Goal: Task Accomplishment & Management: Use online tool/utility

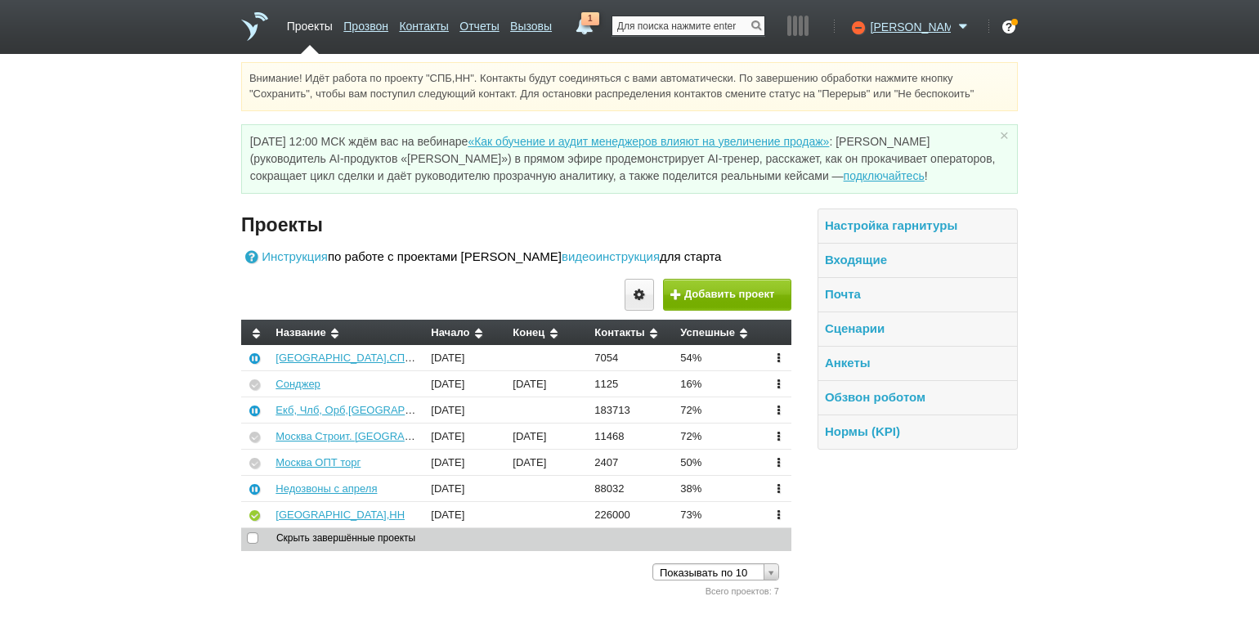
click at [686, 30] on input "text" at bounding box center [688, 25] width 152 height 19
paste input "[PHONE_NUMBER]"
click at [762, 23] on link at bounding box center [755, 25] width 15 height 11
type input "[PHONE_NUMBER]"
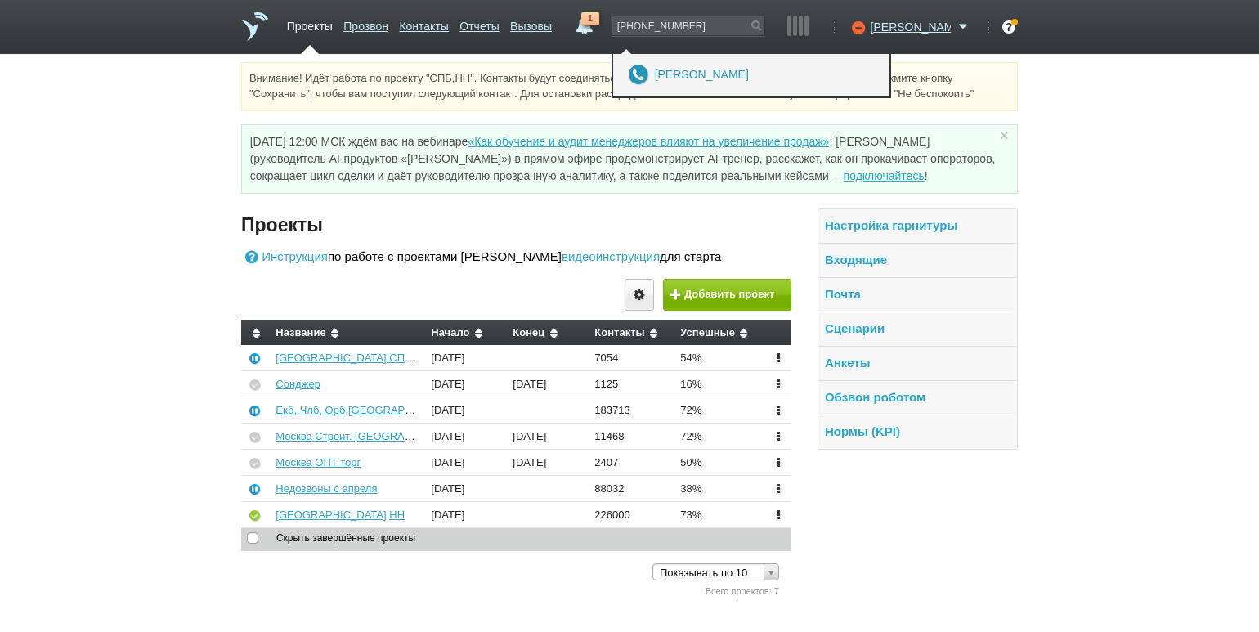
click at [749, 74] on link "[PERSON_NAME]" at bounding box center [702, 75] width 94 height 14
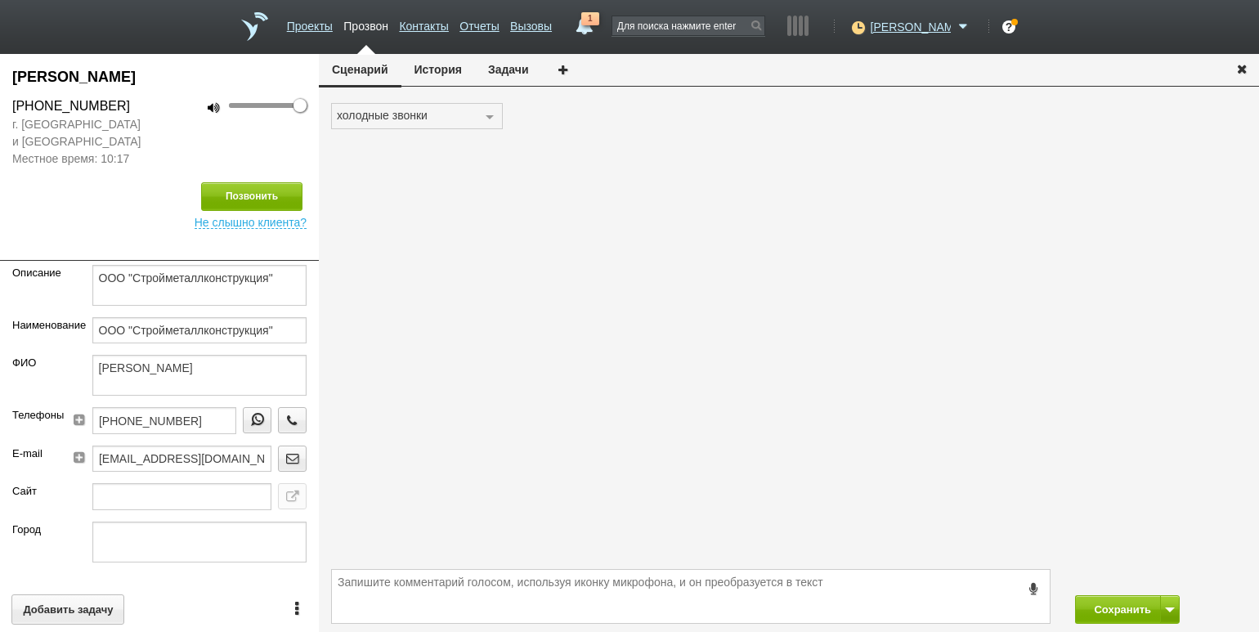
click at [436, 70] on button "История" at bounding box center [438, 69] width 74 height 31
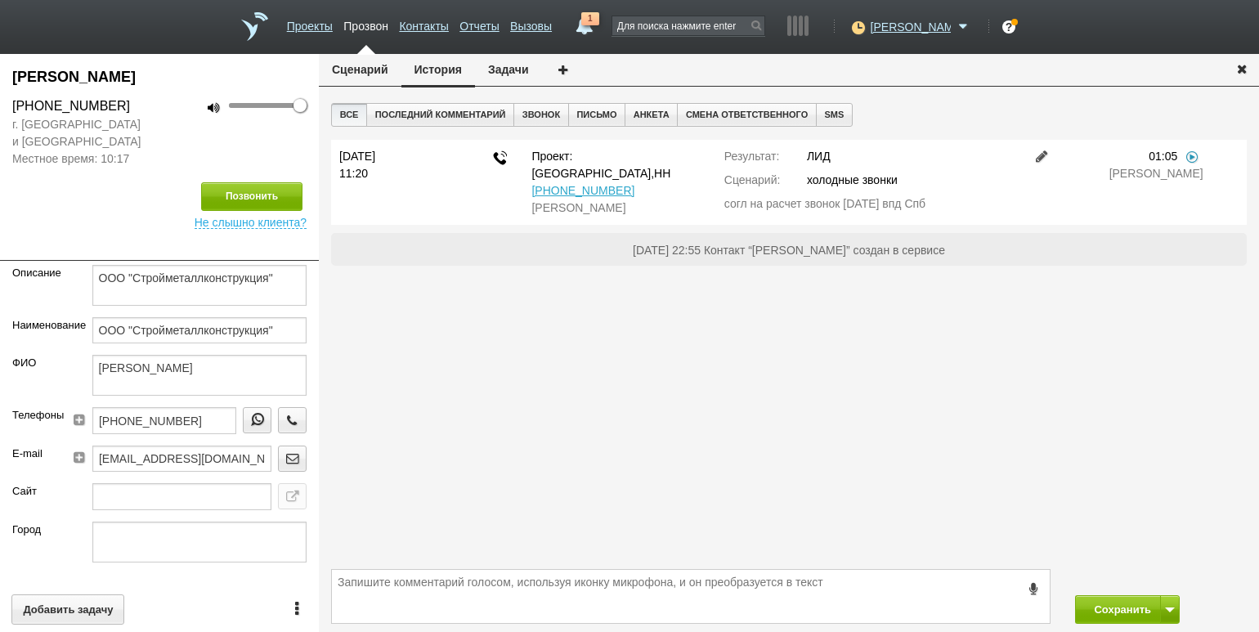
click at [1188, 154] on link at bounding box center [1191, 156] width 16 height 13
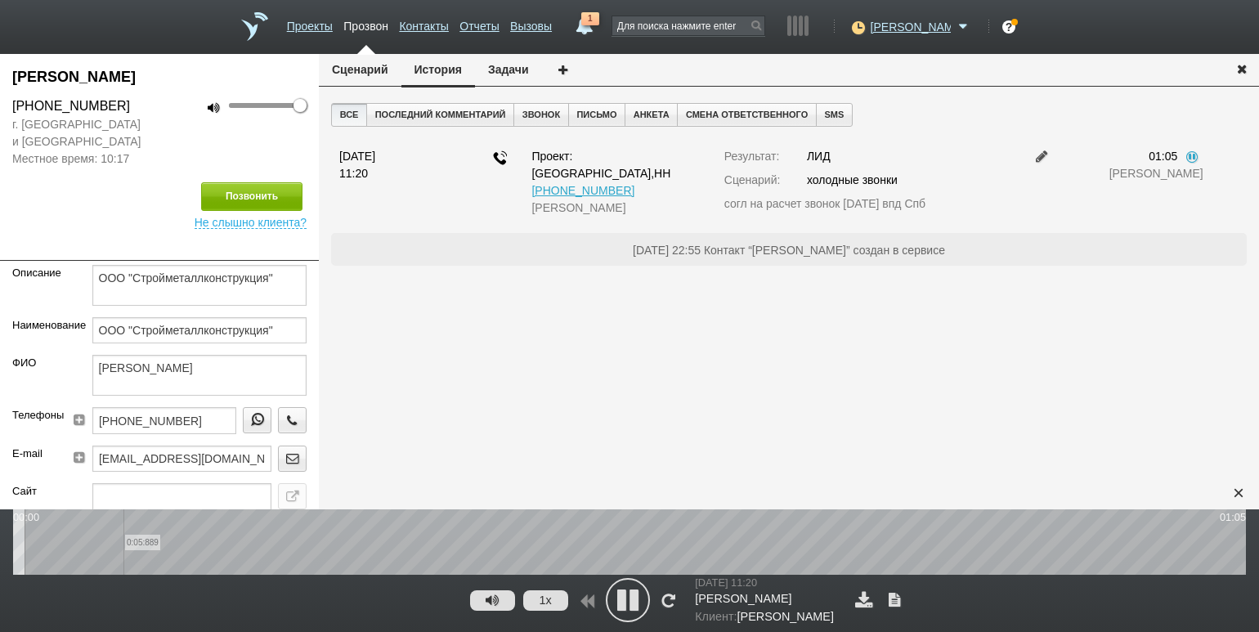
click at [122, 567] on wave "0:05:889" at bounding box center [629, 541] width 1232 height 65
drag, startPoint x: 185, startPoint y: 554, endPoint x: 230, endPoint y: 549, distance: 45.2
click at [188, 554] on wave "0:09:162" at bounding box center [629, 541] width 1232 height 65
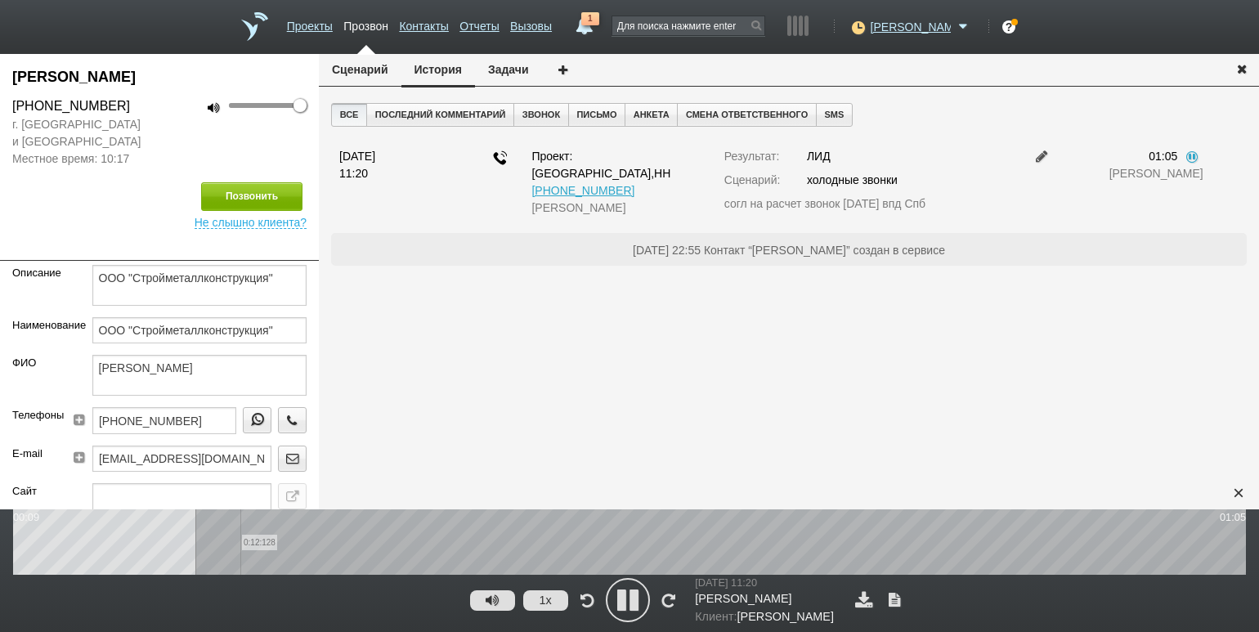
drag, startPoint x: 240, startPoint y: 548, endPoint x: 256, endPoint y: 546, distance: 15.7
click at [245, 547] on wave "0:12:128" at bounding box center [629, 541] width 1232 height 65
click at [297, 540] on wave "0:15:139" at bounding box center [629, 541] width 1232 height 65
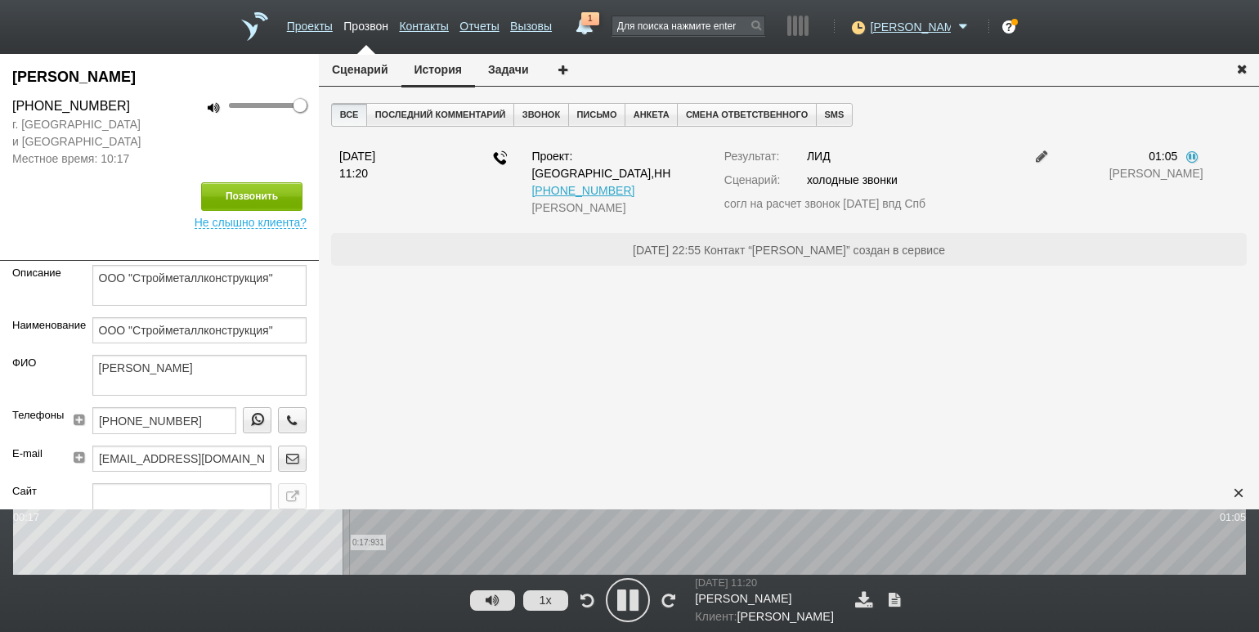
drag, startPoint x: 349, startPoint y: 545, endPoint x: 370, endPoint y: 545, distance: 21.2
click at [354, 545] on wave "0:17:931" at bounding box center [629, 541] width 1232 height 65
click at [494, 547] on wave "0:25:479" at bounding box center [629, 541] width 1232 height 65
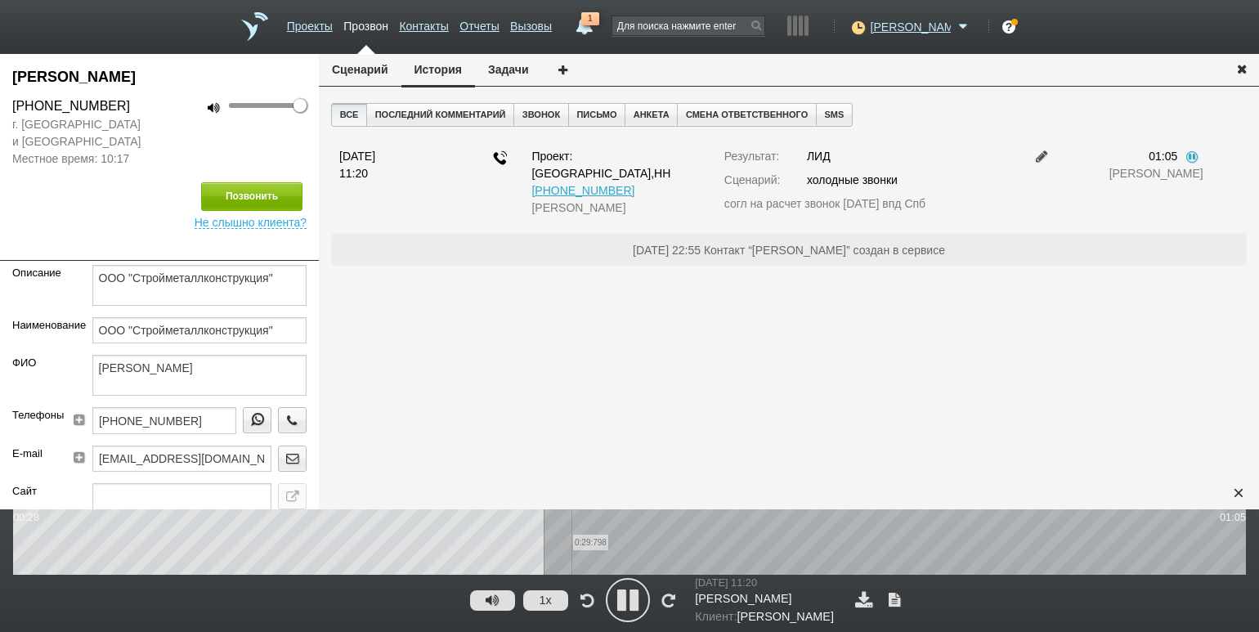
click at [571, 546] on wave "0:29:798" at bounding box center [629, 541] width 1232 height 65
drag, startPoint x: 606, startPoint y: 546, endPoint x: 628, endPoint y: 547, distance: 21.3
click at [612, 547] on wave "0:31:718" at bounding box center [629, 541] width 1232 height 65
click at [656, 547] on wave "0:34:335" at bounding box center [629, 541] width 1232 height 65
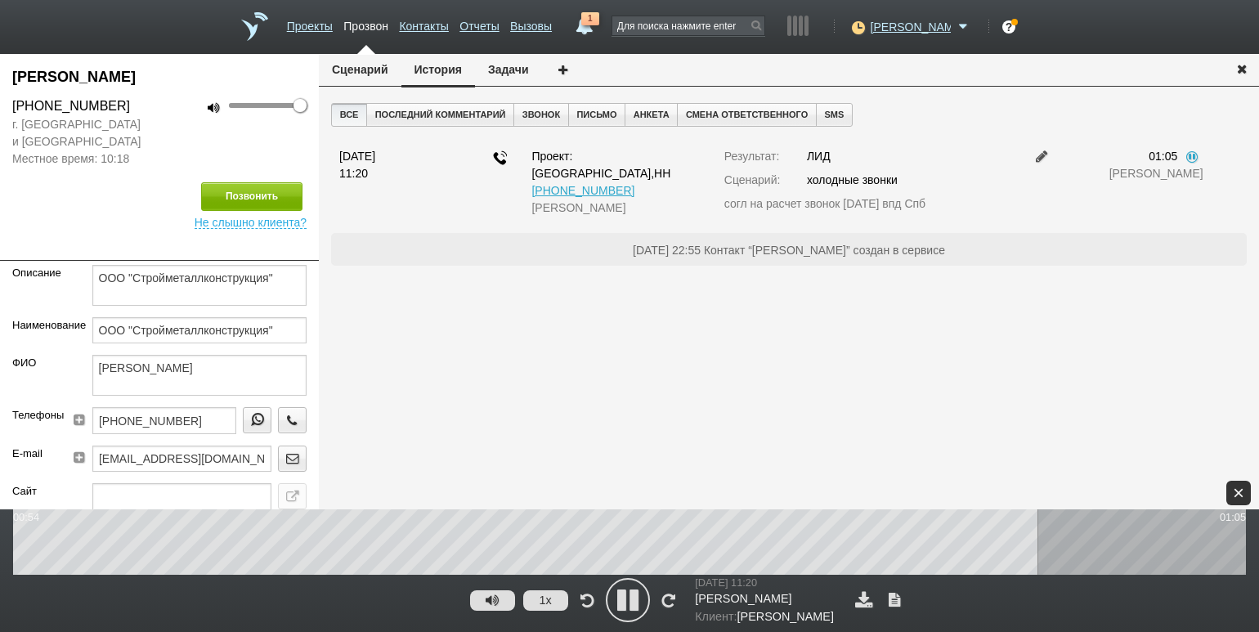
click at [1237, 495] on div "×" at bounding box center [1238, 493] width 25 height 25
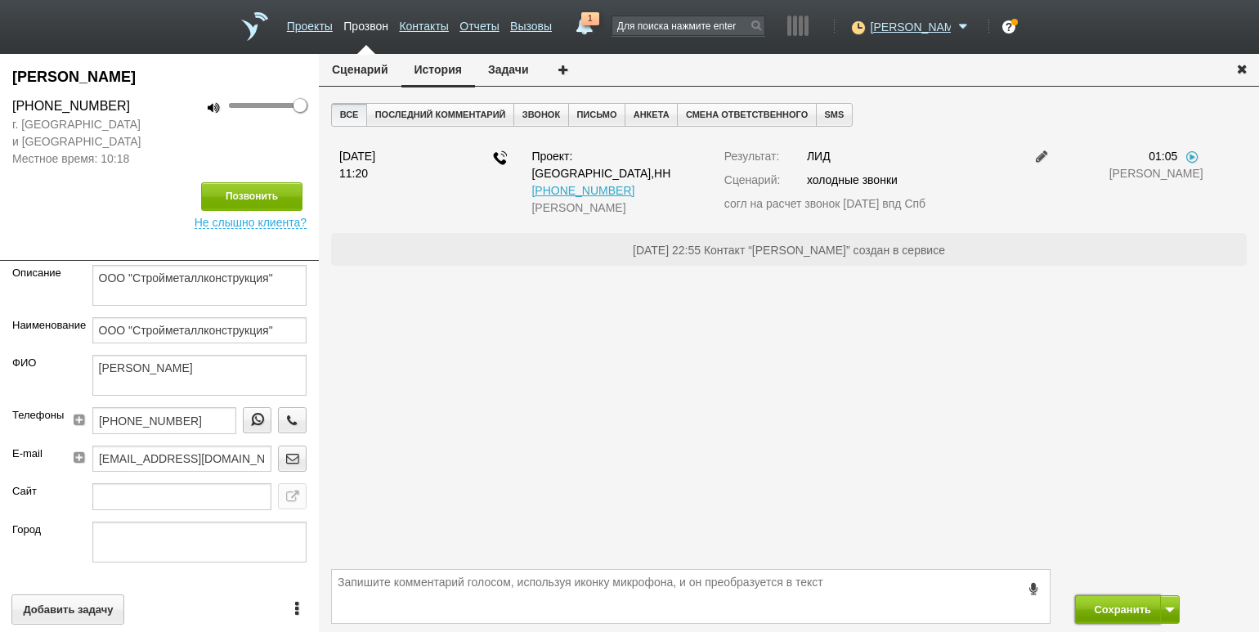
click at [1087, 608] on button "Сохранить" at bounding box center [1118, 609] width 86 height 29
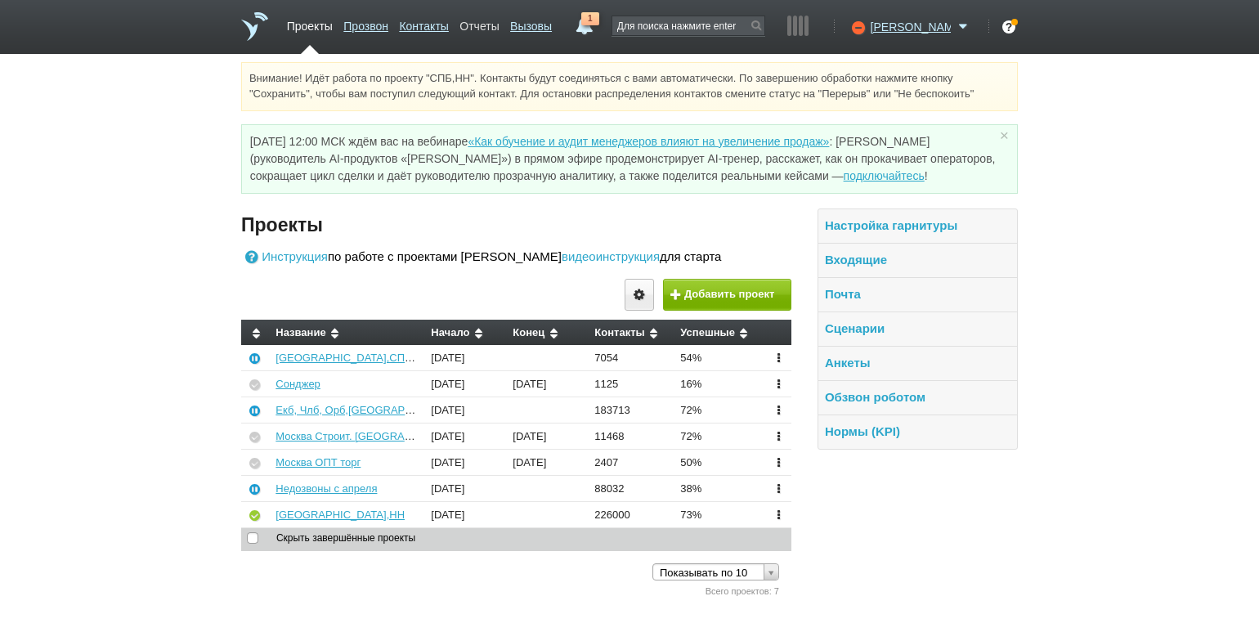
click at [489, 33] on link "Отчеты" at bounding box center [478, 23] width 39 height 24
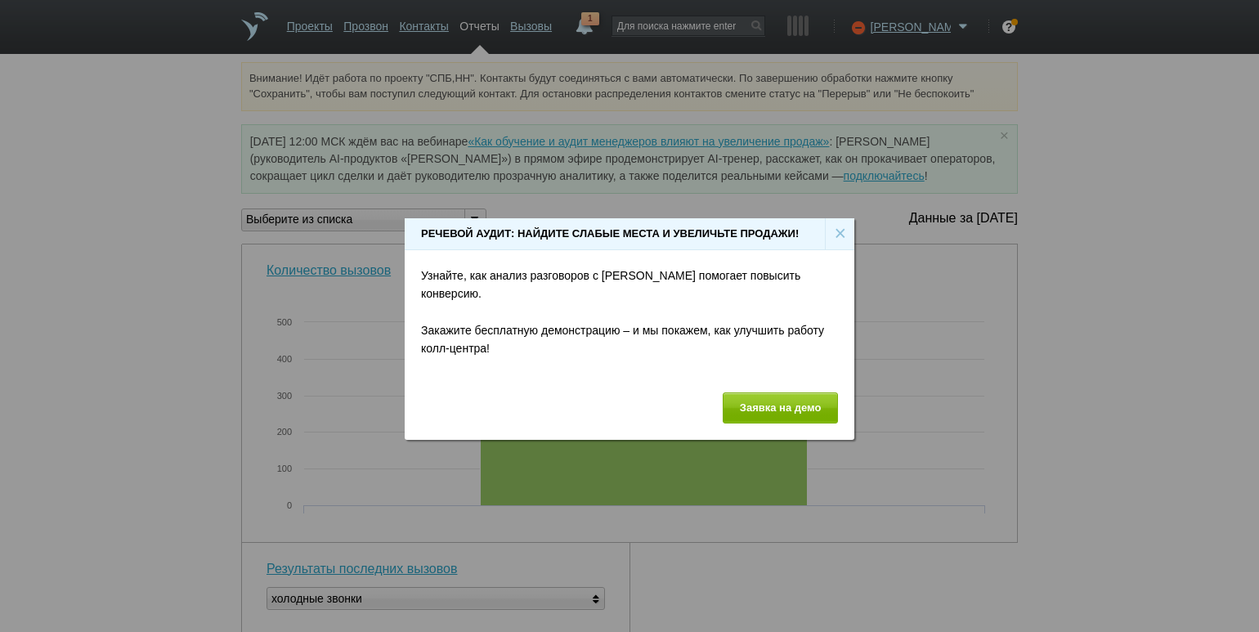
click at [839, 235] on div "×" at bounding box center [839, 233] width 29 height 31
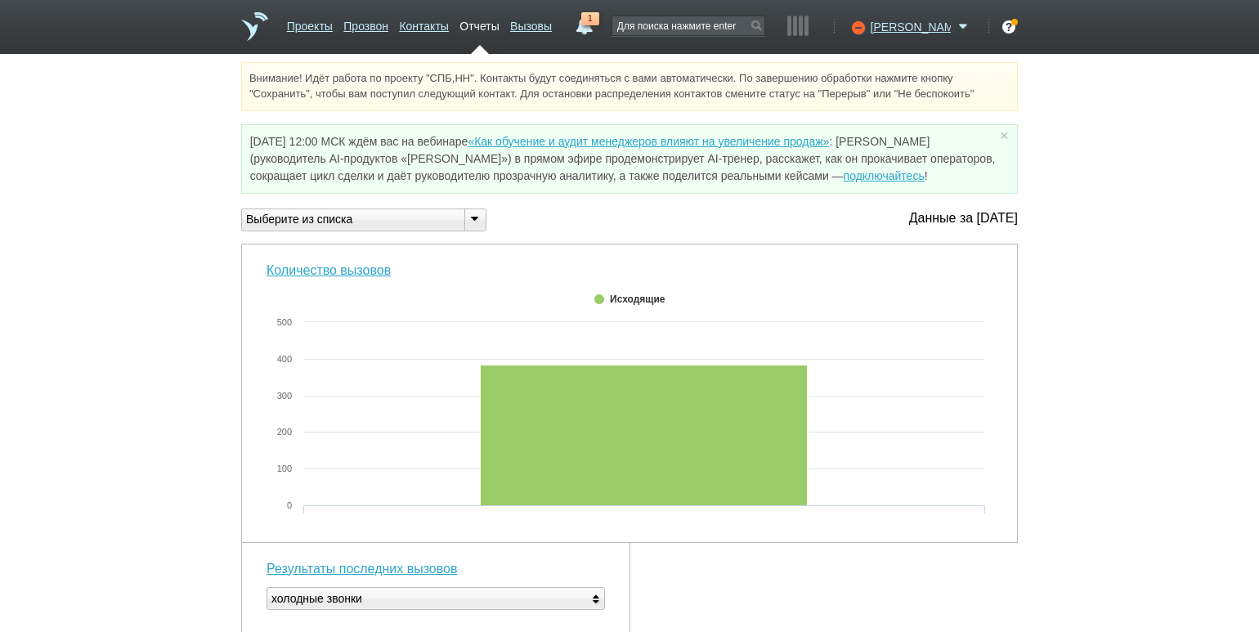
click at [467, 212] on icon at bounding box center [474, 218] width 18 height 12
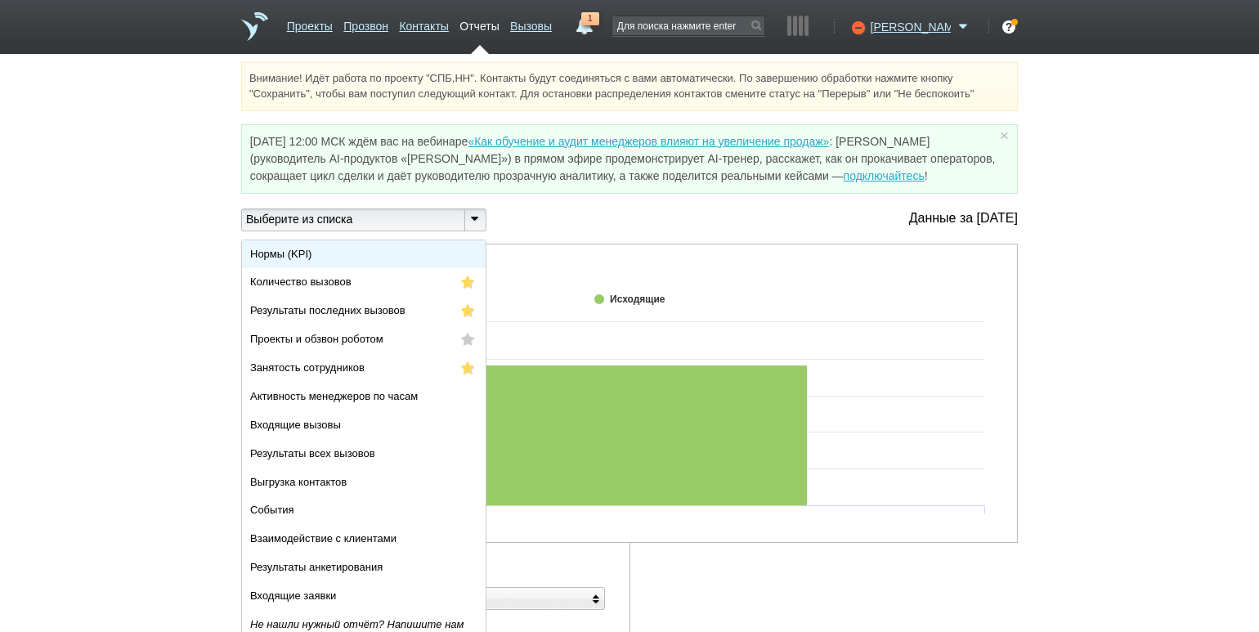
click at [428, 257] on li "Нормы (KPI)" at bounding box center [364, 254] width 244 height 29
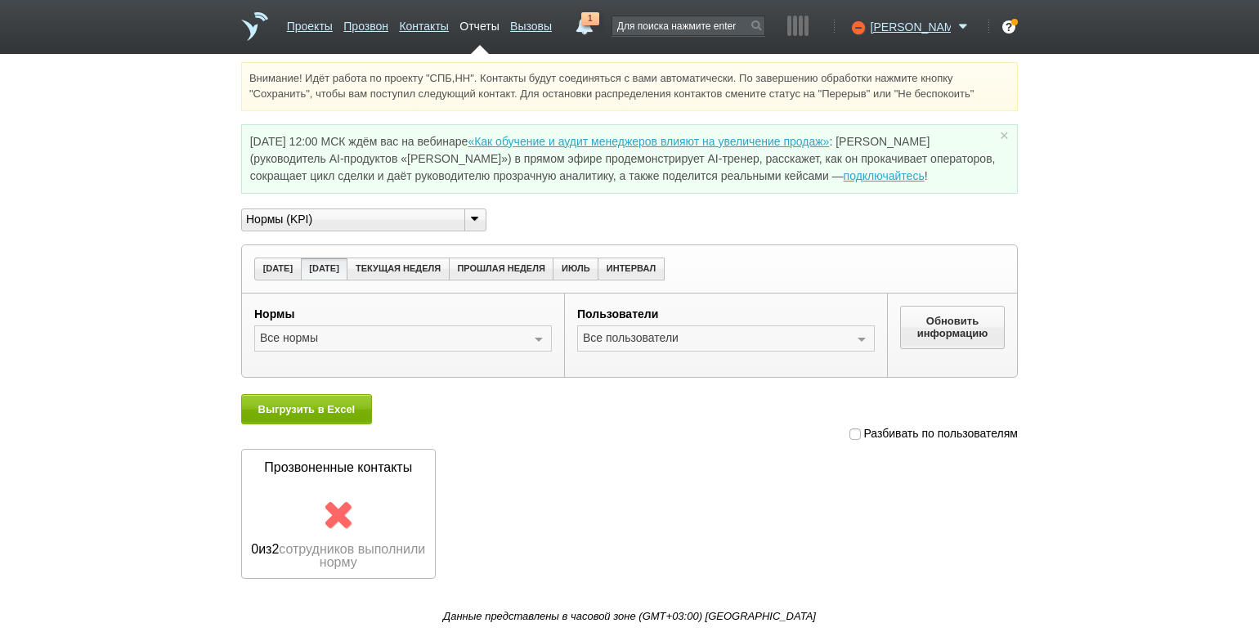
click at [855, 435] on span at bounding box center [854, 433] width 11 height 11
click at [855, 435] on input "Разбивать по пользователям" at bounding box center [854, 429] width 11 height 11
checkbox input "true"
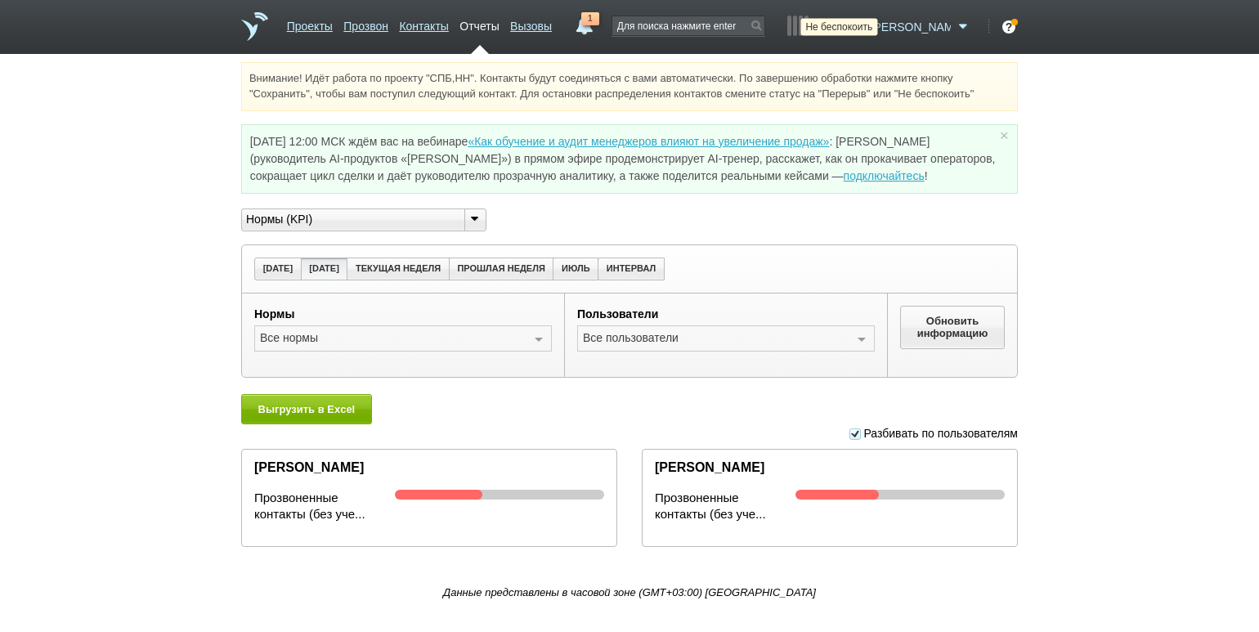
click at [867, 32] on icon at bounding box center [856, 27] width 22 height 16
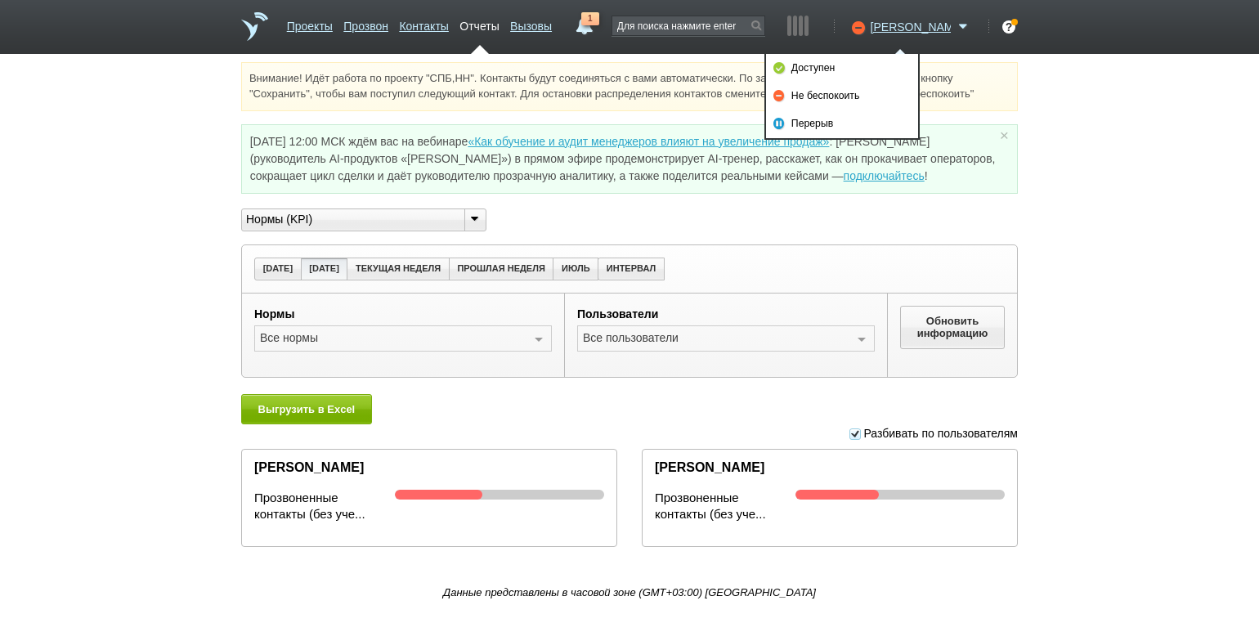
drag, startPoint x: 859, startPoint y: 64, endPoint x: 807, endPoint y: 58, distance: 52.6
click at [859, 64] on link "Доступен" at bounding box center [842, 68] width 152 height 28
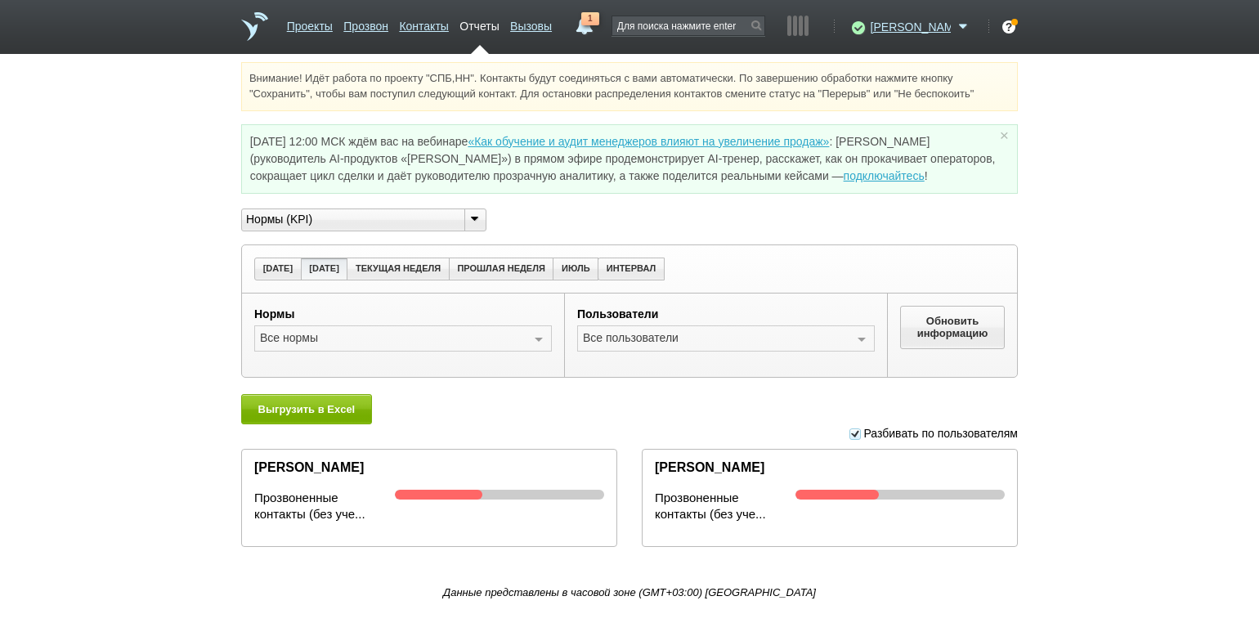
click at [599, 29] on link "1" at bounding box center [584, 22] width 29 height 20
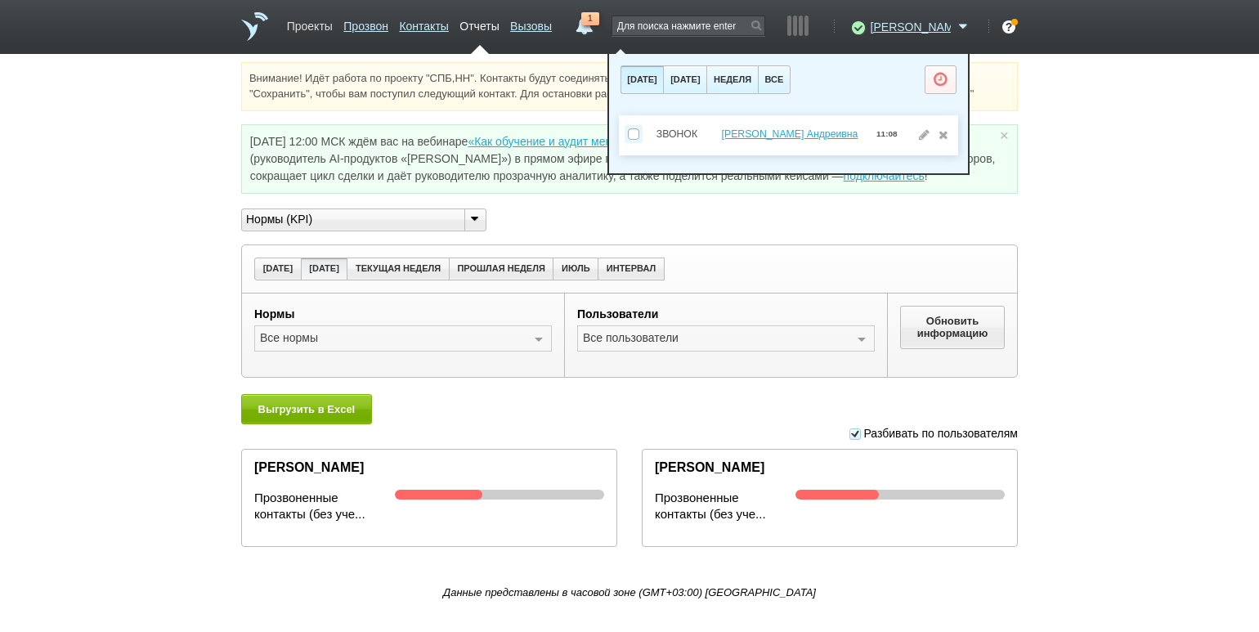
click at [310, 33] on link "Проекты" at bounding box center [310, 23] width 46 height 24
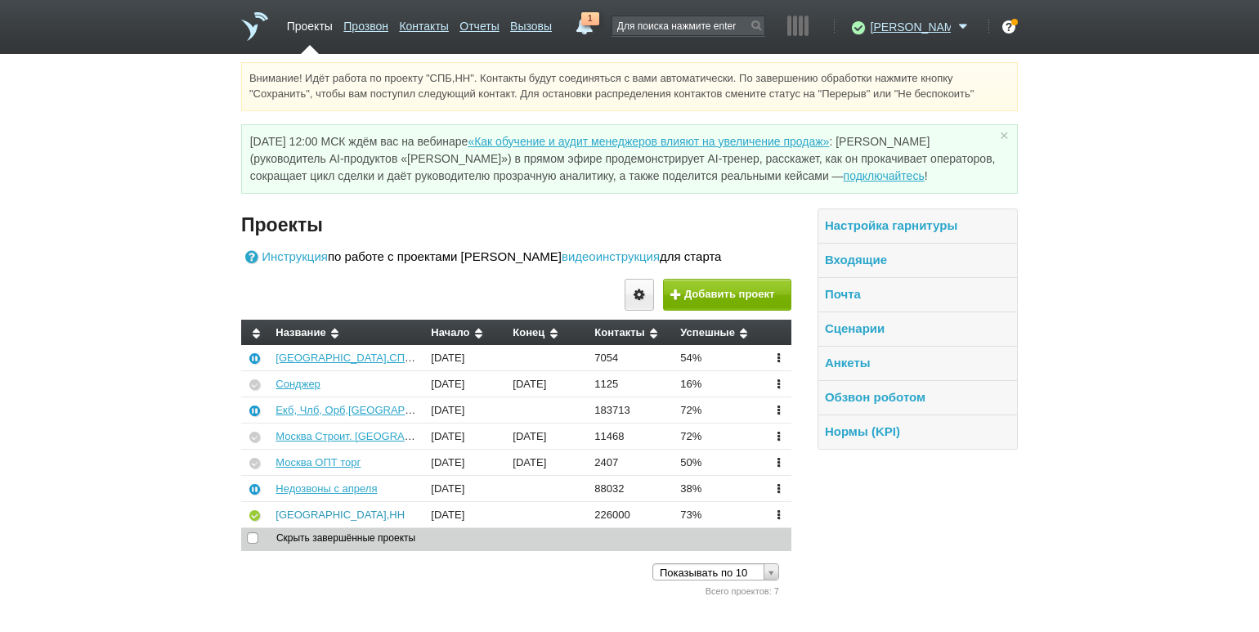
click at [314, 518] on link "[GEOGRAPHIC_DATA],НН" at bounding box center [339, 514] width 129 height 12
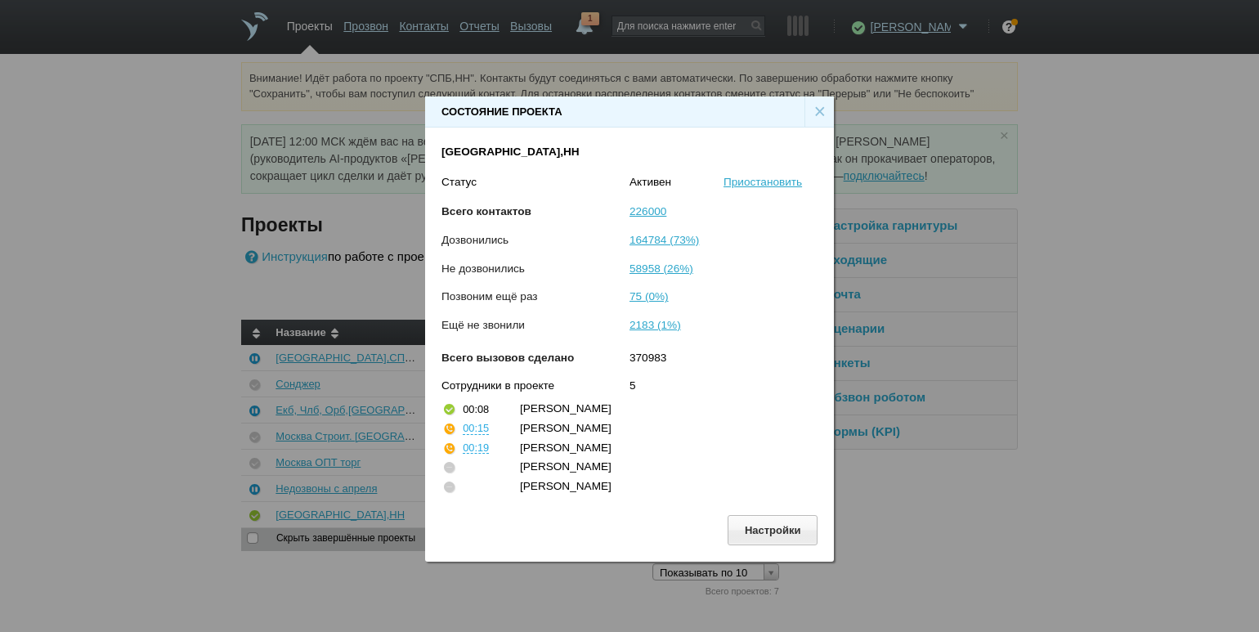
click at [823, 103] on div "×" at bounding box center [818, 111] width 29 height 31
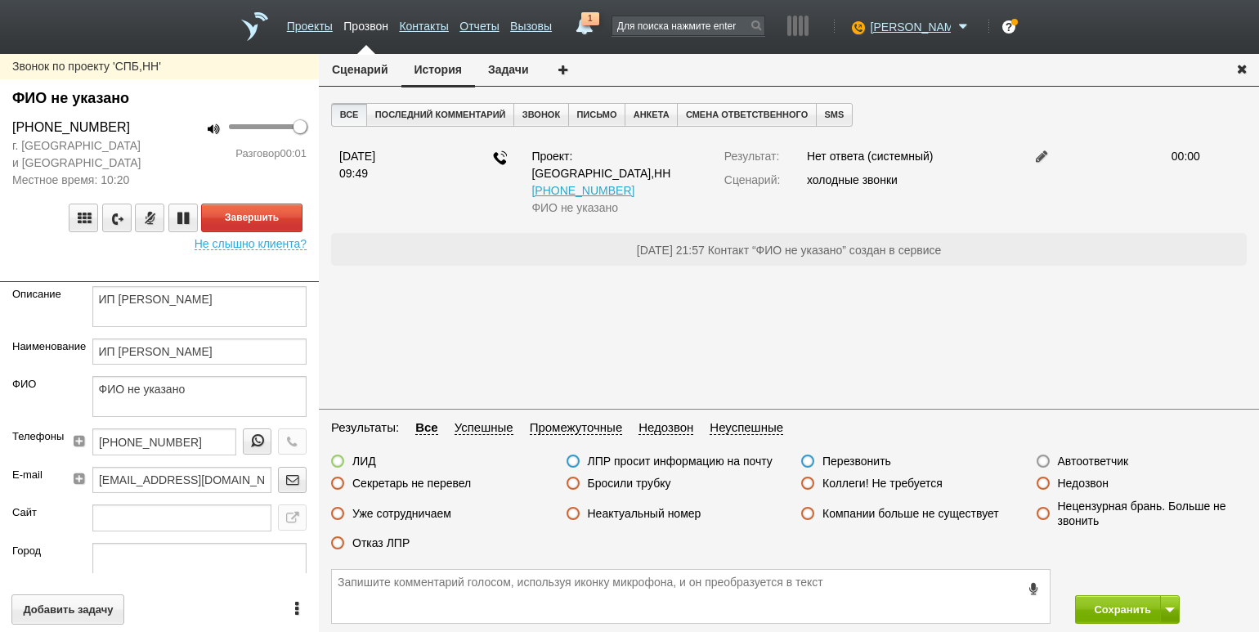
click at [190, 160] on div "Разговор 00:01" at bounding box center [239, 153] width 135 height 16
click at [345, 70] on button "Сценарий" at bounding box center [360, 69] width 83 height 31
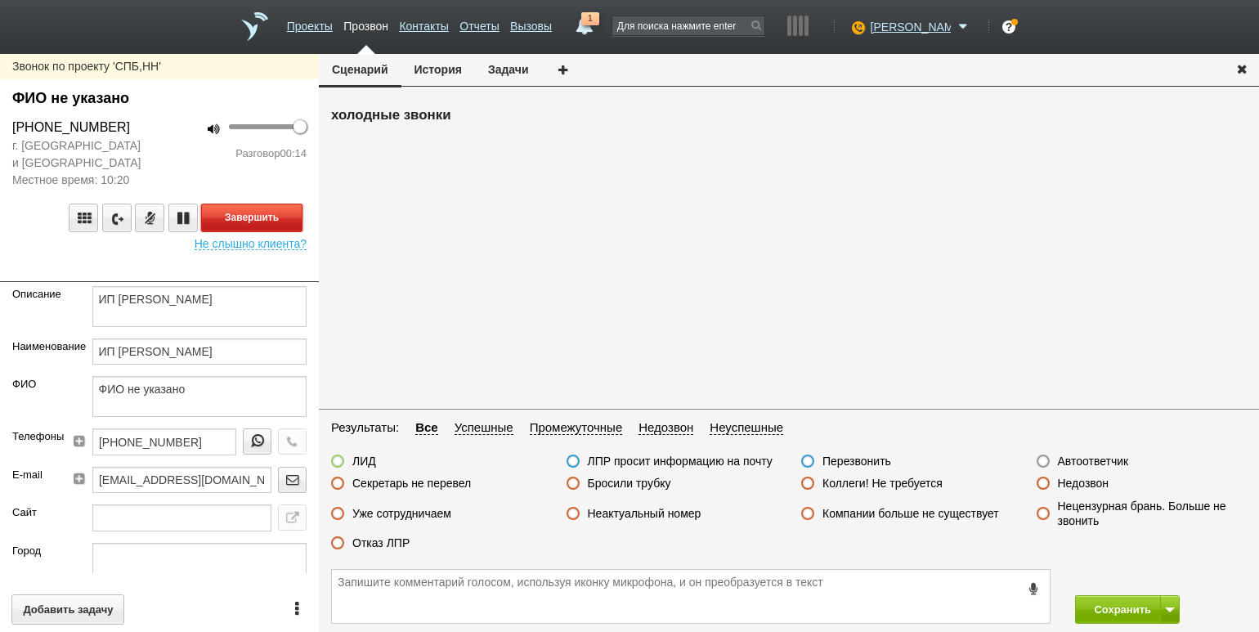
click at [235, 214] on button "Завершить" at bounding box center [251, 217] width 101 height 29
click at [374, 546] on label "Отказ ЛПР" at bounding box center [380, 542] width 57 height 15
click at [0, 0] on input "Отказ ЛПР" at bounding box center [0, 0] width 0 height 0
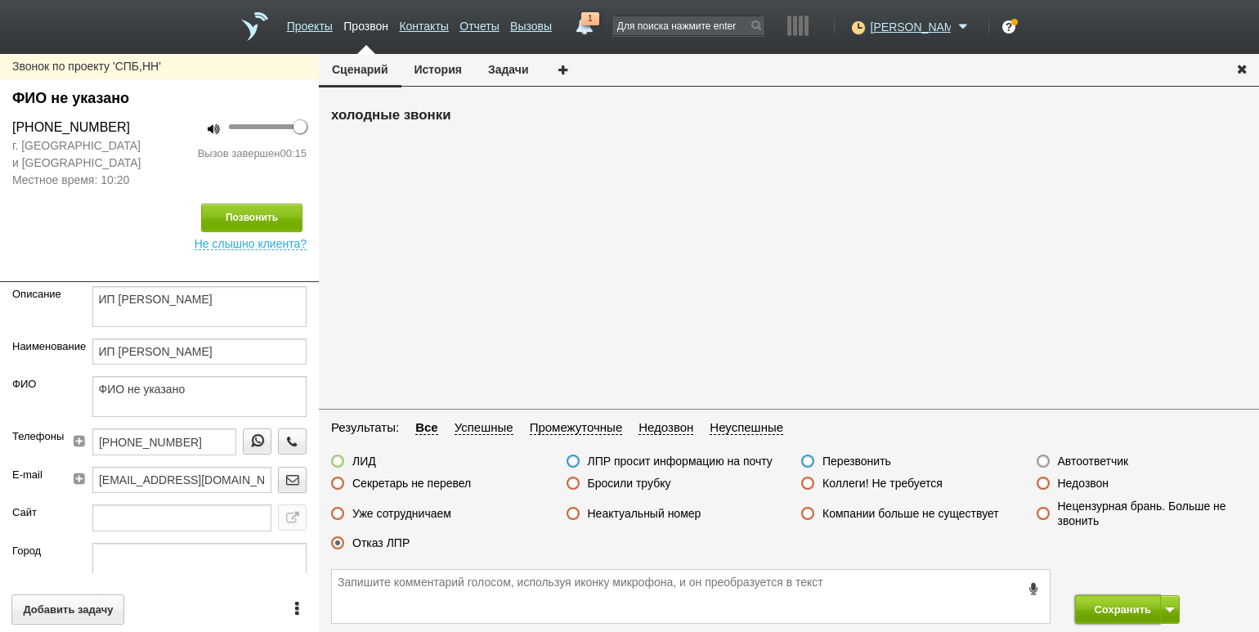
click at [1093, 597] on button "Сохранить" at bounding box center [1118, 609] width 86 height 29
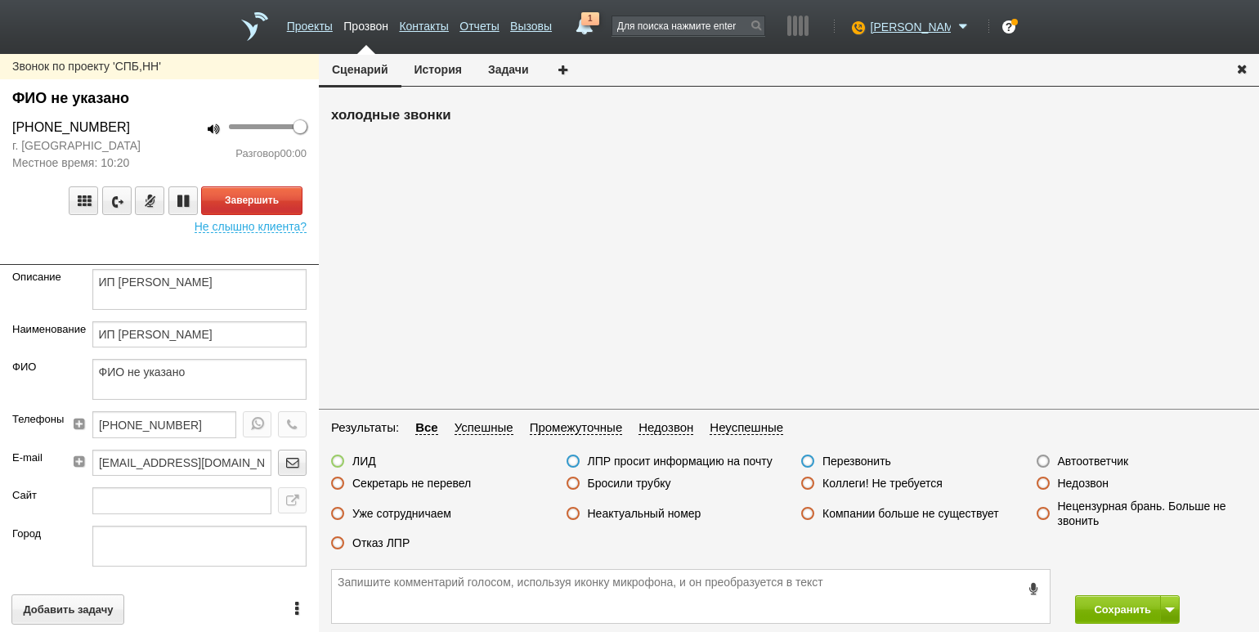
drag, startPoint x: 122, startPoint y: 242, endPoint x: 154, endPoint y: 229, distance: 35.2
click at [122, 242] on div at bounding box center [159, 253] width 319 height 24
drag, startPoint x: 249, startPoint y: 199, endPoint x: 271, endPoint y: 206, distance: 23.0
click at [249, 199] on button "Завершить" at bounding box center [251, 200] width 101 height 29
drag, startPoint x: 1080, startPoint y: 460, endPoint x: 1079, endPoint y: 468, distance: 8.2
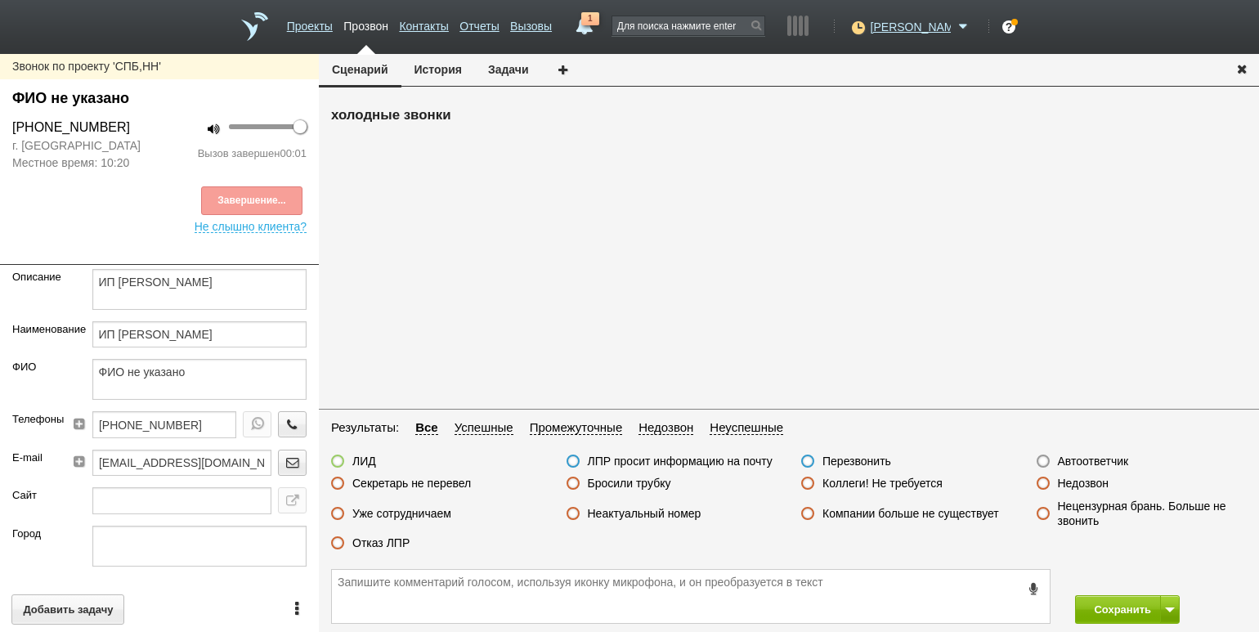
click at [1079, 464] on label "Автоответчик" at bounding box center [1093, 461] width 71 height 15
drag, startPoint x: 1077, startPoint y: 463, endPoint x: 1098, endPoint y: 494, distance: 37.2
click at [1077, 463] on label "Автоответчик" at bounding box center [1093, 461] width 71 height 15
click at [0, 0] on input "Автоответчик" at bounding box center [0, 0] width 0 height 0
drag, startPoint x: 1116, startPoint y: 601, endPoint x: 1111, endPoint y: 593, distance: 8.8
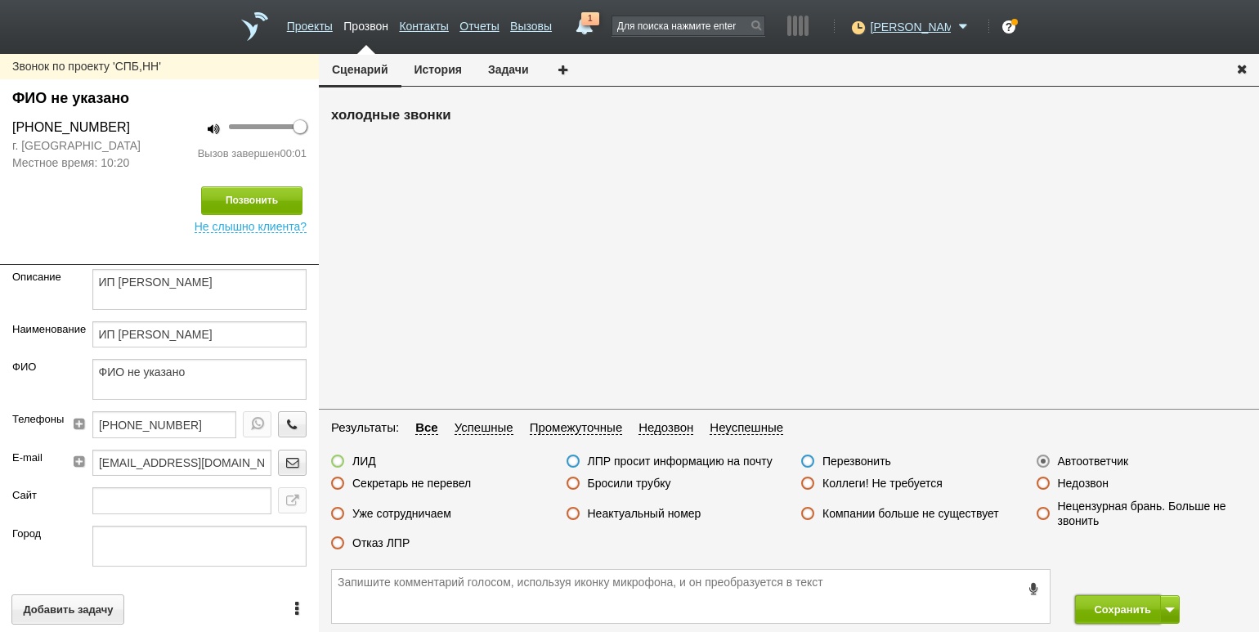
click at [1116, 601] on button "Сохранить" at bounding box center [1118, 609] width 86 height 29
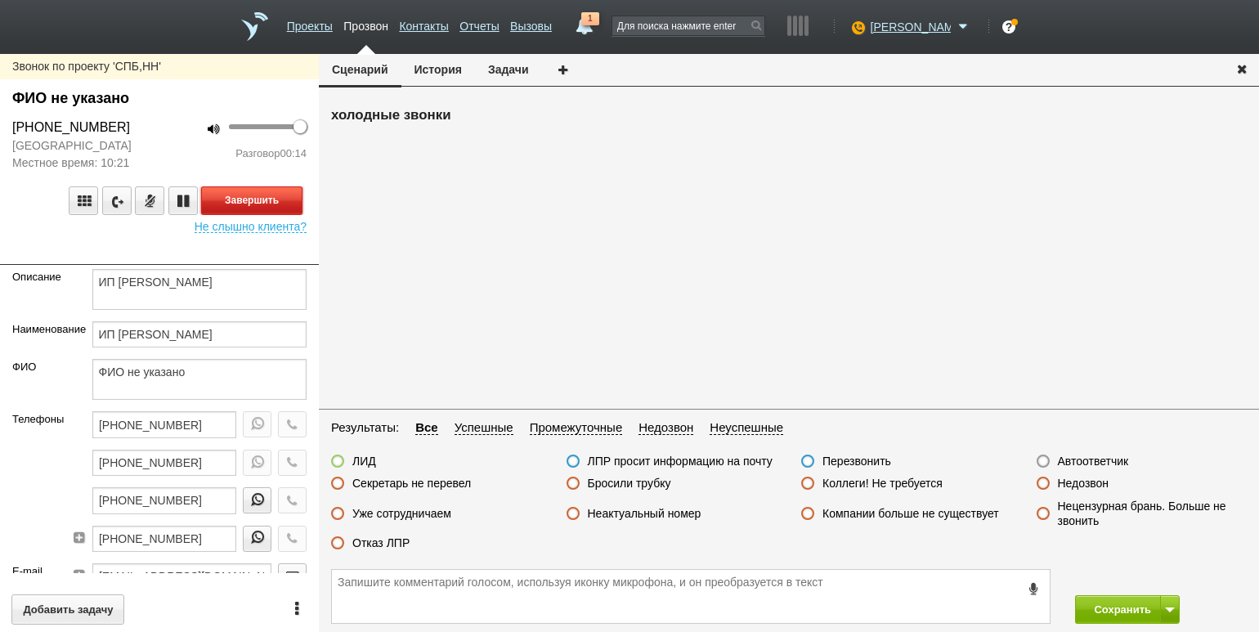
click at [274, 199] on button "Завершить" at bounding box center [251, 200] width 101 height 29
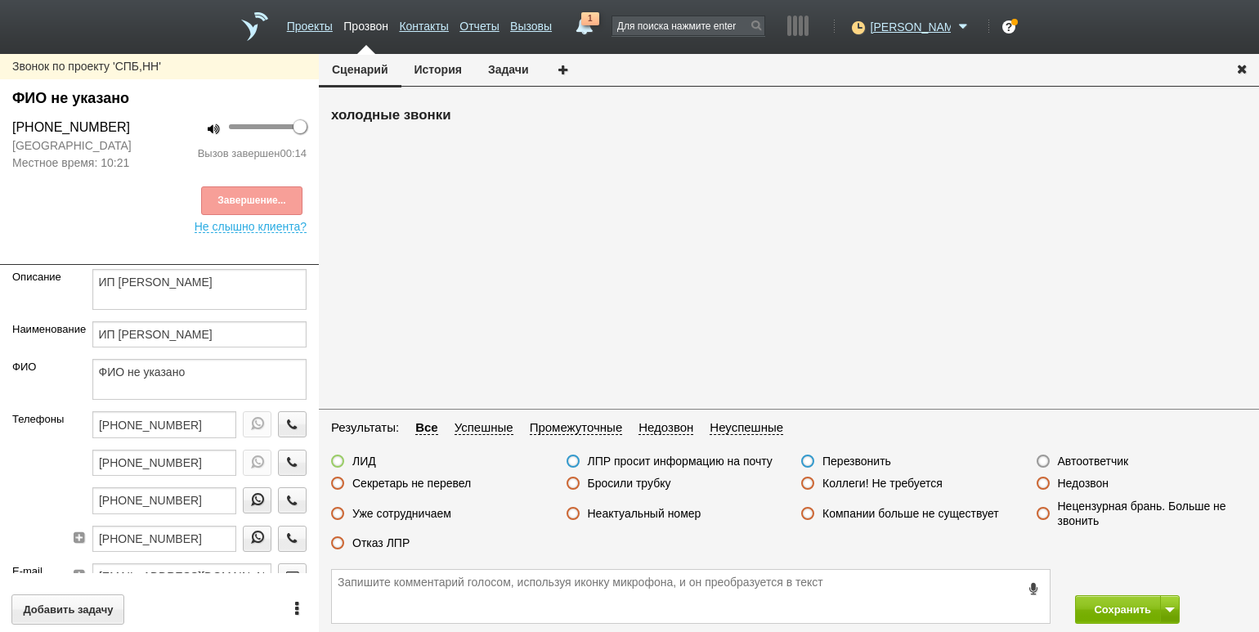
drag, startPoint x: 371, startPoint y: 549, endPoint x: 589, endPoint y: 575, distance: 219.8
click at [373, 549] on label "Отказ ЛПР" at bounding box center [380, 542] width 57 height 15
click at [0, 0] on input "Отказ ЛПР" at bounding box center [0, 0] width 0 height 0
click at [1118, 610] on button "Сохранить" at bounding box center [1118, 609] width 86 height 29
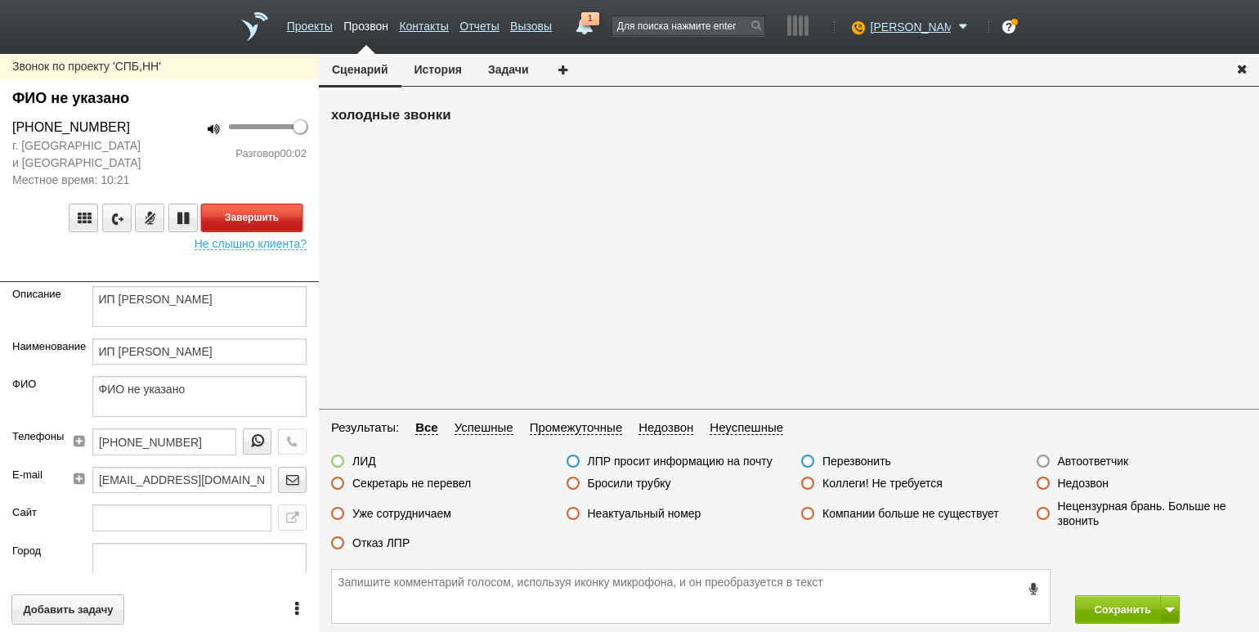
click at [260, 205] on button "Завершить" at bounding box center [251, 217] width 101 height 29
click at [1112, 467] on label "Автоответчик" at bounding box center [1093, 461] width 71 height 15
click at [0, 0] on input "Автоответчик" at bounding box center [0, 0] width 0 height 0
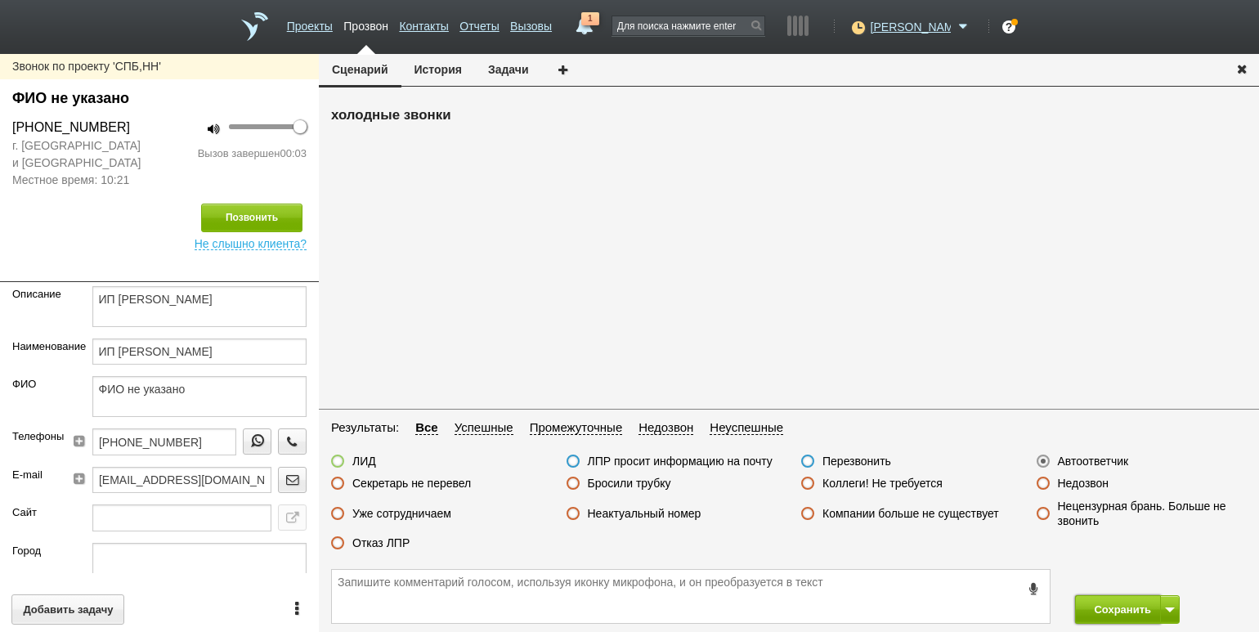
click at [1118, 610] on button "Сохранить" at bounding box center [1118, 609] width 86 height 29
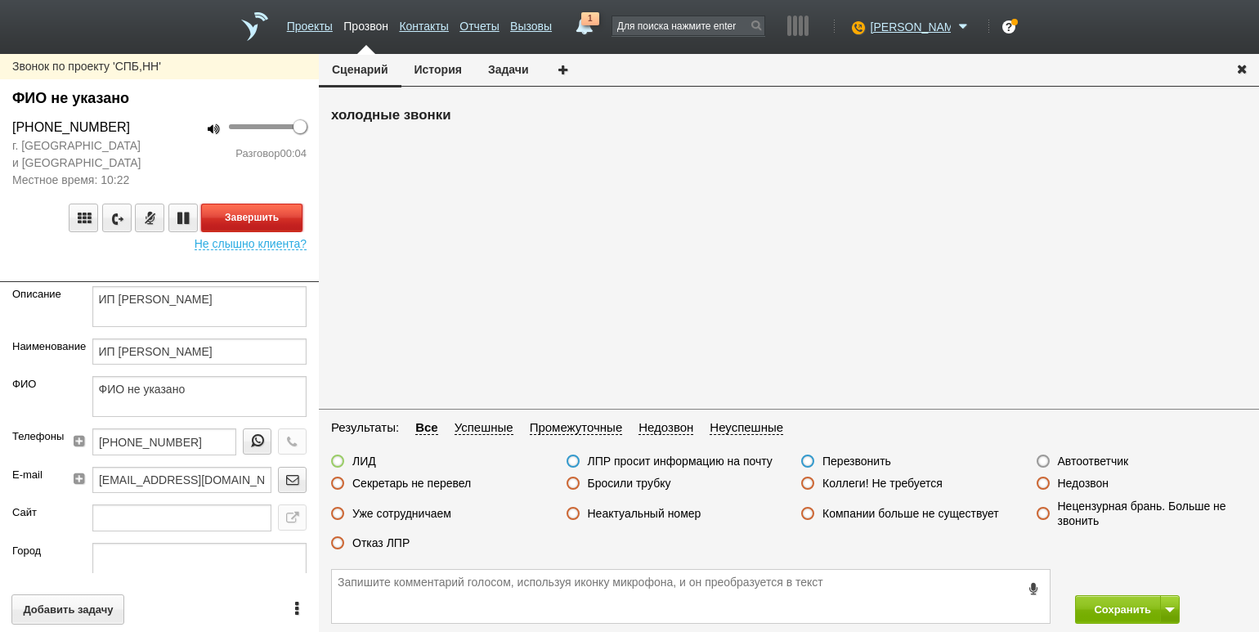
click at [294, 219] on button "Завершить" at bounding box center [251, 217] width 101 height 29
click at [1105, 461] on label "Автоответчик" at bounding box center [1093, 461] width 71 height 15
click at [0, 0] on input "Автоответчик" at bounding box center [0, 0] width 0 height 0
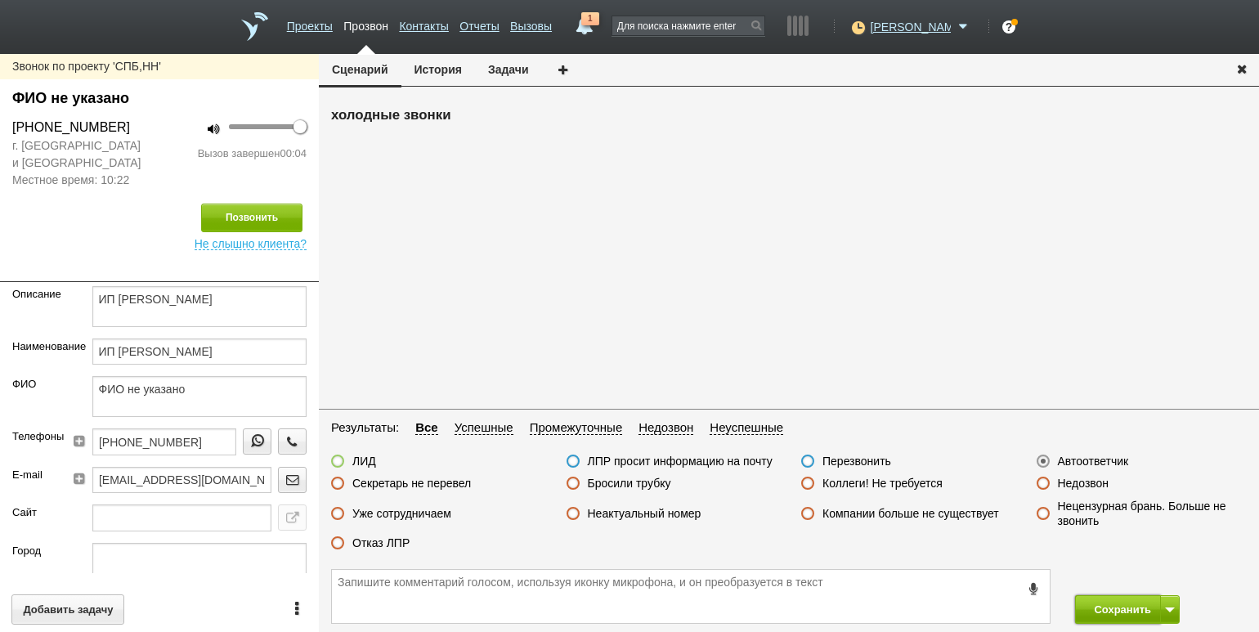
click at [1124, 606] on button "Сохранить" at bounding box center [1118, 609] width 86 height 29
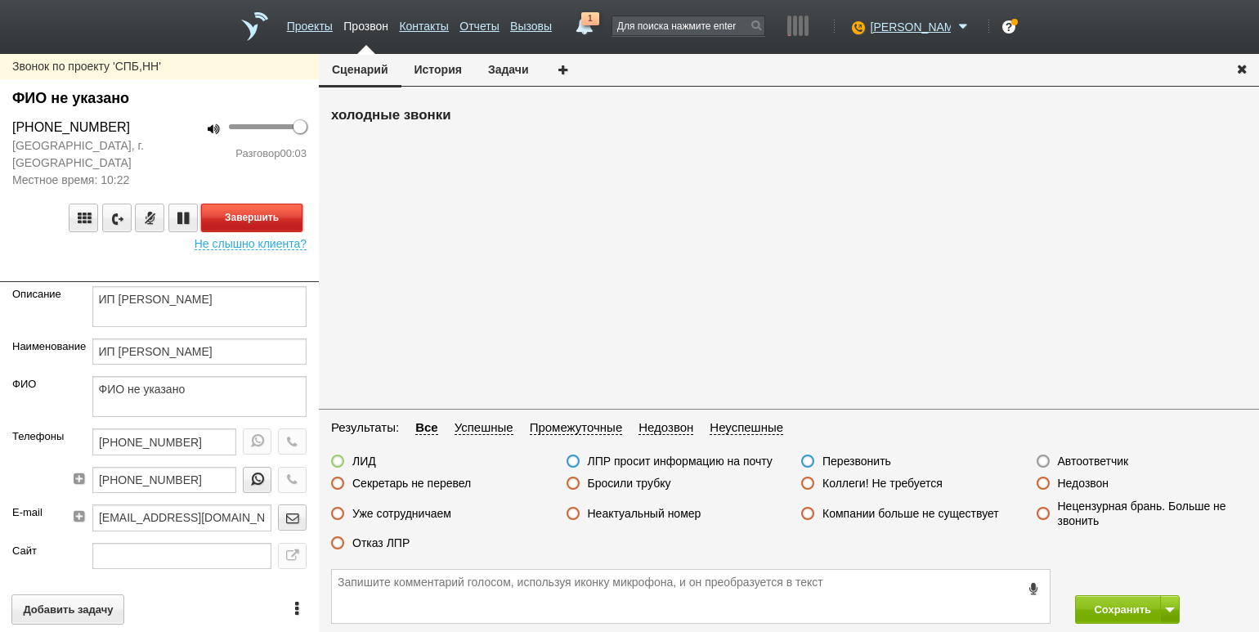
click at [224, 226] on button "Завершить" at bounding box center [251, 217] width 101 height 29
click at [1073, 463] on label "Автоответчик" at bounding box center [1093, 461] width 71 height 15
click at [0, 0] on input "Автоответчик" at bounding box center [0, 0] width 0 height 0
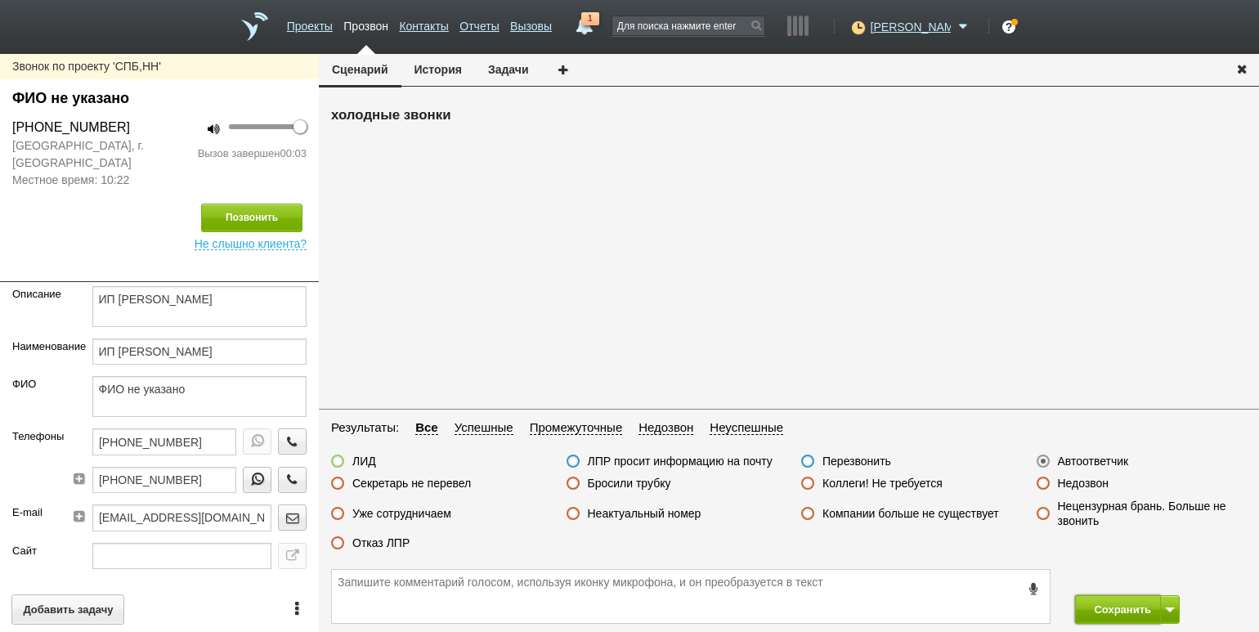
click at [1116, 613] on button "Сохранить" at bounding box center [1118, 609] width 86 height 29
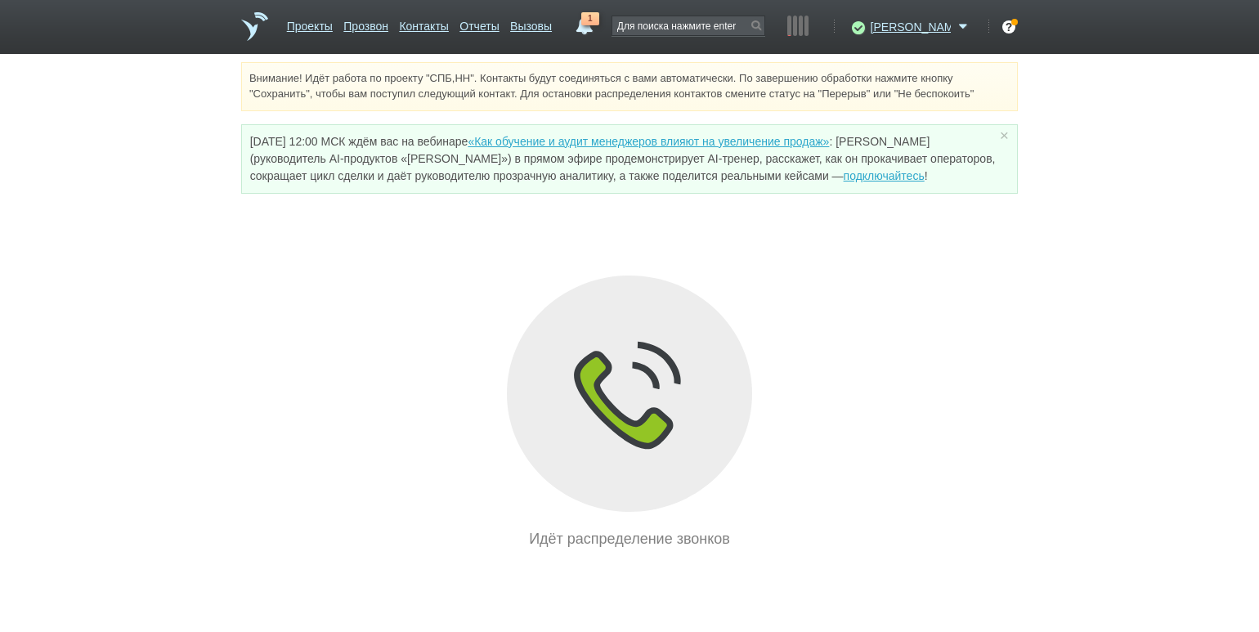
click at [145, 168] on div "Внимание! Идёт работа по проекту "СПБ,НН". Контакты будут соединяться с вами ав…" at bounding box center [629, 306] width 1259 height 488
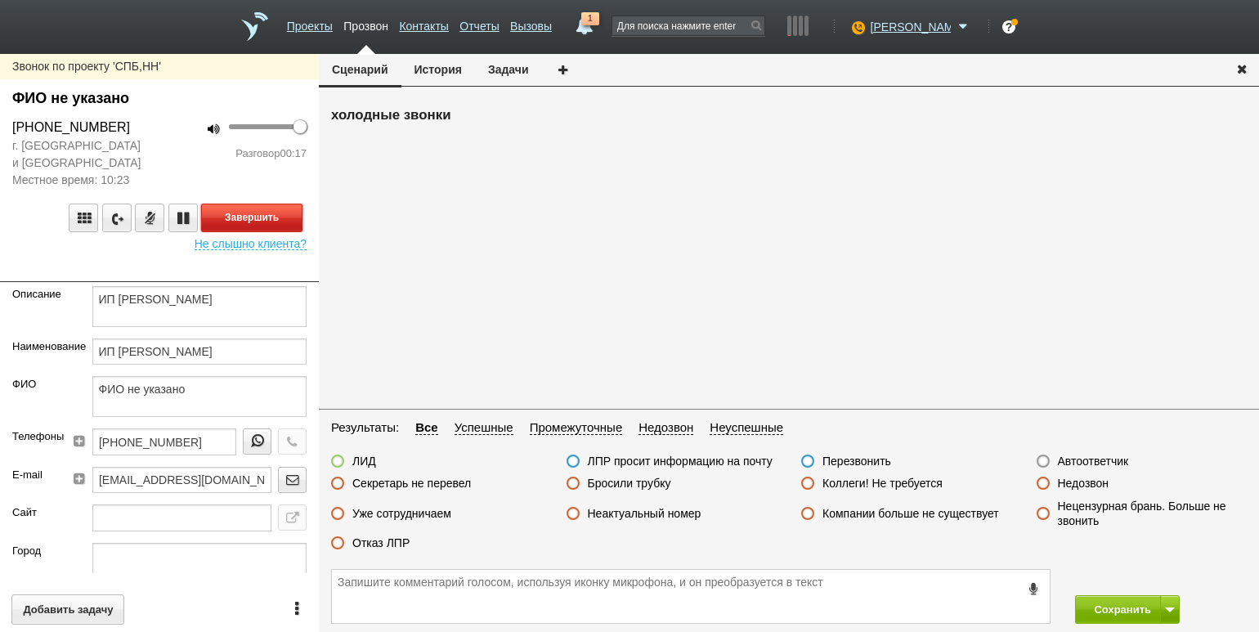
click at [286, 215] on button "Завершить" at bounding box center [251, 217] width 101 height 29
drag, startPoint x: 391, startPoint y: 533, endPoint x: 394, endPoint y: 542, distance: 9.6
click at [391, 533] on div "ЛИД ЛПР просит информацию на почту Перезвонить Автоответчик Секретарь не переве…" at bounding box center [789, 506] width 940 height 105
click at [395, 542] on label "Отказ ЛПР" at bounding box center [380, 542] width 57 height 15
click at [0, 0] on input "Отказ ЛПР" at bounding box center [0, 0] width 0 height 0
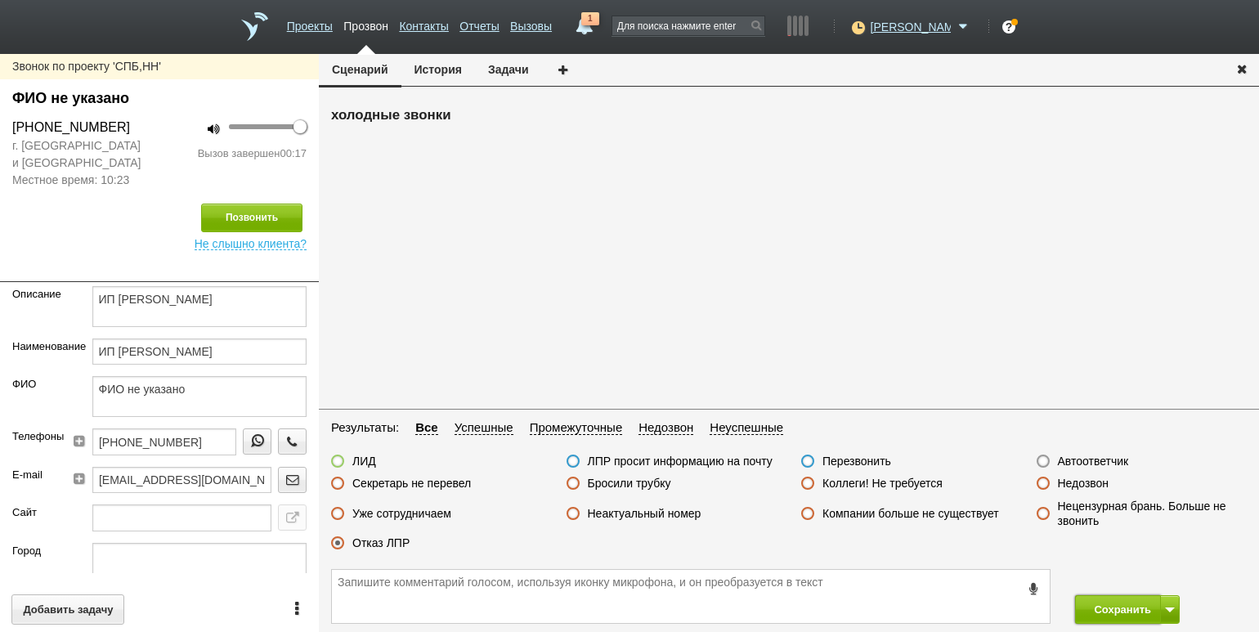
drag, startPoint x: 1102, startPoint y: 605, endPoint x: 1071, endPoint y: 552, distance: 61.5
click at [1102, 605] on button "Сохранить" at bounding box center [1118, 609] width 86 height 29
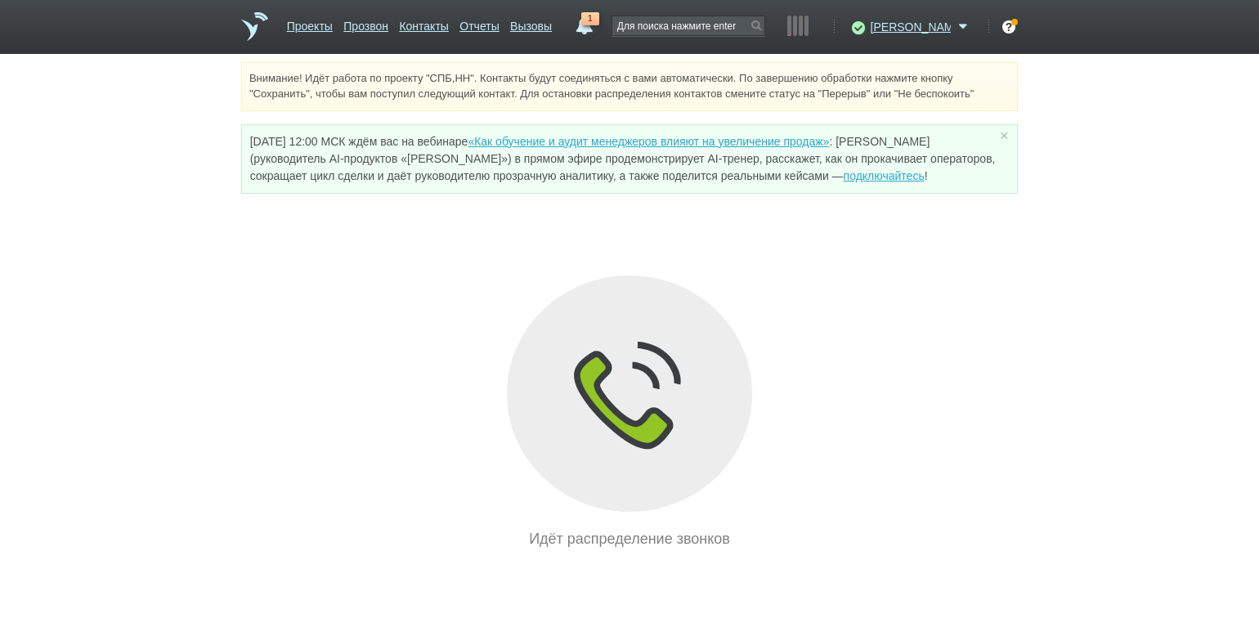
click at [196, 228] on div "Внимание! Идёт работа по проекту "СПБ,НН". Контакты будут соединяться с вами ав…" at bounding box center [629, 306] width 1259 height 488
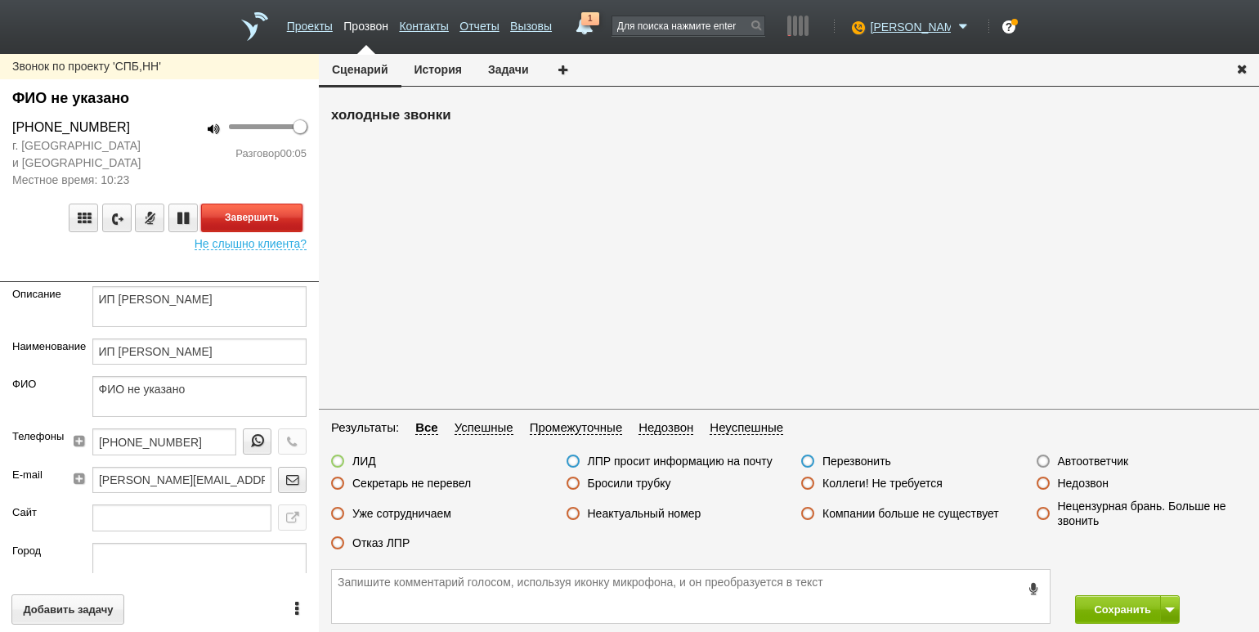
click at [288, 215] on button "Завершить" at bounding box center [251, 217] width 101 height 29
click at [632, 487] on label "Бросили трубку" at bounding box center [629, 483] width 83 height 15
click at [0, 0] on input "Бросили трубку" at bounding box center [0, 0] width 0 height 0
drag, startPoint x: 1082, startPoint y: 602, endPoint x: 1051, endPoint y: 485, distance: 120.9
click at [1082, 602] on button "Сохранить" at bounding box center [1118, 609] width 86 height 29
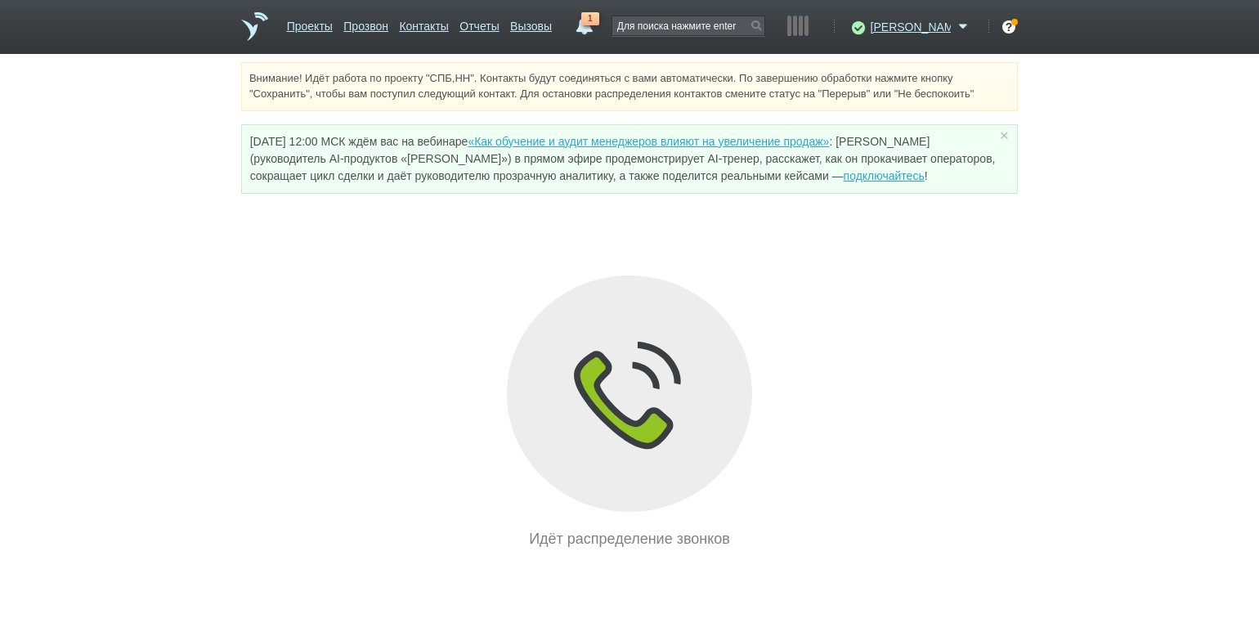
click at [158, 218] on div "Внимание! Идёт работа по проекту "СПБ,НН". Контакты будут соединяться с вами ав…" at bounding box center [629, 306] width 1259 height 488
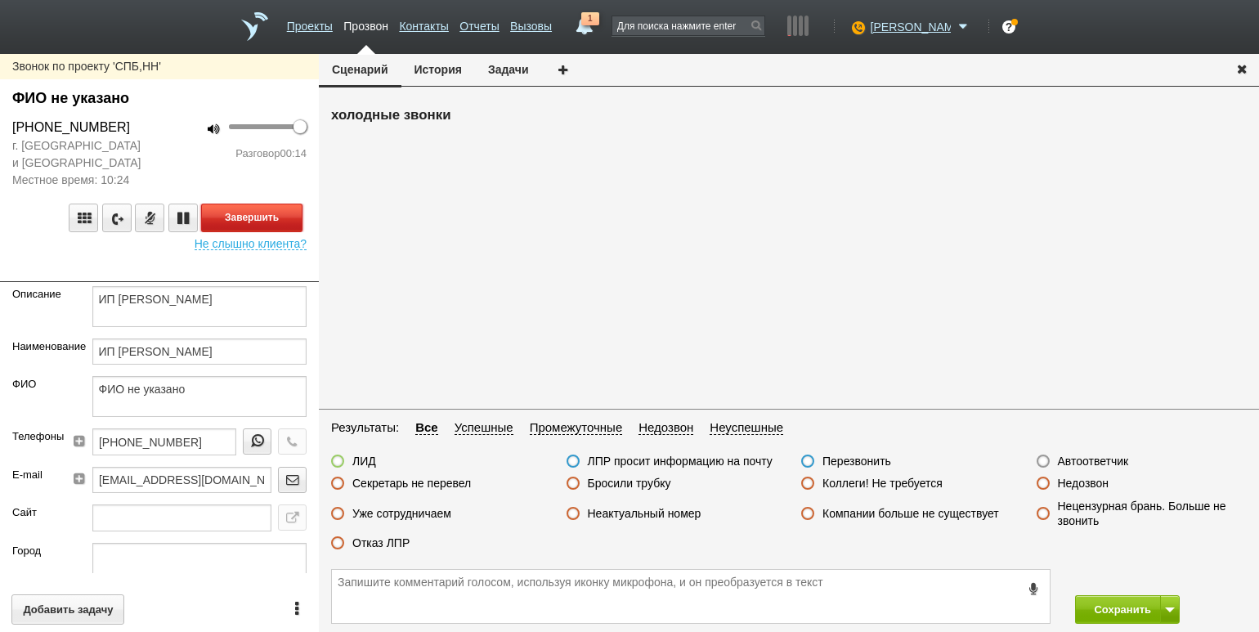
click at [235, 219] on button "Завершить" at bounding box center [251, 217] width 101 height 29
drag, startPoint x: 396, startPoint y: 549, endPoint x: 405, endPoint y: 544, distance: 9.5
click at [396, 549] on label "Отказ ЛПР" at bounding box center [380, 542] width 57 height 15
click at [0, 0] on input "Отказ ЛПР" at bounding box center [0, 0] width 0 height 0
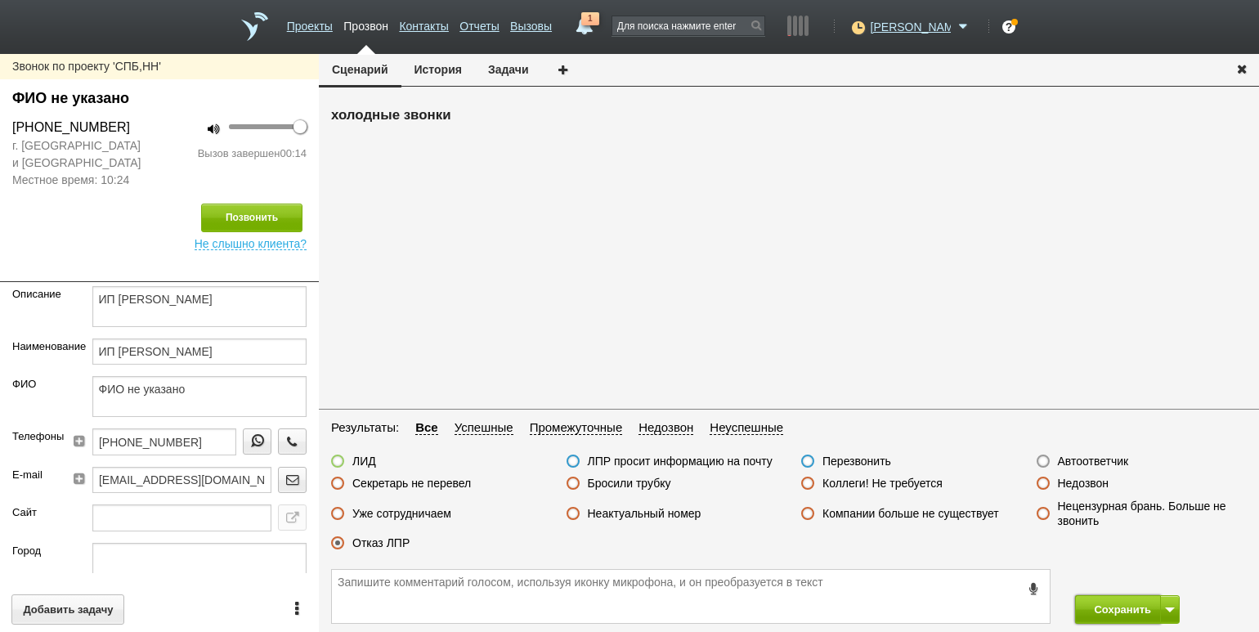
click at [1112, 615] on button "Сохранить" at bounding box center [1118, 609] width 86 height 29
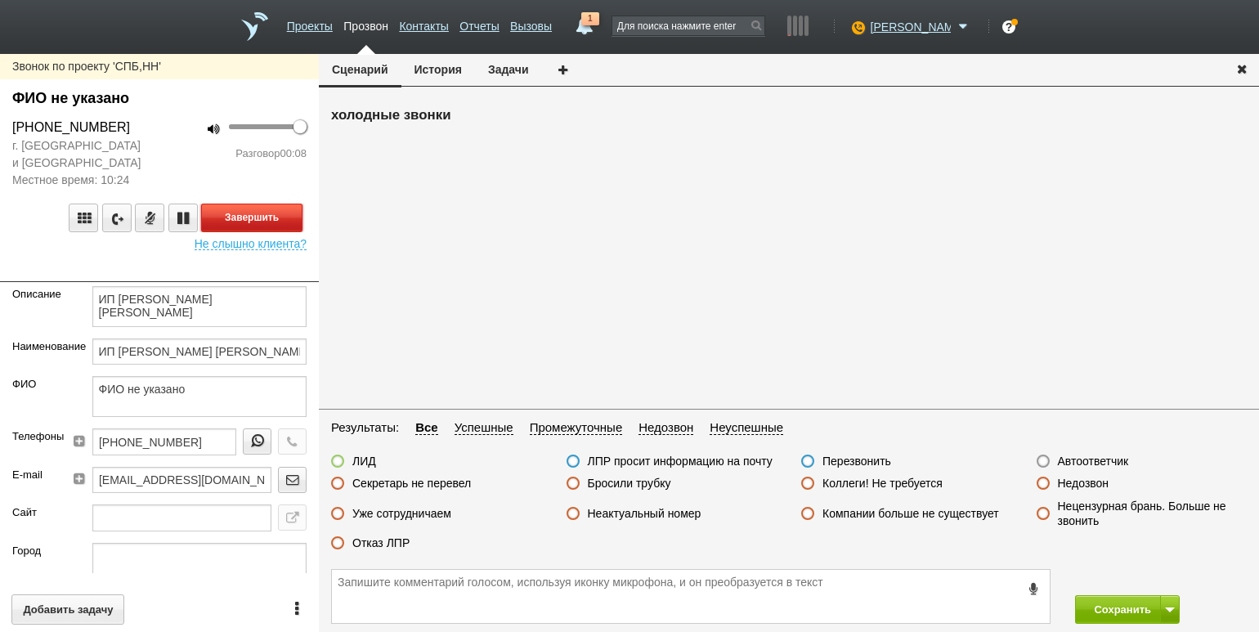
click at [275, 210] on button "Завершить" at bounding box center [251, 217] width 101 height 29
click at [633, 518] on label "Неактуальный номер" at bounding box center [645, 513] width 114 height 15
click at [0, 0] on input "Неактуальный номер" at bounding box center [0, 0] width 0 height 0
click at [1102, 613] on button "Сохранить" at bounding box center [1118, 609] width 86 height 29
click at [147, 143] on div "г. [GEOGRAPHIC_DATA] и [GEOGRAPHIC_DATA] Местное время: 10:24" at bounding box center [79, 162] width 159 height 51
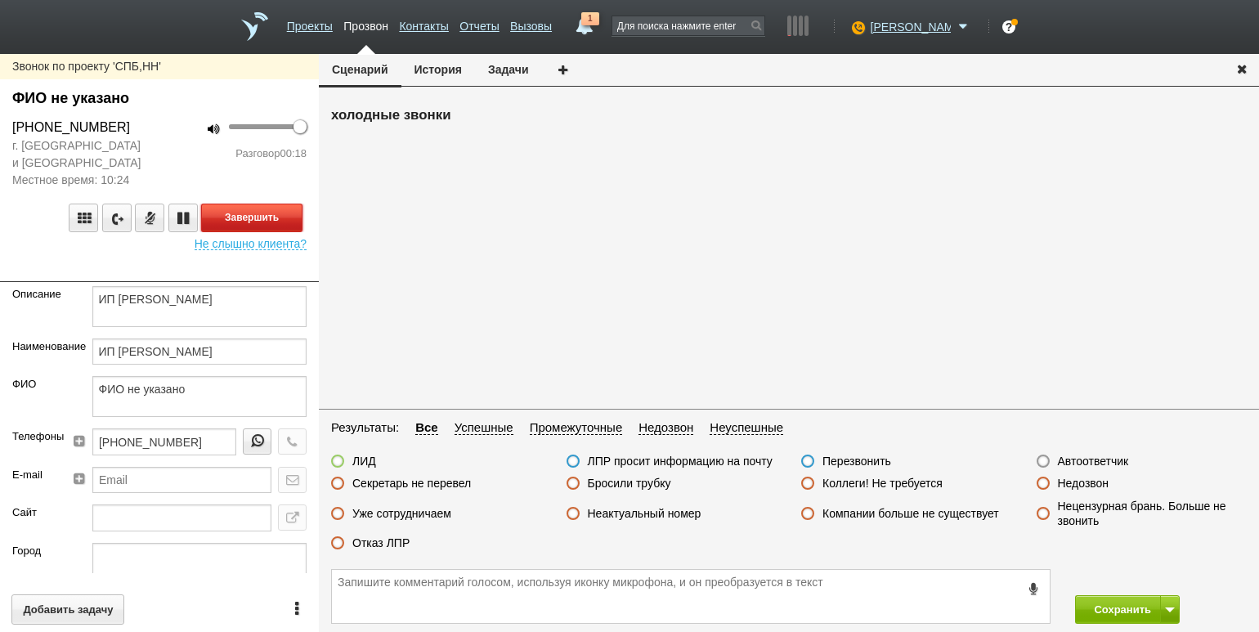
click at [280, 212] on button "Завершить" at bounding box center [251, 217] width 101 height 29
click at [366, 539] on label "Отказ ЛПР" at bounding box center [380, 542] width 57 height 15
click at [0, 0] on input "Отказ ЛПР" at bounding box center [0, 0] width 0 height 0
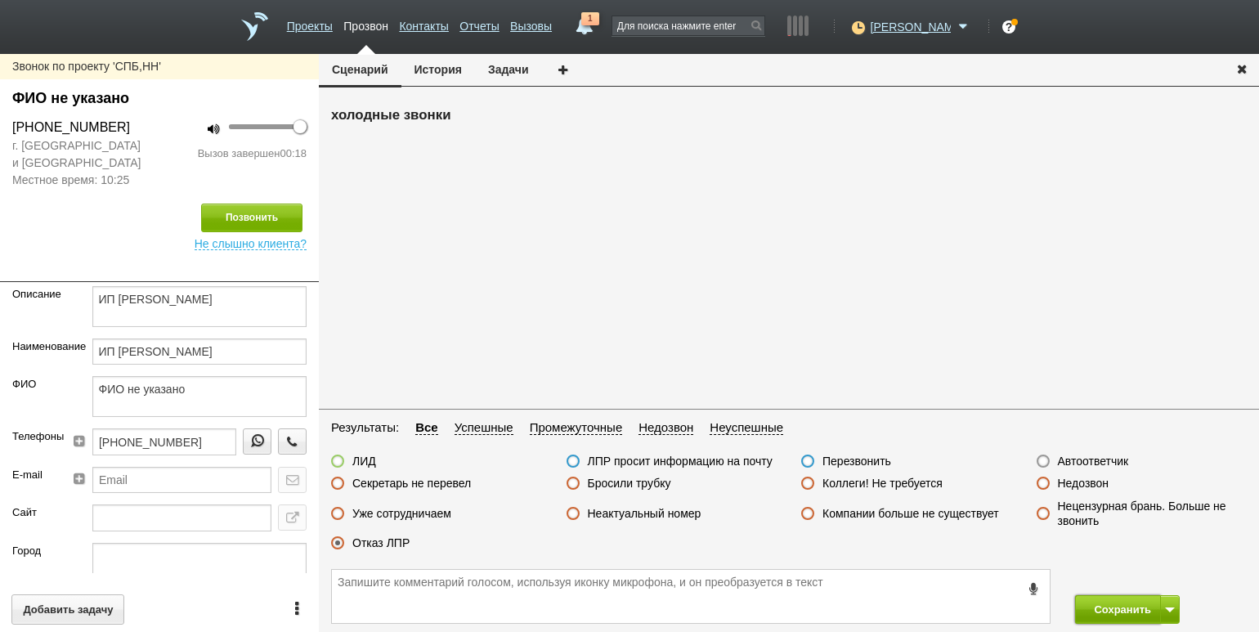
click at [1113, 613] on button "Сохранить" at bounding box center [1118, 609] width 86 height 29
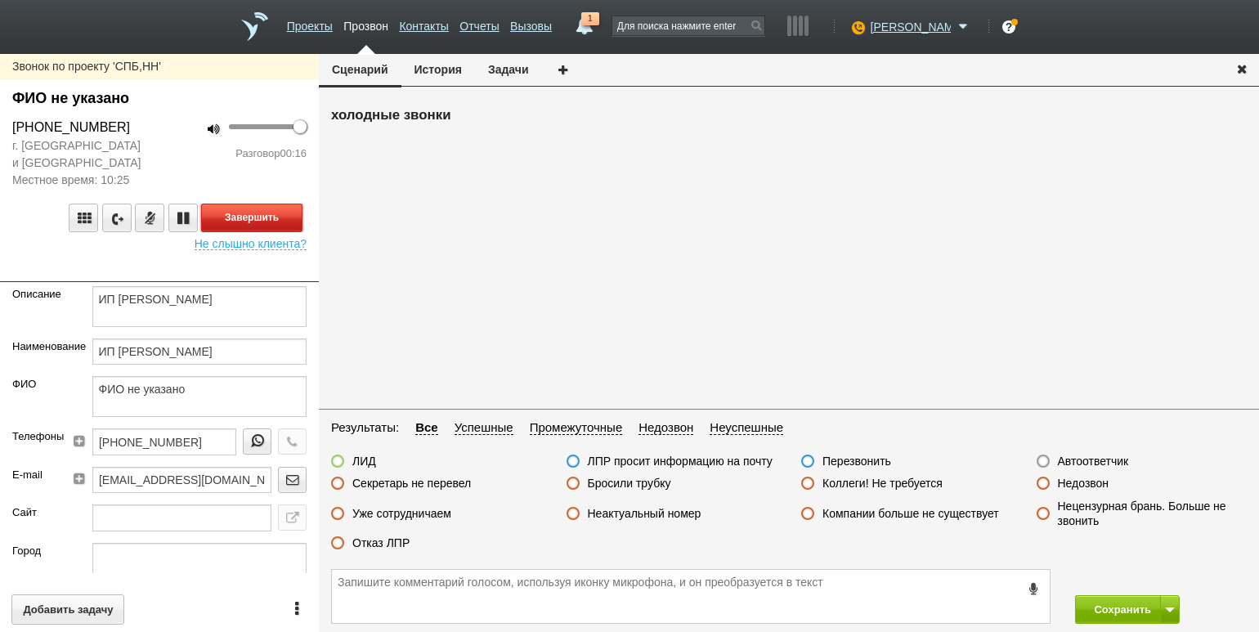
click at [275, 212] on button "Завершить" at bounding box center [251, 217] width 101 height 29
drag, startPoint x: 398, startPoint y: 543, endPoint x: 412, endPoint y: 543, distance: 13.9
click at [398, 543] on label "Отказ ЛПР" at bounding box center [380, 542] width 57 height 15
click at [0, 0] on input "Отказ ЛПР" at bounding box center [0, 0] width 0 height 0
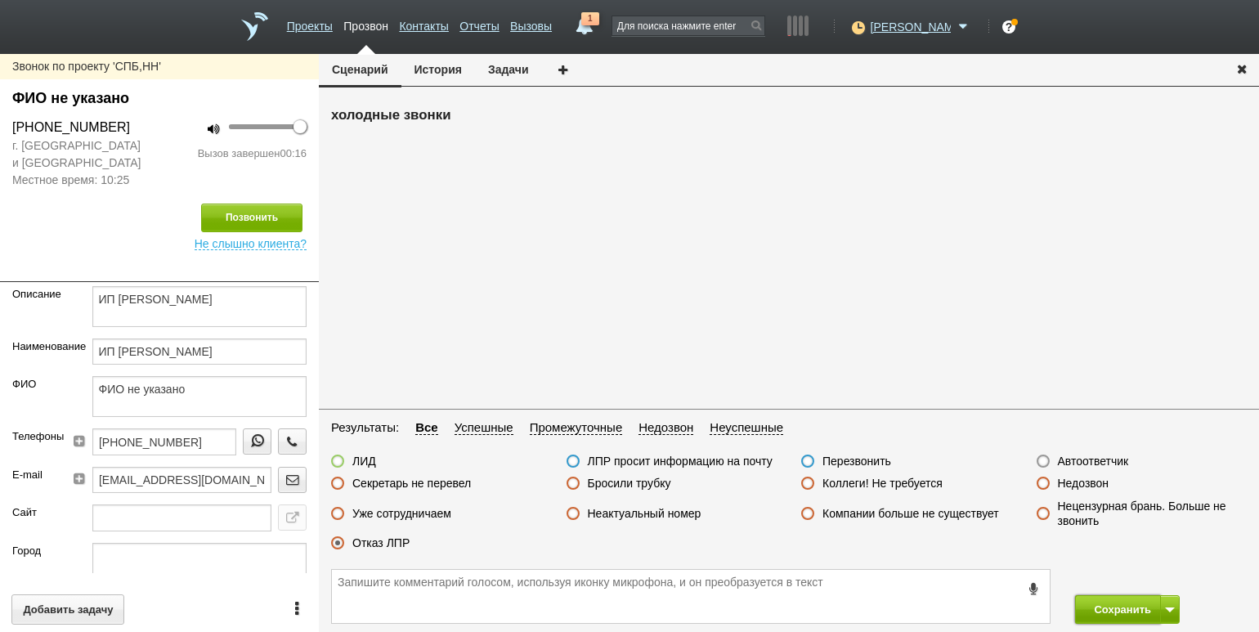
click at [1110, 601] on button "Сохранить" at bounding box center [1118, 609] width 86 height 29
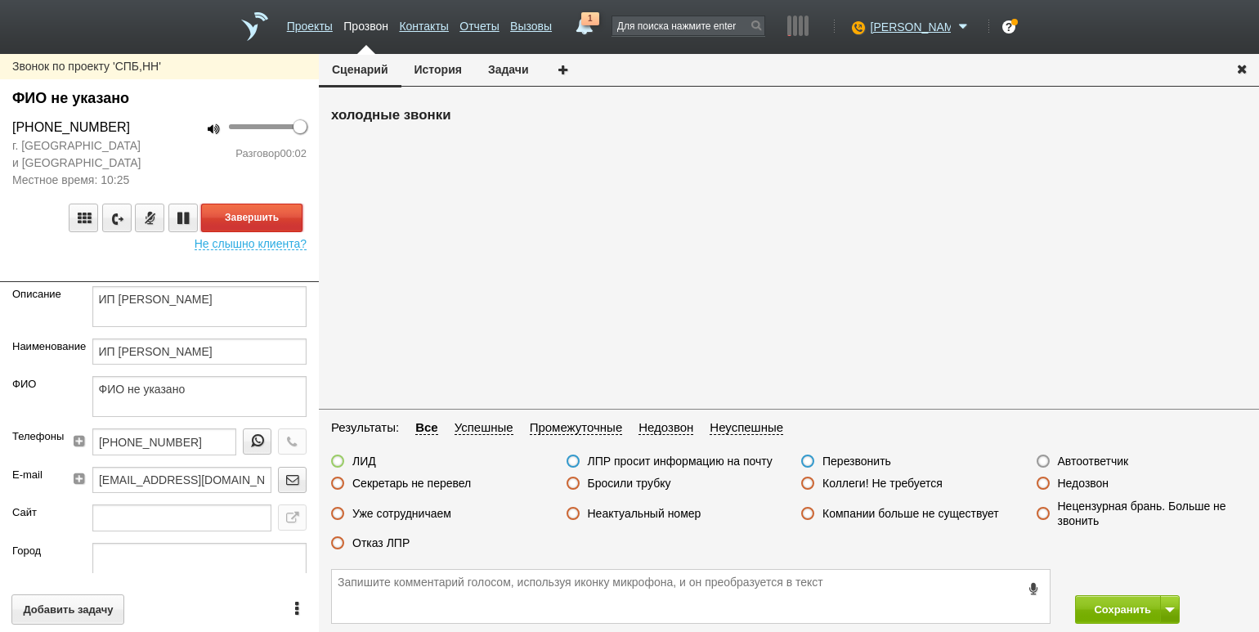
drag, startPoint x: 293, startPoint y: 214, endPoint x: 306, endPoint y: 222, distance: 15.4
click at [293, 214] on button "Завершить" at bounding box center [251, 217] width 101 height 29
drag, startPoint x: 1114, startPoint y: 465, endPoint x: 1115, endPoint y: 477, distance: 12.3
click at [1114, 465] on label "Автоответчик" at bounding box center [1093, 461] width 71 height 15
click at [0, 0] on input "Автоответчик" at bounding box center [0, 0] width 0 height 0
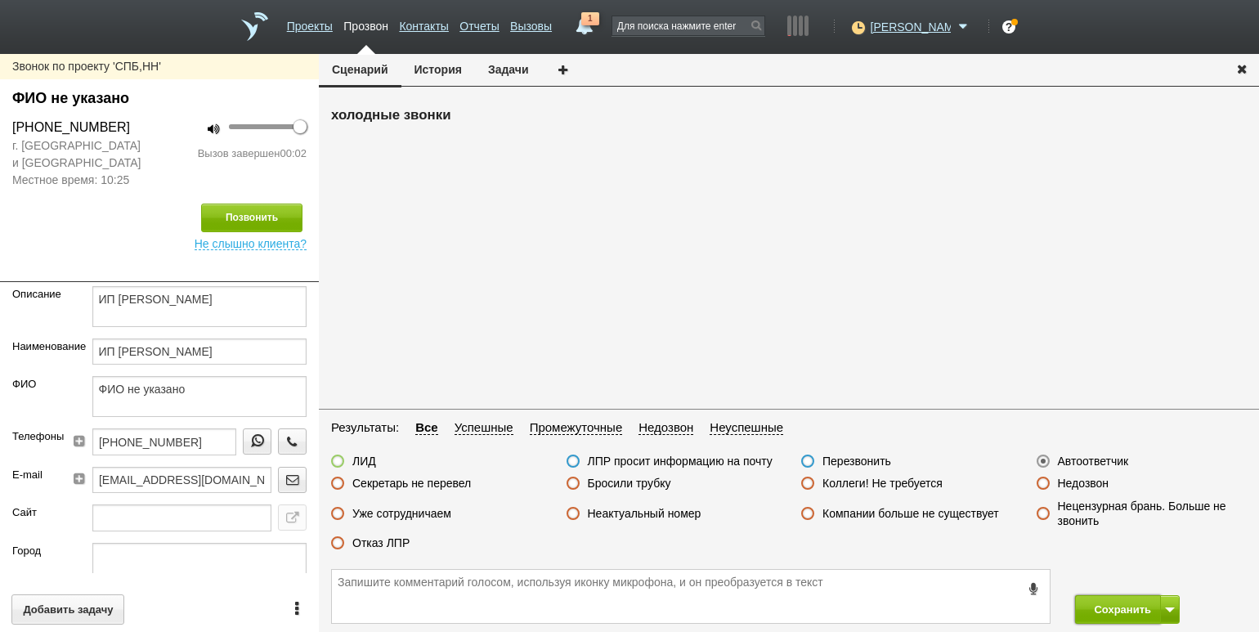
drag, startPoint x: 1095, startPoint y: 599, endPoint x: 1069, endPoint y: 572, distance: 37.6
click at [1094, 601] on button "Сохранить" at bounding box center [1118, 609] width 86 height 29
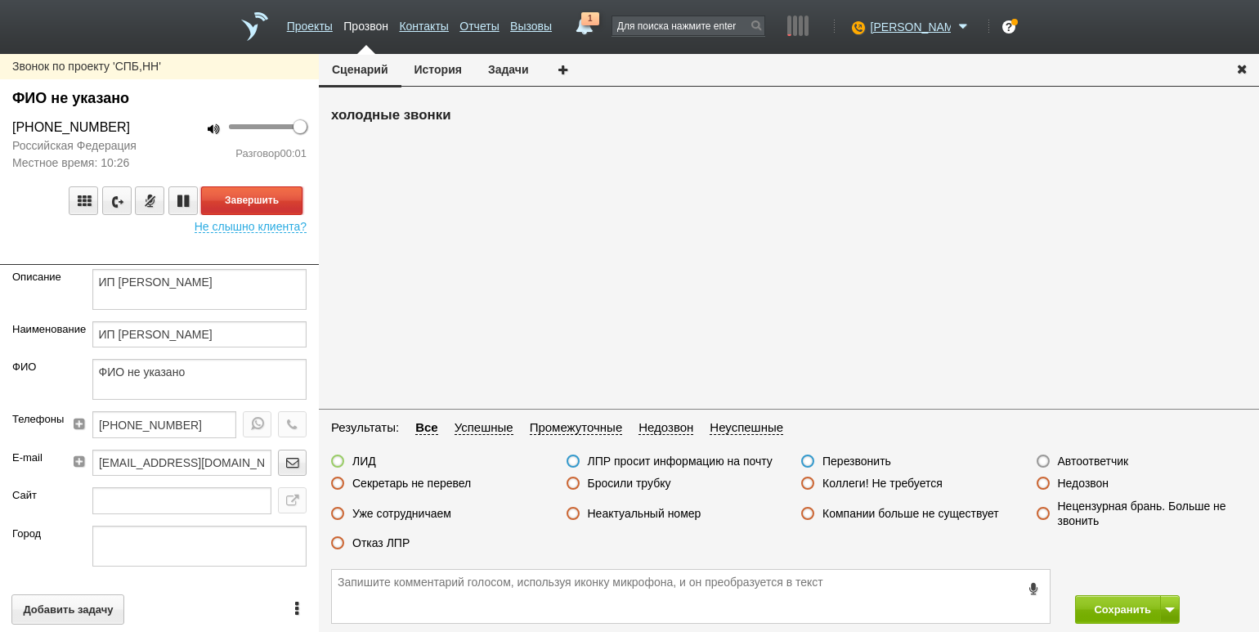
drag, startPoint x: 293, startPoint y: 193, endPoint x: 310, endPoint y: 200, distance: 17.9
click at [293, 193] on button "Завершить" at bounding box center [251, 200] width 101 height 29
click at [1069, 463] on label "Автоответчик" at bounding box center [1093, 461] width 71 height 15
click at [0, 0] on input "Автоответчик" at bounding box center [0, 0] width 0 height 0
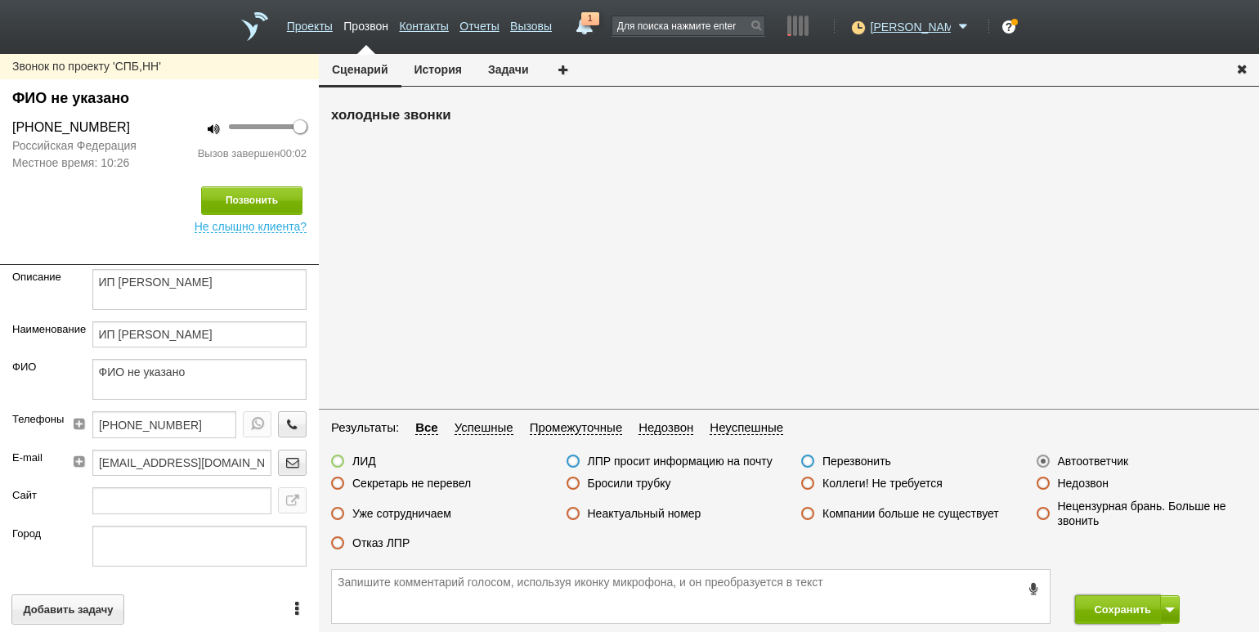
drag, startPoint x: 1107, startPoint y: 614, endPoint x: 1090, endPoint y: 582, distance: 36.2
click at [1107, 614] on button "Сохранить" at bounding box center [1118, 609] width 86 height 29
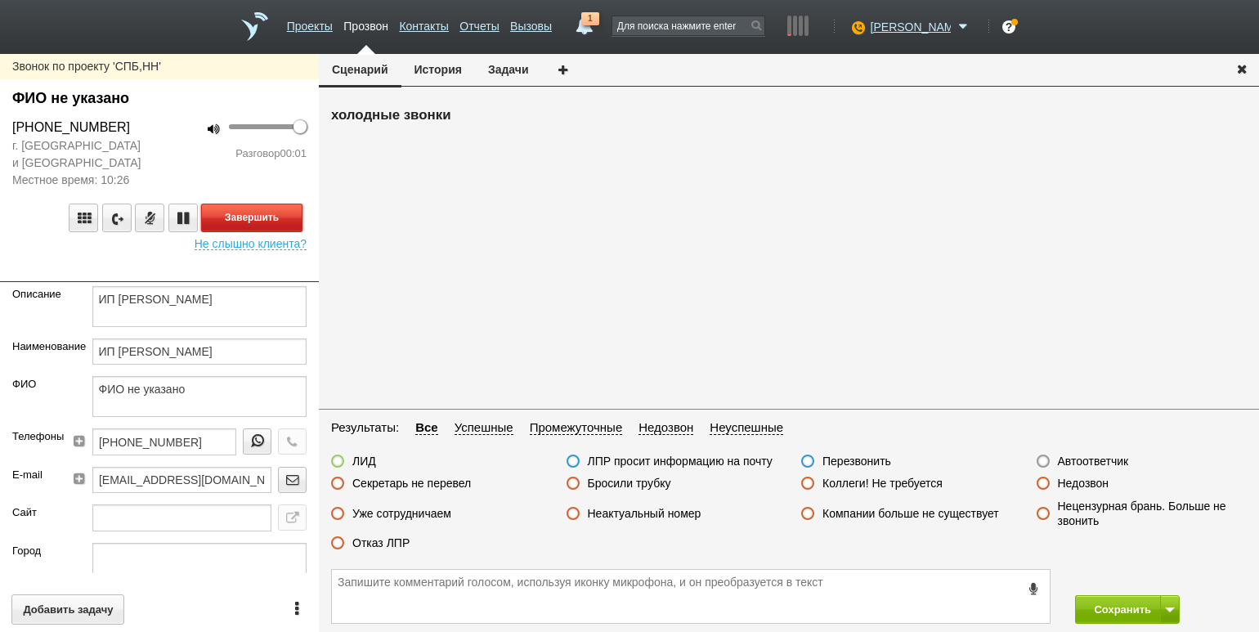
click at [235, 226] on button "Завершить" at bounding box center [251, 217] width 101 height 29
click at [1074, 461] on label "Автоответчик" at bounding box center [1093, 461] width 71 height 15
click at [0, 0] on input "Автоответчик" at bounding box center [0, 0] width 0 height 0
drag, startPoint x: 1119, startPoint y: 608, endPoint x: 876, endPoint y: 265, distance: 420.4
click at [1118, 608] on button "Сохранить" at bounding box center [1118, 609] width 86 height 29
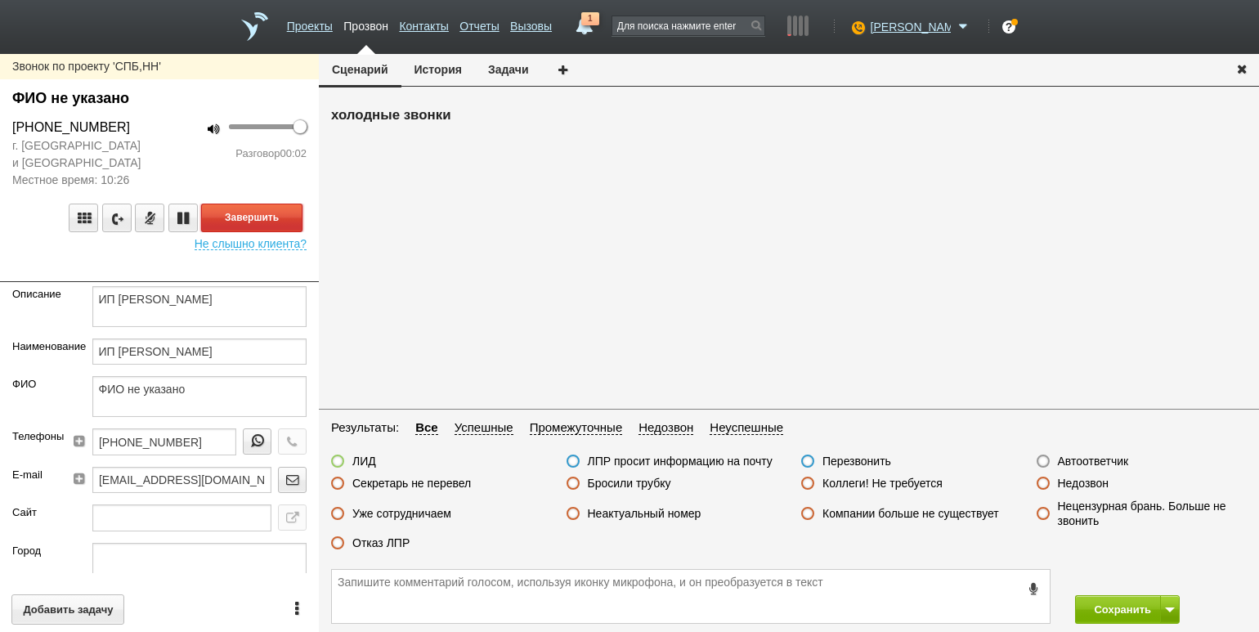
click at [262, 209] on button "Завершить" at bounding box center [251, 217] width 101 height 29
click at [1084, 465] on label "Автоответчик" at bounding box center [1093, 461] width 71 height 15
click at [0, 0] on input "Автоответчик" at bounding box center [0, 0] width 0 height 0
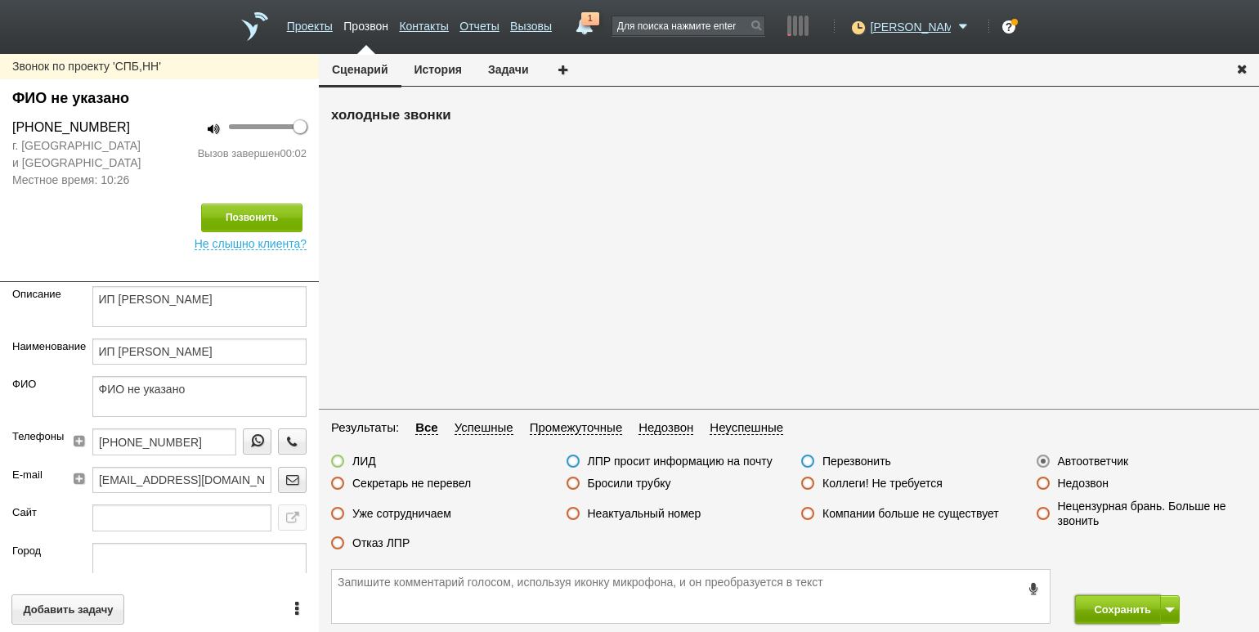
click at [1103, 606] on button "Сохранить" at bounding box center [1118, 609] width 86 height 29
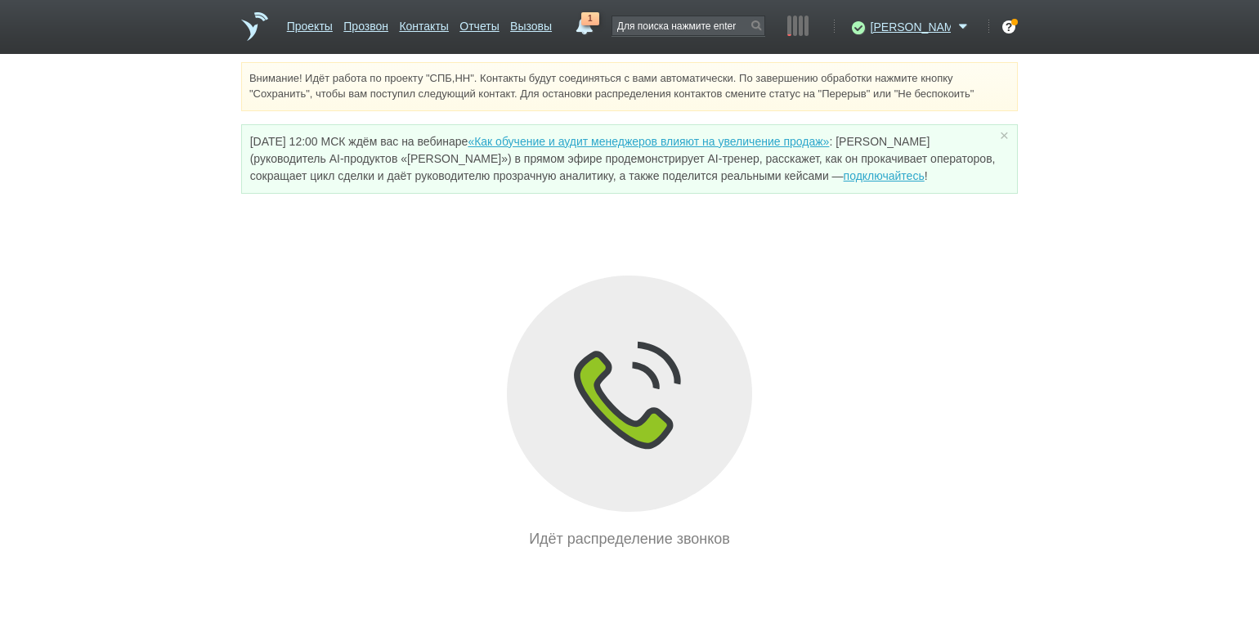
click at [186, 182] on div "Внимание! Идёт работа по проекту "СПБ,НН". Контакты будут соединяться с вами ав…" at bounding box center [629, 306] width 1259 height 488
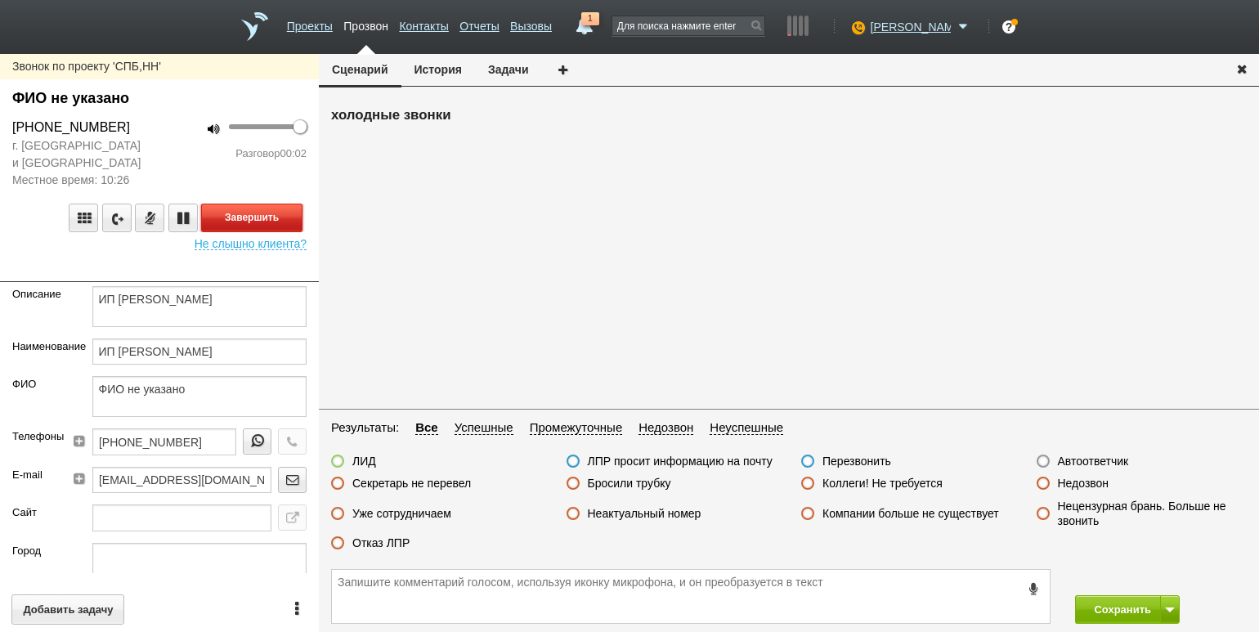
click at [235, 207] on button "Завершить" at bounding box center [251, 217] width 101 height 29
drag, startPoint x: 1092, startPoint y: 465, endPoint x: 1092, endPoint y: 484, distance: 18.8
click at [1092, 467] on label "Автоответчик" at bounding box center [1093, 461] width 71 height 15
click at [0, 0] on input "Автоответчик" at bounding box center [0, 0] width 0 height 0
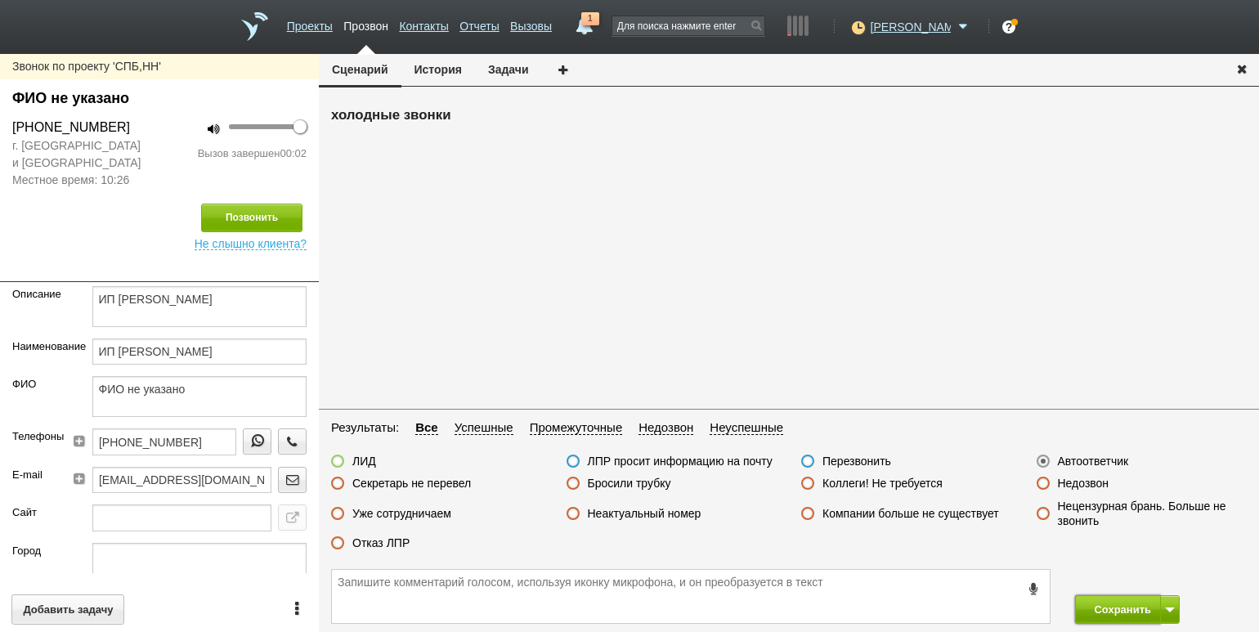
click at [1100, 611] on button "Сохранить" at bounding box center [1118, 609] width 86 height 29
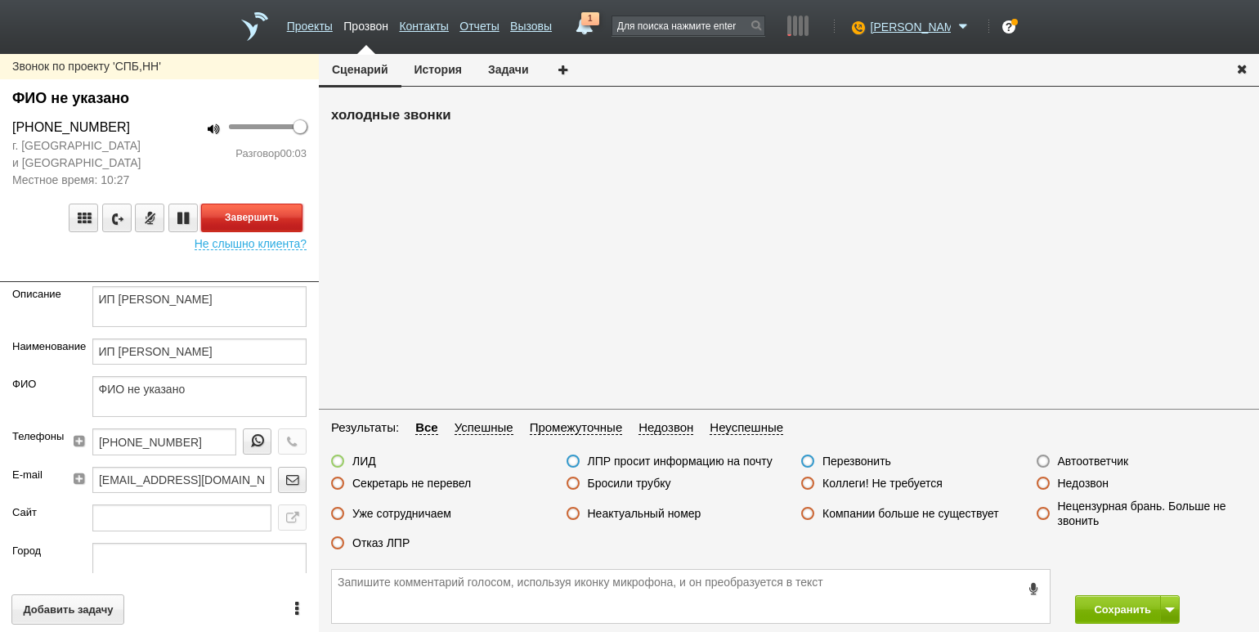
click at [255, 214] on button "Завершить" at bounding box center [251, 217] width 101 height 29
click at [1085, 463] on label "Автоответчик" at bounding box center [1093, 461] width 71 height 15
click at [0, 0] on input "Автоответчик" at bounding box center [0, 0] width 0 height 0
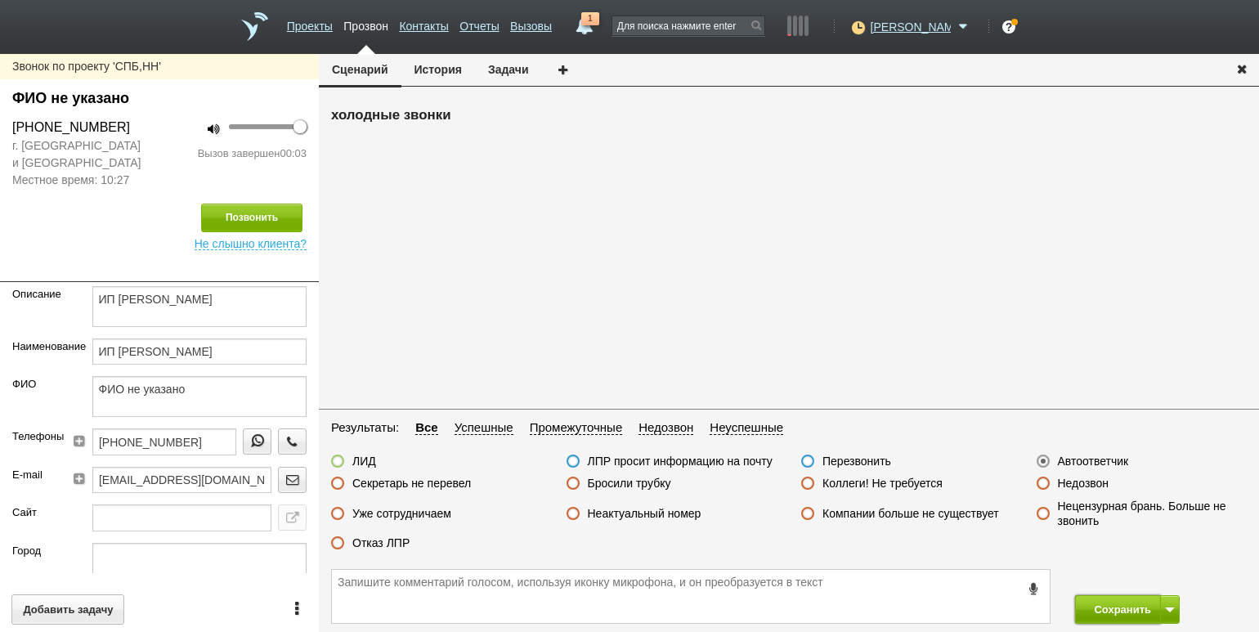
drag, startPoint x: 1101, startPoint y: 605, endPoint x: 1096, endPoint y: 579, distance: 26.6
click at [1101, 605] on button "Сохранить" at bounding box center [1118, 609] width 86 height 29
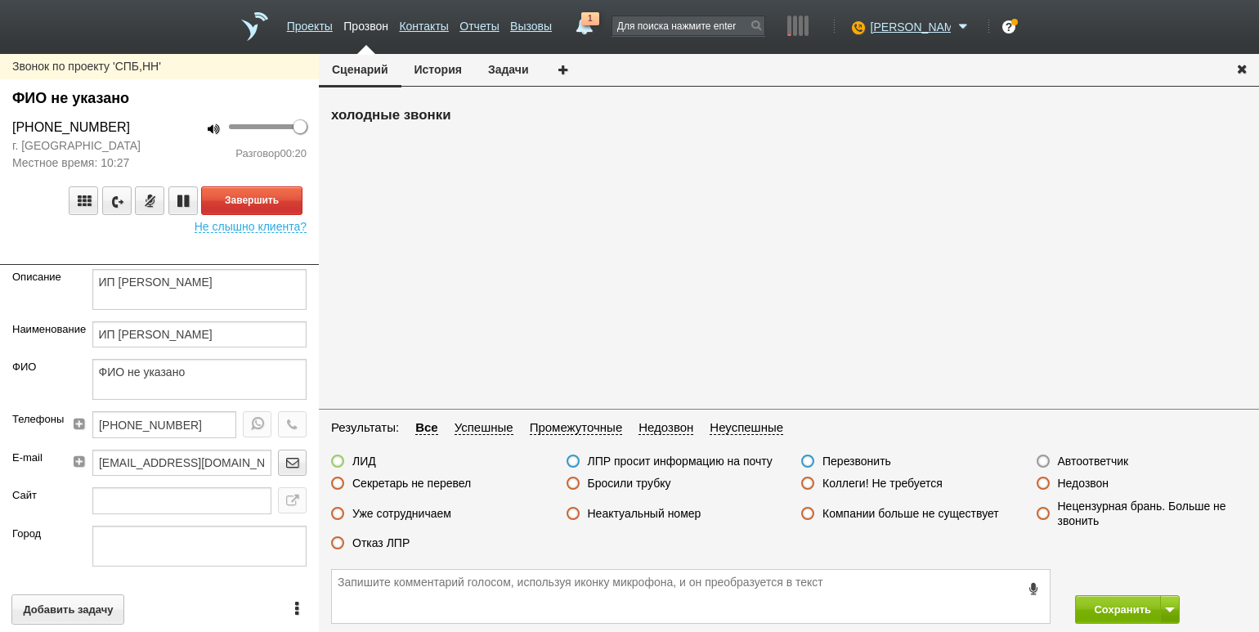
click at [204, 171] on div "100 Разговор 00:20" at bounding box center [238, 145] width 159 height 54
drag, startPoint x: 236, startPoint y: 193, endPoint x: 264, endPoint y: 198, distance: 28.2
click at [236, 193] on button "Завершить" at bounding box center [251, 200] width 101 height 29
drag, startPoint x: 382, startPoint y: 552, endPoint x: 399, endPoint y: 552, distance: 17.2
click at [382, 552] on div "Отказ ЛПР" at bounding box center [370, 543] width 78 height 17
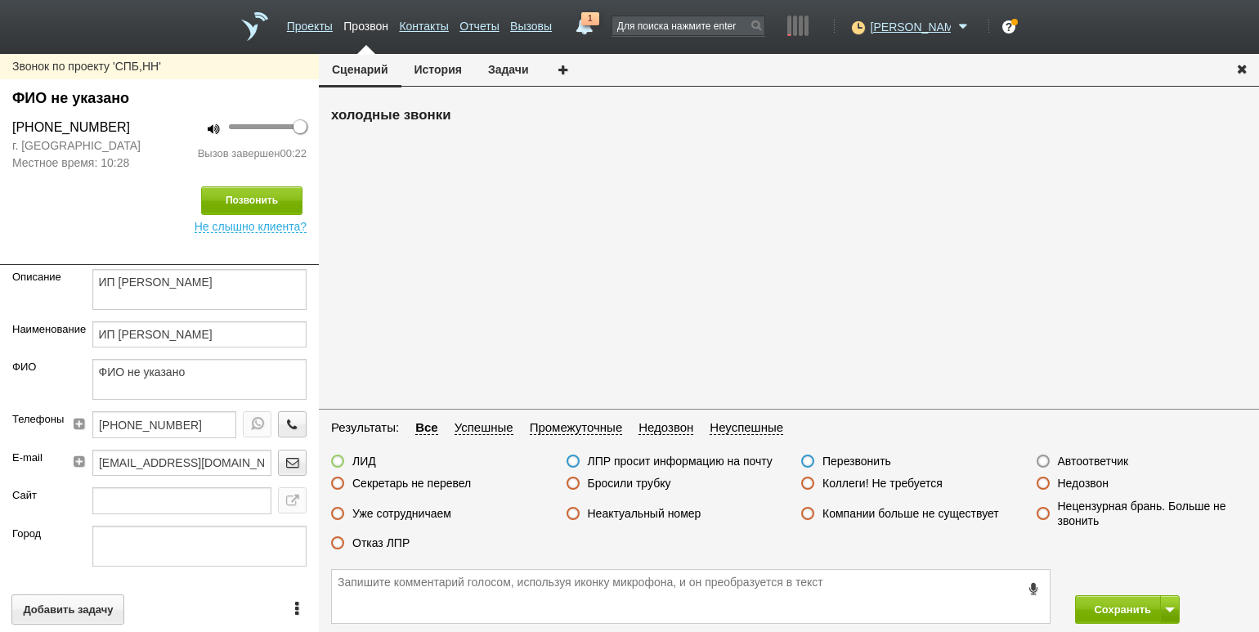
click at [395, 546] on label "Отказ ЛПР" at bounding box center [380, 542] width 57 height 15
click at [0, 0] on input "Отказ ЛПР" at bounding box center [0, 0] width 0 height 0
drag, startPoint x: 1105, startPoint y: 608, endPoint x: 1080, endPoint y: 546, distance: 67.1
click at [1105, 607] on button "Сохранить" at bounding box center [1118, 609] width 86 height 29
click at [240, 206] on button "Завершить" at bounding box center [251, 200] width 101 height 29
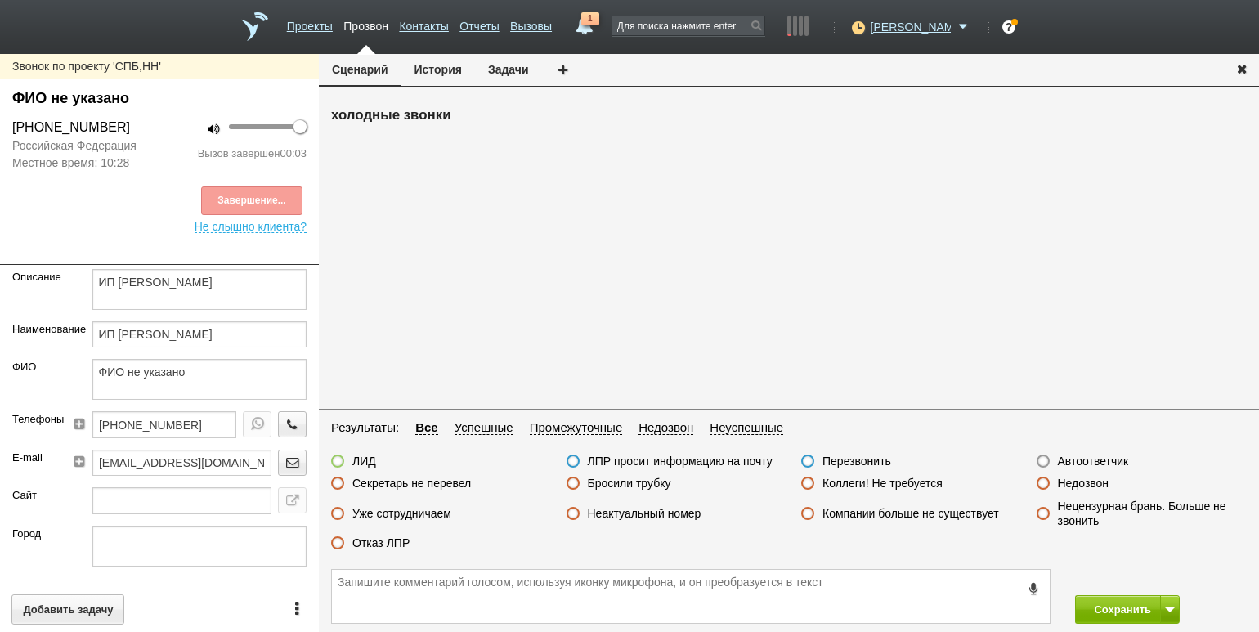
click at [1081, 458] on label "Автоответчик" at bounding box center [1093, 461] width 71 height 15
click at [0, 0] on input "Автоответчик" at bounding box center [0, 0] width 0 height 0
drag, startPoint x: 1106, startPoint y: 606, endPoint x: 1057, endPoint y: 548, distance: 75.3
click at [1106, 601] on button "Сохранить" at bounding box center [1118, 609] width 86 height 29
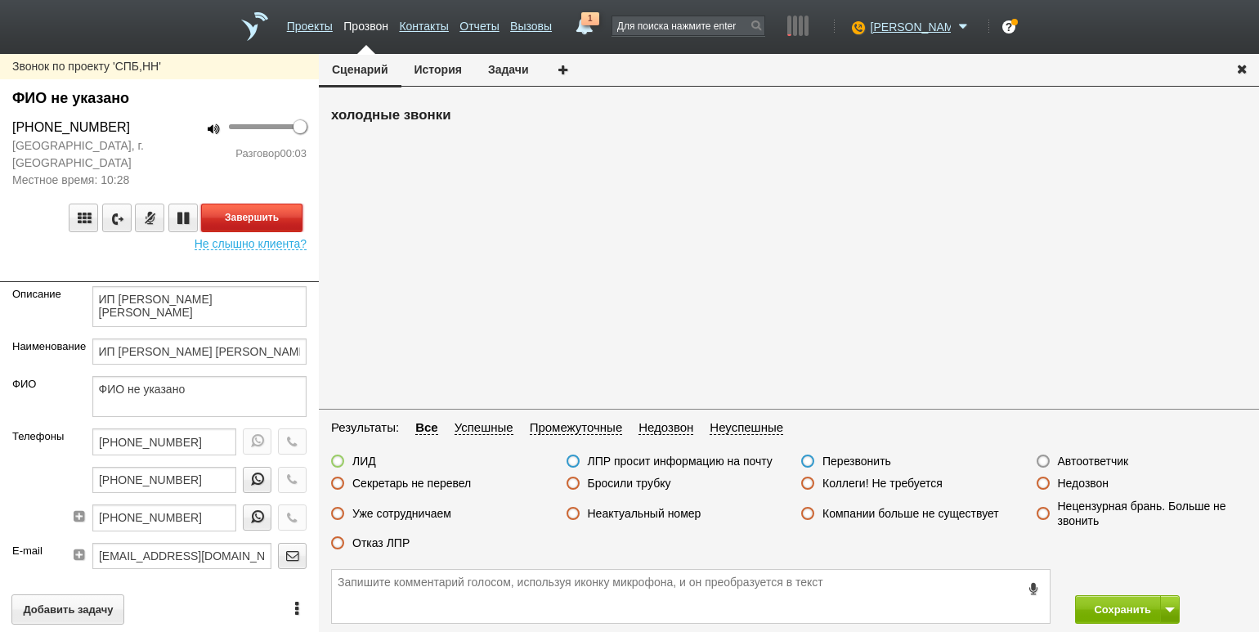
click at [290, 216] on button "Завершить" at bounding box center [251, 217] width 101 height 29
click at [1095, 480] on label "Недозвон" at bounding box center [1083, 483] width 51 height 15
click at [0, 0] on input "Недозвон" at bounding box center [0, 0] width 0 height 0
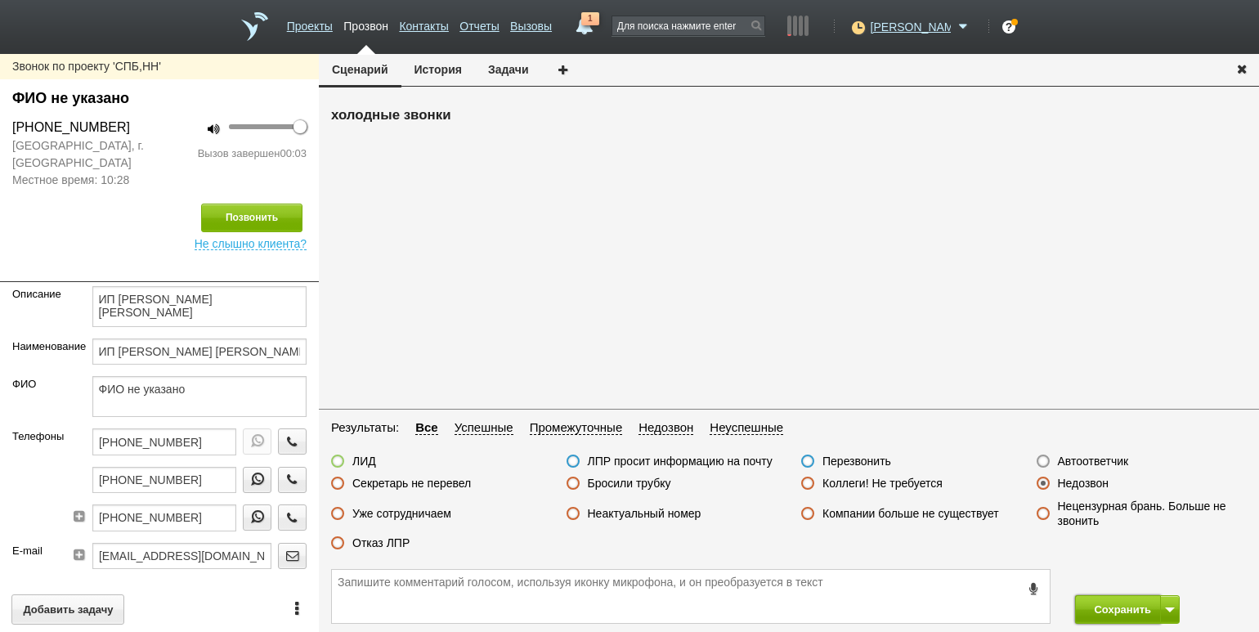
click at [1124, 610] on button "Сохранить" at bounding box center [1118, 609] width 86 height 29
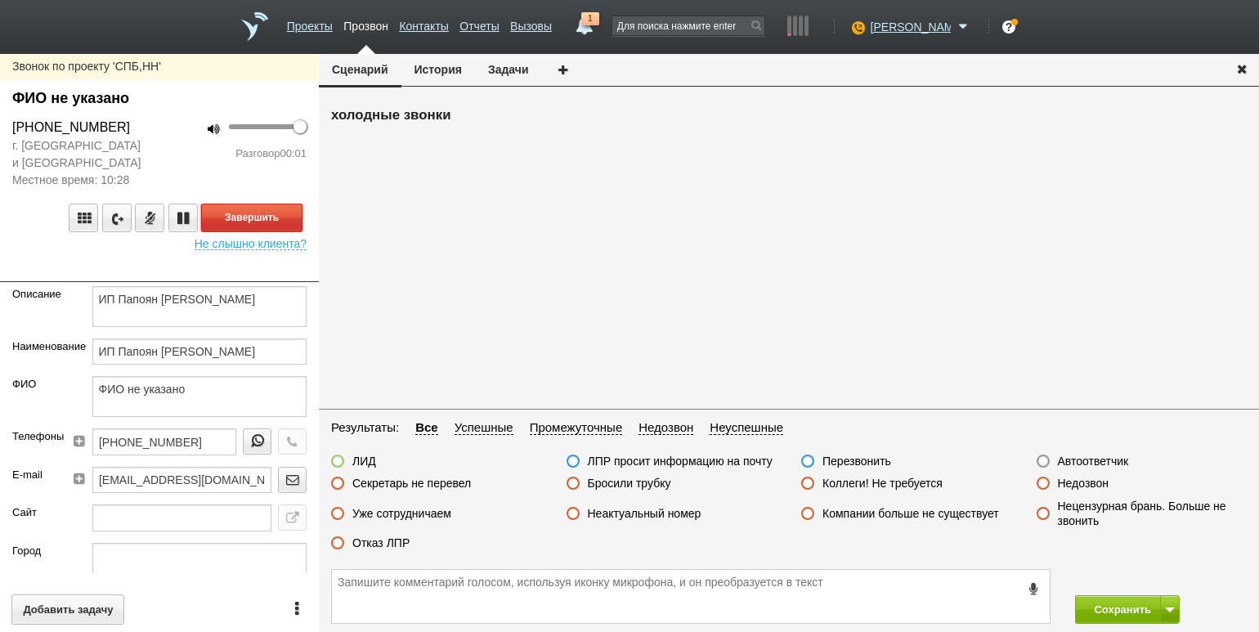
click at [286, 219] on button "Завершить" at bounding box center [251, 217] width 101 height 29
click at [1074, 467] on label "Автоответчик" at bounding box center [1093, 461] width 71 height 15
click at [0, 0] on input "Автоответчик" at bounding box center [0, 0] width 0 height 0
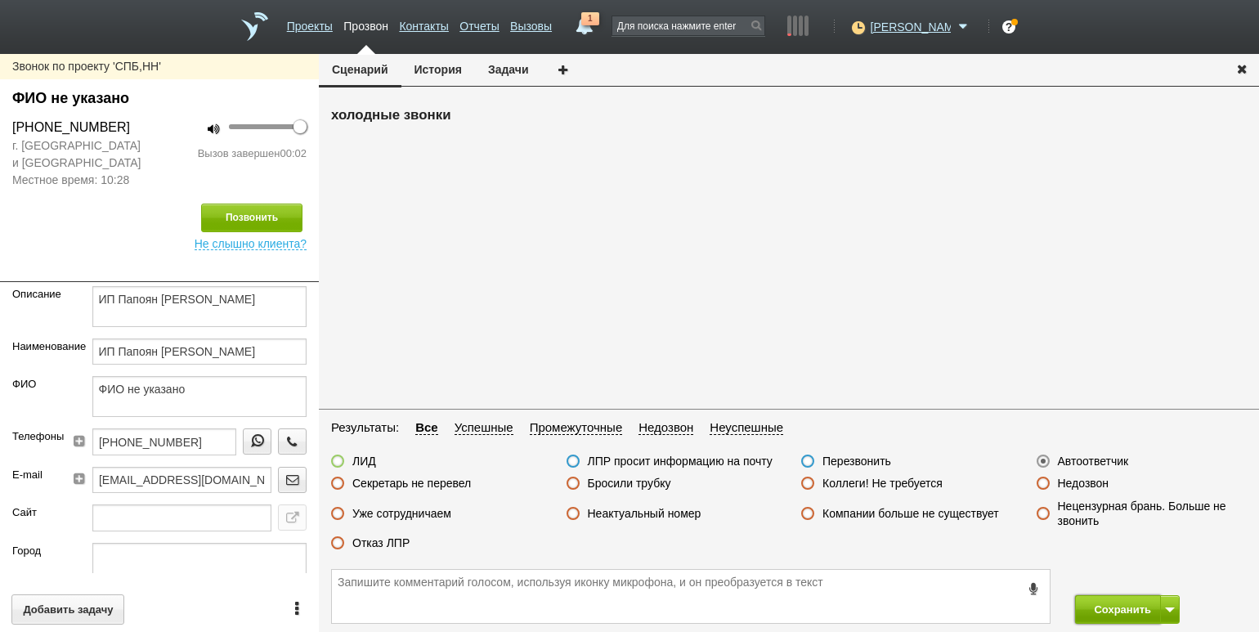
drag, startPoint x: 1113, startPoint y: 606, endPoint x: 1100, endPoint y: 596, distance: 16.3
click at [1112, 606] on button "Сохранить" at bounding box center [1118, 609] width 86 height 29
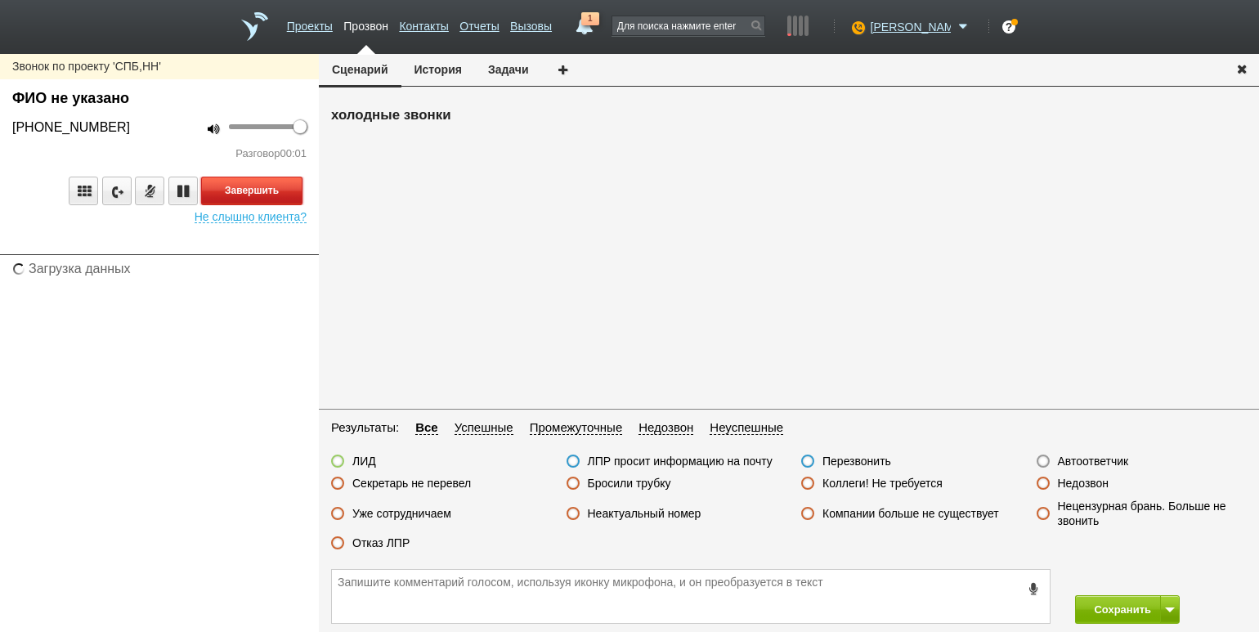
click at [260, 181] on div "Звонок по проекту 'СПБ,[PERSON_NAME] не указано [PHONE_NUMBER] 100 Разговор 00:…" at bounding box center [159, 144] width 319 height 157
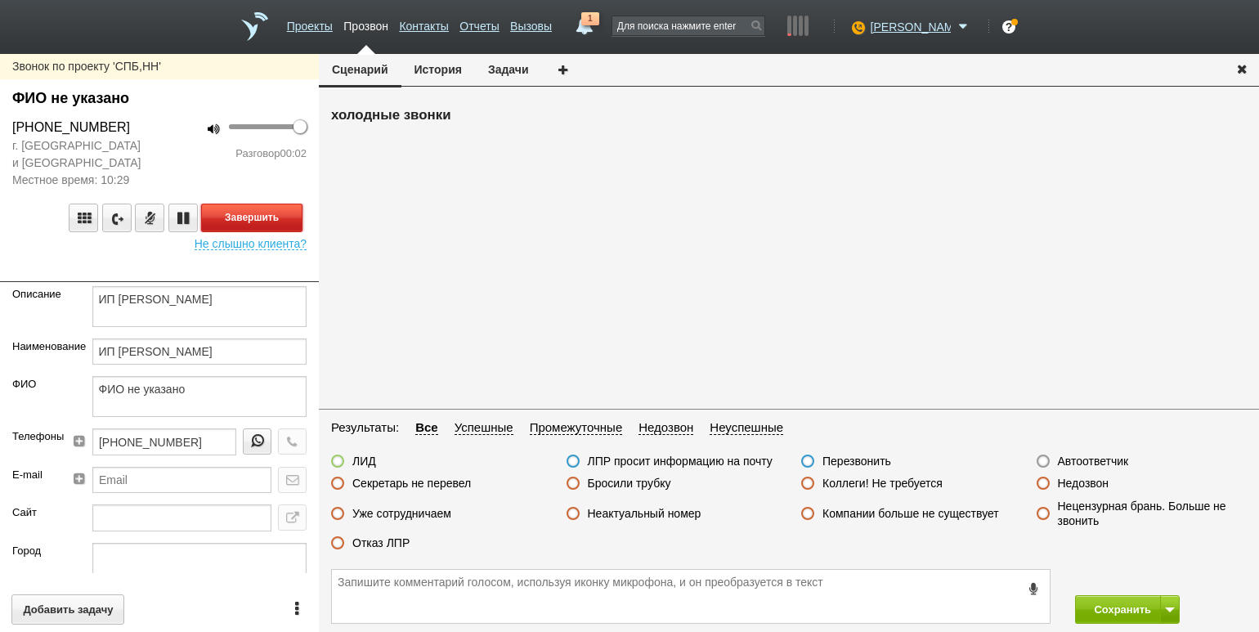
click at [295, 220] on button "Завершить" at bounding box center [251, 217] width 101 height 29
click at [1084, 461] on label "Автоответчик" at bounding box center [1093, 461] width 71 height 15
click at [0, 0] on input "Автоответчик" at bounding box center [0, 0] width 0 height 0
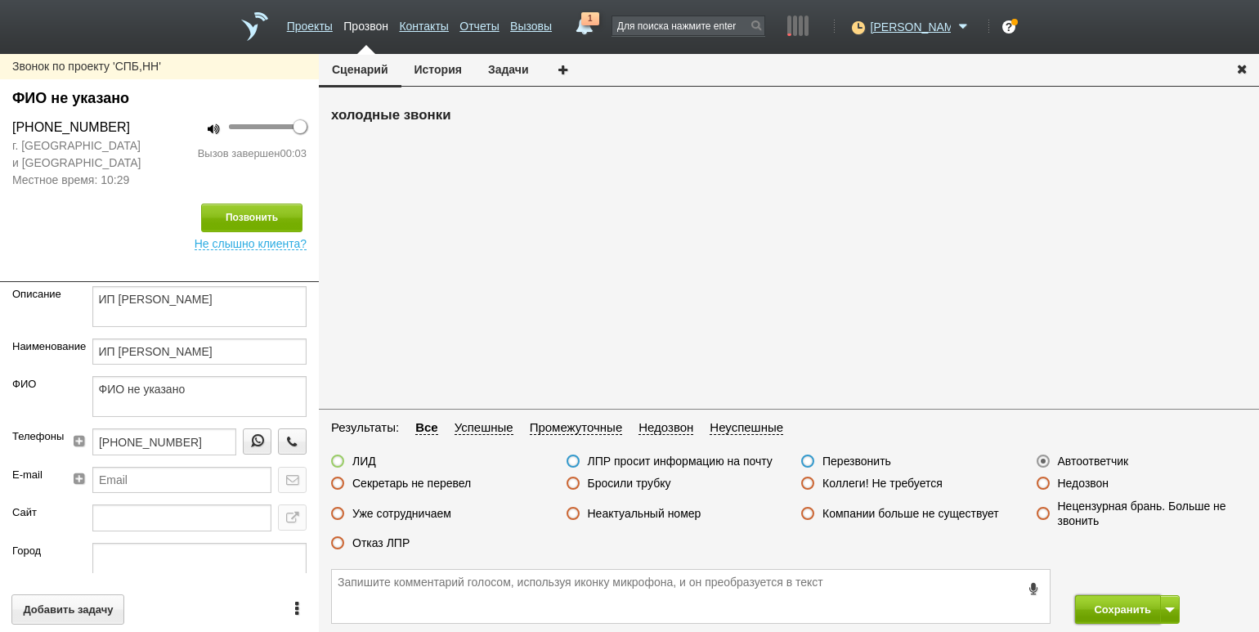
click at [1121, 599] on button "Сохранить" at bounding box center [1118, 609] width 86 height 29
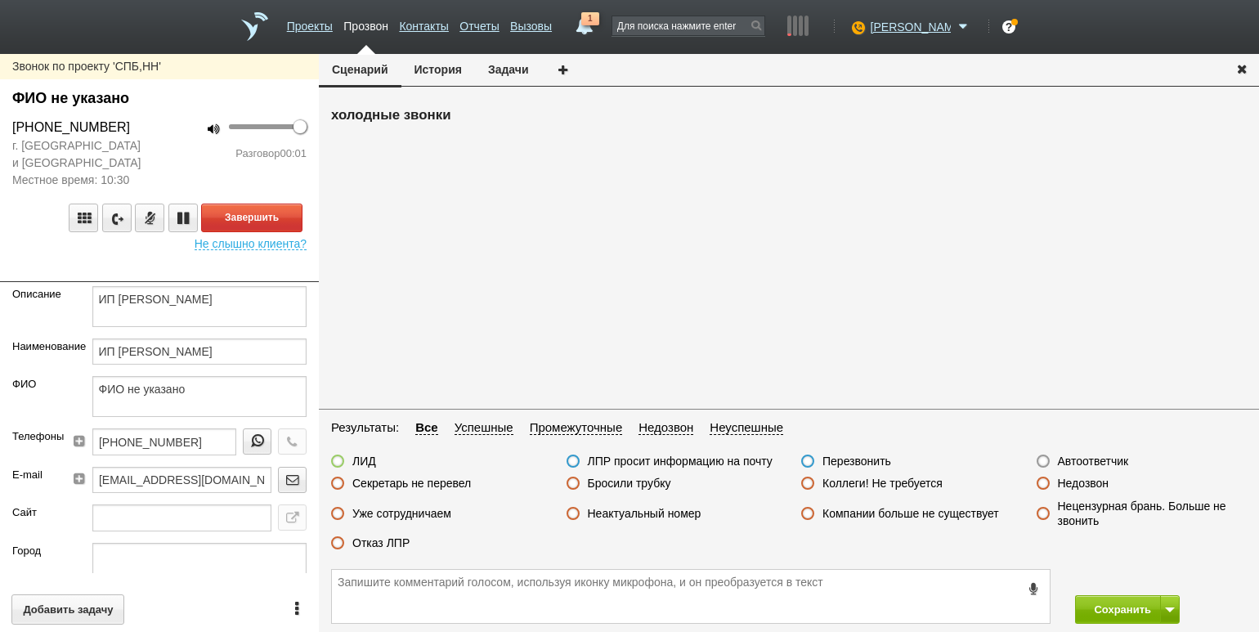
click at [164, 146] on div "100 Разговор 00:01" at bounding box center [238, 153] width 159 height 71
click at [282, 209] on button "Завершить" at bounding box center [251, 217] width 101 height 29
click at [377, 546] on label "Отказ ЛПР" at bounding box center [380, 542] width 57 height 15
click at [0, 0] on input "Отказ ЛПР" at bounding box center [0, 0] width 0 height 0
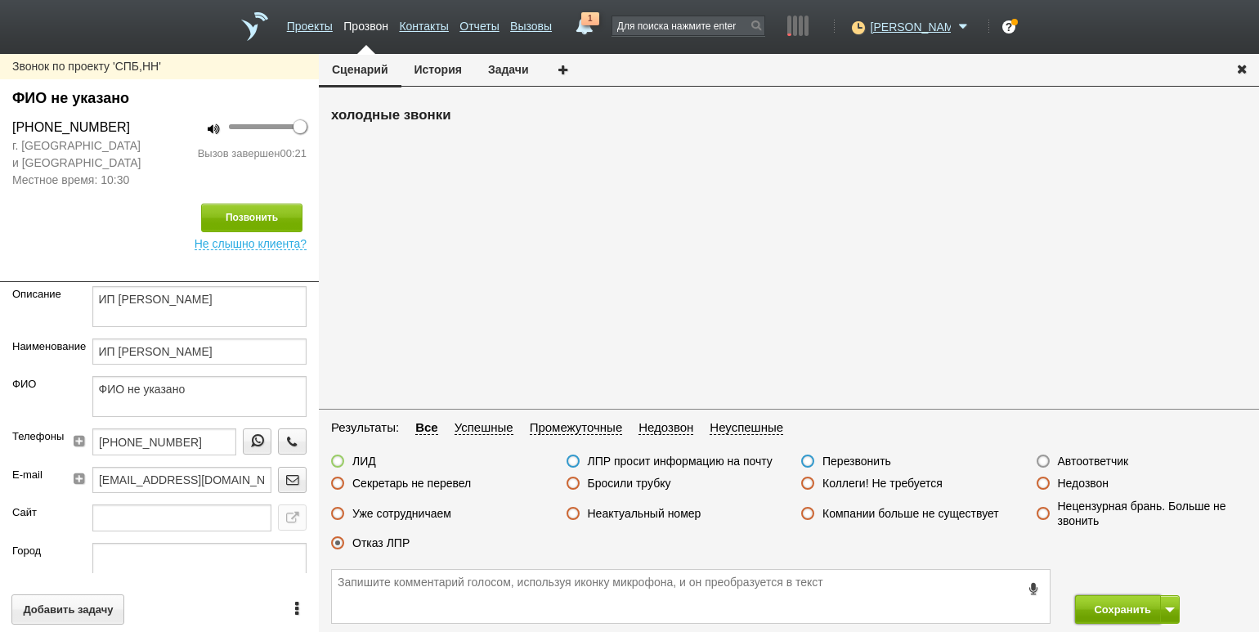
click at [1115, 610] on button "Сохранить" at bounding box center [1118, 609] width 86 height 29
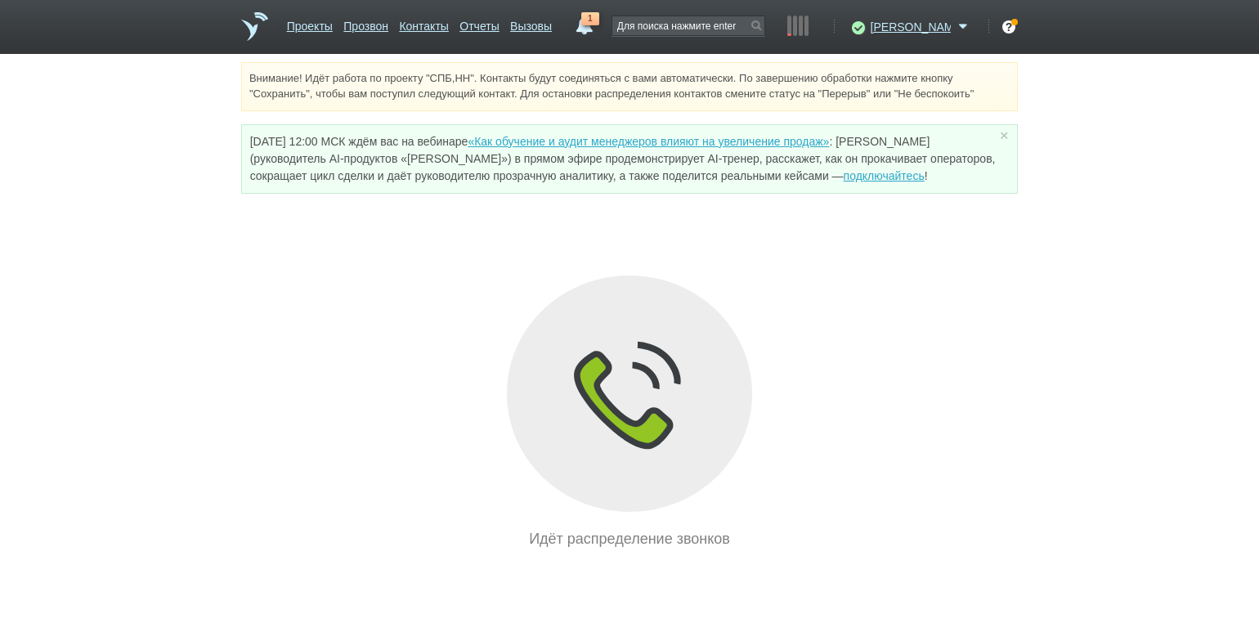
click at [203, 127] on div "Внимание! Идёт работа по проекту "СПБ,НН". Контакты будут соединяться с вами ав…" at bounding box center [629, 306] width 1259 height 488
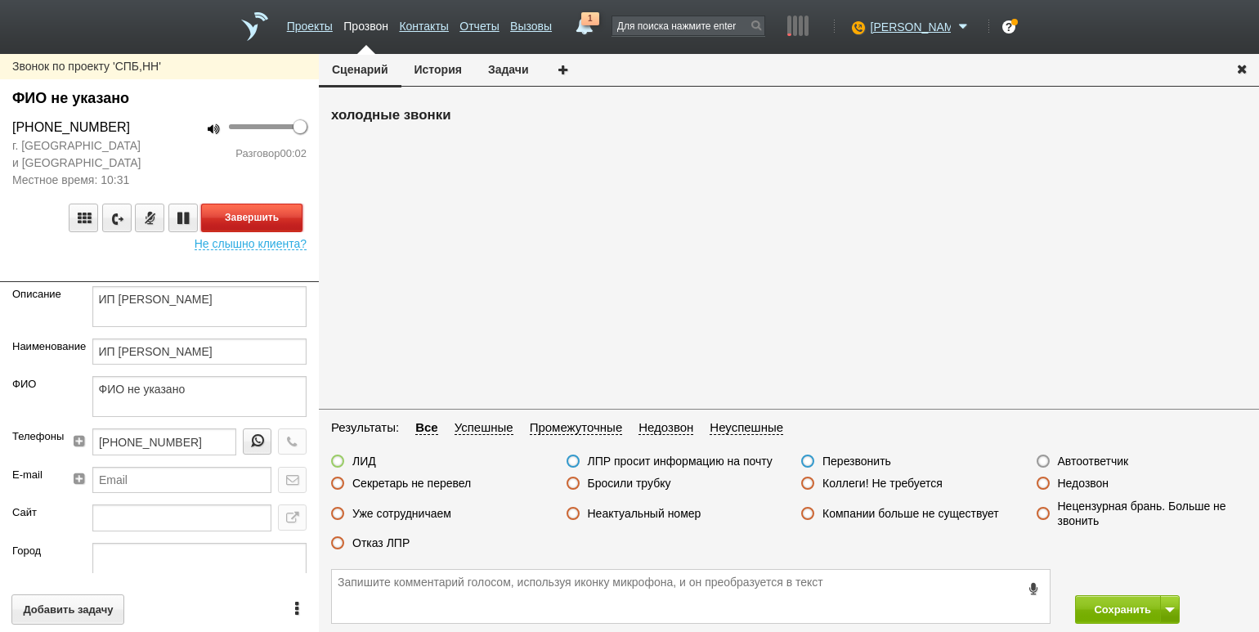
click at [291, 217] on button "Завершить" at bounding box center [251, 217] width 101 height 29
click at [1095, 461] on label "Автоответчик" at bounding box center [1093, 461] width 71 height 15
click at [0, 0] on input "Автоответчик" at bounding box center [0, 0] width 0 height 0
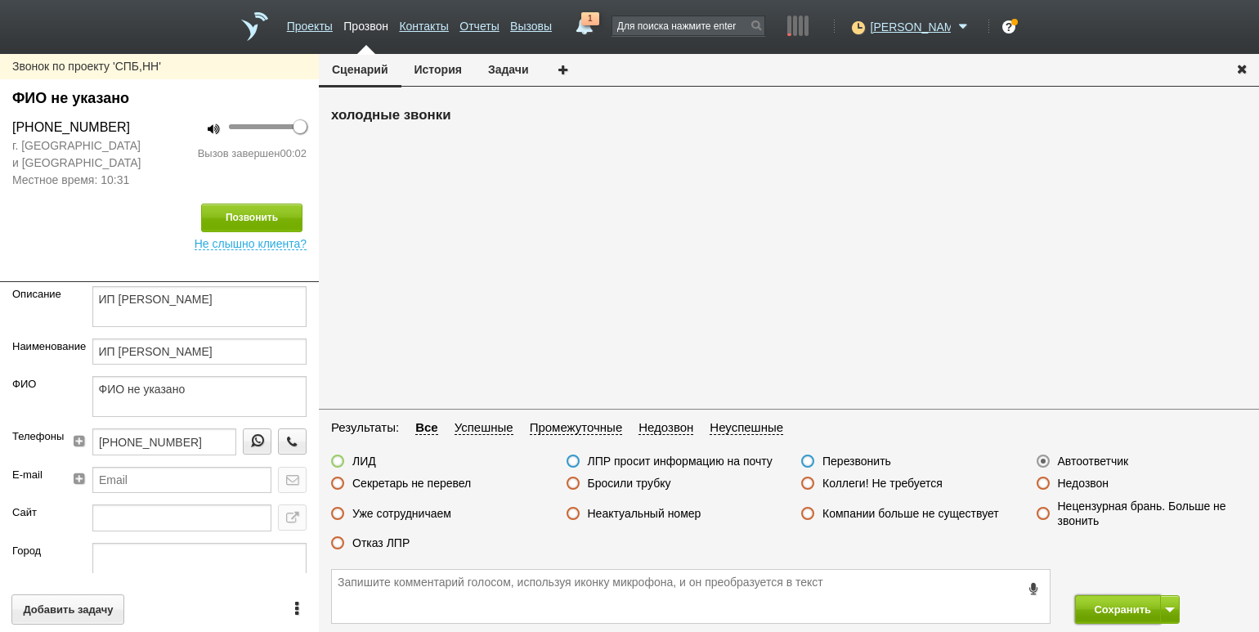
click at [1105, 599] on button "Сохранить" at bounding box center [1118, 609] width 86 height 29
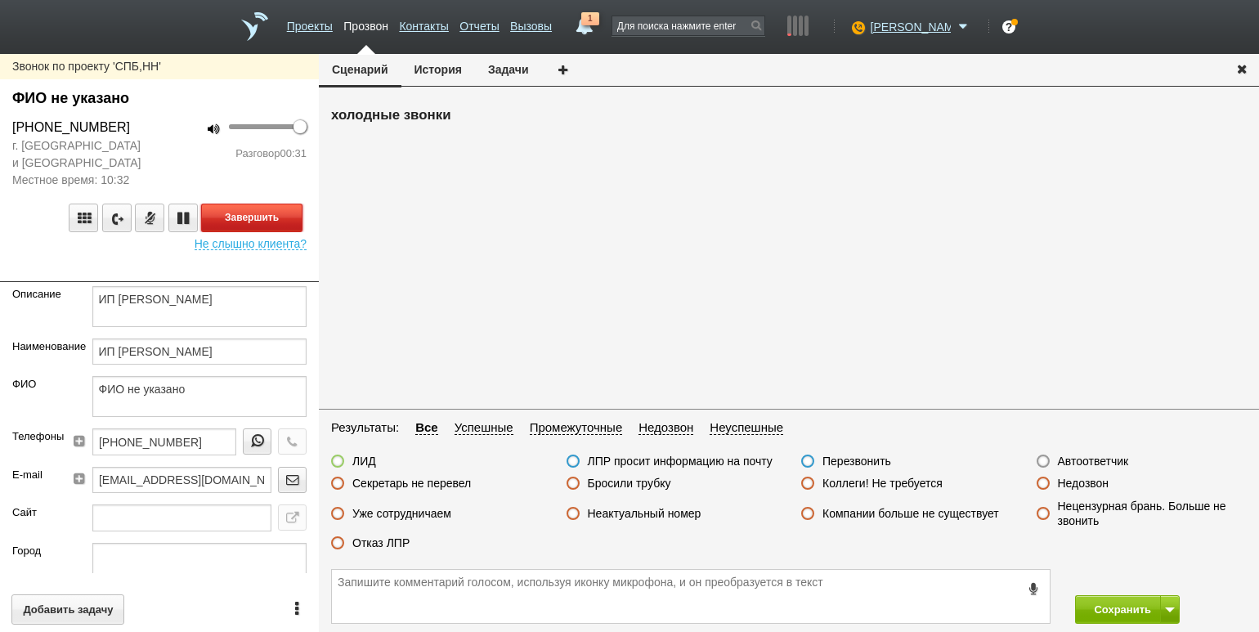
click at [276, 209] on button "Завершить" at bounding box center [251, 217] width 101 height 29
click at [861, 517] on label "Компании больше не существует" at bounding box center [910, 513] width 177 height 15
click at [0, 0] on input "Компании больше не существует" at bounding box center [0, 0] width 0 height 0
click at [1124, 610] on button "Сохранить" at bounding box center [1118, 609] width 86 height 29
click at [196, 159] on div "Разговор 00:00" at bounding box center [239, 153] width 135 height 16
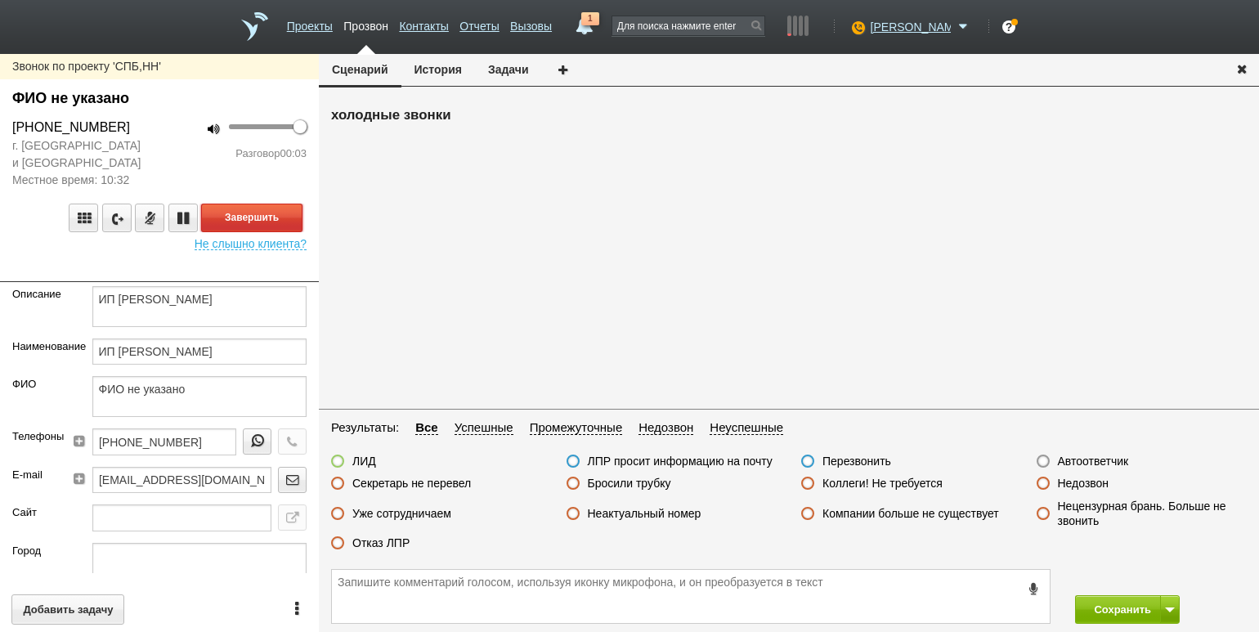
drag, startPoint x: 273, startPoint y: 221, endPoint x: 339, endPoint y: 235, distance: 67.8
click at [273, 221] on button "Завершить" at bounding box center [251, 217] width 101 height 29
click at [1081, 454] on label "Автоответчик" at bounding box center [1093, 461] width 71 height 15
click at [0, 0] on input "Автоответчик" at bounding box center [0, 0] width 0 height 0
drag, startPoint x: 1102, startPoint y: 602, endPoint x: 1098, endPoint y: 593, distance: 10.2
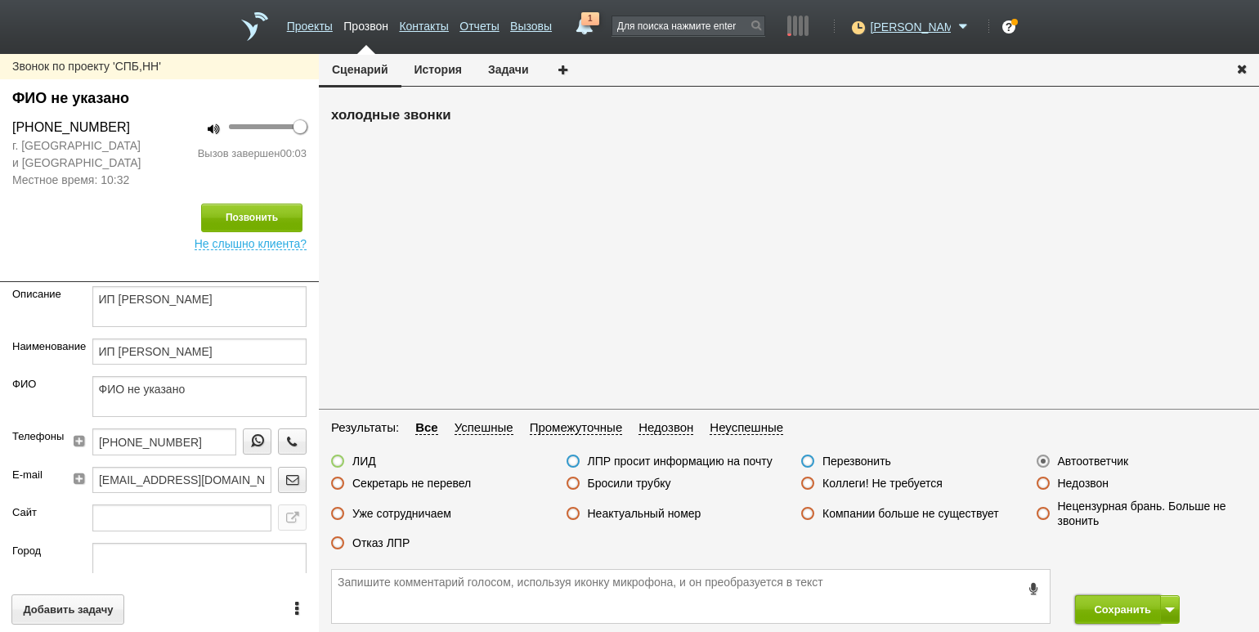
click at [1102, 601] on button "Сохранить" at bounding box center [1118, 609] width 86 height 29
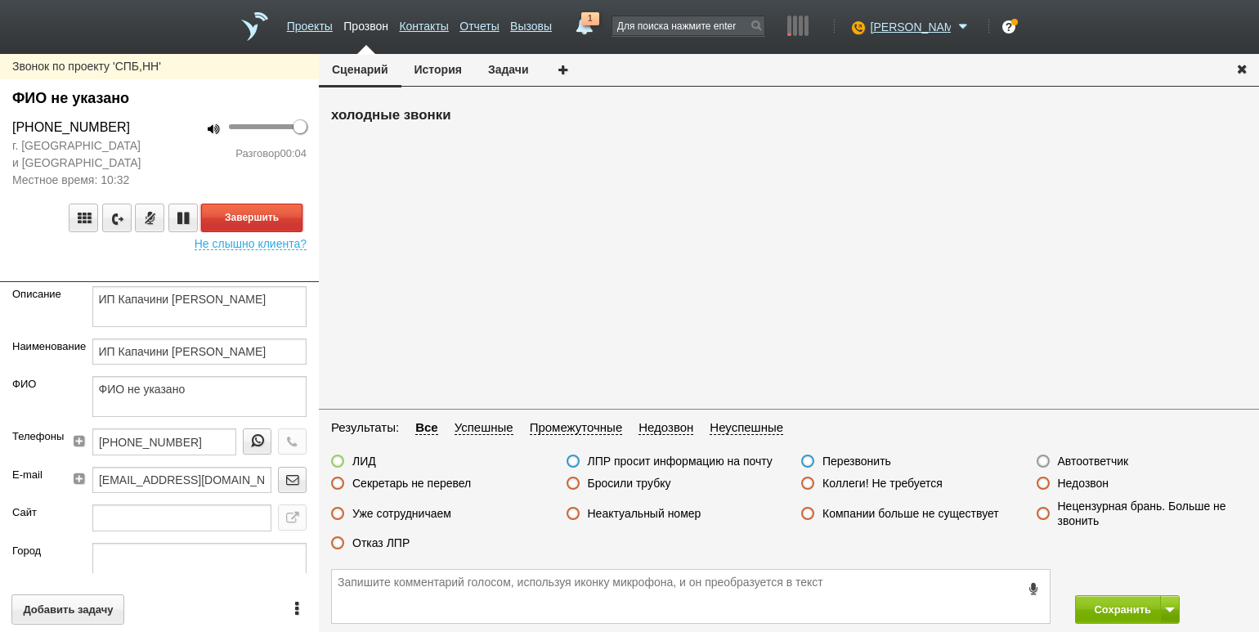
drag, startPoint x: 235, startPoint y: 219, endPoint x: 263, endPoint y: 223, distance: 28.9
click at [235, 219] on button "Завершить" at bounding box center [251, 217] width 101 height 29
drag, startPoint x: 1075, startPoint y: 461, endPoint x: 1085, endPoint y: 485, distance: 26.7
click at [1075, 461] on label "Автоответчик" at bounding box center [1093, 461] width 71 height 15
click at [0, 0] on input "Автоответчик" at bounding box center [0, 0] width 0 height 0
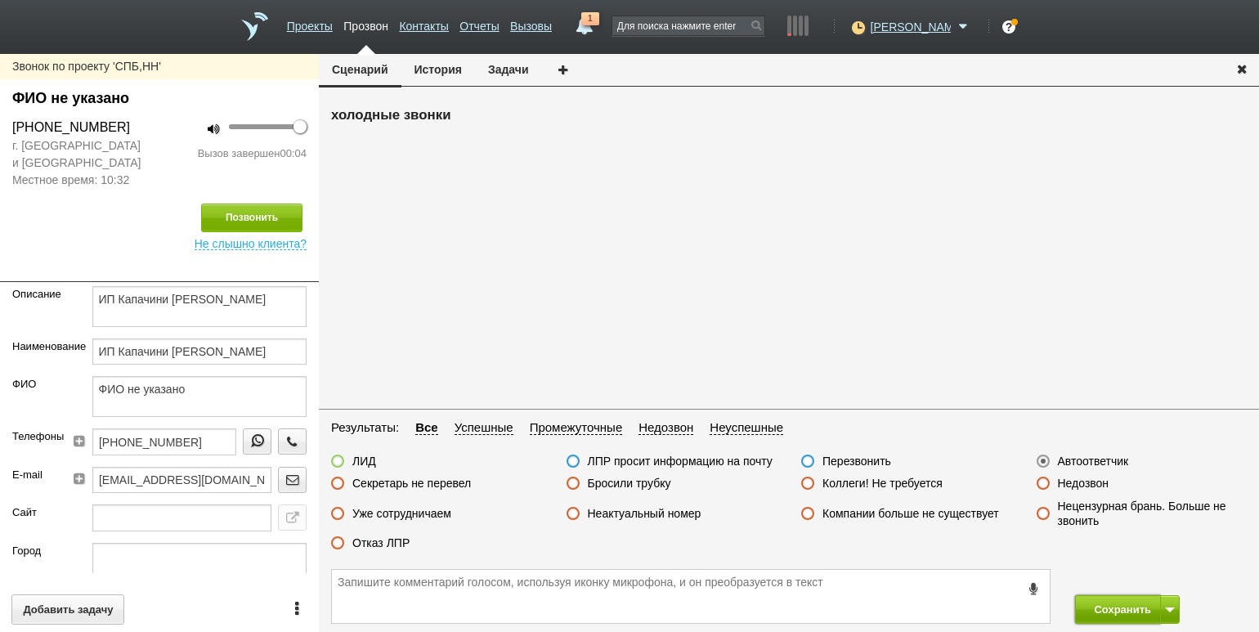
drag, startPoint x: 1116, startPoint y: 608, endPoint x: 1097, endPoint y: 601, distance: 20.9
click at [1111, 610] on button "Сохранить" at bounding box center [1118, 609] width 86 height 29
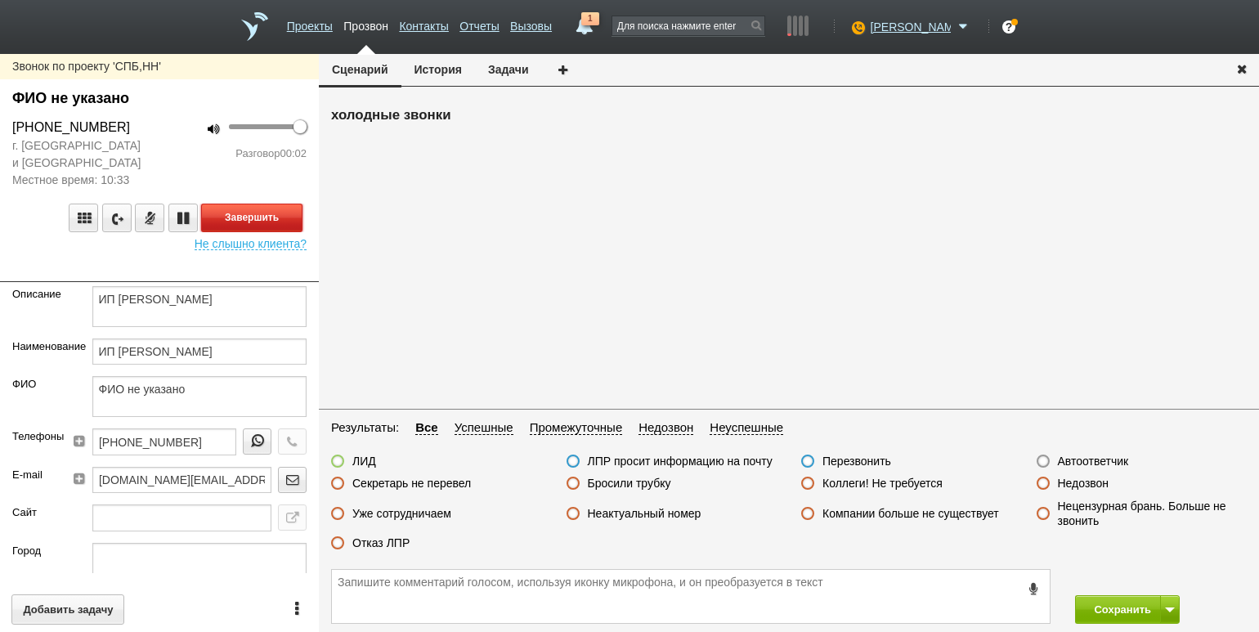
click at [277, 224] on button "Завершить" at bounding box center [251, 217] width 101 height 29
click at [1070, 457] on label "Автоответчик" at bounding box center [1093, 461] width 71 height 15
click at [0, 0] on input "Автоответчик" at bounding box center [0, 0] width 0 height 0
drag, startPoint x: 1107, startPoint y: 609, endPoint x: 1089, endPoint y: 588, distance: 26.7
click at [1107, 609] on button "Сохранить" at bounding box center [1118, 609] width 86 height 29
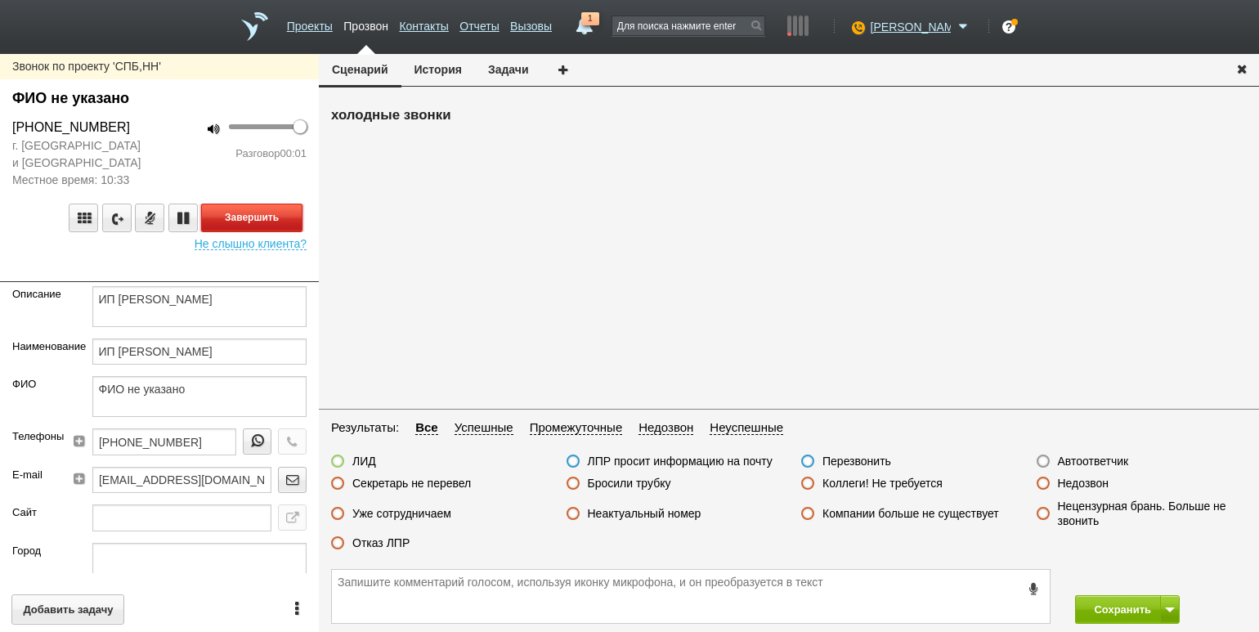
click at [294, 221] on button "Завершить" at bounding box center [251, 217] width 101 height 29
click at [1081, 454] on fieldset "Результаты: Все Успешные Промежуточные Недозвон Неуспешные ЛИД ЛПР просит инфор…" at bounding box center [789, 490] width 940 height 144
click at [1081, 455] on label "Автоответчик" at bounding box center [1093, 461] width 71 height 15
click at [0, 0] on input "Автоответчик" at bounding box center [0, 0] width 0 height 0
drag, startPoint x: 1110, startPoint y: 606, endPoint x: 848, endPoint y: 50, distance: 614.2
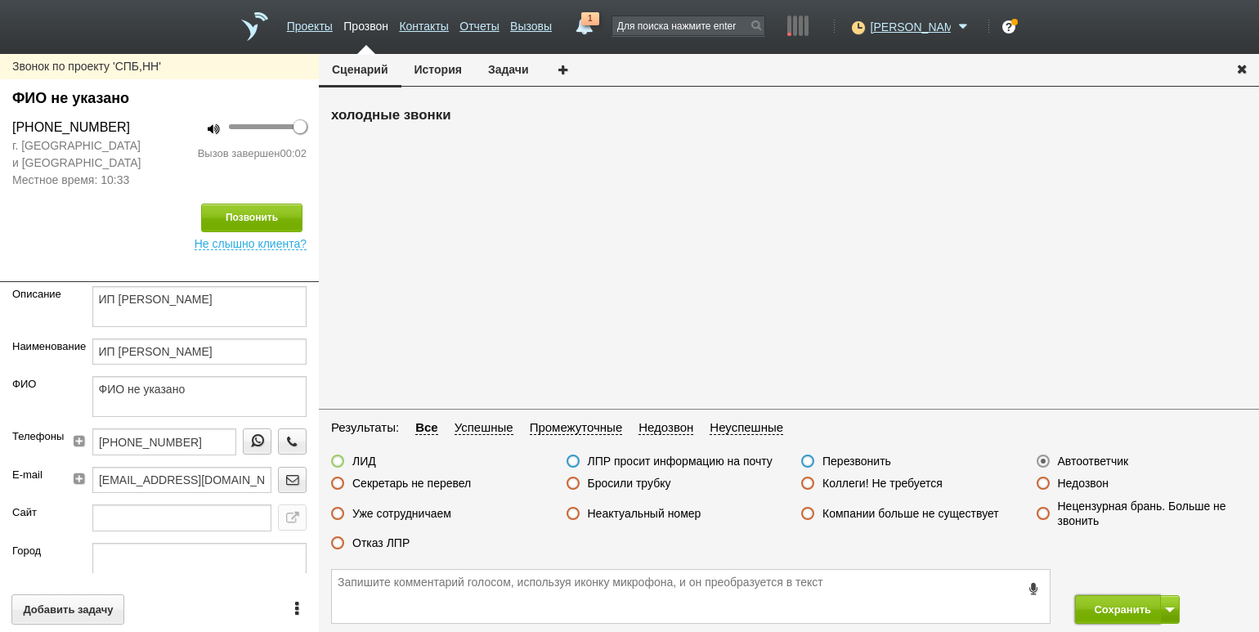
click at [1110, 605] on button "Сохранить" at bounding box center [1118, 609] width 86 height 29
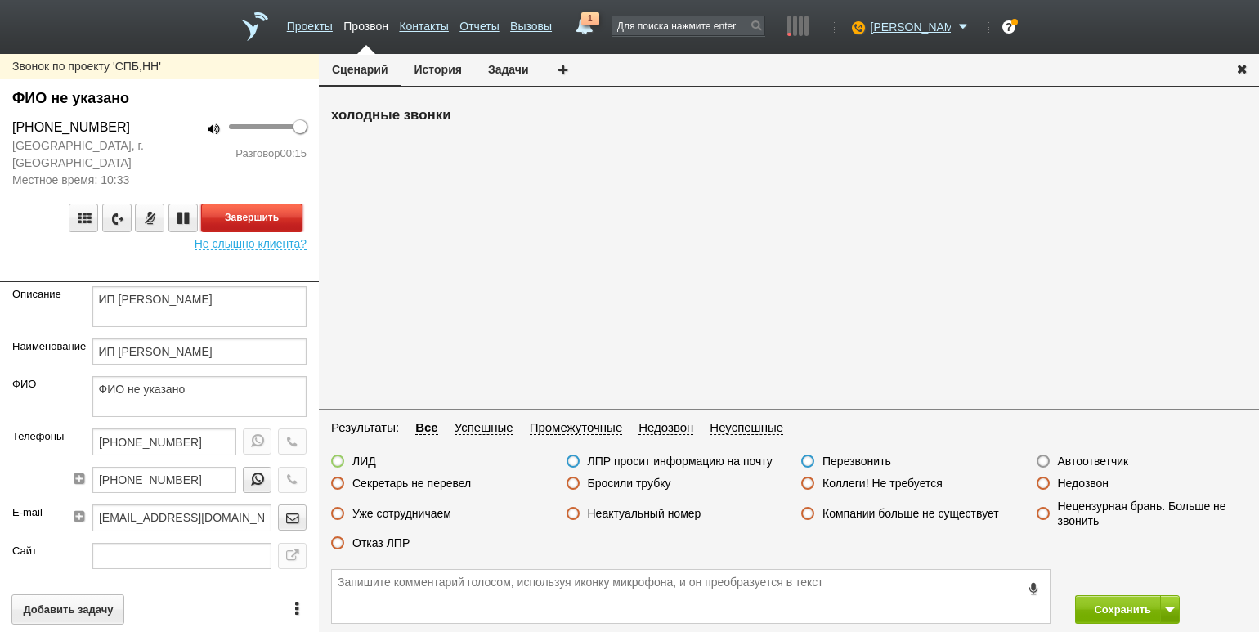
click at [271, 214] on button "Завершить" at bounding box center [251, 217] width 101 height 29
click at [409, 476] on label "Секретарь не перевел" at bounding box center [411, 483] width 119 height 15
click at [0, 0] on input "Секретарь не перевел" at bounding box center [0, 0] width 0 height 0
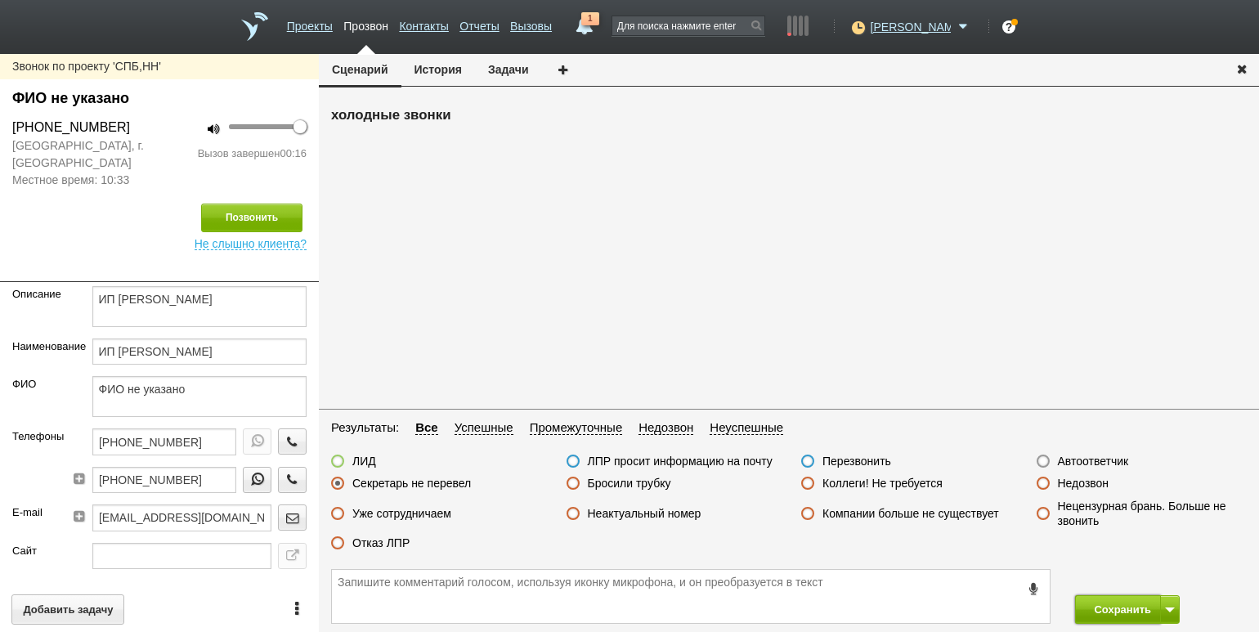
click at [1113, 606] on button "Сохранить" at bounding box center [1118, 609] width 86 height 29
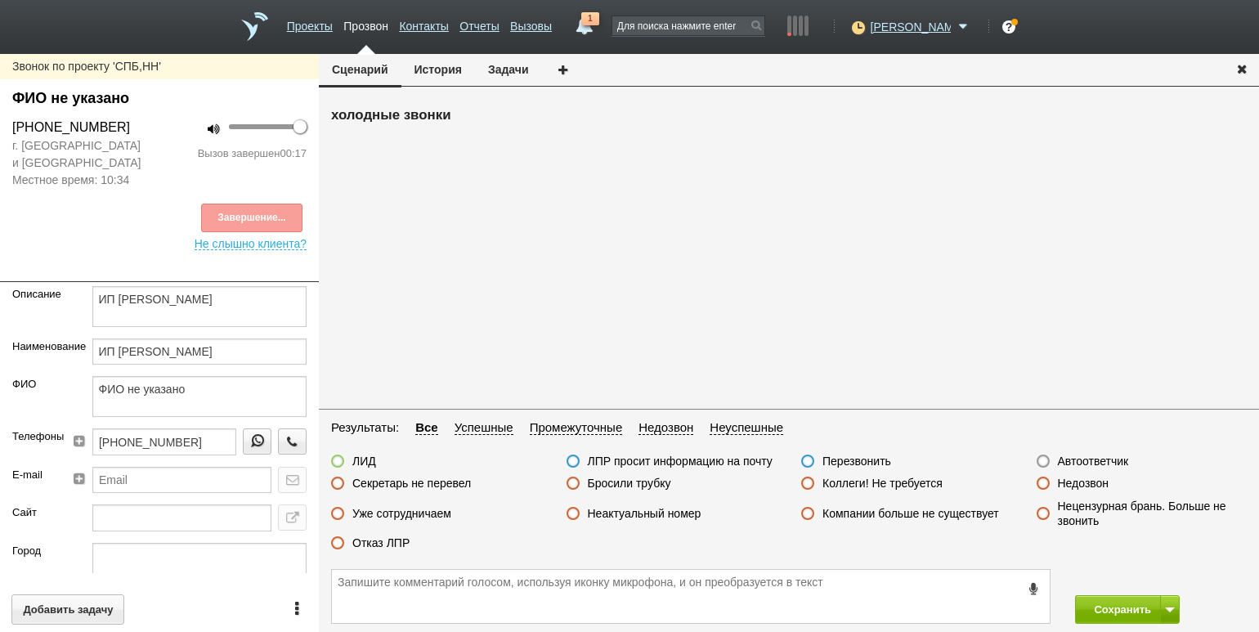
click at [368, 539] on label "Отказ ЛПР" at bounding box center [380, 542] width 57 height 15
click at [0, 0] on input "Отказ ЛПР" at bounding box center [0, 0] width 0 height 0
click at [1113, 610] on button "Сохранить" at bounding box center [1118, 609] width 86 height 29
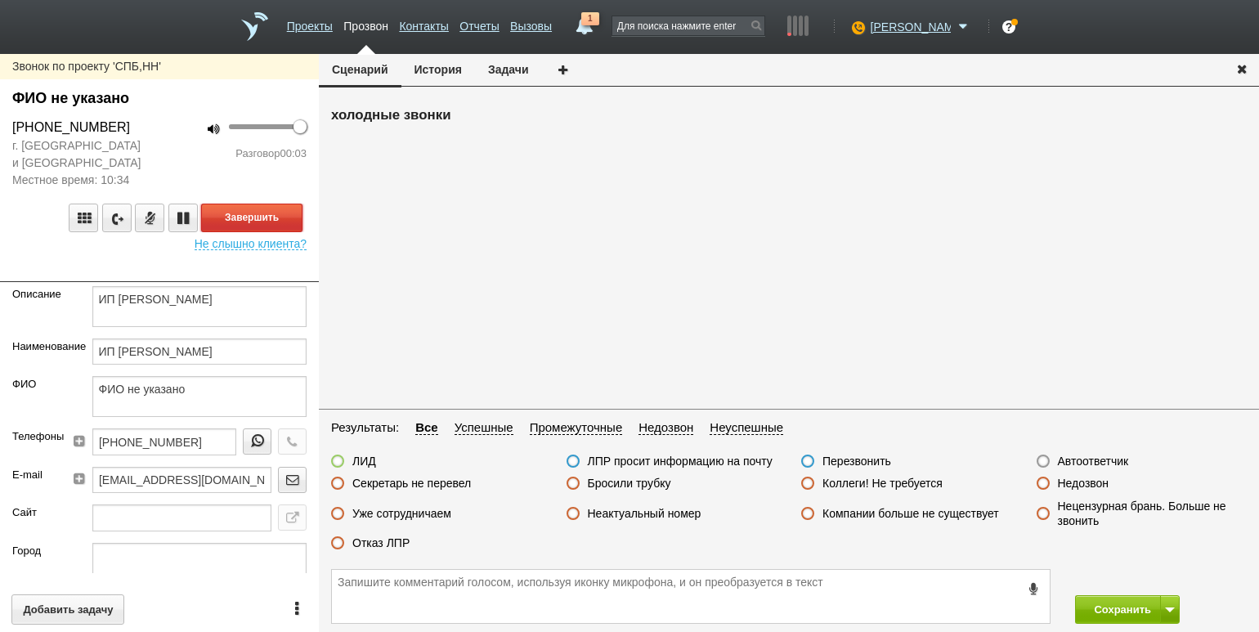
drag, startPoint x: 287, startPoint y: 217, endPoint x: 338, endPoint y: 236, distance: 54.3
click at [287, 217] on button "Завершить" at bounding box center [251, 217] width 101 height 29
click at [1094, 462] on label "Автоответчик" at bounding box center [1093, 461] width 71 height 15
click at [0, 0] on input "Автоответчик" at bounding box center [0, 0] width 0 height 0
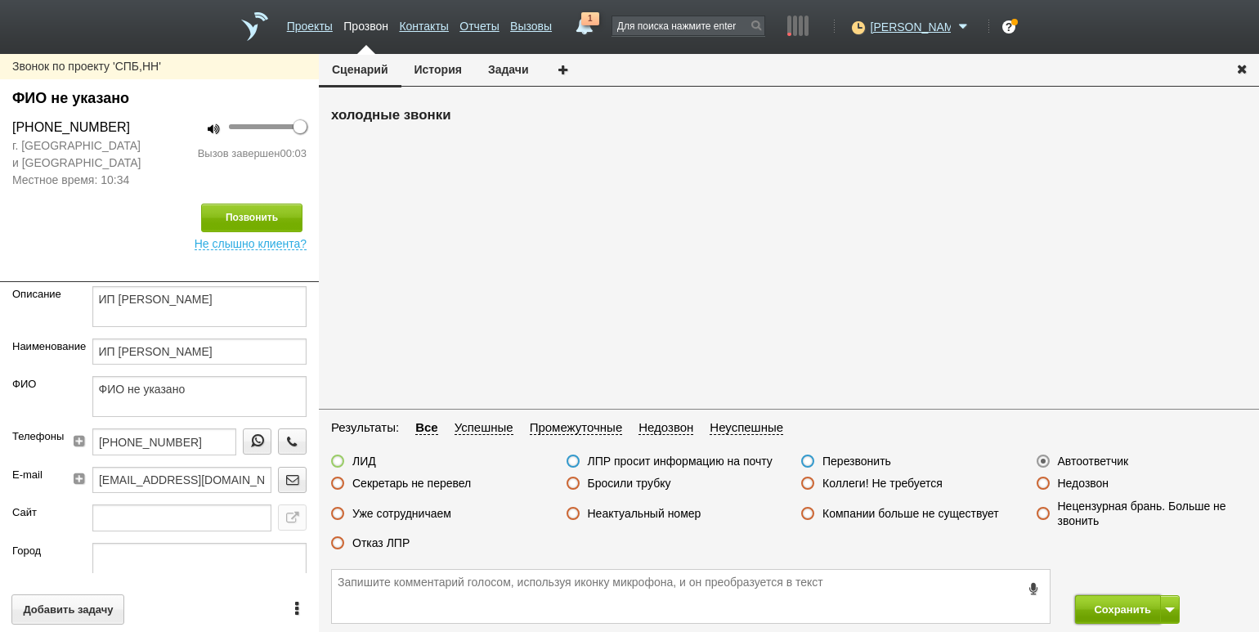
click at [1116, 600] on button "Сохранить" at bounding box center [1118, 609] width 86 height 29
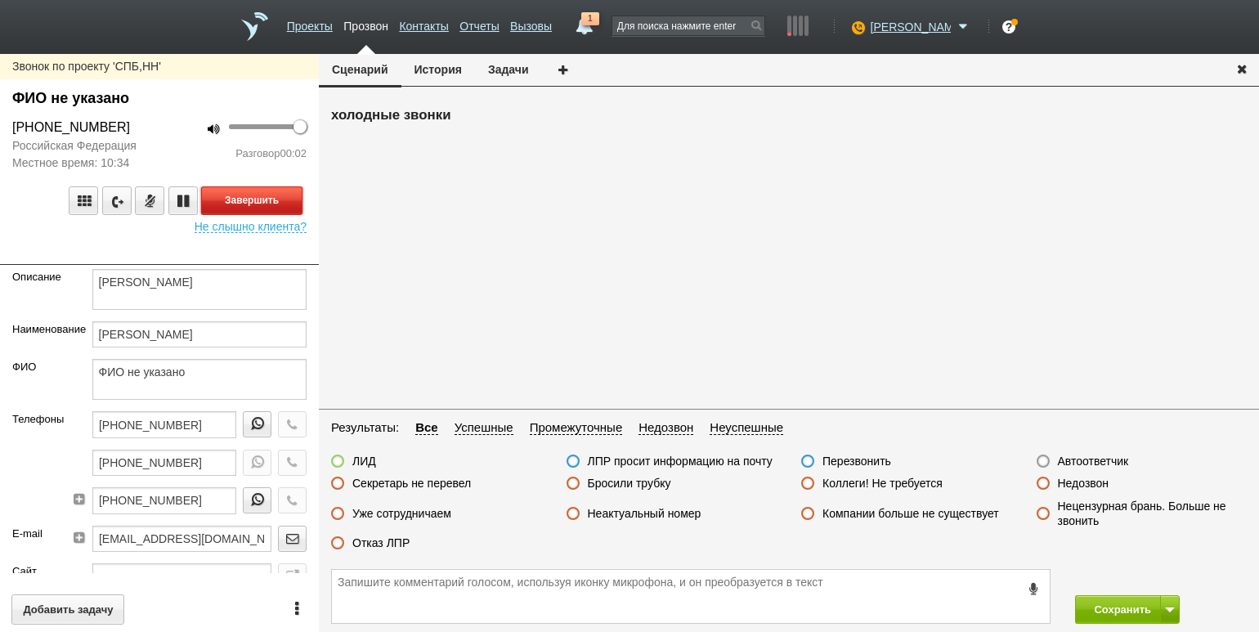
click at [298, 199] on button "Завершить" at bounding box center [251, 200] width 101 height 29
click at [1086, 484] on label "Недозвон" at bounding box center [1083, 483] width 51 height 15
click at [0, 0] on input "Недозвон" at bounding box center [0, 0] width 0 height 0
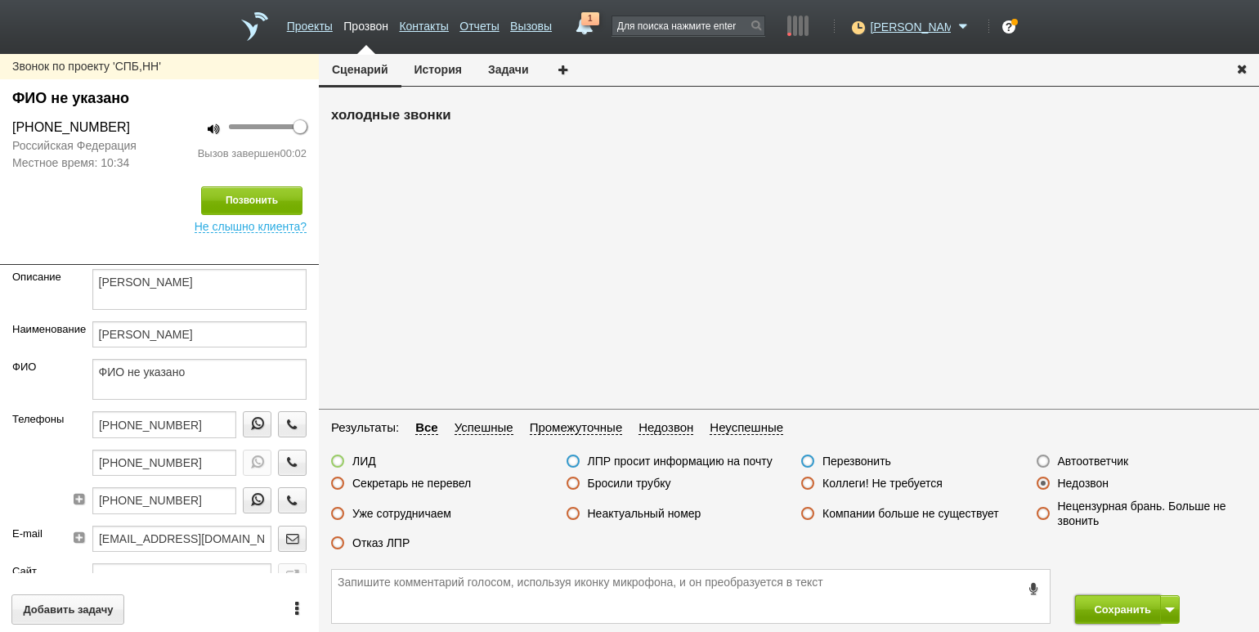
drag, startPoint x: 1112, startPoint y: 606, endPoint x: 1102, endPoint y: 595, distance: 14.5
click at [1110, 605] on button "Сохранить" at bounding box center [1118, 609] width 86 height 29
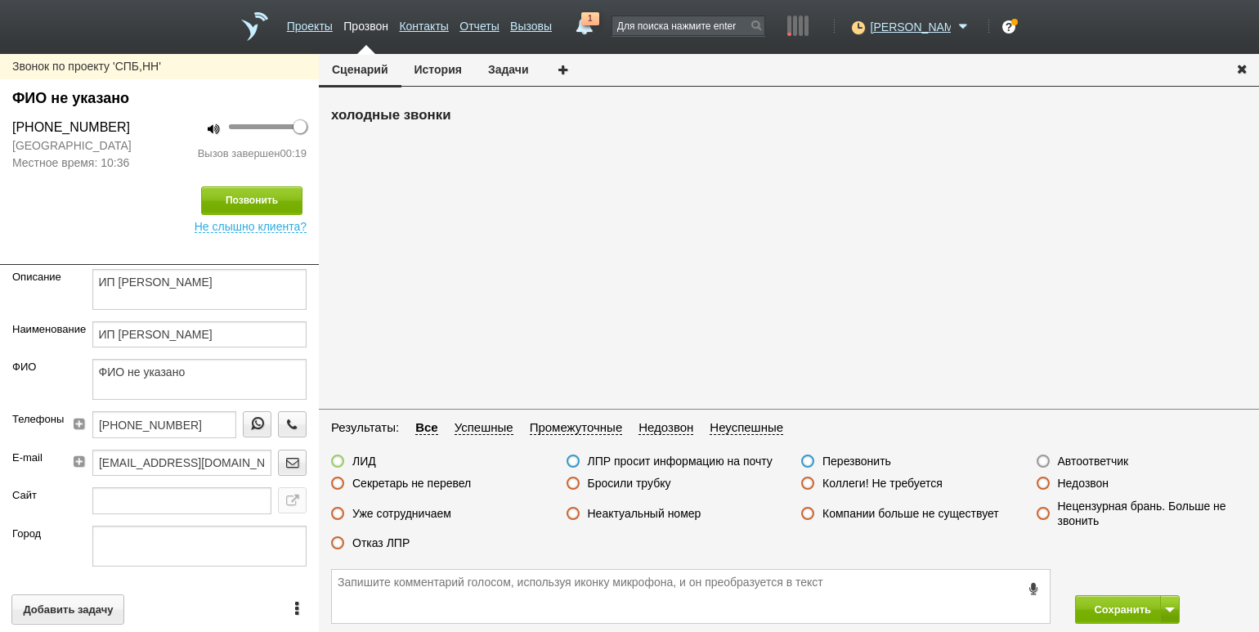
click at [391, 544] on label "Отказ ЛПР" at bounding box center [380, 542] width 57 height 15
click at [0, 0] on input "Отказ ЛПР" at bounding box center [0, 0] width 0 height 0
click at [1094, 606] on button "Сохранить" at bounding box center [1118, 609] width 86 height 29
click at [190, 160] on div "Разговор 00:01" at bounding box center [239, 153] width 135 height 16
click at [248, 202] on button "Завершить" at bounding box center [251, 200] width 101 height 29
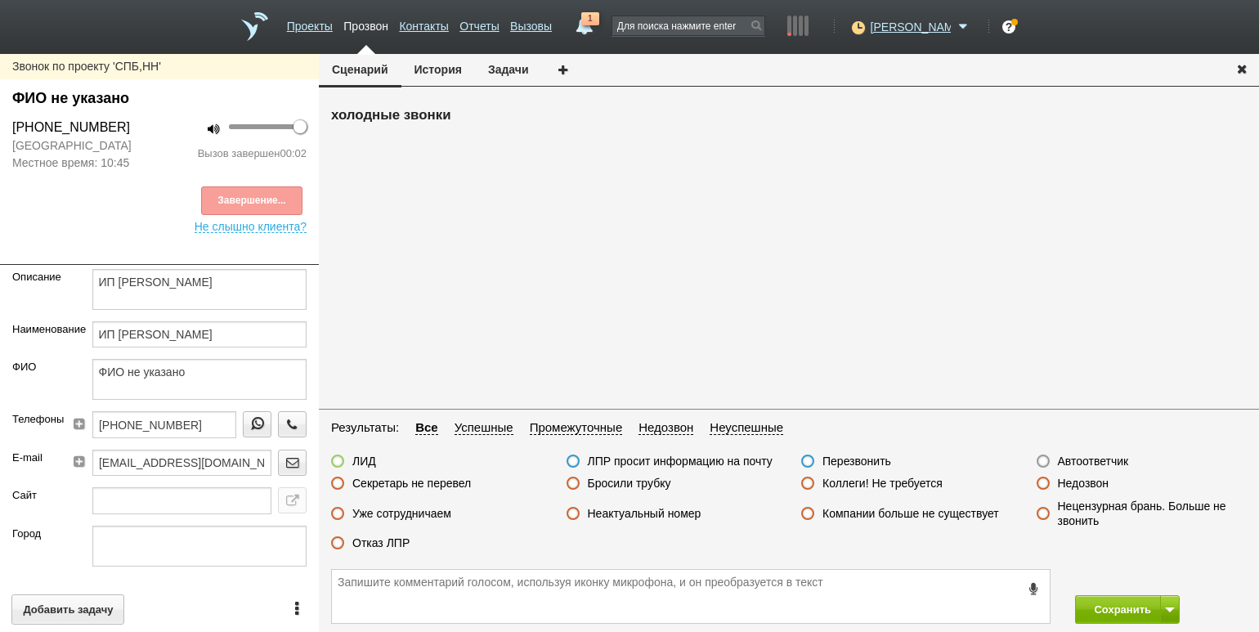
drag, startPoint x: 1071, startPoint y: 454, endPoint x: 1075, endPoint y: 463, distance: 10.6
click at [1071, 454] on label "Автоответчик" at bounding box center [1093, 461] width 71 height 15
click at [0, 0] on input "Автоответчик" at bounding box center [0, 0] width 0 height 0
drag, startPoint x: 1093, startPoint y: 607, endPoint x: 1092, endPoint y: 596, distance: 11.5
click at [1095, 611] on button "Сохранить" at bounding box center [1118, 609] width 86 height 29
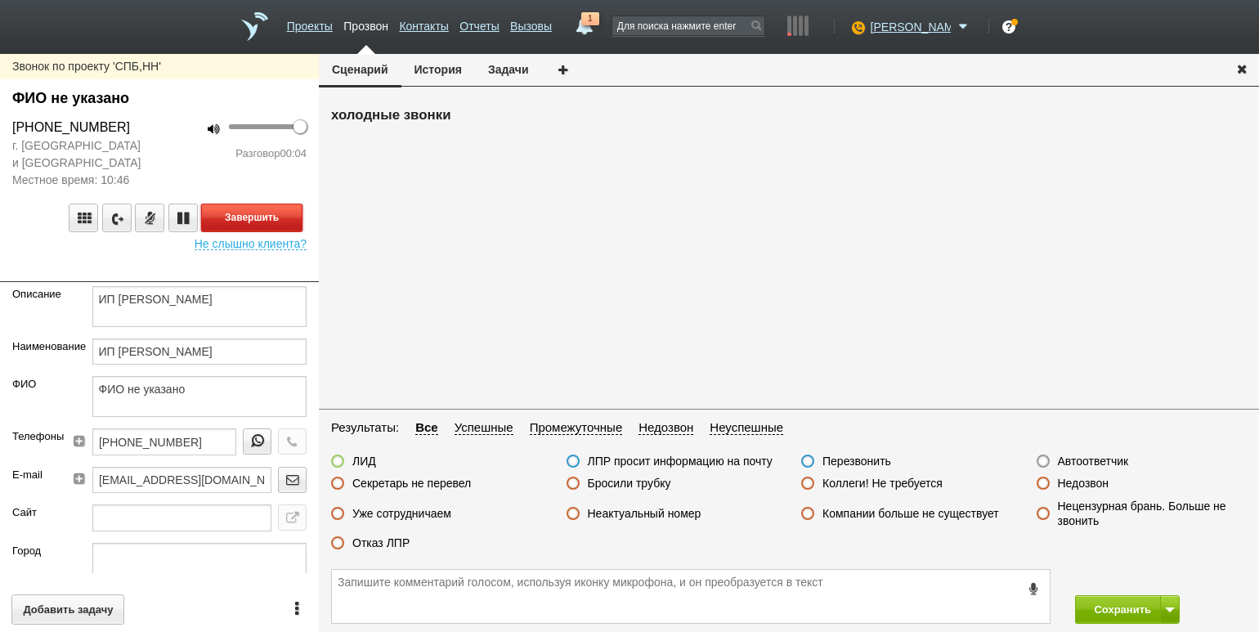
click at [267, 217] on button "Завершить" at bounding box center [251, 217] width 101 height 29
click at [1089, 463] on label "Автоответчик" at bounding box center [1093, 461] width 71 height 15
click at [0, 0] on input "Автоответчик" at bounding box center [0, 0] width 0 height 0
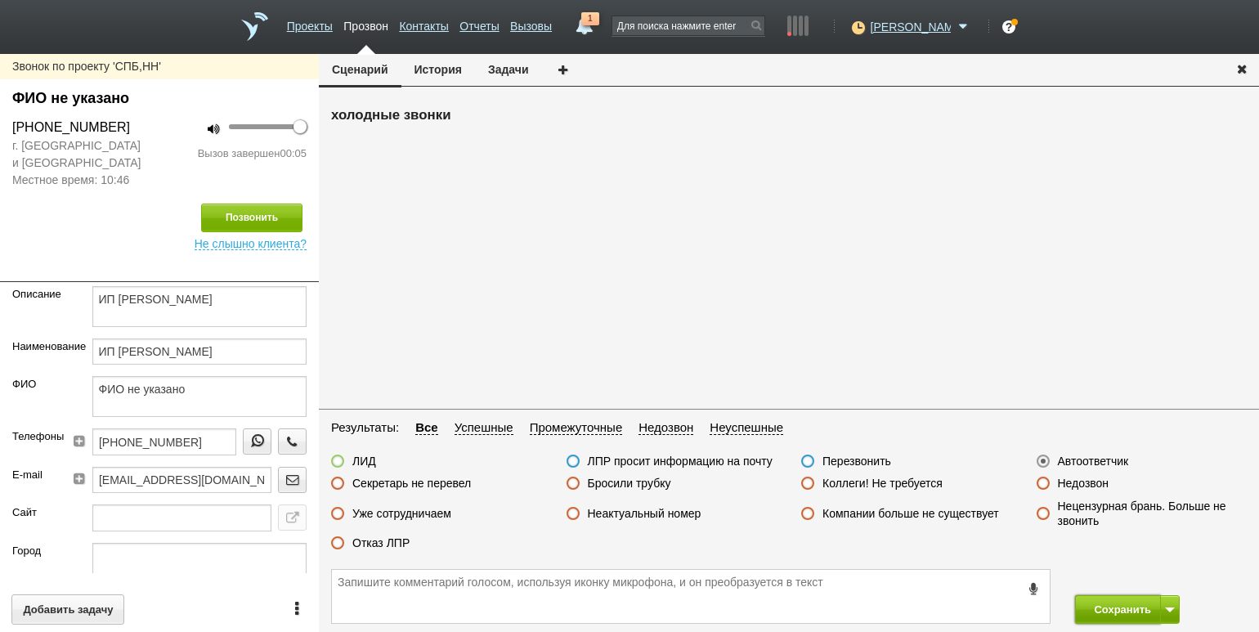
click at [1120, 607] on button "Сохранить" at bounding box center [1118, 609] width 86 height 29
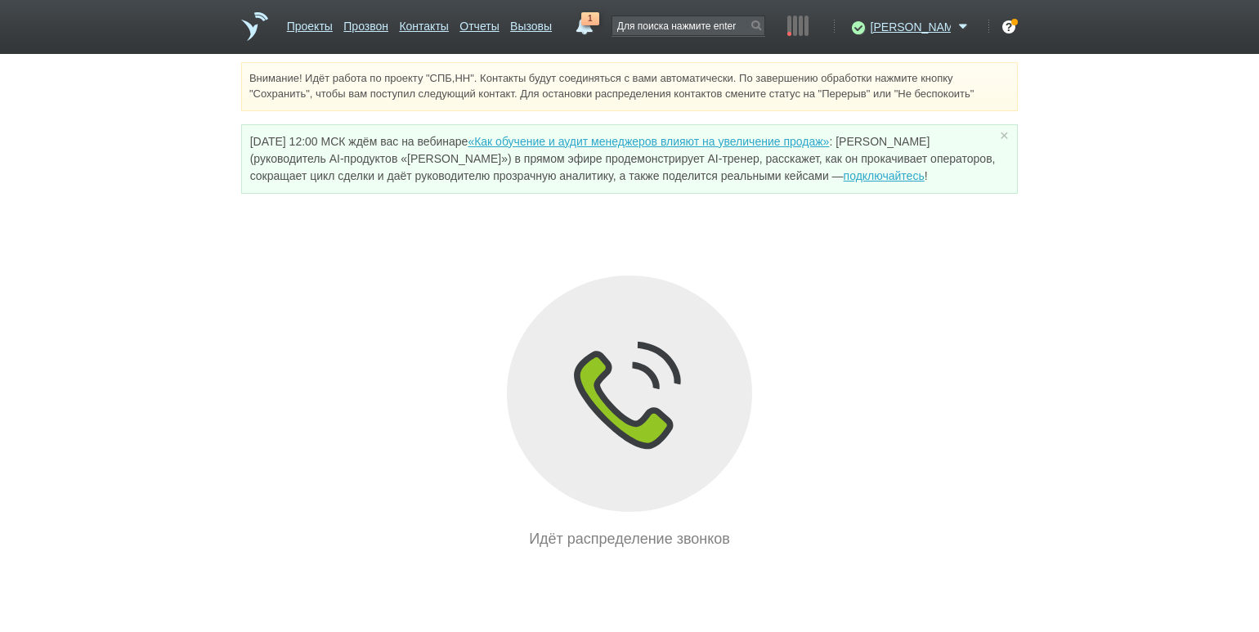
click at [200, 194] on div "Внимание! Идёт работа по проекту "СПБ,НН". Контакты будут соединяться с вами ав…" at bounding box center [629, 306] width 1259 height 488
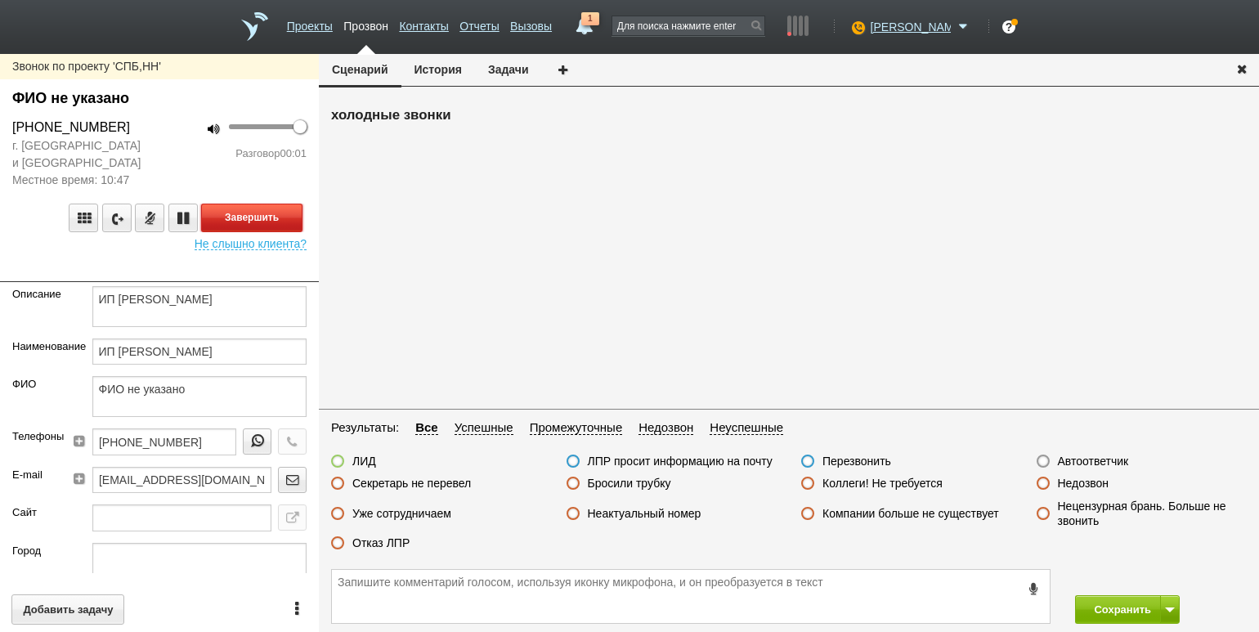
click at [278, 223] on button "Завершить" at bounding box center [251, 217] width 101 height 29
drag, startPoint x: 1073, startPoint y: 458, endPoint x: 1084, endPoint y: 462, distance: 11.4
click at [1073, 458] on label "Автоответчик" at bounding box center [1093, 461] width 71 height 15
click at [0, 0] on input "Автоответчик" at bounding box center [0, 0] width 0 height 0
drag, startPoint x: 1102, startPoint y: 604, endPoint x: 1226, endPoint y: 581, distance: 125.5
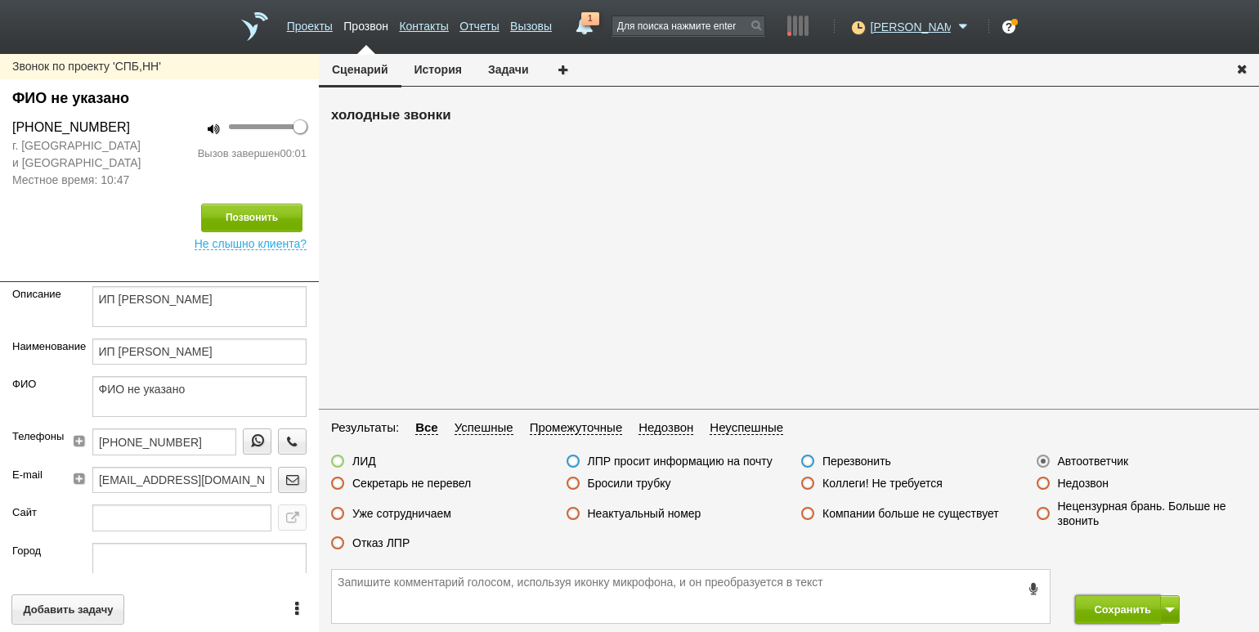
click at [1108, 602] on button "Сохранить" at bounding box center [1118, 609] width 86 height 29
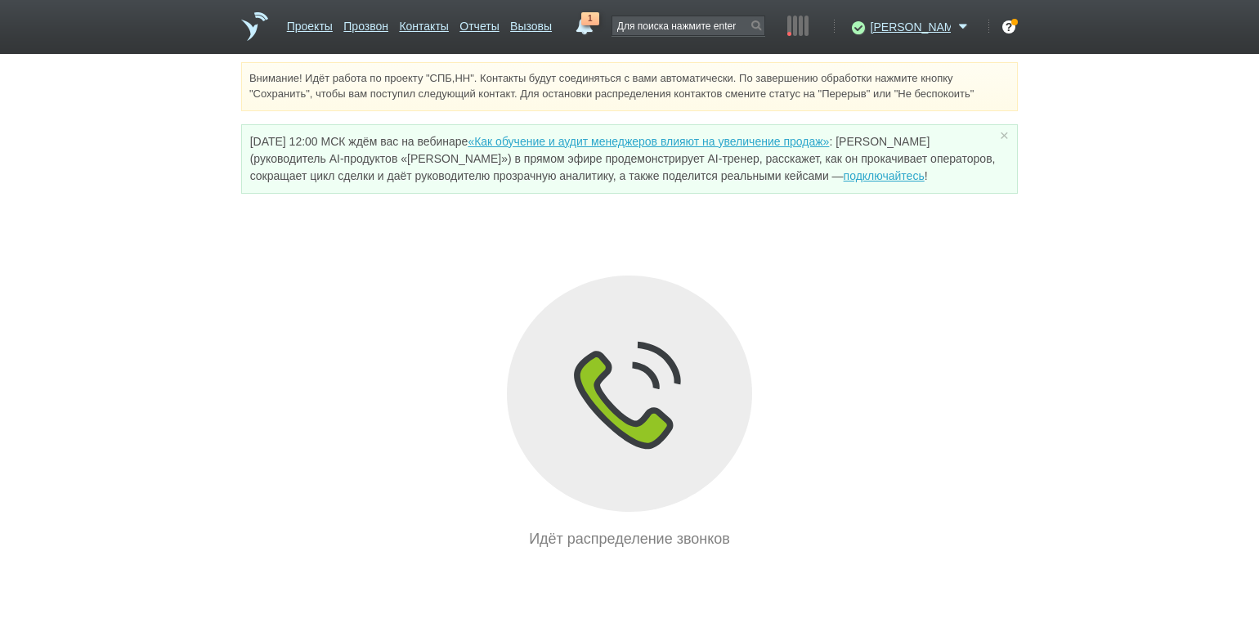
click at [185, 262] on div "Внимание! Идёт работа по проекту "СПБ,НН". Контакты будут соединяться с вами ав…" at bounding box center [629, 306] width 1259 height 488
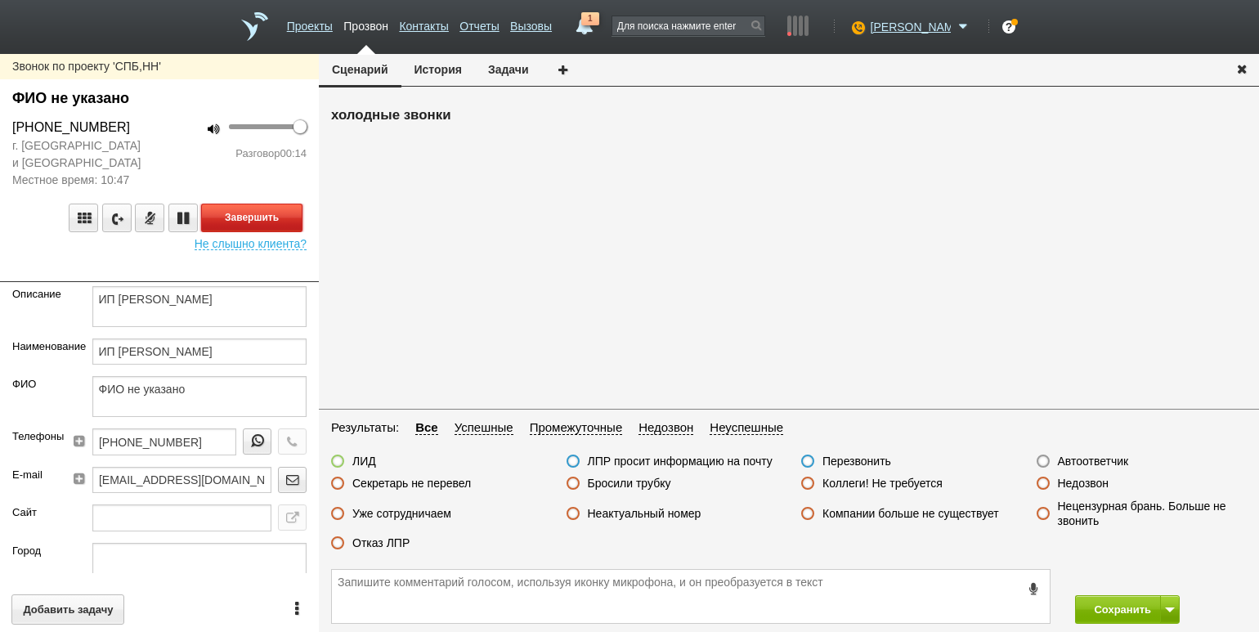
click at [266, 216] on button "Завершить" at bounding box center [251, 217] width 101 height 29
click at [408, 545] on label "Отказ ЛПР" at bounding box center [380, 542] width 57 height 15
click at [0, 0] on input "Отказ ЛПР" at bounding box center [0, 0] width 0 height 0
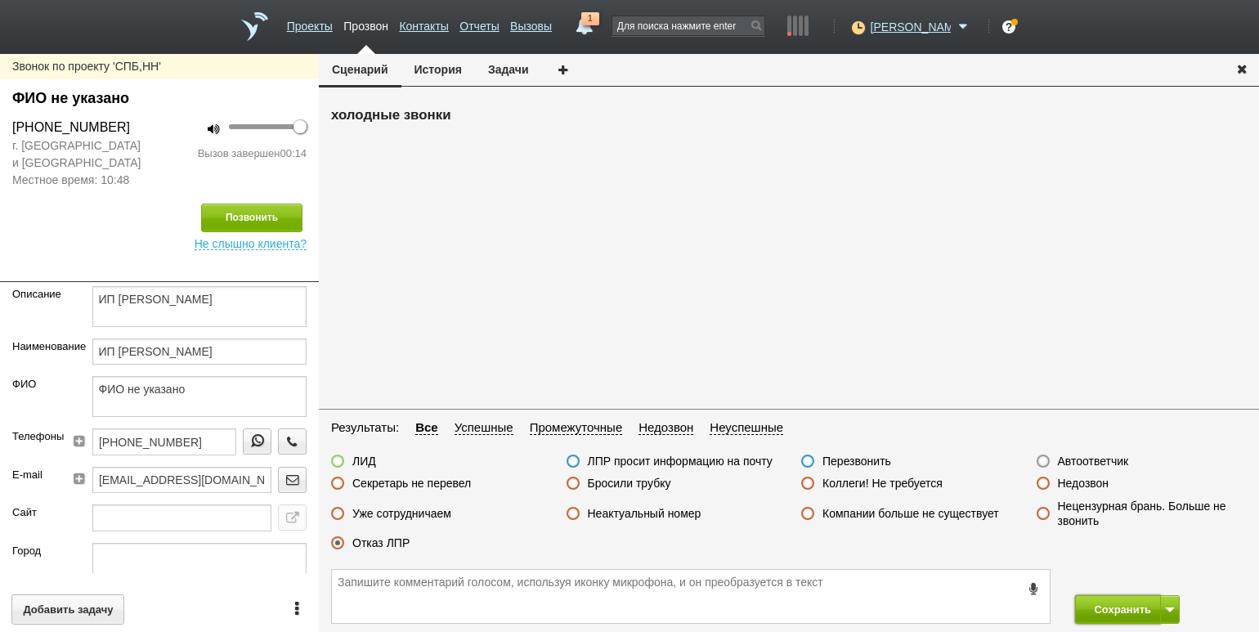
click at [1118, 610] on button "Сохранить" at bounding box center [1118, 609] width 86 height 29
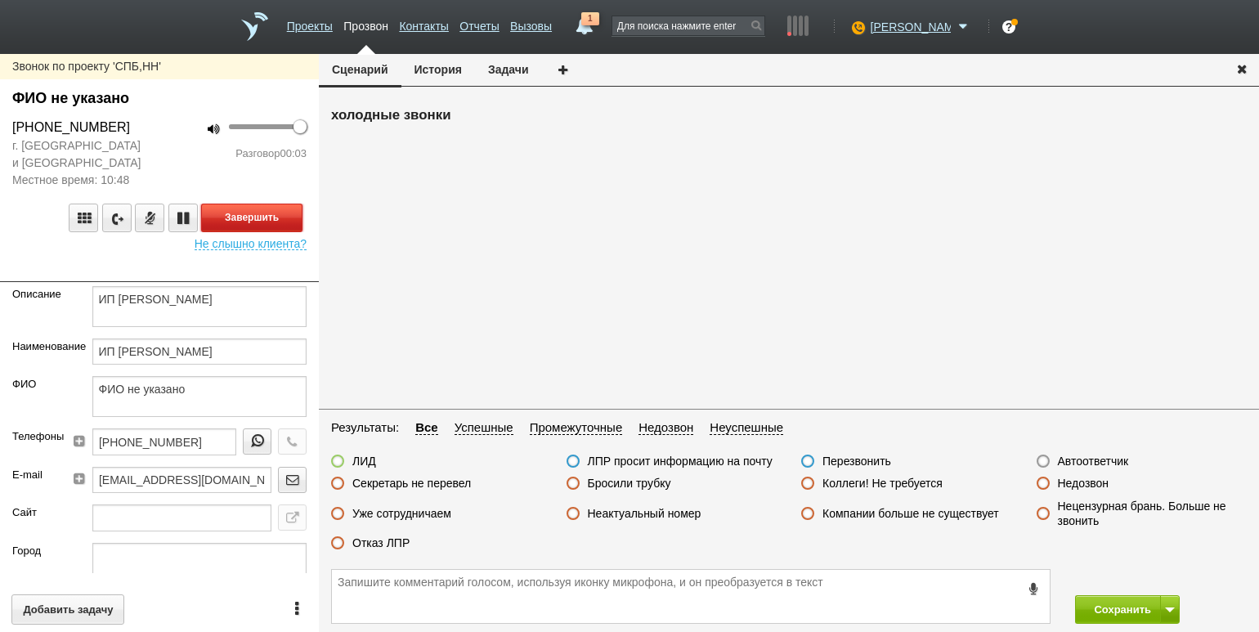
click at [279, 218] on button "Завершить" at bounding box center [251, 217] width 101 height 29
click at [1085, 459] on label "Автоответчик" at bounding box center [1093, 461] width 71 height 15
click at [0, 0] on input "Автоответчик" at bounding box center [0, 0] width 0 height 0
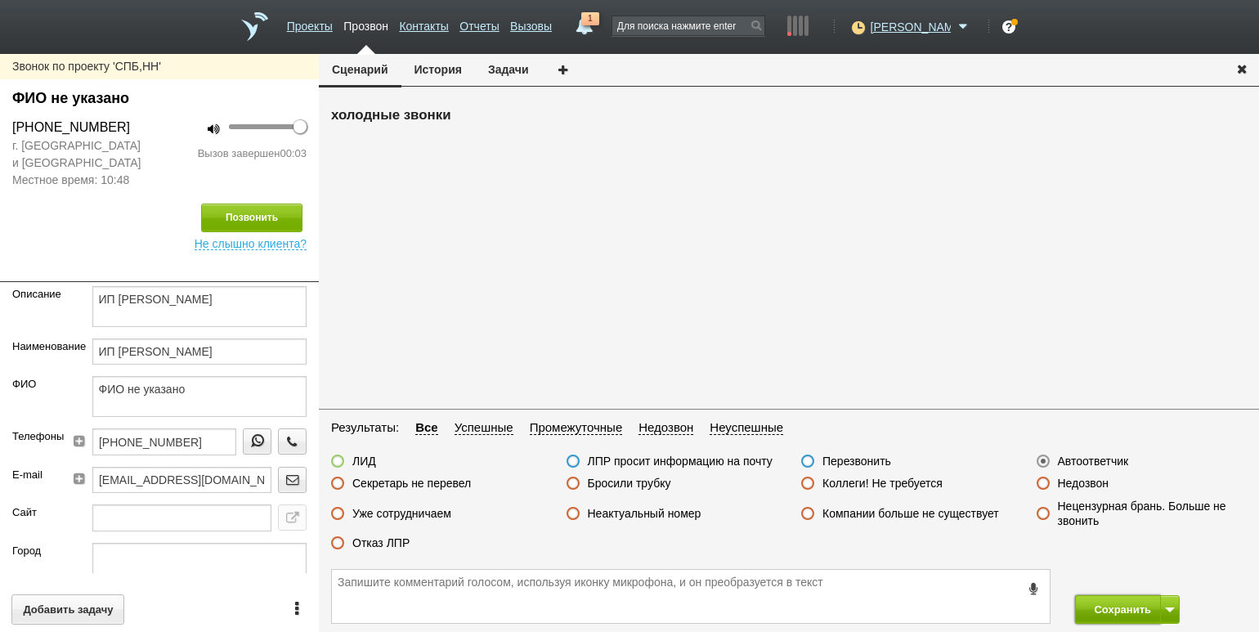
drag, startPoint x: 1107, startPoint y: 599, endPoint x: 1107, endPoint y: 590, distance: 9.0
click at [1107, 598] on button "Сохранить" at bounding box center [1118, 609] width 86 height 29
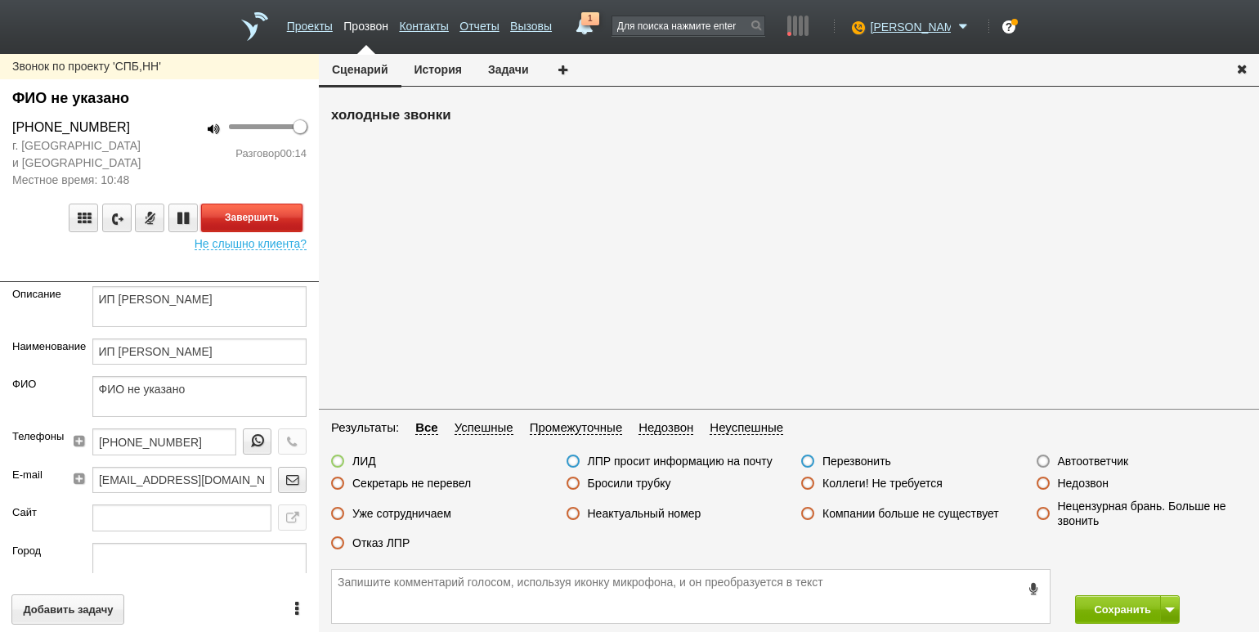
click at [266, 212] on button "Завершить" at bounding box center [251, 217] width 101 height 29
click at [380, 539] on label "Отказ ЛПР" at bounding box center [380, 542] width 57 height 15
click at [0, 0] on input "Отказ ЛПР" at bounding box center [0, 0] width 0 height 0
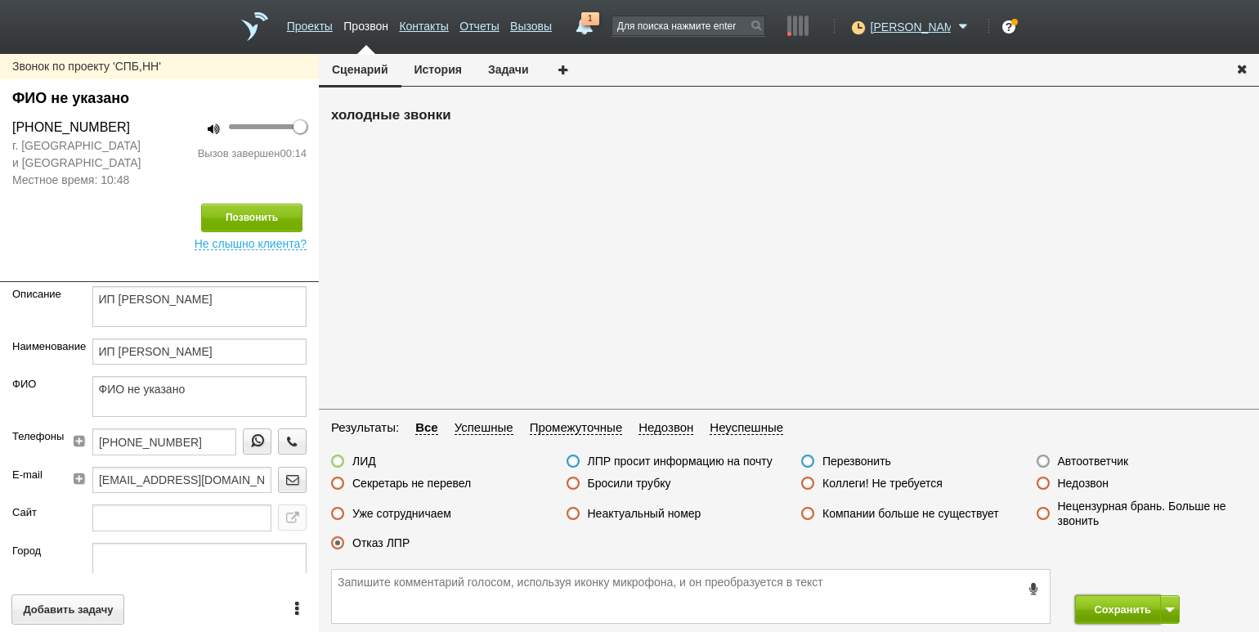
drag, startPoint x: 1093, startPoint y: 602, endPoint x: 1146, endPoint y: 593, distance: 54.0
click at [1093, 602] on button "Сохранить" at bounding box center [1118, 609] width 86 height 29
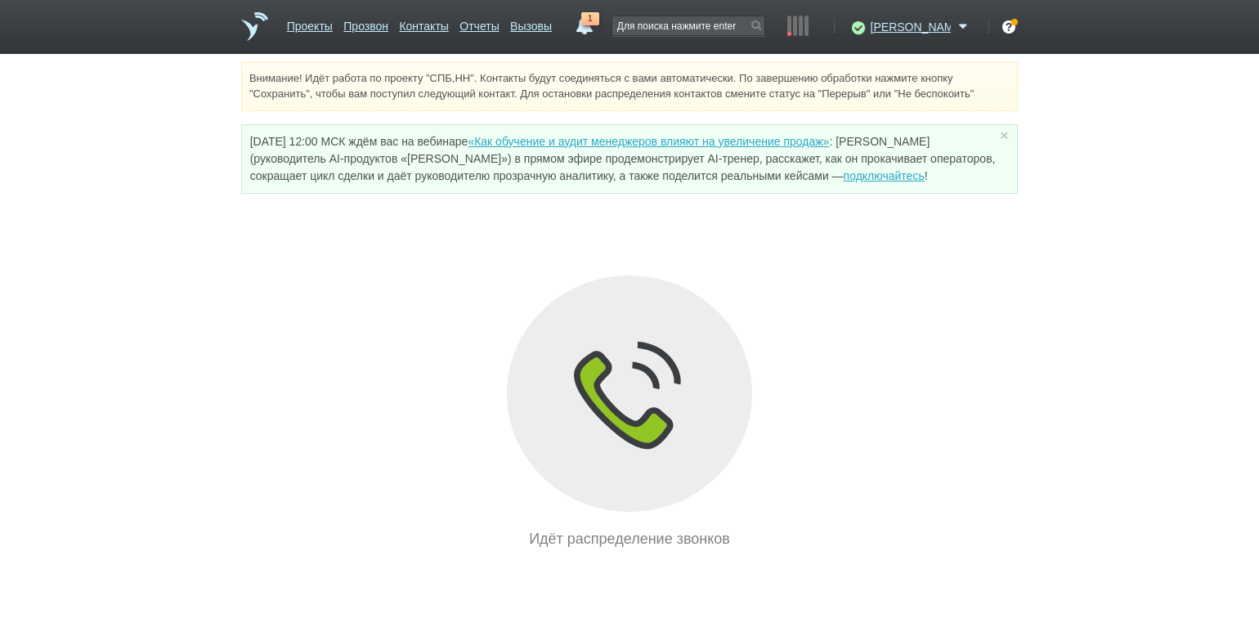
click at [163, 231] on div "Внимание! Идёт работа по проекту "СПБ,НН". Контакты будут соединяться с вами ав…" at bounding box center [629, 306] width 1259 height 488
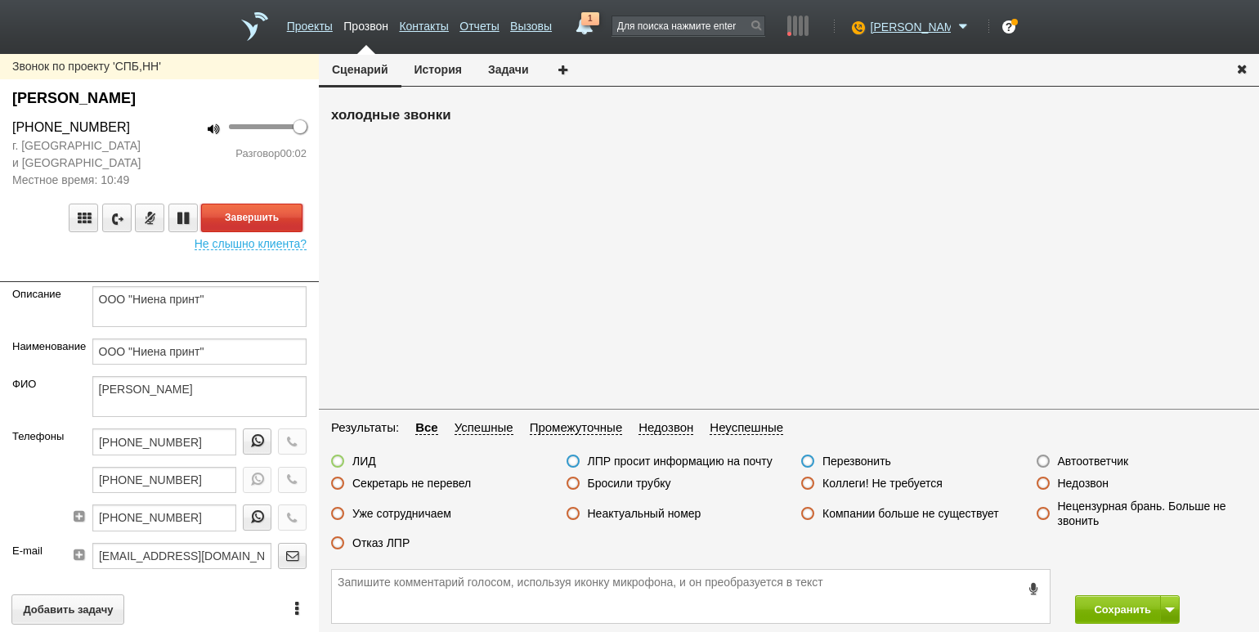
drag, startPoint x: 275, startPoint y: 213, endPoint x: 292, endPoint y: 221, distance: 18.7
click at [275, 213] on button "Завершить" at bounding box center [251, 217] width 101 height 29
drag, startPoint x: 1092, startPoint y: 462, endPoint x: 1096, endPoint y: 469, distance: 8.4
click at [1091, 462] on label "Автоответчик" at bounding box center [1093, 461] width 71 height 15
click at [0, 0] on input "Автоответчик" at bounding box center [0, 0] width 0 height 0
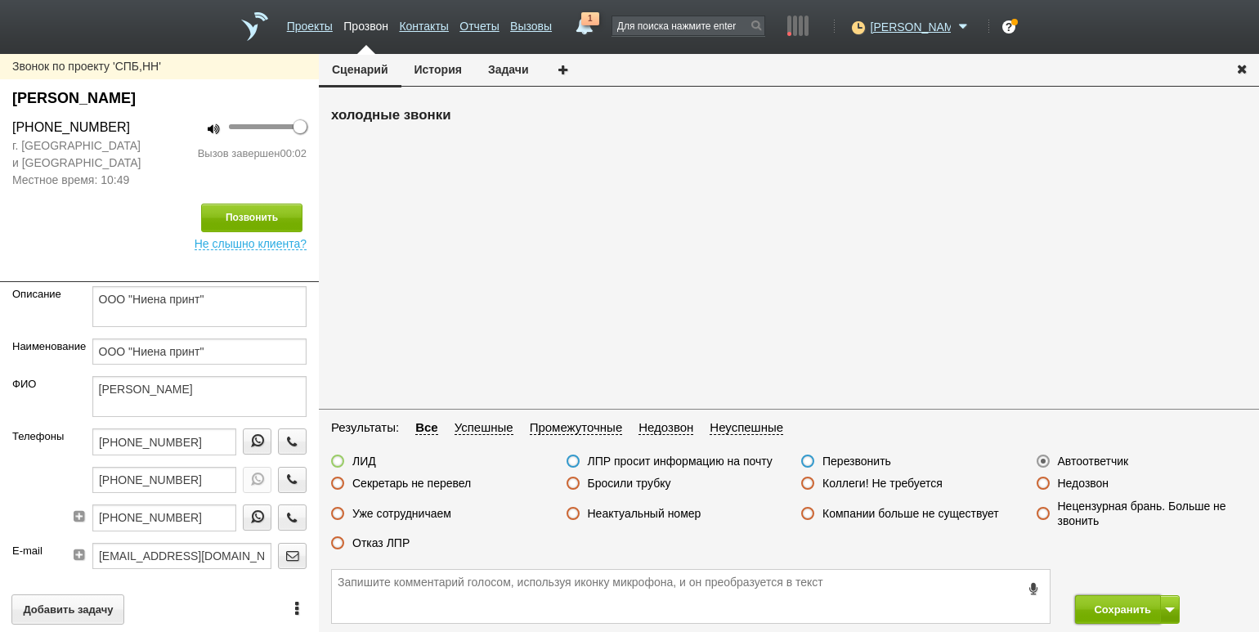
drag, startPoint x: 1100, startPoint y: 603, endPoint x: 915, endPoint y: 175, distance: 466.7
click at [1098, 601] on button "Сохранить" at bounding box center [1118, 609] width 86 height 29
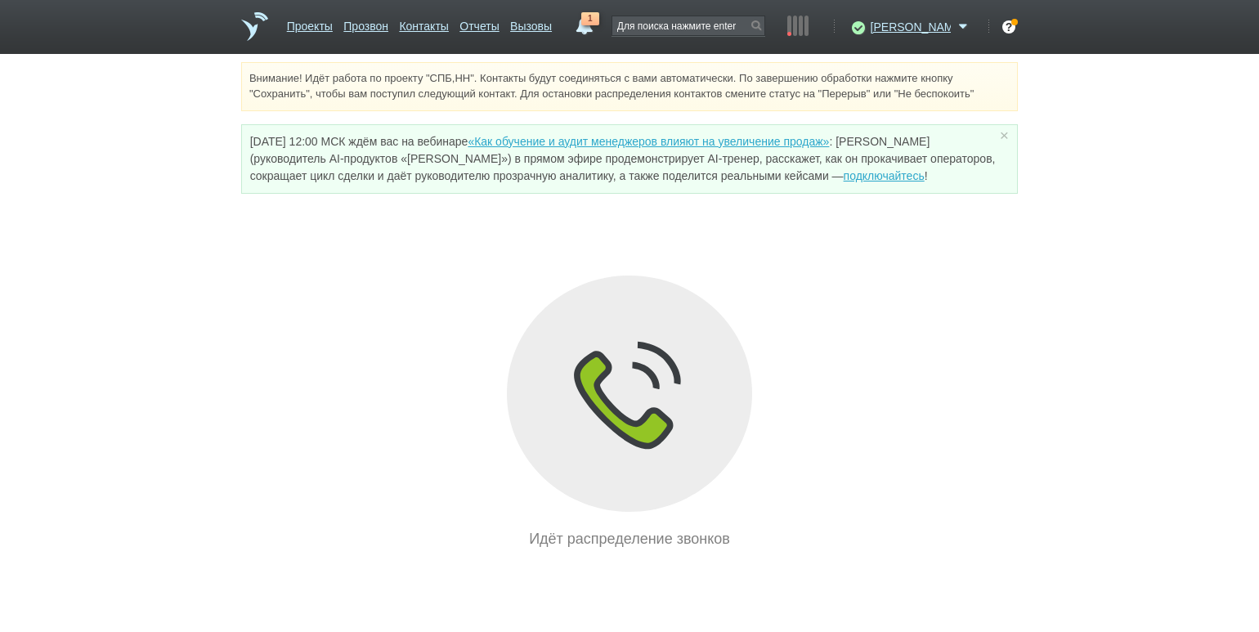
click at [173, 294] on div "Внимание! Идёт работа по проекту "СПБ,НН". Контакты будут соединяться с вами ав…" at bounding box center [629, 306] width 1259 height 488
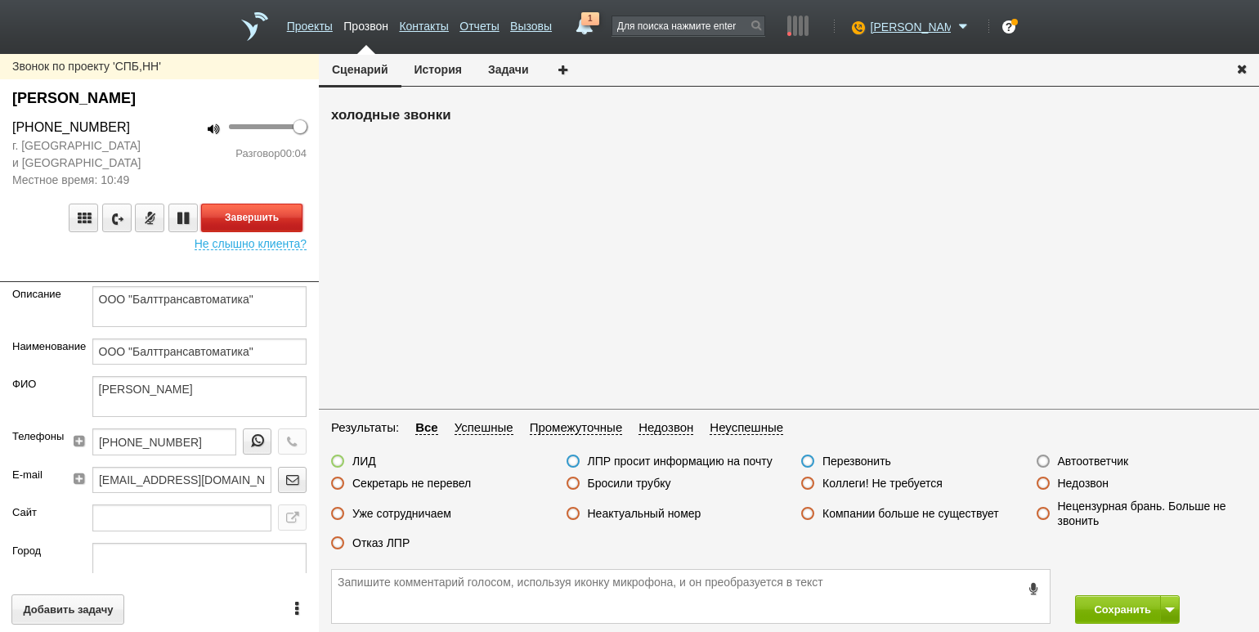
click at [275, 213] on button "Завершить" at bounding box center [251, 217] width 101 height 29
drag, startPoint x: 1099, startPoint y: 456, endPoint x: 1110, endPoint y: 492, distance: 37.5
click at [1099, 456] on label "Автоответчик" at bounding box center [1093, 461] width 71 height 15
click at [0, 0] on input "Автоответчик" at bounding box center [0, 0] width 0 height 0
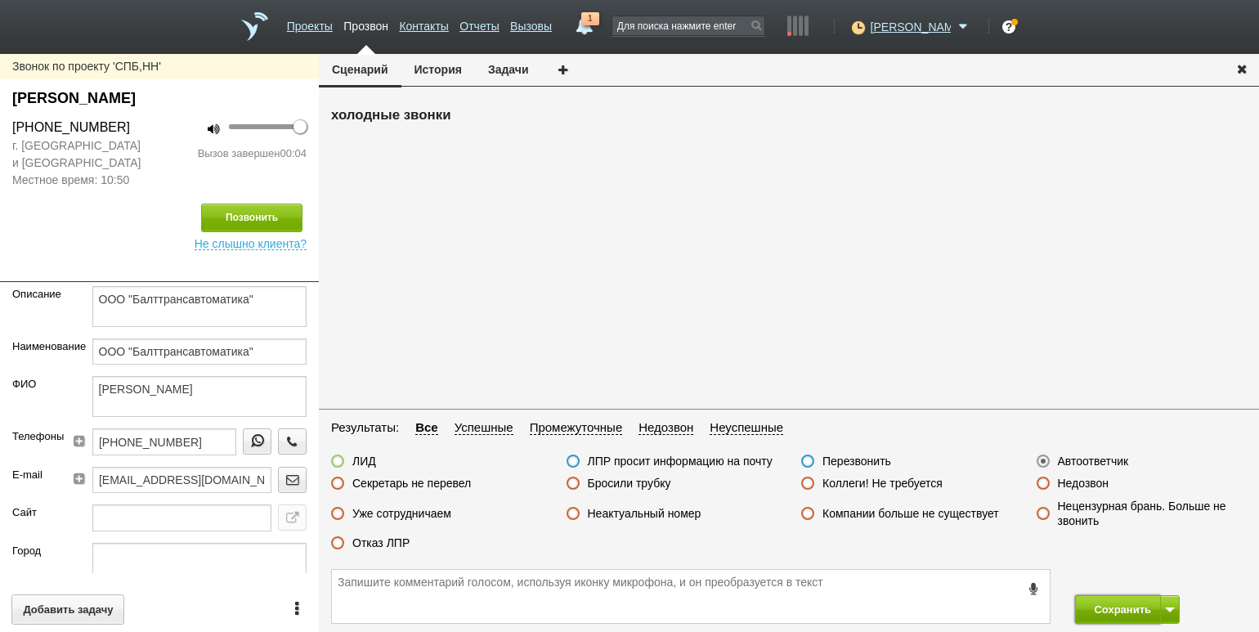
click at [1103, 608] on button "Сохранить" at bounding box center [1118, 609] width 86 height 29
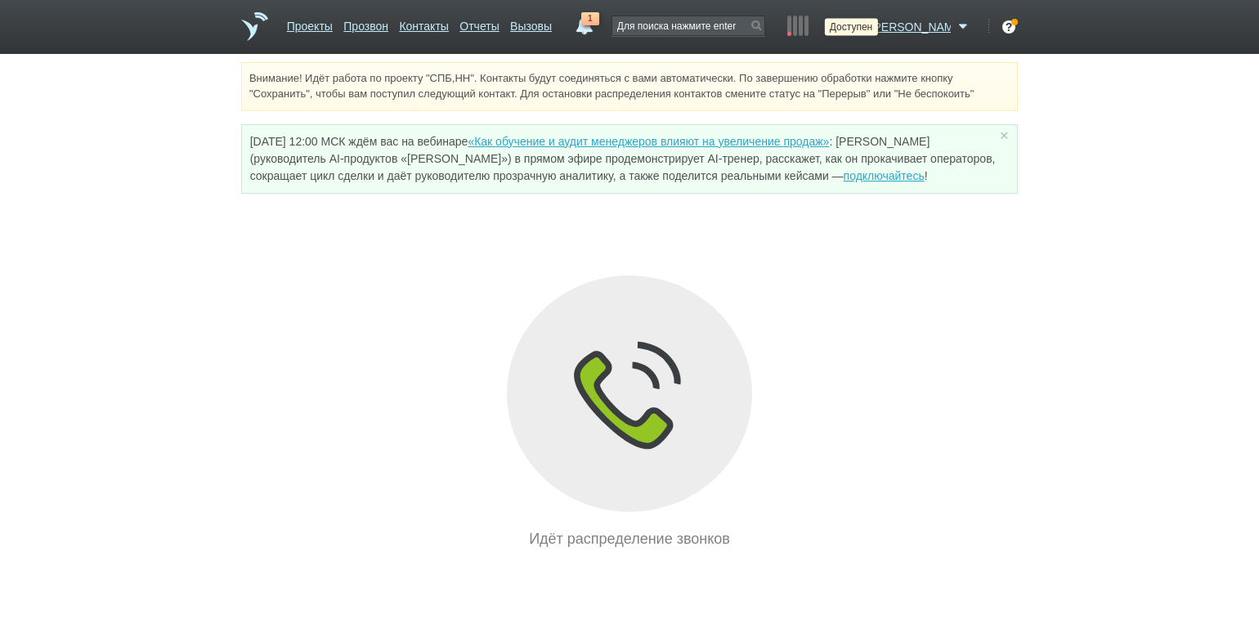
drag, startPoint x: 897, startPoint y: 29, endPoint x: 892, endPoint y: 39, distance: 11.7
click at [867, 29] on icon at bounding box center [856, 27] width 22 height 16
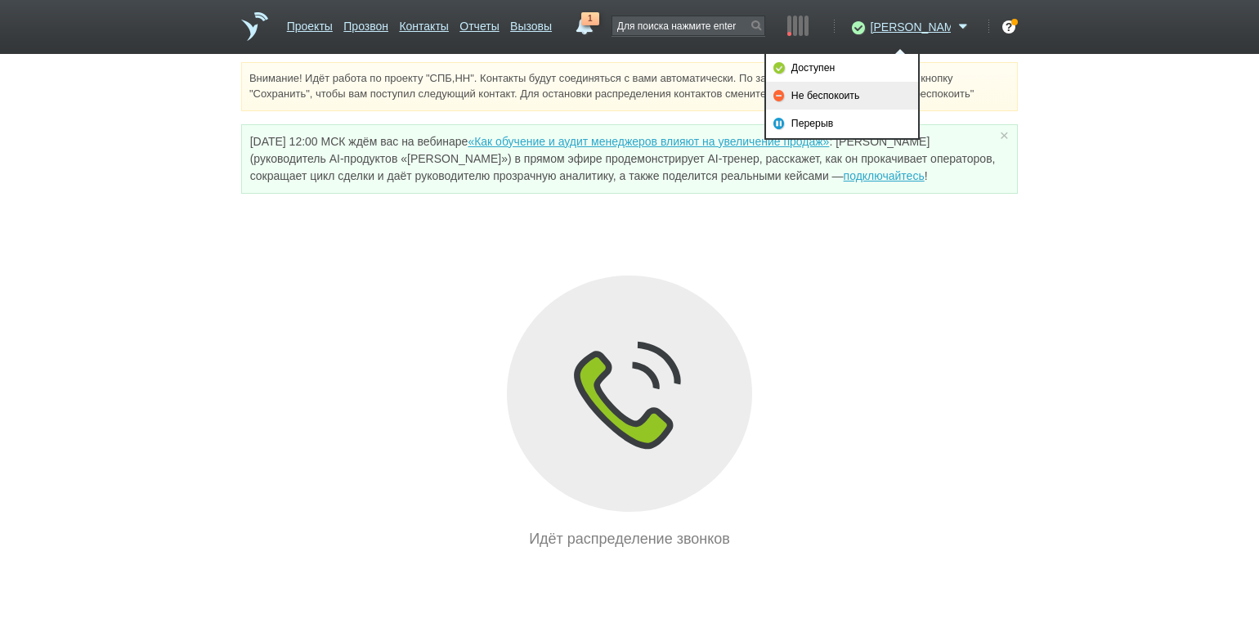
click at [861, 91] on link "Не беспокоить" at bounding box center [842, 96] width 152 height 28
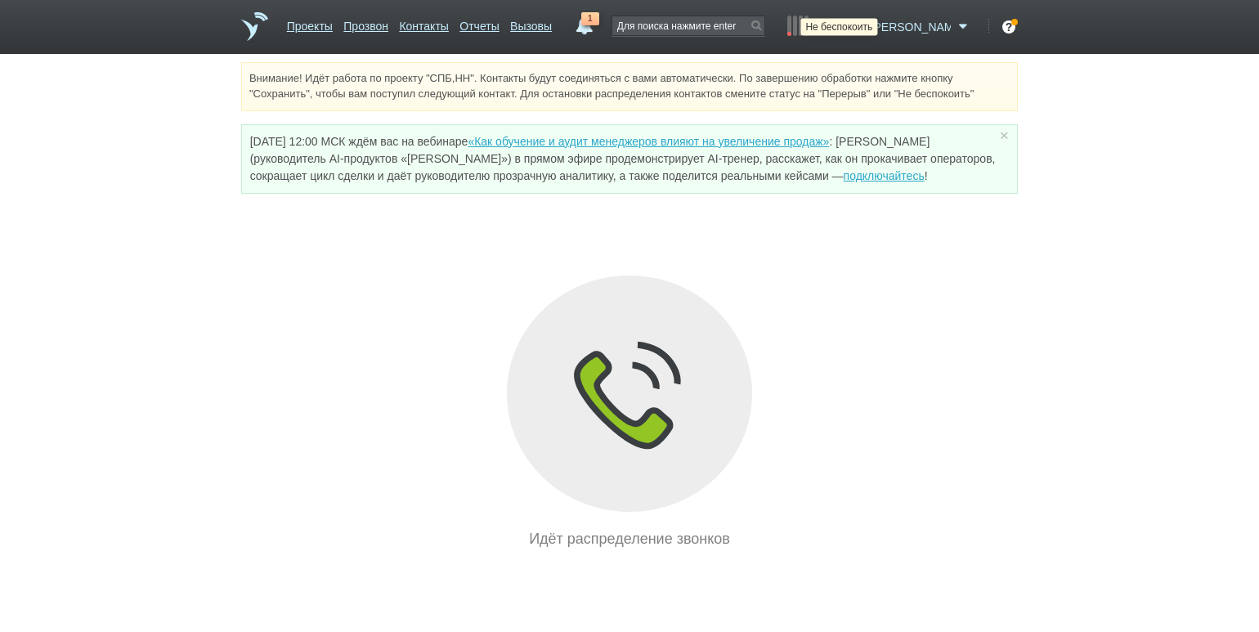
click at [867, 29] on icon at bounding box center [856, 27] width 22 height 16
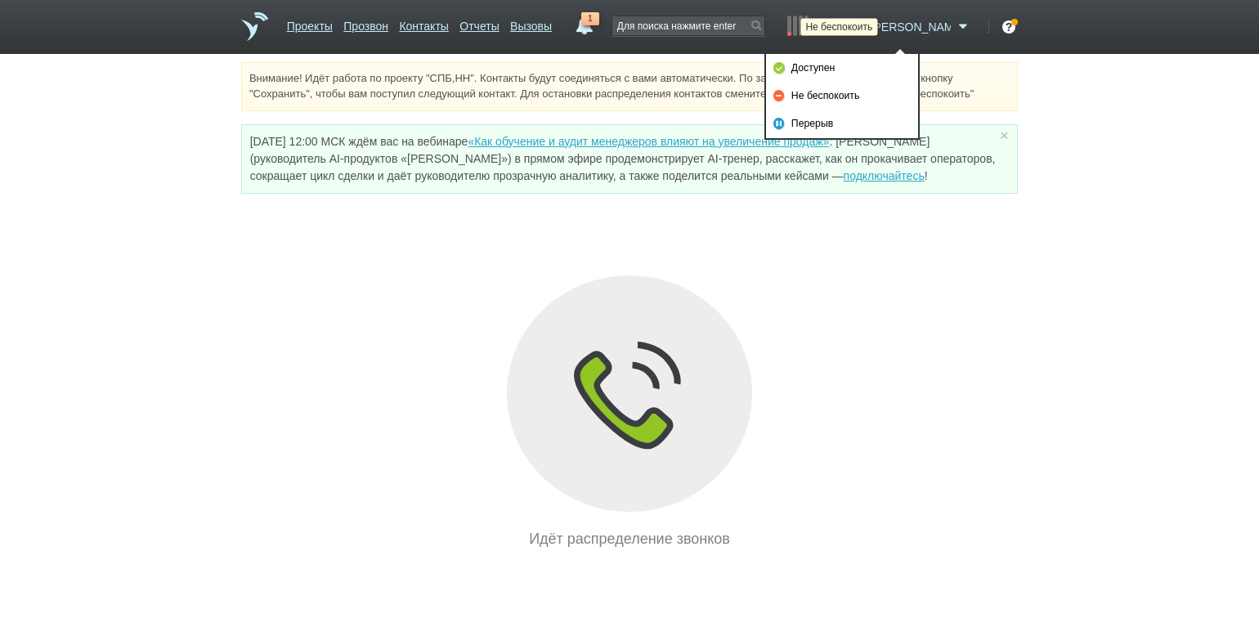
click at [867, 25] on icon at bounding box center [856, 27] width 22 height 16
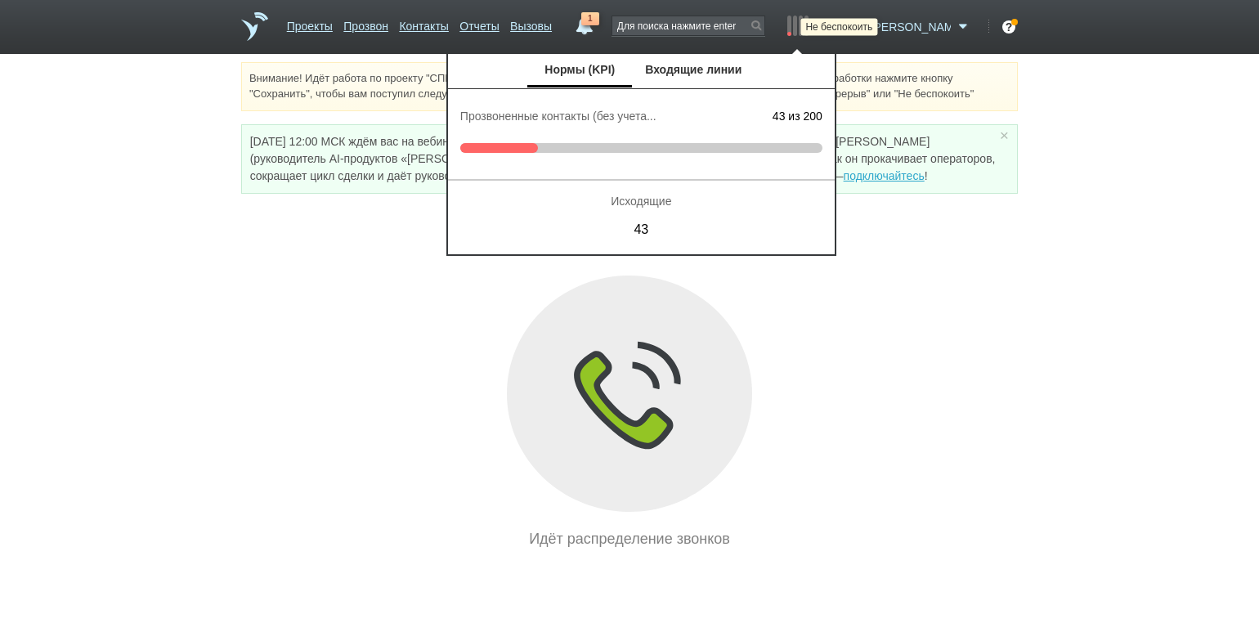
click at [867, 29] on icon at bounding box center [856, 27] width 22 height 16
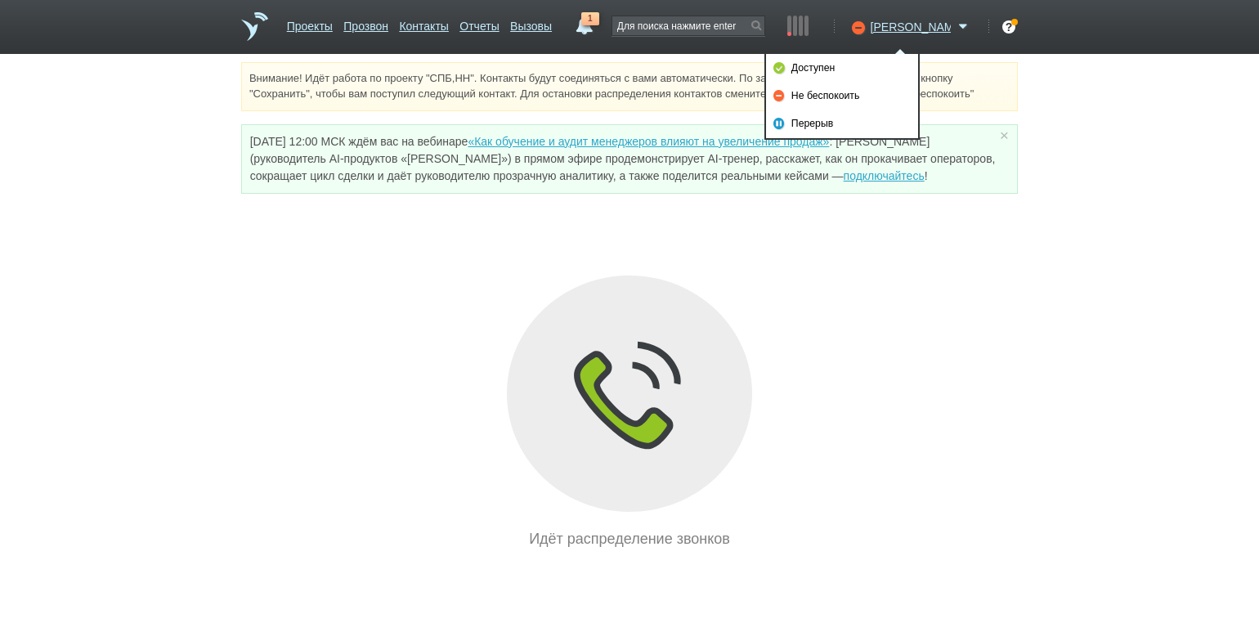
click at [867, 61] on link "Доступен" at bounding box center [842, 68] width 152 height 28
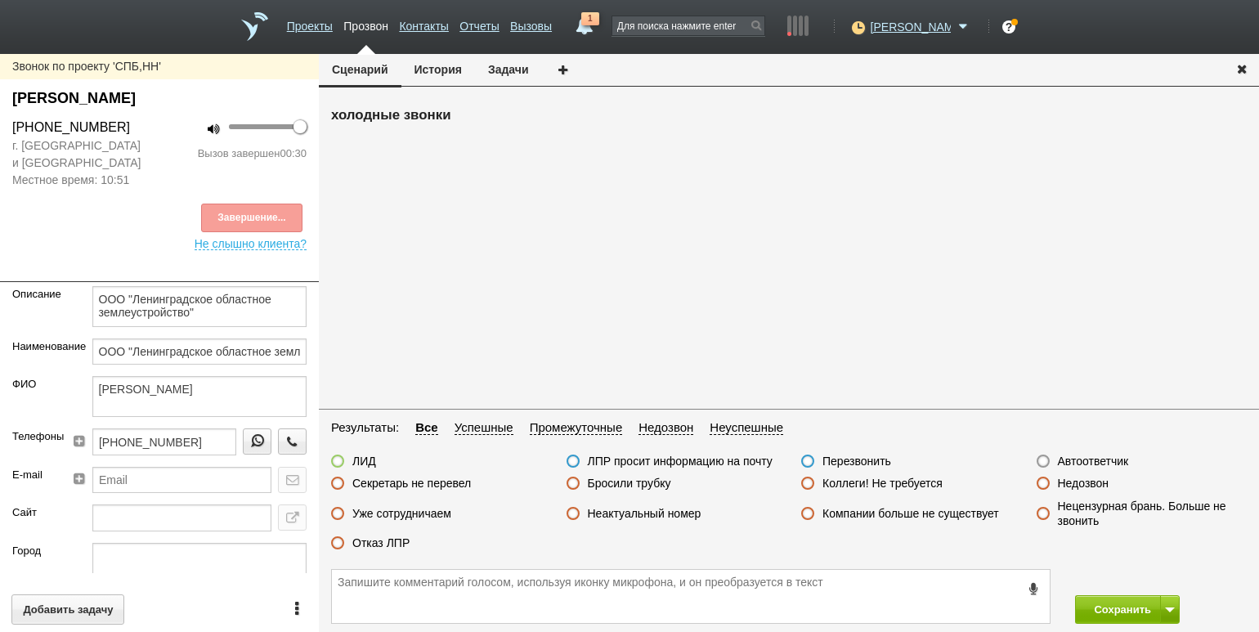
drag, startPoint x: 391, startPoint y: 535, endPoint x: 400, endPoint y: 538, distance: 9.3
click at [391, 535] on label "Отказ ЛПР" at bounding box center [380, 542] width 57 height 15
click at [0, 0] on input "Отказ ЛПР" at bounding box center [0, 0] width 0 height 0
click at [1078, 606] on button "Сохранить" at bounding box center [1118, 609] width 86 height 29
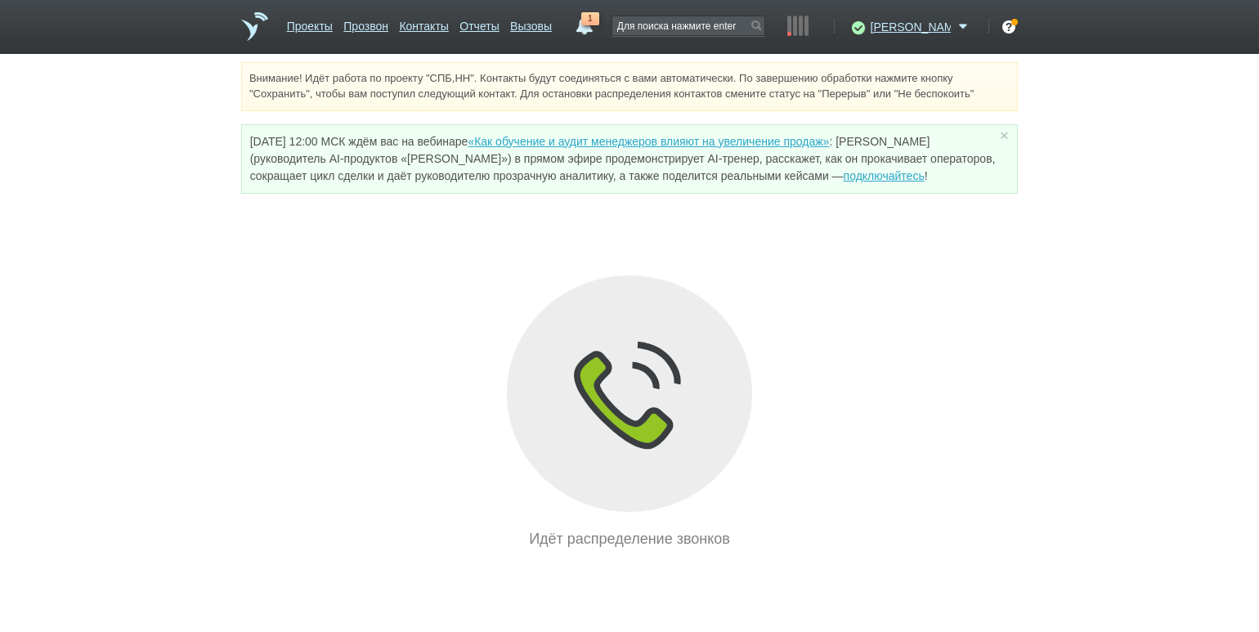
click at [131, 238] on div "Внимание! Идёт работа по проекту "СПБ,НН". Контакты будут соединяться с вами ав…" at bounding box center [629, 306] width 1259 height 488
click at [483, 30] on ul "Проекты Прозвон Контакты Отчеты Вызовы" at bounding box center [419, 32] width 276 height 42
click at [499, 29] on link "Отчеты" at bounding box center [478, 23] width 39 height 24
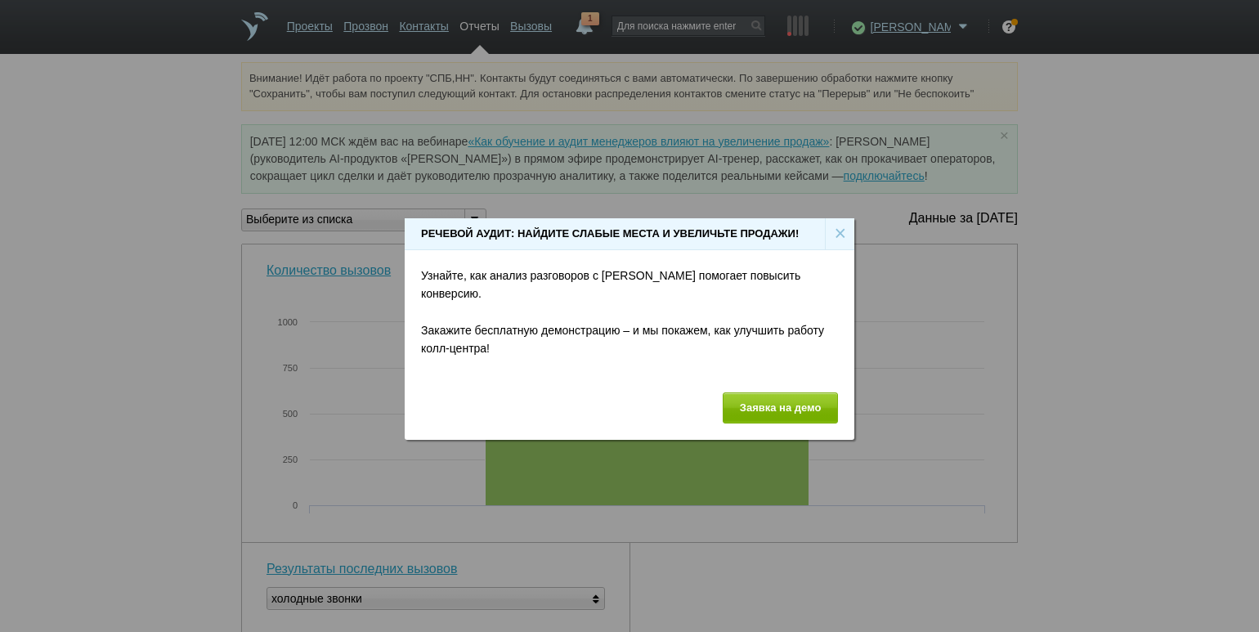
click at [837, 239] on div "×" at bounding box center [839, 233] width 29 height 31
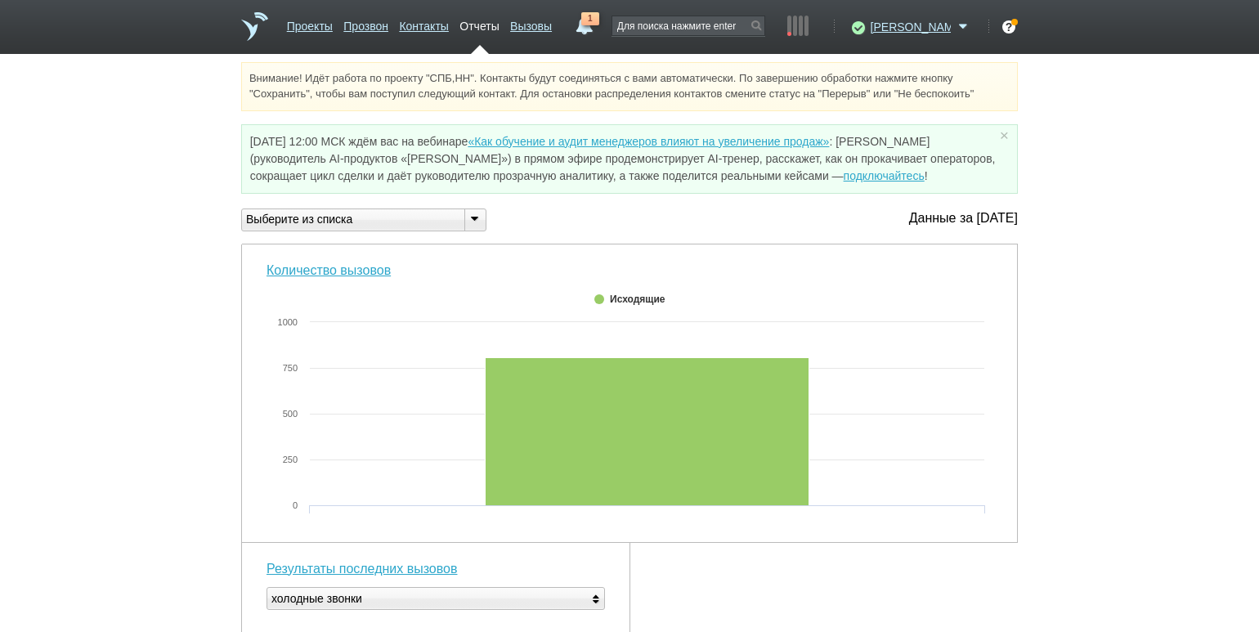
click at [471, 221] on icon at bounding box center [474, 218] width 18 height 12
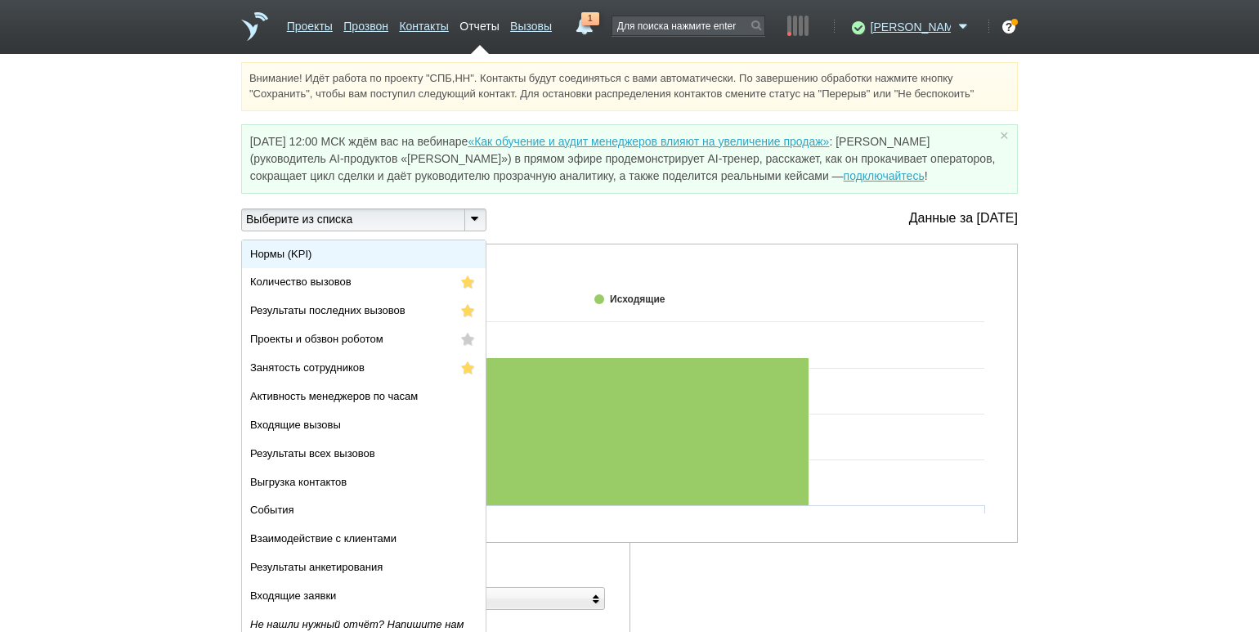
click at [432, 255] on li "Нормы (KPI)" at bounding box center [364, 254] width 244 height 29
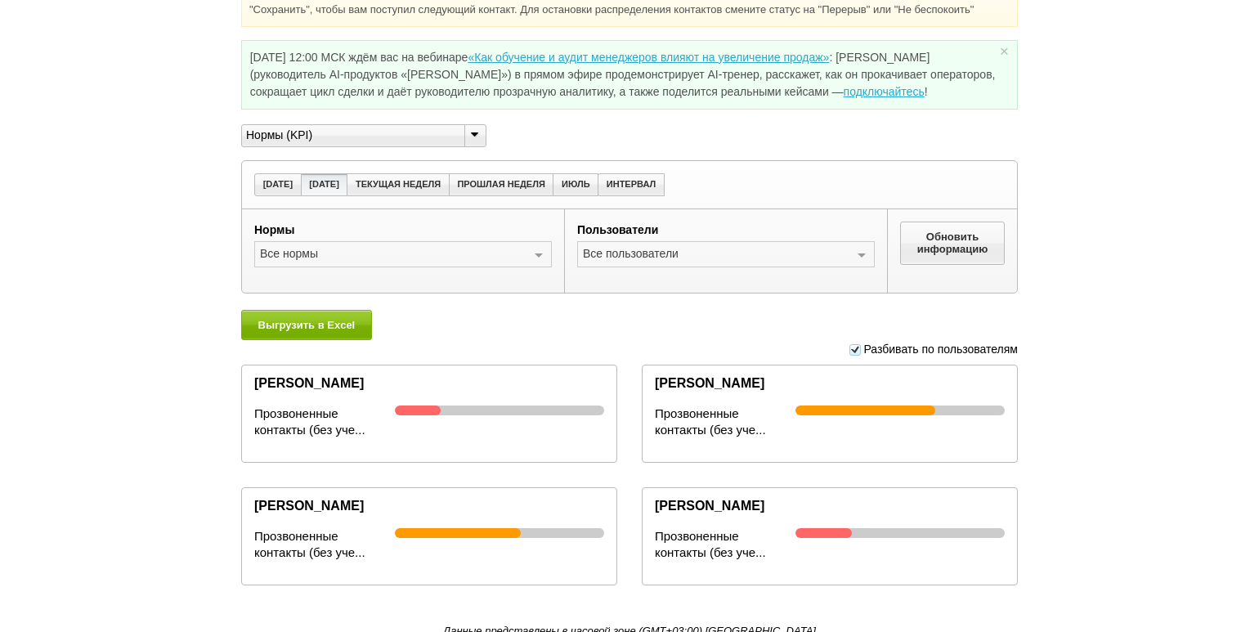
scroll to position [92, 0]
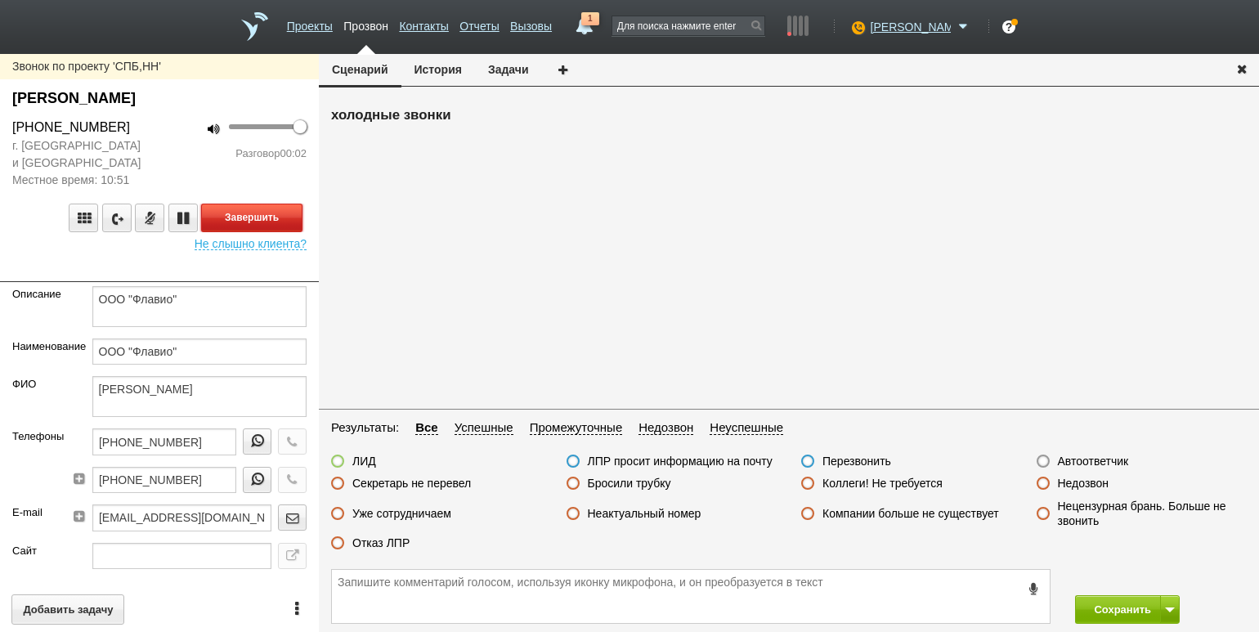
click at [238, 214] on button "Завершить" at bounding box center [251, 217] width 101 height 29
click at [1069, 467] on label "Автоответчик" at bounding box center [1093, 461] width 71 height 15
click at [0, 0] on input "Автоответчик" at bounding box center [0, 0] width 0 height 0
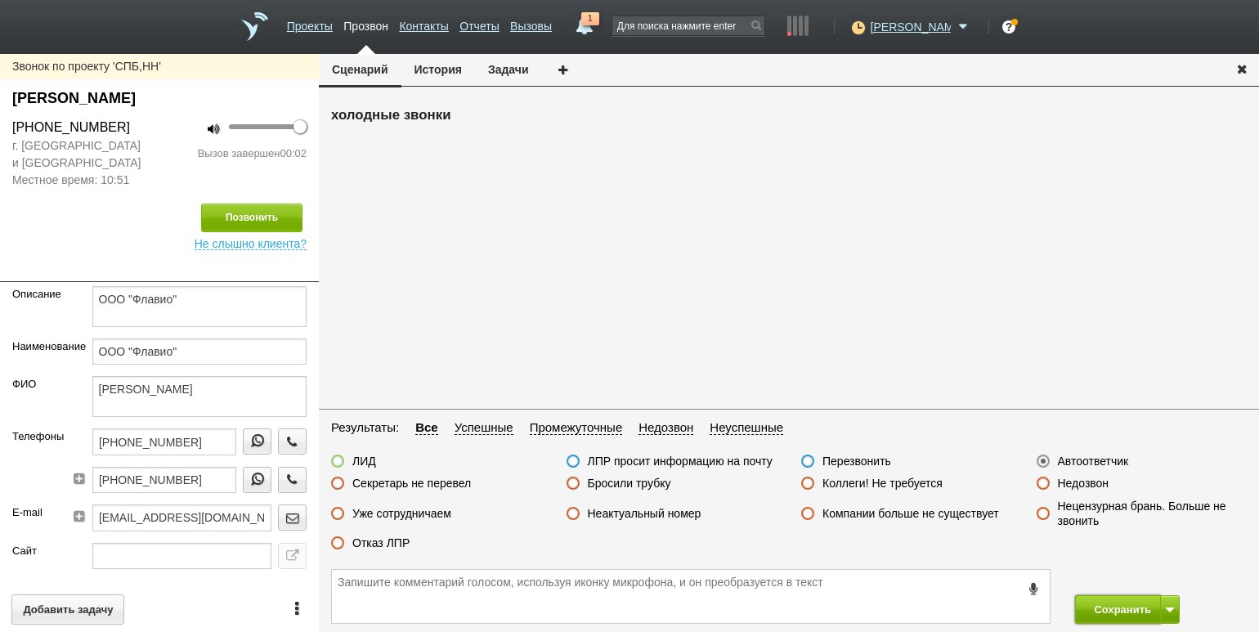
click at [1128, 606] on button "Сохранить" at bounding box center [1118, 609] width 86 height 29
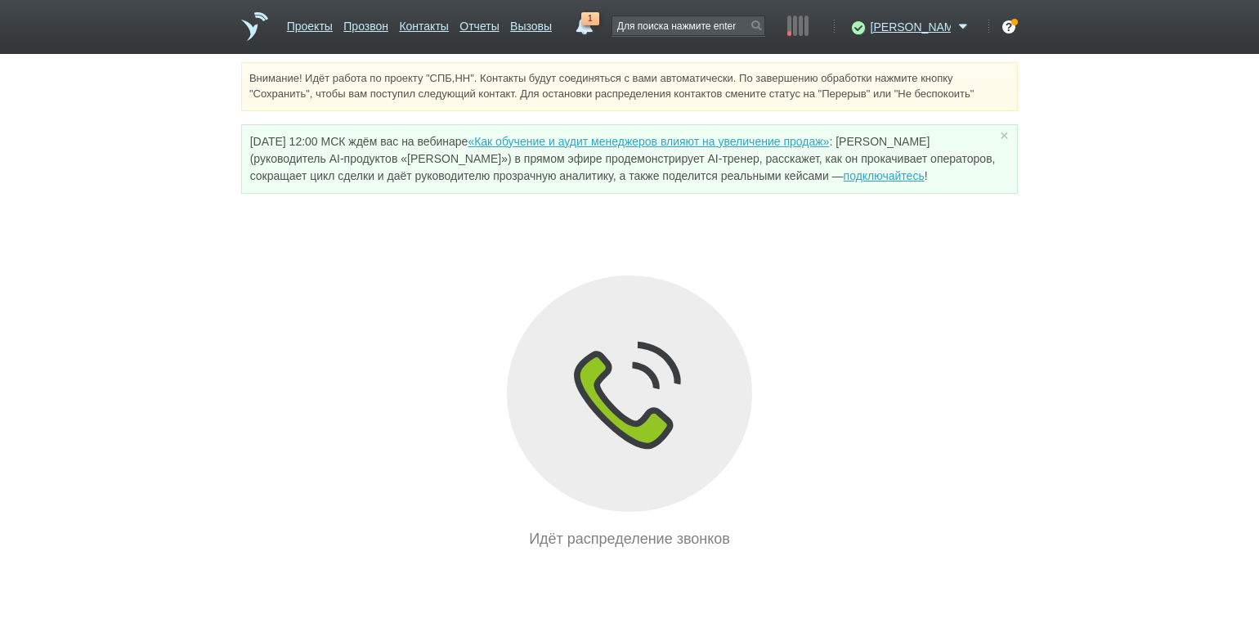
click at [186, 156] on div "Внимание! Идёт работа по проекту "СПБ,НН". Контакты будут соединяться с вами ав…" at bounding box center [629, 306] width 1259 height 488
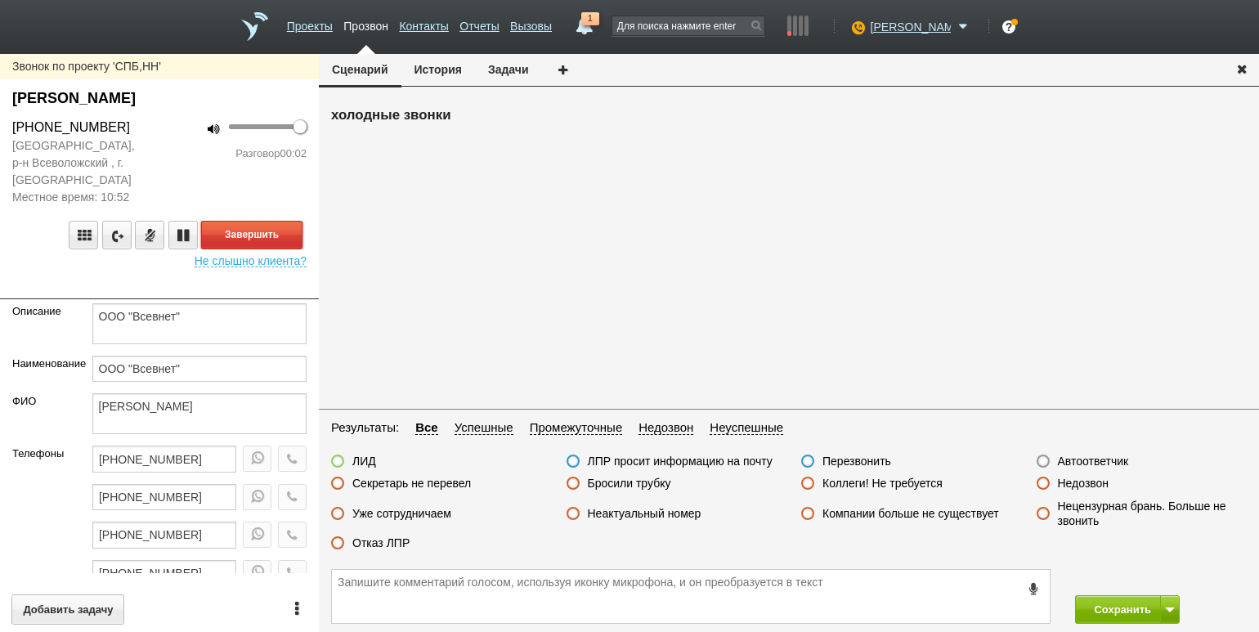
drag, startPoint x: 252, startPoint y: 232, endPoint x: 288, endPoint y: 235, distance: 36.9
click at [253, 232] on button "Завершить" at bounding box center [251, 235] width 101 height 29
click at [1100, 459] on label "Автоответчик" at bounding box center [1093, 461] width 71 height 15
click at [0, 0] on input "Автоответчик" at bounding box center [0, 0] width 0 height 0
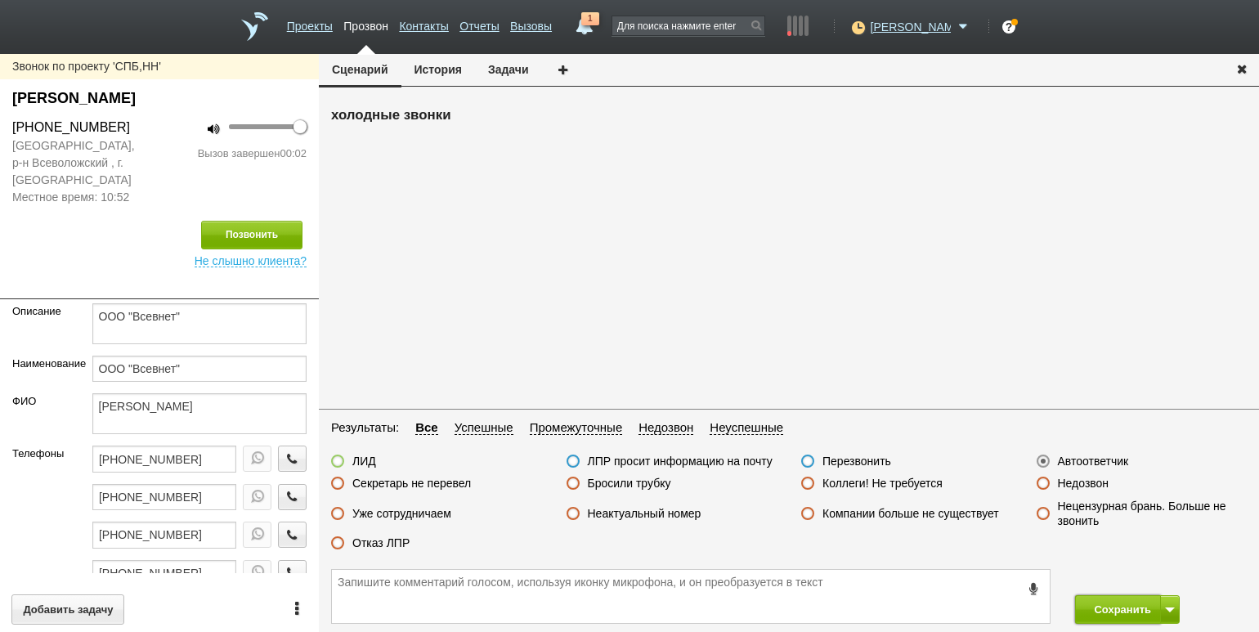
drag, startPoint x: 1114, startPoint y: 606, endPoint x: 1097, endPoint y: 591, distance: 23.1
click at [1109, 602] on button "Сохранить" at bounding box center [1118, 609] width 86 height 29
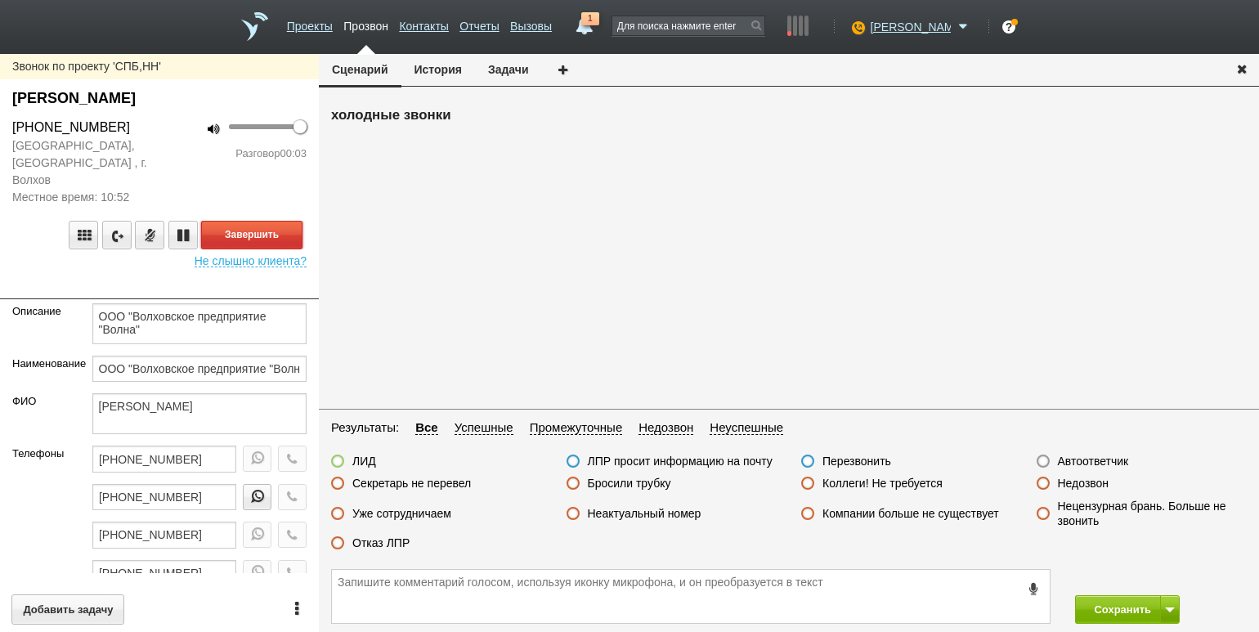
click at [295, 206] on div "Завершить Не слышно клиента?" at bounding box center [159, 206] width 294 height 0
click at [298, 239] on button "Завершить" at bounding box center [251, 235] width 101 height 29
drag, startPoint x: 1116, startPoint y: 454, endPoint x: 1107, endPoint y: 489, distance: 35.5
click at [1116, 455] on label "Автоответчик" at bounding box center [1093, 461] width 71 height 15
click at [0, 0] on input "Автоответчик" at bounding box center [0, 0] width 0 height 0
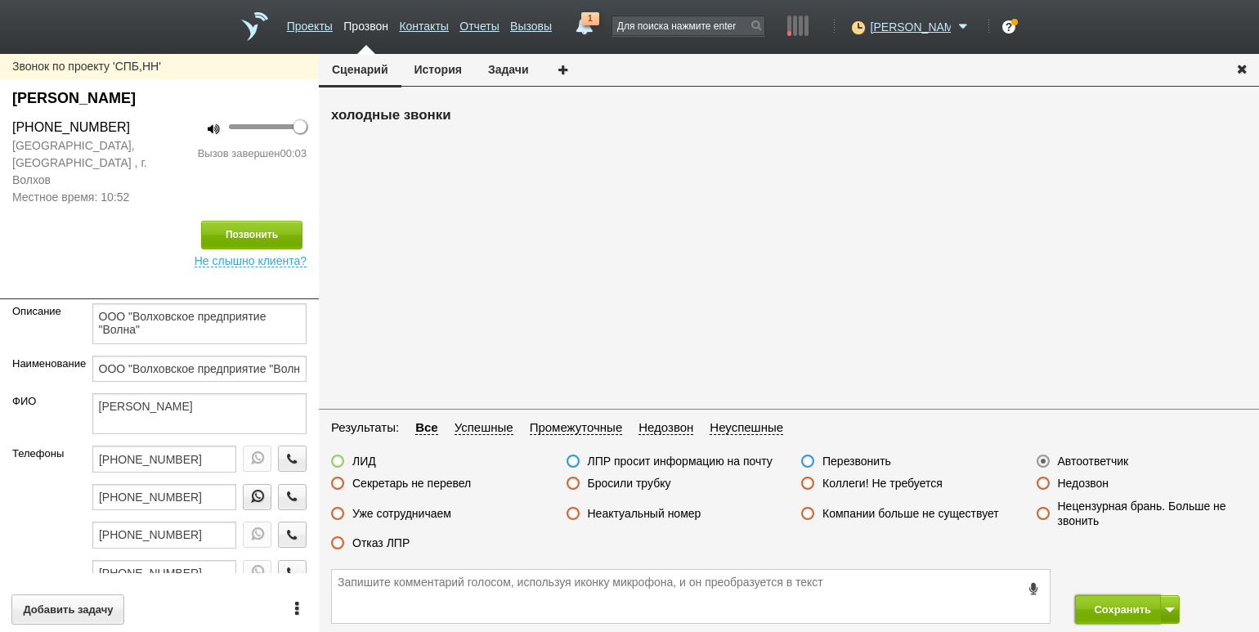
drag, startPoint x: 1109, startPoint y: 606, endPoint x: 1056, endPoint y: 525, distance: 96.1
click at [1107, 601] on button "Сохранить" at bounding box center [1118, 609] width 86 height 29
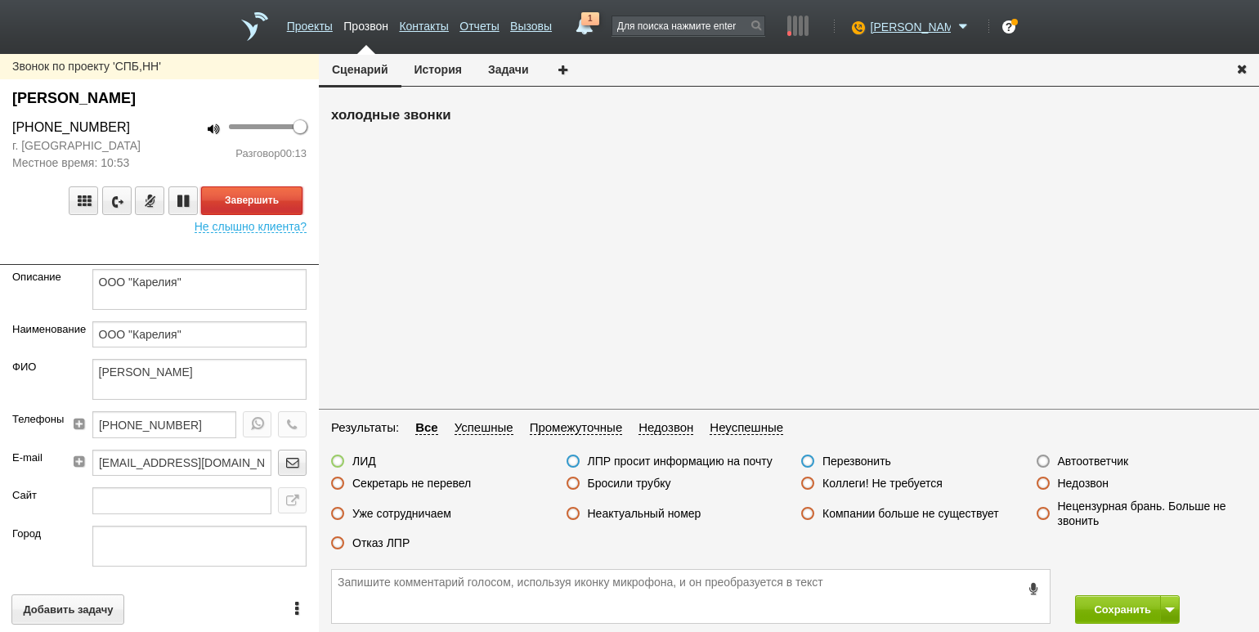
click at [261, 197] on button "Завершить" at bounding box center [251, 200] width 101 height 29
click at [387, 538] on label "Отказ ЛПР" at bounding box center [380, 542] width 57 height 15
click at [0, 0] on input "Отказ ЛПР" at bounding box center [0, 0] width 0 height 0
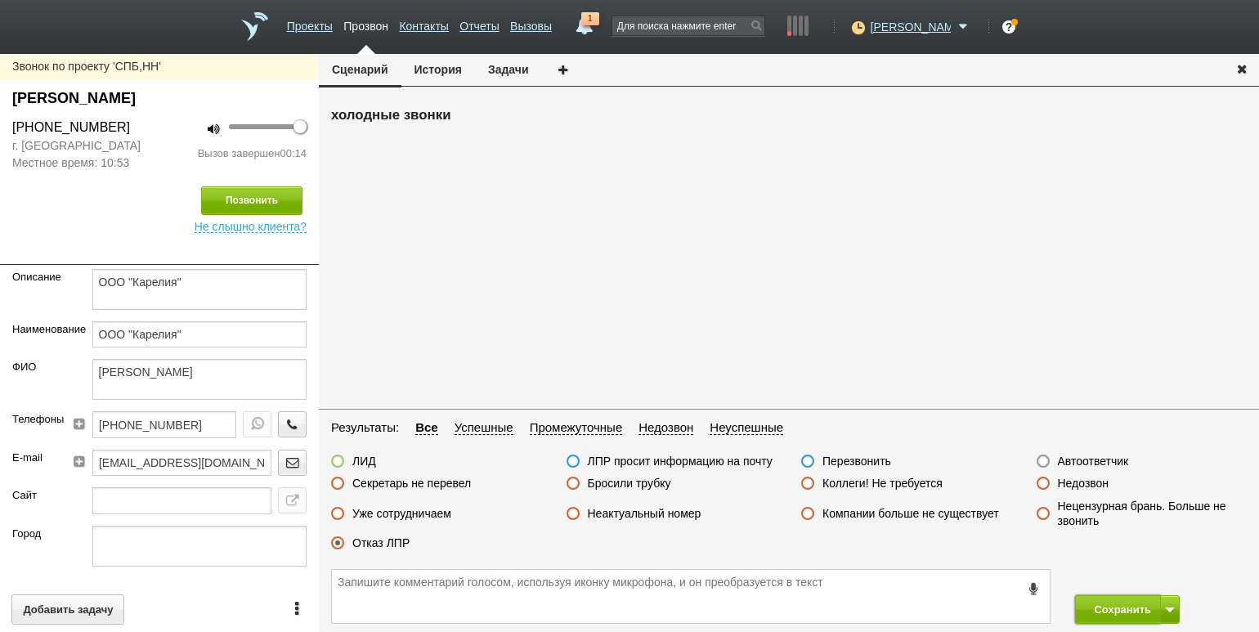
drag, startPoint x: 1084, startPoint y: 610, endPoint x: 1069, endPoint y: 586, distance: 29.0
click at [1084, 610] on button "Сохранить" at bounding box center [1118, 609] width 86 height 29
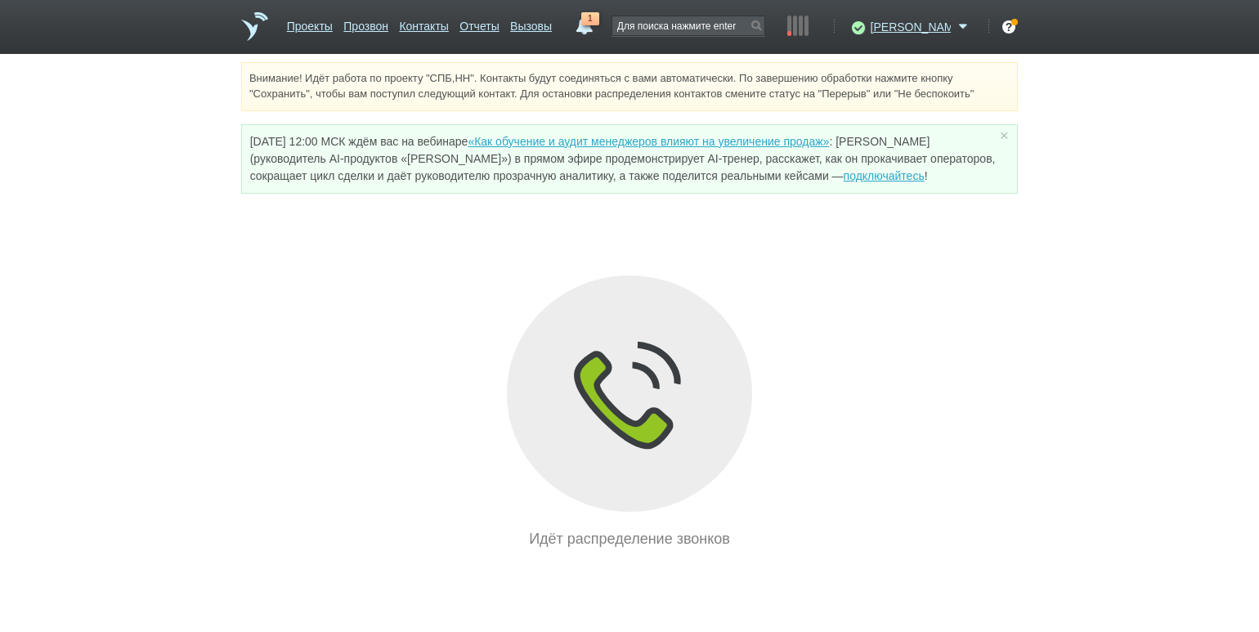
click at [154, 184] on div "Внимание! Идёт работа по проекту "СПБ,НН". Контакты будут соединяться с вами ав…" at bounding box center [629, 306] width 1259 height 488
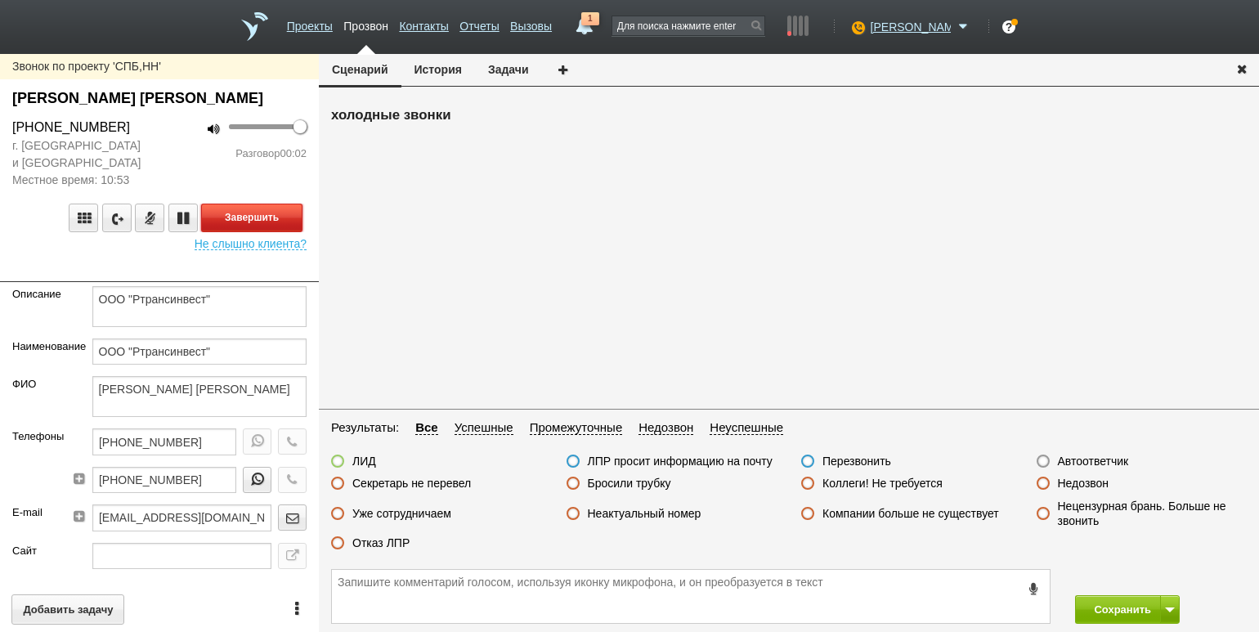
click at [296, 218] on button "Завершить" at bounding box center [251, 217] width 101 height 29
drag, startPoint x: 1078, startPoint y: 461, endPoint x: 1100, endPoint y: 482, distance: 30.6
click at [1078, 461] on label "Автоответчик" at bounding box center [1093, 461] width 71 height 15
click at [0, 0] on input "Автоответчик" at bounding box center [0, 0] width 0 height 0
click at [1117, 593] on div "Сохранить" at bounding box center [789, 596] width 940 height 71
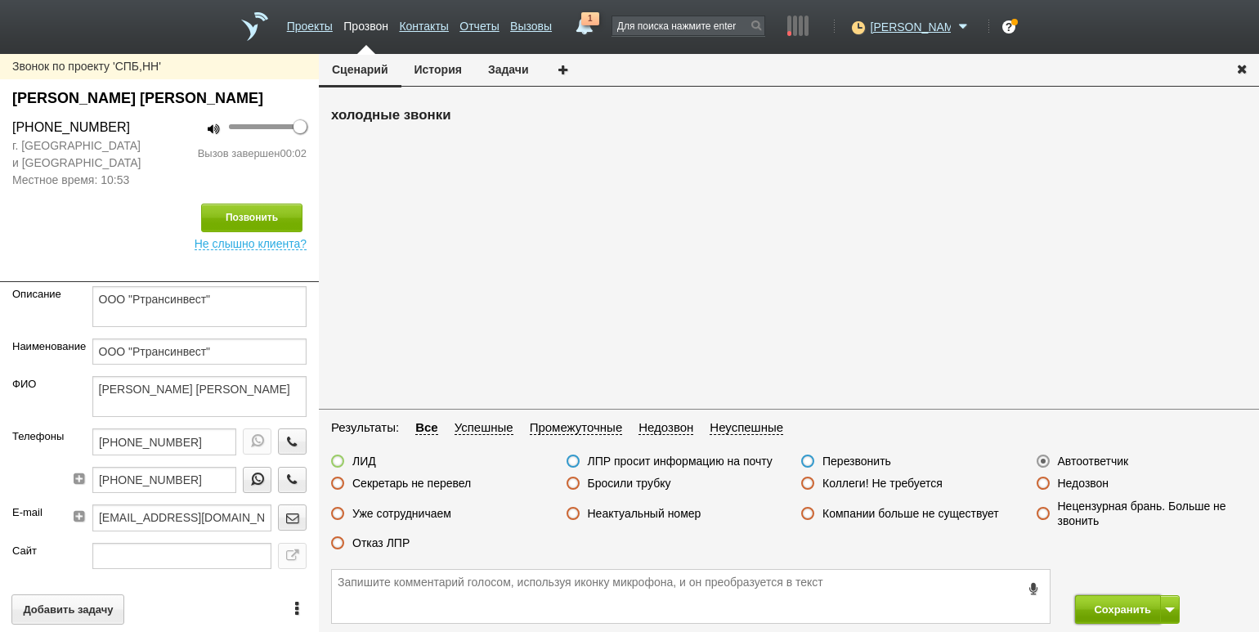
drag, startPoint x: 1112, startPoint y: 609, endPoint x: 1079, endPoint y: 561, distance: 58.7
click at [1112, 609] on button "Сохранить" at bounding box center [1118, 609] width 86 height 29
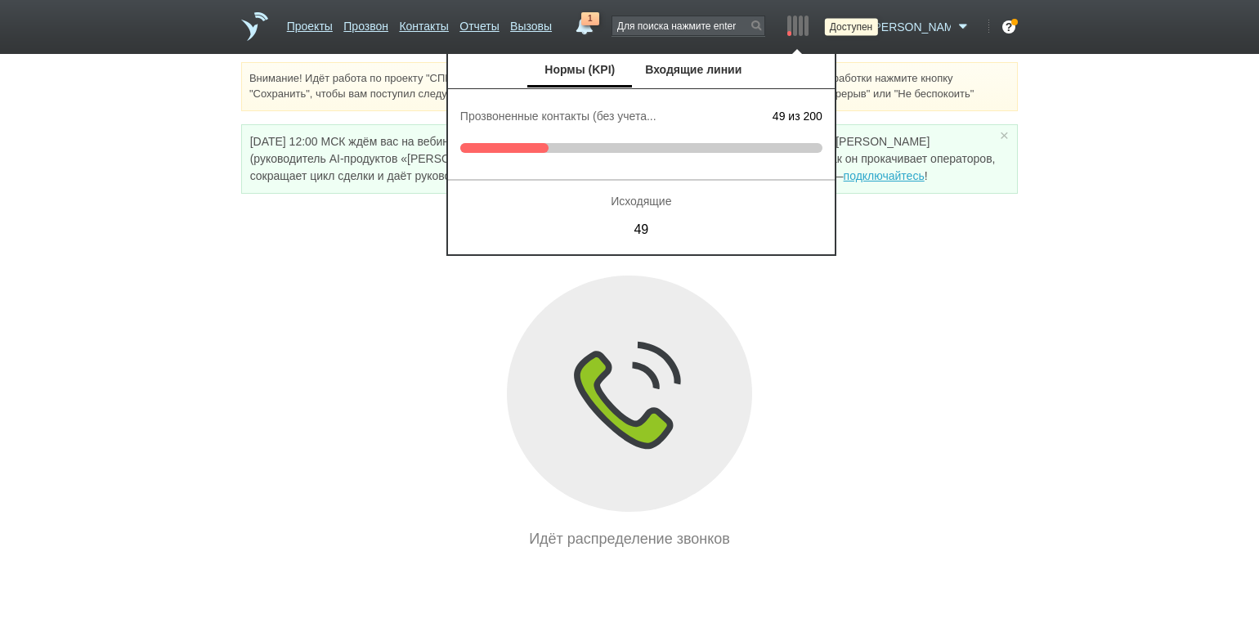
click at [867, 25] on icon at bounding box center [856, 27] width 22 height 16
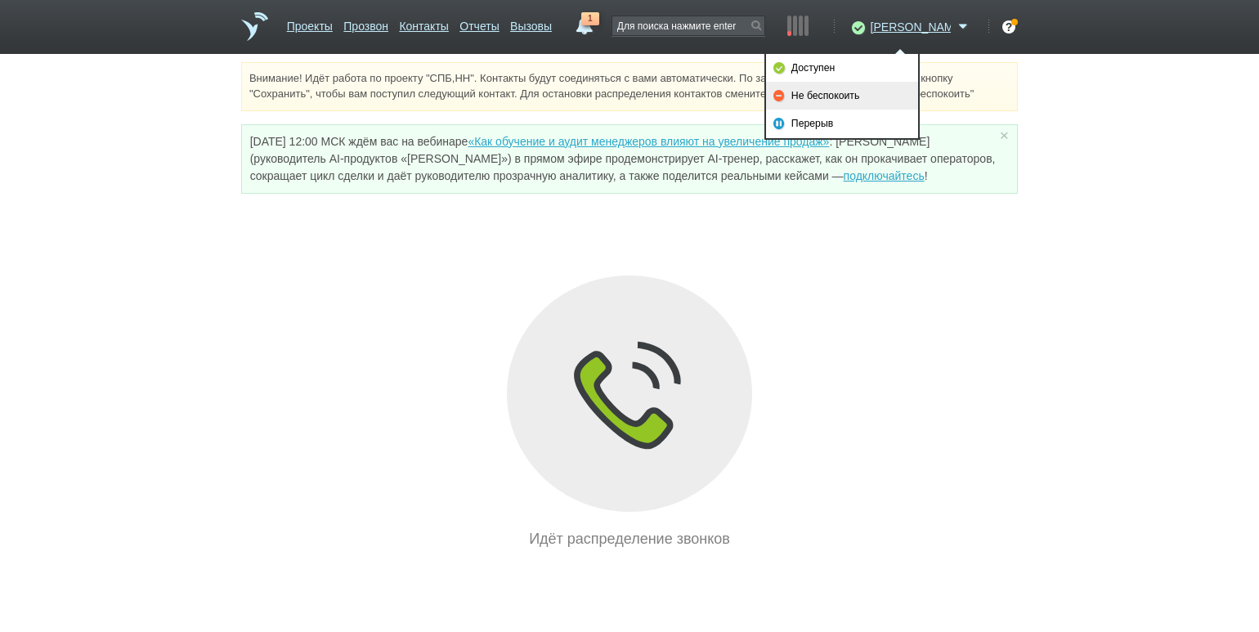
click at [870, 96] on link "Не беспокоить" at bounding box center [842, 96] width 152 height 28
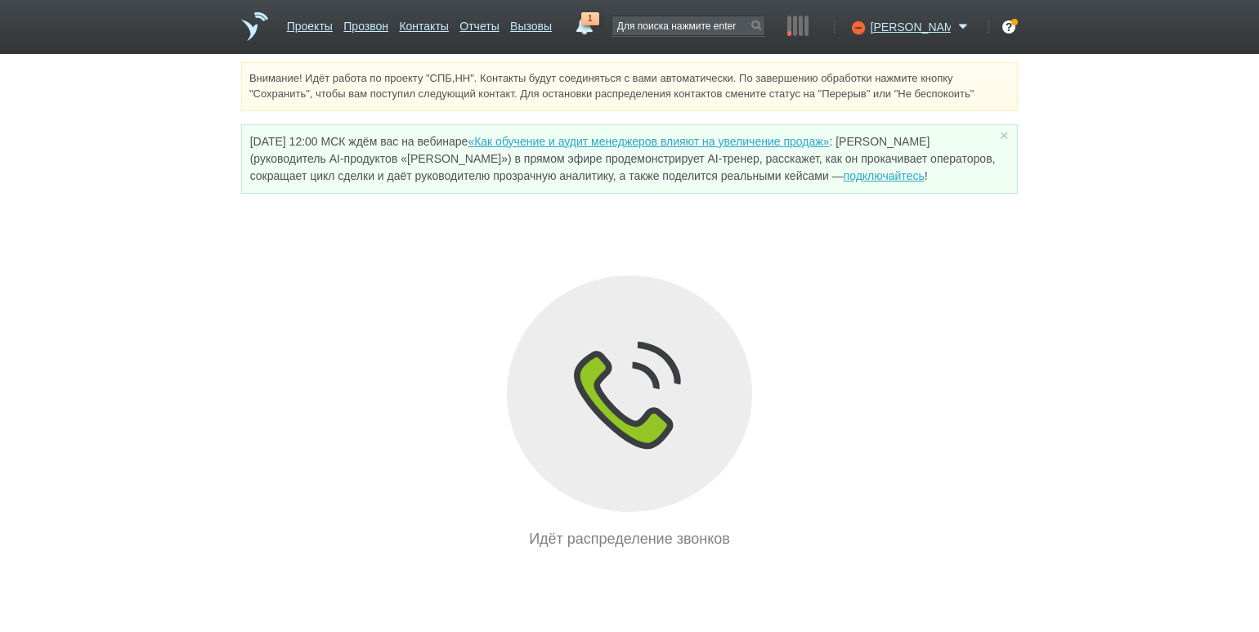
click at [143, 236] on div "Внимание! Идёт работа по проекту "СПБ,НН". Контакты будут соединяться с вами ав…" at bounding box center [629, 306] width 1259 height 488
click at [867, 26] on icon at bounding box center [856, 27] width 22 height 16
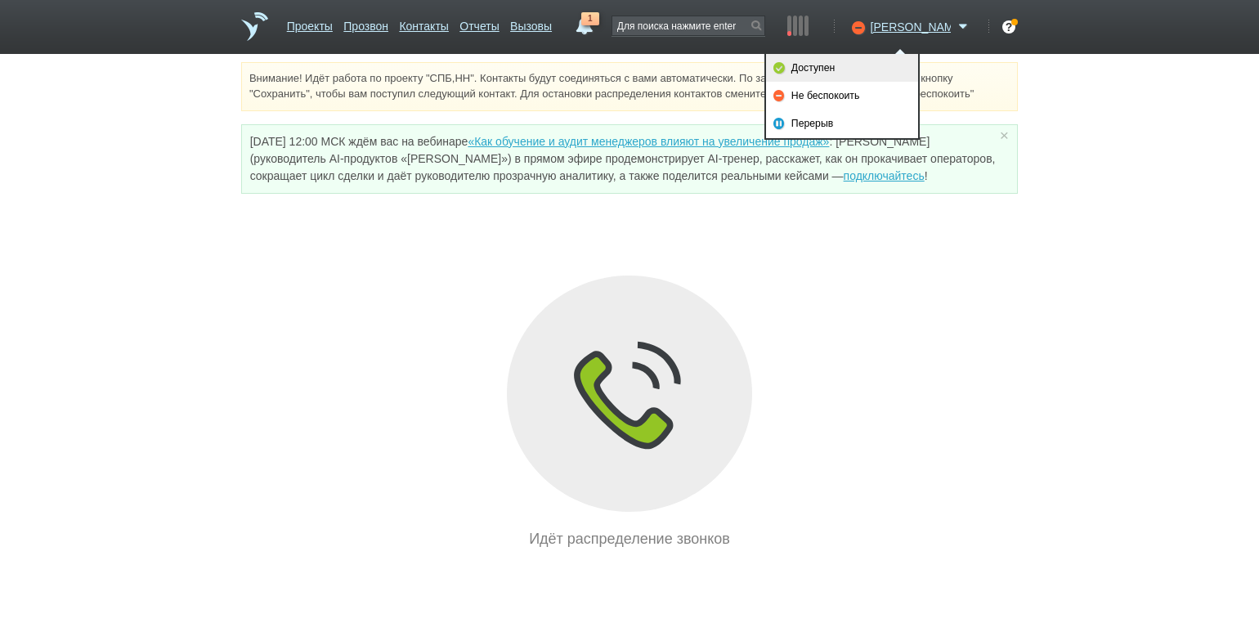
click at [856, 66] on link "Доступен" at bounding box center [842, 68] width 152 height 28
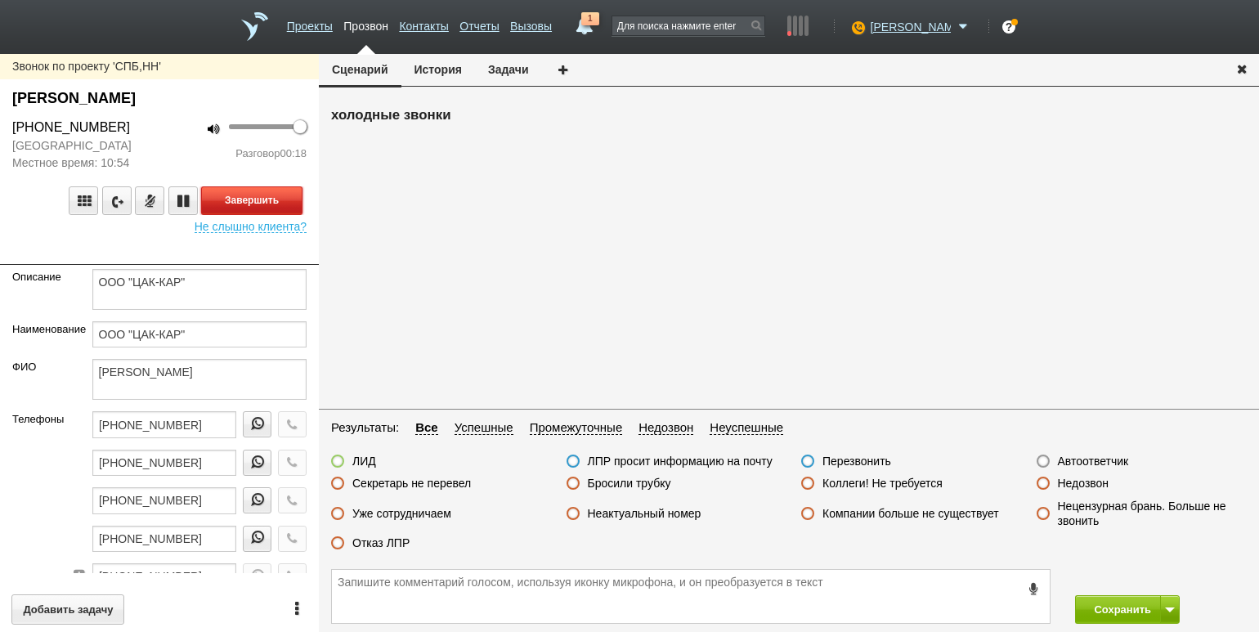
click at [285, 199] on button "Завершить" at bounding box center [251, 200] width 101 height 29
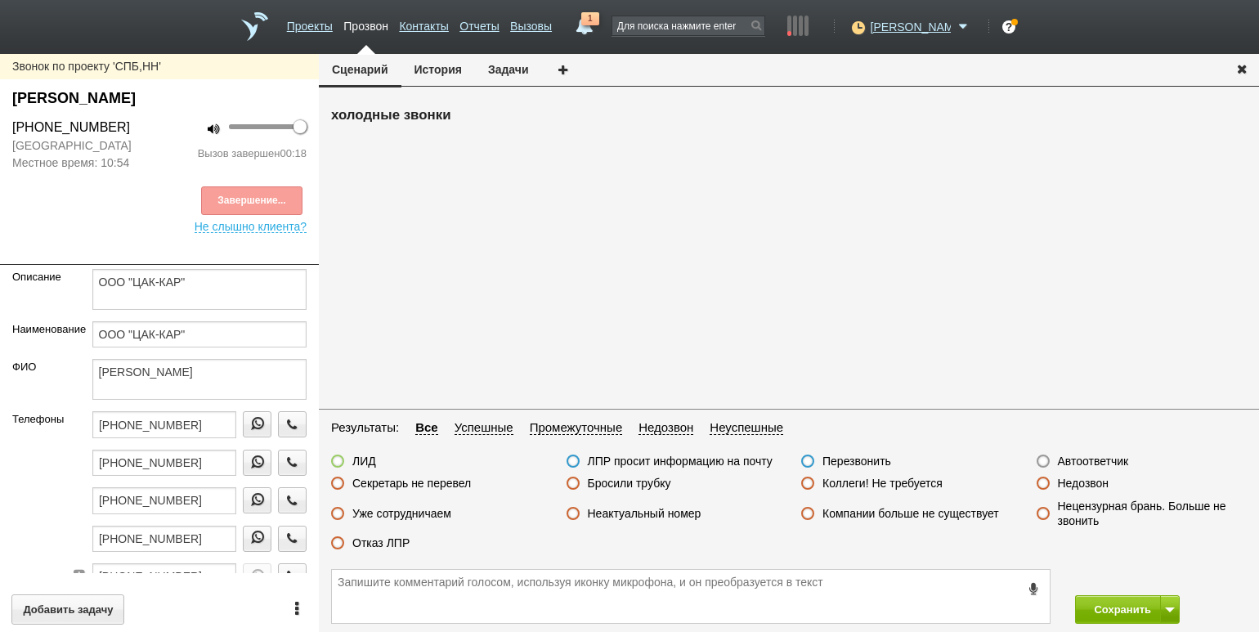
click at [409, 542] on label "Отказ ЛПР" at bounding box center [380, 542] width 57 height 15
click at [0, 0] on input "Отказ ЛПР" at bounding box center [0, 0] width 0 height 0
click at [1098, 606] on button "Сохранить" at bounding box center [1118, 609] width 86 height 29
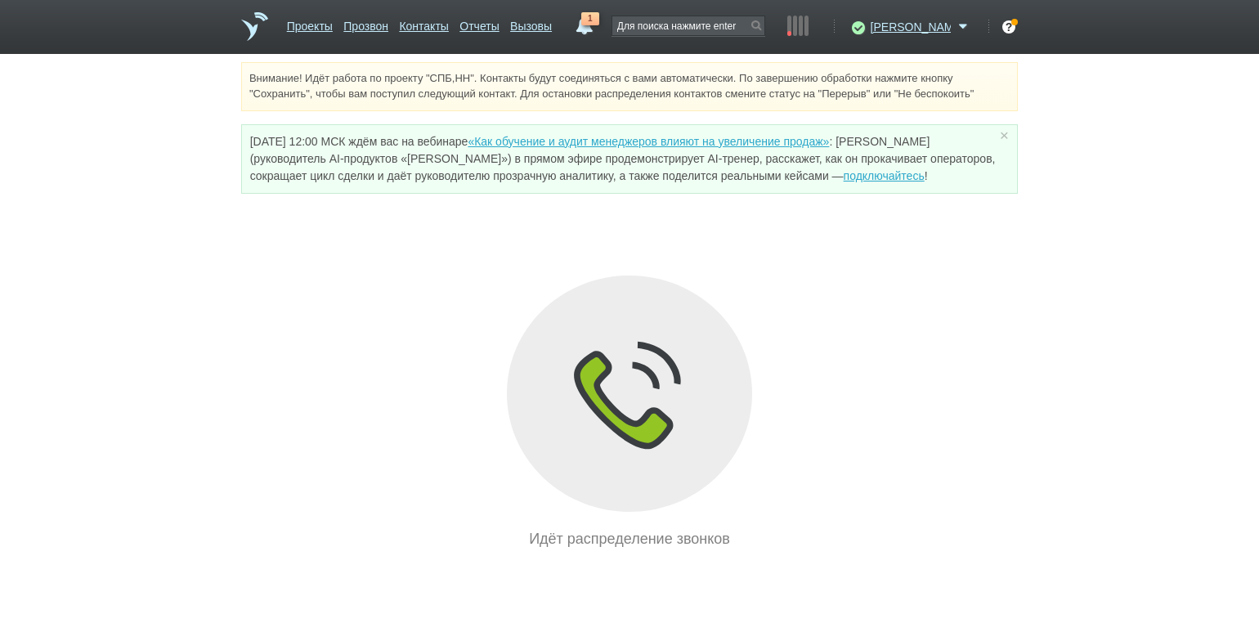
click at [202, 244] on div "Внимание! Идёт работа по проекту "СПБ,НН". Контакты будут соединяться с вами ав…" at bounding box center [629, 306] width 1259 height 488
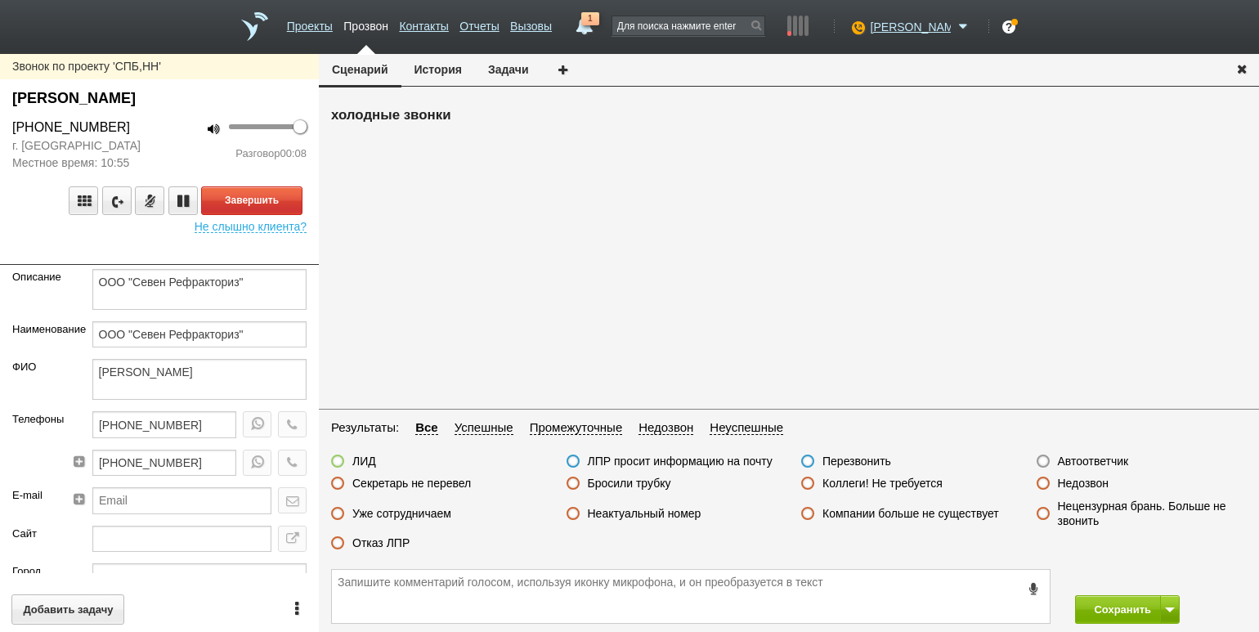
click at [159, 170] on div "100 Разговор 00:08" at bounding box center [238, 145] width 159 height 54
click at [280, 199] on button "Завершить" at bounding box center [251, 200] width 101 height 29
click at [447, 485] on label "Секретарь не перевел" at bounding box center [411, 483] width 119 height 15
click at [0, 0] on input "Секретарь не перевел" at bounding box center [0, 0] width 0 height 0
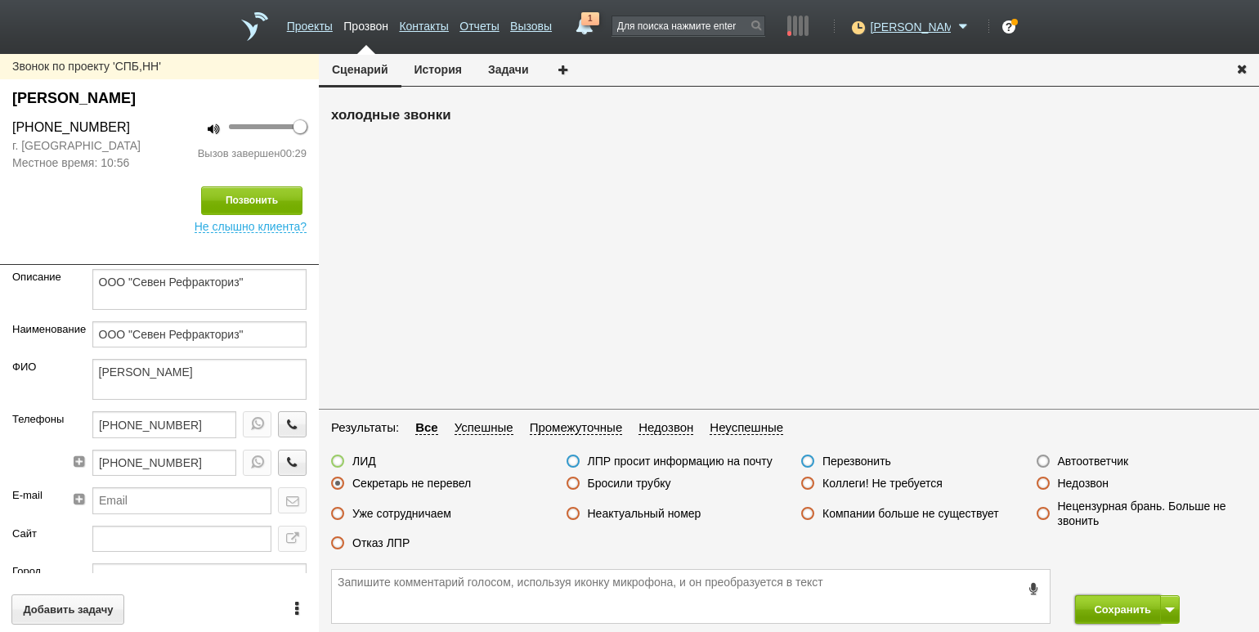
click at [1090, 603] on button "Сохранить" at bounding box center [1118, 609] width 86 height 29
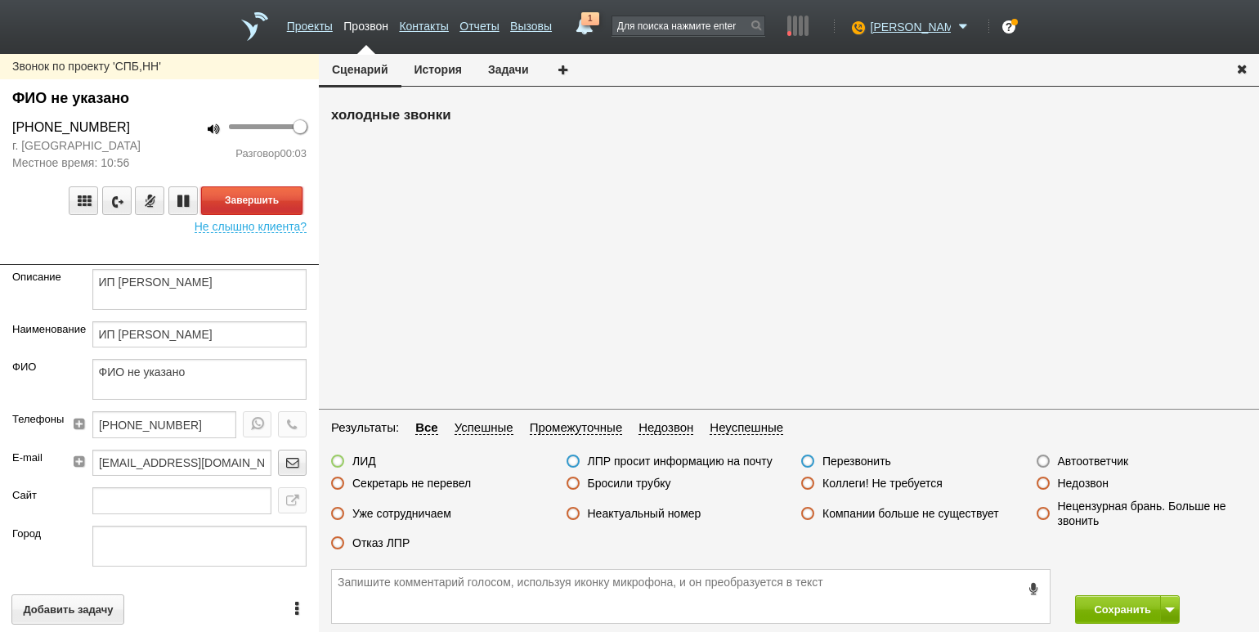
drag, startPoint x: 253, startPoint y: 199, endPoint x: 347, endPoint y: 222, distance: 96.7
click at [253, 199] on button "Завершить" at bounding box center [251, 200] width 101 height 29
click at [1071, 477] on label "Недозвон" at bounding box center [1083, 483] width 51 height 15
click at [0, 0] on input "Недозвон" at bounding box center [0, 0] width 0 height 0
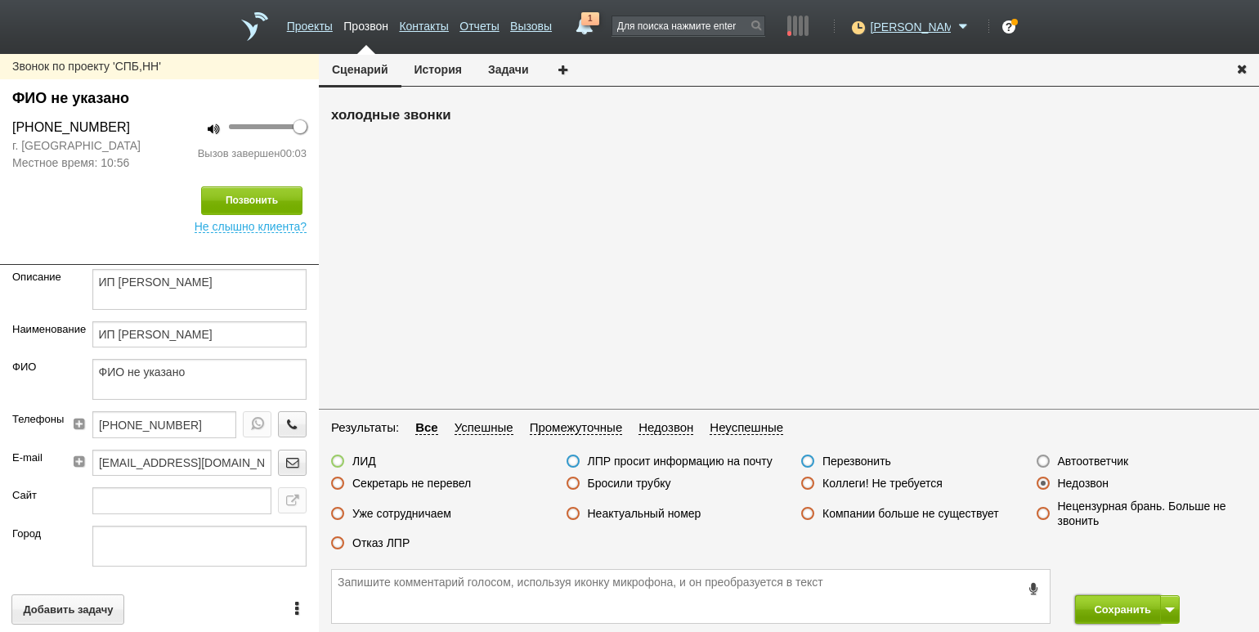
click at [1089, 610] on button "Сохранить" at bounding box center [1118, 609] width 86 height 29
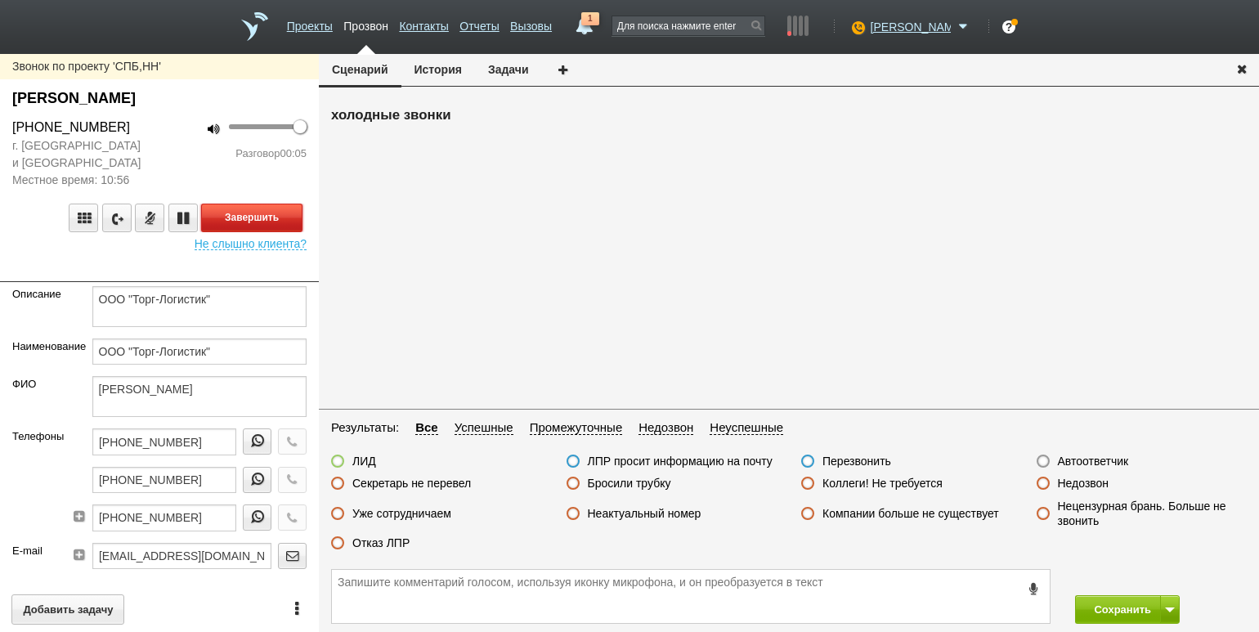
click at [253, 207] on button "Завершить" at bounding box center [251, 217] width 101 height 29
drag, startPoint x: 624, startPoint y: 486, endPoint x: 651, endPoint y: 482, distance: 27.3
click at [624, 486] on label "Бросили трубку" at bounding box center [629, 483] width 83 height 15
click at [0, 0] on input "Бросили трубку" at bounding box center [0, 0] width 0 height 0
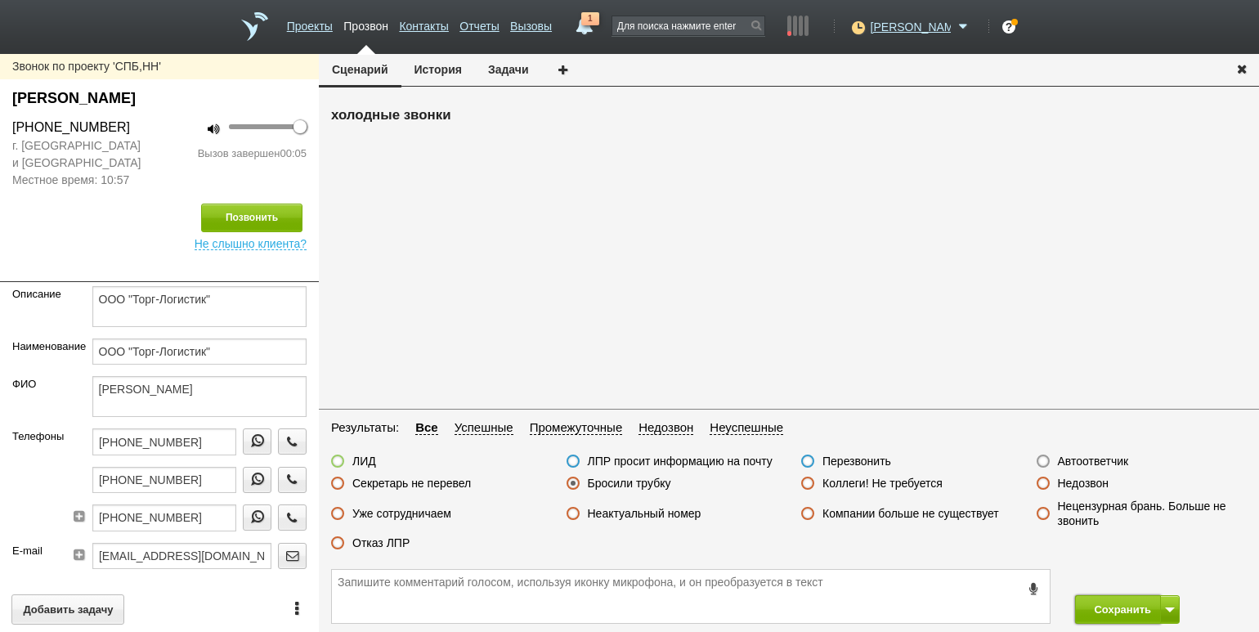
drag, startPoint x: 1102, startPoint y: 602, endPoint x: 1096, endPoint y: 582, distance: 21.5
click at [1102, 600] on button "Сохранить" at bounding box center [1118, 609] width 86 height 29
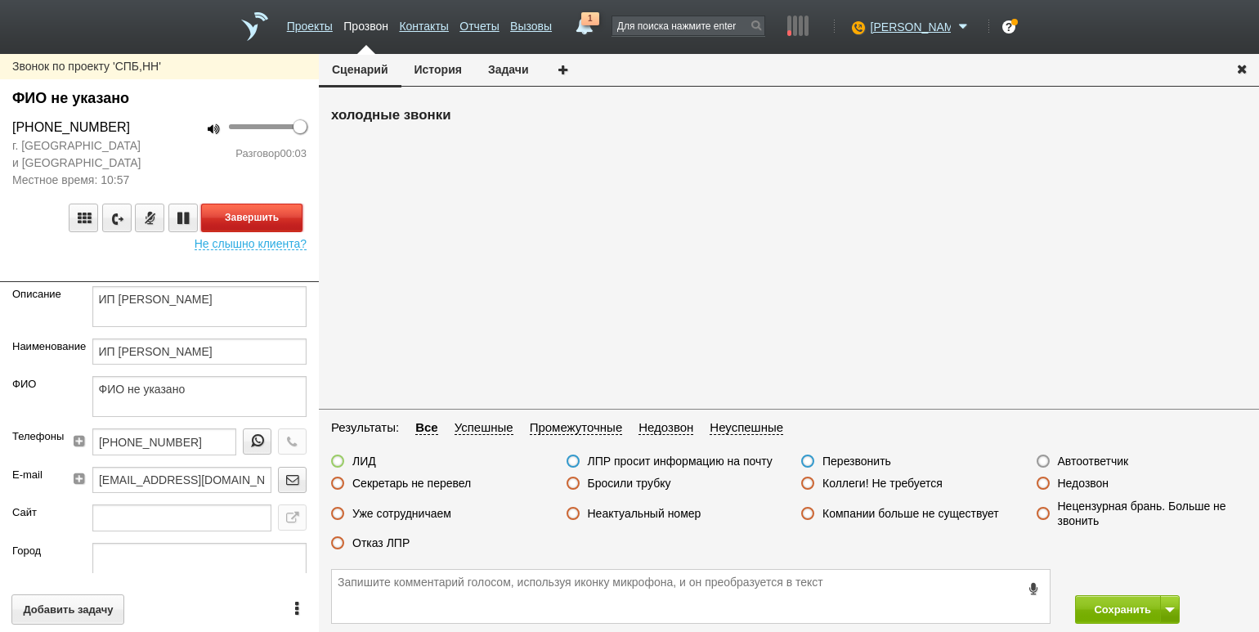
click at [269, 216] on button "Завершить" at bounding box center [251, 217] width 101 height 29
click at [1111, 454] on label "Автоответчик" at bounding box center [1093, 461] width 71 height 15
click at [0, 0] on input "Автоответчик" at bounding box center [0, 0] width 0 height 0
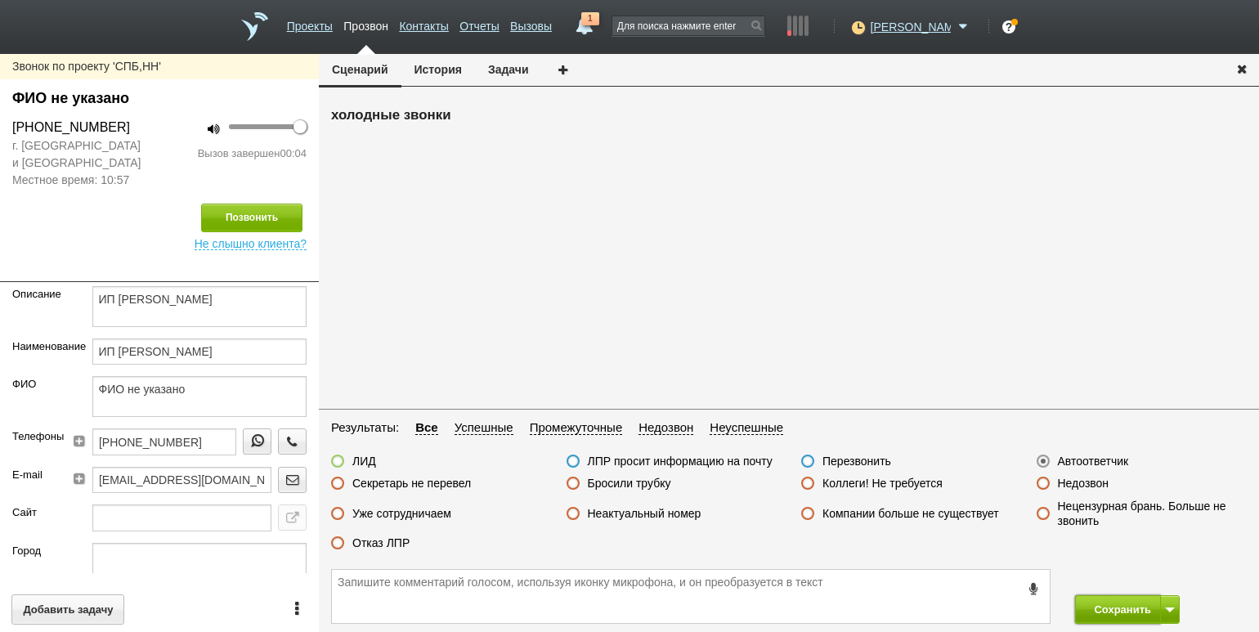
click at [1114, 611] on button "Сохранить" at bounding box center [1118, 609] width 86 height 29
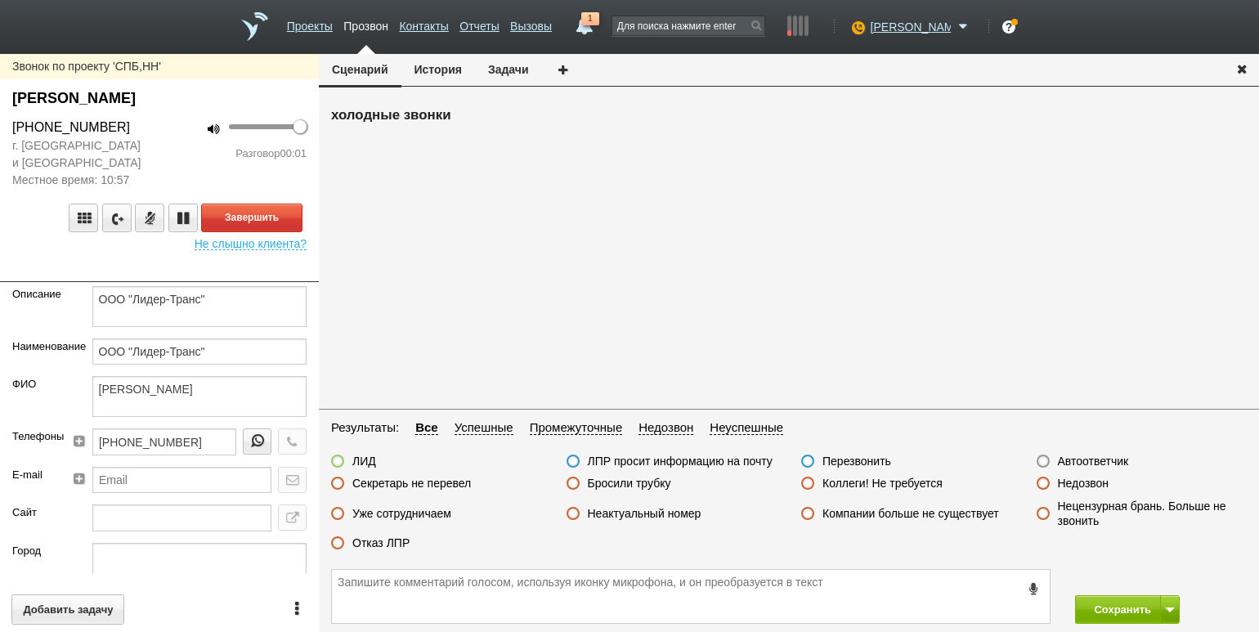
click at [166, 172] on div "100 Разговор 00:01" at bounding box center [238, 153] width 159 height 71
drag, startPoint x: 265, startPoint y: 217, endPoint x: 284, endPoint y: 217, distance: 19.6
click at [266, 217] on button "Завершить" at bounding box center [251, 217] width 101 height 29
click at [1107, 457] on label "Автоответчик" at bounding box center [1093, 461] width 71 height 15
click at [0, 0] on input "Автоответчик" at bounding box center [0, 0] width 0 height 0
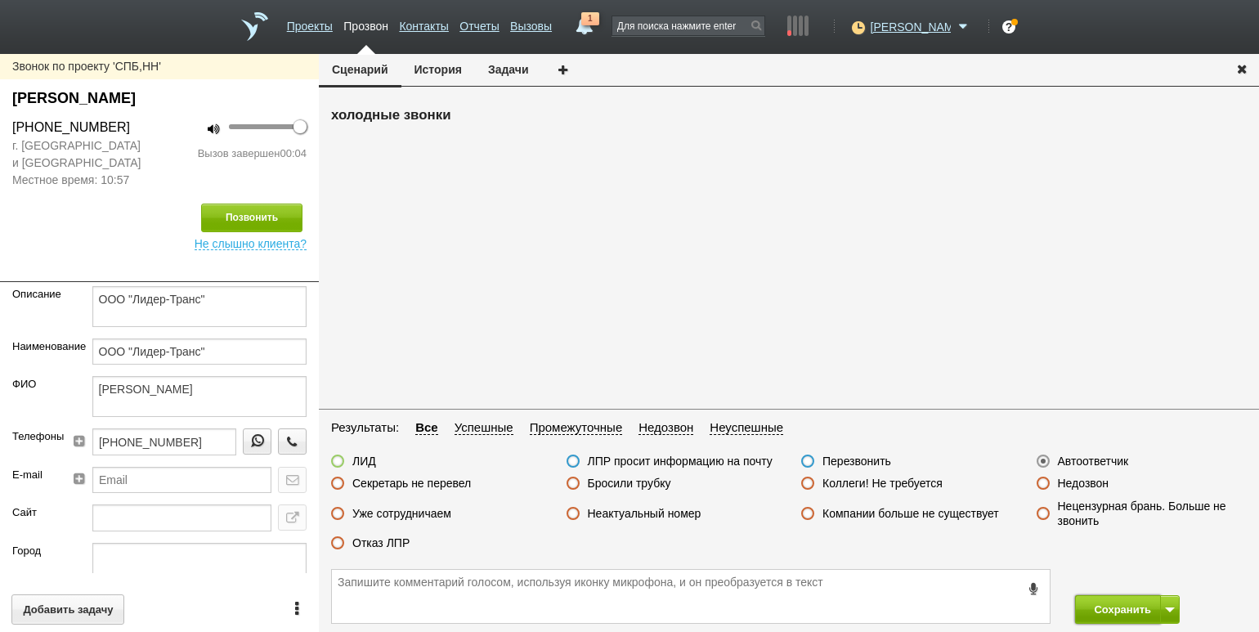
click at [1109, 615] on button "Сохранить" at bounding box center [1118, 609] width 86 height 29
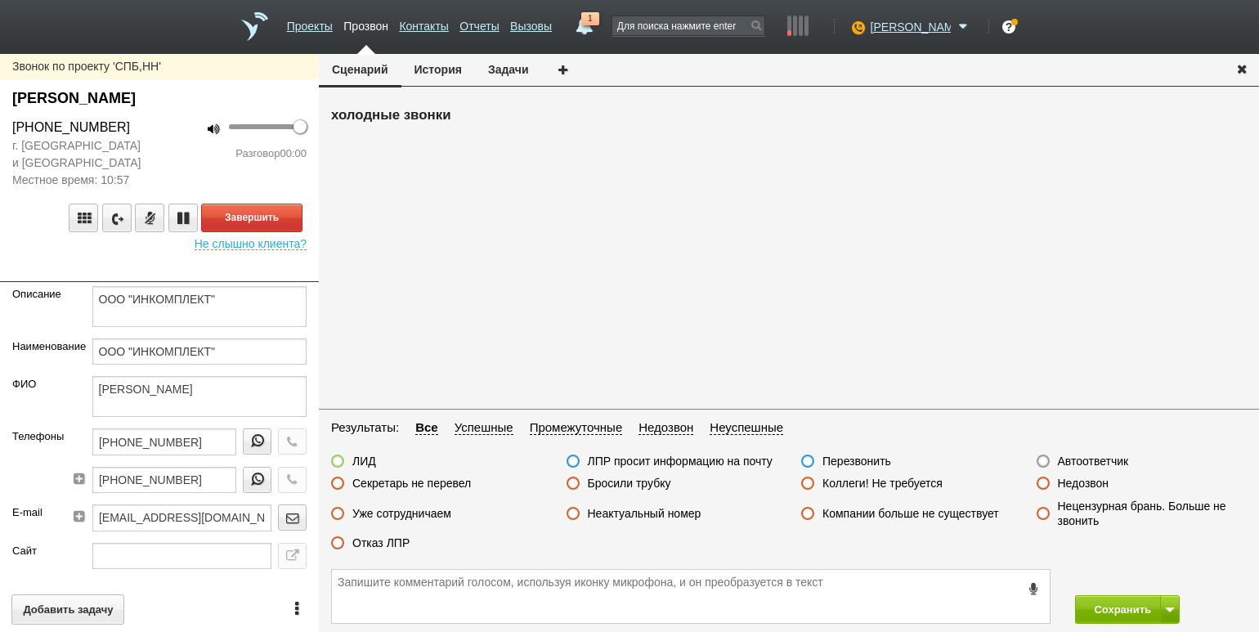
click at [187, 268] on div at bounding box center [159, 270] width 319 height 24
drag, startPoint x: 257, startPoint y: 224, endPoint x: 268, endPoint y: 224, distance: 10.6
click at [257, 224] on button "Завершить" at bounding box center [251, 217] width 101 height 29
click at [1086, 455] on label "Автоответчик" at bounding box center [1093, 461] width 71 height 15
click at [0, 0] on input "Автоответчик" at bounding box center [0, 0] width 0 height 0
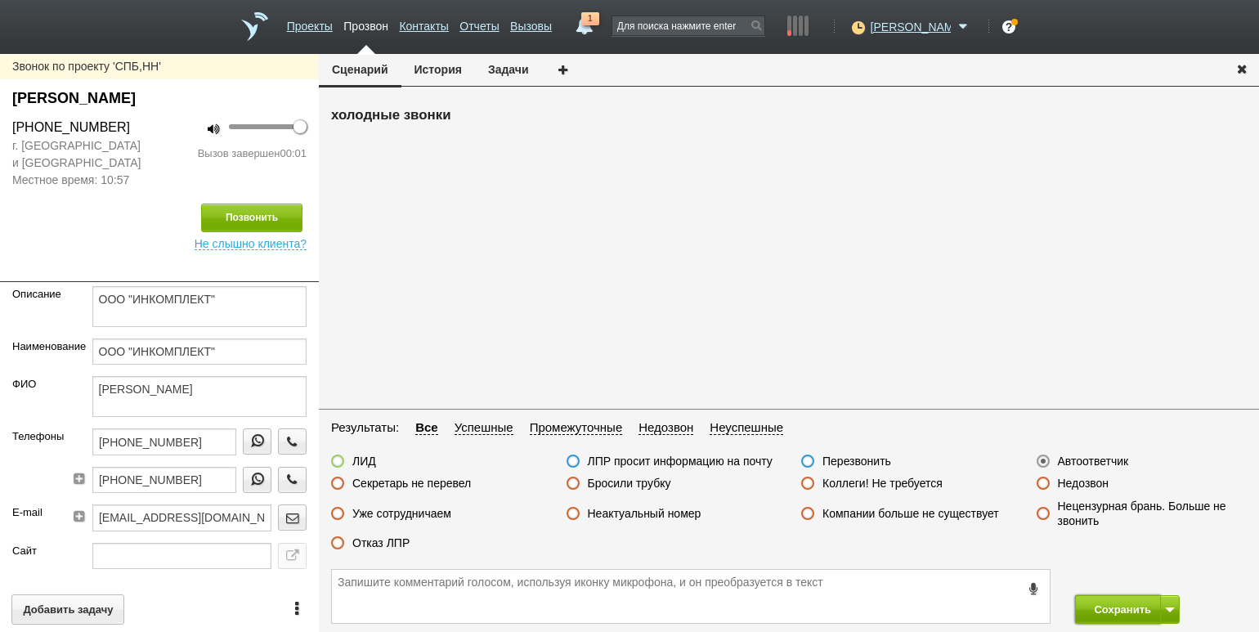
click at [1117, 619] on button "Сохранить" at bounding box center [1118, 609] width 86 height 29
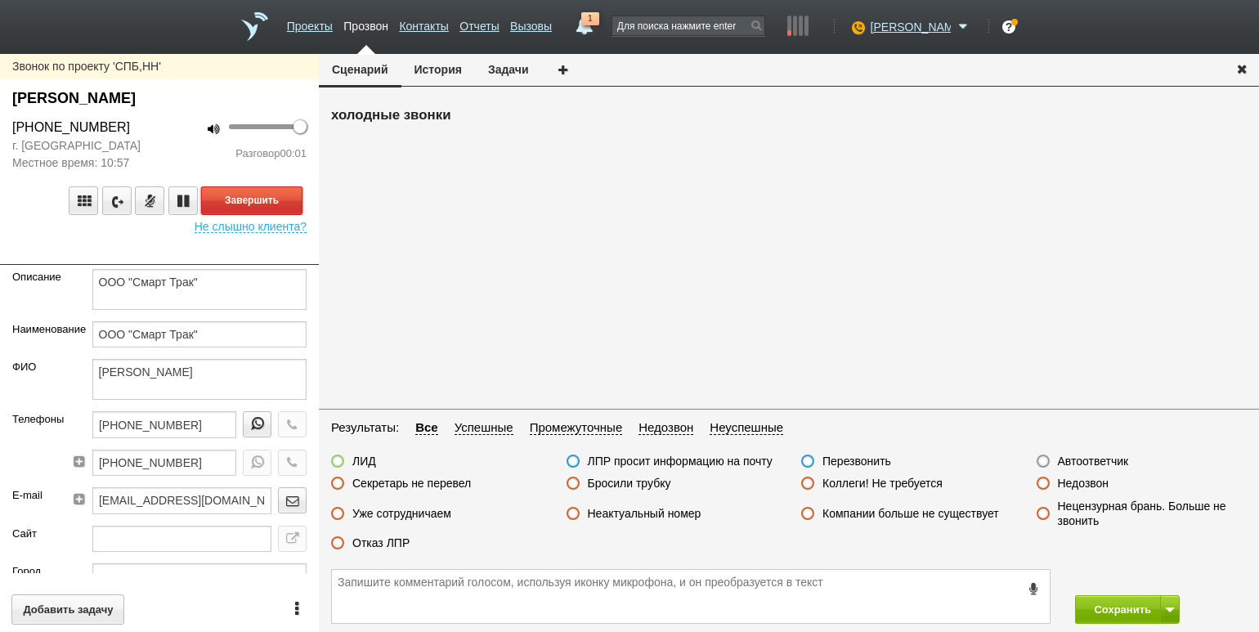
drag, startPoint x: 294, startPoint y: 203, endPoint x: 306, endPoint y: 205, distance: 12.5
click at [294, 203] on button "Завершить" at bounding box center [251, 200] width 101 height 29
drag, startPoint x: 1074, startPoint y: 459, endPoint x: 1089, endPoint y: 471, distance: 18.6
click at [1074, 459] on label "Автоответчик" at bounding box center [1093, 461] width 71 height 15
click at [0, 0] on input "Автоответчик" at bounding box center [0, 0] width 0 height 0
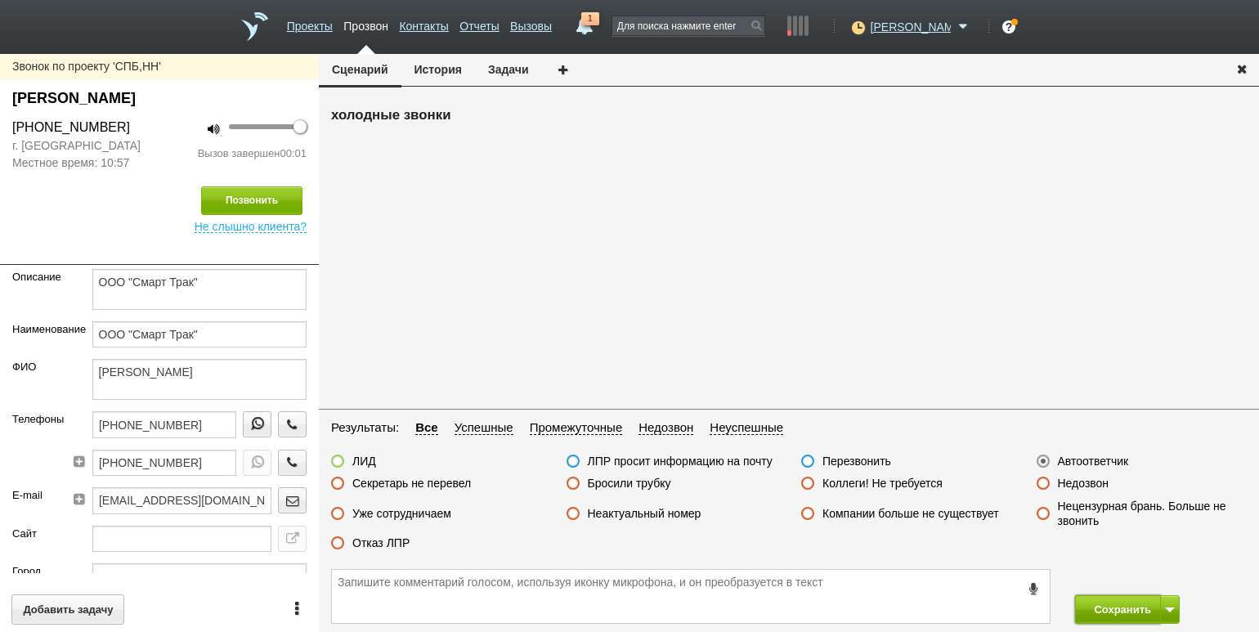
drag, startPoint x: 1127, startPoint y: 610, endPoint x: 1093, endPoint y: 588, distance: 40.1
click at [1127, 609] on button "Сохранить" at bounding box center [1118, 609] width 86 height 29
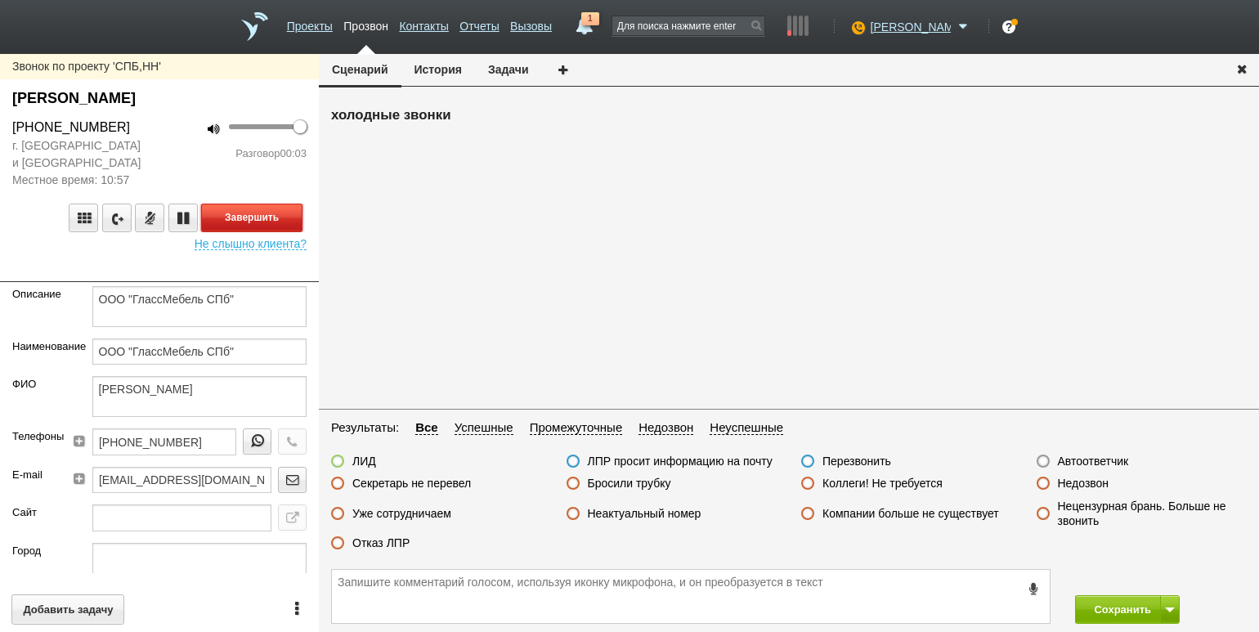
click at [279, 216] on button "Завершить" at bounding box center [251, 217] width 101 height 29
click at [1084, 463] on label "Автоответчик" at bounding box center [1093, 461] width 71 height 15
click at [0, 0] on input "Автоответчик" at bounding box center [0, 0] width 0 height 0
drag, startPoint x: 1109, startPoint y: 606, endPoint x: 950, endPoint y: 502, distance: 189.5
click at [1107, 603] on button "Сохранить" at bounding box center [1118, 609] width 86 height 29
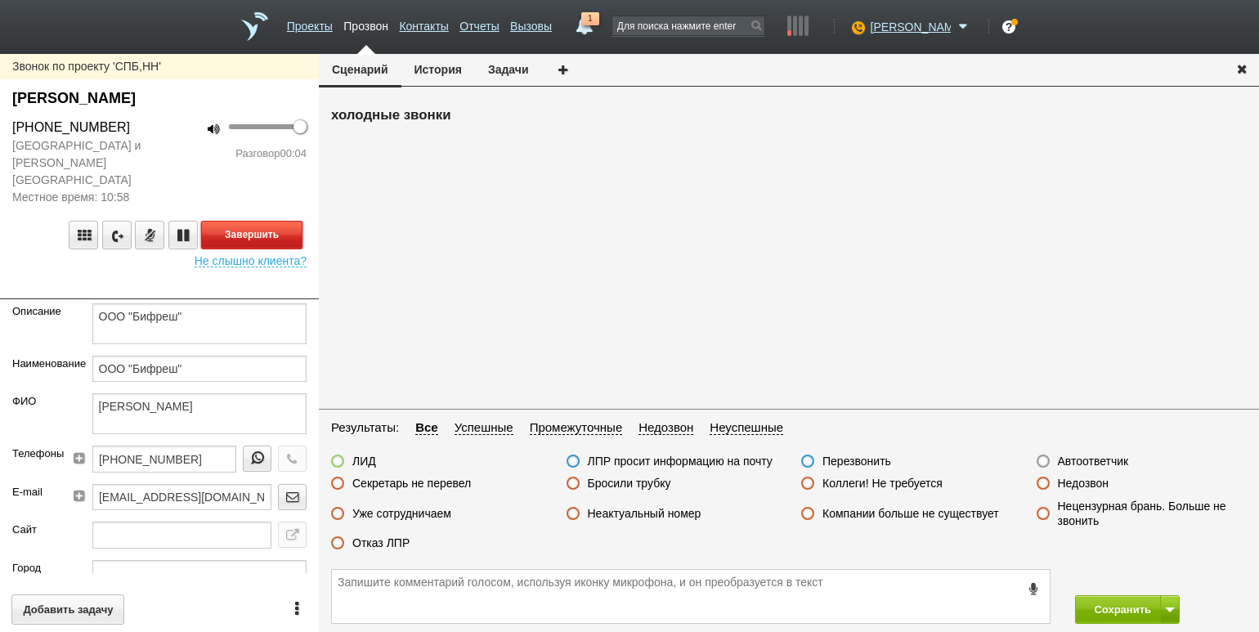
click at [278, 221] on button "Завершить" at bounding box center [251, 235] width 101 height 29
click at [1086, 465] on label "Автоответчик" at bounding box center [1093, 461] width 71 height 15
click at [0, 0] on input "Автоответчик" at bounding box center [0, 0] width 0 height 0
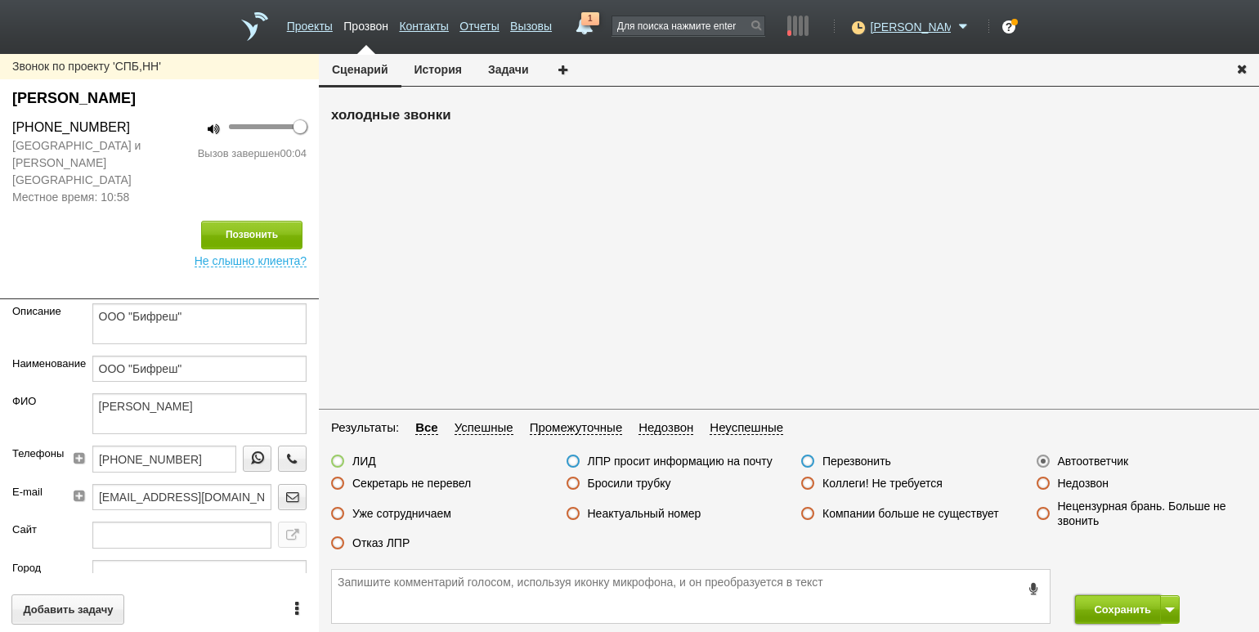
drag, startPoint x: 1116, startPoint y: 606, endPoint x: 1104, endPoint y: 600, distance: 12.8
click at [1115, 606] on button "Сохранить" at bounding box center [1118, 609] width 86 height 29
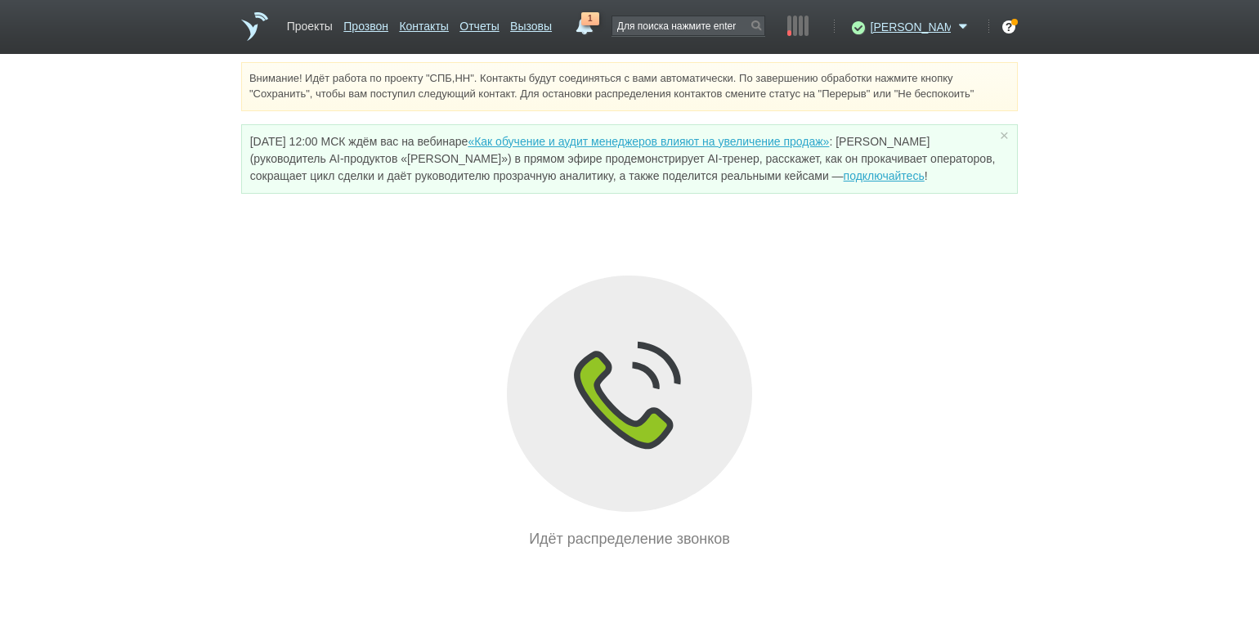
click at [308, 27] on link "Проекты" at bounding box center [310, 23] width 46 height 24
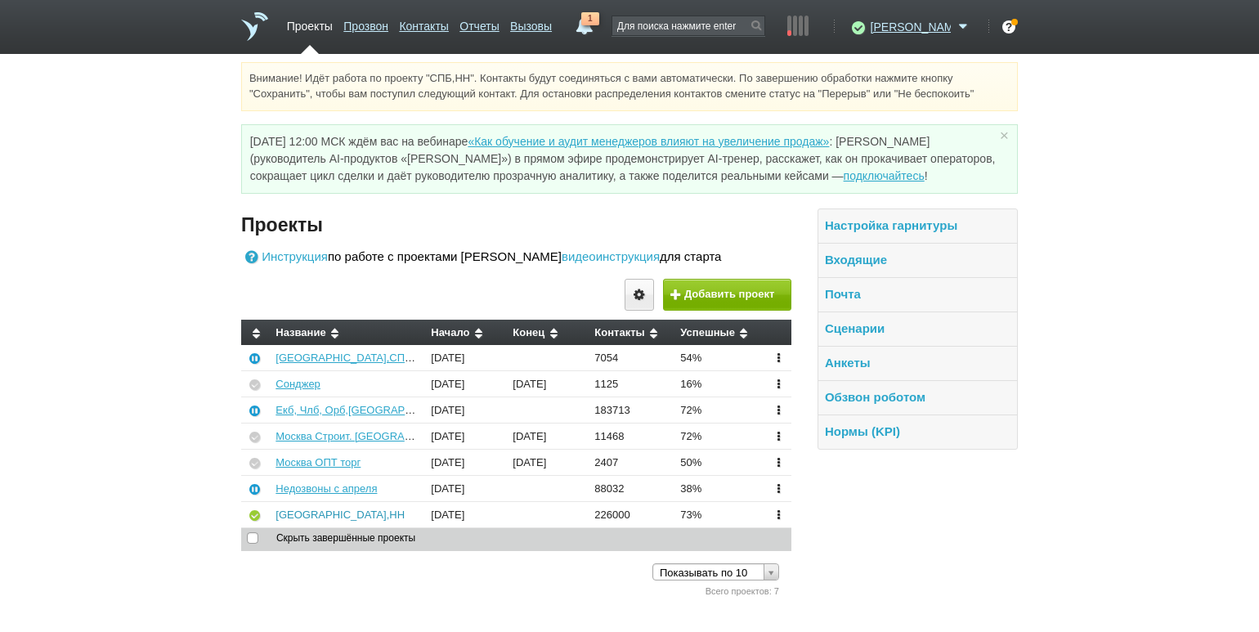
click at [299, 513] on link "[GEOGRAPHIC_DATA],НН" at bounding box center [339, 514] width 129 height 12
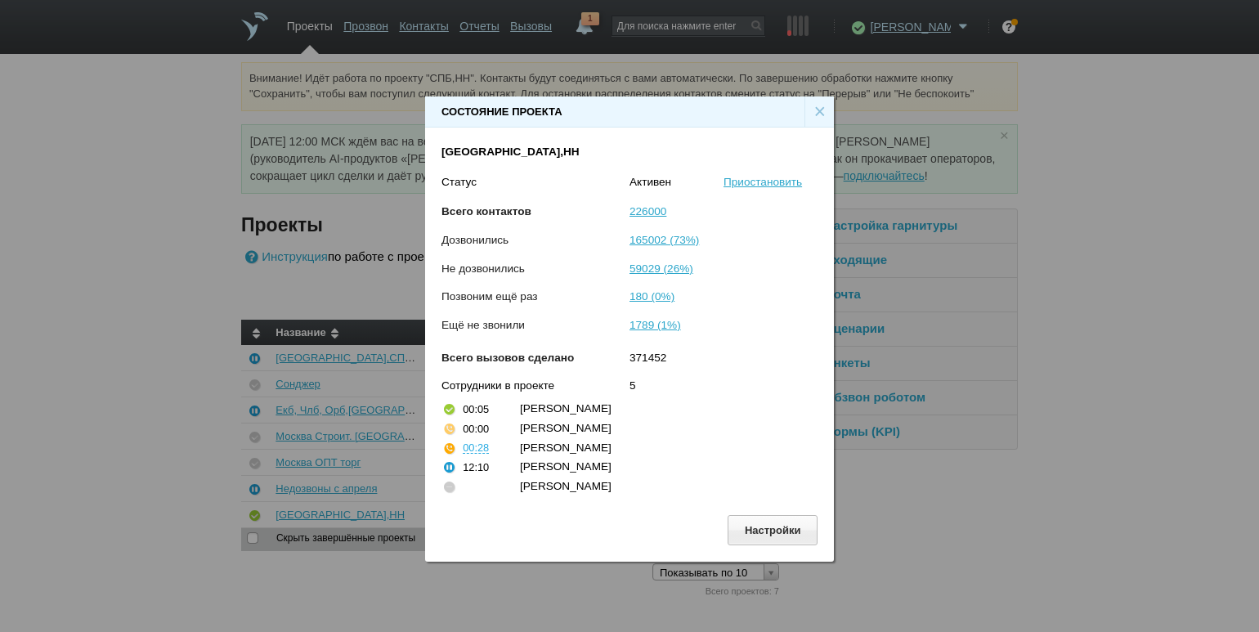
click at [819, 104] on div "×" at bounding box center [818, 111] width 29 height 31
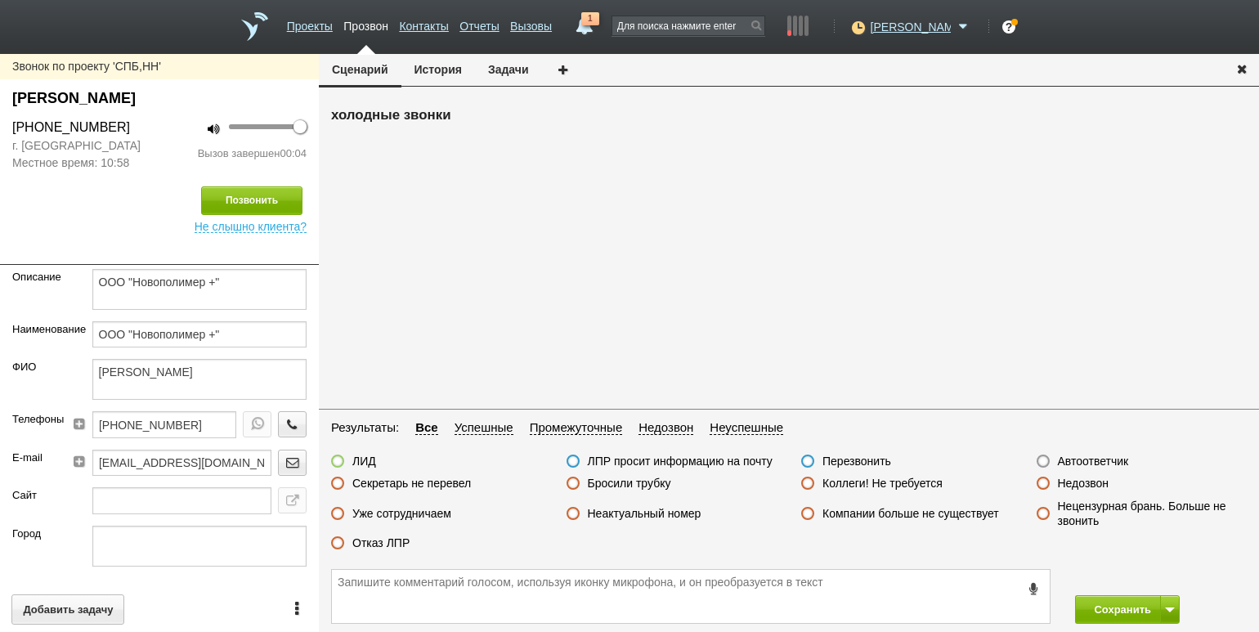
drag, startPoint x: 647, startPoint y: 482, endPoint x: 718, endPoint y: 494, distance: 71.3
click at [650, 482] on label "Бросили трубку" at bounding box center [629, 483] width 83 height 15
click at [0, 0] on input "Бросили трубку" at bounding box center [0, 0] width 0 height 0
click at [1109, 601] on div "Сохранить" at bounding box center [789, 596] width 940 height 71
click at [1109, 601] on button "Сохранить" at bounding box center [1118, 609] width 86 height 29
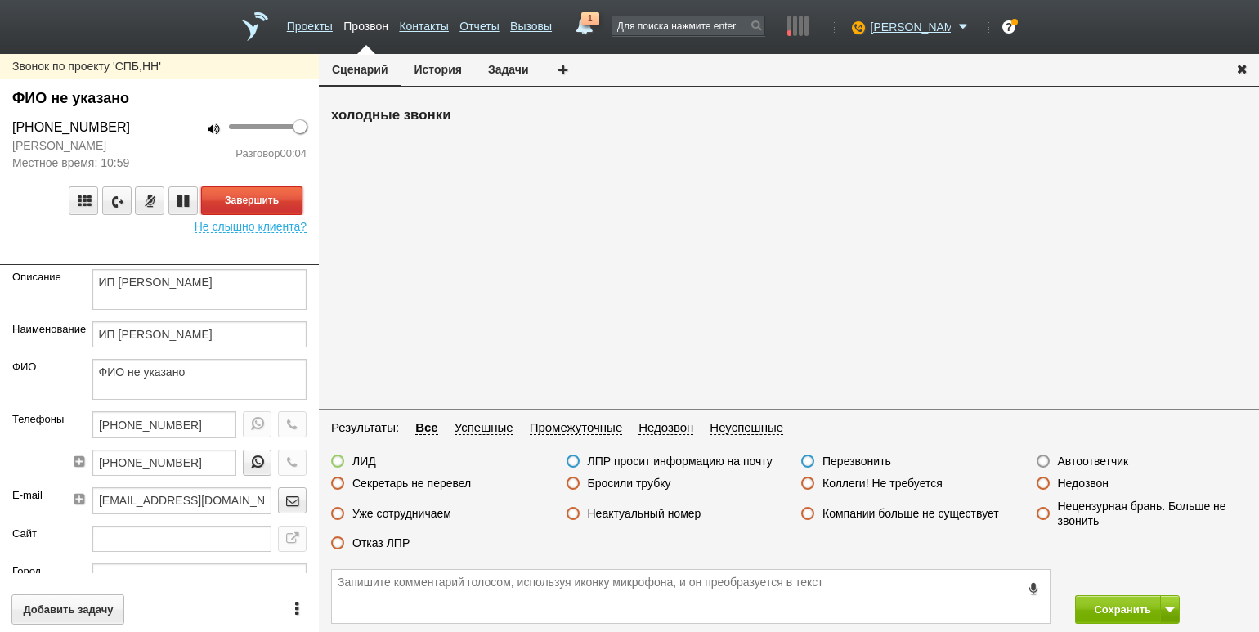
drag, startPoint x: 241, startPoint y: 194, endPoint x: 263, endPoint y: 199, distance: 22.8
click at [241, 195] on button "Завершить" at bounding box center [251, 200] width 101 height 29
click at [1071, 485] on label "Недозвон" at bounding box center [1083, 483] width 51 height 15
click at [0, 0] on input "Недозвон" at bounding box center [0, 0] width 0 height 0
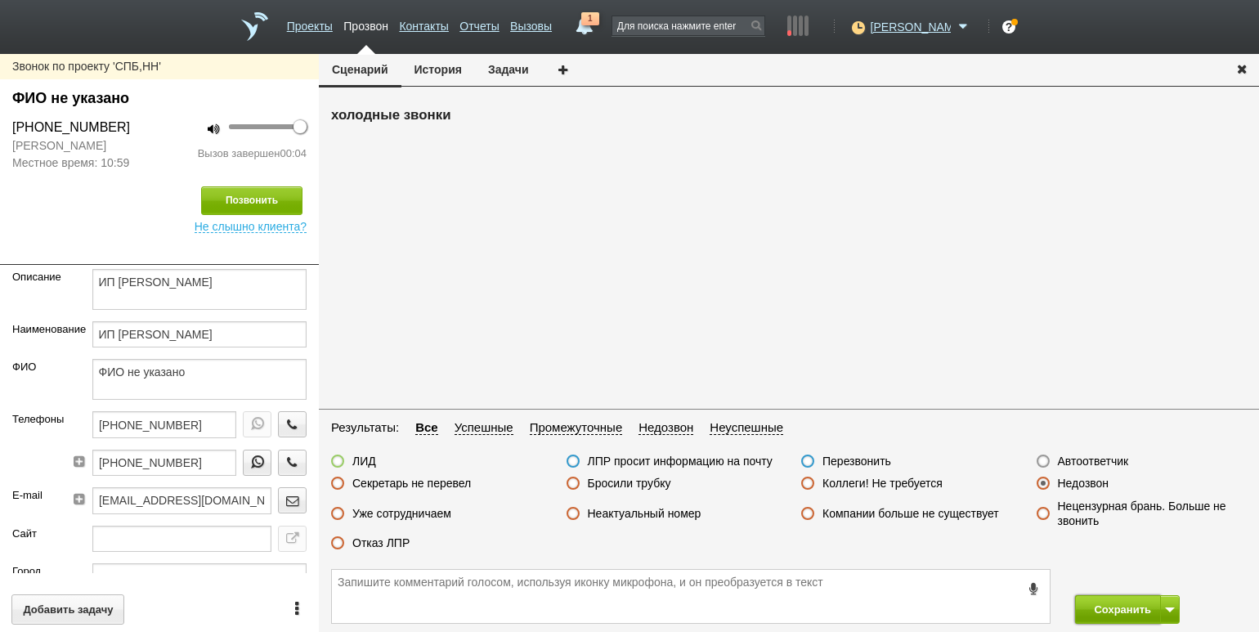
drag, startPoint x: 1090, startPoint y: 616, endPoint x: 1048, endPoint y: 575, distance: 59.5
click at [1090, 615] on button "Сохранить" at bounding box center [1118, 609] width 86 height 29
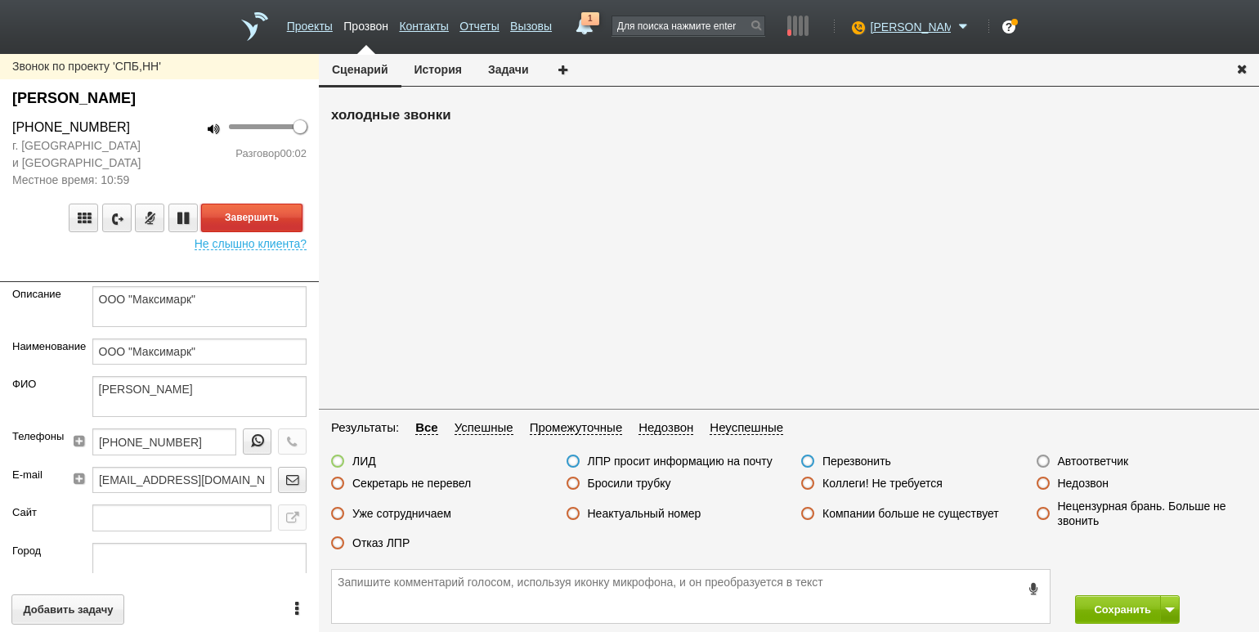
click at [262, 217] on button "Завершить" at bounding box center [251, 217] width 101 height 29
drag, startPoint x: 1094, startPoint y: 462, endPoint x: 1107, endPoint y: 481, distance: 22.4
click at [1094, 462] on label "Автоответчик" at bounding box center [1093, 461] width 71 height 15
click at [0, 0] on input "Автоответчик" at bounding box center [0, 0] width 0 height 0
drag, startPoint x: 1124, startPoint y: 606, endPoint x: 1107, endPoint y: 591, distance: 22.5
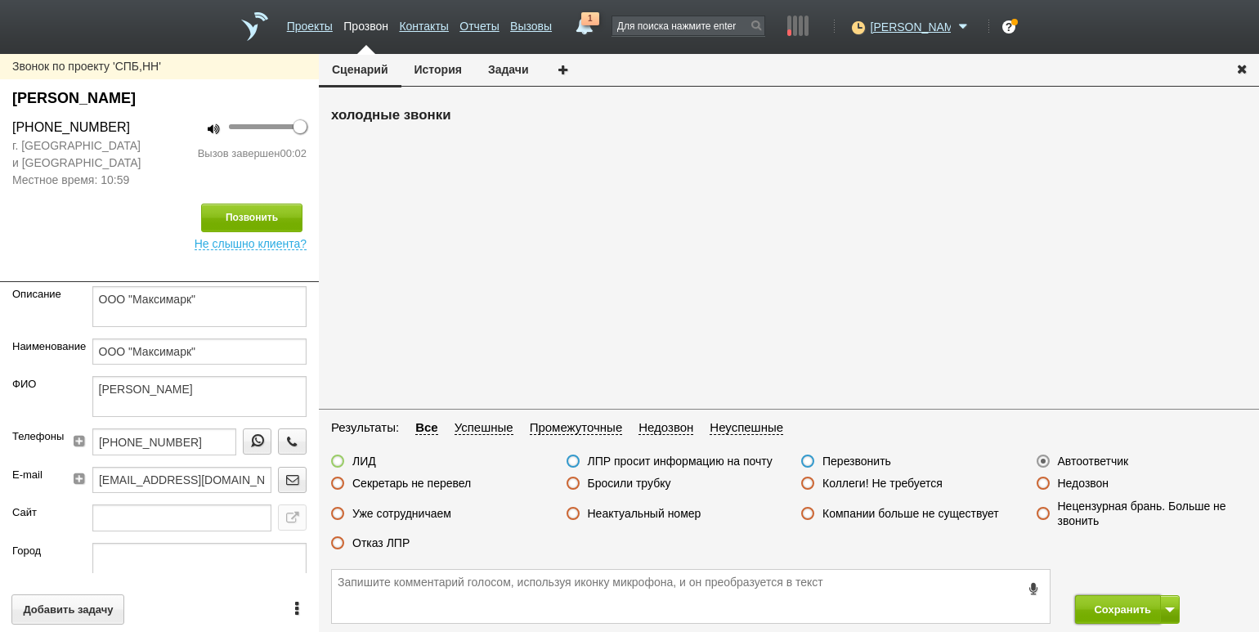
click at [1124, 606] on button "Сохранить" at bounding box center [1118, 609] width 86 height 29
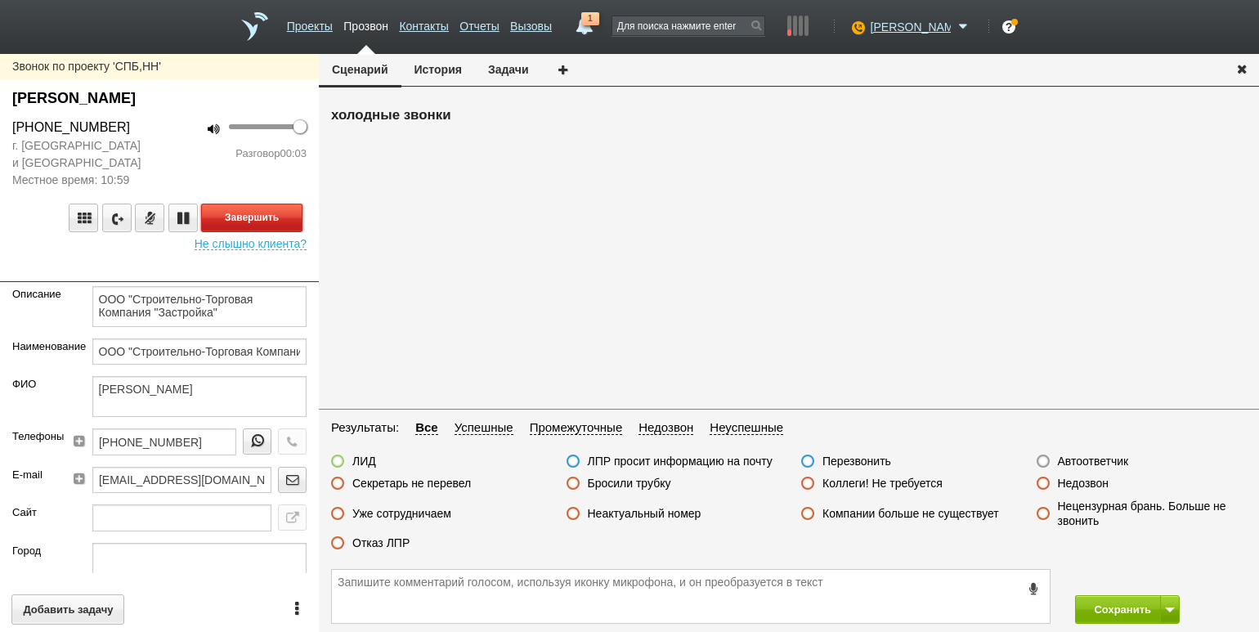
click at [288, 223] on button "Завершить" at bounding box center [251, 217] width 101 height 29
click at [1081, 458] on label "Автоответчик" at bounding box center [1093, 461] width 71 height 15
click at [0, 0] on input "Автоответчик" at bounding box center [0, 0] width 0 height 0
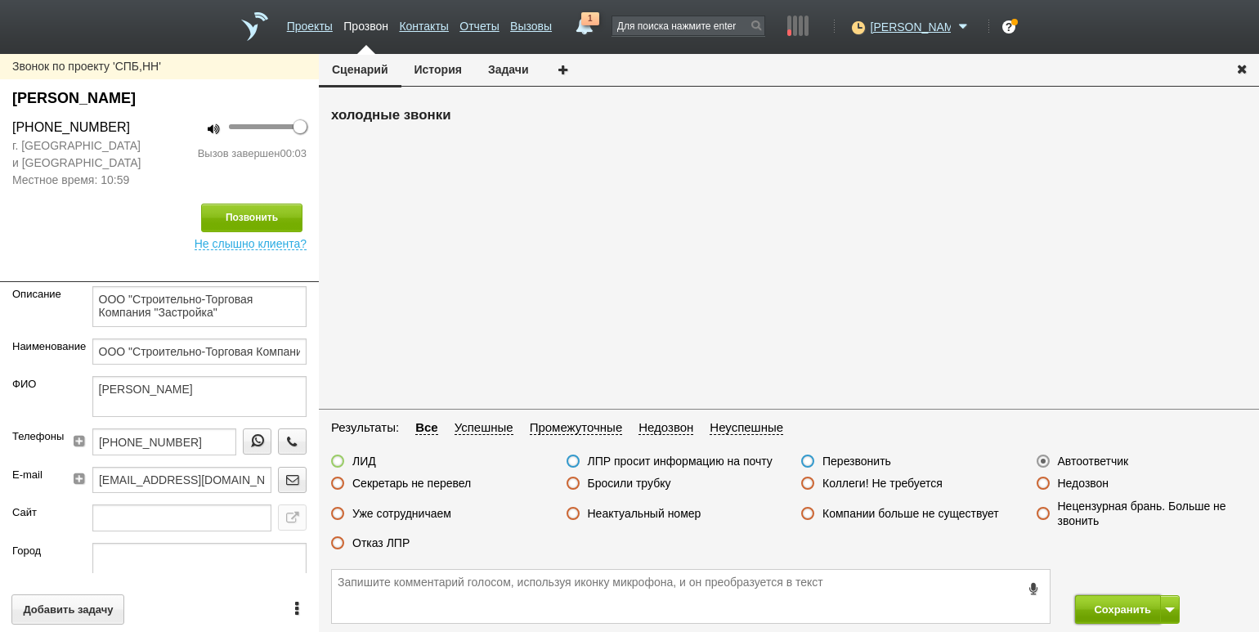
click at [1106, 598] on button "Сохранить" at bounding box center [1118, 609] width 86 height 29
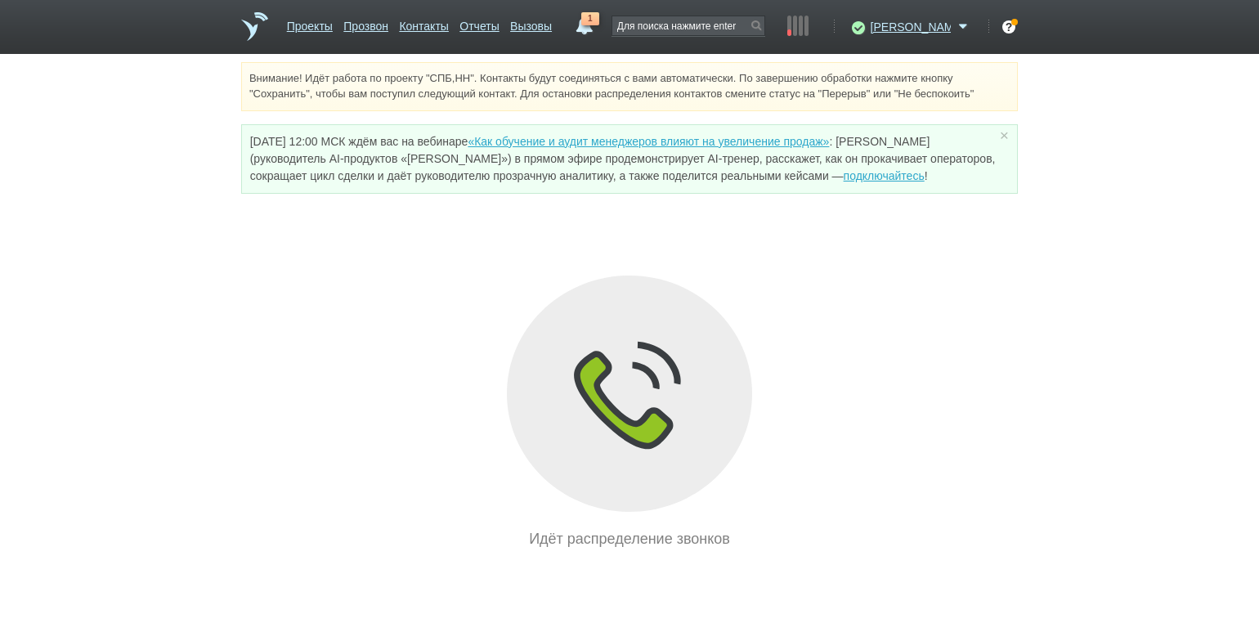
click at [178, 153] on div "Внимание! Идёт работа по проекту "СПБ,НН". Контакты будут соединяться с вами ав…" at bounding box center [629, 306] width 1259 height 488
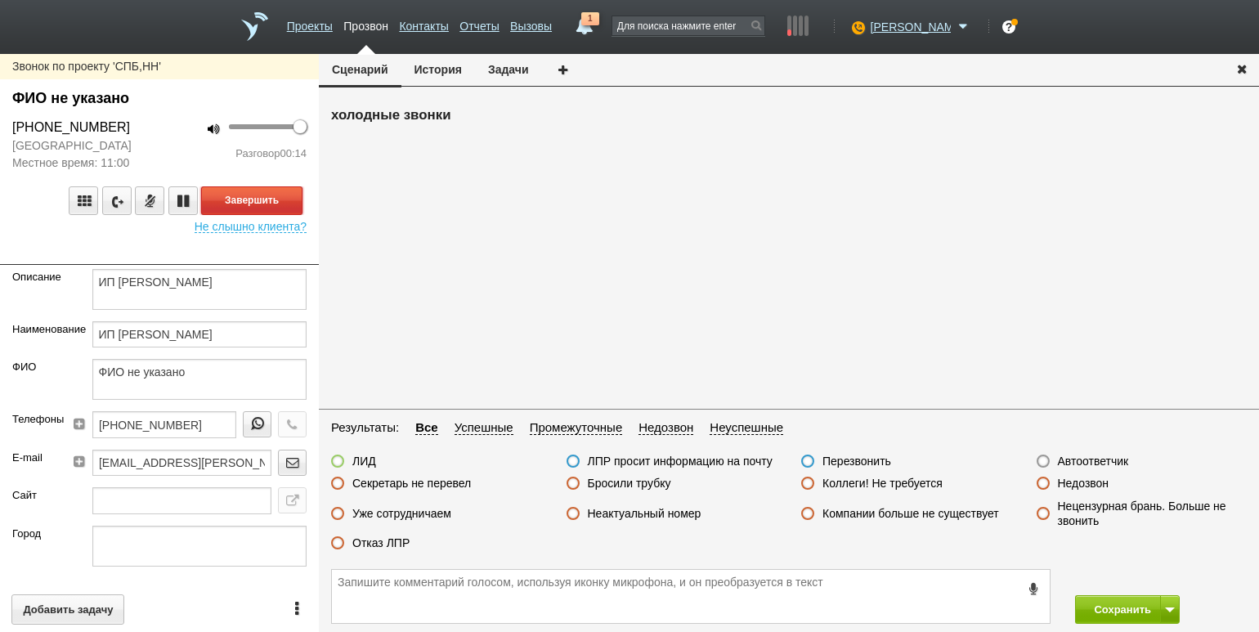
click at [285, 206] on button "Завершить" at bounding box center [251, 200] width 101 height 29
drag, startPoint x: 387, startPoint y: 545, endPoint x: 414, endPoint y: 547, distance: 27.0
click at [387, 545] on label "Отказ ЛПР" at bounding box center [380, 542] width 57 height 15
click at [0, 0] on input "Отказ ЛПР" at bounding box center [0, 0] width 0 height 0
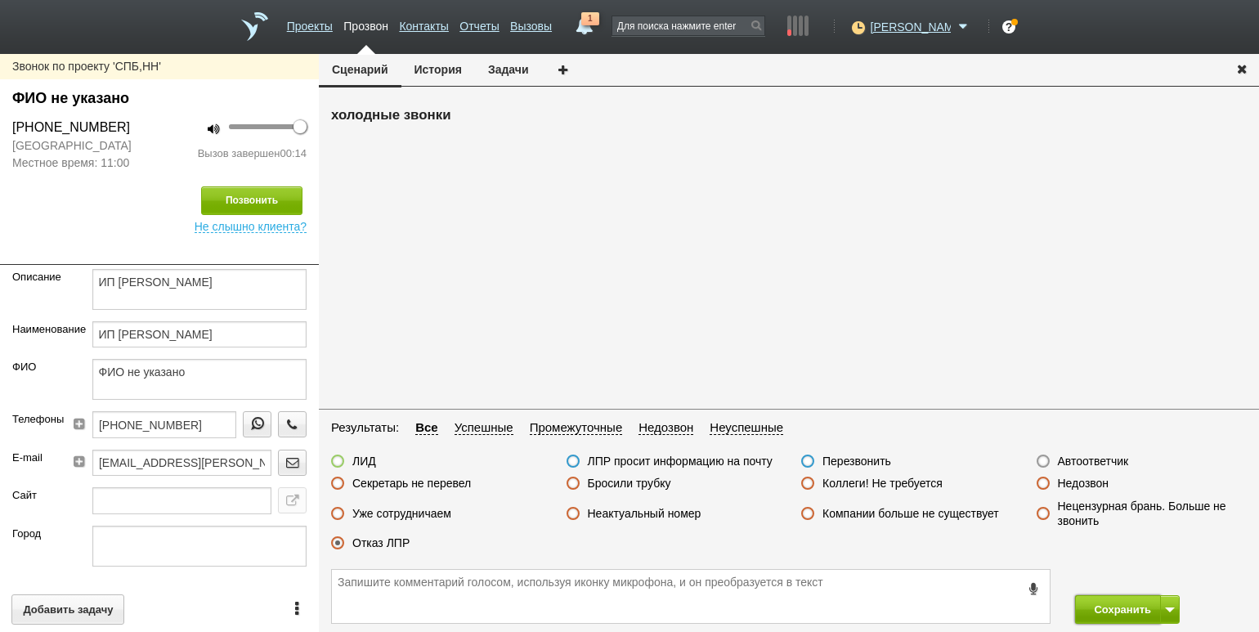
click at [1085, 608] on button "Сохранить" at bounding box center [1118, 609] width 86 height 29
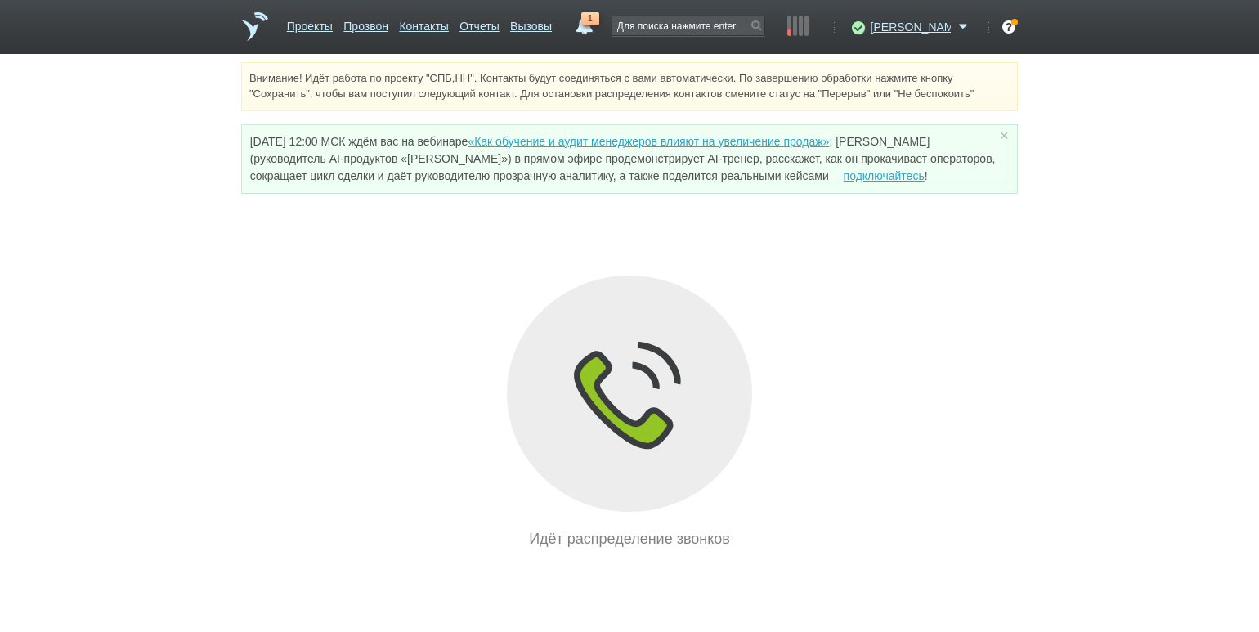
click at [185, 217] on div "Внимание! Идёт работа по проекту "СПБ,НН". Контакты будут соединяться с вами ав…" at bounding box center [629, 306] width 1259 height 488
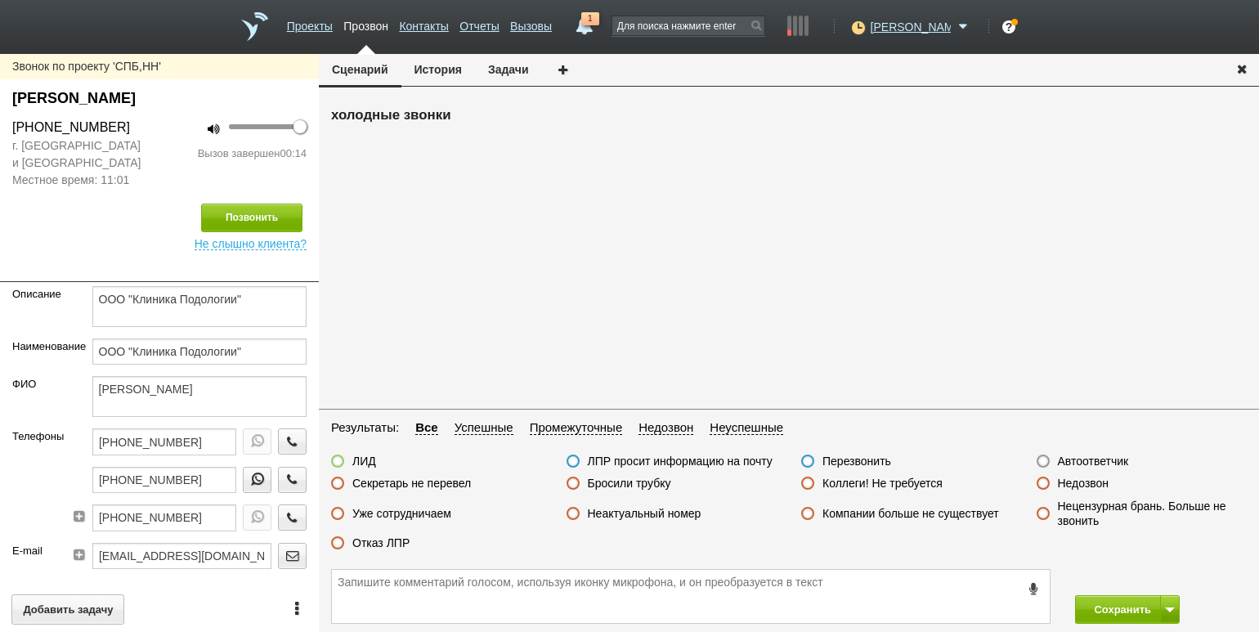
click at [381, 548] on label "Отказ ЛПР" at bounding box center [380, 542] width 57 height 15
click at [0, 0] on input "Отказ ЛПР" at bounding box center [0, 0] width 0 height 0
drag, startPoint x: 1126, startPoint y: 598, endPoint x: 1105, endPoint y: 556, distance: 47.5
click at [1126, 599] on button "Сохранить" at bounding box center [1118, 609] width 86 height 29
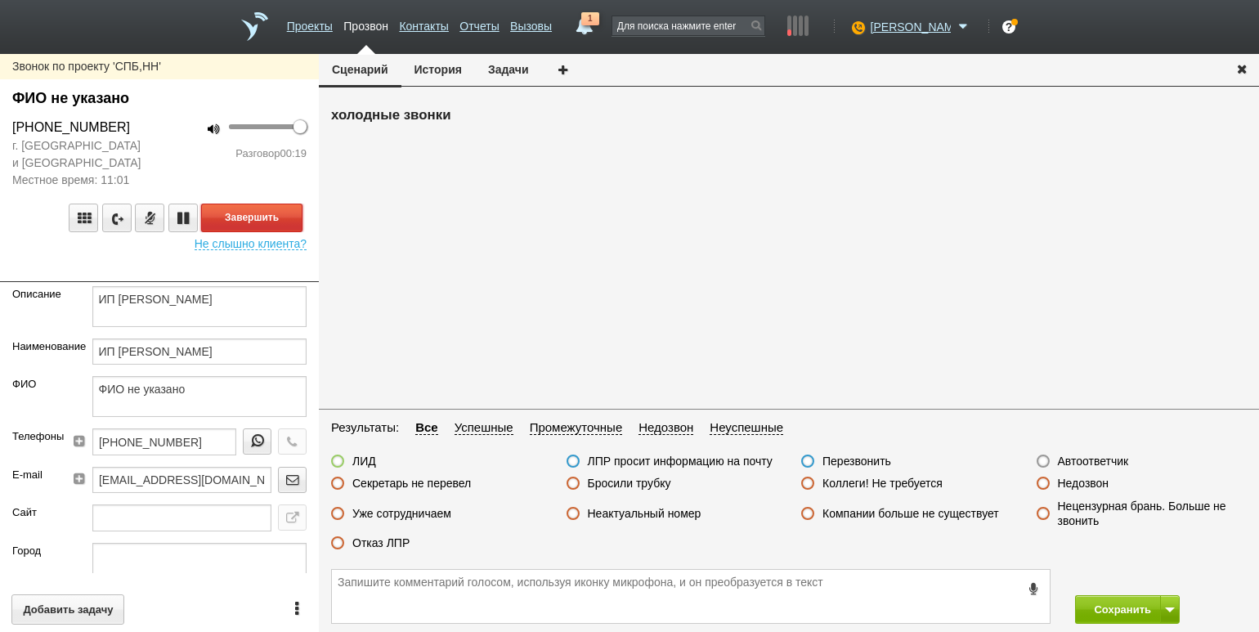
drag, startPoint x: 288, startPoint y: 216, endPoint x: 299, endPoint y: 214, distance: 10.7
click at [288, 216] on button "Завершить" at bounding box center [251, 217] width 101 height 29
drag, startPoint x: 384, startPoint y: 537, endPoint x: 400, endPoint y: 538, distance: 16.4
click at [384, 538] on label "Отказ ЛПР" at bounding box center [380, 542] width 57 height 15
click at [0, 0] on input "Отказ ЛПР" at bounding box center [0, 0] width 0 height 0
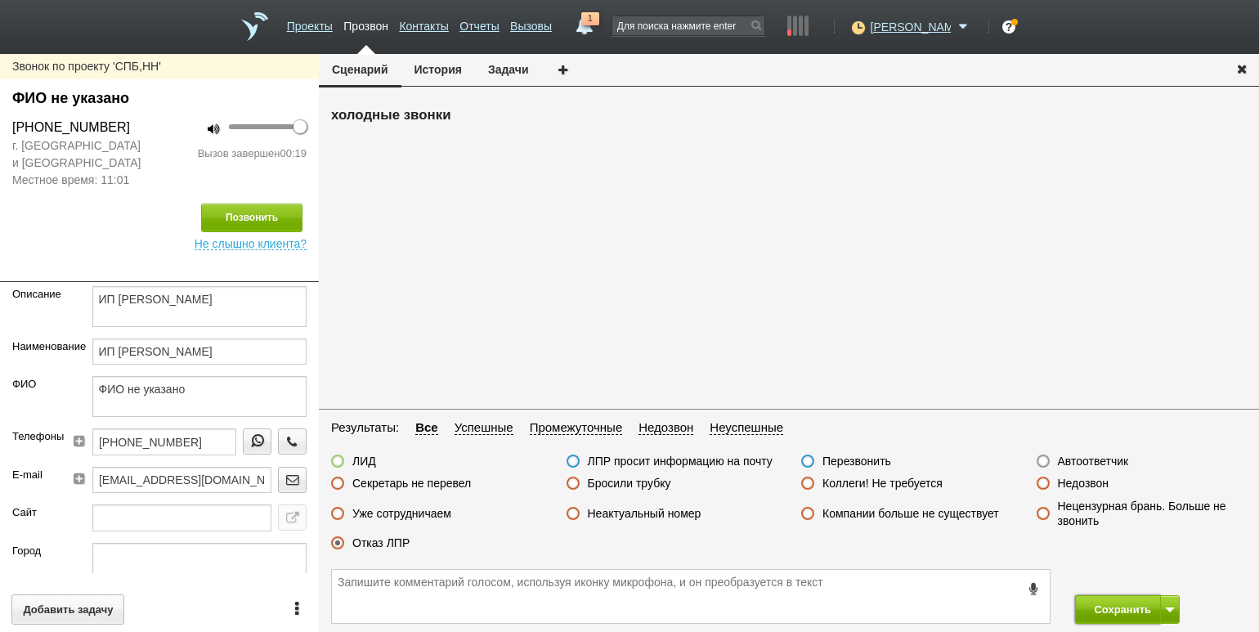
click at [1124, 610] on button "Сохранить" at bounding box center [1118, 609] width 86 height 29
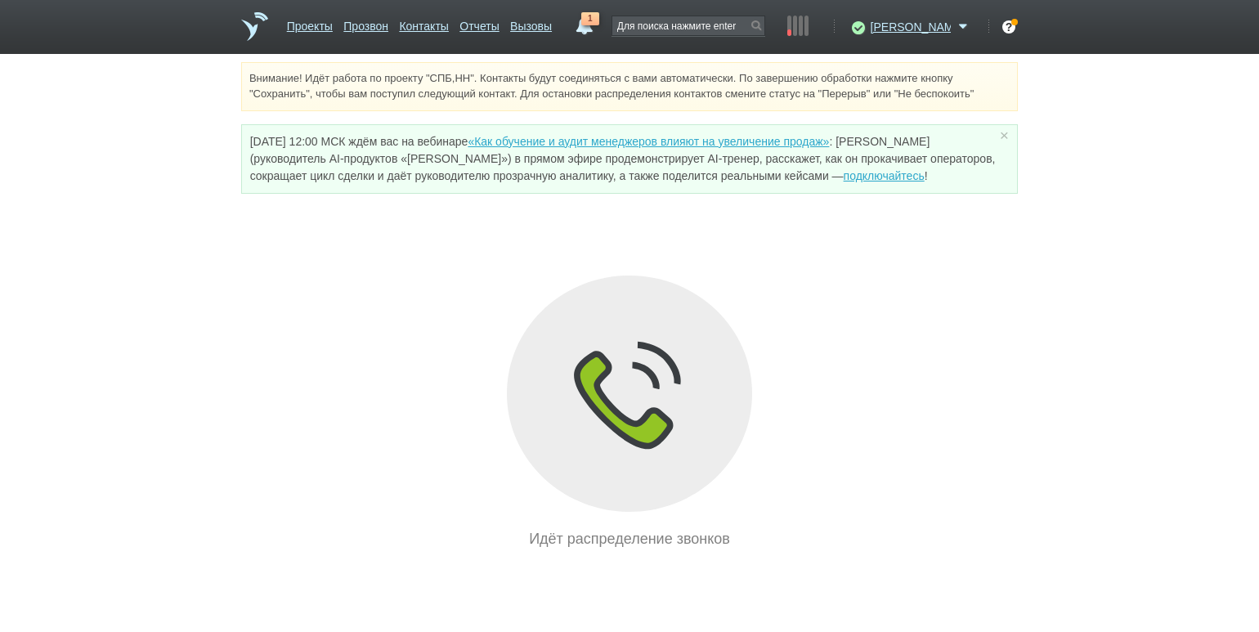
click at [184, 187] on div "Внимание! Идёт работа по проекту "СПБ,НН". Контакты будут соединяться с вами ав…" at bounding box center [629, 306] width 1259 height 488
click at [599, 21] on span "1" at bounding box center [590, 18] width 18 height 13
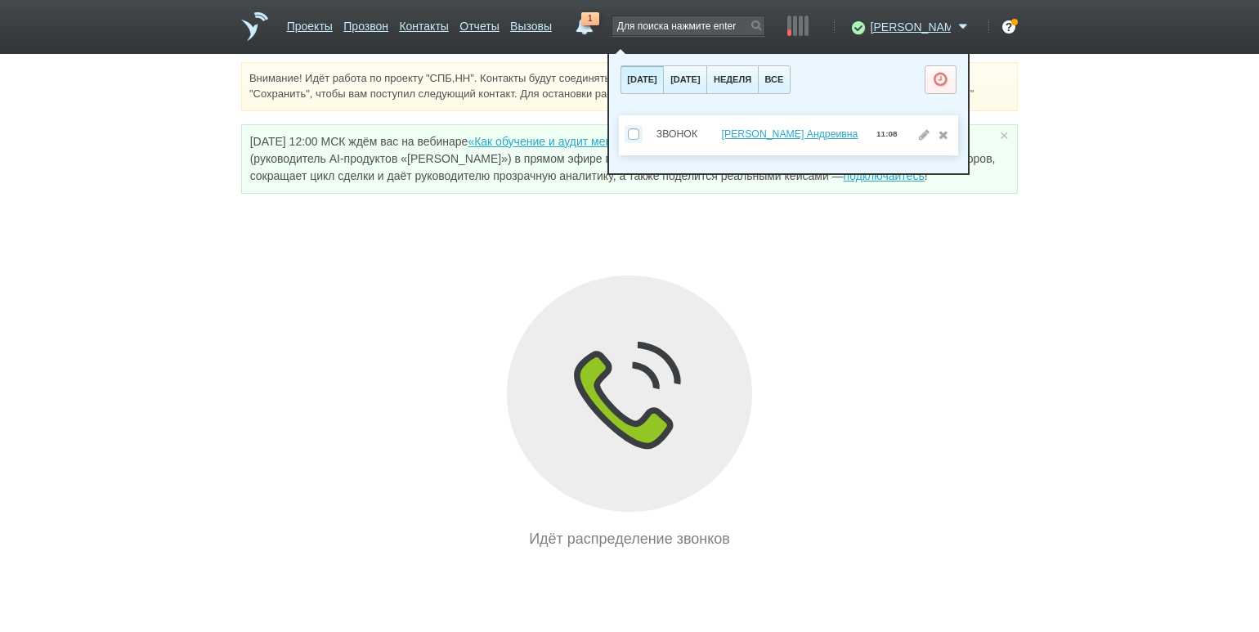
click at [382, 355] on div "Идёт распределение звонков" at bounding box center [629, 412] width 776 height 275
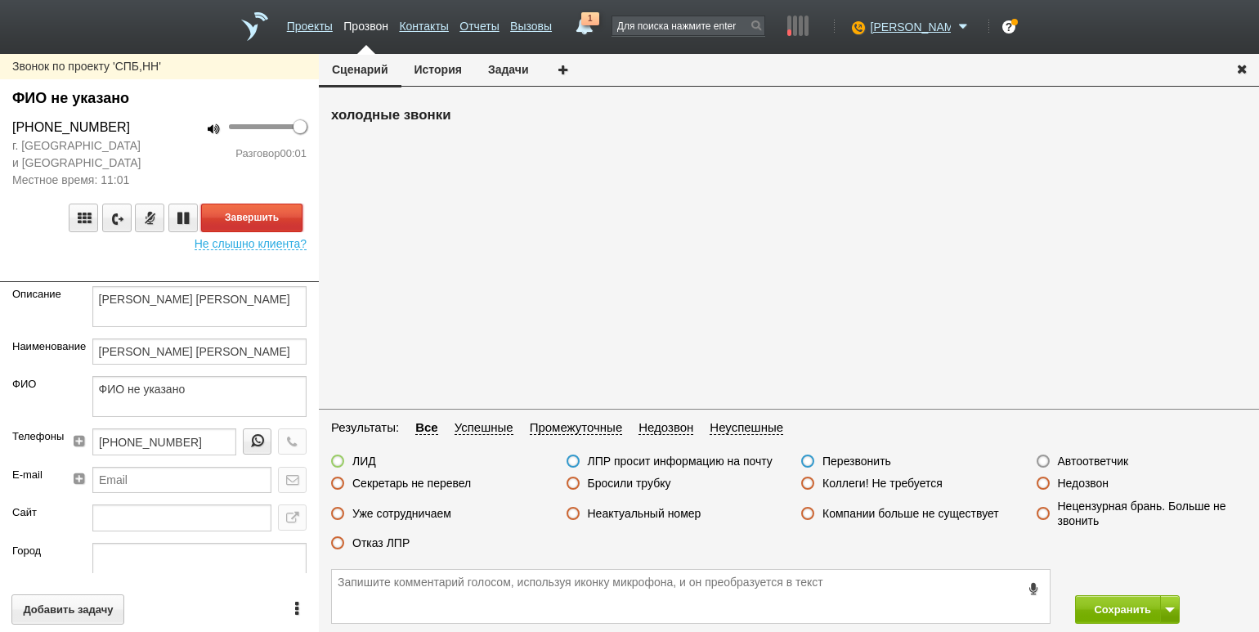
drag, startPoint x: 244, startPoint y: 212, endPoint x: 272, endPoint y: 222, distance: 29.7
click at [244, 212] on button "Завершить" at bounding box center [251, 217] width 101 height 29
click at [1099, 468] on div "Автоответчик" at bounding box center [1082, 462] width 92 height 17
click at [1106, 459] on label "Автоответчик" at bounding box center [1093, 461] width 71 height 15
click at [0, 0] on input "Автоответчик" at bounding box center [0, 0] width 0 height 0
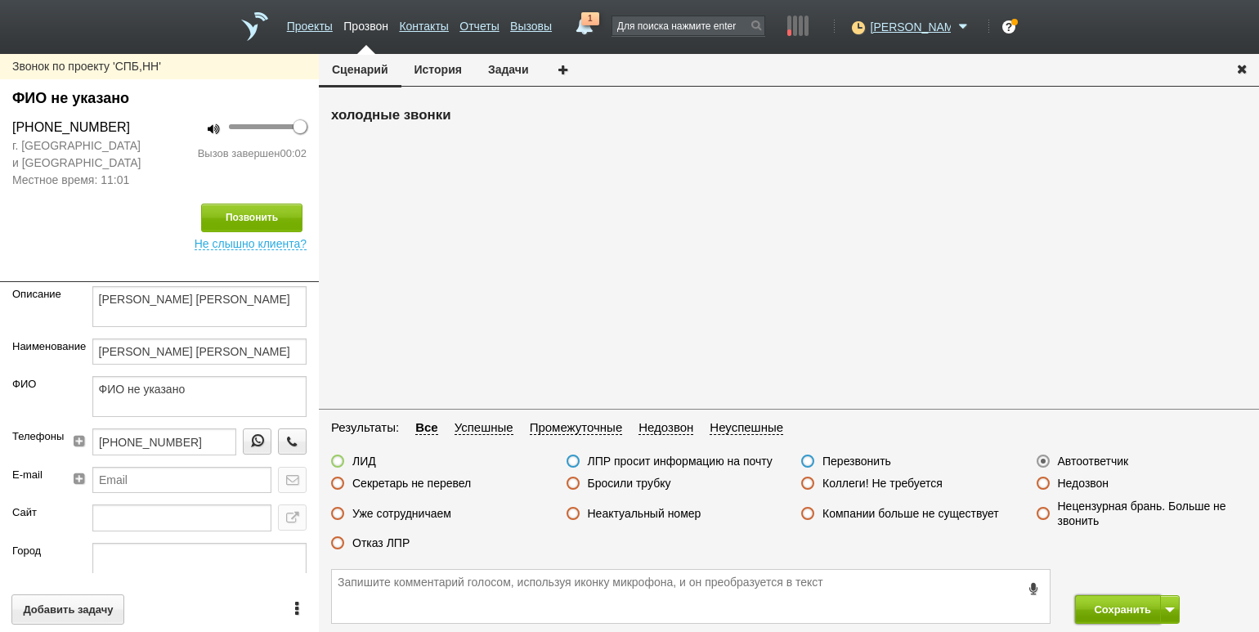
click at [1092, 617] on button "Сохранить" at bounding box center [1118, 609] width 86 height 29
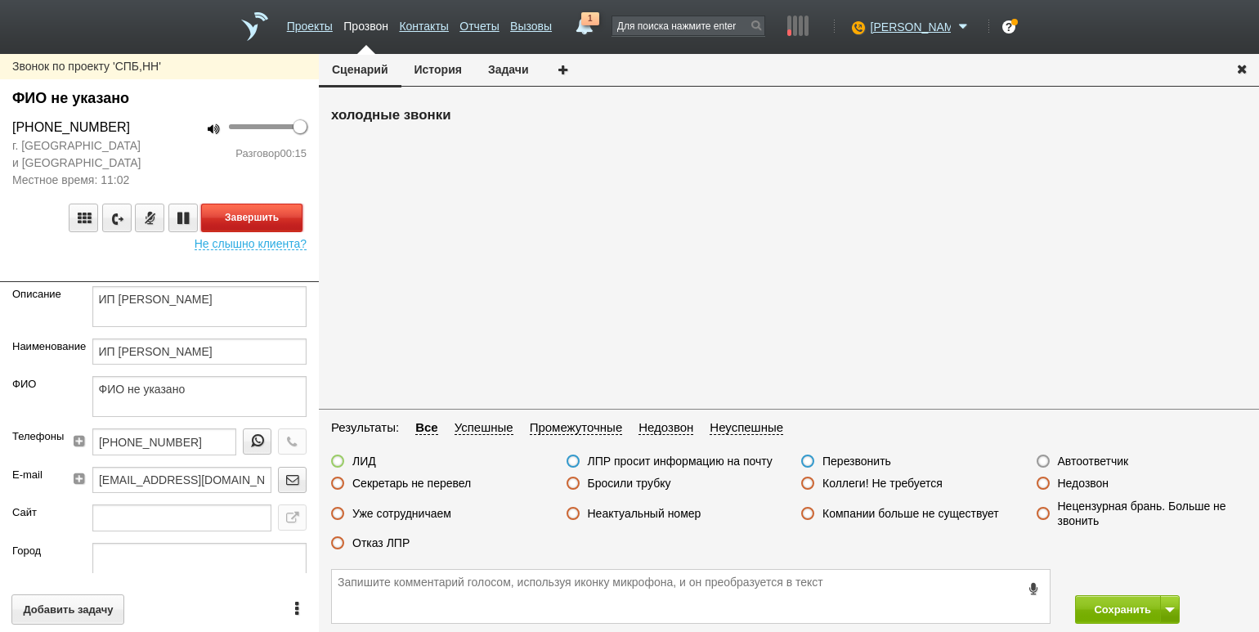
click at [285, 212] on button "Завершить" at bounding box center [251, 217] width 101 height 29
click at [387, 546] on label "Отказ ЛПР" at bounding box center [380, 542] width 57 height 15
click at [0, 0] on input "Отказ ЛПР" at bounding box center [0, 0] width 0 height 0
drag, startPoint x: 1088, startPoint y: 609, endPoint x: 1038, endPoint y: 592, distance: 52.7
click at [1077, 603] on button "Сохранить" at bounding box center [1118, 609] width 86 height 29
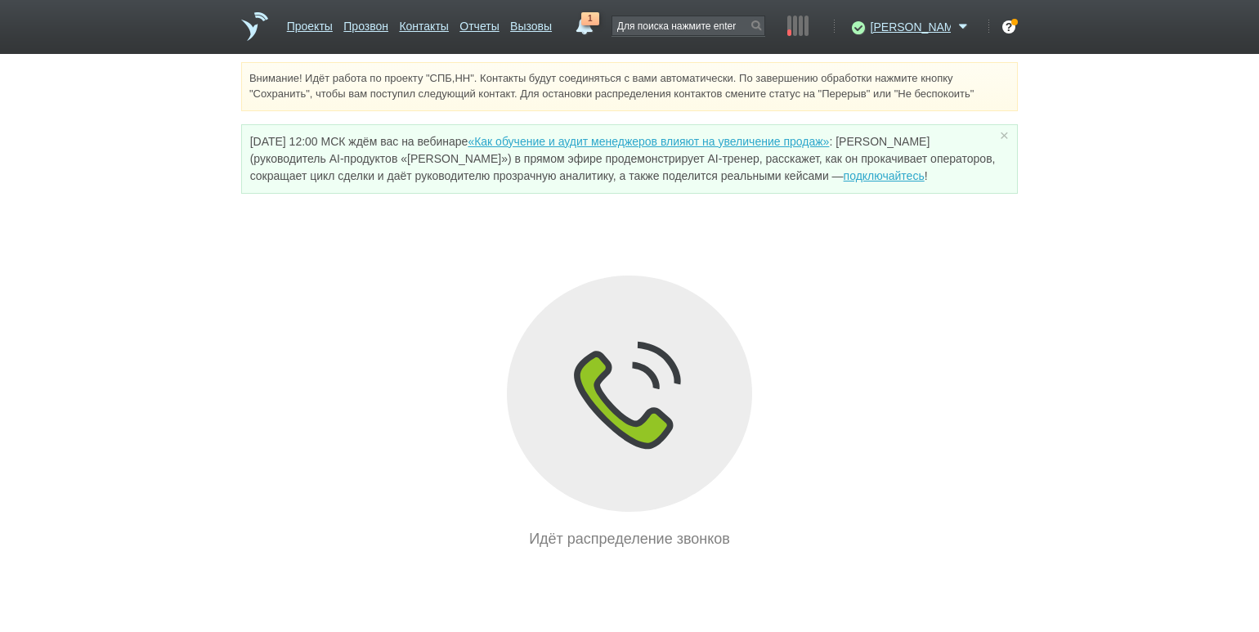
click at [199, 192] on div "Внимание! Идёт работа по проекту "СПБ,НН". Контакты будут соединяться с вами ав…" at bounding box center [629, 306] width 1259 height 488
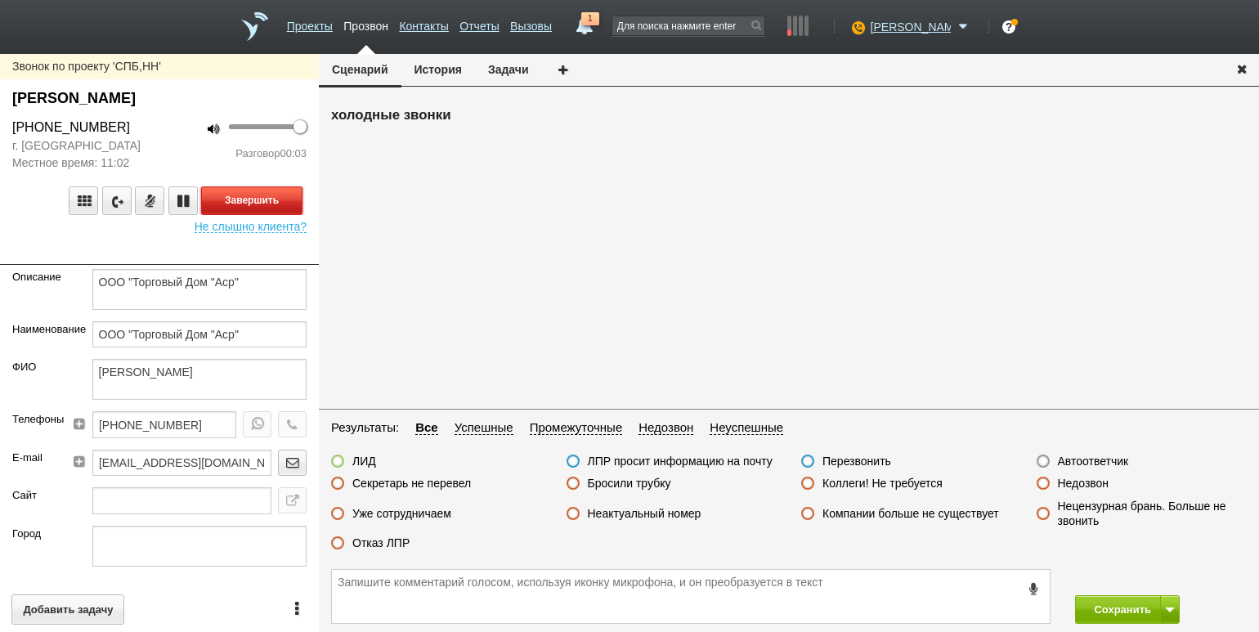
click at [286, 198] on button "Завершить" at bounding box center [251, 200] width 101 height 29
drag, startPoint x: 1093, startPoint y: 458, endPoint x: 1096, endPoint y: 467, distance: 8.8
click at [1093, 458] on label "Автоответчик" at bounding box center [1093, 461] width 71 height 15
click at [0, 0] on input "Автоответчик" at bounding box center [0, 0] width 0 height 0
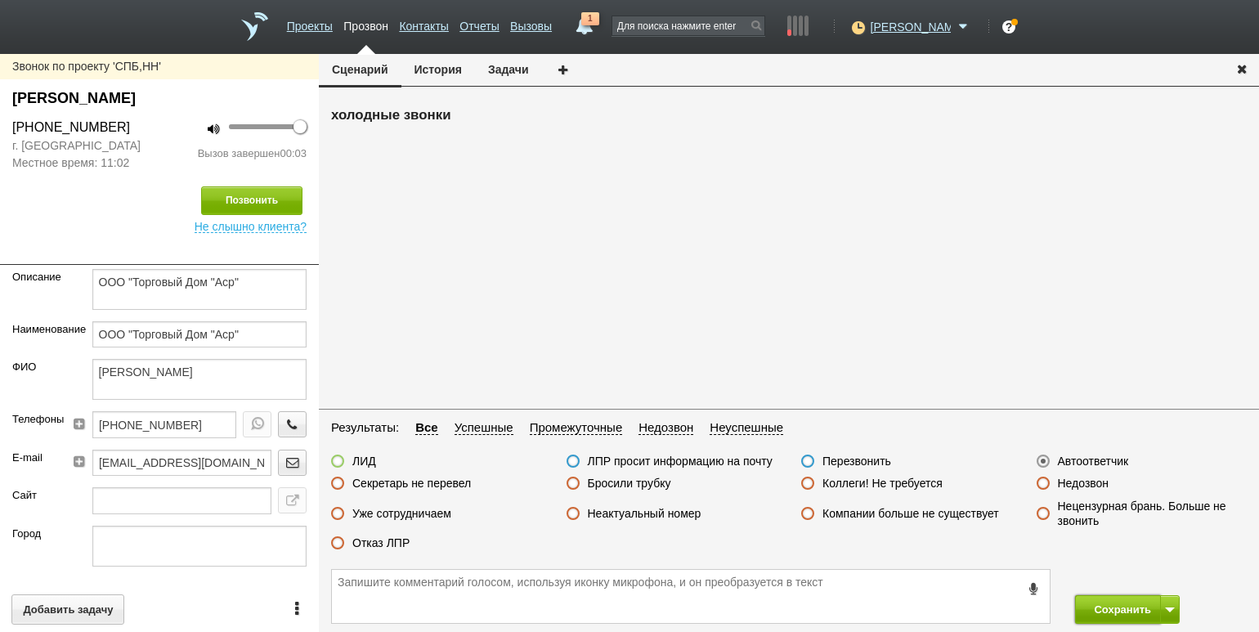
click at [1113, 604] on button "Сохранить" at bounding box center [1118, 609] width 86 height 29
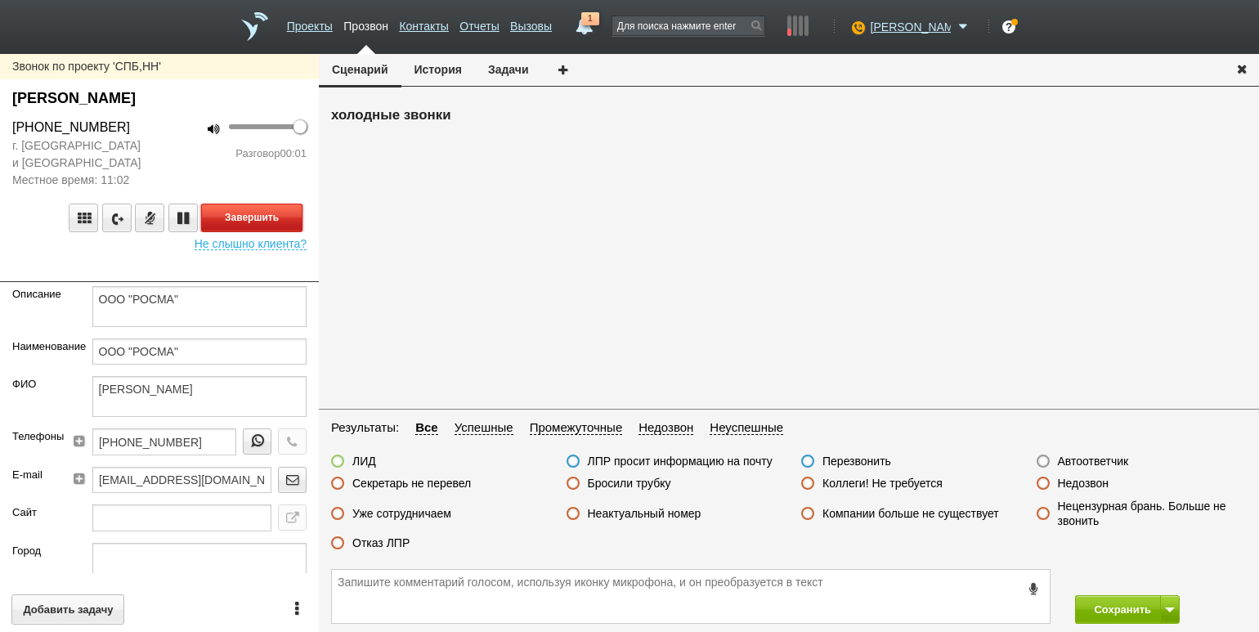
drag, startPoint x: 245, startPoint y: 206, endPoint x: 304, endPoint y: 220, distance: 60.5
click at [245, 206] on button "Завершить" at bounding box center [251, 217] width 101 height 29
drag, startPoint x: 1111, startPoint y: 481, endPoint x: 1102, endPoint y: 482, distance: 8.3
click at [1111, 481] on div "Недозвон" at bounding box center [1141, 484] width 235 height 17
drag, startPoint x: 1093, startPoint y: 482, endPoint x: 1100, endPoint y: 504, distance: 23.0
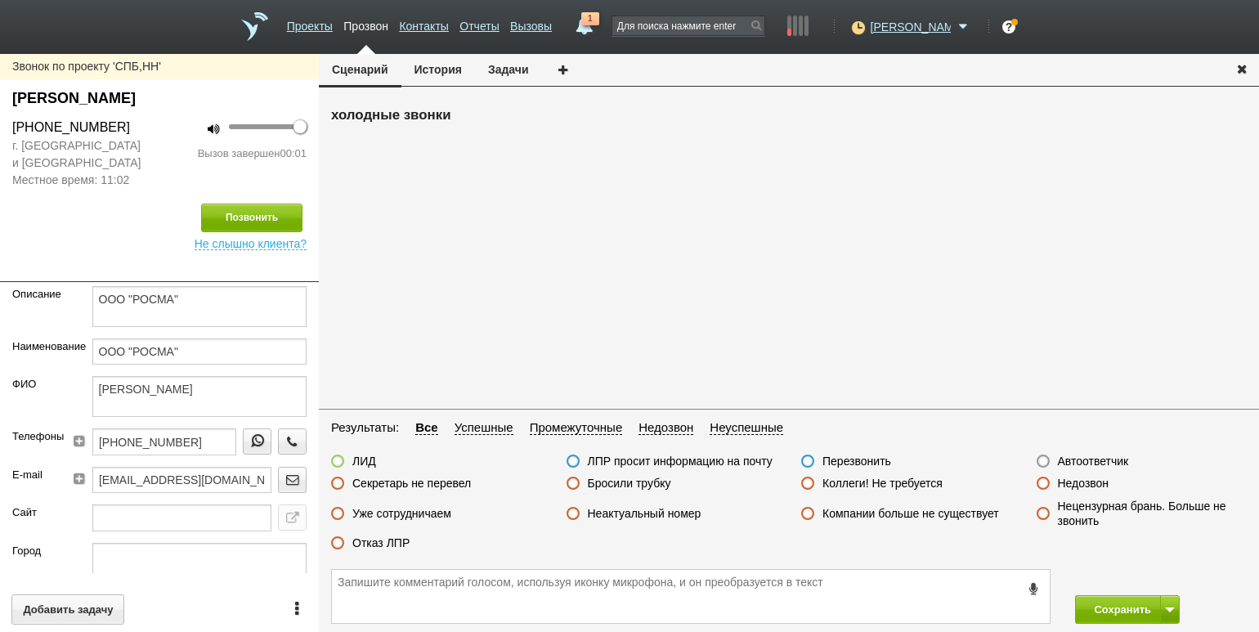
click at [1093, 482] on label "Недозвон" at bounding box center [1083, 483] width 51 height 15
click at [0, 0] on input "Недозвон" at bounding box center [0, 0] width 0 height 0
click at [1114, 606] on button "Сохранить" at bounding box center [1118, 609] width 86 height 29
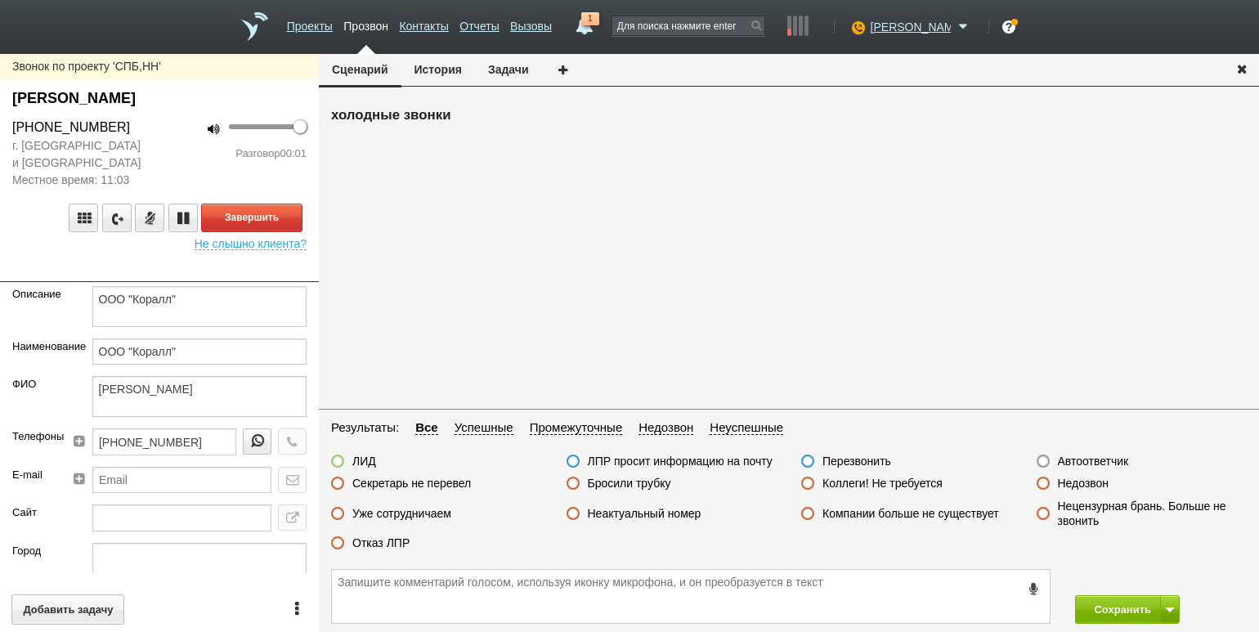
click at [163, 262] on div at bounding box center [159, 270] width 319 height 24
click at [260, 204] on button "Завершить" at bounding box center [251, 217] width 101 height 29
click at [382, 547] on label "Отказ ЛПР" at bounding box center [380, 542] width 57 height 15
click at [0, 0] on input "Отказ ЛПР" at bounding box center [0, 0] width 0 height 0
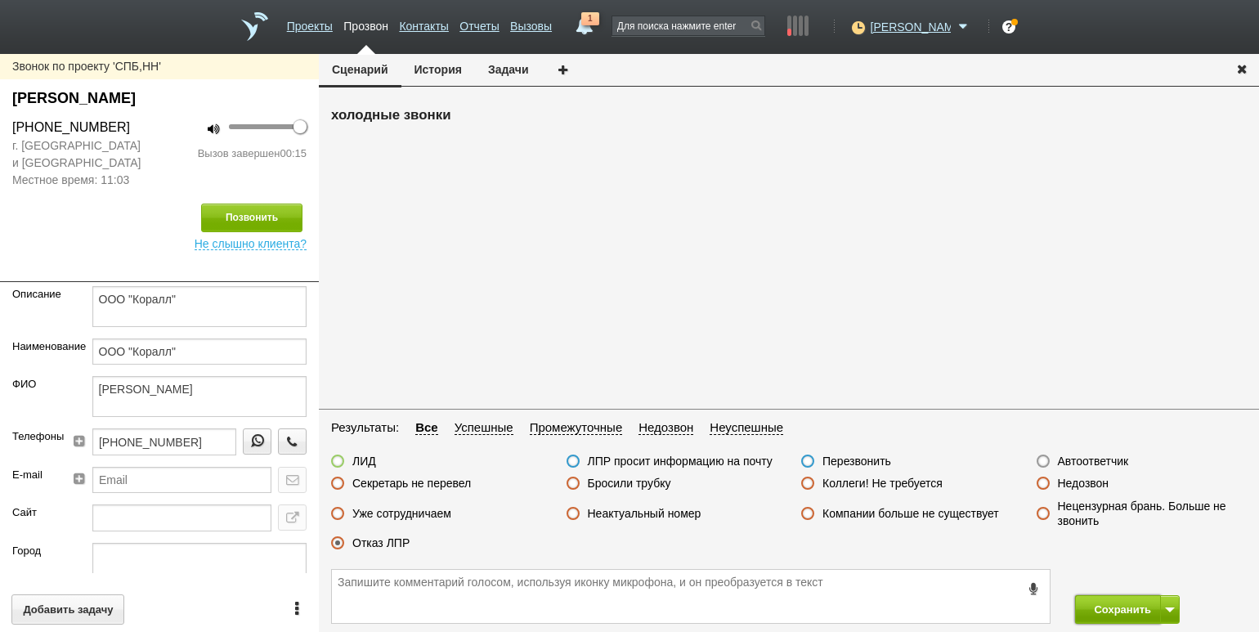
click at [1110, 615] on button "Сохранить" at bounding box center [1118, 609] width 86 height 29
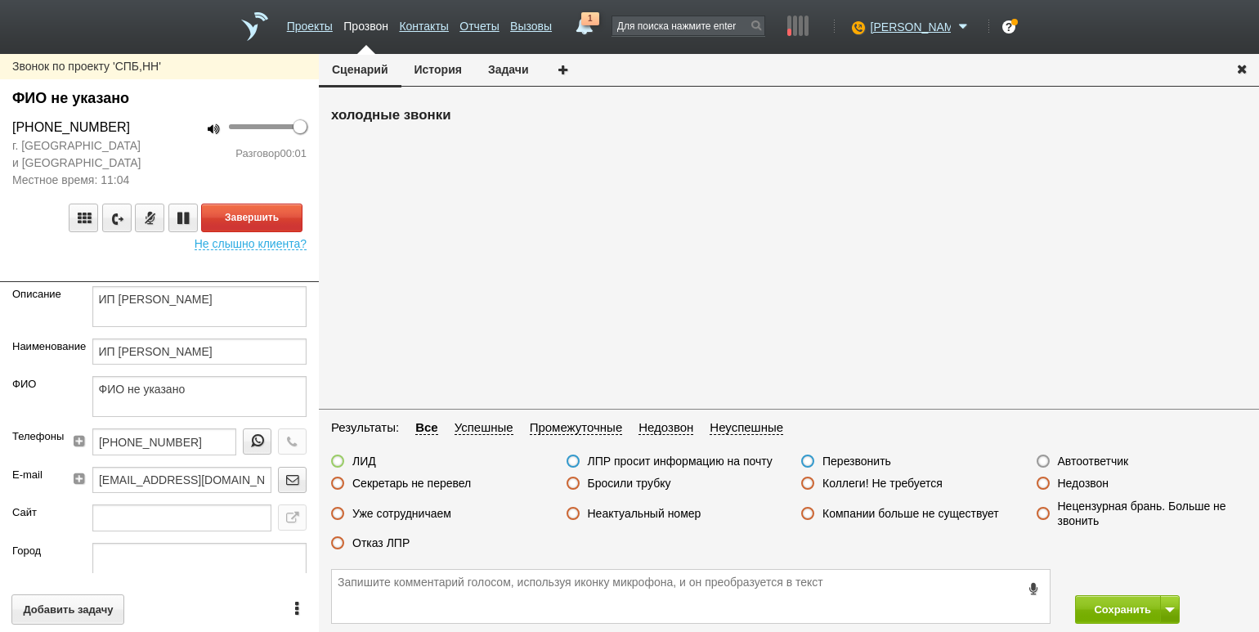
click at [221, 177] on div "100 Разговор 00:01" at bounding box center [238, 153] width 159 height 71
click at [613, 476] on label "Бросили трубку" at bounding box center [629, 483] width 83 height 15
click at [0, 0] on input "Бросили трубку" at bounding box center [0, 0] width 0 height 0
click at [629, 484] on label "Бросили трубку" at bounding box center [629, 483] width 83 height 15
click at [0, 0] on input "Бросили трубку" at bounding box center [0, 0] width 0 height 0
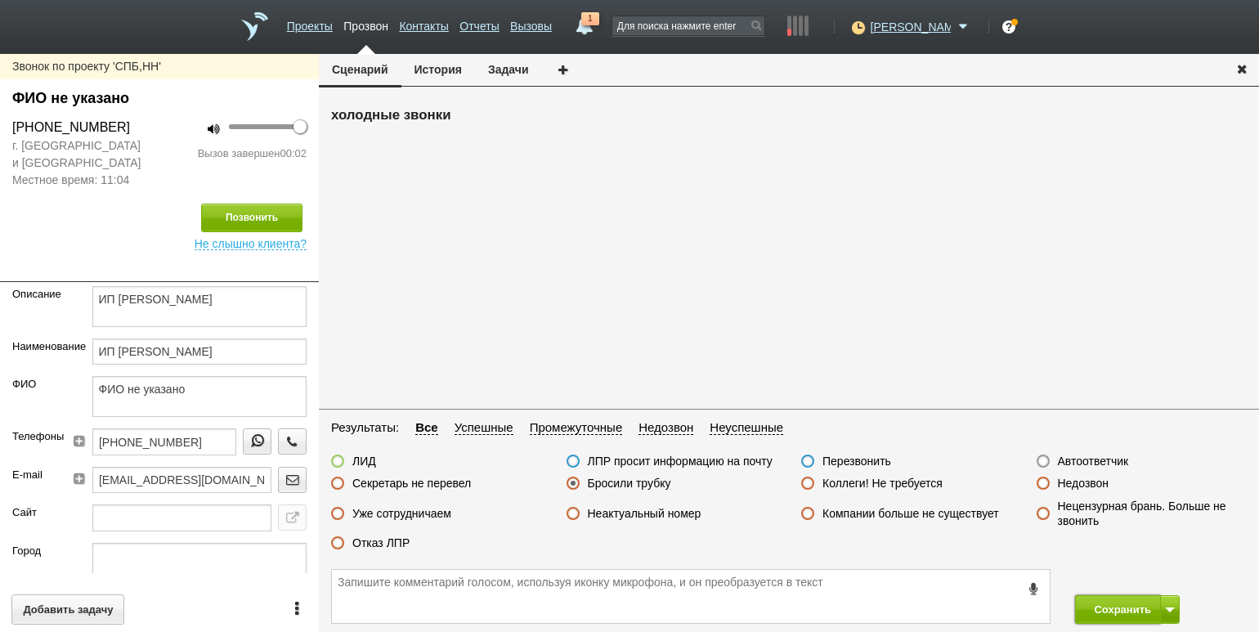
drag, startPoint x: 1100, startPoint y: 606, endPoint x: 1087, endPoint y: 593, distance: 19.1
click at [1100, 606] on button "Сохранить" at bounding box center [1118, 609] width 86 height 29
click at [284, 221] on button "Завершить" at bounding box center [251, 217] width 101 height 29
click at [369, 543] on label "Отказ ЛПР" at bounding box center [380, 542] width 57 height 15
click at [0, 0] on input "Отказ ЛПР" at bounding box center [0, 0] width 0 height 0
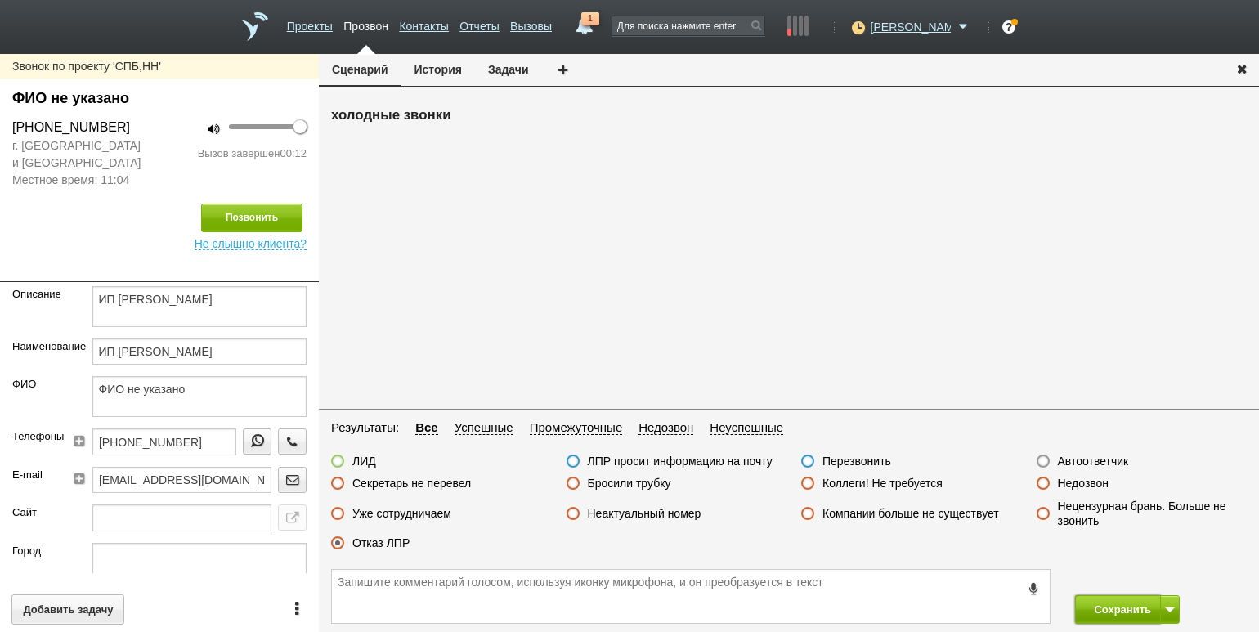
click at [1100, 607] on button "Сохранить" at bounding box center [1118, 609] width 86 height 29
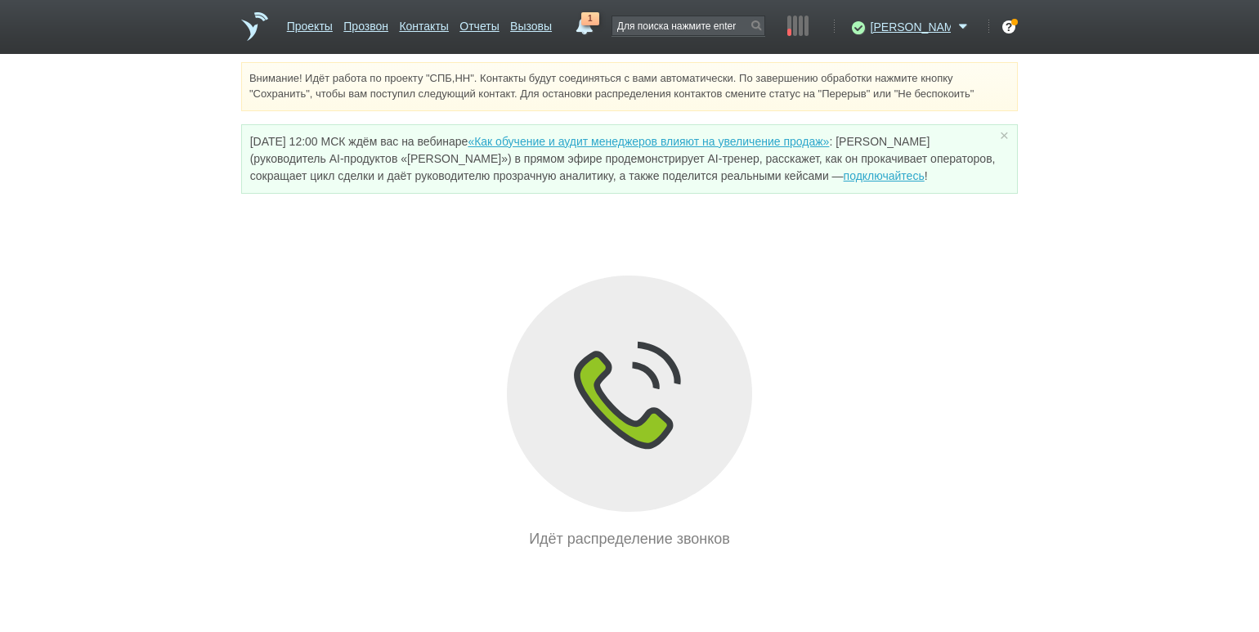
click at [175, 189] on div "Внимание! Идёт работа по проекту "СПБ,НН". Контакты будут соединяться с вами ав…" at bounding box center [629, 306] width 1259 height 488
click at [499, 20] on link "Отчеты" at bounding box center [478, 23] width 39 height 24
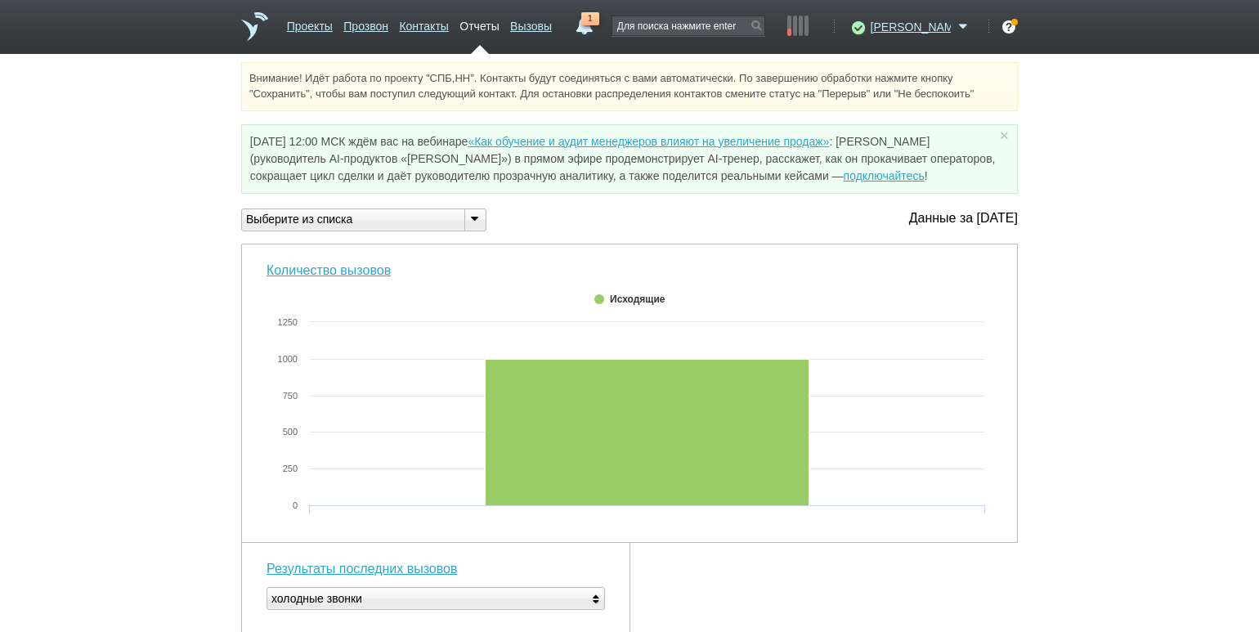
click at [472, 223] on icon at bounding box center [474, 218] width 18 height 12
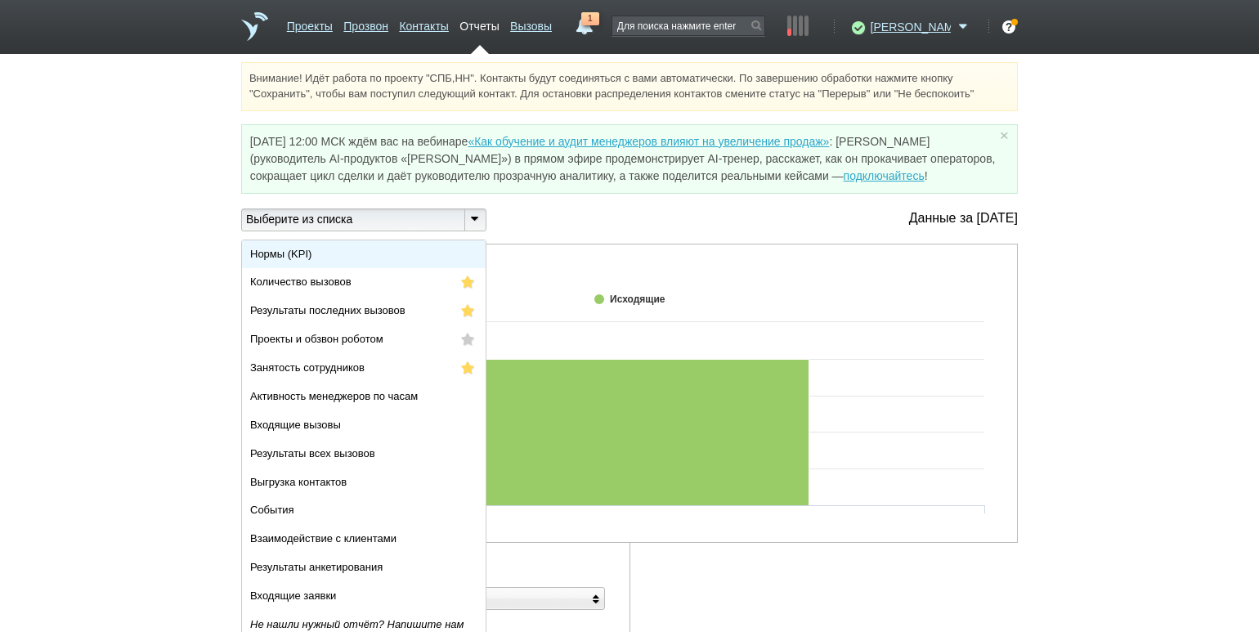
click at [416, 255] on li "Нормы (KPI)" at bounding box center [364, 254] width 244 height 29
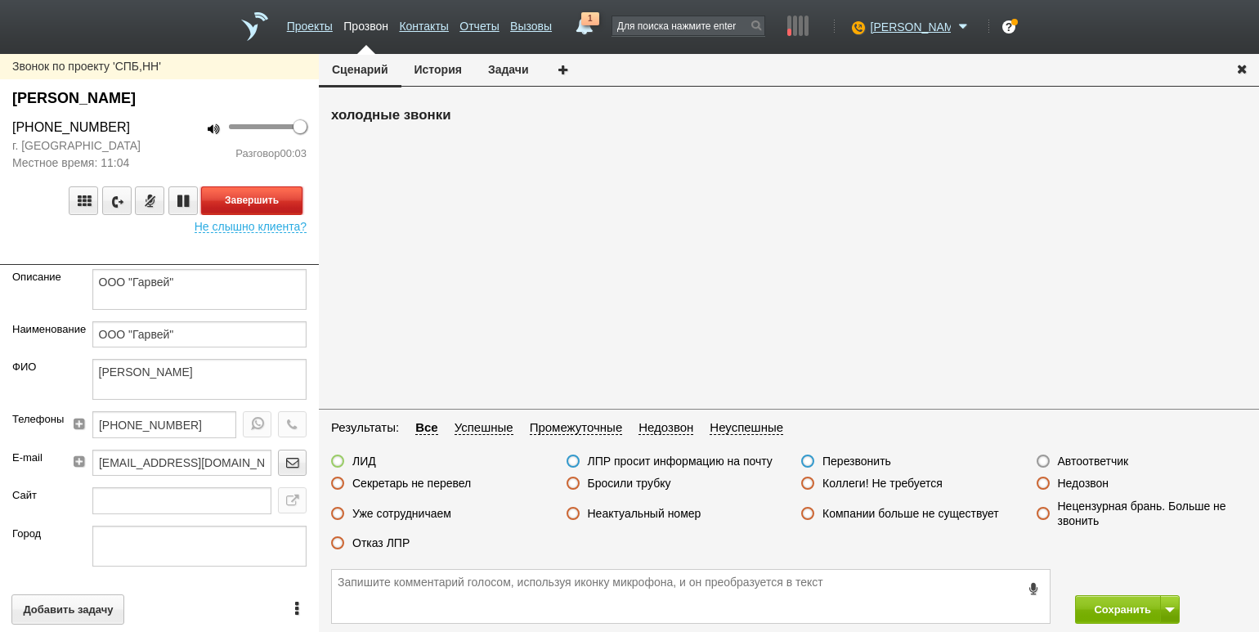
click at [265, 190] on button "Завершить" at bounding box center [251, 200] width 101 height 29
click at [1078, 485] on label "Недозвон" at bounding box center [1083, 483] width 51 height 15
click at [0, 0] on input "Недозвон" at bounding box center [0, 0] width 0 height 0
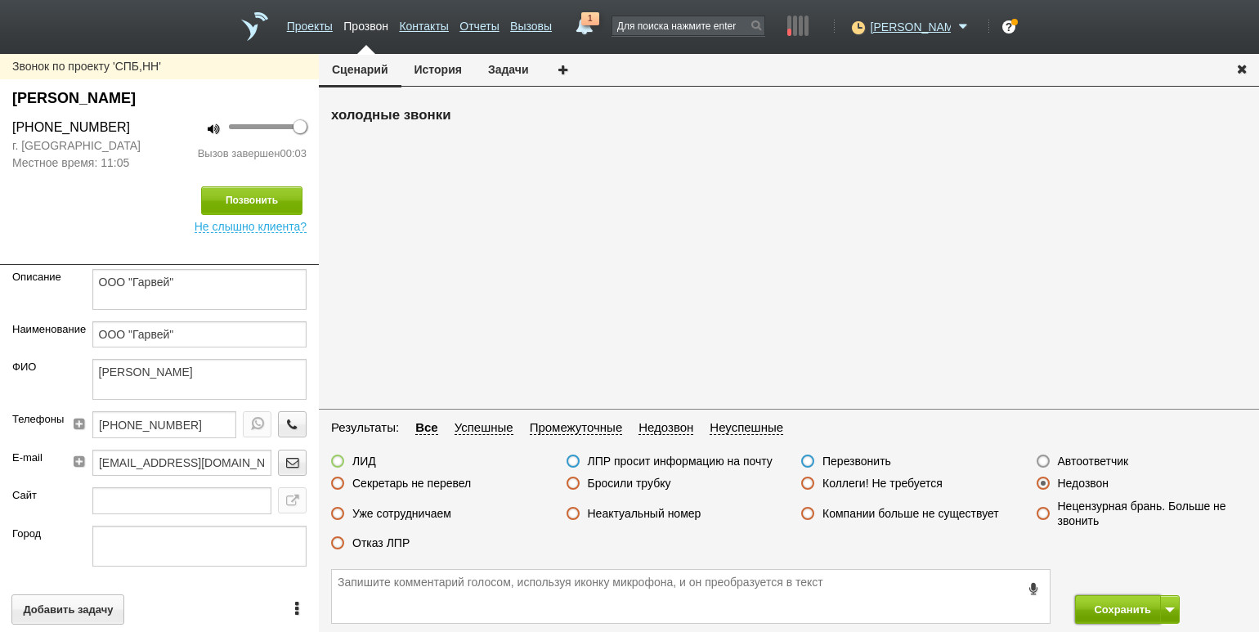
click at [1086, 601] on button "Сохранить" at bounding box center [1118, 609] width 86 height 29
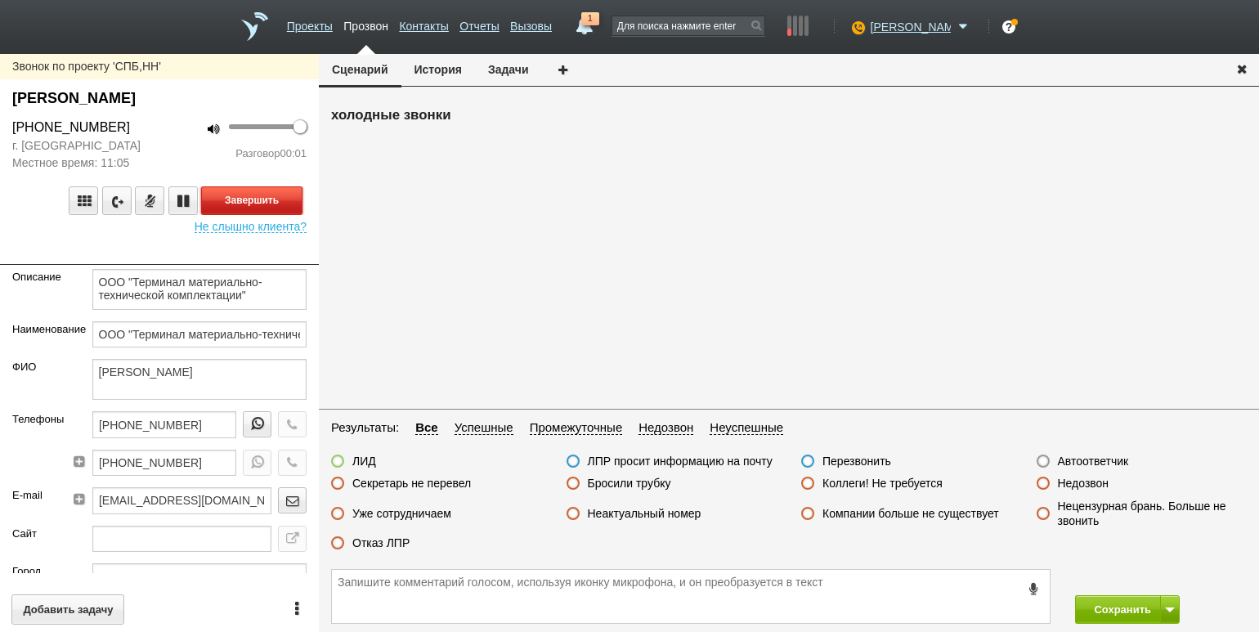
click at [284, 199] on button "Завершить" at bounding box center [251, 200] width 101 height 29
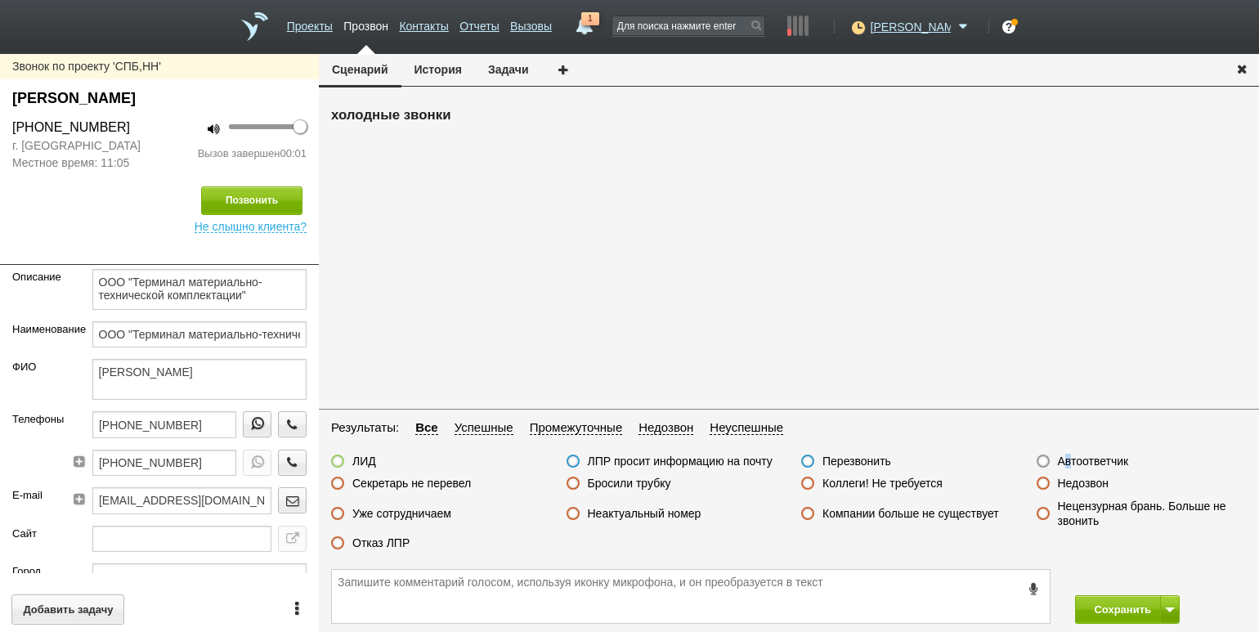
click at [1068, 457] on label "Автоответчик" at bounding box center [1093, 461] width 71 height 15
click at [1090, 461] on label "Автоответчик" at bounding box center [1093, 461] width 71 height 15
click at [0, 0] on input "Автоответчик" at bounding box center [0, 0] width 0 height 0
click at [1132, 601] on button "Сохранить" at bounding box center [1118, 609] width 86 height 29
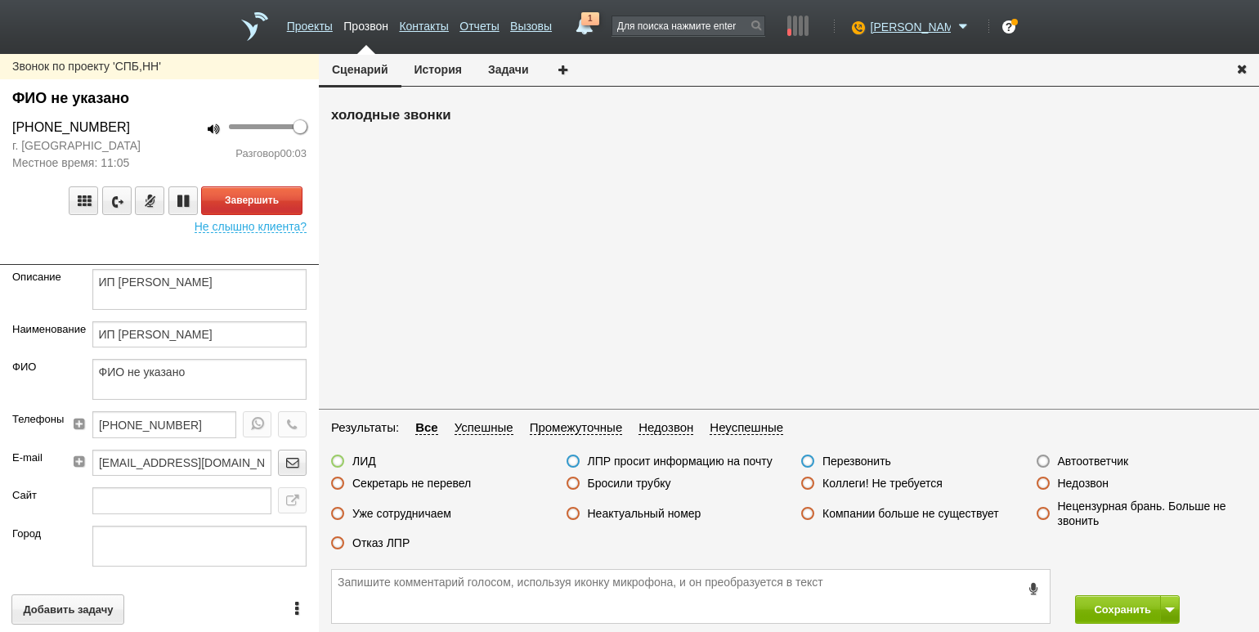
click at [273, 182] on div "Завершить Не слышно клиента?" at bounding box center [159, 202] width 319 height 61
click at [284, 199] on button "Завершить" at bounding box center [251, 200] width 101 height 29
click at [1087, 489] on label "Недозвон" at bounding box center [1083, 483] width 51 height 15
click at [0, 0] on input "Недозвон" at bounding box center [0, 0] width 0 height 0
click at [1099, 605] on button "Сохранить" at bounding box center [1118, 609] width 86 height 29
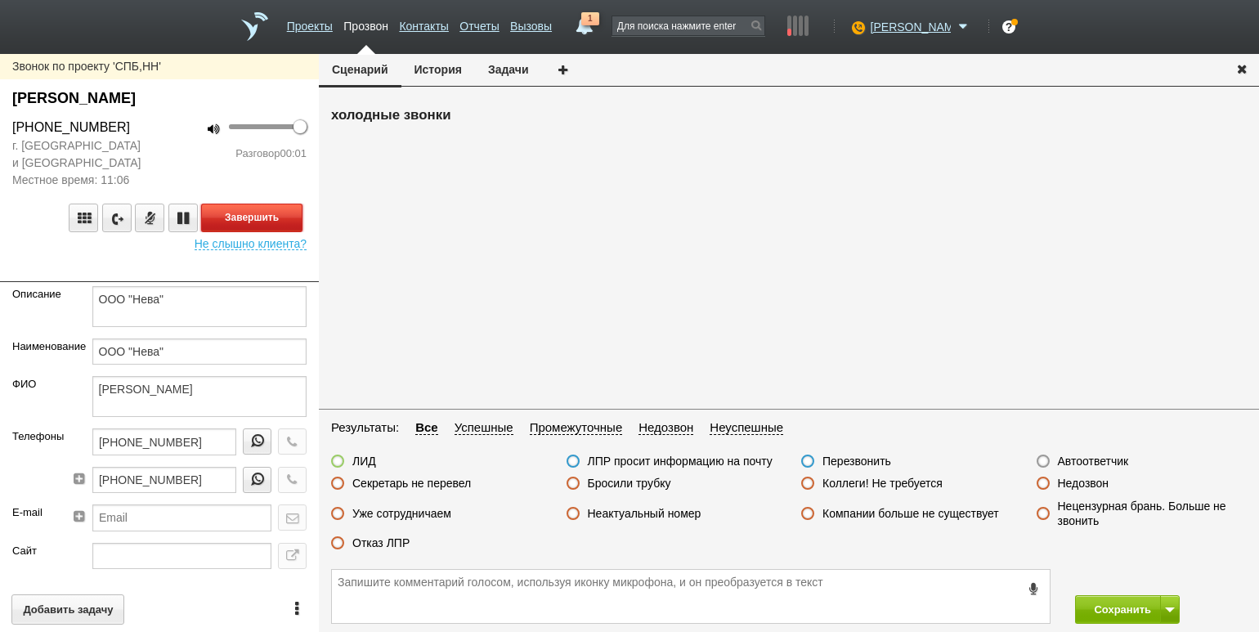
click at [285, 214] on button "Завершить" at bounding box center [251, 217] width 101 height 29
click at [1084, 461] on label "Автоответчик" at bounding box center [1093, 461] width 71 height 15
click at [0, 0] on input "Автоответчик" at bounding box center [0, 0] width 0 height 0
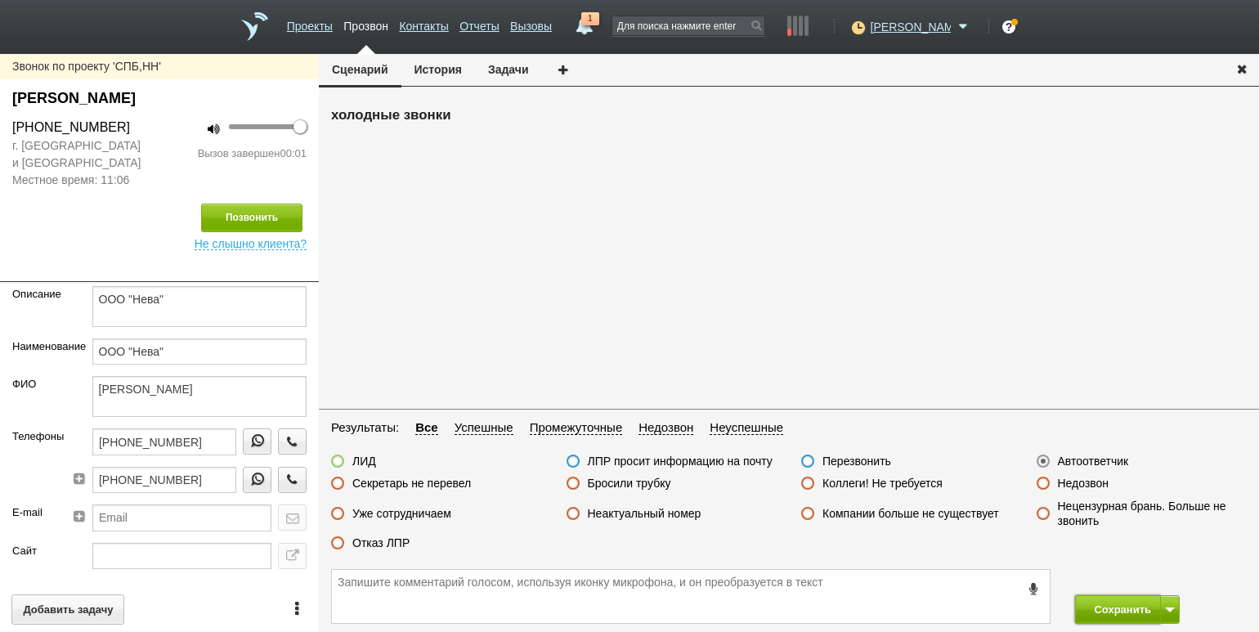
click at [1109, 606] on button "Сохранить" at bounding box center [1118, 609] width 86 height 29
drag, startPoint x: 628, startPoint y: 484, endPoint x: 646, endPoint y: 485, distance: 17.2
click at [630, 484] on label "Бросили трубку" at bounding box center [629, 483] width 83 height 15
drag, startPoint x: 651, startPoint y: 489, endPoint x: 777, endPoint y: 500, distance: 126.4
click at [651, 488] on label "Бросили трубку" at bounding box center [629, 483] width 83 height 15
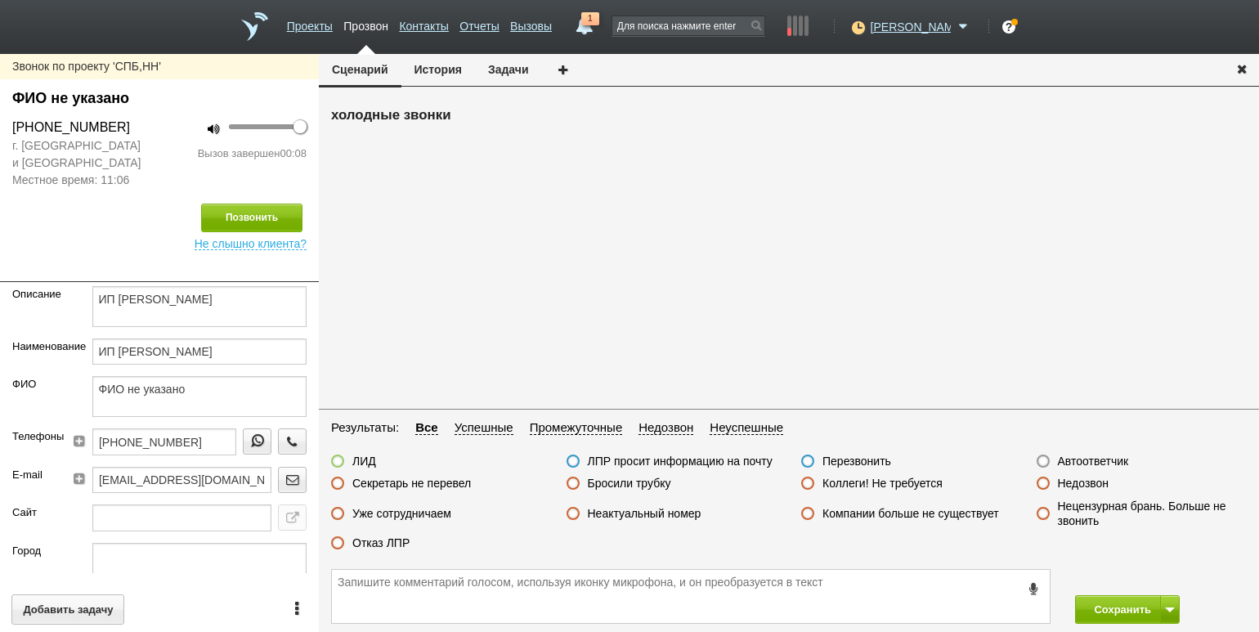
click at [0, 0] on input "Бросили трубку" at bounding box center [0, 0] width 0 height 0
click at [1102, 612] on button "Сохранить" at bounding box center [1118, 609] width 86 height 29
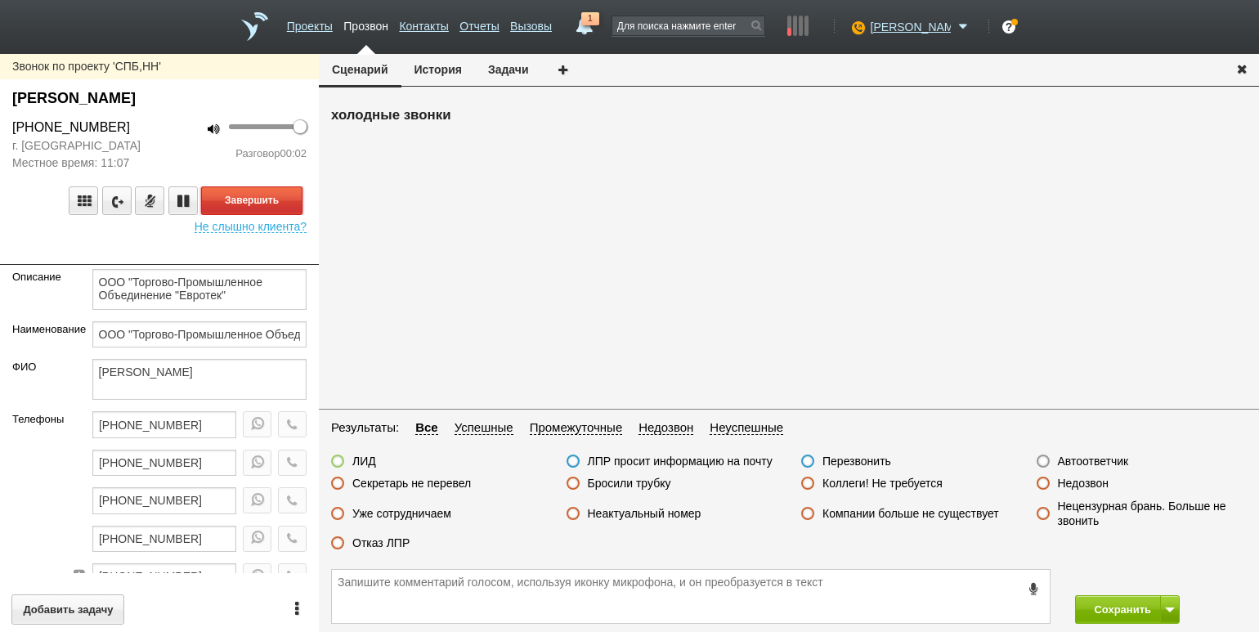
drag, startPoint x: 257, startPoint y: 199, endPoint x: 275, endPoint y: 207, distance: 18.7
click at [257, 199] on button "Завершить" at bounding box center [251, 200] width 101 height 29
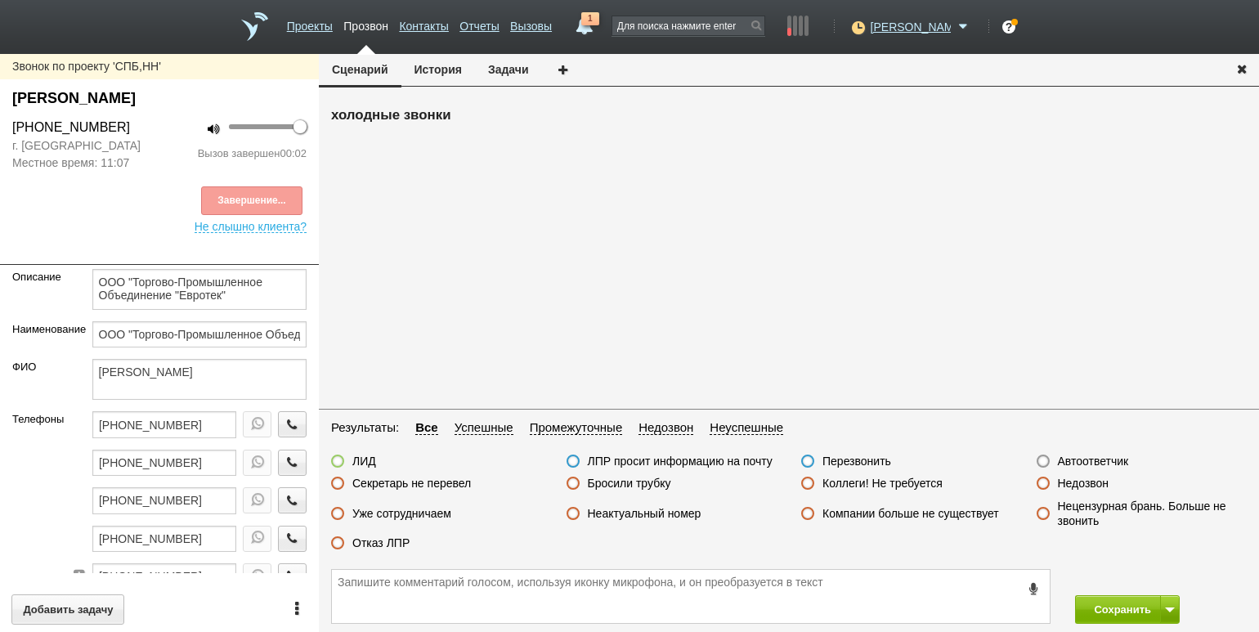
click at [1067, 463] on label "Автоответчик" at bounding box center [1093, 461] width 71 height 15
click at [1084, 464] on label "Автоответчик" at bounding box center [1093, 461] width 71 height 15
click at [0, 0] on input "Автоответчик" at bounding box center [0, 0] width 0 height 0
click at [1103, 606] on button "Сохранить" at bounding box center [1118, 609] width 86 height 29
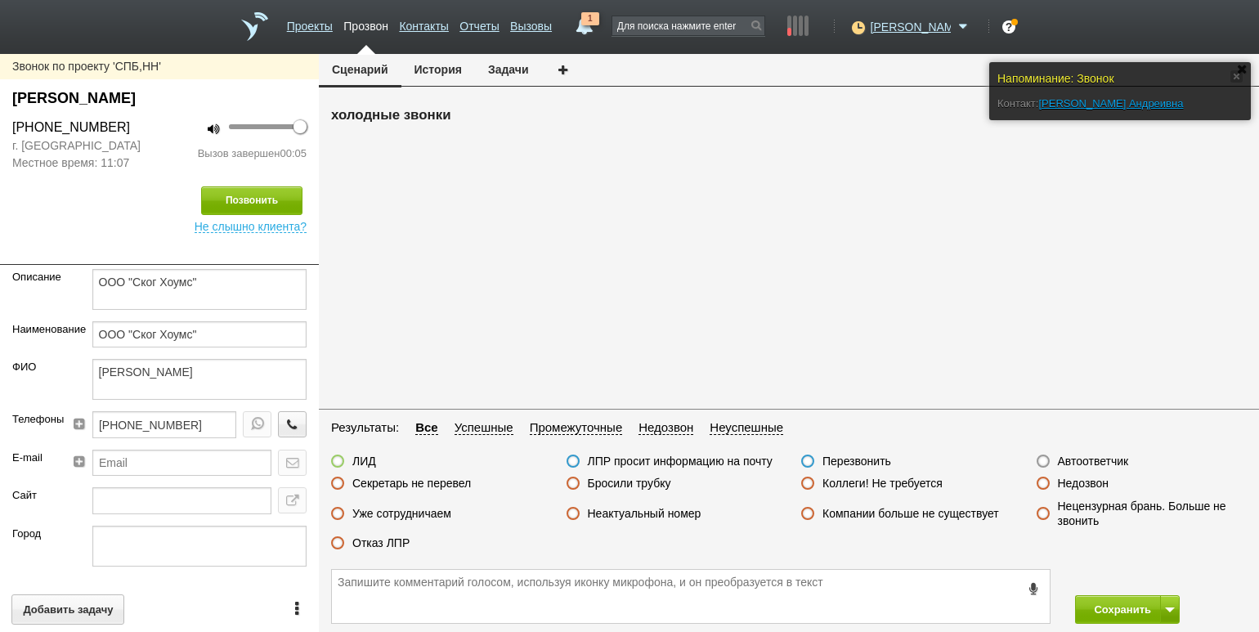
click at [624, 482] on label "Бросили трубку" at bounding box center [629, 483] width 83 height 15
click at [0, 0] on input "Бросили трубку" at bounding box center [0, 0] width 0 height 0
click at [1102, 605] on button "Сохранить" at bounding box center [1118, 609] width 86 height 29
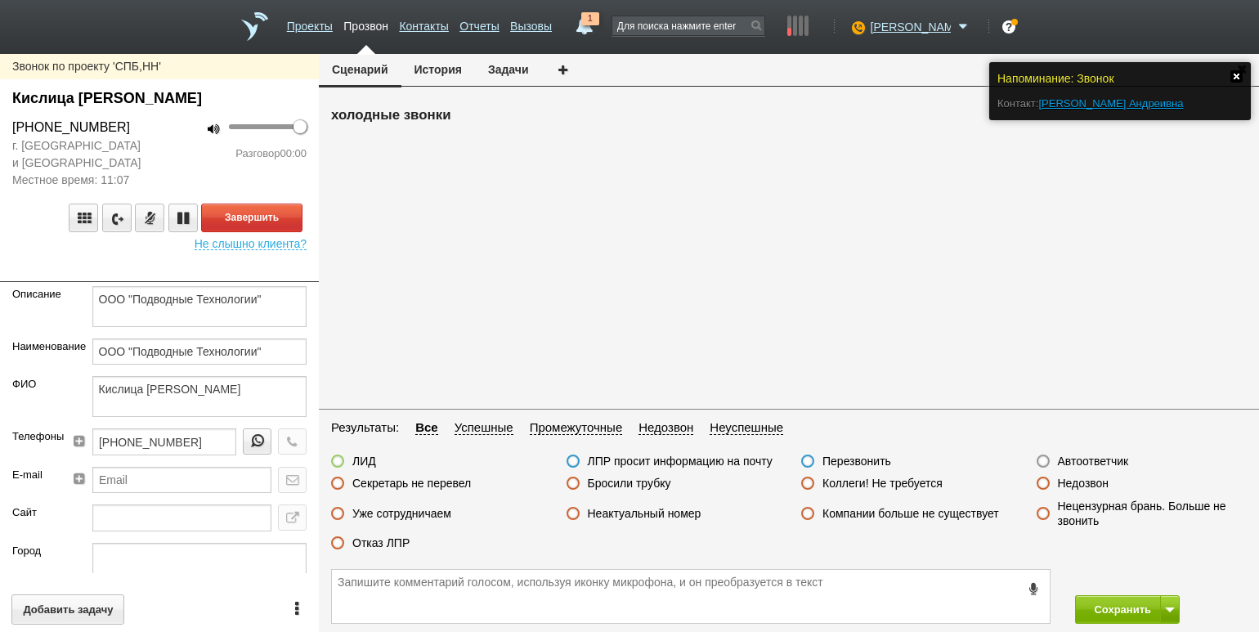
click at [1236, 75] on link at bounding box center [1236, 76] width 12 height 12
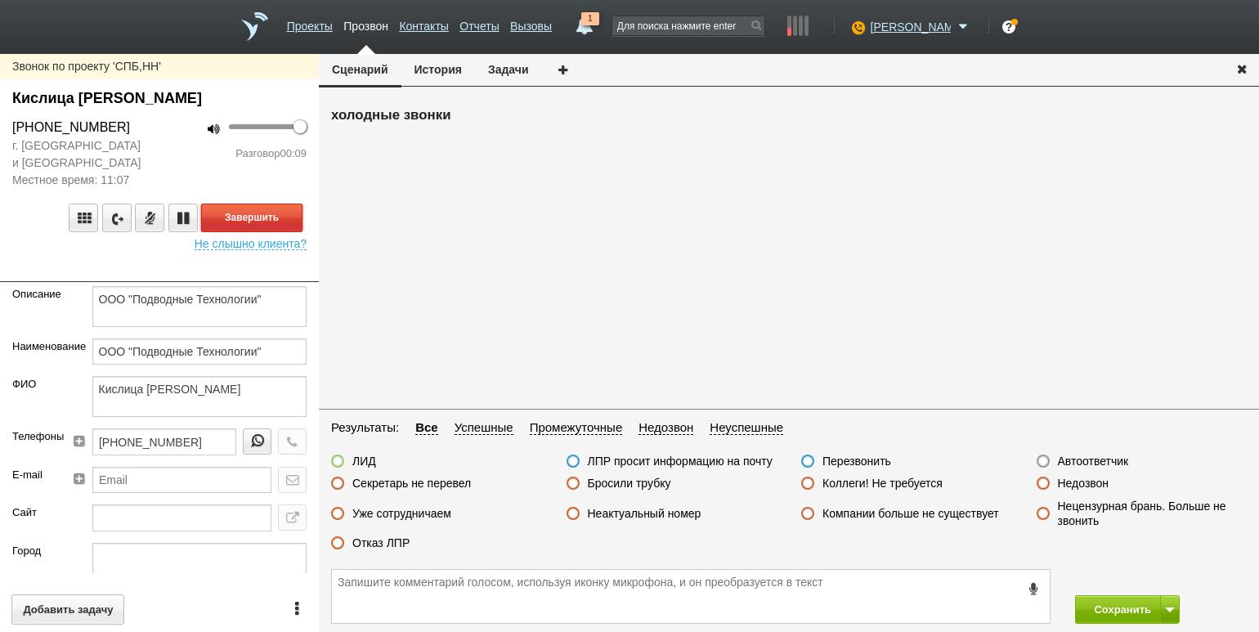
click at [260, 208] on button "Завершить" at bounding box center [251, 217] width 101 height 29
drag, startPoint x: 627, startPoint y: 515, endPoint x: 651, endPoint y: 521, distance: 24.4
click at [627, 515] on label "Неактуальный номер" at bounding box center [645, 513] width 114 height 15
click at [0, 0] on input "Неактуальный номер" at bounding box center [0, 0] width 0 height 0
click at [1093, 605] on button "Сохранить" at bounding box center [1118, 609] width 86 height 29
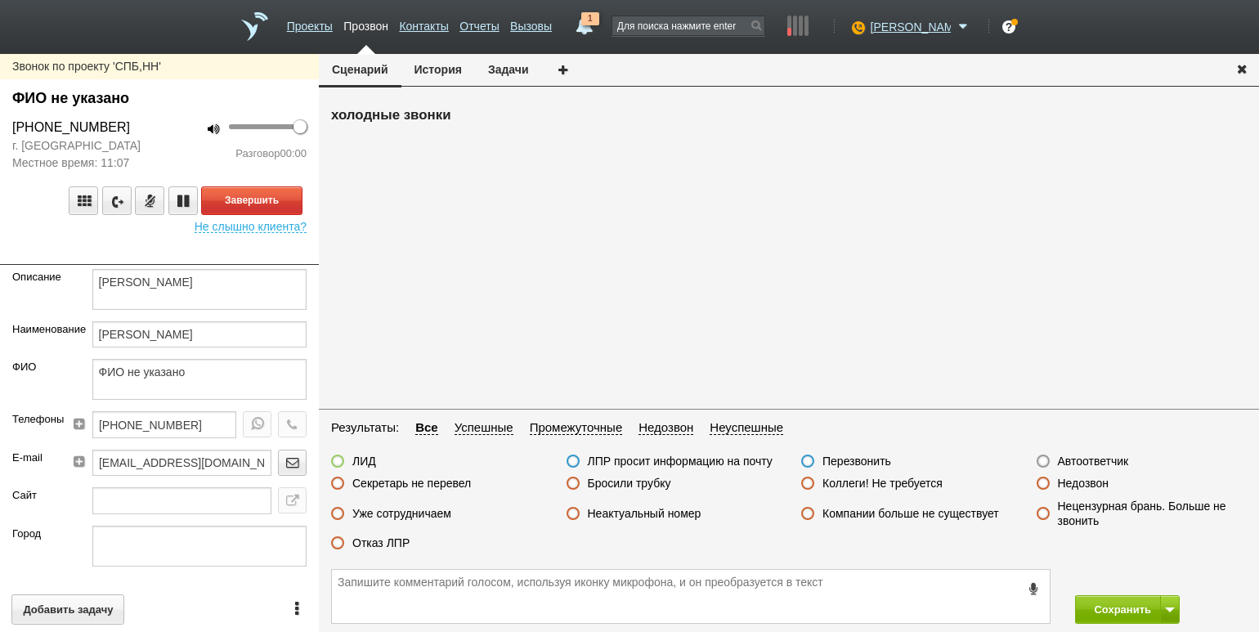
click at [195, 163] on div "100 Разговор 00:00" at bounding box center [238, 145] width 159 height 54
click at [302, 190] on button "Завершить" at bounding box center [251, 200] width 101 height 29
click at [1079, 486] on label "Недозвон" at bounding box center [1083, 483] width 51 height 15
click at [0, 0] on input "Недозвон" at bounding box center [0, 0] width 0 height 0
click at [1100, 602] on button "Сохранить" at bounding box center [1118, 609] width 86 height 29
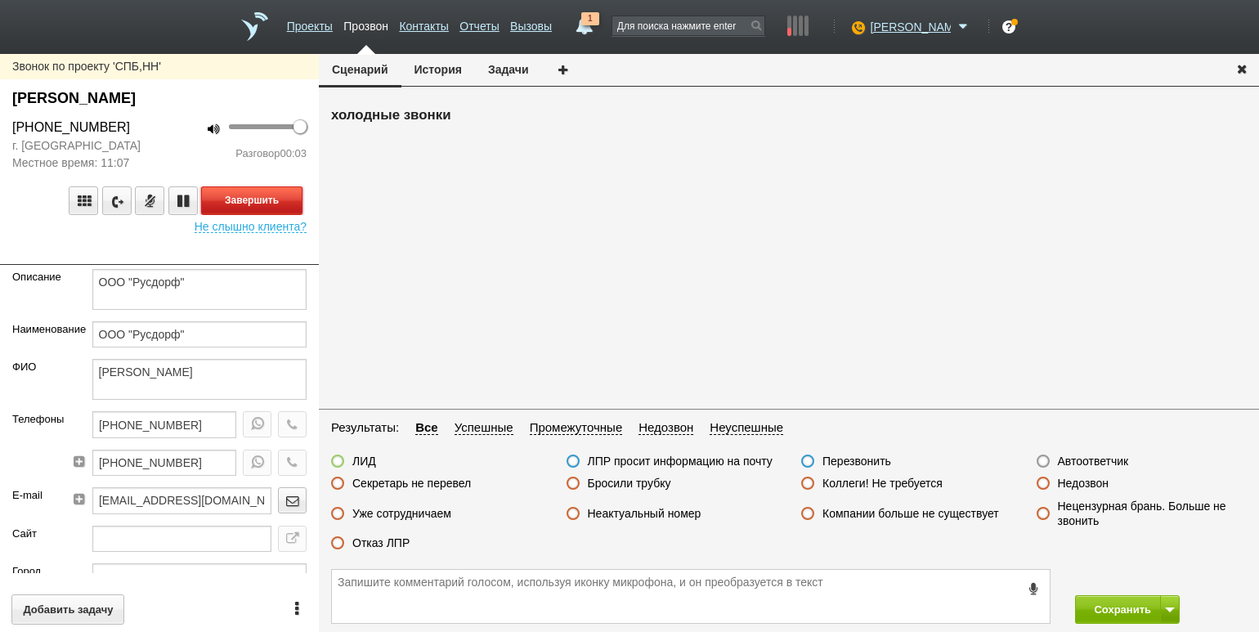
click at [265, 199] on button "Завершить" at bounding box center [251, 200] width 101 height 29
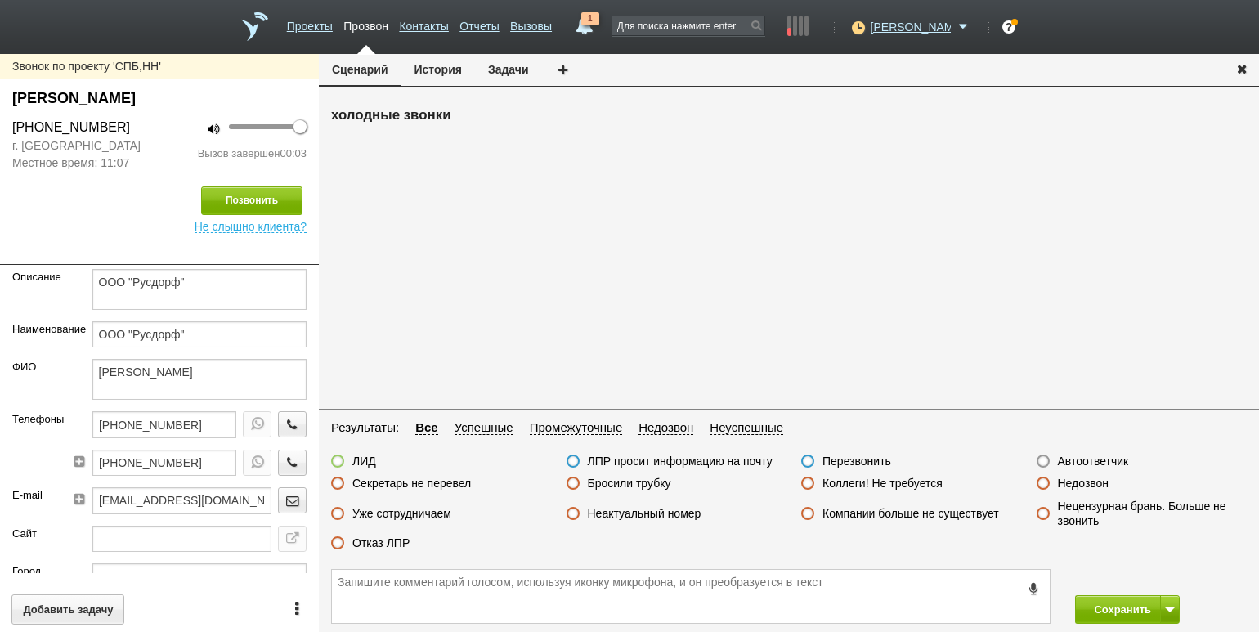
drag, startPoint x: 1101, startPoint y: 464, endPoint x: 1116, endPoint y: 489, distance: 28.6
click at [1101, 464] on label "Автоответчик" at bounding box center [1093, 461] width 71 height 15
click at [0, 0] on input "Автоответчик" at bounding box center [0, 0] width 0 height 0
drag, startPoint x: 1128, startPoint y: 610, endPoint x: 1096, endPoint y: 556, distance: 62.7
click at [1125, 606] on button "Сохранить" at bounding box center [1118, 609] width 86 height 29
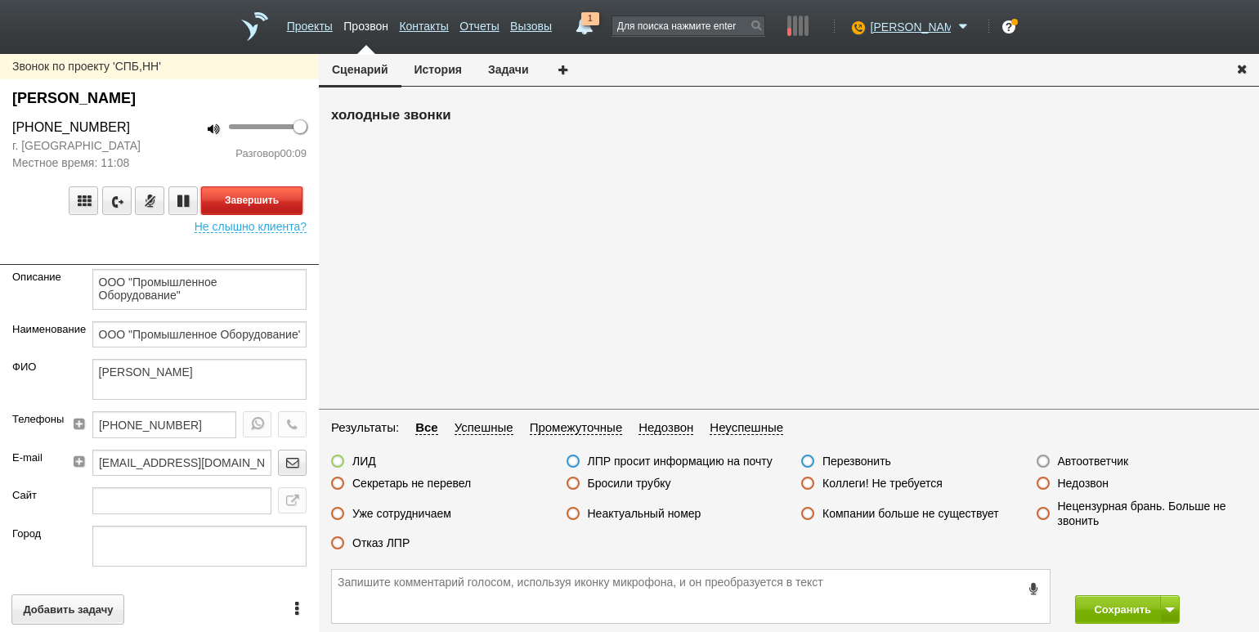
click at [268, 192] on button "Завершить" at bounding box center [251, 200] width 101 height 29
click at [404, 484] on label "Секретарь не перевел" at bounding box center [411, 483] width 119 height 15
click at [0, 0] on input "Секретарь не перевел" at bounding box center [0, 0] width 0 height 0
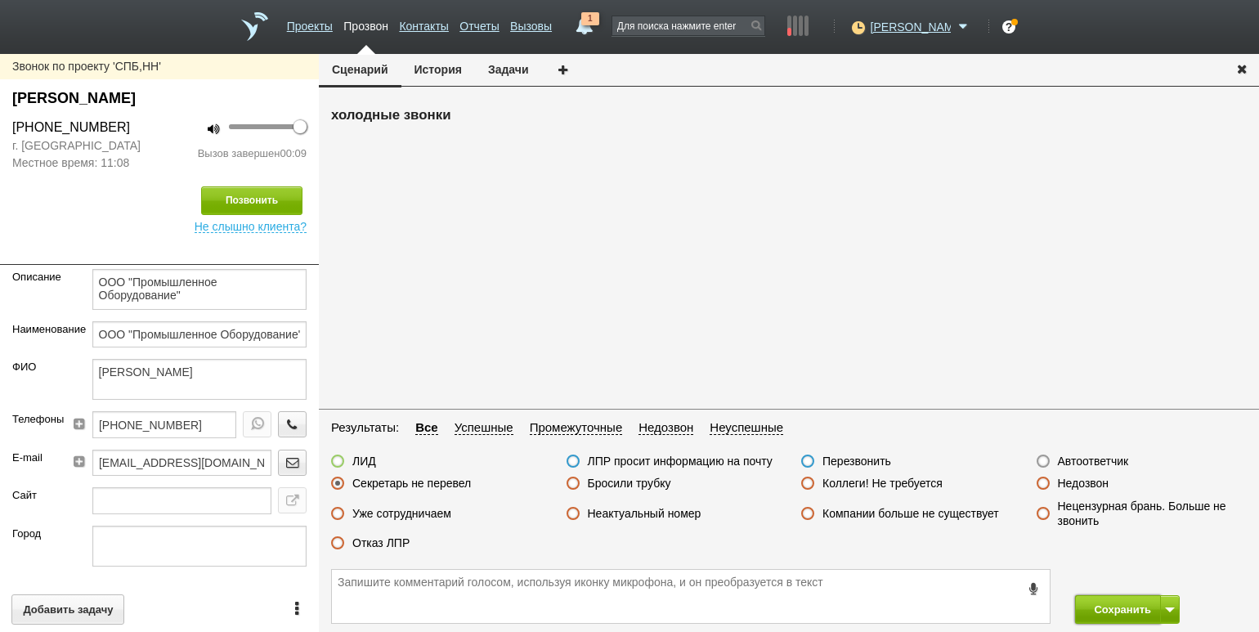
click at [1093, 613] on button "Сохранить" at bounding box center [1118, 609] width 86 height 29
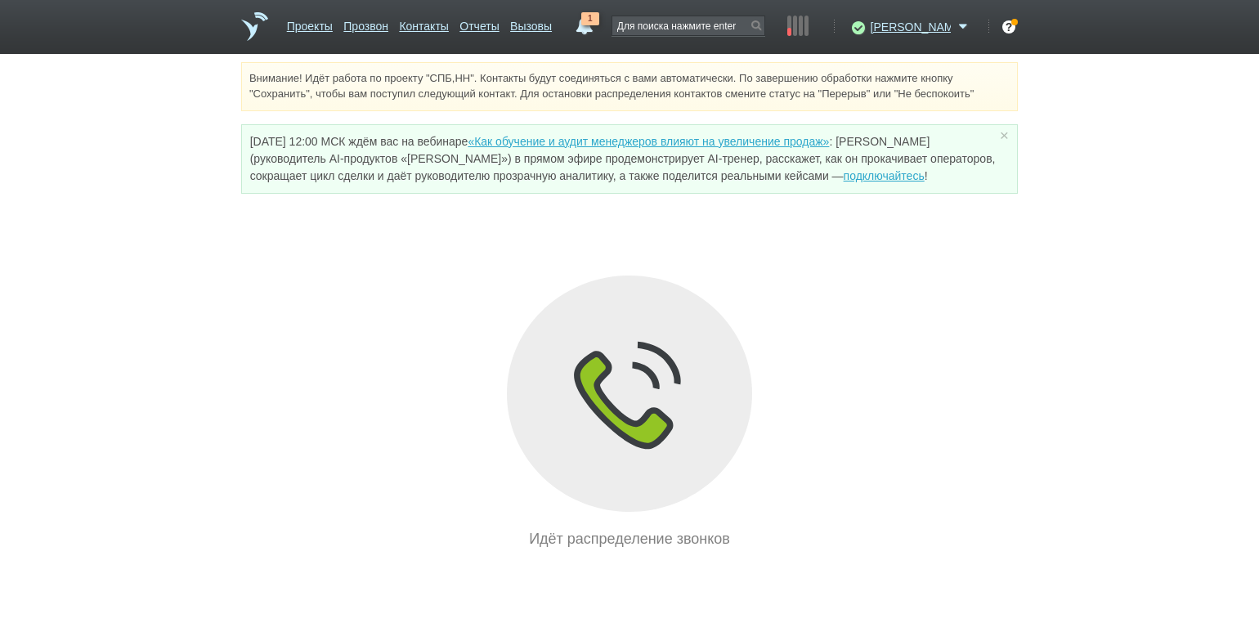
click at [151, 151] on div "Внимание! Идёт работа по проекту "СПБ,НН". Контакты будут соединяться с вами ав…" at bounding box center [629, 306] width 1259 height 488
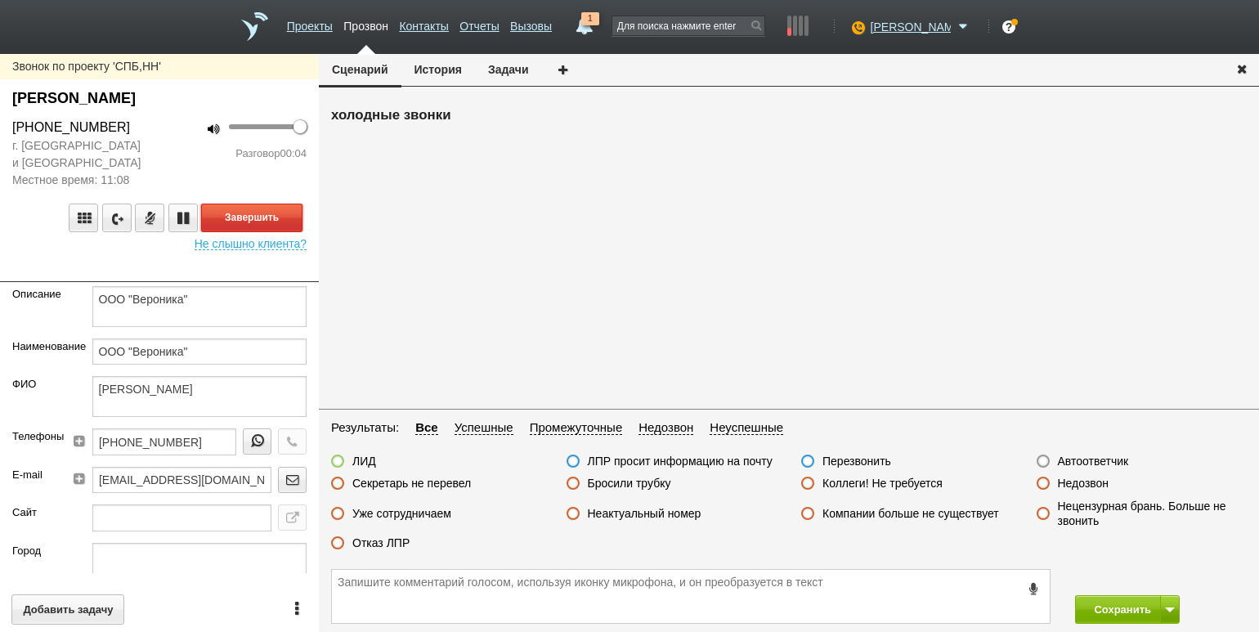
drag, startPoint x: 244, startPoint y: 226, endPoint x: 328, endPoint y: 249, distance: 87.2
click at [244, 226] on button "Завершить" at bounding box center [251, 217] width 101 height 29
drag, startPoint x: 1074, startPoint y: 458, endPoint x: 1082, endPoint y: 465, distance: 11.0
click at [1074, 458] on label "Автоответчик" at bounding box center [1093, 461] width 71 height 15
click at [0, 0] on input "Автоответчик" at bounding box center [0, 0] width 0 height 0
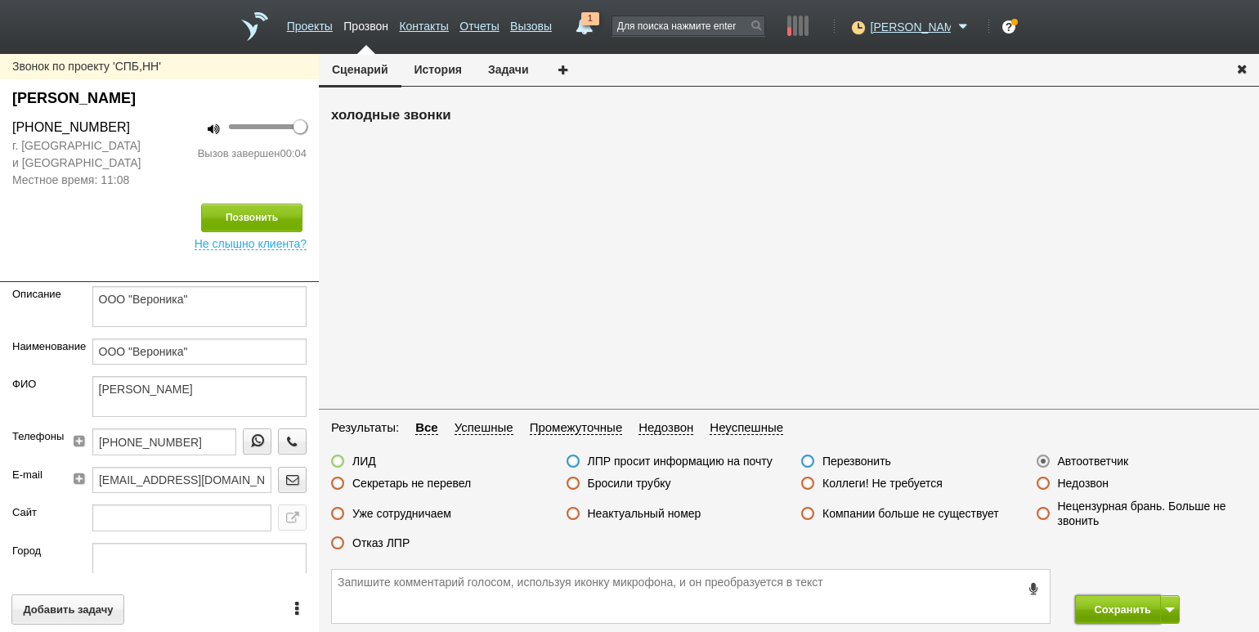
click at [1099, 615] on button "Сохранить" at bounding box center [1118, 609] width 86 height 29
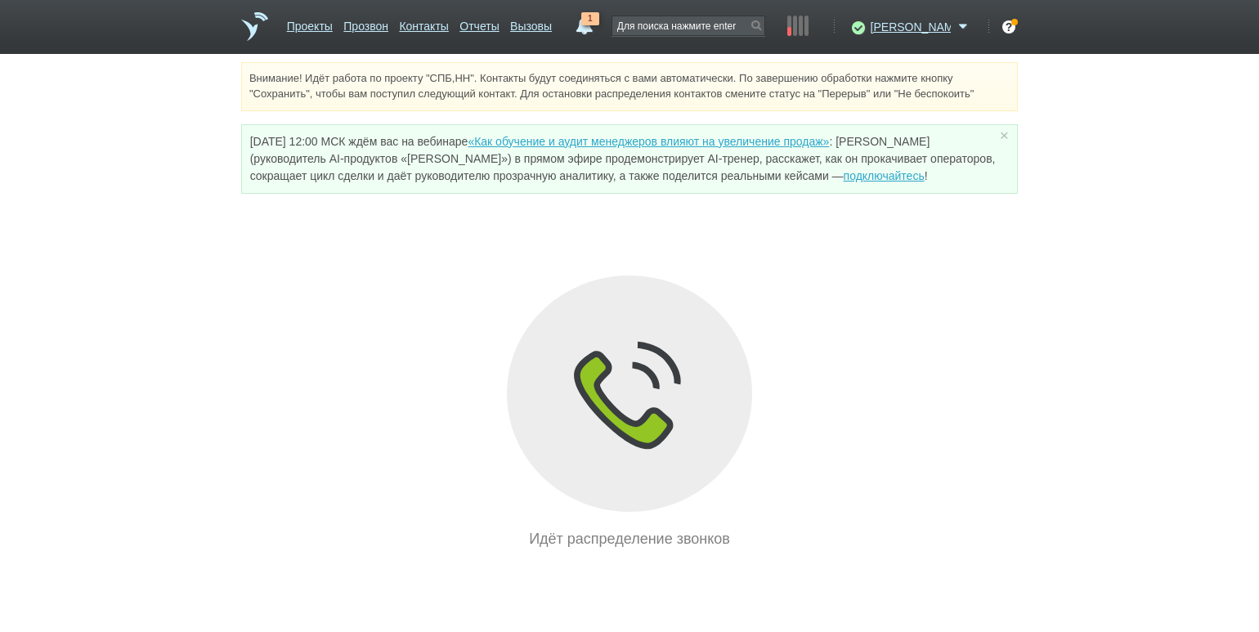
click at [200, 212] on div "Внимание! Идёт работа по проекту "СПБ,НН". Контакты будут соединяться с вами ав…" at bounding box center [629, 306] width 1259 height 488
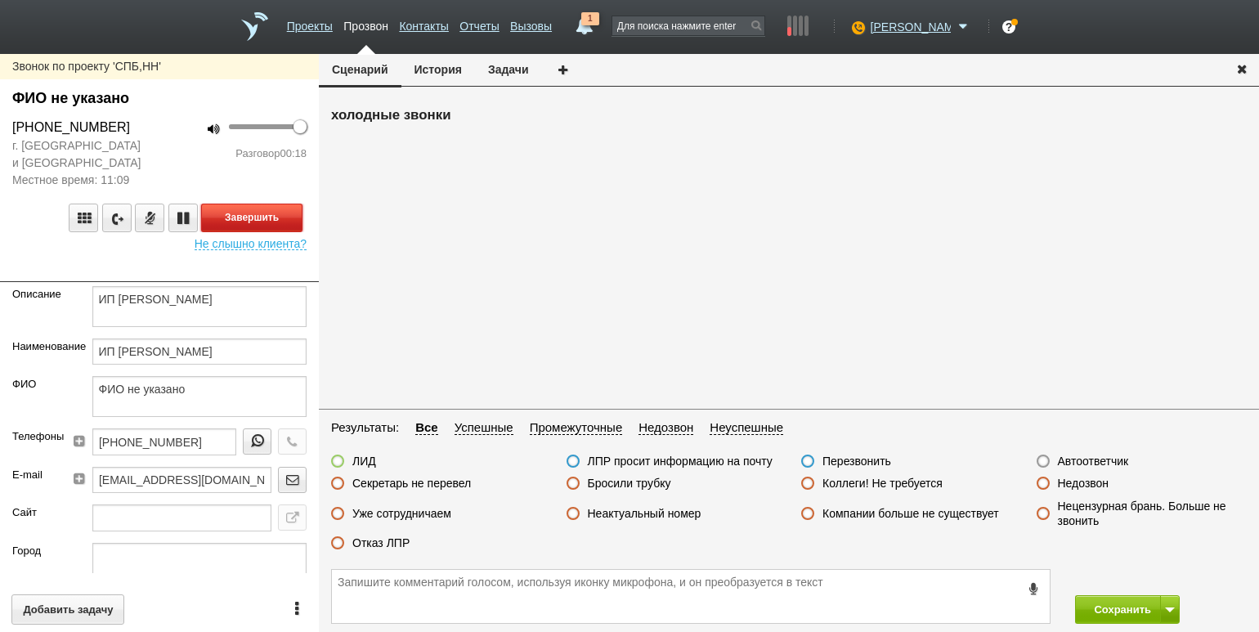
click at [275, 221] on button "Завершить" at bounding box center [251, 217] width 101 height 29
drag, startPoint x: 373, startPoint y: 543, endPoint x: 461, endPoint y: 554, distance: 88.2
click at [373, 543] on label "Отказ ЛПР" at bounding box center [380, 542] width 57 height 15
click at [0, 0] on input "Отказ ЛПР" at bounding box center [0, 0] width 0 height 0
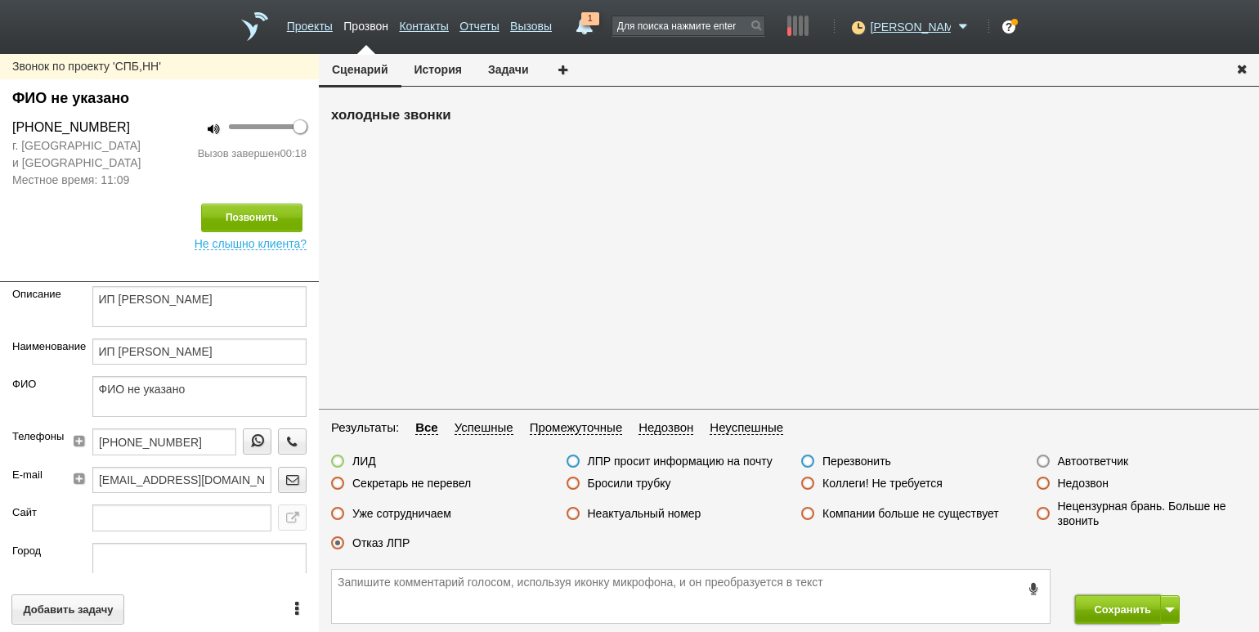
click at [1104, 609] on button "Сохранить" at bounding box center [1118, 609] width 86 height 29
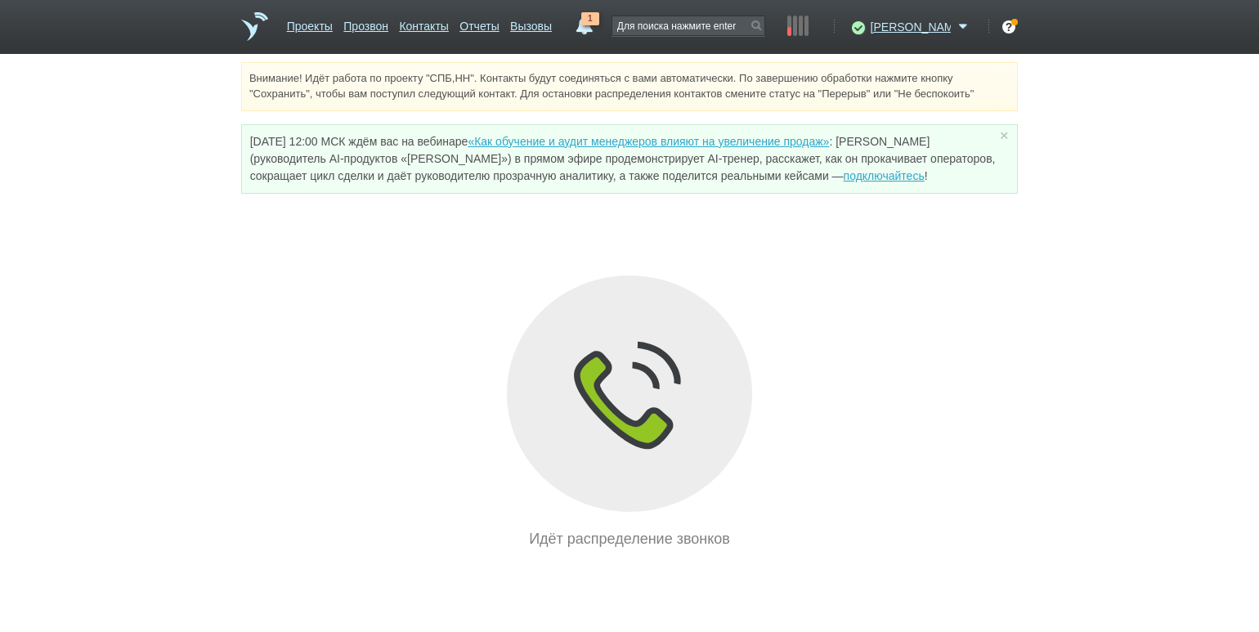
click at [221, 223] on div "Внимание! Идёт работа по проекту "СПБ,НН". Контакты будут соединяться с вами ав…" at bounding box center [629, 306] width 1259 height 488
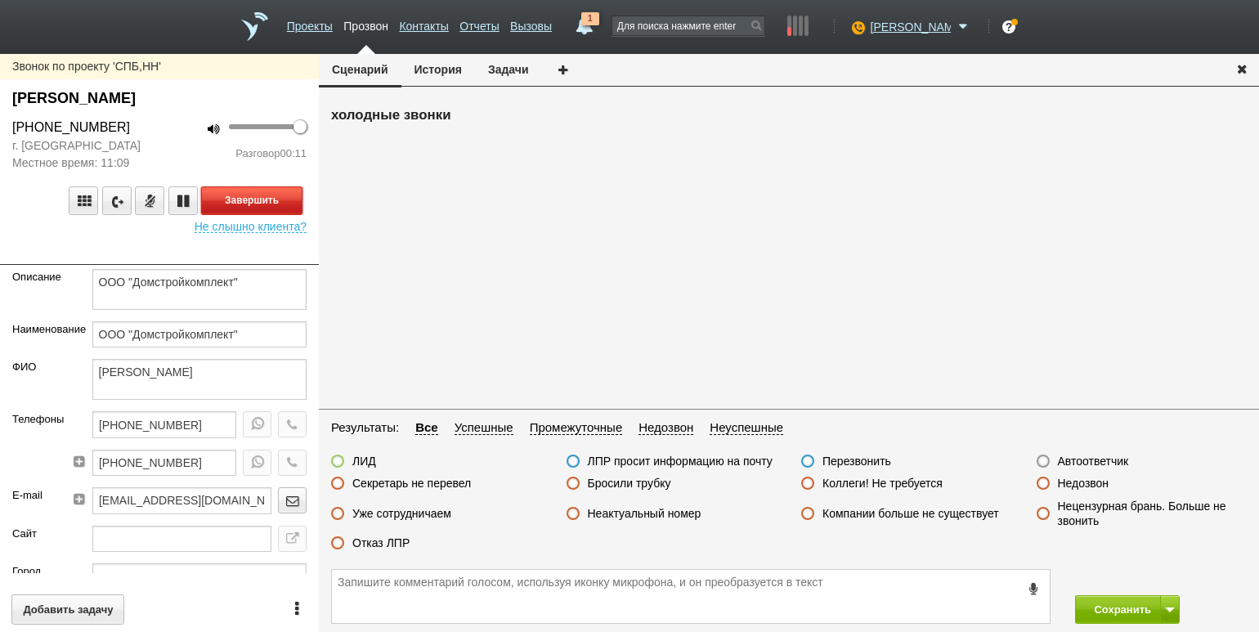
click at [280, 191] on button "Завершить" at bounding box center [251, 200] width 101 height 29
drag, startPoint x: 398, startPoint y: 542, endPoint x: 439, endPoint y: 539, distance: 40.9
click at [399, 542] on label "Отказ ЛПР" at bounding box center [380, 542] width 57 height 15
click at [0, 0] on input "Отказ ЛПР" at bounding box center [0, 0] width 0 height 0
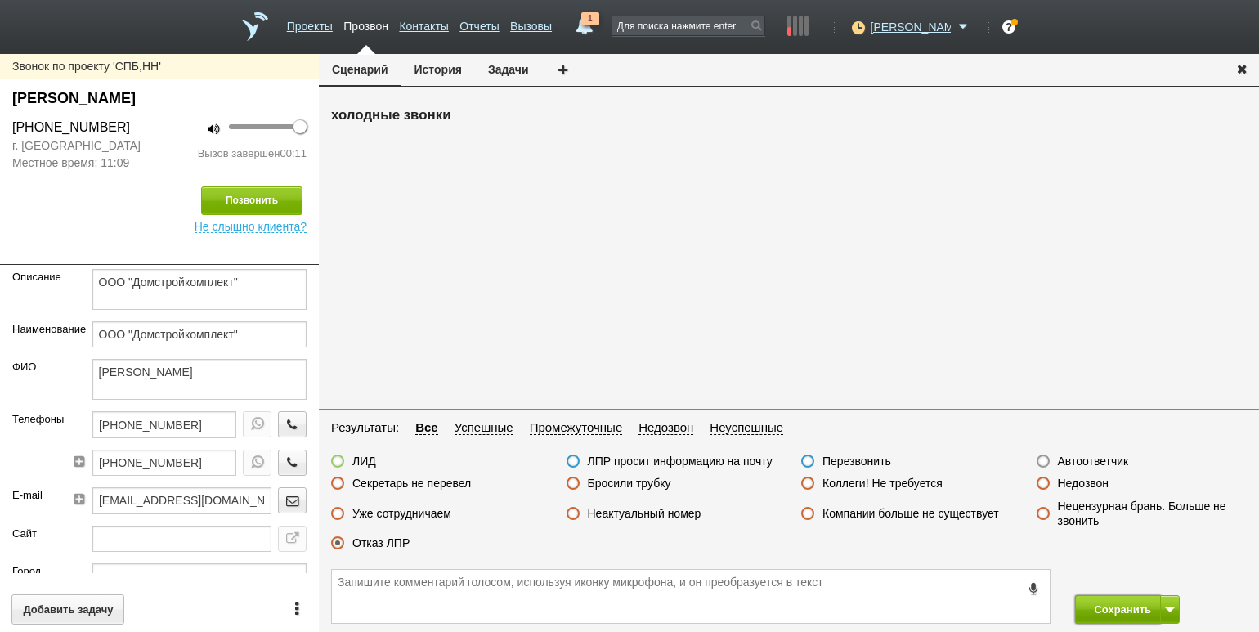
drag, startPoint x: 1104, startPoint y: 617, endPoint x: 1101, endPoint y: 609, distance: 8.8
click at [1105, 617] on button "Сохранить" at bounding box center [1118, 609] width 86 height 29
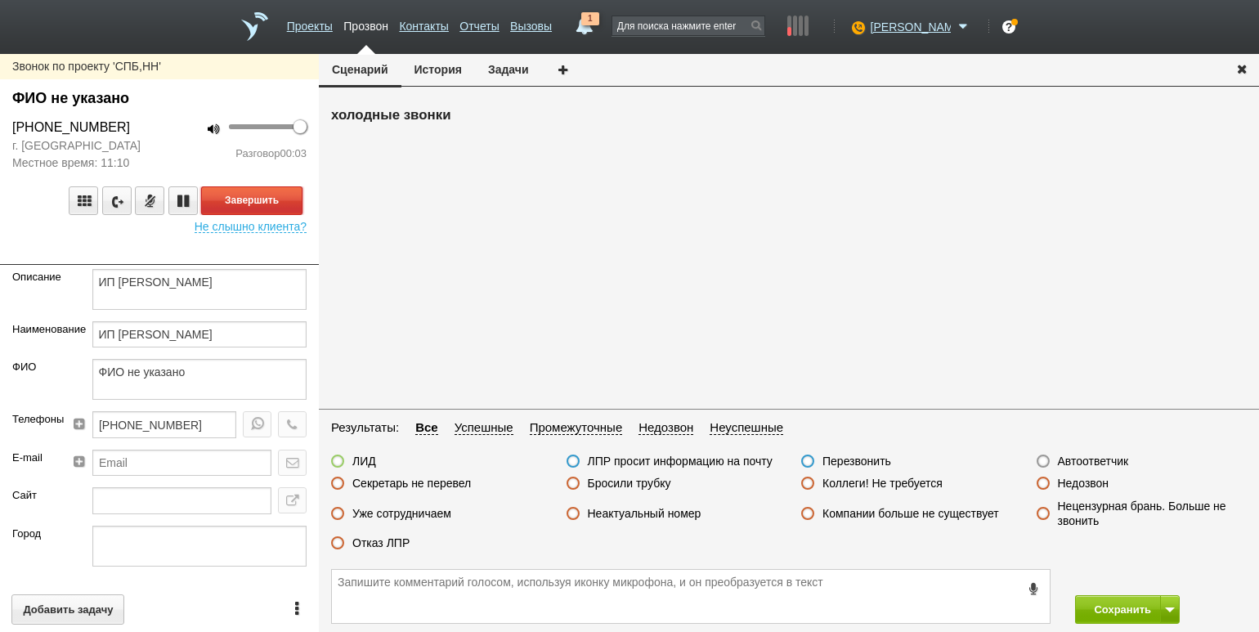
drag, startPoint x: 280, startPoint y: 206, endPoint x: 320, endPoint y: 222, distance: 44.0
click at [279, 206] on button "Завершить" at bounding box center [251, 200] width 101 height 29
click at [1075, 485] on label "Недозвон" at bounding box center [1083, 483] width 51 height 15
click at [0, 0] on input "Недозвон" at bounding box center [0, 0] width 0 height 0
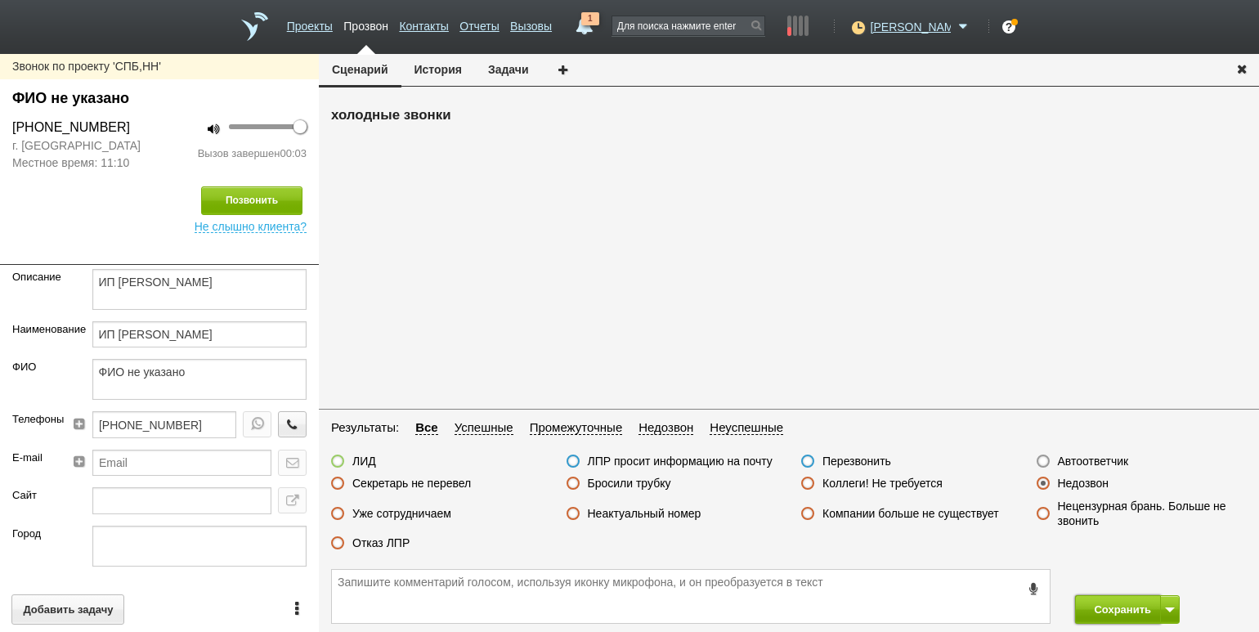
click at [1123, 610] on button "Сохранить" at bounding box center [1118, 609] width 86 height 29
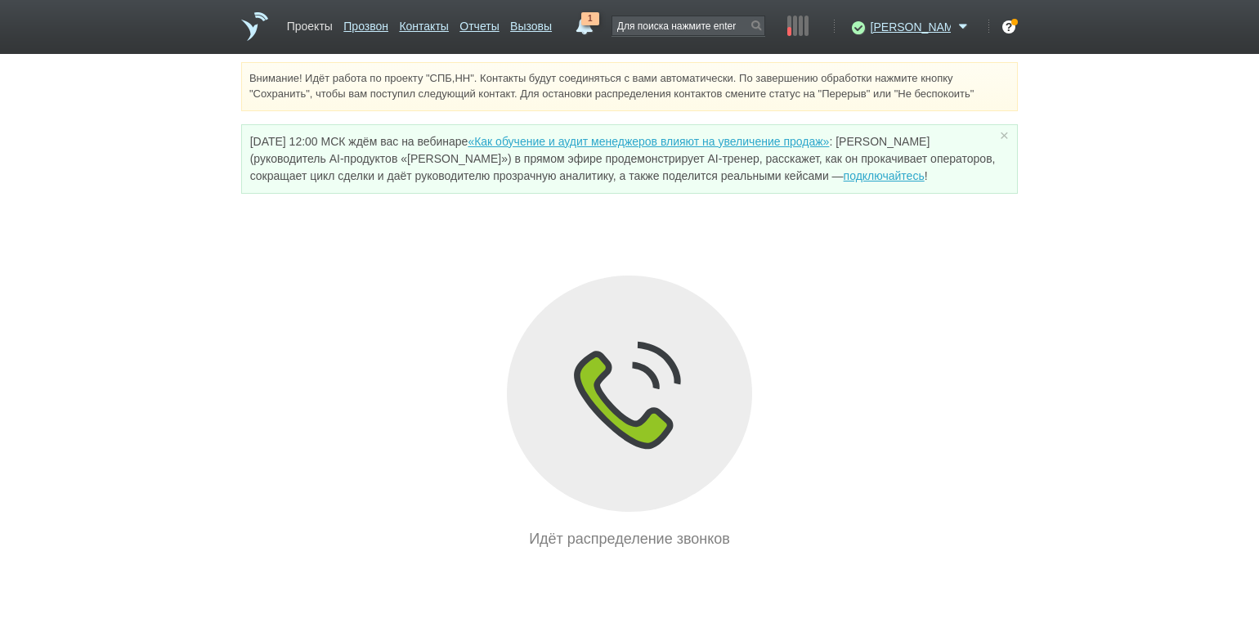
click at [307, 20] on link "Проекты" at bounding box center [310, 23] width 46 height 24
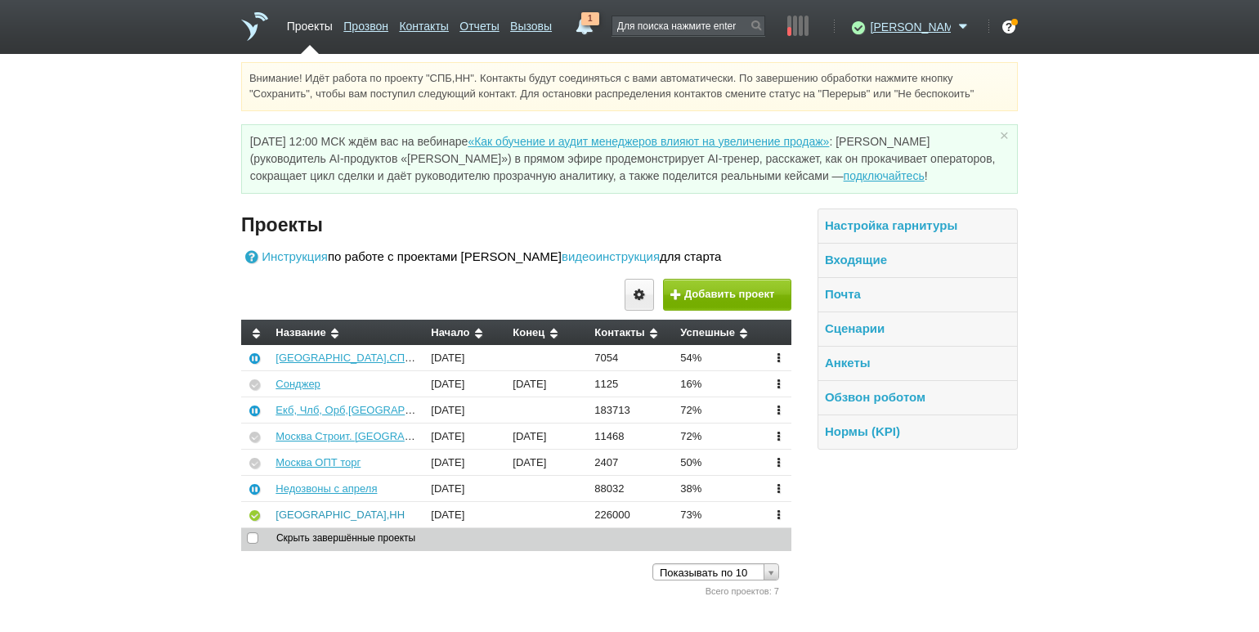
click at [305, 509] on link "[GEOGRAPHIC_DATA],НН" at bounding box center [339, 514] width 129 height 12
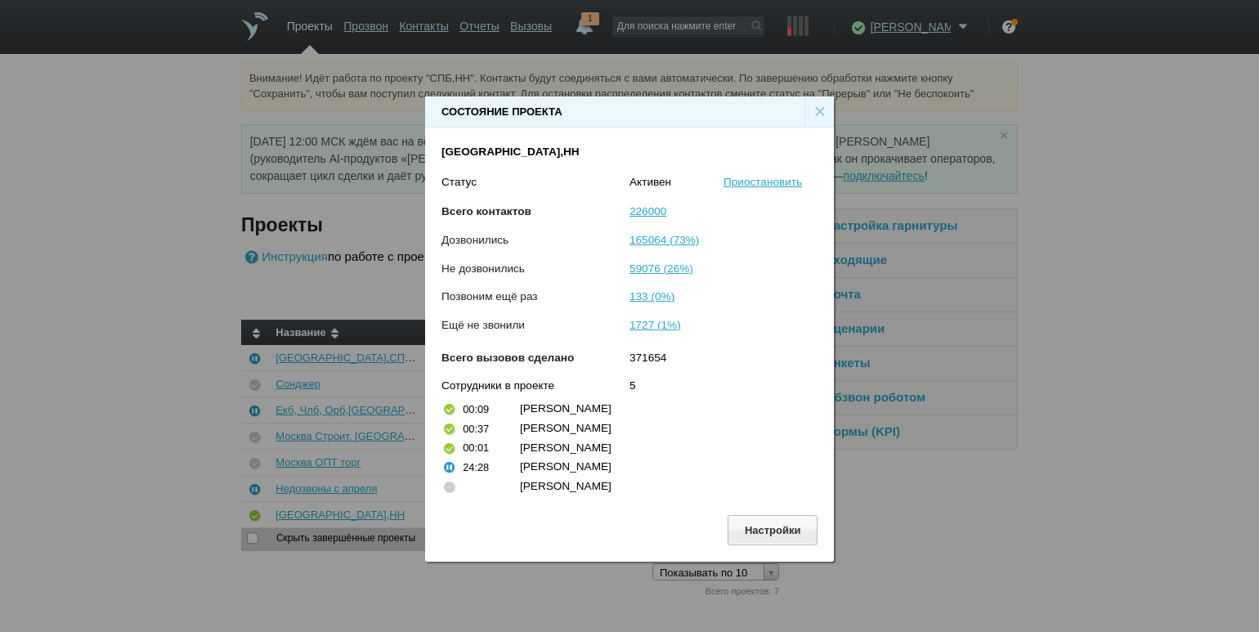
click at [822, 108] on div "×" at bounding box center [818, 111] width 29 height 31
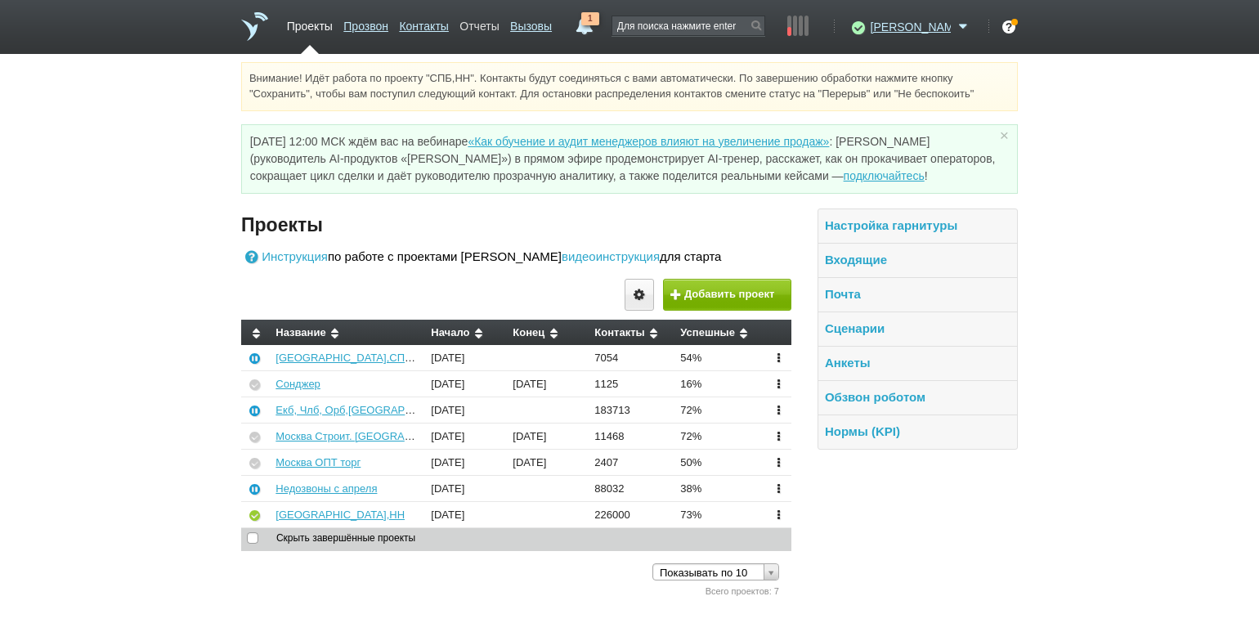
click at [499, 24] on link "Отчеты" at bounding box center [478, 23] width 39 height 24
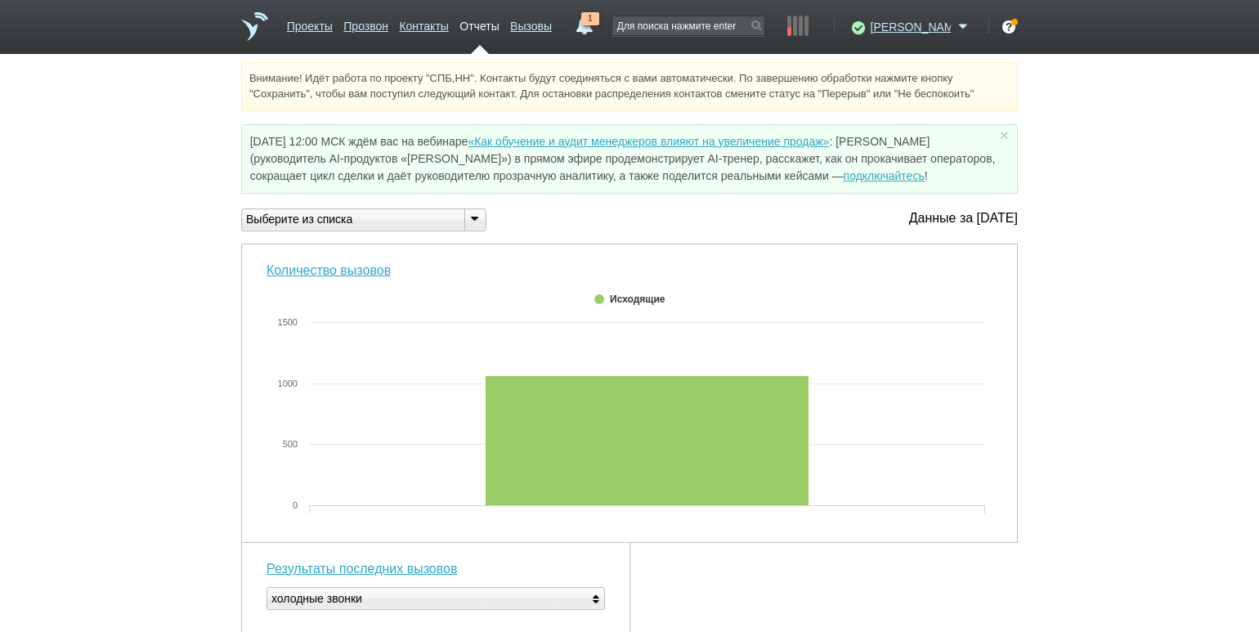
drag, startPoint x: 475, startPoint y: 219, endPoint x: 462, endPoint y: 252, distance: 35.2
click at [475, 219] on icon at bounding box center [474, 218] width 18 height 12
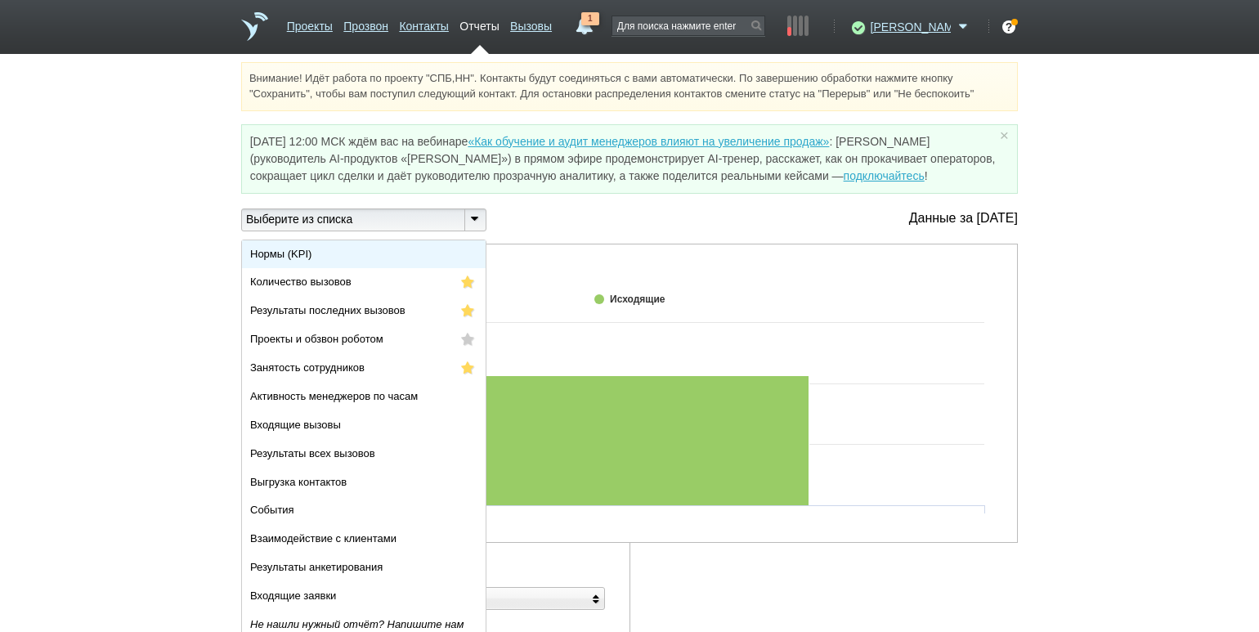
click at [458, 255] on li "Нормы (KPI)" at bounding box center [364, 254] width 244 height 29
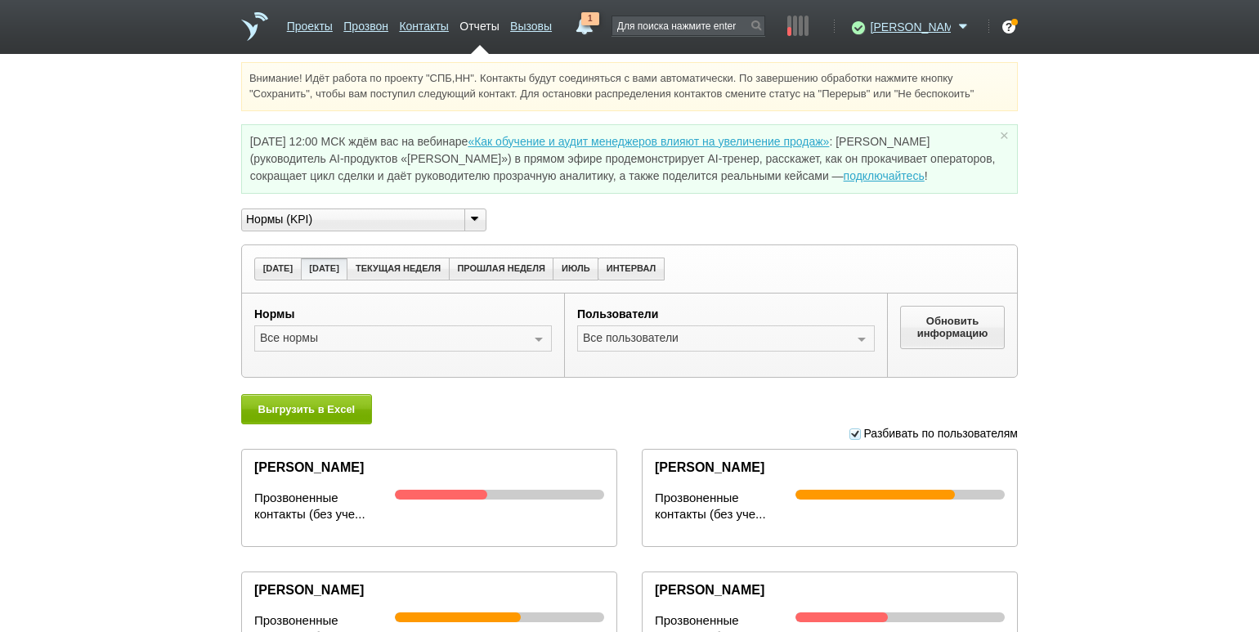
click at [210, 270] on div "Внимание! Идёт работа по проекту "СПБ,НН". Контакты будут соединяться с вами ав…" at bounding box center [629, 392] width 1259 height 661
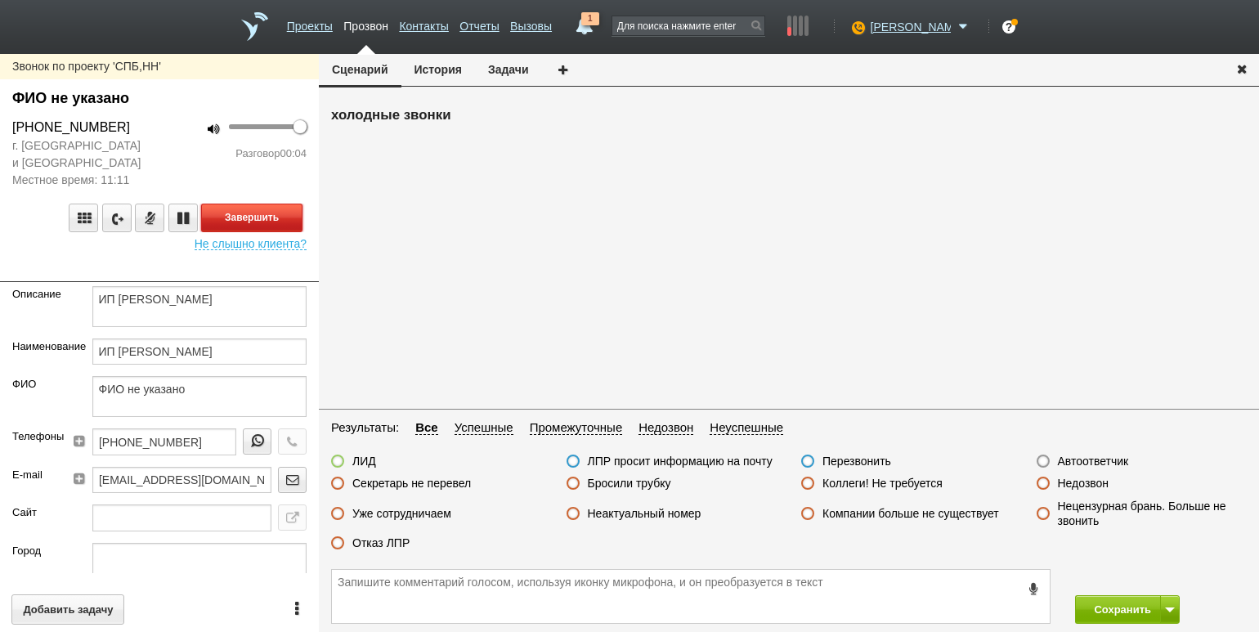
click at [282, 222] on button "Завершить" at bounding box center [251, 217] width 101 height 29
click at [616, 489] on label "Бросили трубку" at bounding box center [629, 483] width 83 height 15
click at [0, 0] on input "Бросили трубку" at bounding box center [0, 0] width 0 height 0
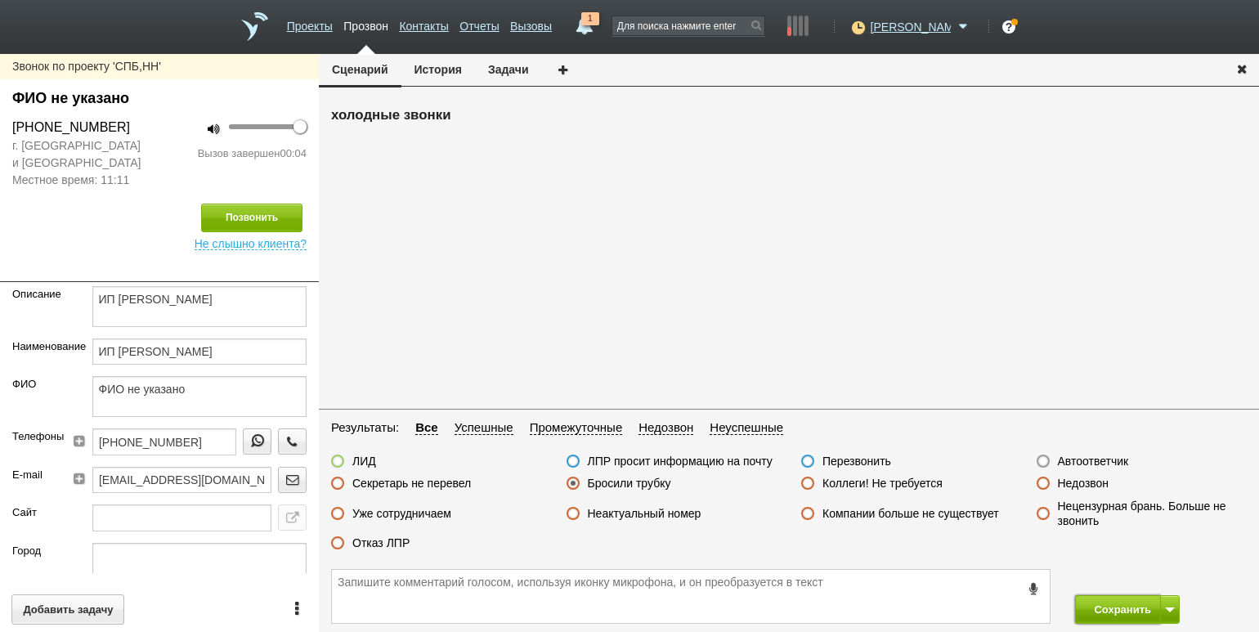
click at [1099, 615] on button "Сохранить" at bounding box center [1118, 609] width 86 height 29
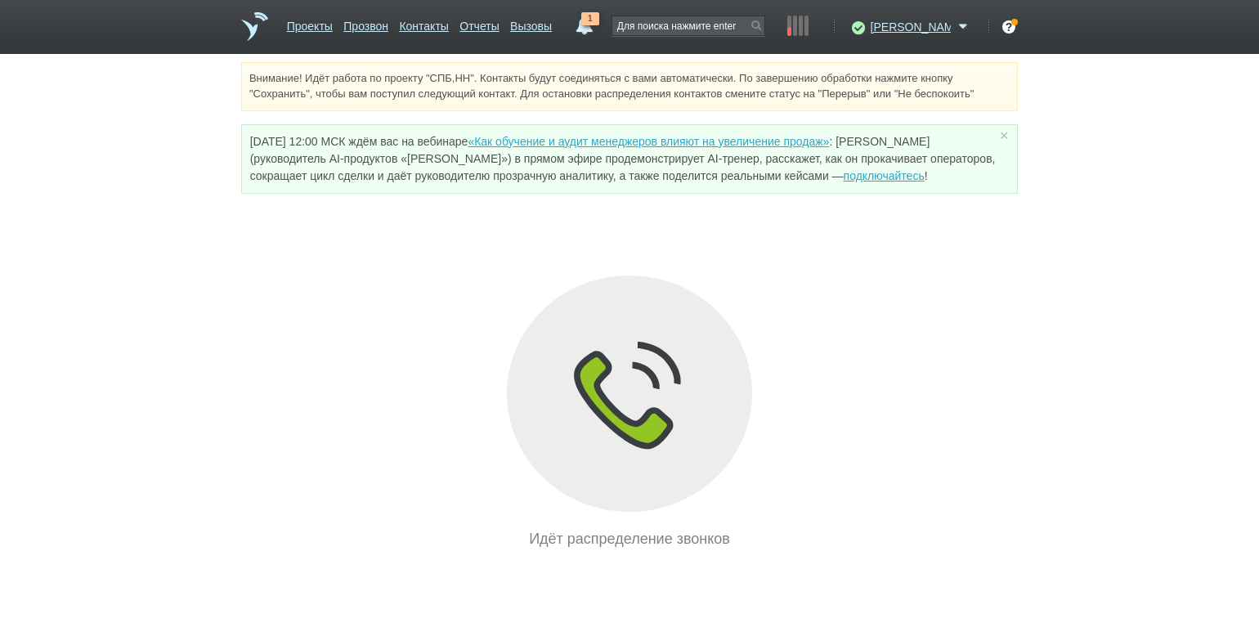
click at [186, 267] on div "Внимание! Идёт работа по проекту "СПБ,НН". Контакты будут соединяться с вами ав…" at bounding box center [629, 306] width 1259 height 488
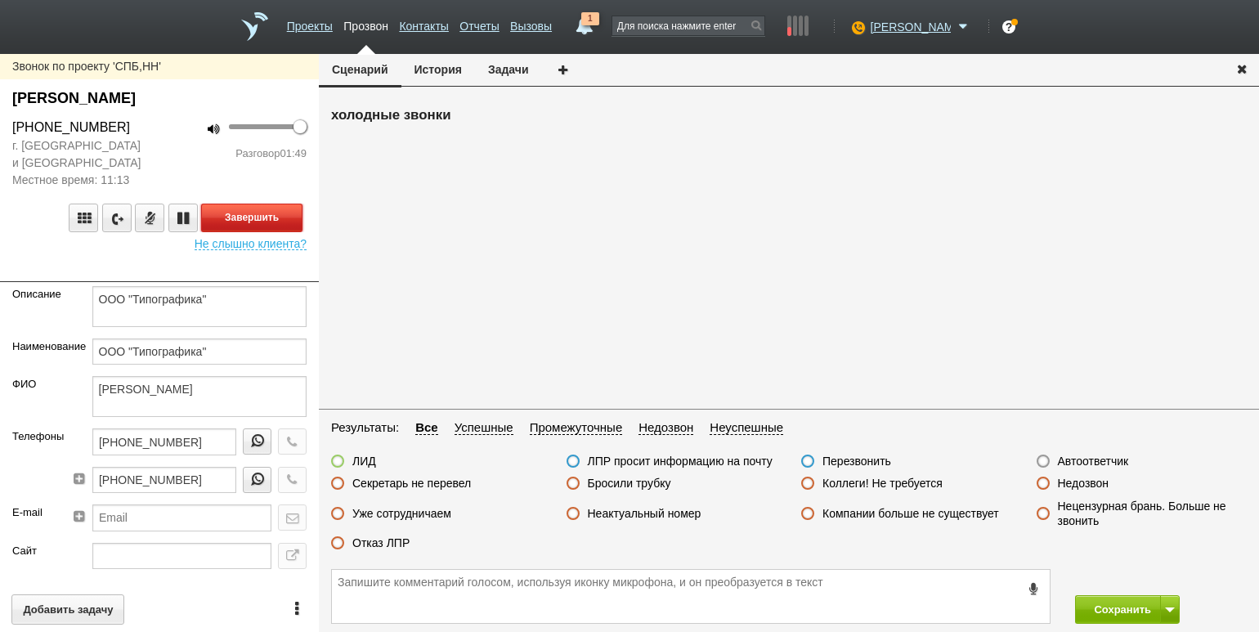
click at [255, 223] on button "Завершить" at bounding box center [251, 217] width 101 height 29
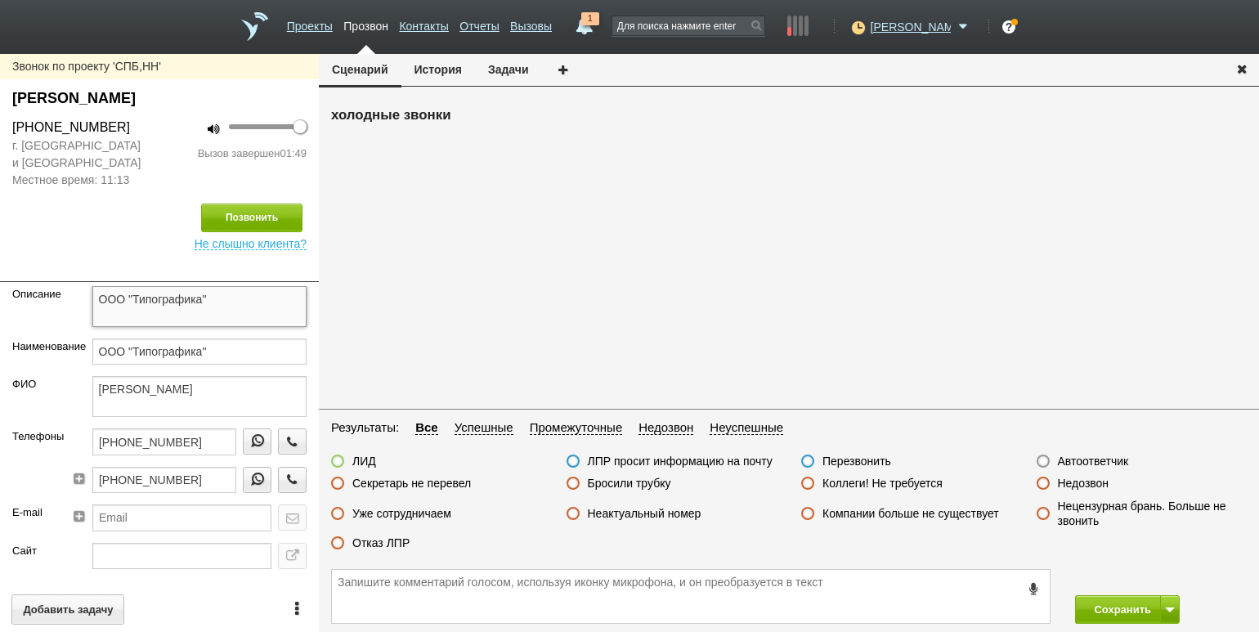
drag, startPoint x: 226, startPoint y: 297, endPoint x: 92, endPoint y: 297, distance: 134.0
click at [92, 297] on textarea "ООО "Типографика"" at bounding box center [199, 306] width 215 height 41
click at [191, 302] on textarea "ООО "Типографика"" at bounding box center [199, 306] width 215 height 41
drag, startPoint x: 203, startPoint y: 302, endPoint x: 87, endPoint y: 298, distance: 116.9
click at [87, 298] on div "ООО "Типографика"" at bounding box center [199, 312] width 239 height 52
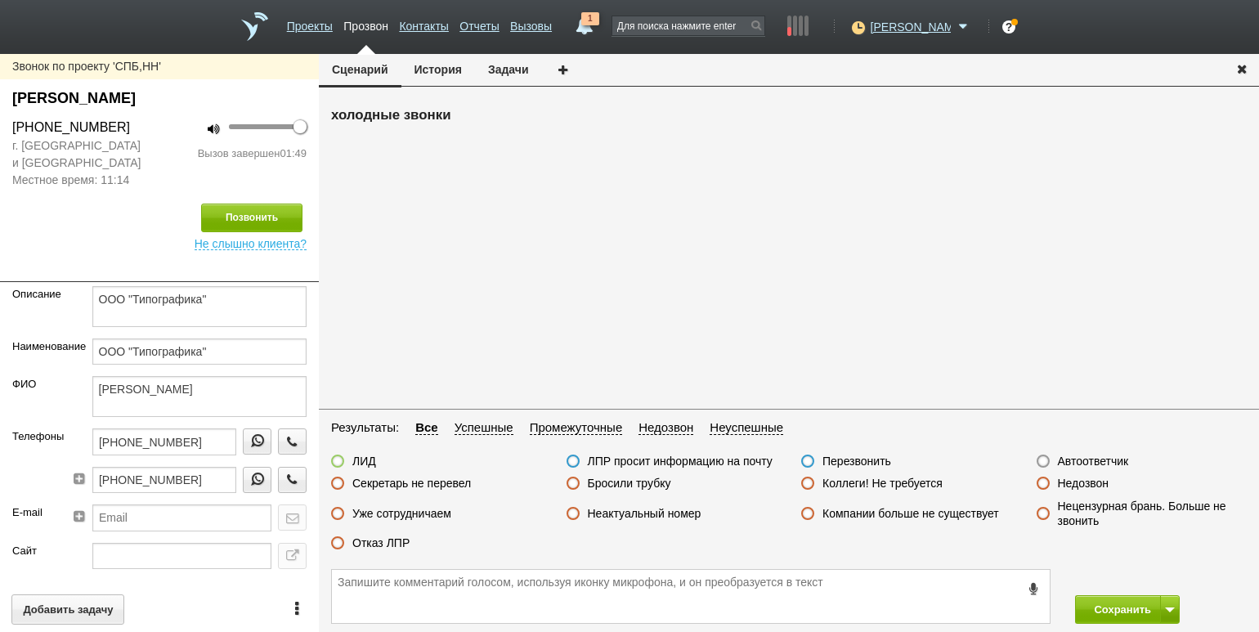
click at [226, 92] on div "[PERSON_NAME]" at bounding box center [159, 98] width 294 height 22
drag, startPoint x: 239, startPoint y: 96, endPoint x: 6, endPoint y: 102, distance: 233.0
click at [6, 102] on div "[PERSON_NAME]" at bounding box center [159, 102] width 319 height 30
copy div "[PERSON_NAME]"
drag, startPoint x: 132, startPoint y: 124, endPoint x: 21, endPoint y: 125, distance: 110.3
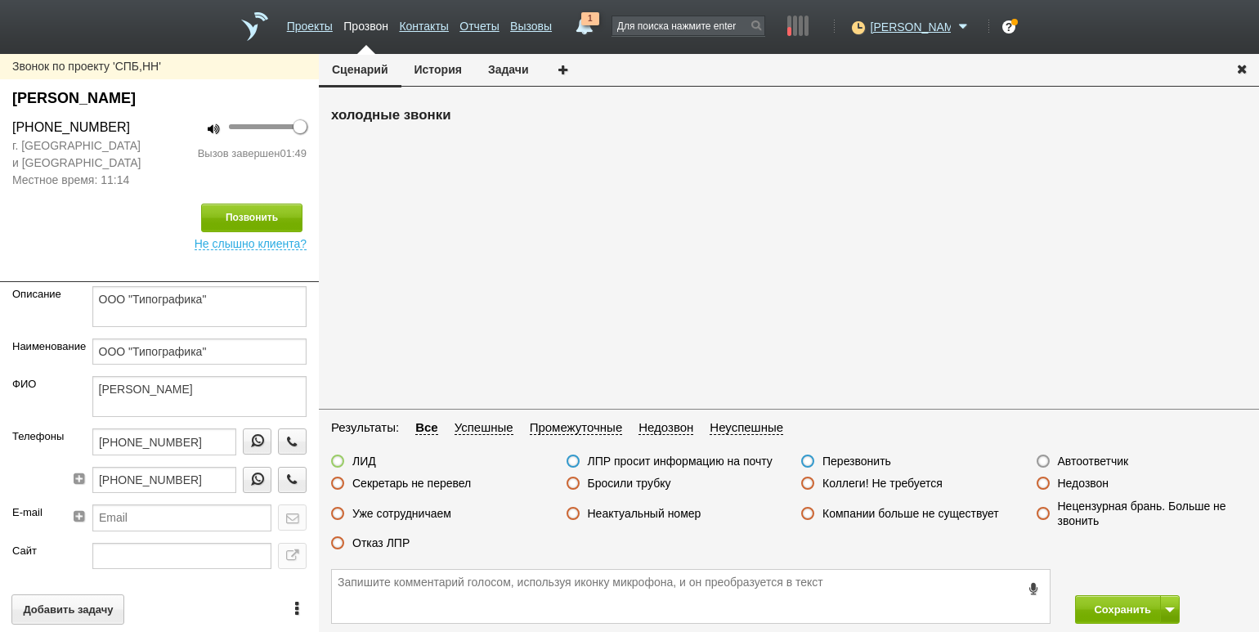
click at [21, 125] on div "[PHONE_NUMBER]" at bounding box center [79, 128] width 159 height 20
copy div "[PHONE_NUMBER]"
click at [1213, 606] on div "Сохранить" at bounding box center [1160, 609] width 196 height 29
click at [360, 463] on label "ЛИД" at bounding box center [364, 461] width 24 height 15
click at [0, 0] on input "ЛИД" at bounding box center [0, 0] width 0 height 0
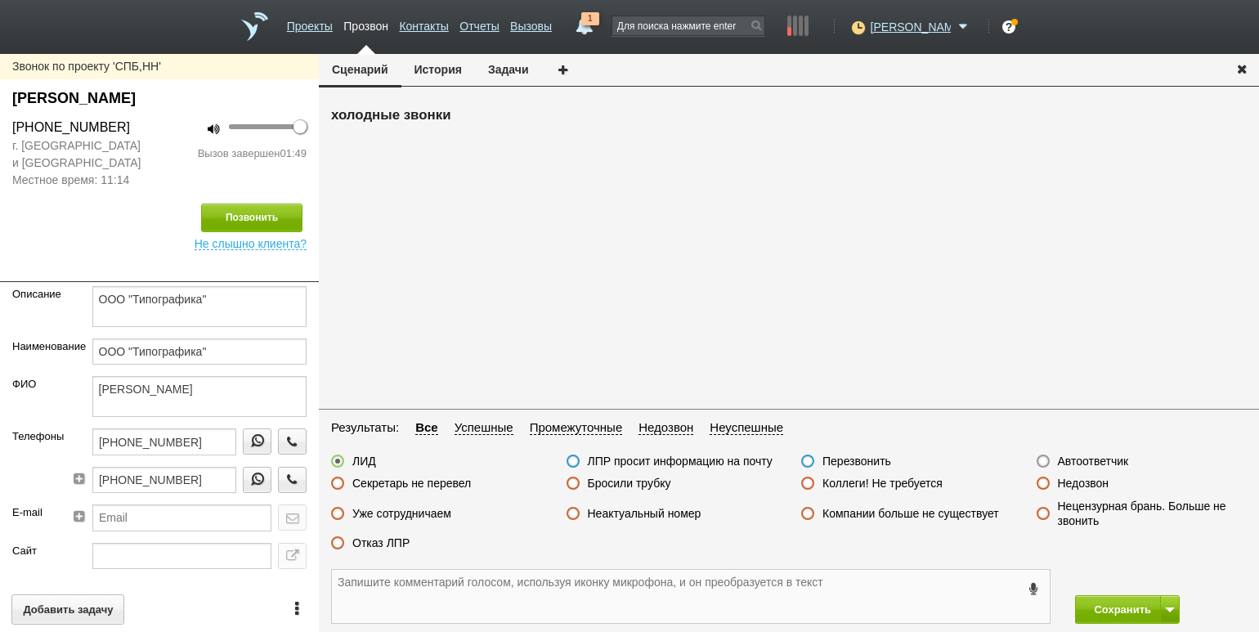
click at [408, 581] on textarea at bounding box center [691, 596] width 718 height 53
type textarea "согл на расч зв 14,08,2025 впд"
click at [1102, 617] on button "Сохранить" at bounding box center [1118, 609] width 86 height 29
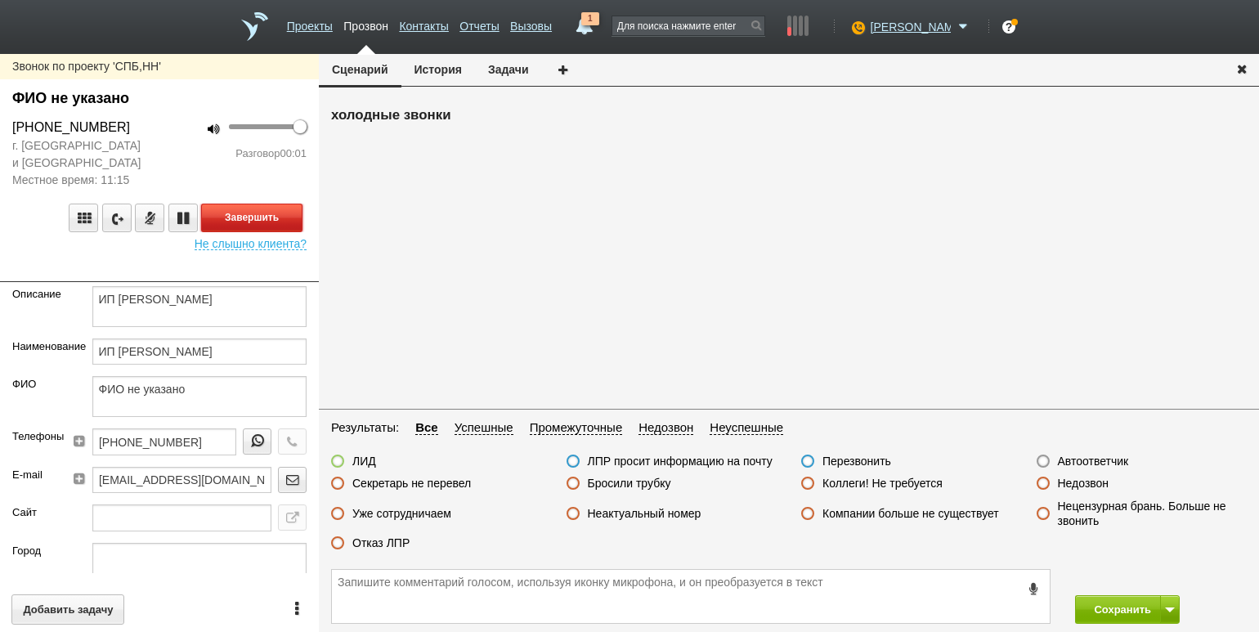
click at [225, 218] on button "Завершить" at bounding box center [251, 217] width 101 height 29
click at [1084, 467] on label "Автоответчик" at bounding box center [1093, 461] width 71 height 15
click at [0, 0] on input "Автоответчик" at bounding box center [0, 0] width 0 height 0
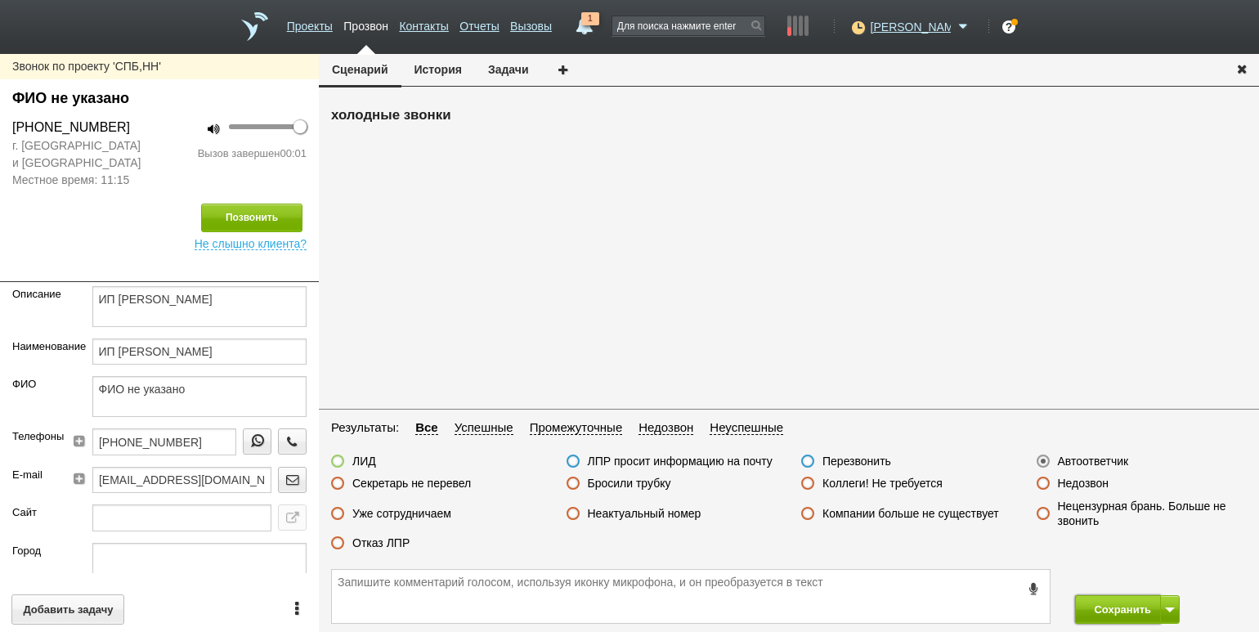
click at [1120, 608] on button "Сохранить" at bounding box center [1118, 609] width 86 height 29
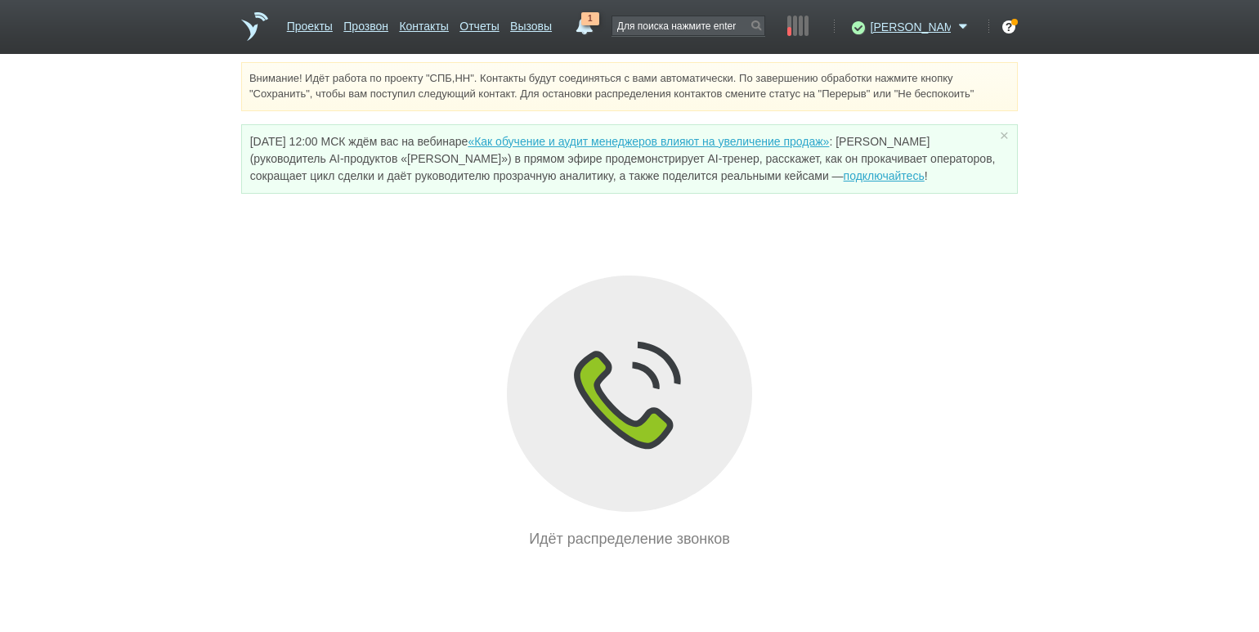
click at [176, 267] on div "Внимание! Идёт работа по проекту "СПБ,НН". Контакты будут соединяться с вами ав…" at bounding box center [629, 306] width 1259 height 488
click at [727, 262] on div "Внимание! Идёт работа по проекту "СПБ,НН". Контакты будут соединяться с вами ав…" at bounding box center [629, 306] width 1259 height 488
click at [599, 24] on link "1" at bounding box center [584, 22] width 29 height 20
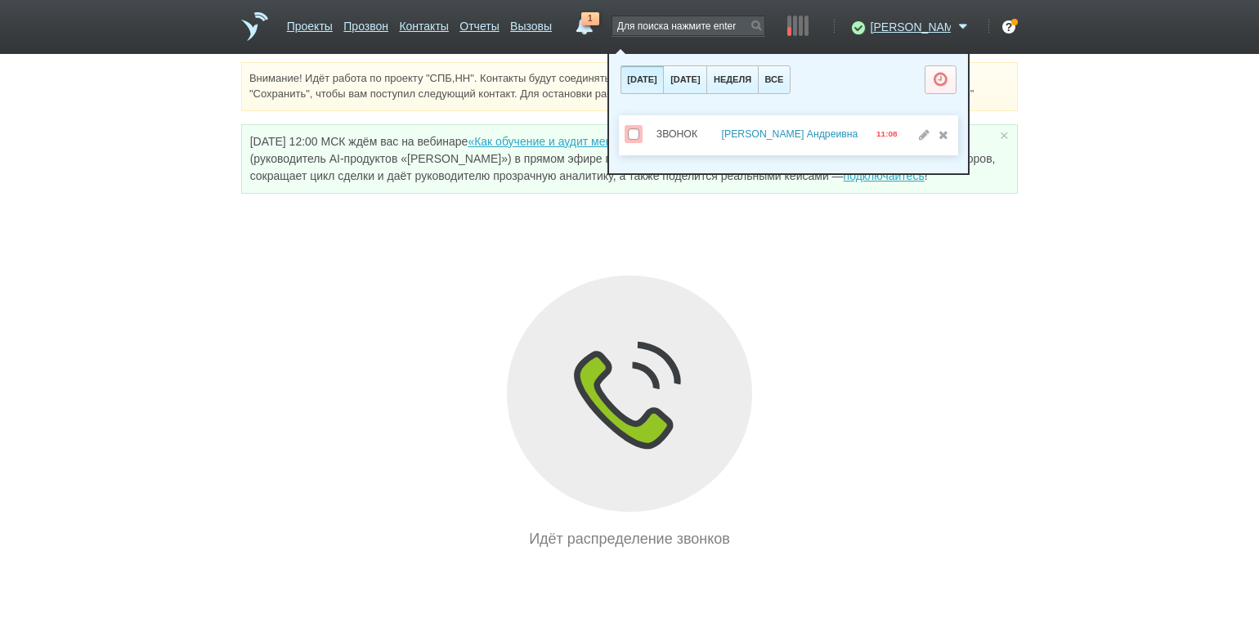
click at [768, 134] on link "[PERSON_NAME] Андреивна" at bounding box center [790, 133] width 136 height 11
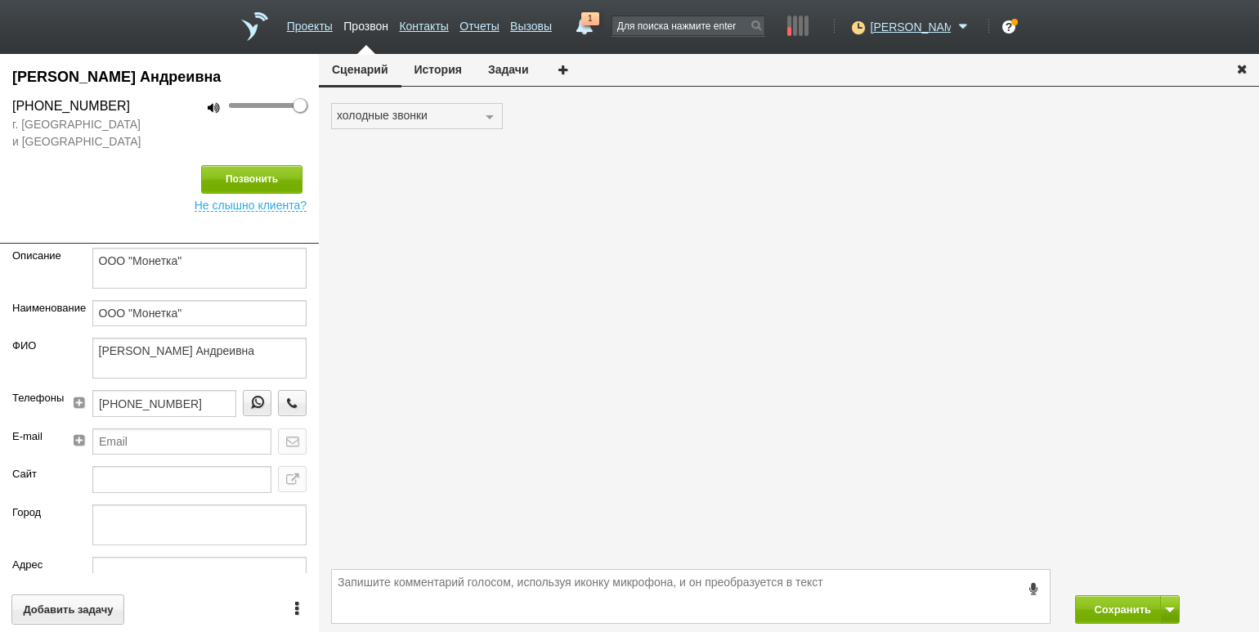
click at [445, 76] on button "История" at bounding box center [438, 69] width 74 height 31
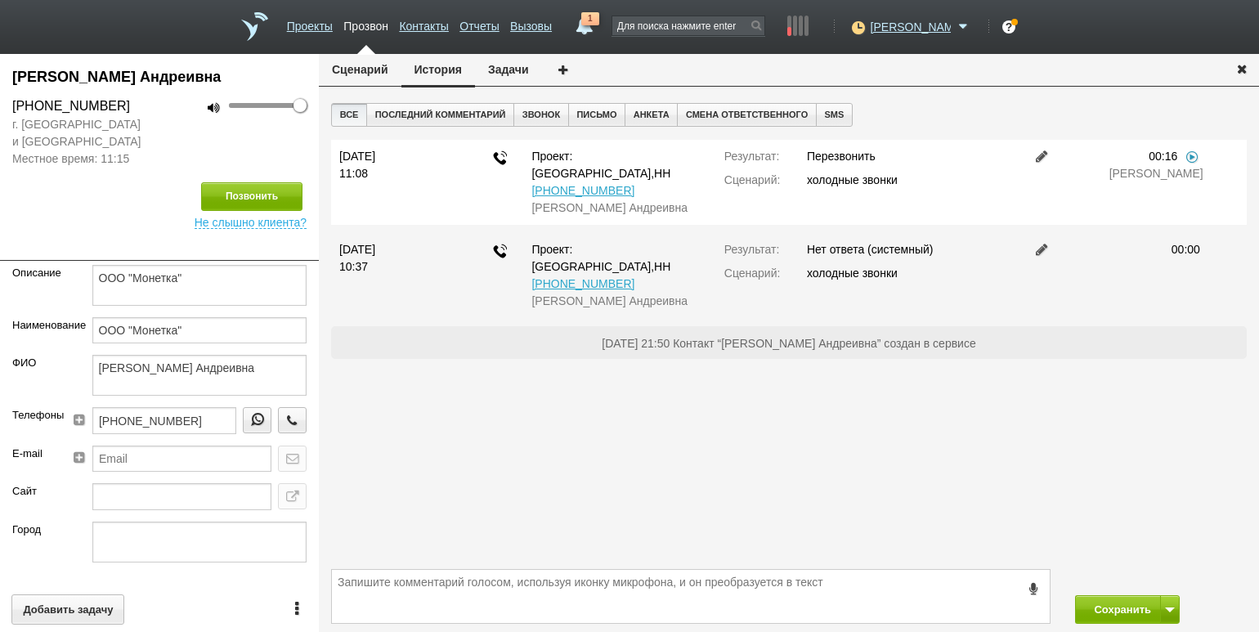
click at [1190, 159] on link at bounding box center [1191, 156] width 16 height 13
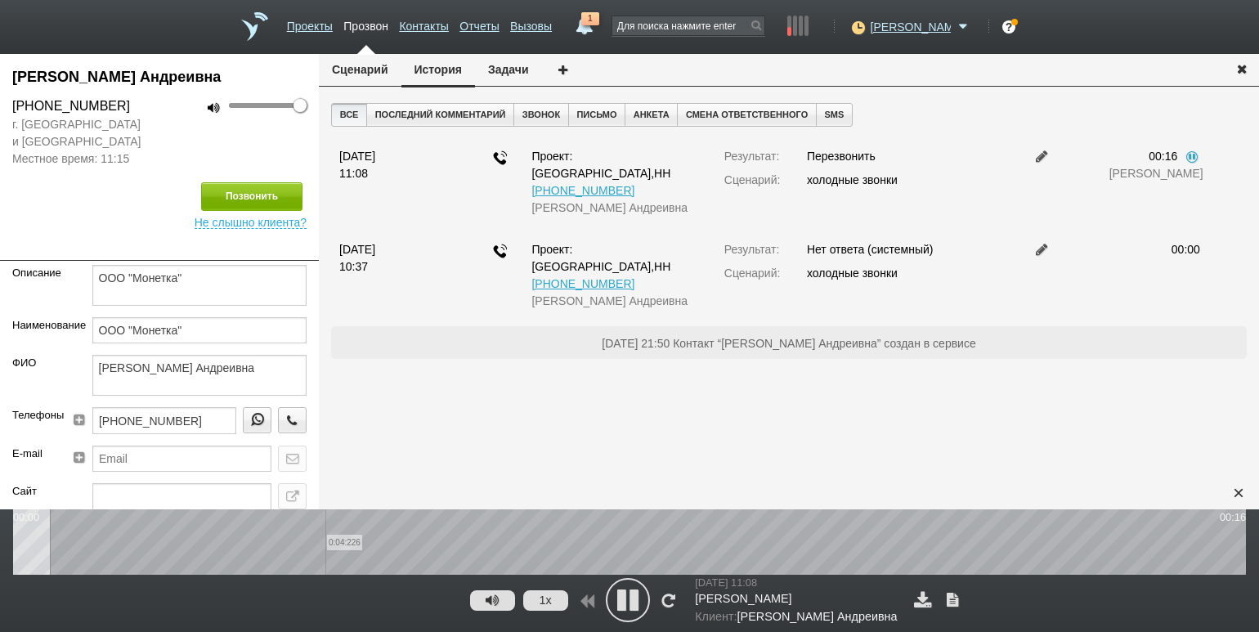
drag, startPoint x: 325, startPoint y: 544, endPoint x: 353, endPoint y: 543, distance: 27.8
click at [326, 544] on wave "0:04:226" at bounding box center [629, 541] width 1232 height 65
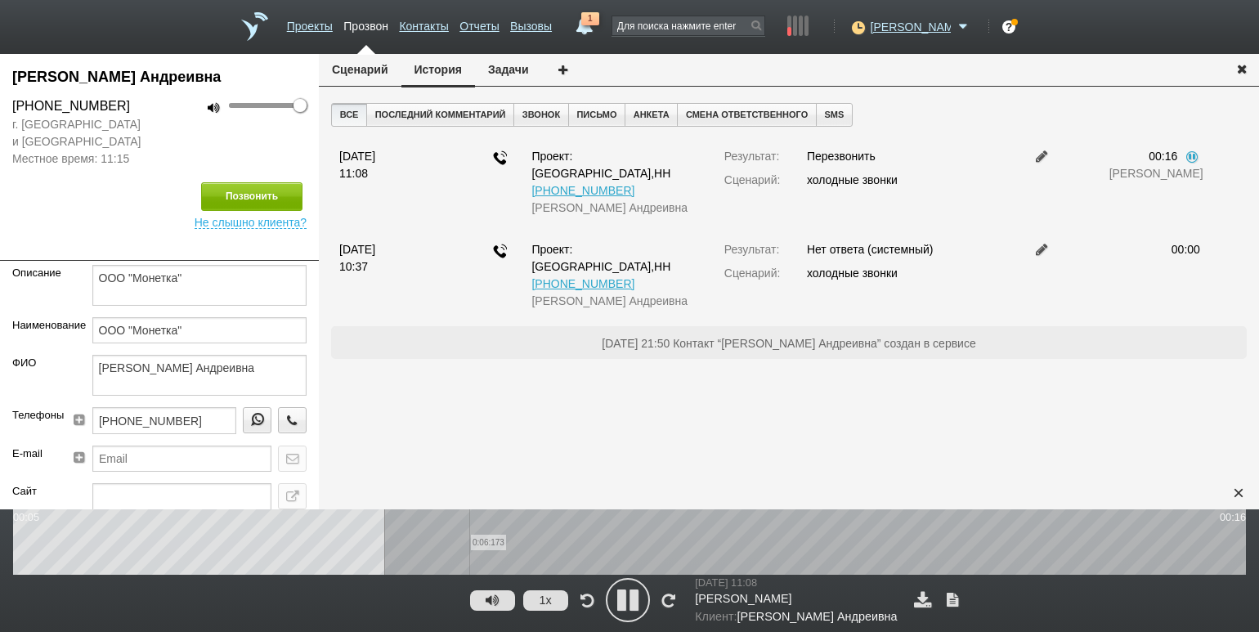
drag, startPoint x: 469, startPoint y: 546, endPoint x: 509, endPoint y: 542, distance: 40.3
click at [469, 546] on wave "0:06:173" at bounding box center [629, 541] width 1232 height 65
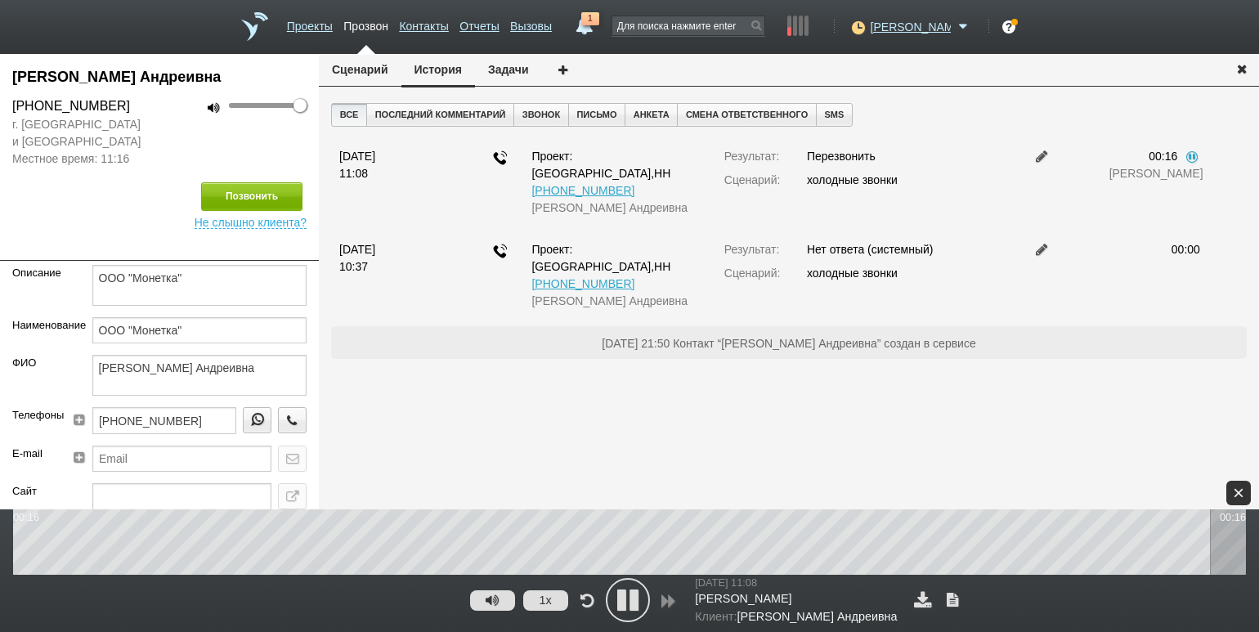
click at [1232, 489] on div "×" at bounding box center [1238, 493] width 25 height 25
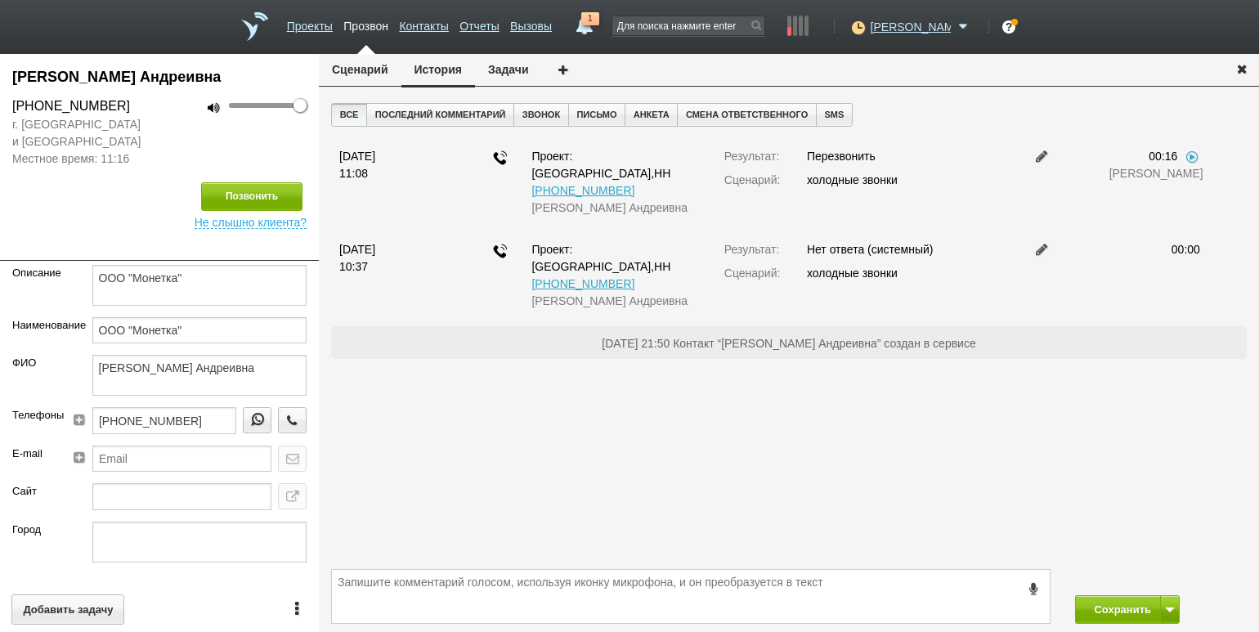
click at [367, 62] on button "Сценарий" at bounding box center [360, 69] width 83 height 31
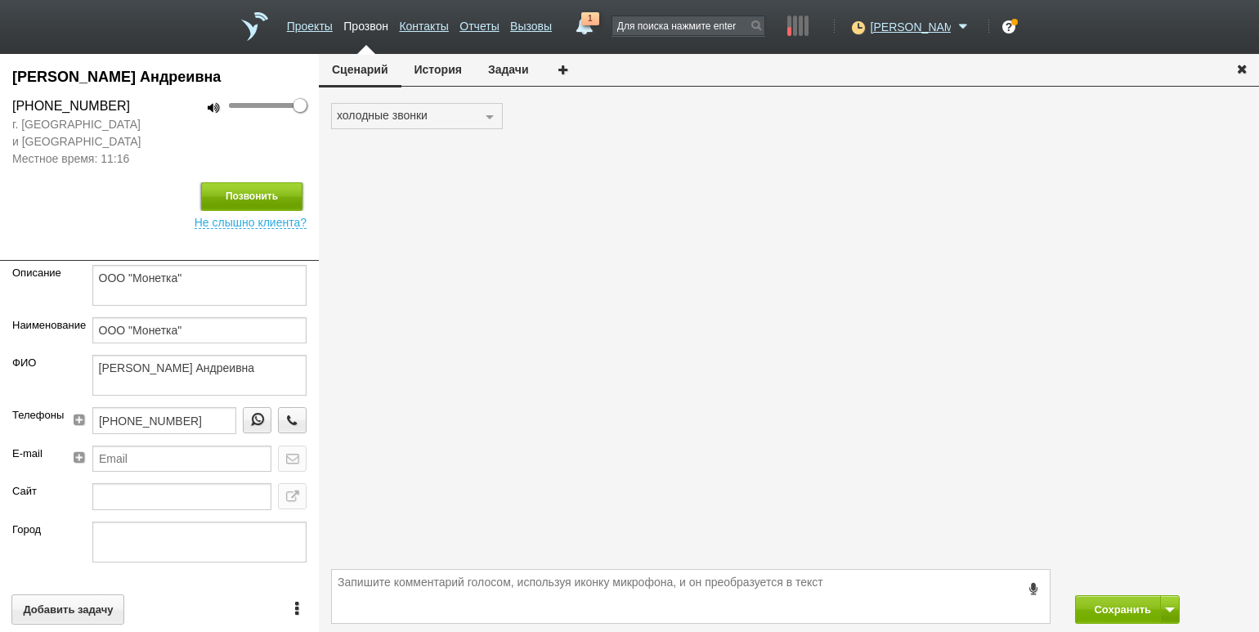
click at [281, 193] on button "Позвонить" at bounding box center [251, 196] width 101 height 29
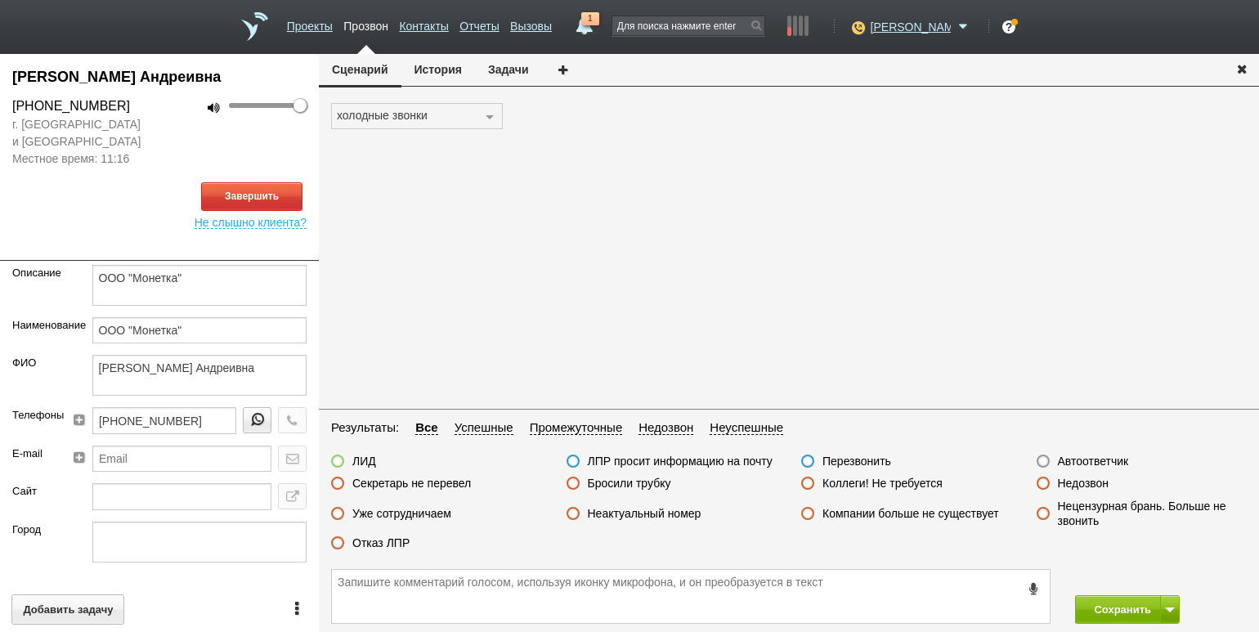
click at [446, 70] on button "История" at bounding box center [438, 69] width 74 height 31
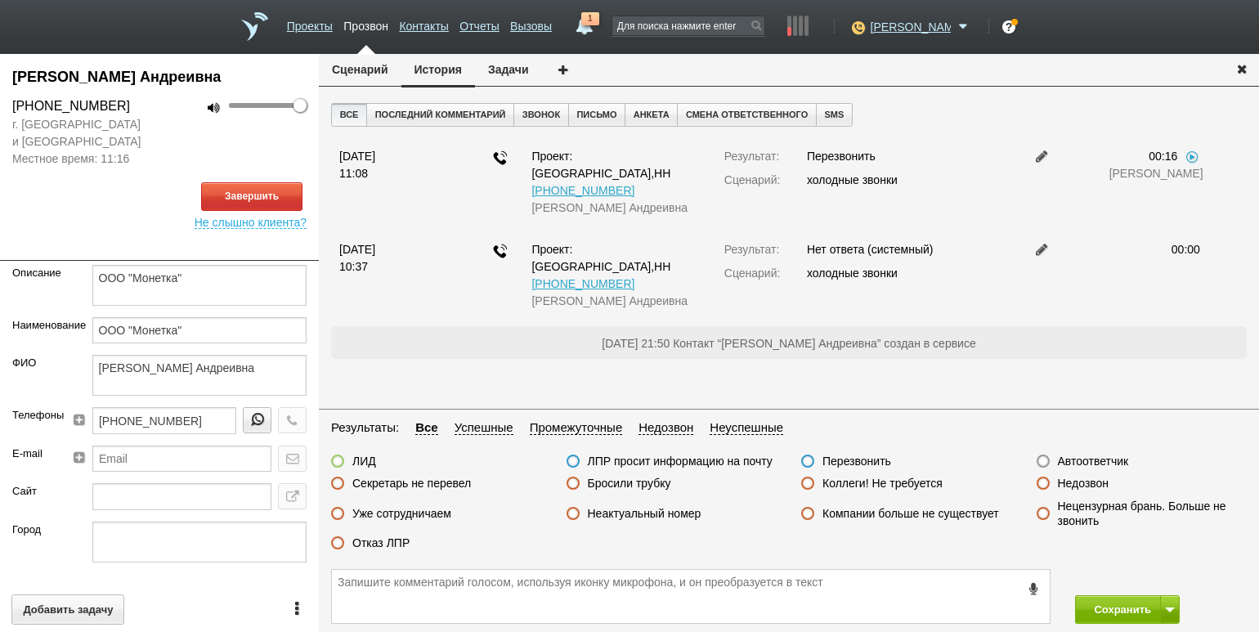
click at [361, 71] on button "Сценарий" at bounding box center [360, 69] width 83 height 31
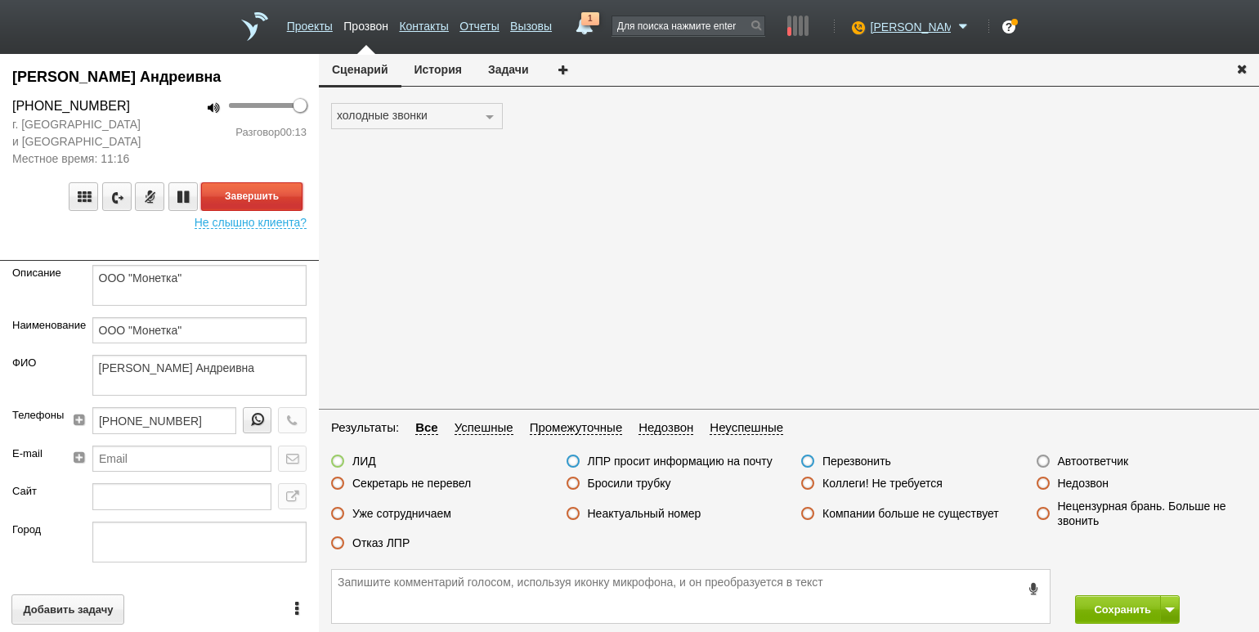
drag, startPoint x: 274, startPoint y: 199, endPoint x: 286, endPoint y: 199, distance: 12.3
click at [274, 199] on button "Завершить" at bounding box center [251, 196] width 101 height 29
click at [494, 74] on button "Задачи" at bounding box center [508, 69] width 67 height 31
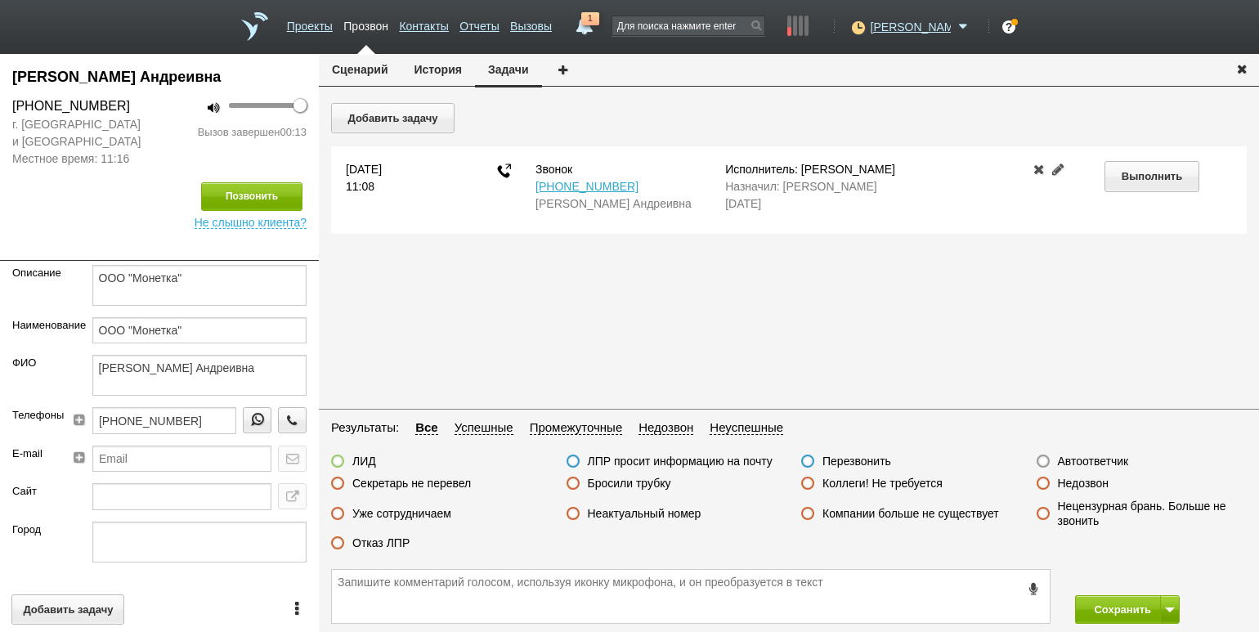
click at [460, 110] on div "Добавить задачу [DATE] 11:08 Звонок [PHONE_NUMBER] [PERSON_NAME] Исполнитель: […" at bounding box center [788, 168] width 915 height 131
click at [442, 111] on button "Добавить задачу" at bounding box center [392, 118] width 123 height 30
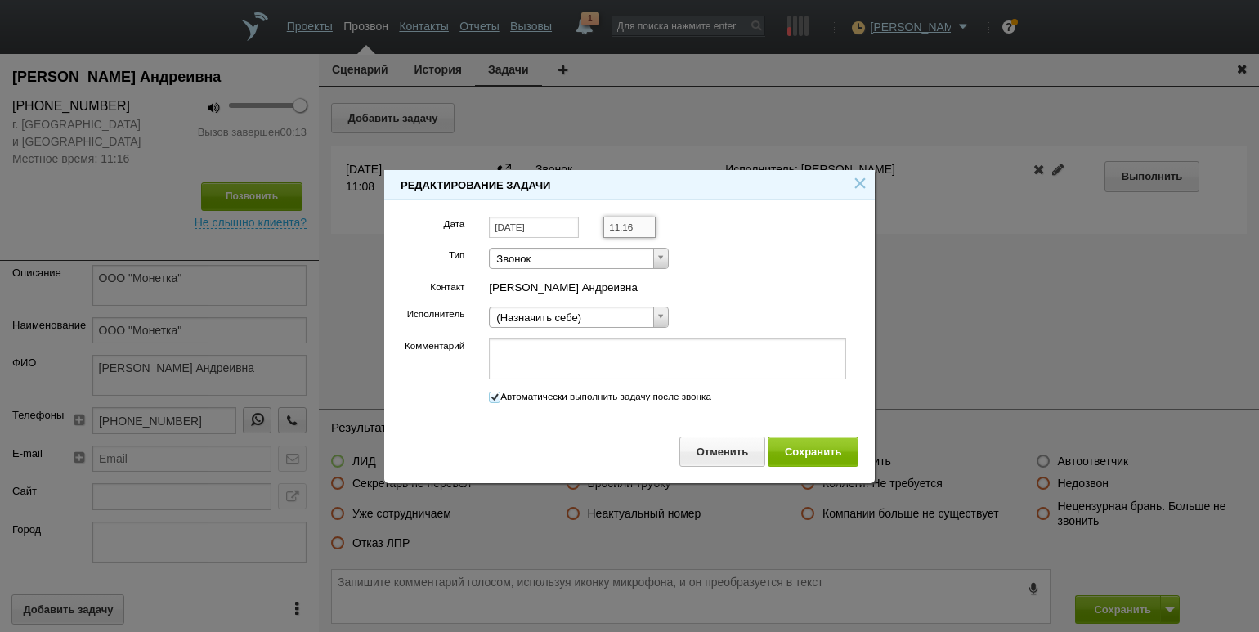
click at [634, 232] on input "11:16" at bounding box center [628, 228] width 51 height 22
click at [637, 305] on li "12:30" at bounding box center [646, 308] width 85 height 20
type input "12:15"
click at [797, 458] on button "Сохранить" at bounding box center [812, 451] width 91 height 30
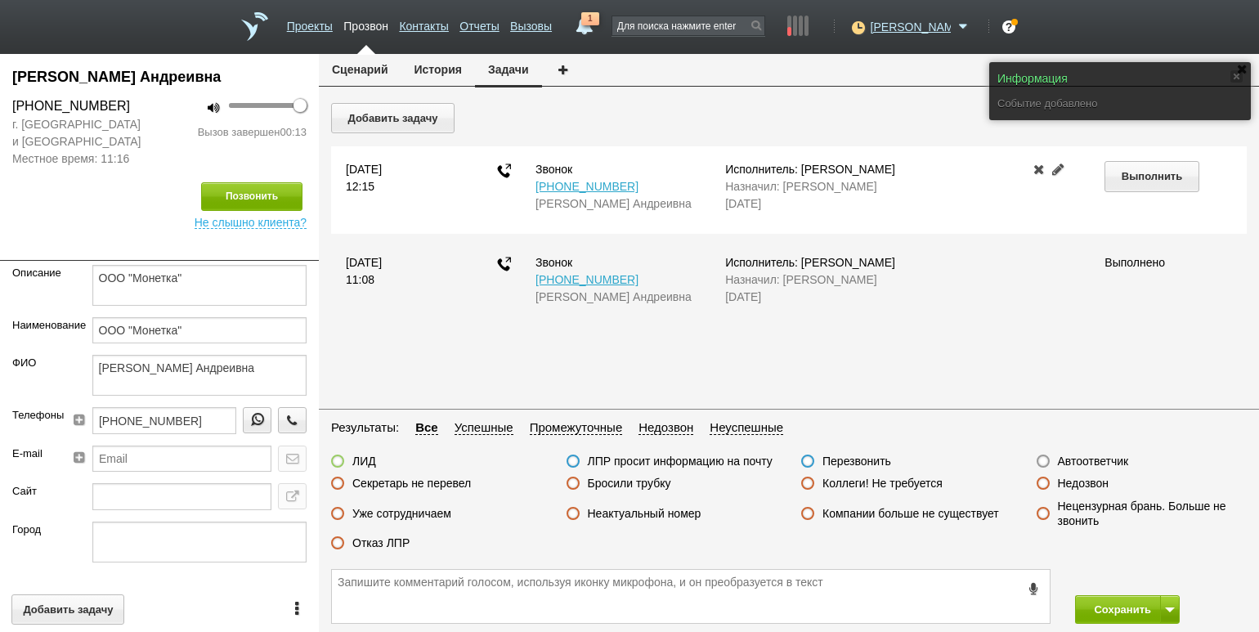
click at [846, 458] on label "Перезвонить" at bounding box center [856, 461] width 69 height 15
click at [0, 0] on input "Перезвонить" at bounding box center [0, 0] width 0 height 0
drag, startPoint x: 1110, startPoint y: 618, endPoint x: 1100, endPoint y: 607, distance: 14.5
click at [1110, 618] on button "Сохранить" at bounding box center [1118, 609] width 86 height 29
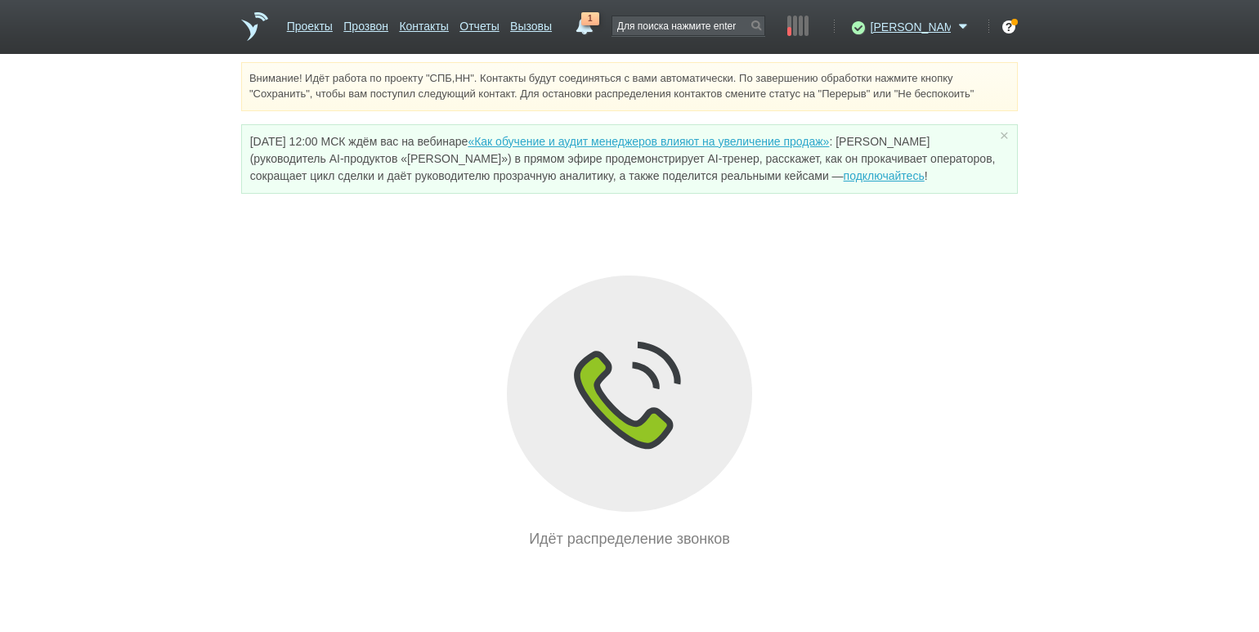
click at [177, 215] on div "Внимание! Идёт работа по проекту "СПБ,НН". Контакты будут соединяться с вами ав…" at bounding box center [629, 306] width 1259 height 488
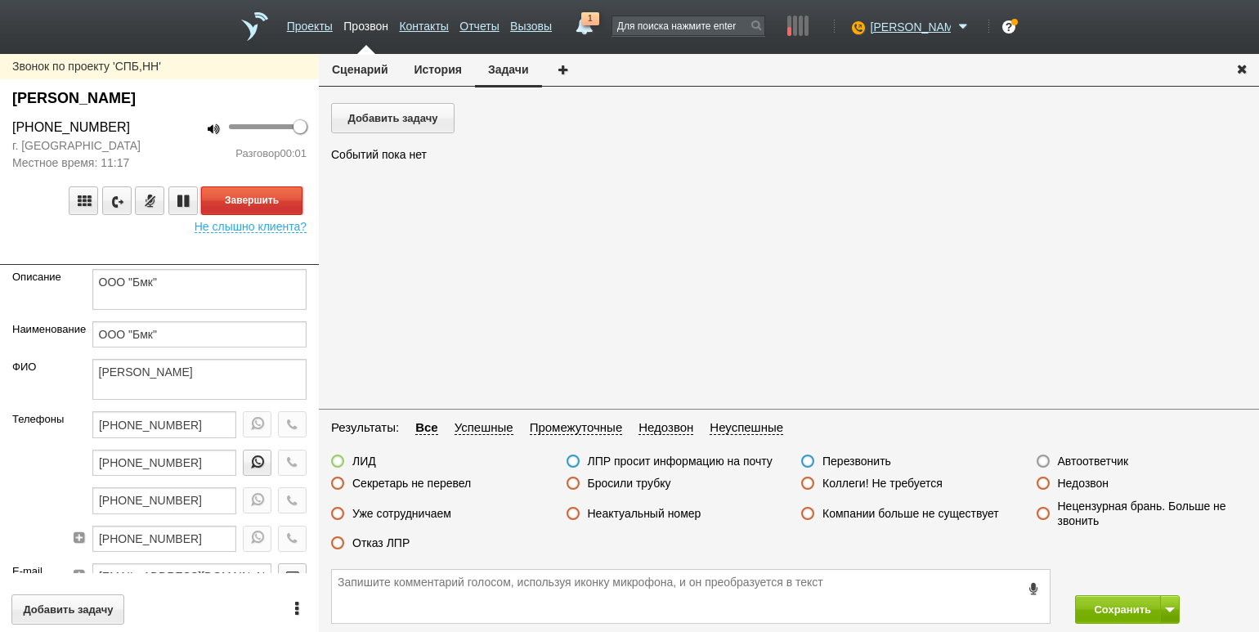
drag, startPoint x: 285, startPoint y: 192, endPoint x: 344, endPoint y: 224, distance: 66.9
click at [285, 192] on button "Завершить" at bounding box center [251, 200] width 101 height 29
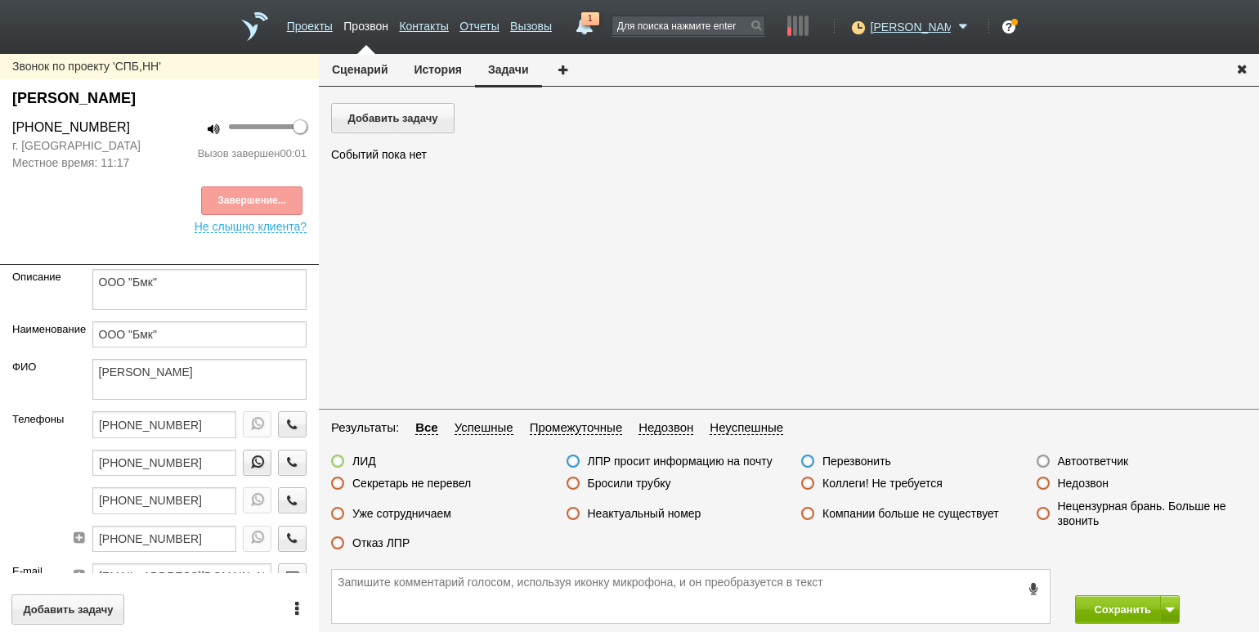
click at [1084, 464] on label "Автоответчик" at bounding box center [1093, 461] width 71 height 15
click at [0, 0] on input "Автоответчик" at bounding box center [0, 0] width 0 height 0
drag, startPoint x: 1124, startPoint y: 599, endPoint x: 1109, endPoint y: 590, distance: 17.2
click at [1119, 598] on button "Сохранить" at bounding box center [1118, 609] width 86 height 29
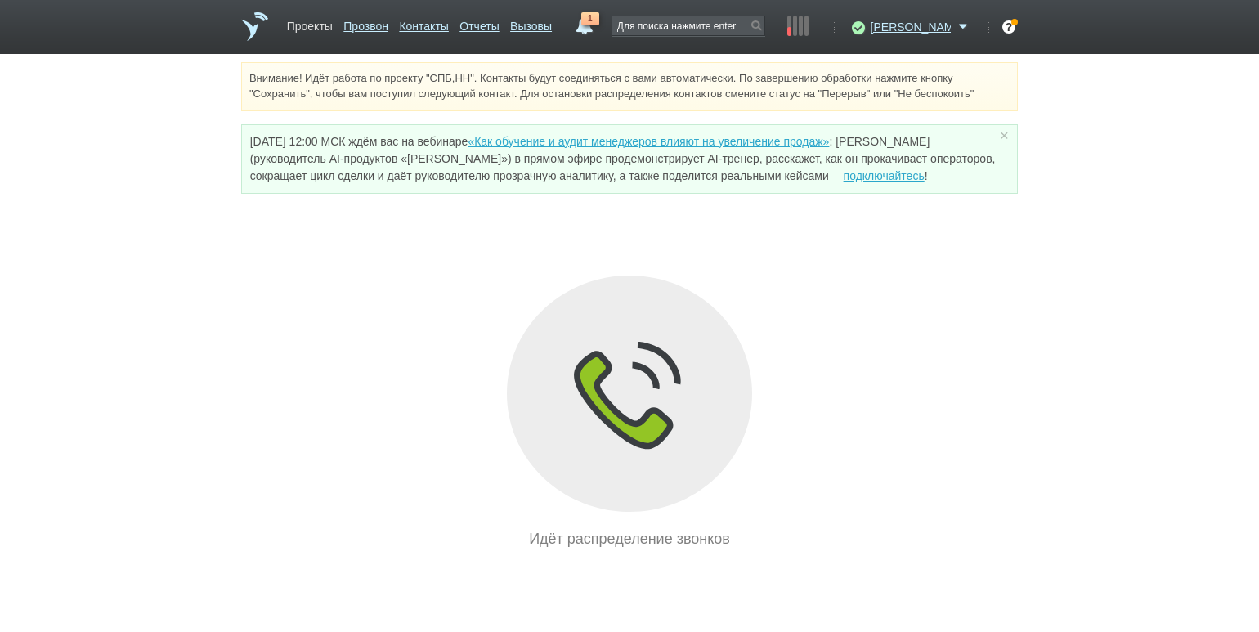
click at [320, 32] on link "Проекты" at bounding box center [310, 23] width 46 height 24
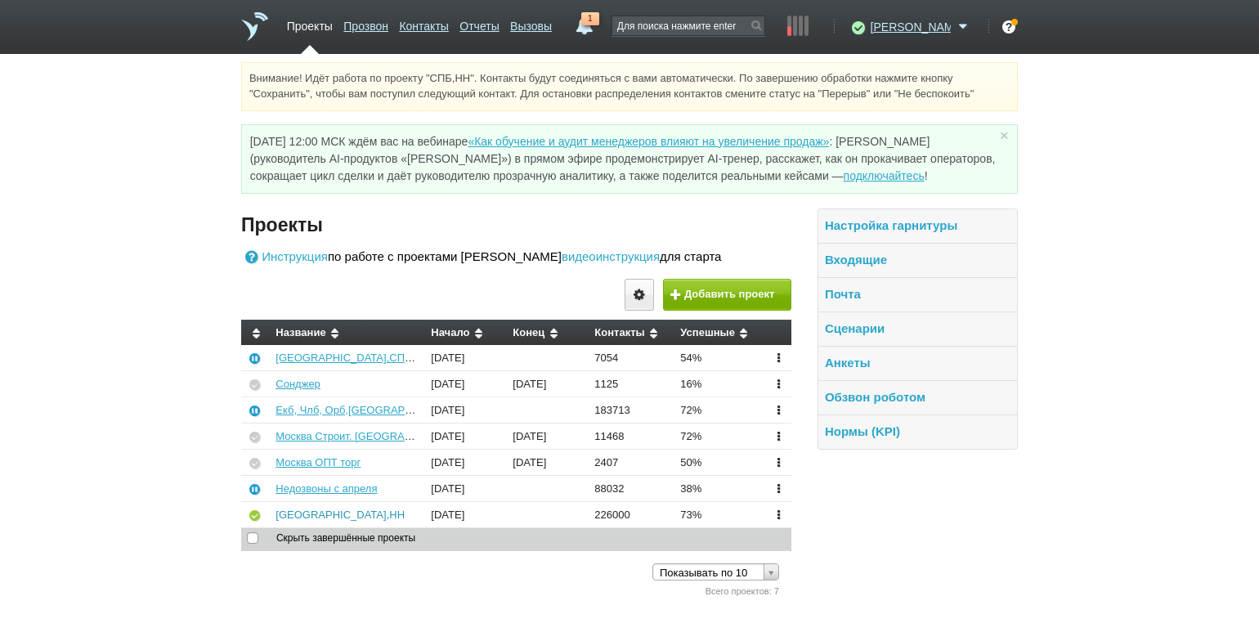
click at [302, 512] on link "[GEOGRAPHIC_DATA],НН" at bounding box center [339, 514] width 129 height 12
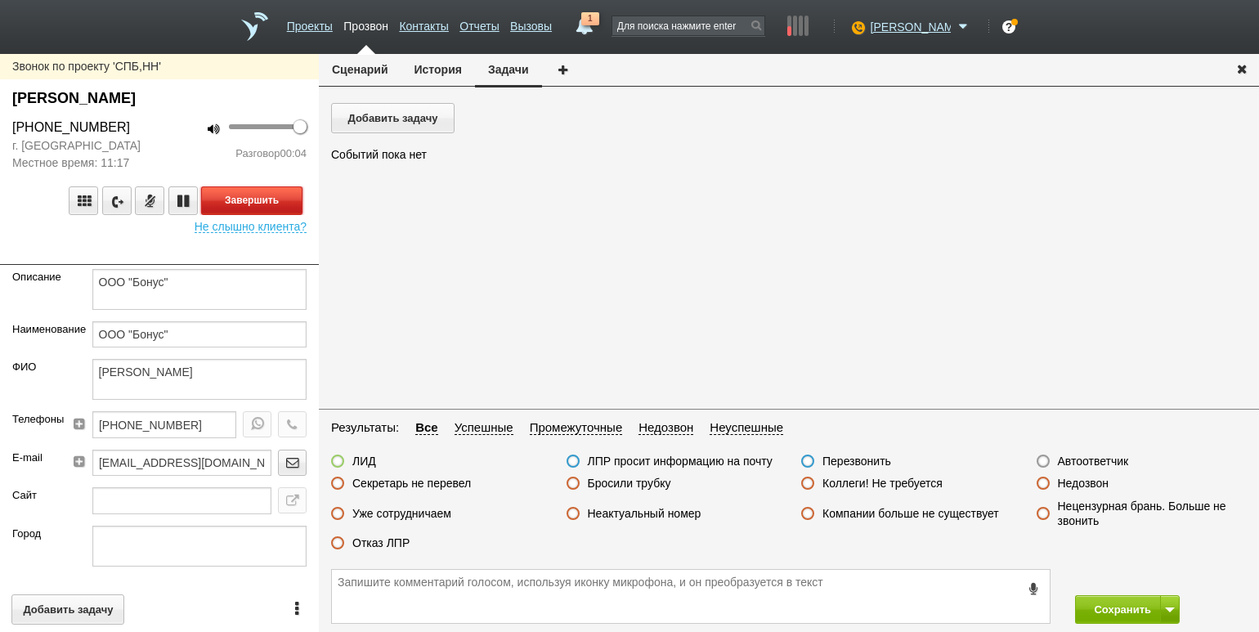
click at [288, 200] on button "Завершить" at bounding box center [251, 200] width 101 height 29
drag, startPoint x: 600, startPoint y: 484, endPoint x: 625, endPoint y: 484, distance: 25.3
click at [601, 484] on label "Бросили трубку" at bounding box center [629, 483] width 83 height 15
click at [0, 0] on input "Бросили трубку" at bounding box center [0, 0] width 0 height 0
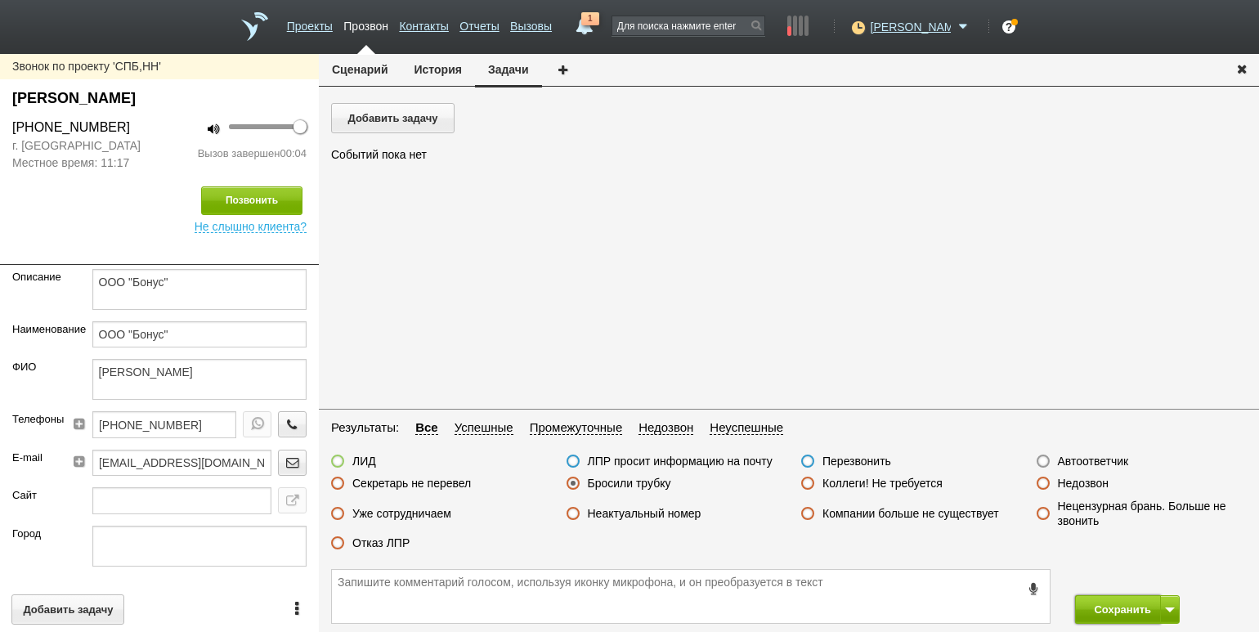
click at [1098, 603] on button "Сохранить" at bounding box center [1118, 609] width 86 height 29
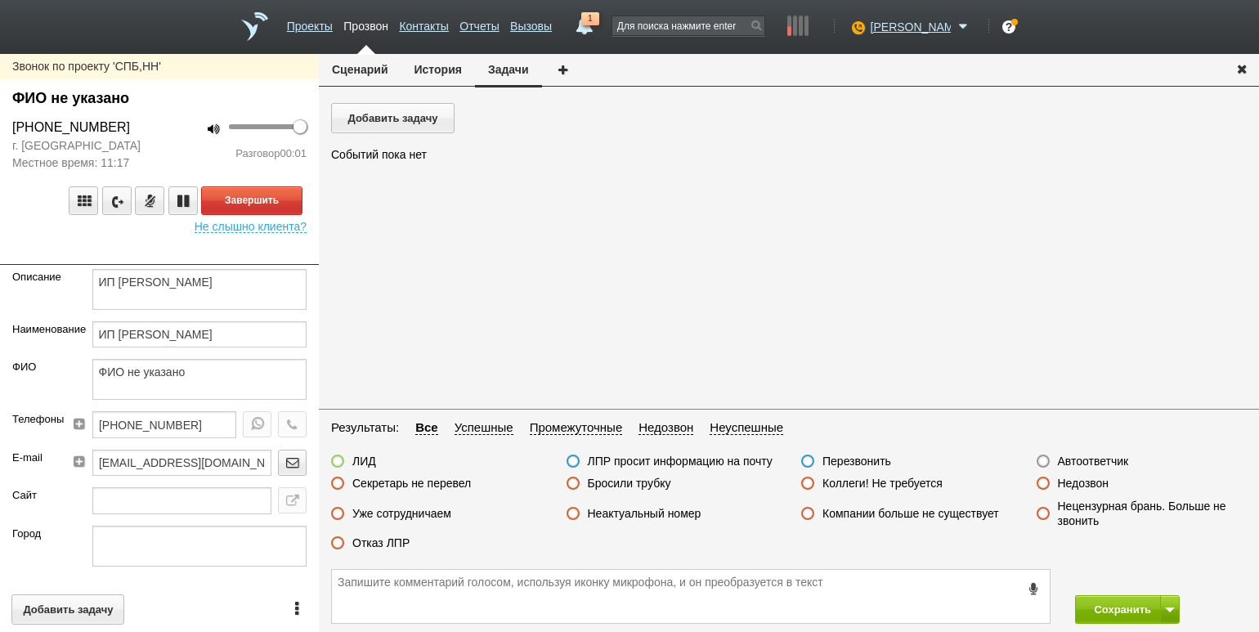
click at [185, 165] on div "100 Разговор 00:01" at bounding box center [238, 145] width 159 height 54
click at [273, 191] on button "Завершить" at bounding box center [251, 200] width 101 height 29
click at [454, 485] on label "Секретарь не перевел" at bounding box center [411, 483] width 119 height 15
click at [0, 0] on input "Секретарь не перевел" at bounding box center [0, 0] width 0 height 0
click at [1106, 611] on button "Сохранить" at bounding box center [1118, 609] width 86 height 29
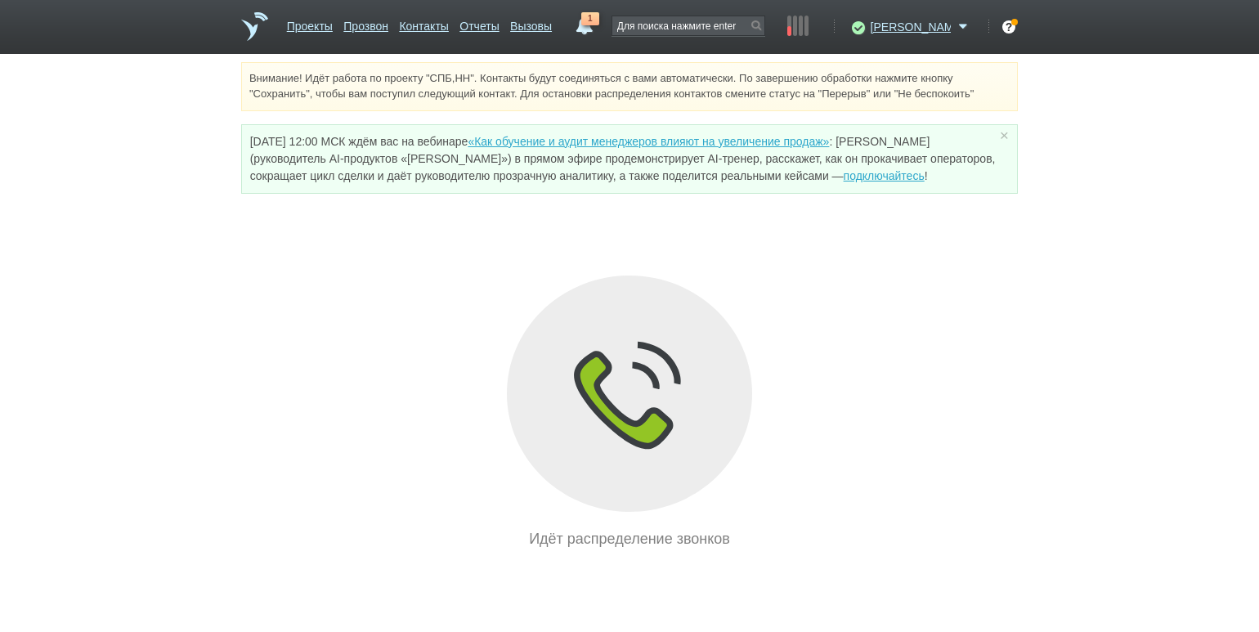
click at [186, 220] on div "Внимание! Идёт работа по проекту "СПБ,НН". Контакты будут соединяться с вами ав…" at bounding box center [629, 306] width 1259 height 488
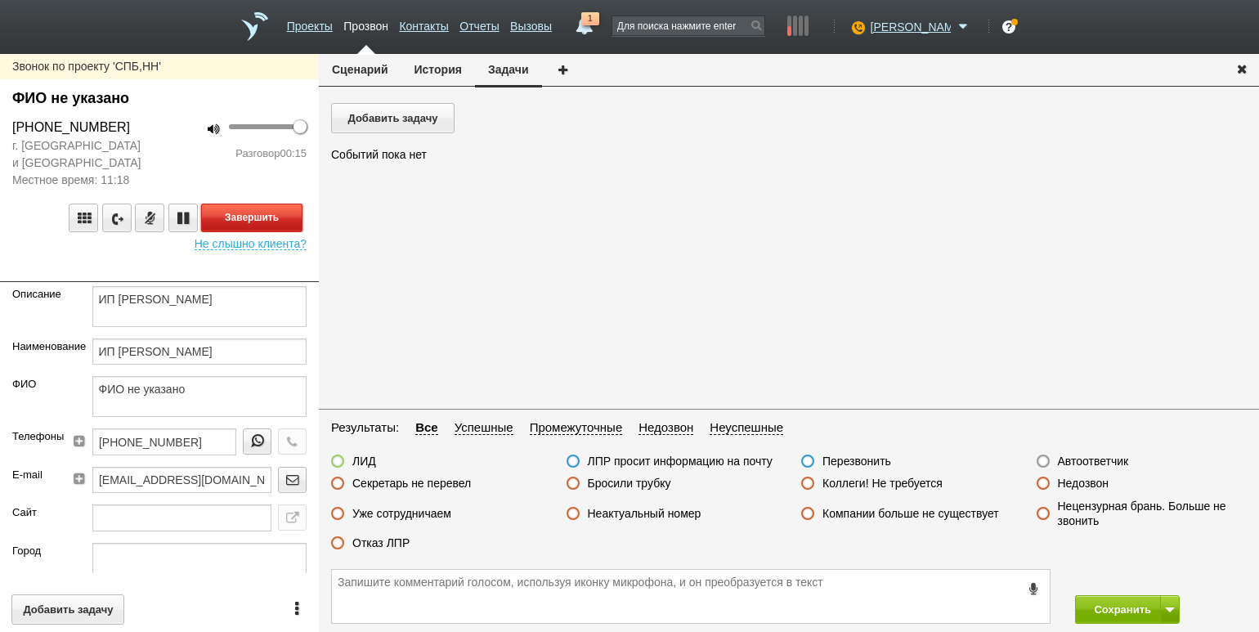
click at [282, 209] on button "Завершить" at bounding box center [251, 217] width 101 height 29
click at [391, 539] on label "Отказ ЛПР" at bounding box center [380, 542] width 57 height 15
click at [0, 0] on input "Отказ ЛПР" at bounding box center [0, 0] width 0 height 0
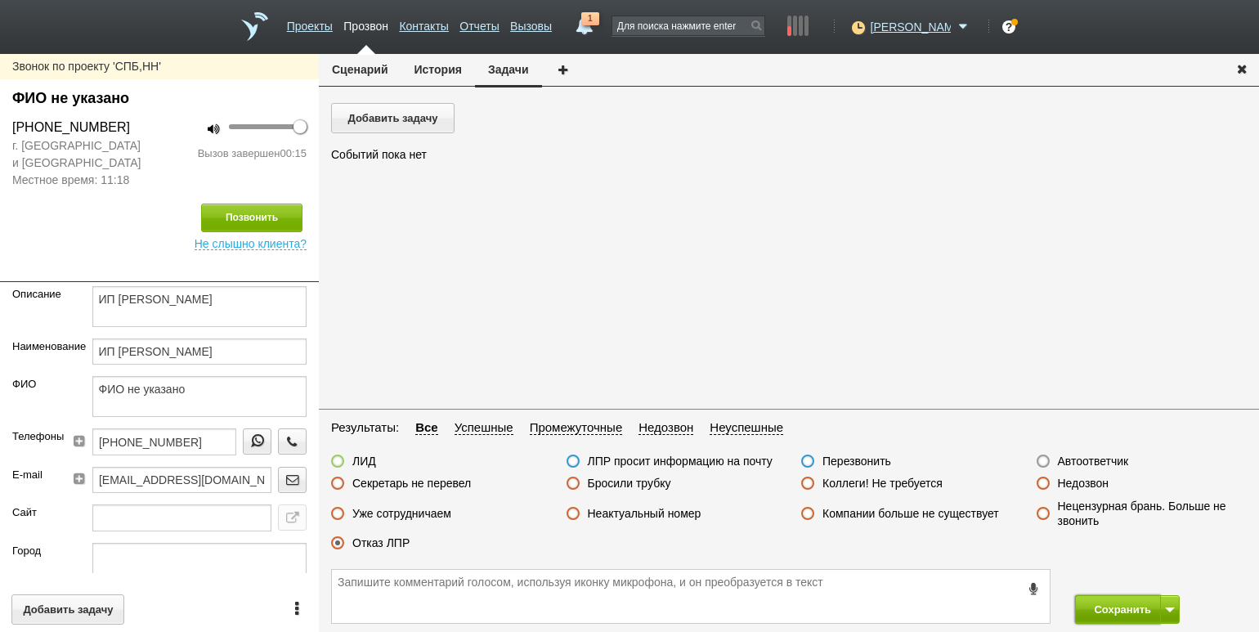
click at [1100, 613] on button "Сохранить" at bounding box center [1118, 609] width 86 height 29
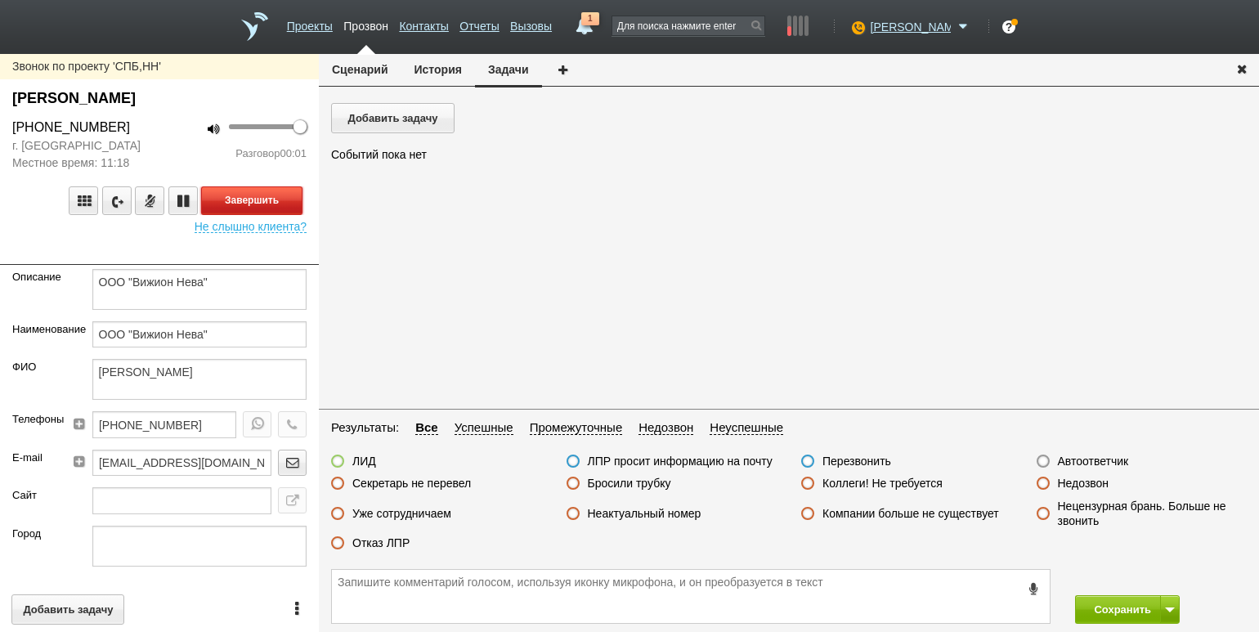
click at [296, 202] on button "Завершить" at bounding box center [251, 200] width 101 height 29
drag, startPoint x: 1090, startPoint y: 484, endPoint x: 1102, endPoint y: 504, distance: 23.8
click at [1090, 485] on label "Недозвон" at bounding box center [1083, 483] width 51 height 15
click at [0, 0] on input "Недозвон" at bounding box center [0, 0] width 0 height 0
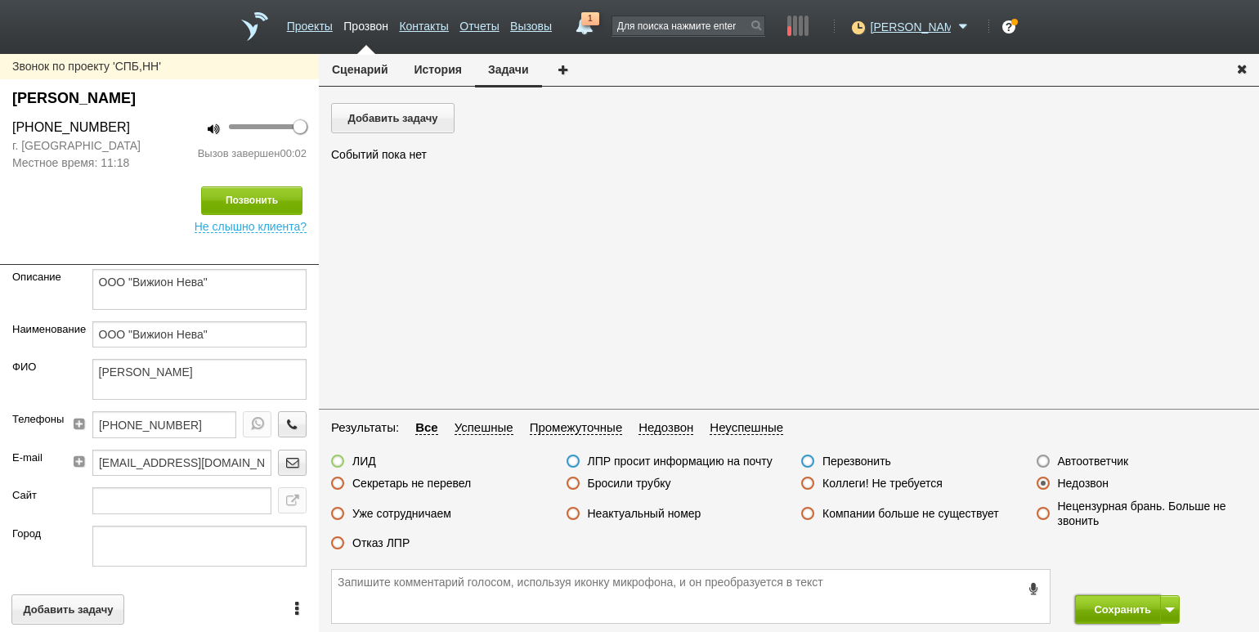
drag, startPoint x: 1104, startPoint y: 608, endPoint x: 1094, endPoint y: 601, distance: 12.3
click at [1103, 608] on button "Сохранить" at bounding box center [1118, 609] width 86 height 29
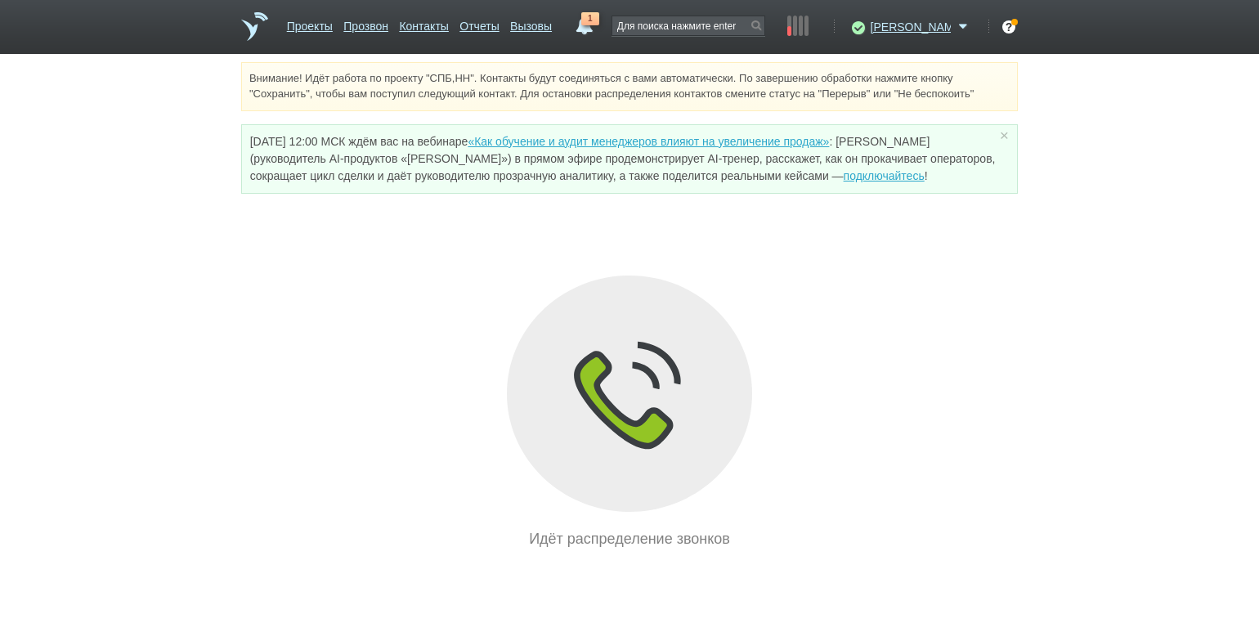
click at [119, 188] on div "Внимание! Идёт работа по проекту "СПБ,НН". Контакты будут соединяться с вами ав…" at bounding box center [629, 306] width 1259 height 488
click at [599, 26] on link "1" at bounding box center [584, 22] width 29 height 20
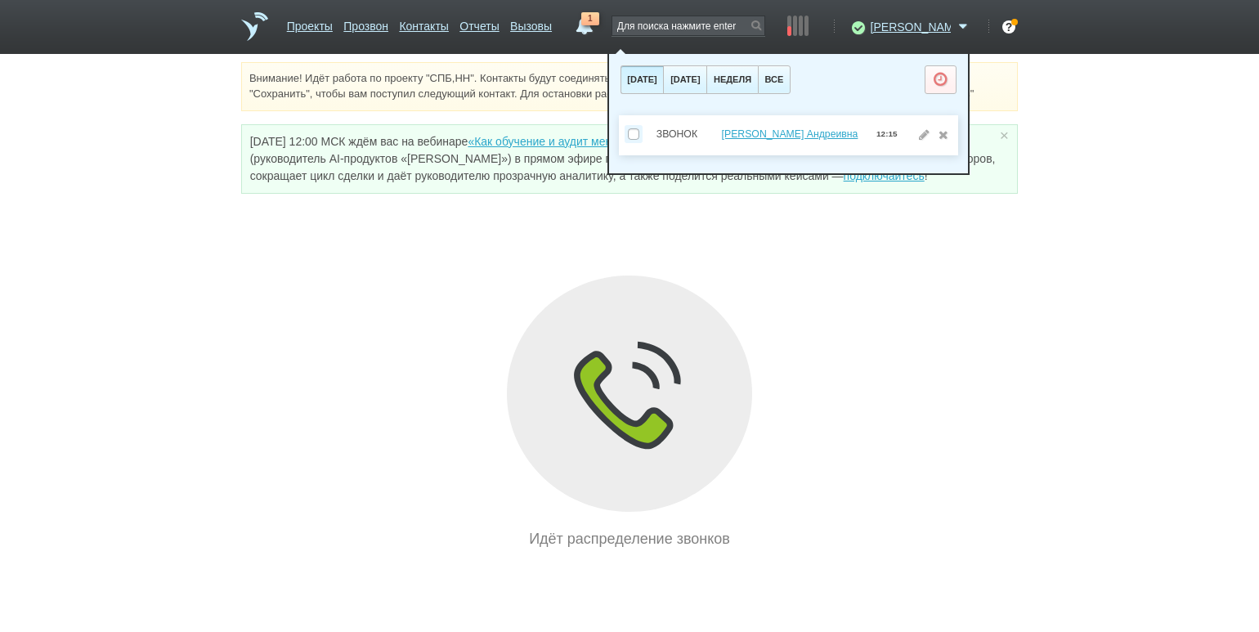
click at [521, 278] on img at bounding box center [629, 393] width 245 height 236
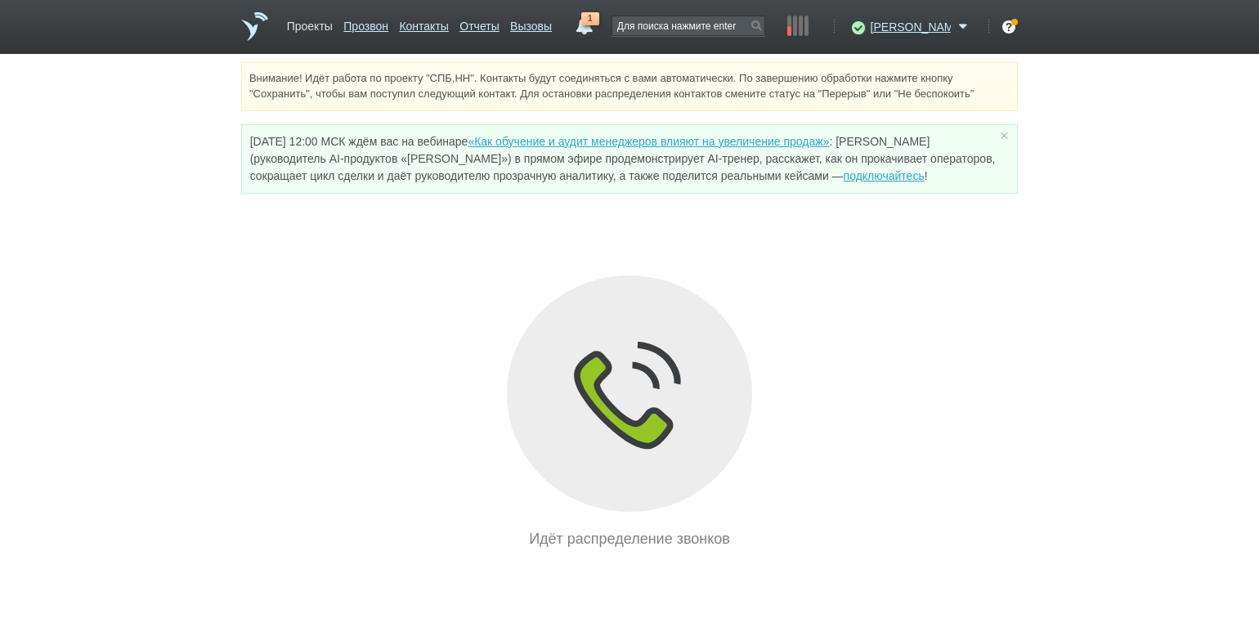
click at [321, 34] on link "Проекты" at bounding box center [310, 23] width 46 height 24
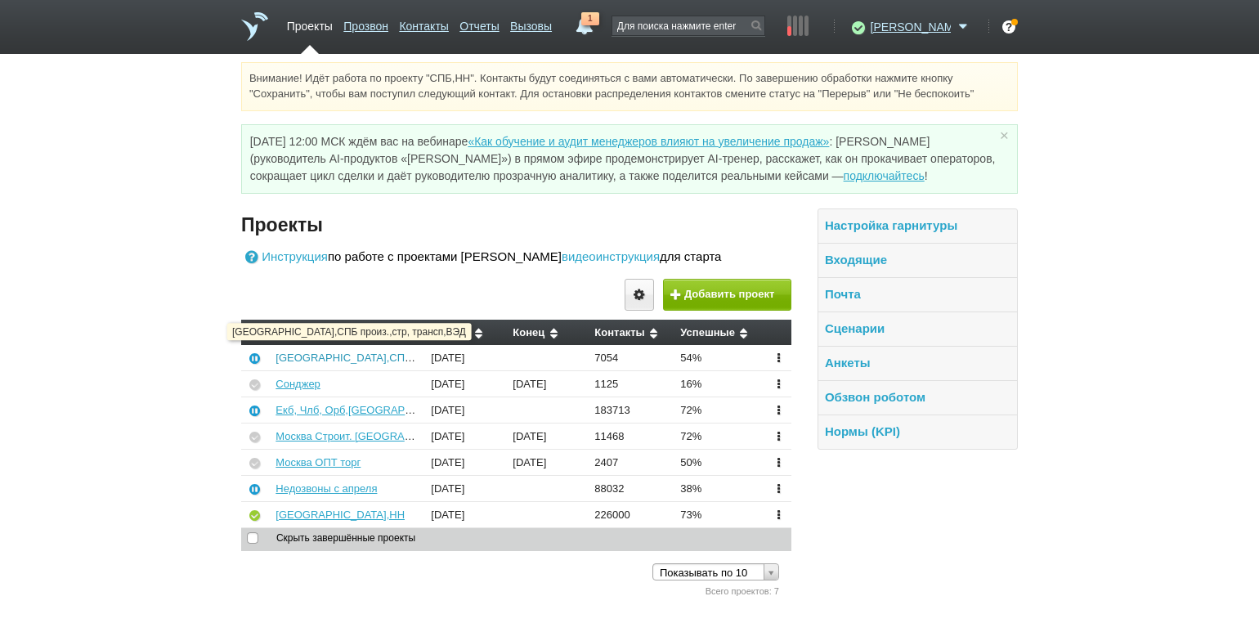
click at [345, 356] on link "[GEOGRAPHIC_DATA],СПБ произ.,стр, трансп,ВЭД" at bounding box center [401, 357] width 253 height 12
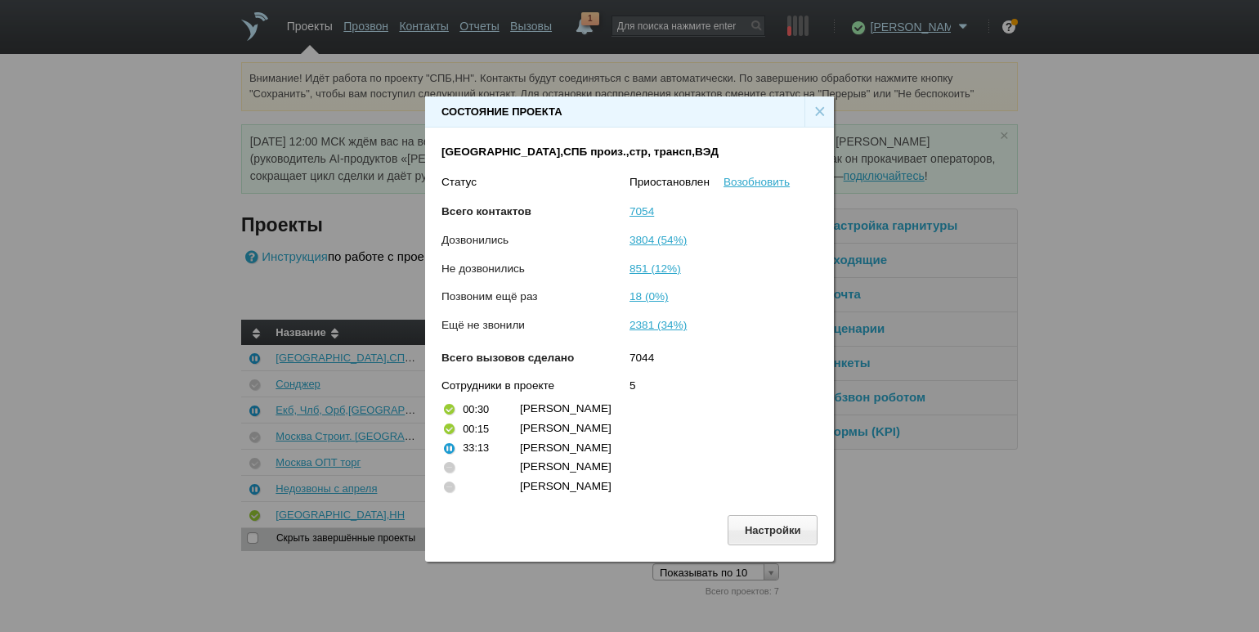
click at [823, 107] on div "×" at bounding box center [818, 111] width 29 height 31
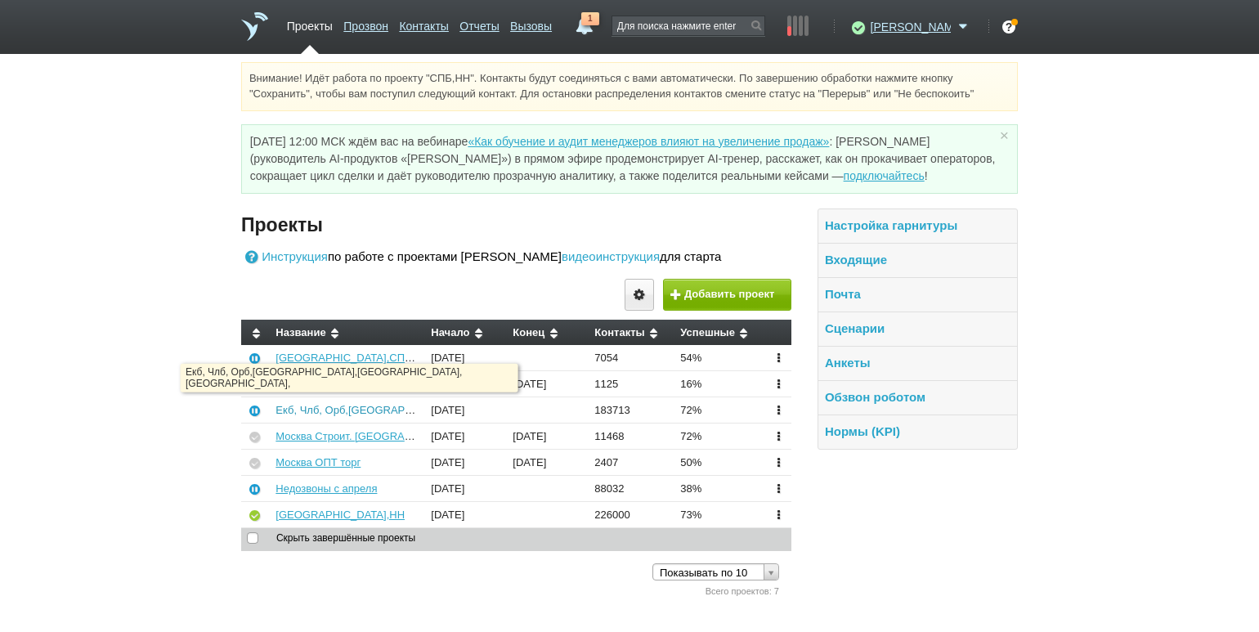
click at [385, 412] on link "Екб, Члб, Орб,[GEOGRAPHIC_DATA],[GEOGRAPHIC_DATA], [GEOGRAPHIC_DATA]," at bounding box center [483, 410] width 416 height 12
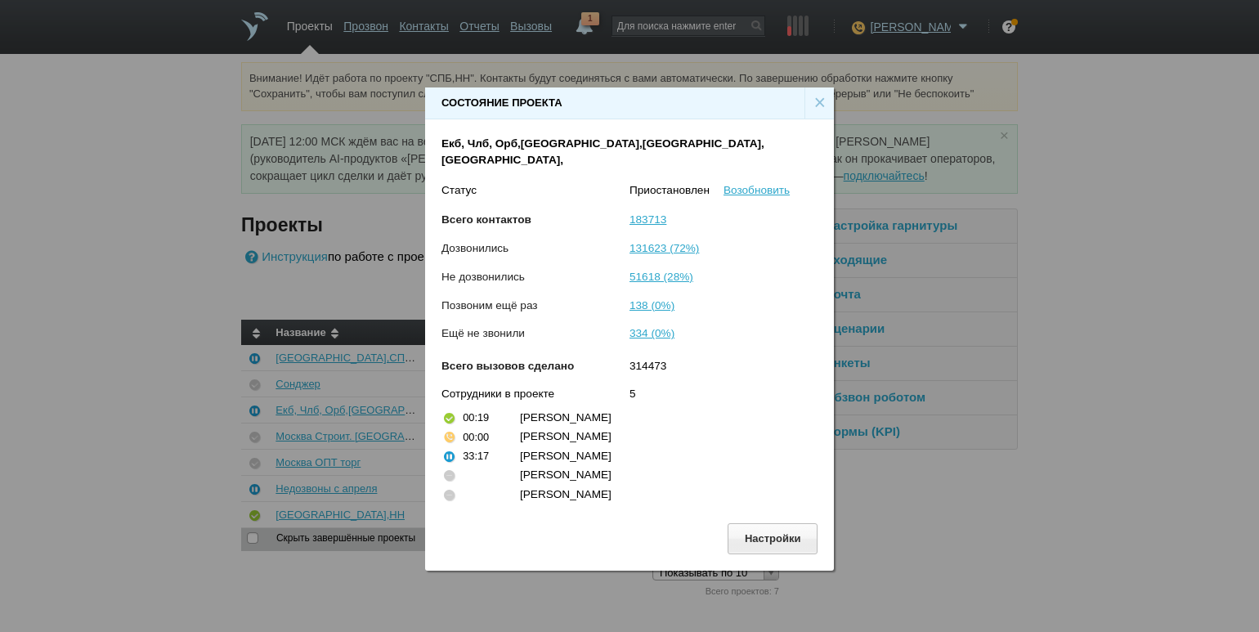
click at [819, 113] on div "×" at bounding box center [818, 102] width 29 height 31
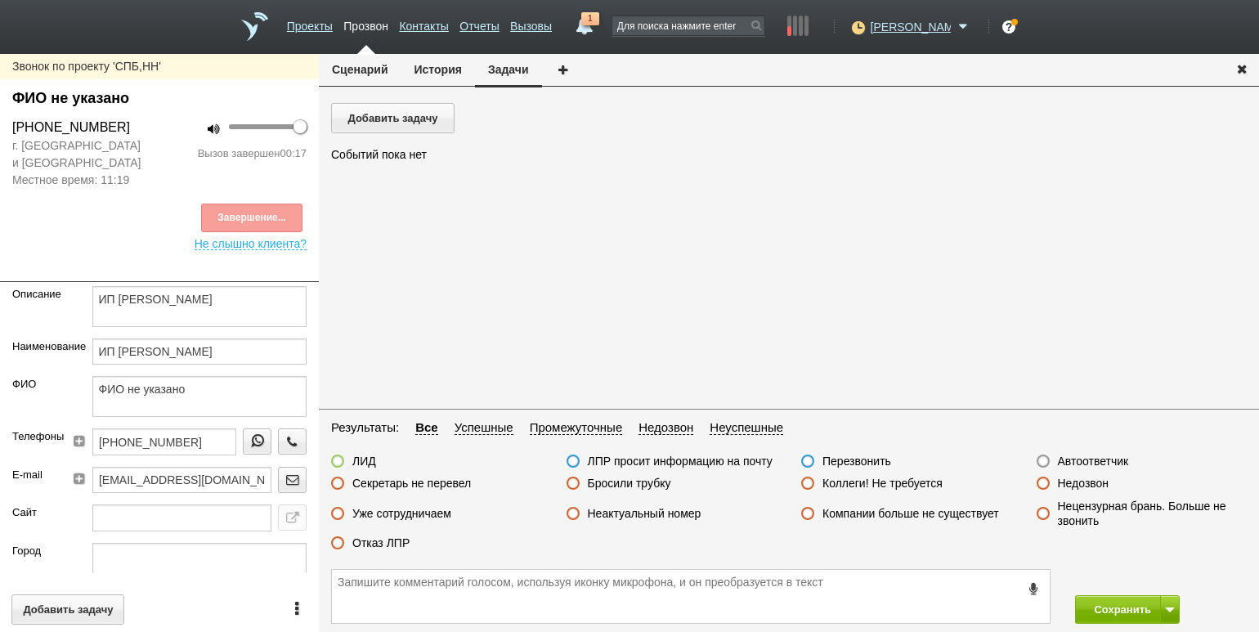
click at [600, 481] on label "Бросили трубку" at bounding box center [629, 483] width 83 height 15
click at [0, 0] on input "Бросили трубку" at bounding box center [0, 0] width 0 height 0
drag, startPoint x: 1107, startPoint y: 615, endPoint x: 1103, endPoint y: 603, distance: 12.1
click at [1107, 615] on button "Сохранить" at bounding box center [1118, 609] width 86 height 29
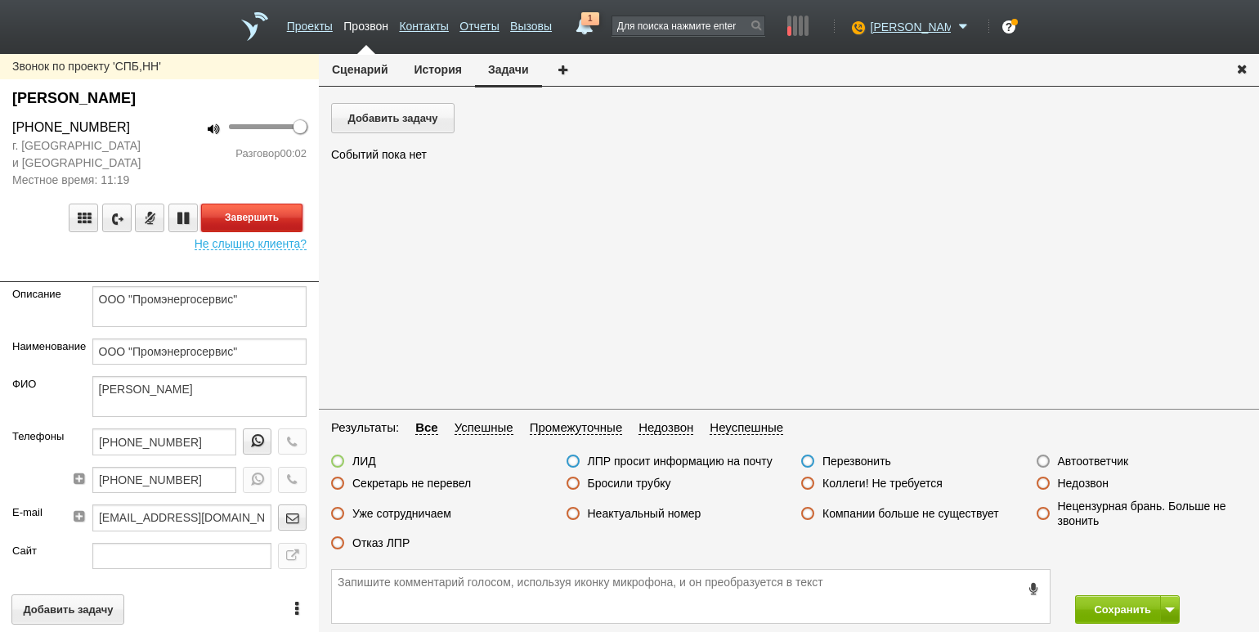
click at [241, 215] on button "Завершить" at bounding box center [251, 217] width 101 height 29
click at [1095, 461] on label "Автоответчик" at bounding box center [1093, 461] width 71 height 15
click at [0, 0] on input "Автоответчик" at bounding box center [0, 0] width 0 height 0
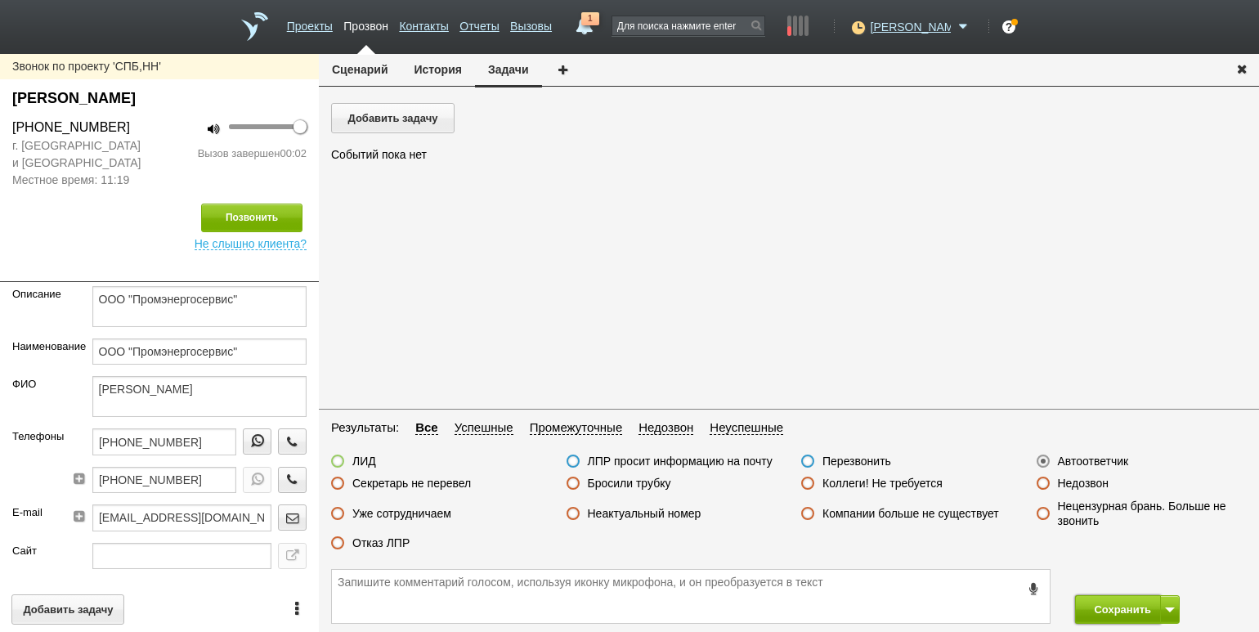
click at [1095, 606] on button "Сохранить" at bounding box center [1118, 609] width 86 height 29
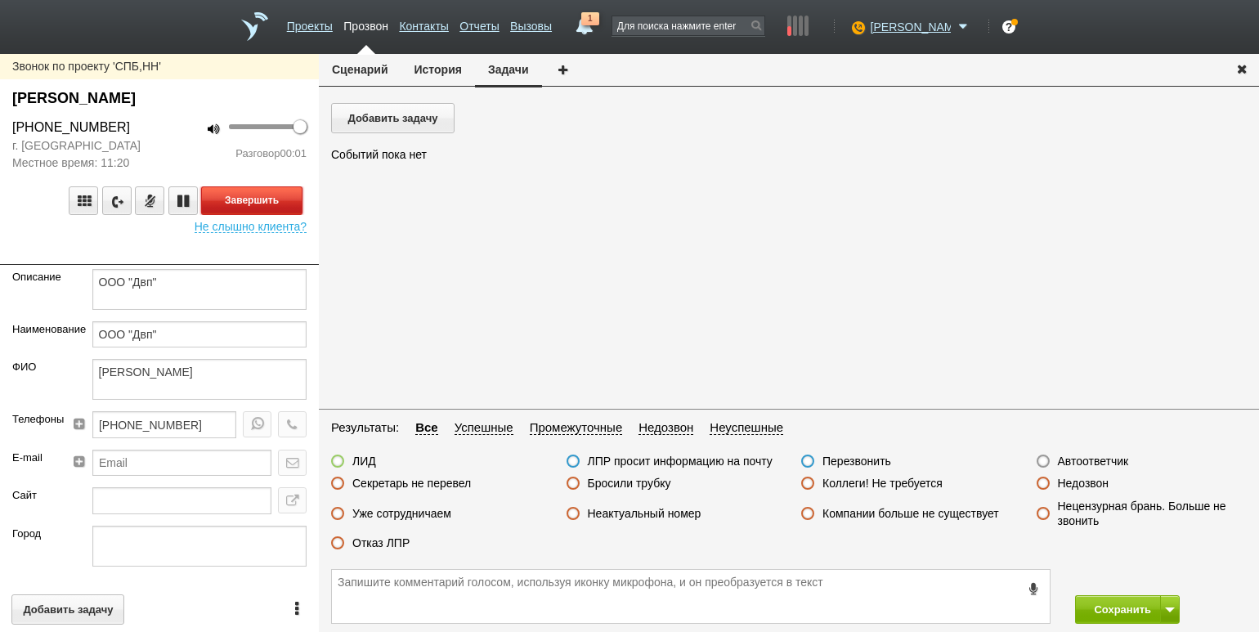
click at [292, 195] on button "Завершить" at bounding box center [251, 200] width 101 height 29
click at [1077, 454] on label "Автоответчик" at bounding box center [1093, 461] width 71 height 15
click at [0, 0] on input "Автоответчик" at bounding box center [0, 0] width 0 height 0
click at [1108, 626] on div "Сохранить" at bounding box center [789, 596] width 940 height 71
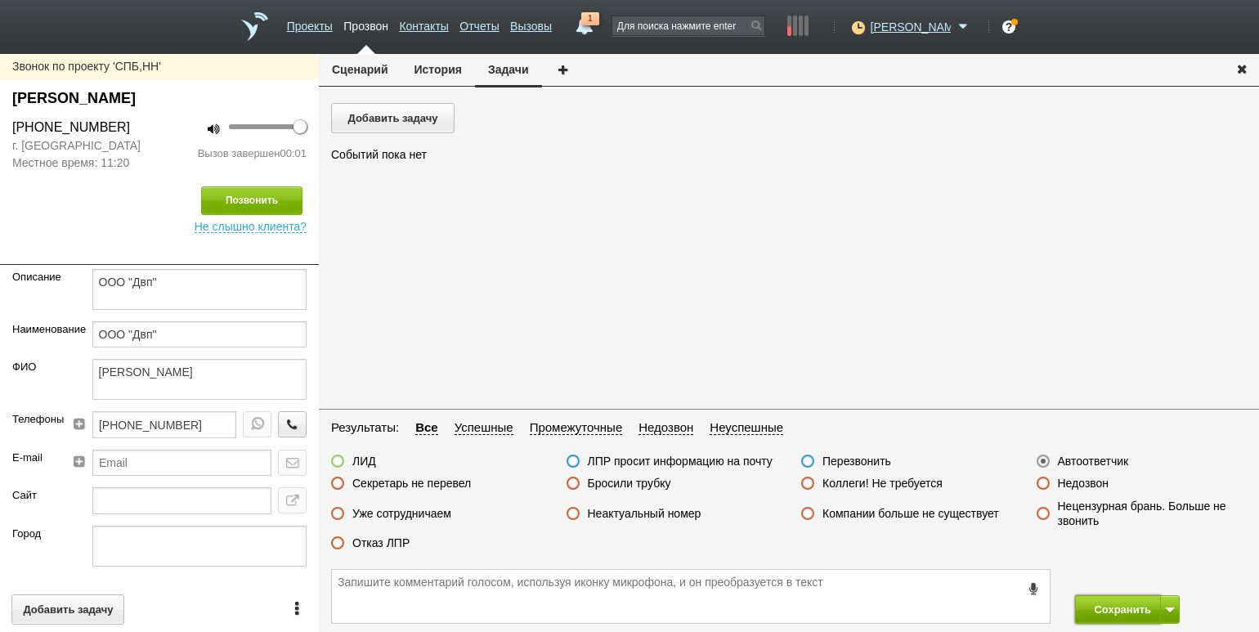
click at [1101, 610] on button "Сохранить" at bounding box center [1118, 609] width 86 height 29
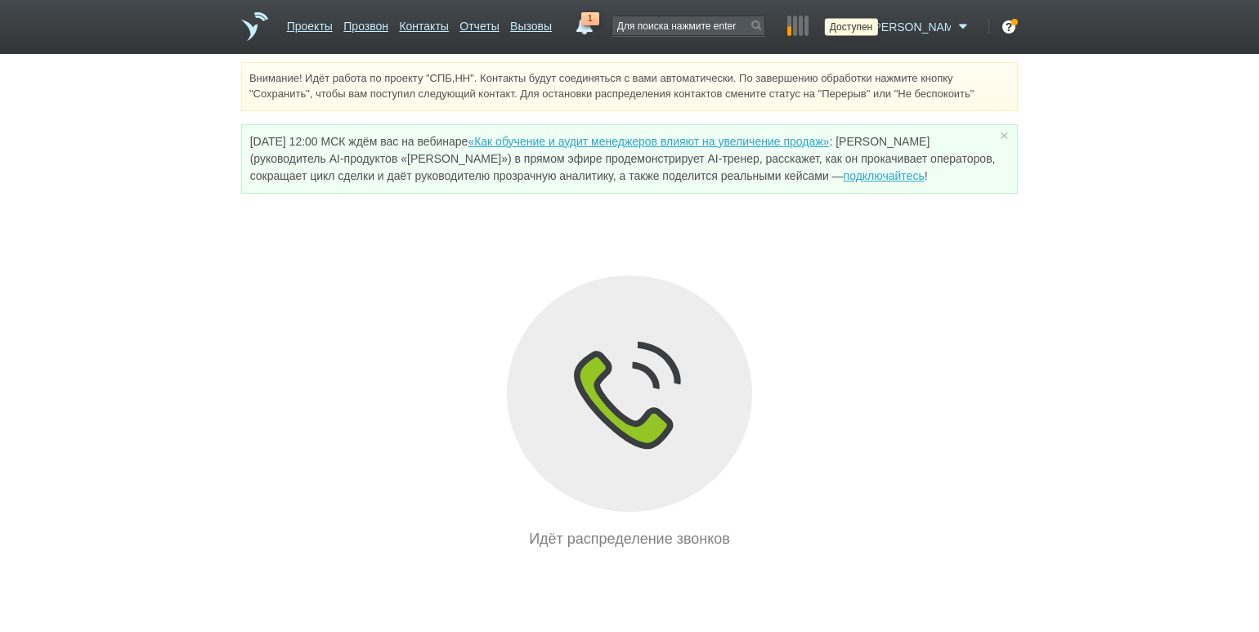
click at [867, 32] on icon at bounding box center [856, 27] width 22 height 16
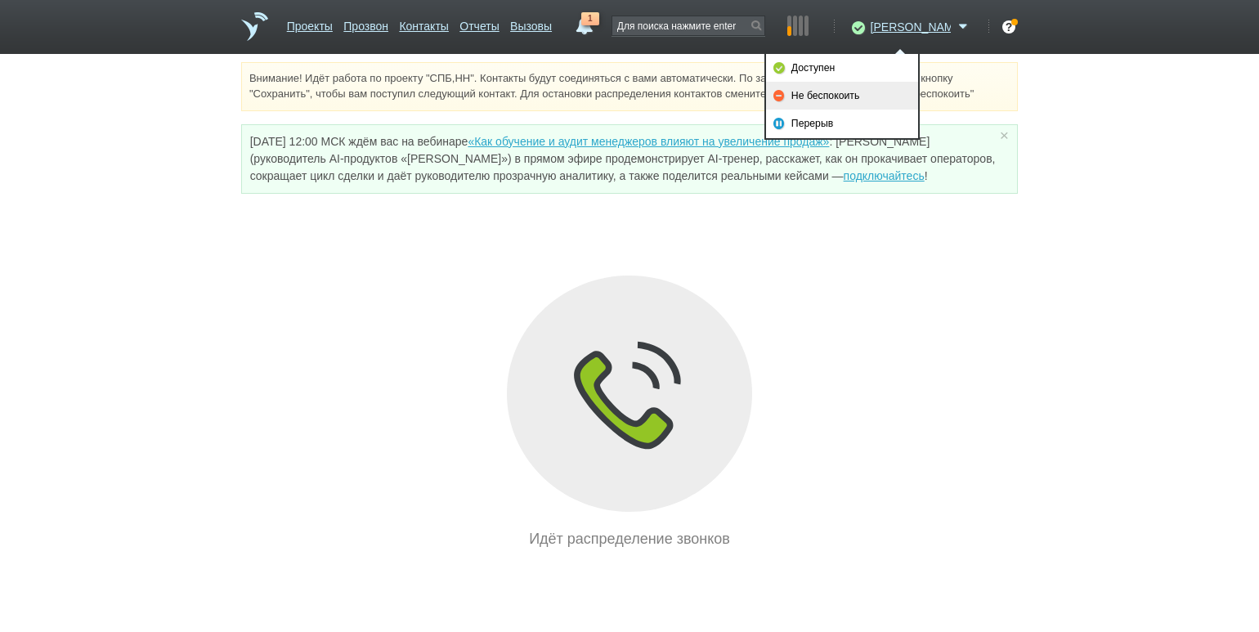
click at [859, 92] on link "Не беспокоить" at bounding box center [842, 96] width 152 height 28
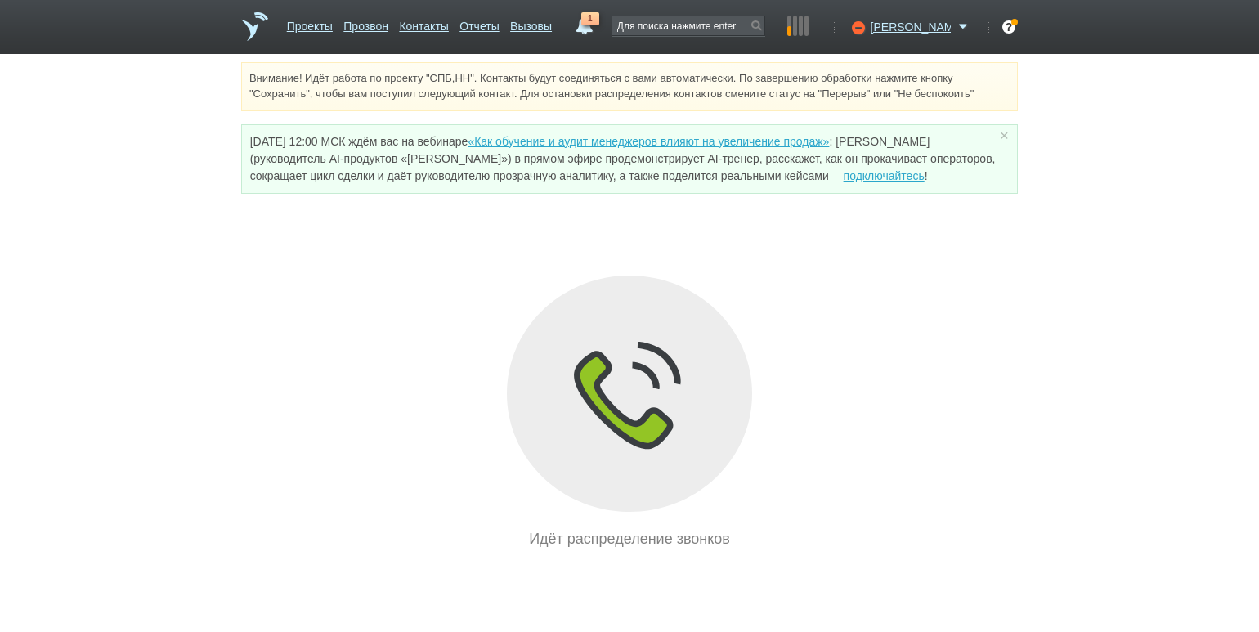
drag, startPoint x: 806, startPoint y: 455, endPoint x: 825, endPoint y: 509, distance: 57.4
click at [805, 476] on div "Идёт распределение звонков" at bounding box center [629, 412] width 776 height 275
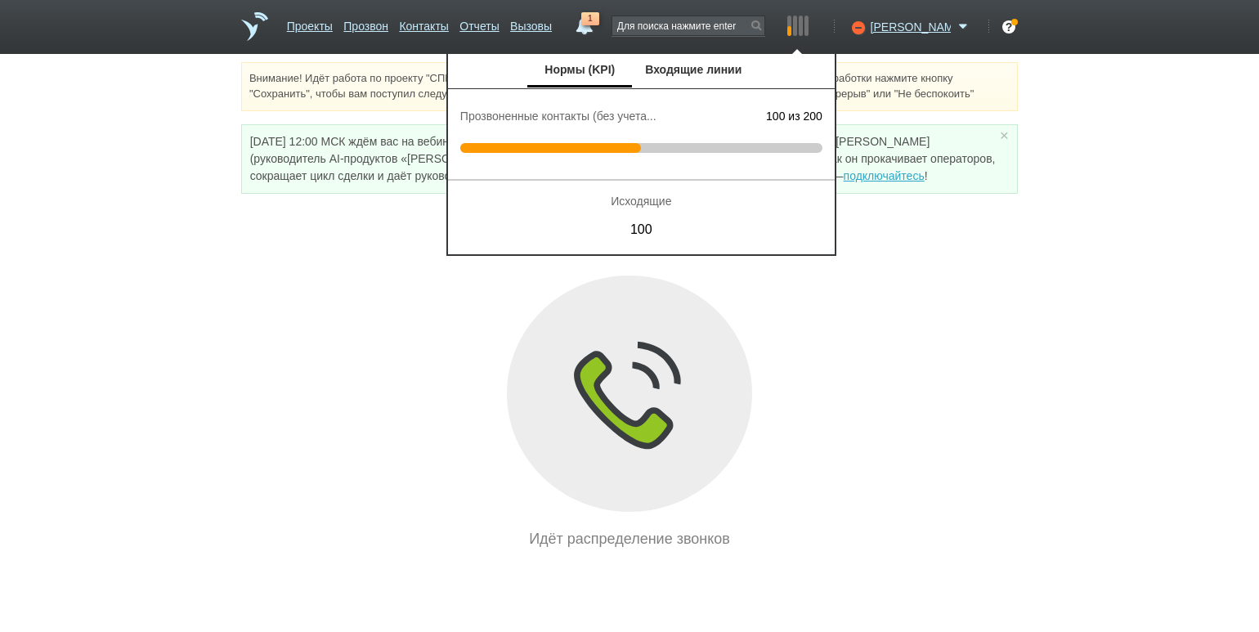
click at [803, 26] on div at bounding box center [800, 26] width 4 height 20
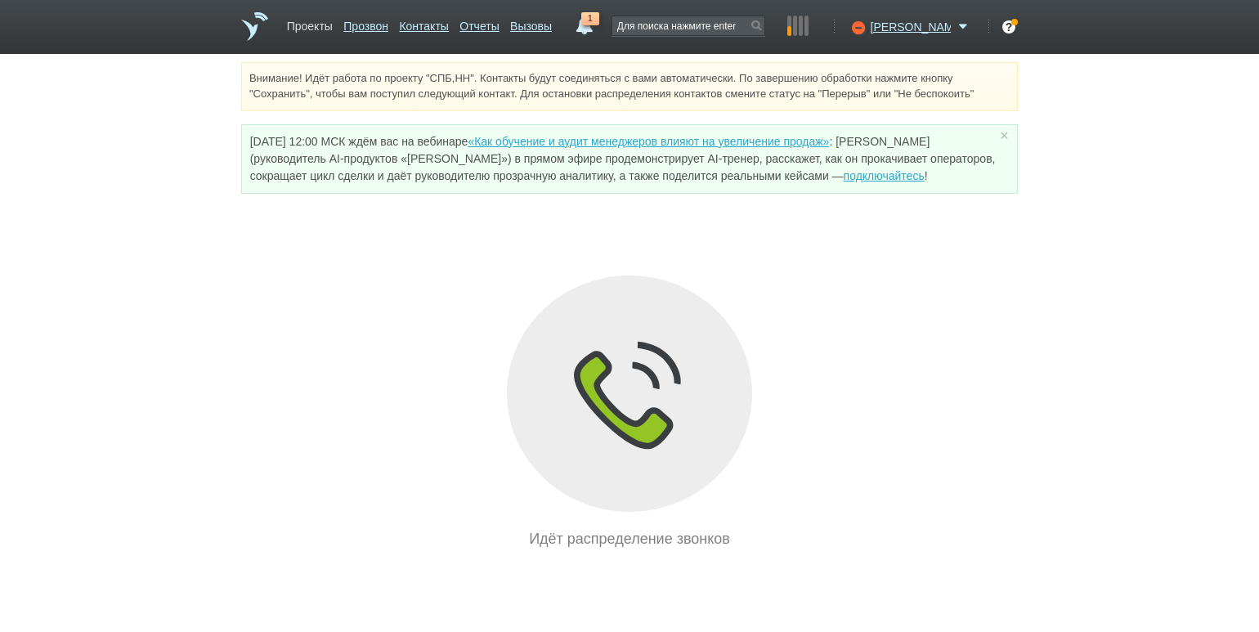
click at [326, 29] on link "Проекты" at bounding box center [310, 23] width 46 height 24
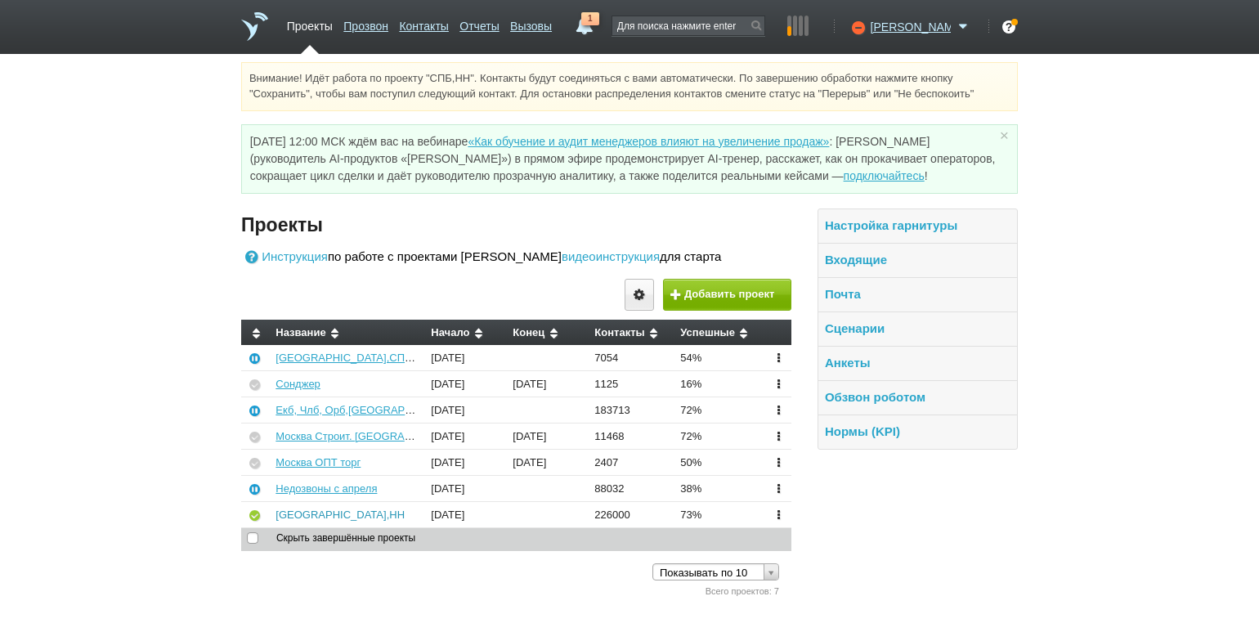
click at [309, 511] on link "[GEOGRAPHIC_DATA],НН" at bounding box center [339, 514] width 129 height 12
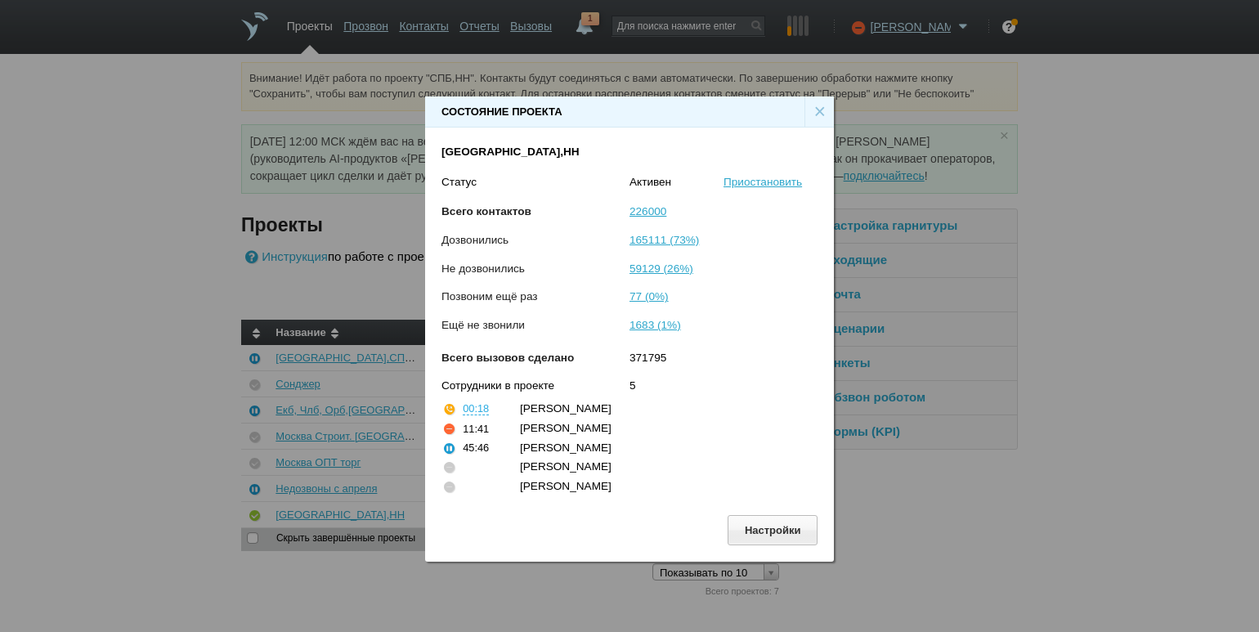
click at [813, 107] on div "×" at bounding box center [818, 111] width 29 height 31
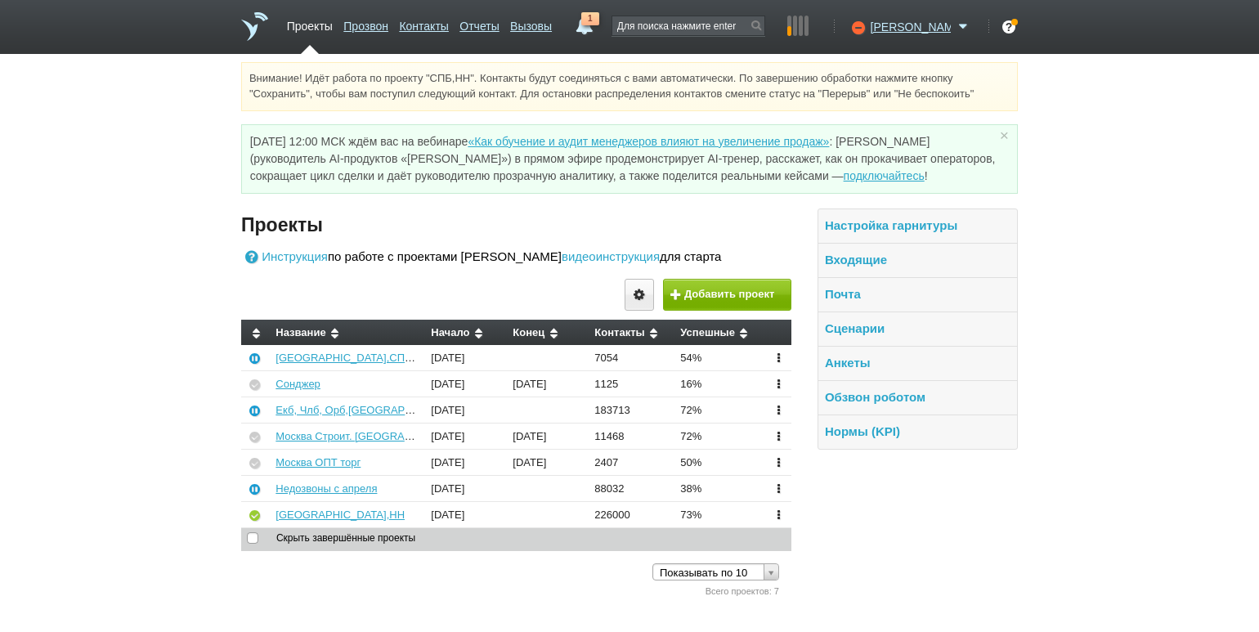
click at [154, 317] on div "Внимание! Идёт работа по проекту "СПБ,НН". Контакты будут соединяться с вами ав…" at bounding box center [629, 331] width 1259 height 538
click at [867, 29] on icon at bounding box center [856, 27] width 22 height 16
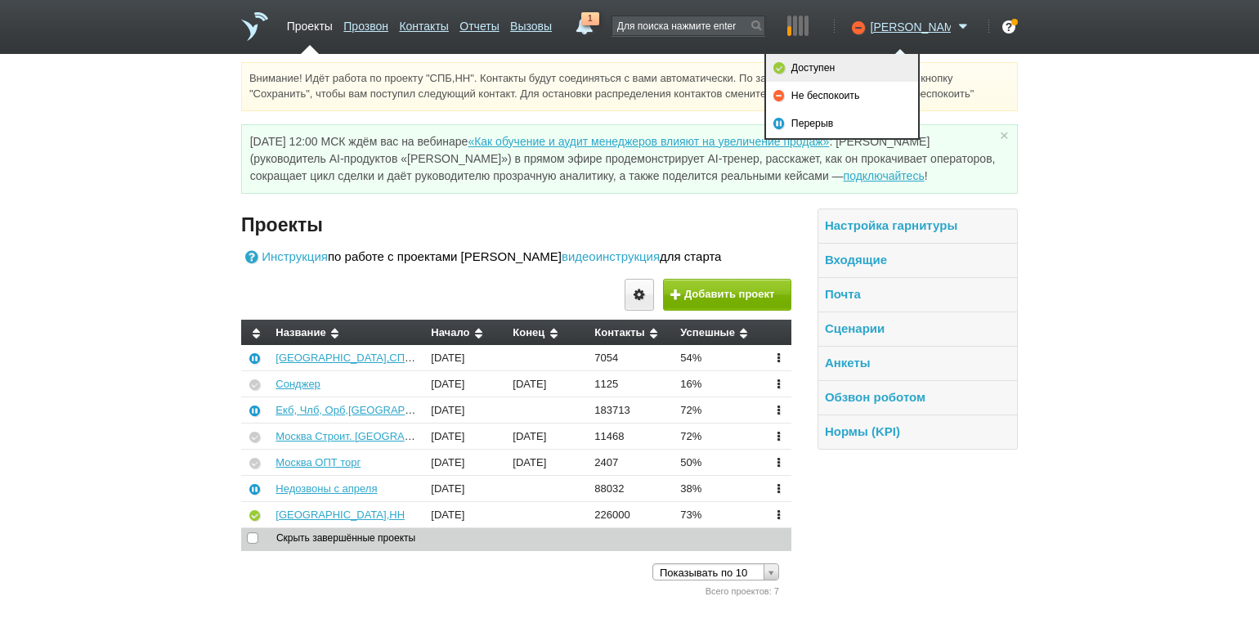
click at [862, 64] on link "Доступен" at bounding box center [842, 68] width 152 height 28
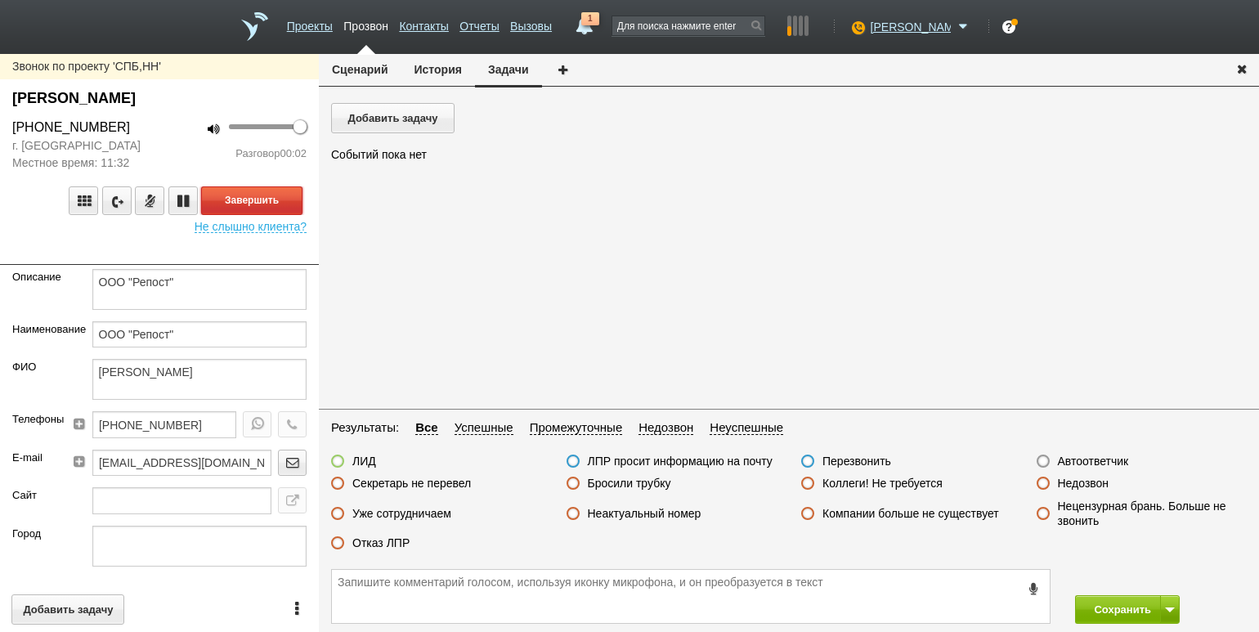
drag, startPoint x: 266, startPoint y: 199, endPoint x: 392, endPoint y: 221, distance: 128.4
click at [272, 199] on button "Завершить" at bounding box center [251, 200] width 101 height 29
click at [1093, 460] on label "Автоответчик" at bounding box center [1093, 461] width 71 height 15
click at [0, 0] on input "Автоответчик" at bounding box center [0, 0] width 0 height 0
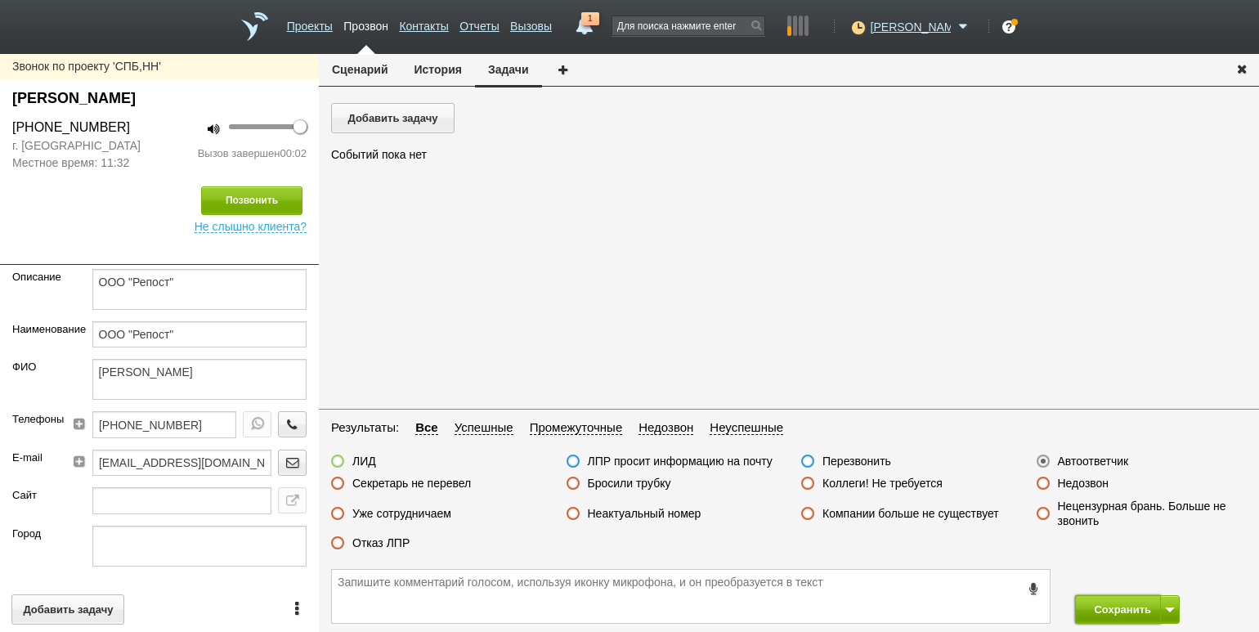
click at [1125, 613] on button "Сохранить" at bounding box center [1118, 609] width 86 height 29
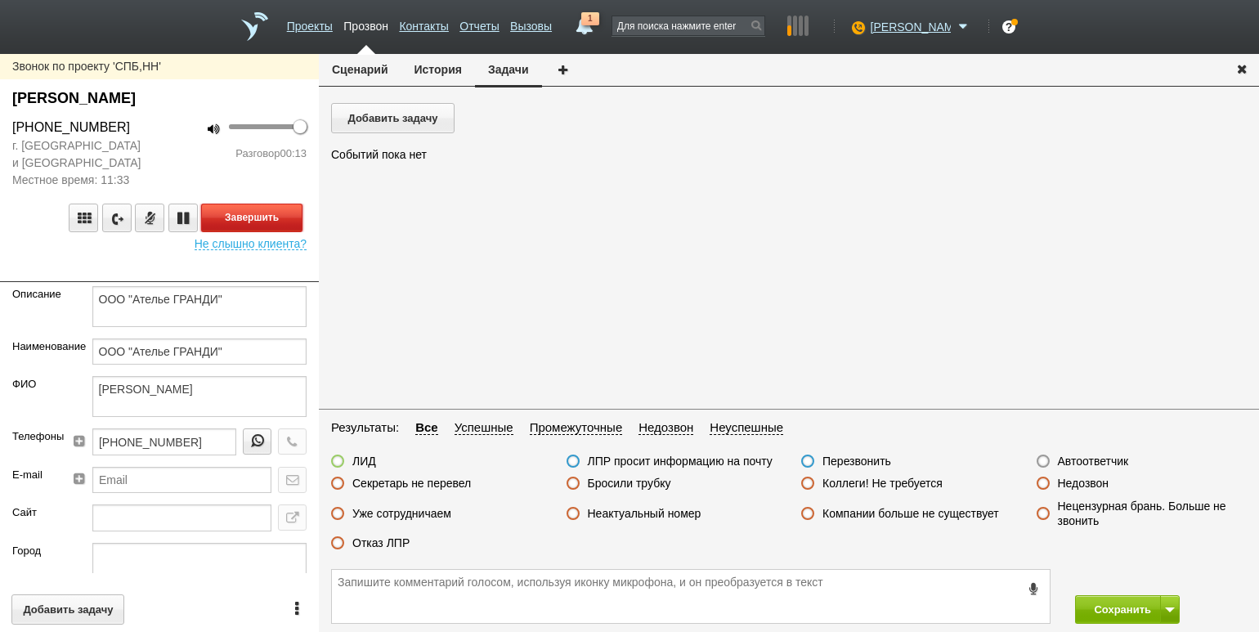
click at [263, 212] on button "Завершить" at bounding box center [251, 217] width 101 height 29
click at [393, 548] on label "Отказ ЛПР" at bounding box center [380, 542] width 57 height 15
click at [0, 0] on input "Отказ ЛПР" at bounding box center [0, 0] width 0 height 0
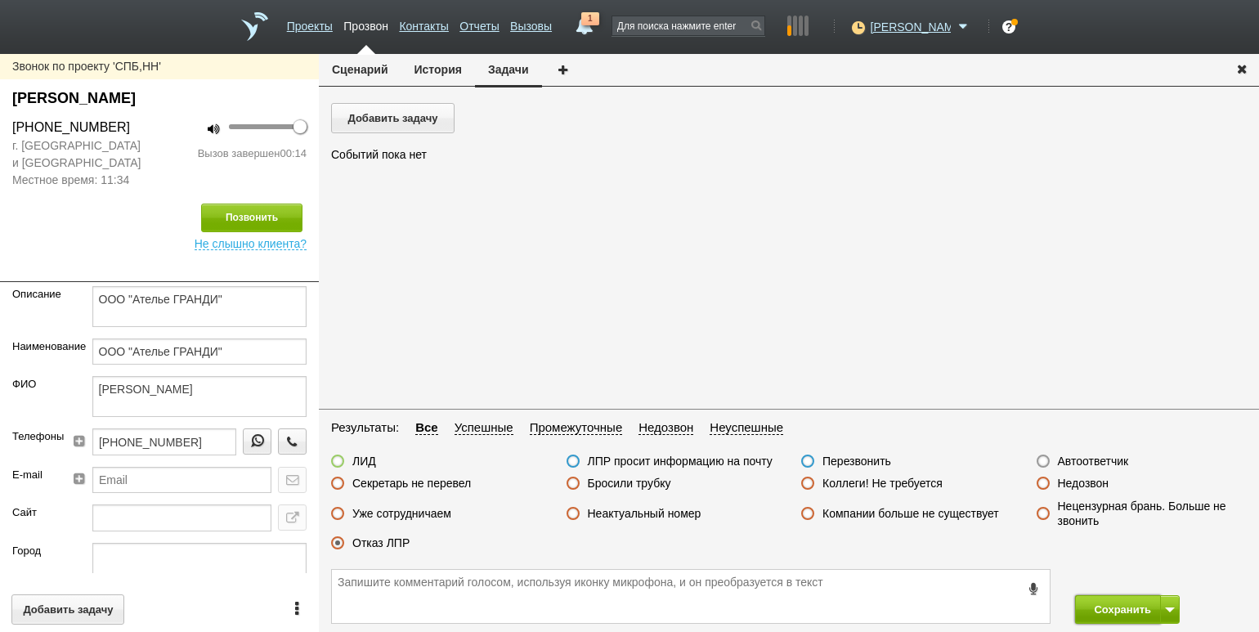
drag, startPoint x: 1089, startPoint y: 609, endPoint x: 1100, endPoint y: 603, distance: 12.8
click at [1089, 609] on button "Сохранить" at bounding box center [1118, 609] width 86 height 29
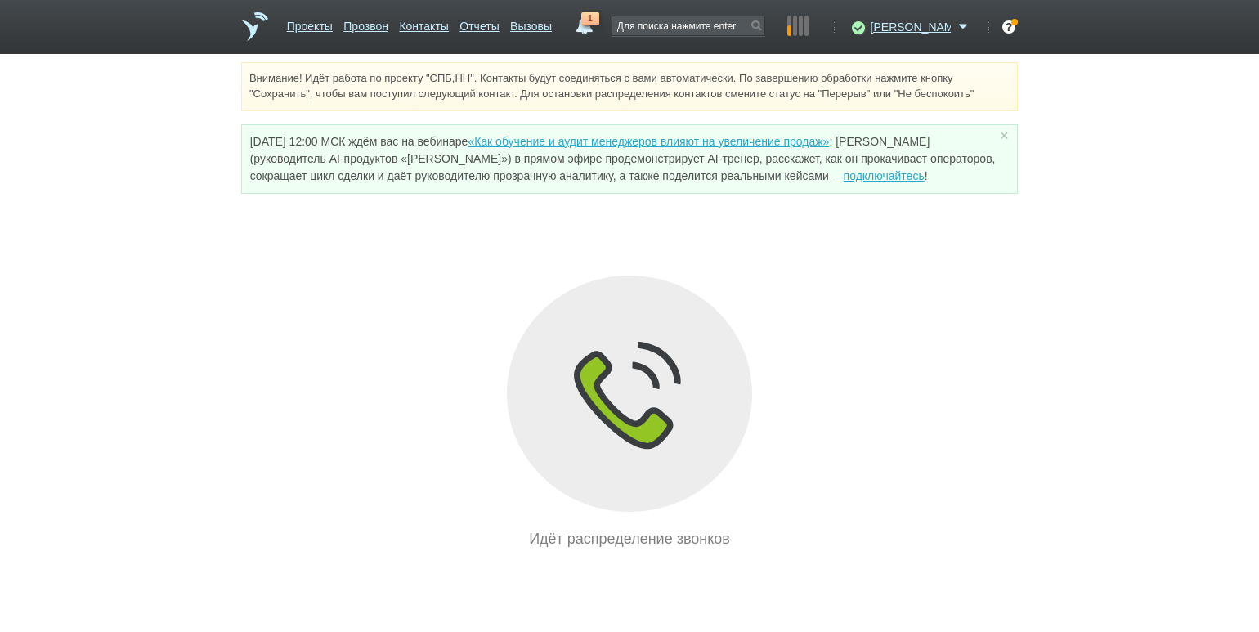
drag, startPoint x: 186, startPoint y: 253, endPoint x: 220, endPoint y: 238, distance: 37.7
click at [186, 253] on div "Внимание! Идёт работа по проекту "СПБ,НН". Контакты будут соединяться с вами ав…" at bounding box center [629, 306] width 1259 height 488
click at [188, 271] on div "Внимание! Идёт работа по проекту "СПБ,НН". Контакты будут соединяться с вами ав…" at bounding box center [629, 306] width 1259 height 488
click at [310, 28] on link "Проекты" at bounding box center [310, 23] width 46 height 24
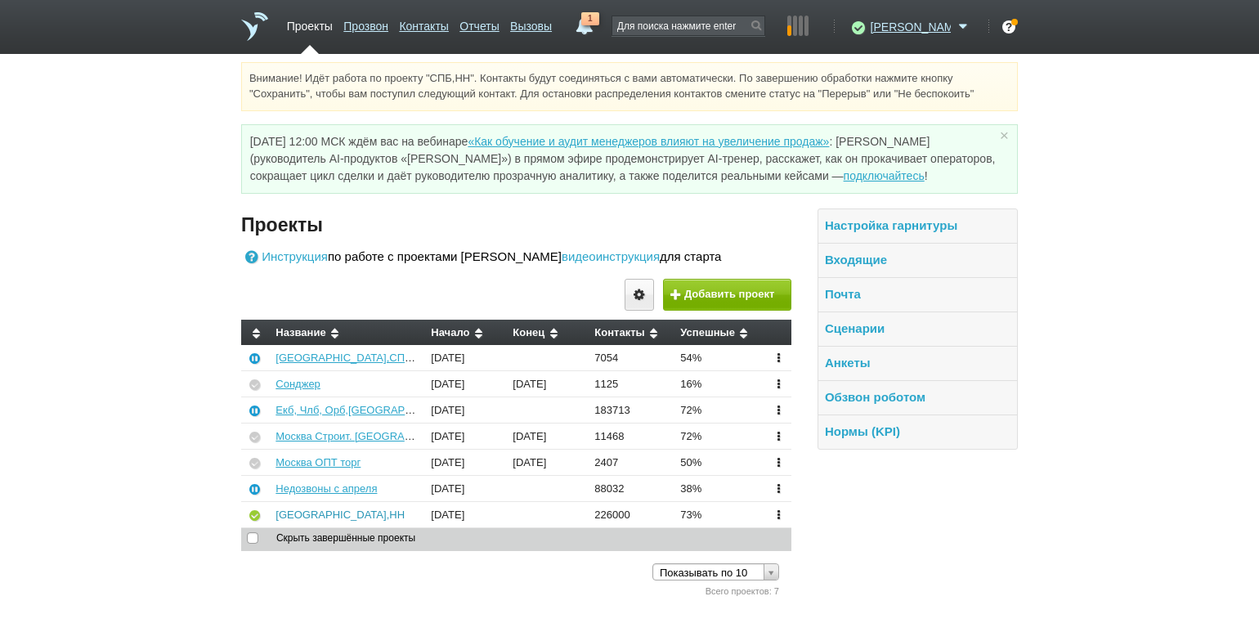
click at [290, 517] on link "[GEOGRAPHIC_DATA],НН" at bounding box center [339, 514] width 129 height 12
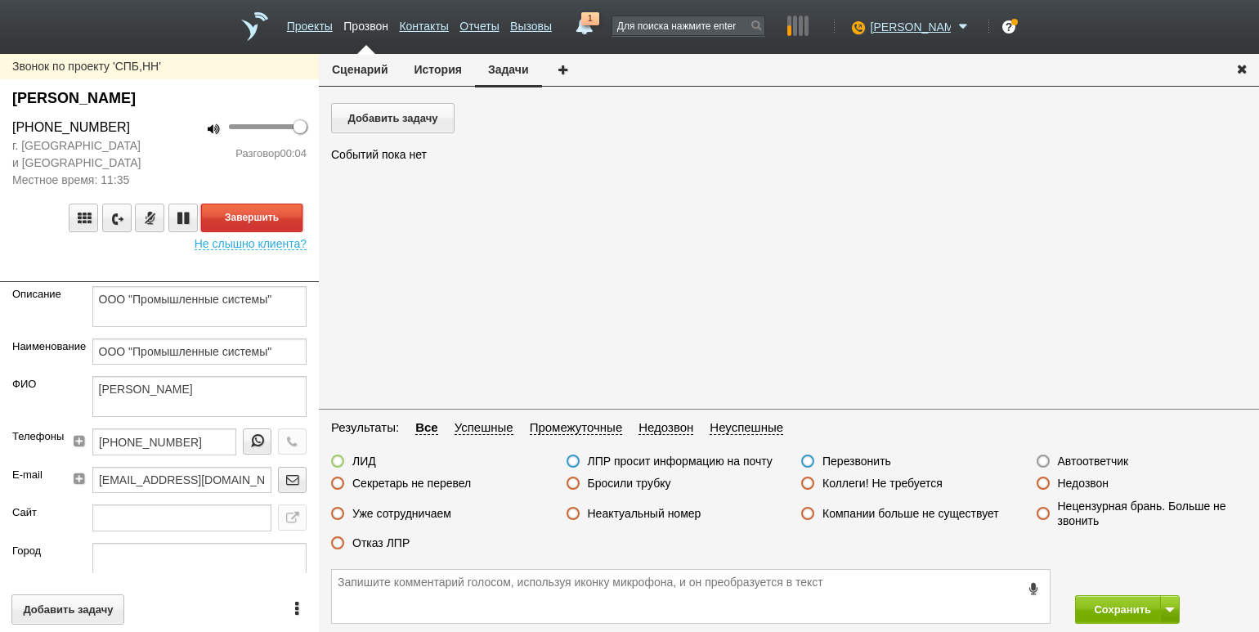
click at [271, 218] on button "Завершить" at bounding box center [251, 217] width 101 height 29
click at [628, 475] on div "ЛИД ЛПР просит информацию на почту Перезвонить Автоответчик Секретарь не переве…" at bounding box center [789, 506] width 940 height 105
click at [627, 482] on label "Бросили трубку" at bounding box center [629, 483] width 83 height 15
click at [0, 0] on input "Бросили трубку" at bounding box center [0, 0] width 0 height 0
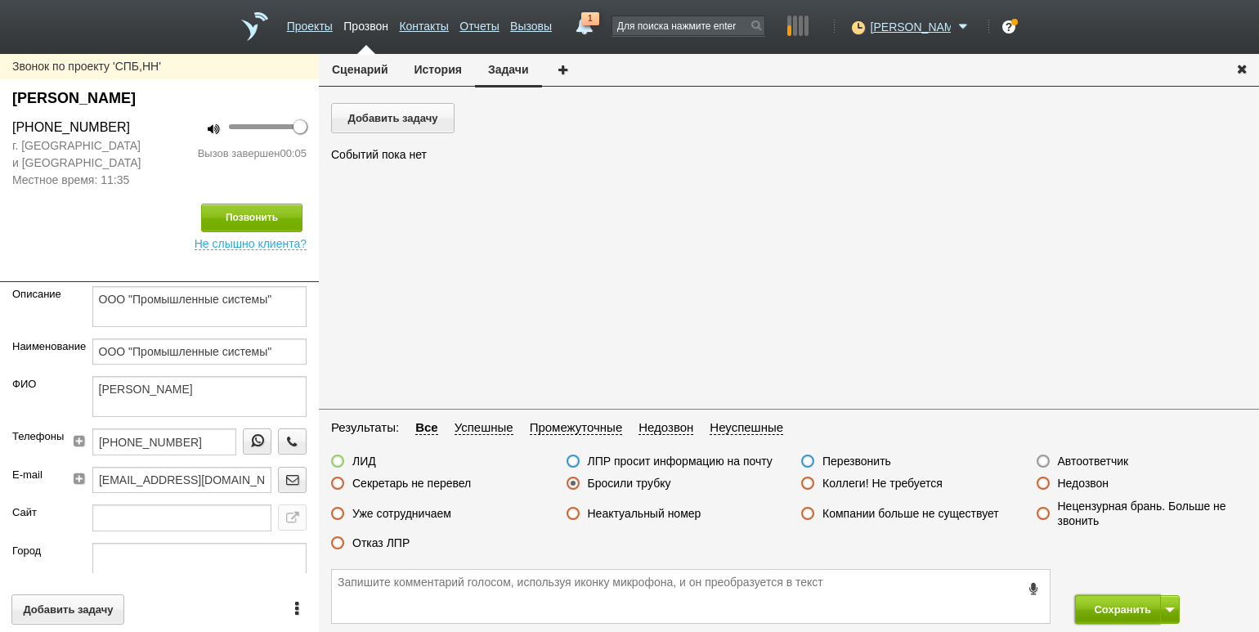
drag, startPoint x: 1111, startPoint y: 614, endPoint x: 1104, endPoint y: 597, distance: 18.7
click at [1111, 610] on button "Сохранить" at bounding box center [1118, 609] width 86 height 29
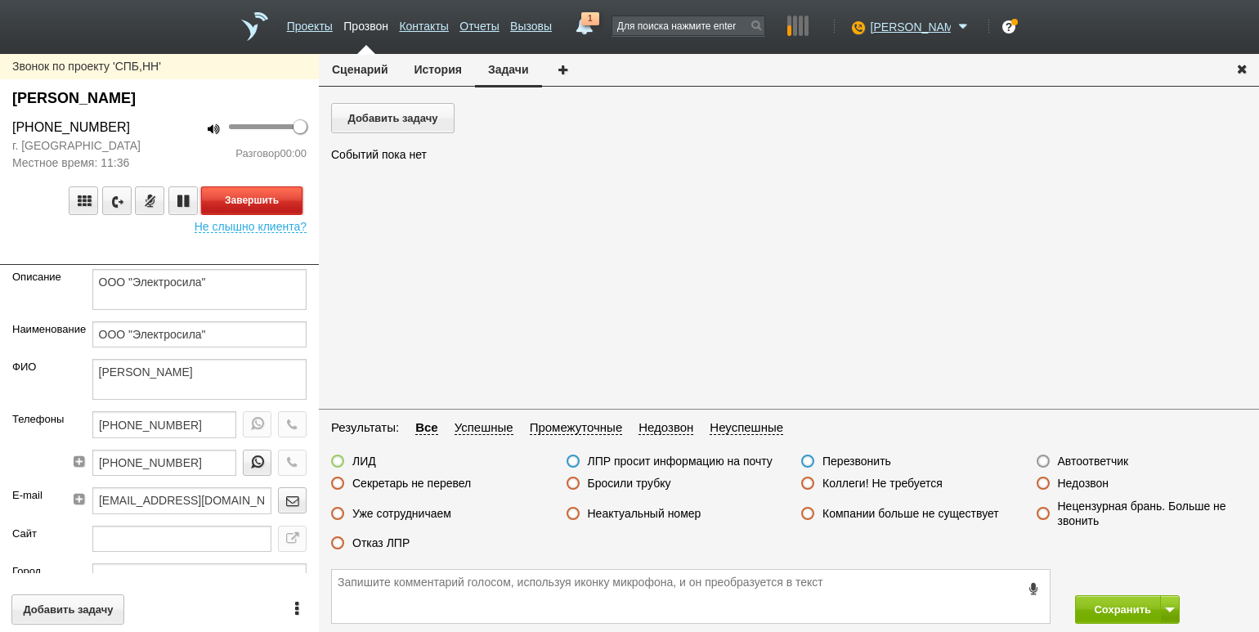
drag, startPoint x: 246, startPoint y: 194, endPoint x: 392, endPoint y: 244, distance: 154.5
click at [246, 194] on button "Завершить" at bounding box center [251, 200] width 101 height 29
click at [1074, 463] on label "Автоответчик" at bounding box center [1093, 461] width 71 height 15
click at [0, 0] on input "Автоответчик" at bounding box center [0, 0] width 0 height 0
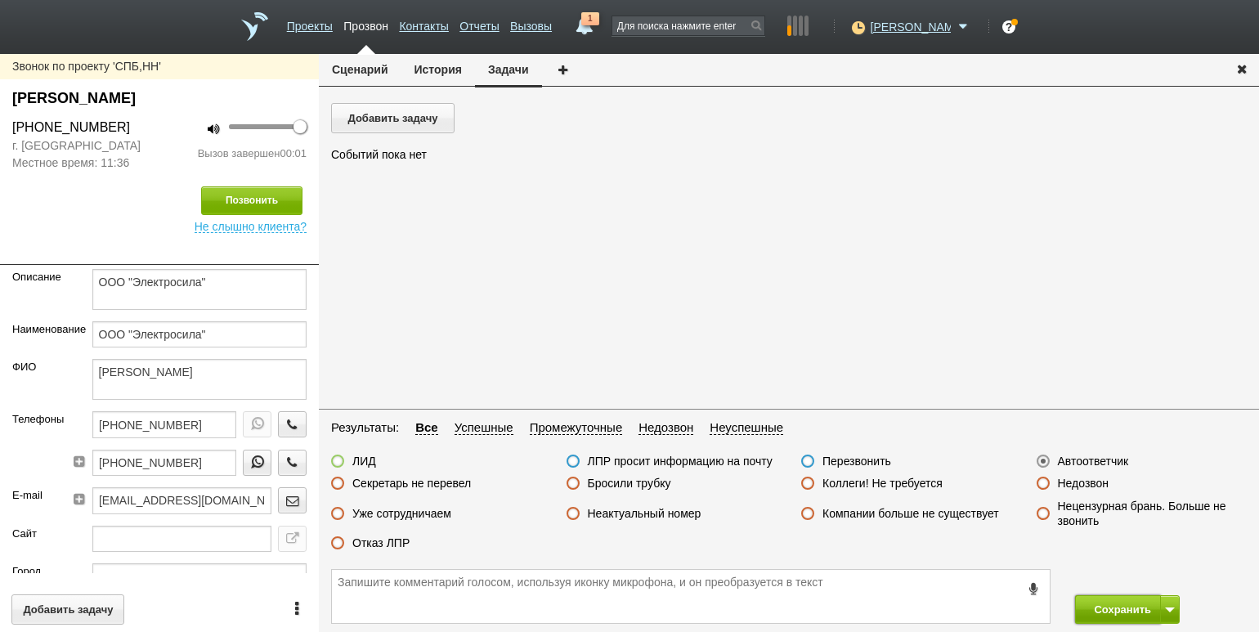
drag, startPoint x: 1097, startPoint y: 598, endPoint x: 1089, endPoint y: 589, distance: 12.1
click at [1097, 599] on button "Сохранить" at bounding box center [1118, 609] width 86 height 29
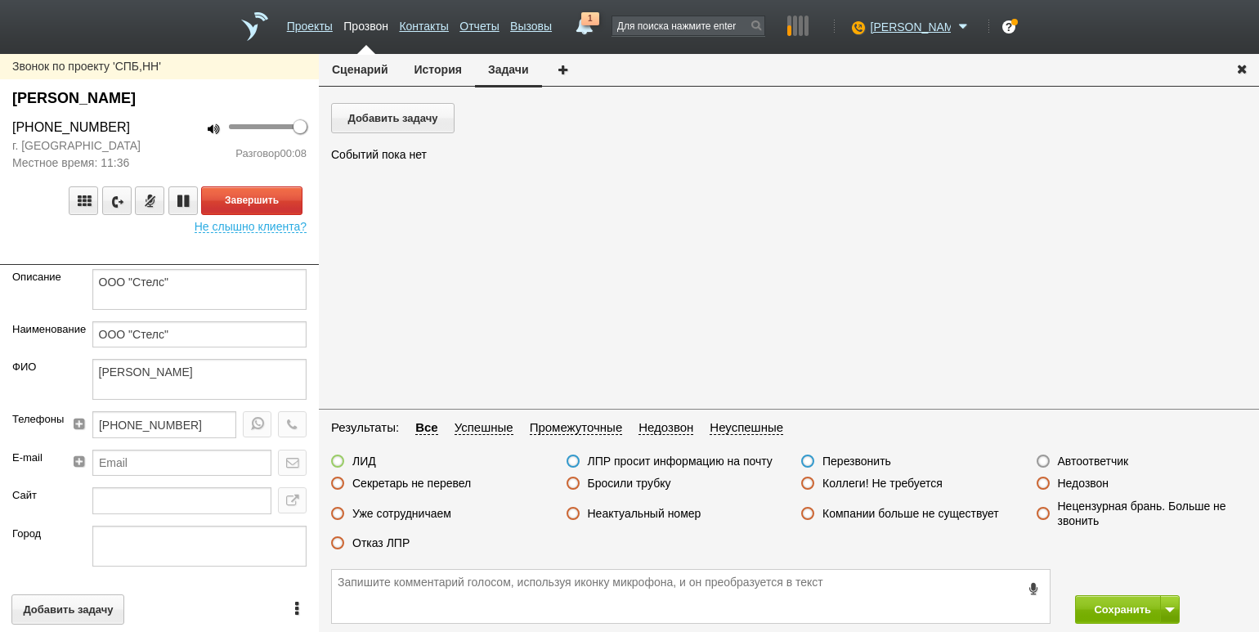
click at [177, 136] on div at bounding box center [197, 128] width 51 height 20
click at [286, 207] on button "Завершить" at bounding box center [251, 200] width 101 height 29
click at [397, 547] on label "Отказ ЛПР" at bounding box center [380, 542] width 57 height 15
click at [0, 0] on input "Отказ ЛПР" at bounding box center [0, 0] width 0 height 0
click at [1119, 612] on button "Сохранить" at bounding box center [1118, 609] width 86 height 29
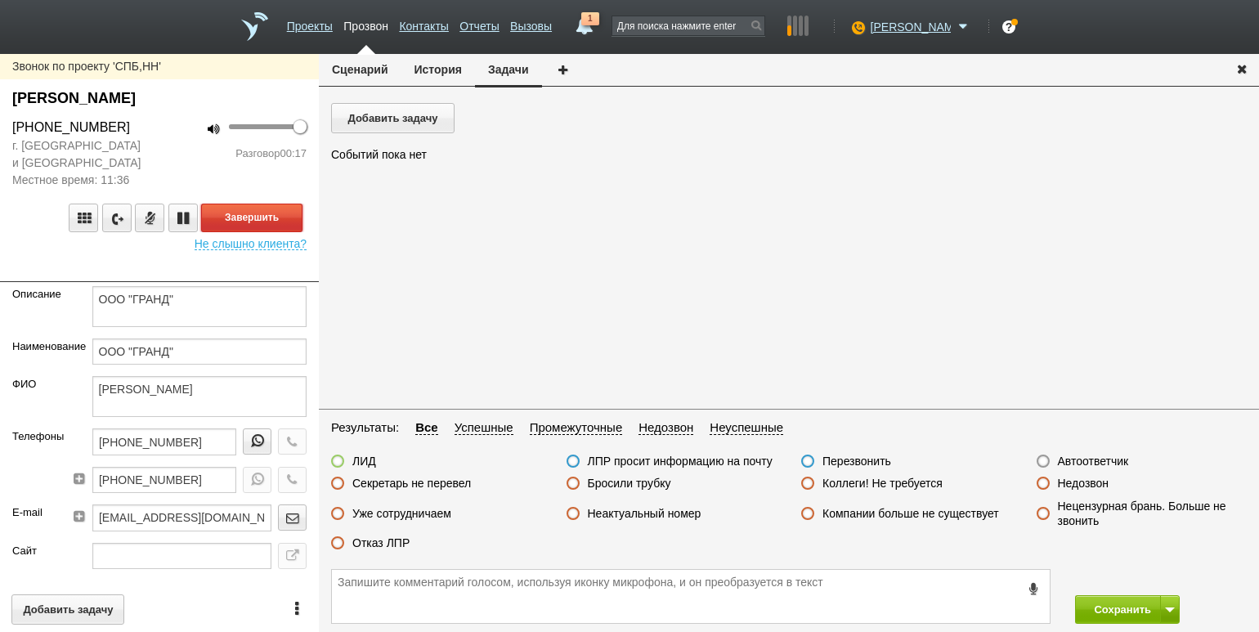
drag, startPoint x: 266, startPoint y: 215, endPoint x: 292, endPoint y: 221, distance: 26.0
click at [266, 215] on button "Завершить" at bounding box center [251, 217] width 101 height 29
drag, startPoint x: 403, startPoint y: 542, endPoint x: 415, endPoint y: 542, distance: 12.3
click at [403, 542] on label "Отказ ЛПР" at bounding box center [380, 542] width 57 height 15
click at [0, 0] on input "Отказ ЛПР" at bounding box center [0, 0] width 0 height 0
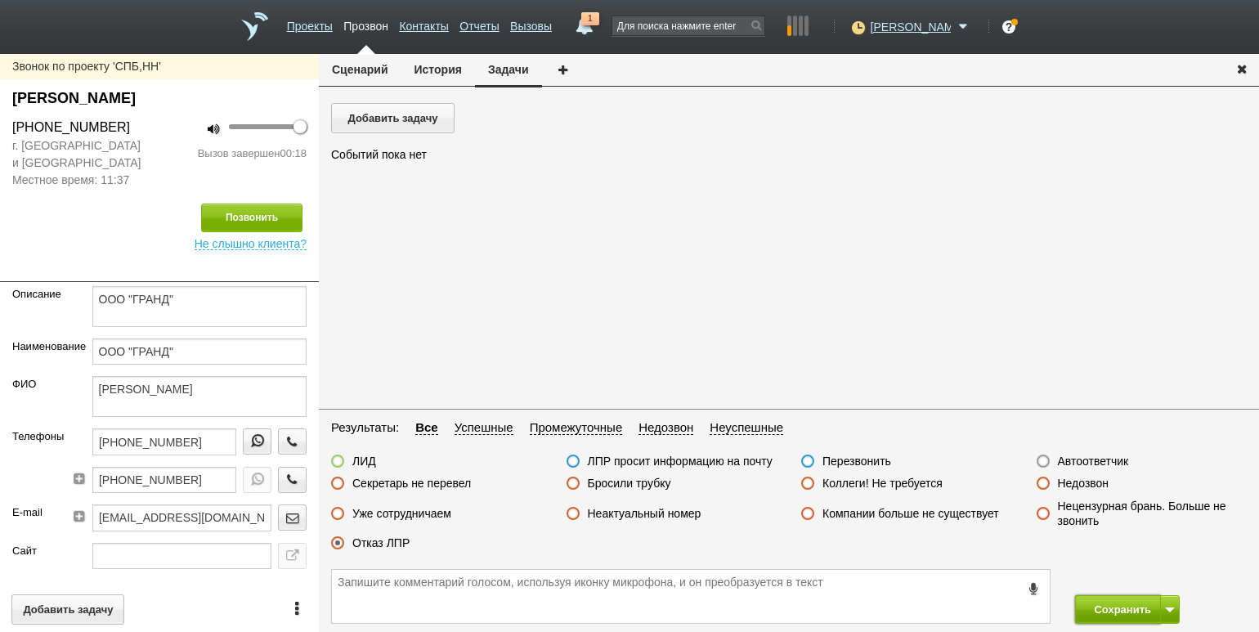
click at [1116, 609] on button "Сохранить" at bounding box center [1118, 609] width 86 height 29
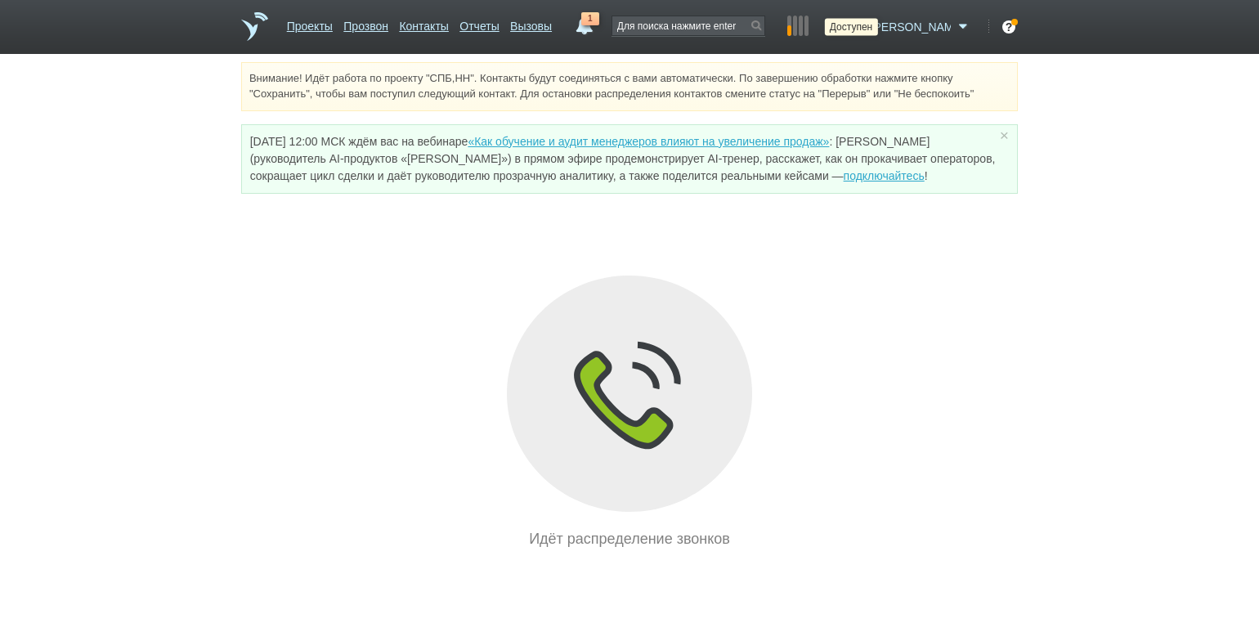
click at [867, 27] on icon at bounding box center [856, 27] width 22 height 16
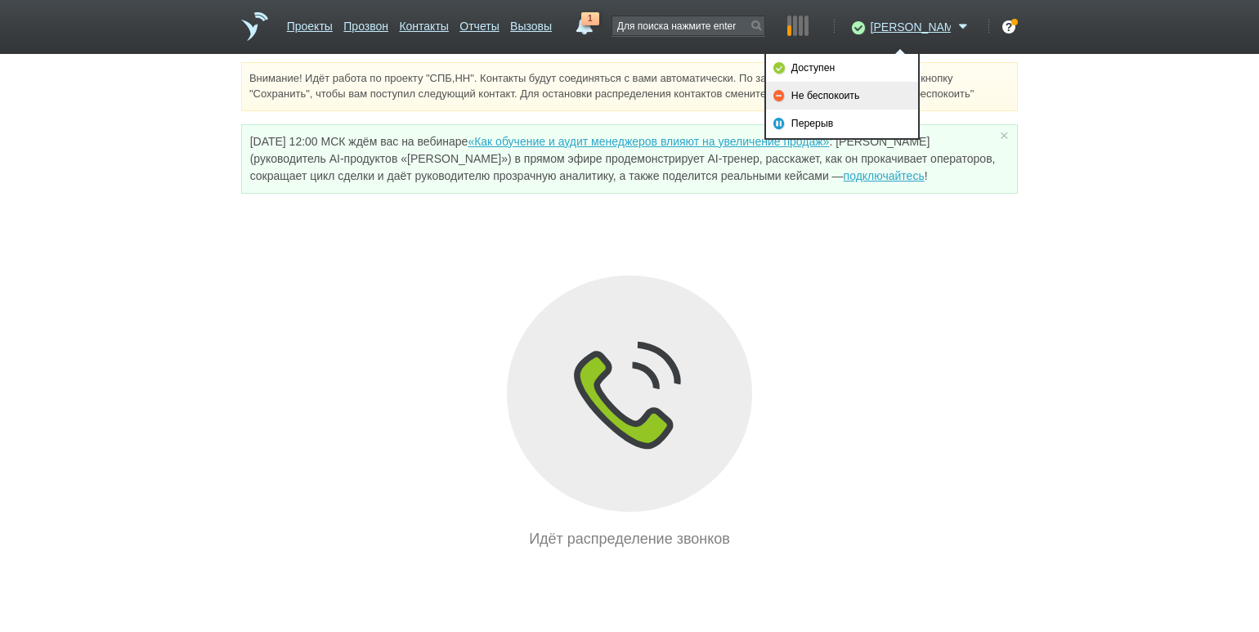
click at [858, 88] on link "Не беспокоить" at bounding box center [842, 96] width 152 height 28
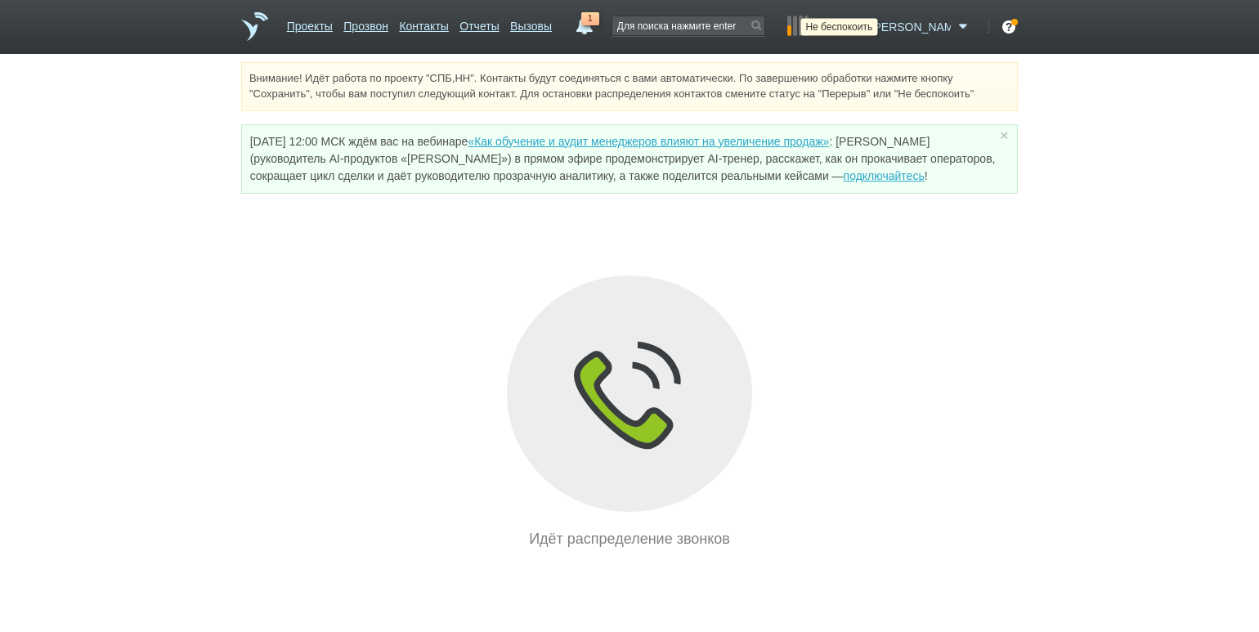
click at [867, 30] on icon at bounding box center [856, 27] width 22 height 16
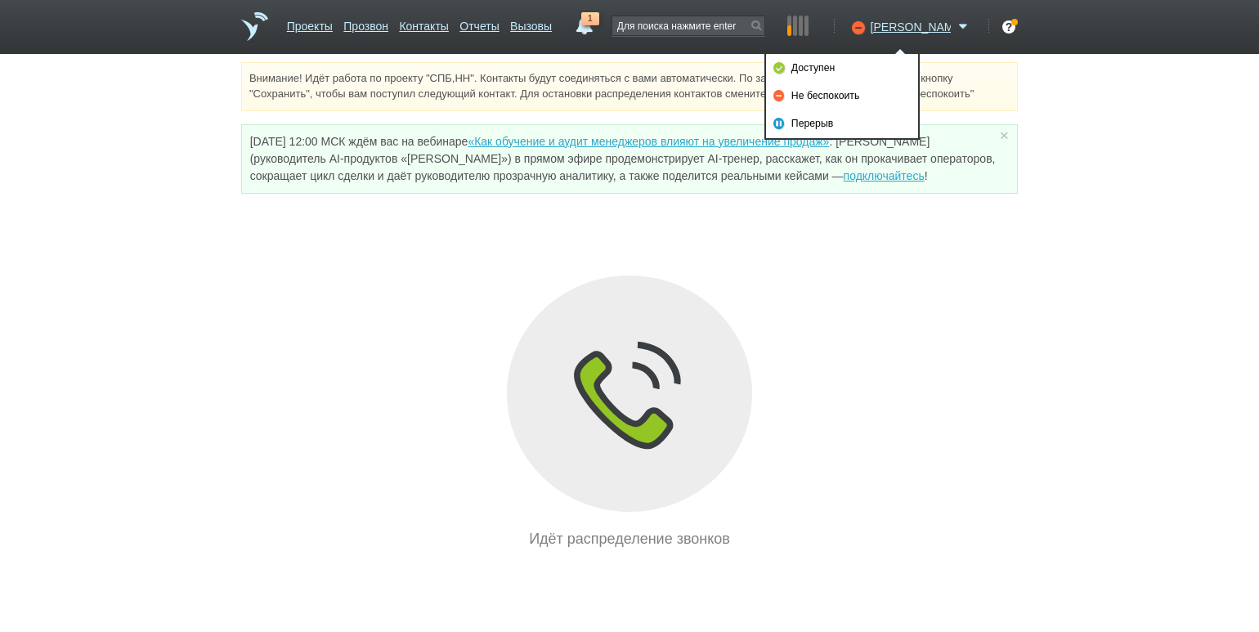
drag, startPoint x: 825, startPoint y: 74, endPoint x: 811, endPoint y: 69, distance: 15.5
click at [825, 74] on link "Доступен" at bounding box center [842, 68] width 152 height 28
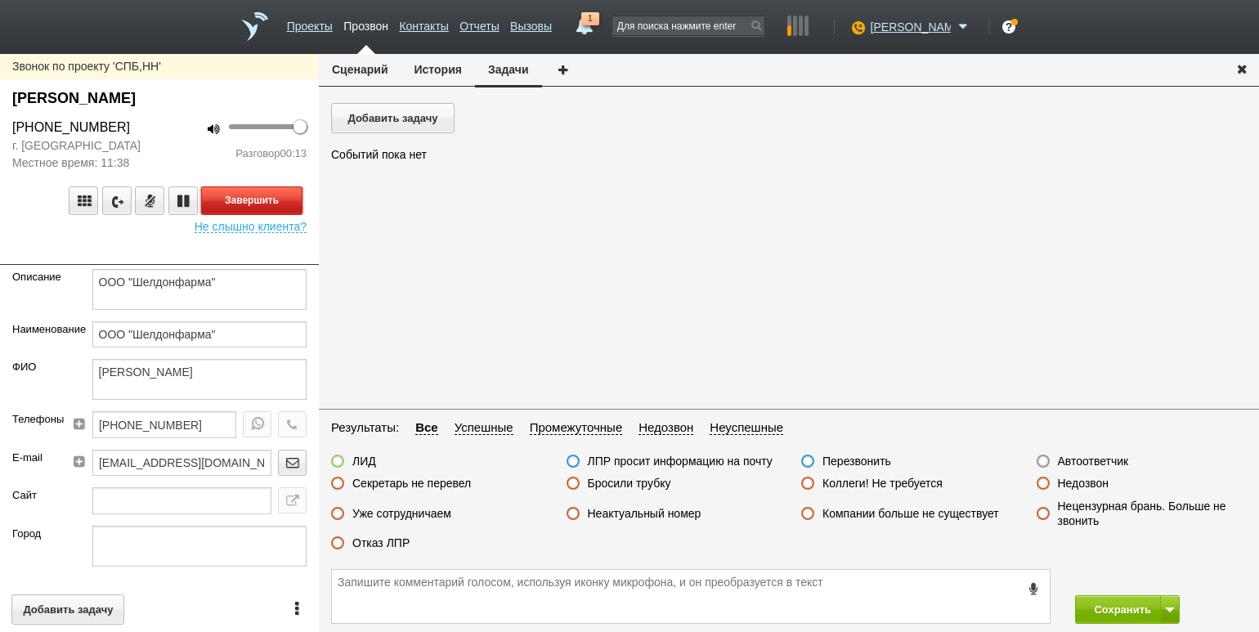
click at [266, 198] on button "Завершить" at bounding box center [251, 200] width 101 height 29
click at [448, 476] on label "Секретарь не перевел" at bounding box center [411, 483] width 119 height 15
click at [0, 0] on input "Секретарь не перевел" at bounding box center [0, 0] width 0 height 0
click at [1094, 593] on div "Сохранить" at bounding box center [789, 596] width 940 height 71
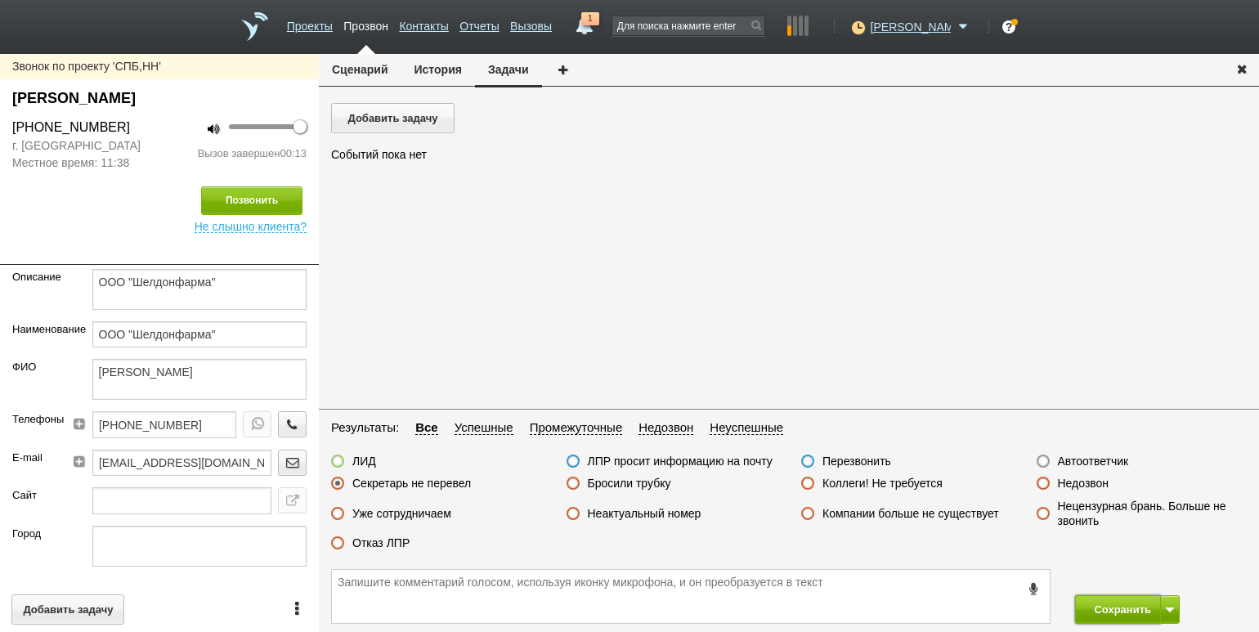
click at [1094, 600] on button "Сохранить" at bounding box center [1118, 609] width 86 height 29
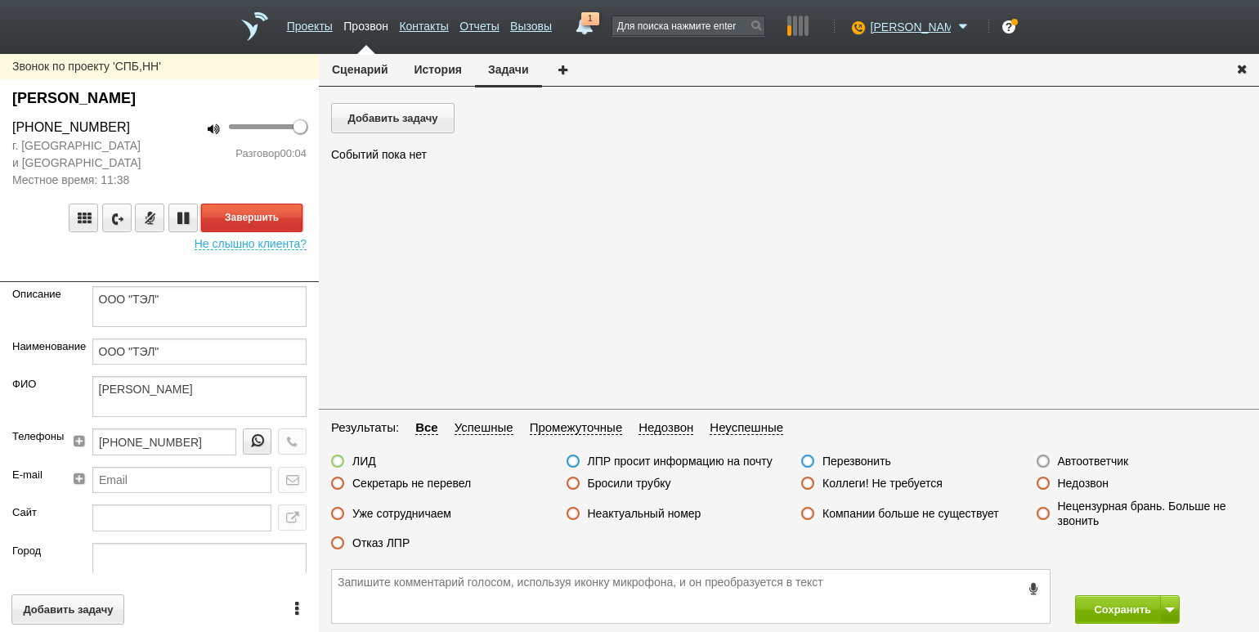
click at [275, 214] on button "Завершить" at bounding box center [251, 217] width 101 height 29
click at [1088, 468] on div "Автоответчик" at bounding box center [1082, 462] width 92 height 17
click at [1093, 459] on label "Автоответчик" at bounding box center [1093, 461] width 71 height 15
click at [0, 0] on input "Автоответчик" at bounding box center [0, 0] width 0 height 0
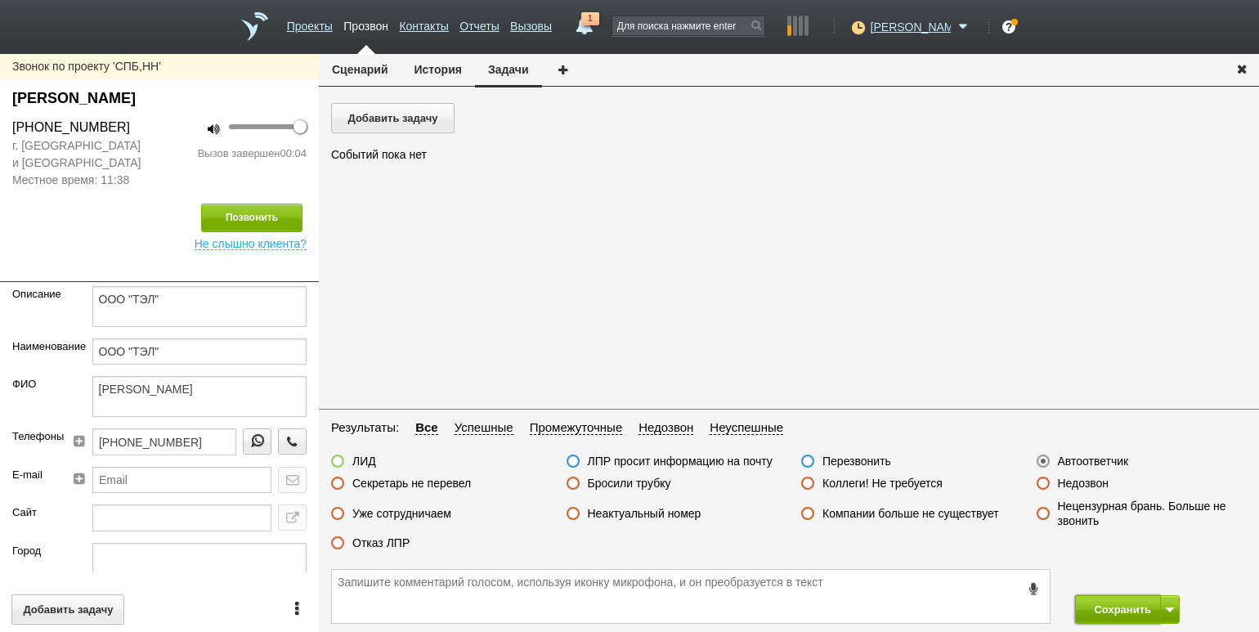
click at [1126, 595] on button "Сохранить" at bounding box center [1118, 609] width 86 height 29
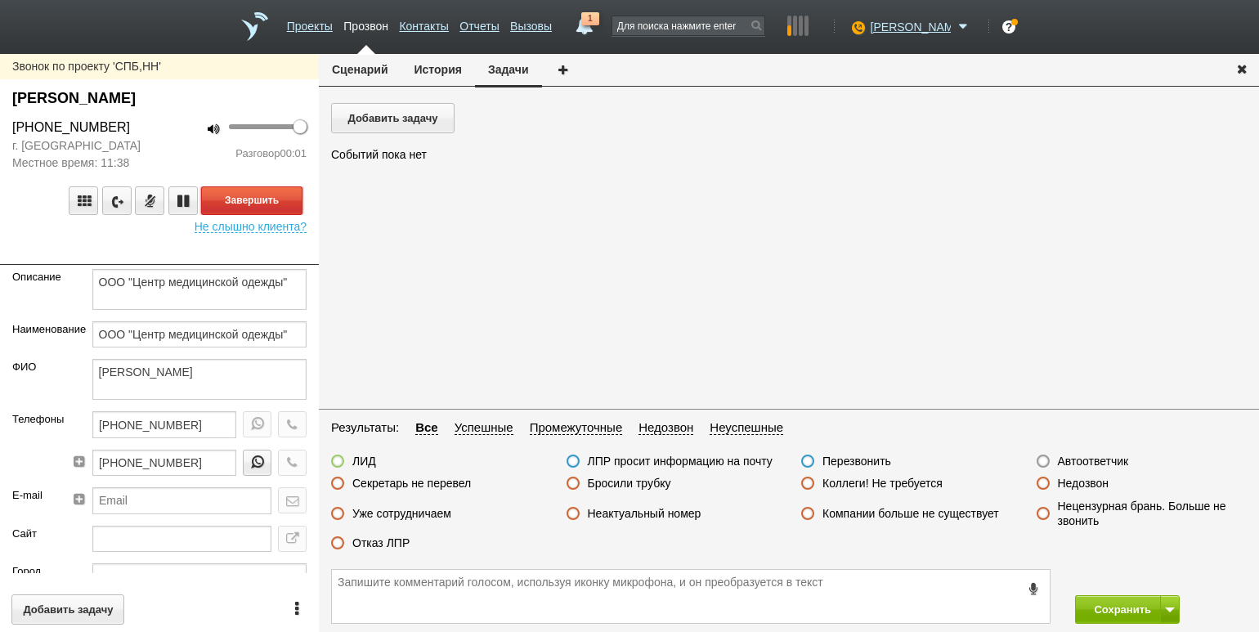
drag, startPoint x: 276, startPoint y: 195, endPoint x: 297, endPoint y: 204, distance: 22.3
click at [276, 195] on button "Завершить" at bounding box center [251, 200] width 101 height 29
click at [1092, 466] on label "Автоответчик" at bounding box center [1093, 461] width 71 height 15
click at [0, 0] on input "Автоответчик" at bounding box center [0, 0] width 0 height 0
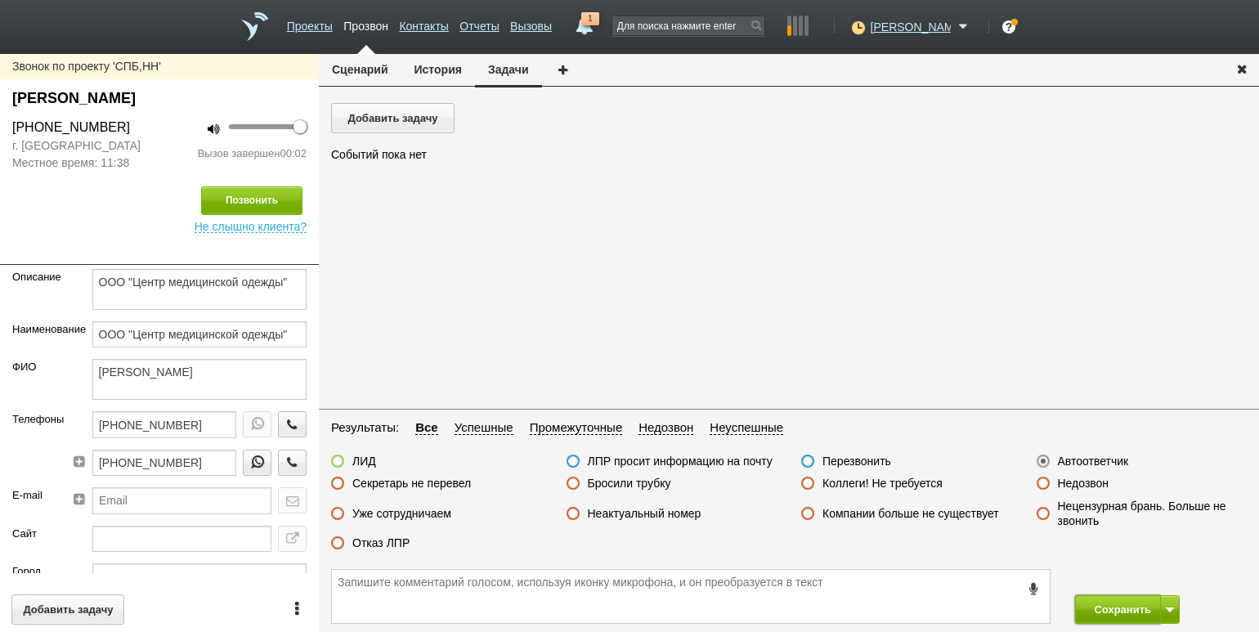
drag, startPoint x: 1110, startPoint y: 608, endPoint x: 1077, endPoint y: 587, distance: 39.0
click at [1108, 608] on button "Сохранить" at bounding box center [1118, 609] width 86 height 29
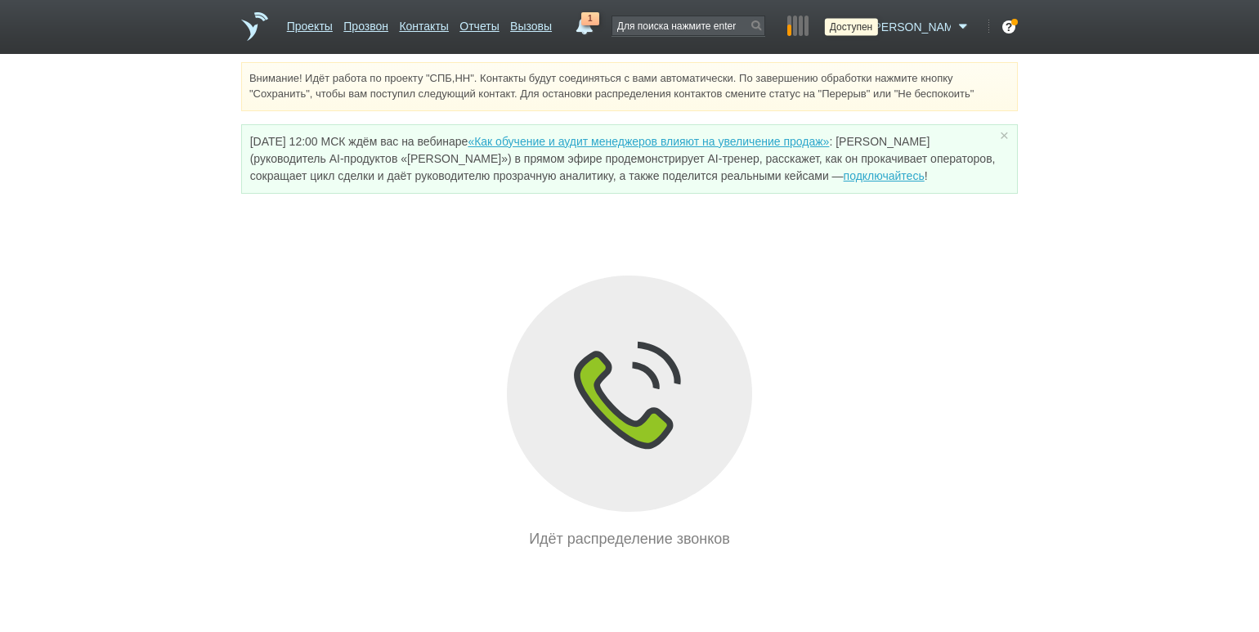
click at [867, 25] on icon at bounding box center [856, 27] width 22 height 16
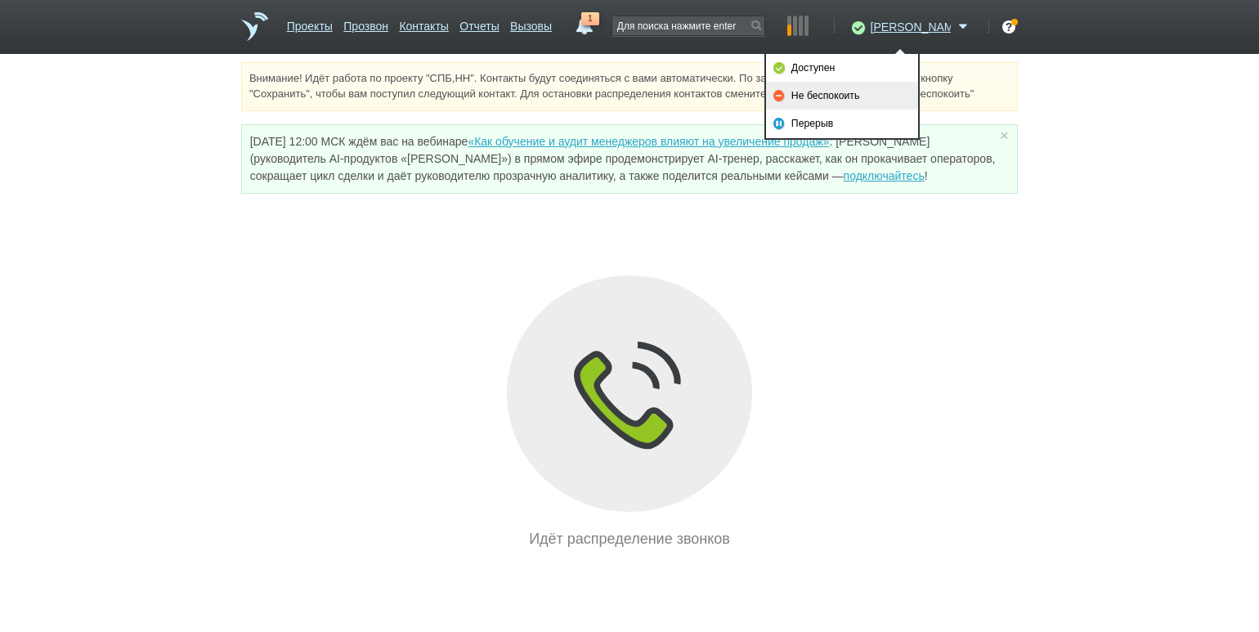
click at [861, 91] on link "Не беспокоить" at bounding box center [842, 96] width 152 height 28
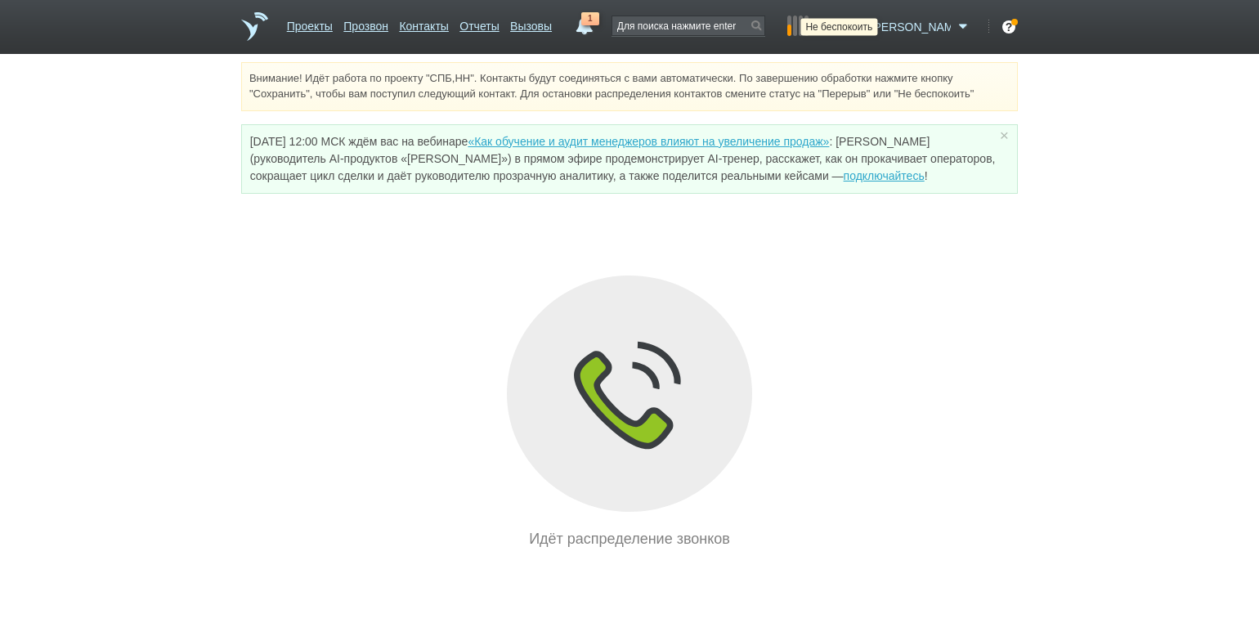
click at [867, 29] on icon at bounding box center [856, 27] width 22 height 16
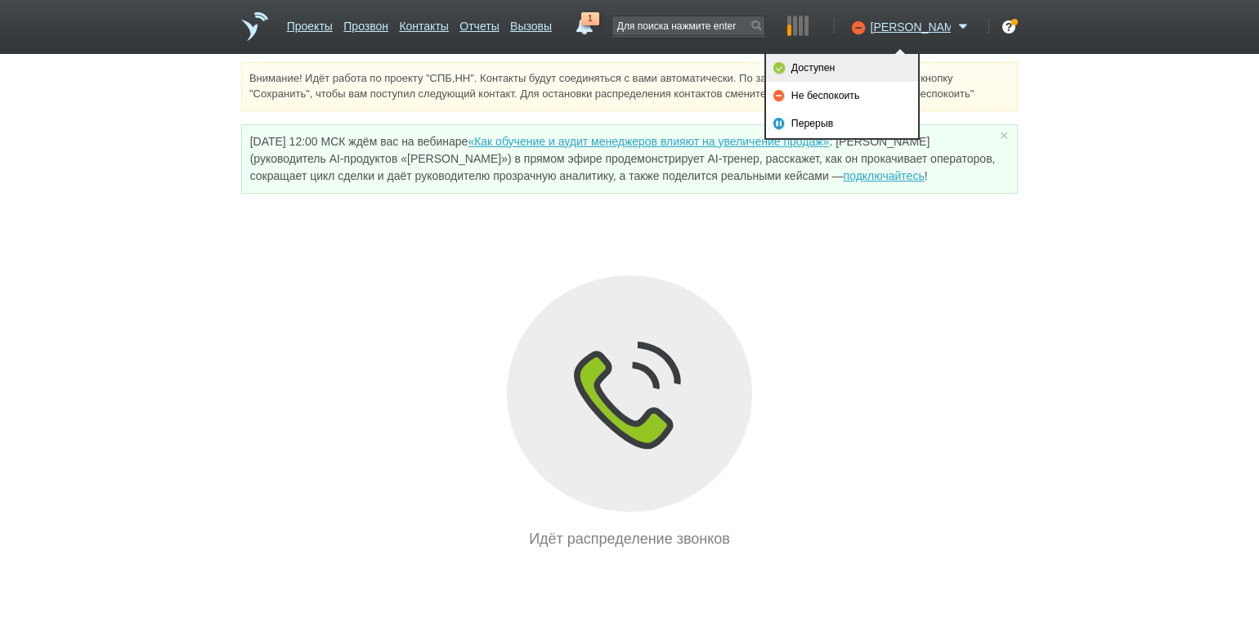
click at [870, 64] on link "Доступен" at bounding box center [842, 68] width 152 height 28
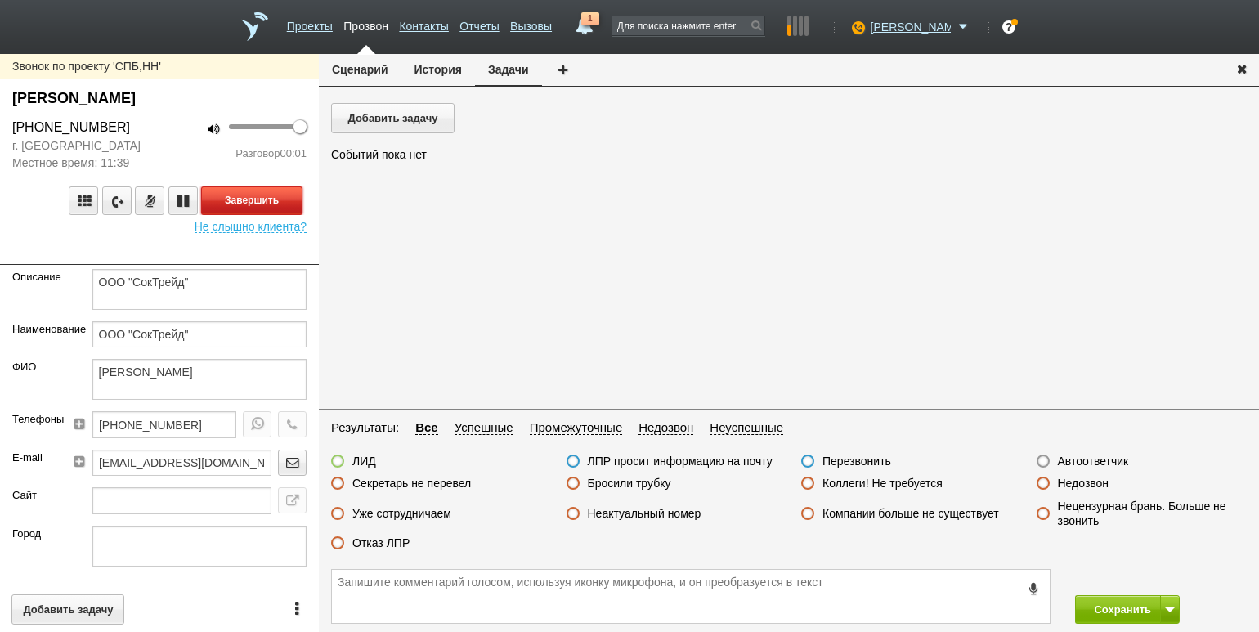
click at [235, 198] on button "Завершить" at bounding box center [251, 200] width 101 height 29
click at [1094, 461] on label "Автоответчик" at bounding box center [1093, 461] width 71 height 15
click at [0, 0] on input "Автоответчик" at bounding box center [0, 0] width 0 height 0
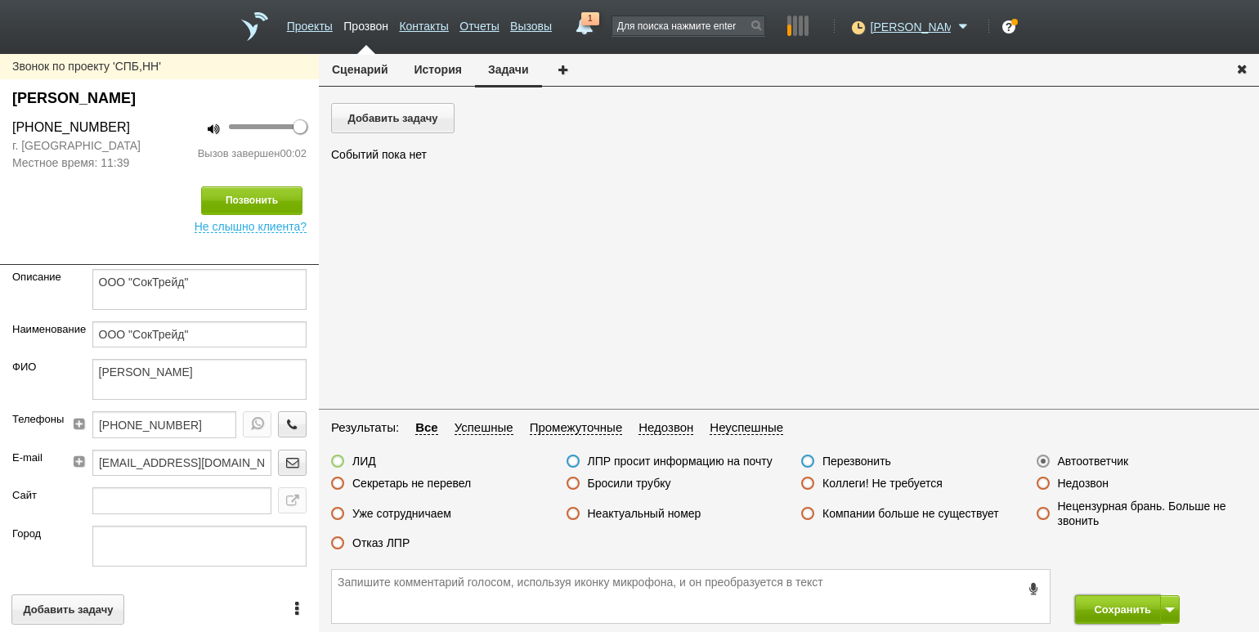
click at [1107, 602] on button "Сохранить" at bounding box center [1118, 609] width 86 height 29
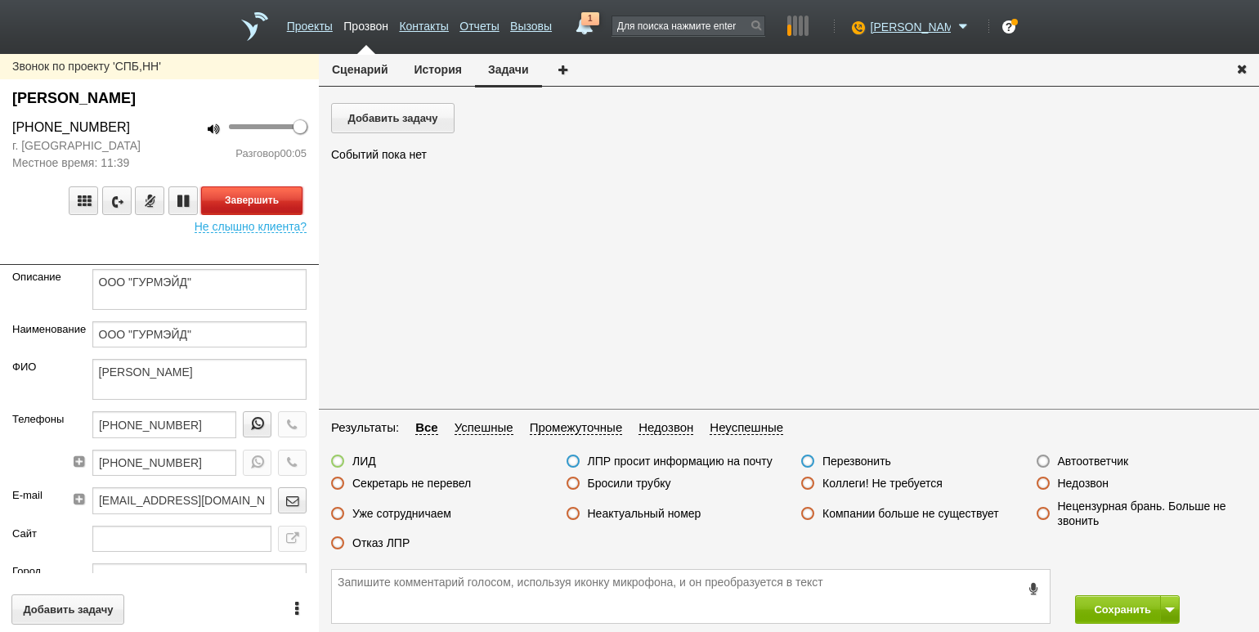
click at [291, 197] on button "Завершить" at bounding box center [251, 200] width 101 height 29
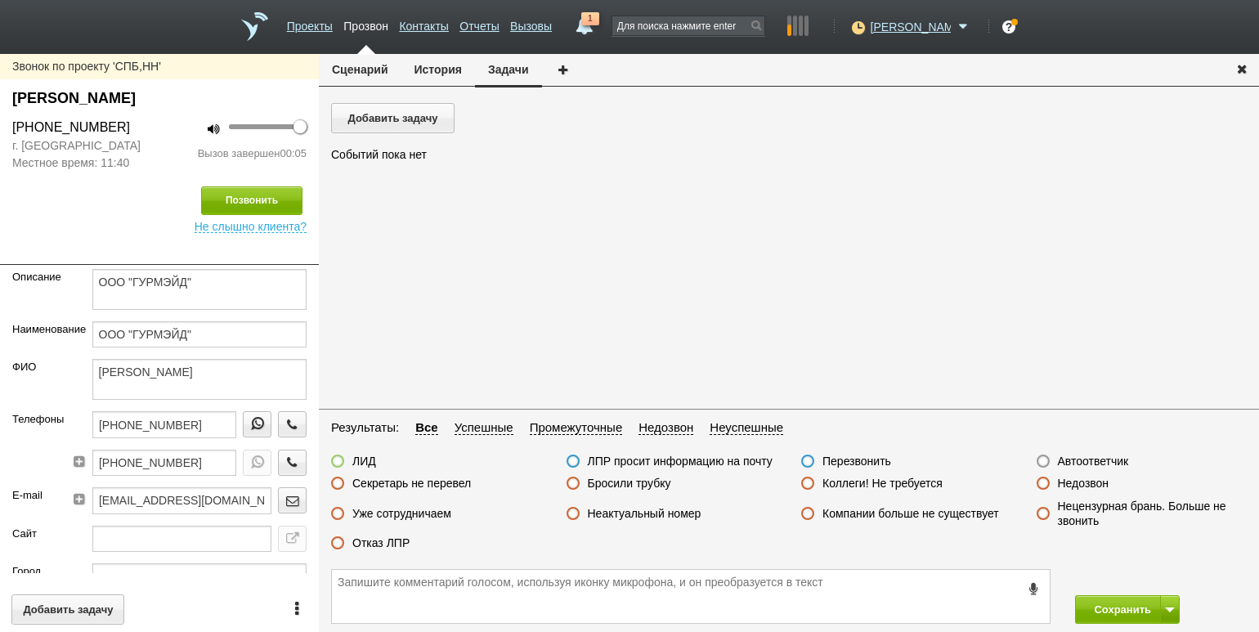
click at [1093, 481] on label "Недозвон" at bounding box center [1083, 483] width 51 height 15
click at [0, 0] on input "Недозвон" at bounding box center [0, 0] width 0 height 0
click at [1102, 615] on button "Сохранить" at bounding box center [1118, 609] width 86 height 29
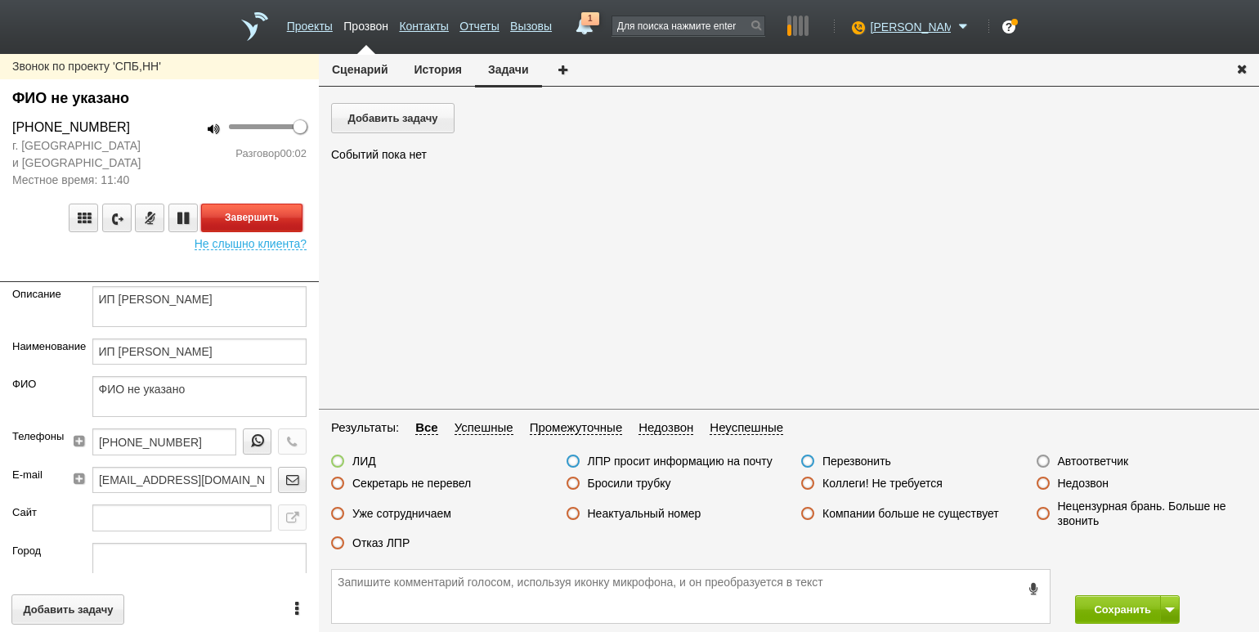
click at [298, 214] on button "Завершить" at bounding box center [251, 217] width 101 height 29
drag, startPoint x: 1059, startPoint y: 462, endPoint x: 1073, endPoint y: 471, distance: 16.5
click at [1059, 462] on label "Автоответчик" at bounding box center [1093, 461] width 71 height 15
click at [0, 0] on input "Автоответчик" at bounding box center [0, 0] width 0 height 0
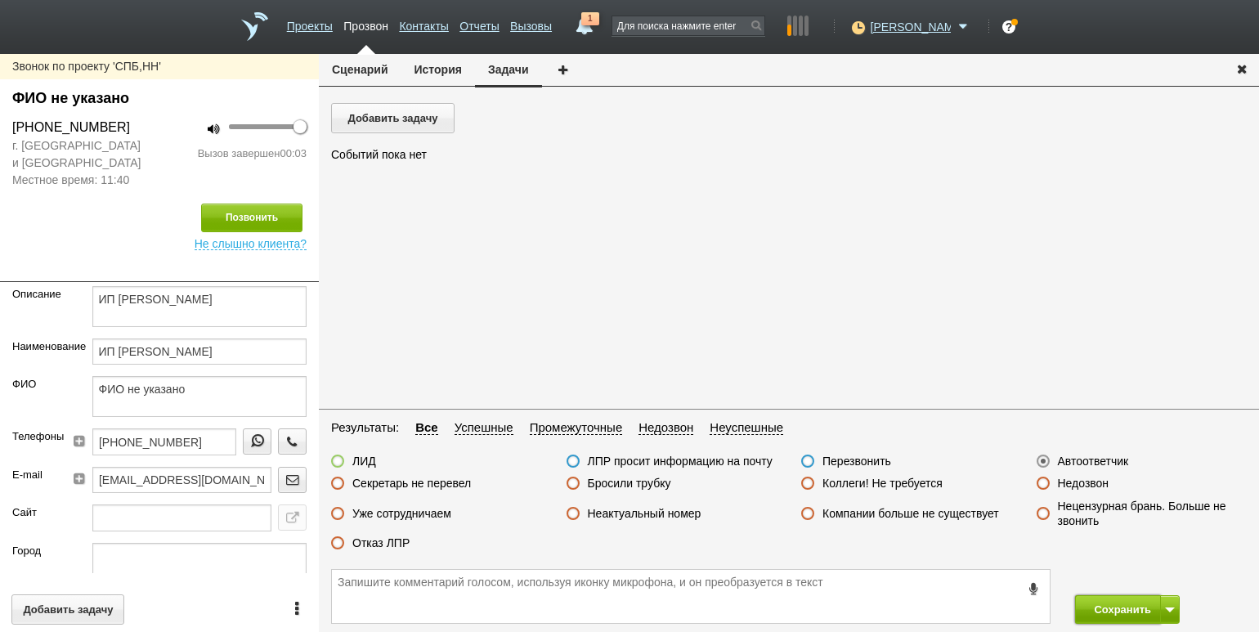
click at [1102, 623] on button "Сохранить" at bounding box center [1118, 609] width 86 height 29
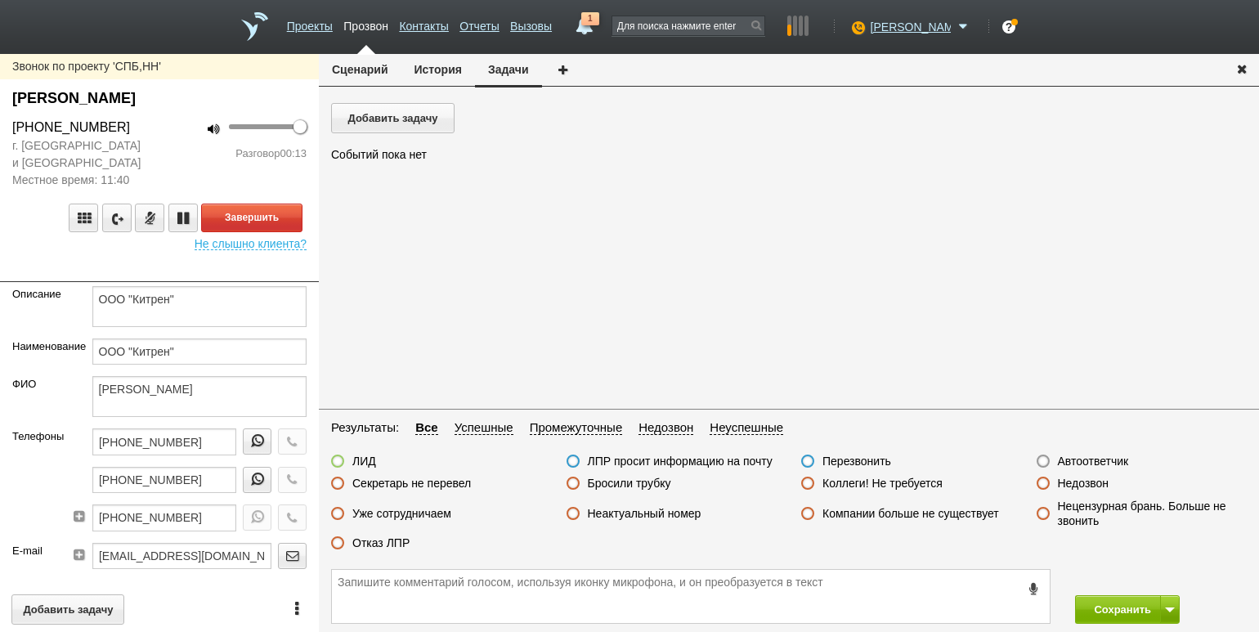
click at [157, 170] on div "г. [GEOGRAPHIC_DATA] и [GEOGRAPHIC_DATA] Местное время: 11:40" at bounding box center [79, 162] width 159 height 51
click at [260, 217] on button "Завершить" at bounding box center [251, 217] width 101 height 29
click at [387, 542] on label "Отказ ЛПР" at bounding box center [380, 542] width 57 height 15
click at [0, 0] on input "Отказ ЛПР" at bounding box center [0, 0] width 0 height 0
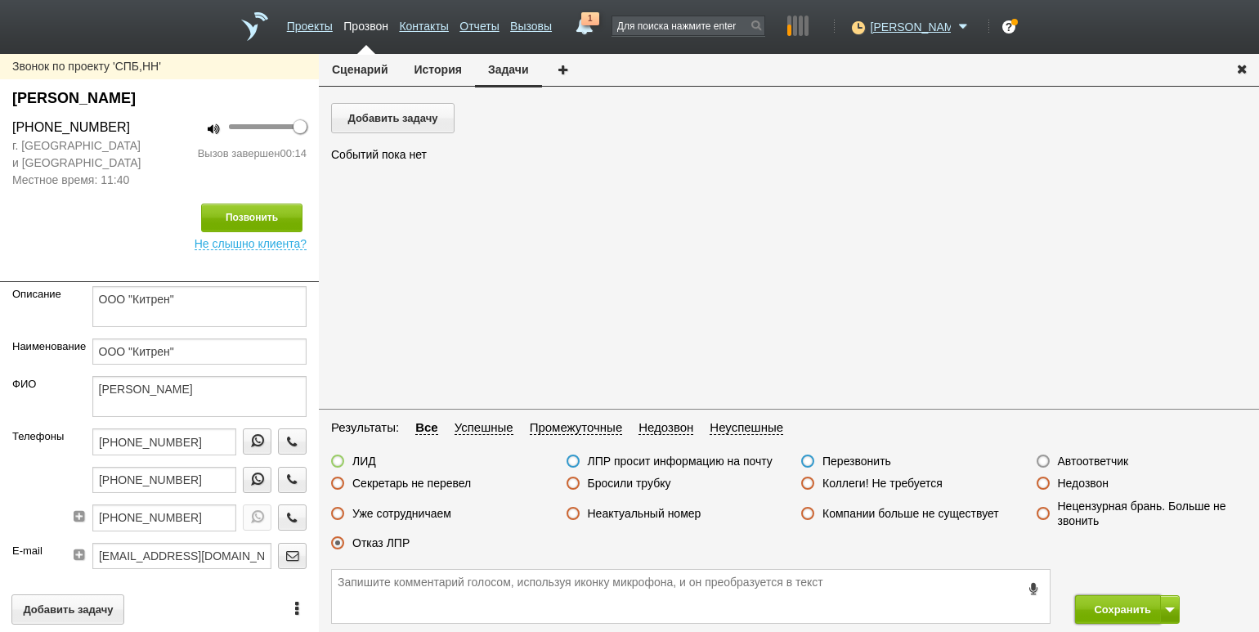
drag, startPoint x: 1089, startPoint y: 610, endPoint x: 1076, endPoint y: 549, distance: 61.7
click at [1089, 609] on button "Сохранить" at bounding box center [1118, 609] width 86 height 29
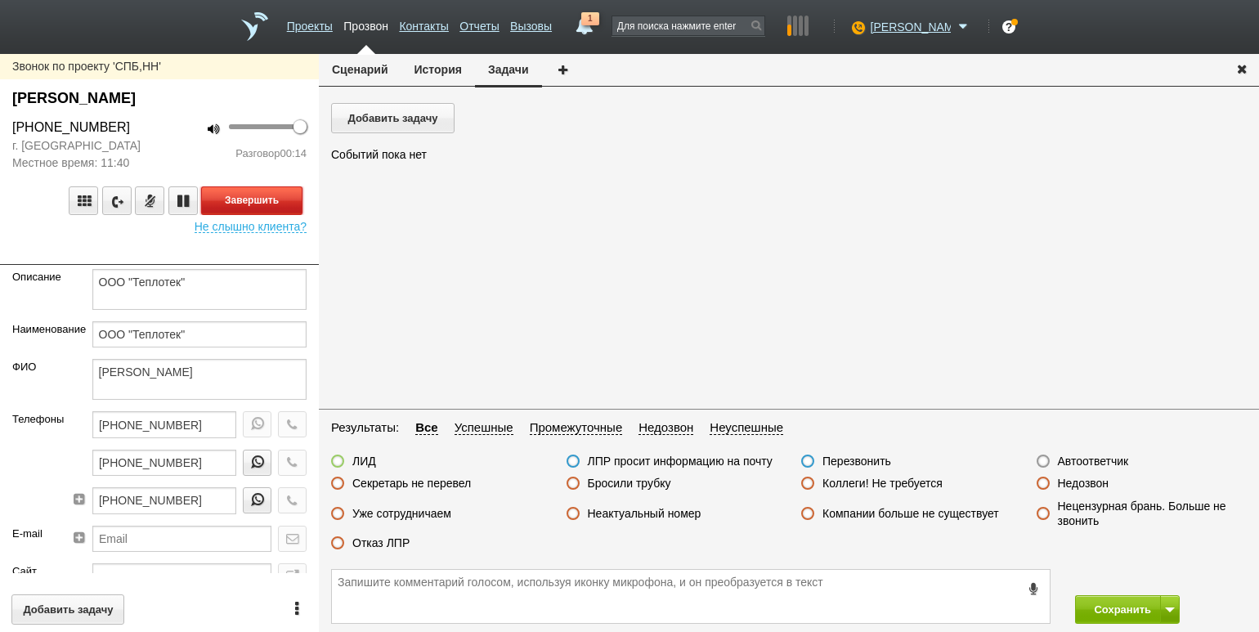
click at [280, 195] on button "Завершить" at bounding box center [251, 200] width 101 height 29
click at [396, 543] on label "Отказ ЛПР" at bounding box center [380, 542] width 57 height 15
click at [0, 0] on input "Отказ ЛПР" at bounding box center [0, 0] width 0 height 0
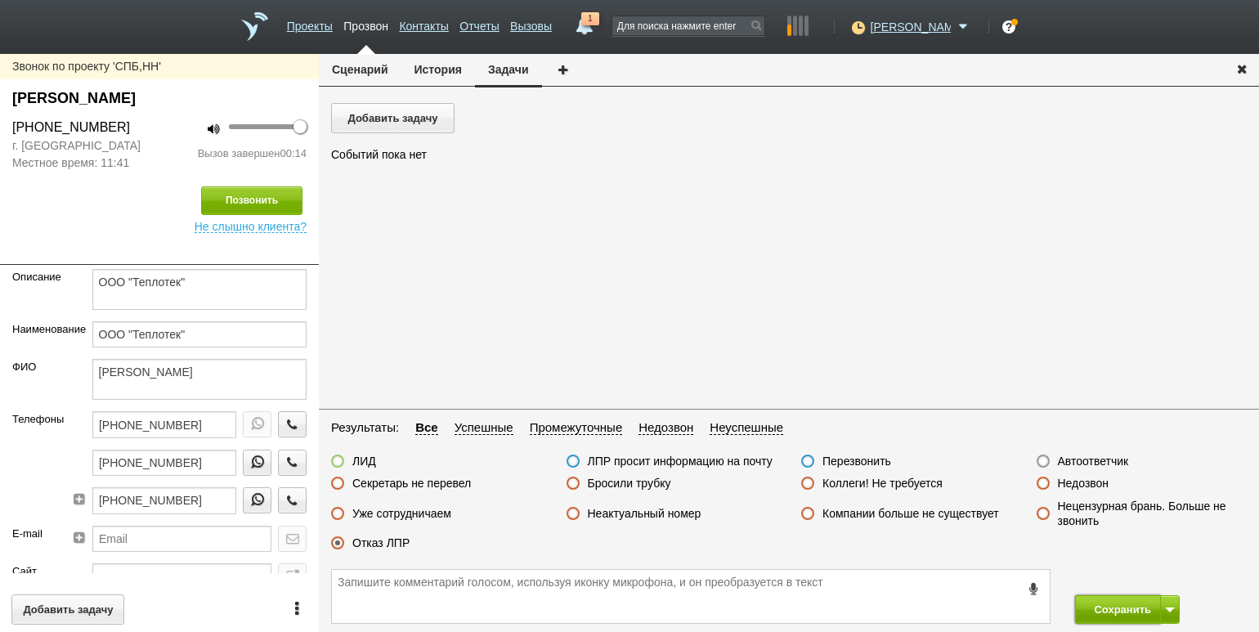
click at [1088, 603] on button "Сохранить" at bounding box center [1118, 609] width 86 height 29
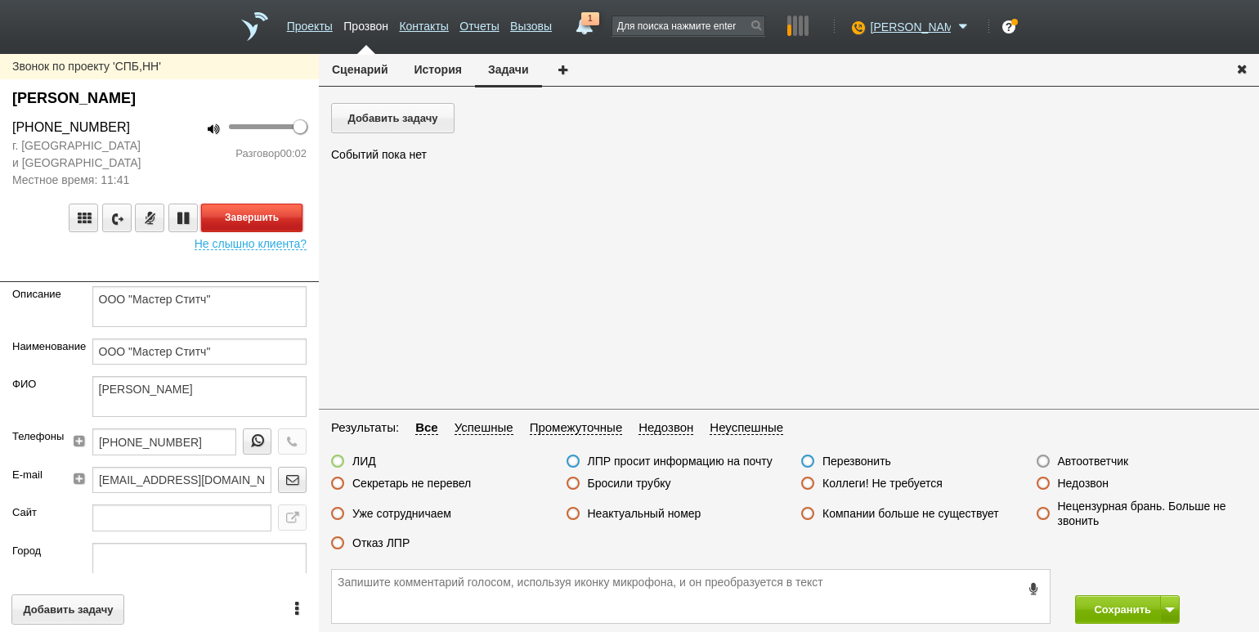
click at [239, 213] on button "Завершить" at bounding box center [251, 217] width 101 height 29
click at [1080, 467] on label "Автоответчик" at bounding box center [1093, 461] width 71 height 15
click at [0, 0] on input "Автоответчик" at bounding box center [0, 0] width 0 height 0
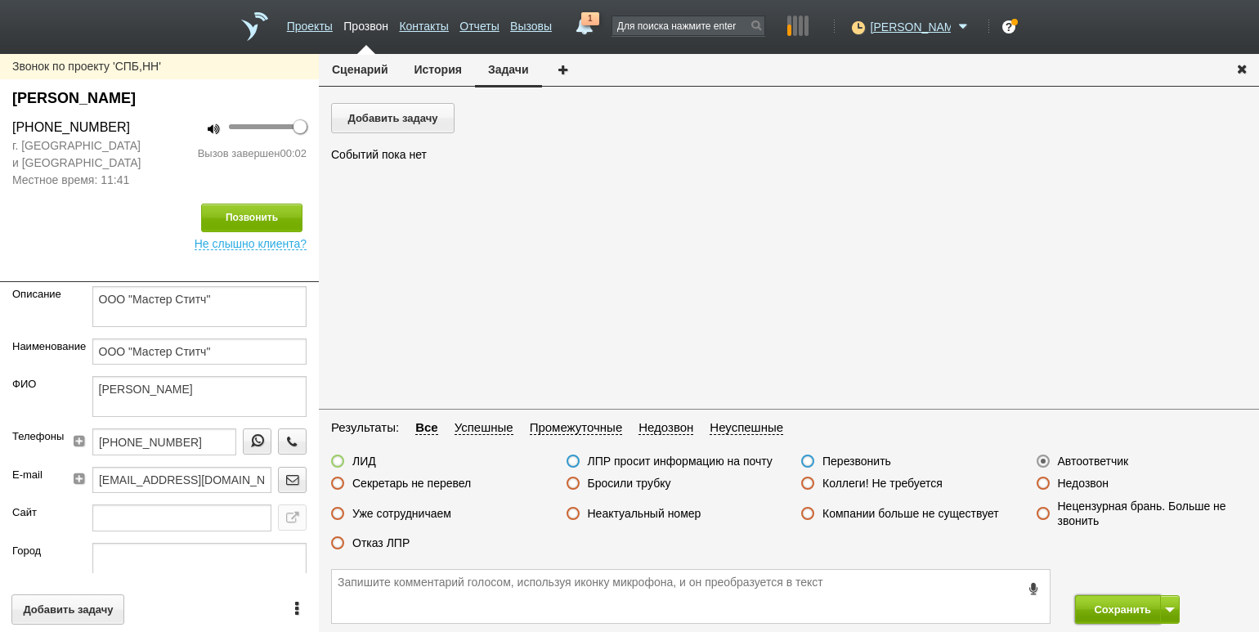
click at [1116, 606] on button "Сохранить" at bounding box center [1118, 609] width 86 height 29
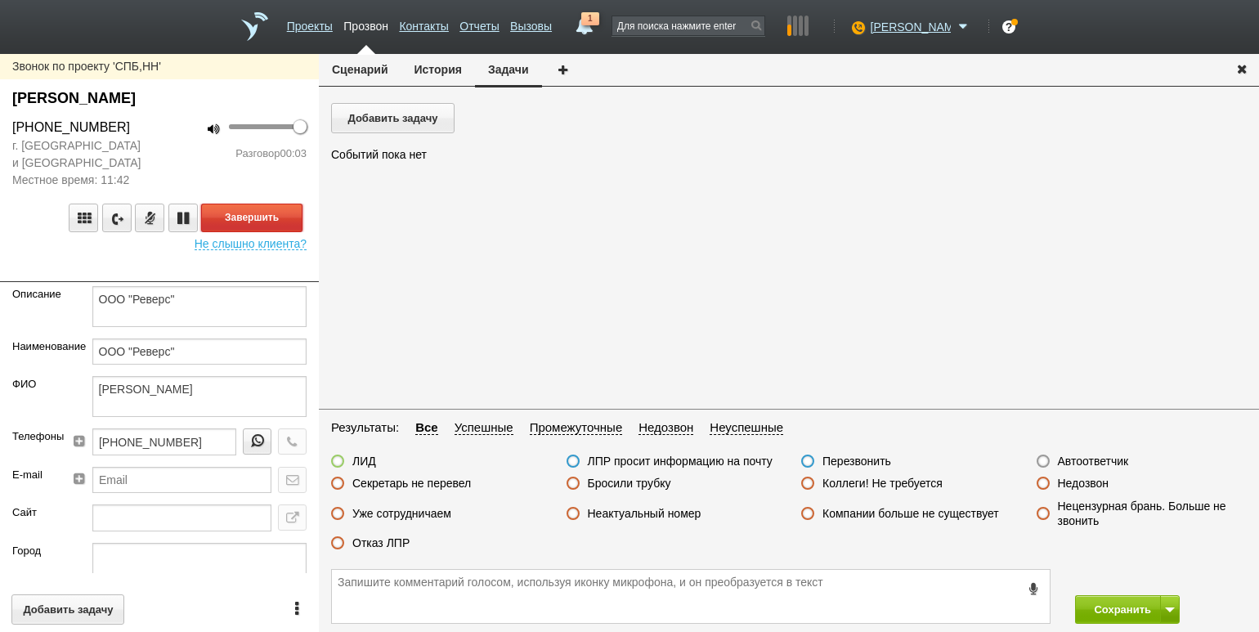
drag, startPoint x: 257, startPoint y: 208, endPoint x: 275, endPoint y: 212, distance: 18.4
click at [257, 208] on button "Завершить" at bounding box center [251, 217] width 101 height 29
click at [1102, 461] on label "Автоответчик" at bounding box center [1093, 461] width 71 height 15
click at [0, 0] on input "Автоответчик" at bounding box center [0, 0] width 0 height 0
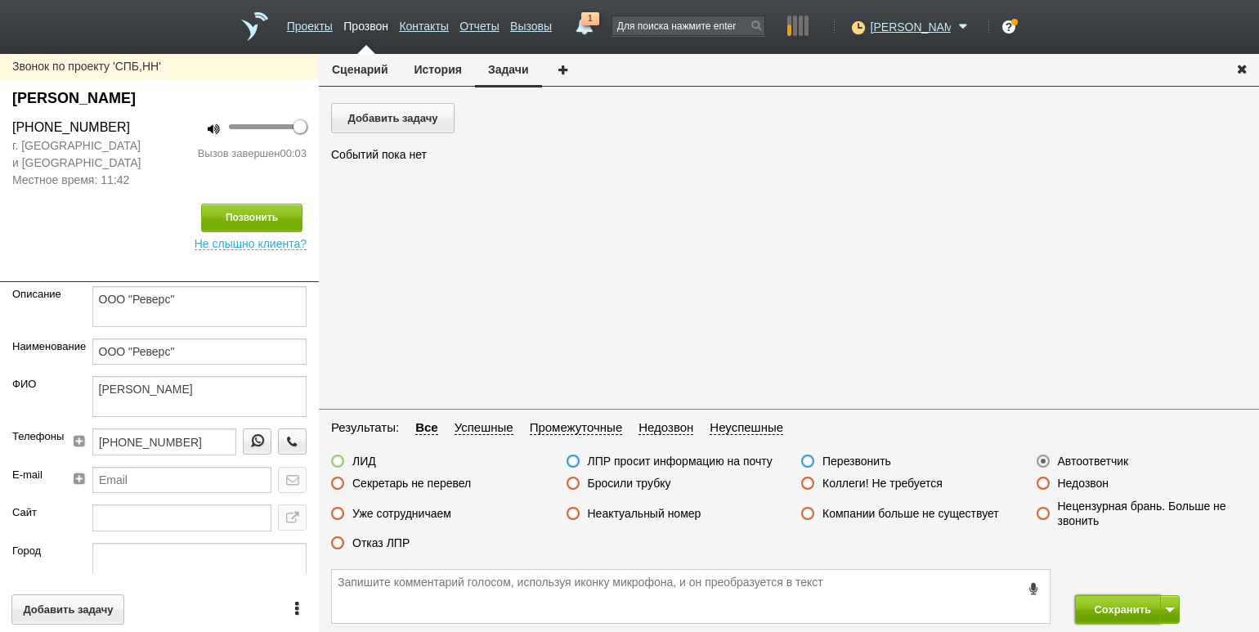
drag, startPoint x: 1125, startPoint y: 605, endPoint x: 1112, endPoint y: 598, distance: 13.9
click at [1121, 606] on button "Сохранить" at bounding box center [1118, 609] width 86 height 29
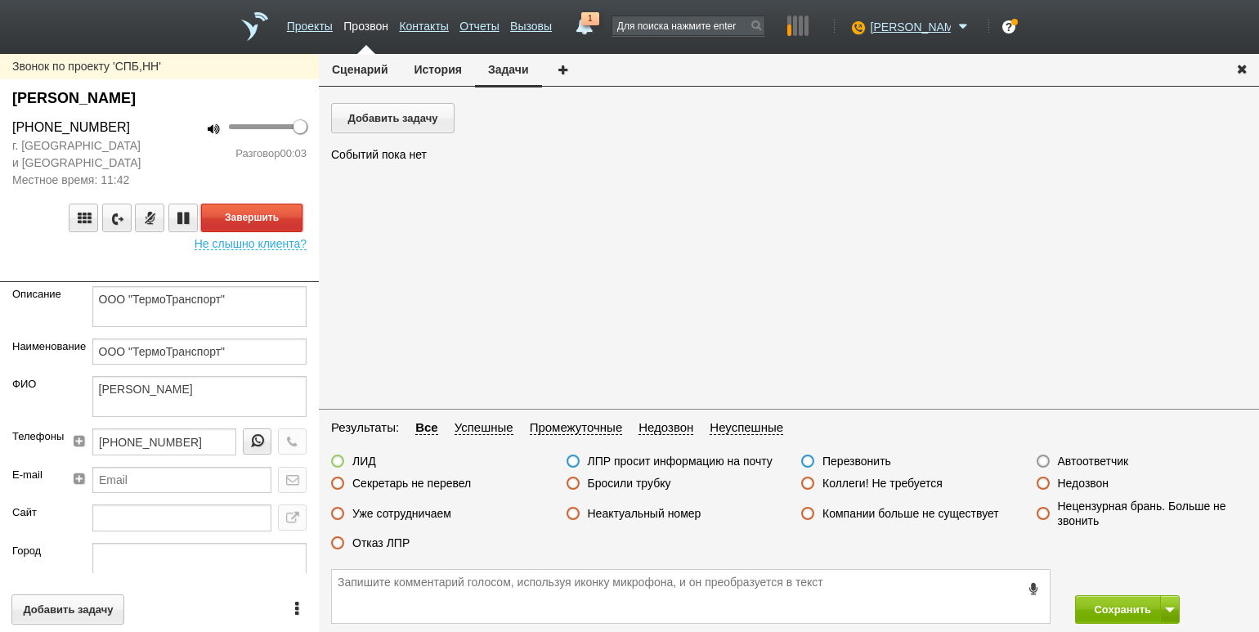
drag, startPoint x: 263, startPoint y: 225, endPoint x: 387, endPoint y: 257, distance: 127.7
click at [263, 225] on button "Завершить" at bounding box center [251, 217] width 101 height 29
click at [1079, 466] on label "Автоответчик" at bounding box center [1093, 461] width 71 height 15
click at [0, 0] on input "Автоответчик" at bounding box center [0, 0] width 0 height 0
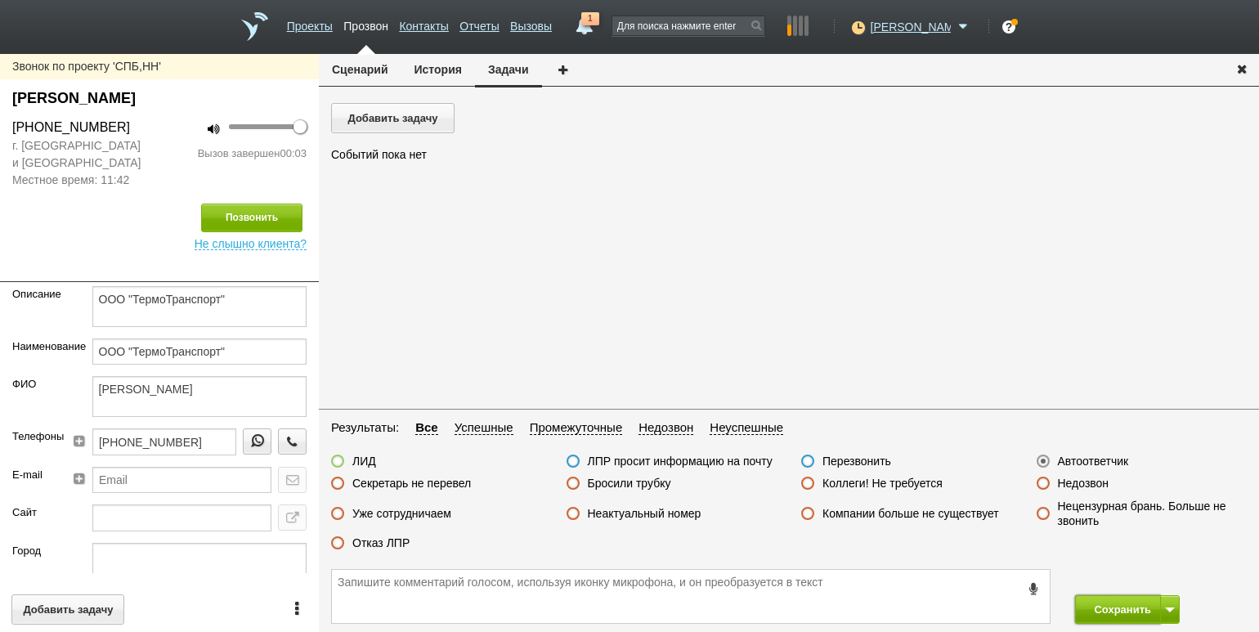
click at [1102, 615] on button "Сохранить" at bounding box center [1118, 609] width 86 height 29
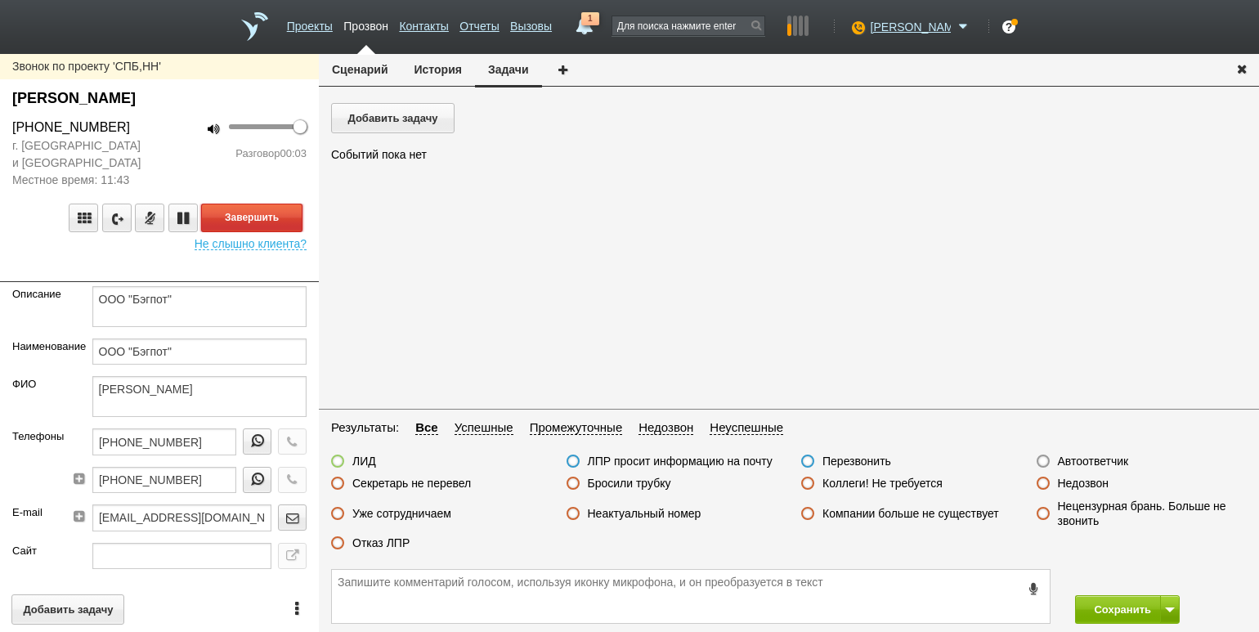
click at [237, 216] on button "Завершить" at bounding box center [251, 217] width 101 height 29
drag, startPoint x: 1063, startPoint y: 458, endPoint x: 1087, endPoint y: 501, distance: 48.7
click at [1063, 458] on label "Автоответчик" at bounding box center [1093, 461] width 71 height 15
click at [0, 0] on input "Автоответчик" at bounding box center [0, 0] width 0 height 0
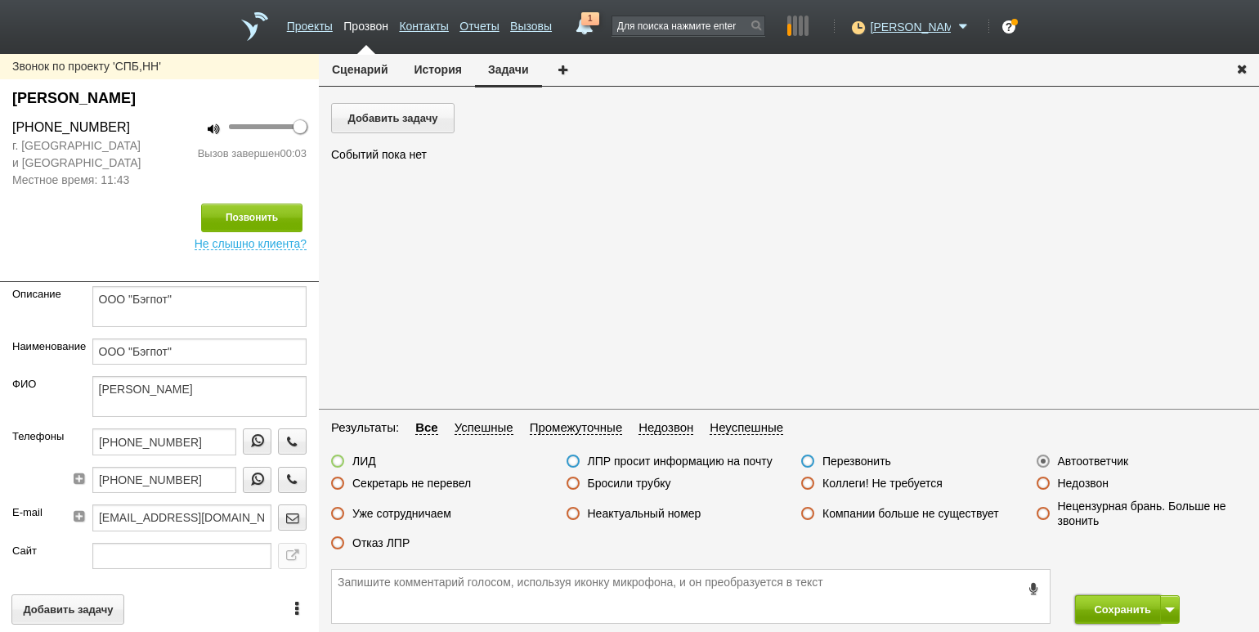
click at [1103, 605] on button "Сохранить" at bounding box center [1118, 609] width 86 height 29
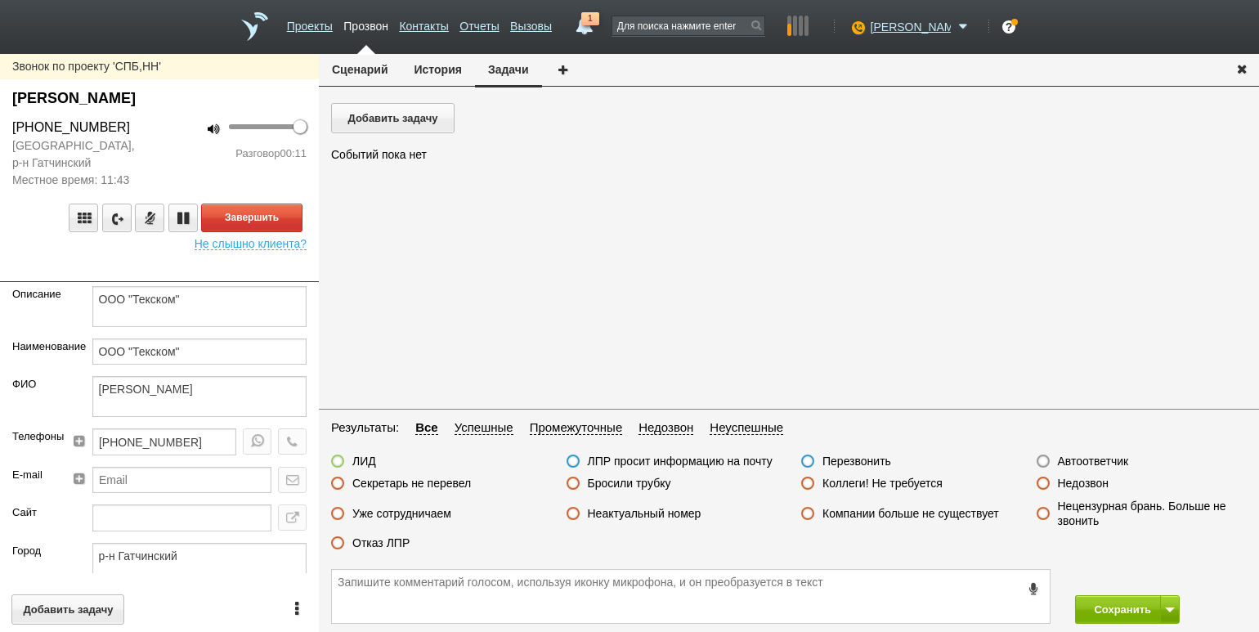
click at [157, 180] on div "[GEOGRAPHIC_DATA], р-н Гатчинский Местное время: 11:43" at bounding box center [79, 162] width 159 height 51
click at [279, 221] on button "Завершить" at bounding box center [251, 217] width 101 height 29
drag, startPoint x: 452, startPoint y: 486, endPoint x: 600, endPoint y: 510, distance: 149.8
click at [452, 486] on label "Секретарь не перевел" at bounding box center [411, 483] width 119 height 15
click at [0, 0] on input "Секретарь не перевел" at bounding box center [0, 0] width 0 height 0
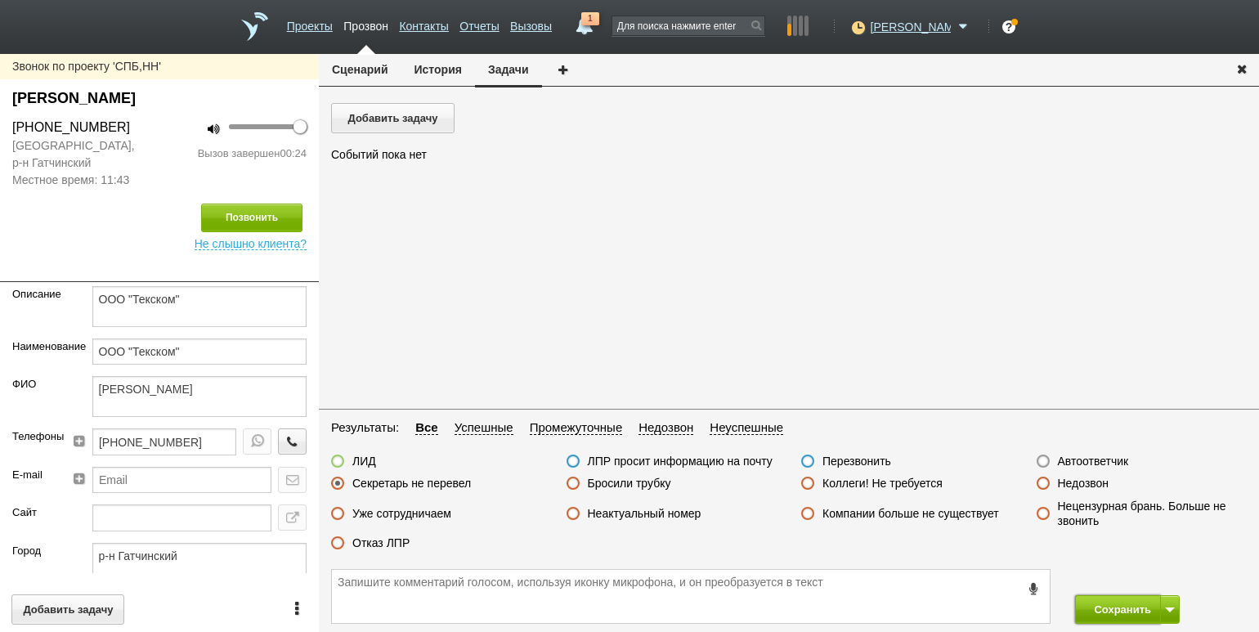
click at [1095, 603] on button "Сохранить" at bounding box center [1118, 609] width 86 height 29
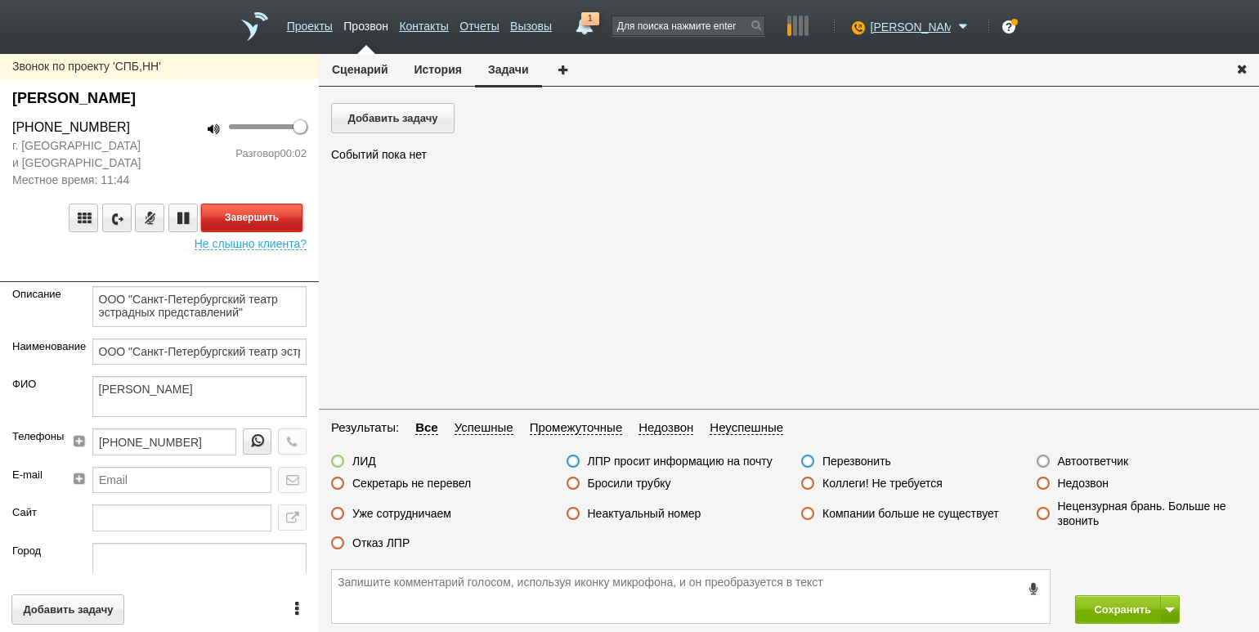
click at [262, 206] on button "Завершить" at bounding box center [251, 217] width 101 height 29
click at [1089, 459] on label "Автоответчик" at bounding box center [1093, 461] width 71 height 15
click at [0, 0] on input "Автоответчик" at bounding box center [0, 0] width 0 height 0
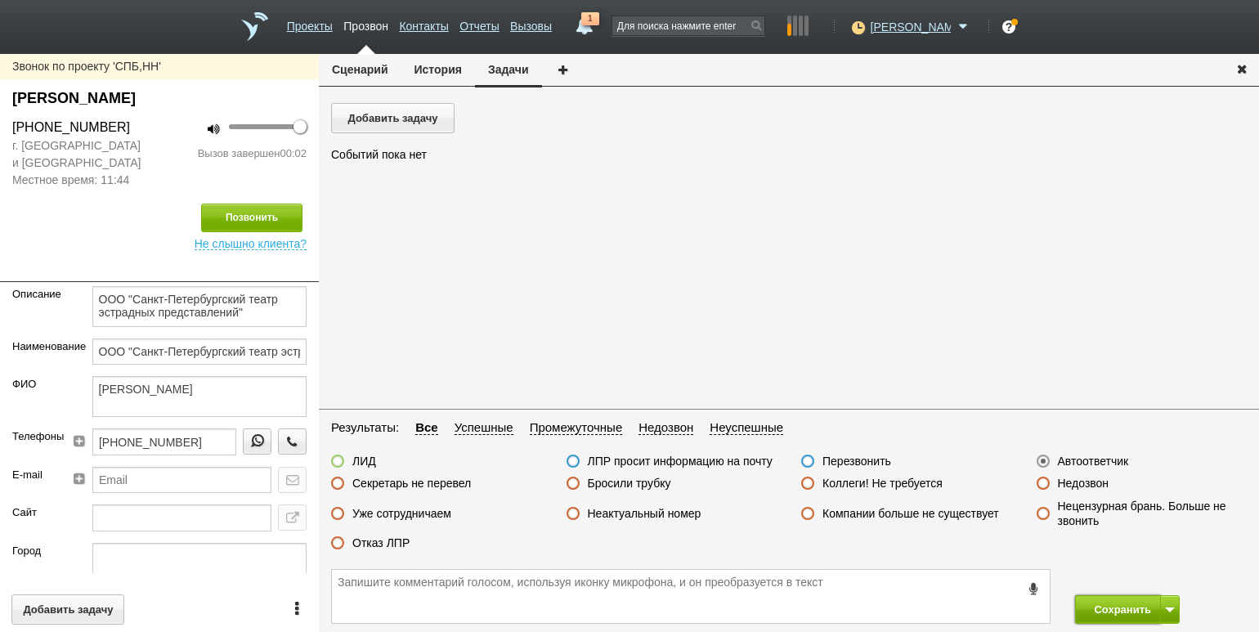
click at [1110, 606] on button "Сохранить" at bounding box center [1118, 609] width 86 height 29
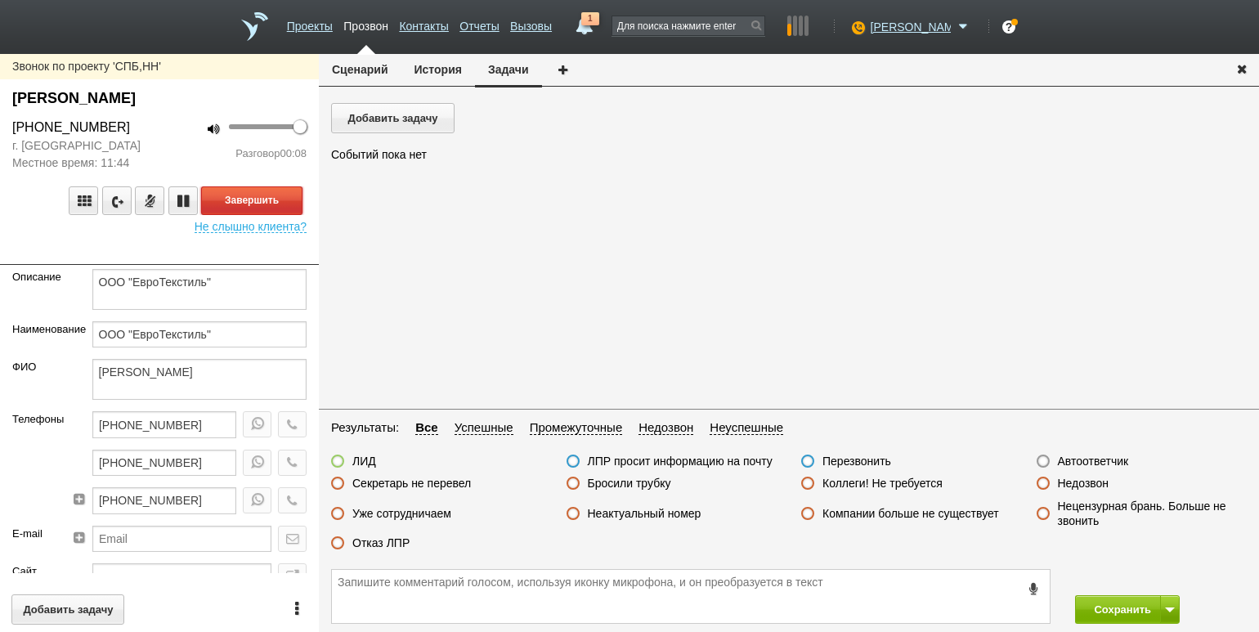
click at [249, 198] on button "Завершить" at bounding box center [251, 200] width 101 height 29
click at [630, 506] on label "Неактуальный номер" at bounding box center [645, 513] width 114 height 15
click at [0, 0] on input "Неактуальный номер" at bounding box center [0, 0] width 0 height 0
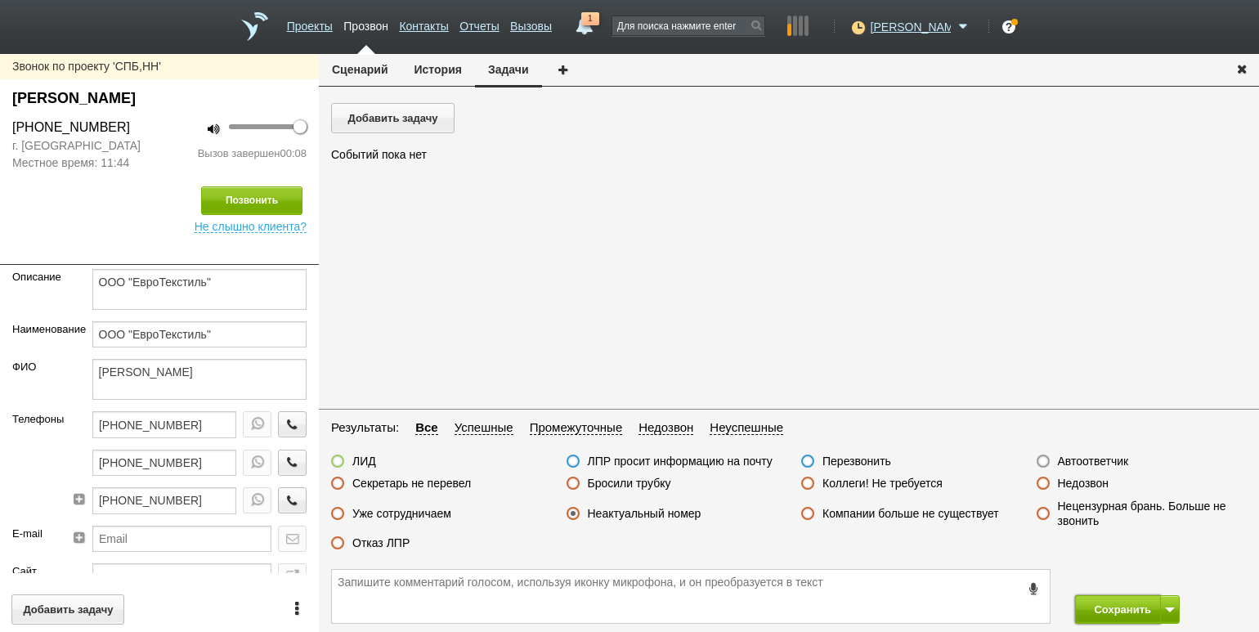
click at [1112, 603] on button "Сохранить" at bounding box center [1118, 609] width 86 height 29
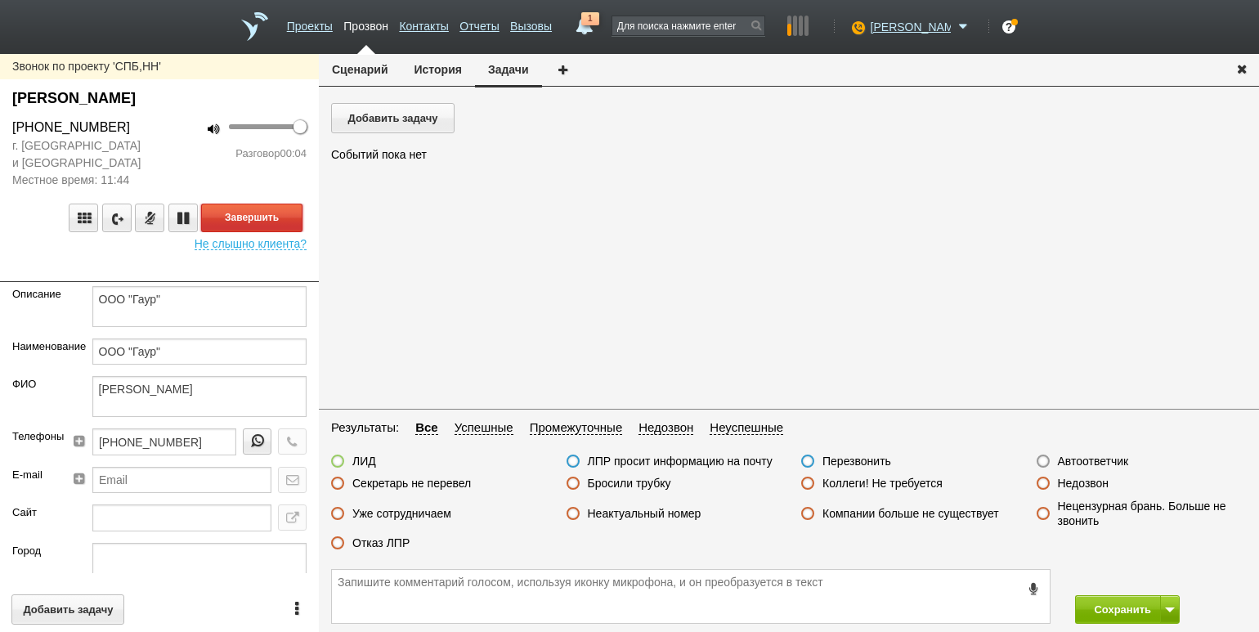
drag, startPoint x: 271, startPoint y: 217, endPoint x: 283, endPoint y: 217, distance: 12.3
click at [271, 217] on button "Завершить" at bounding box center [251, 217] width 101 height 29
click at [1066, 462] on label "Автоответчик" at bounding box center [1093, 461] width 71 height 15
click at [0, 0] on input "Автоответчик" at bounding box center [0, 0] width 0 height 0
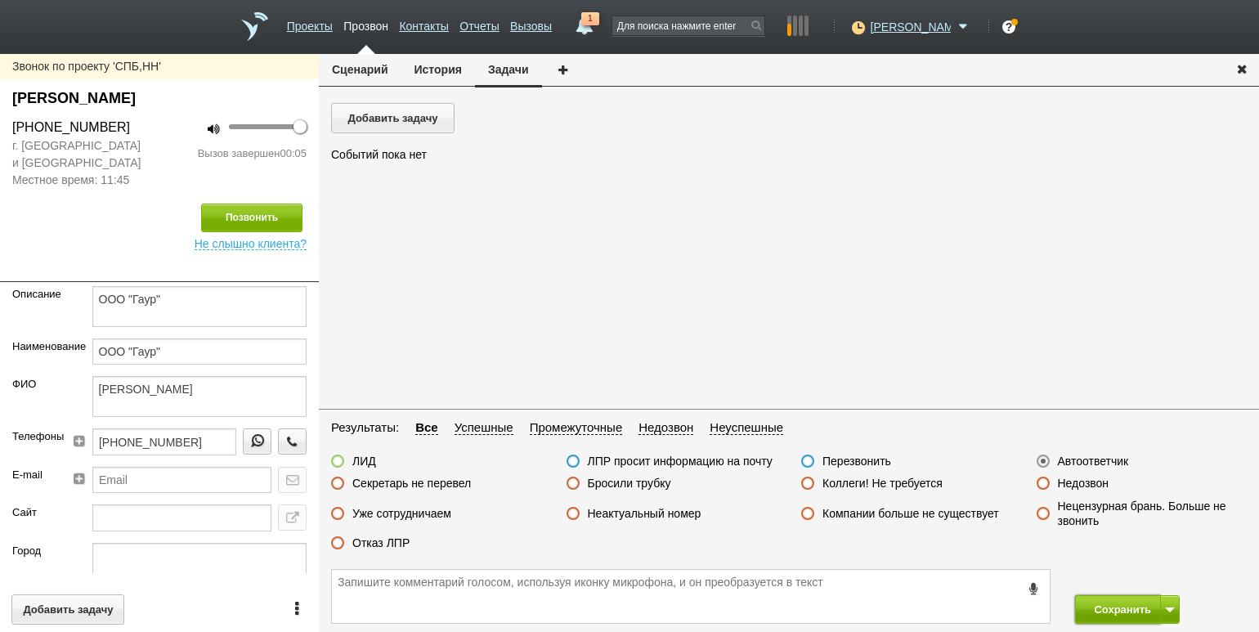
click at [1095, 609] on button "Сохранить" at bounding box center [1118, 609] width 86 height 29
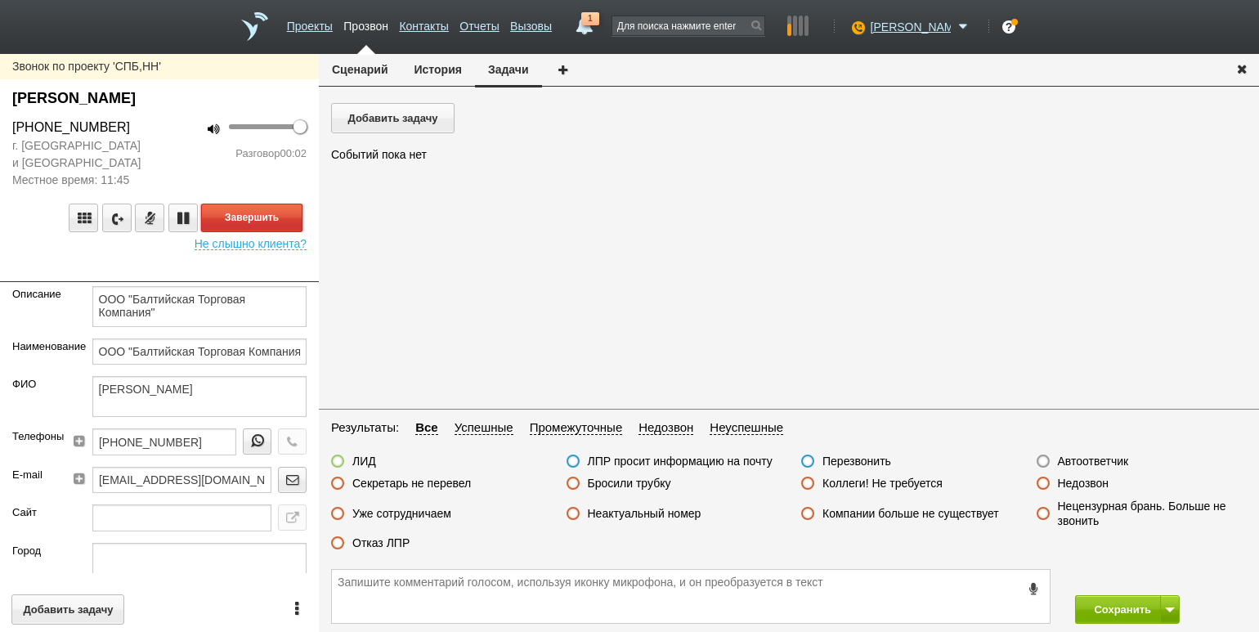
drag, startPoint x: 247, startPoint y: 212, endPoint x: 311, endPoint y: 226, distance: 66.0
click at [247, 212] on button "Завершить" at bounding box center [251, 217] width 101 height 29
click at [1100, 463] on label "Автоответчик" at bounding box center [1093, 461] width 71 height 15
click at [0, 0] on input "Автоответчик" at bounding box center [0, 0] width 0 height 0
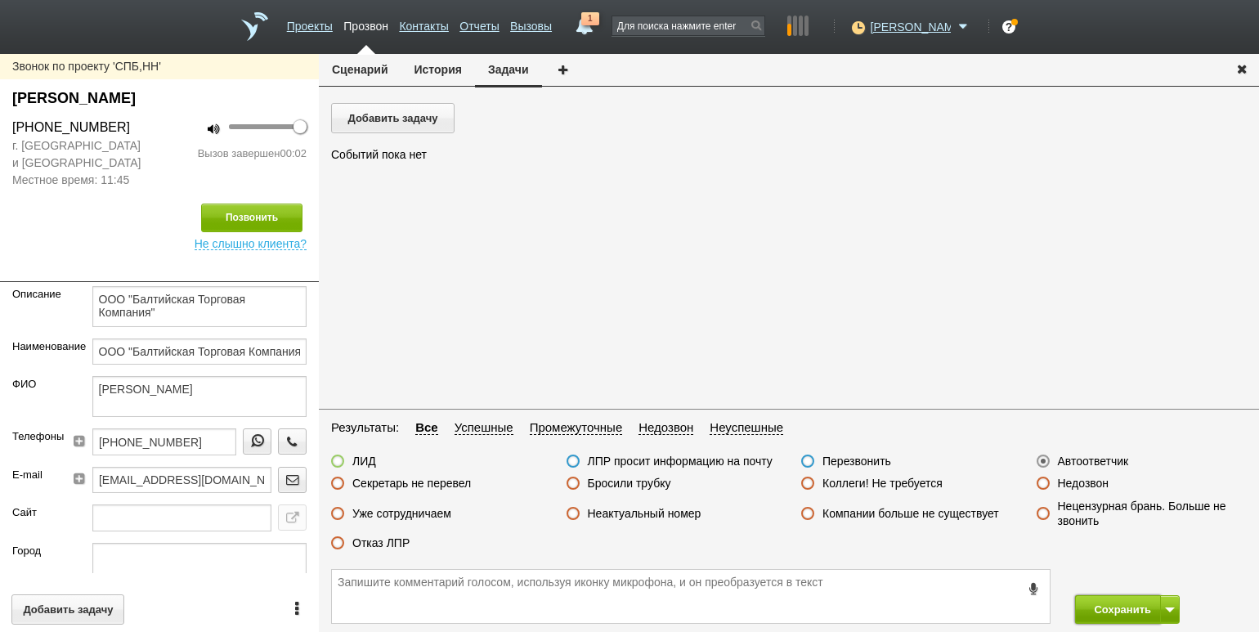
click at [1117, 602] on button "Сохранить" at bounding box center [1118, 609] width 86 height 29
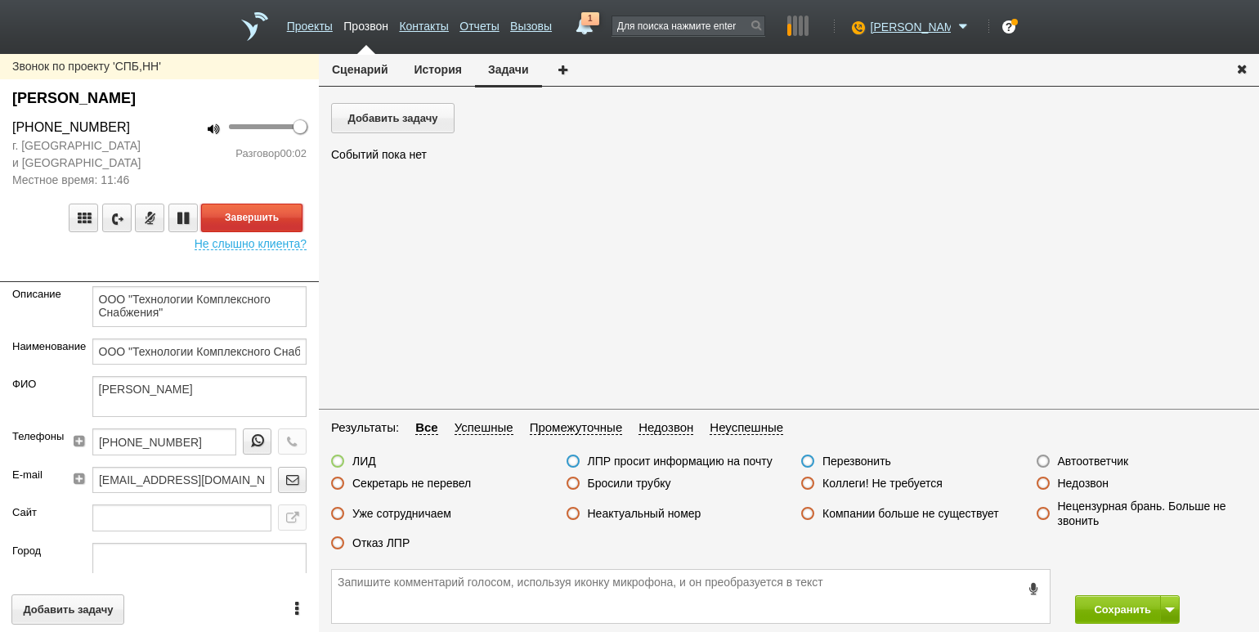
drag, startPoint x: 211, startPoint y: 212, endPoint x: 223, endPoint y: 212, distance: 12.3
click at [211, 212] on button "Завершить" at bounding box center [251, 217] width 101 height 29
click at [1083, 466] on label "Автоответчик" at bounding box center [1093, 461] width 71 height 15
click at [0, 0] on input "Автоответчик" at bounding box center [0, 0] width 0 height 0
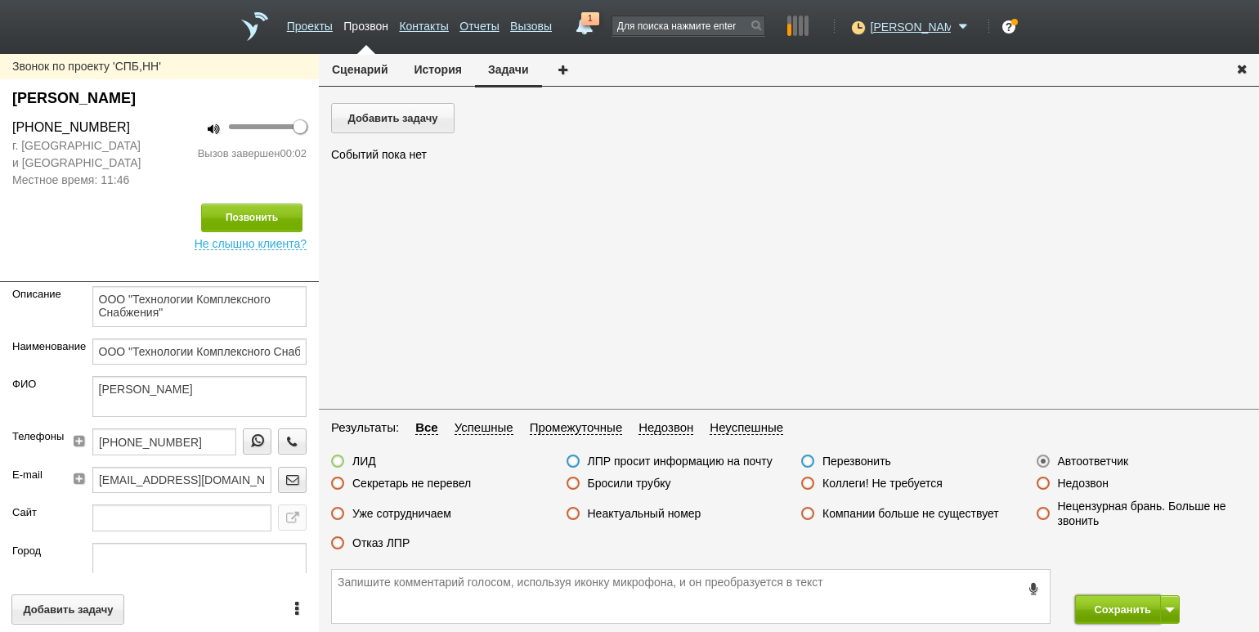
click at [1104, 610] on button "Сохранить" at bounding box center [1118, 609] width 86 height 29
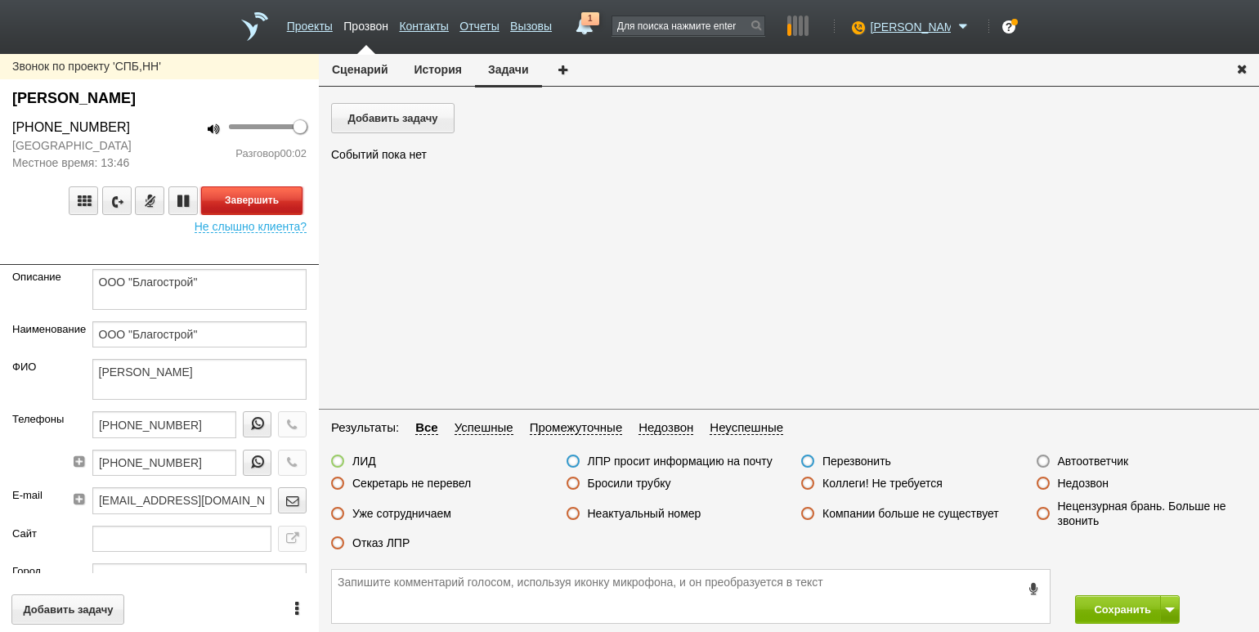
click at [266, 215] on button "Завершить" at bounding box center [251, 200] width 101 height 29
click at [1069, 464] on label "Автоответчик" at bounding box center [1093, 461] width 71 height 15
click at [0, 0] on input "Автоответчик" at bounding box center [0, 0] width 0 height 0
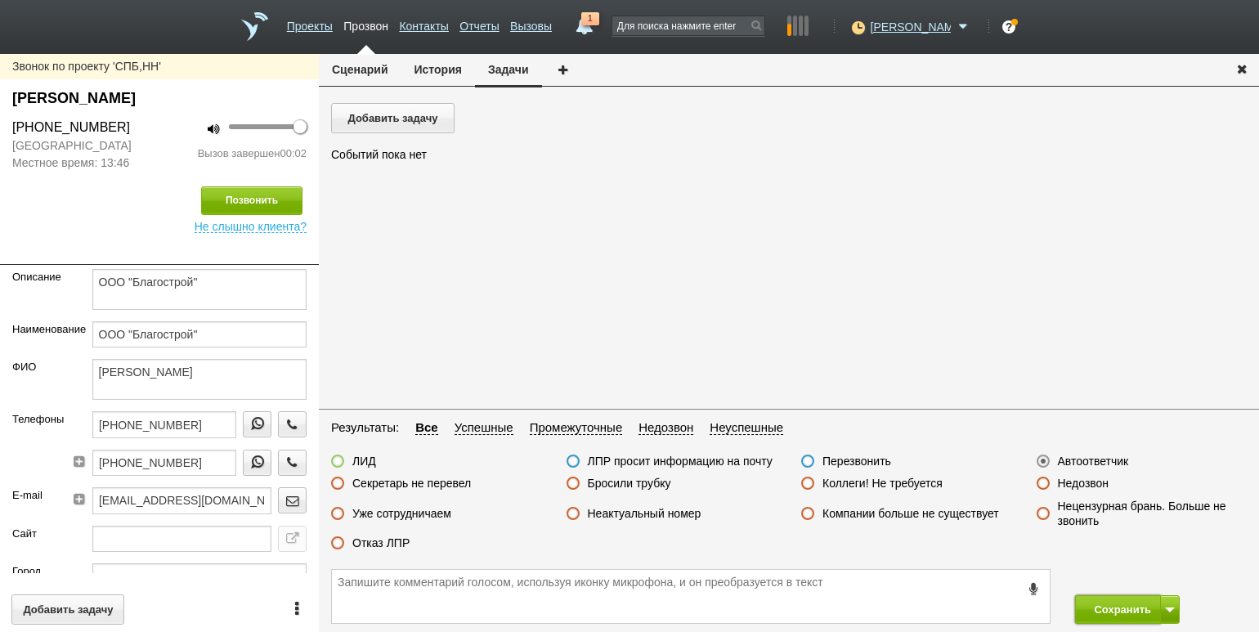
drag, startPoint x: 1103, startPoint y: 601, endPoint x: 1088, endPoint y: 583, distance: 24.4
click at [1103, 600] on button "Сохранить" at bounding box center [1118, 609] width 86 height 29
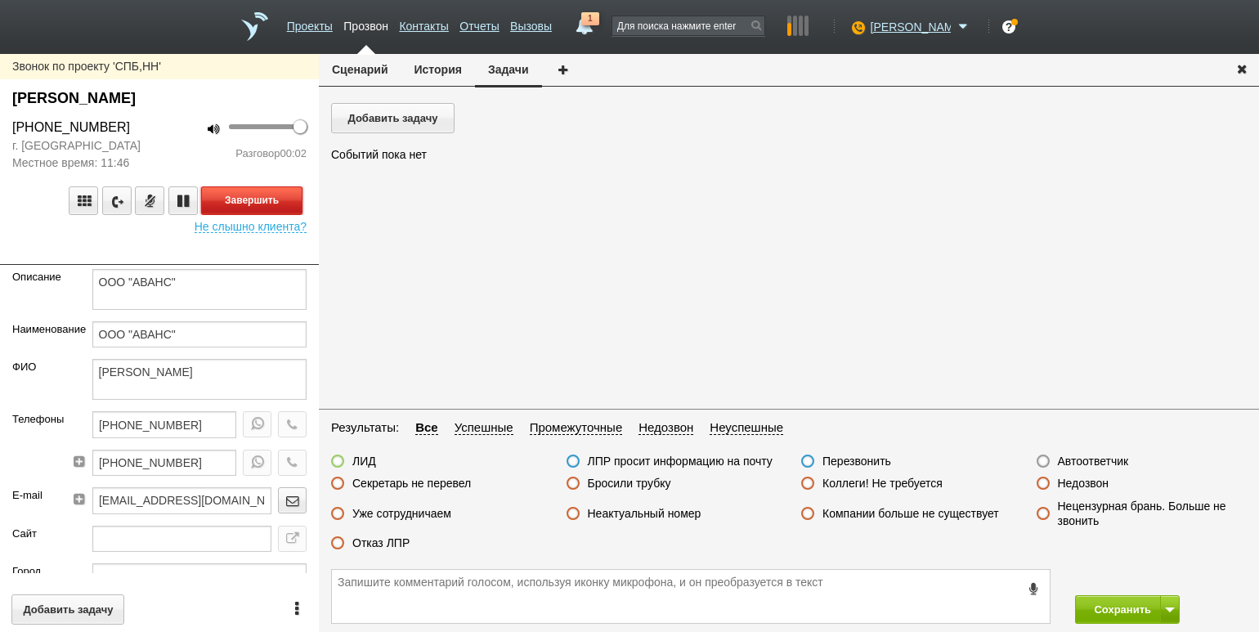
click at [274, 195] on button "Завершить" at bounding box center [251, 200] width 101 height 29
click at [1069, 460] on label "Автоответчик" at bounding box center [1093, 461] width 71 height 15
click at [0, 0] on input "Автоответчик" at bounding box center [0, 0] width 0 height 0
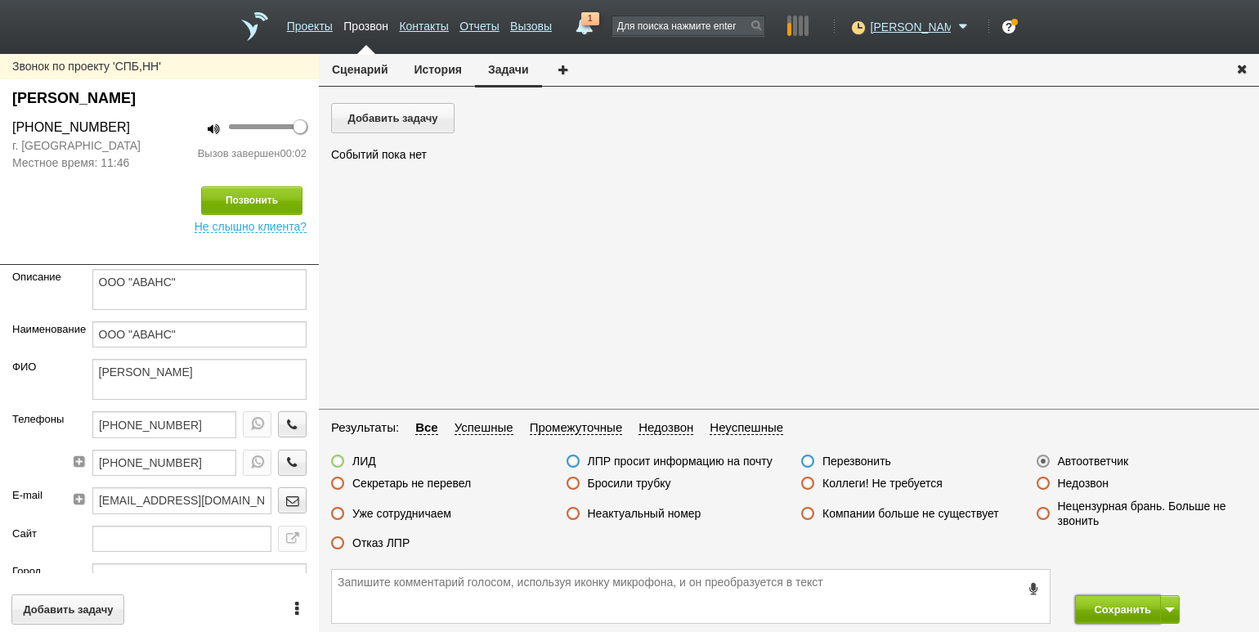
drag, startPoint x: 1110, startPoint y: 613, endPoint x: 1104, endPoint y: 606, distance: 9.3
click at [1110, 613] on button "Сохранить" at bounding box center [1118, 609] width 86 height 29
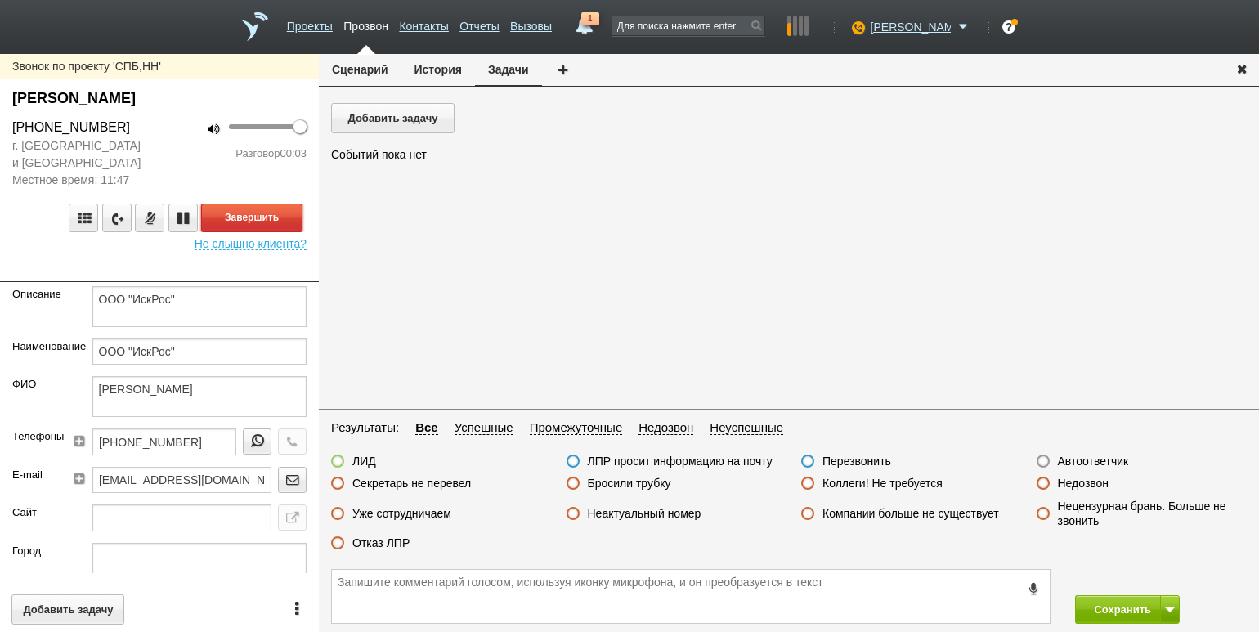
drag, startPoint x: 265, startPoint y: 209, endPoint x: 296, endPoint y: 215, distance: 31.6
click at [265, 209] on button "Завершить" at bounding box center [251, 217] width 101 height 29
click at [1085, 465] on label "Автоответчик" at bounding box center [1093, 461] width 71 height 15
click at [0, 0] on input "Автоответчик" at bounding box center [0, 0] width 0 height 0
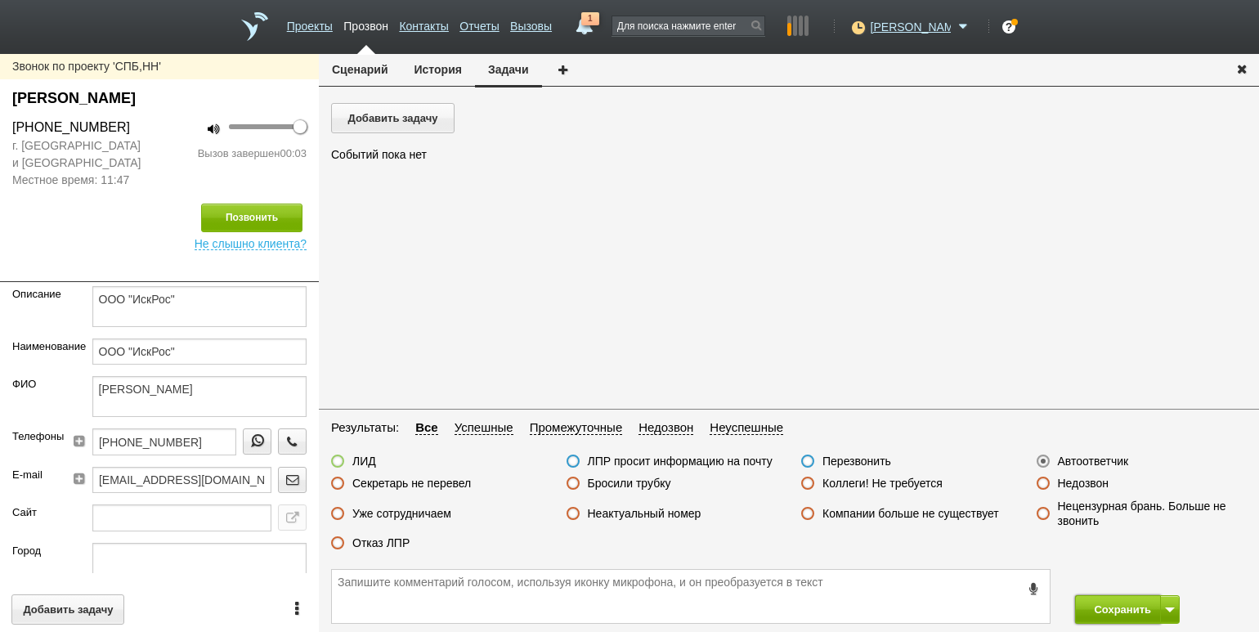
drag, startPoint x: 1118, startPoint y: 602, endPoint x: 1192, endPoint y: 603, distance: 73.6
click at [1118, 602] on button "Сохранить" at bounding box center [1118, 609] width 86 height 29
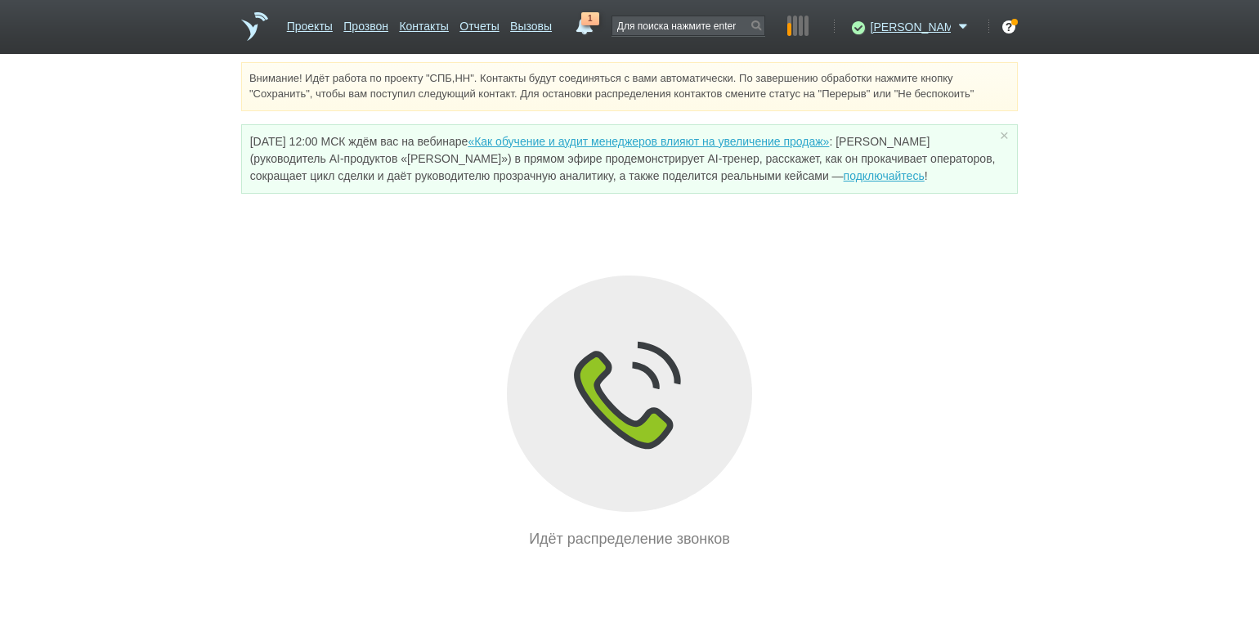
click at [168, 181] on div "Внимание! Идёт работа по проекту "СПБ,НН". Контакты будут соединяться с вами ав…" at bounding box center [629, 306] width 1259 height 488
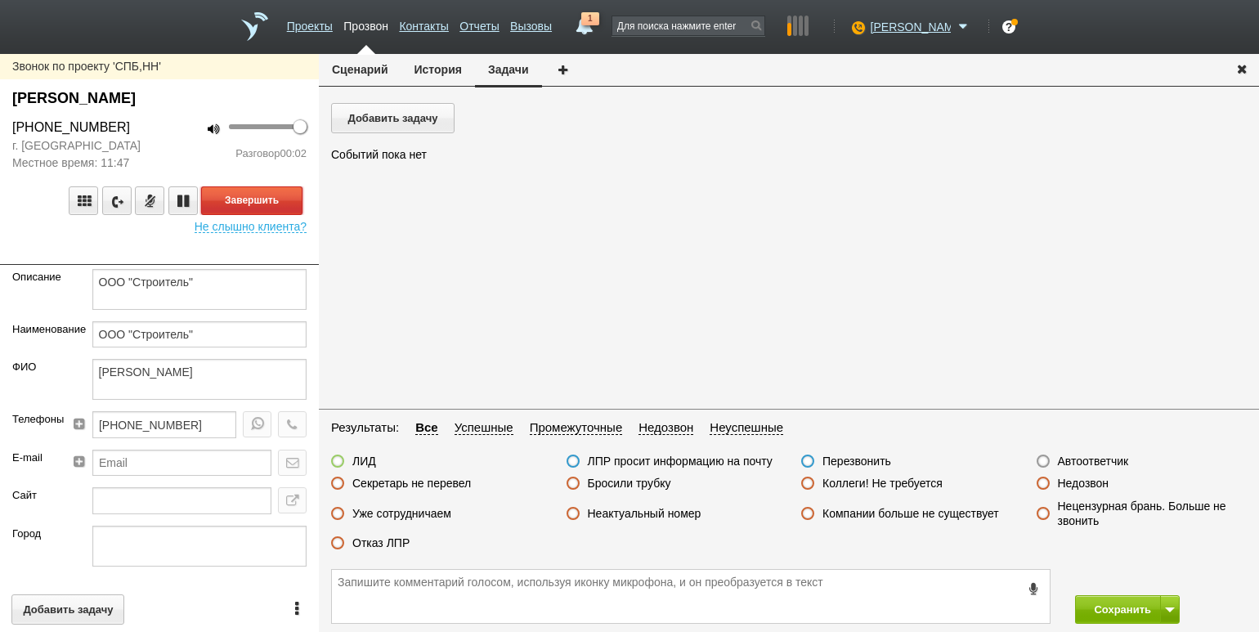
drag, startPoint x: 242, startPoint y: 201, endPoint x: 342, endPoint y: 221, distance: 102.6
click at [242, 201] on button "Завершить" at bounding box center [251, 200] width 101 height 29
click at [1078, 460] on label "Автоответчик" at bounding box center [1093, 461] width 71 height 15
click at [0, 0] on input "Автоответчик" at bounding box center [0, 0] width 0 height 0
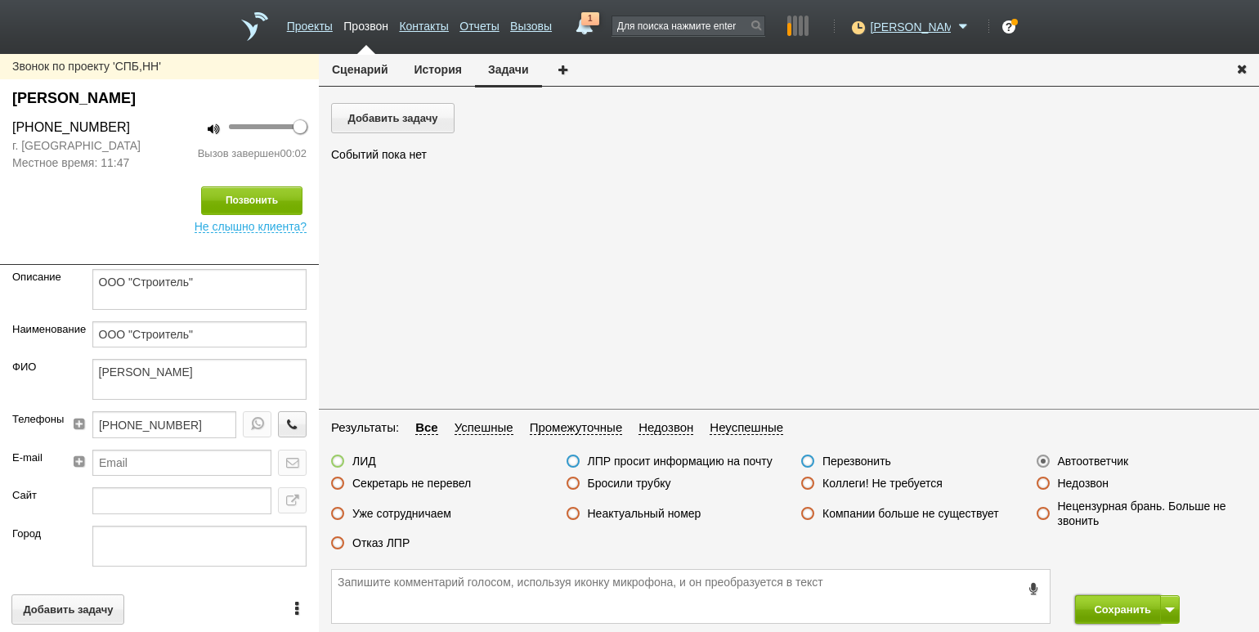
drag, startPoint x: 1105, startPoint y: 610, endPoint x: 1085, endPoint y: 564, distance: 50.5
click at [1105, 610] on button "Сохранить" at bounding box center [1118, 609] width 86 height 29
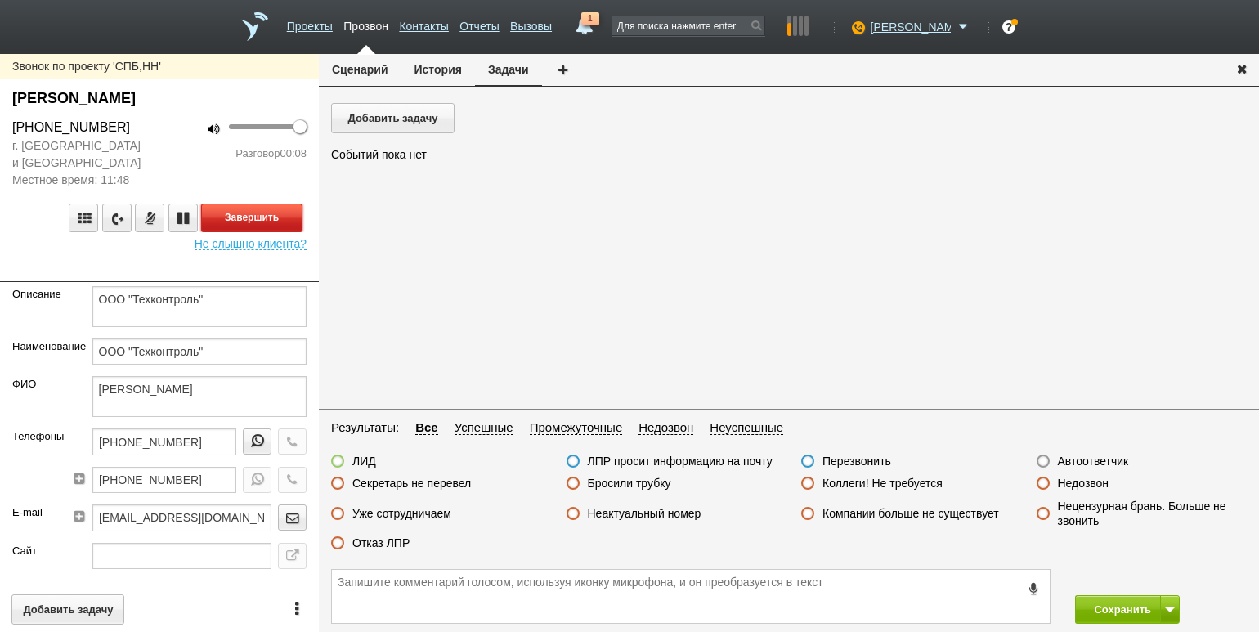
click at [267, 217] on button "Завершить" at bounding box center [251, 217] width 101 height 29
drag, startPoint x: 649, startPoint y: 512, endPoint x: 718, endPoint y: 531, distance: 72.2
click at [649, 512] on label "Неактуальный номер" at bounding box center [645, 513] width 114 height 15
click at [0, 0] on input "Неактуальный номер" at bounding box center [0, 0] width 0 height 0
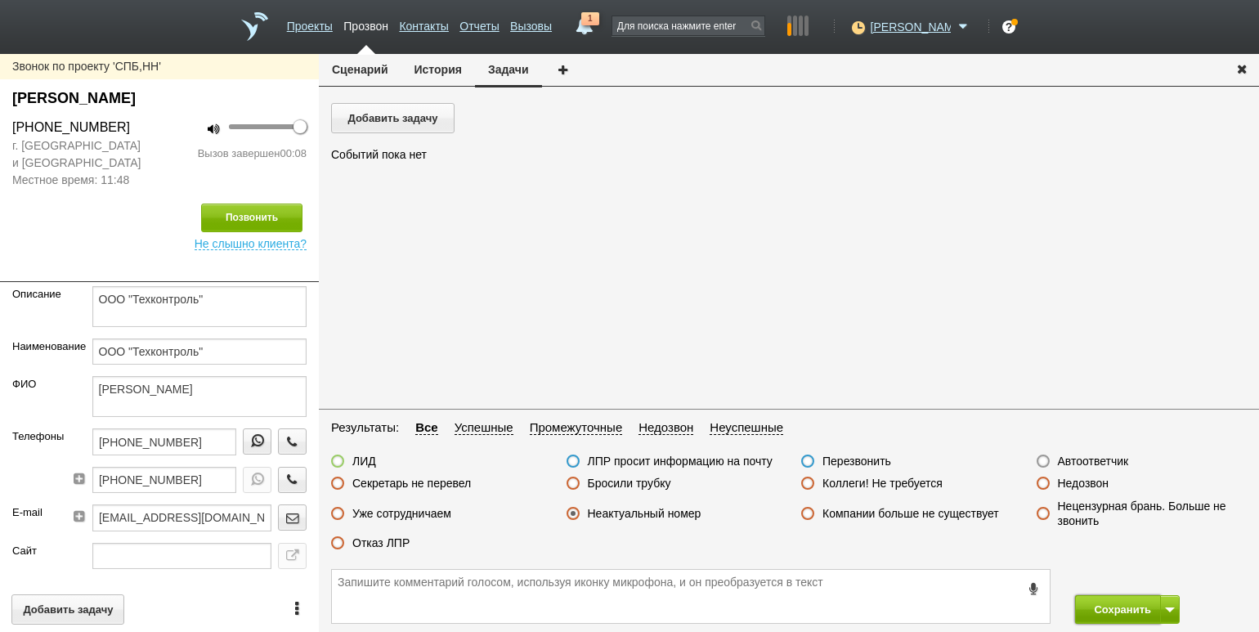
click at [1092, 602] on button "Сохранить" at bounding box center [1118, 609] width 86 height 29
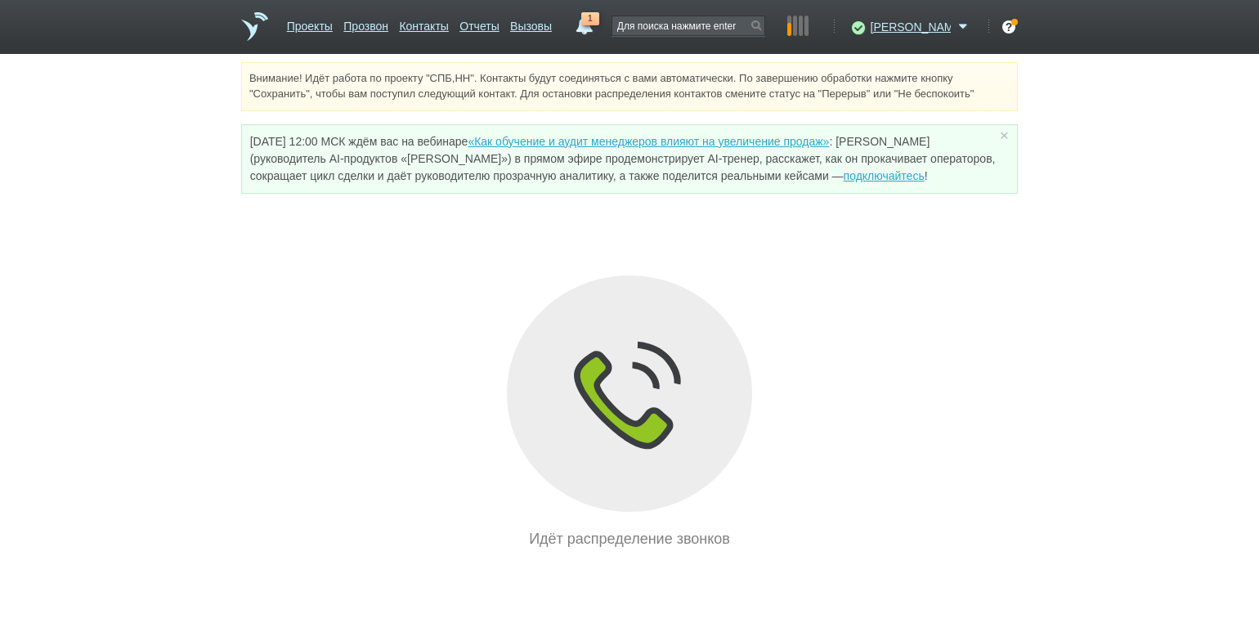
click at [170, 174] on div "Внимание! Идёт работа по проекту "СПБ,НН". Контакты будут соединяться с вами ав…" at bounding box center [629, 306] width 1259 height 488
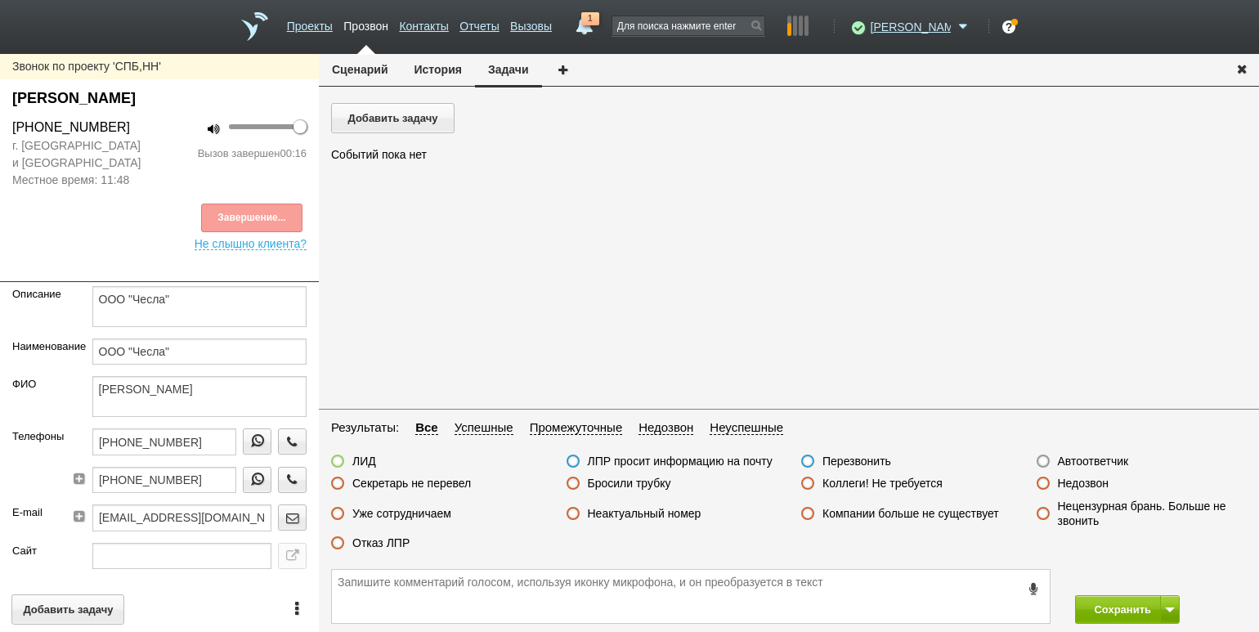
click at [254, 215] on div "Завершение..." at bounding box center [159, 217] width 294 height 29
click at [394, 545] on label "Отказ ЛПР" at bounding box center [380, 542] width 57 height 15
click at [0, 0] on input "Отказ ЛПР" at bounding box center [0, 0] width 0 height 0
click at [1106, 612] on button "Сохранить" at bounding box center [1118, 609] width 86 height 29
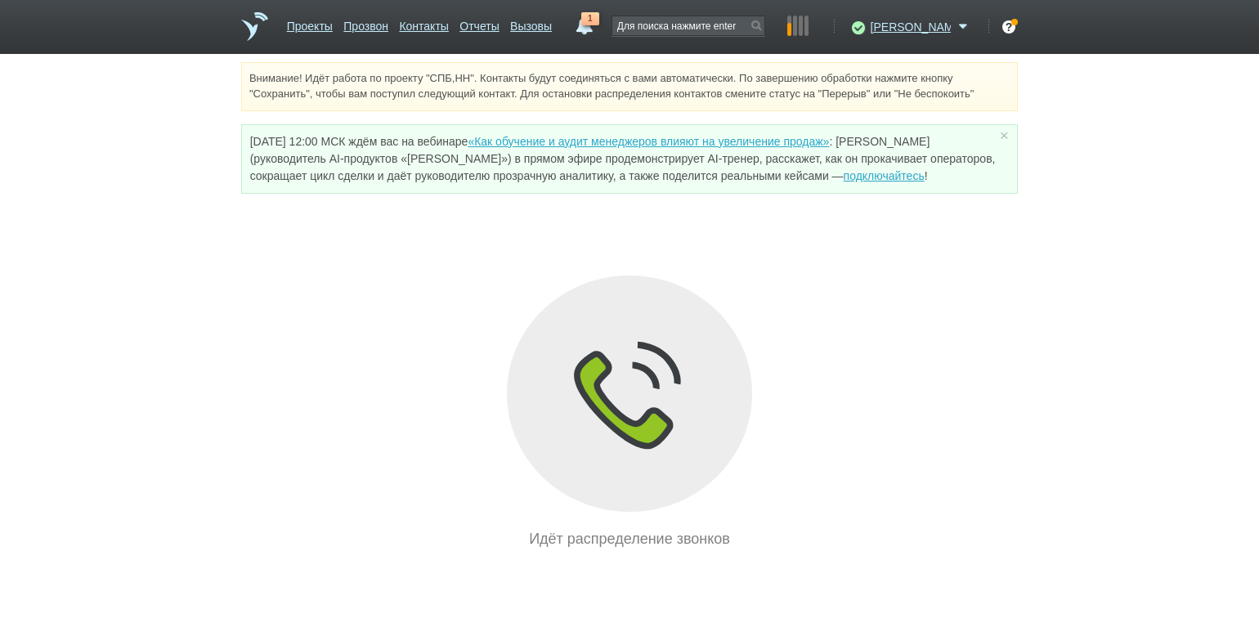
click at [152, 182] on div "Внимание! Идёт работа по проекту "СПБ,НН". Контакты будут соединяться с вами ав…" at bounding box center [629, 306] width 1259 height 488
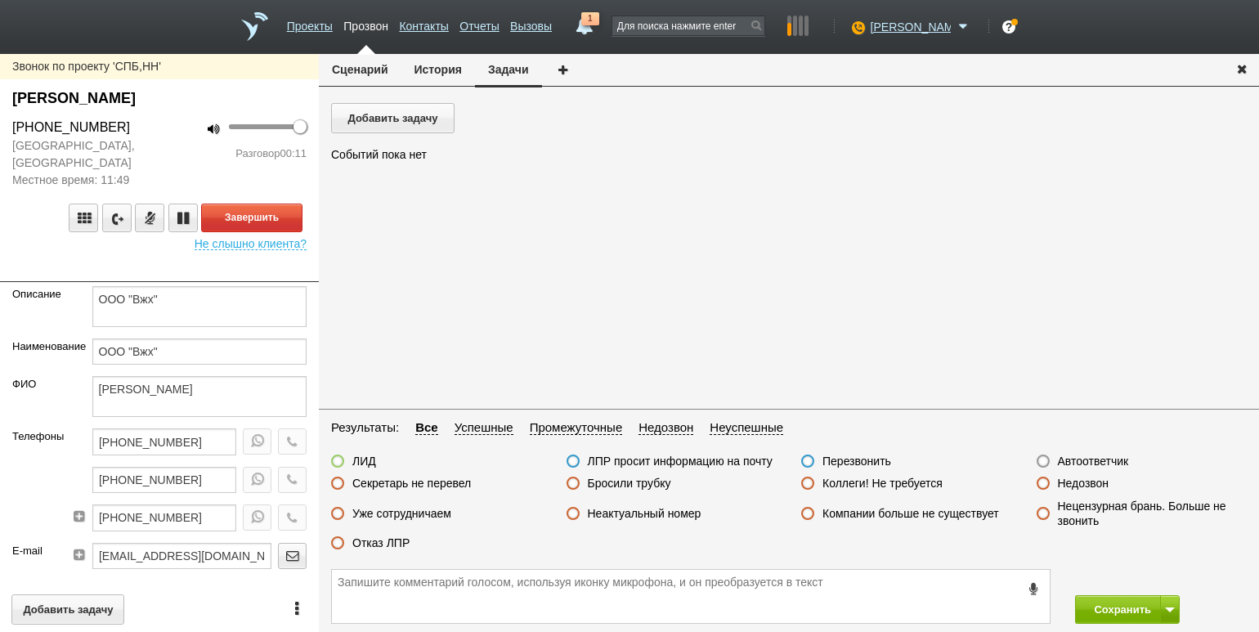
click at [171, 159] on div "100 Разговор 00:11" at bounding box center [238, 153] width 159 height 71
click at [261, 212] on button "Завершить" at bounding box center [251, 217] width 101 height 29
click at [443, 475] on div "ЛИД ЛПР просит информацию на почту Перезвонить Автоответчик Секретарь не переве…" at bounding box center [789, 506] width 940 height 105
click at [445, 476] on label "Секретарь не перевел" at bounding box center [411, 483] width 119 height 15
click at [0, 0] on input "Секретарь не перевел" at bounding box center [0, 0] width 0 height 0
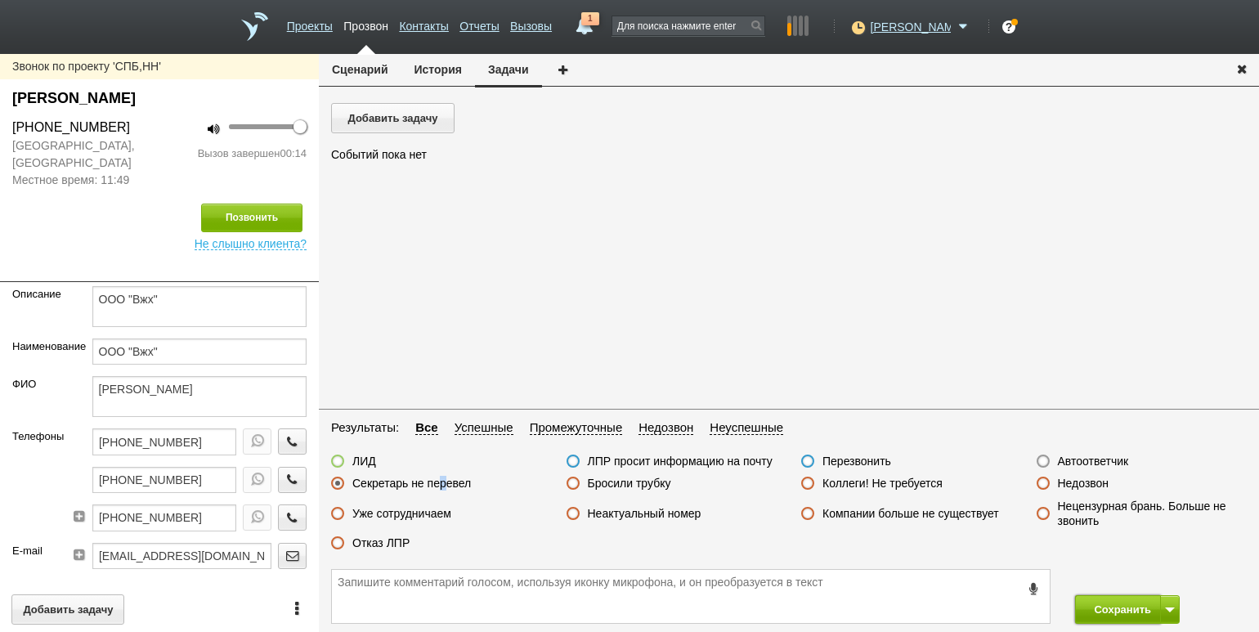
click at [1112, 609] on button "Сохранить" at bounding box center [1118, 609] width 86 height 29
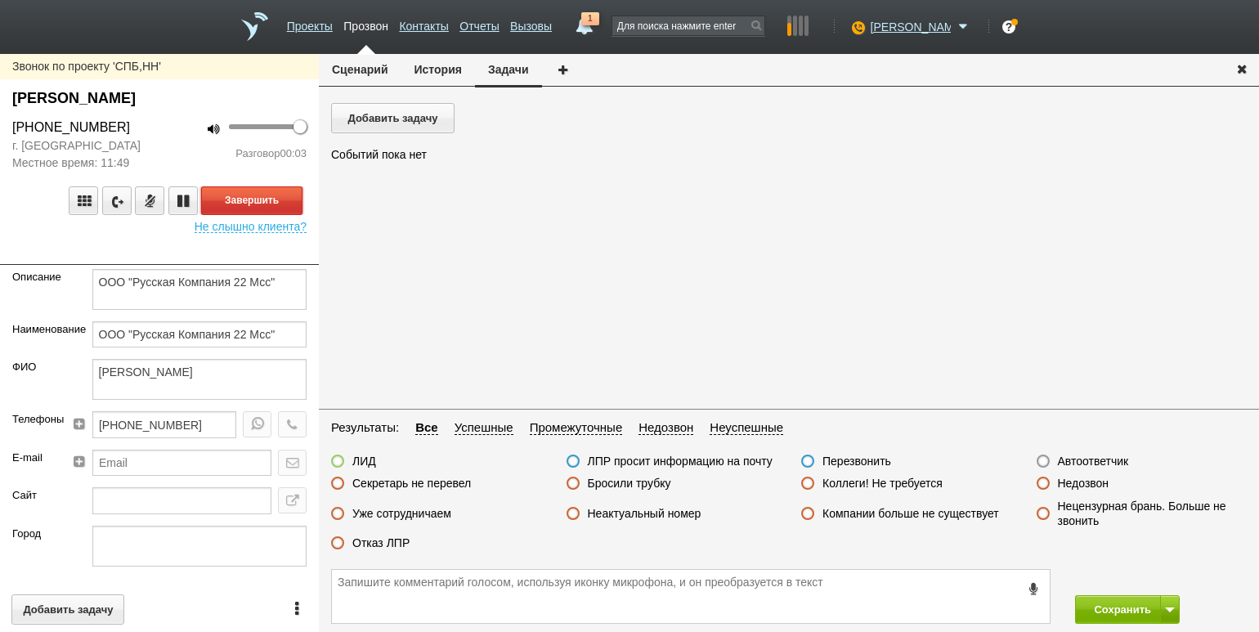
drag, startPoint x: 239, startPoint y: 195, endPoint x: 481, endPoint y: 293, distance: 261.0
click at [242, 195] on button "Завершить" at bounding box center [251, 200] width 101 height 29
click at [1078, 489] on label "Недозвон" at bounding box center [1083, 483] width 51 height 15
click at [0, 0] on input "Недозвон" at bounding box center [0, 0] width 0 height 0
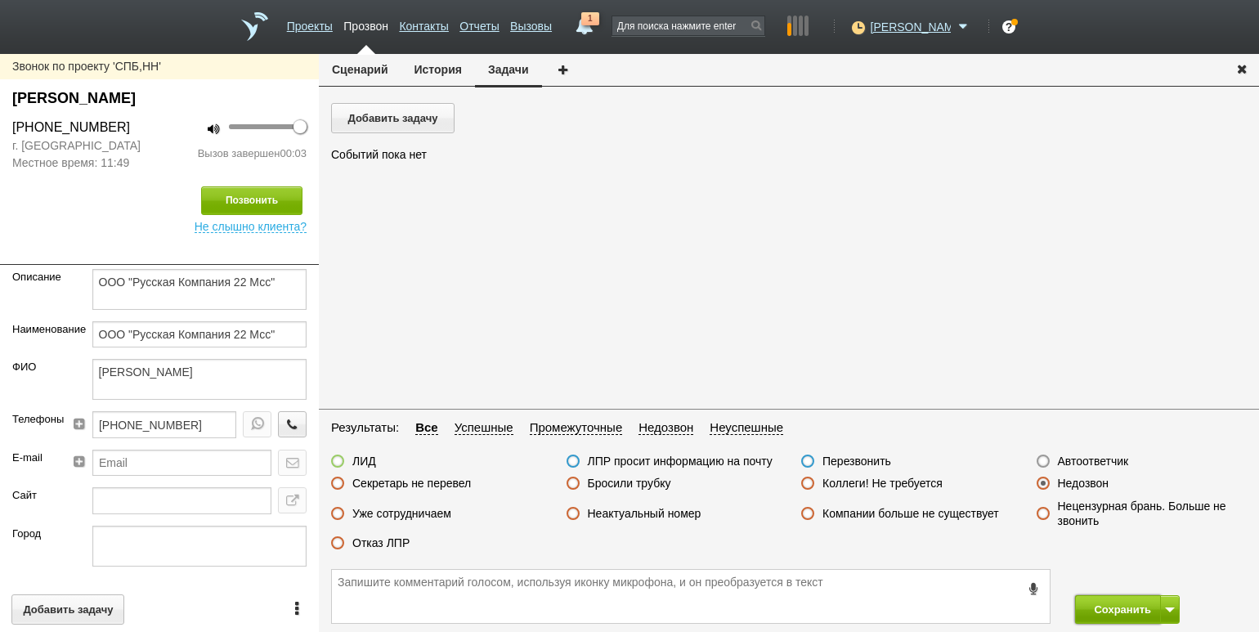
drag, startPoint x: 1098, startPoint y: 606, endPoint x: 1072, endPoint y: 559, distance: 53.0
click at [1098, 606] on button "Сохранить" at bounding box center [1118, 609] width 86 height 29
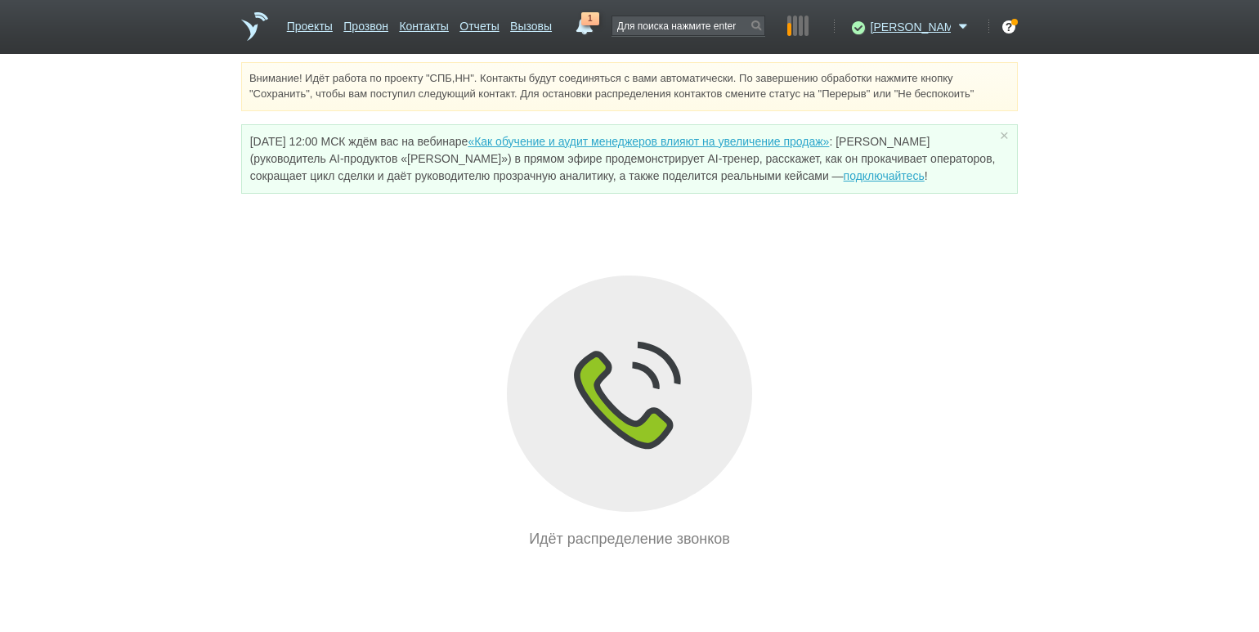
click at [130, 228] on div "Внимание! Идёт работа по проекту "СПБ,НН". Контакты будут соединяться с вами ав…" at bounding box center [629, 306] width 1259 height 488
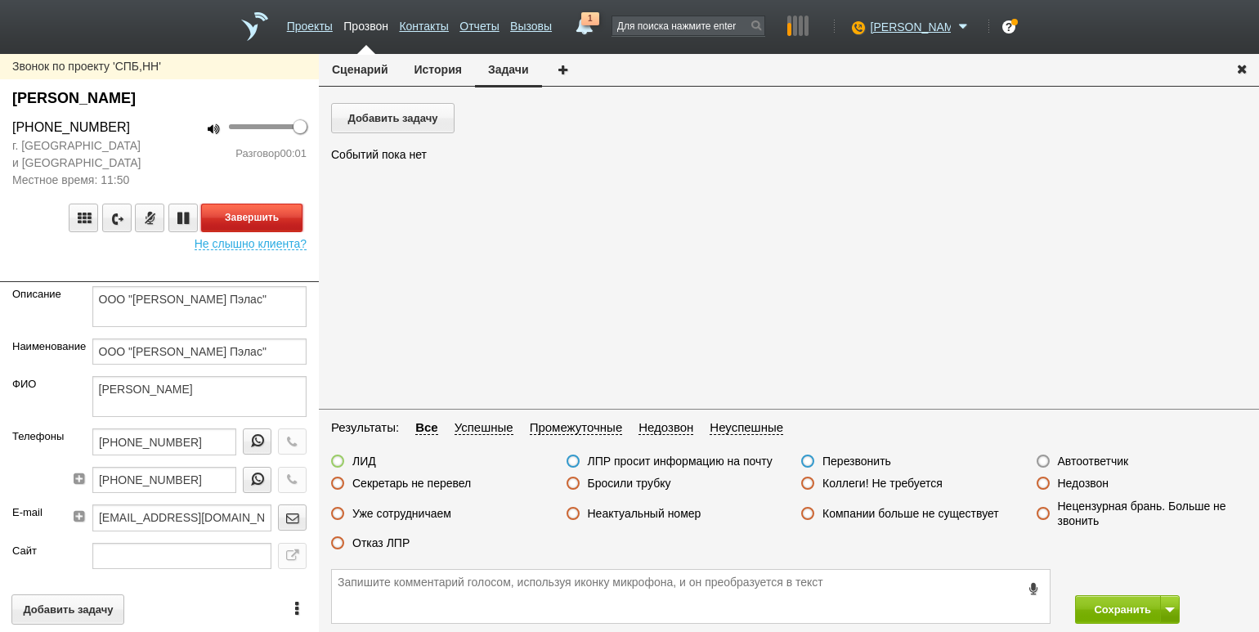
click at [278, 221] on button "Завершить" at bounding box center [251, 217] width 101 height 29
drag, startPoint x: 1113, startPoint y: 461, endPoint x: 1112, endPoint y: 477, distance: 16.4
click at [1113, 461] on label "Автоответчик" at bounding box center [1093, 461] width 71 height 15
click at [0, 0] on input "Автоответчик" at bounding box center [0, 0] width 0 height 0
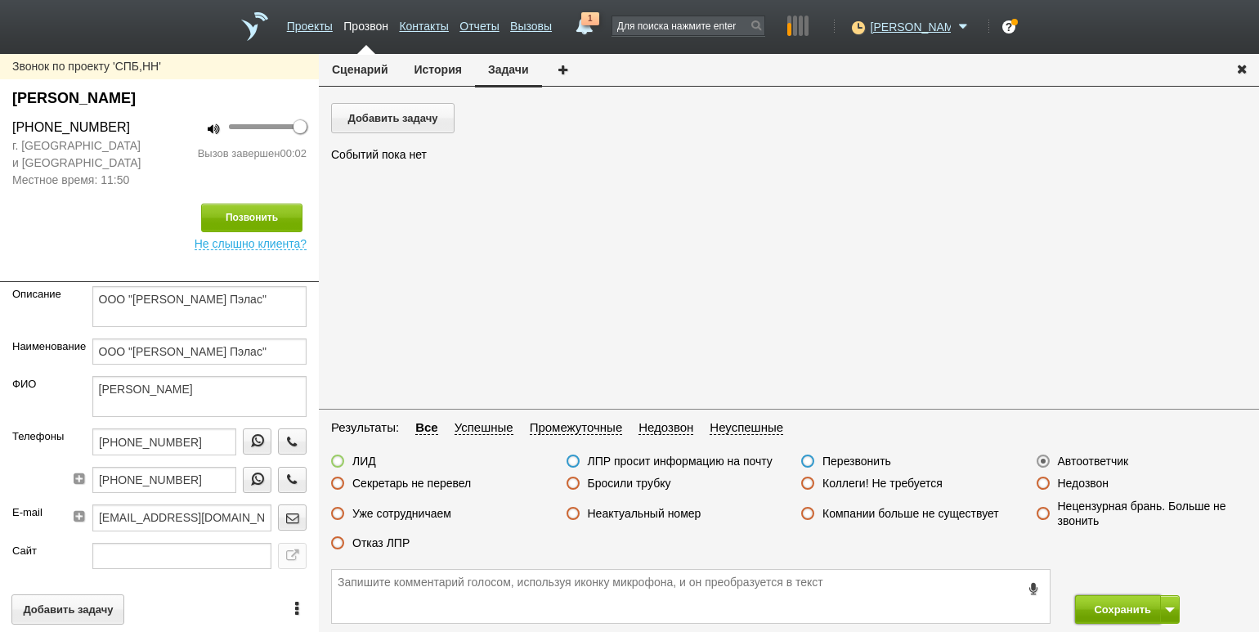
click at [1107, 615] on button "Сохранить" at bounding box center [1118, 609] width 86 height 29
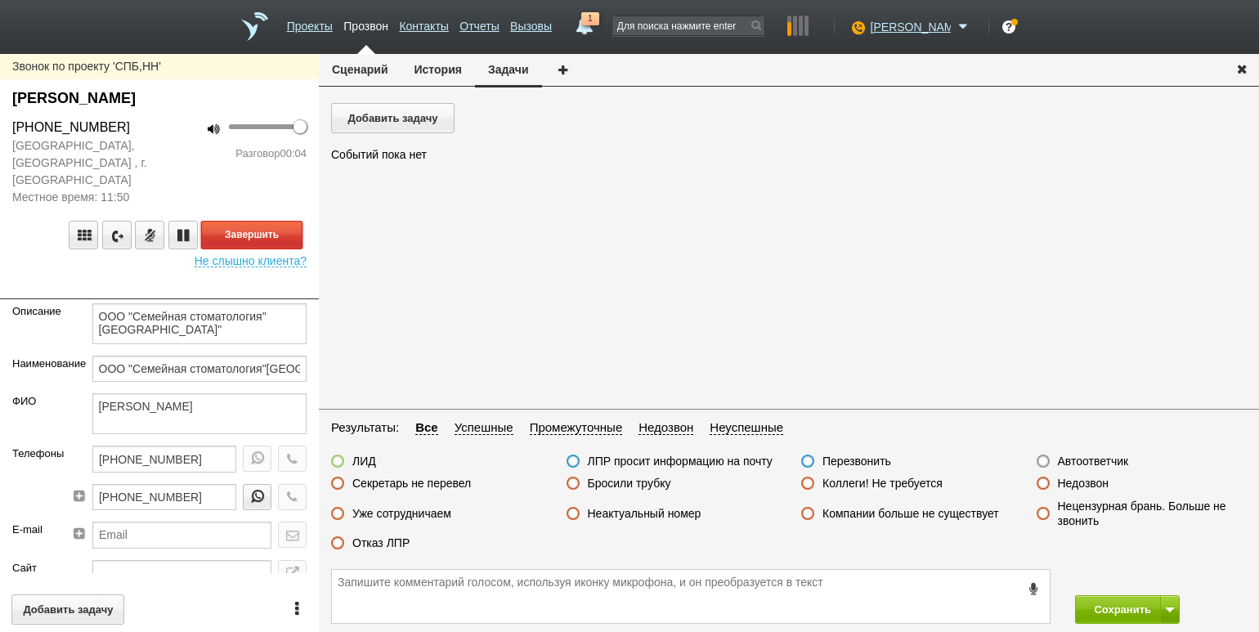
drag, startPoint x: 257, startPoint y: 228, endPoint x: 280, endPoint y: 228, distance: 22.9
click at [257, 228] on button "Завершить" at bounding box center [251, 235] width 101 height 29
click at [616, 489] on label "Бросили трубку" at bounding box center [629, 483] width 83 height 15
click at [0, 0] on input "Бросили трубку" at bounding box center [0, 0] width 0 height 0
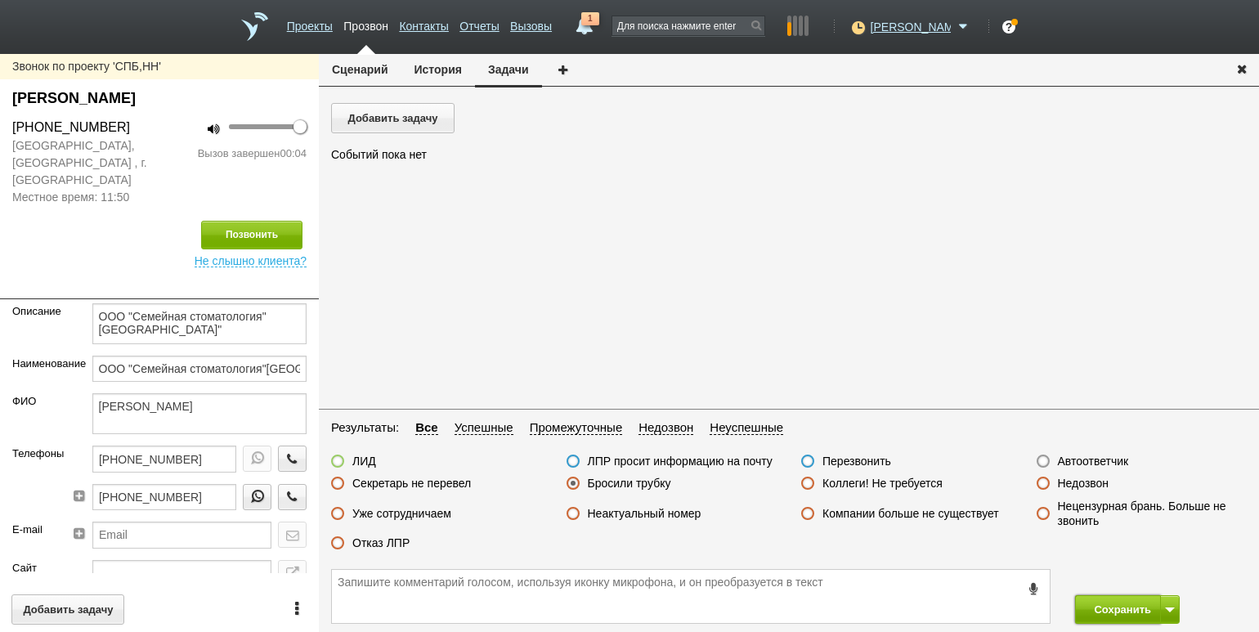
click at [1093, 610] on button "Сохранить" at bounding box center [1118, 609] width 86 height 29
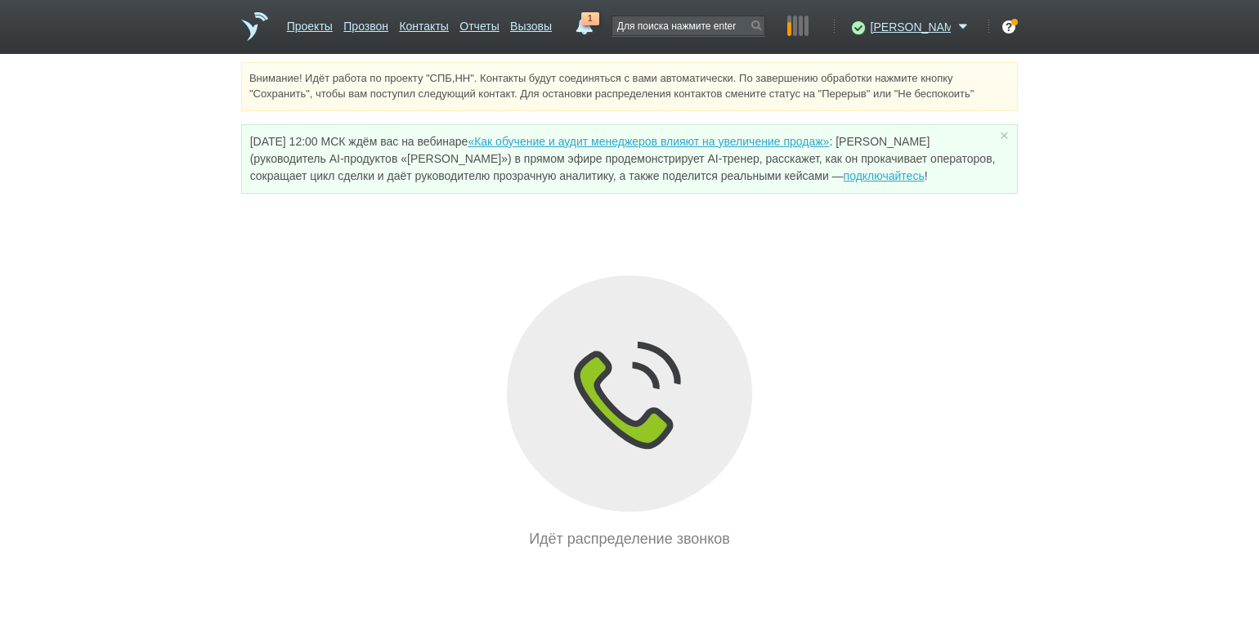
click at [144, 212] on div "Внимание! Идёт работа по проекту "СПБ,НН". Контакты будут соединяться с вами ав…" at bounding box center [629, 306] width 1259 height 488
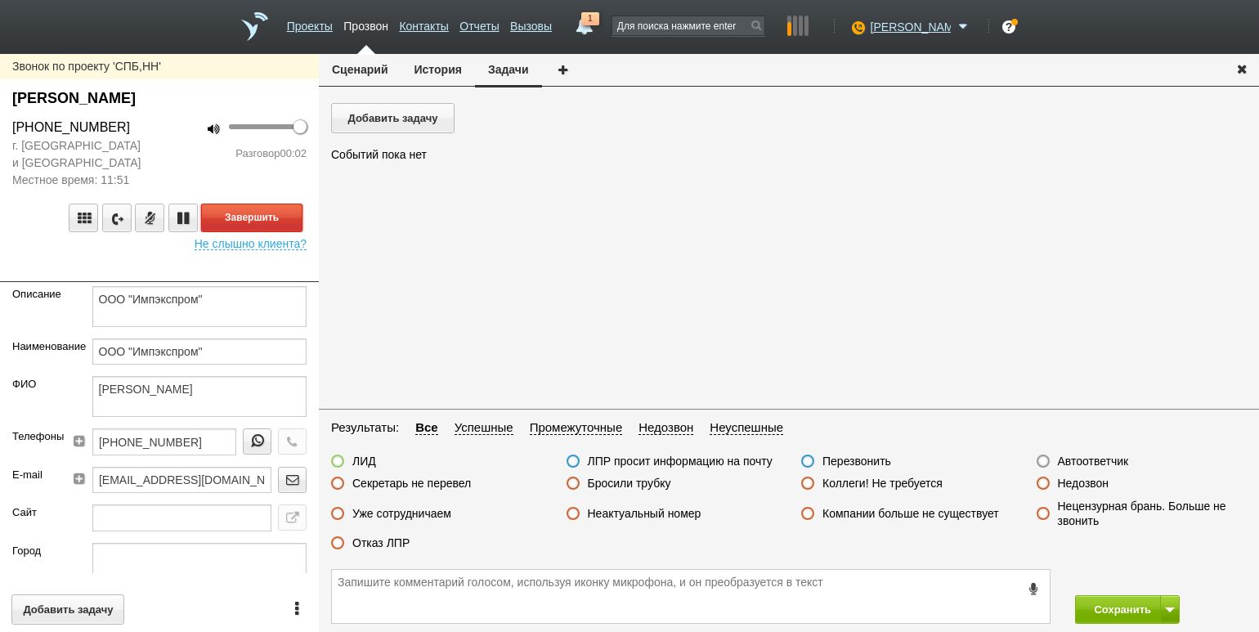
drag, startPoint x: 284, startPoint y: 212, endPoint x: 423, endPoint y: 281, distance: 155.7
click at [284, 212] on button "Завершить" at bounding box center [251, 217] width 101 height 29
drag, startPoint x: 1071, startPoint y: 461, endPoint x: 1089, endPoint y: 486, distance: 30.6
click at [1071, 461] on label "Автоответчик" at bounding box center [1093, 461] width 71 height 15
click at [0, 0] on input "Автоответчик" at bounding box center [0, 0] width 0 height 0
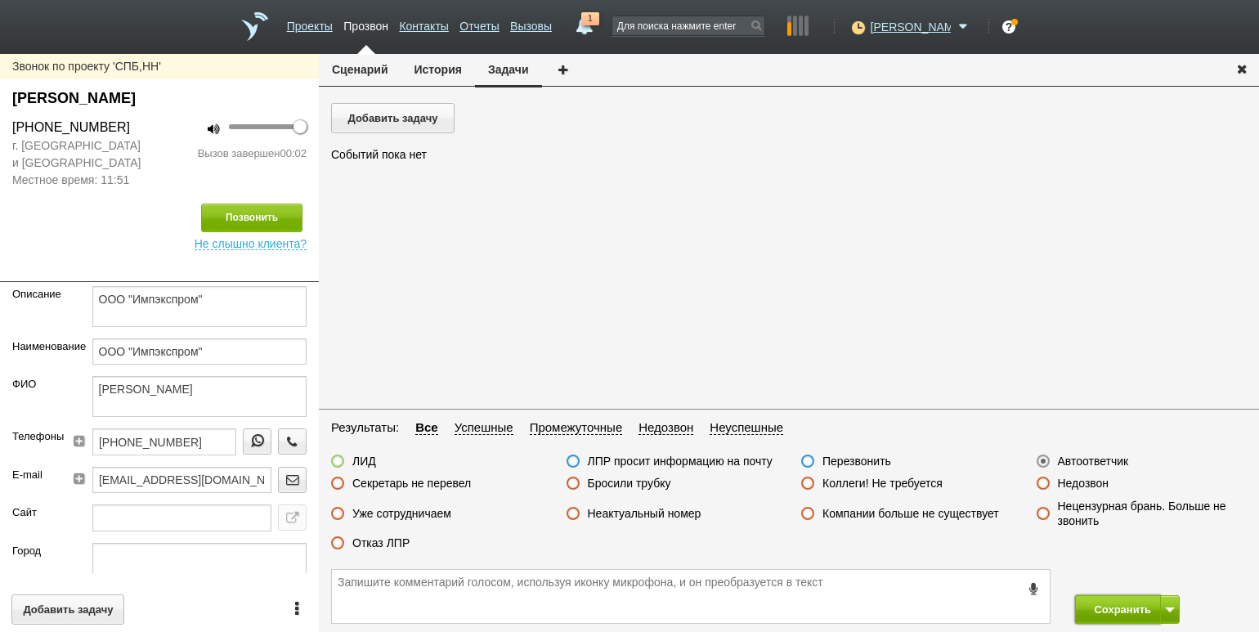
click at [1099, 600] on button "Сохранить" at bounding box center [1118, 609] width 86 height 29
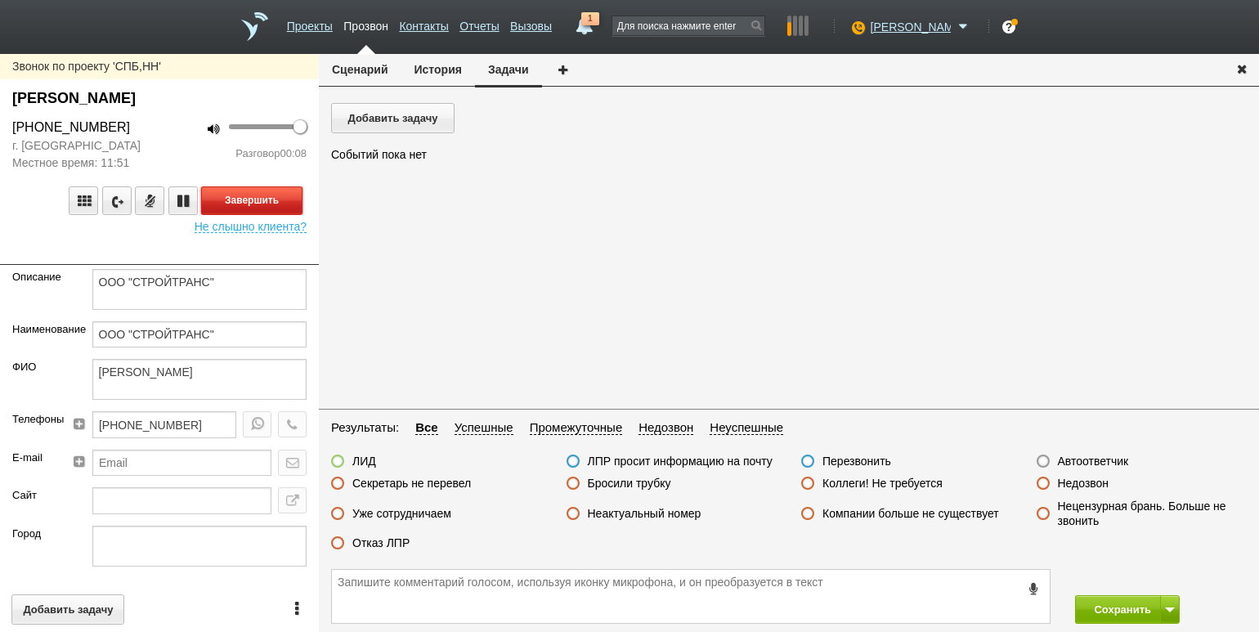
click at [259, 192] on button "Завершить" at bounding box center [251, 200] width 101 height 29
click at [655, 481] on label "Бросили трубку" at bounding box center [629, 483] width 83 height 15
click at [0, 0] on input "Бросили трубку" at bounding box center [0, 0] width 0 height 0
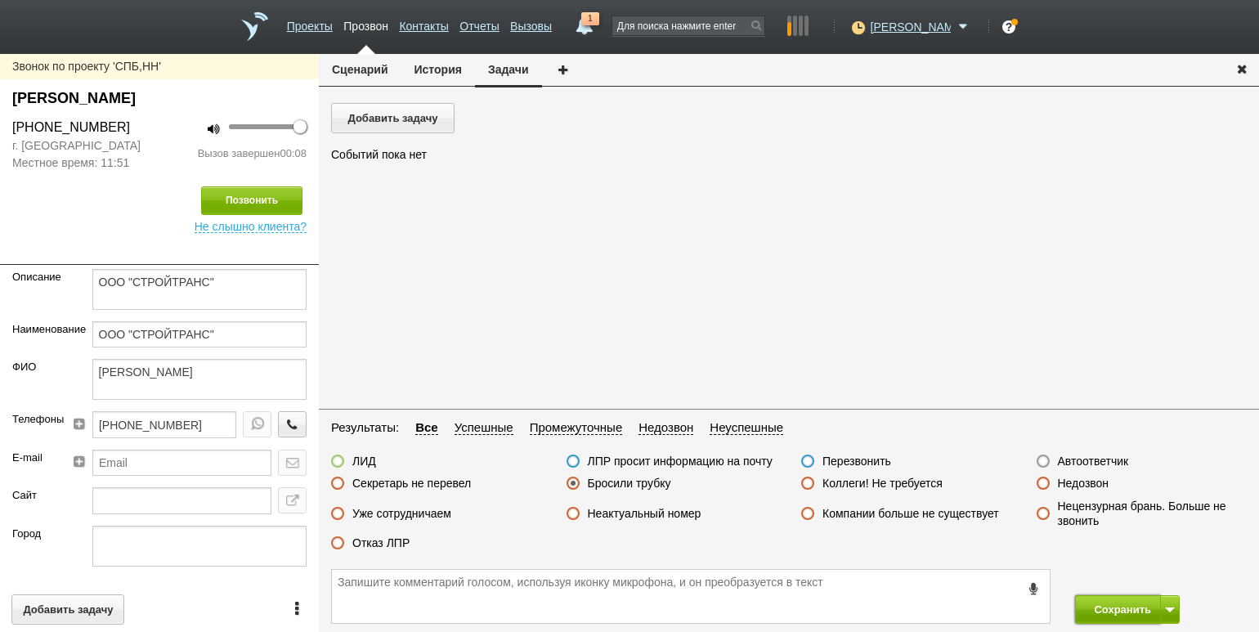
click at [1089, 604] on button "Сохранить" at bounding box center [1118, 609] width 86 height 29
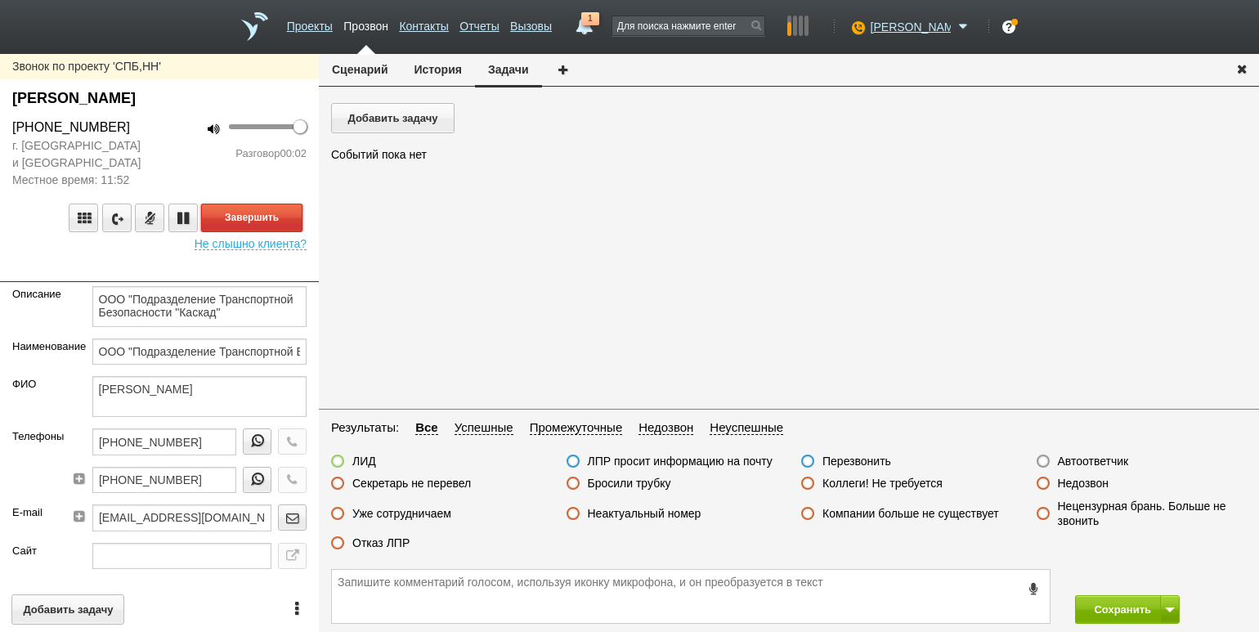
click at [288, 228] on button "Завершить" at bounding box center [251, 217] width 101 height 29
click at [1102, 456] on label "Автоответчик" at bounding box center [1093, 461] width 71 height 15
click at [0, 0] on input "Автоответчик" at bounding box center [0, 0] width 0 height 0
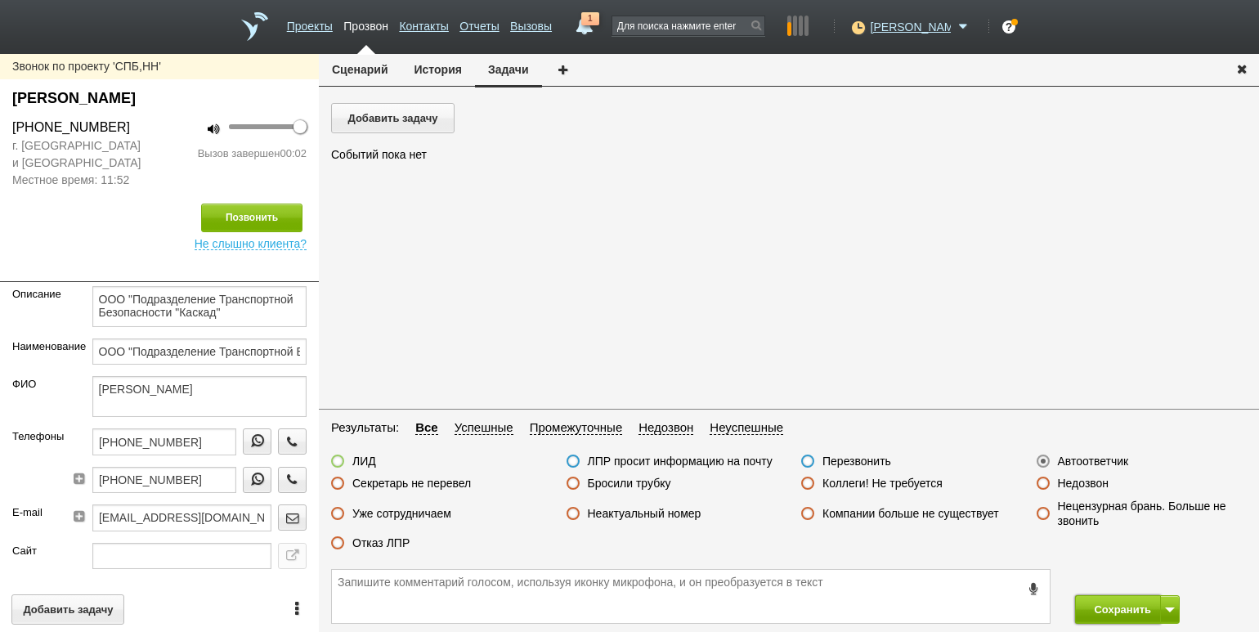
click at [1127, 606] on button "Сохранить" at bounding box center [1118, 609] width 86 height 29
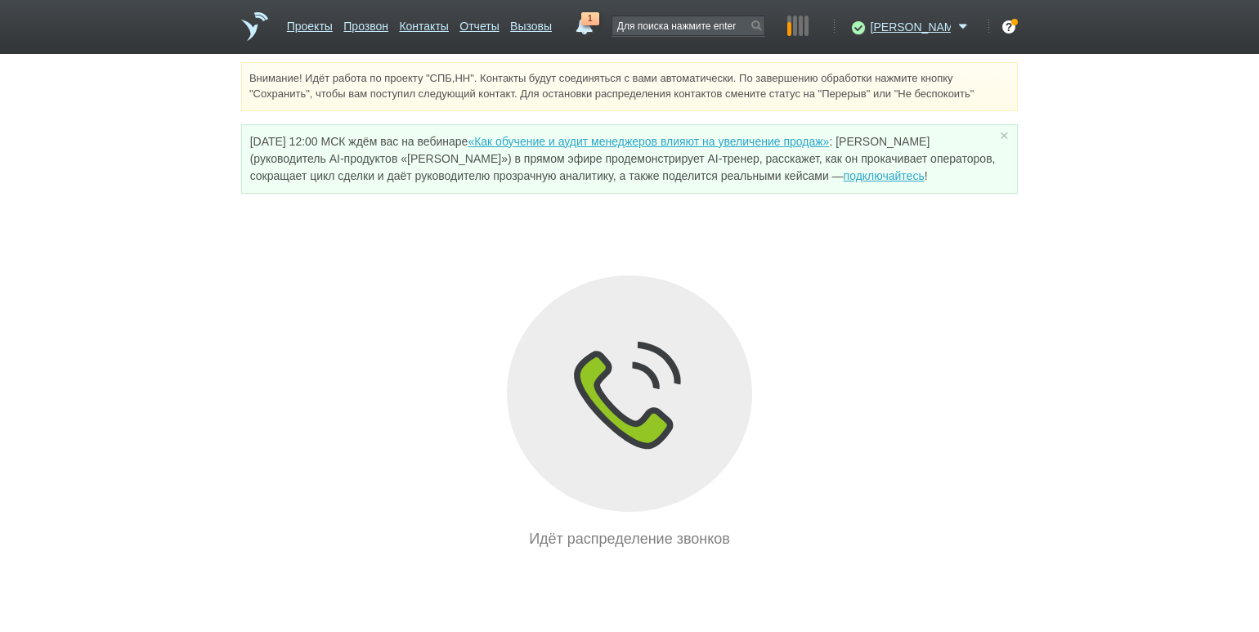
click at [162, 318] on div "Внимание! Идёт работа по проекту "СПБ,НН". Контакты будут соединяться с вами ав…" at bounding box center [629, 306] width 1259 height 488
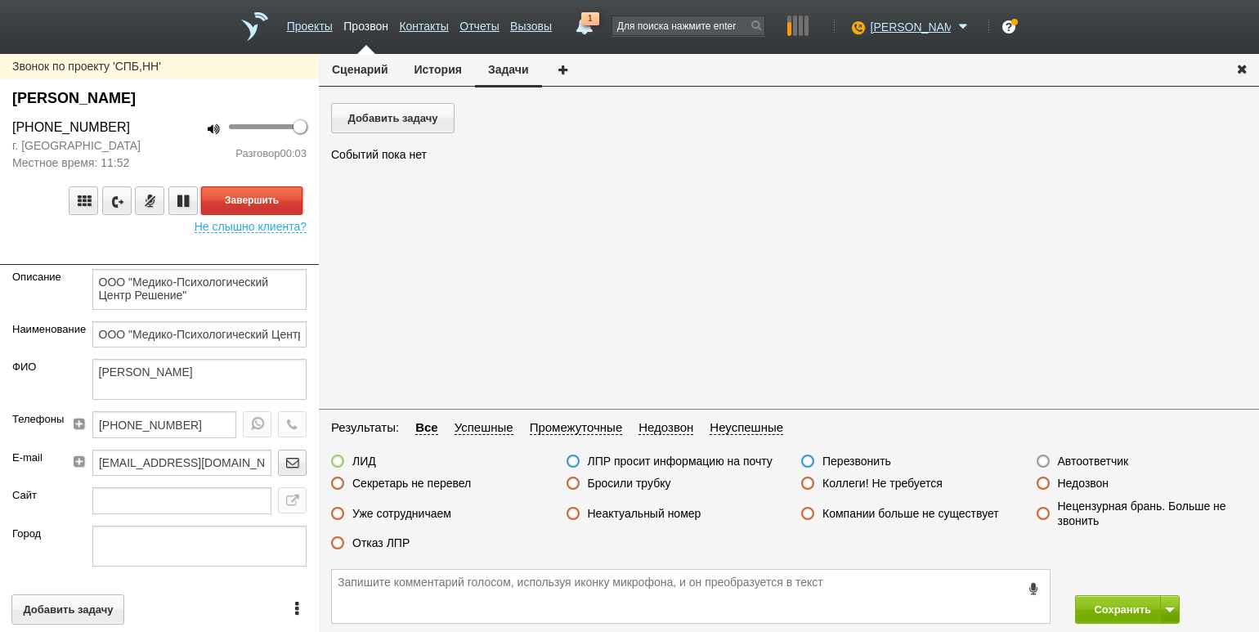
click at [270, 205] on button "Завершить" at bounding box center [251, 200] width 101 height 29
click at [1079, 484] on label "Недозвон" at bounding box center [1083, 483] width 51 height 15
click at [0, 0] on input "Недозвон" at bounding box center [0, 0] width 0 height 0
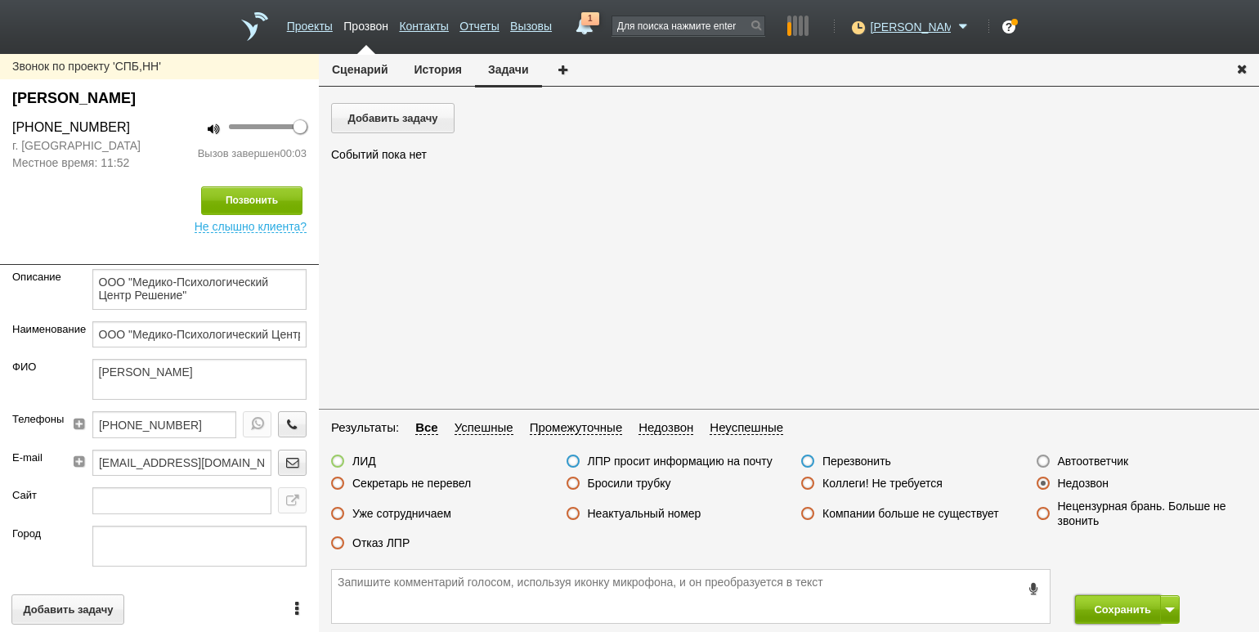
click at [1128, 598] on button "Сохранить" at bounding box center [1118, 609] width 86 height 29
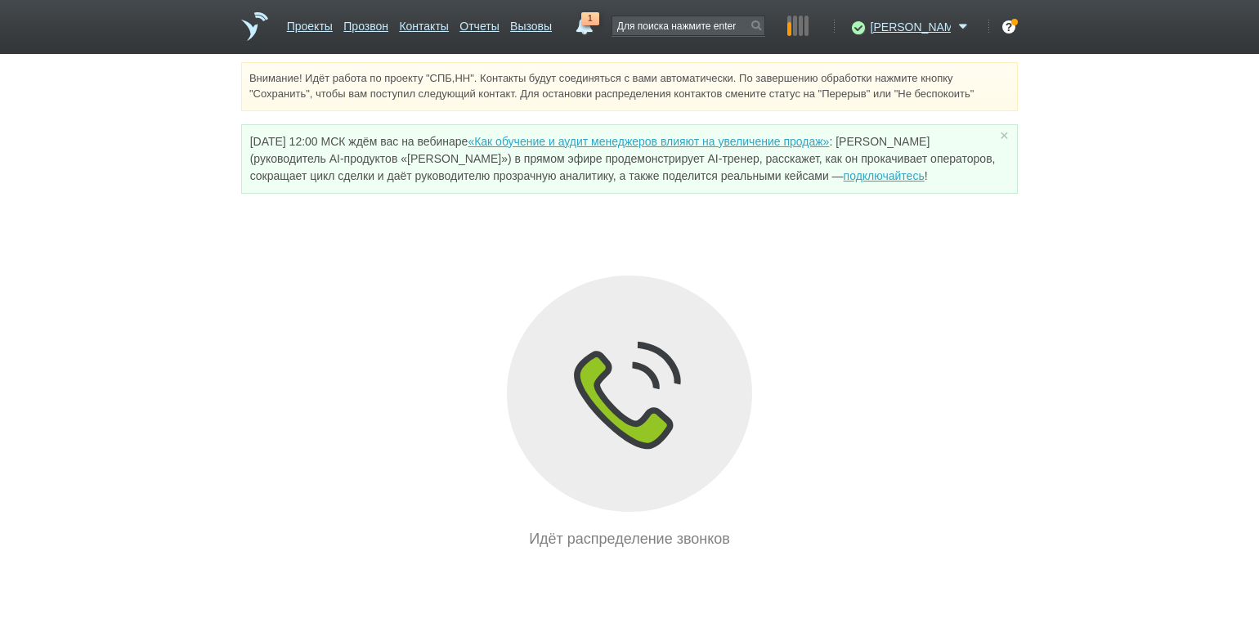
click at [127, 324] on div "Внимание! Идёт работа по проекту "СПБ,НН". Контакты будут соединяться с вами ав…" at bounding box center [629, 306] width 1259 height 488
click at [867, 25] on icon at bounding box center [856, 27] width 22 height 16
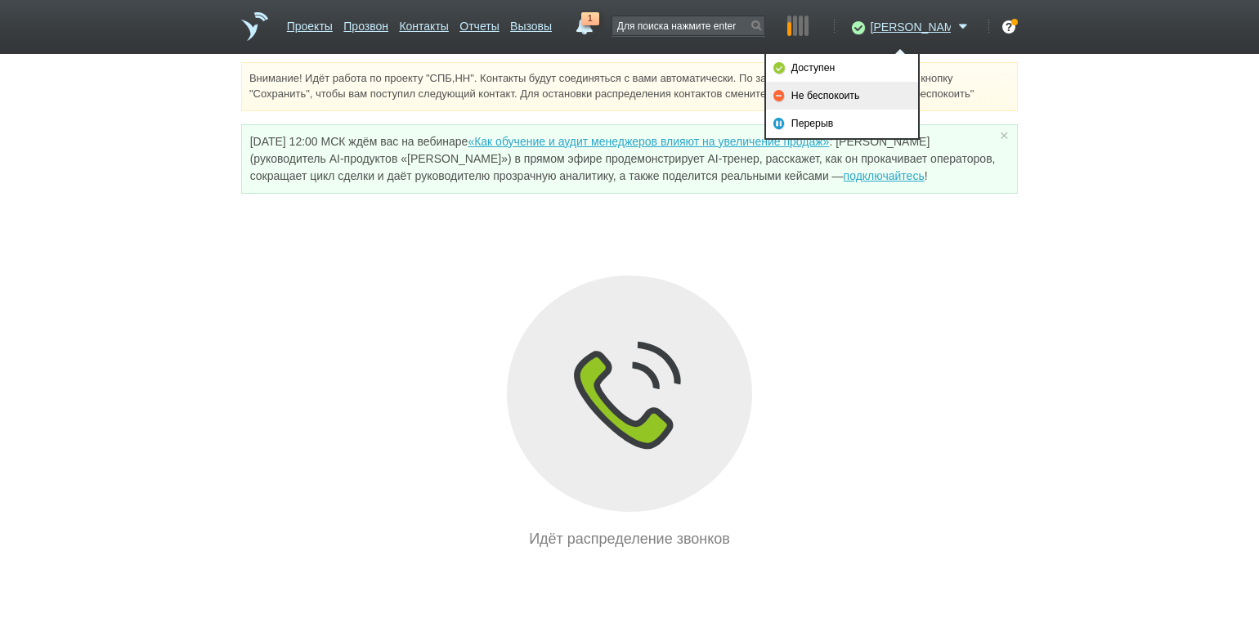
click at [881, 94] on link "Не беспокоить" at bounding box center [842, 96] width 152 height 28
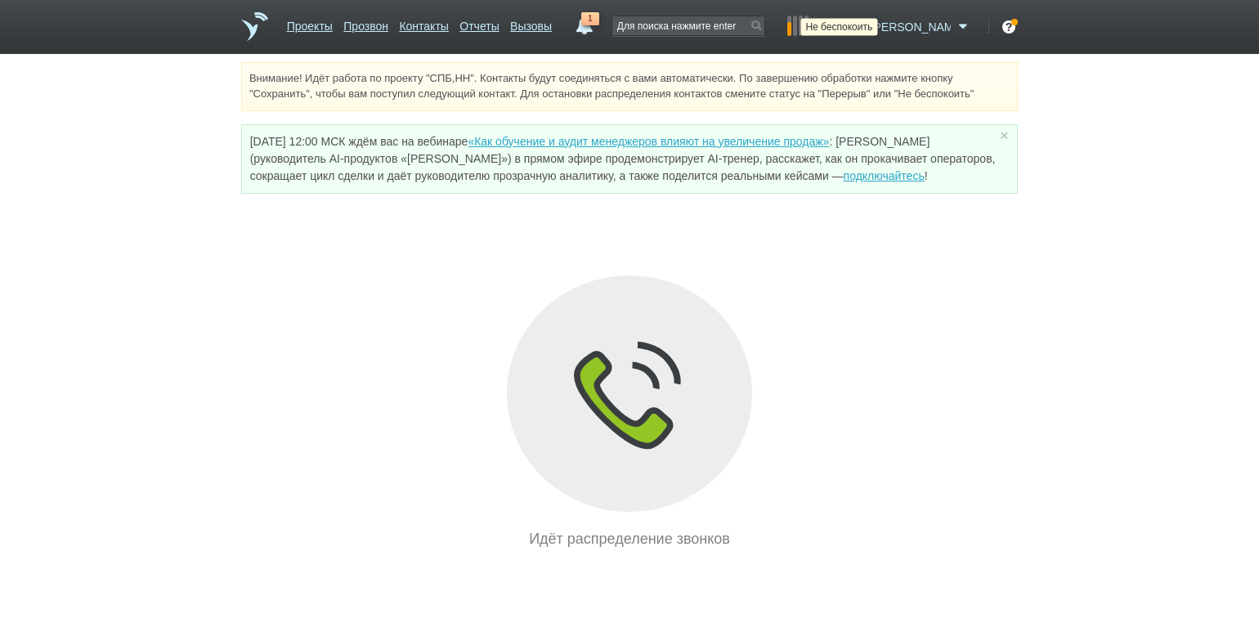
click at [867, 22] on icon at bounding box center [856, 27] width 22 height 16
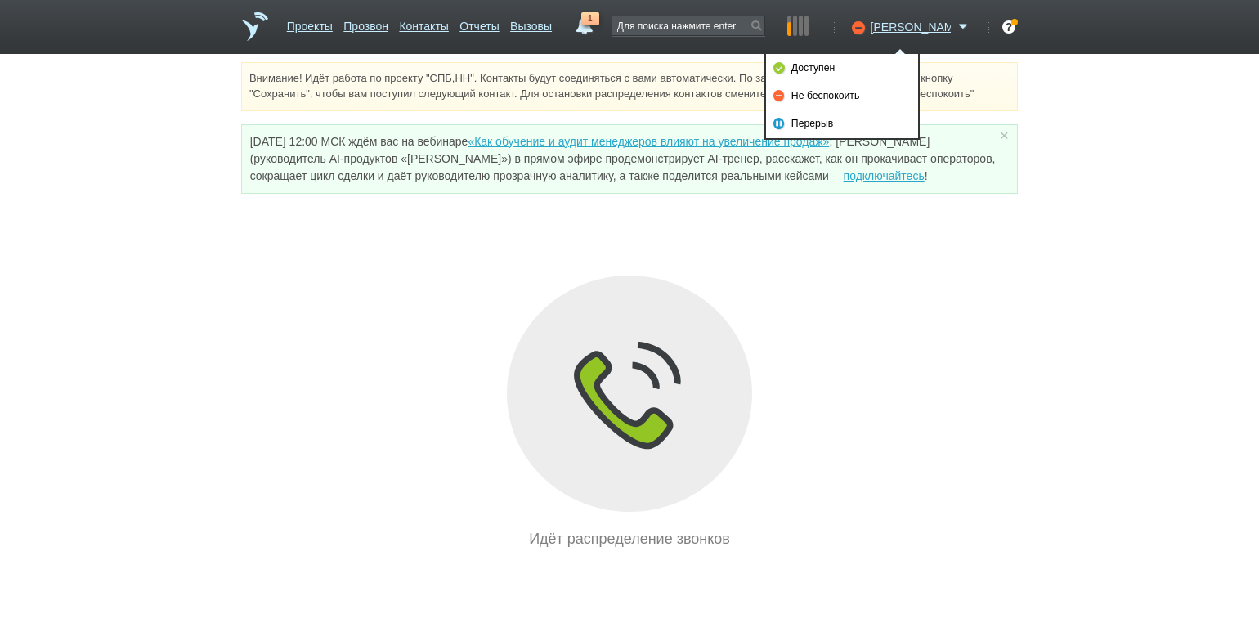
click at [855, 66] on link "Доступен" at bounding box center [842, 68] width 152 height 28
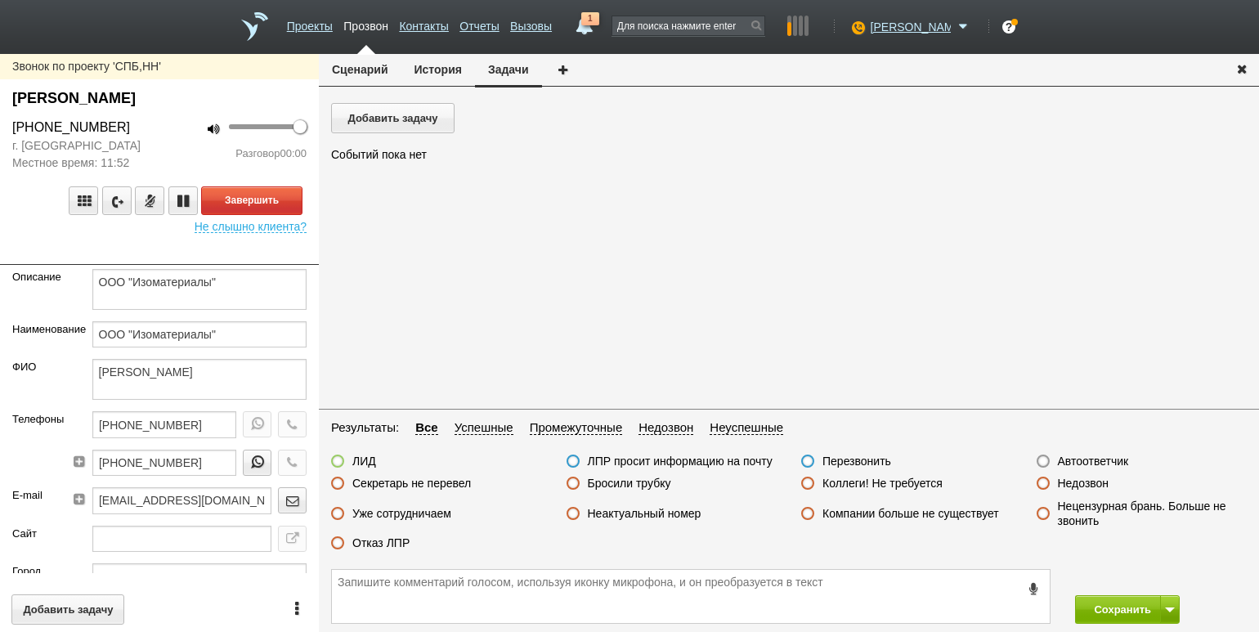
click at [187, 153] on div "Разговор 00:00" at bounding box center [239, 153] width 135 height 16
click at [145, 244] on div at bounding box center [159, 253] width 319 height 24
click at [277, 197] on button "Завершить" at bounding box center [251, 200] width 101 height 29
click at [498, 81] on button "Задачи" at bounding box center [508, 71] width 67 height 34
click at [403, 119] on button "Добавить задачу" at bounding box center [392, 118] width 123 height 30
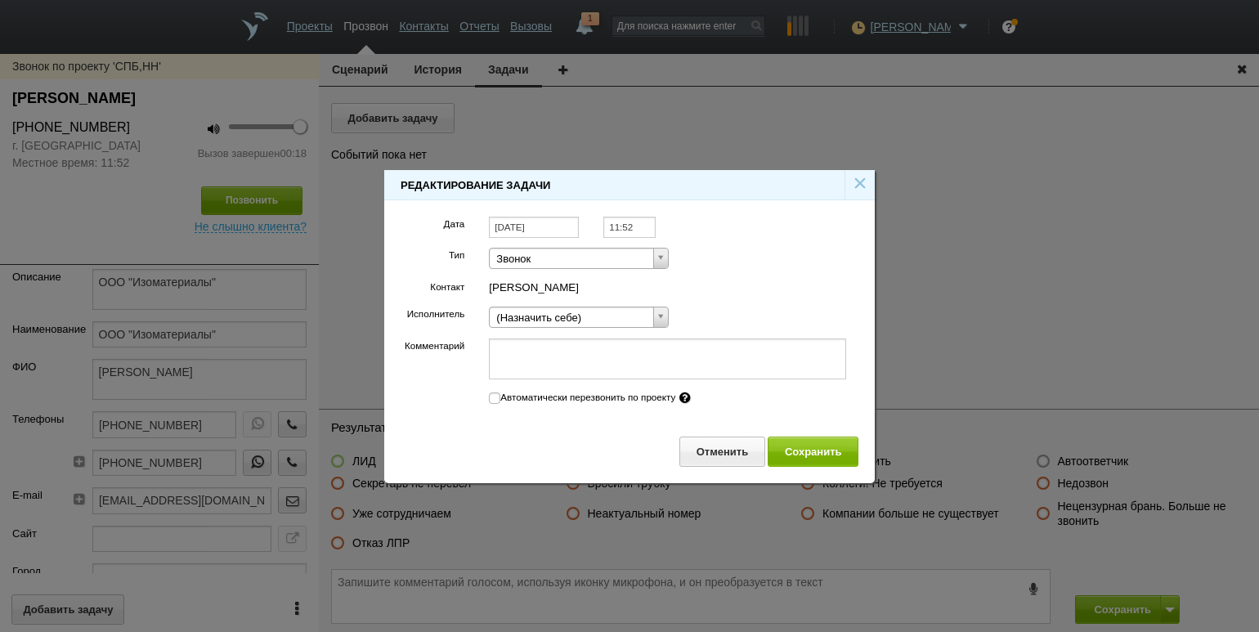
click at [553, 227] on input "[DATE]" at bounding box center [534, 228] width 90 height 22
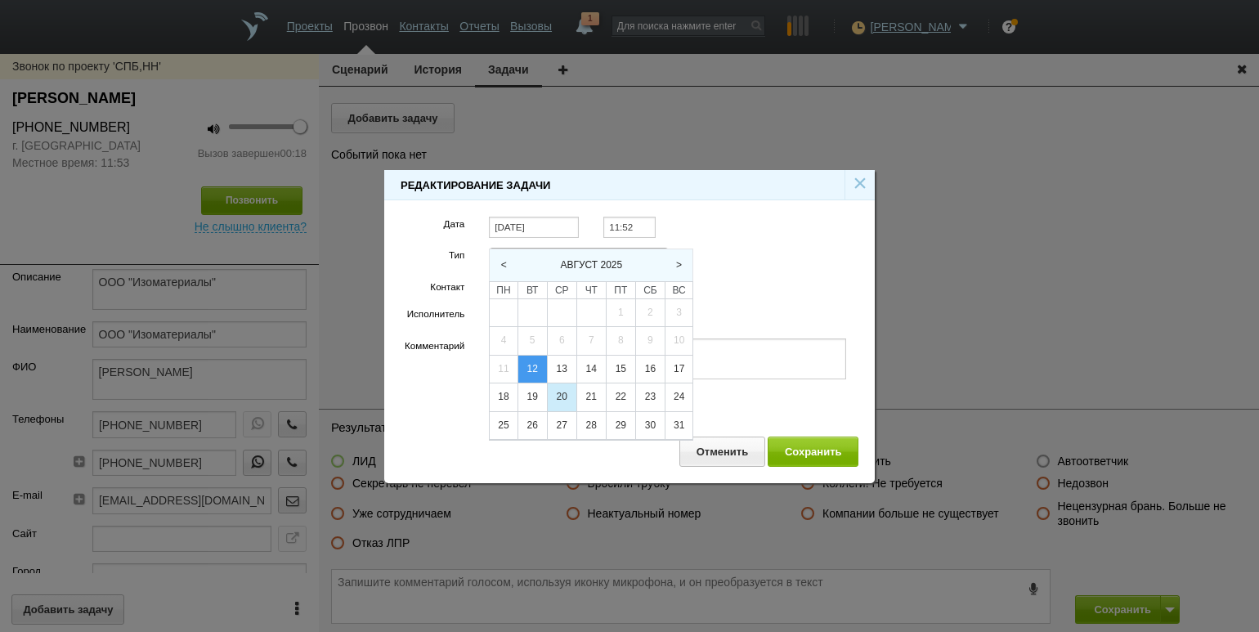
click at [552, 397] on div "20" at bounding box center [562, 397] width 29 height 28
type input "[DATE]"
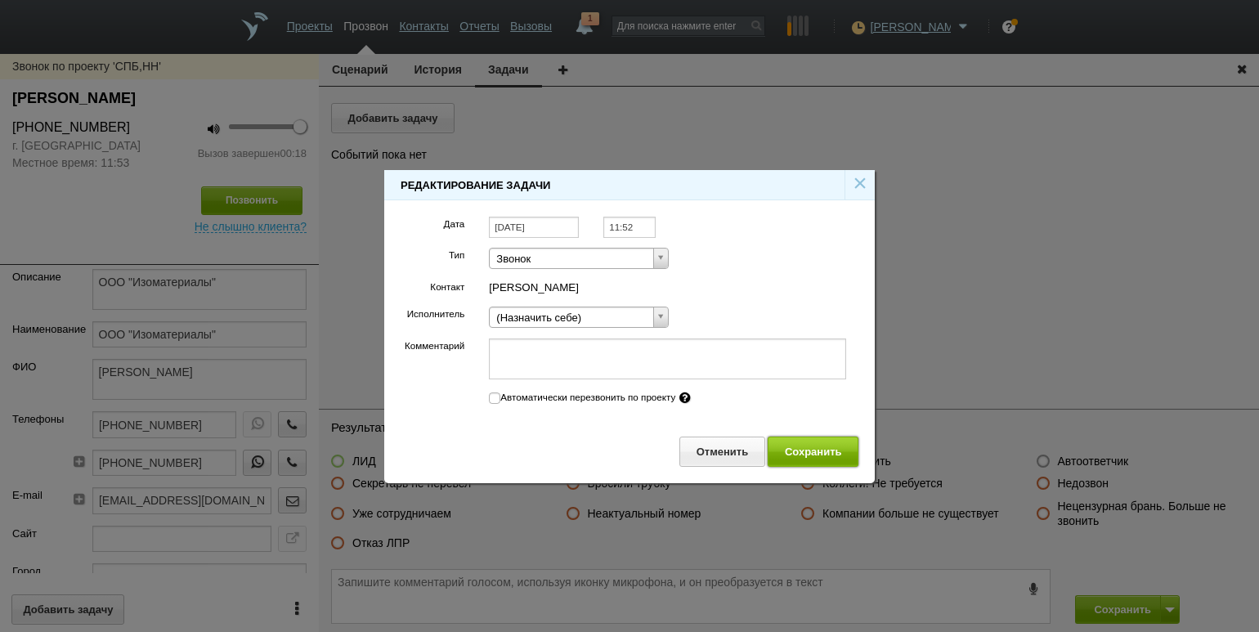
click at [805, 454] on button "Сохранить" at bounding box center [812, 451] width 91 height 30
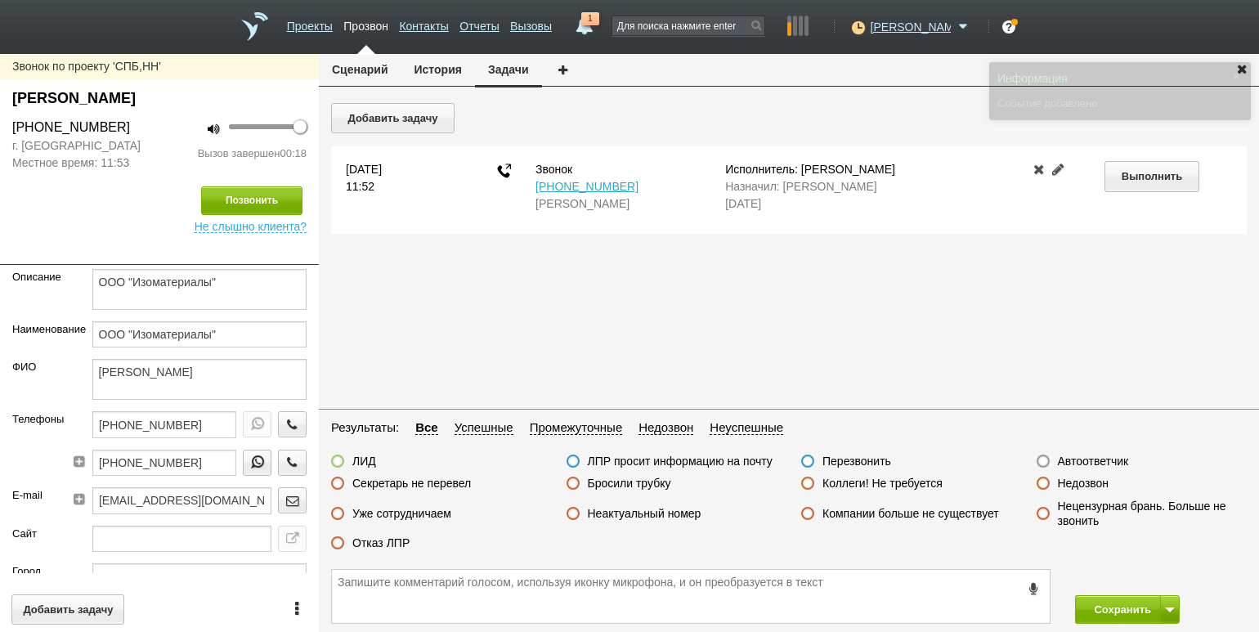
click at [873, 467] on label "Перезвонить" at bounding box center [856, 461] width 69 height 15
click at [0, 0] on input "Перезвонить" at bounding box center [0, 0] width 0 height 0
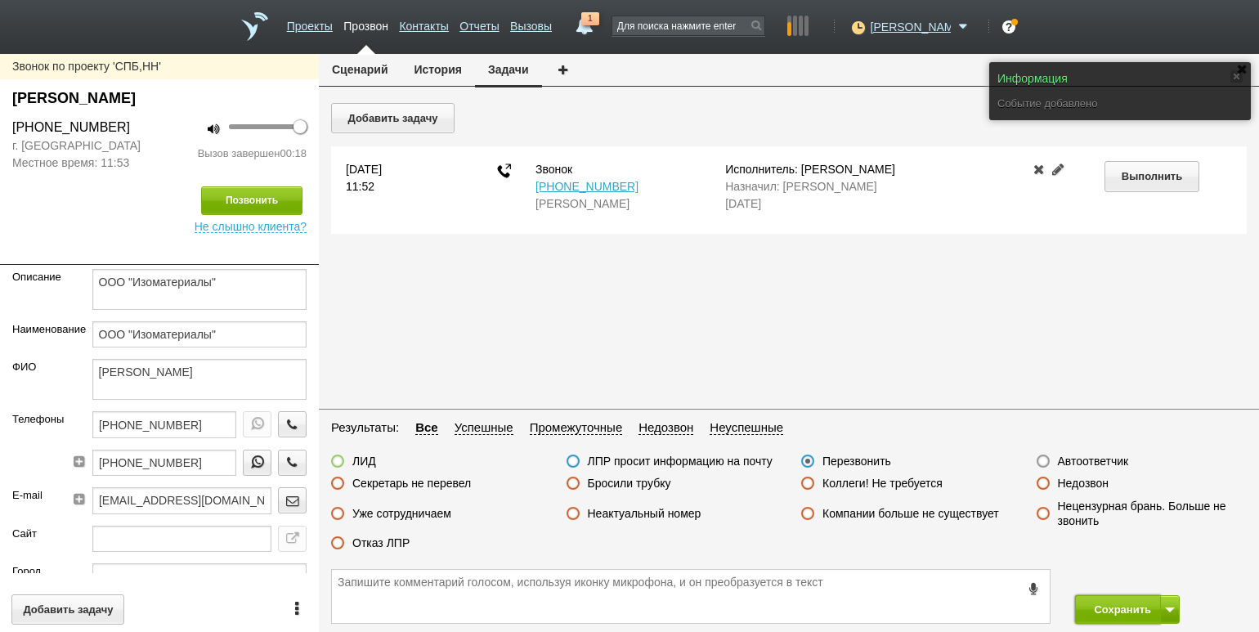
drag, startPoint x: 1110, startPoint y: 606, endPoint x: 950, endPoint y: 460, distance: 215.8
click at [1109, 603] on button "Сохранить" at bounding box center [1118, 609] width 86 height 29
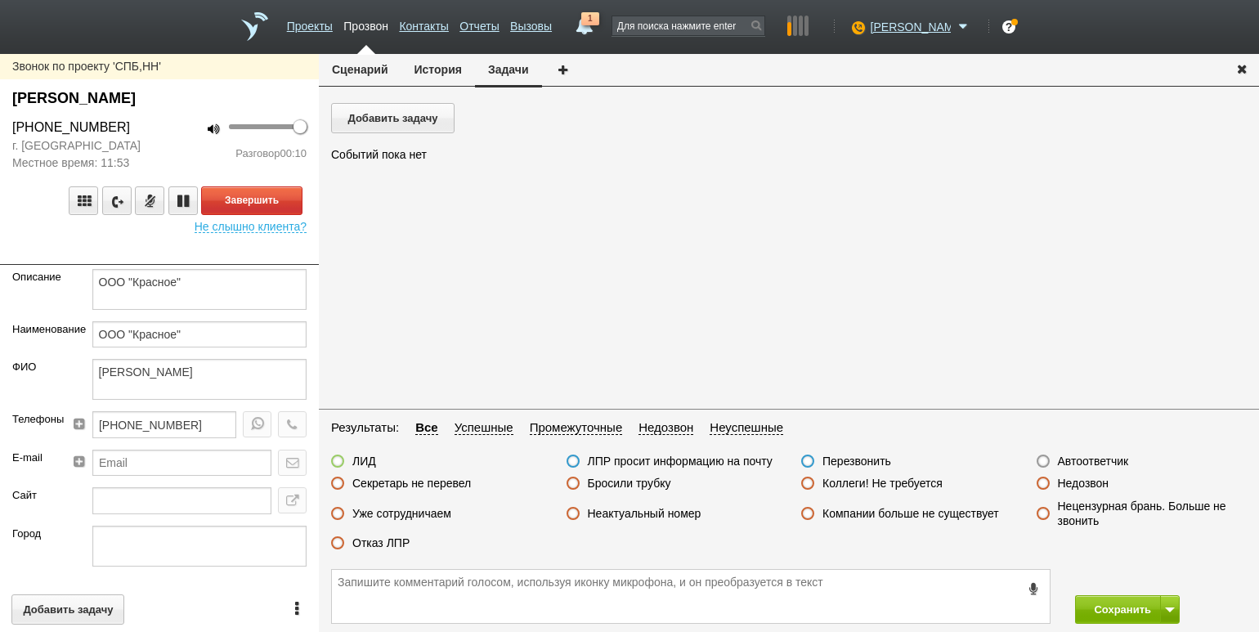
click at [202, 158] on div "Разговор 00:10" at bounding box center [239, 153] width 135 height 16
click at [268, 201] on button "Завершить" at bounding box center [251, 200] width 101 height 29
click at [383, 546] on label "Отказ ЛПР" at bounding box center [380, 542] width 57 height 15
click at [381, 548] on label "Отказ ЛПР" at bounding box center [380, 542] width 57 height 15
click at [0, 0] on input "Отказ ЛПР" at bounding box center [0, 0] width 0 height 0
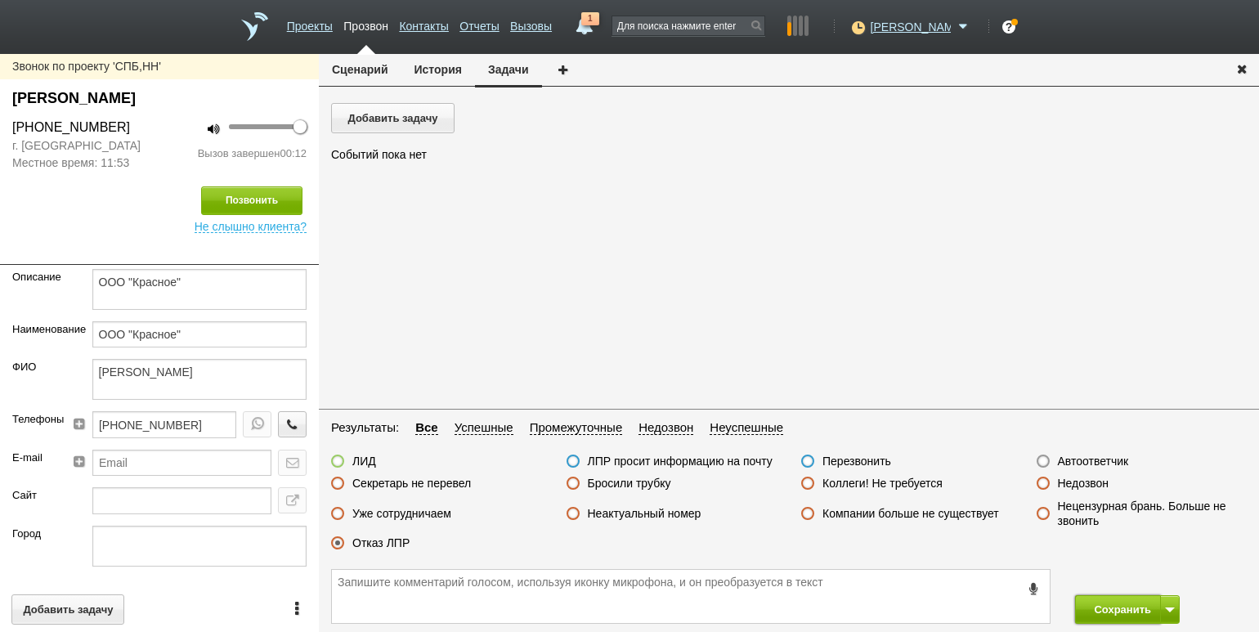
click at [1125, 606] on button "Сохранить" at bounding box center [1118, 609] width 86 height 29
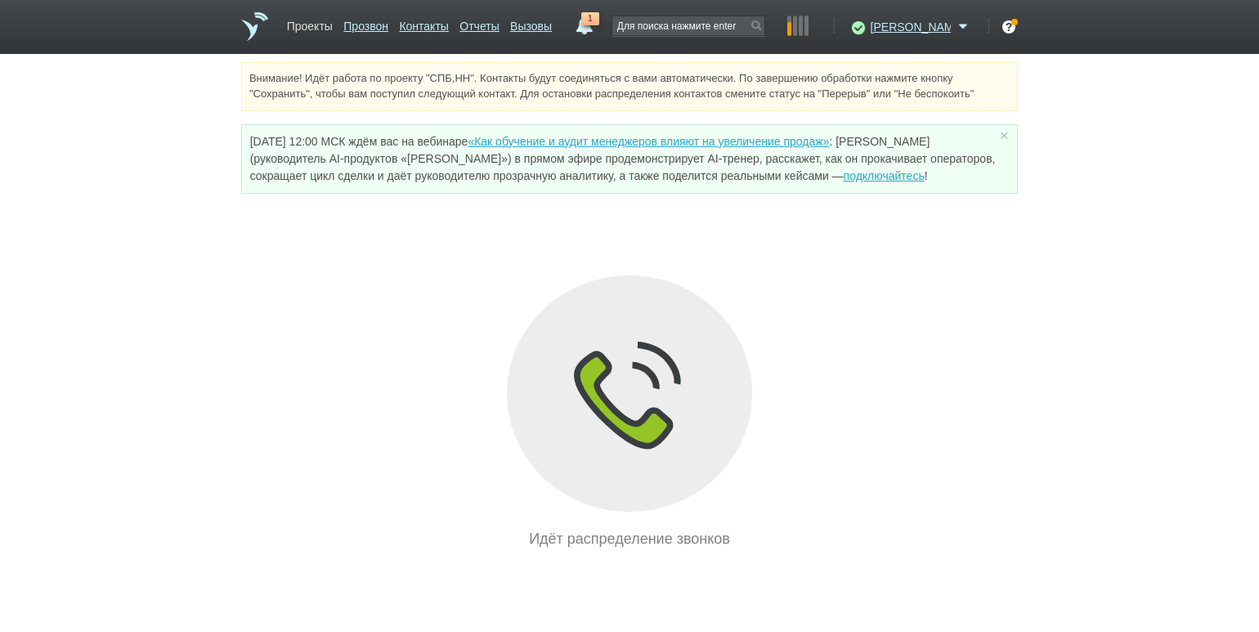
click at [292, 25] on link "Проекты" at bounding box center [310, 23] width 46 height 24
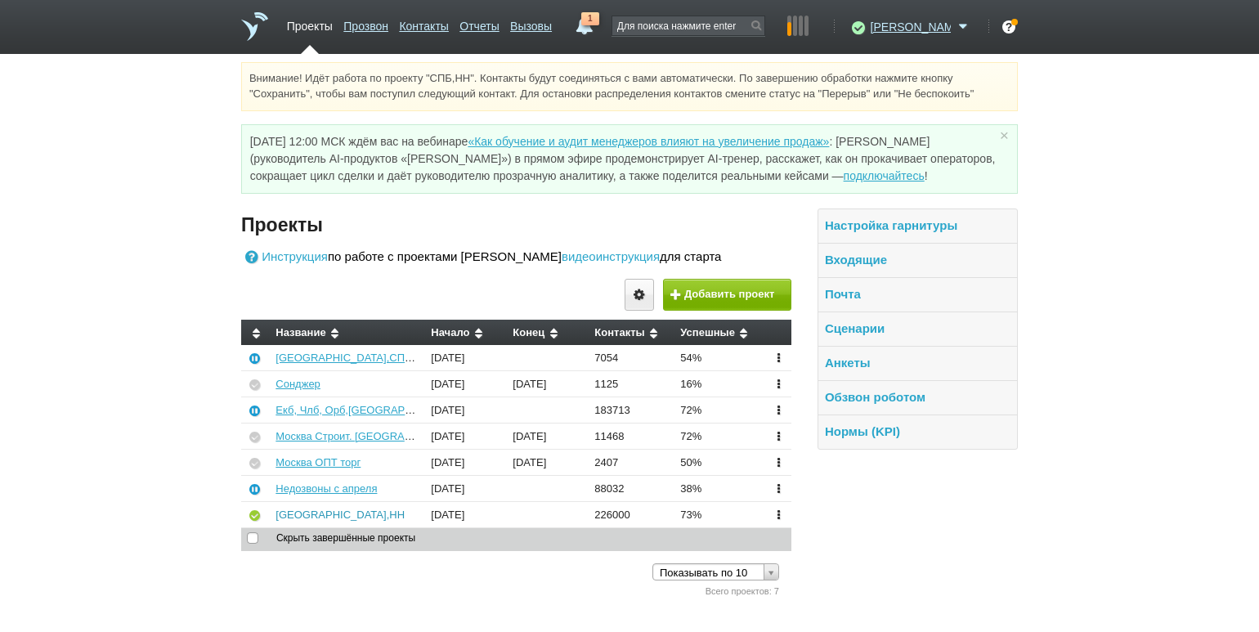
click at [288, 514] on link "[GEOGRAPHIC_DATA],НН" at bounding box center [339, 514] width 129 height 12
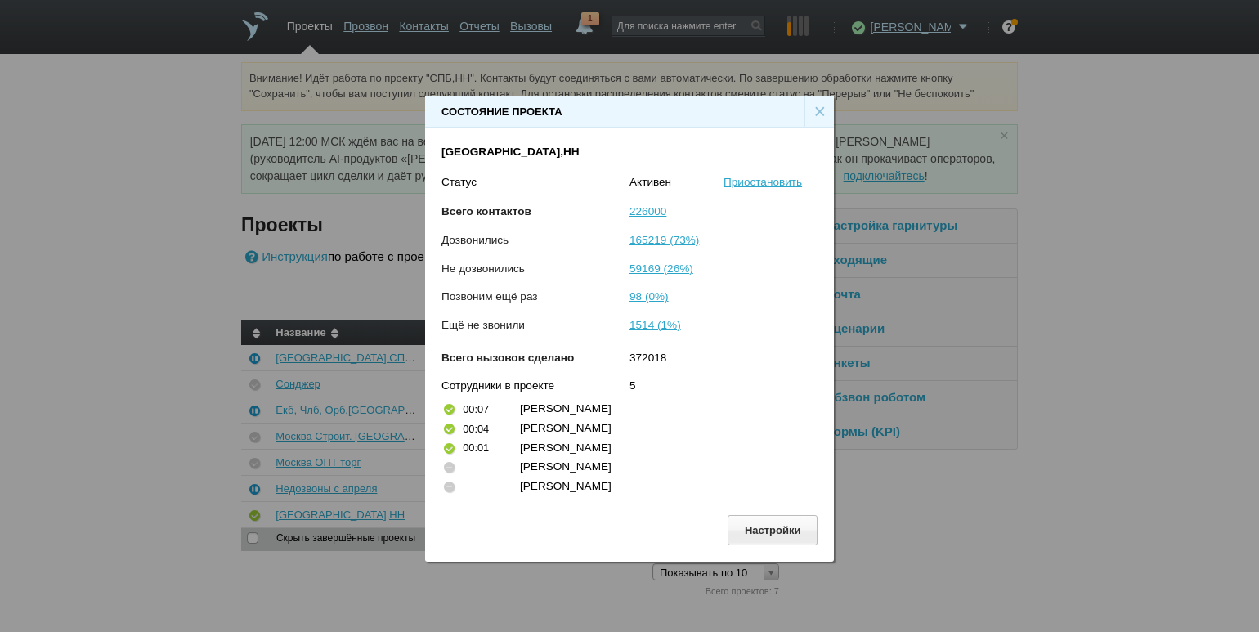
click at [813, 106] on div "×" at bounding box center [818, 111] width 29 height 31
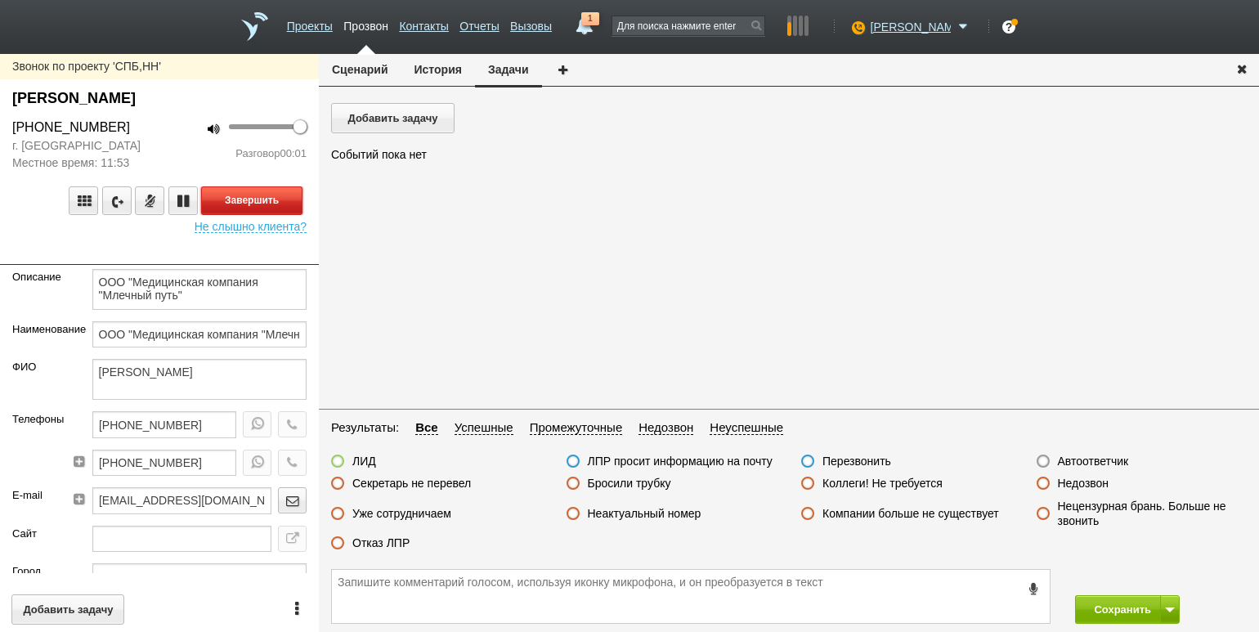
click at [258, 188] on button "Завершить" at bounding box center [251, 200] width 101 height 29
drag, startPoint x: 1080, startPoint y: 486, endPoint x: 1093, endPoint y: 490, distance: 12.9
click at [1080, 486] on label "Недозвон" at bounding box center [1083, 483] width 51 height 15
click at [0, 0] on input "Недозвон" at bounding box center [0, 0] width 0 height 0
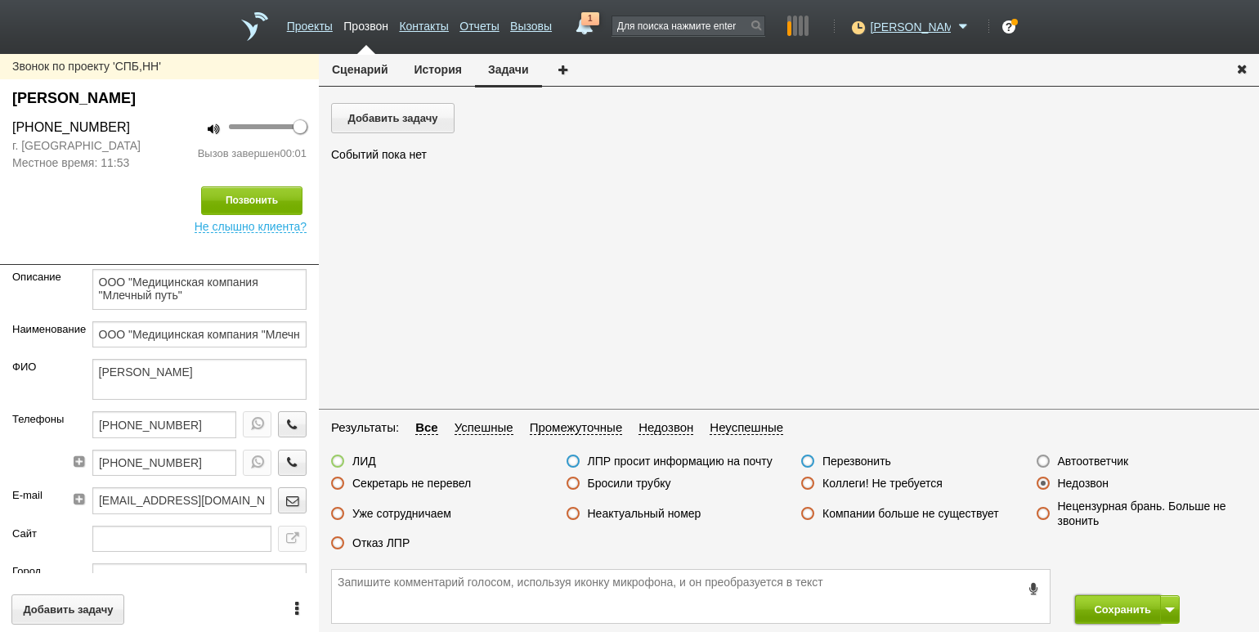
click at [1104, 606] on button "Сохранить" at bounding box center [1118, 609] width 86 height 29
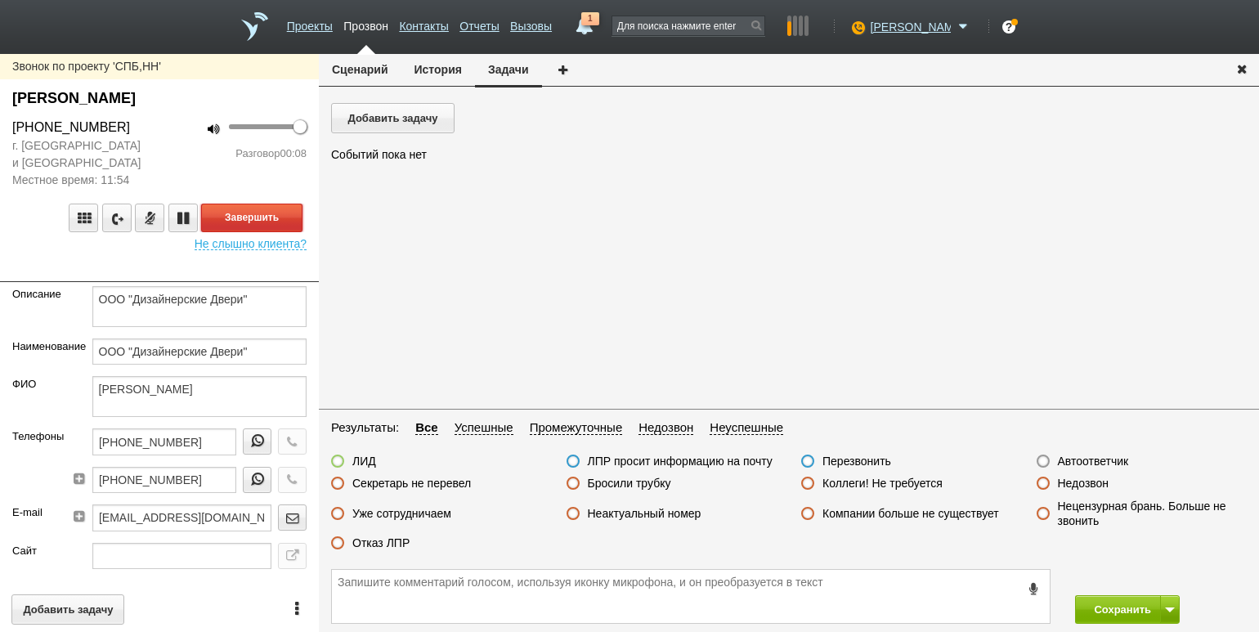
drag, startPoint x: 217, startPoint y: 212, endPoint x: 239, endPoint y: 226, distance: 26.4
click at [217, 212] on button "Завершить" at bounding box center [251, 217] width 101 height 29
click at [380, 545] on label "Отказ ЛПР" at bounding box center [380, 542] width 57 height 15
click at [0, 0] on input "Отказ ЛПР" at bounding box center [0, 0] width 0 height 0
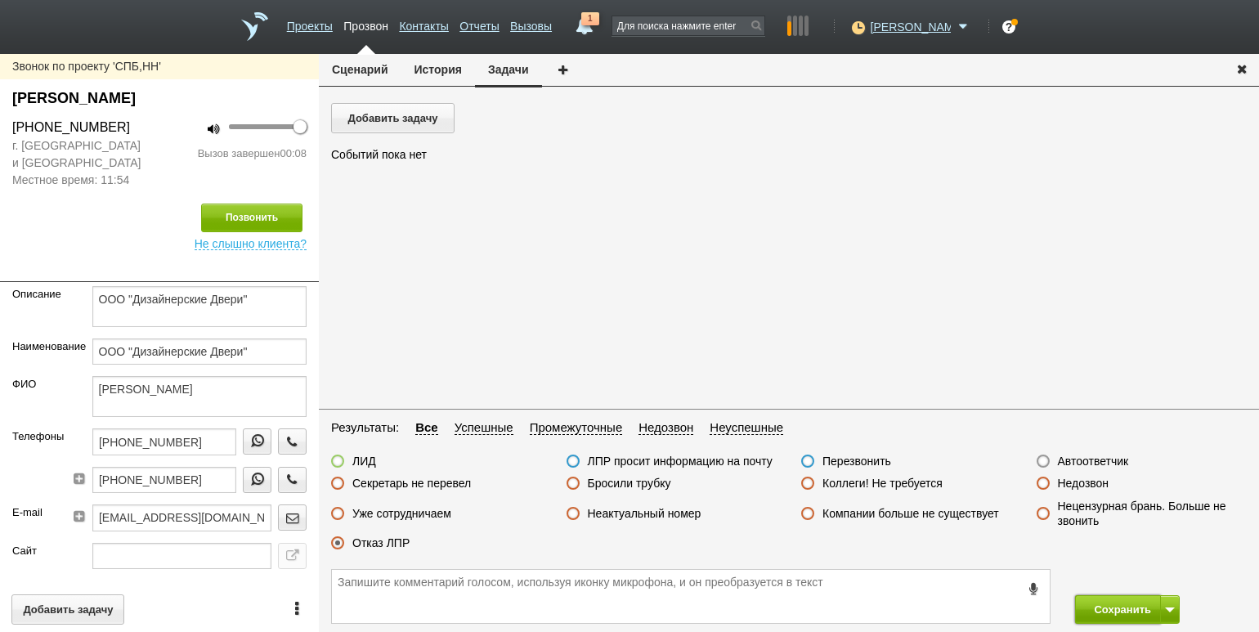
click at [1089, 610] on button "Сохранить" at bounding box center [1118, 609] width 86 height 29
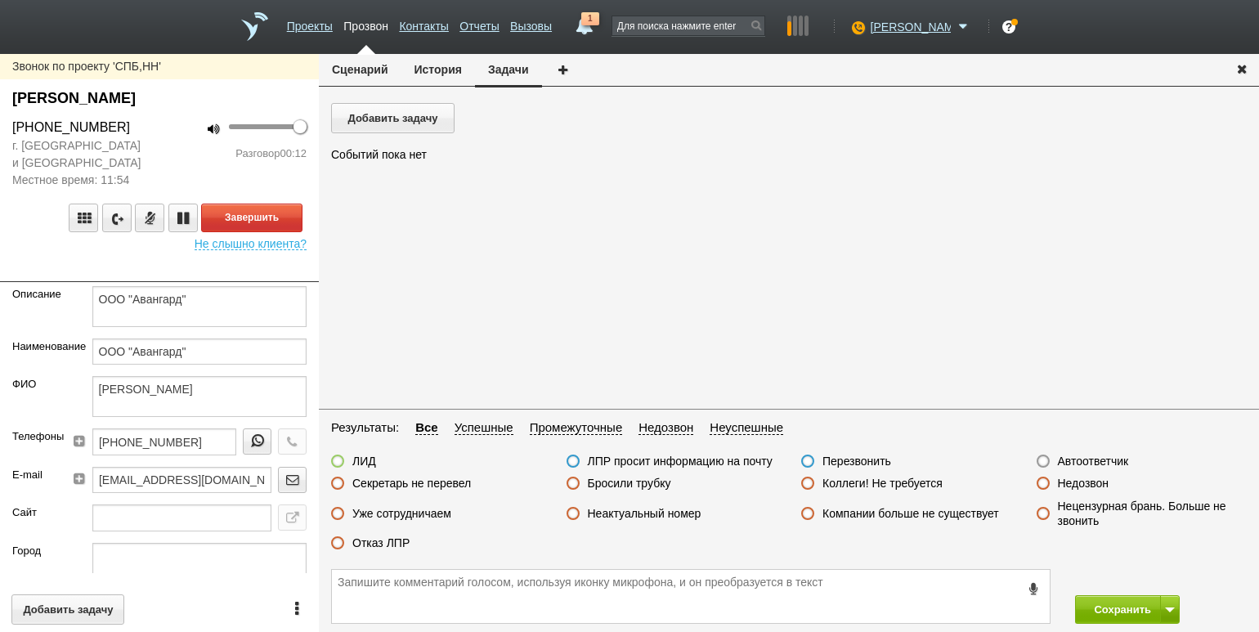
click at [393, 540] on label "Отказ ЛПР" at bounding box center [380, 542] width 57 height 15
click at [0, 0] on input "Отказ ЛПР" at bounding box center [0, 0] width 0 height 0
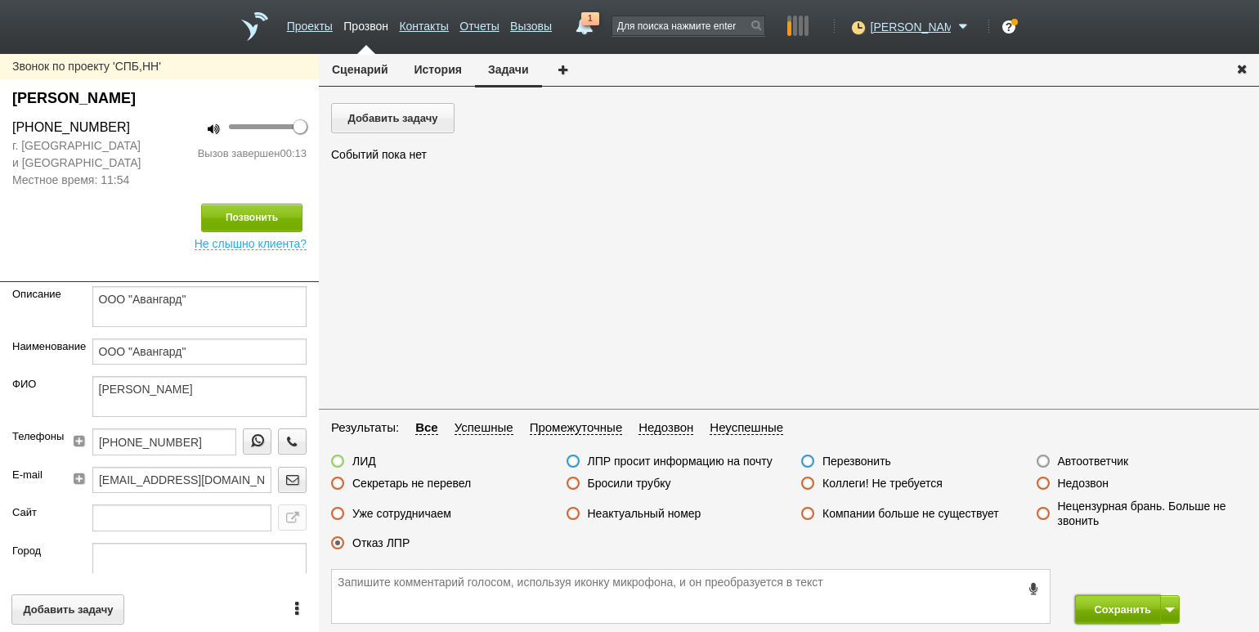
click at [1098, 602] on button "Сохранить" at bounding box center [1118, 609] width 86 height 29
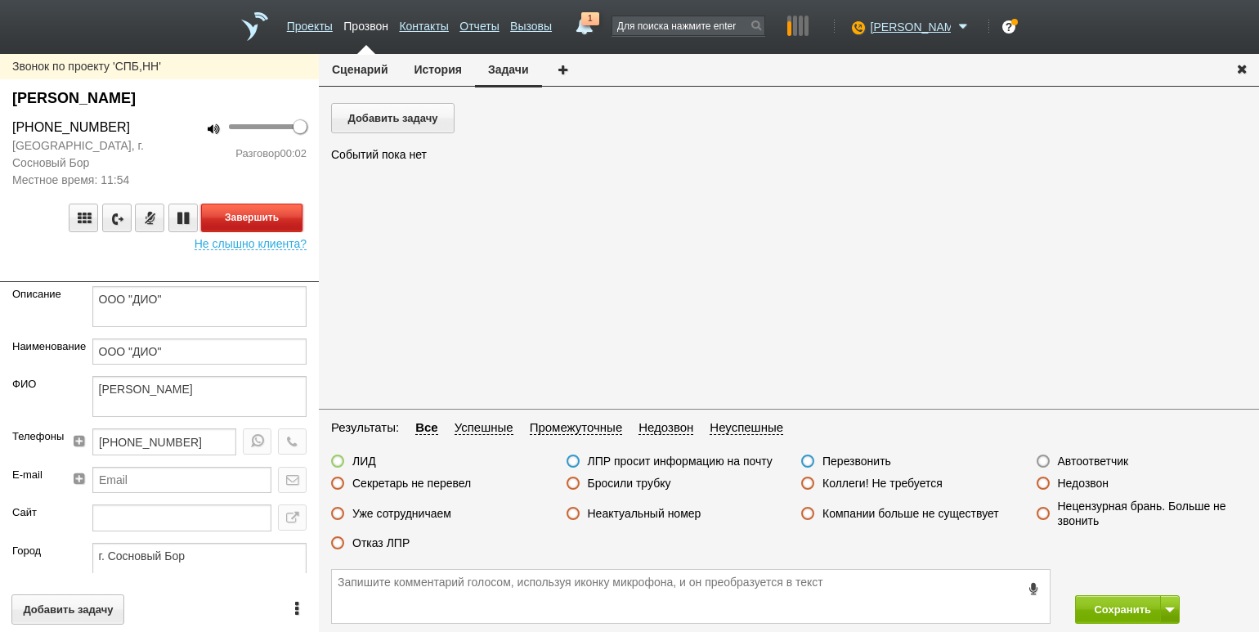
click at [252, 216] on button "Завершить" at bounding box center [251, 217] width 101 height 29
click at [1099, 456] on label "Автоответчик" at bounding box center [1093, 461] width 71 height 15
click at [0, 0] on input "Автоответчик" at bounding box center [0, 0] width 0 height 0
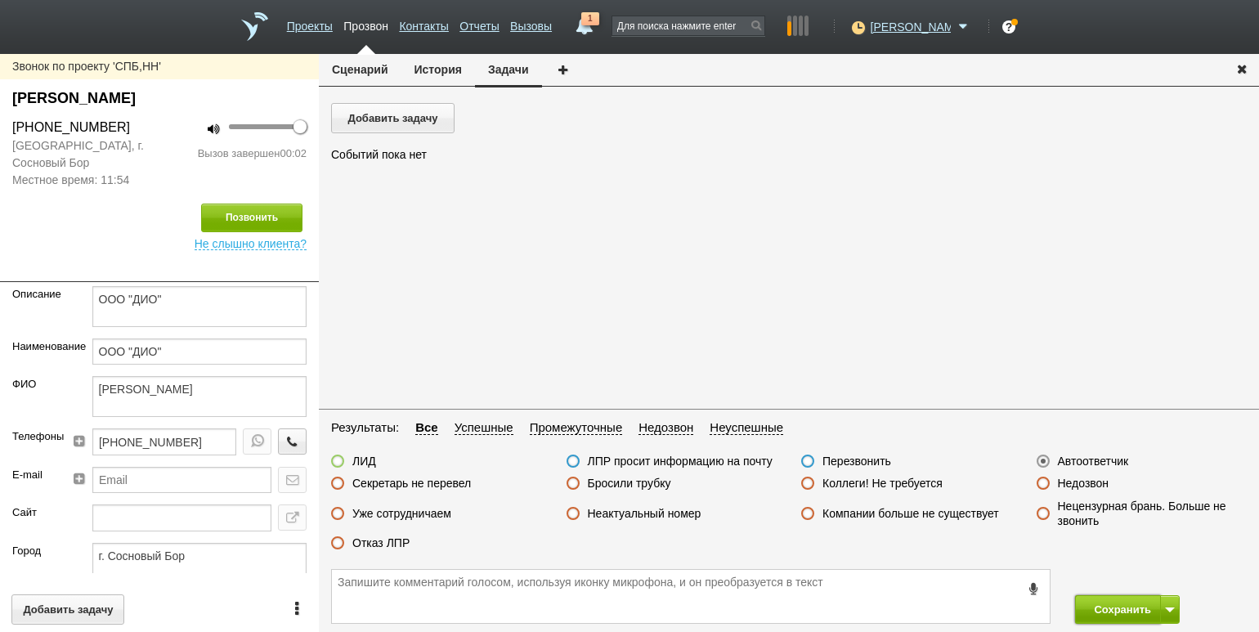
click at [1098, 615] on button "Сохранить" at bounding box center [1118, 609] width 86 height 29
click at [614, 478] on label "Бросили трубку" at bounding box center [629, 483] width 83 height 15
click at [0, 0] on input "Бросили трубку" at bounding box center [0, 0] width 0 height 0
click at [1110, 610] on button "Сохранить" at bounding box center [1118, 609] width 86 height 29
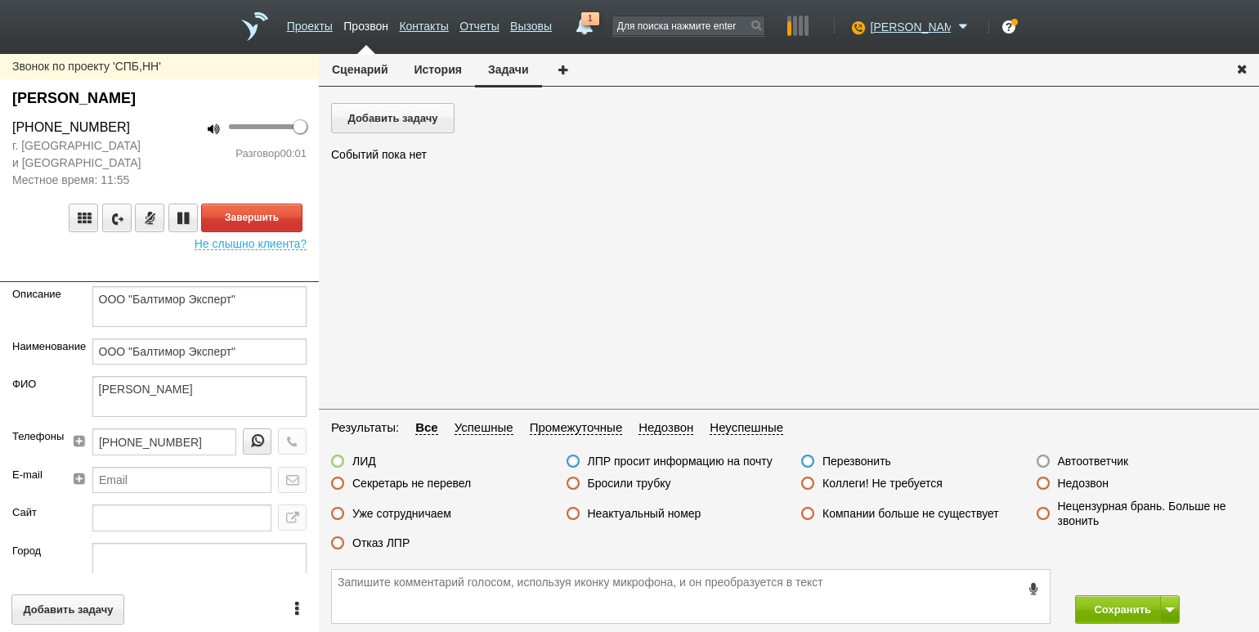
click at [266, 200] on div "Завершить Не слышно клиента?" at bounding box center [159, 219] width 319 height 61
click at [266, 209] on button "Завершить" at bounding box center [251, 217] width 101 height 29
click at [1081, 461] on label "Автоответчик" at bounding box center [1093, 461] width 71 height 15
click at [0, 0] on input "Автоответчик" at bounding box center [0, 0] width 0 height 0
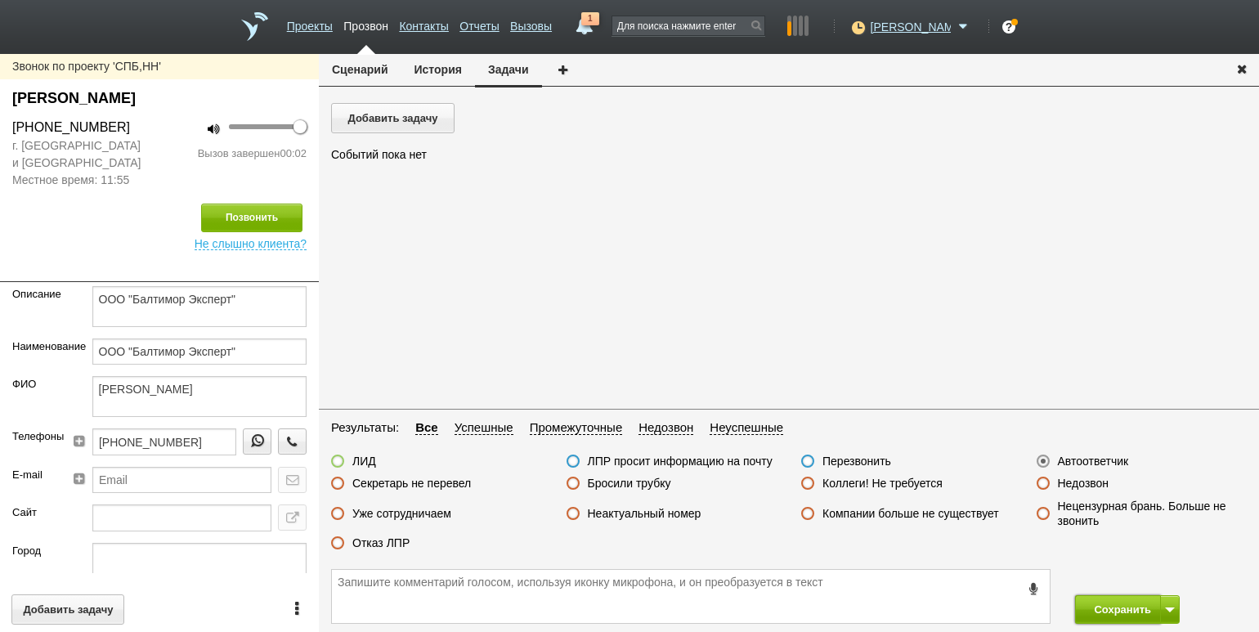
click at [1124, 610] on button "Сохранить" at bounding box center [1118, 609] width 86 height 29
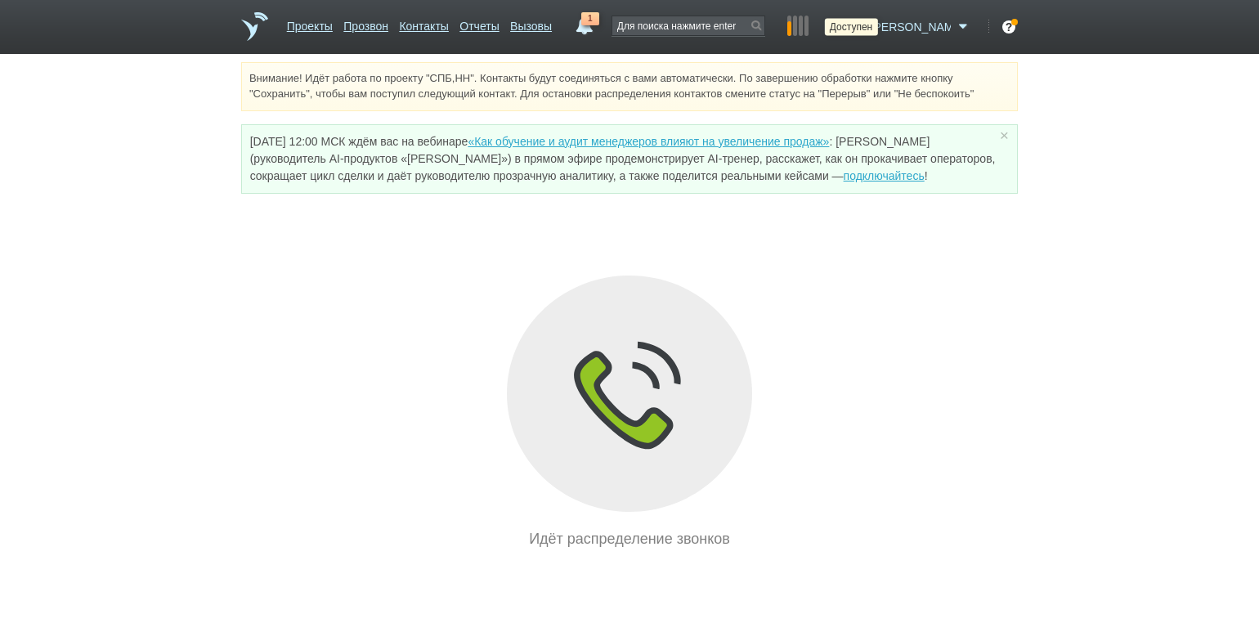
click at [867, 29] on icon at bounding box center [856, 27] width 22 height 16
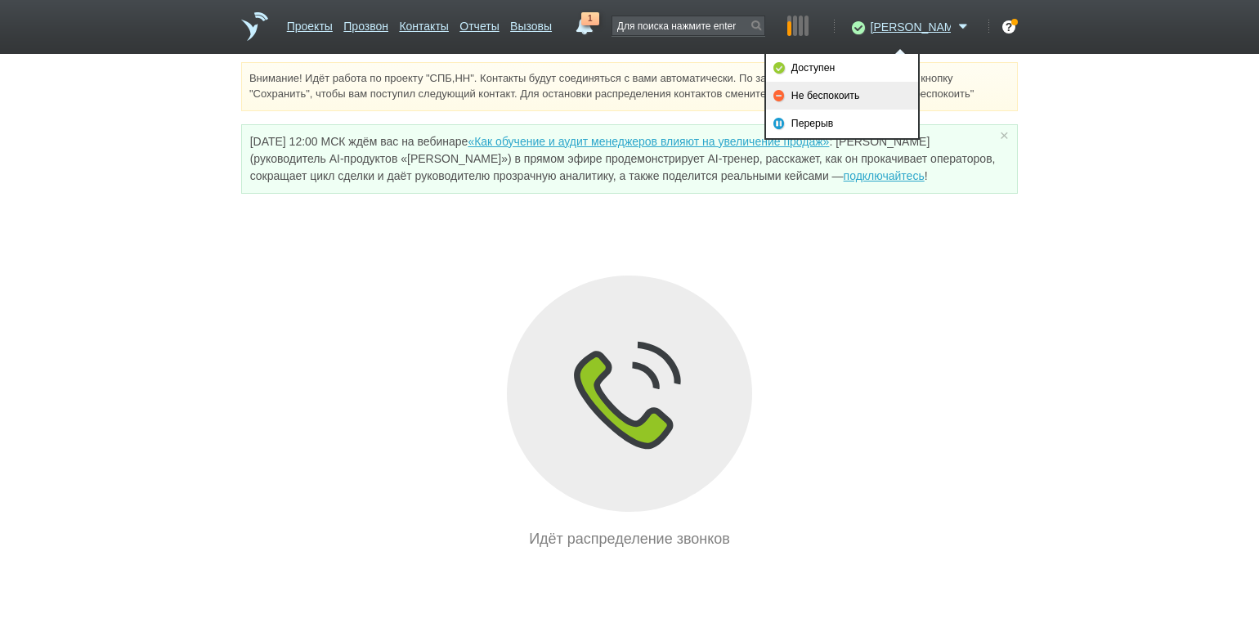
drag, startPoint x: 852, startPoint y: 89, endPoint x: 860, endPoint y: 103, distance: 16.1
click at [852, 89] on link "Не беспокоить" at bounding box center [842, 96] width 152 height 28
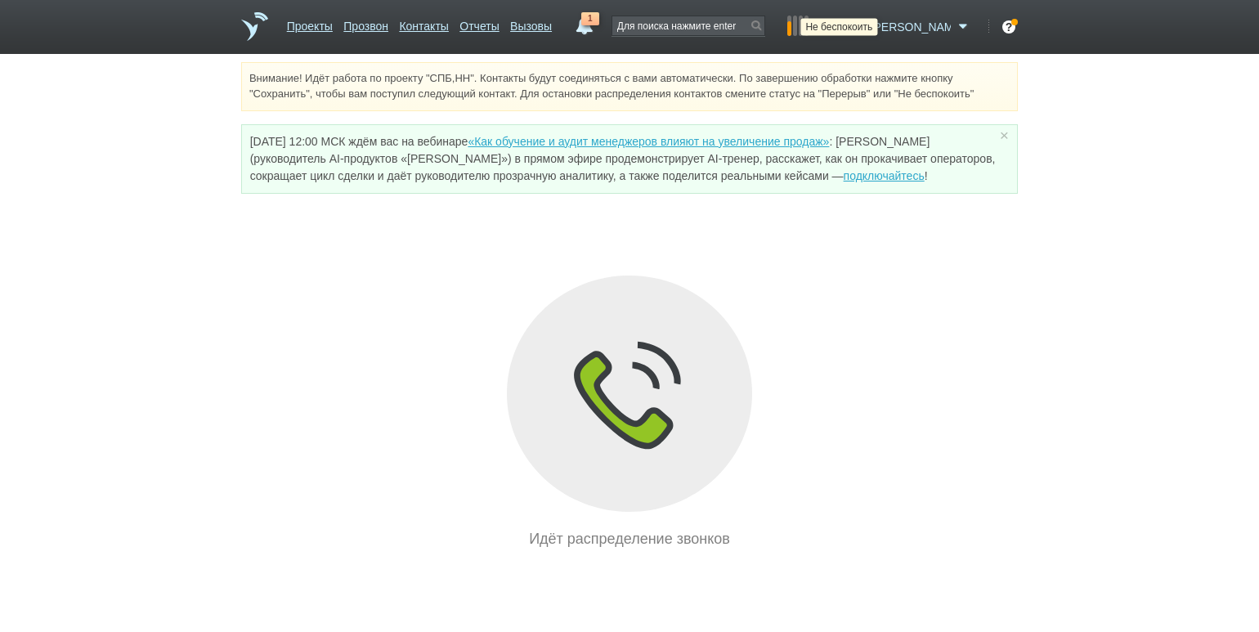
click at [867, 29] on icon at bounding box center [856, 27] width 22 height 16
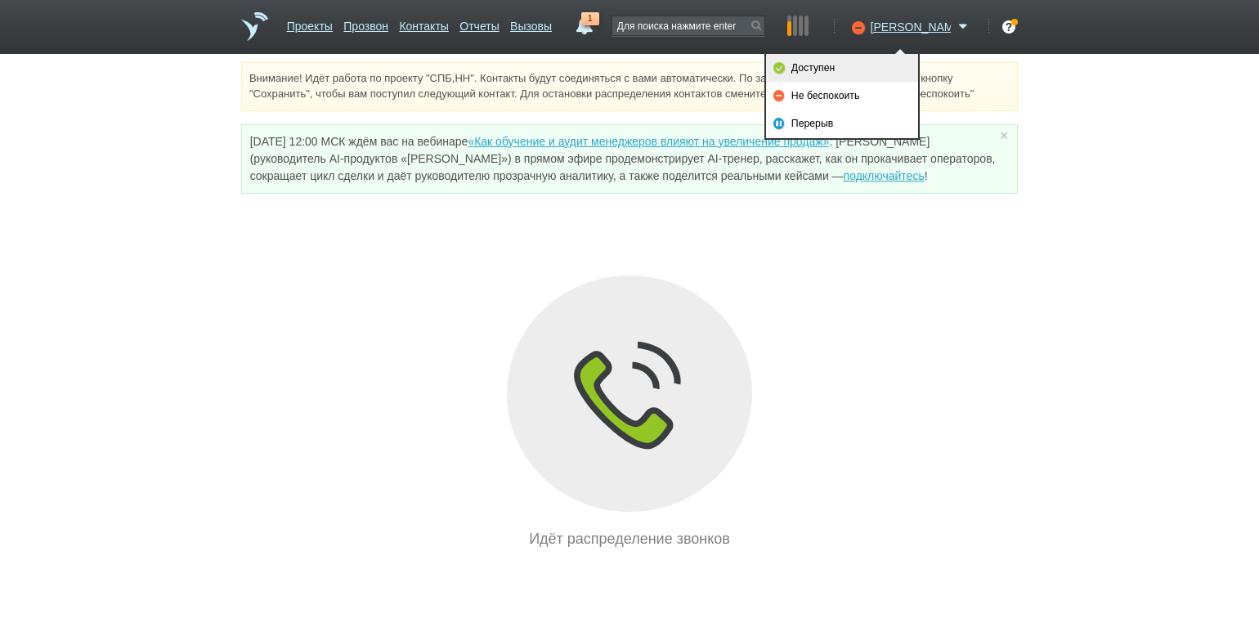
click at [855, 61] on link "Доступен" at bounding box center [842, 68] width 152 height 28
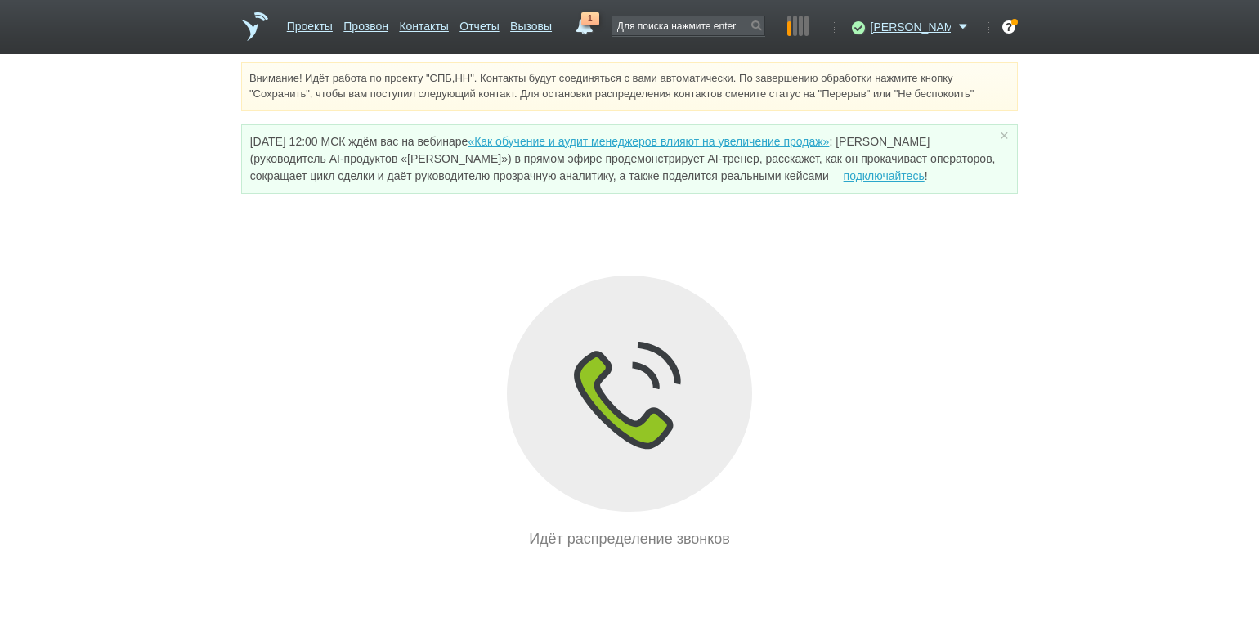
click at [169, 165] on div "Внимание! Идёт работа по проекту "СПБ,НН". Контакты будут соединяться с вами ав…" at bounding box center [629, 306] width 1259 height 488
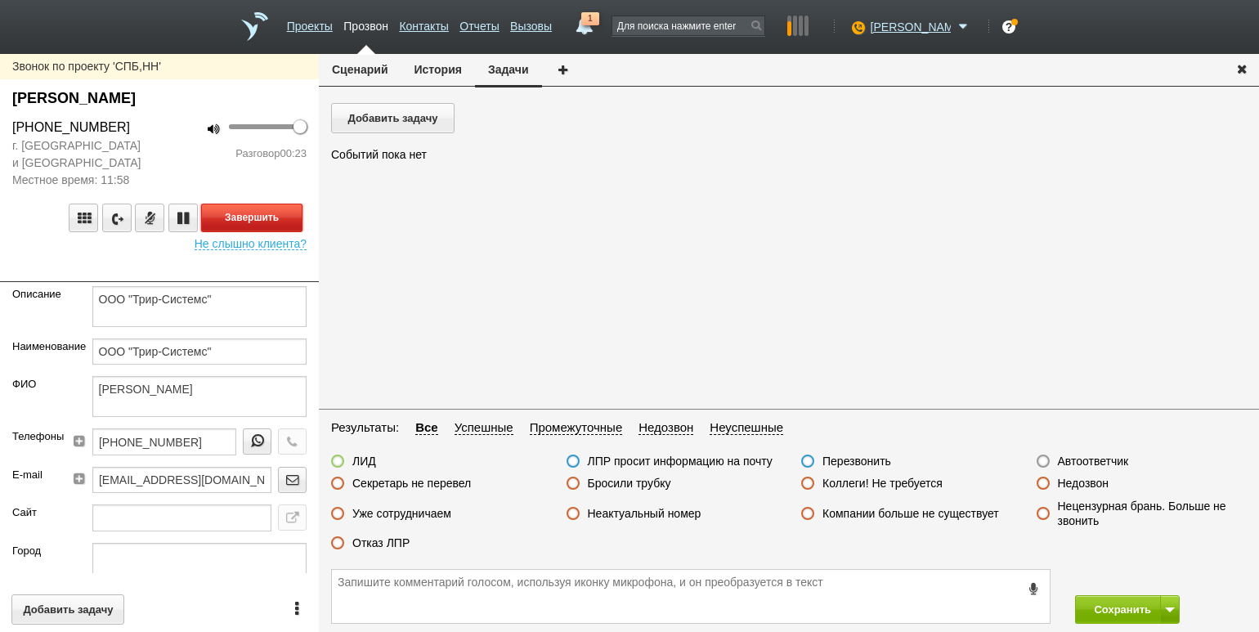
click at [249, 220] on button "Завершить" at bounding box center [251, 217] width 101 height 29
click at [383, 539] on label "Отказ ЛПР" at bounding box center [380, 542] width 57 height 15
click at [0, 0] on input "Отказ ЛПР" at bounding box center [0, 0] width 0 height 0
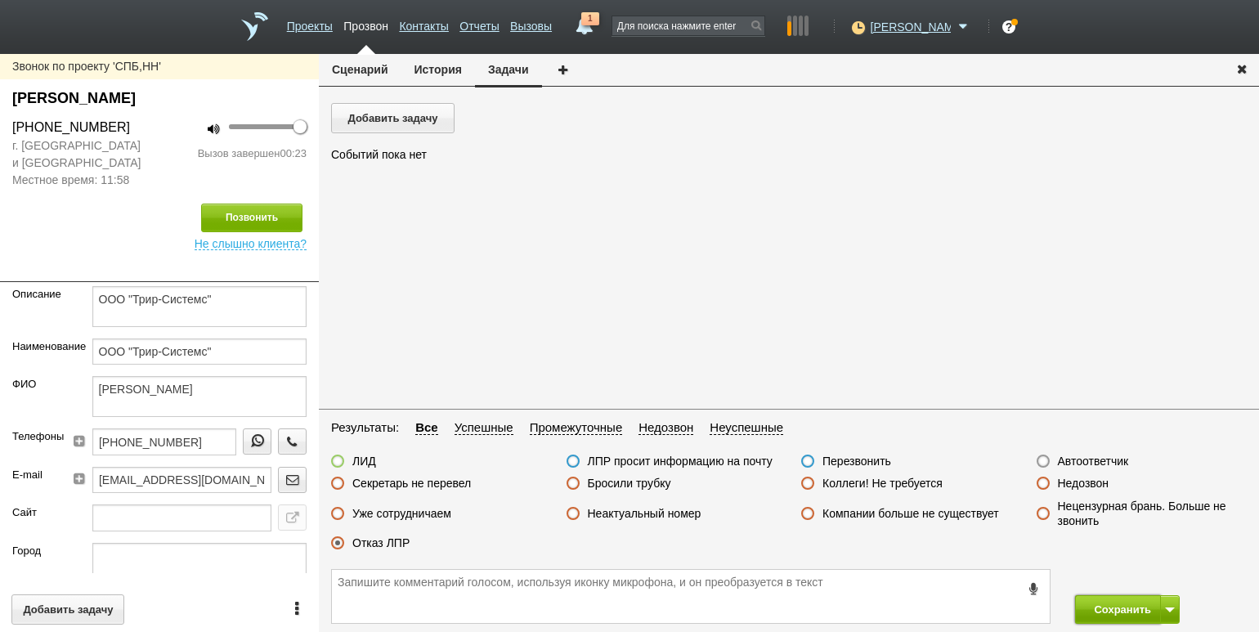
click at [1107, 608] on button "Сохранить" at bounding box center [1118, 609] width 86 height 29
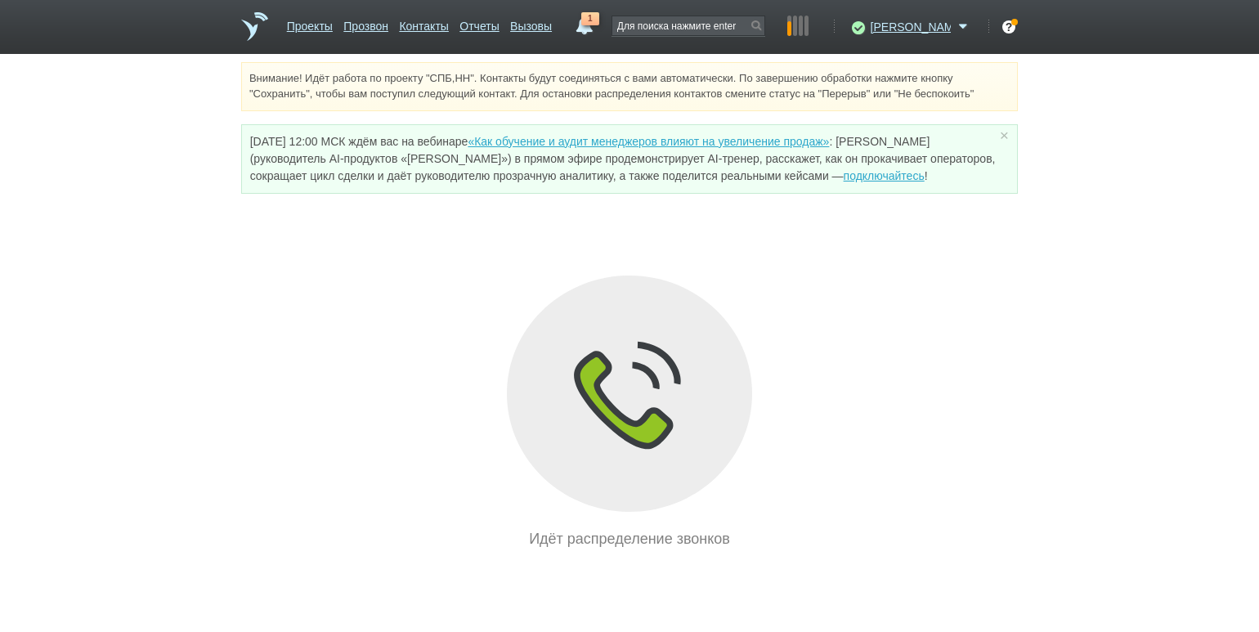
drag, startPoint x: 174, startPoint y: 195, endPoint x: 197, endPoint y: 186, distance: 24.3
click at [174, 195] on div "Внимание! Идёт работа по проекту "СПБ,НН". Контакты будут соединяться с вами ав…" at bounding box center [629, 306] width 1259 height 488
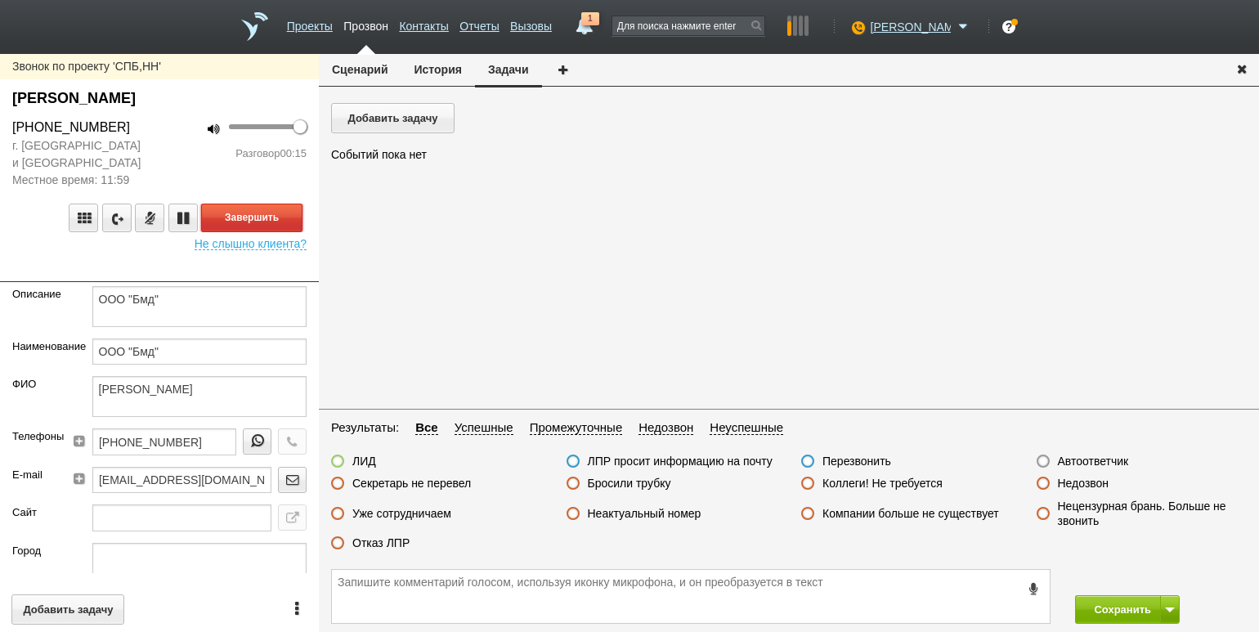
click at [290, 214] on button "Завершить" at bounding box center [251, 217] width 101 height 29
click at [390, 543] on label "Отказ ЛПР" at bounding box center [380, 542] width 57 height 15
click at [0, 0] on input "Отказ ЛПР" at bounding box center [0, 0] width 0 height 0
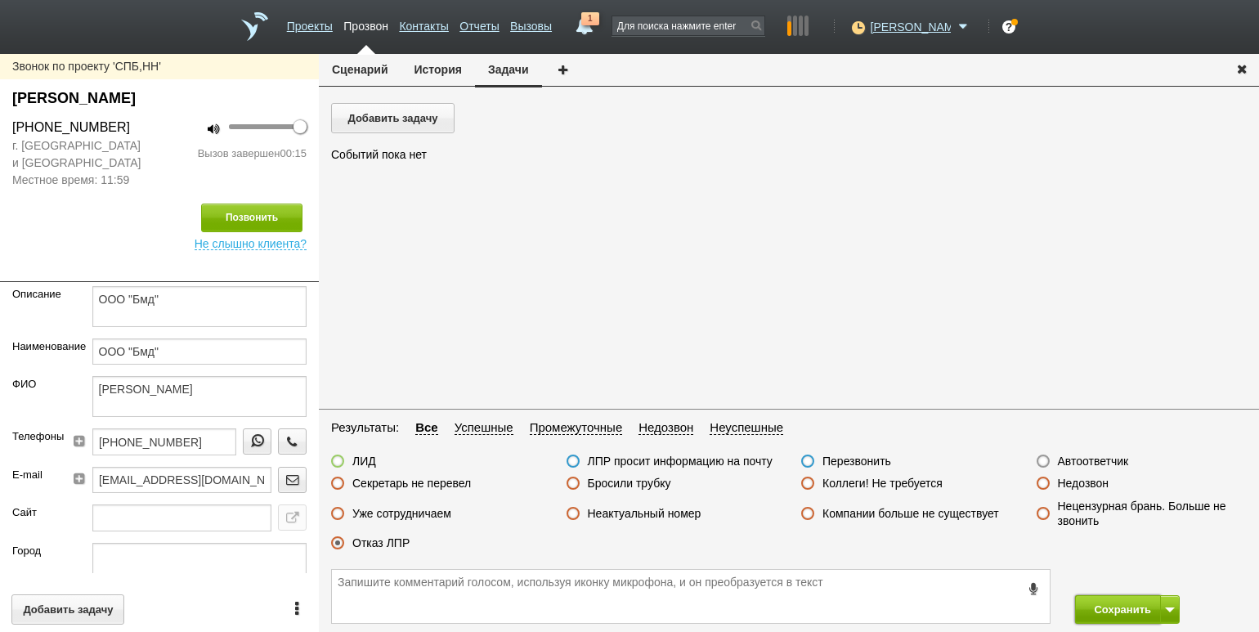
drag, startPoint x: 1087, startPoint y: 604, endPoint x: 1078, endPoint y: 601, distance: 9.6
click at [1085, 604] on button "Сохранить" at bounding box center [1118, 609] width 86 height 29
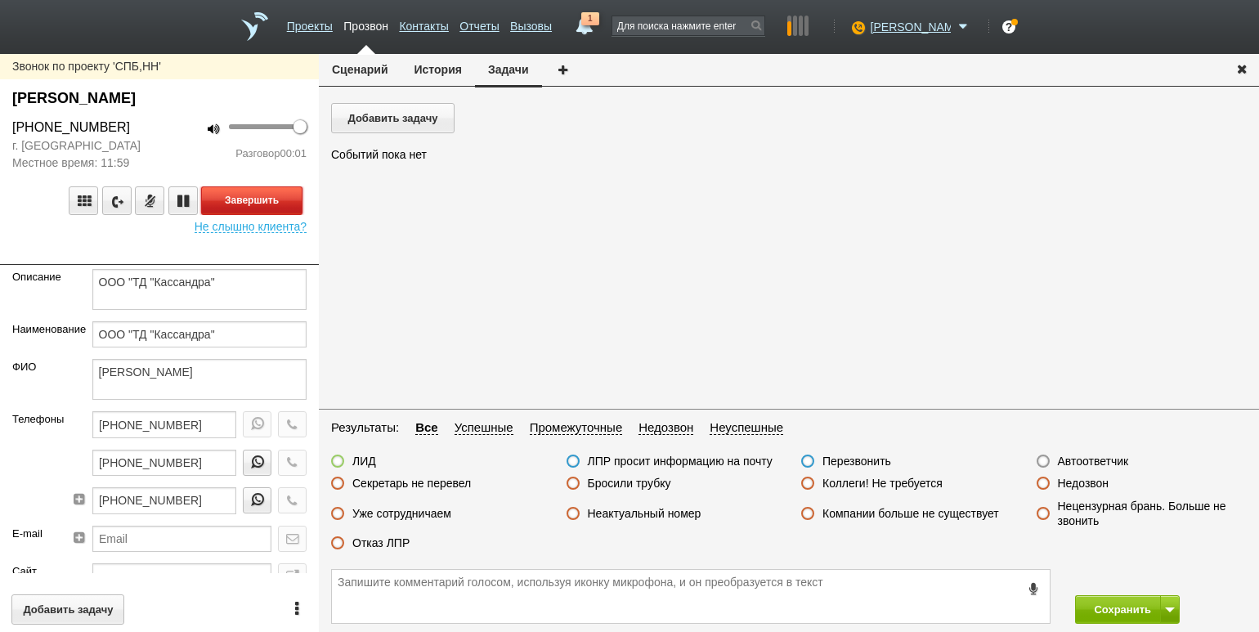
click at [296, 195] on button "Завершить" at bounding box center [251, 200] width 101 height 29
click at [1077, 464] on label "Автоответчик" at bounding box center [1093, 461] width 71 height 15
click at [0, 0] on input "Автоответчик" at bounding box center [0, 0] width 0 height 0
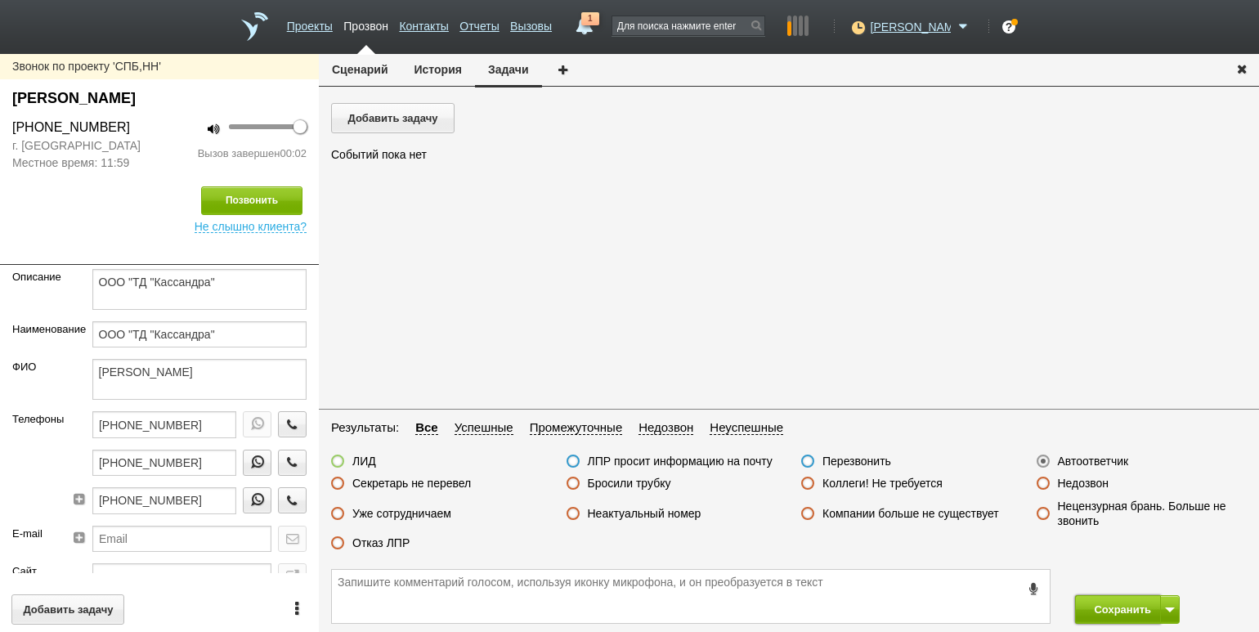
click at [1102, 606] on button "Сохранить" at bounding box center [1118, 609] width 86 height 29
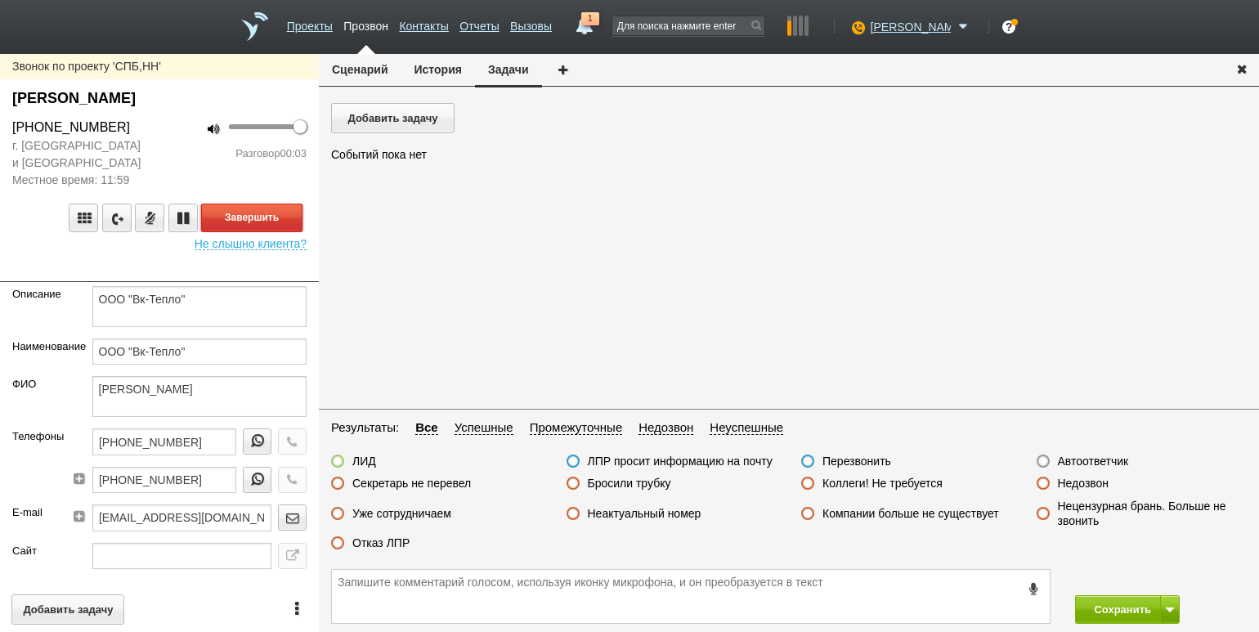
drag, startPoint x: 271, startPoint y: 210, endPoint x: 595, endPoint y: 324, distance: 343.8
click at [271, 210] on button "Завершить" at bounding box center [251, 217] width 101 height 29
click at [1081, 454] on label "Автоответчик" at bounding box center [1093, 461] width 71 height 15
click at [0, 0] on input "Автоответчик" at bounding box center [0, 0] width 0 height 0
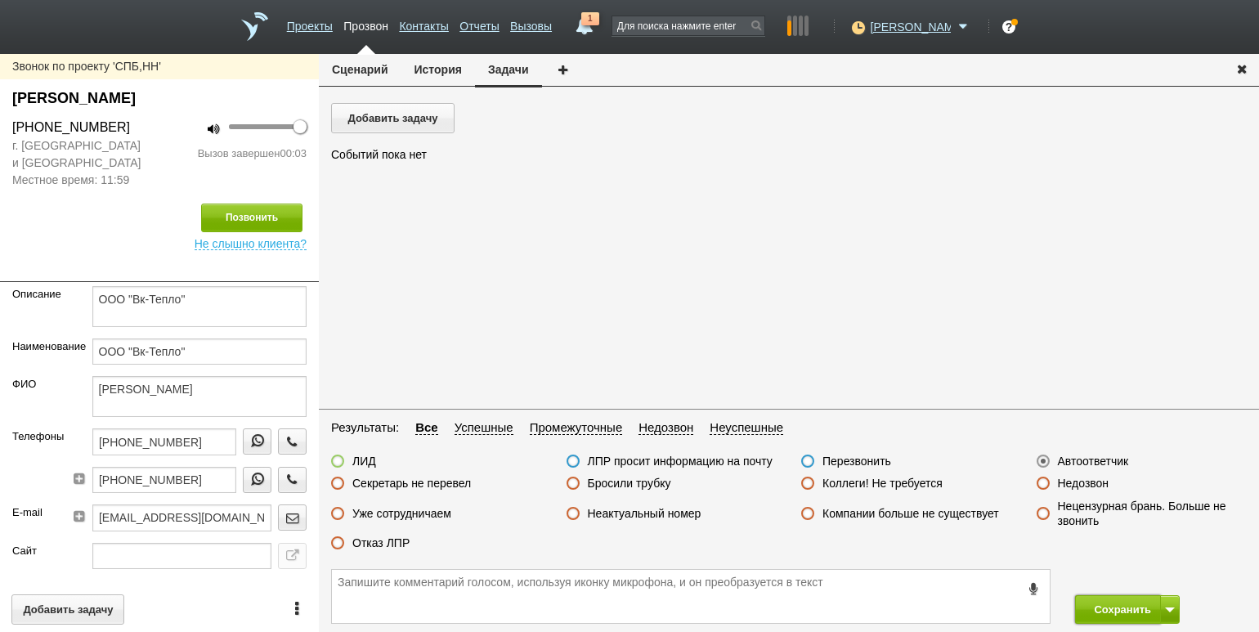
drag, startPoint x: 1102, startPoint y: 598, endPoint x: 1048, endPoint y: 519, distance: 95.9
click at [1102, 598] on button "Сохранить" at bounding box center [1118, 609] width 86 height 29
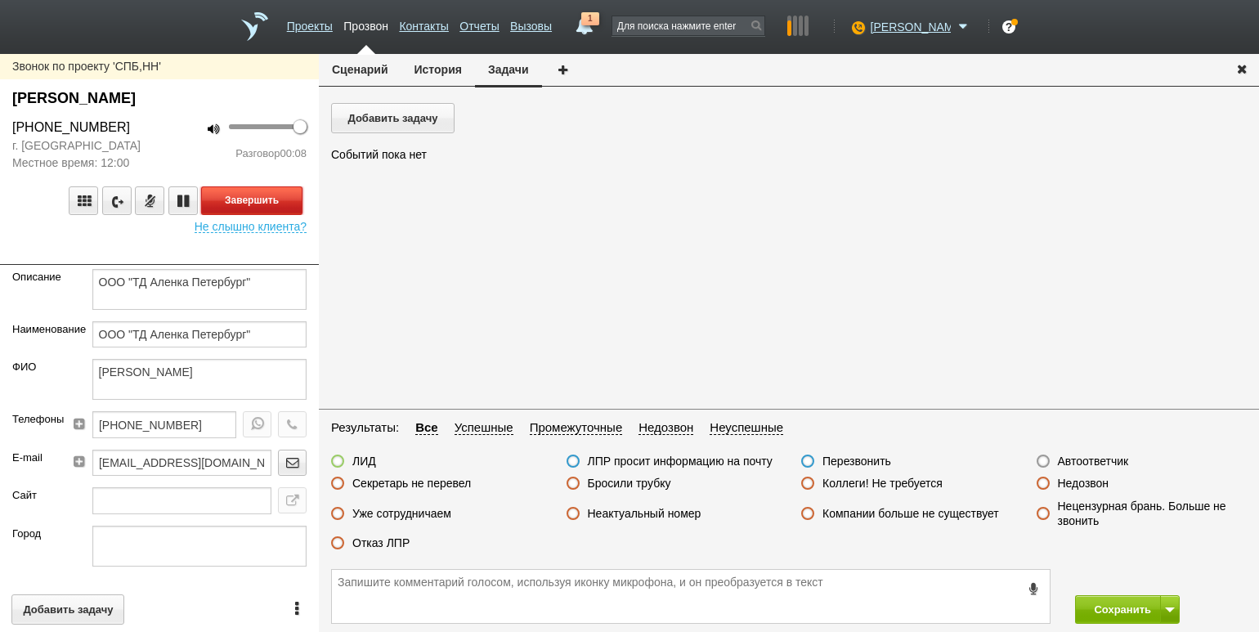
click at [215, 191] on button "Завершить" at bounding box center [251, 200] width 101 height 29
click at [419, 542] on div "Отказ ЛПР" at bounding box center [436, 543] width 235 height 17
click at [388, 539] on label "Отказ ЛПР" at bounding box center [380, 542] width 57 height 15
click at [0, 0] on input "Отказ ЛПР" at bounding box center [0, 0] width 0 height 0
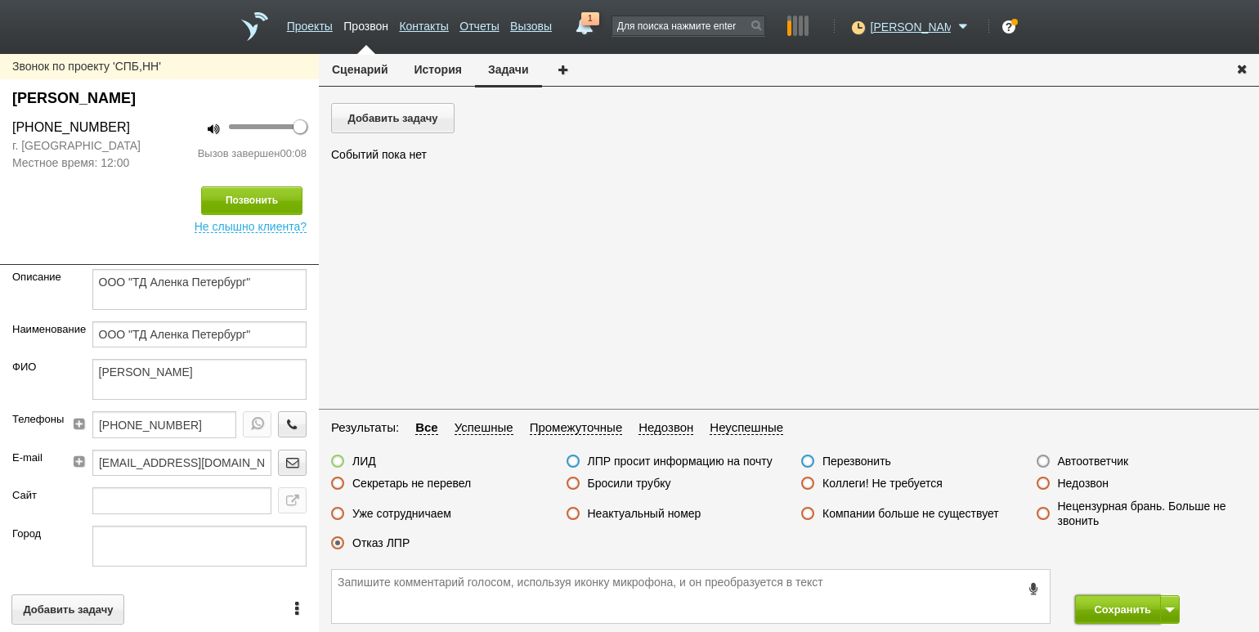
click at [1109, 610] on button "Сохранить" at bounding box center [1118, 609] width 86 height 29
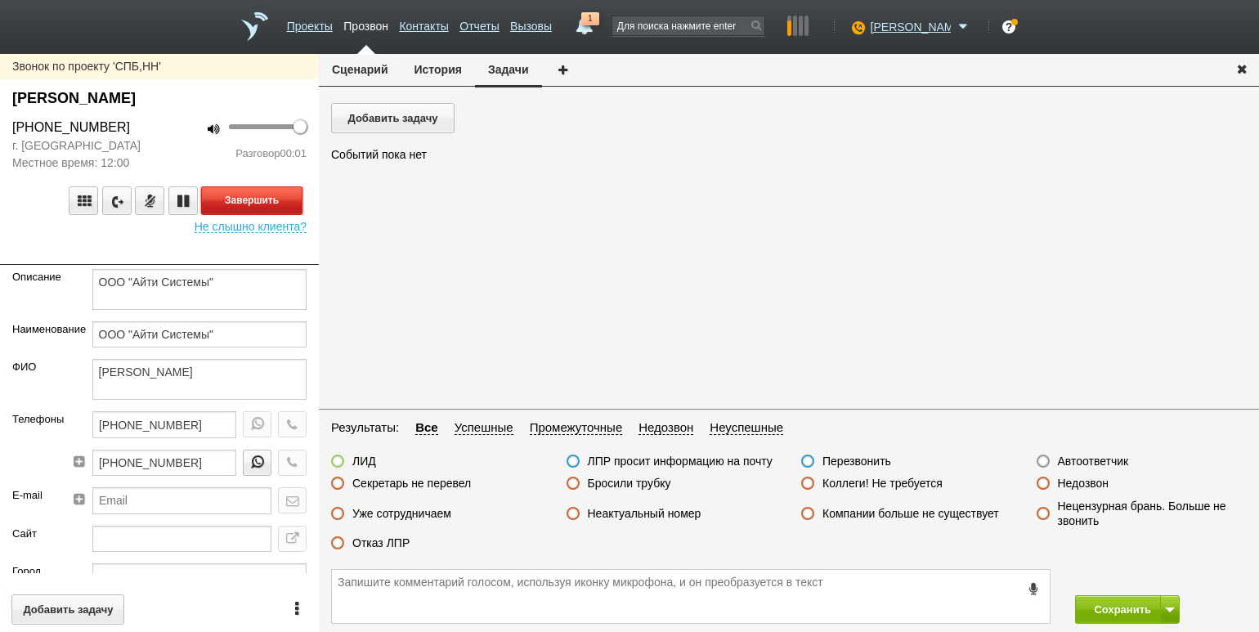
click at [237, 196] on button "Завершить" at bounding box center [251, 200] width 101 height 29
click at [1087, 486] on label "Недозвон" at bounding box center [1083, 483] width 51 height 15
click at [0, 0] on input "Недозвон" at bounding box center [0, 0] width 0 height 0
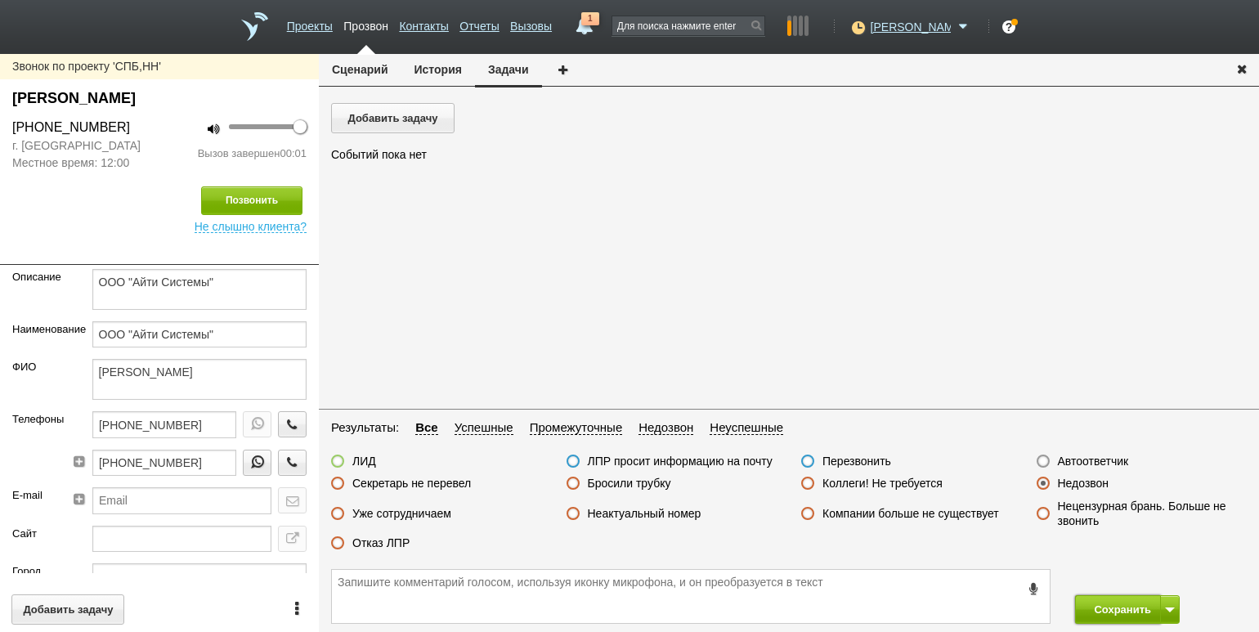
click at [1104, 601] on button "Сохранить" at bounding box center [1118, 609] width 86 height 29
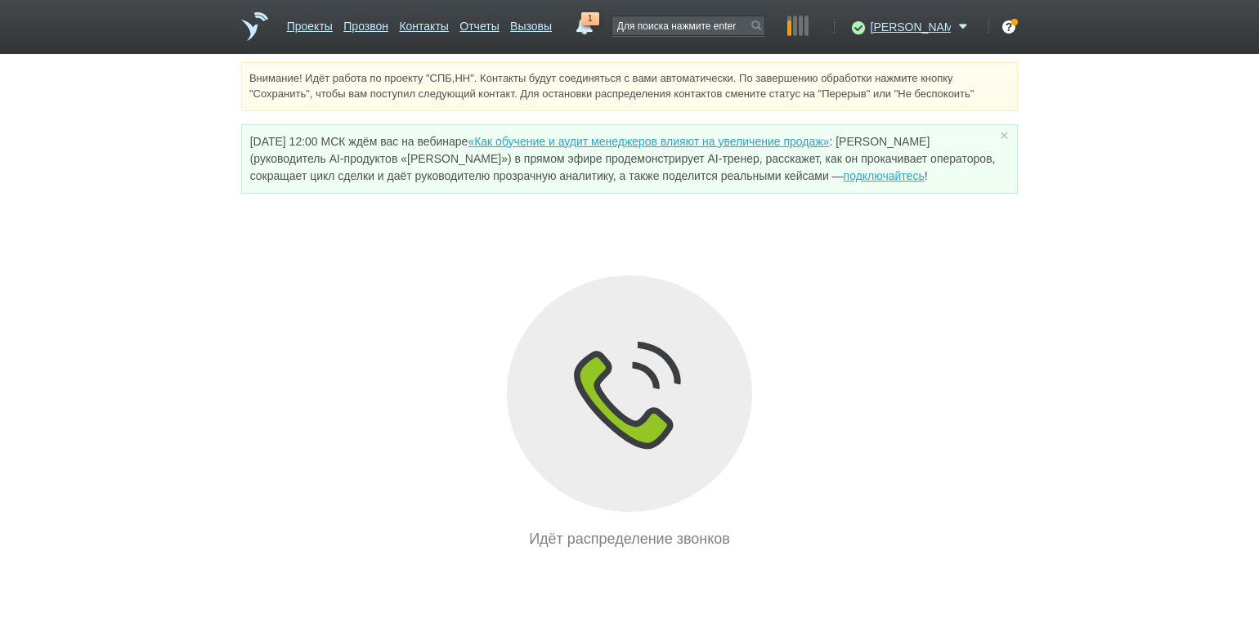
click at [213, 178] on div "Внимание! Идёт работа по проекту "СПБ,НН". Контакты будут соединяться с вами ав…" at bounding box center [629, 306] width 1259 height 488
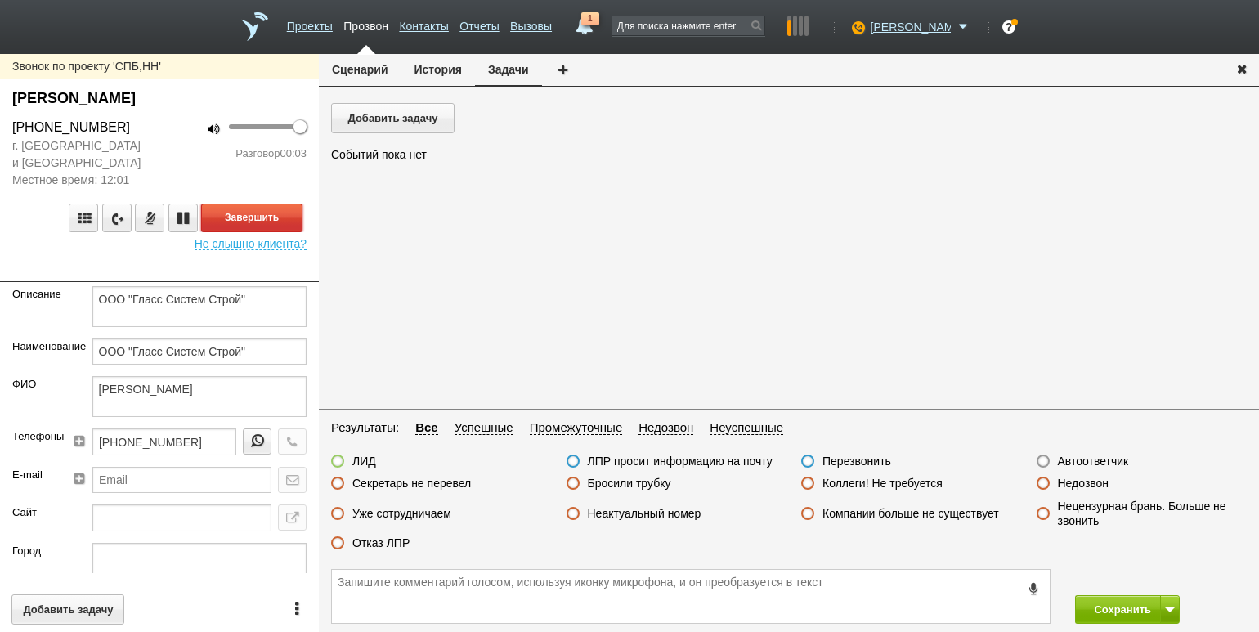
click at [233, 213] on button "Завершить" at bounding box center [251, 217] width 101 height 29
drag, startPoint x: 1076, startPoint y: 464, endPoint x: 1105, endPoint y: 490, distance: 38.8
click at [1076, 464] on label "Автоответчик" at bounding box center [1093, 461] width 71 height 15
click at [0, 0] on input "Автоответчик" at bounding box center [0, 0] width 0 height 0
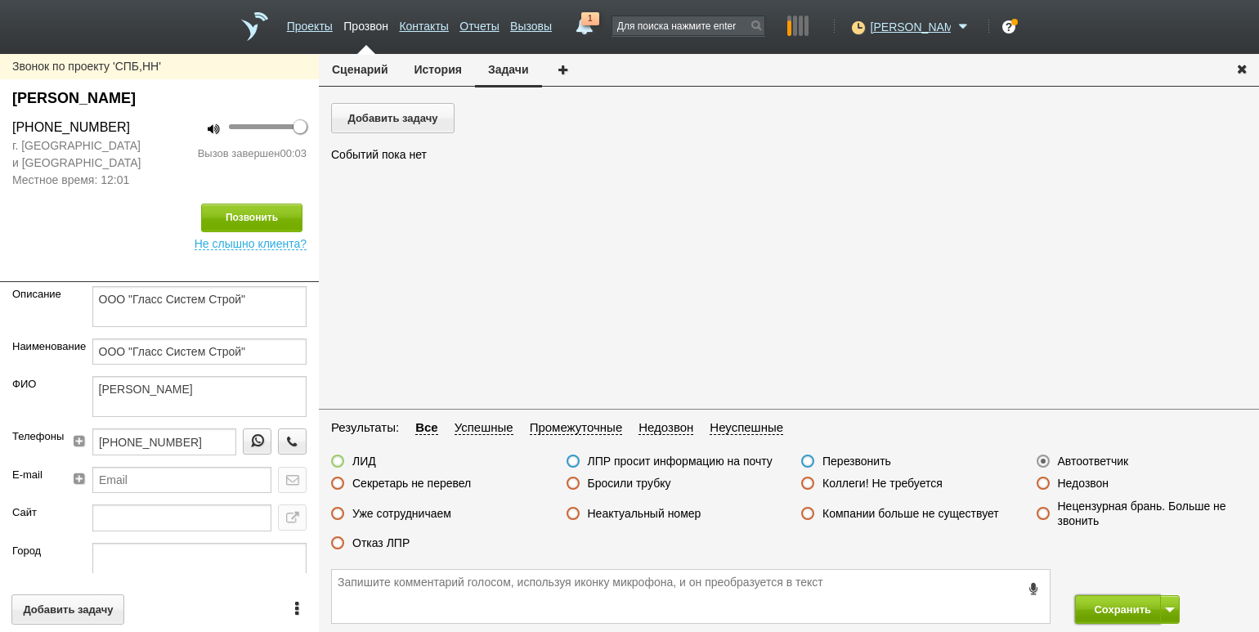
click at [1099, 597] on button "Сохранить" at bounding box center [1118, 609] width 86 height 29
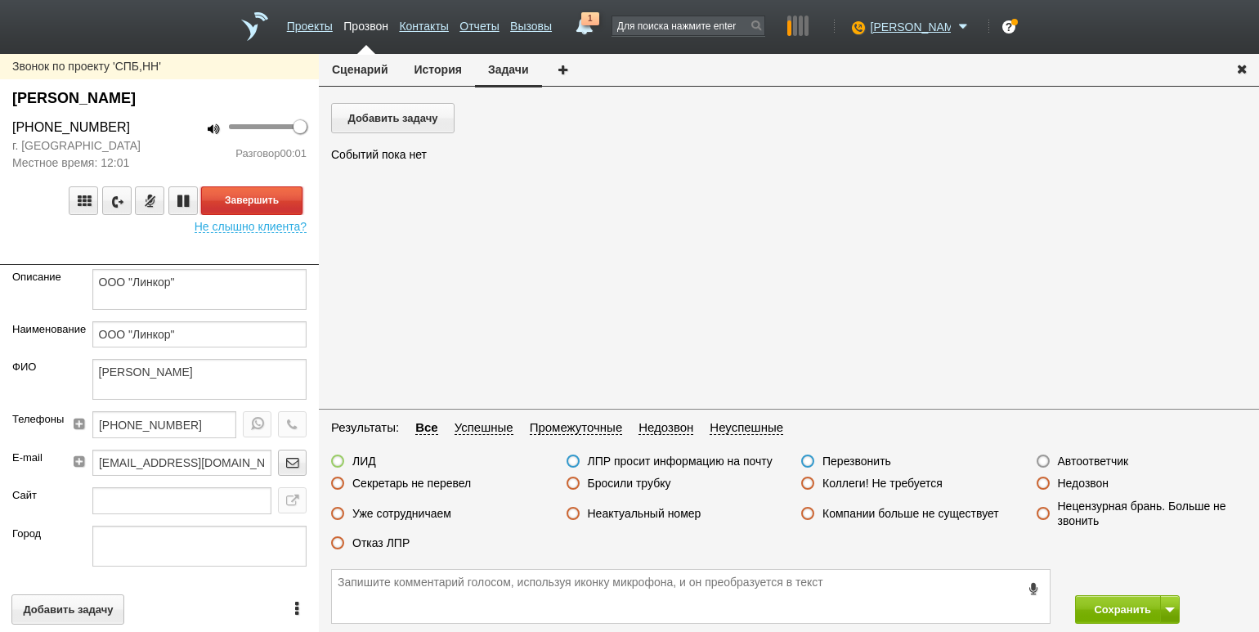
drag, startPoint x: 278, startPoint y: 206, endPoint x: 305, endPoint y: 212, distance: 27.6
click at [278, 206] on button "Завершить" at bounding box center [251, 200] width 101 height 29
click at [1092, 461] on label "Автоответчик" at bounding box center [1093, 461] width 71 height 15
click at [0, 0] on input "Автоответчик" at bounding box center [0, 0] width 0 height 0
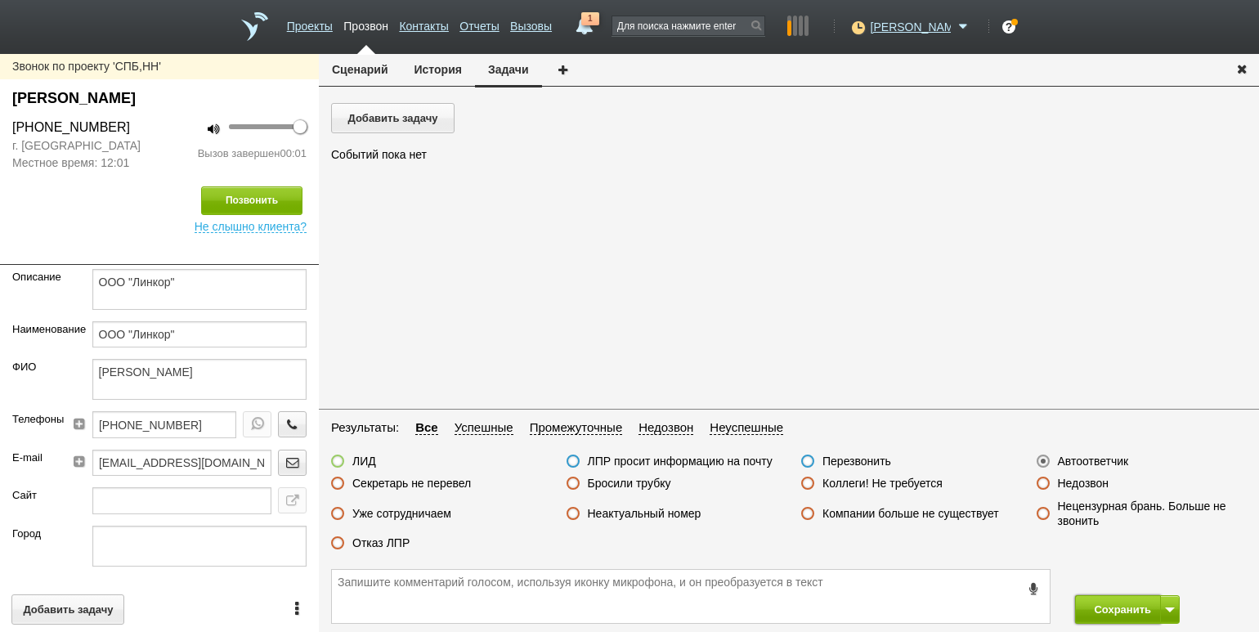
click at [1113, 597] on button "Сохранить" at bounding box center [1118, 609] width 86 height 29
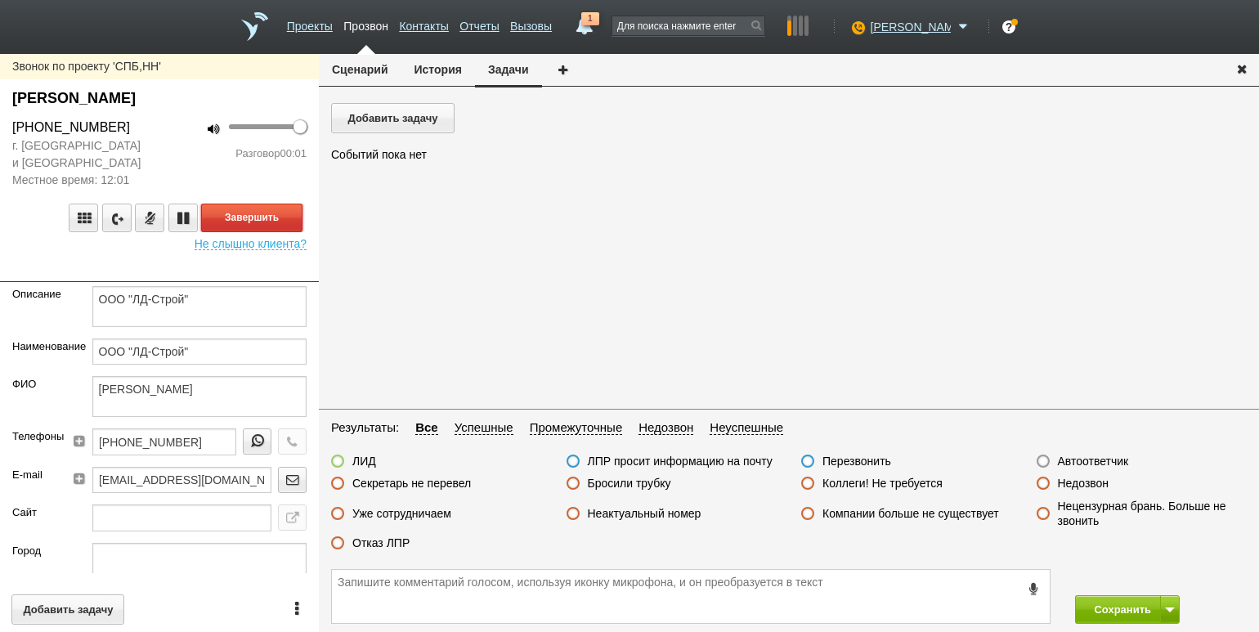
drag, startPoint x: 216, startPoint y: 208, endPoint x: 232, endPoint y: 214, distance: 17.6
click at [216, 208] on button "Завершить" at bounding box center [251, 217] width 101 height 29
click at [1102, 459] on label "Автоответчик" at bounding box center [1093, 461] width 71 height 15
click at [0, 0] on input "Автоответчик" at bounding box center [0, 0] width 0 height 0
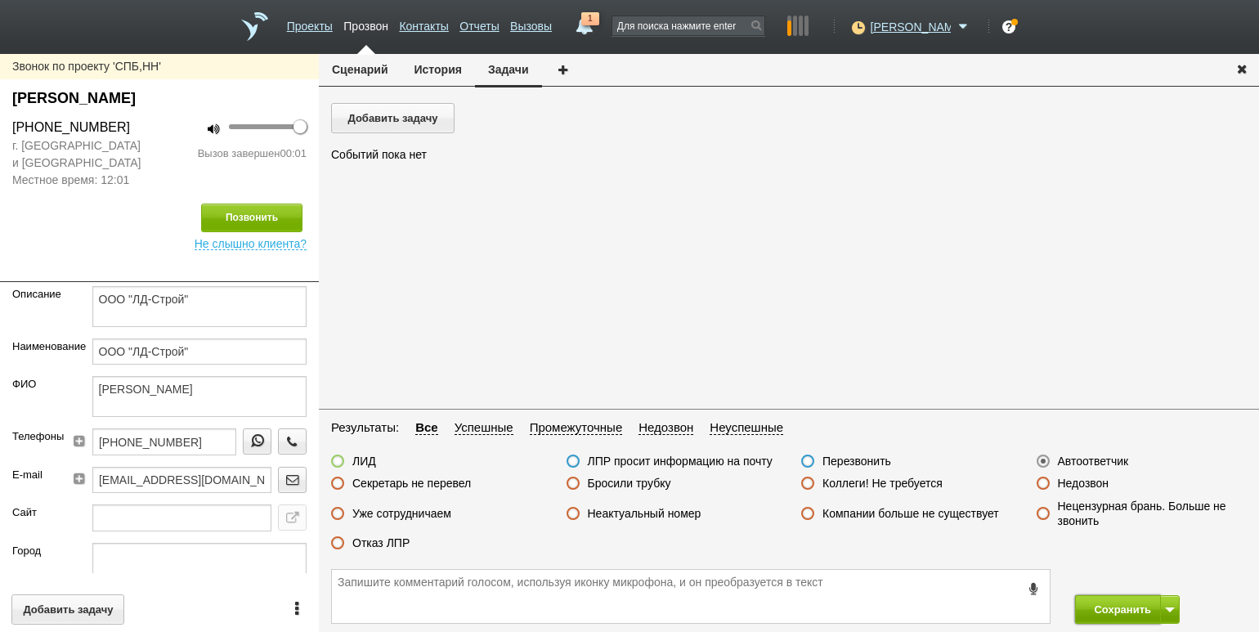
click at [1115, 610] on button "Сохранить" at bounding box center [1118, 609] width 86 height 29
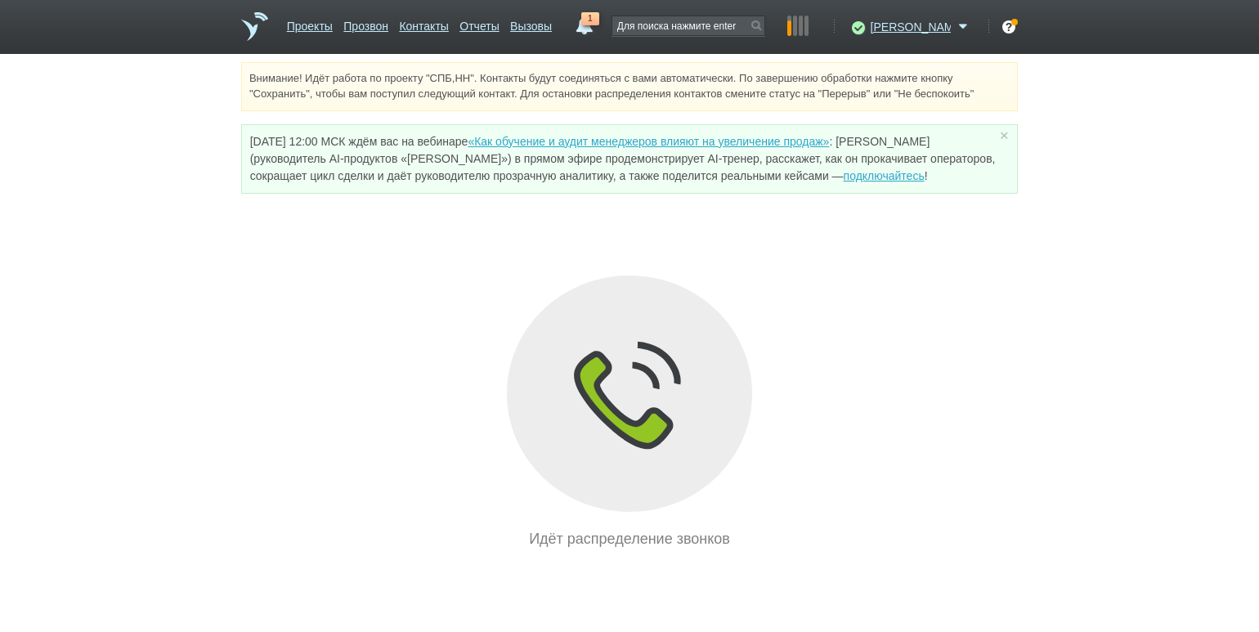
click at [150, 290] on div "Внимание! Идёт работа по проекту "СПБ,НН". Контакты будут соединяться с вами ав…" at bounding box center [629, 306] width 1259 height 488
click at [499, 25] on link "Отчеты" at bounding box center [478, 23] width 39 height 24
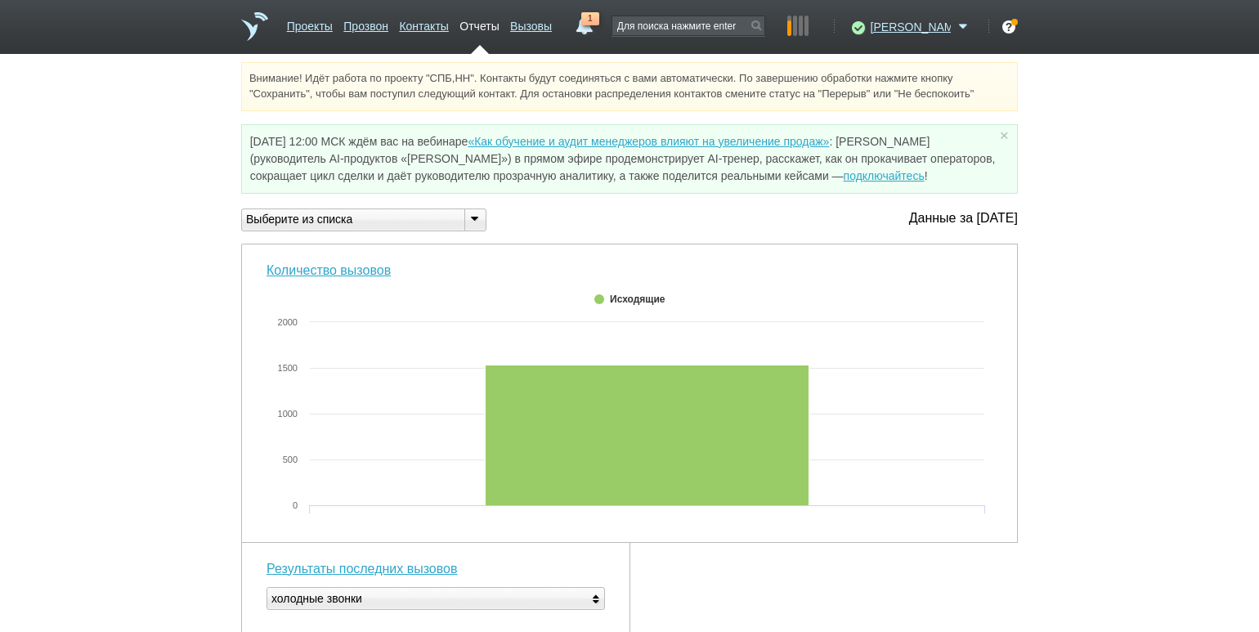
click at [479, 220] on icon at bounding box center [474, 218] width 18 height 12
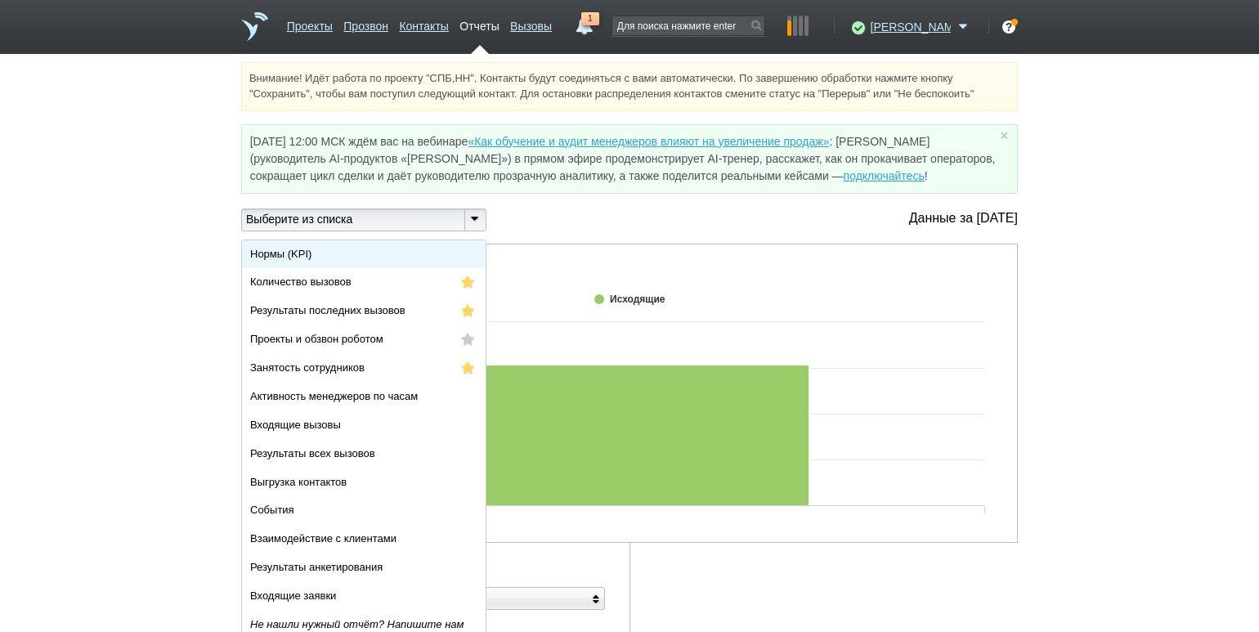
click at [445, 250] on li "Нормы (KPI)" at bounding box center [364, 254] width 244 height 29
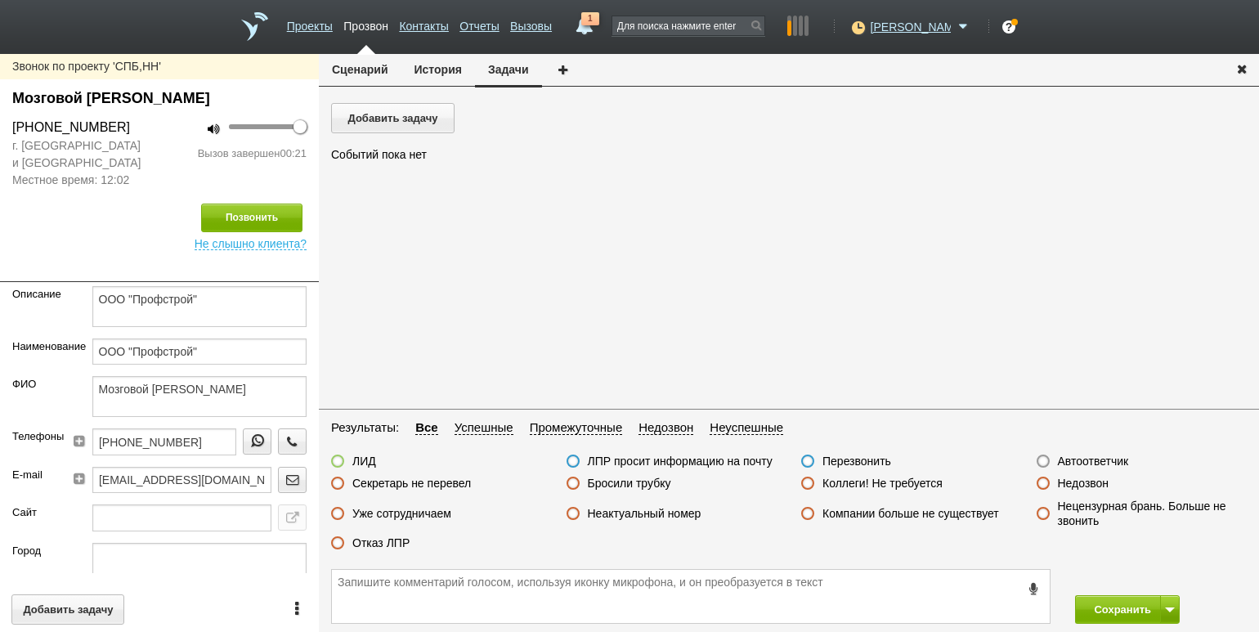
drag, startPoint x: 393, startPoint y: 544, endPoint x: 404, endPoint y: 543, distance: 10.7
click at [393, 544] on label "Отказ ЛПР" at bounding box center [380, 542] width 57 height 15
click at [0, 0] on input "Отказ ЛПР" at bounding box center [0, 0] width 0 height 0
click at [1090, 601] on button "Сохранить" at bounding box center [1118, 609] width 86 height 29
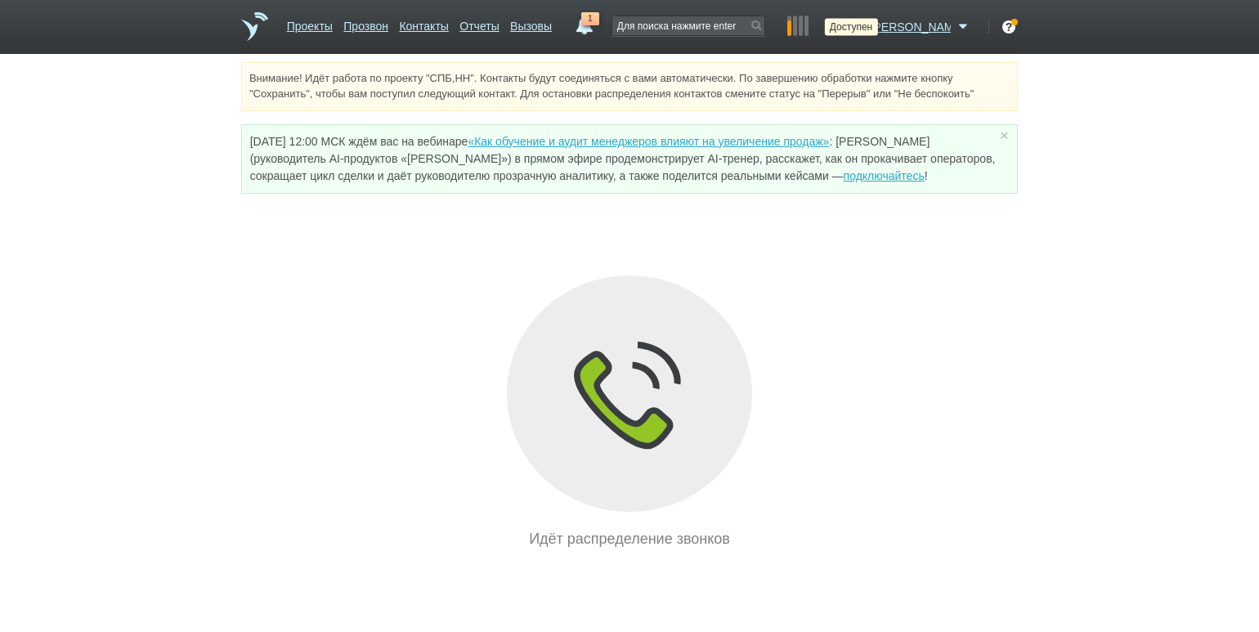
click at [867, 29] on icon at bounding box center [856, 27] width 22 height 16
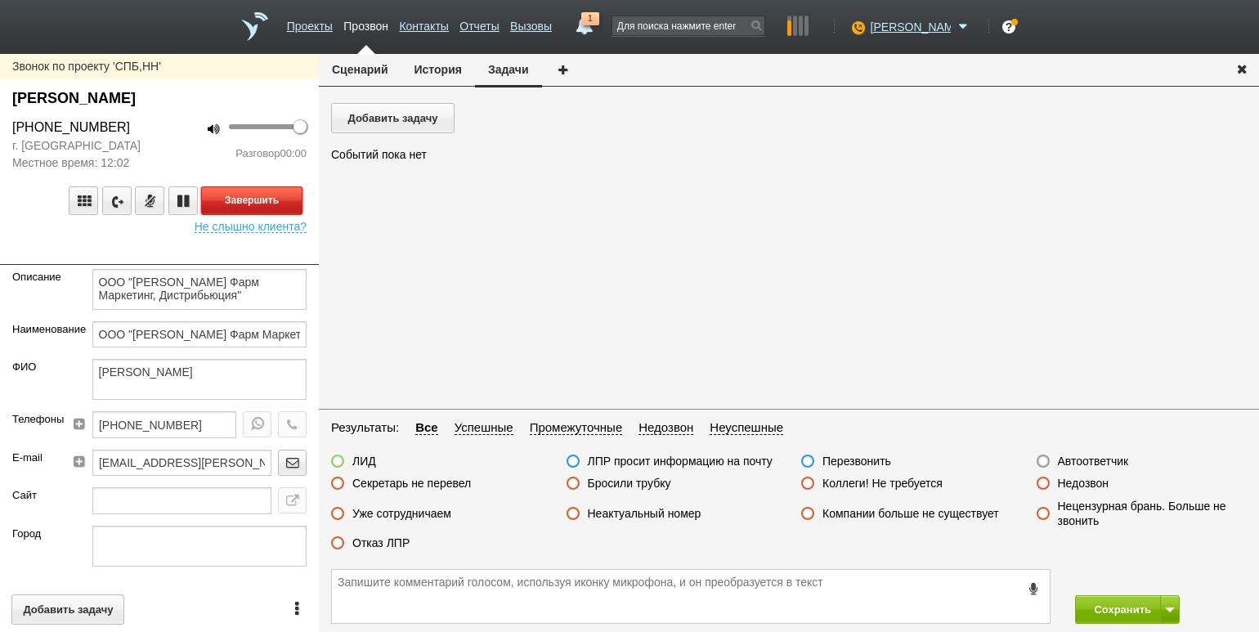
click at [257, 207] on button "Завершить" at bounding box center [251, 200] width 101 height 29
click at [1069, 464] on label "Автоответчик" at bounding box center [1093, 461] width 71 height 15
click at [0, 0] on input "Автоответчик" at bounding box center [0, 0] width 0 height 0
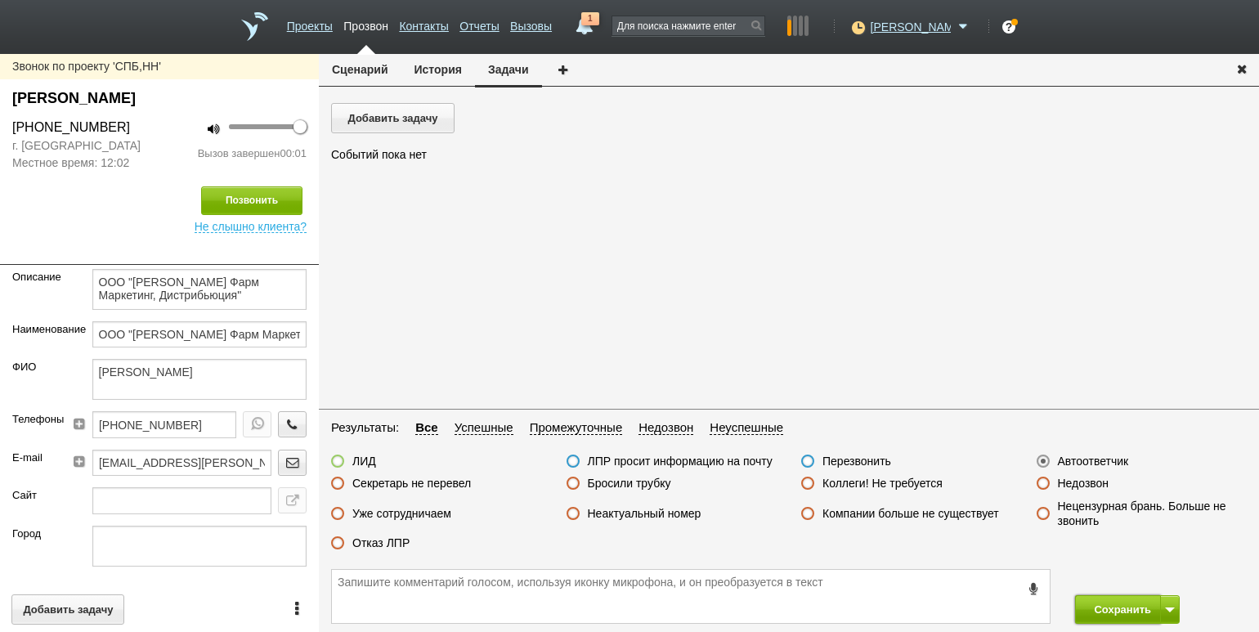
click at [1117, 613] on button "Сохранить" at bounding box center [1118, 609] width 86 height 29
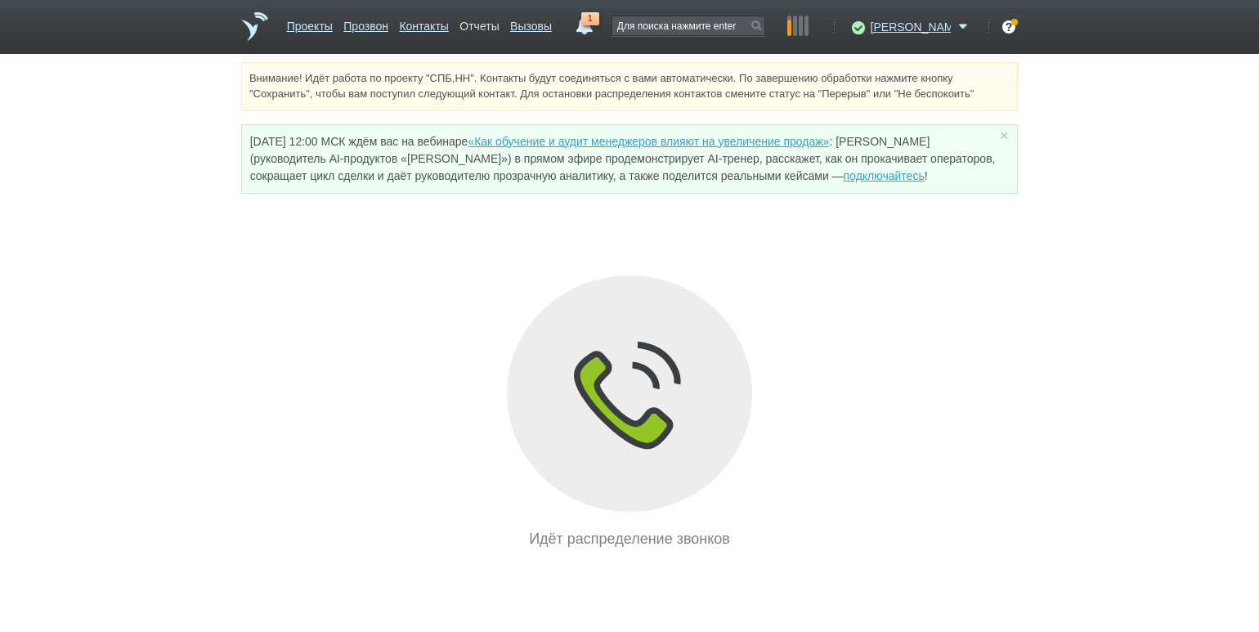
click at [499, 25] on link "Отчеты" at bounding box center [478, 23] width 39 height 24
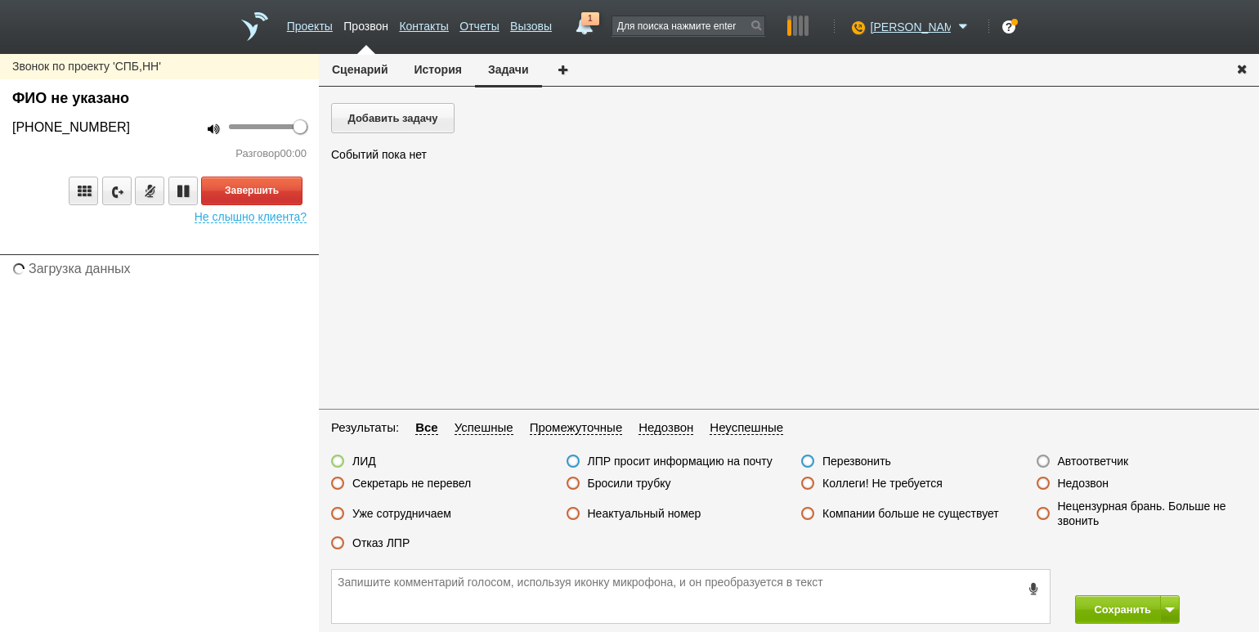
click at [471, 213] on div "Добавить задачу [PERSON_NAME] пока нет" at bounding box center [789, 254] width 940 height 302
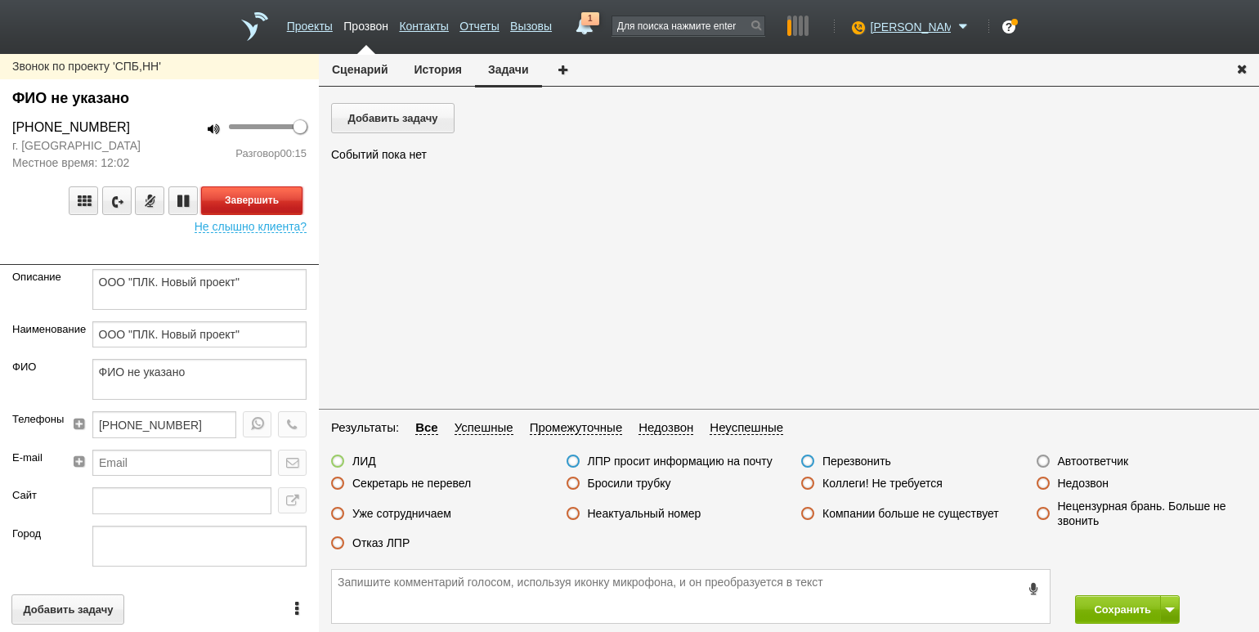
click at [275, 208] on button "Завершить" at bounding box center [251, 200] width 101 height 29
drag, startPoint x: 433, startPoint y: 487, endPoint x: 476, endPoint y: 493, distance: 43.7
click at [433, 487] on label "Секретарь не перевел" at bounding box center [411, 483] width 119 height 15
click at [0, 0] on input "Секретарь не перевел" at bounding box center [0, 0] width 0 height 0
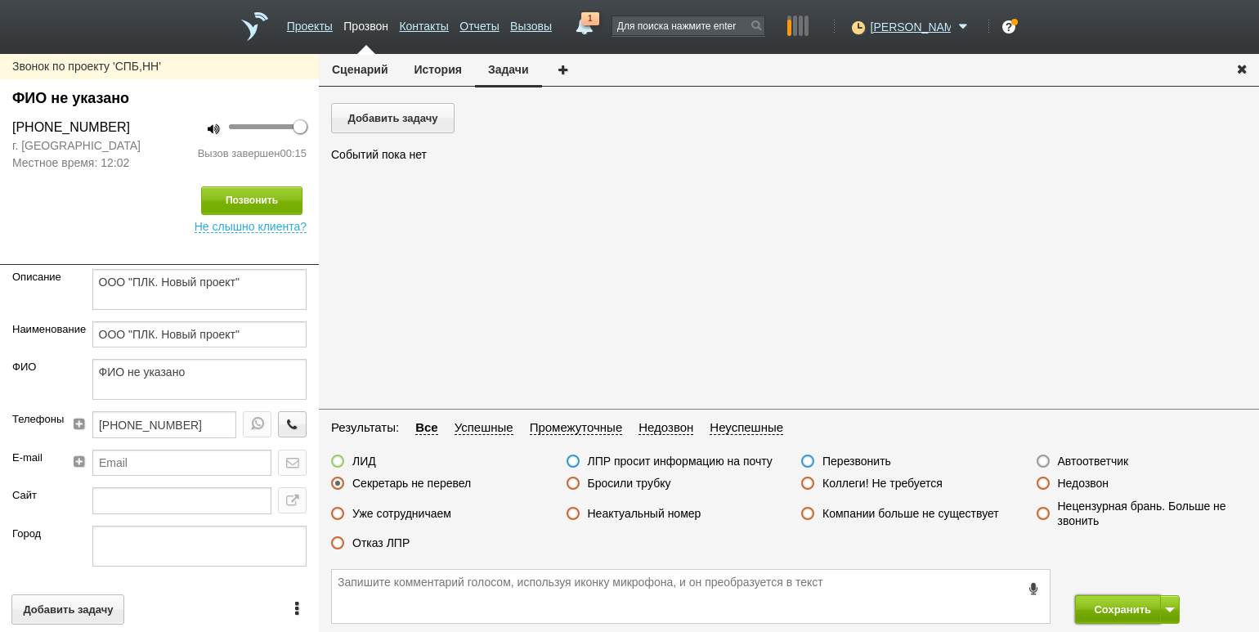
click at [1102, 611] on button "Сохранить" at bounding box center [1118, 609] width 86 height 29
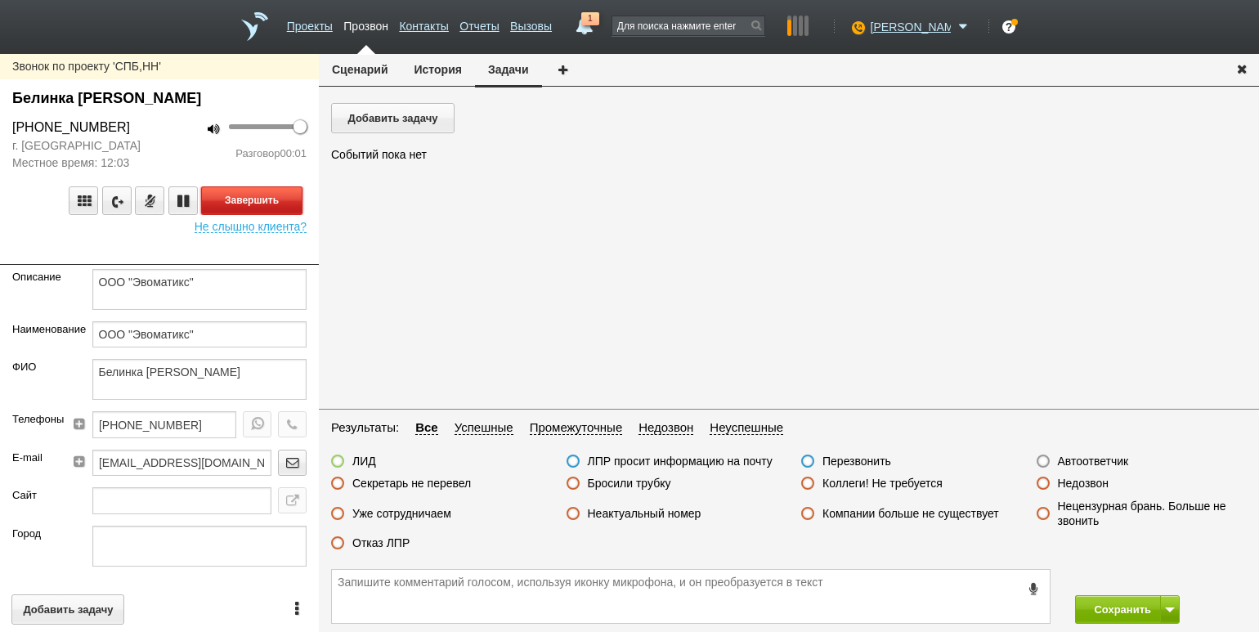
click at [260, 200] on button "Завершить" at bounding box center [251, 200] width 101 height 29
click at [1084, 454] on label "Автоответчик" at bounding box center [1093, 461] width 71 height 15
click at [0, 0] on input "Автоответчик" at bounding box center [0, 0] width 0 height 0
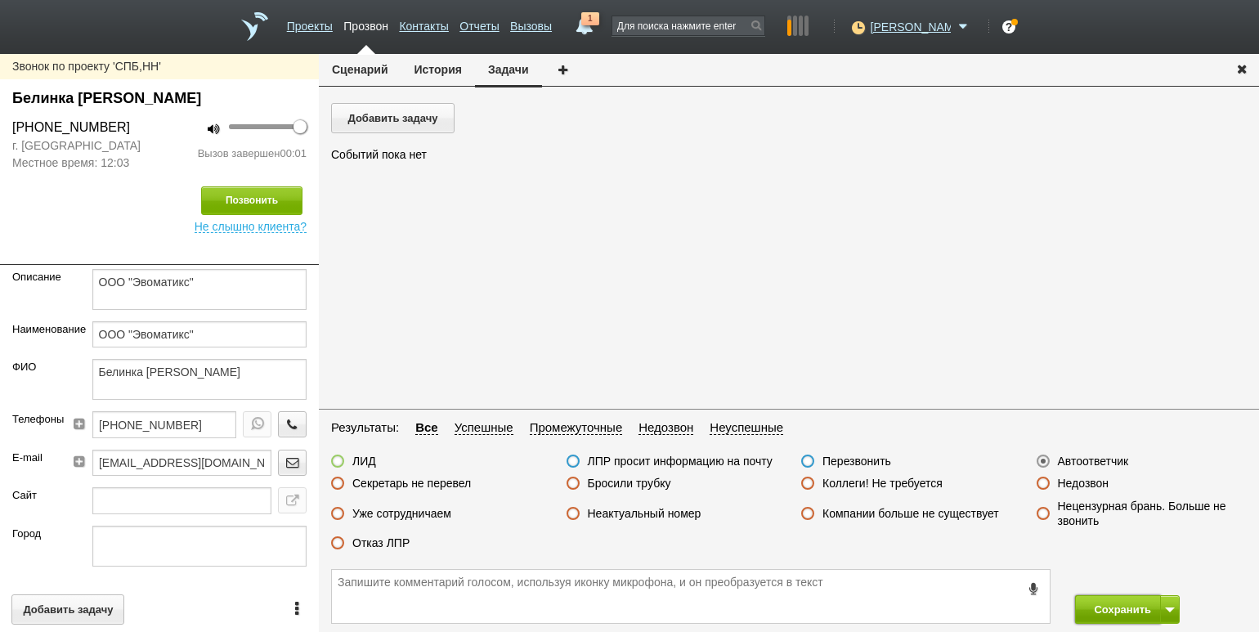
click at [1093, 606] on button "Сохранить" at bounding box center [1118, 609] width 86 height 29
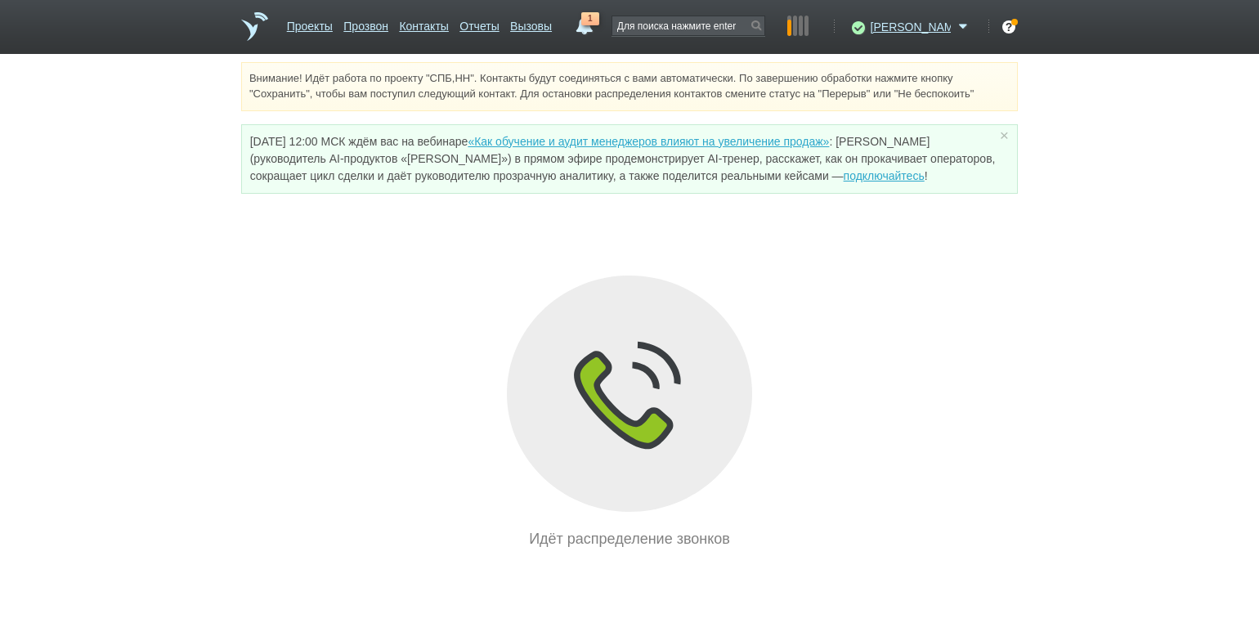
click at [173, 200] on div "Внимание! Идёт работа по проекту "СПБ,НН". Контакты будут соединяться с вами ав…" at bounding box center [629, 306] width 1259 height 488
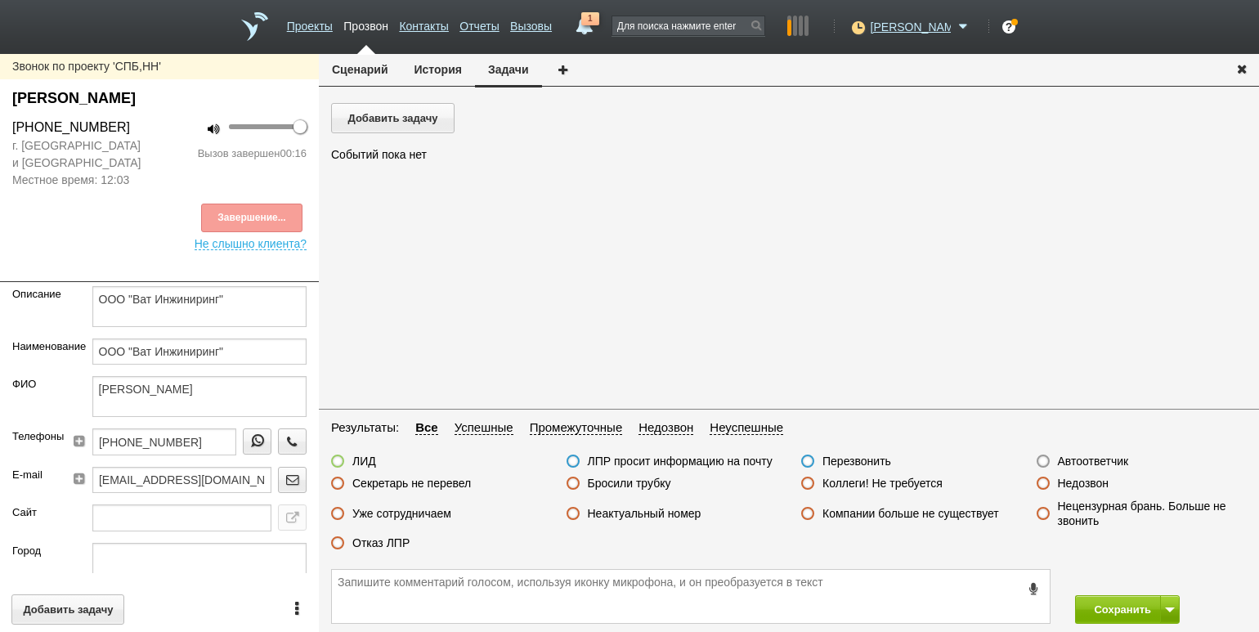
drag, startPoint x: 381, startPoint y: 545, endPoint x: 393, endPoint y: 545, distance: 12.3
click at [381, 545] on label "Отказ ЛПР" at bounding box center [380, 542] width 57 height 15
click at [0, 0] on input "Отказ ЛПР" at bounding box center [0, 0] width 0 height 0
click at [1107, 608] on button "Сохранить" at bounding box center [1118, 609] width 86 height 29
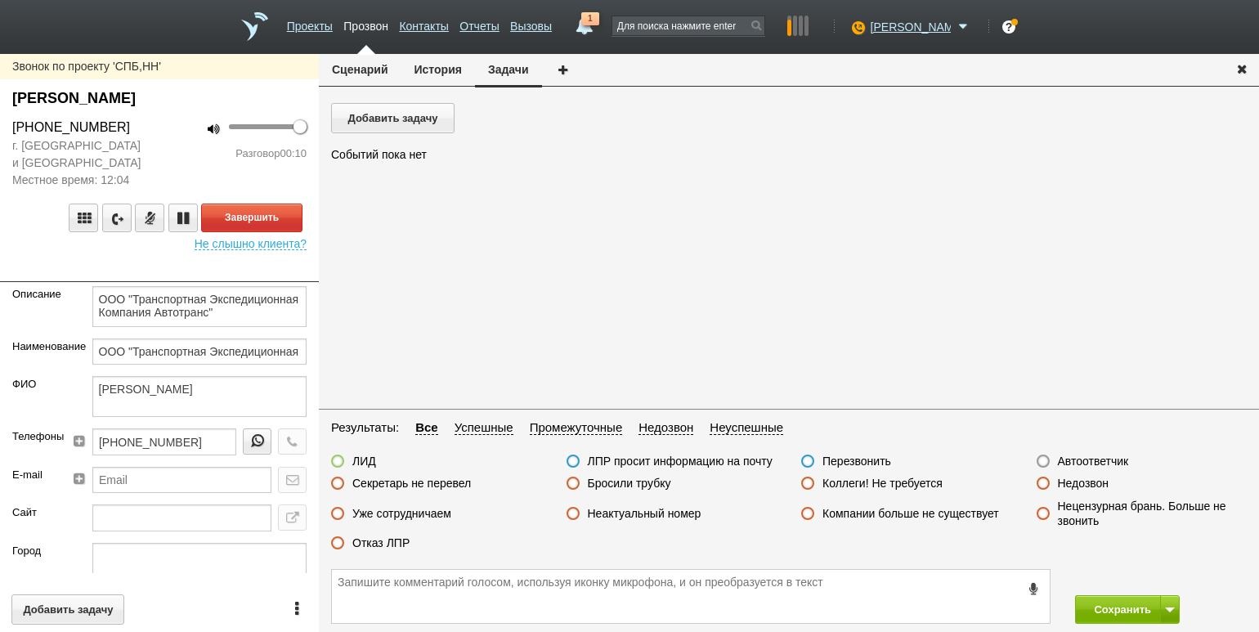
click at [190, 159] on div "Разговор 00:10" at bounding box center [239, 153] width 135 height 16
click at [244, 221] on button "Завершить" at bounding box center [251, 217] width 101 height 29
drag, startPoint x: 373, startPoint y: 539, endPoint x: 458, endPoint y: 555, distance: 85.6
click at [376, 539] on label "Отказ ЛПР" at bounding box center [380, 542] width 57 height 15
click at [405, 545] on label "Отказ ЛПР" at bounding box center [380, 542] width 57 height 15
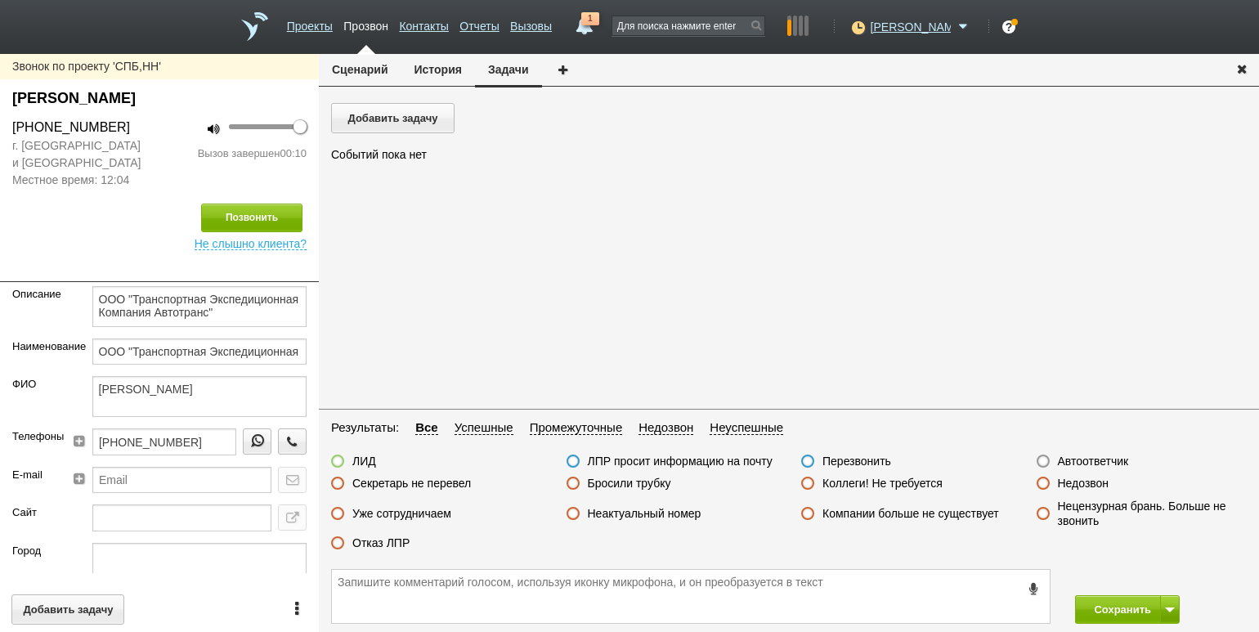
click at [0, 0] on input "Отказ ЛПР" at bounding box center [0, 0] width 0 height 0
drag, startPoint x: 1118, startPoint y: 608, endPoint x: 1067, endPoint y: 565, distance: 66.7
click at [1117, 608] on button "Сохранить" at bounding box center [1118, 609] width 86 height 29
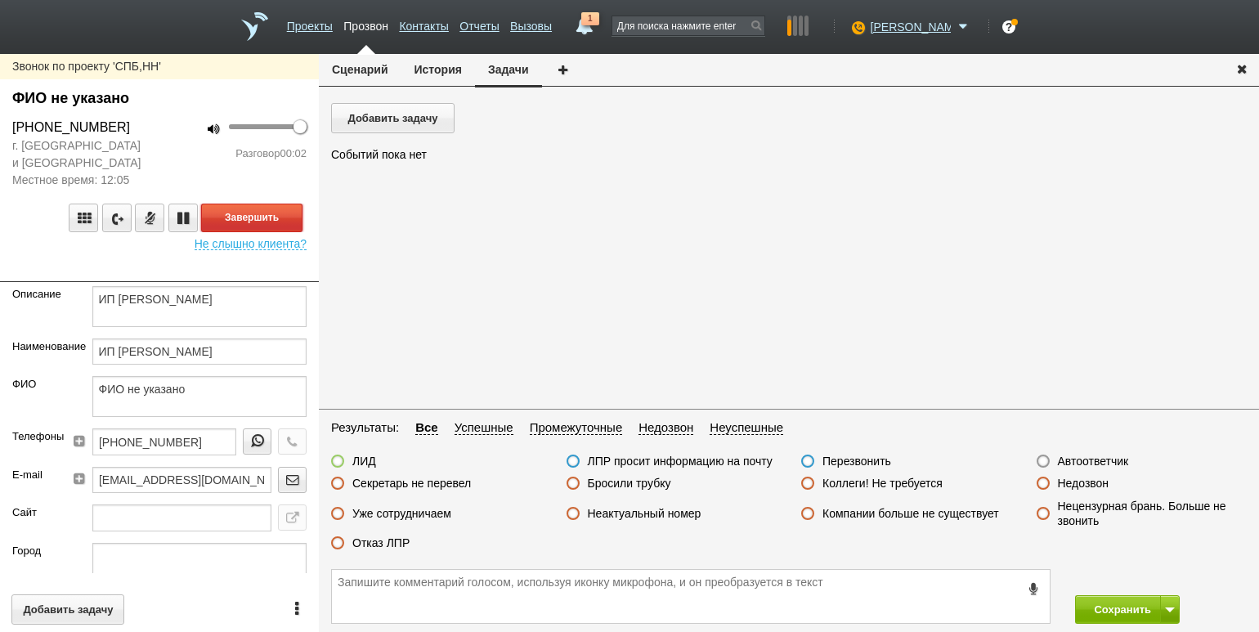
drag, startPoint x: 275, startPoint y: 221, endPoint x: 409, endPoint y: 271, distance: 143.5
click at [275, 221] on button "Завершить" at bounding box center [251, 217] width 101 height 29
click at [1084, 467] on label "Автоответчик" at bounding box center [1093, 461] width 71 height 15
click at [0, 0] on input "Автоответчик" at bounding box center [0, 0] width 0 height 0
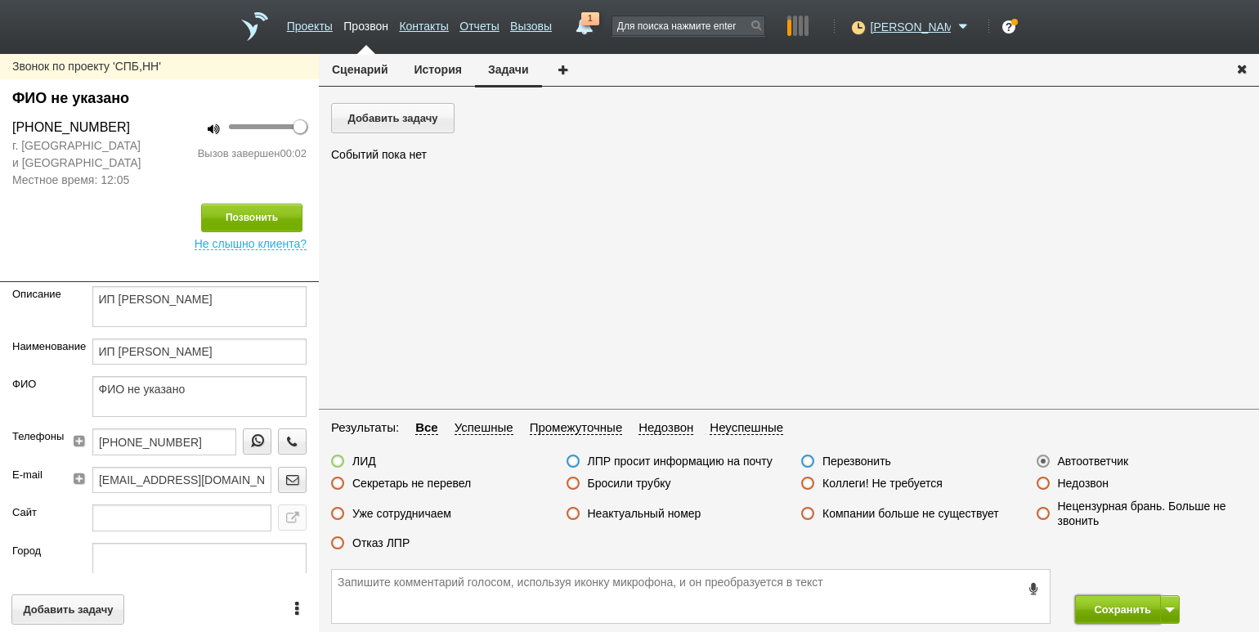
click at [1118, 601] on button "Сохранить" at bounding box center [1118, 609] width 86 height 29
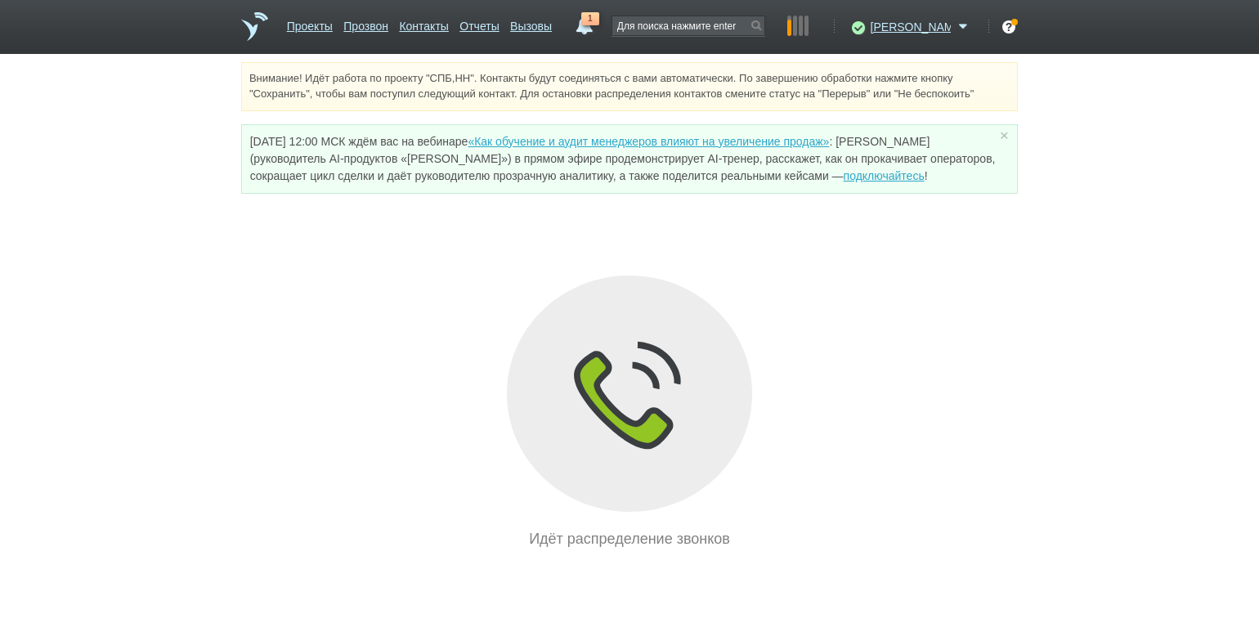
click at [105, 203] on div "Внимание! Идёт работа по проекту "СПБ,НН". Контакты будут соединяться с вами ав…" at bounding box center [629, 306] width 1259 height 488
click at [499, 25] on link "Отчеты" at bounding box center [478, 23] width 39 height 24
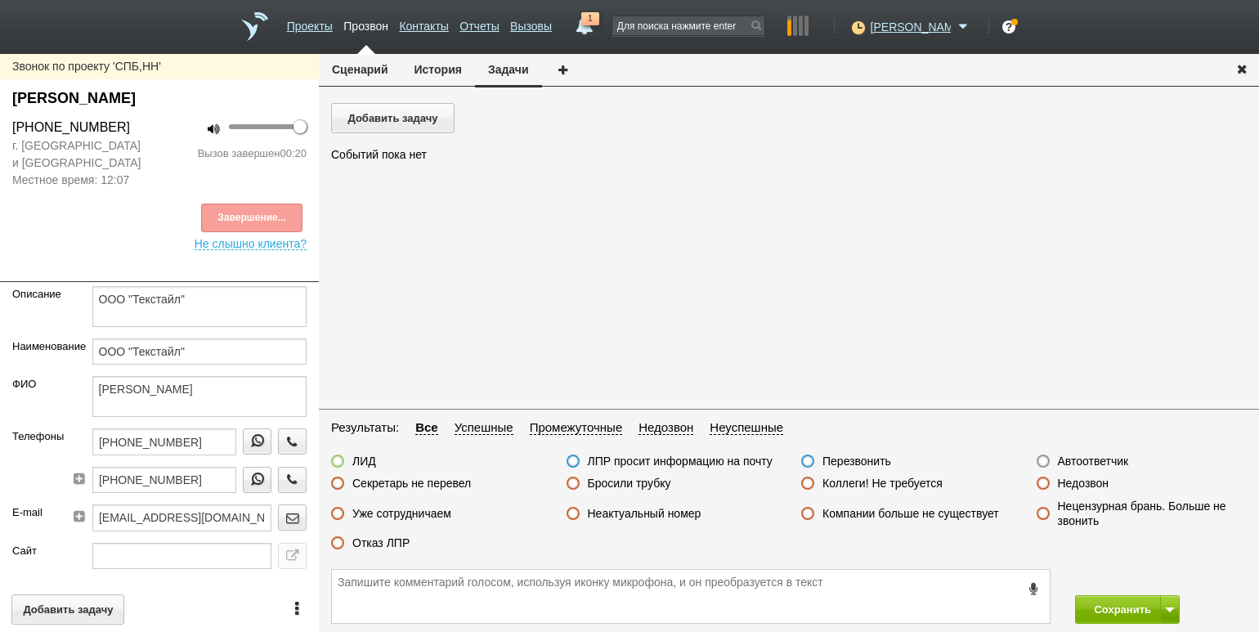
drag, startPoint x: 389, startPoint y: 543, endPoint x: 476, endPoint y: 540, distance: 86.7
click at [400, 534] on div "ЛИД ЛПР просит информацию на почту Перезвонить Автоответчик Секретарь не переве…" at bounding box center [789, 506] width 940 height 105
click at [369, 539] on label "Отказ ЛПР" at bounding box center [380, 542] width 57 height 15
click at [0, 0] on input "Отказ ЛПР" at bounding box center [0, 0] width 0 height 0
click at [1102, 598] on button "Сохранить" at bounding box center [1118, 609] width 86 height 29
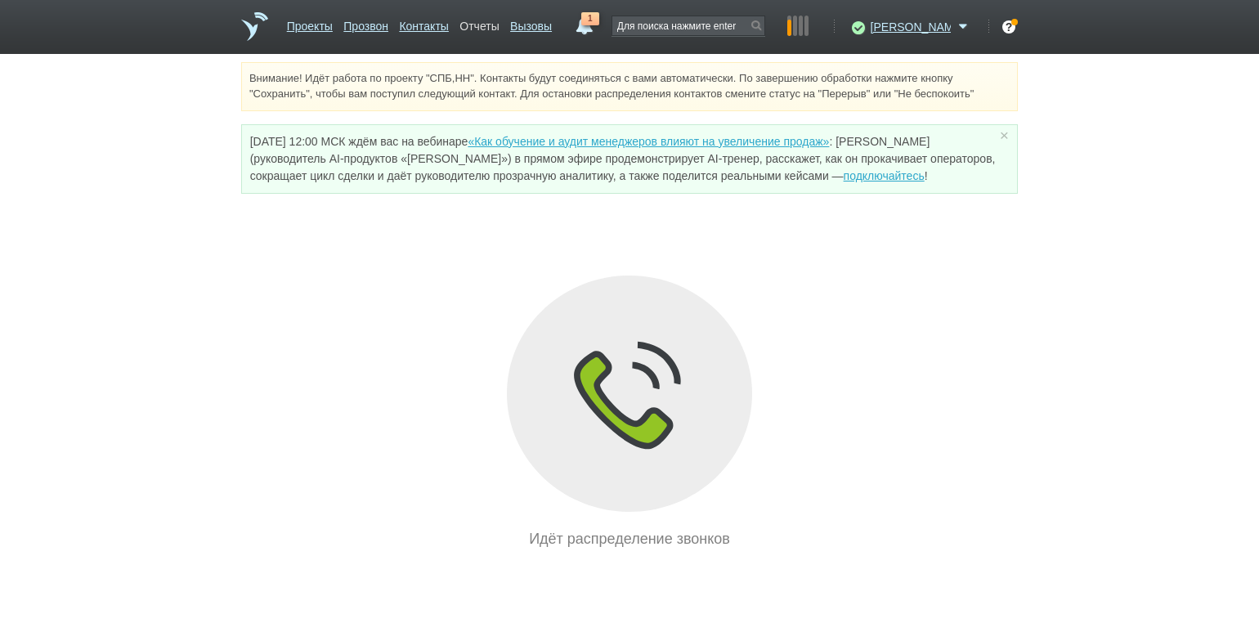
click at [499, 27] on link "Отчеты" at bounding box center [478, 23] width 39 height 24
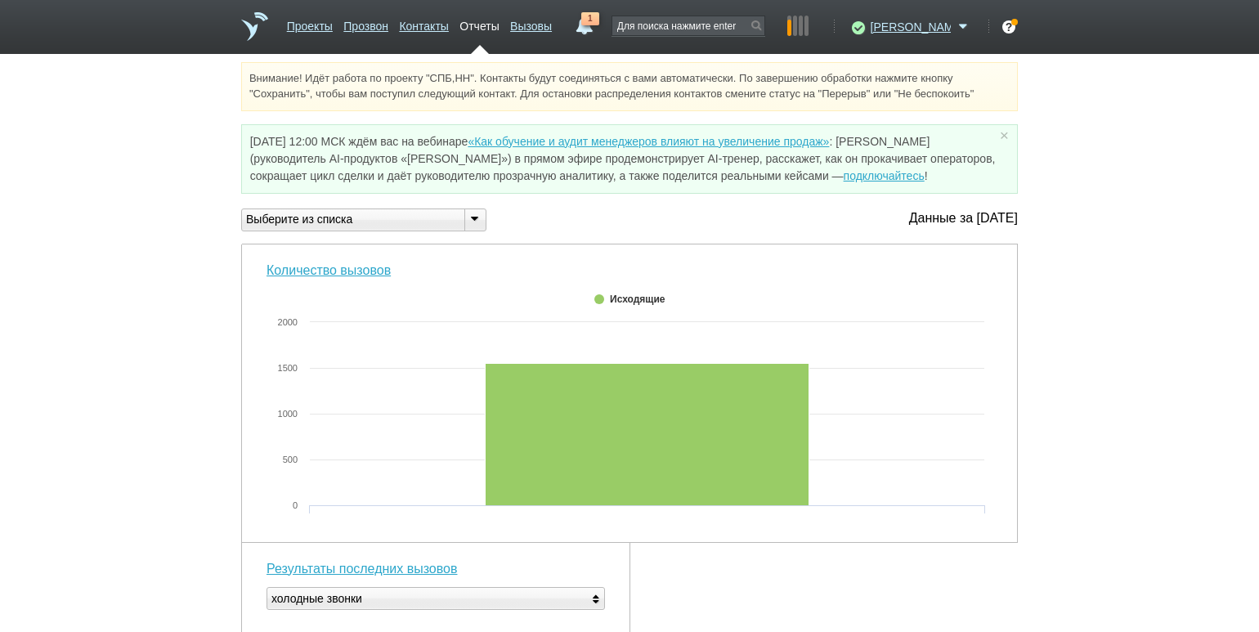
click at [473, 224] on icon at bounding box center [474, 218] width 18 height 12
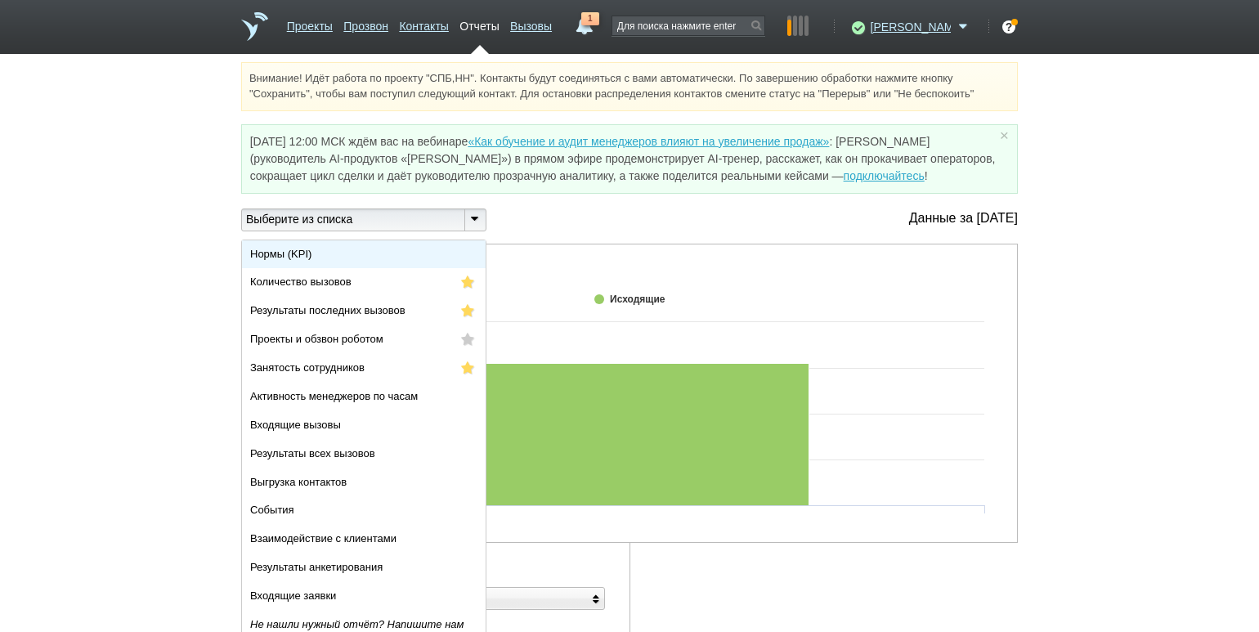
click at [433, 255] on li "Нормы (KPI)" at bounding box center [364, 254] width 244 height 29
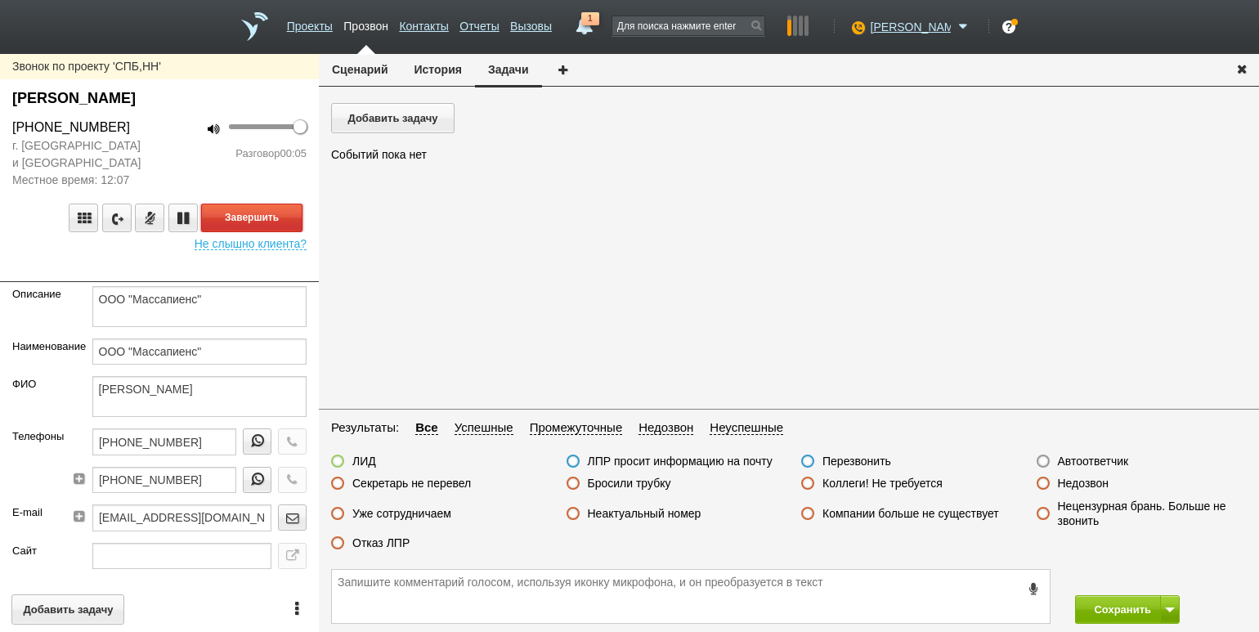
drag, startPoint x: 284, startPoint y: 217, endPoint x: 303, endPoint y: 225, distance: 20.5
click at [284, 217] on button "Завершить" at bounding box center [251, 217] width 101 height 29
click at [1080, 484] on label "Недозвон" at bounding box center [1083, 483] width 51 height 15
click at [0, 0] on input "Недозвон" at bounding box center [0, 0] width 0 height 0
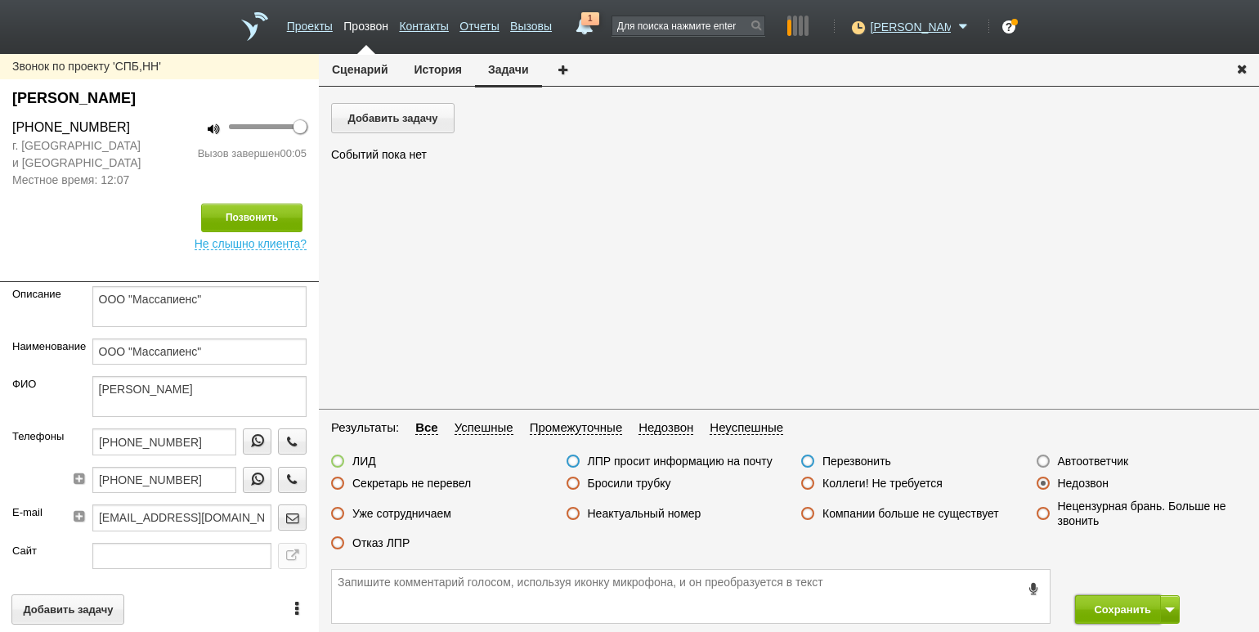
drag, startPoint x: 1107, startPoint y: 606, endPoint x: 998, endPoint y: 444, distance: 194.9
click at [1103, 606] on button "Сохранить" at bounding box center [1118, 609] width 86 height 29
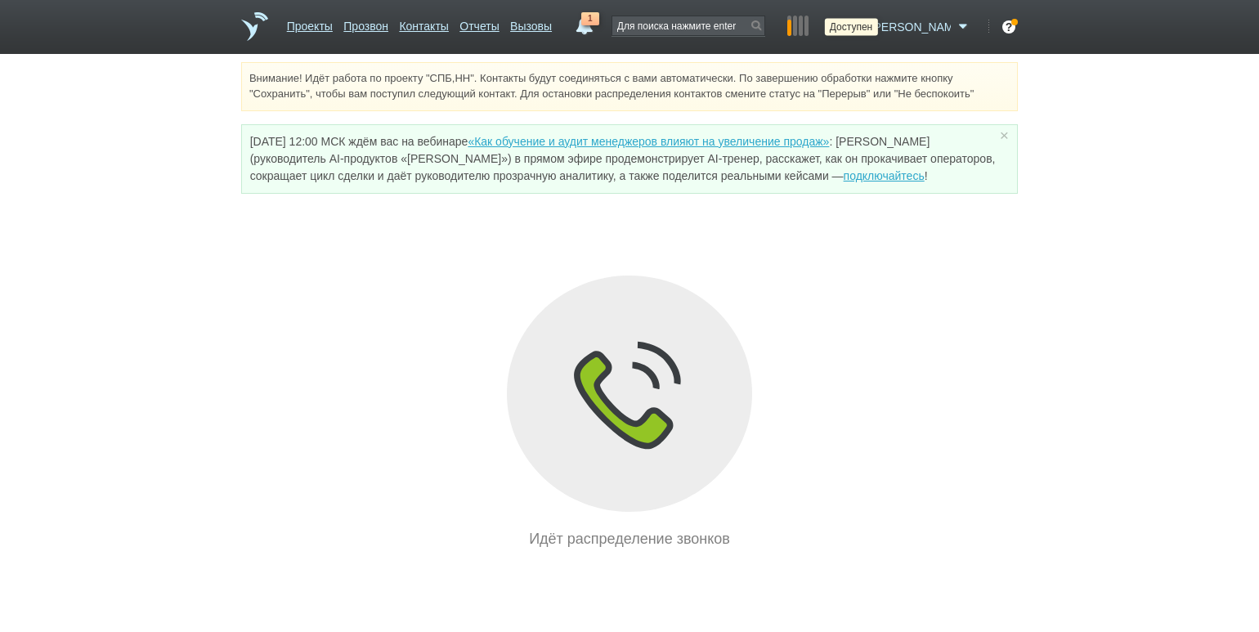
click at [867, 27] on icon at bounding box center [856, 27] width 22 height 16
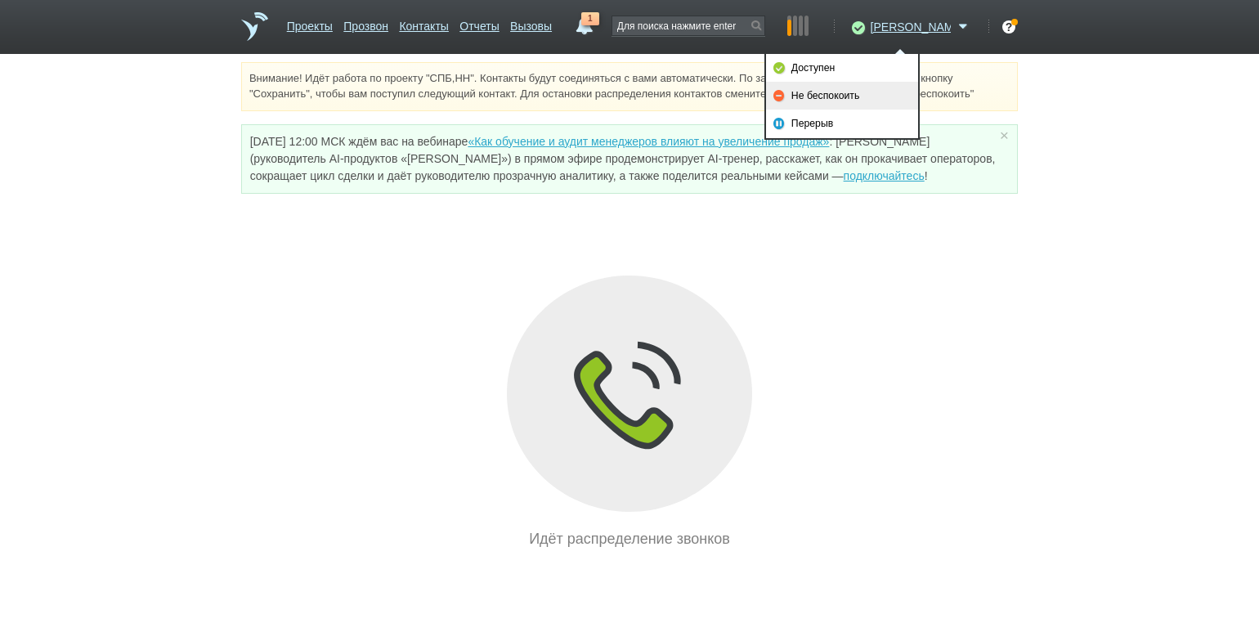
click at [862, 103] on link "Не беспокоить" at bounding box center [842, 96] width 152 height 28
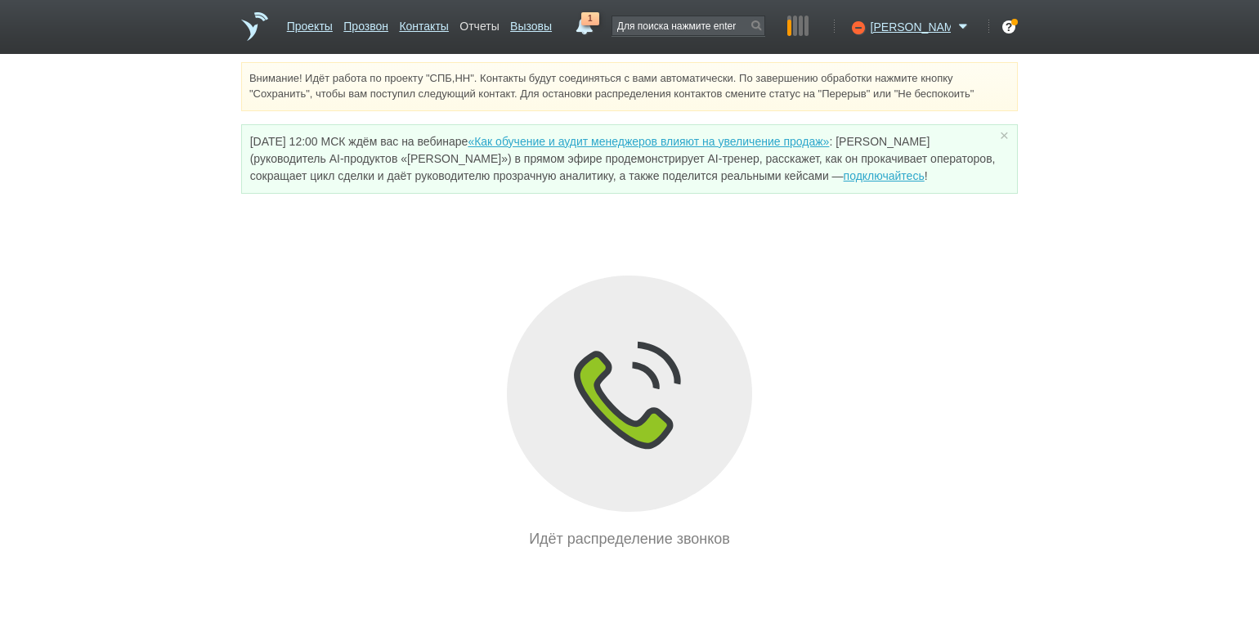
click at [499, 22] on link "Отчеты" at bounding box center [478, 23] width 39 height 24
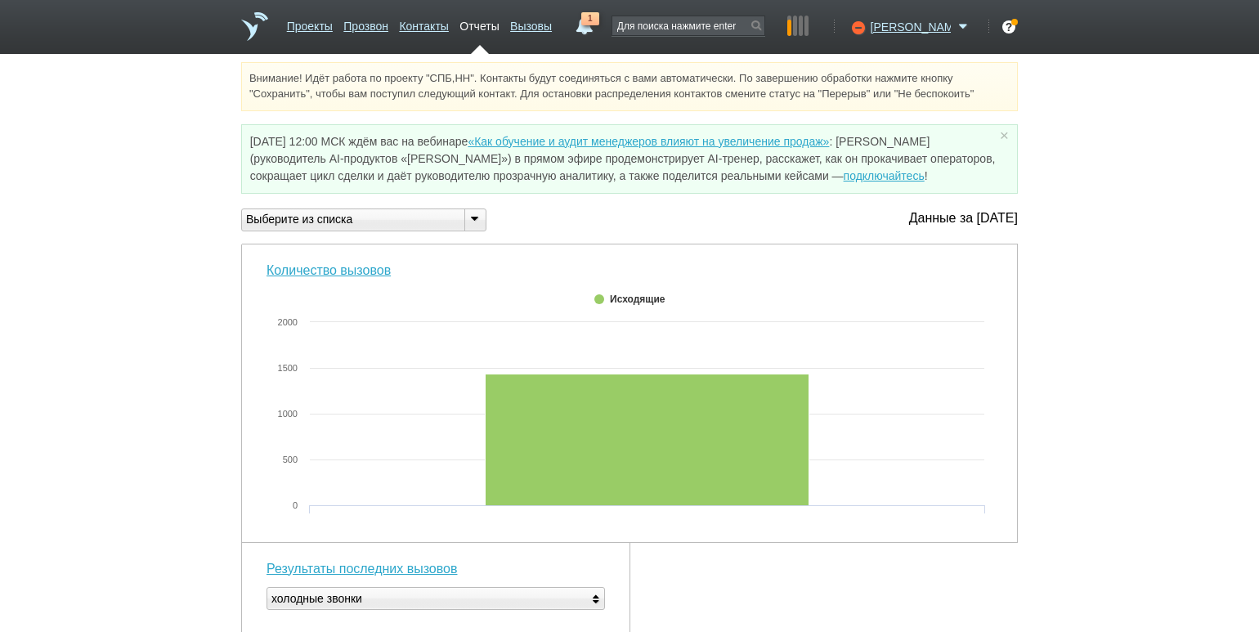
click at [478, 220] on icon at bounding box center [474, 218] width 18 height 12
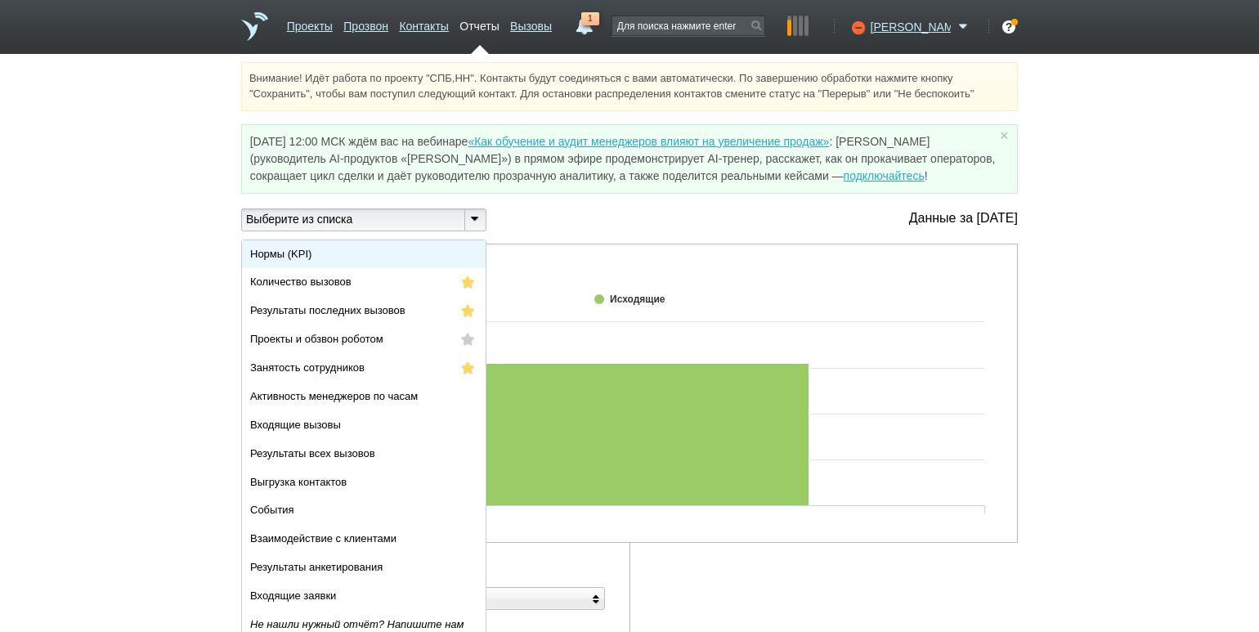
click at [453, 248] on li "Нормы (KPI)" at bounding box center [364, 254] width 244 height 29
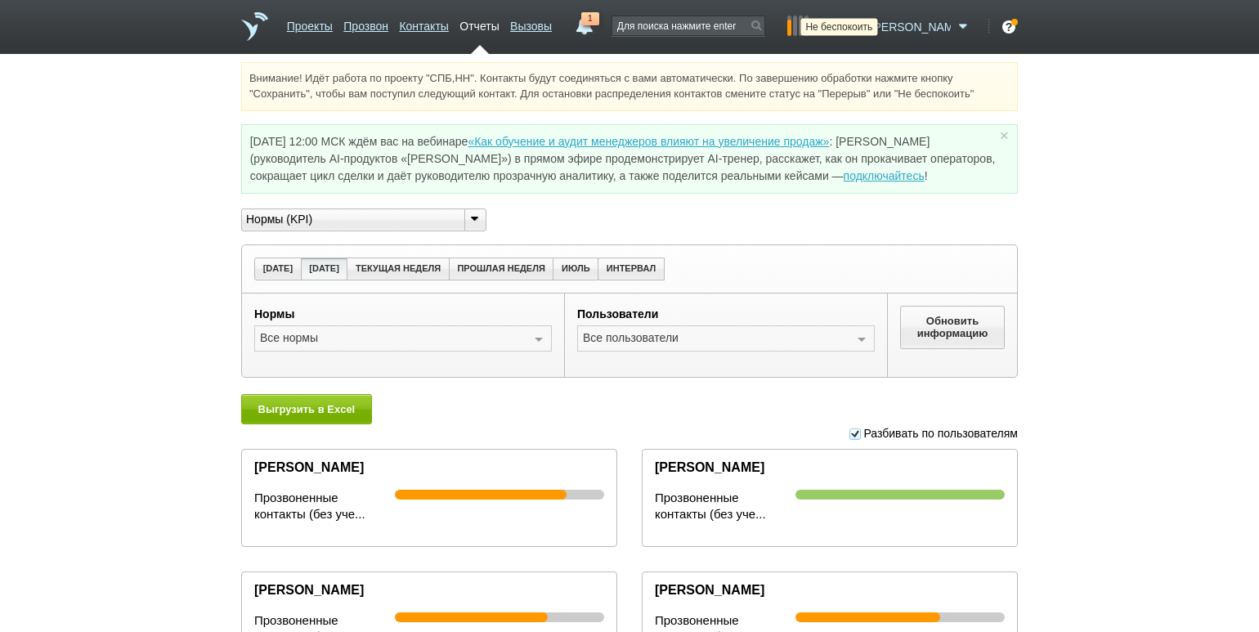
click at [867, 29] on icon at bounding box center [856, 27] width 22 height 16
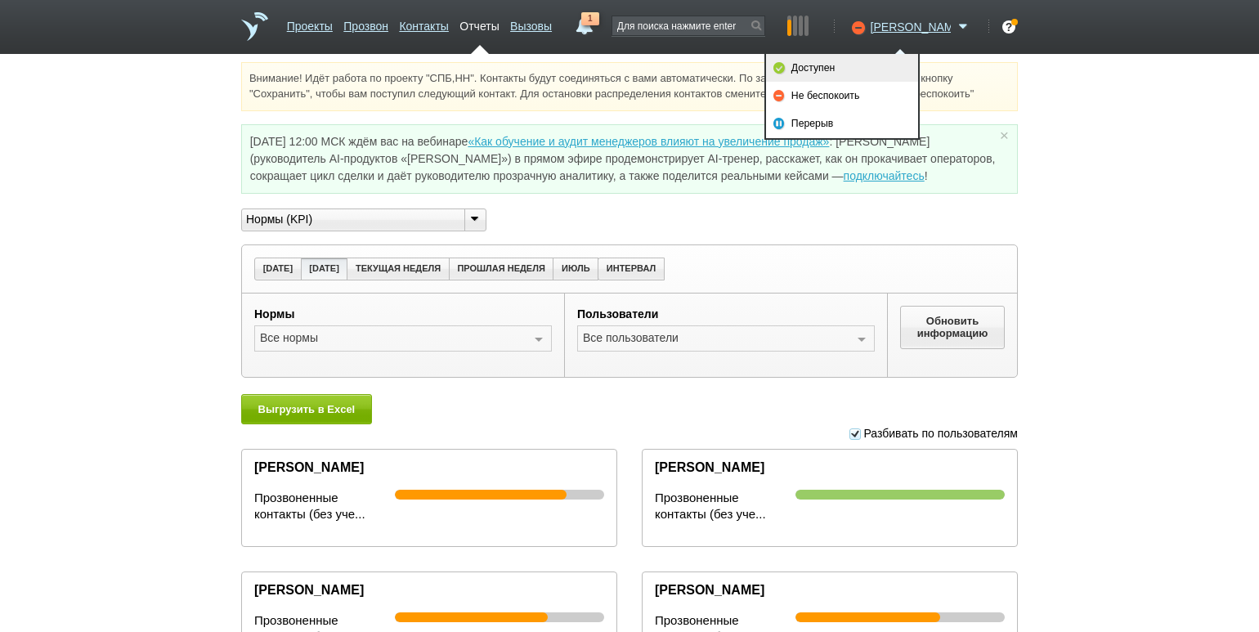
click at [873, 64] on link "Доступен" at bounding box center [842, 68] width 152 height 28
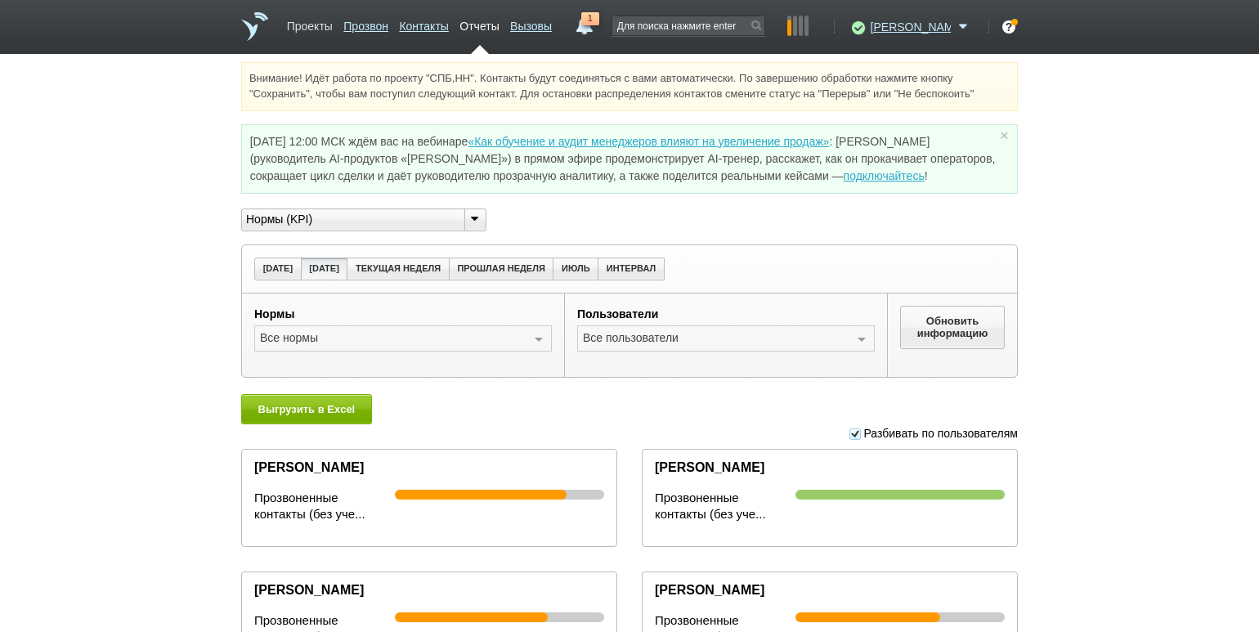
click at [310, 28] on link "Проекты" at bounding box center [310, 23] width 46 height 24
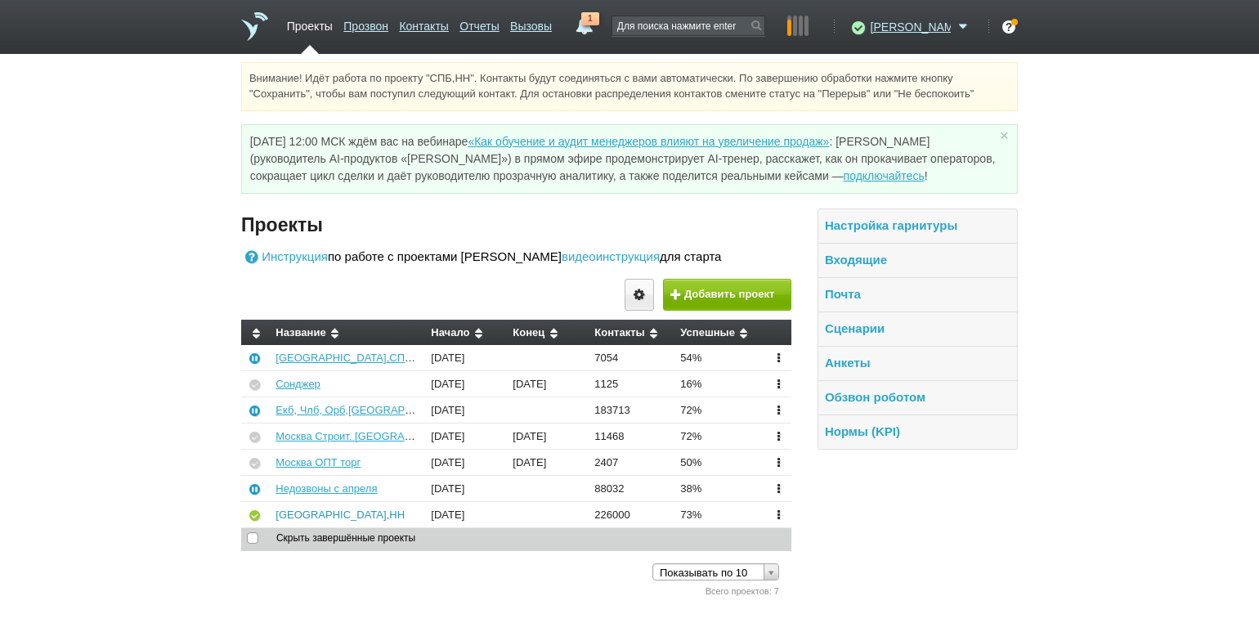
click at [299, 514] on link "[GEOGRAPHIC_DATA],НН" at bounding box center [339, 514] width 129 height 12
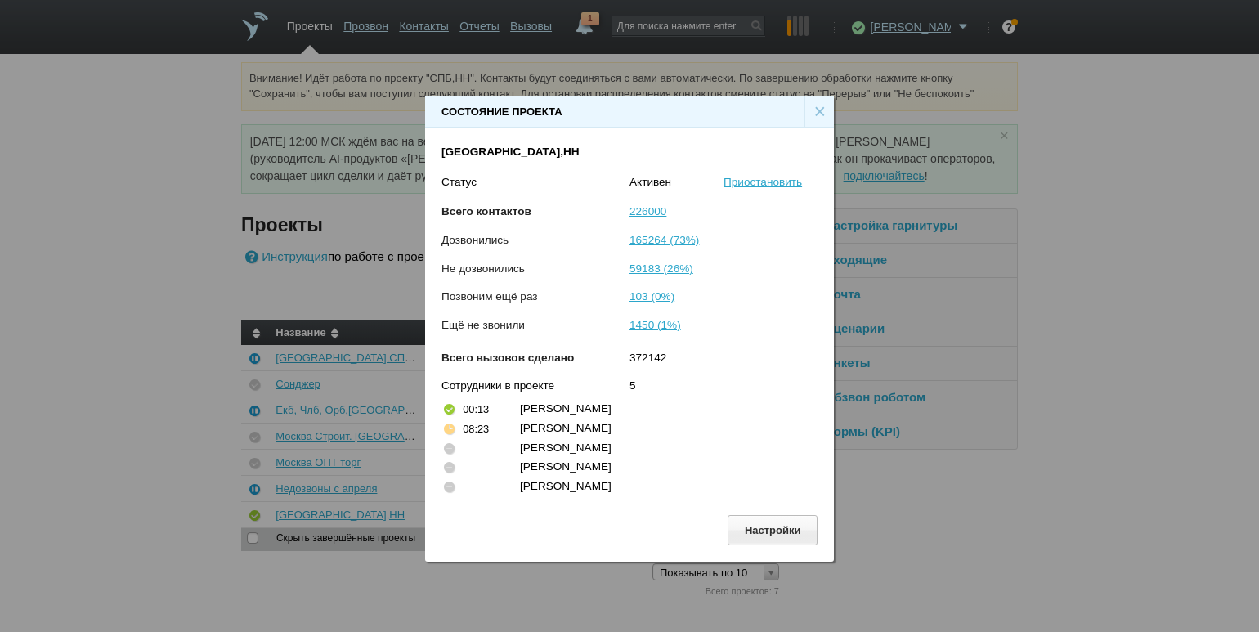
click at [175, 208] on div "Состояние проекта × СПБ,НН Статус [PERSON_NAME] Всего контактов 226000 Дозвонил…" at bounding box center [629, 322] width 1259 height 645
click at [825, 113] on div "×" at bounding box center [818, 111] width 29 height 31
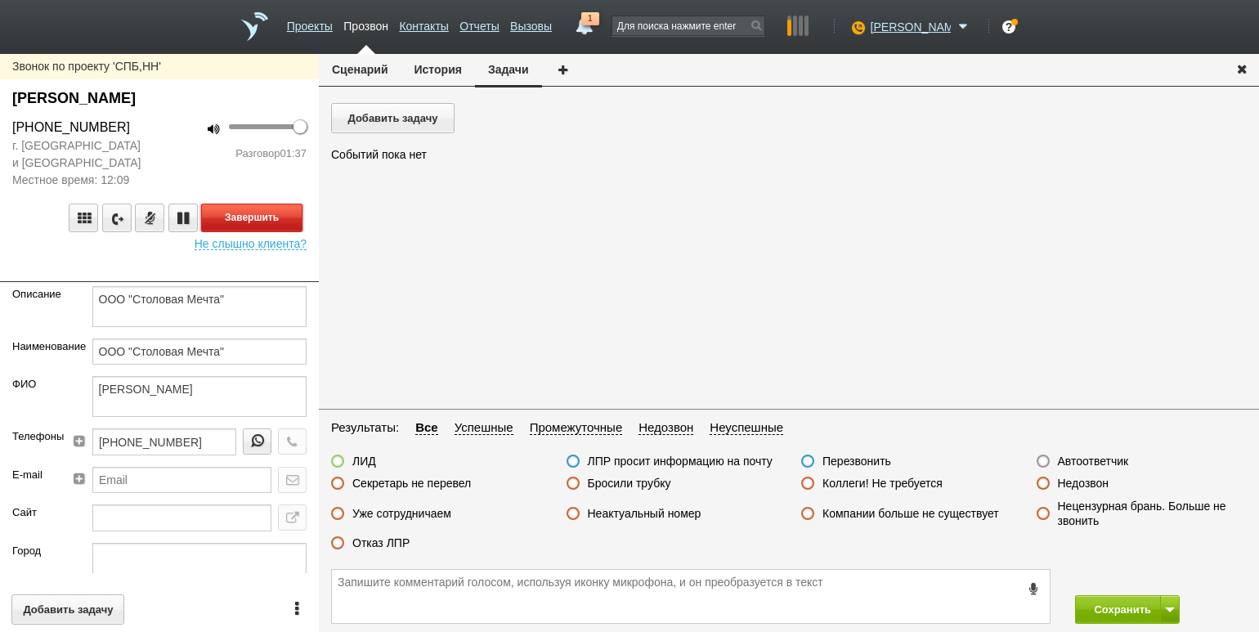
click at [278, 211] on button "Завершить" at bounding box center [251, 217] width 101 height 29
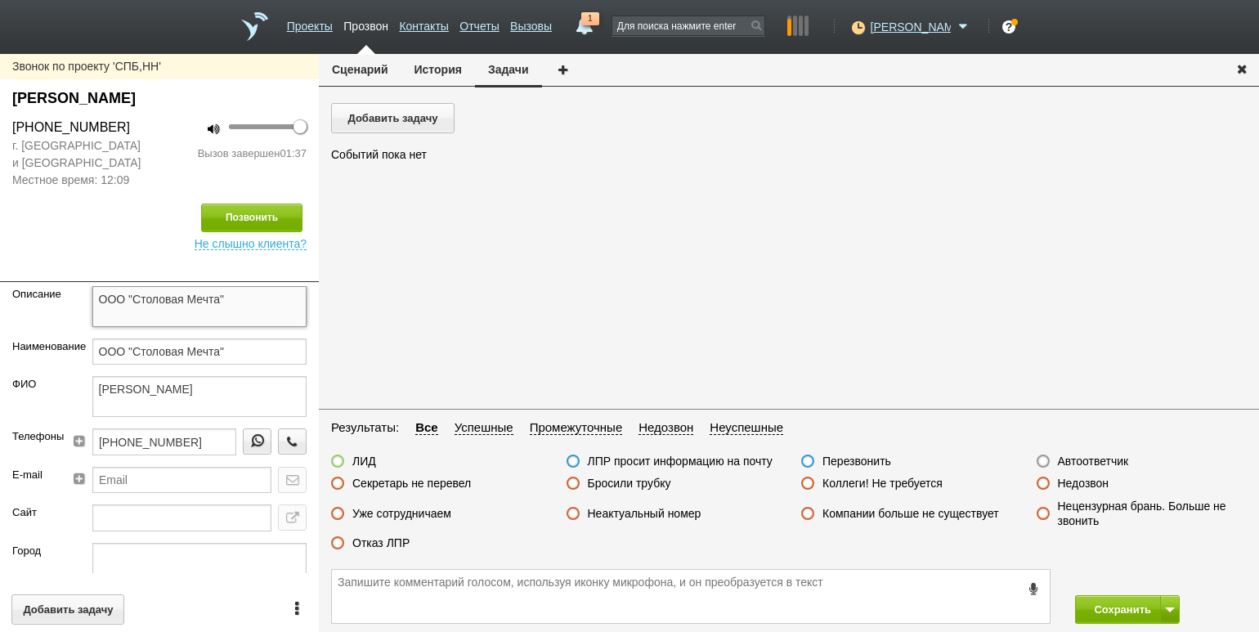
drag, startPoint x: 242, startPoint y: 297, endPoint x: 78, endPoint y: 319, distance: 164.9
click at [80, 319] on div "ООО "Столовая Мечта"" at bounding box center [199, 312] width 239 height 52
click at [162, 101] on div "[PERSON_NAME]" at bounding box center [159, 98] width 294 height 22
drag, startPoint x: 238, startPoint y: 96, endPoint x: 12, endPoint y: 100, distance: 225.6
click at [12, 100] on div "[PERSON_NAME]" at bounding box center [159, 98] width 294 height 22
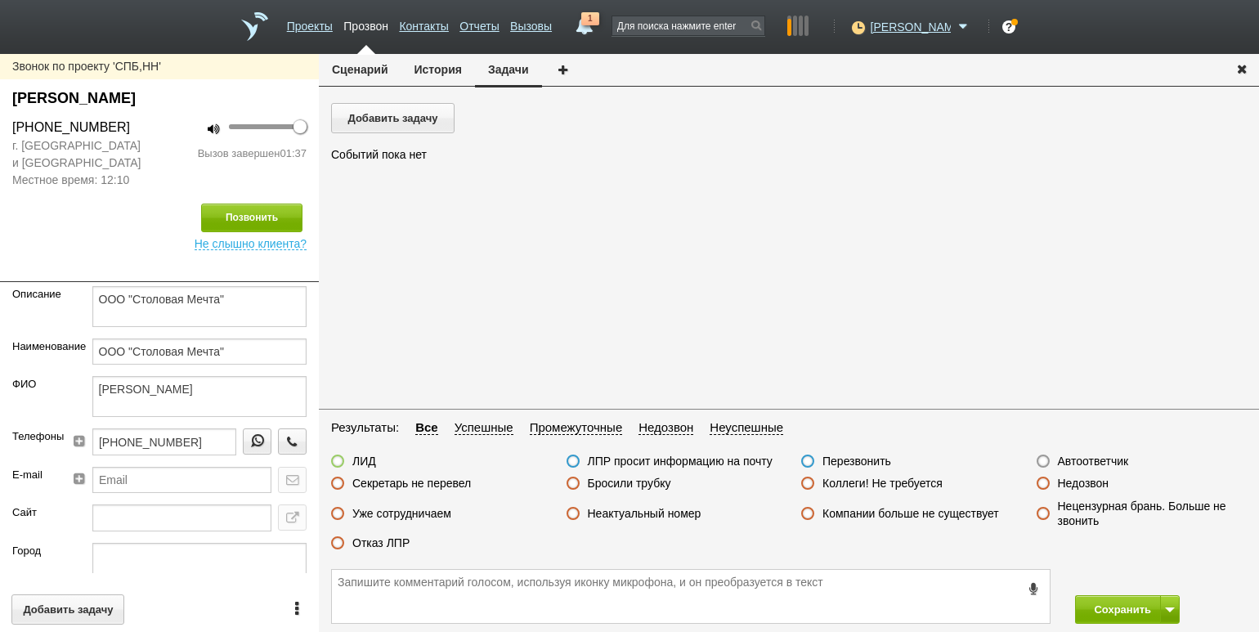
copy div "[PERSON_NAME]"
drag, startPoint x: 127, startPoint y: 131, endPoint x: 22, endPoint y: 128, distance: 105.5
click at [22, 128] on div "[PHONE_NUMBER]" at bounding box center [79, 128] width 135 height 20
copy div "[PHONE_NUMBER]"
click at [440, 606] on textarea at bounding box center [691, 596] width 718 height 53
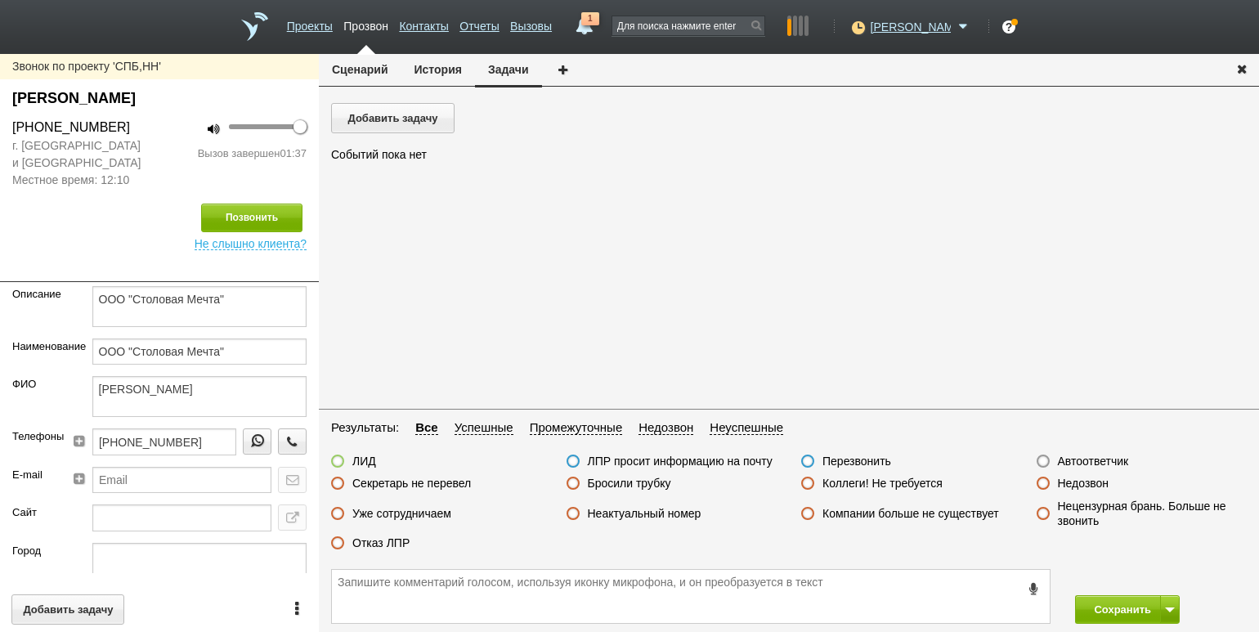
click at [366, 461] on label "ЛИД" at bounding box center [364, 461] width 24 height 15
click at [0, 0] on input "ЛИД" at bounding box center [0, 0] width 0 height 0
click at [409, 580] on textarea at bounding box center [691, 596] width 718 height 53
type textarea "согл на расч зв 12,08,25 до конца раб дн Спб"
click at [449, 69] on button "История" at bounding box center [438, 69] width 74 height 31
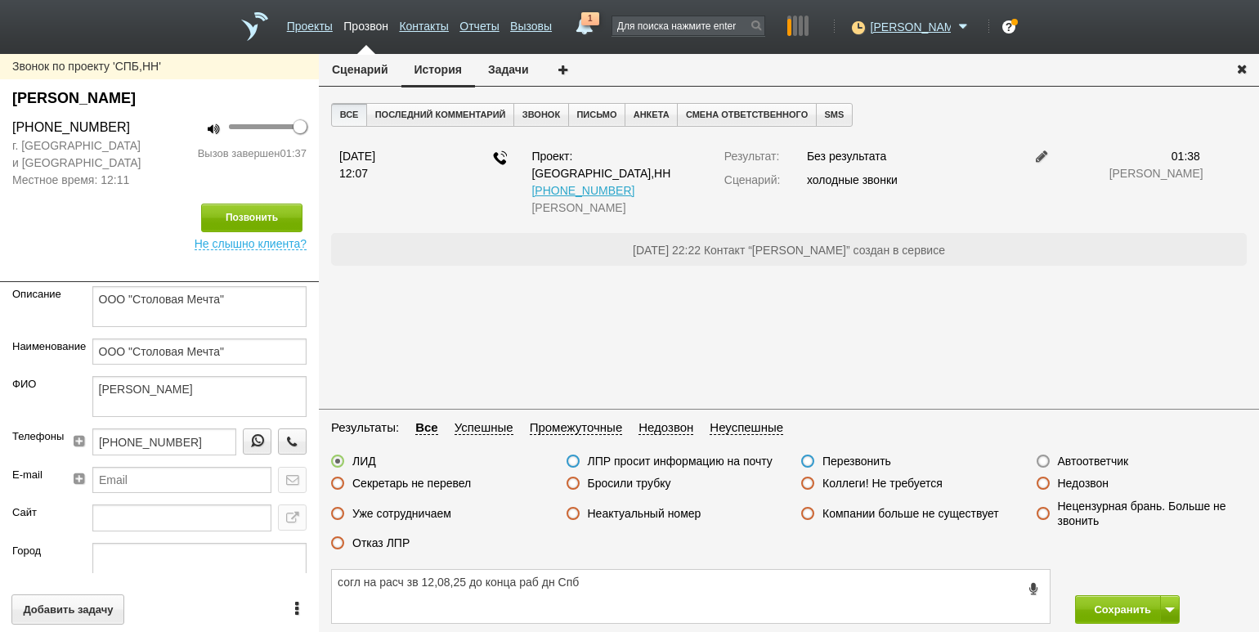
click at [360, 69] on button "Сценарий" at bounding box center [360, 69] width 83 height 31
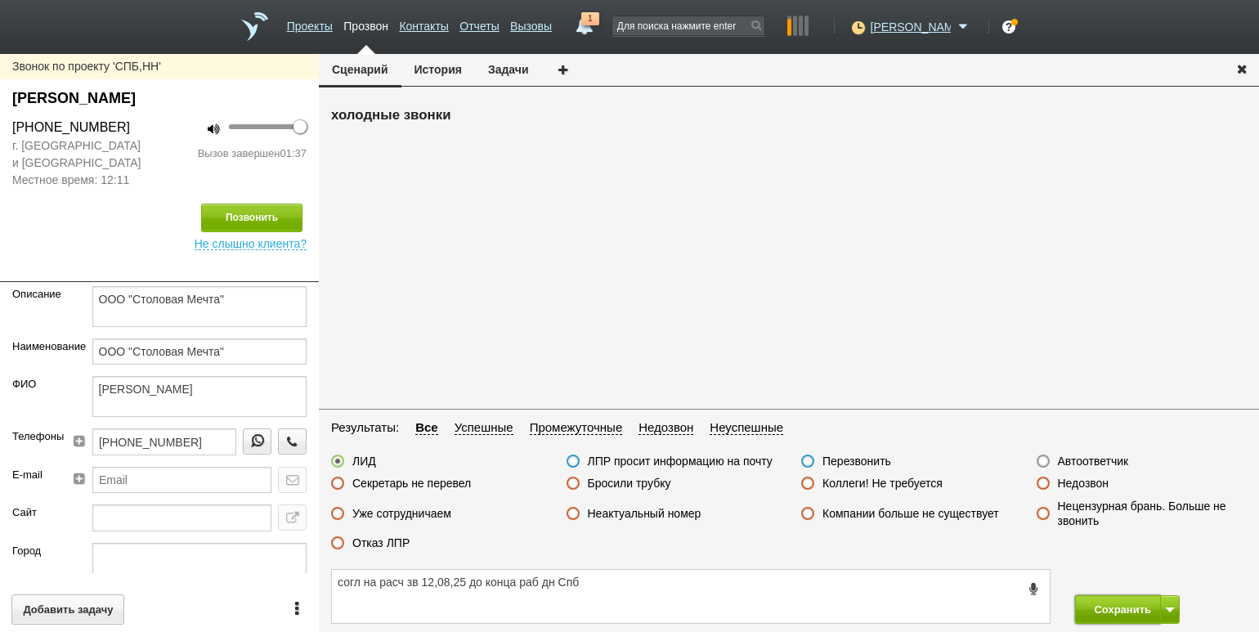
click at [1110, 609] on button "Сохранить" at bounding box center [1118, 609] width 86 height 29
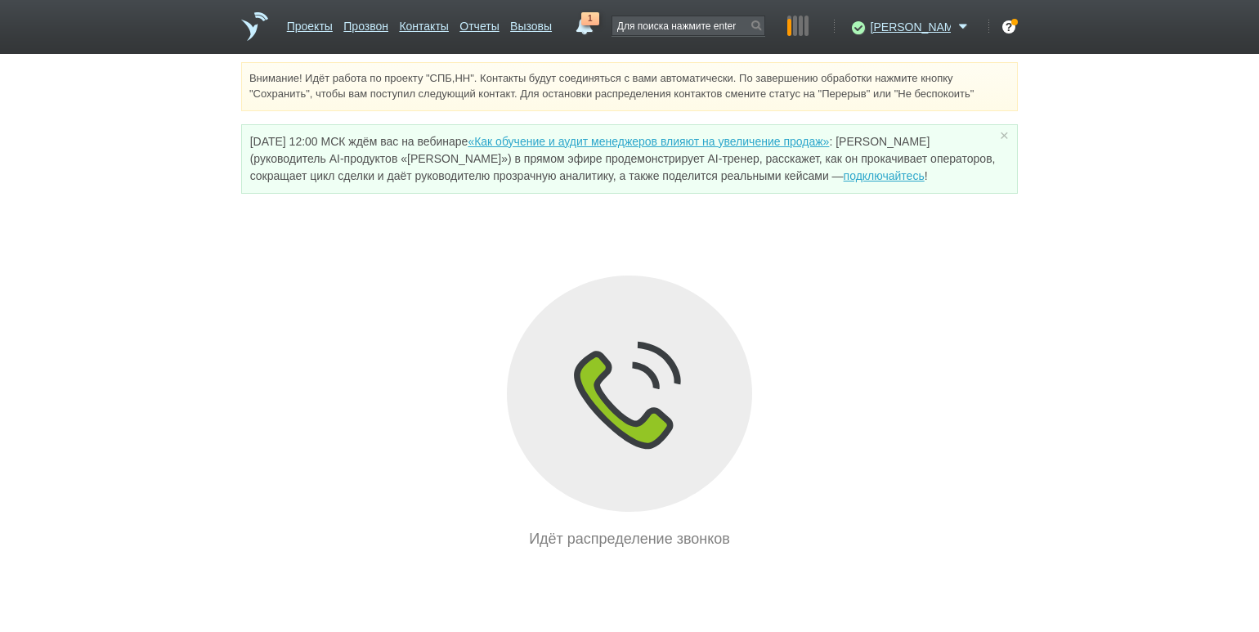
drag, startPoint x: 120, startPoint y: 240, endPoint x: 143, endPoint y: 238, distance: 23.0
click at [123, 240] on div "Внимание! Идёт работа по проекту "СПБ,НН". Контакты будут соединяться с вами ав…" at bounding box center [629, 306] width 1259 height 488
drag, startPoint x: 895, startPoint y: 26, endPoint x: 880, endPoint y: 40, distance: 20.2
click at [867, 26] on icon at bounding box center [856, 27] width 22 height 16
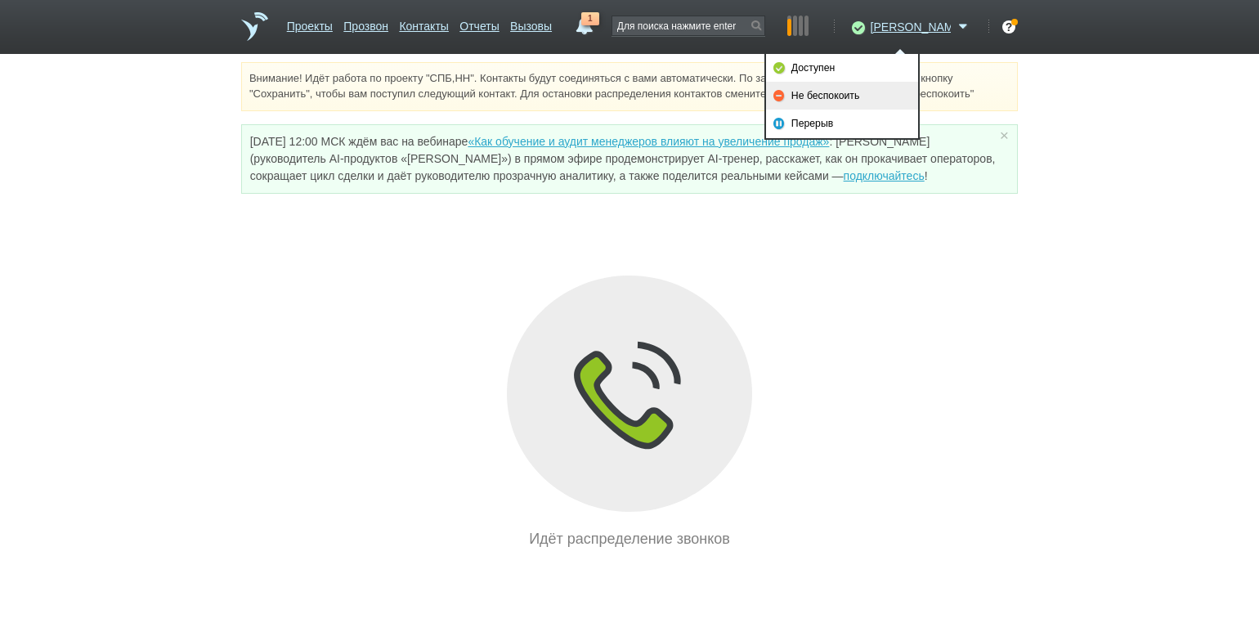
click at [854, 93] on link "Не беспокоить" at bounding box center [842, 96] width 152 height 28
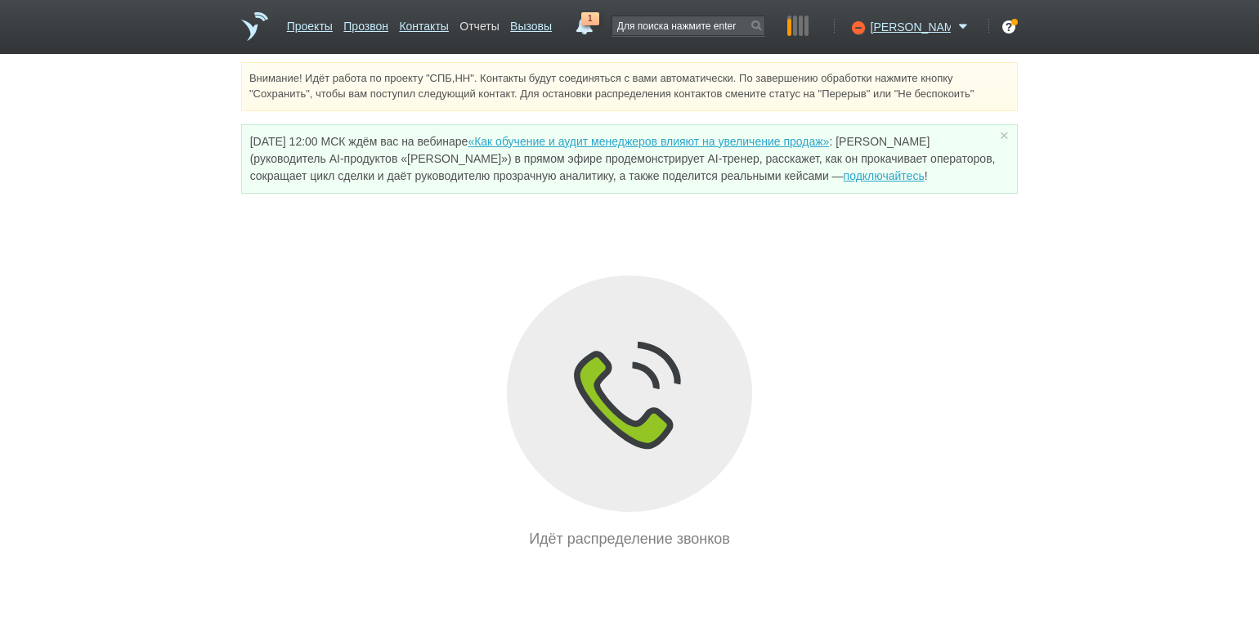
click at [499, 25] on link "Отчеты" at bounding box center [478, 23] width 39 height 24
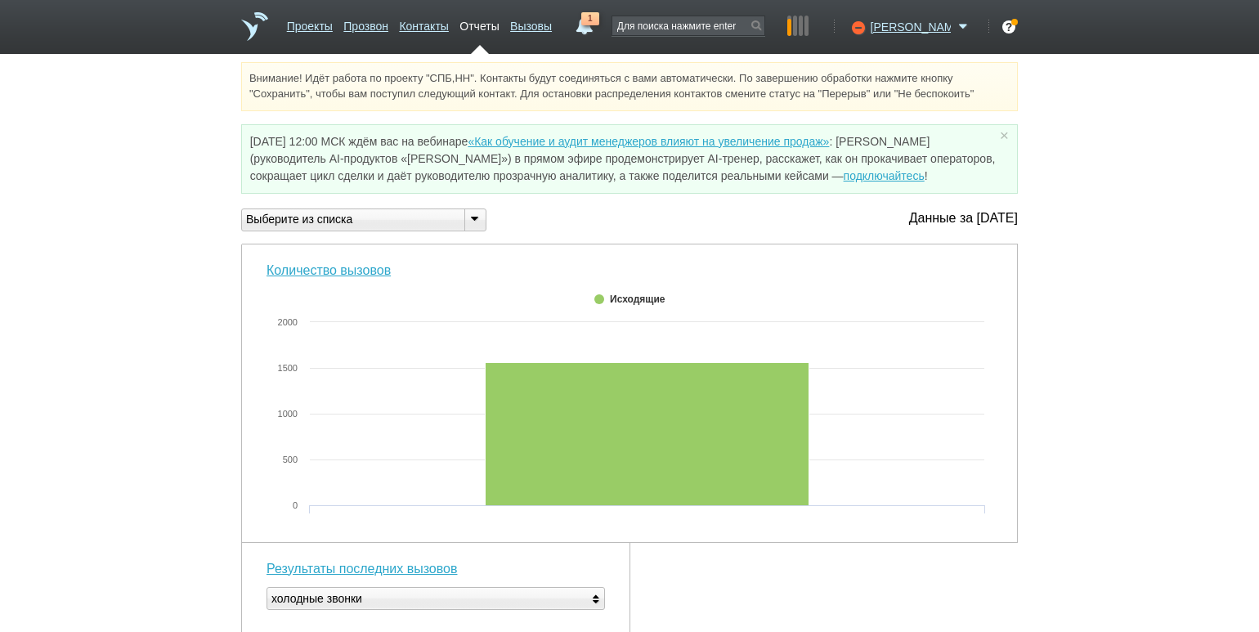
click at [483, 223] on div at bounding box center [474, 219] width 21 height 21
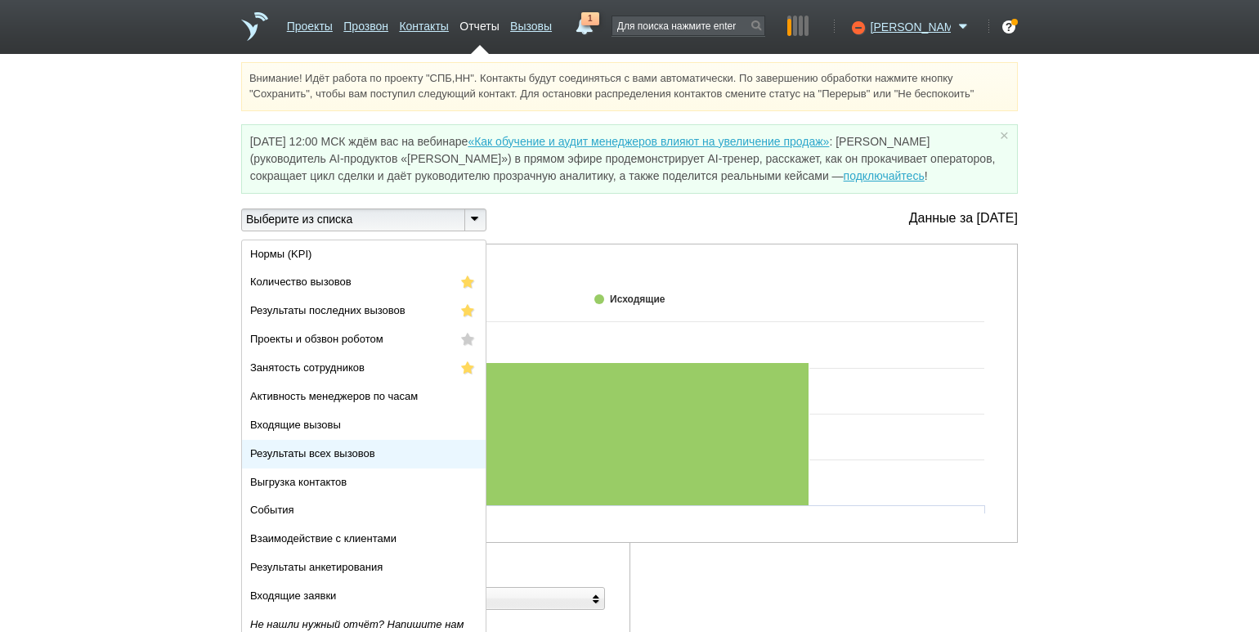
click at [377, 449] on li "Результаты всех вызовов" at bounding box center [364, 454] width 244 height 29
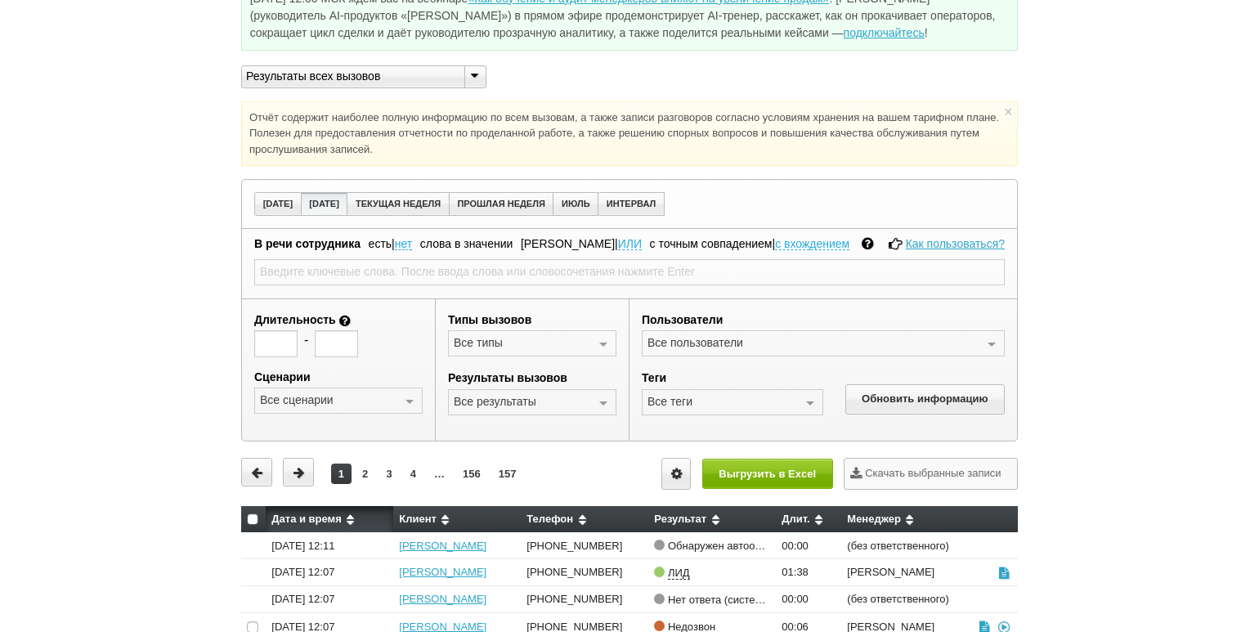
scroll to position [163, 0]
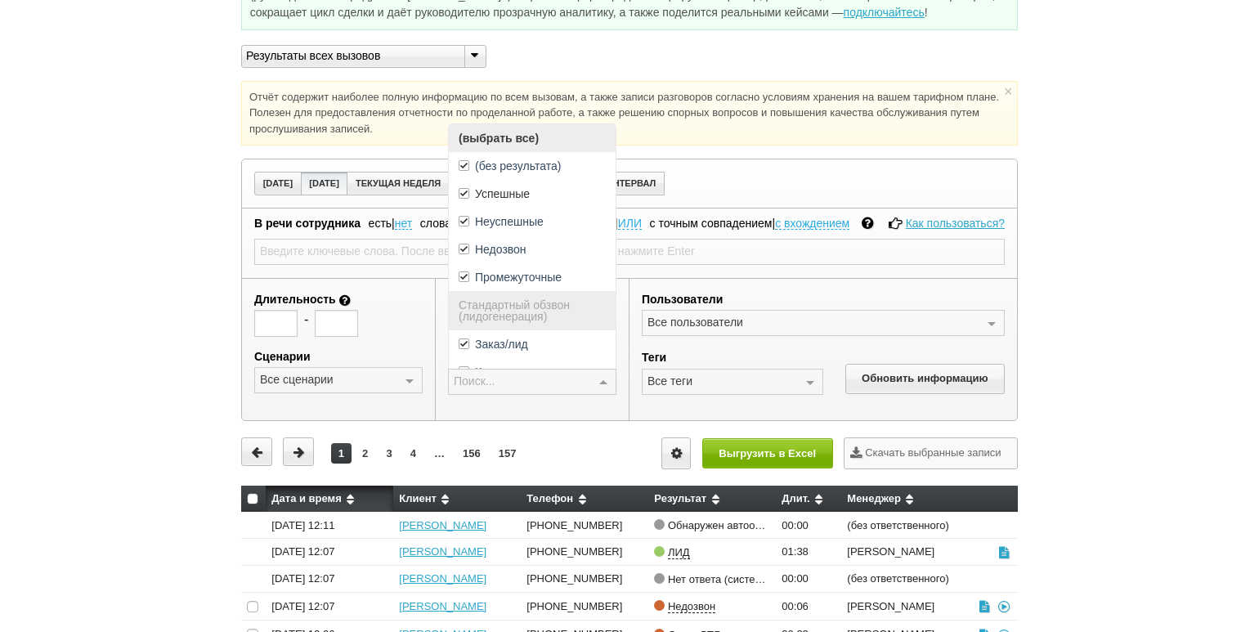
click at [609, 384] on div at bounding box center [603, 382] width 25 height 26
click at [527, 135] on span "(выбрать все)" at bounding box center [532, 138] width 167 height 28
click at [521, 188] on span "Успешные" at bounding box center [502, 193] width 55 height 11
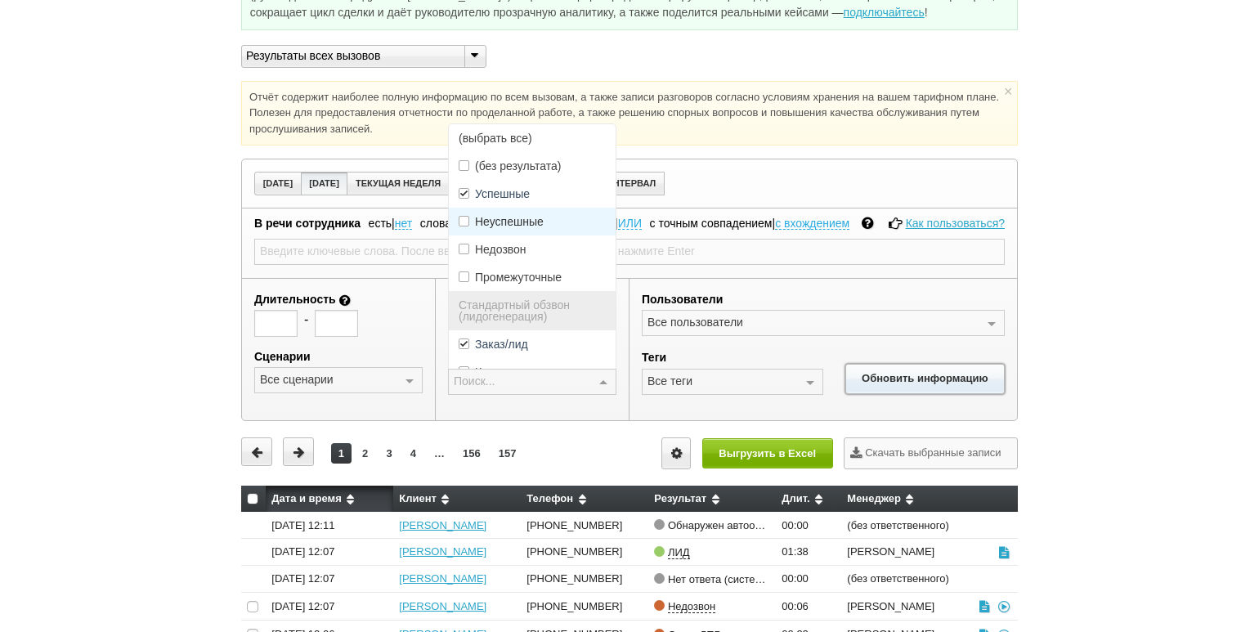
click at [907, 379] on button "Обновить информацию" at bounding box center [924, 379] width 159 height 30
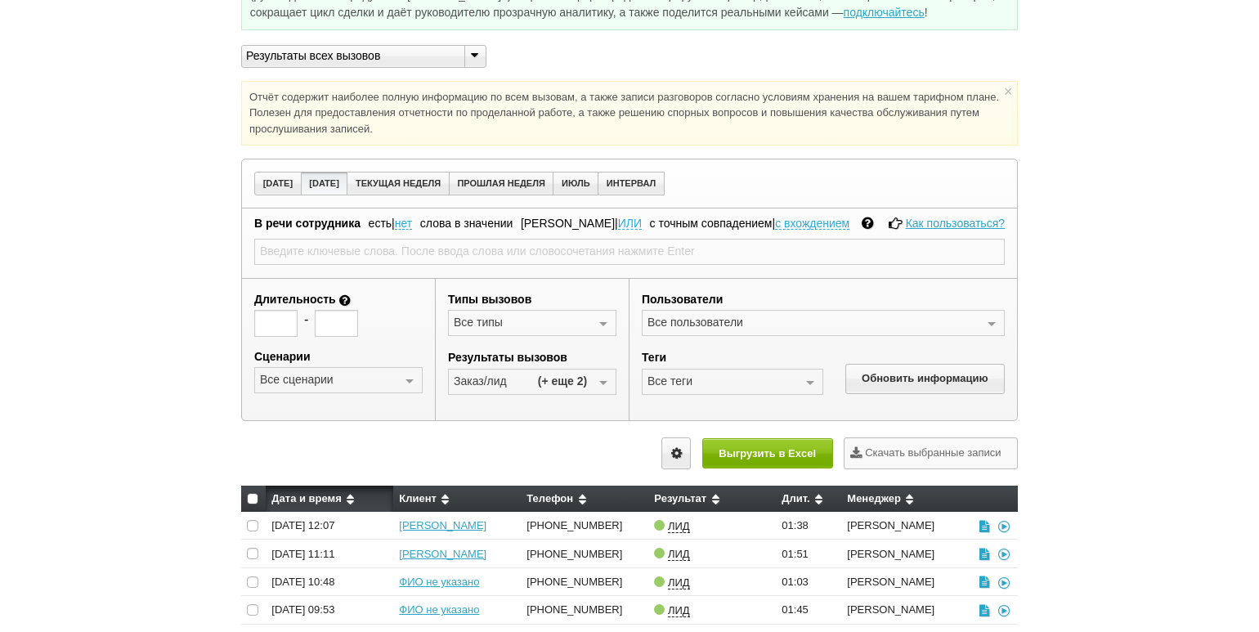
click at [115, 308] on div "Внимание! Идёт работа по проекту "СПБ,НН". Контакты будут соединяться с вами ав…" at bounding box center [629, 314] width 1259 height 831
click at [1001, 524] on icon at bounding box center [1003, 525] width 16 height 12
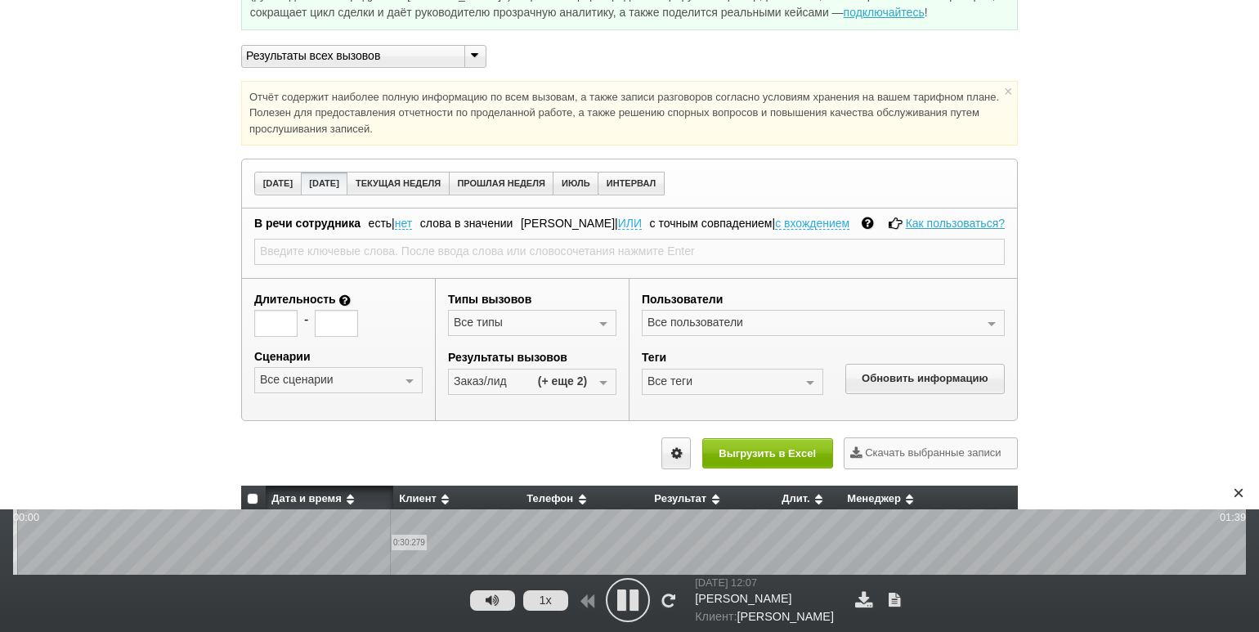
drag, startPoint x: 390, startPoint y: 528, endPoint x: 446, endPoint y: 534, distance: 56.7
click at [391, 528] on wave "0:30:279" at bounding box center [629, 541] width 1232 height 65
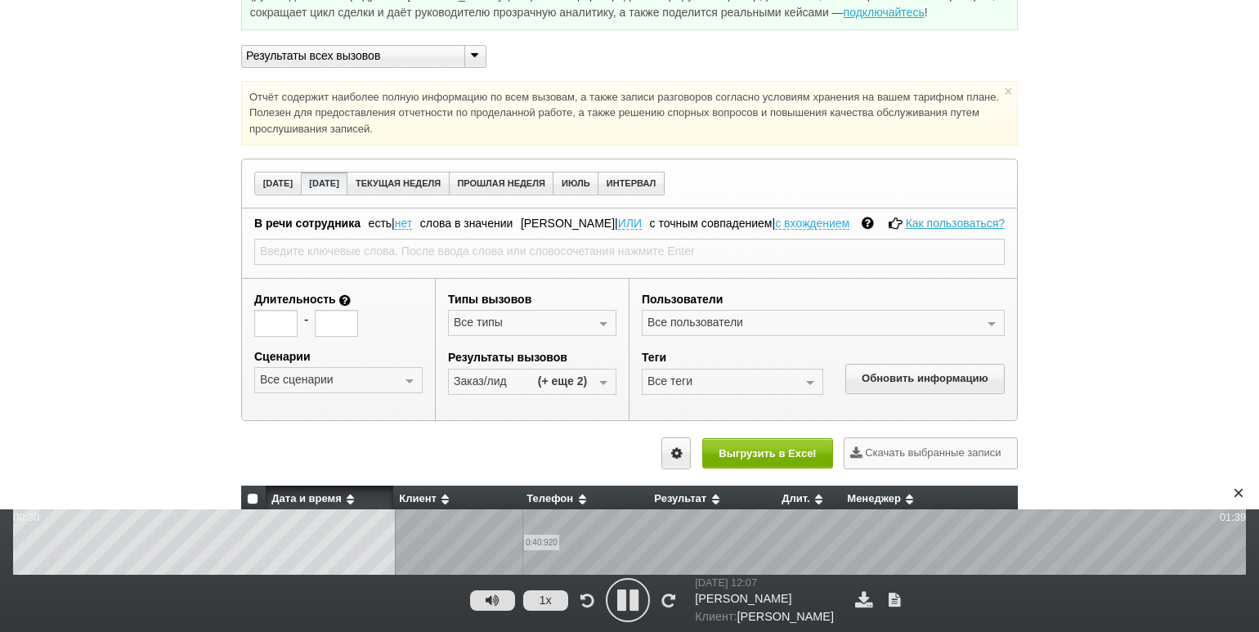
drag, startPoint x: 522, startPoint y: 541, endPoint x: 557, endPoint y: 546, distance: 34.7
click at [525, 542] on wave "0:40:920" at bounding box center [629, 541] width 1232 height 65
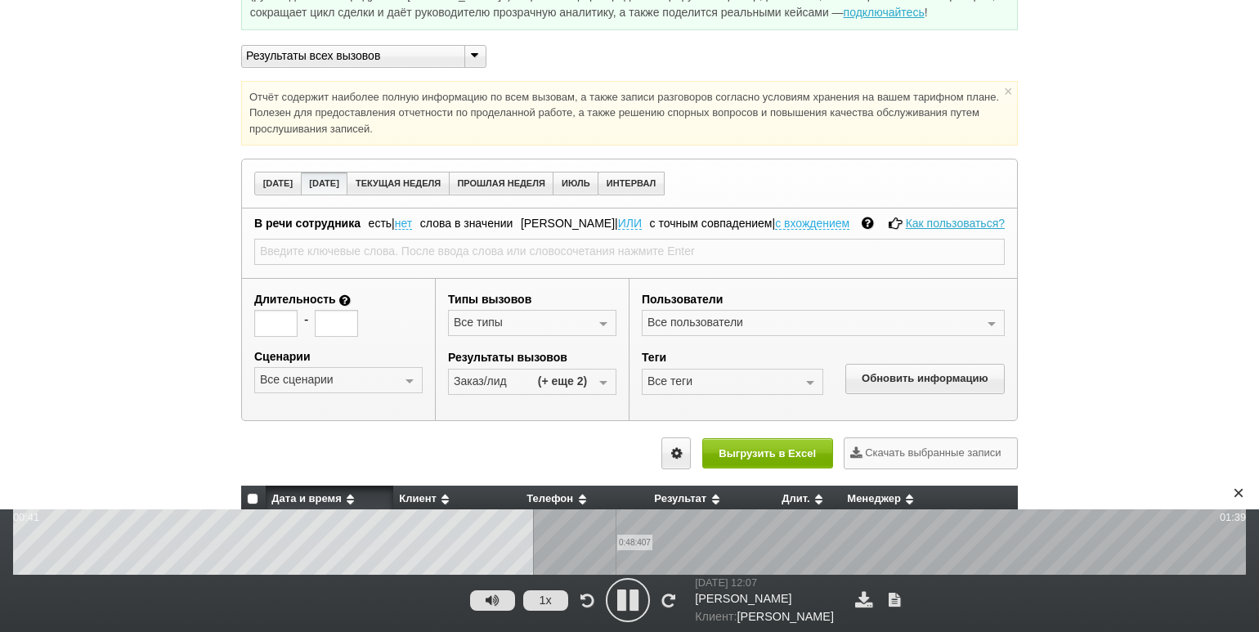
drag, startPoint x: 616, startPoint y: 548, endPoint x: 649, endPoint y: 549, distance: 32.7
click at [625, 548] on wave "0:48:407" at bounding box center [629, 541] width 1232 height 65
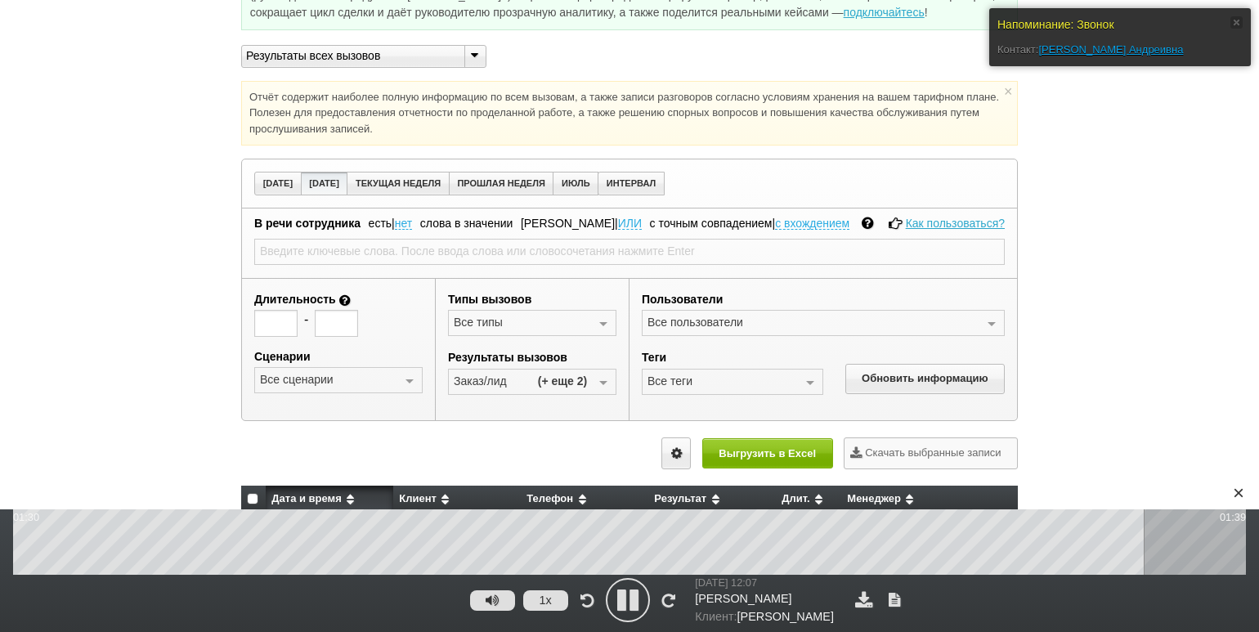
drag, startPoint x: 133, startPoint y: 413, endPoint x: 147, endPoint y: 416, distance: 14.3
click at [134, 413] on div "Напоминание: Звонок Контакт: [PERSON_NAME] Андреивна Внимание! Идёт работа по п…" at bounding box center [629, 314] width 1259 height 831
click at [1041, 543] on wave "1:22:628" at bounding box center [629, 541] width 1232 height 65
click at [976, 551] on wave "1:17:373" at bounding box center [629, 541] width 1232 height 65
click at [154, 365] on div "Напоминание: Звонок Контакт: [PERSON_NAME] Андреивна Внимание! Идёт работа по п…" at bounding box center [629, 314] width 1259 height 831
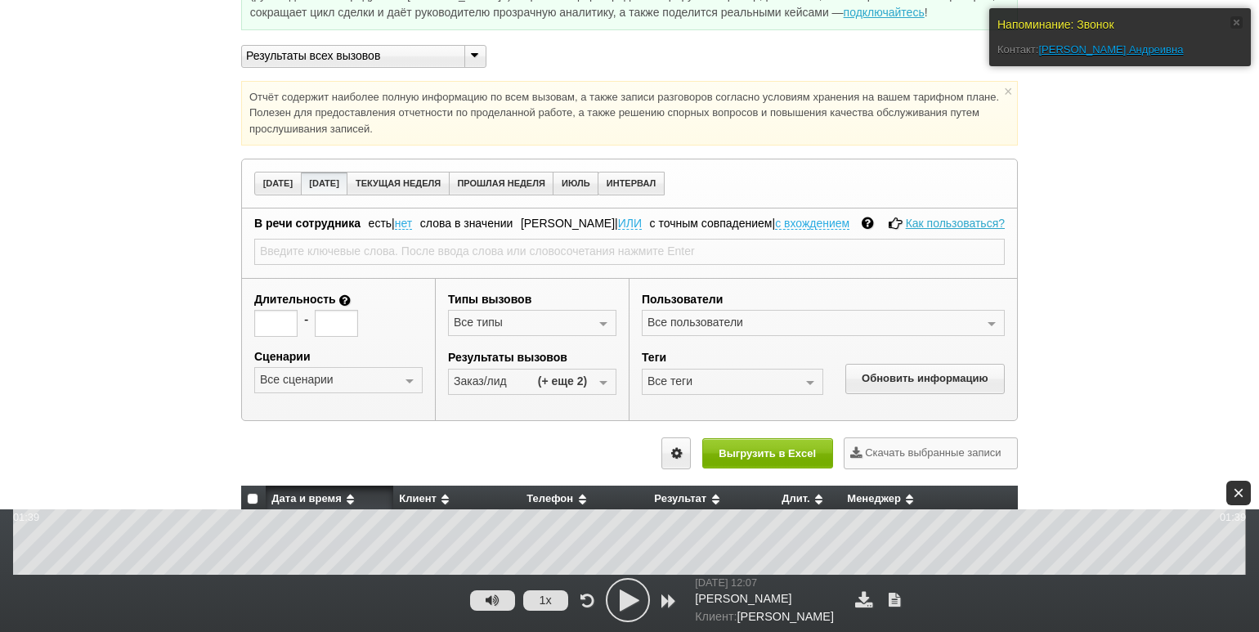
click at [1228, 490] on div "×" at bounding box center [1238, 493] width 25 height 25
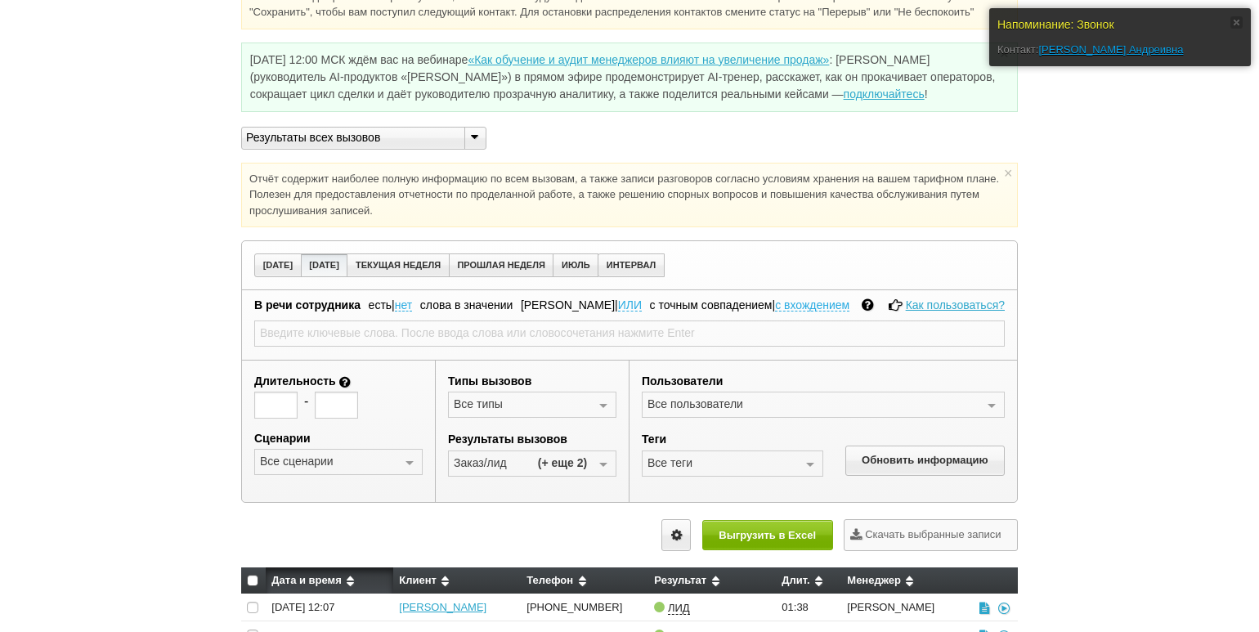
scroll to position [0, 0]
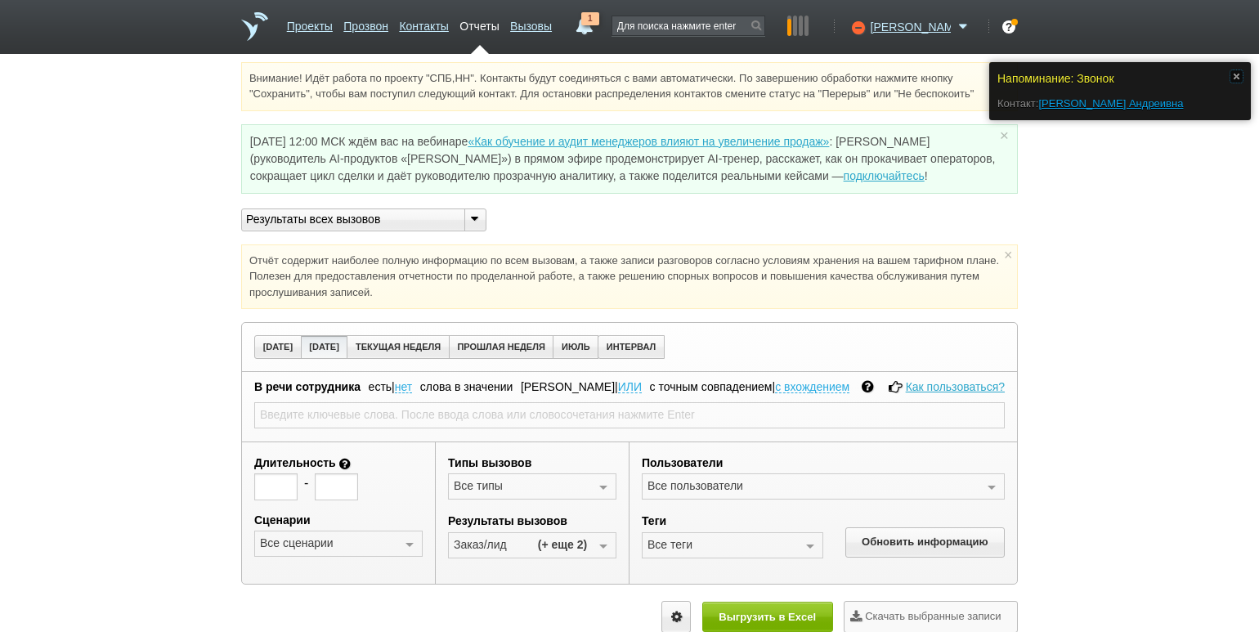
click at [1234, 77] on link at bounding box center [1236, 76] width 12 height 12
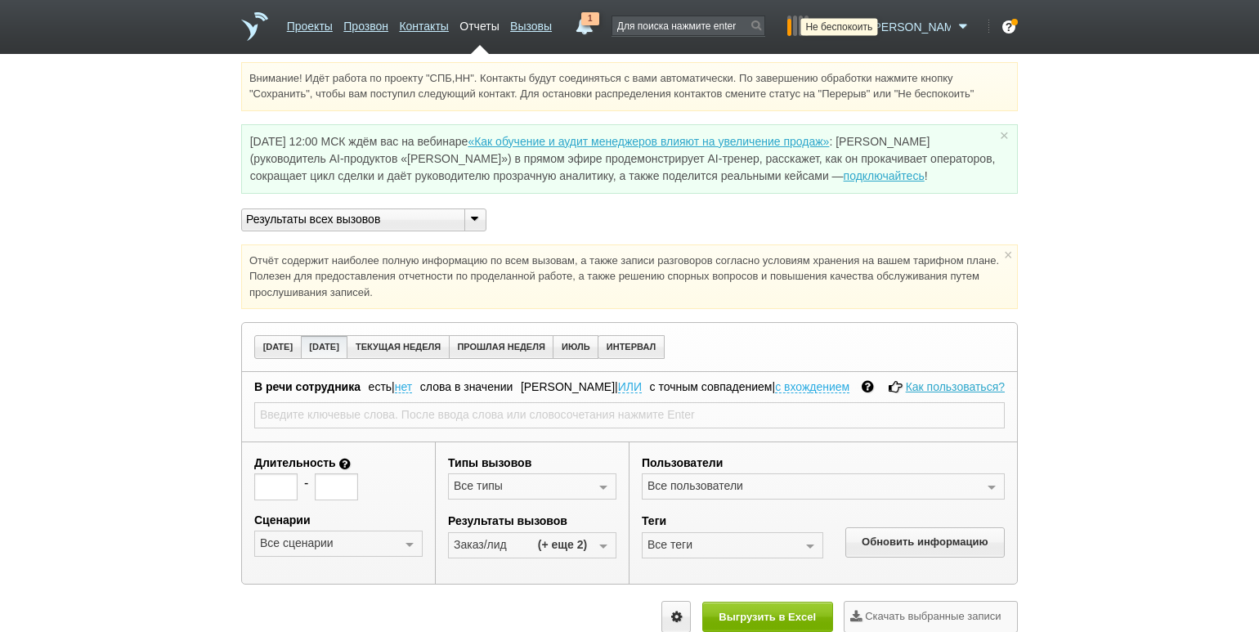
click at [867, 29] on icon at bounding box center [856, 27] width 22 height 16
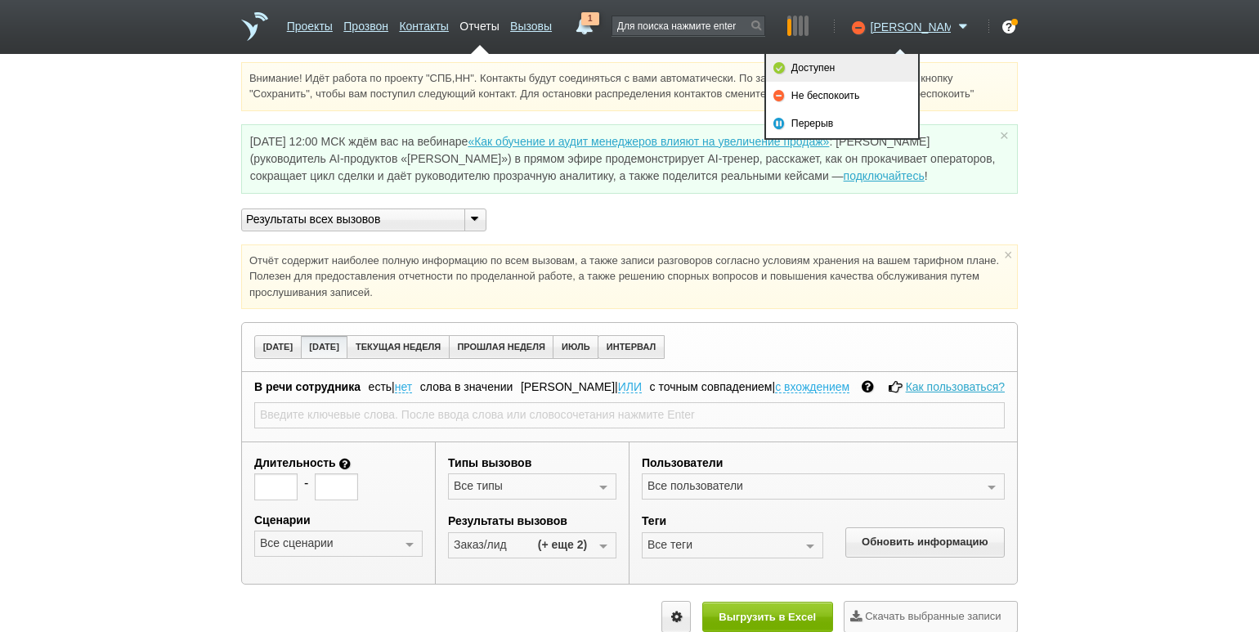
click at [850, 69] on link "Доступен" at bounding box center [842, 68] width 152 height 28
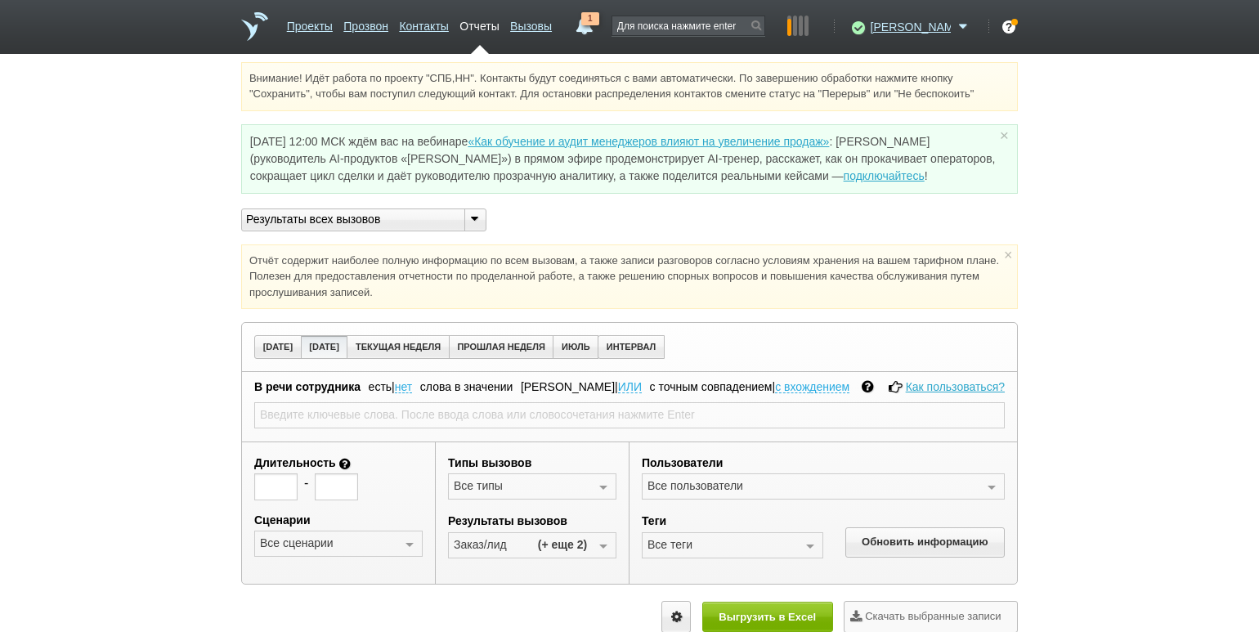
click at [138, 255] on div "Внимание! Идёт работа по проекту "СПБ,НН". Контакты будут соединяться с вами ав…" at bounding box center [629, 477] width 1259 height 831
click at [599, 32] on link "1" at bounding box center [584, 22] width 29 height 20
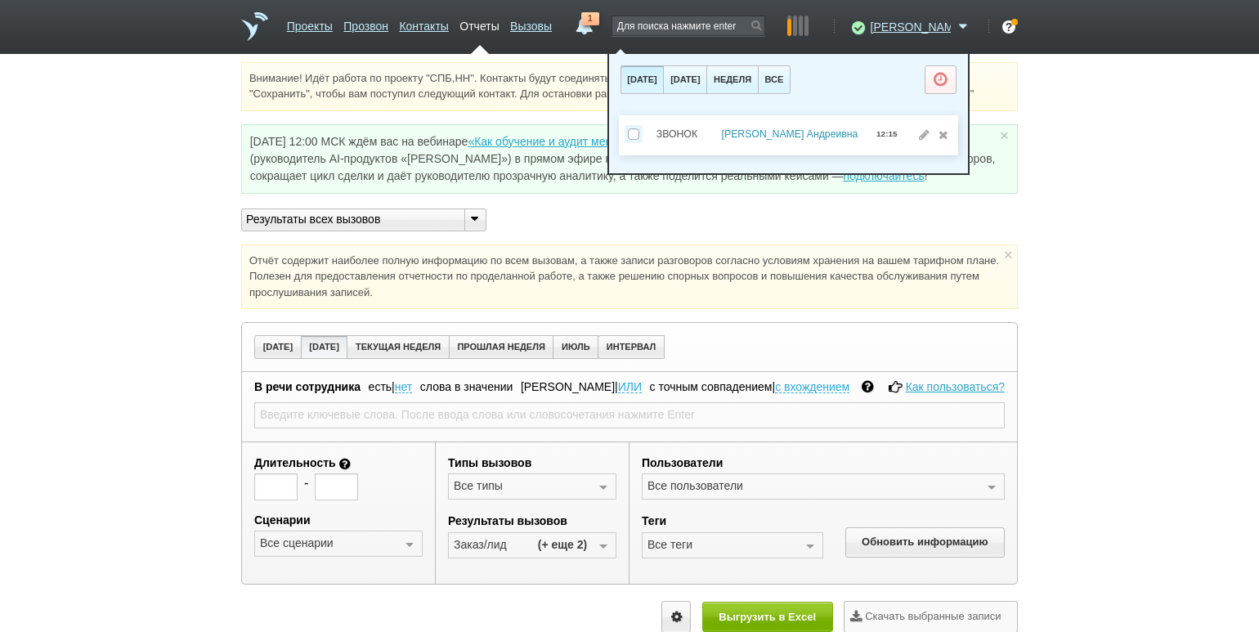
click at [788, 132] on link "[PERSON_NAME] Андреивна" at bounding box center [790, 133] width 136 height 11
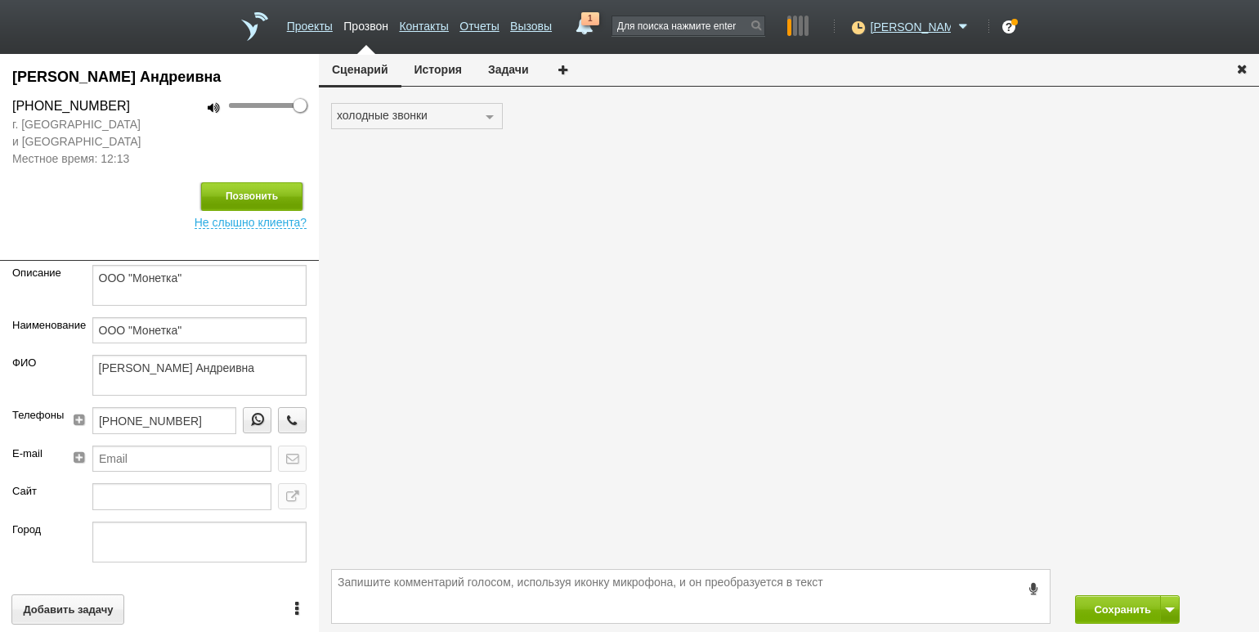
click at [273, 188] on button "Позвонить" at bounding box center [251, 196] width 101 height 29
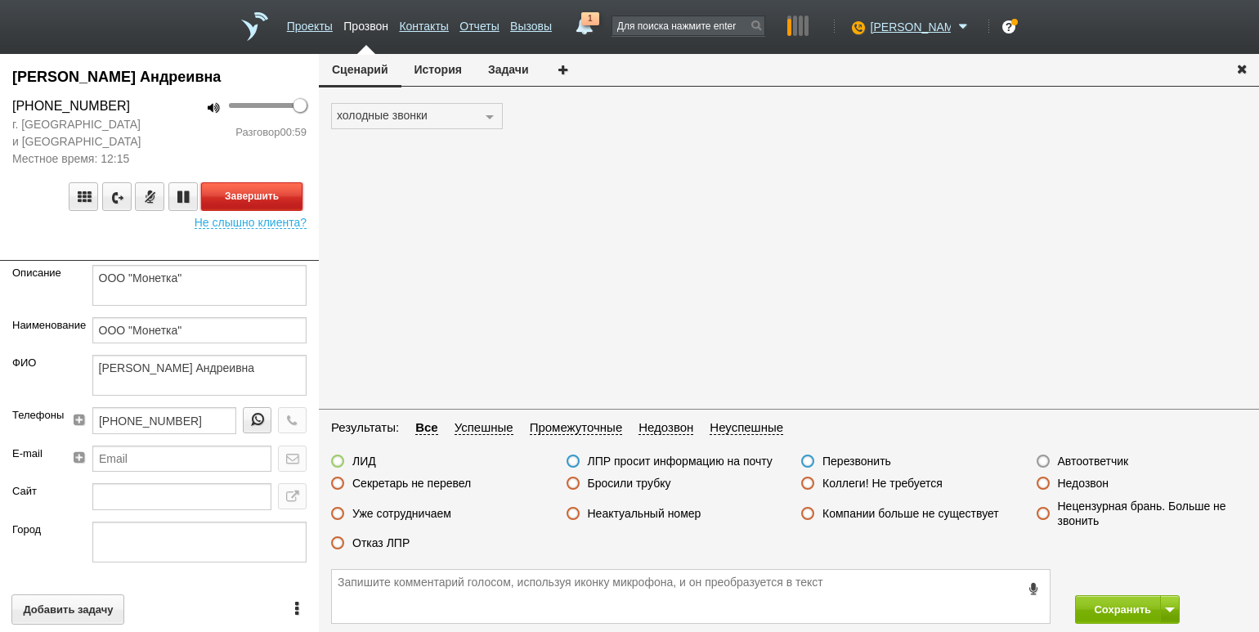
click at [283, 192] on button "Завершить" at bounding box center [251, 196] width 101 height 29
drag, startPoint x: 230, startPoint y: 288, endPoint x: 83, endPoint y: 275, distance: 147.8
click at [83, 275] on div "ООО "Монетка"" at bounding box center [199, 291] width 239 height 52
drag, startPoint x: 137, startPoint y: 101, endPoint x: 17, endPoint y: 102, distance: 120.1
click at [17, 102] on div "[PHONE_NUMBER]" at bounding box center [79, 106] width 135 height 20
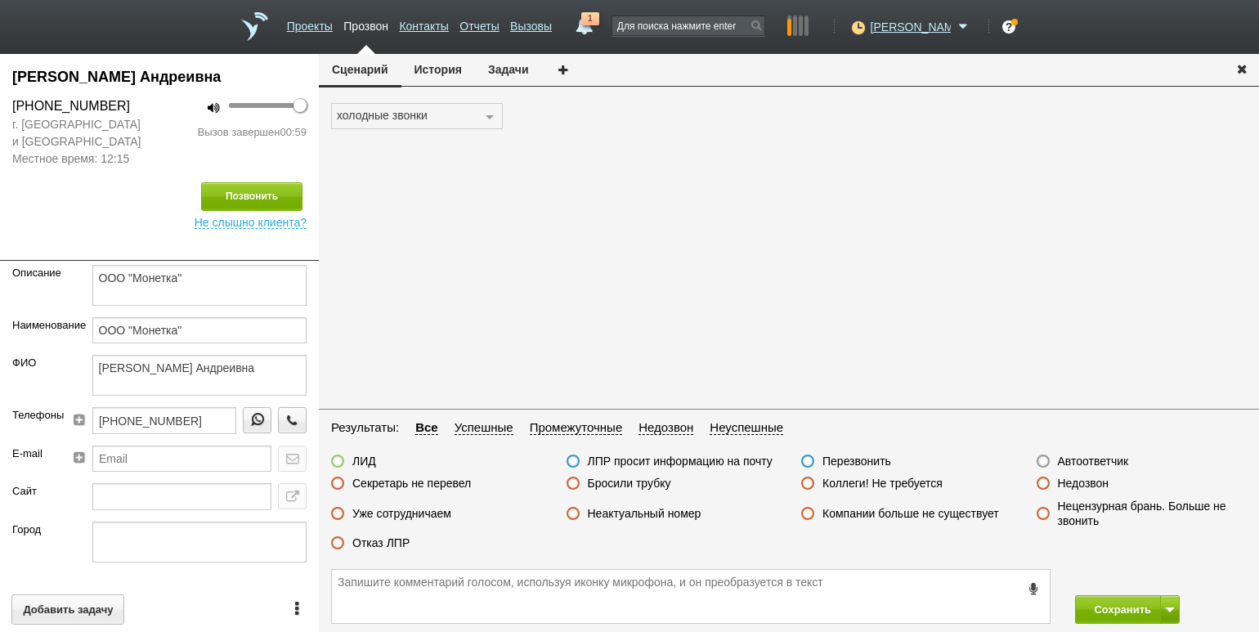
copy div "[PHONE_NUMBER]"
click at [336, 360] on div "холодные звонки холодные звонки Ничего не найдено Список пуст" at bounding box center [789, 254] width 940 height 302
drag, startPoint x: 368, startPoint y: 463, endPoint x: 417, endPoint y: 512, distance: 68.8
click at [368, 463] on label "ЛИД" at bounding box center [364, 461] width 24 height 15
click at [0, 0] on input "ЛИД" at bounding box center [0, 0] width 0 height 0
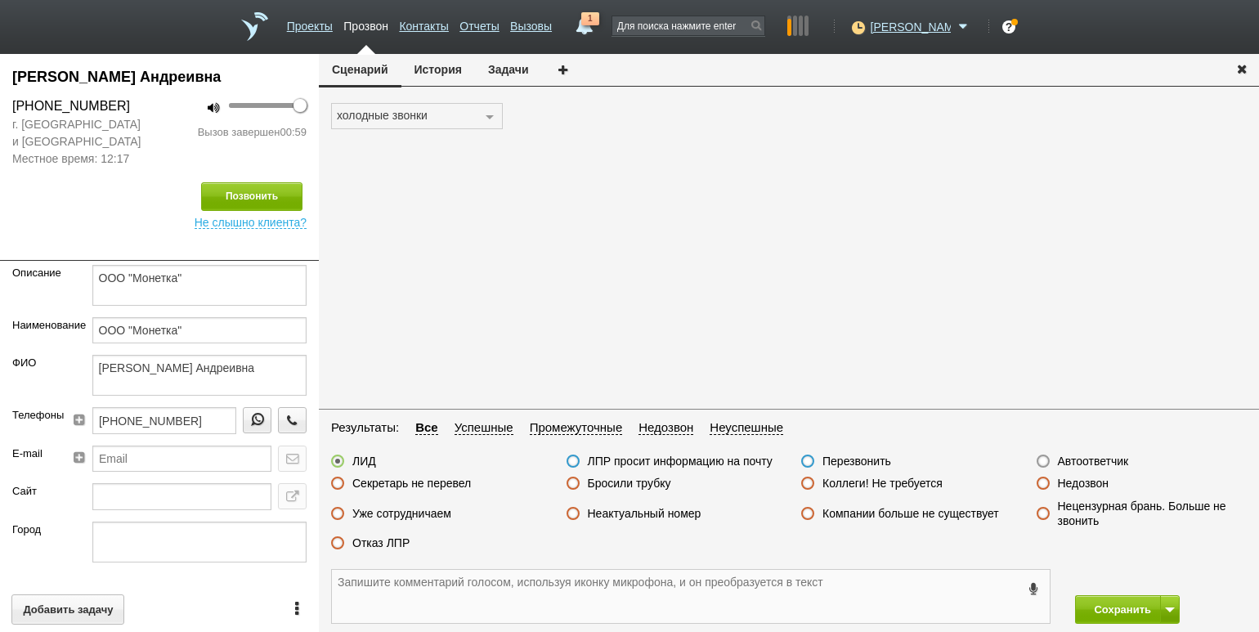
click at [462, 581] on textarea at bounding box center [691, 596] width 718 height 53
type textarea "согл на расч зв 12,08,25 13-00 Спб"
click at [327, 295] on div "холодные звонки холодные звонки Ничего не найдено Список пуст" at bounding box center [789, 254] width 940 height 302
click at [1102, 608] on button "Сохранить" at bounding box center [1118, 609] width 86 height 29
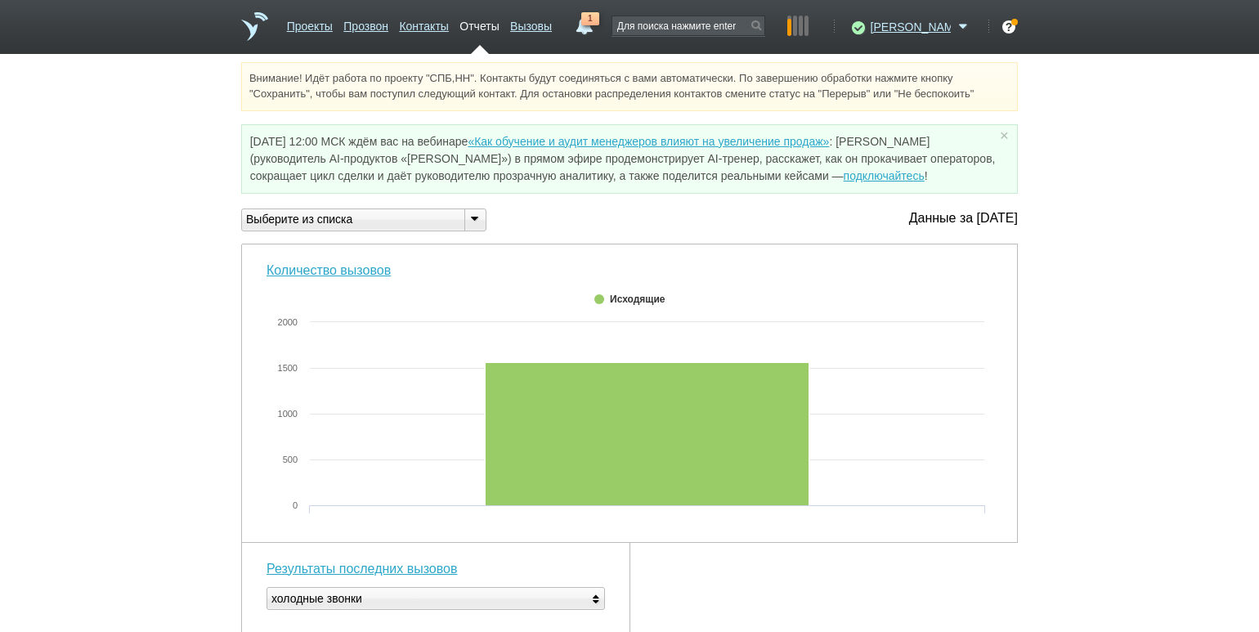
click at [476, 226] on div at bounding box center [474, 219] width 21 height 21
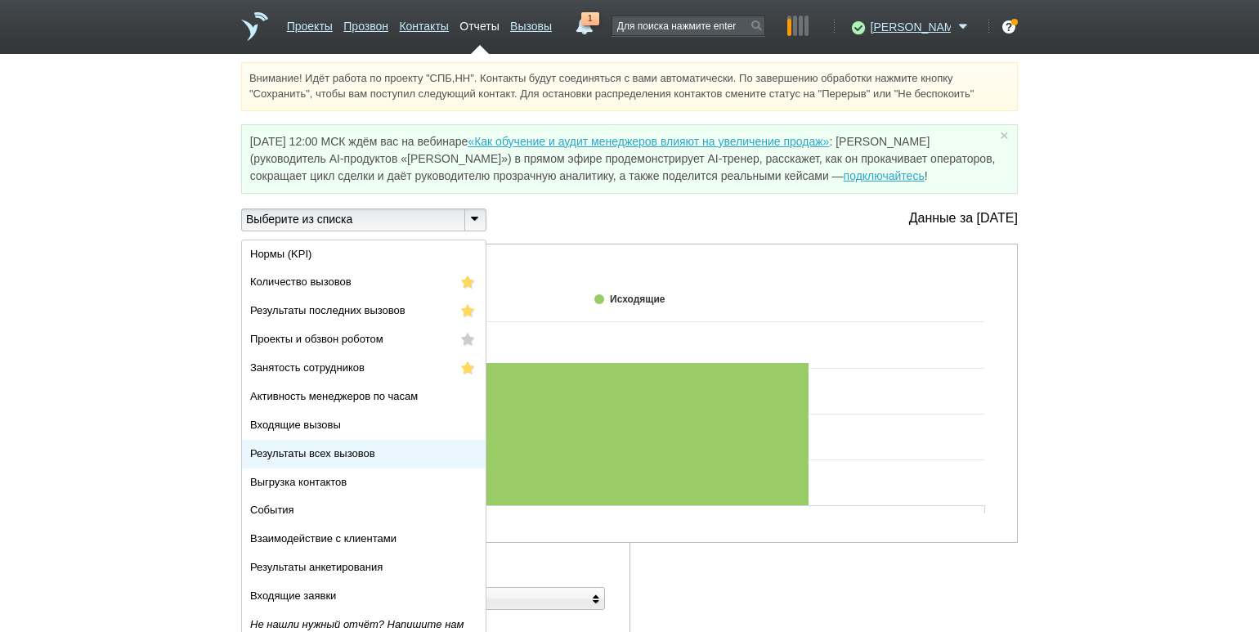
click at [362, 443] on li "Результаты всех вызовов" at bounding box center [364, 454] width 244 height 29
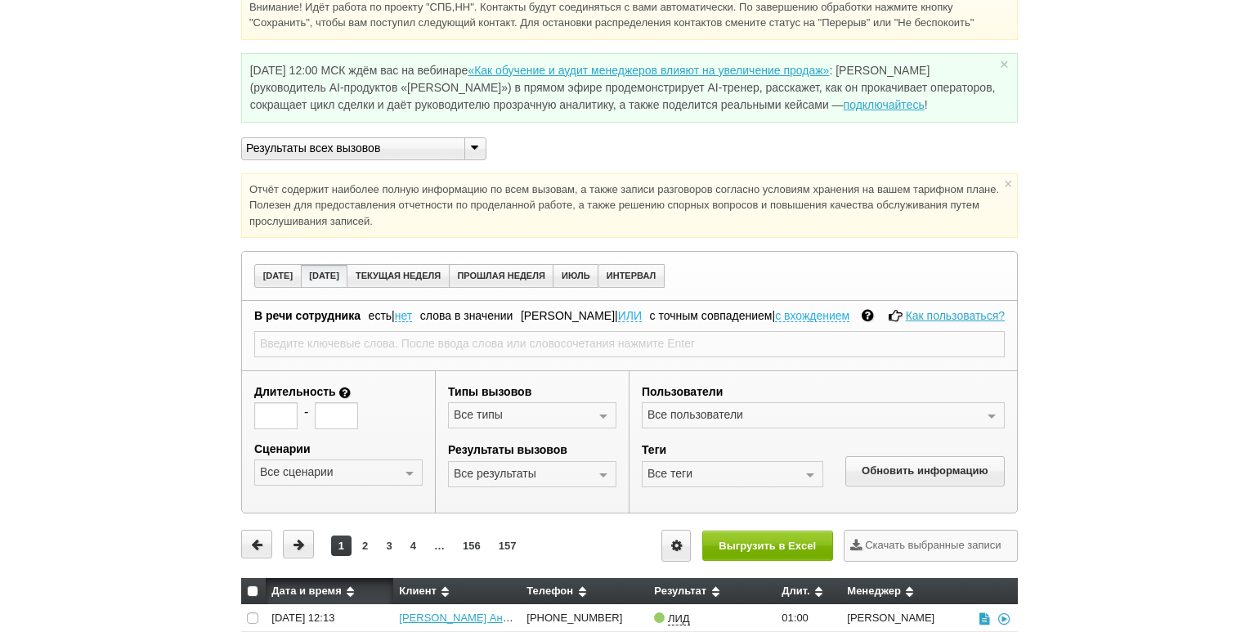
scroll to position [163, 0]
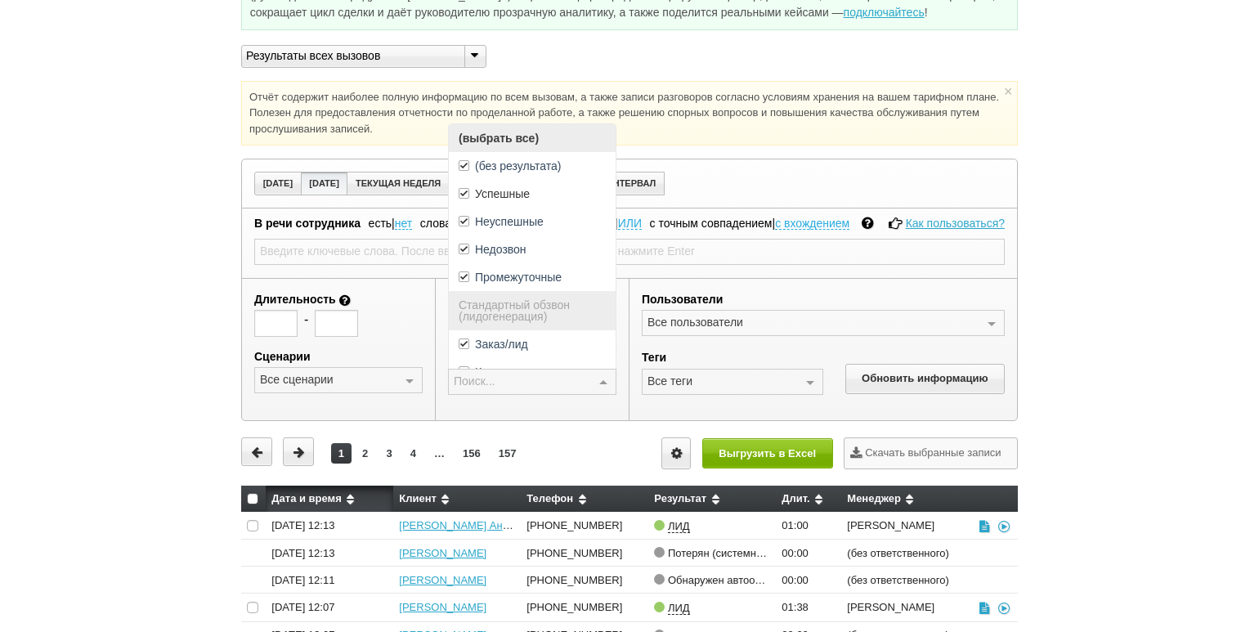
click at [611, 387] on div at bounding box center [603, 382] width 25 height 26
click at [571, 139] on span "(выбрать все)" at bounding box center [532, 138] width 167 height 28
click at [559, 199] on span "Успешные" at bounding box center [532, 194] width 167 height 28
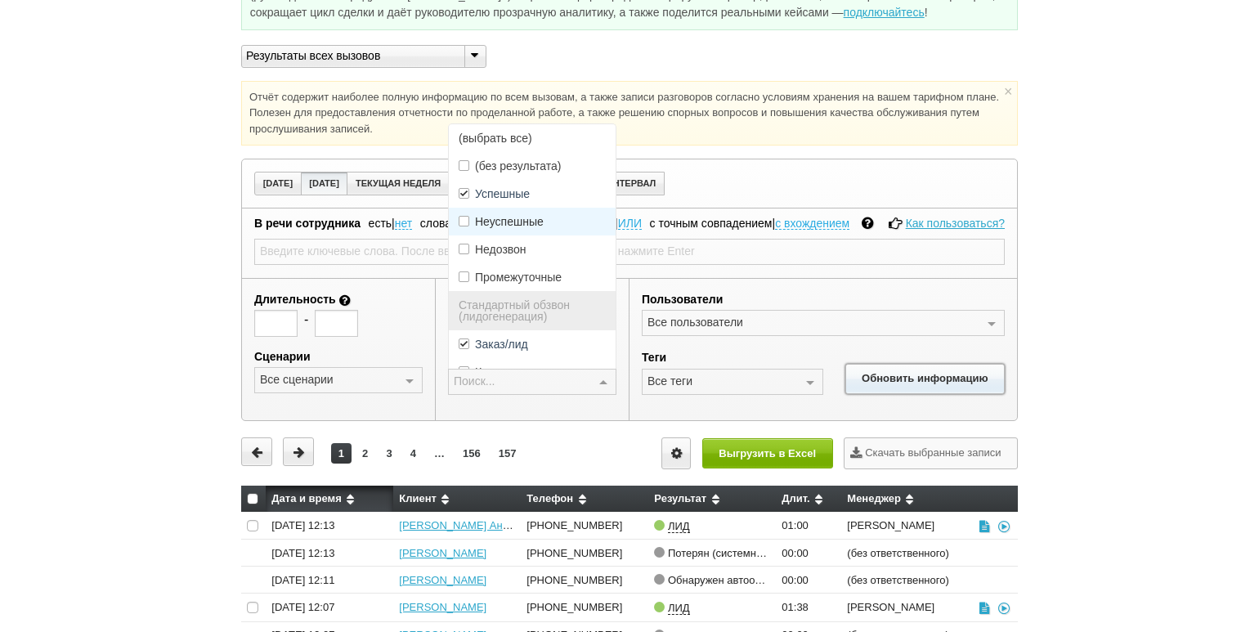
click at [897, 380] on button "Обновить информацию" at bounding box center [924, 379] width 159 height 30
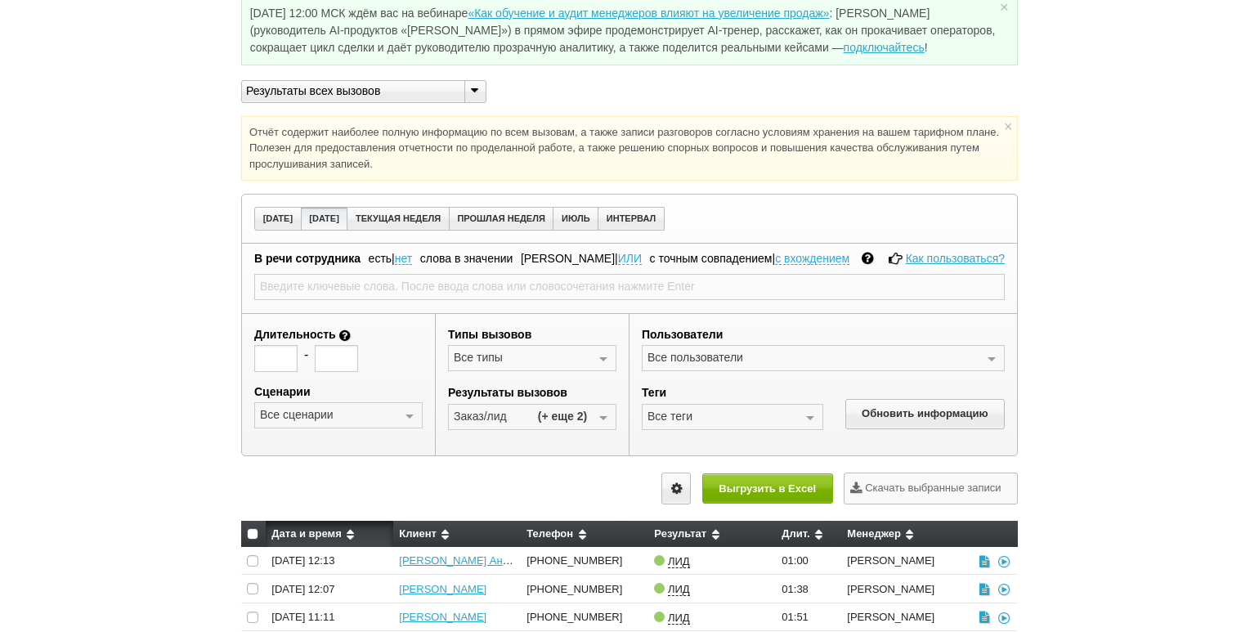
scroll to position [127, 0]
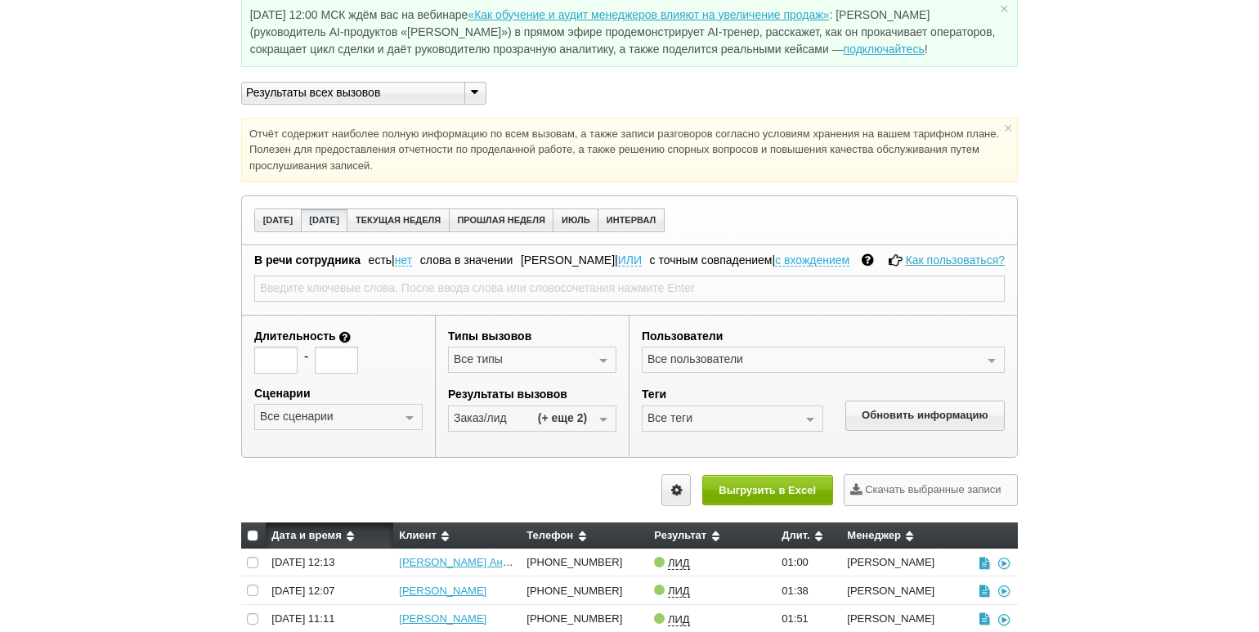
click at [142, 195] on div "Внимание! Идёт работа по проекту "СПБ,НН". Контакты будут соединяться с вами ав…" at bounding box center [629, 365] width 1259 height 860
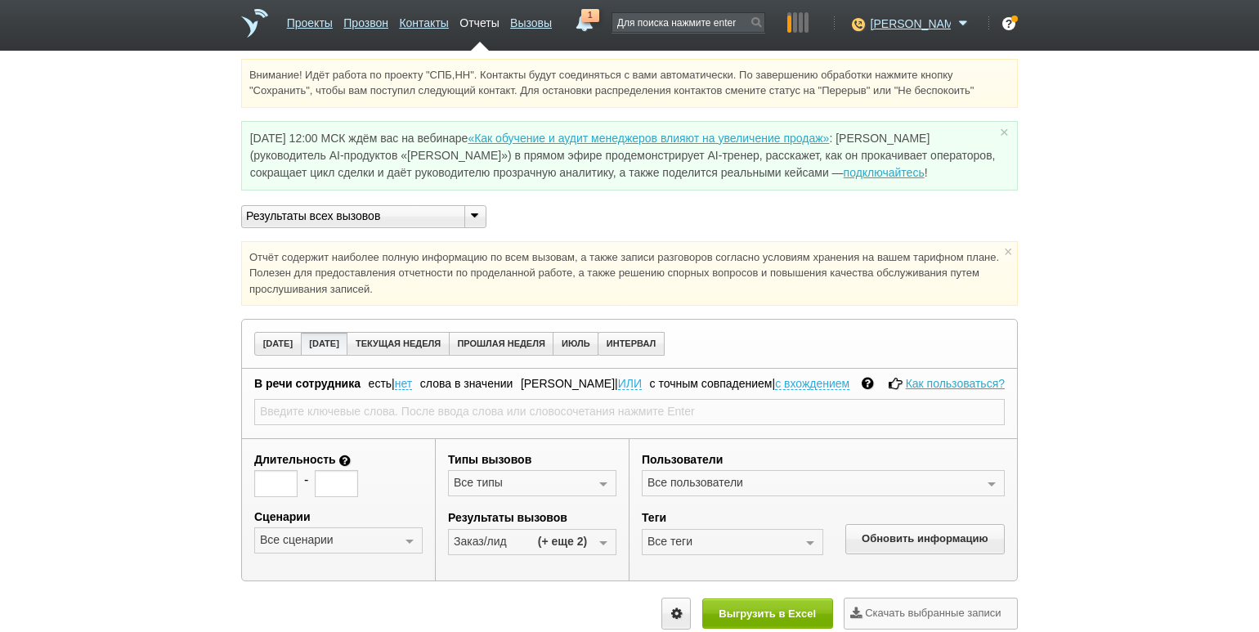
scroll to position [0, 0]
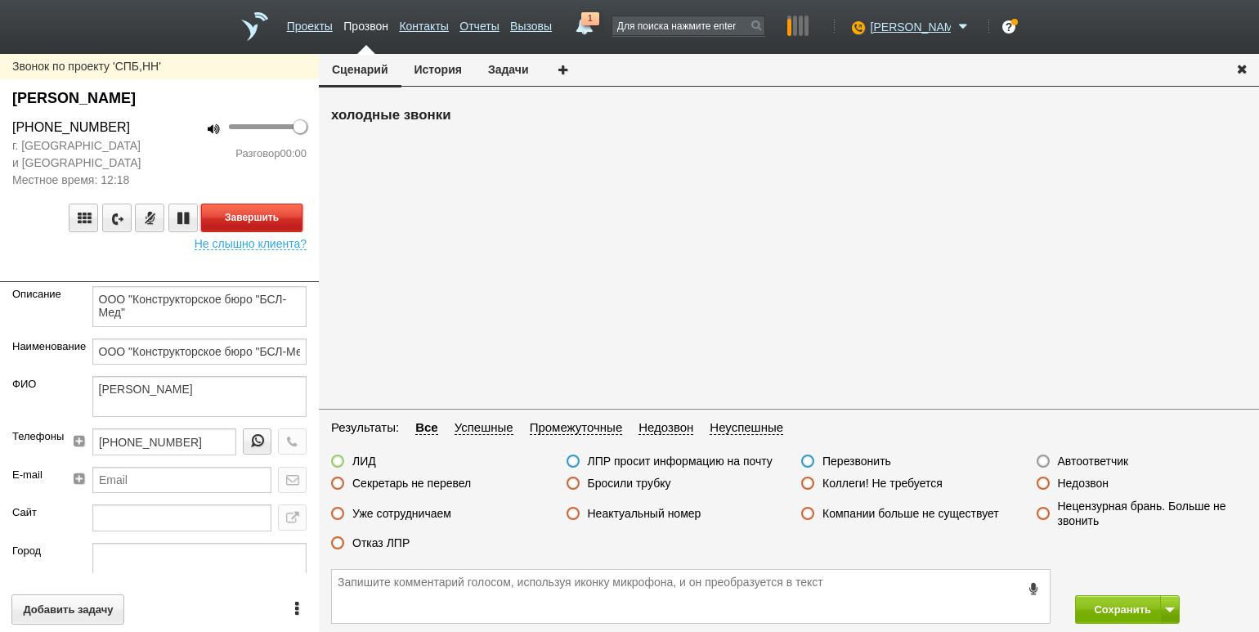
click at [288, 210] on button "Завершить" at bounding box center [251, 217] width 101 height 29
click at [1071, 463] on label "Автоответчик" at bounding box center [1093, 461] width 71 height 15
click at [0, 0] on input "Автоответчик" at bounding box center [0, 0] width 0 height 0
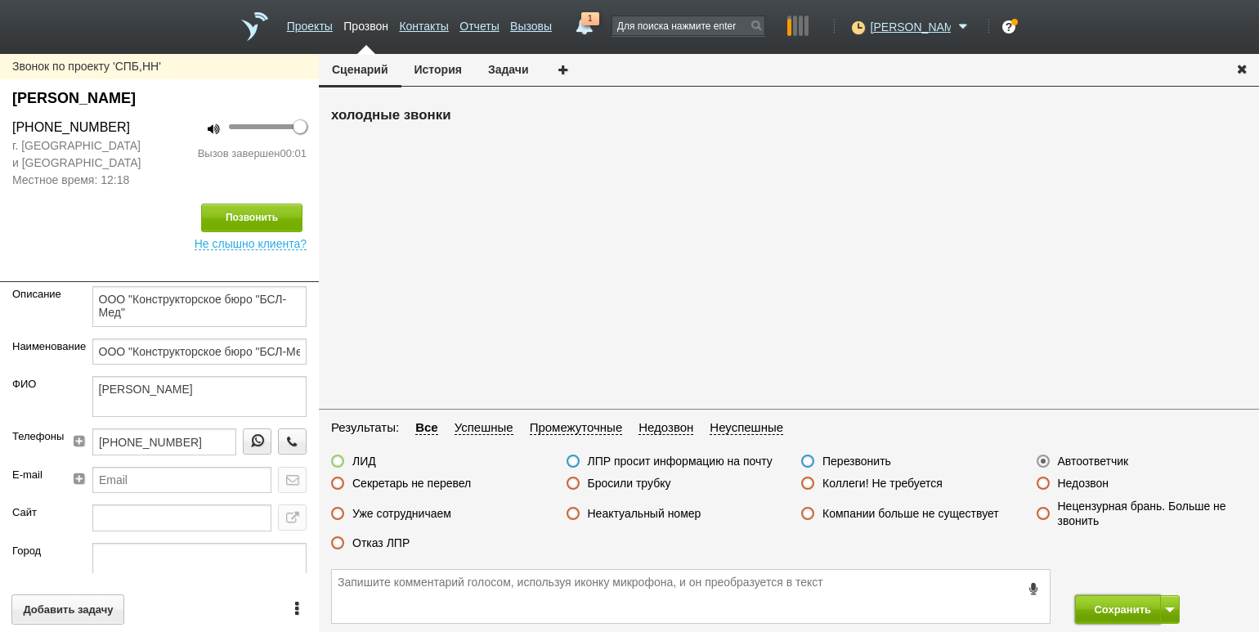
click at [1102, 600] on button "Сохранить" at bounding box center [1118, 609] width 86 height 29
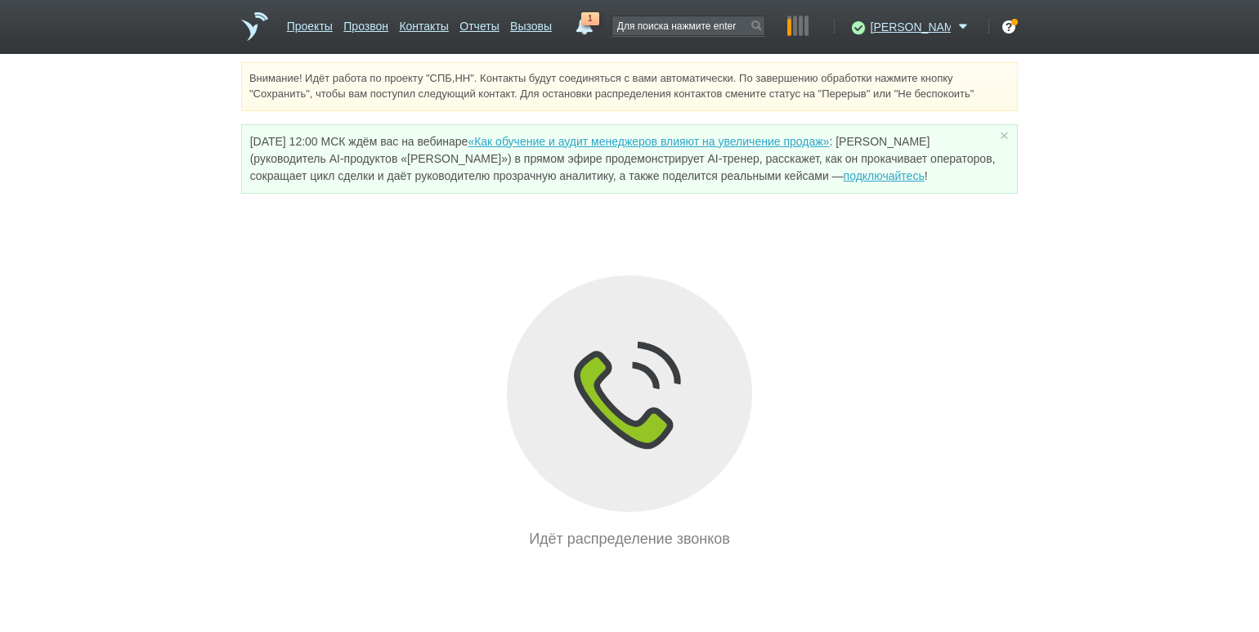
click at [353, 293] on div "Идёт распределение звонков" at bounding box center [629, 412] width 776 height 275
click at [599, 26] on link "1" at bounding box center [584, 22] width 29 height 20
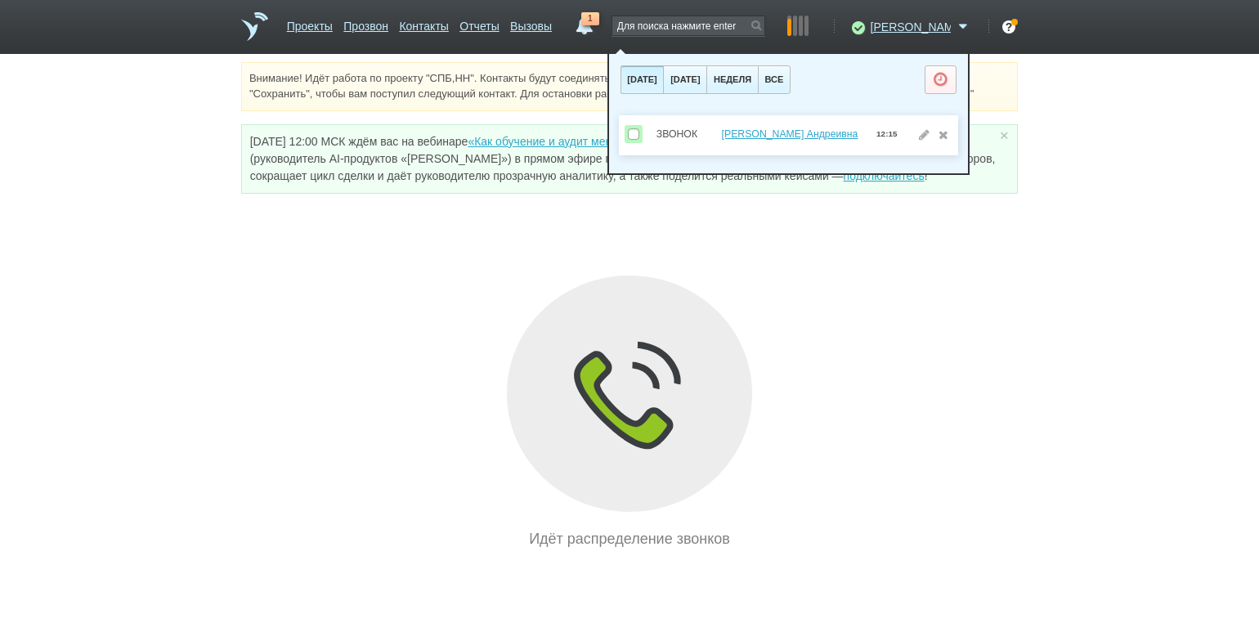
click at [247, 362] on div "Идёт распределение звонков" at bounding box center [629, 412] width 776 height 275
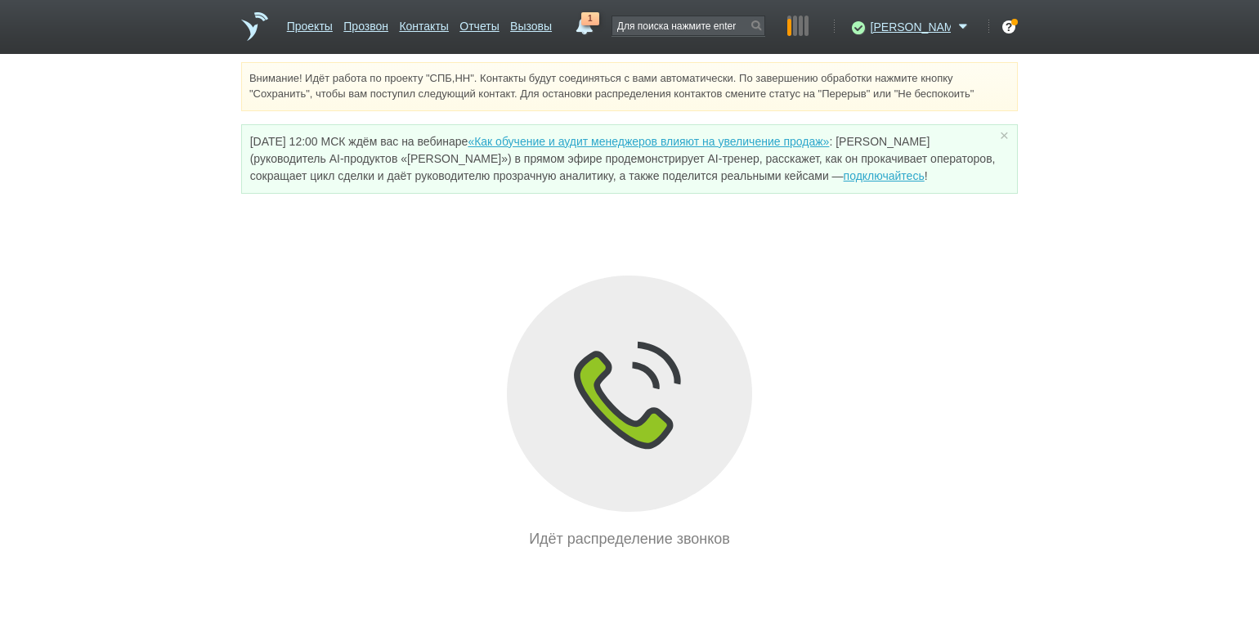
click at [599, 25] on link "1" at bounding box center [584, 22] width 29 height 20
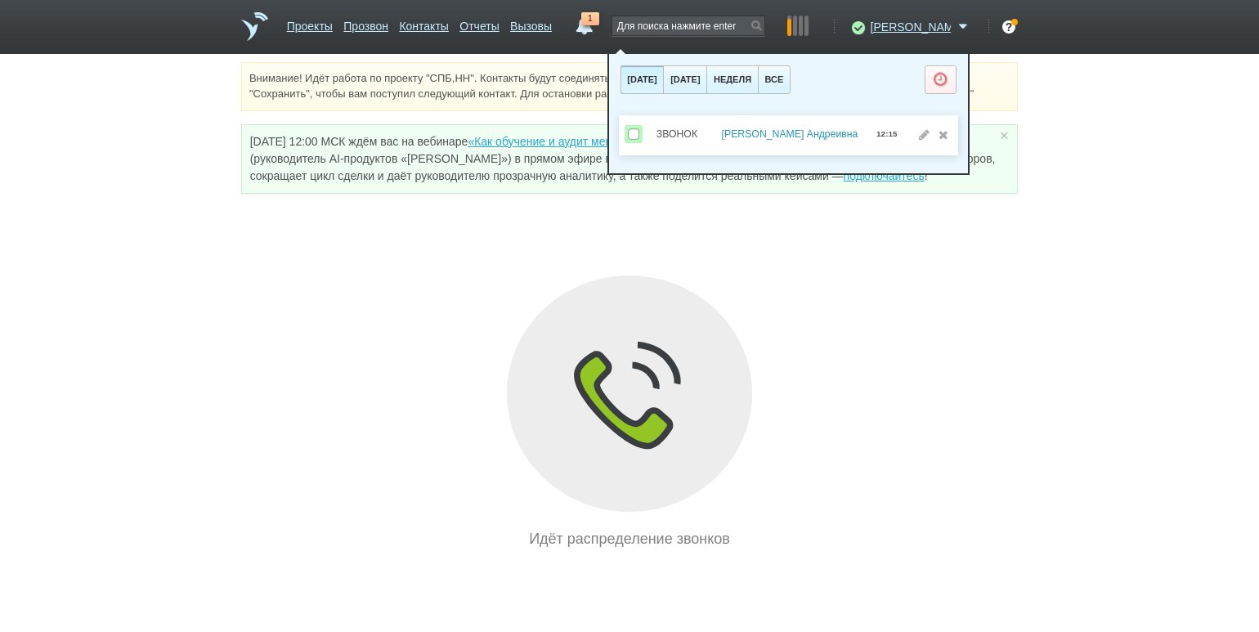
click at [757, 132] on link "[PERSON_NAME] Андреивна" at bounding box center [790, 133] width 136 height 11
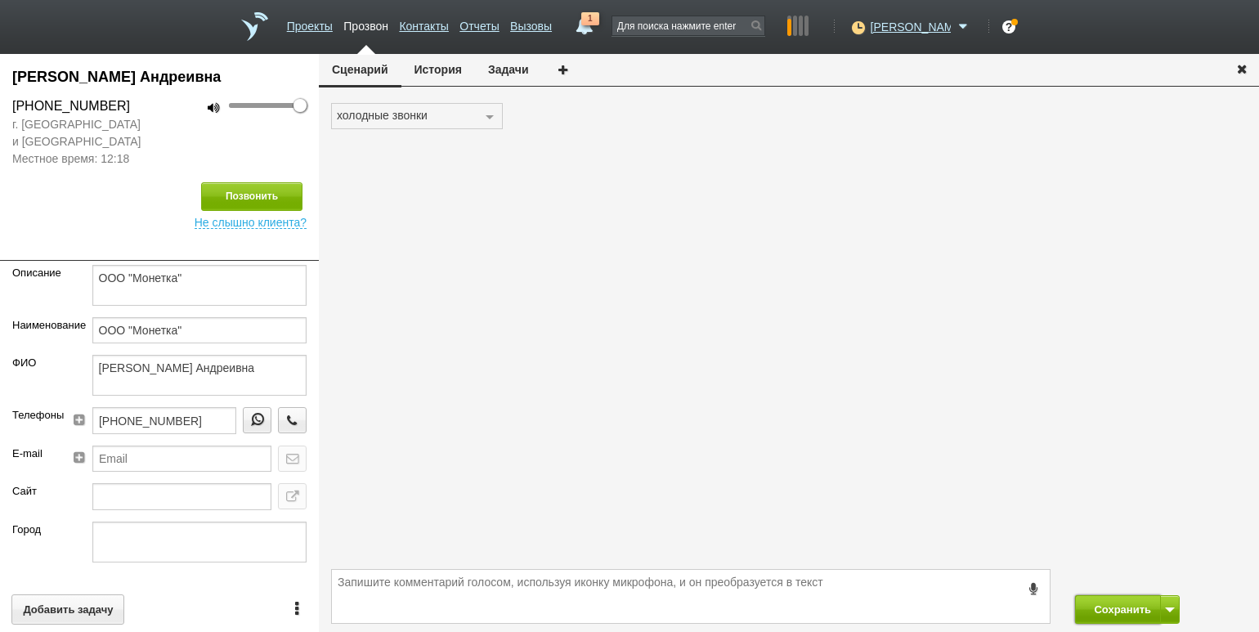
click at [1096, 604] on button "Сохранить" at bounding box center [1118, 609] width 86 height 29
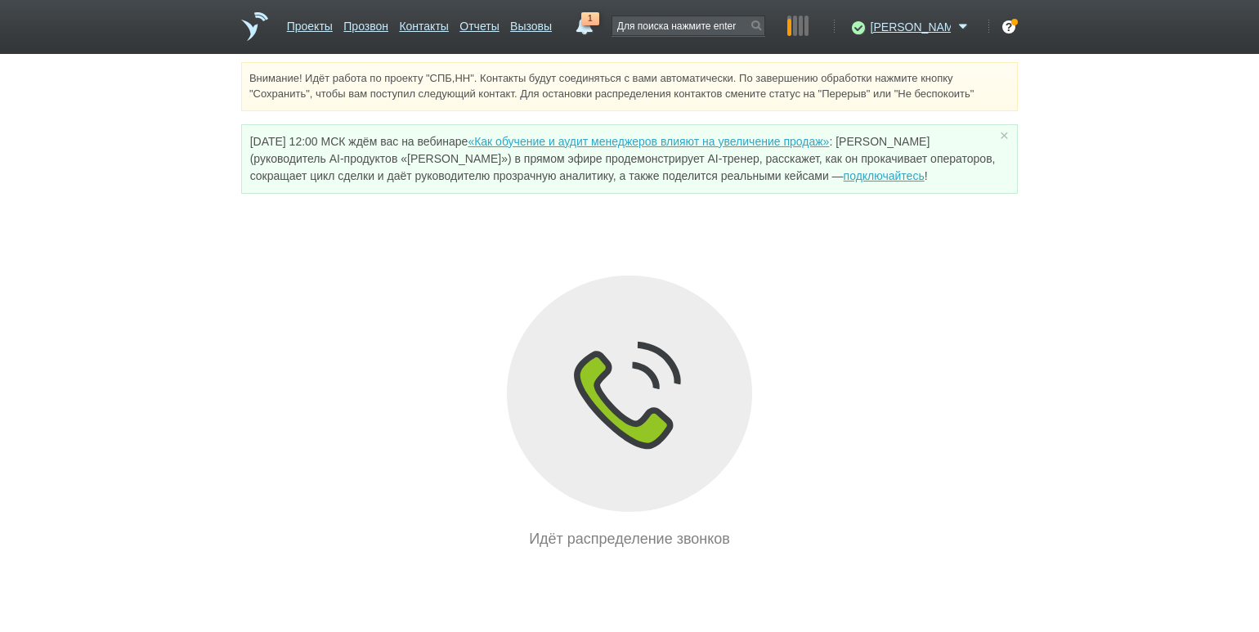
click at [599, 18] on span "1" at bounding box center [590, 18] width 18 height 13
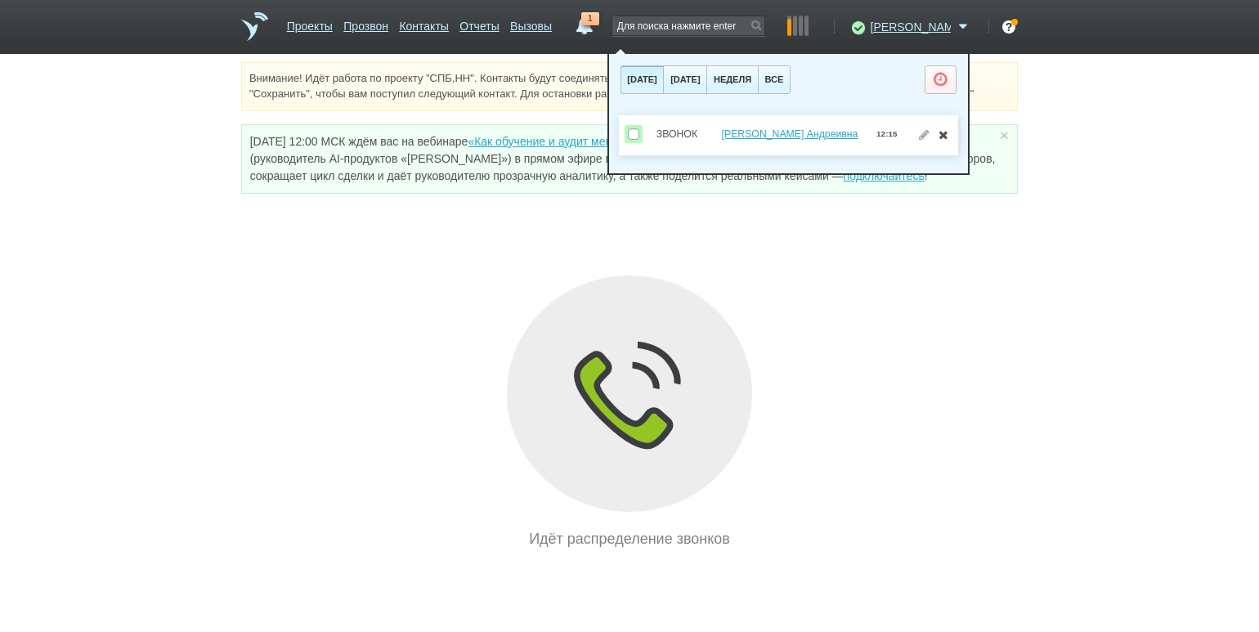
click at [940, 133] on link at bounding box center [943, 133] width 17 height 11
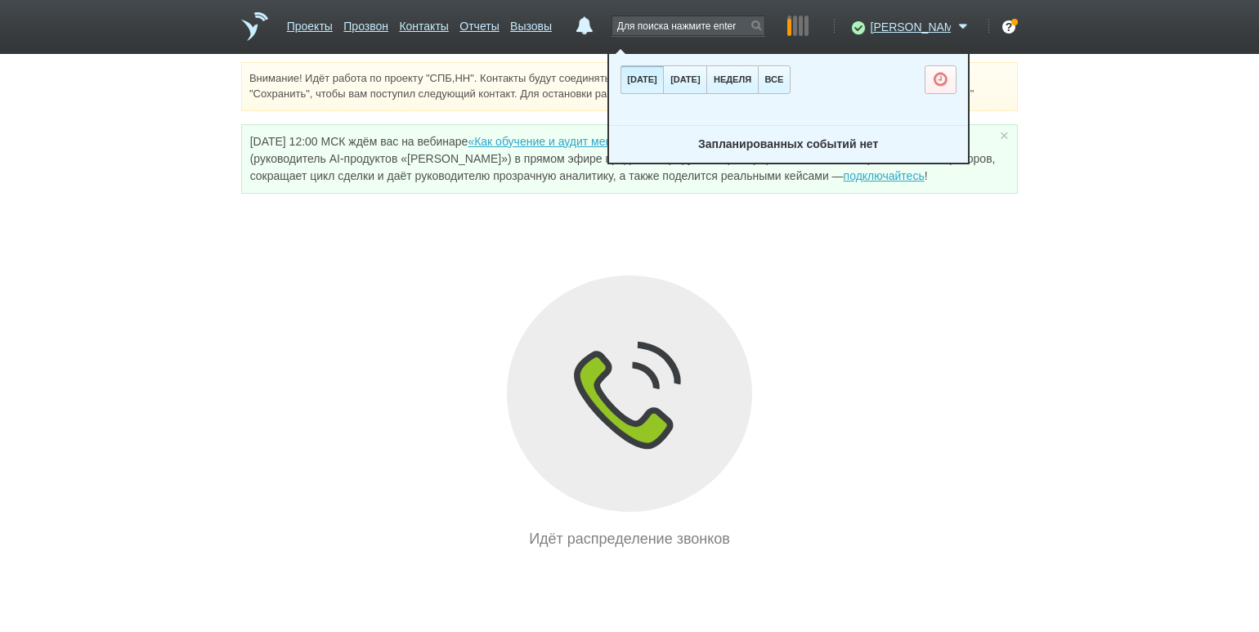
click at [871, 308] on div "Идёт распределение звонков" at bounding box center [629, 412] width 776 height 275
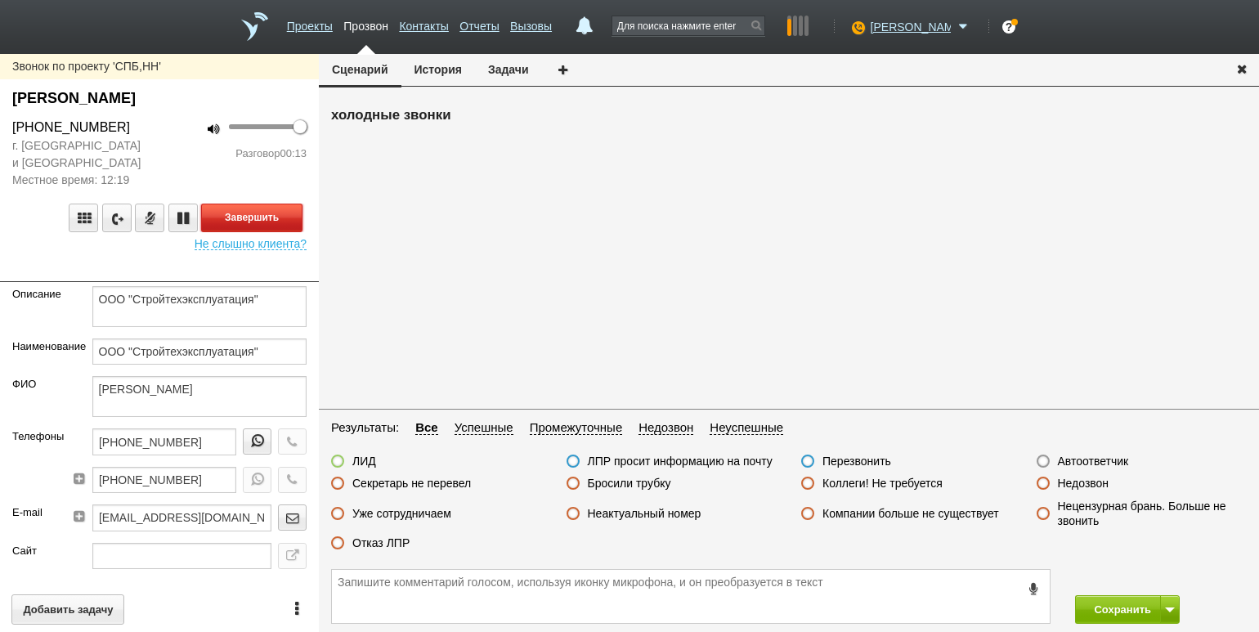
click at [280, 224] on button "Завершить" at bounding box center [251, 217] width 101 height 29
click at [614, 517] on label "Неактуальный номер" at bounding box center [645, 513] width 114 height 15
click at [0, 0] on input "Неактуальный номер" at bounding box center [0, 0] width 0 height 0
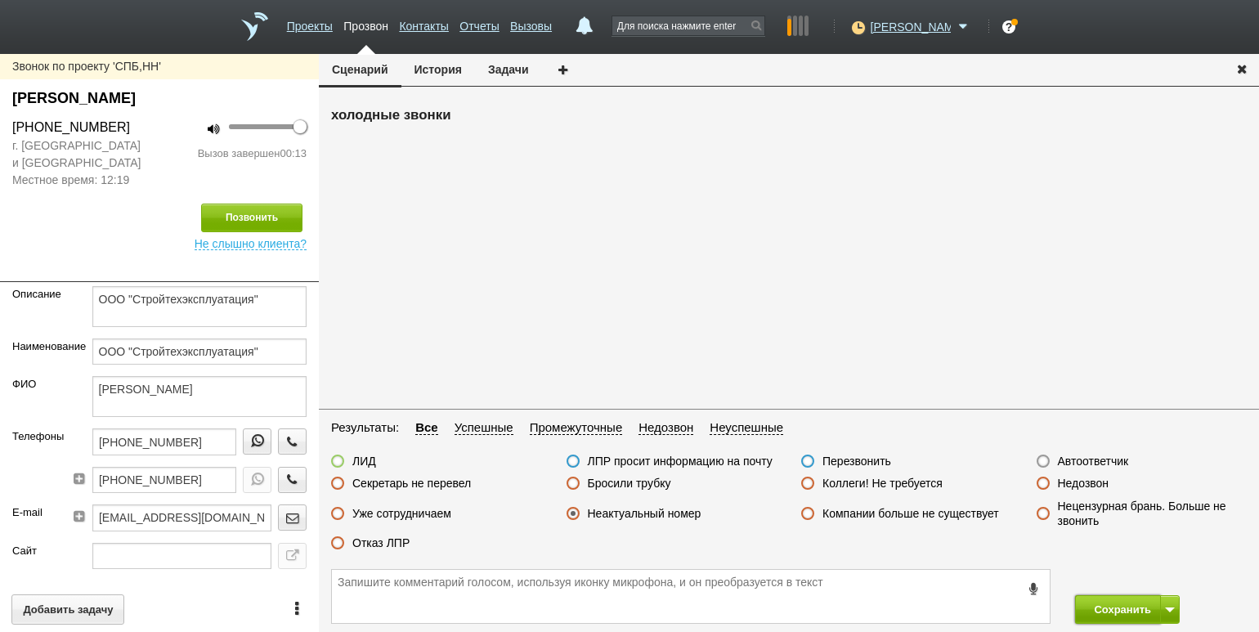
click at [1106, 614] on button "Сохранить" at bounding box center [1118, 609] width 86 height 29
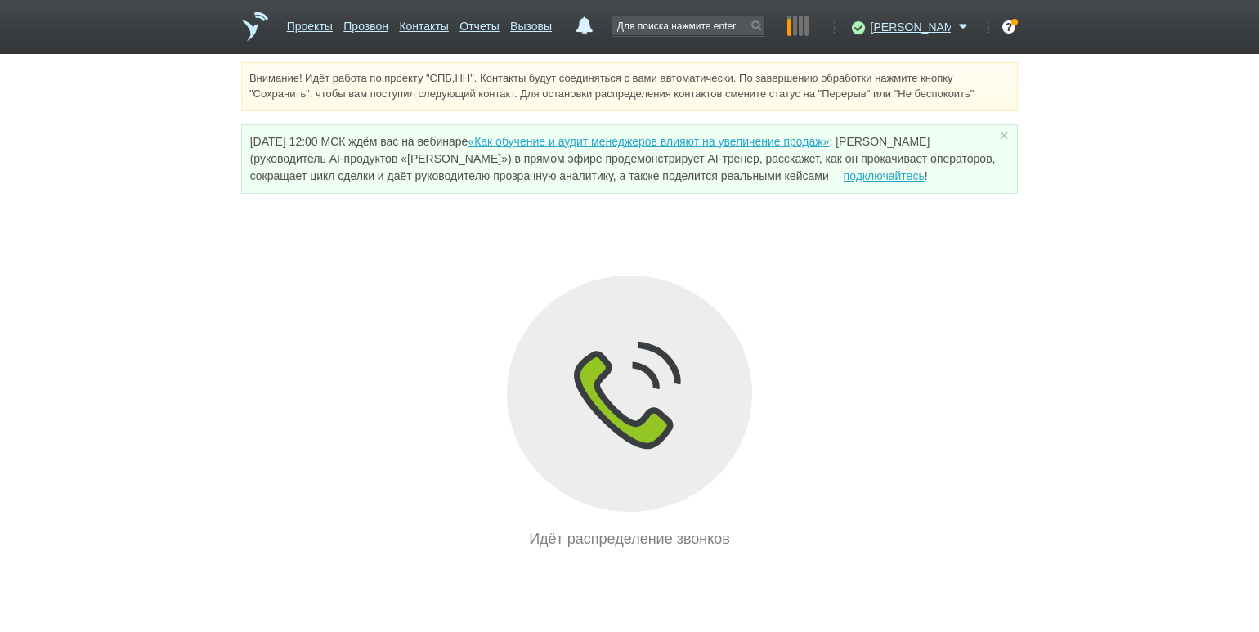
click at [184, 272] on div "Внимание! Идёт работа по проекту "СПБ,НН". Контакты будут соединяться с вами ав…" at bounding box center [629, 306] width 1259 height 488
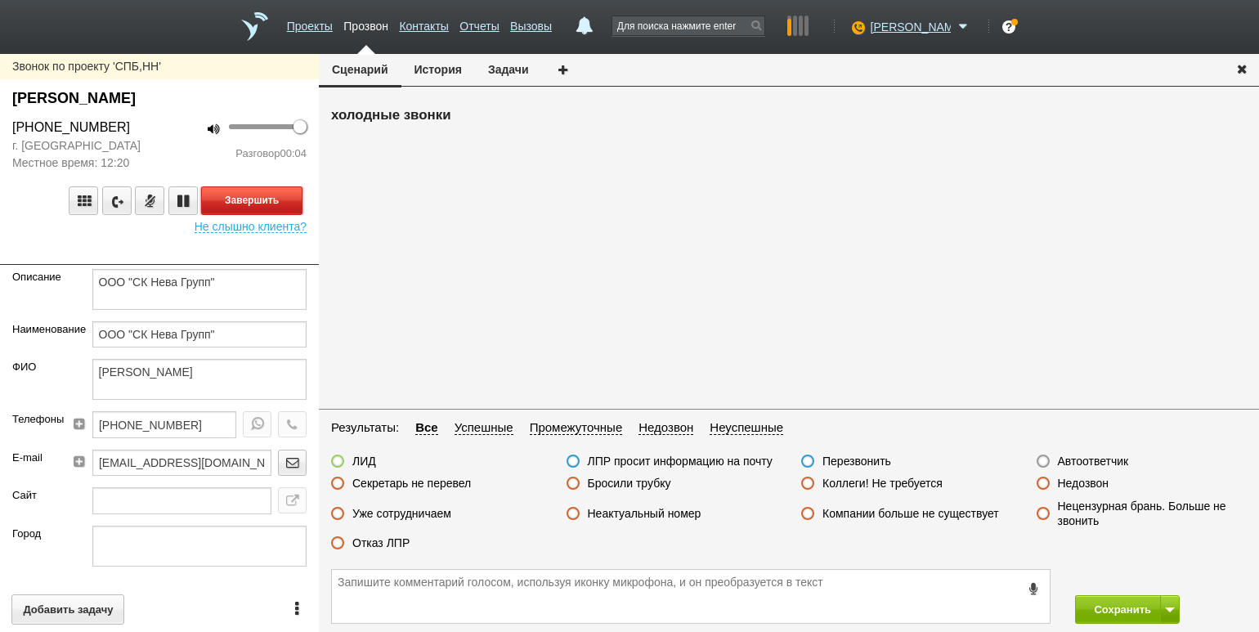
click at [281, 195] on button "Завершить" at bounding box center [251, 200] width 101 height 29
click at [1078, 458] on label "Автоответчик" at bounding box center [1093, 461] width 71 height 15
click at [0, 0] on input "Автоответчик" at bounding box center [0, 0] width 0 height 0
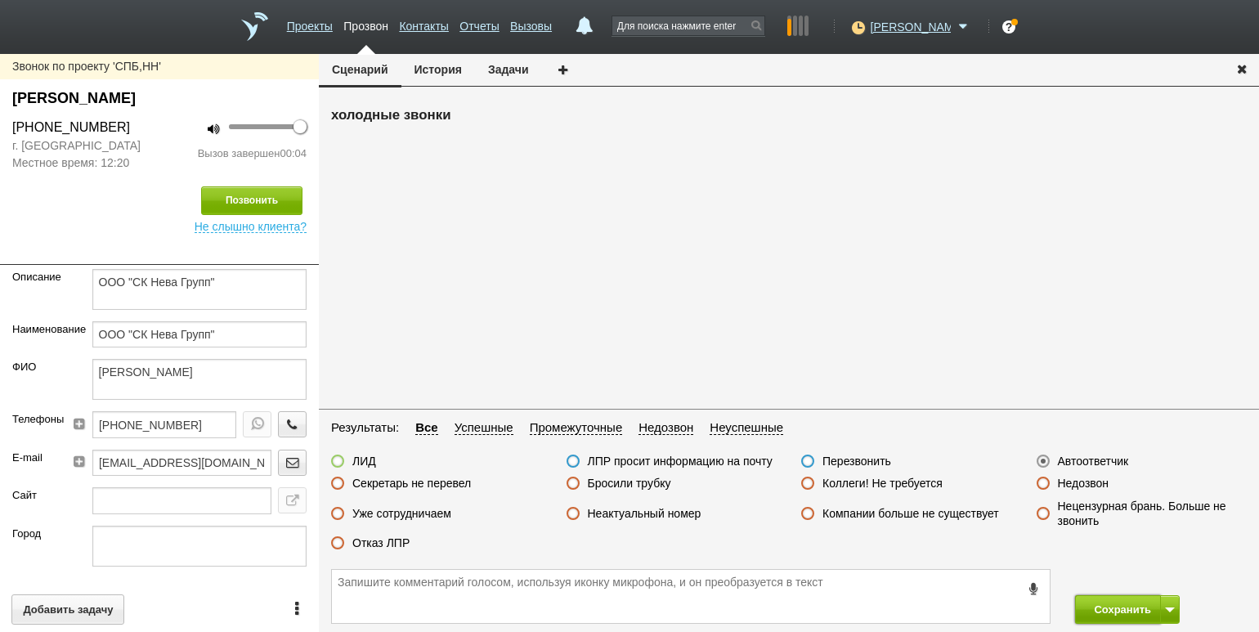
click at [1111, 604] on button "Сохранить" at bounding box center [1118, 609] width 86 height 29
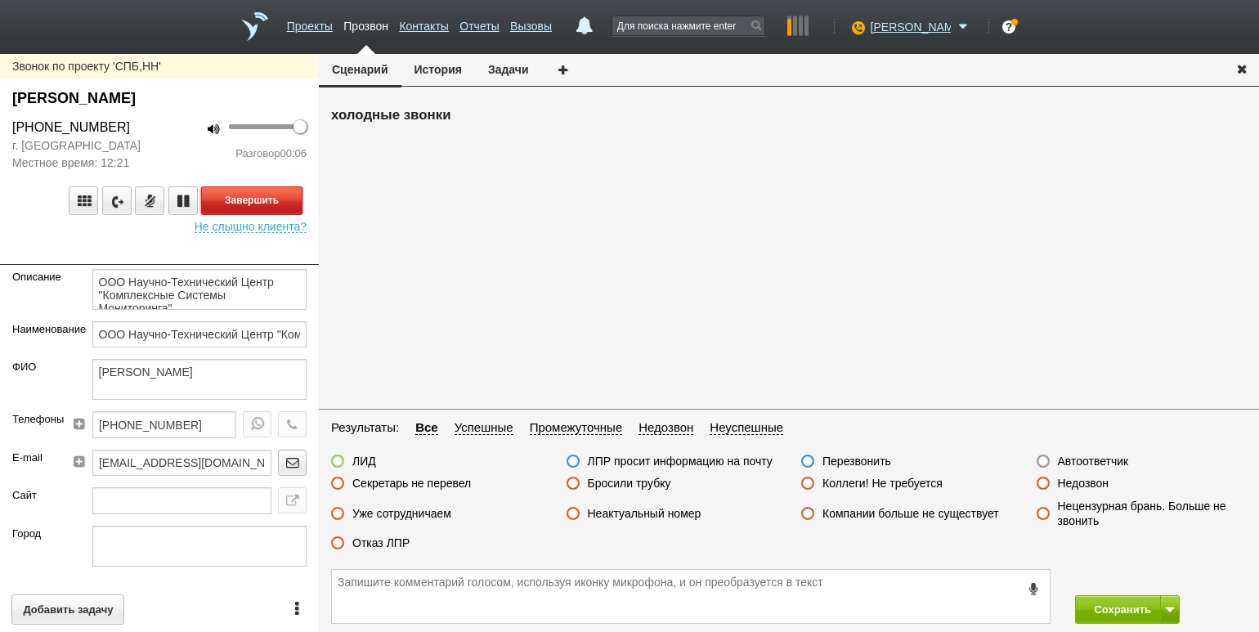
click at [257, 195] on button "Завершить" at bounding box center [251, 200] width 101 height 29
click at [619, 479] on label "Бросили трубку" at bounding box center [629, 483] width 83 height 15
click at [0, 0] on input "Бросили трубку" at bounding box center [0, 0] width 0 height 0
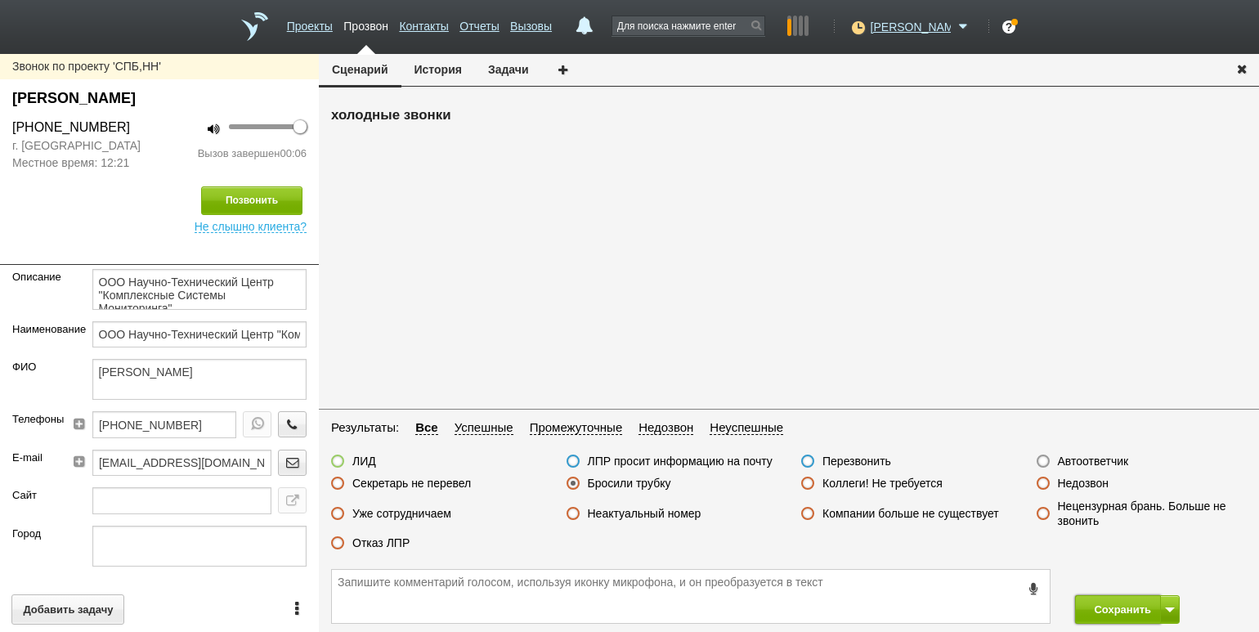
drag, startPoint x: 1110, startPoint y: 615, endPoint x: 1099, endPoint y: 594, distance: 23.0
click at [1110, 615] on button "Сохранить" at bounding box center [1118, 609] width 86 height 29
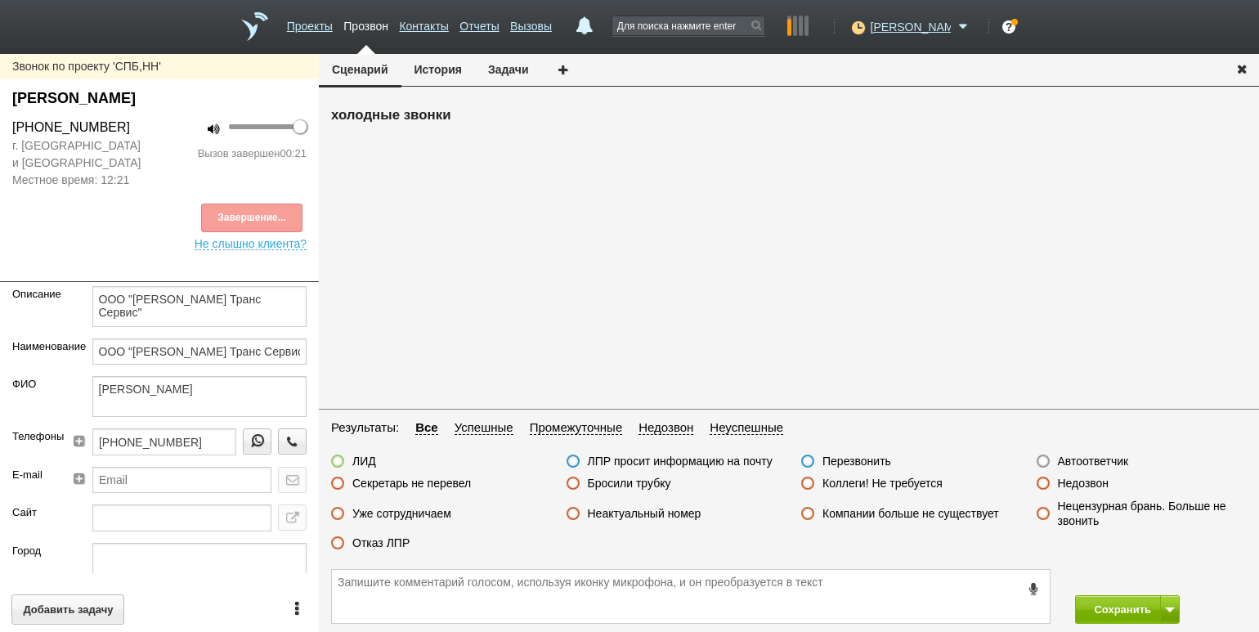
drag, startPoint x: 387, startPoint y: 549, endPoint x: 448, endPoint y: 542, distance: 60.9
click at [387, 548] on label "Отказ ЛПР" at bounding box center [380, 542] width 57 height 15
click at [0, 0] on input "Отказ ЛПР" at bounding box center [0, 0] width 0 height 0
click at [1095, 607] on button "Сохранить" at bounding box center [1118, 609] width 86 height 29
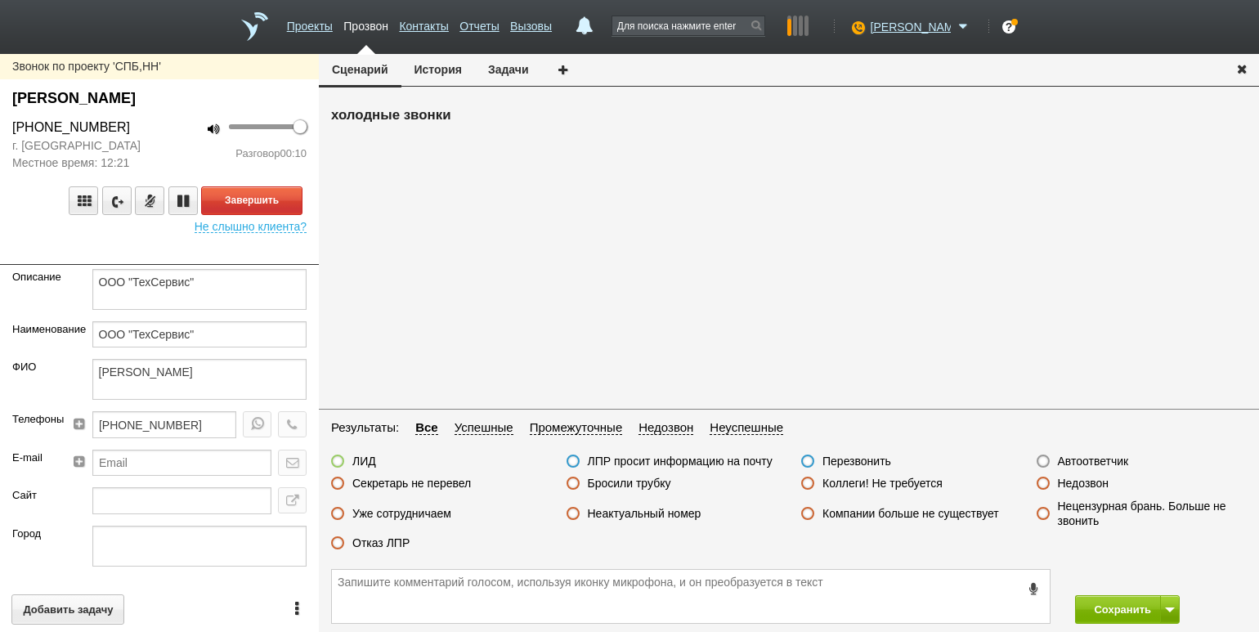
click at [282, 171] on div "100 Разговор 00:10" at bounding box center [238, 145] width 159 height 54
click at [269, 197] on button "Завершить" at bounding box center [251, 200] width 101 height 29
click at [269, 197] on div "Завершение..." at bounding box center [159, 200] width 294 height 29
click at [397, 487] on label "Секретарь не перевел" at bounding box center [411, 483] width 119 height 15
click at [0, 0] on input "Секретарь не перевел" at bounding box center [0, 0] width 0 height 0
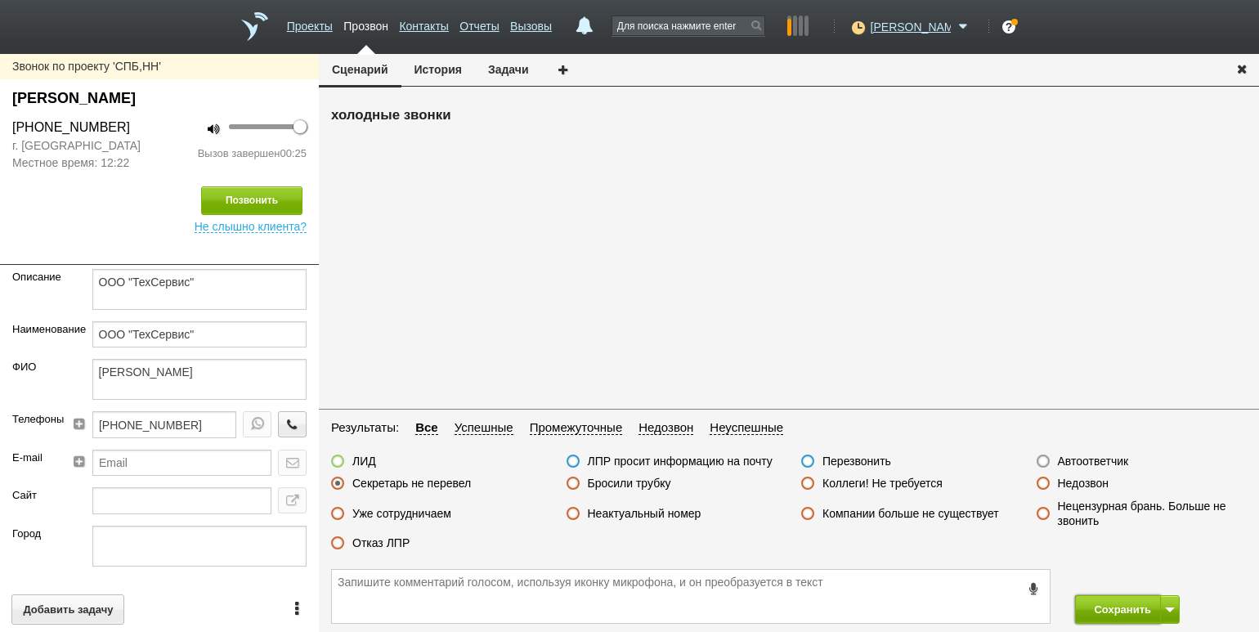
click at [1109, 610] on button "Сохранить" at bounding box center [1118, 609] width 86 height 29
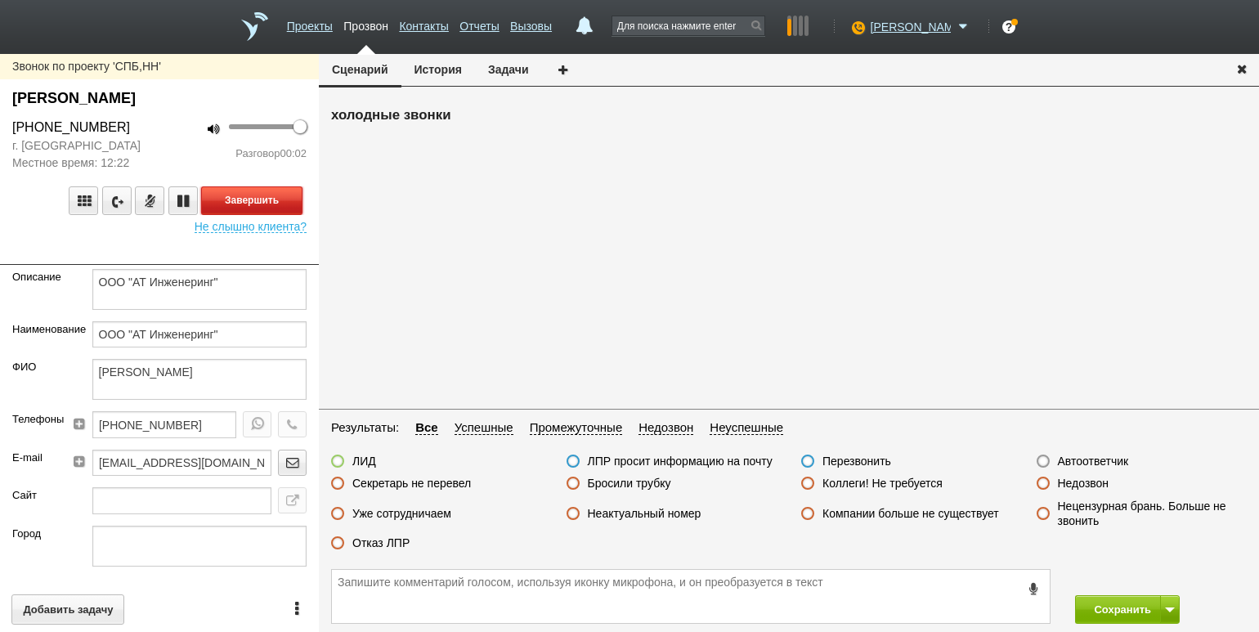
click at [251, 199] on button "Завершить" at bounding box center [251, 200] width 101 height 29
click at [1094, 481] on label "Недозвон" at bounding box center [1083, 483] width 51 height 15
click at [0, 0] on input "Недозвон" at bounding box center [0, 0] width 0 height 0
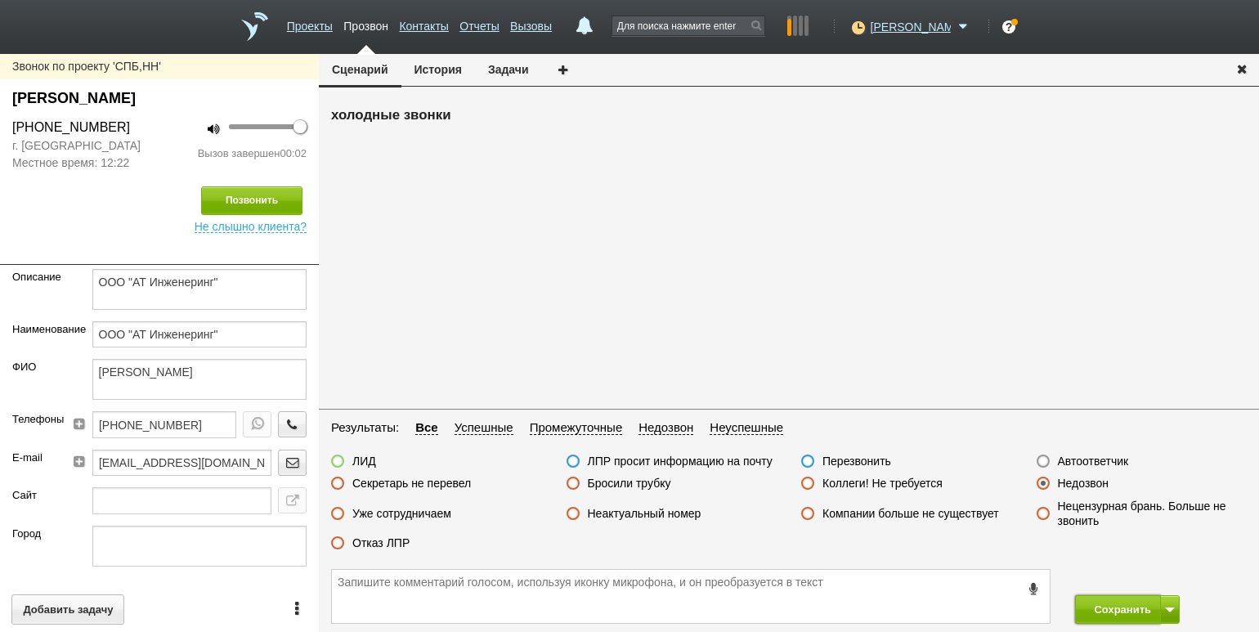
drag, startPoint x: 1103, startPoint y: 610, endPoint x: 1026, endPoint y: 527, distance: 112.8
click at [1102, 609] on button "Сохранить" at bounding box center [1118, 609] width 86 height 29
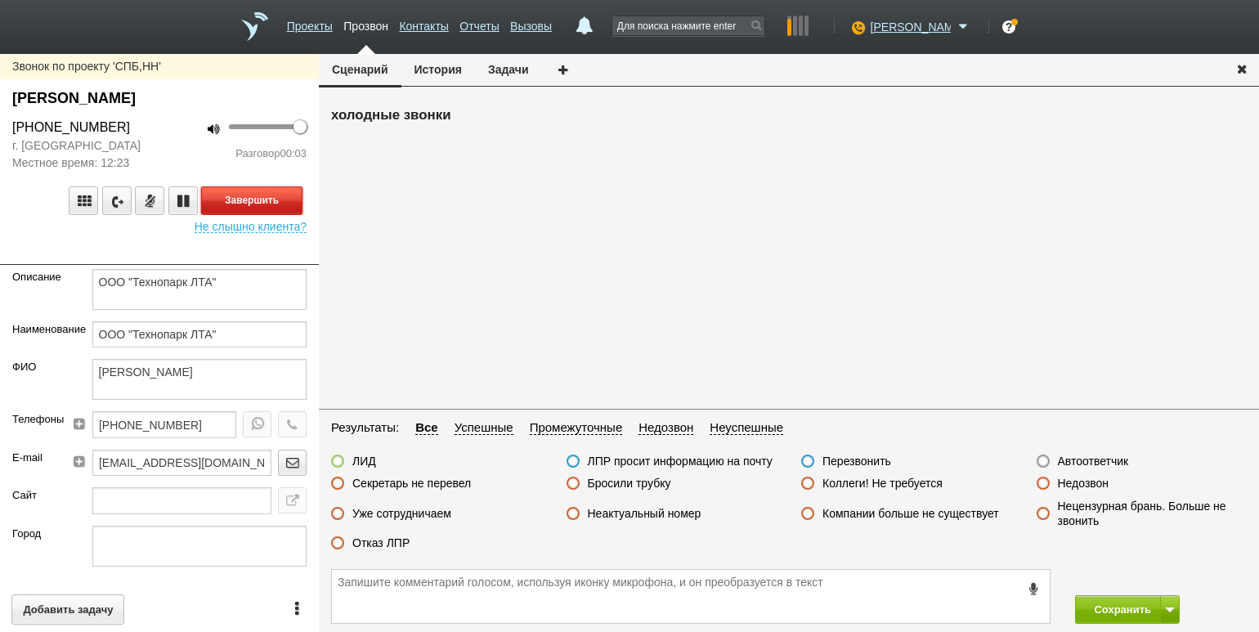
click at [271, 203] on button "Завершить" at bounding box center [251, 200] width 101 height 29
drag, startPoint x: 1080, startPoint y: 484, endPoint x: 1094, endPoint y: 524, distance: 42.7
click at [1080, 484] on label "Недозвон" at bounding box center [1083, 483] width 51 height 15
click at [0, 0] on input "Недозвон" at bounding box center [0, 0] width 0 height 0
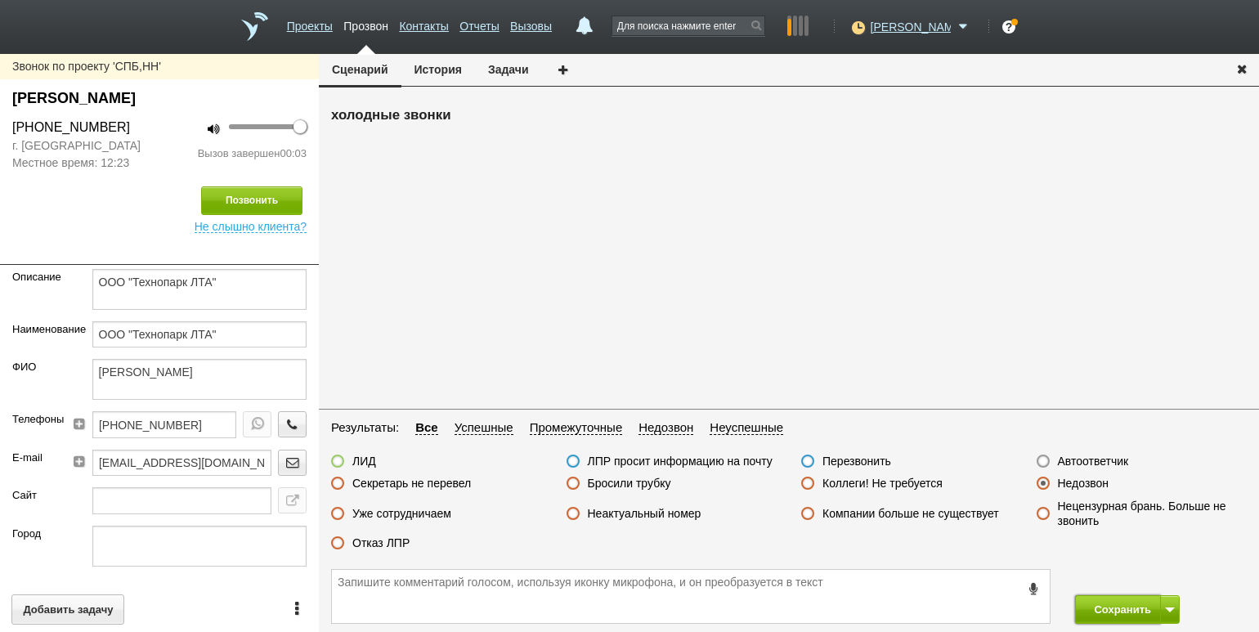
click at [1107, 599] on button "Сохранить" at bounding box center [1118, 609] width 86 height 29
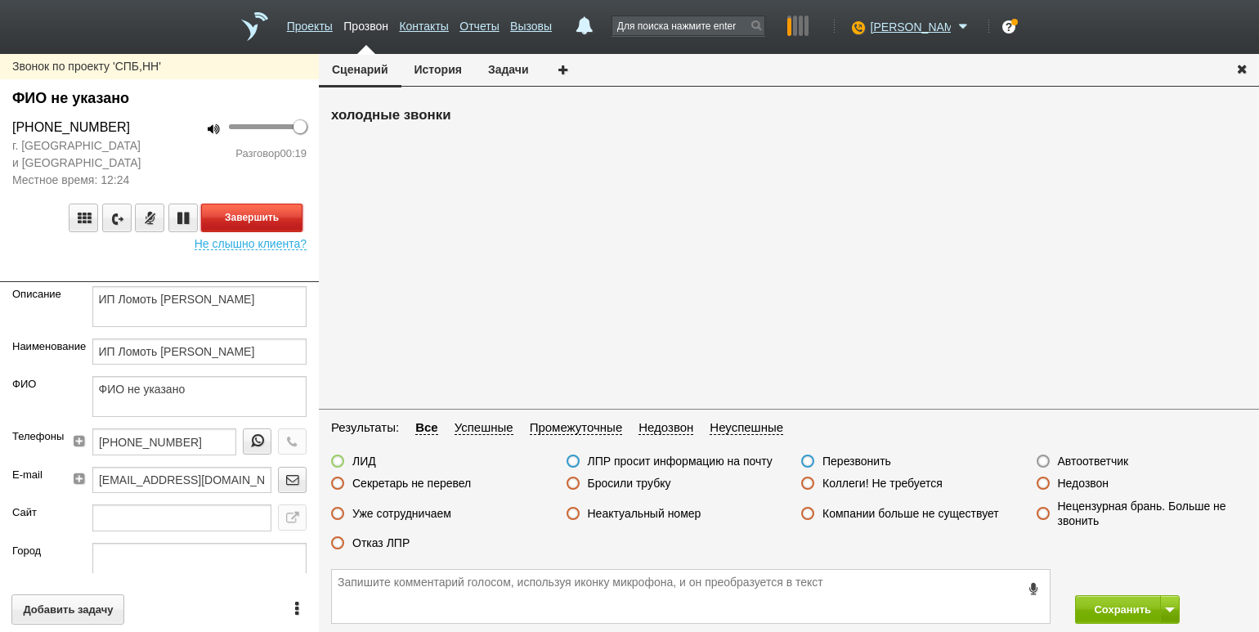
click at [262, 217] on button "Завершить" at bounding box center [251, 217] width 101 height 29
click at [367, 543] on label "Отказ ЛПР" at bounding box center [380, 542] width 57 height 15
click at [0, 0] on input "Отказ ЛПР" at bounding box center [0, 0] width 0 height 0
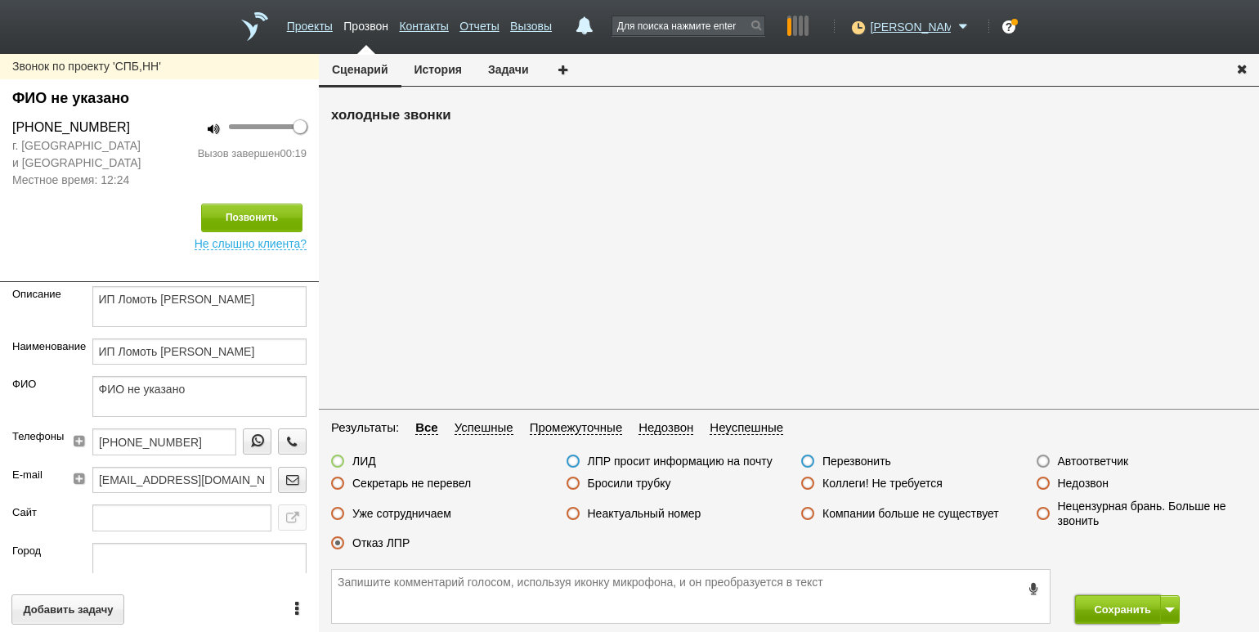
click at [1113, 616] on button "Сохранить" at bounding box center [1118, 609] width 86 height 29
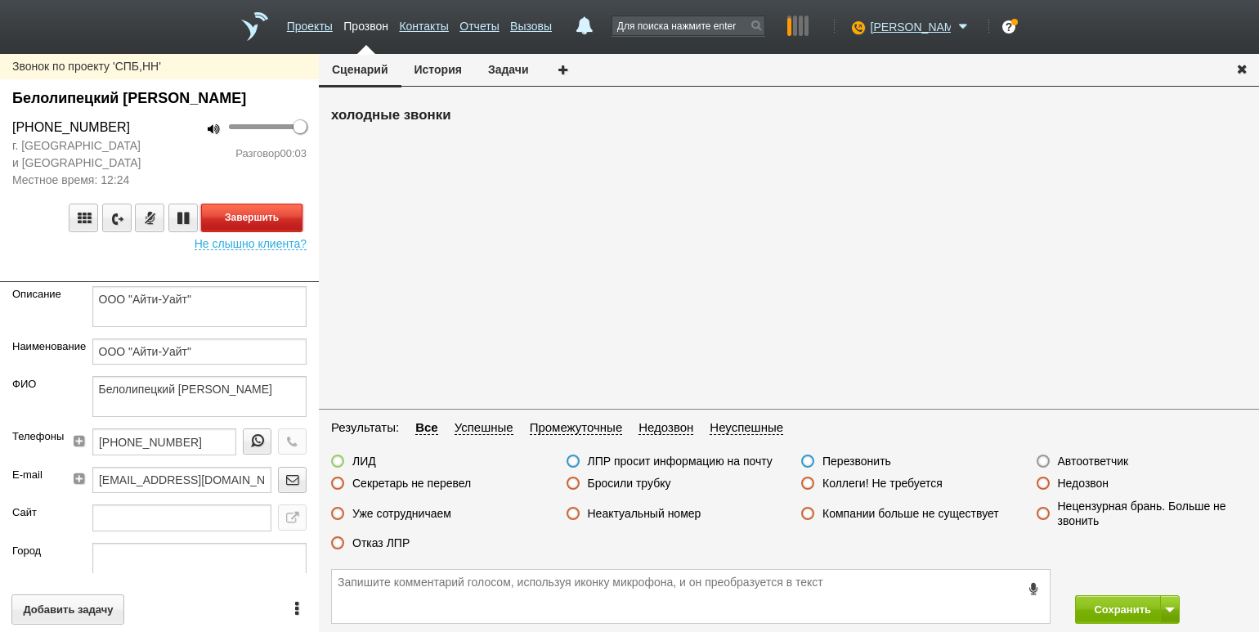
click at [252, 221] on button "Завершить" at bounding box center [251, 217] width 101 height 29
click at [1118, 463] on label "Автоответчик" at bounding box center [1093, 461] width 71 height 15
click at [0, 0] on input "Автоответчик" at bounding box center [0, 0] width 0 height 0
drag, startPoint x: 1101, startPoint y: 605, endPoint x: 1075, endPoint y: 529, distance: 80.4
click at [1101, 605] on button "Сохранить" at bounding box center [1118, 609] width 86 height 29
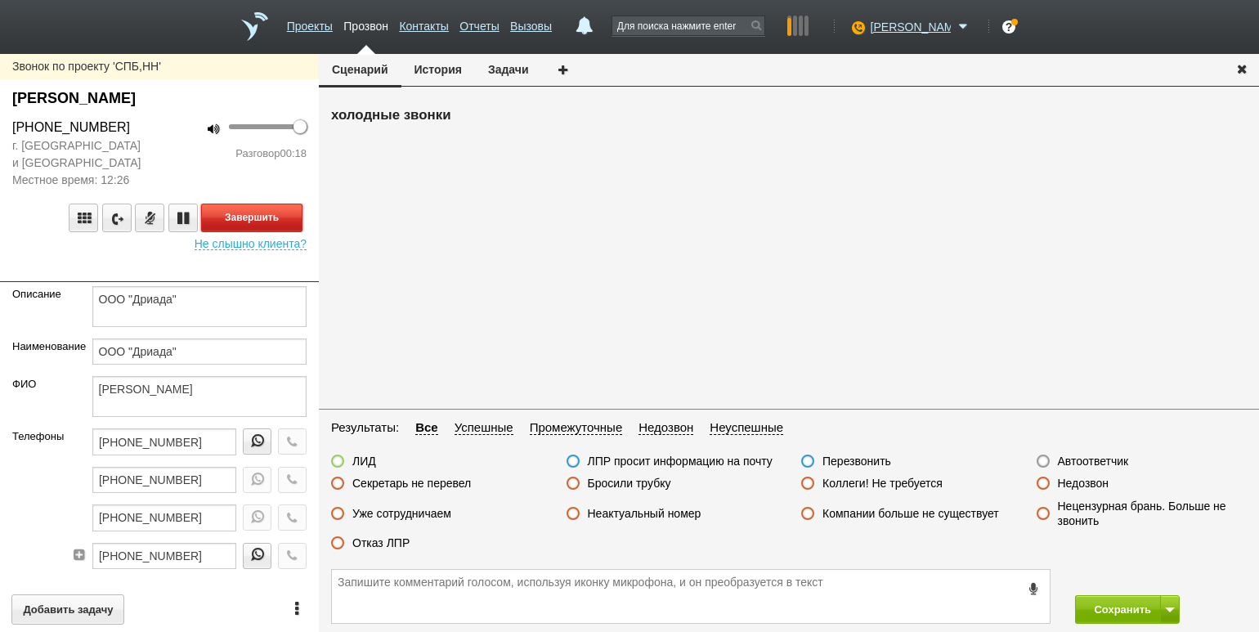
click at [285, 221] on button "Завершить" at bounding box center [251, 217] width 101 height 29
click at [373, 539] on label "Отказ ЛПР" at bounding box center [380, 542] width 57 height 15
click at [0, 0] on input "Отказ ЛПР" at bounding box center [0, 0] width 0 height 0
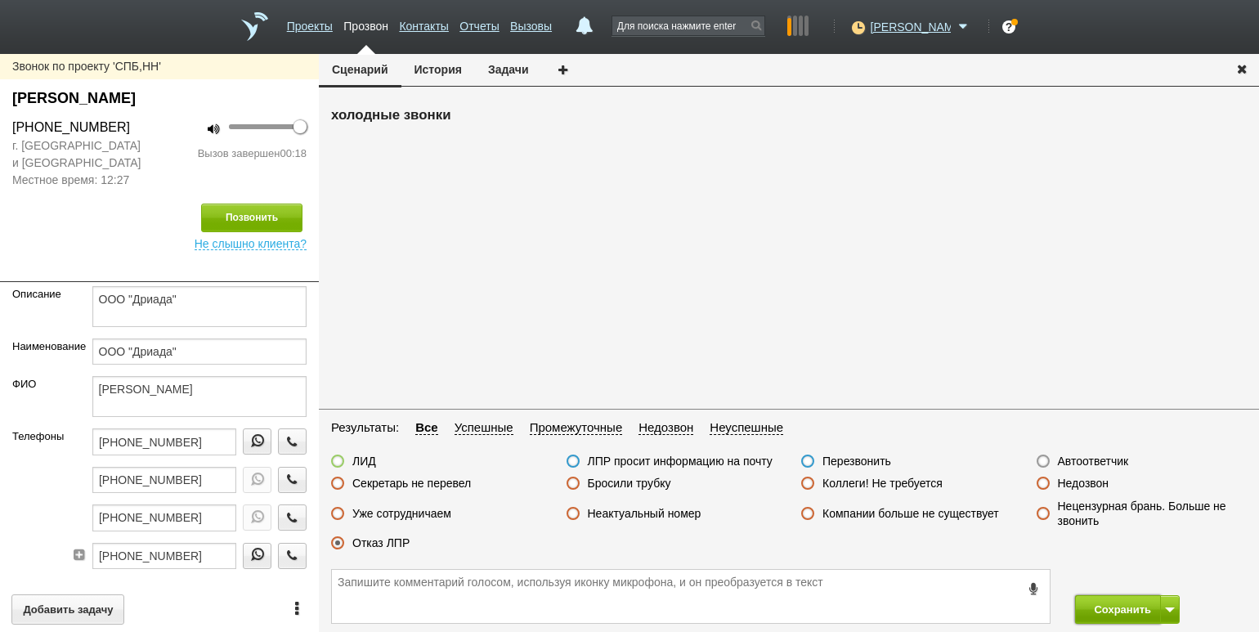
click at [1112, 605] on button "Сохранить" at bounding box center [1118, 609] width 86 height 29
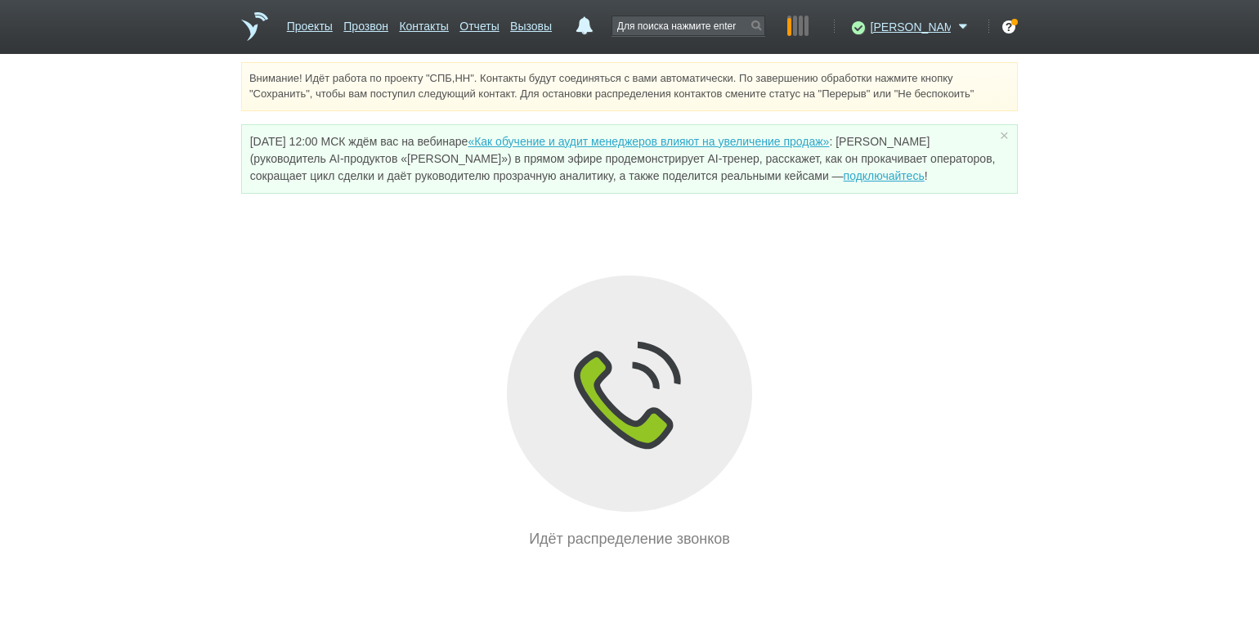
click at [272, 344] on div "Идёт распределение звонков" at bounding box center [629, 412] width 776 height 275
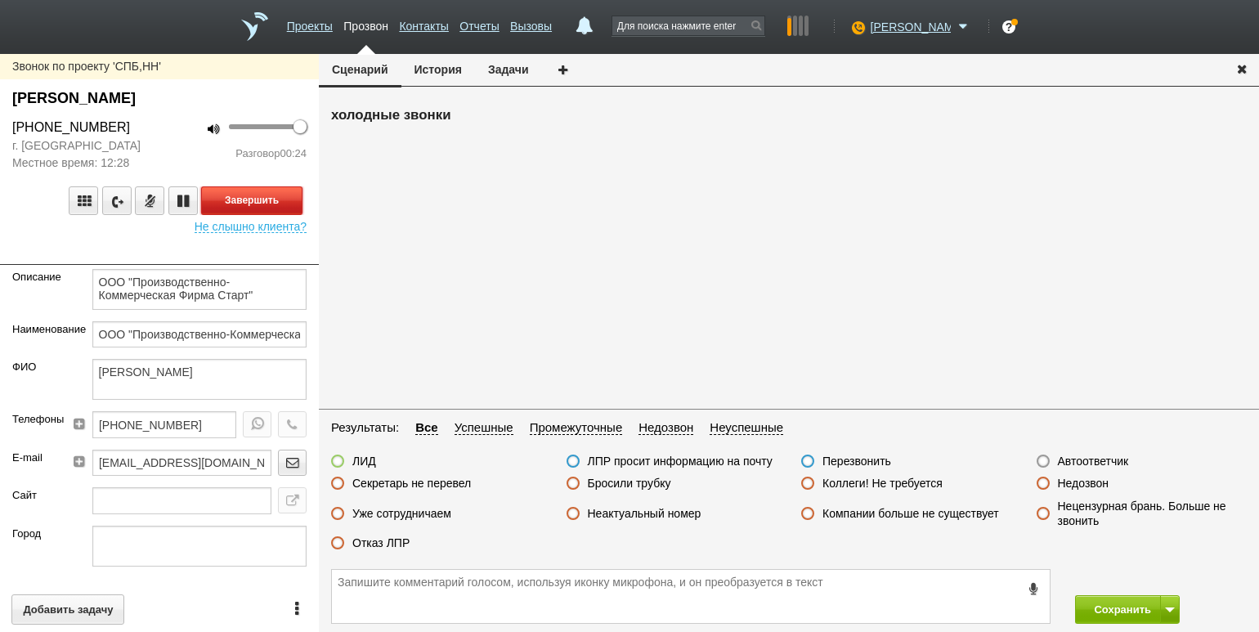
click at [284, 203] on button "Завершить" at bounding box center [251, 200] width 101 height 29
click at [386, 533] on div "ЛИД ЛПР просит информацию на почту Перезвонить Автоответчик Секретарь не переве…" at bounding box center [789, 506] width 940 height 105
click at [388, 542] on label "Отказ ЛПР" at bounding box center [380, 542] width 57 height 15
click at [0, 0] on input "Отказ ЛПР" at bounding box center [0, 0] width 0 height 0
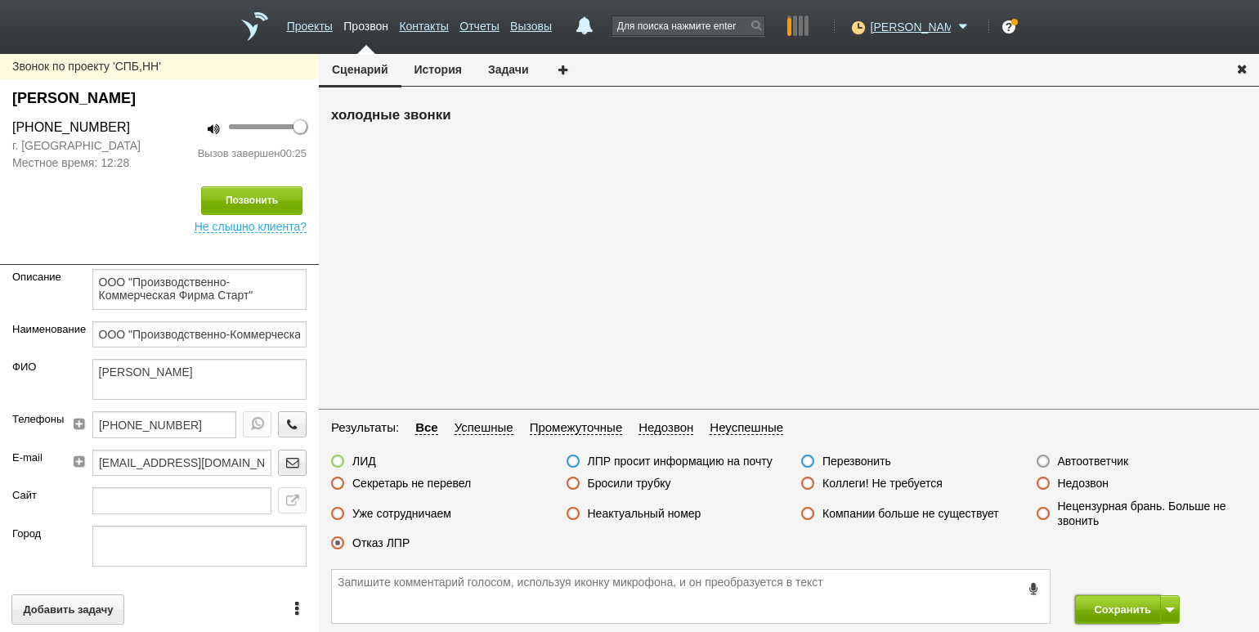
click at [1110, 602] on button "Сохранить" at bounding box center [1118, 609] width 86 height 29
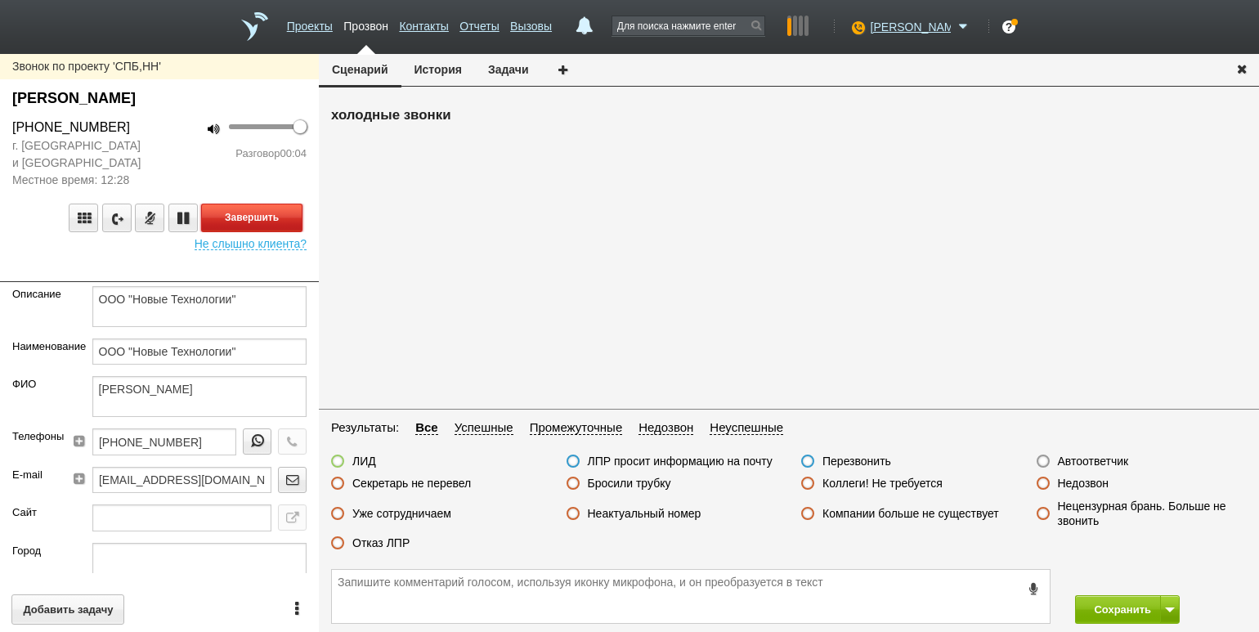
click at [276, 223] on button "Завершить" at bounding box center [251, 217] width 101 height 29
drag, startPoint x: 1072, startPoint y: 460, endPoint x: 1101, endPoint y: 490, distance: 41.6
click at [1072, 460] on label "Автоответчик" at bounding box center [1093, 461] width 71 height 15
click at [0, 0] on input "Автоответчик" at bounding box center [0, 0] width 0 height 0
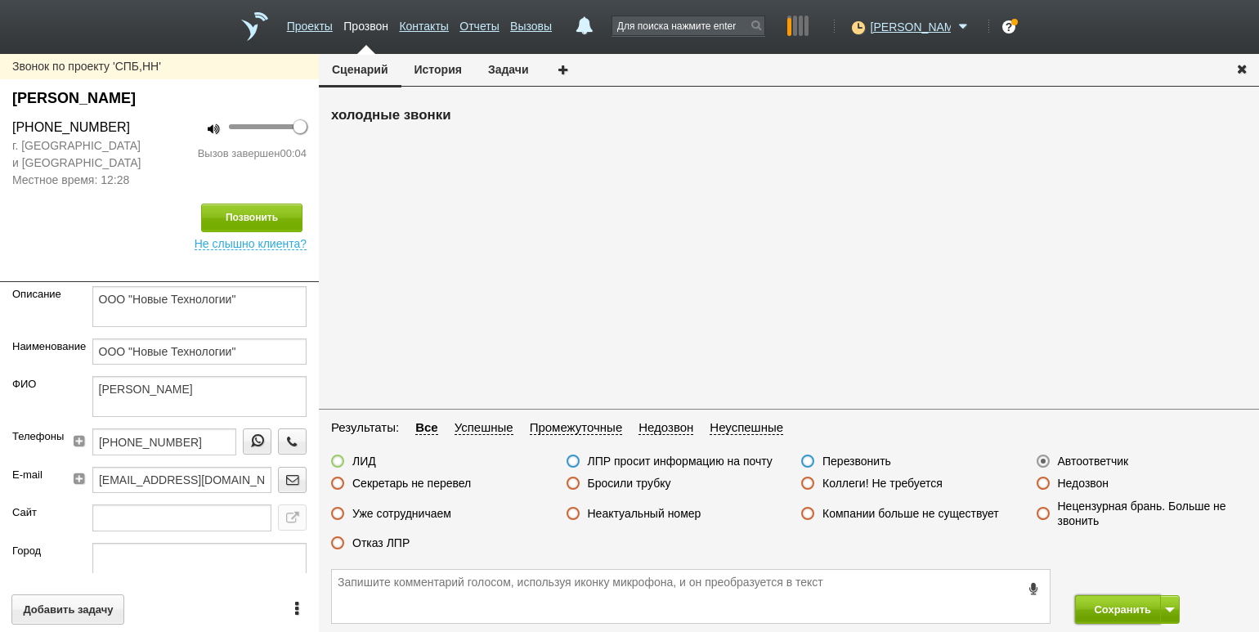
click at [1115, 610] on button "Сохранить" at bounding box center [1118, 609] width 86 height 29
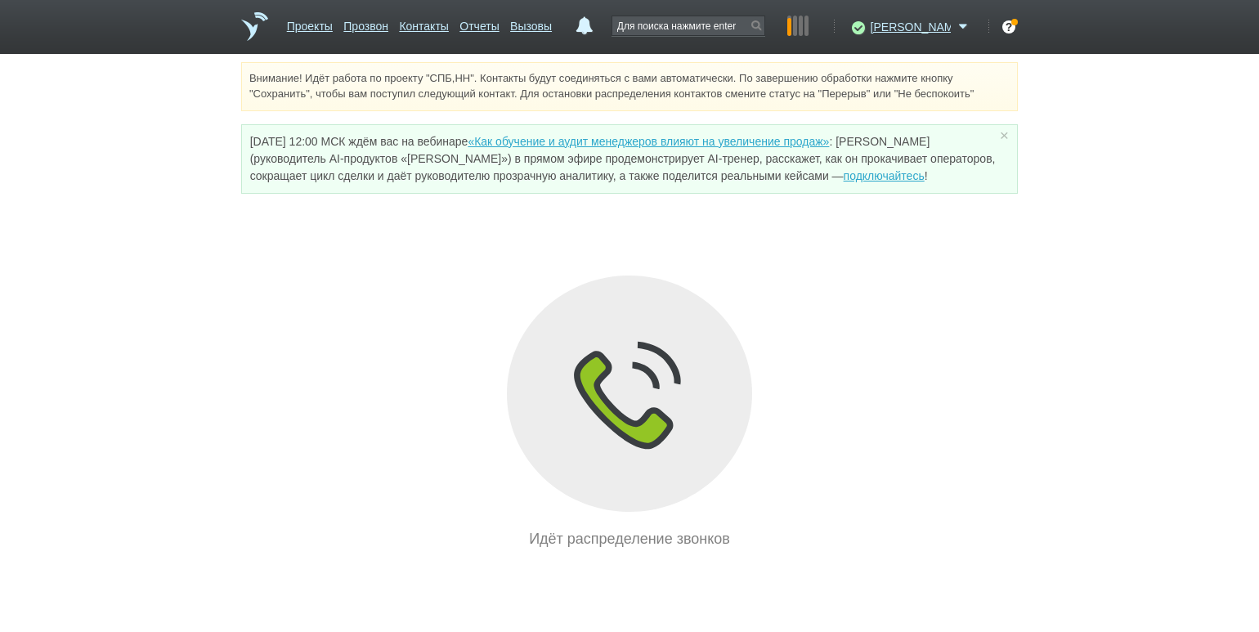
click at [179, 190] on div "Внимание! Идёт работа по проекту "СПБ,НН". Контакты будут соединяться с вами ав…" at bounding box center [629, 306] width 1259 height 488
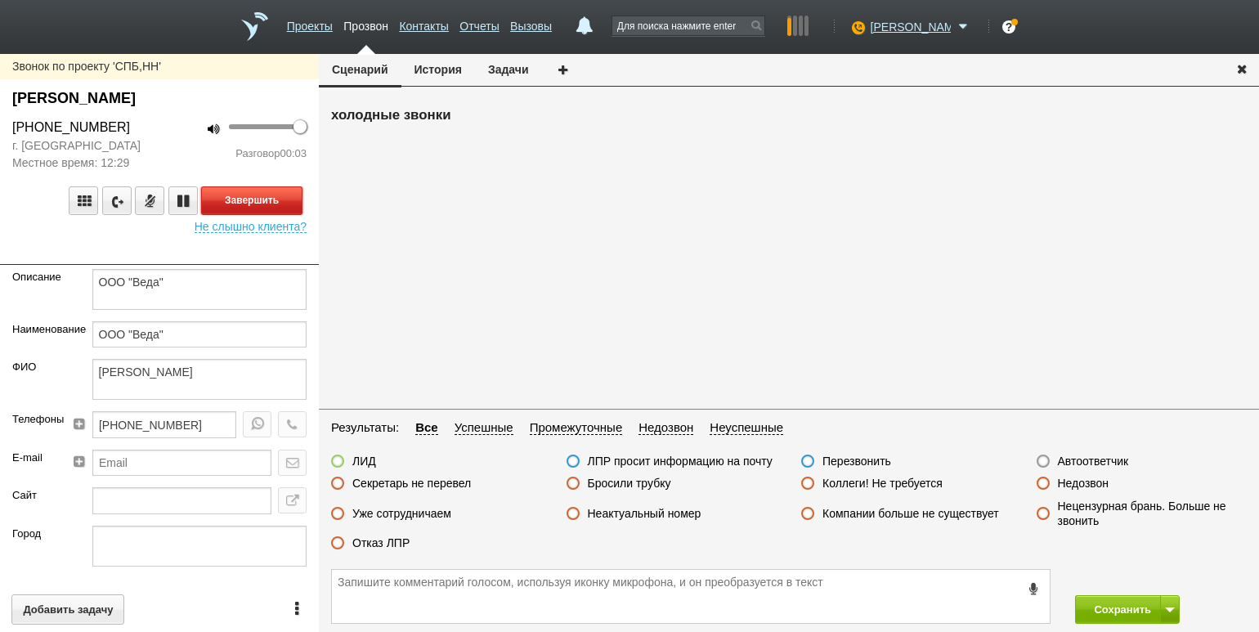
click at [276, 201] on button "Завершить" at bounding box center [251, 200] width 101 height 29
click at [1099, 500] on label "Нецензурная брань. Больше не звонить" at bounding box center [1153, 513] width 190 height 29
click at [0, 0] on input "Нецензурная брань. Больше не звонить" at bounding box center [0, 0] width 0 height 0
click at [1095, 483] on label "Недозвон" at bounding box center [1083, 483] width 51 height 15
click at [0, 0] on input "Недозвон" at bounding box center [0, 0] width 0 height 0
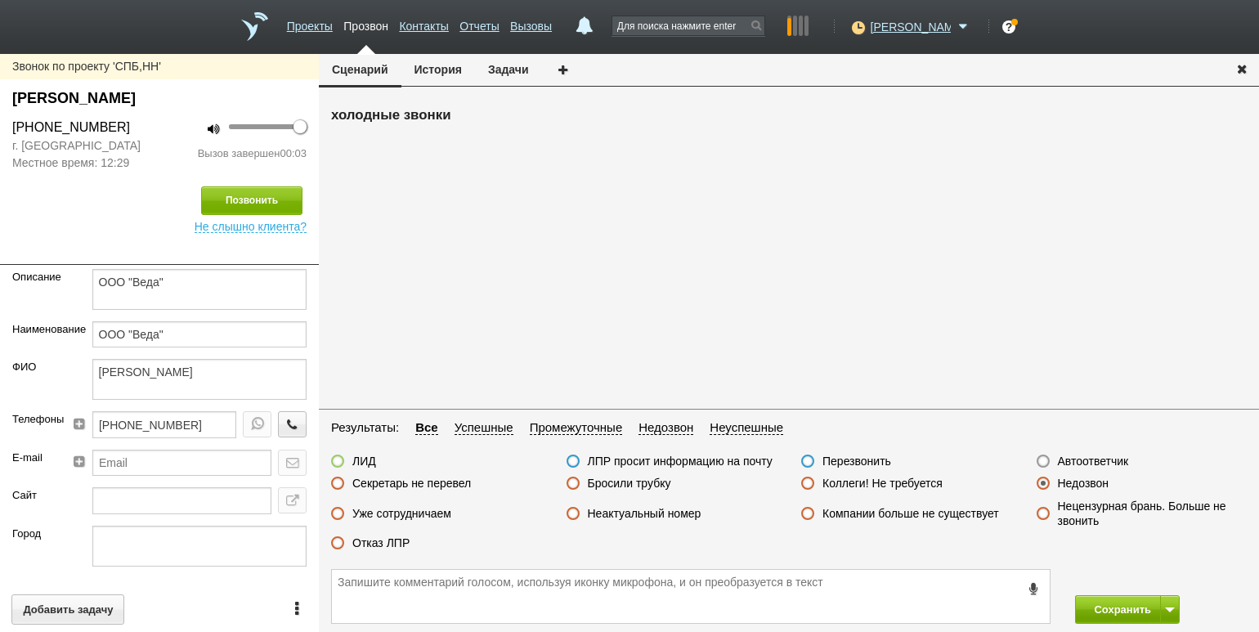
click at [1109, 591] on div "Сохранить" at bounding box center [789, 596] width 940 height 71
click at [1109, 606] on button "Сохранить" at bounding box center [1118, 609] width 86 height 29
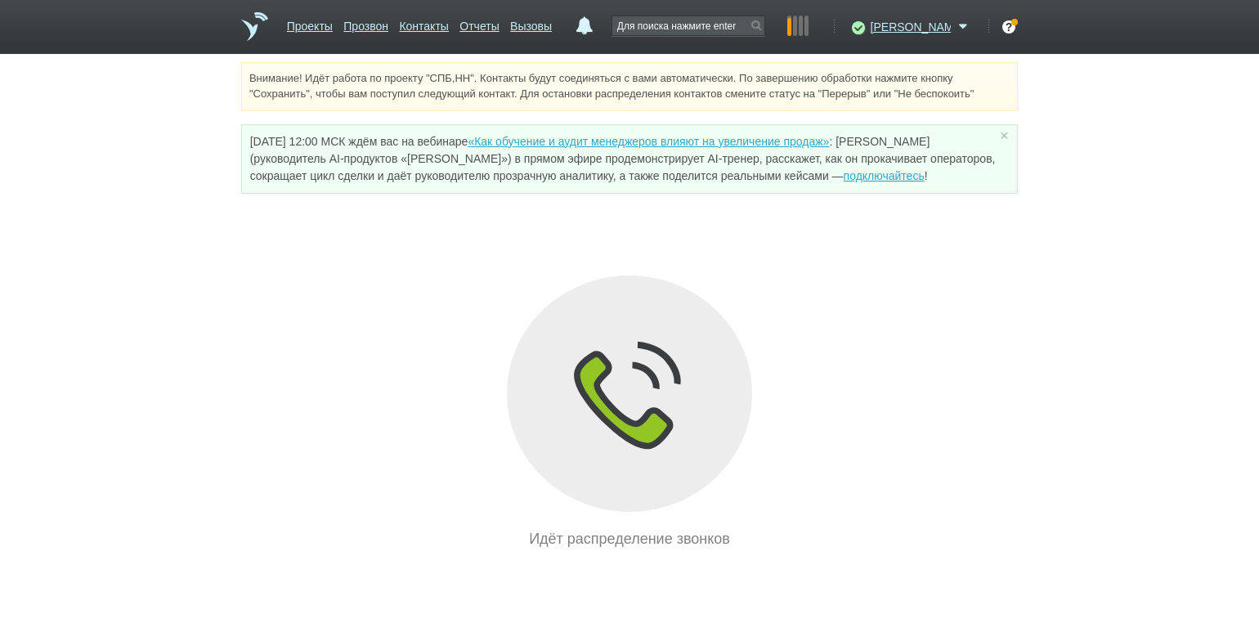
click at [201, 238] on div "Внимание! Идёт работа по проекту "СПБ,НН". Контакты будут соединяться с вами ав…" at bounding box center [629, 306] width 1259 height 488
click at [315, 35] on link "Проекты" at bounding box center [310, 23] width 46 height 24
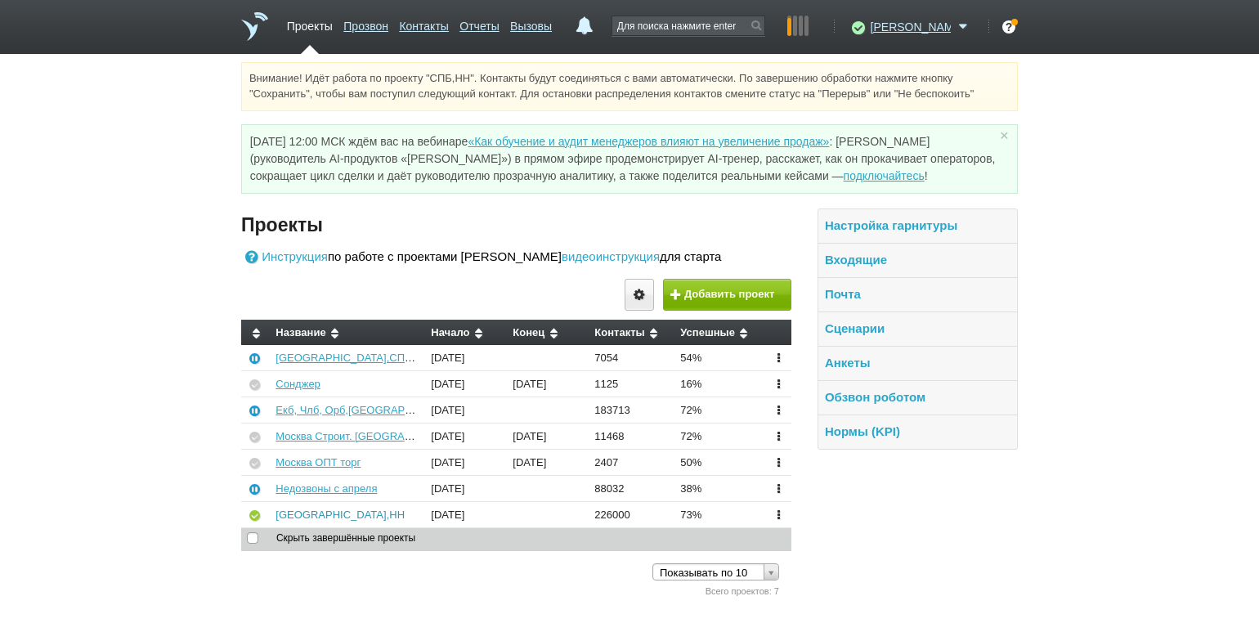
click at [285, 513] on link "[GEOGRAPHIC_DATA],НН" at bounding box center [339, 514] width 129 height 12
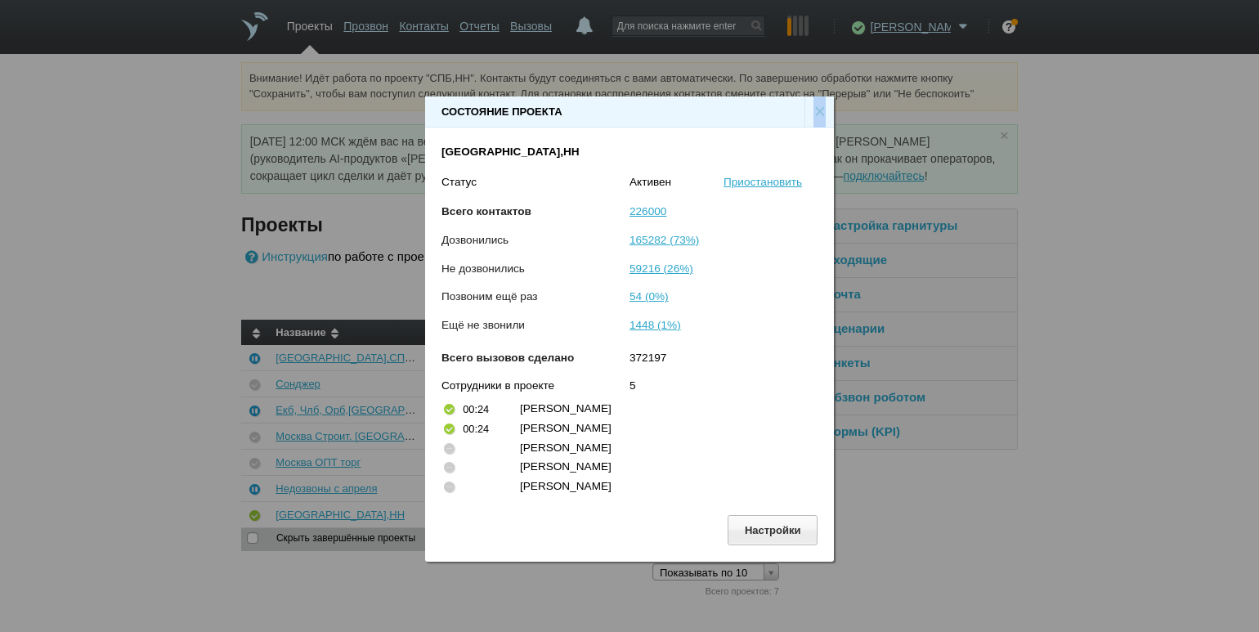
click at [817, 110] on div "×" at bounding box center [818, 111] width 29 height 31
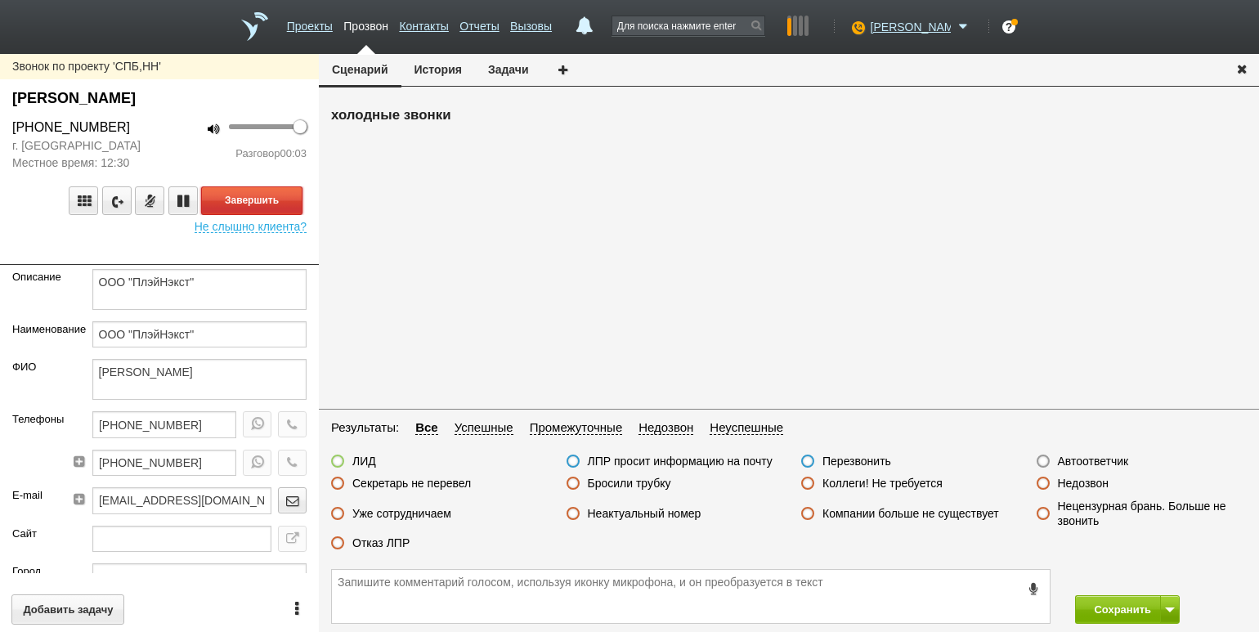
click at [248, 193] on button "Завершить" at bounding box center [251, 200] width 101 height 29
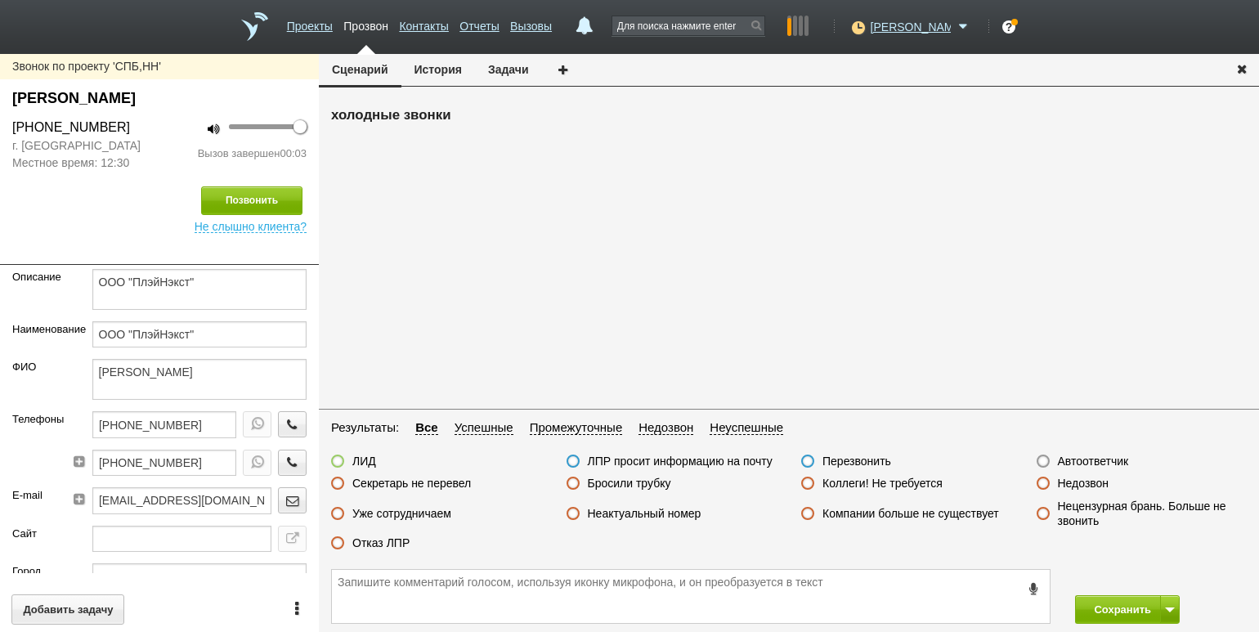
click at [1066, 478] on label "Недозвон" at bounding box center [1083, 483] width 51 height 15
click at [0, 0] on input "Недозвон" at bounding box center [0, 0] width 0 height 0
click at [1114, 605] on button "Сохранить" at bounding box center [1118, 609] width 86 height 29
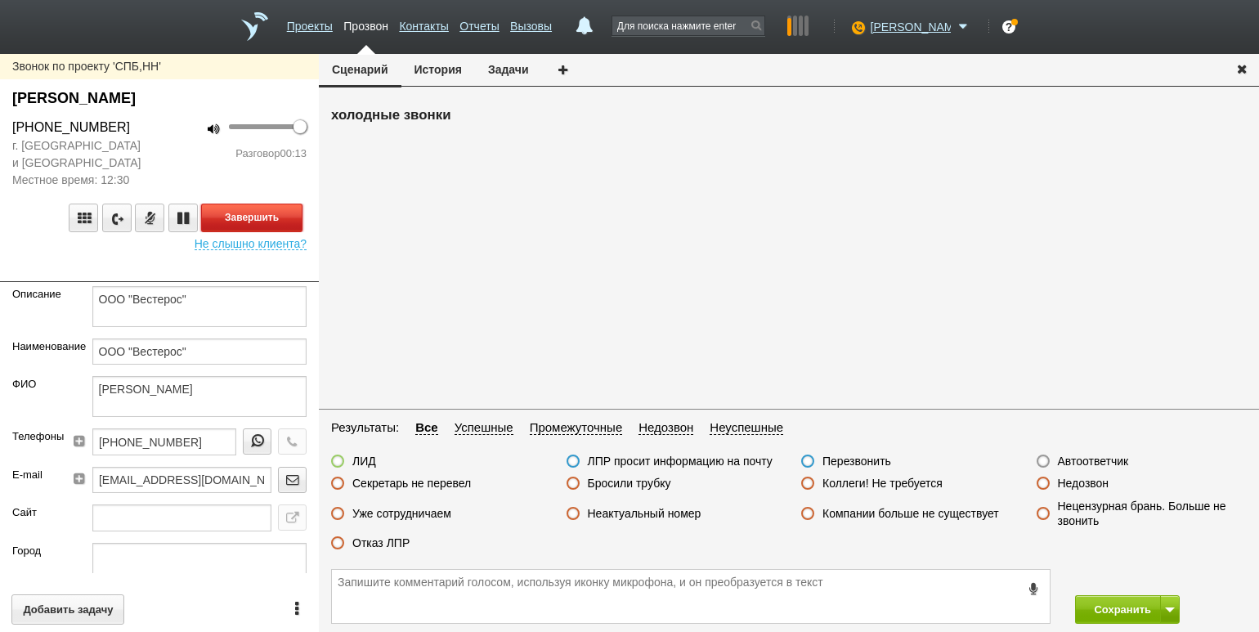
click at [254, 217] on button "Завершить" at bounding box center [251, 217] width 101 height 29
click at [396, 547] on label "Отказ ЛПР" at bounding box center [380, 542] width 57 height 15
click at [0, 0] on input "Отказ ЛПР" at bounding box center [0, 0] width 0 height 0
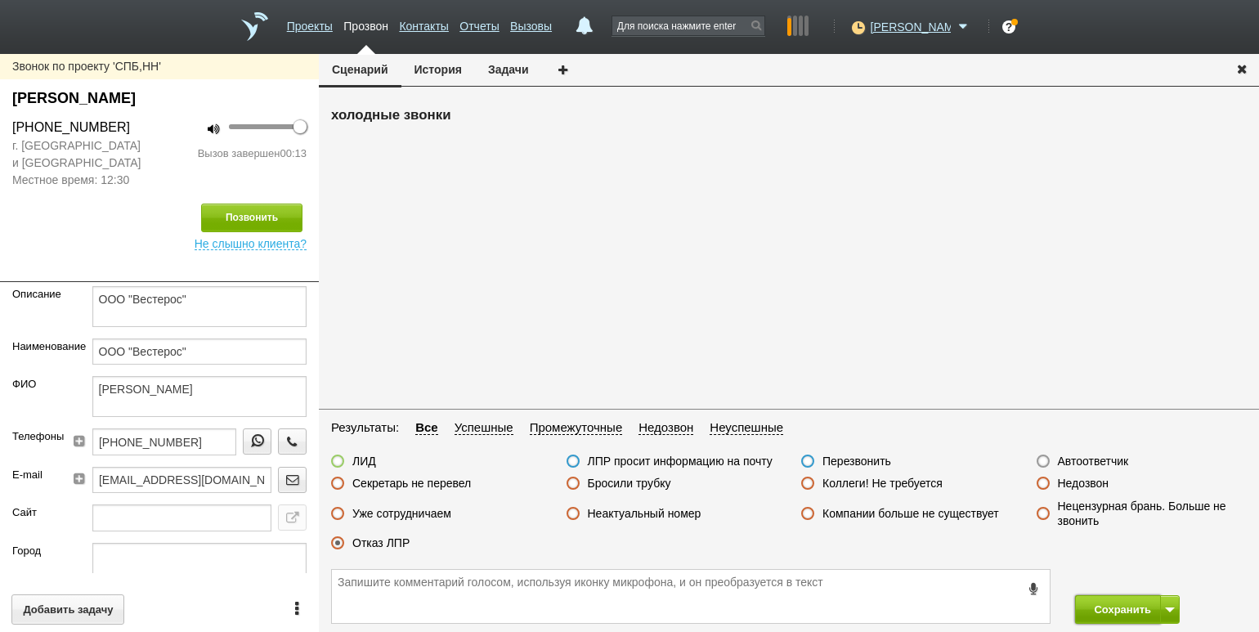
click at [1077, 603] on button "Сохранить" at bounding box center [1118, 609] width 86 height 29
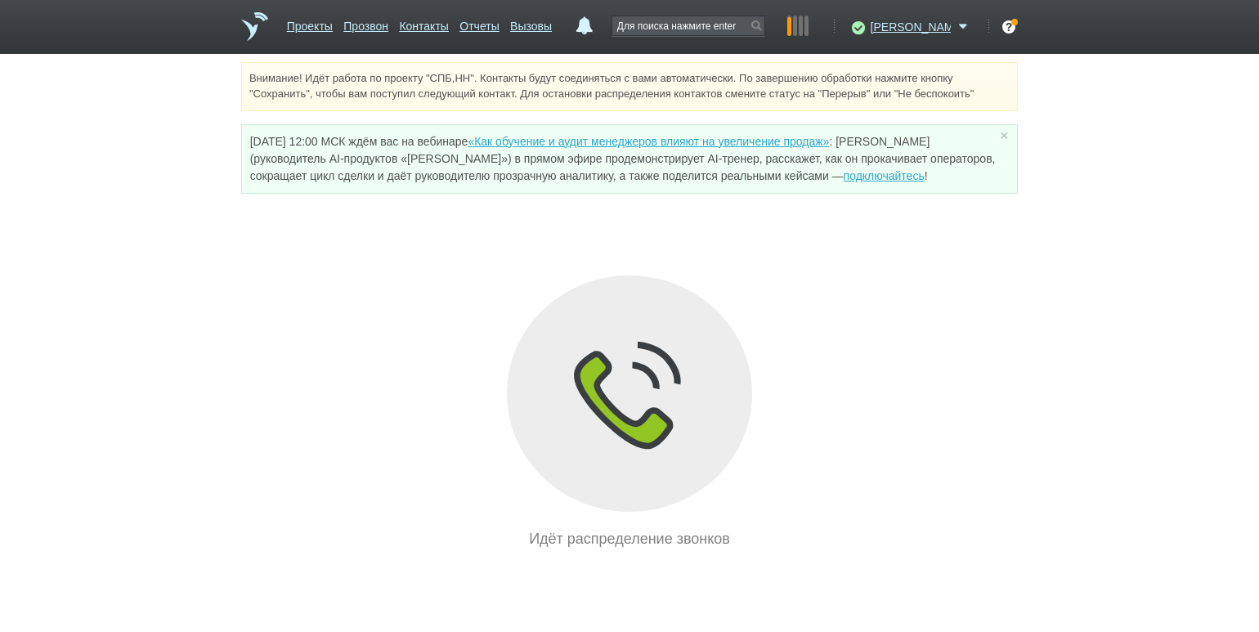
click at [351, 296] on div "Идёт распределение звонков" at bounding box center [629, 412] width 776 height 275
click at [867, 29] on icon at bounding box center [856, 27] width 22 height 16
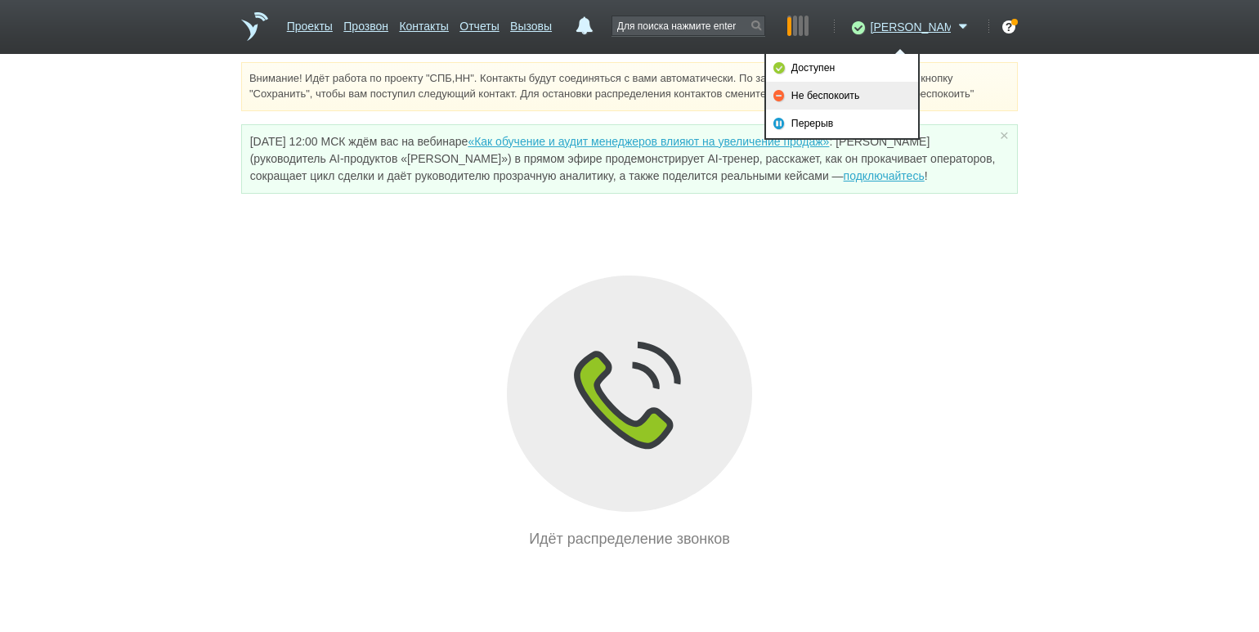
click at [873, 92] on link "Не беспокоить" at bounding box center [842, 96] width 152 height 28
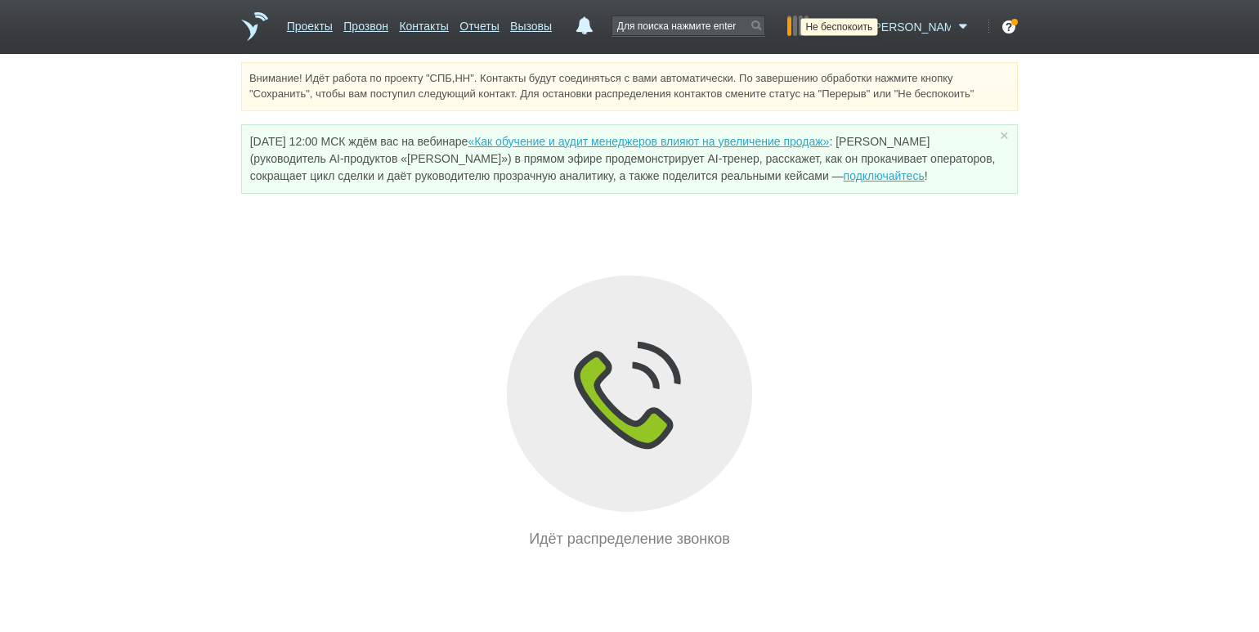
click at [867, 29] on icon at bounding box center [856, 27] width 22 height 16
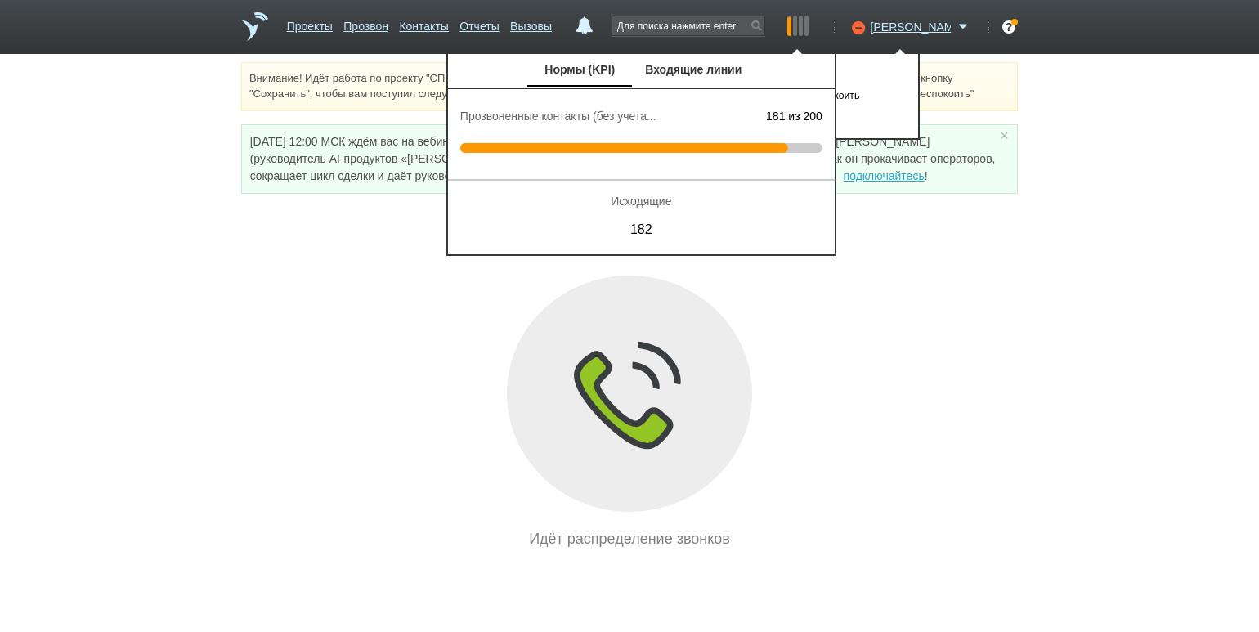
click at [834, 63] on ul "Нормы (KPI) Входящие линии" at bounding box center [641, 71] width 387 height 34
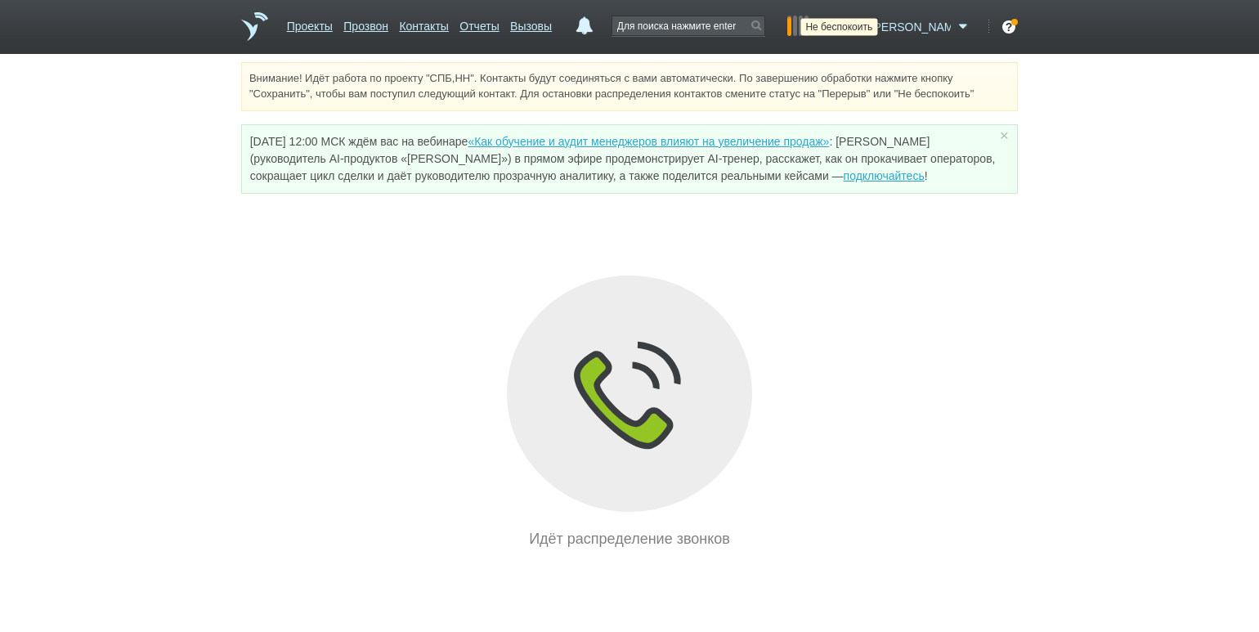
click at [867, 31] on icon at bounding box center [856, 27] width 22 height 16
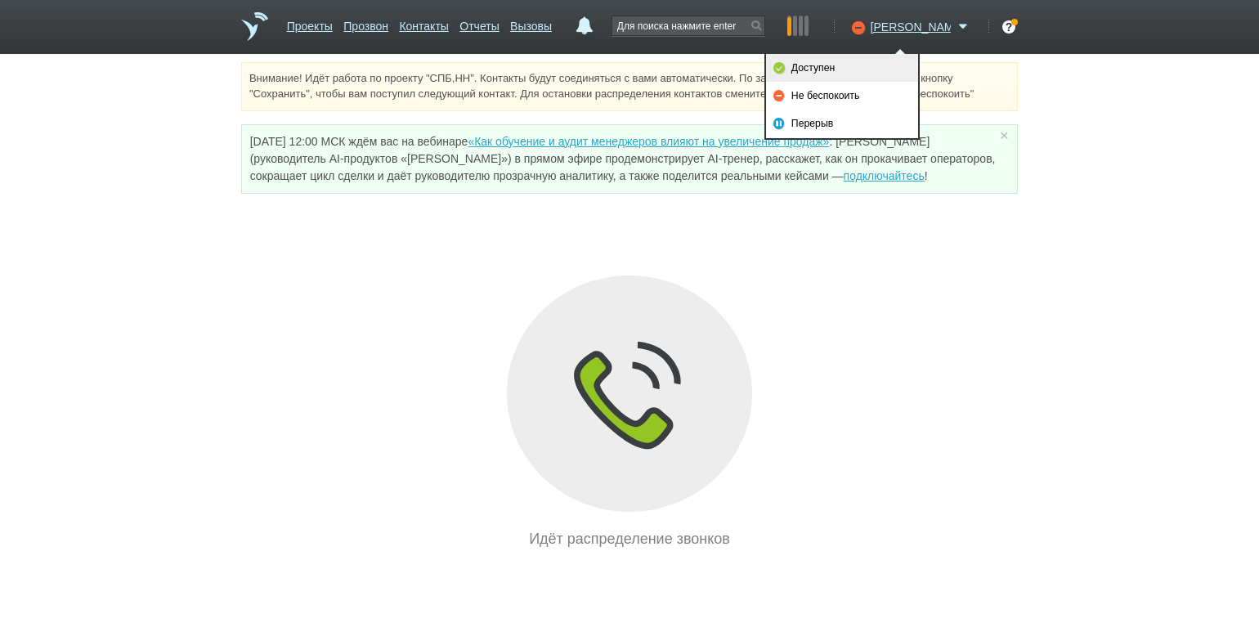
click at [874, 67] on link "Доступен" at bounding box center [842, 68] width 152 height 28
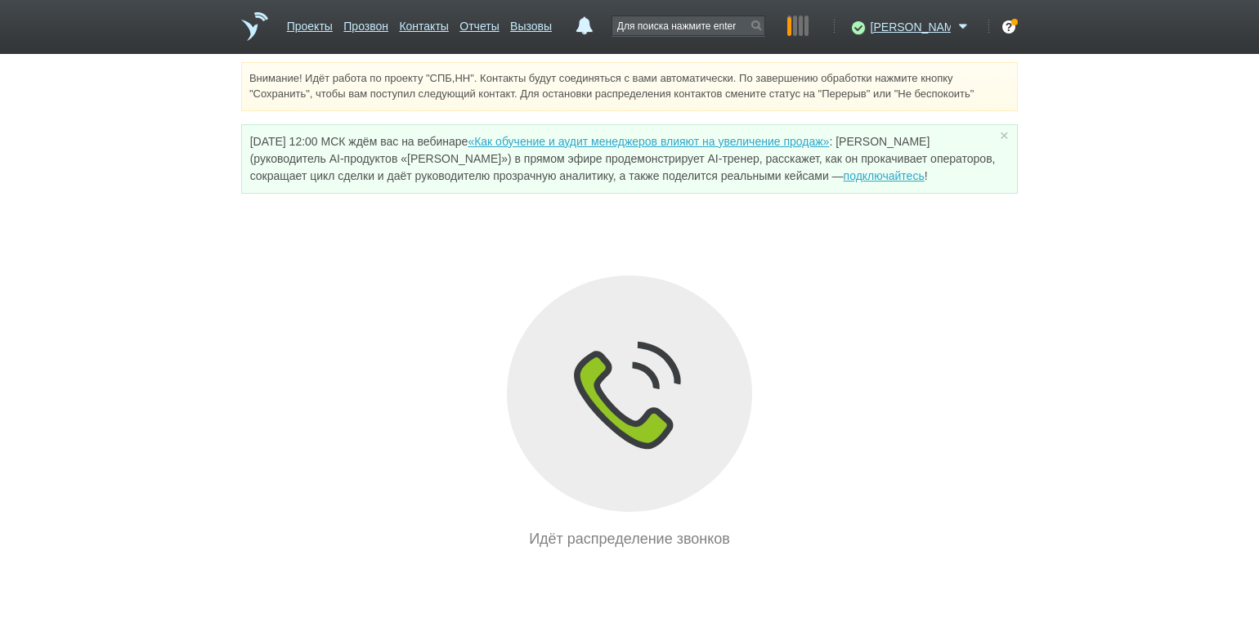
click at [249, 309] on div "Идёт распределение звонков" at bounding box center [629, 412] width 776 height 275
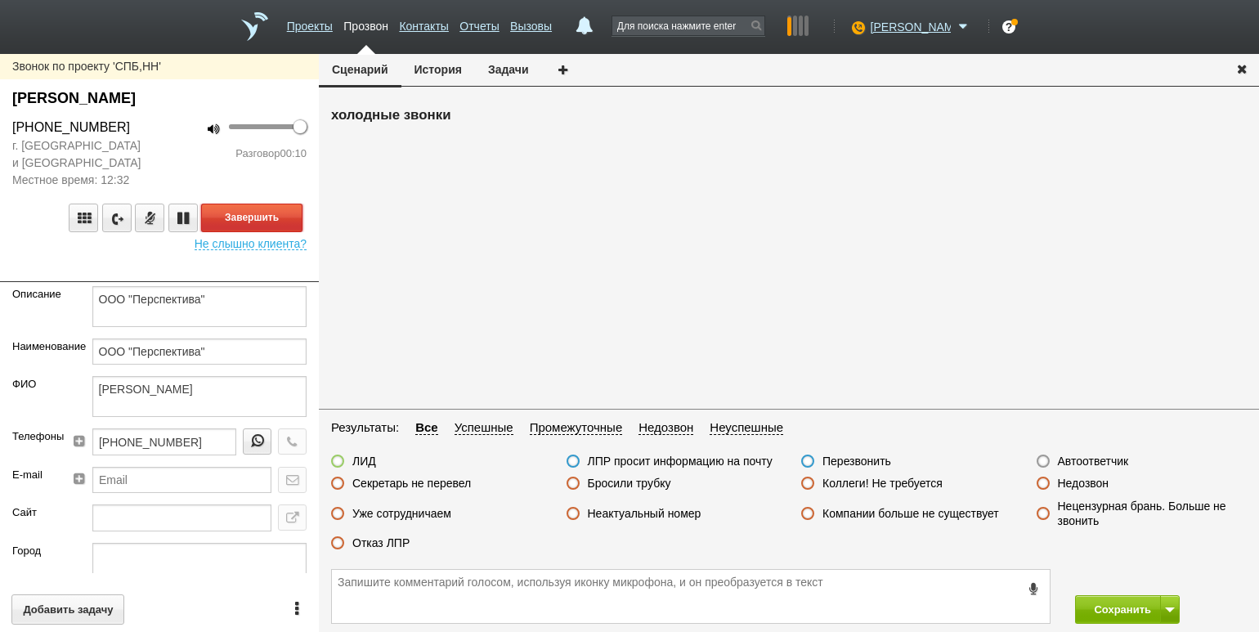
drag, startPoint x: 281, startPoint y: 212, endPoint x: 312, endPoint y: 224, distance: 33.1
click at [290, 217] on button "Завершить" at bounding box center [251, 217] width 101 height 29
click at [401, 546] on label "Отказ ЛПР" at bounding box center [380, 542] width 57 height 15
click at [0, 0] on input "Отказ ЛПР" at bounding box center [0, 0] width 0 height 0
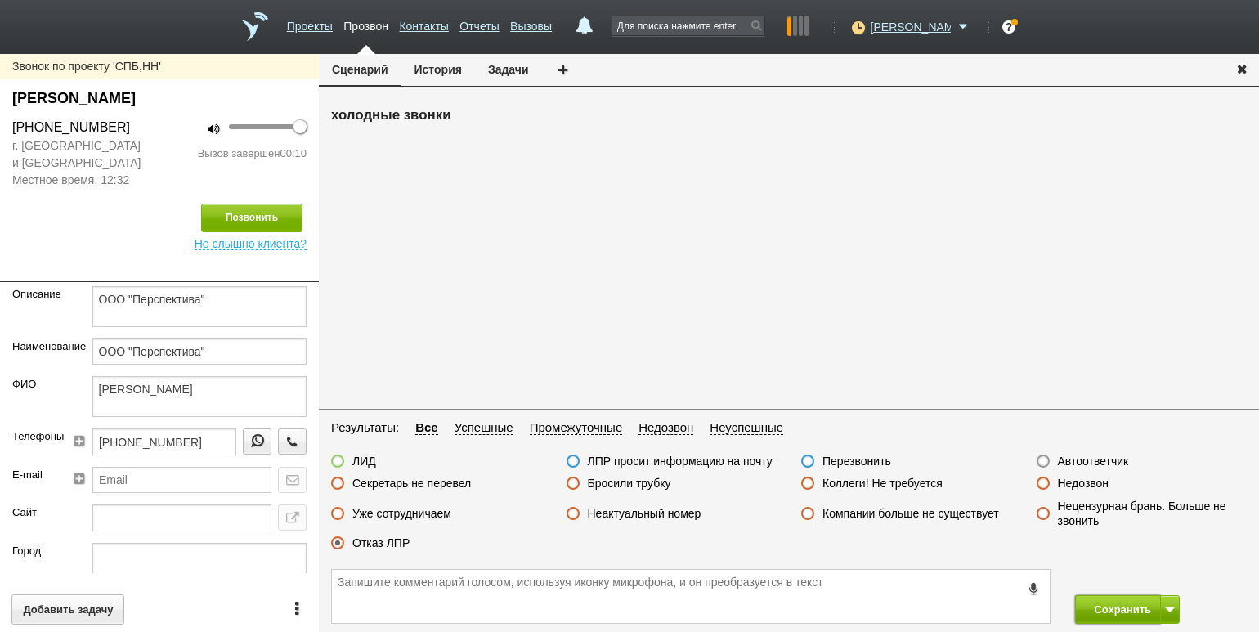
click at [1097, 599] on button "Сохранить" at bounding box center [1118, 609] width 86 height 29
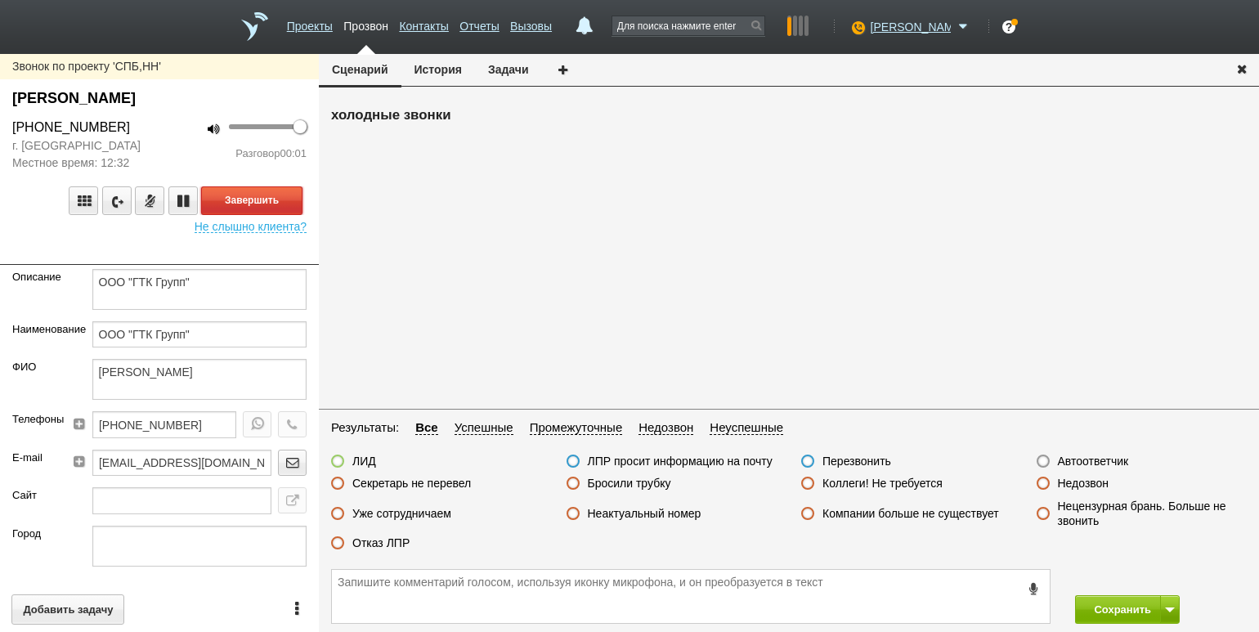
drag, startPoint x: 279, startPoint y: 203, endPoint x: 342, endPoint y: 230, distance: 69.5
click at [279, 203] on button "Завершить" at bounding box center [251, 200] width 101 height 29
click at [1091, 459] on label "Автоответчик" at bounding box center [1093, 461] width 71 height 15
click at [0, 0] on input "Автоответчик" at bounding box center [0, 0] width 0 height 0
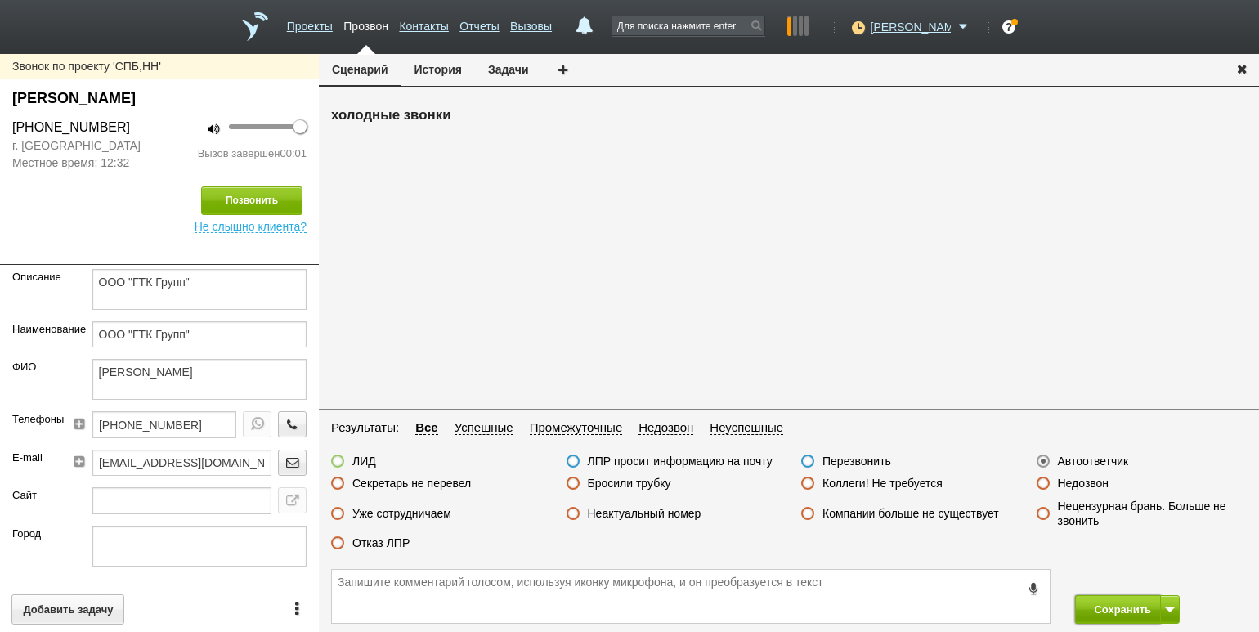
click at [1117, 610] on button "Сохранить" at bounding box center [1118, 609] width 86 height 29
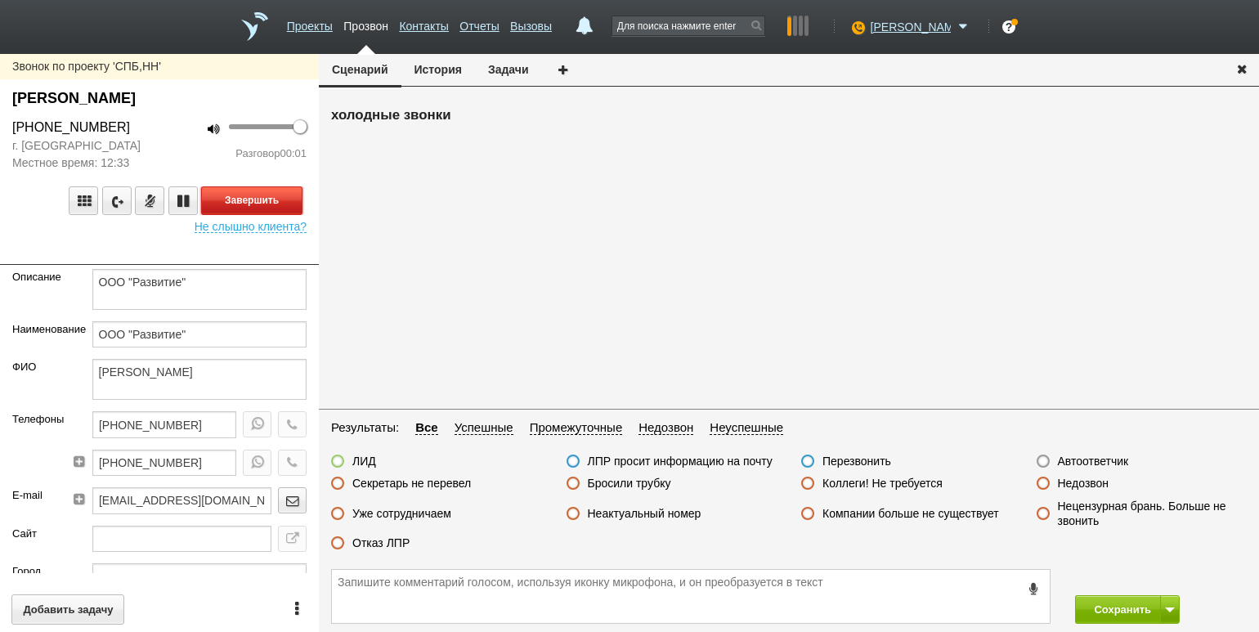
click at [269, 200] on button "Завершить" at bounding box center [251, 200] width 101 height 29
click at [1076, 465] on label "Автоответчик" at bounding box center [1093, 461] width 71 height 15
click at [0, 0] on input "Автоответчик" at bounding box center [0, 0] width 0 height 0
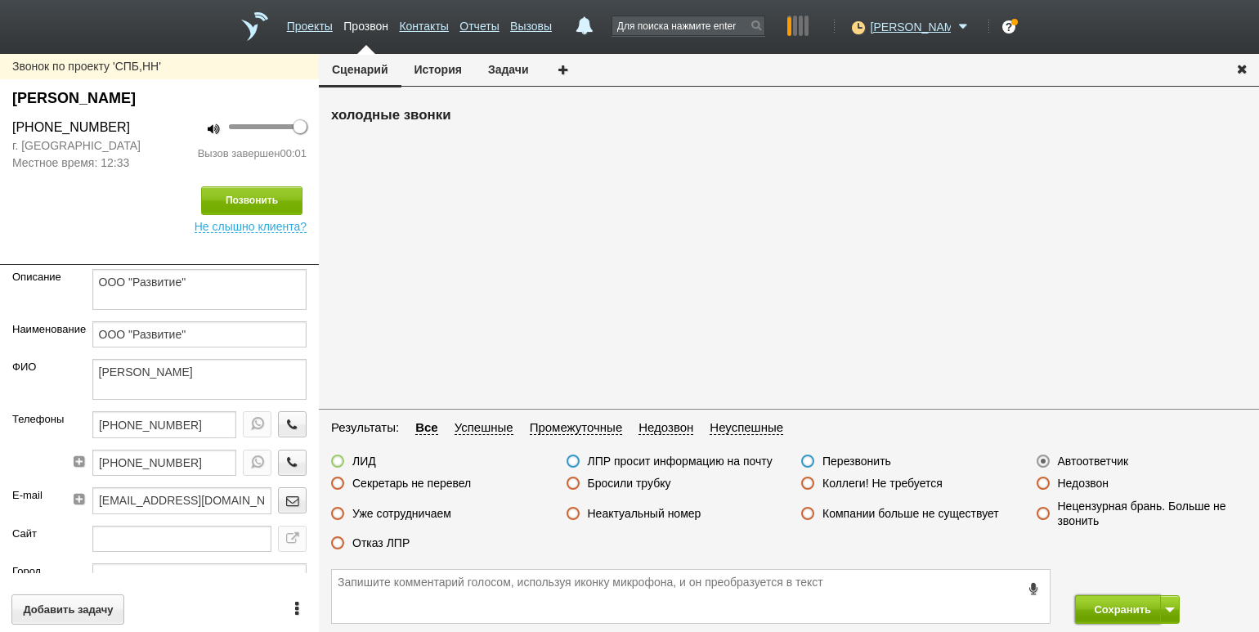
drag, startPoint x: 1114, startPoint y: 616, endPoint x: 1102, endPoint y: 597, distance: 22.0
click at [1114, 616] on button "Сохранить" at bounding box center [1118, 609] width 86 height 29
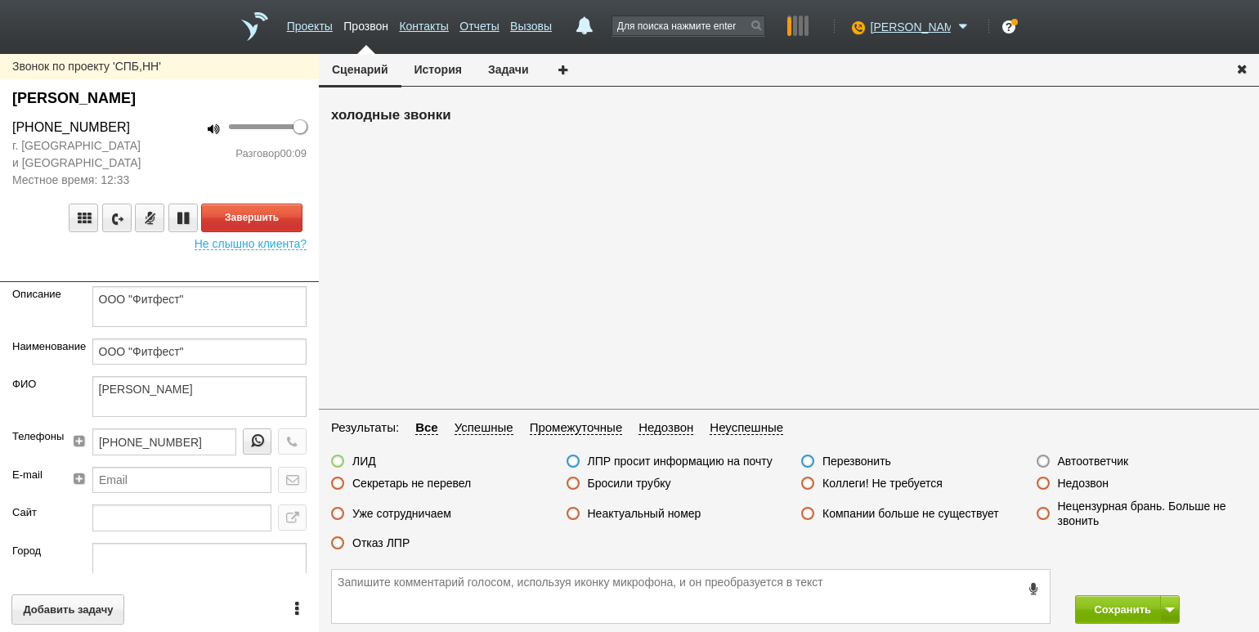
click at [245, 202] on div "Завершить Не слышно клиента?" at bounding box center [159, 219] width 319 height 61
click at [249, 213] on button "Завершить" at bounding box center [251, 217] width 101 height 29
drag, startPoint x: 655, startPoint y: 507, endPoint x: 671, endPoint y: 517, distance: 19.5
click at [655, 507] on label "Неактуальный номер" at bounding box center [645, 513] width 114 height 15
click at [0, 0] on input "Неактуальный номер" at bounding box center [0, 0] width 0 height 0
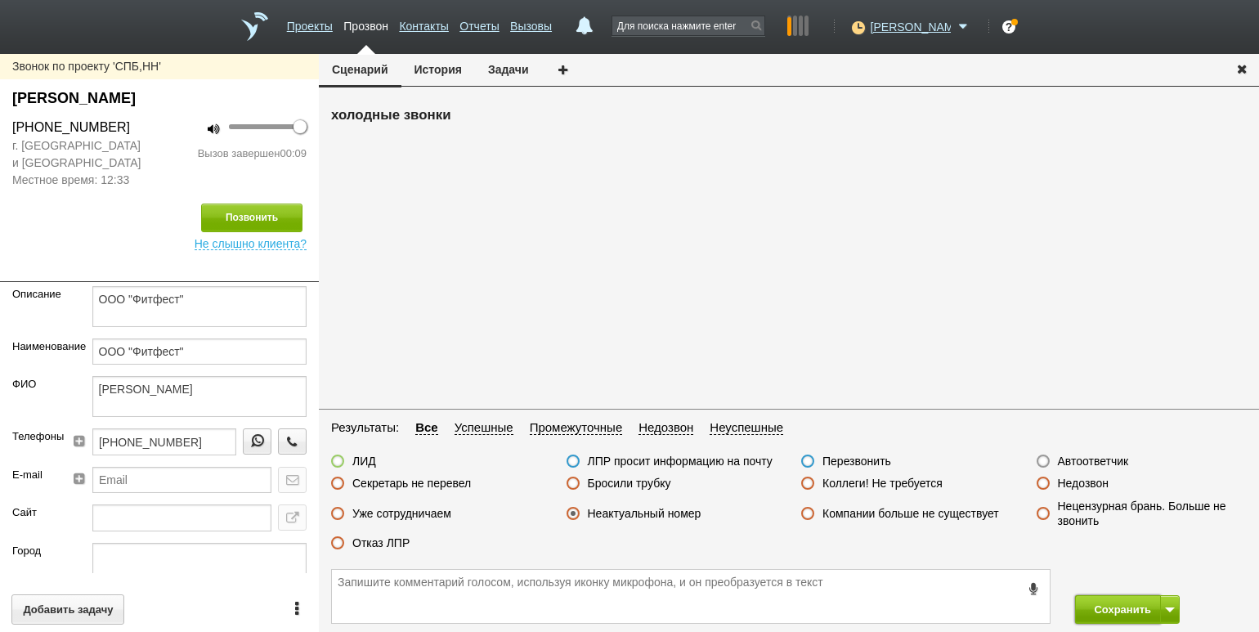
click at [1091, 606] on button "Сохранить" at bounding box center [1118, 609] width 86 height 29
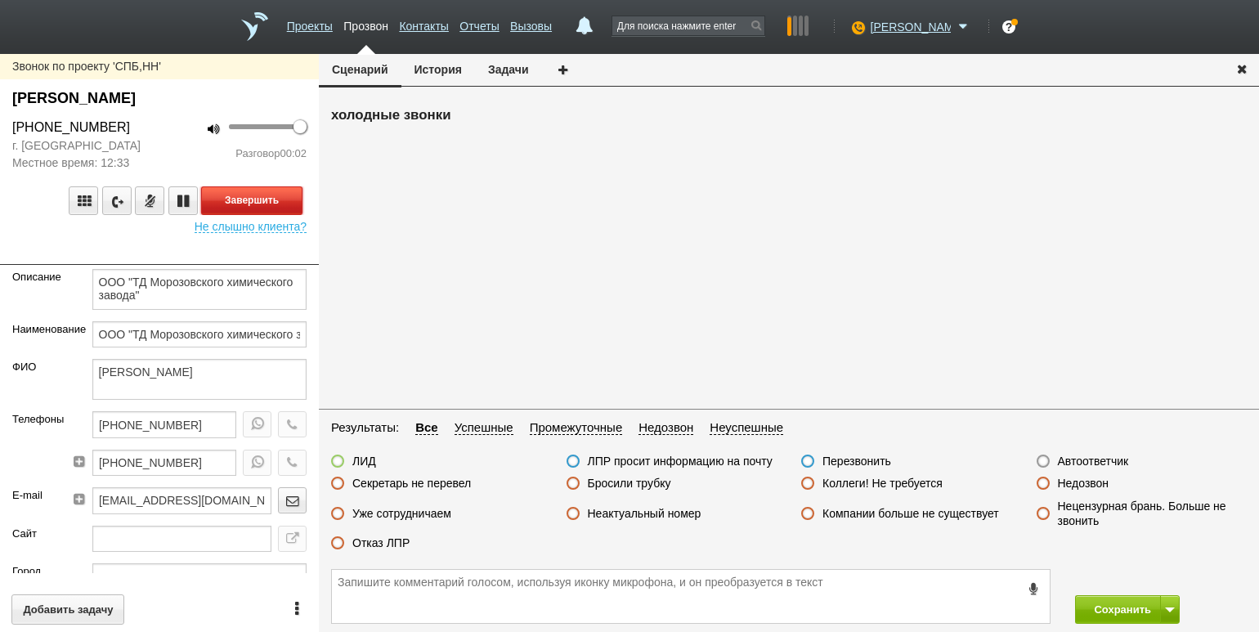
click at [266, 206] on button "Завершить" at bounding box center [251, 200] width 101 height 29
drag, startPoint x: 1107, startPoint y: 467, endPoint x: 1134, endPoint y: 510, distance: 51.5
click at [1107, 467] on label "Автоответчик" at bounding box center [1093, 461] width 71 height 15
click at [0, 0] on input "Автоответчик" at bounding box center [0, 0] width 0 height 0
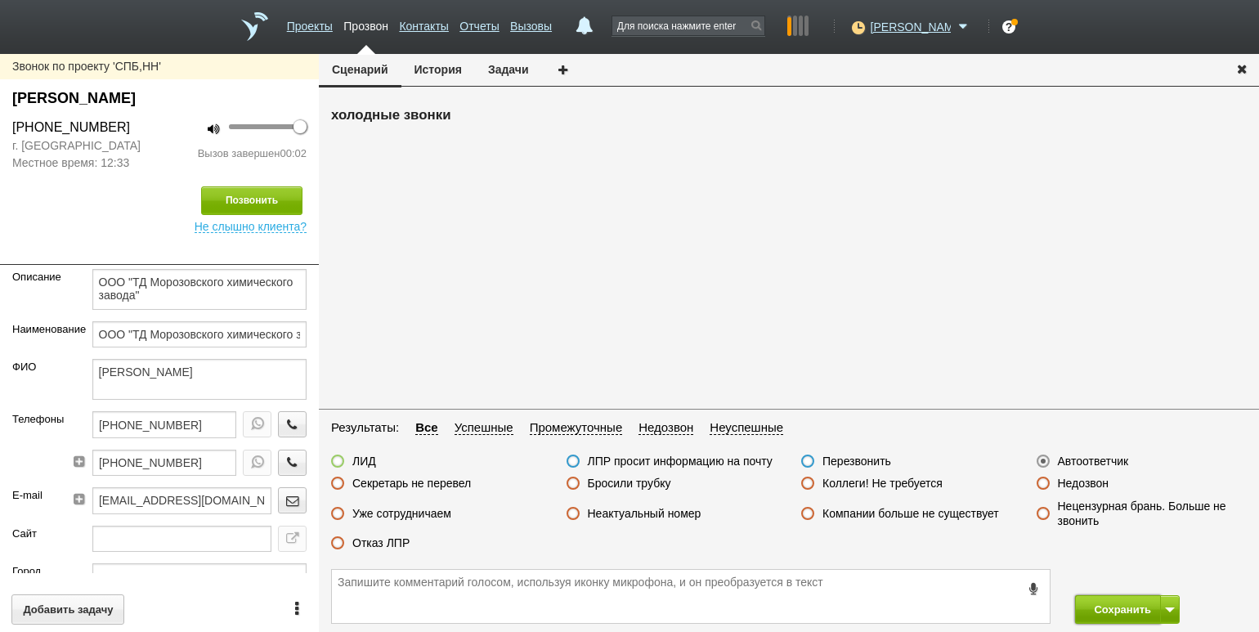
click at [1121, 606] on button "Сохранить" at bounding box center [1118, 609] width 86 height 29
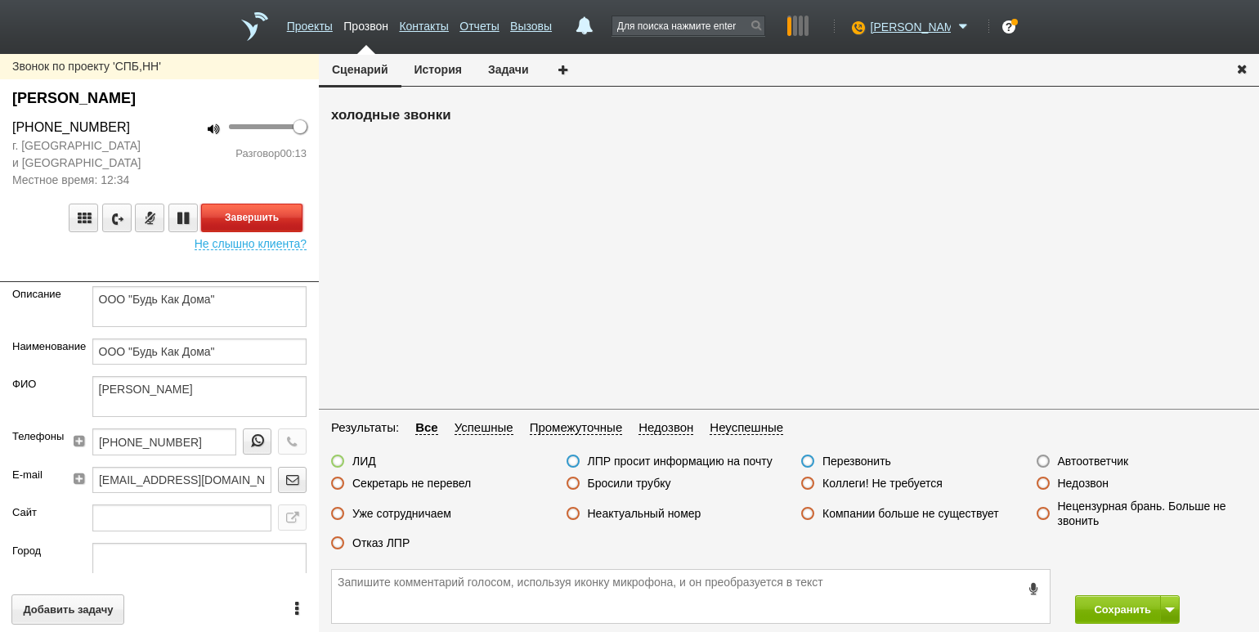
click at [275, 217] on button "Завершить" at bounding box center [251, 217] width 101 height 29
click at [385, 543] on label "Отказ ЛПР" at bounding box center [380, 542] width 57 height 15
click at [0, 0] on input "Отказ ЛПР" at bounding box center [0, 0] width 0 height 0
drag, startPoint x: 1110, startPoint y: 614, endPoint x: 862, endPoint y: 112, distance: 559.6
click at [1108, 613] on button "Сохранить" at bounding box center [1118, 609] width 86 height 29
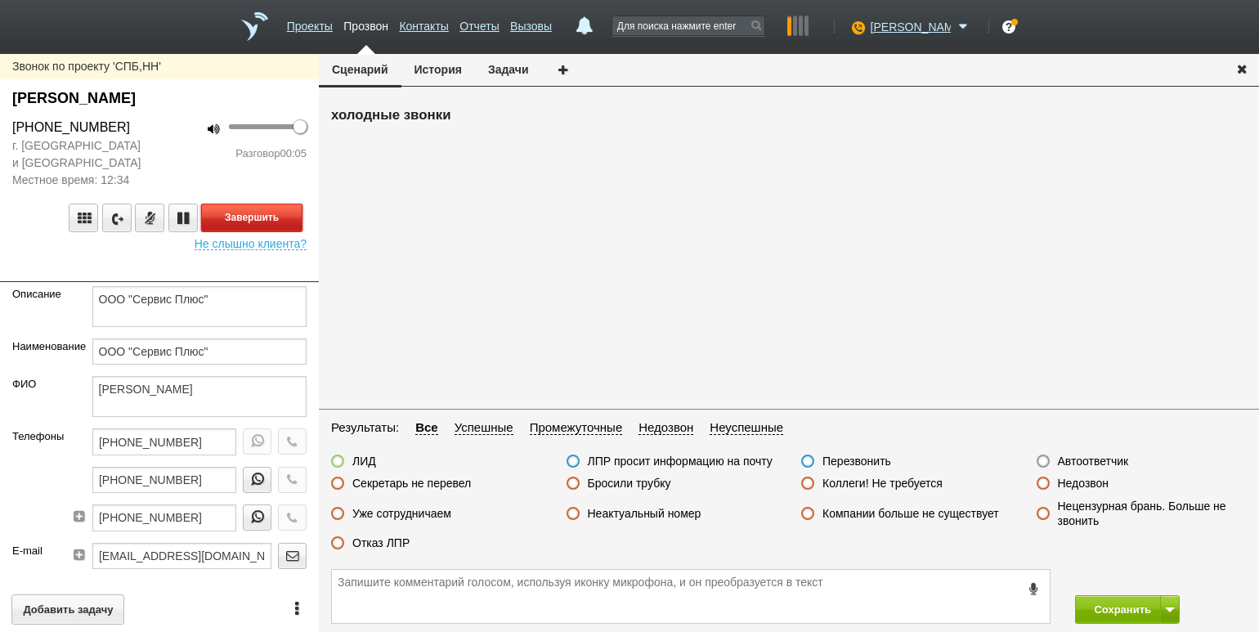
click at [290, 217] on button "Завершить" at bounding box center [251, 217] width 101 height 29
click at [637, 479] on label "Бросили трубку" at bounding box center [629, 483] width 83 height 15
click at [0, 0] on input "Бросили трубку" at bounding box center [0, 0] width 0 height 0
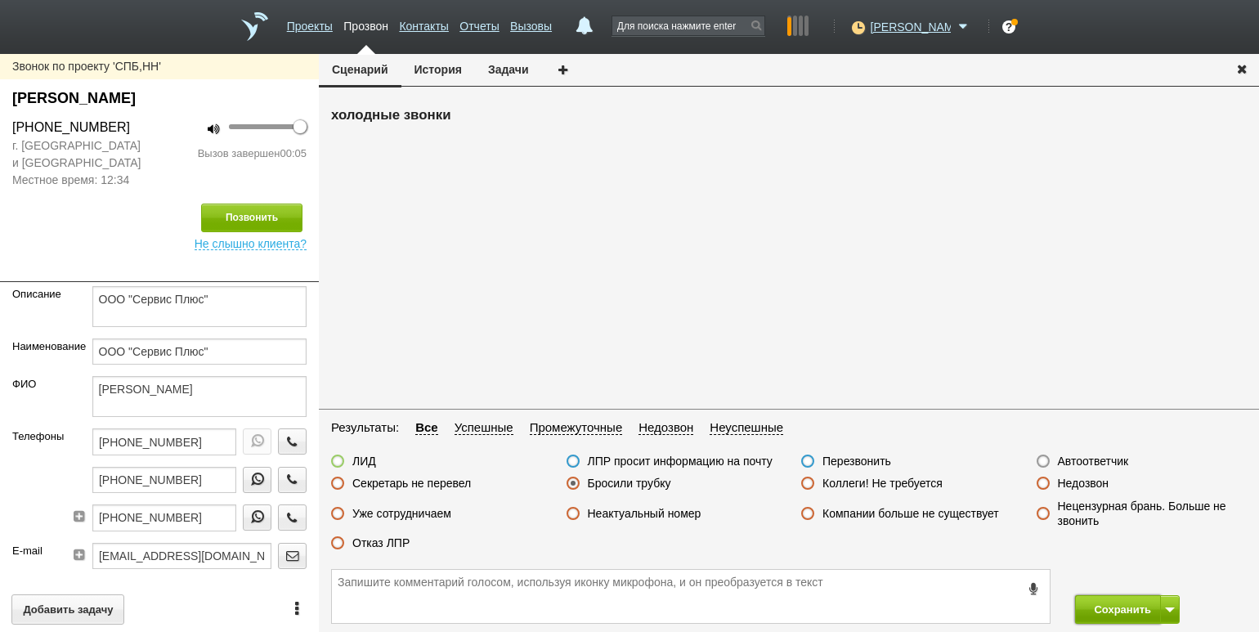
click at [1095, 597] on button "Сохранить" at bounding box center [1118, 609] width 86 height 29
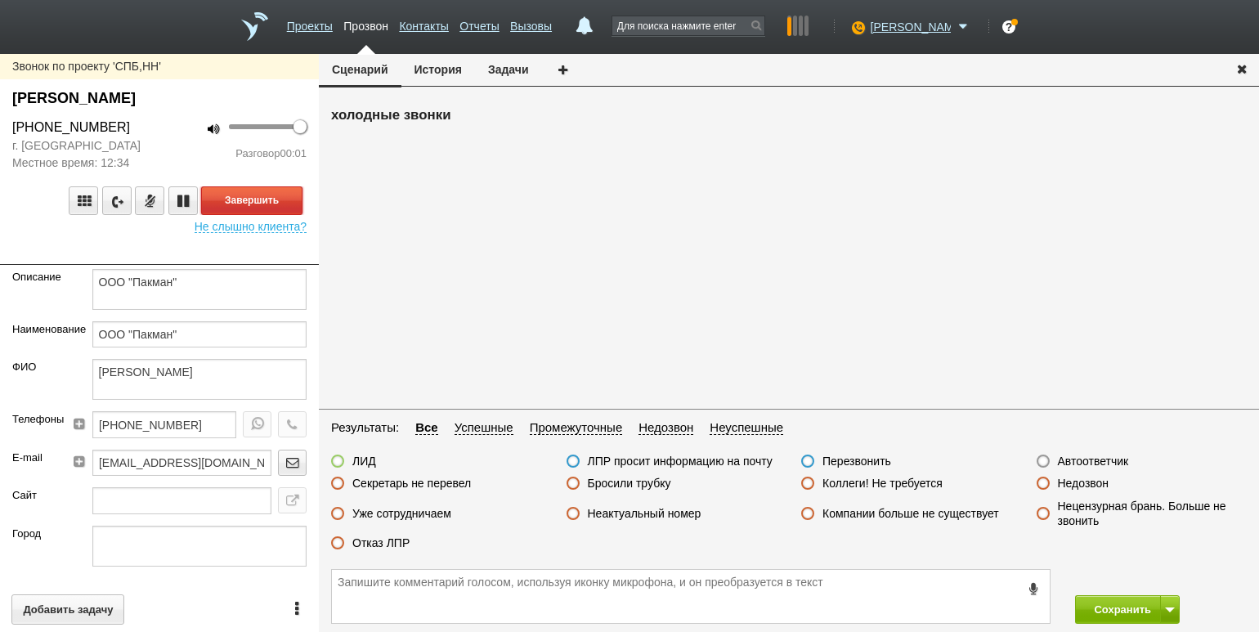
drag, startPoint x: 293, startPoint y: 195, endPoint x: 310, endPoint y: 210, distance: 22.0
click at [293, 195] on button "Завершить" at bounding box center [251, 200] width 101 height 29
click at [1063, 461] on label "Автоответчик" at bounding box center [1093, 461] width 71 height 15
click at [0, 0] on input "Автоответчик" at bounding box center [0, 0] width 0 height 0
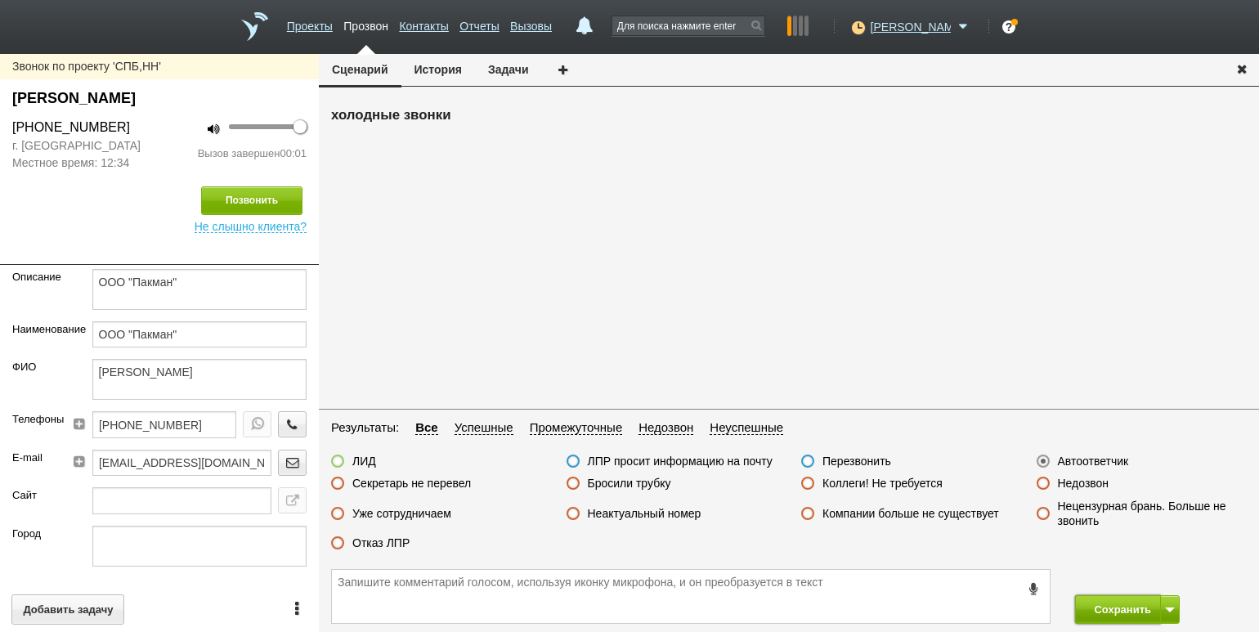
click at [1106, 606] on button "Сохранить" at bounding box center [1118, 609] width 86 height 29
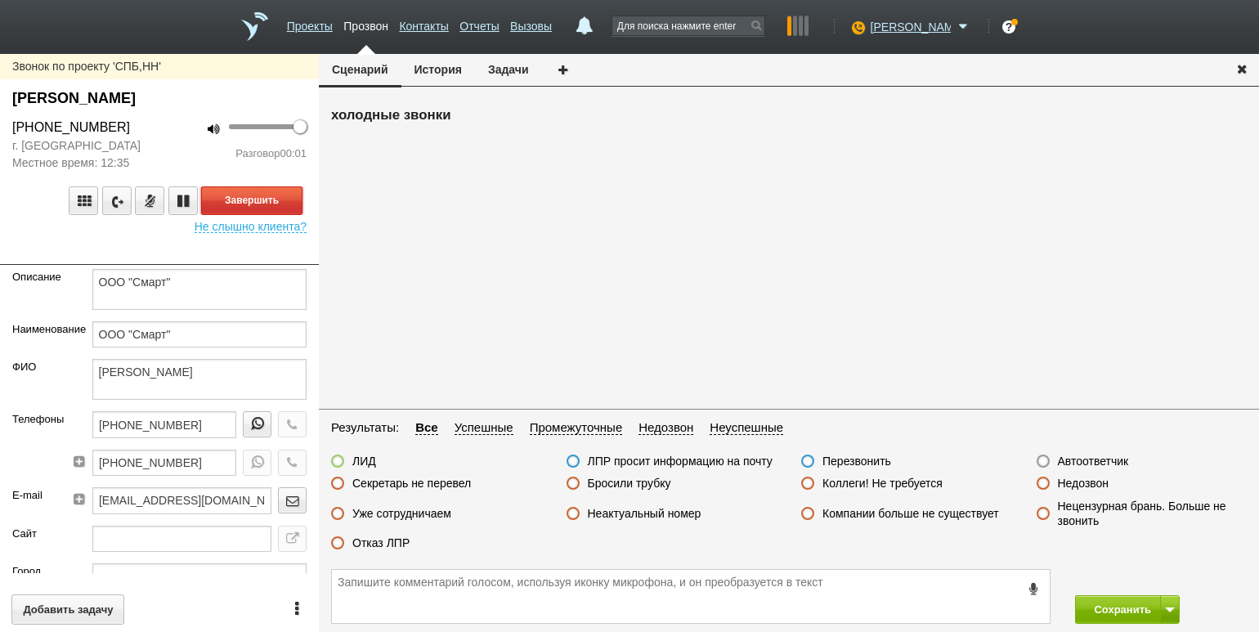
drag, startPoint x: 260, startPoint y: 194, endPoint x: 290, endPoint y: 217, distance: 37.9
click at [260, 194] on button "Завершить" at bounding box center [251, 200] width 101 height 29
click at [1077, 454] on label "Автоответчик" at bounding box center [1093, 461] width 71 height 15
click at [0, 0] on input "Автоответчик" at bounding box center [0, 0] width 0 height 0
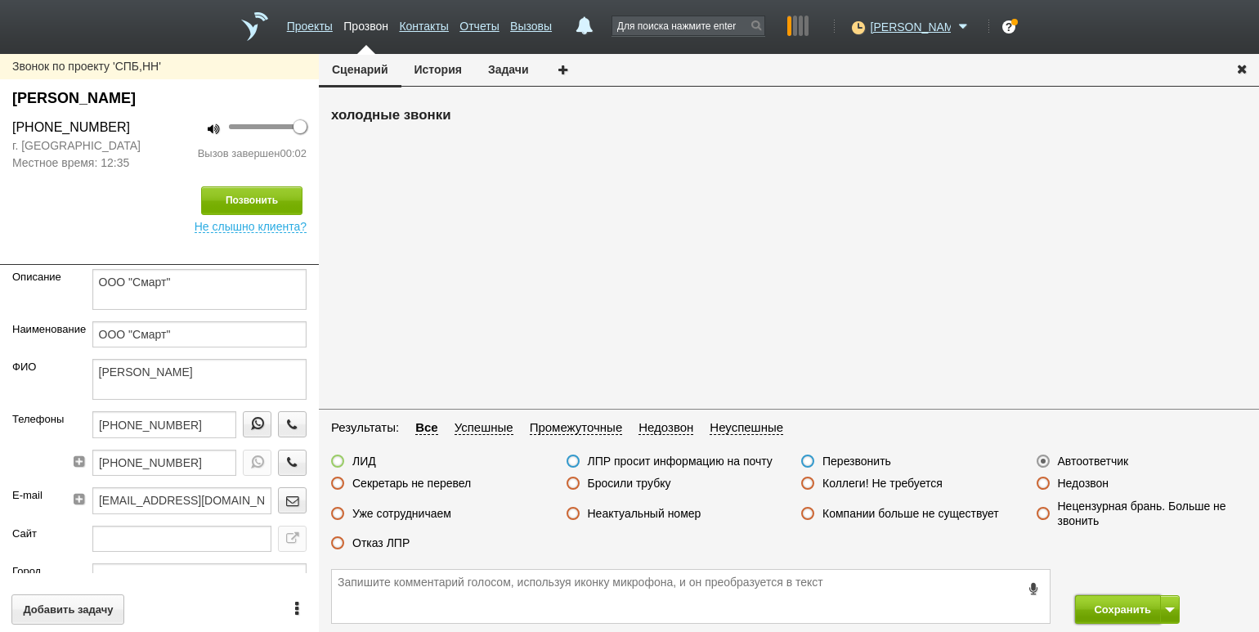
click at [1111, 608] on button "Сохранить" at bounding box center [1118, 609] width 86 height 29
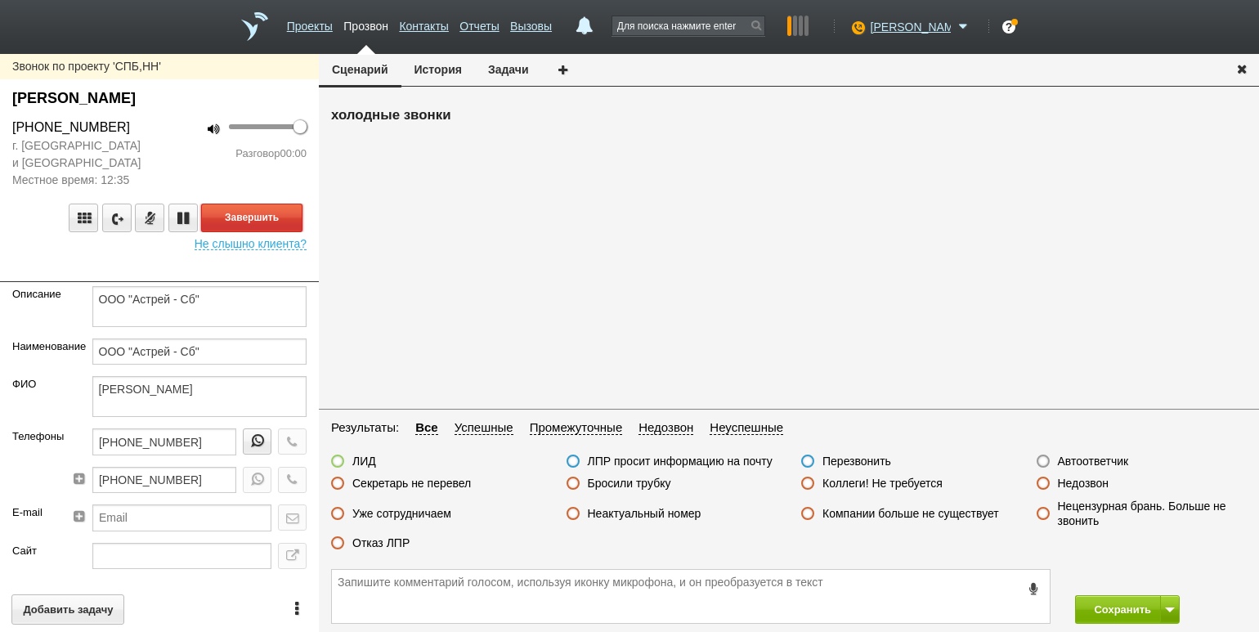
drag, startPoint x: 263, startPoint y: 210, endPoint x: 276, endPoint y: 221, distance: 16.8
click at [263, 210] on button "Завершить" at bounding box center [251, 217] width 101 height 29
drag, startPoint x: 1067, startPoint y: 458, endPoint x: 1106, endPoint y: 513, distance: 66.9
click at [1071, 461] on label "Автоответчик" at bounding box center [1093, 461] width 71 height 15
click at [1081, 459] on label "Автоответчик" at bounding box center [1093, 461] width 71 height 15
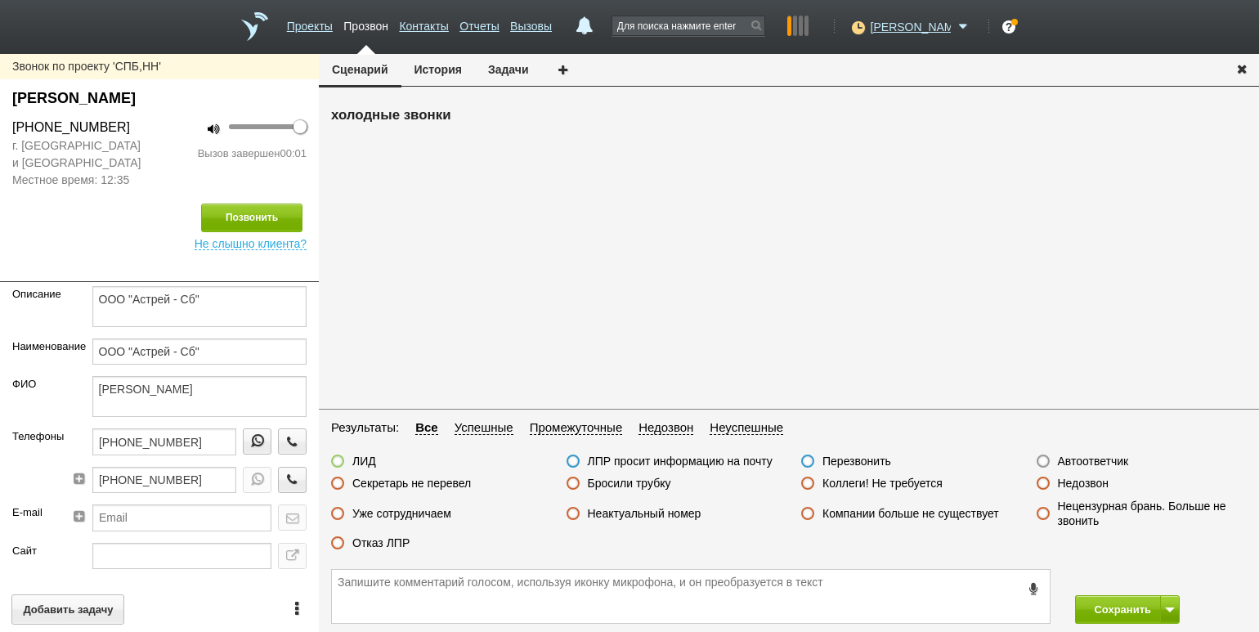
click at [0, 0] on input "Автоответчик" at bounding box center [0, 0] width 0 height 0
click at [1115, 610] on button "Сохранить" at bounding box center [1118, 609] width 86 height 29
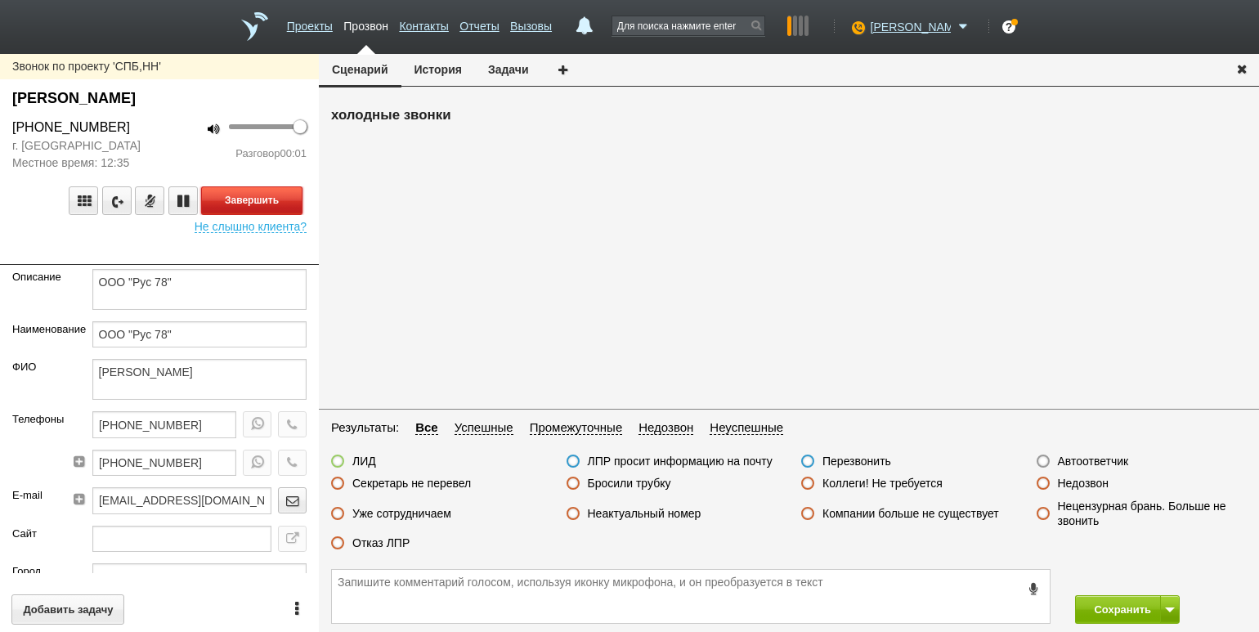
click at [288, 199] on button "Завершить" at bounding box center [251, 200] width 101 height 29
drag, startPoint x: 1091, startPoint y: 457, endPoint x: 1119, endPoint y: 525, distance: 73.3
click at [1092, 457] on label "Автоответчик" at bounding box center [1093, 461] width 71 height 15
click at [0, 0] on input "Автоответчик" at bounding box center [0, 0] width 0 height 0
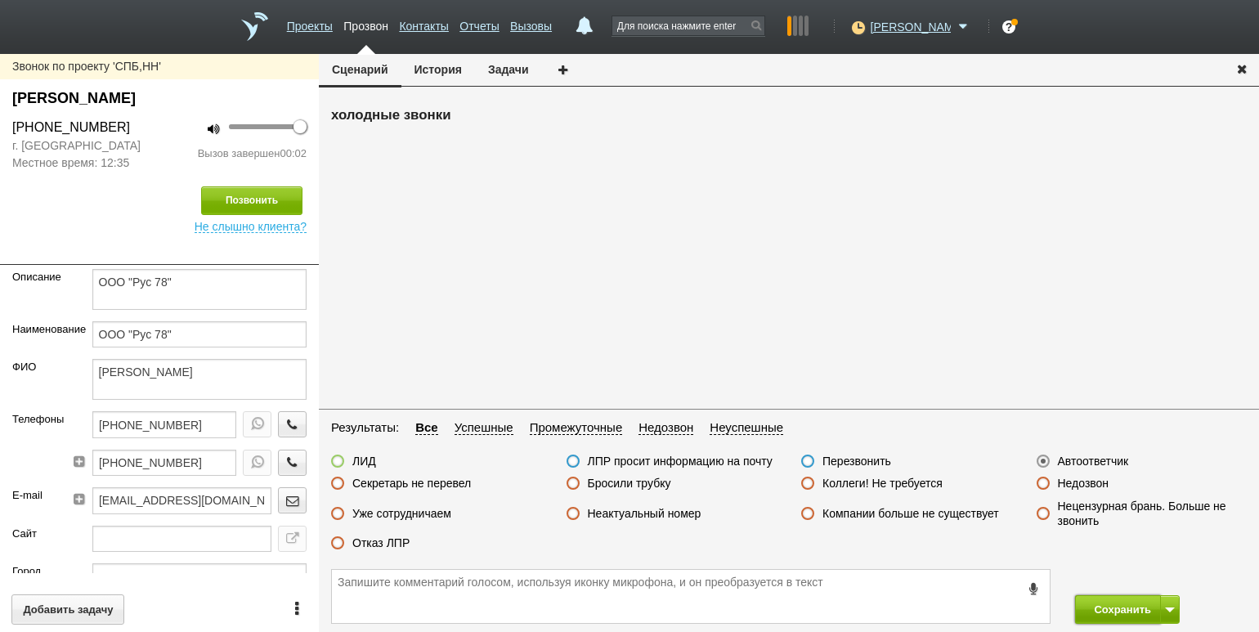
click at [1118, 603] on button "Сохранить" at bounding box center [1118, 609] width 86 height 29
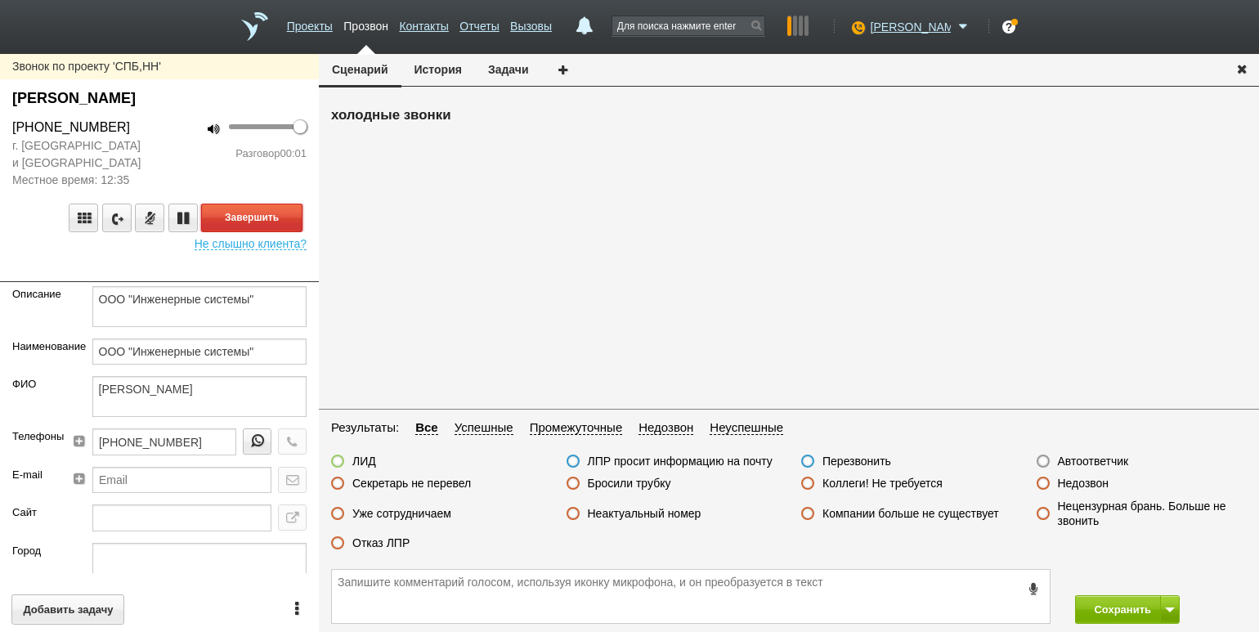
drag, startPoint x: 267, startPoint y: 217, endPoint x: 279, endPoint y: 225, distance: 14.1
click at [267, 217] on button "Завершить" at bounding box center [251, 217] width 101 height 29
click at [1095, 459] on label "Автоответчик" at bounding box center [1093, 461] width 71 height 15
click at [0, 0] on input "Автоответчик" at bounding box center [0, 0] width 0 height 0
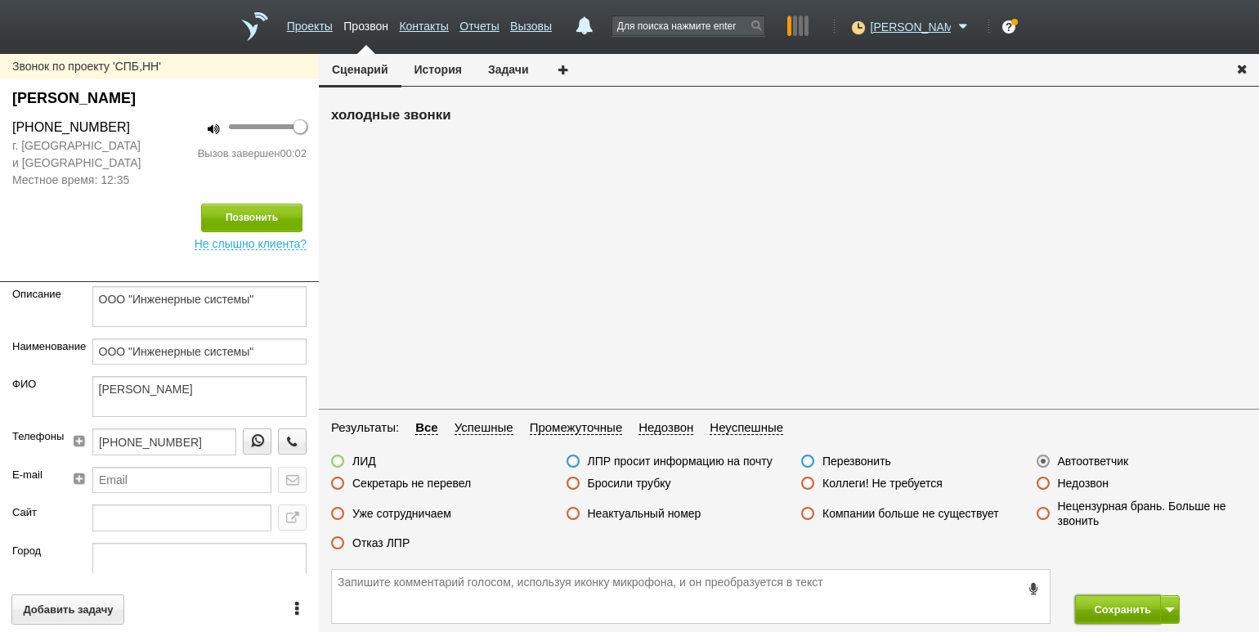
click at [1125, 608] on button "Сохранить" at bounding box center [1118, 609] width 86 height 29
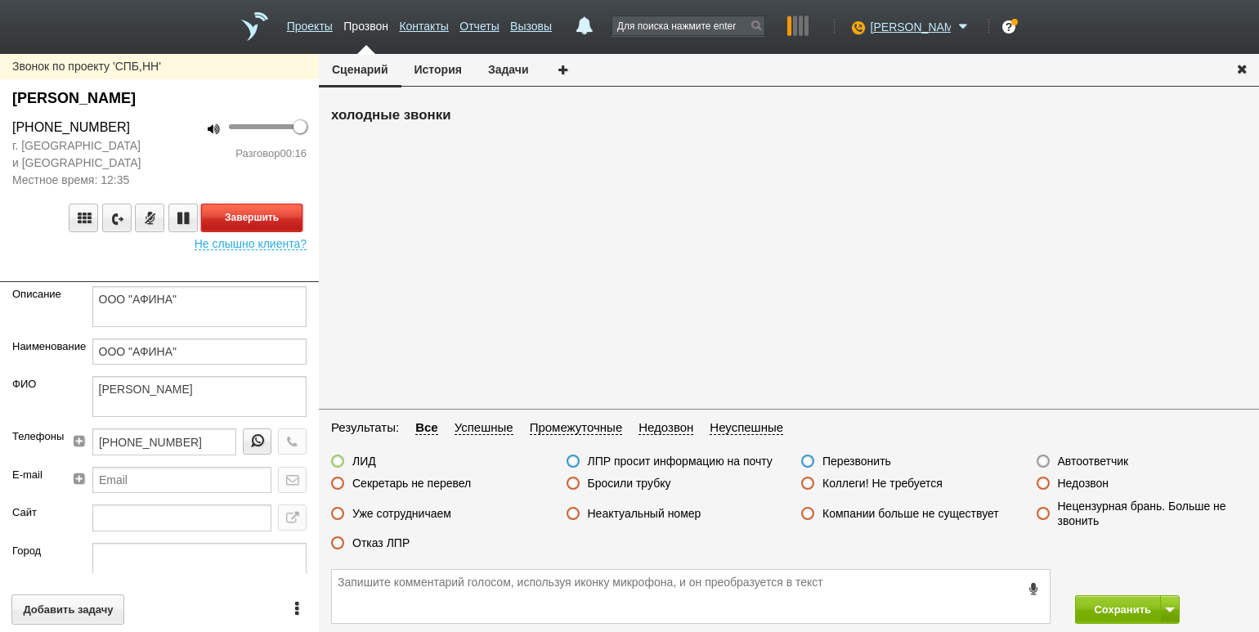
click at [289, 212] on button "Завершить" at bounding box center [251, 217] width 101 height 29
click at [380, 546] on label "Отказ ЛПР" at bounding box center [380, 542] width 57 height 15
click at [0, 0] on input "Отказ ЛПР" at bounding box center [0, 0] width 0 height 0
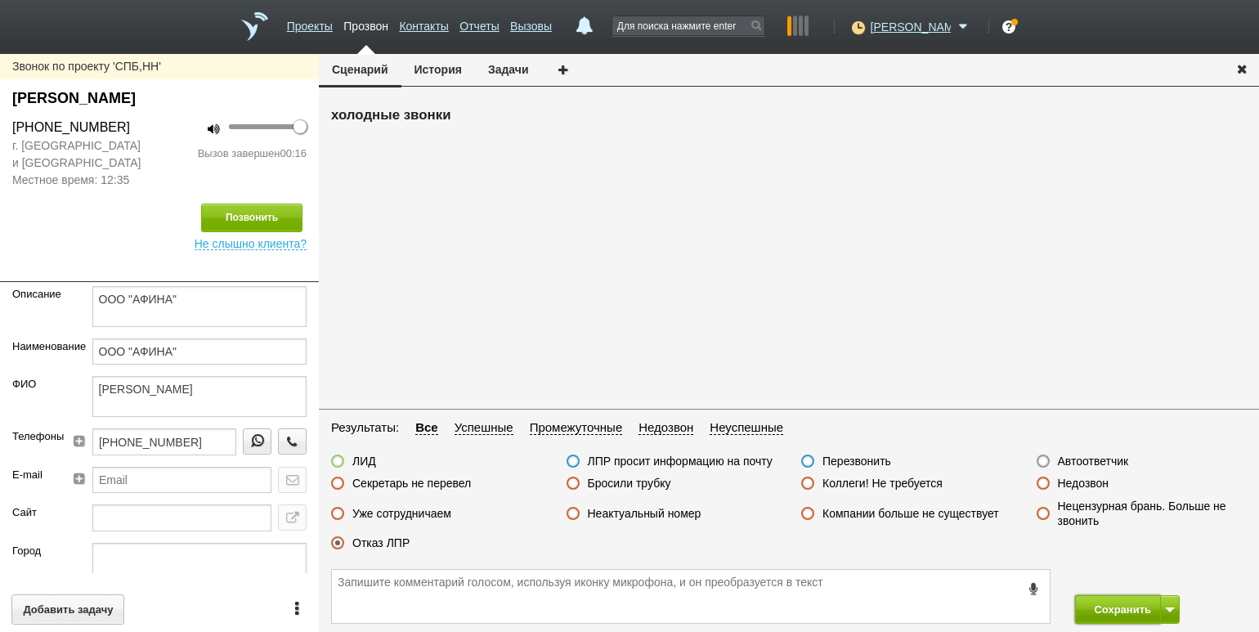
click at [1104, 608] on button "Сохранить" at bounding box center [1118, 609] width 86 height 29
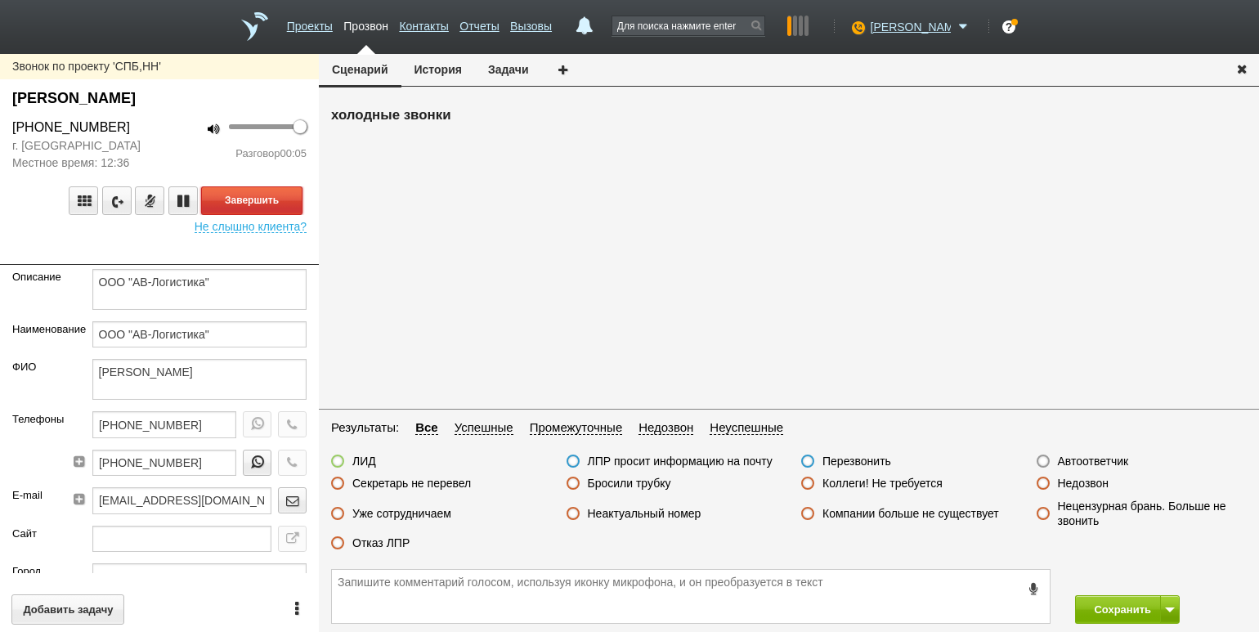
drag, startPoint x: 285, startPoint y: 196, endPoint x: 314, endPoint y: 225, distance: 40.5
click at [285, 196] on button "Завершить" at bounding box center [251, 200] width 101 height 29
click at [611, 508] on label "Неактуальный номер" at bounding box center [645, 513] width 114 height 15
click at [0, 0] on input "Неактуальный номер" at bounding box center [0, 0] width 0 height 0
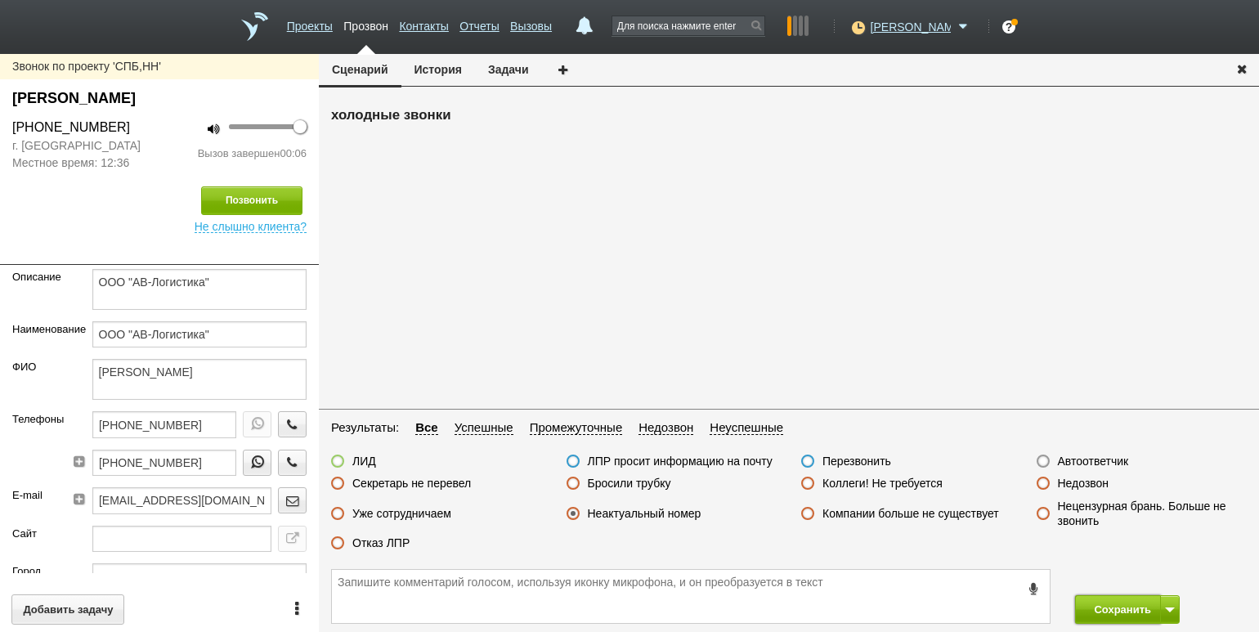
click at [1109, 604] on button "Сохранить" at bounding box center [1118, 609] width 86 height 29
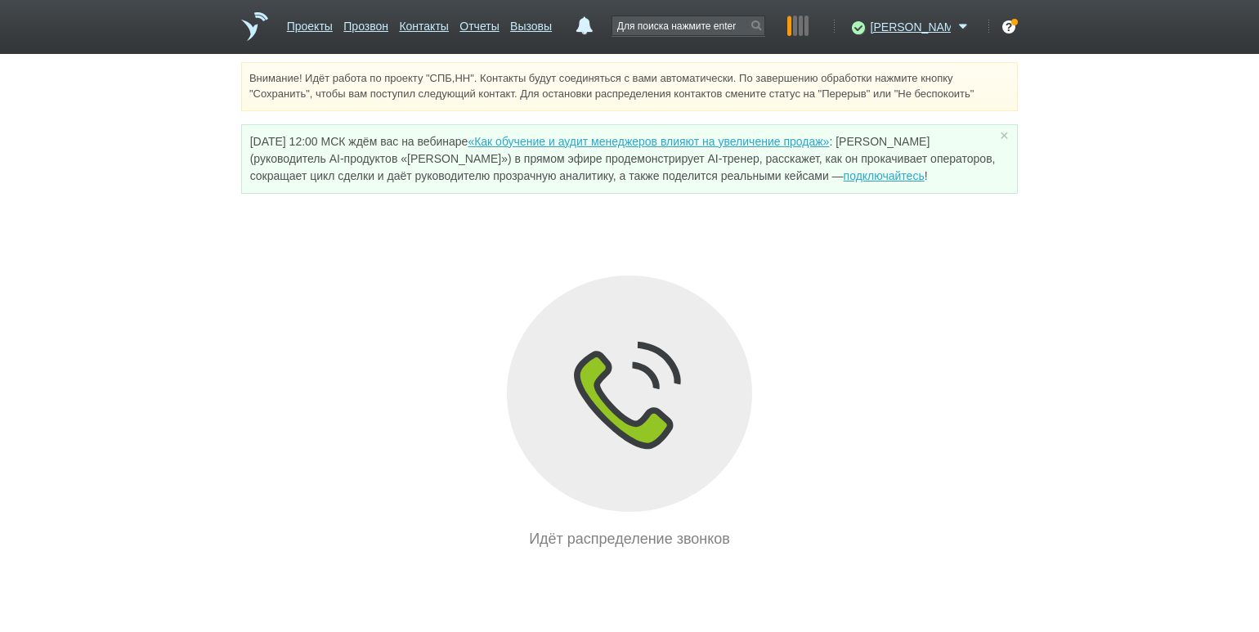
click at [292, 302] on div "Идёт распределение звонков" at bounding box center [629, 412] width 776 height 275
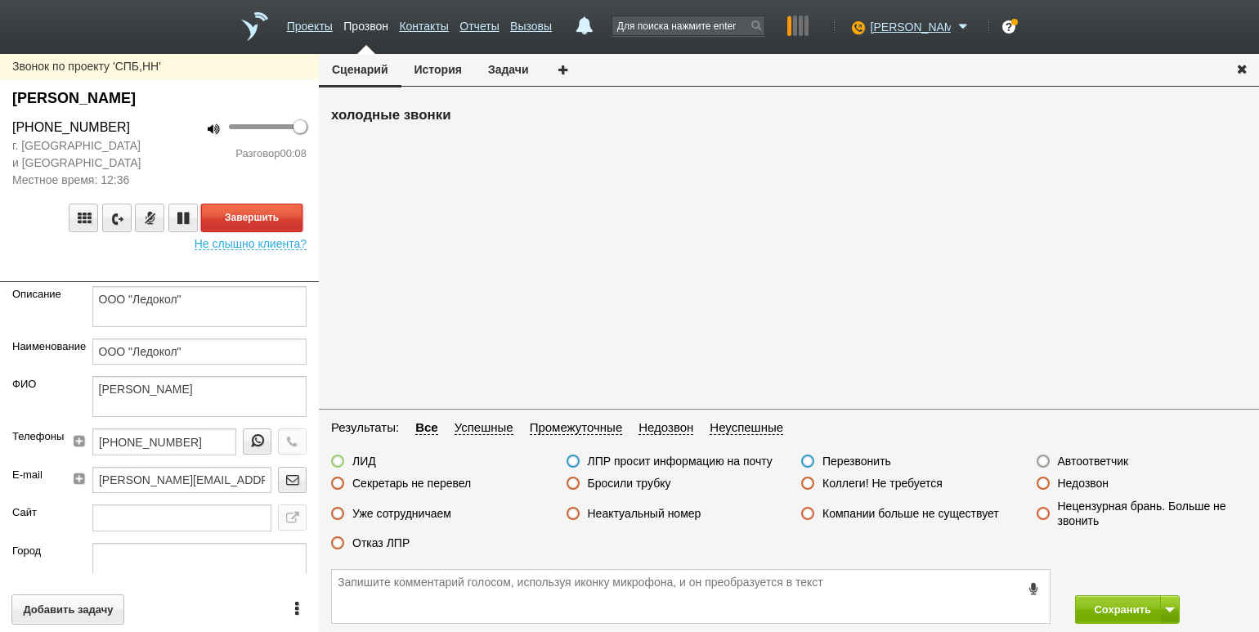
drag, startPoint x: 285, startPoint y: 209, endPoint x: 313, endPoint y: 236, distance: 38.7
click at [285, 209] on button "Завершить" at bounding box center [251, 217] width 101 height 29
drag, startPoint x: 629, startPoint y: 517, endPoint x: 818, endPoint y: 565, distance: 194.8
click at [629, 517] on label "Неактуальный номер" at bounding box center [645, 513] width 114 height 15
click at [0, 0] on input "Неактуальный номер" at bounding box center [0, 0] width 0 height 0
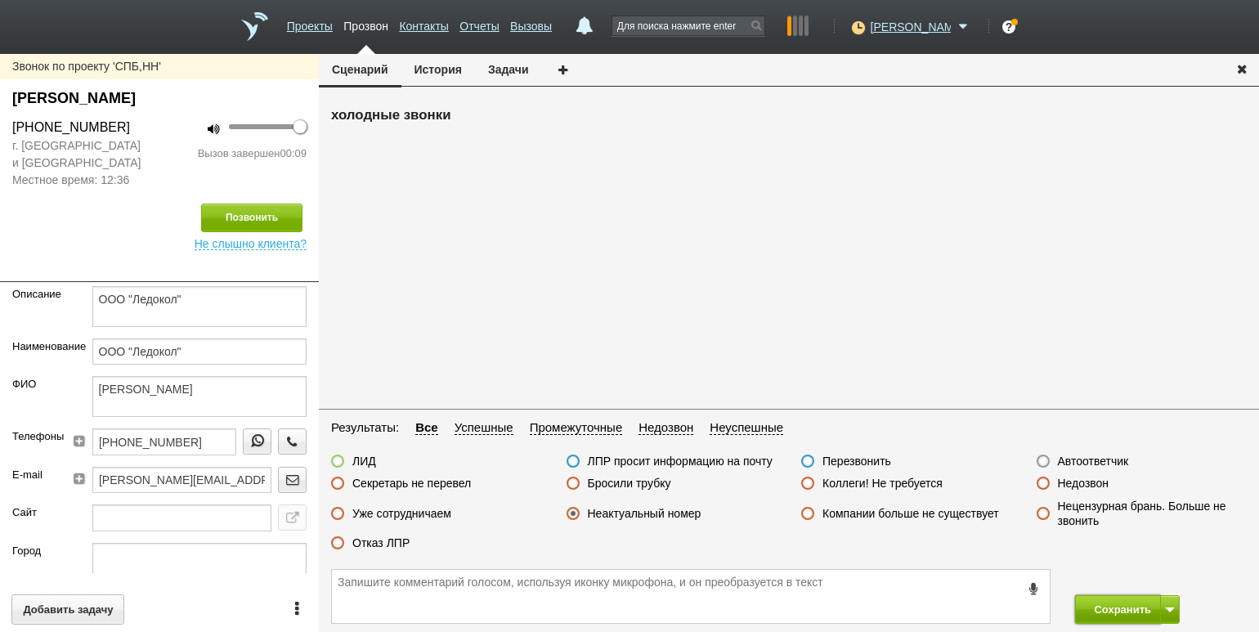
click at [1098, 613] on button "Сохранить" at bounding box center [1118, 609] width 86 height 29
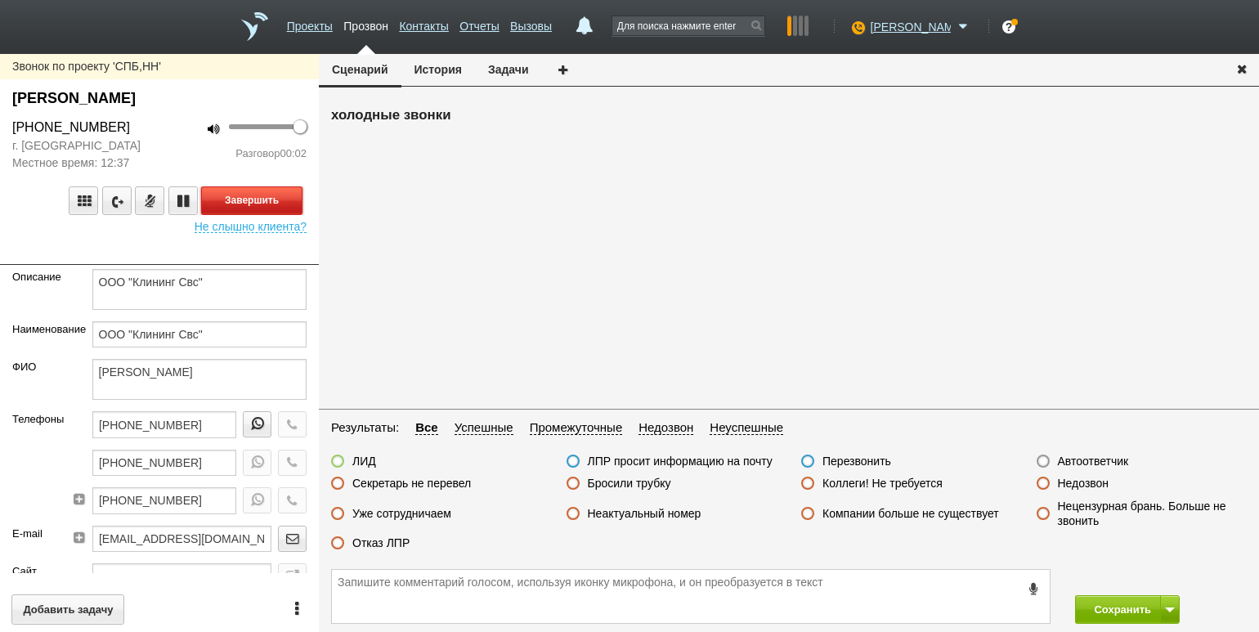
click at [282, 202] on button "Завершить" at bounding box center [251, 200] width 101 height 29
drag, startPoint x: 1113, startPoint y: 461, endPoint x: 1113, endPoint y: 470, distance: 9.0
click at [1113, 461] on label "Автоответчик" at bounding box center [1093, 461] width 71 height 15
click at [0, 0] on input "Автоответчик" at bounding box center [0, 0] width 0 height 0
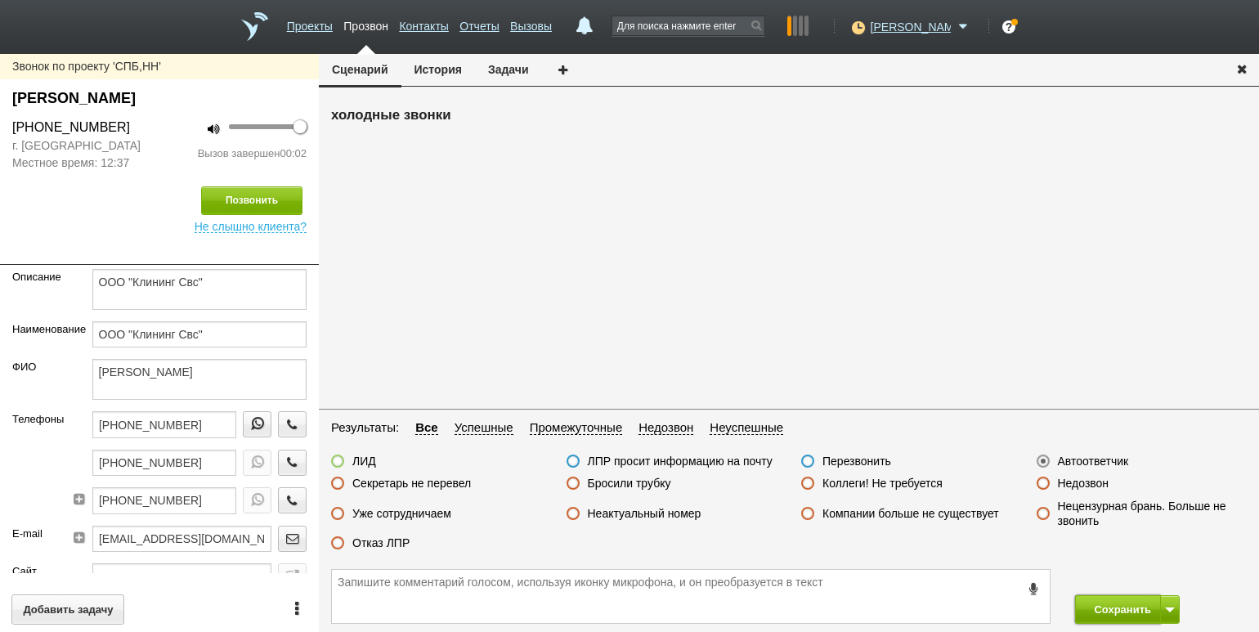
click at [1125, 602] on button "Сохранить" at bounding box center [1118, 609] width 86 height 29
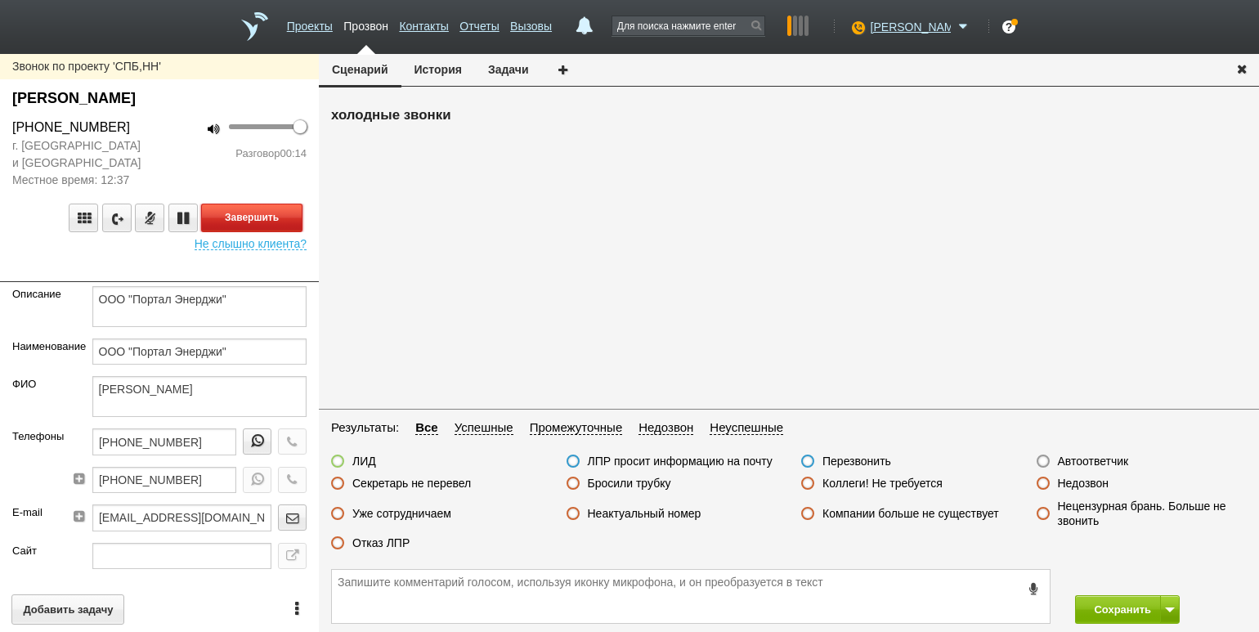
click at [241, 224] on button "Завершить" at bounding box center [251, 217] width 101 height 29
click at [632, 513] on label "Неактуальный номер" at bounding box center [645, 513] width 114 height 15
click at [0, 0] on input "Неактуальный номер" at bounding box center [0, 0] width 0 height 0
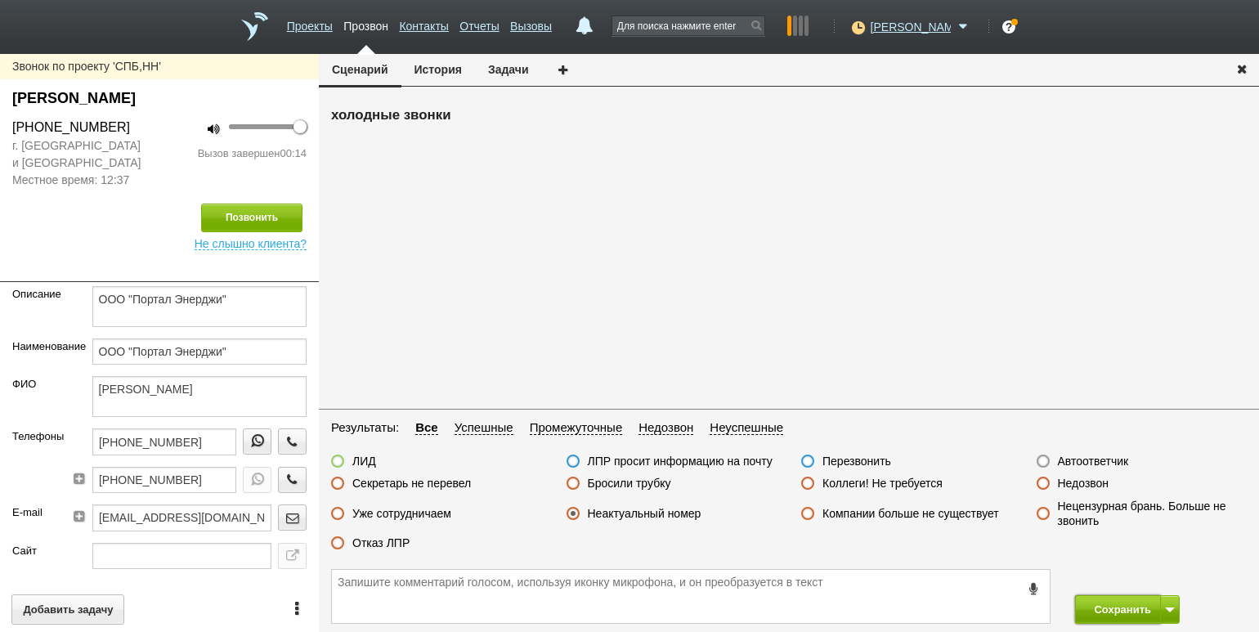
click at [1120, 602] on button "Сохранить" at bounding box center [1118, 609] width 86 height 29
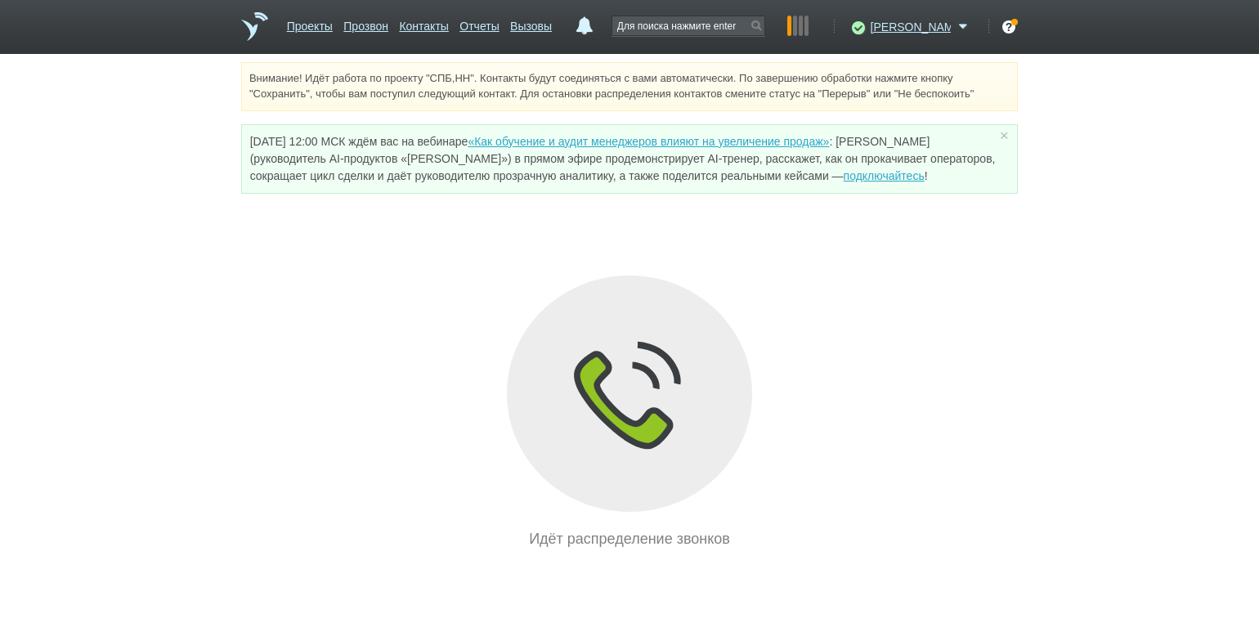
click at [221, 297] on div "Внимание! Идёт работа по проекту "СПБ,НН". Контакты будут соединяться с вами ав…" at bounding box center [629, 306] width 1259 height 488
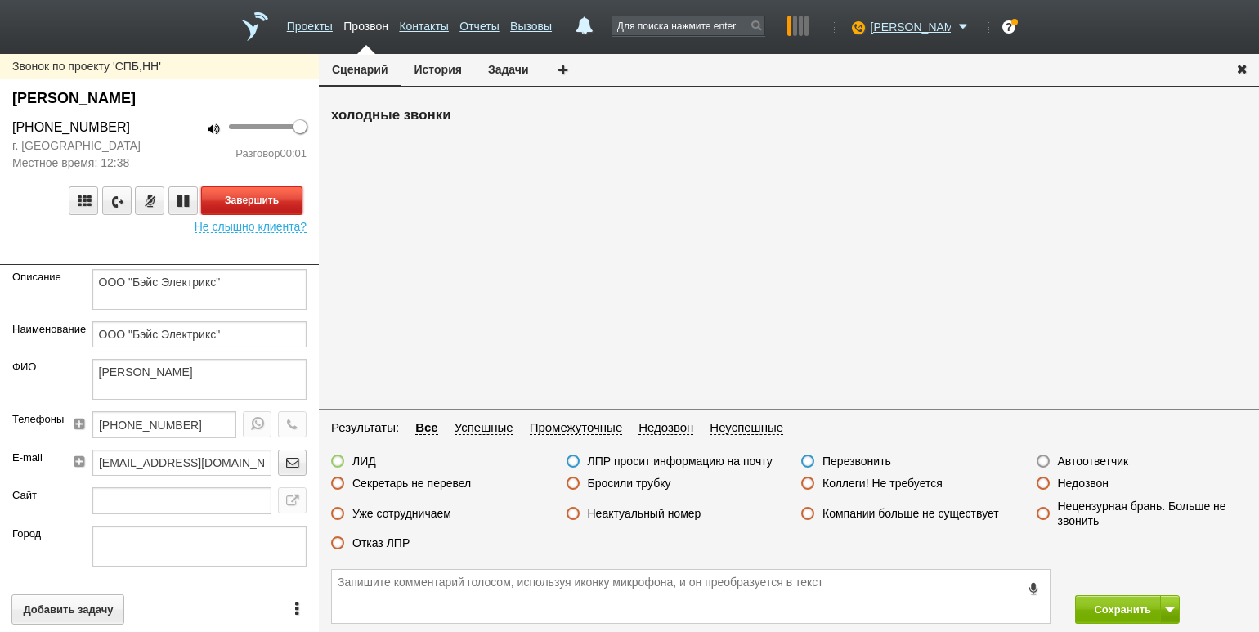
click at [260, 195] on button "Завершить" at bounding box center [251, 200] width 101 height 29
drag, startPoint x: 1071, startPoint y: 459, endPoint x: 1133, endPoint y: 515, distance: 82.7
click at [1076, 459] on label "Автоответчик" at bounding box center [1093, 461] width 71 height 15
click at [1104, 454] on label "Автоответчик" at bounding box center [1093, 461] width 71 height 15
click at [0, 0] on input "Автоответчик" at bounding box center [0, 0] width 0 height 0
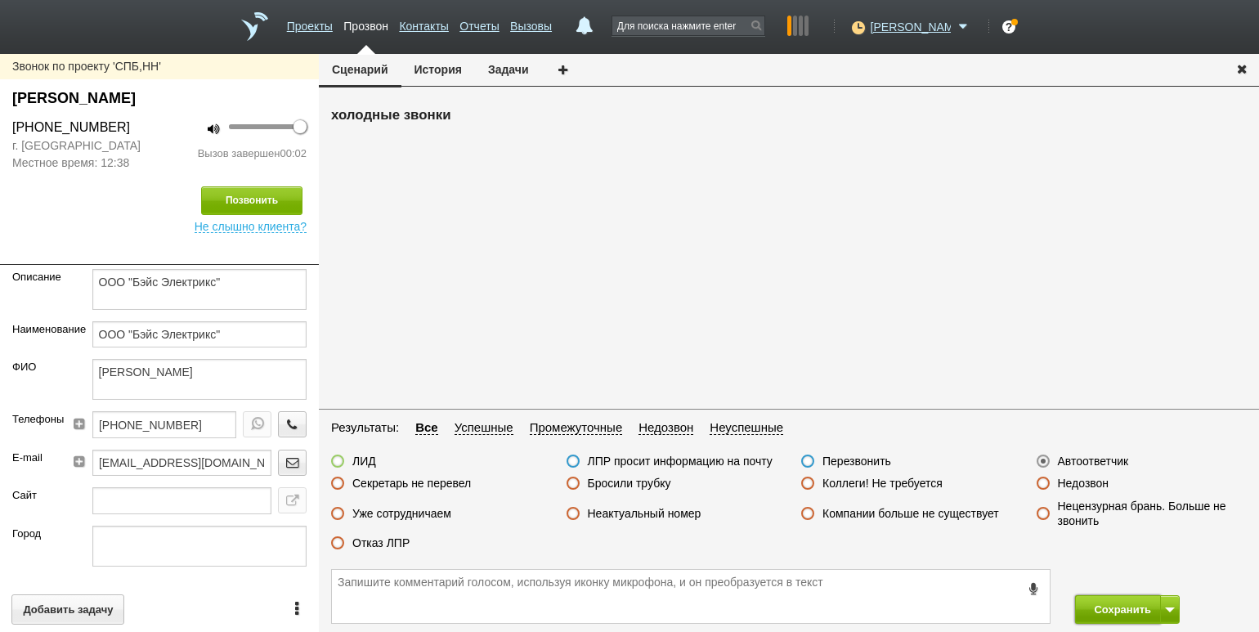
click at [1111, 609] on button "Сохранить" at bounding box center [1118, 609] width 86 height 29
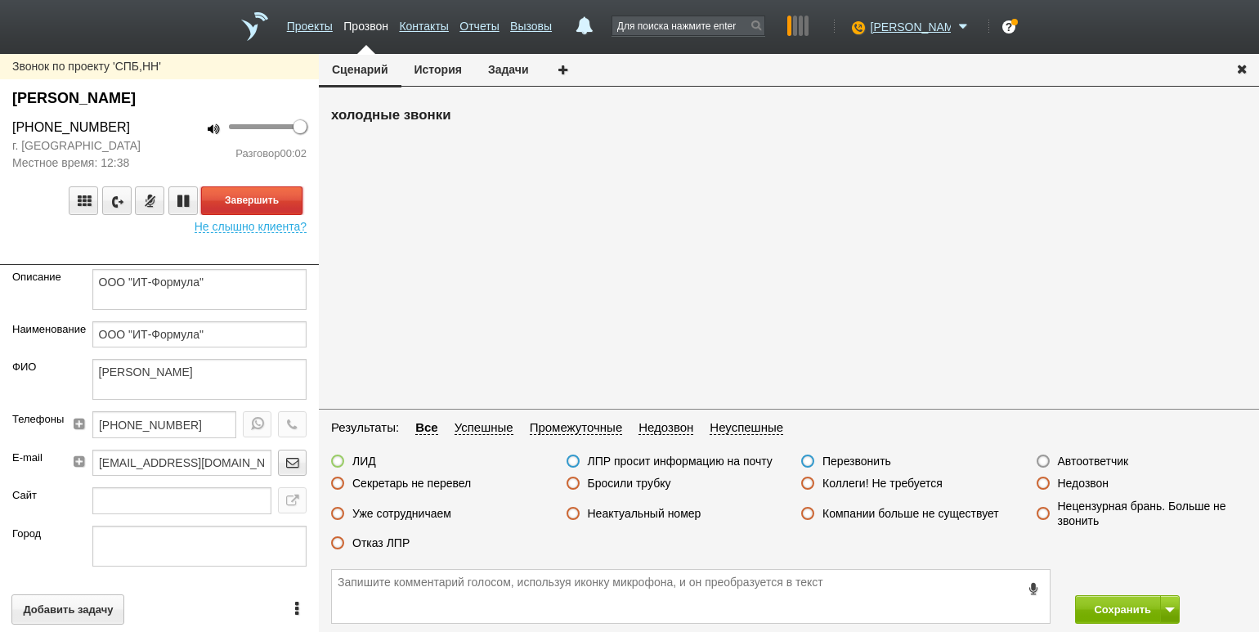
drag, startPoint x: 280, startPoint y: 200, endPoint x: 328, endPoint y: 221, distance: 51.9
click at [280, 200] on button "Завершить" at bounding box center [251, 200] width 101 height 29
drag, startPoint x: 1063, startPoint y: 461, endPoint x: 1106, endPoint y: 506, distance: 61.9
click at [1063, 461] on label "Автоответчик" at bounding box center [1093, 461] width 71 height 15
click at [0, 0] on input "Автоответчик" at bounding box center [0, 0] width 0 height 0
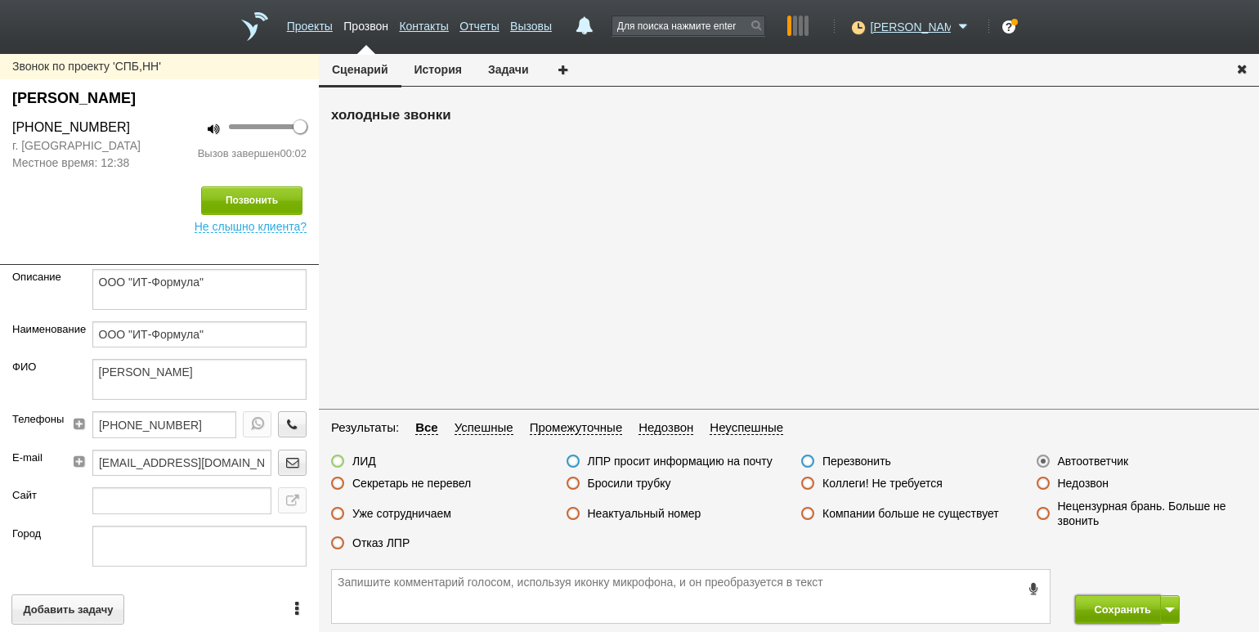
click at [1103, 599] on button "Сохранить" at bounding box center [1118, 609] width 86 height 29
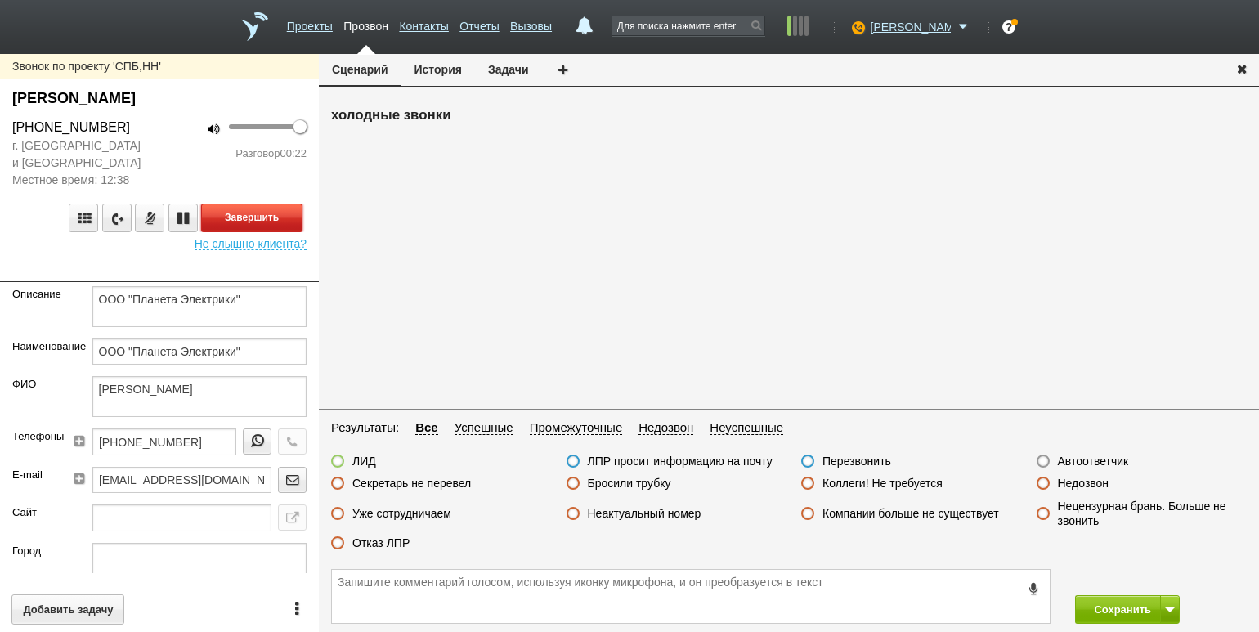
click at [251, 212] on button "Завершить" at bounding box center [251, 217] width 101 height 29
click at [374, 544] on label "Отказ ЛПР" at bounding box center [380, 542] width 57 height 15
click at [0, 0] on input "Отказ ЛПР" at bounding box center [0, 0] width 0 height 0
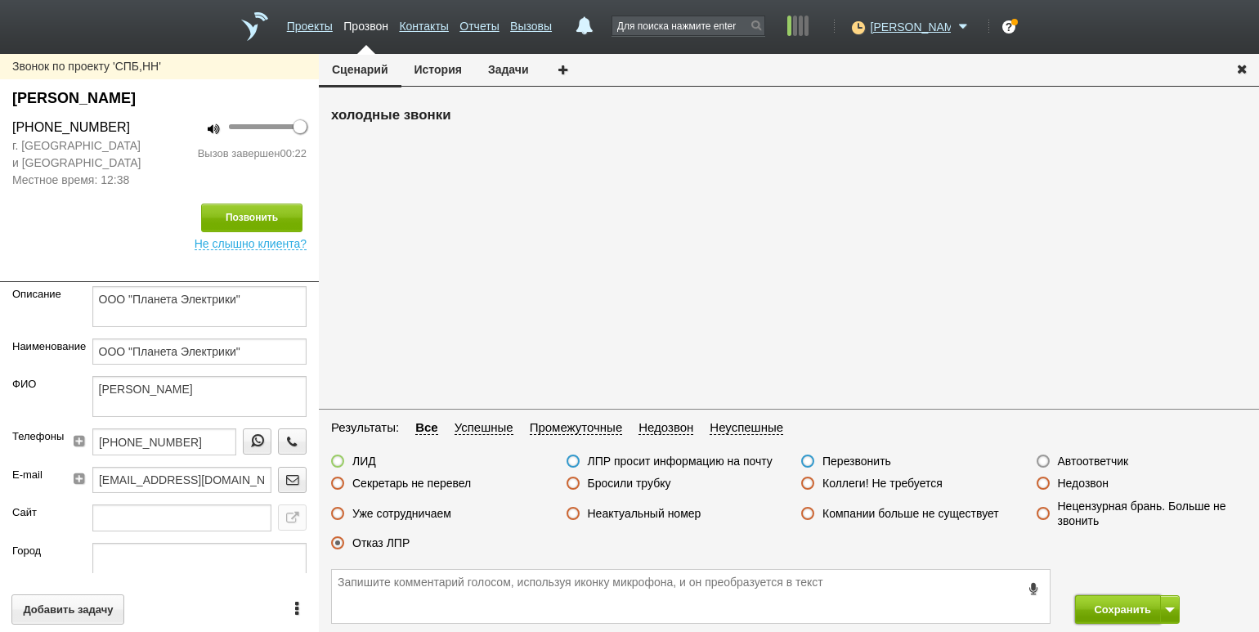
drag, startPoint x: 1099, startPoint y: 606, endPoint x: 1111, endPoint y: 607, distance: 12.3
click at [1099, 606] on button "Сохранить" at bounding box center [1118, 609] width 86 height 29
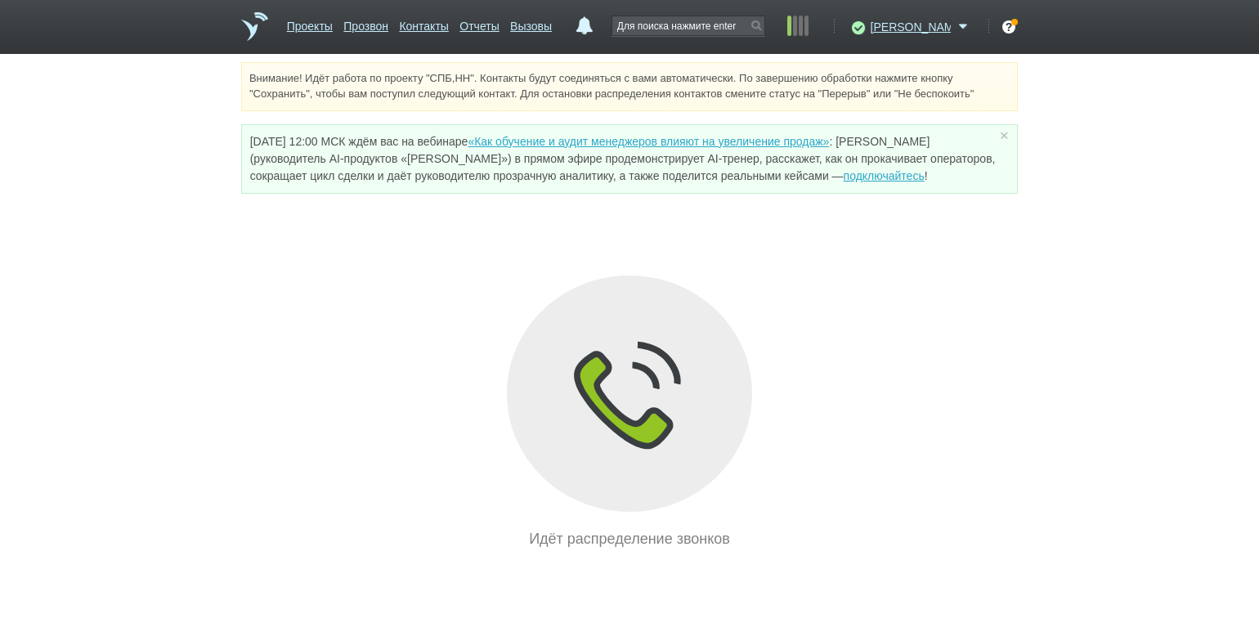
click at [267, 394] on div "Идёт распределение звонков" at bounding box center [629, 412] width 776 height 275
click at [867, 31] on icon at bounding box center [856, 27] width 22 height 16
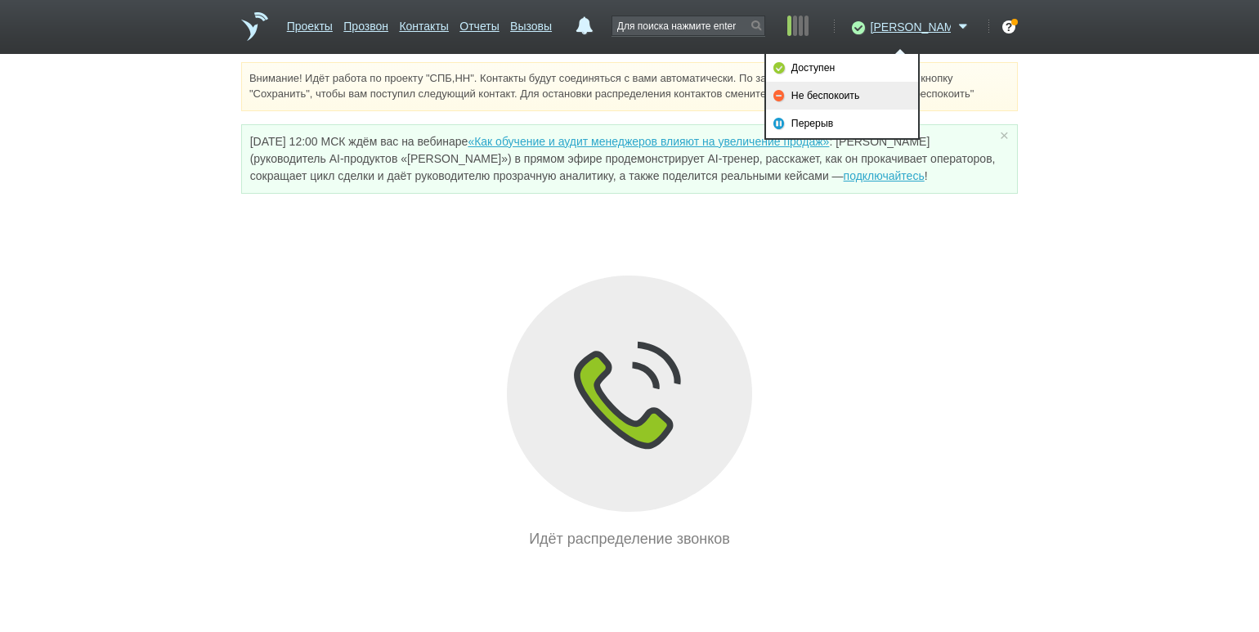
click at [875, 85] on link "Не беспокоить" at bounding box center [842, 96] width 152 height 28
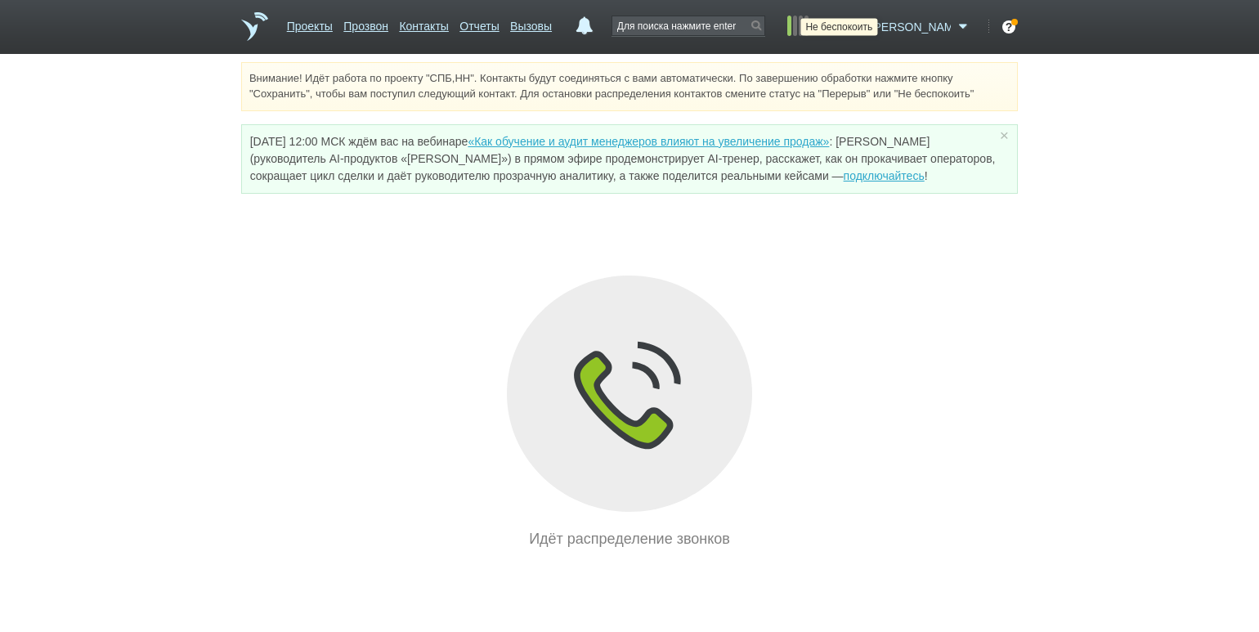
click at [867, 29] on icon at bounding box center [856, 27] width 22 height 16
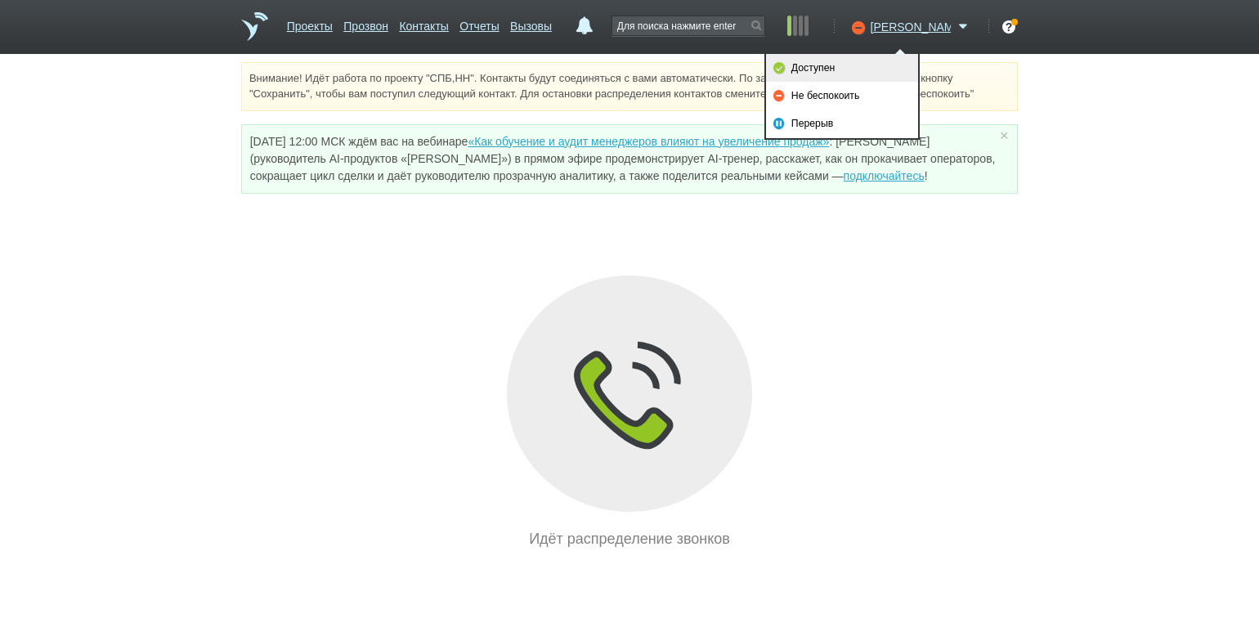
click at [856, 60] on link "Доступен" at bounding box center [842, 68] width 152 height 28
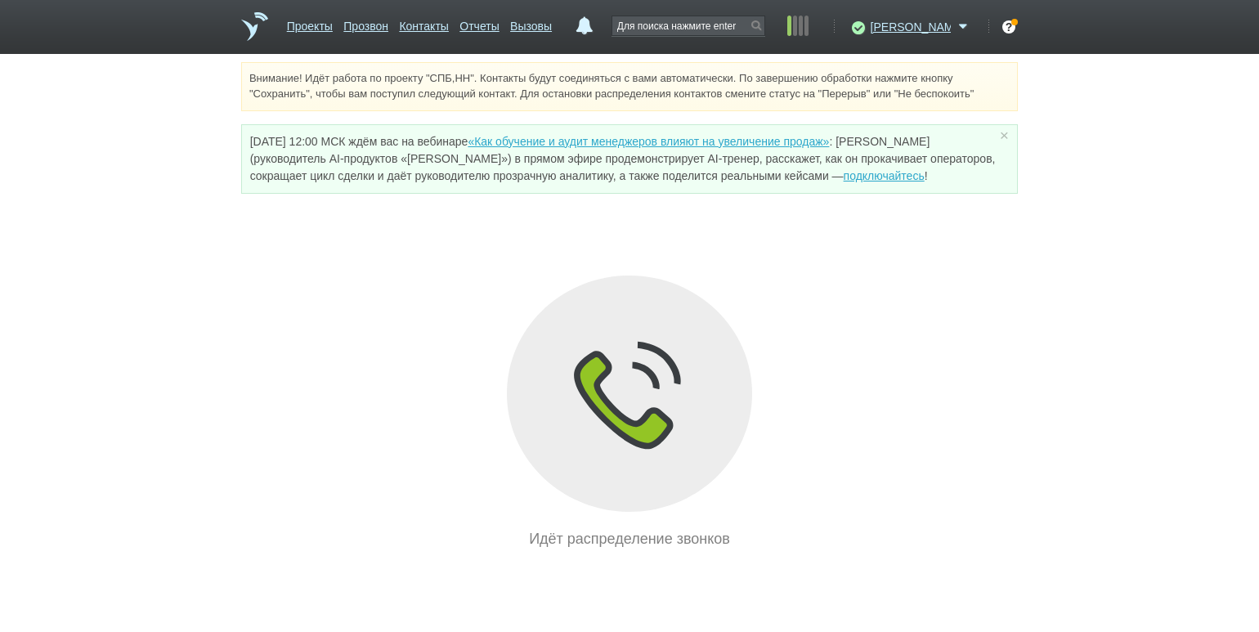
click at [283, 319] on div "Идёт распределение звонков" at bounding box center [629, 412] width 776 height 275
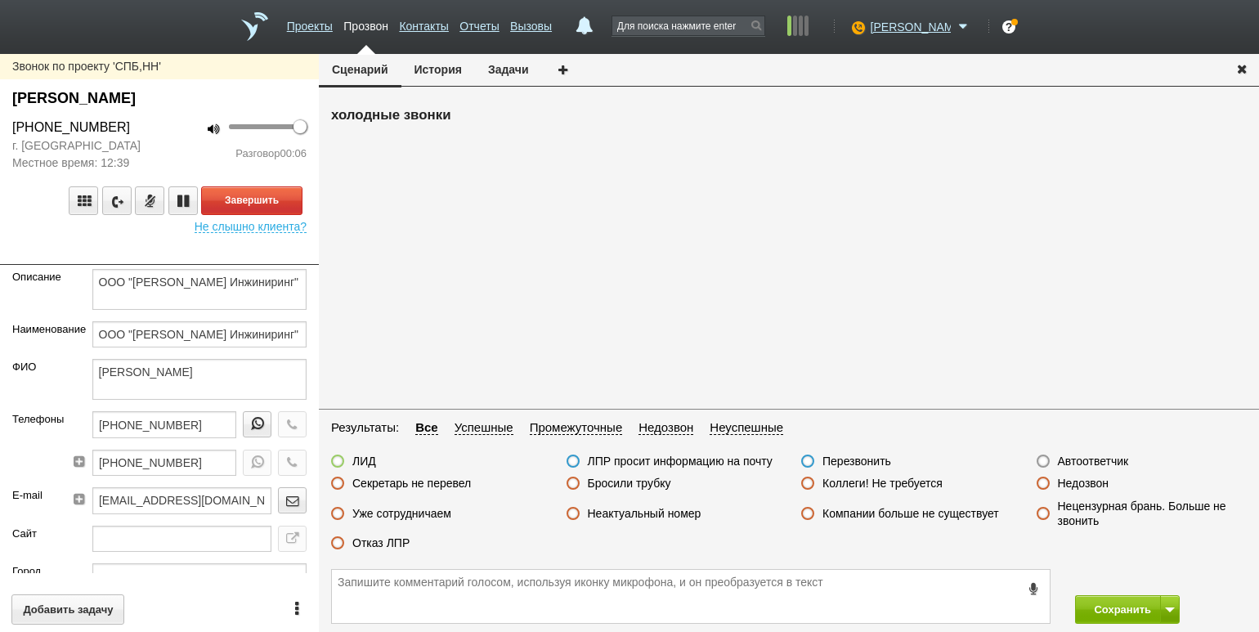
click at [266, 168] on div "100 Разговор 00:06" at bounding box center [238, 145] width 159 height 54
click at [286, 203] on button "Завершить" at bounding box center [251, 200] width 101 height 29
drag, startPoint x: 371, startPoint y: 552, endPoint x: 390, endPoint y: 544, distance: 20.2
click at [371, 552] on div "Отказ ЛПР" at bounding box center [370, 543] width 78 height 17
click at [391, 544] on label "Отказ ЛПР" at bounding box center [380, 542] width 57 height 15
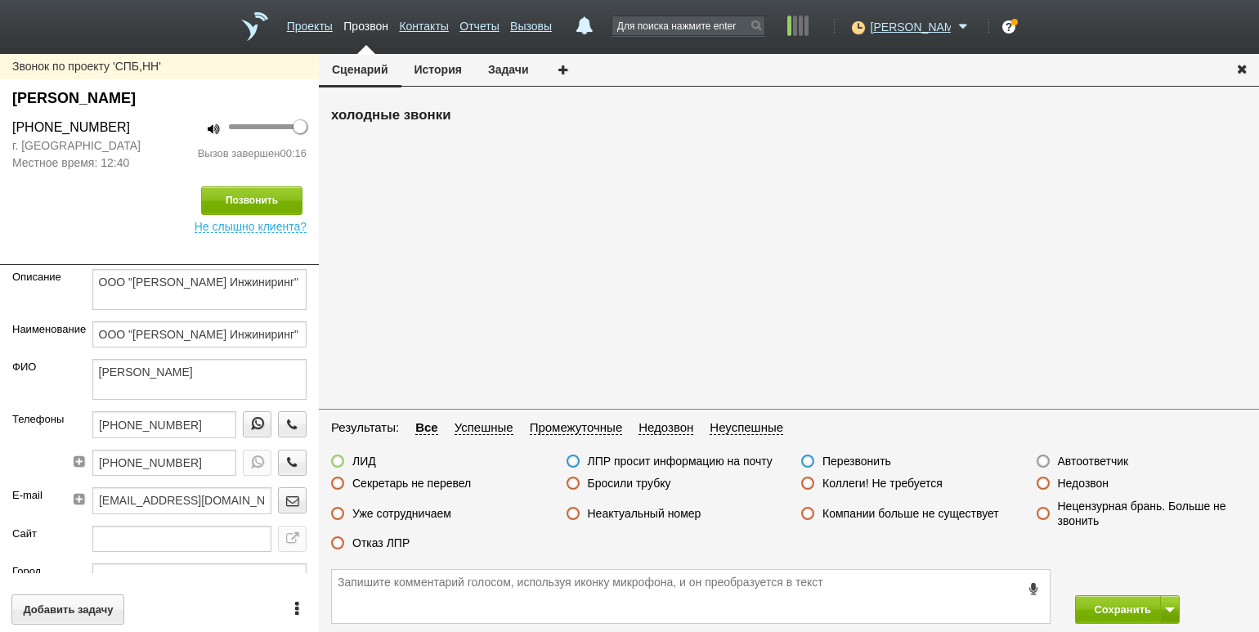
click at [0, 0] on input "Отказ ЛПР" at bounding box center [0, 0] width 0 height 0
click at [1116, 610] on button "Сохранить" at bounding box center [1118, 609] width 86 height 29
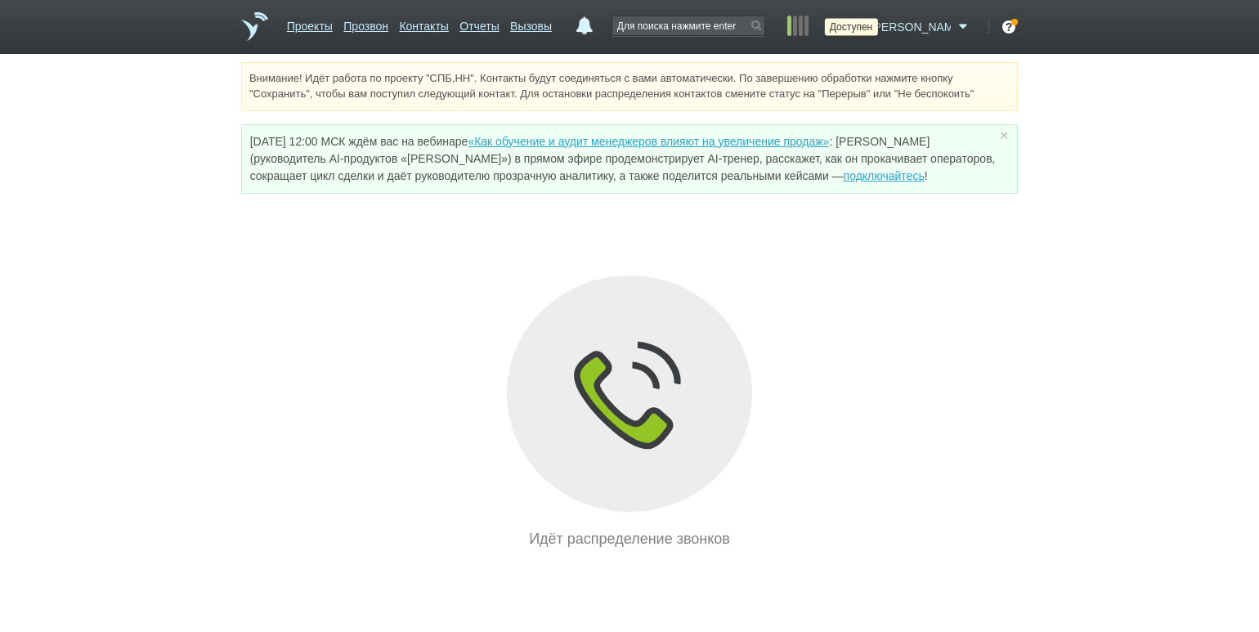
click at [867, 20] on icon at bounding box center [856, 27] width 22 height 16
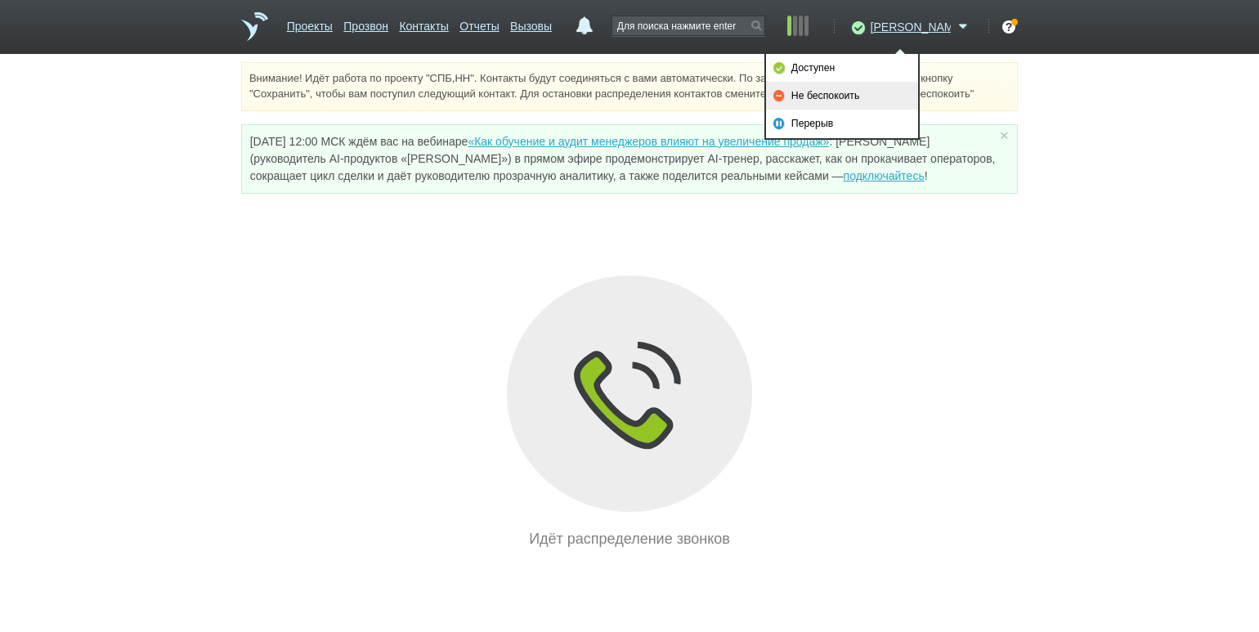
click at [865, 91] on link "Не беспокоить" at bounding box center [842, 96] width 152 height 28
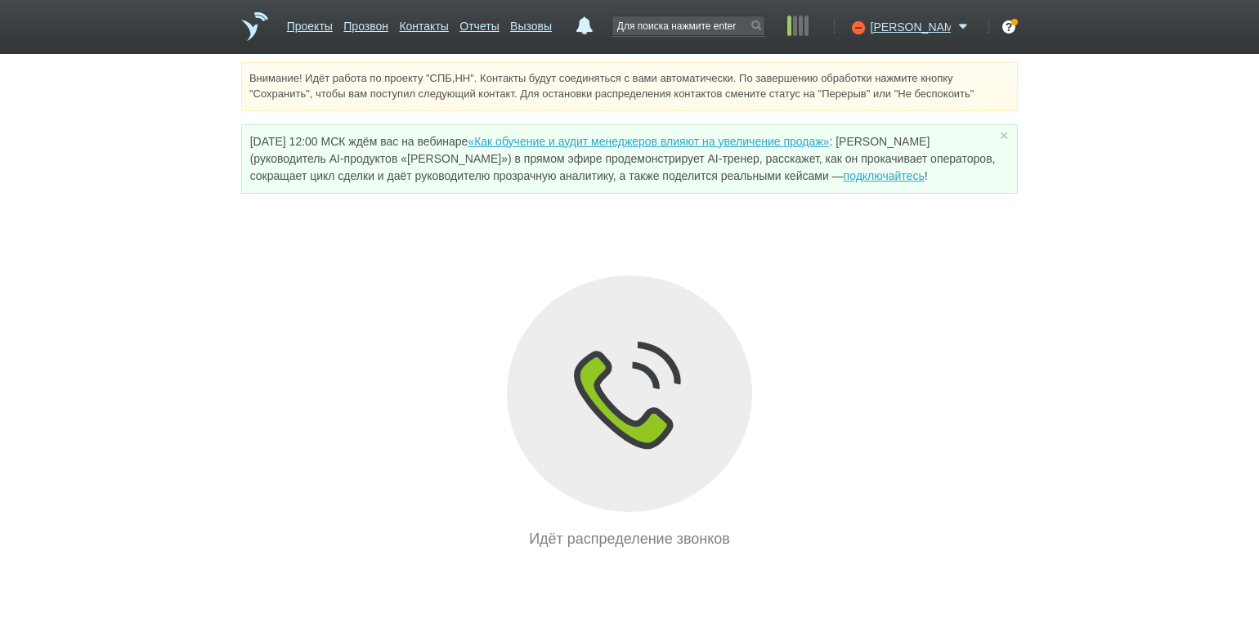
click at [831, 94] on div "Внимание! Идёт работа по проекту "СПБ,НН". Контакты будут соединяться с вами ав…" at bounding box center [629, 86] width 776 height 49
click at [856, 476] on div "Идёт распределение звонков" at bounding box center [629, 412] width 776 height 275
click at [867, 33] on icon at bounding box center [856, 27] width 22 height 16
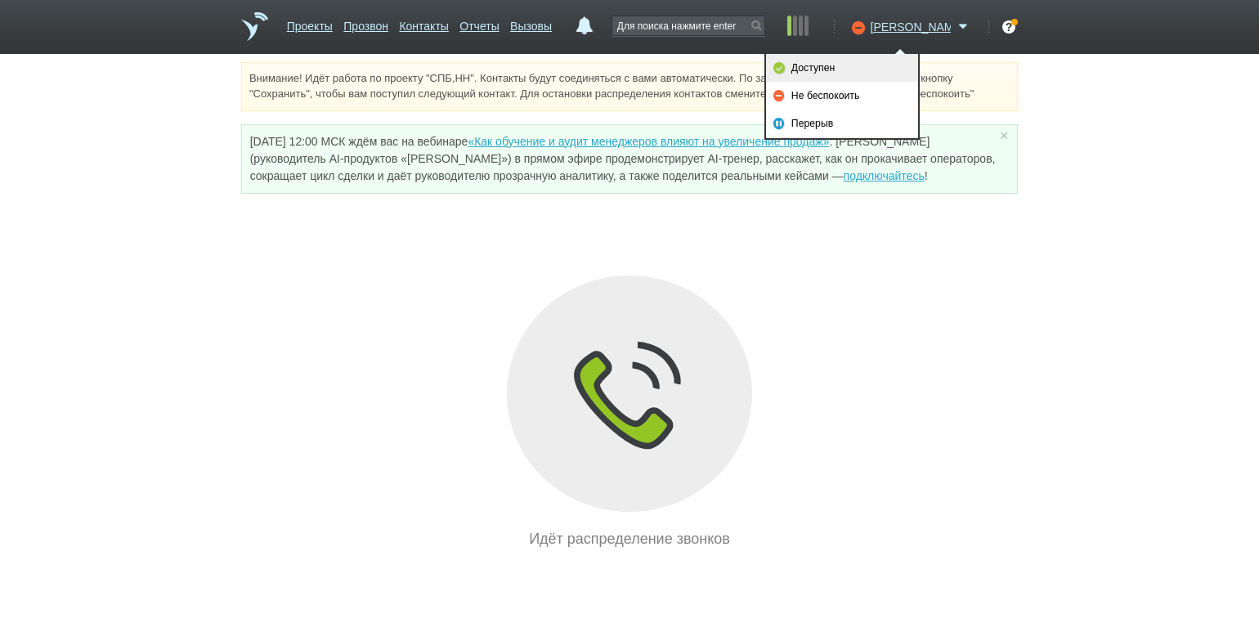
click at [830, 71] on link "Доступен" at bounding box center [842, 68] width 152 height 28
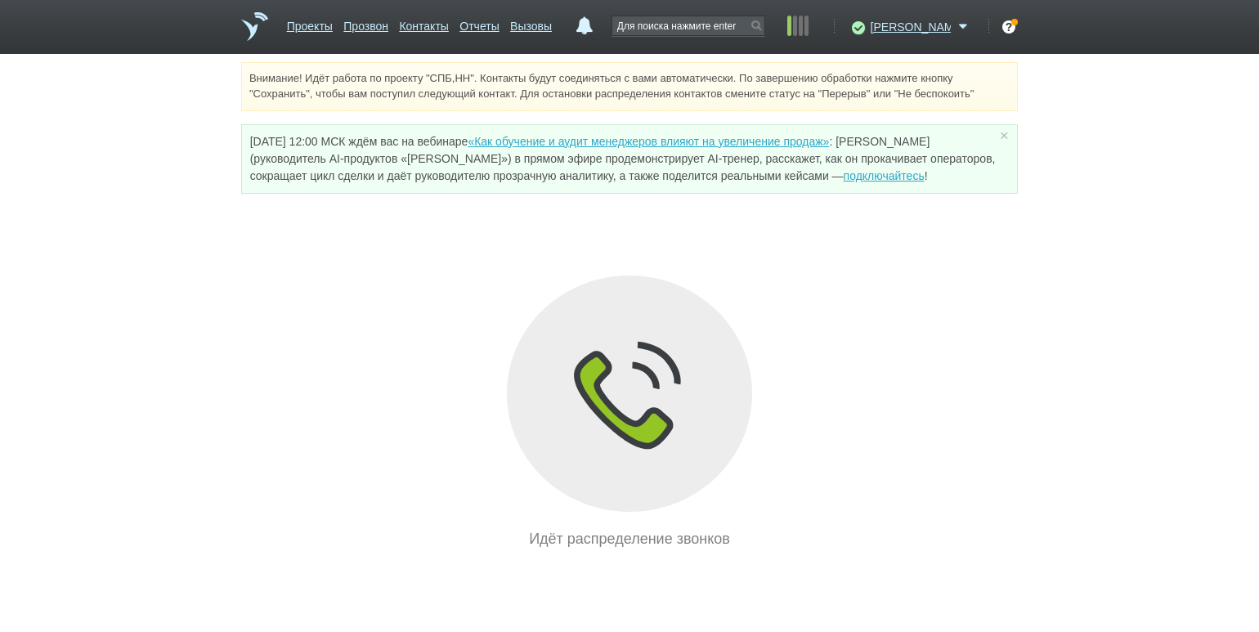
click at [235, 316] on div "Внимание! Идёт работа по проекту "СПБ,НН". Контакты будут соединяться с вами ав…" at bounding box center [629, 306] width 1259 height 488
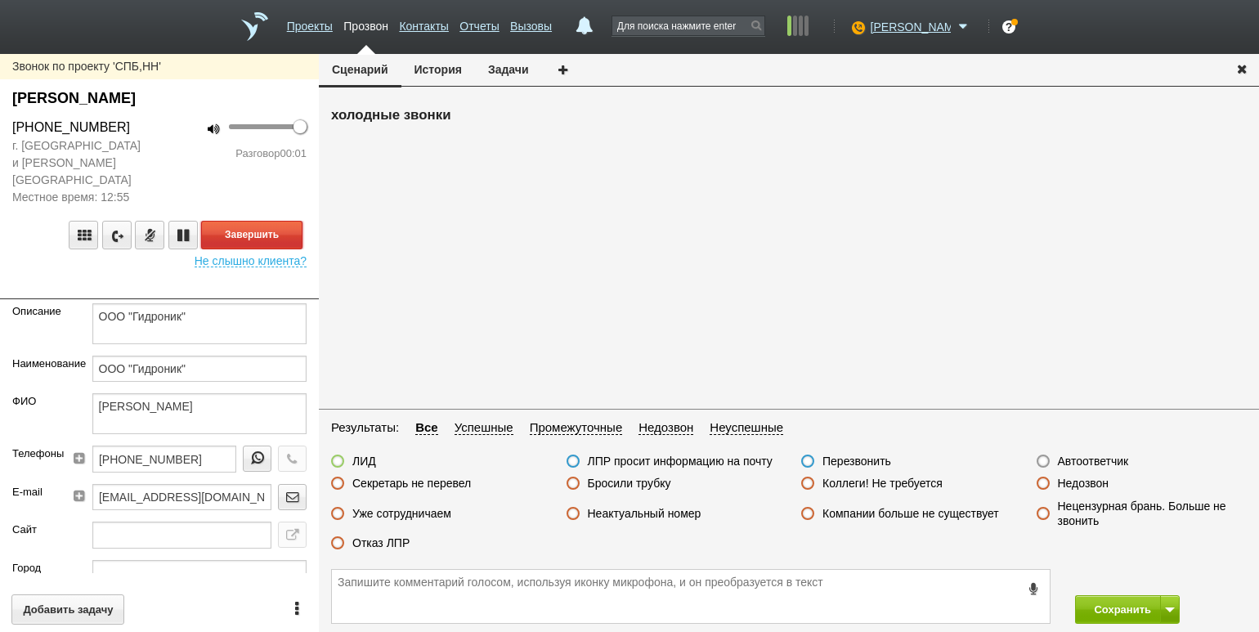
drag, startPoint x: 254, startPoint y: 205, endPoint x: 284, endPoint y: 220, distance: 32.9
click at [254, 221] on button "Завершить" at bounding box center [251, 235] width 101 height 29
click at [1084, 454] on label "Автоответчик" at bounding box center [1093, 461] width 71 height 15
click at [0, 0] on input "Автоответчик" at bounding box center [0, 0] width 0 height 0
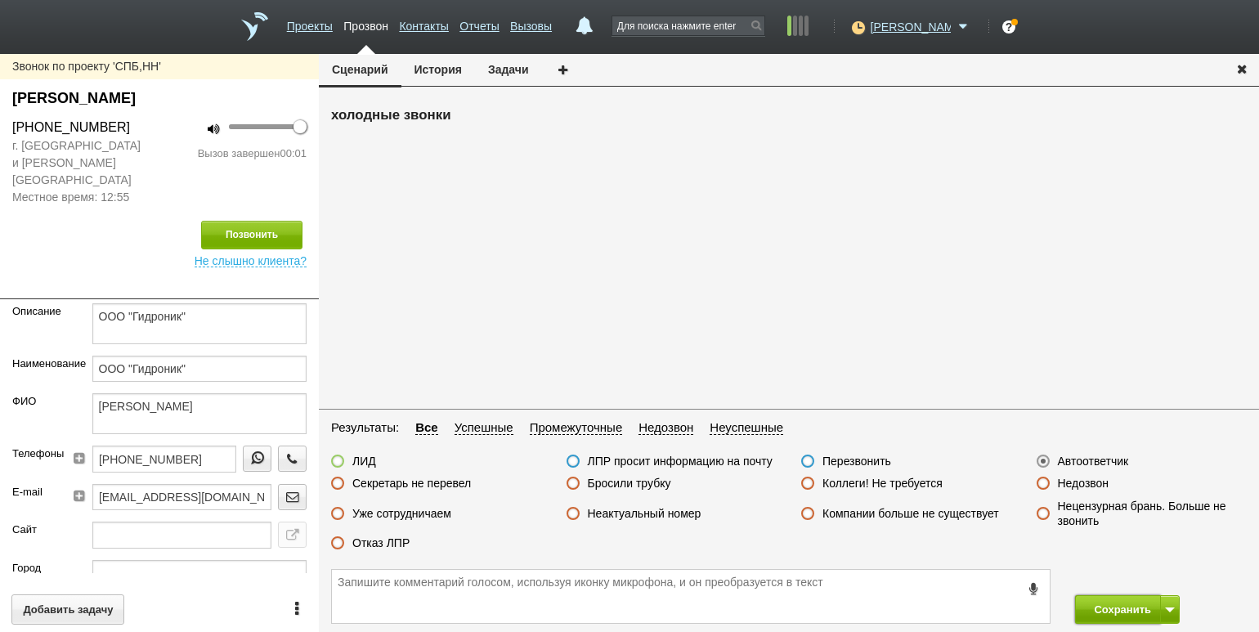
drag, startPoint x: 1109, startPoint y: 606, endPoint x: 1147, endPoint y: 603, distance: 38.5
click at [1109, 606] on button "Сохранить" at bounding box center [1118, 609] width 86 height 29
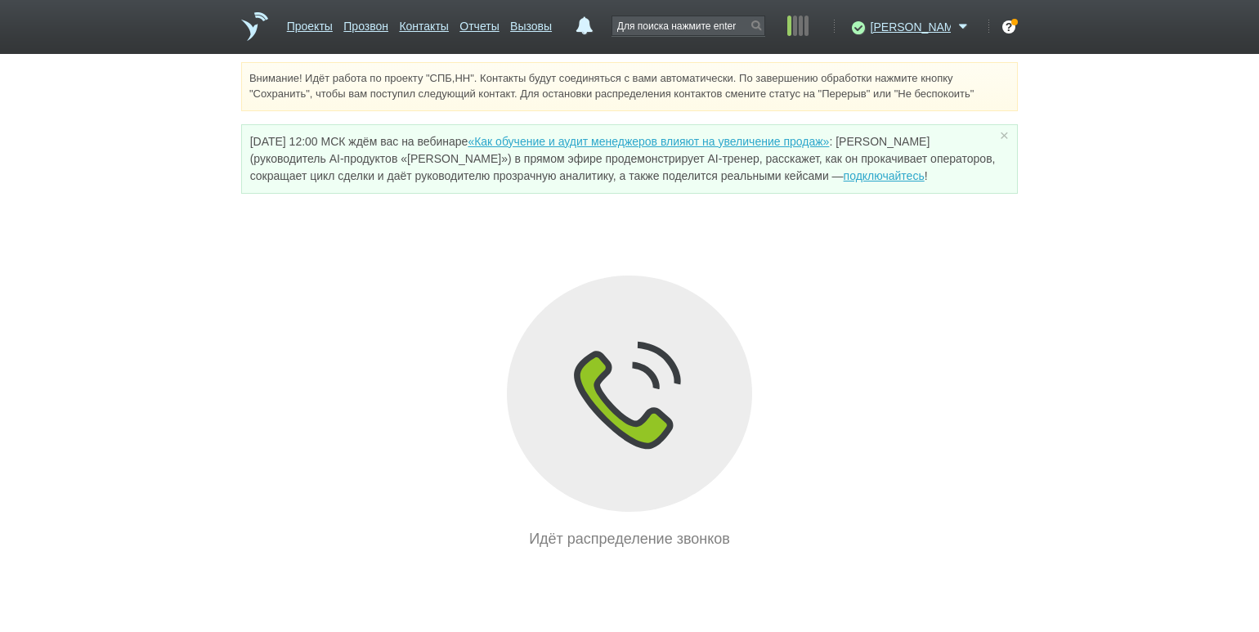
click at [280, 248] on div "Внимание! Идёт работа по проекту "СПБ,НН". Контакты будут соединяться с вами ав…" at bounding box center [629, 306] width 1259 height 488
click at [309, 21] on link "Проекты" at bounding box center [310, 23] width 46 height 24
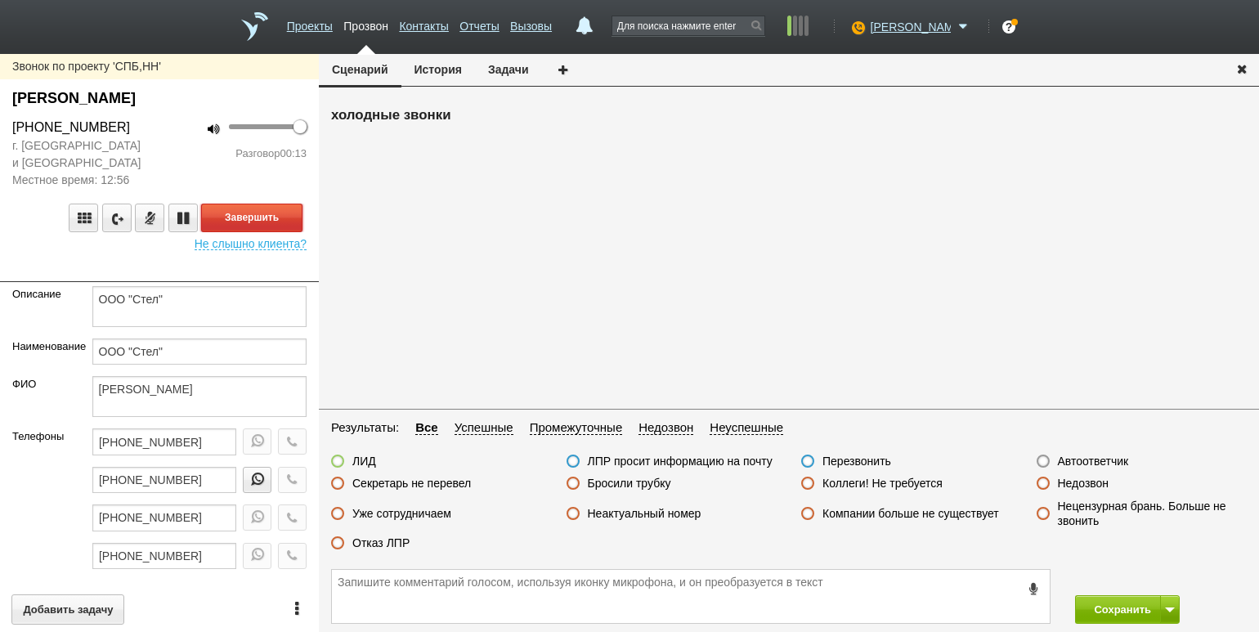
drag, startPoint x: 270, startPoint y: 212, endPoint x: 326, endPoint y: 246, distance: 66.0
click at [271, 212] on button "Завершить" at bounding box center [251, 217] width 101 height 29
drag, startPoint x: 396, startPoint y: 539, endPoint x: 424, endPoint y: 539, distance: 28.6
click at [396, 539] on label "Отказ ЛПР" at bounding box center [380, 542] width 57 height 15
click at [0, 0] on input "Отказ ЛПР" at bounding box center [0, 0] width 0 height 0
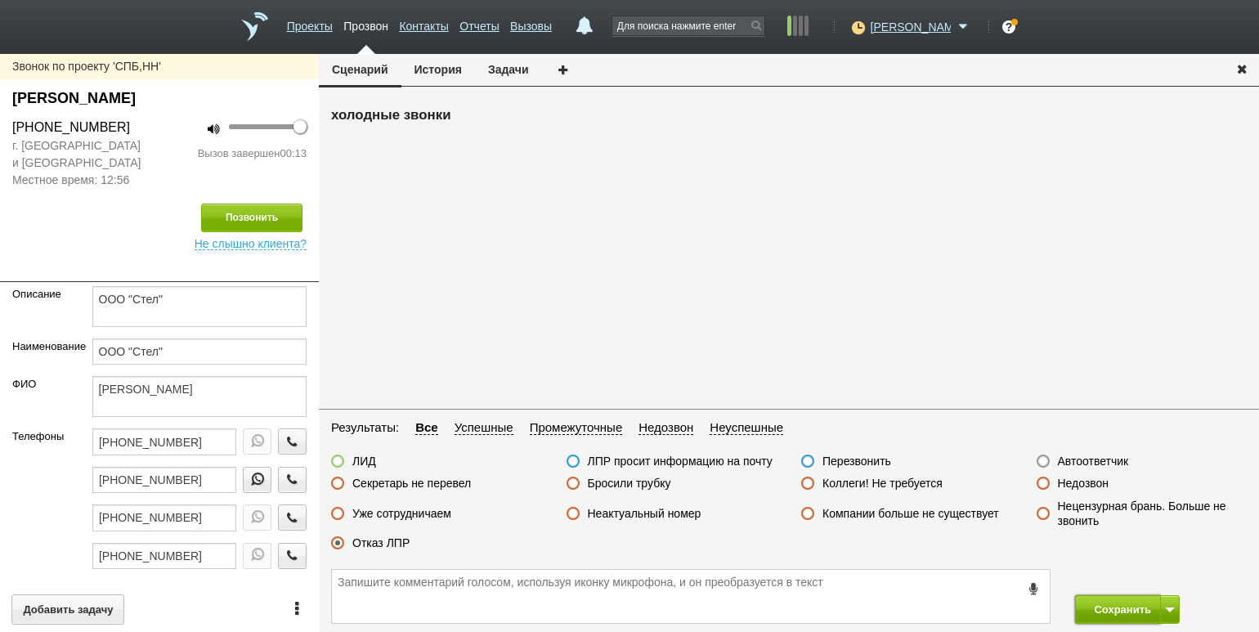
click at [1102, 606] on button "Сохранить" at bounding box center [1118, 609] width 86 height 29
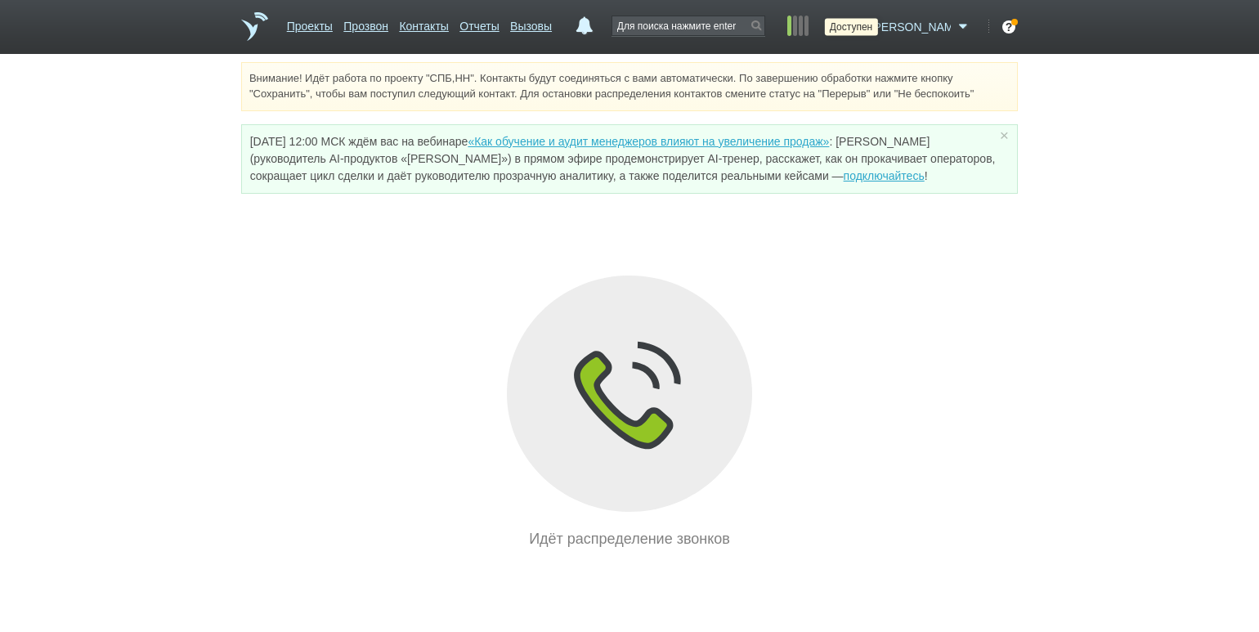
click at [867, 28] on icon at bounding box center [856, 27] width 22 height 16
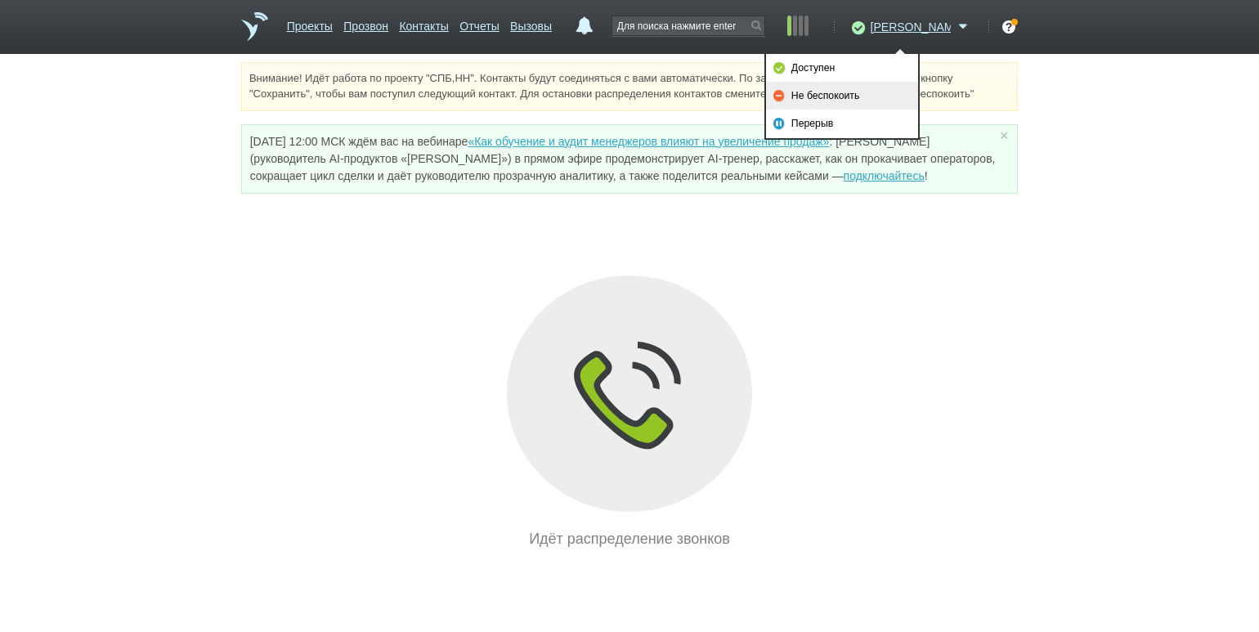
click at [864, 100] on link "Не беспокоить" at bounding box center [842, 96] width 152 height 28
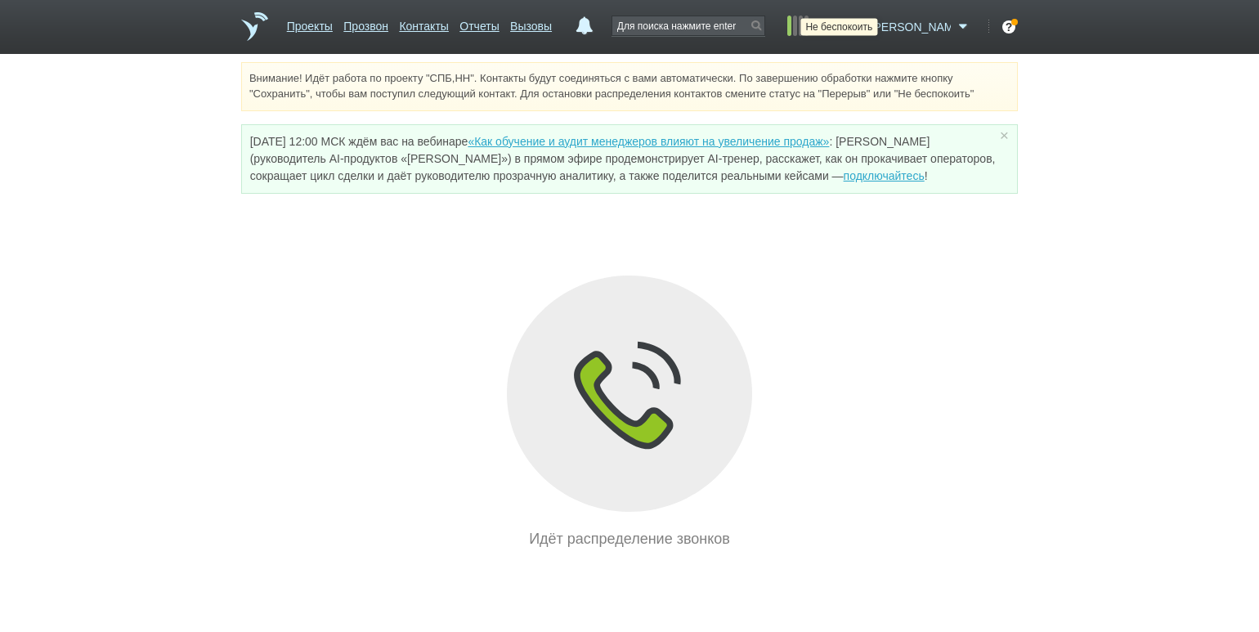
click at [867, 28] on icon at bounding box center [856, 27] width 22 height 16
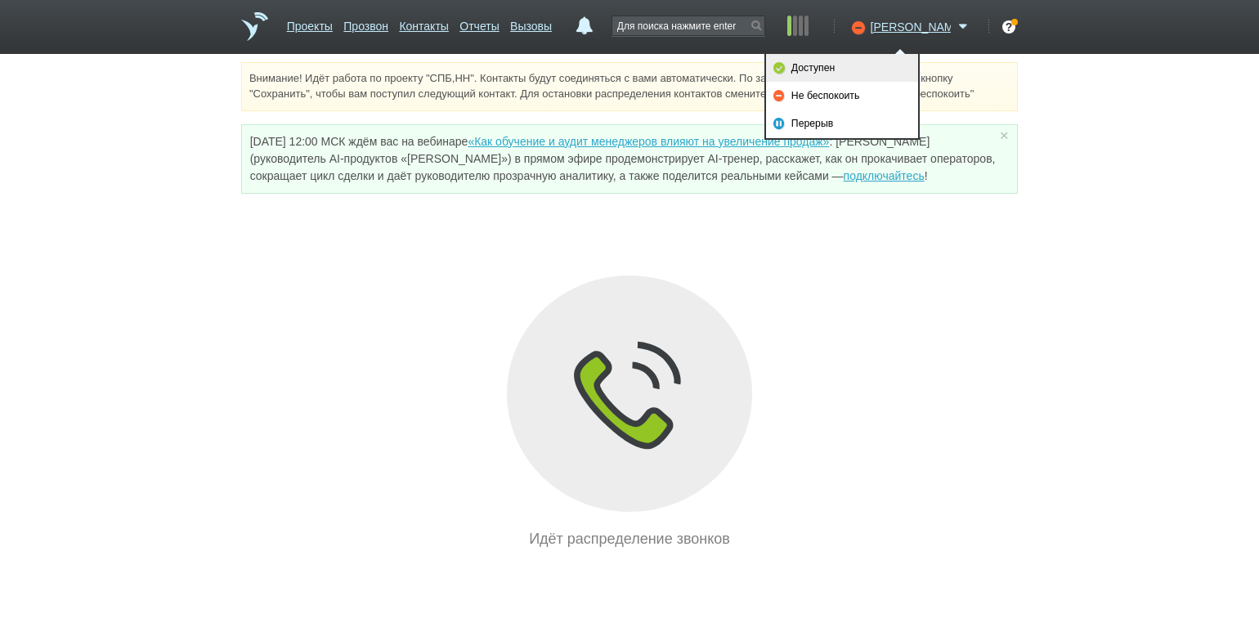
click at [852, 75] on link "Доступен" at bounding box center [842, 68] width 152 height 28
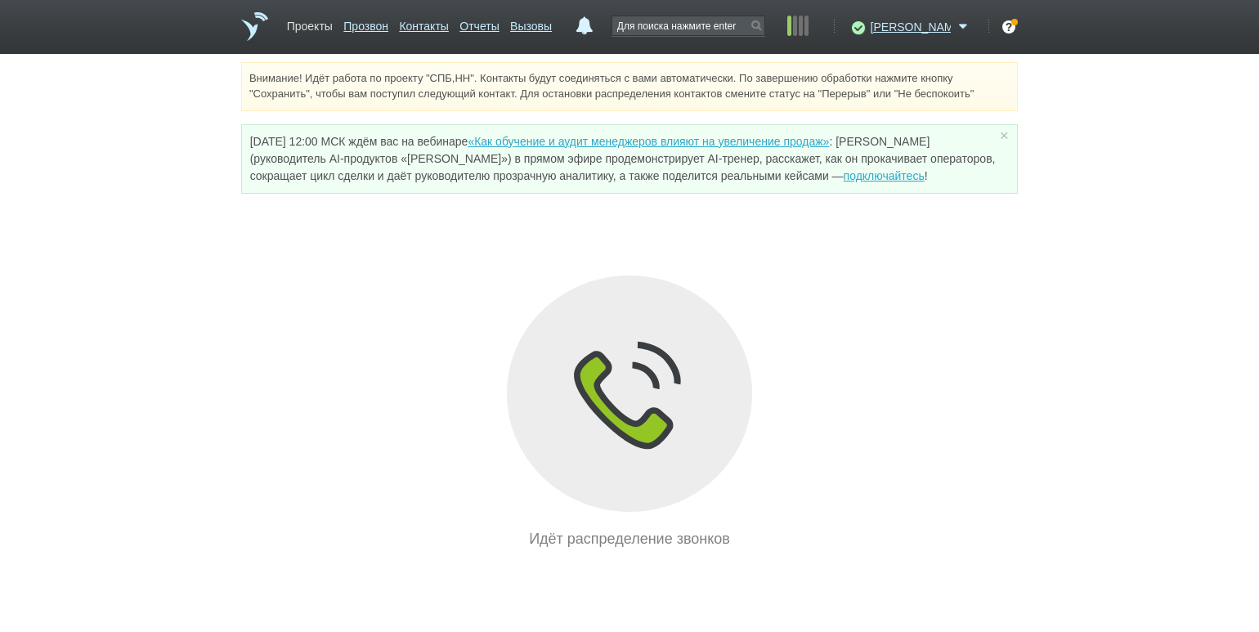
click at [325, 22] on link "Проекты" at bounding box center [310, 23] width 46 height 24
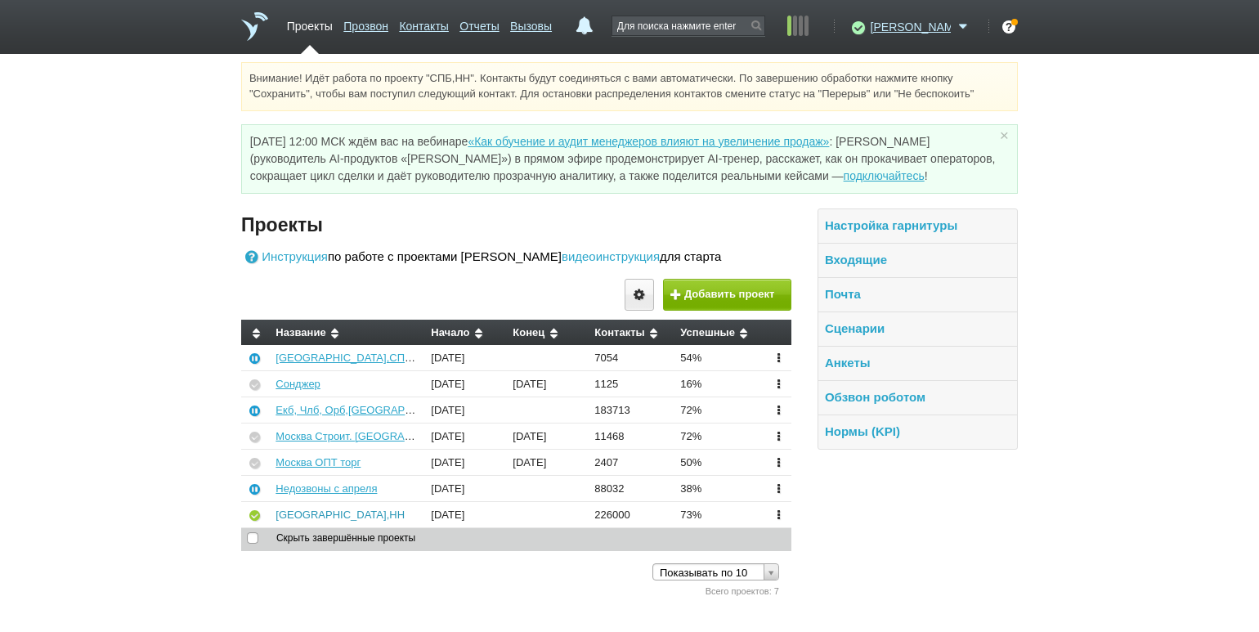
click at [293, 512] on link "[GEOGRAPHIC_DATA],НН" at bounding box center [339, 514] width 129 height 12
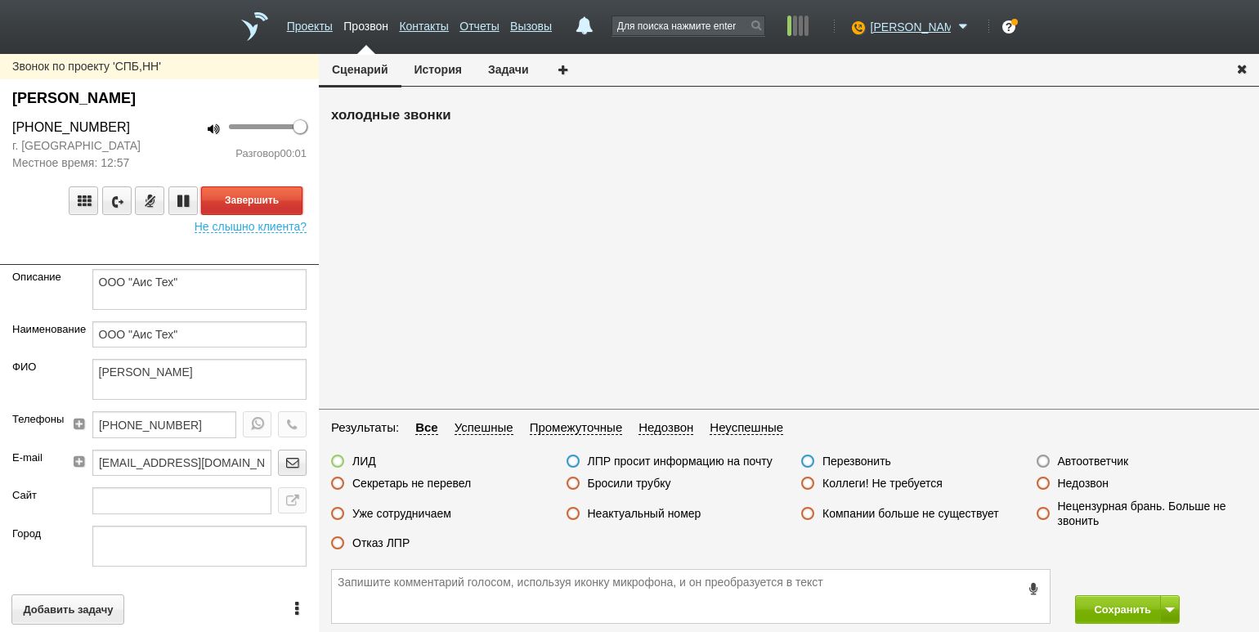
drag, startPoint x: 285, startPoint y: 192, endPoint x: 411, endPoint y: 244, distance: 136.0
click at [285, 193] on button "Завершить" at bounding box center [251, 200] width 101 height 29
click at [1071, 454] on label "Автоответчик" at bounding box center [1093, 461] width 71 height 15
click at [0, 0] on input "Автоответчик" at bounding box center [0, 0] width 0 height 0
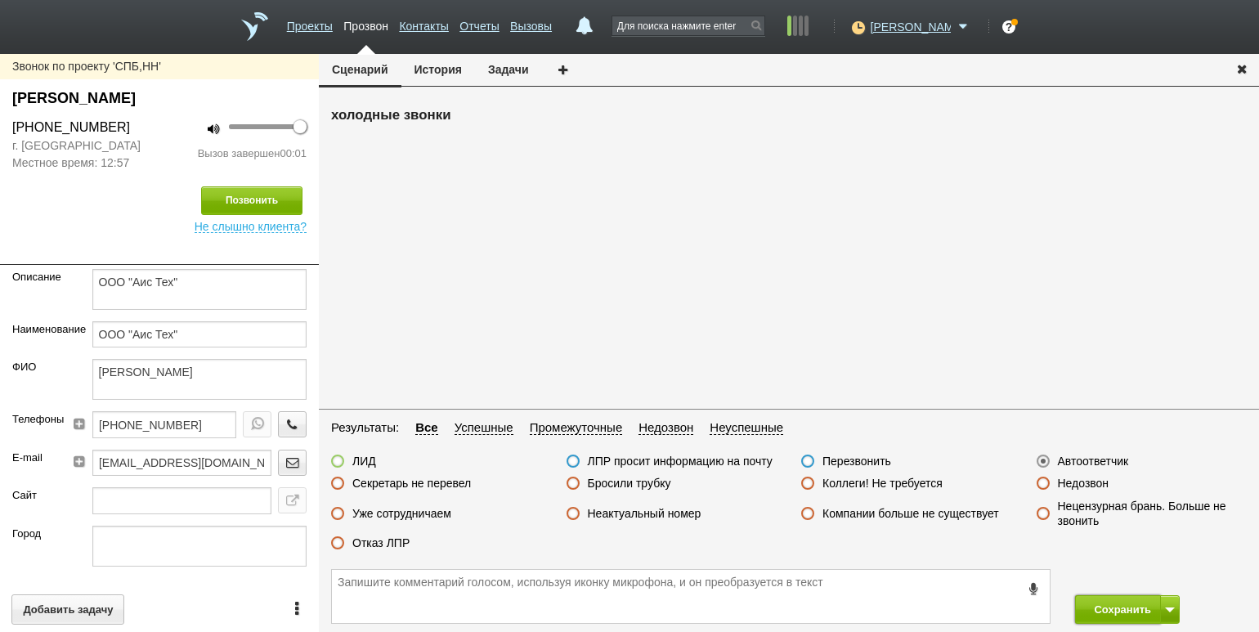
drag, startPoint x: 1107, startPoint y: 598, endPoint x: 1097, endPoint y: 578, distance: 23.0
click at [1107, 595] on button "Сохранить" at bounding box center [1118, 609] width 86 height 29
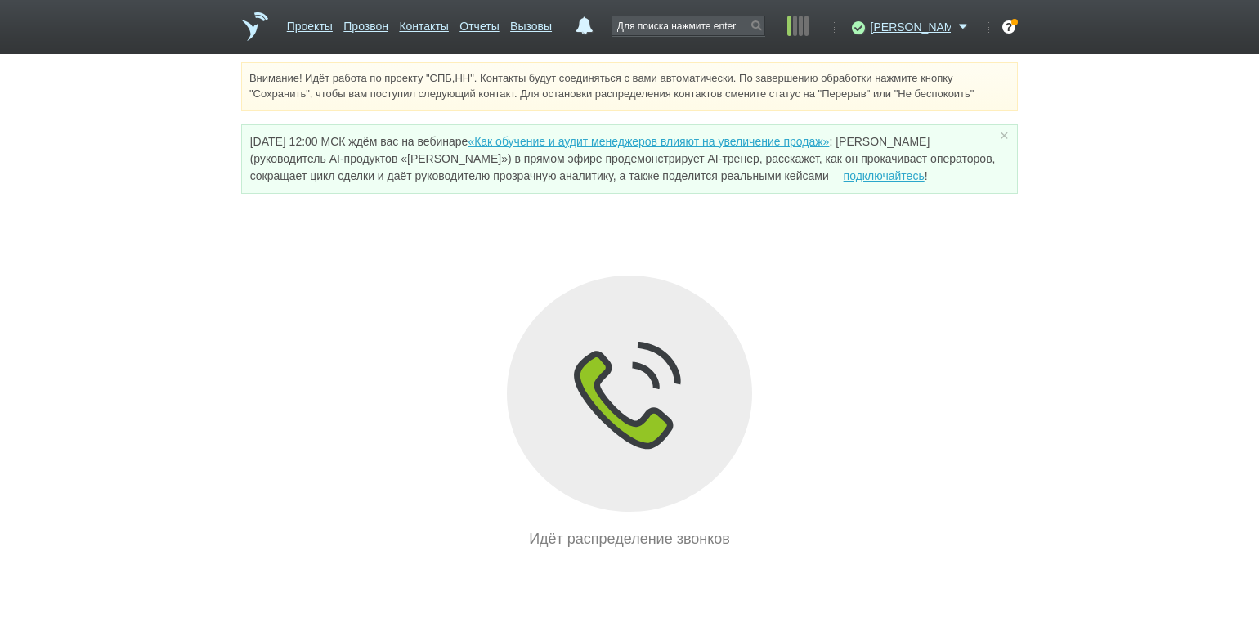
click at [246, 351] on div "Идёт распределение звонков" at bounding box center [629, 412] width 776 height 275
click at [333, 369] on div "Идёт распределение звонков" at bounding box center [629, 412] width 776 height 275
click at [323, 30] on link "Проекты" at bounding box center [310, 23] width 46 height 24
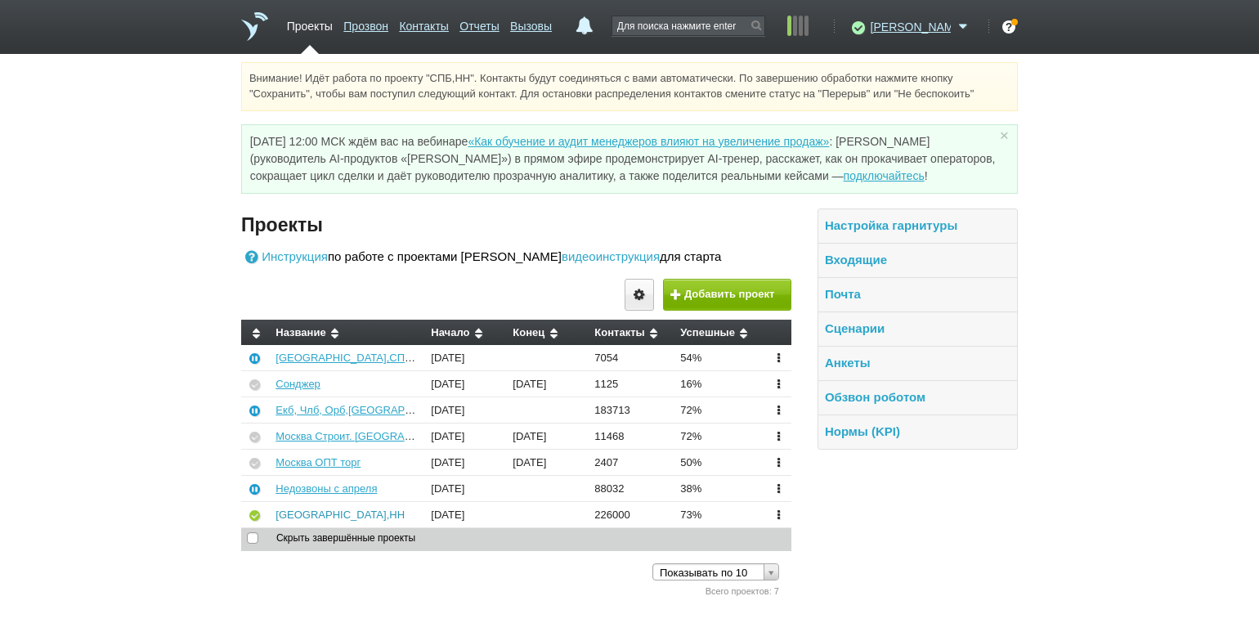
click at [306, 512] on link "[GEOGRAPHIC_DATA],НН" at bounding box center [339, 514] width 129 height 12
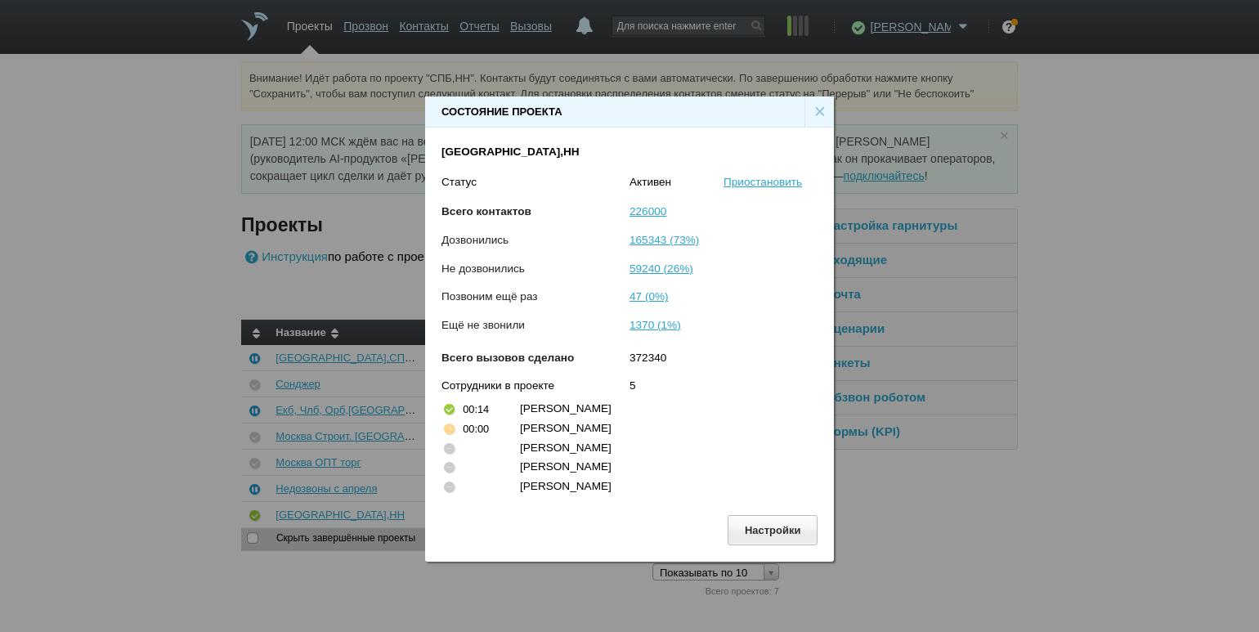
click at [820, 110] on div "×" at bounding box center [818, 111] width 29 height 31
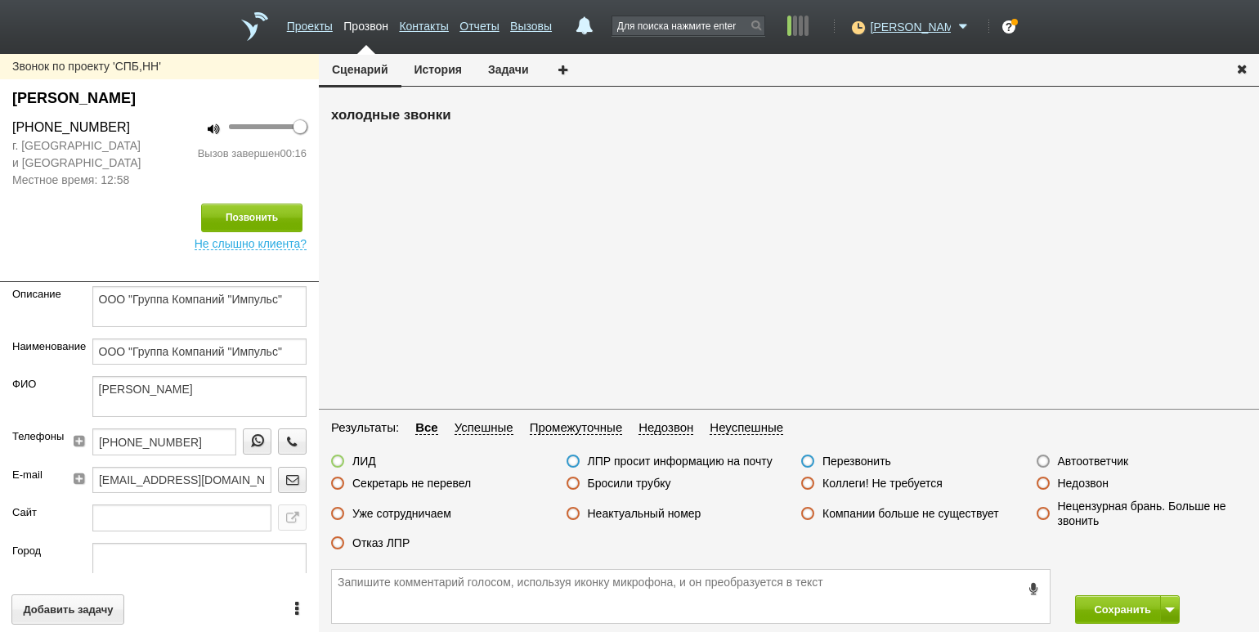
drag, startPoint x: 364, startPoint y: 548, endPoint x: 414, endPoint y: 554, distance: 49.5
click at [364, 548] on label "Отказ ЛПР" at bounding box center [380, 542] width 57 height 15
click at [0, 0] on input "Отказ ЛПР" at bounding box center [0, 0] width 0 height 0
click at [1089, 616] on button "Сохранить" at bounding box center [1118, 609] width 86 height 29
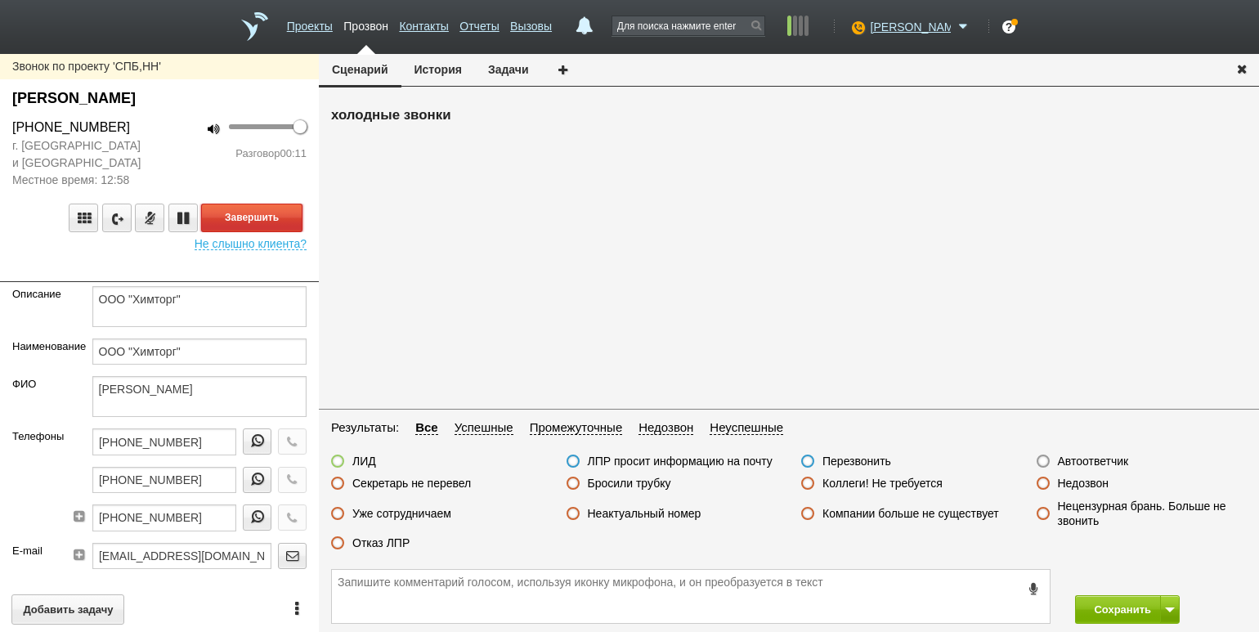
drag, startPoint x: 280, startPoint y: 221, endPoint x: 290, endPoint y: 225, distance: 10.3
click at [280, 221] on button "Завершить" at bounding box center [251, 217] width 101 height 29
click at [399, 544] on label "Отказ ЛПР" at bounding box center [380, 542] width 57 height 15
click at [0, 0] on input "Отказ ЛПР" at bounding box center [0, 0] width 0 height 0
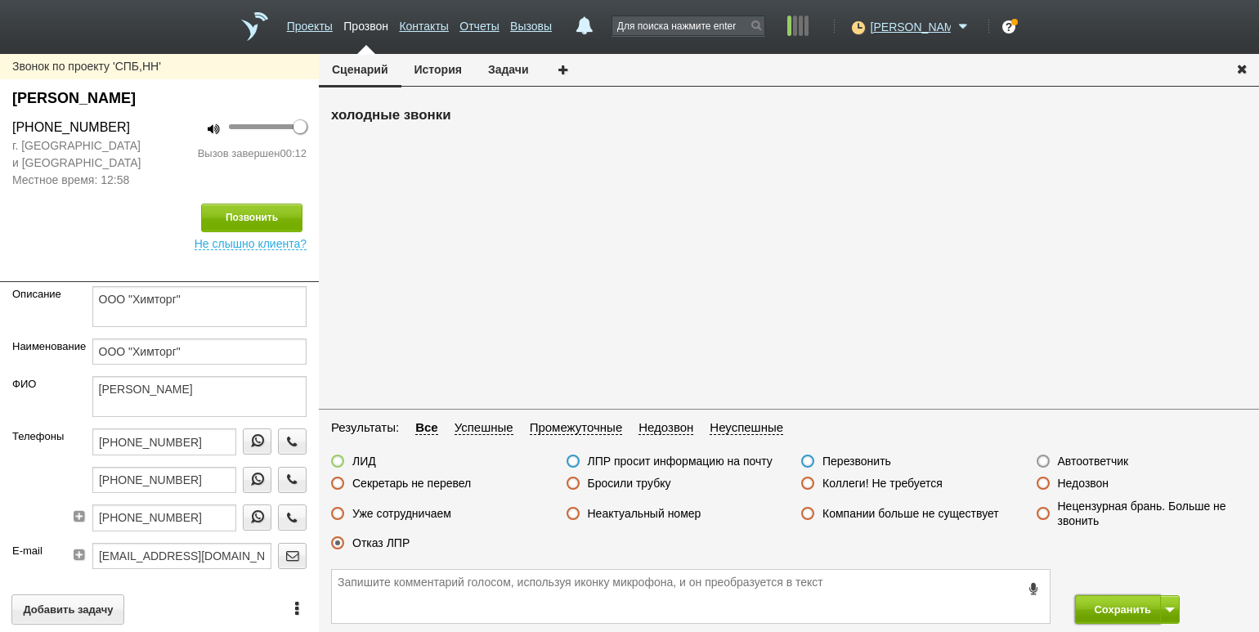
click at [1100, 612] on button "Сохранить" at bounding box center [1118, 609] width 86 height 29
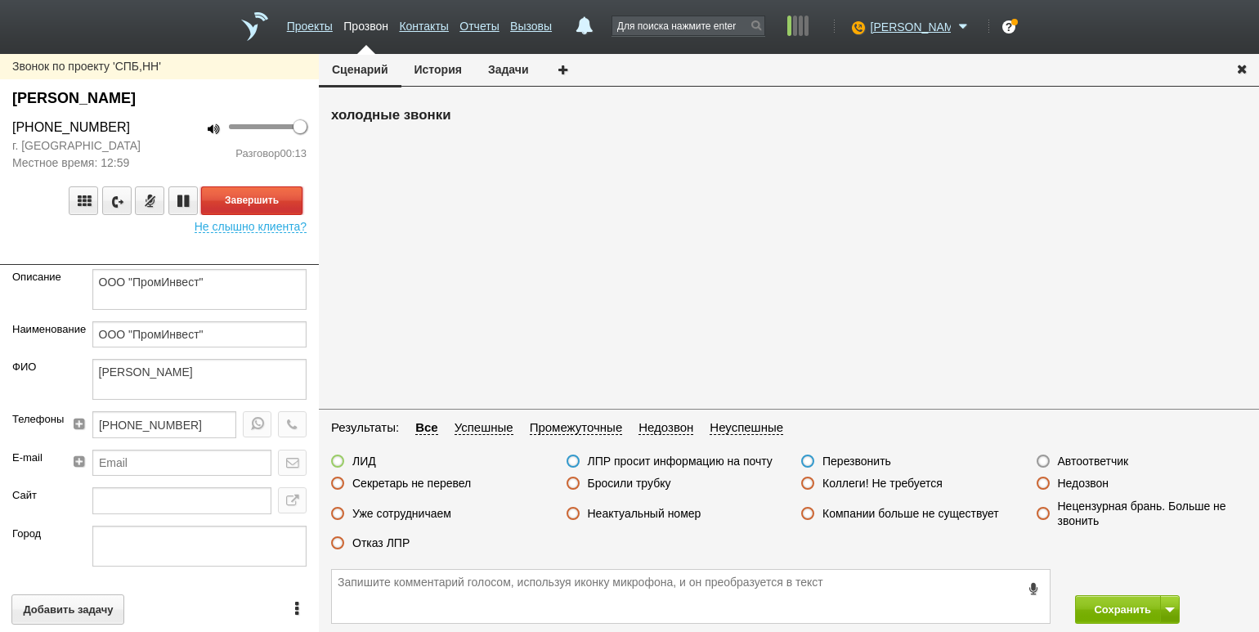
click at [253, 203] on button "Завершить" at bounding box center [251, 200] width 101 height 29
click at [379, 543] on label "Отказ ЛПР" at bounding box center [380, 542] width 57 height 15
click at [0, 0] on input "Отказ ЛПР" at bounding box center [0, 0] width 0 height 0
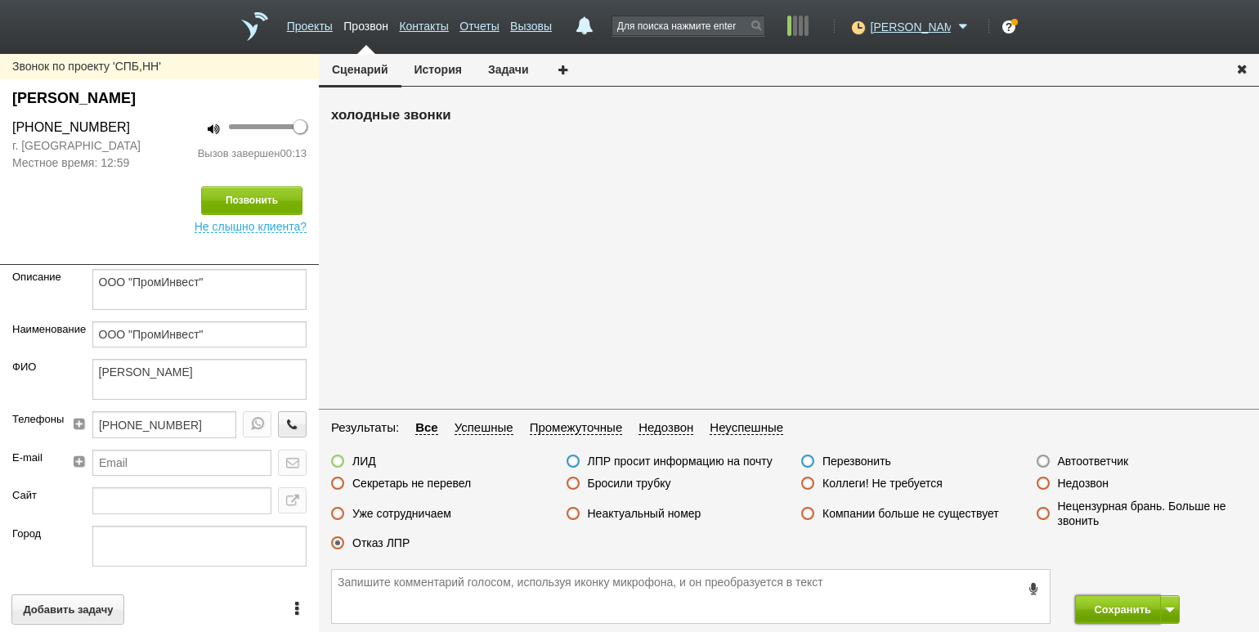
click at [1090, 599] on button "Сохранить" at bounding box center [1118, 609] width 86 height 29
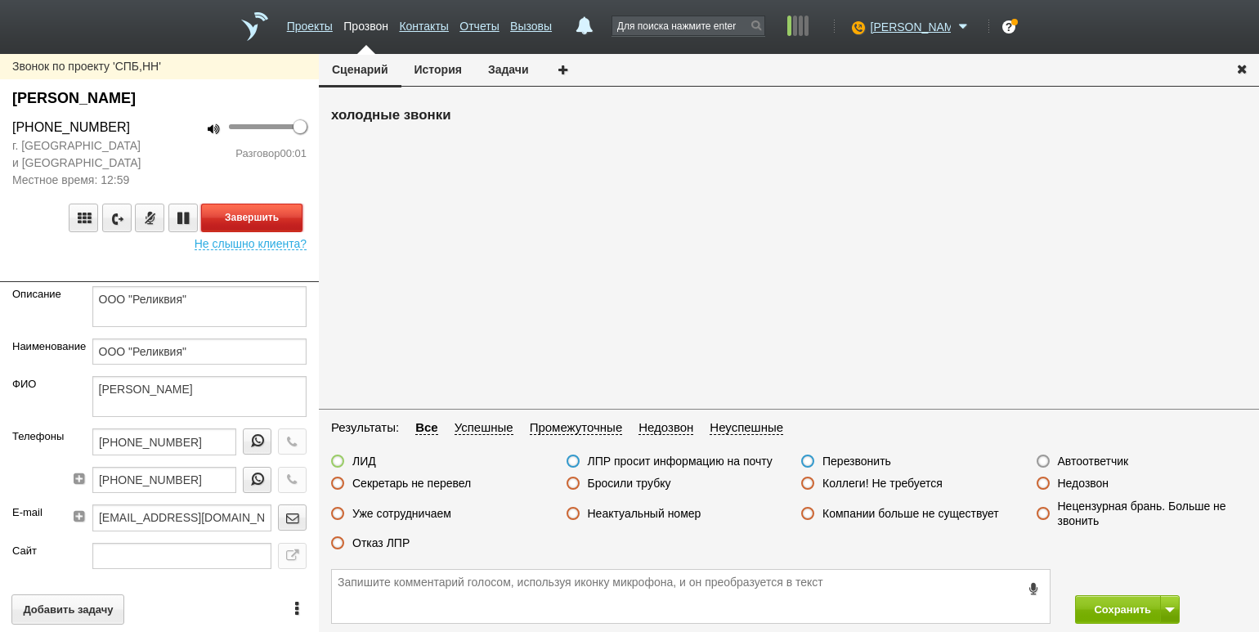
click at [275, 217] on button "Завершить" at bounding box center [251, 217] width 101 height 29
click at [1093, 462] on label "Автоответчик" at bounding box center [1093, 461] width 71 height 15
click at [0, 0] on input "Автоответчик" at bounding box center [0, 0] width 0 height 0
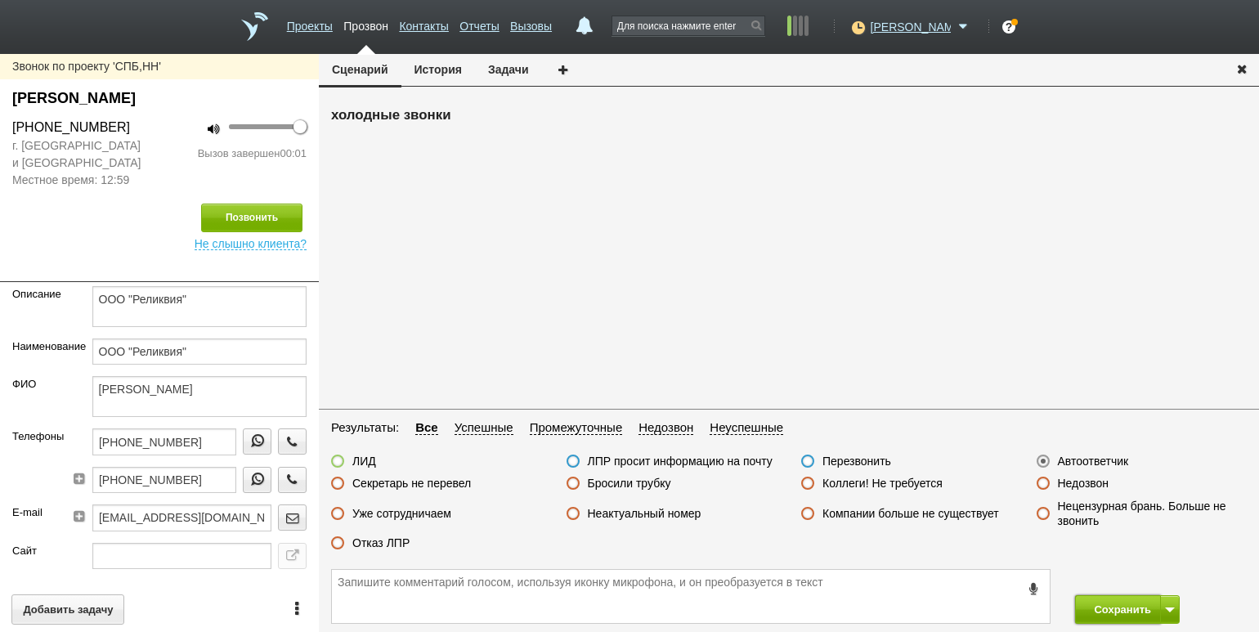
drag, startPoint x: 1121, startPoint y: 601, endPoint x: 1102, endPoint y: 561, distance: 44.6
click at [1121, 601] on button "Сохранить" at bounding box center [1118, 609] width 86 height 29
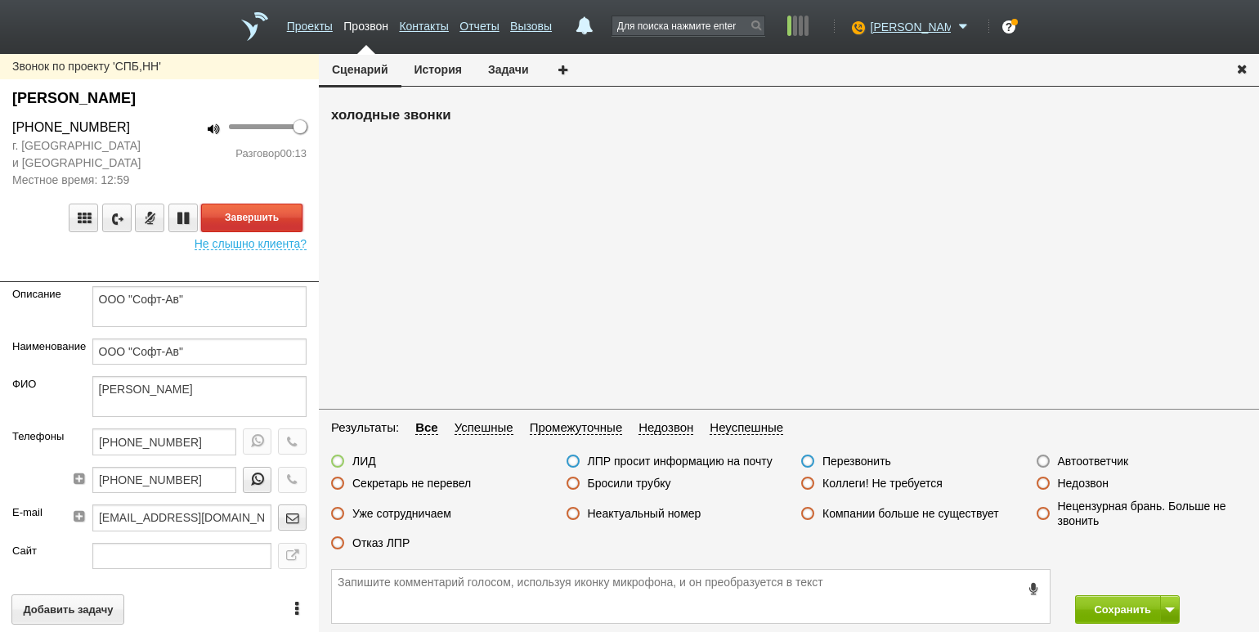
drag, startPoint x: 297, startPoint y: 226, endPoint x: 316, endPoint y: 229, distance: 19.1
click at [297, 226] on button "Завершить" at bounding box center [251, 217] width 101 height 29
click at [391, 534] on div "ЛИД ЛПР просит информацию на почту Перезвонить Автоответчик Секретарь не переве…" at bounding box center [789, 506] width 940 height 105
click at [394, 539] on label "Отказ ЛПР" at bounding box center [380, 542] width 57 height 15
click at [0, 0] on input "Отказ ЛПР" at bounding box center [0, 0] width 0 height 0
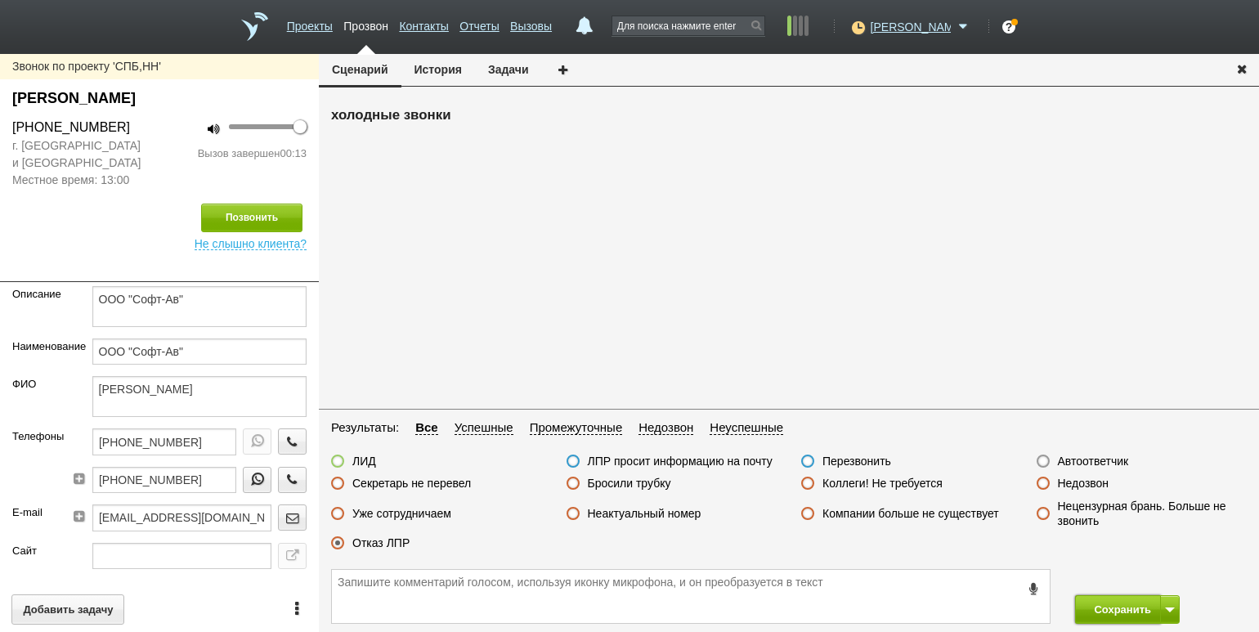
click at [1116, 612] on button "Сохранить" at bounding box center [1118, 609] width 86 height 29
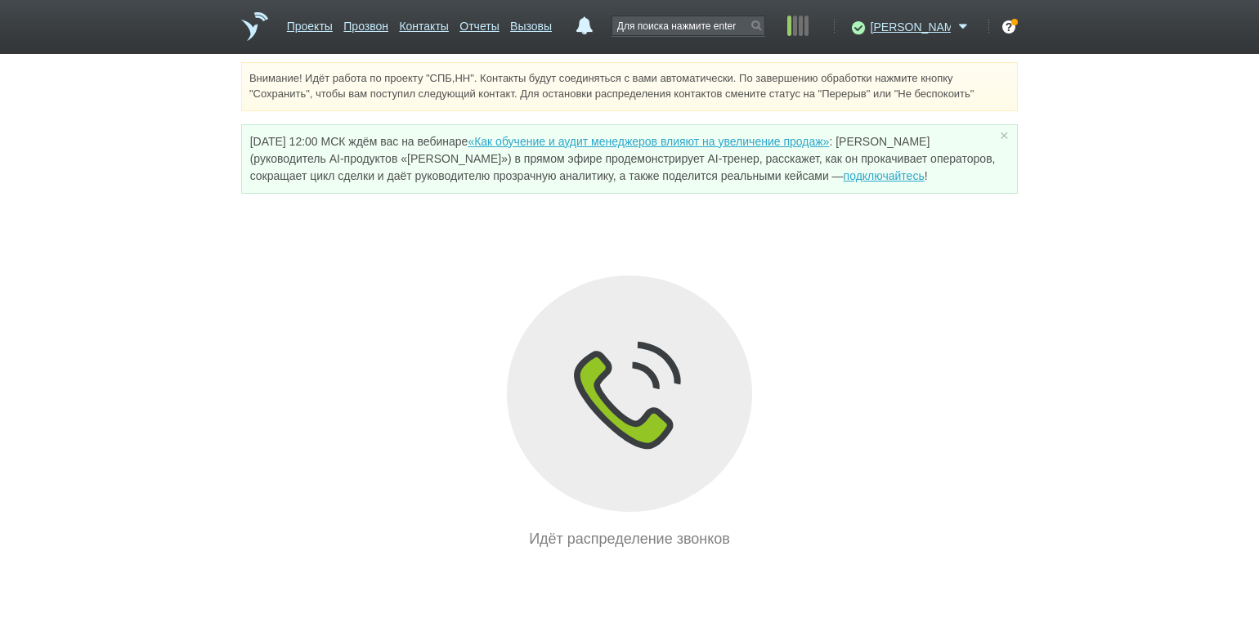
click at [289, 341] on div "Идёт распределение звонков" at bounding box center [629, 412] width 776 height 275
click at [867, 28] on icon at bounding box center [856, 27] width 22 height 16
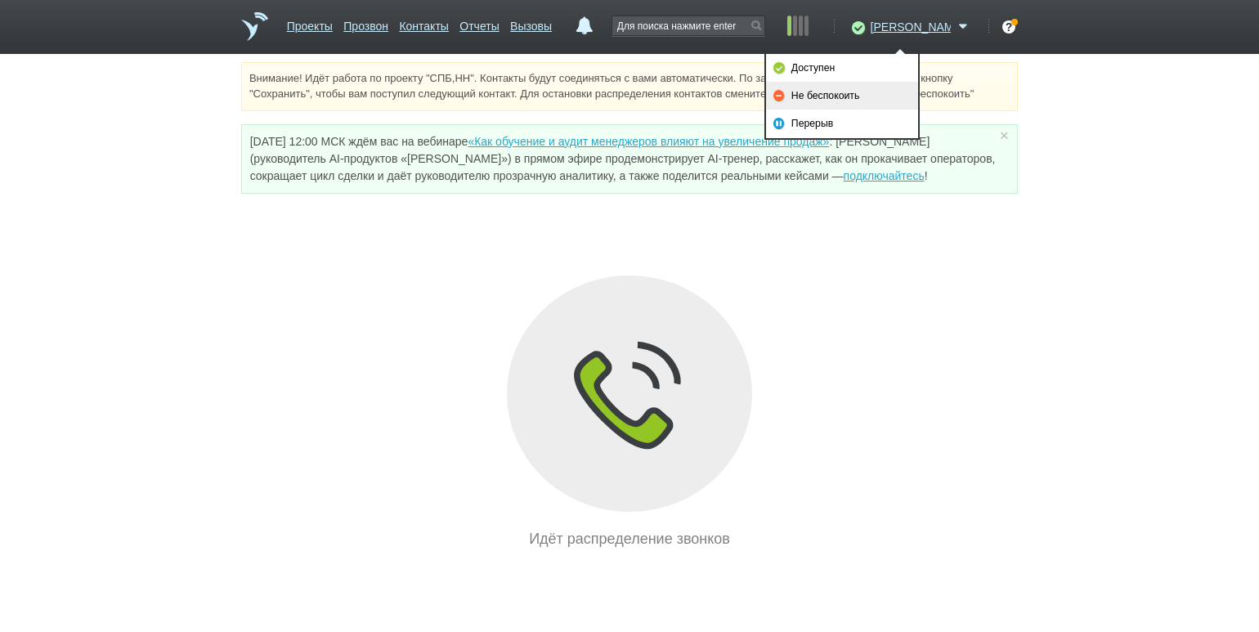
click at [861, 101] on link "Не беспокоить" at bounding box center [842, 96] width 152 height 28
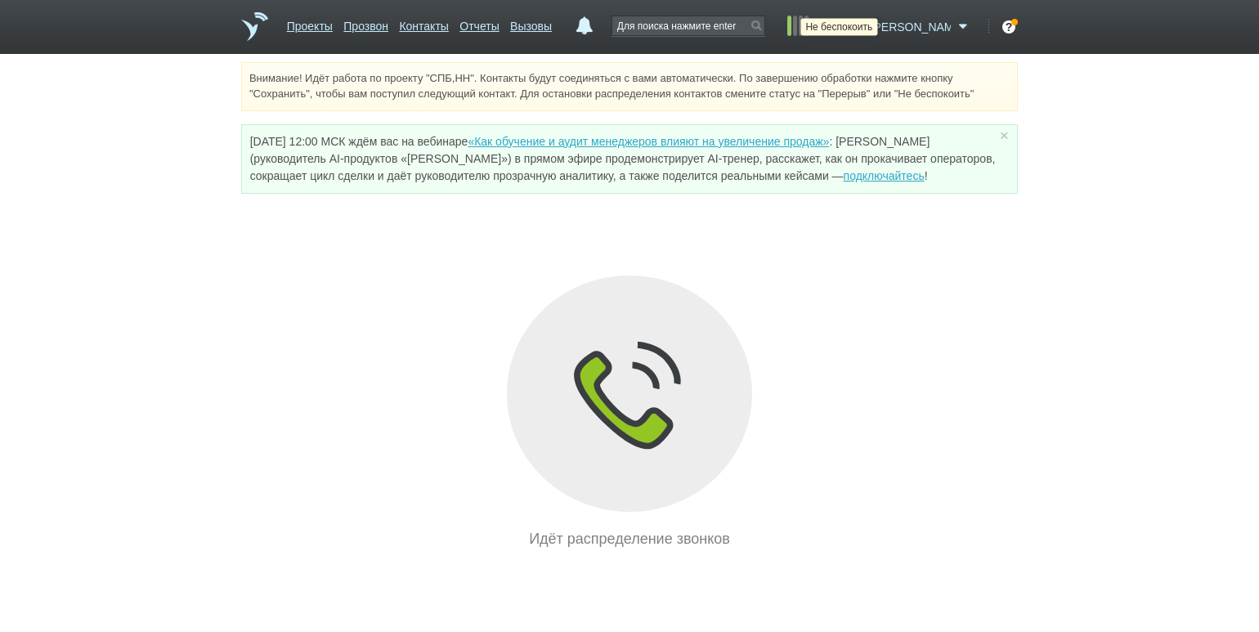
click at [867, 34] on icon at bounding box center [856, 27] width 22 height 16
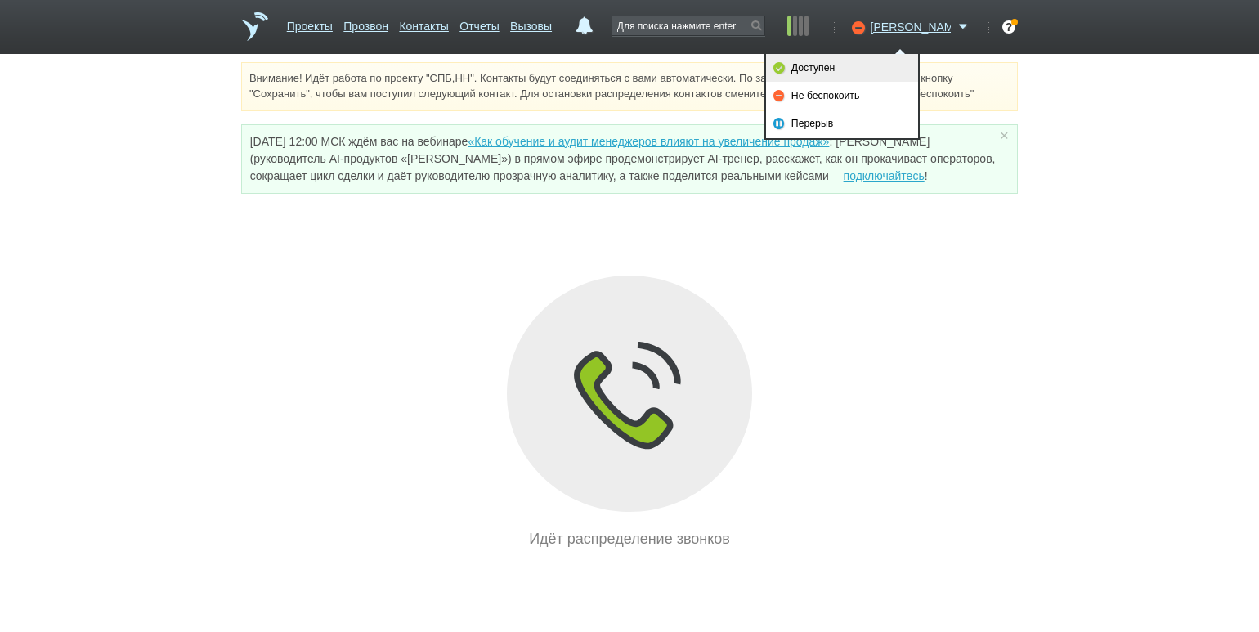
click at [858, 68] on link "Доступен" at bounding box center [842, 68] width 152 height 28
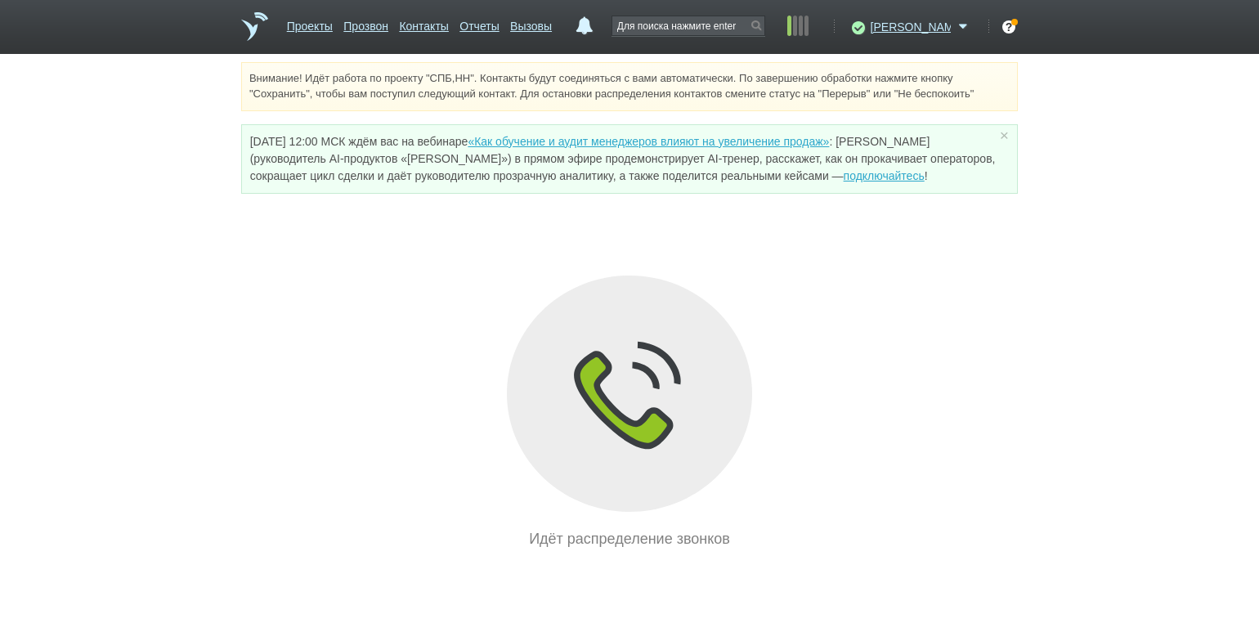
drag, startPoint x: 257, startPoint y: 308, endPoint x: 277, endPoint y: 303, distance: 21.0
click at [257, 308] on div "Идёт распределение звонков" at bounding box center [629, 412] width 776 height 275
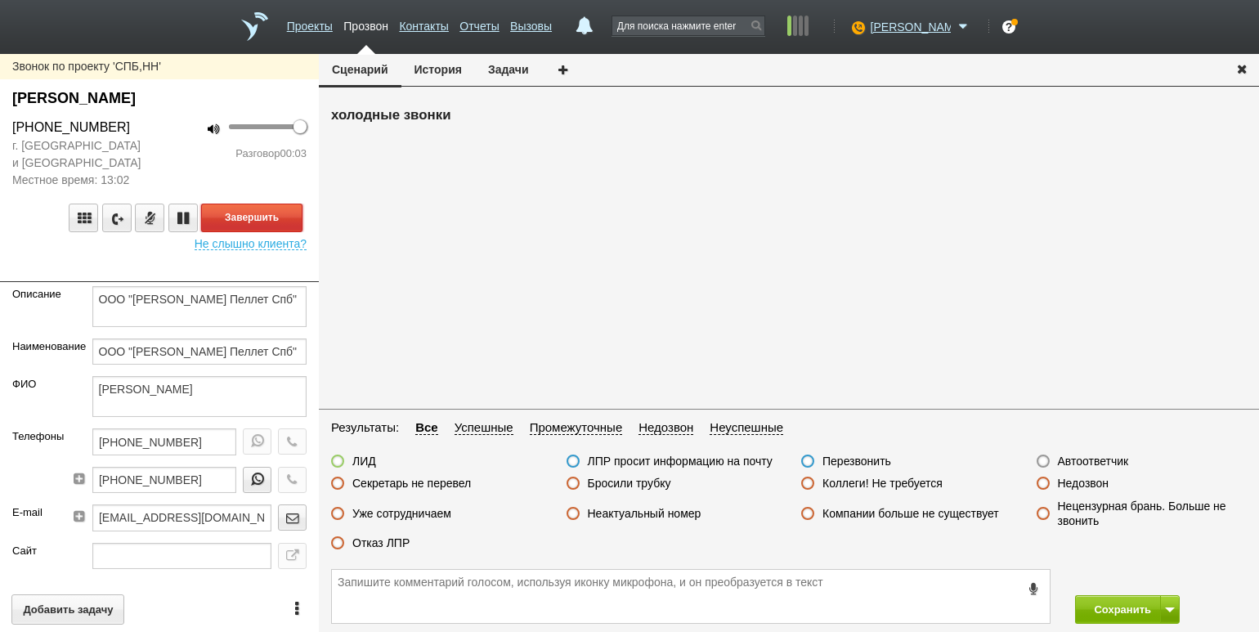
drag, startPoint x: 264, startPoint y: 213, endPoint x: 275, endPoint y: 223, distance: 15.1
click at [264, 214] on button "Завершить" at bounding box center [251, 217] width 101 height 29
click at [1063, 458] on label "Автоответчик" at bounding box center [1093, 461] width 71 height 15
click at [0, 0] on input "Автоответчик" at bounding box center [0, 0] width 0 height 0
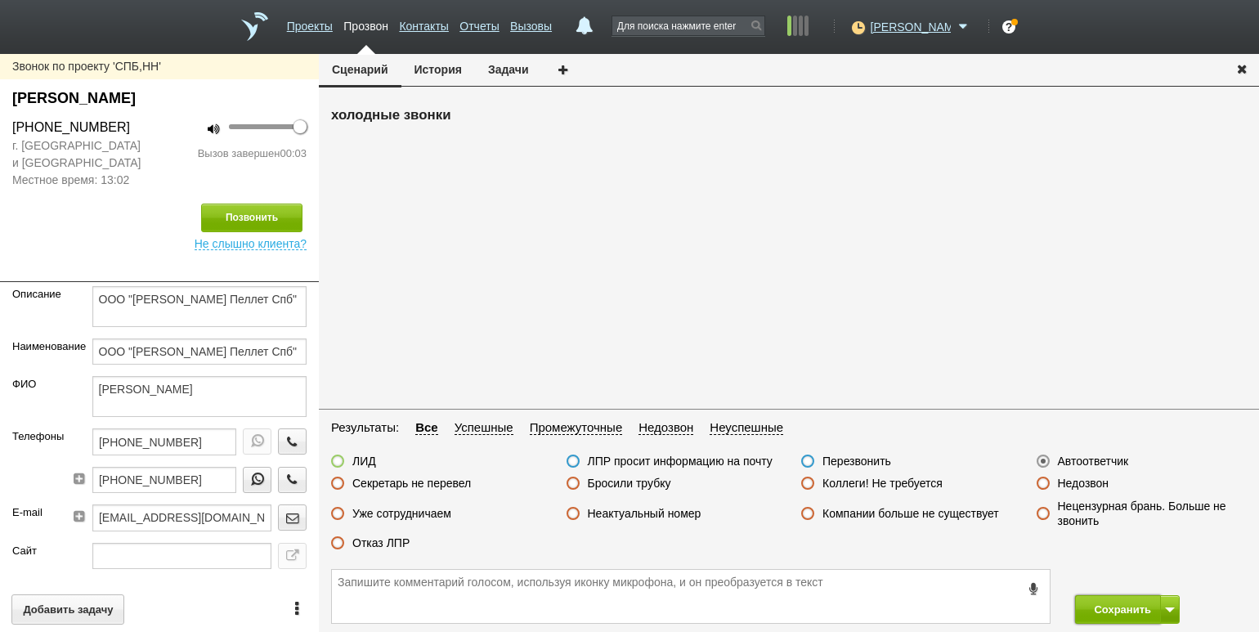
drag, startPoint x: 1105, startPoint y: 611, endPoint x: 1079, endPoint y: 580, distance: 40.6
click at [1105, 610] on button "Сохранить" at bounding box center [1118, 609] width 86 height 29
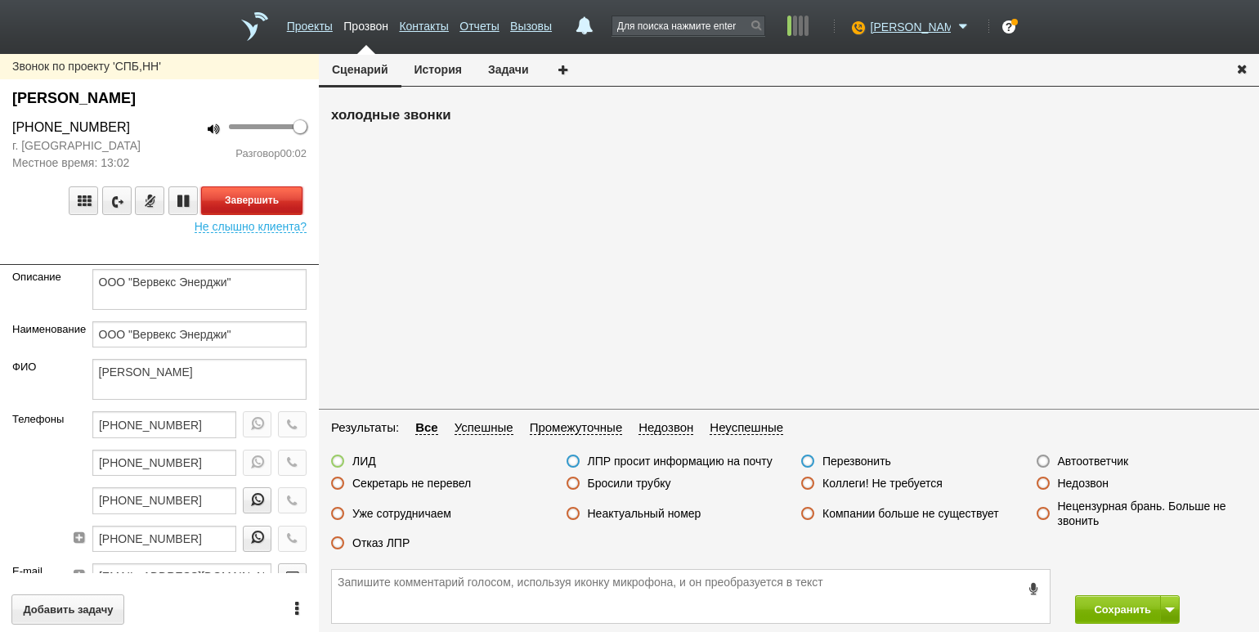
click at [293, 191] on button "Завершить" at bounding box center [251, 200] width 101 height 29
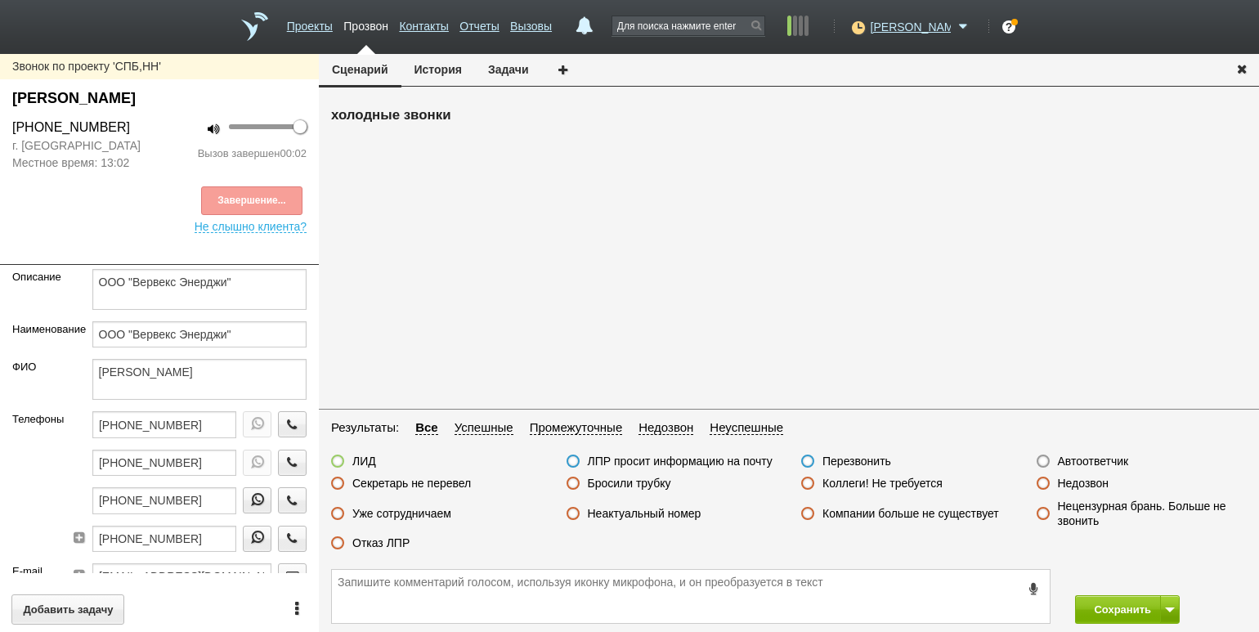
click at [1078, 458] on label "Автоответчик" at bounding box center [1093, 461] width 71 height 15
click at [0, 0] on input "Автоответчик" at bounding box center [0, 0] width 0 height 0
click at [1123, 610] on button "Сохранить" at bounding box center [1118, 609] width 86 height 29
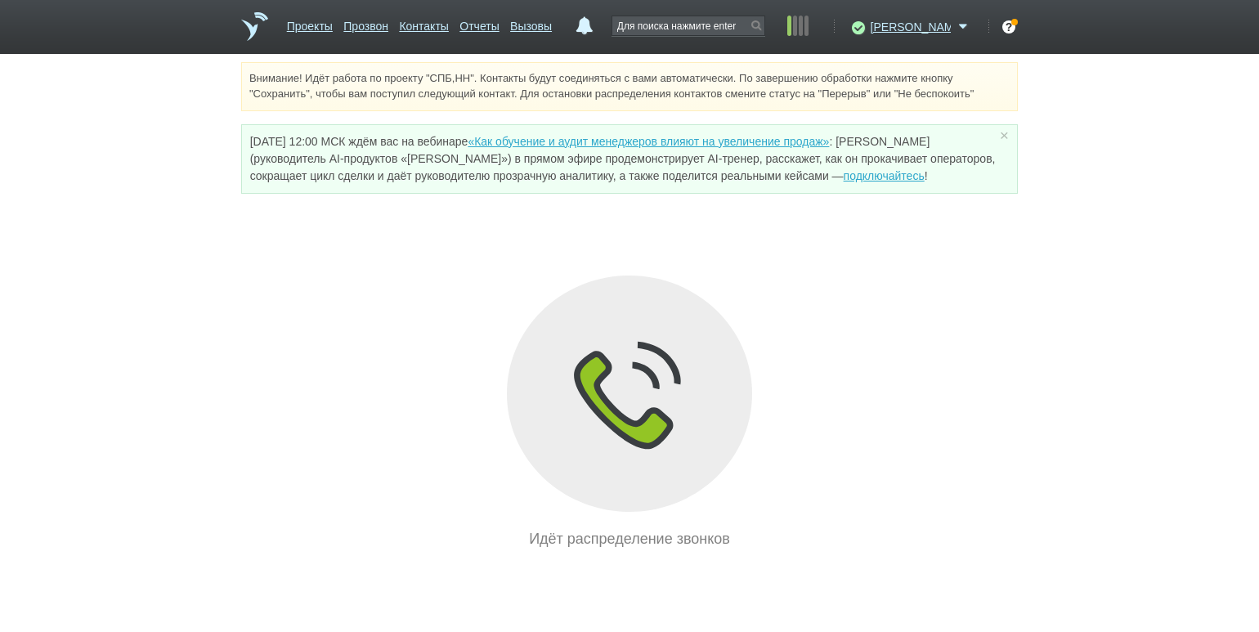
click at [239, 277] on div "Внимание! Идёт работа по проекту "СПБ,НН". Контакты будут соединяться с вами ав…" at bounding box center [629, 306] width 1259 height 488
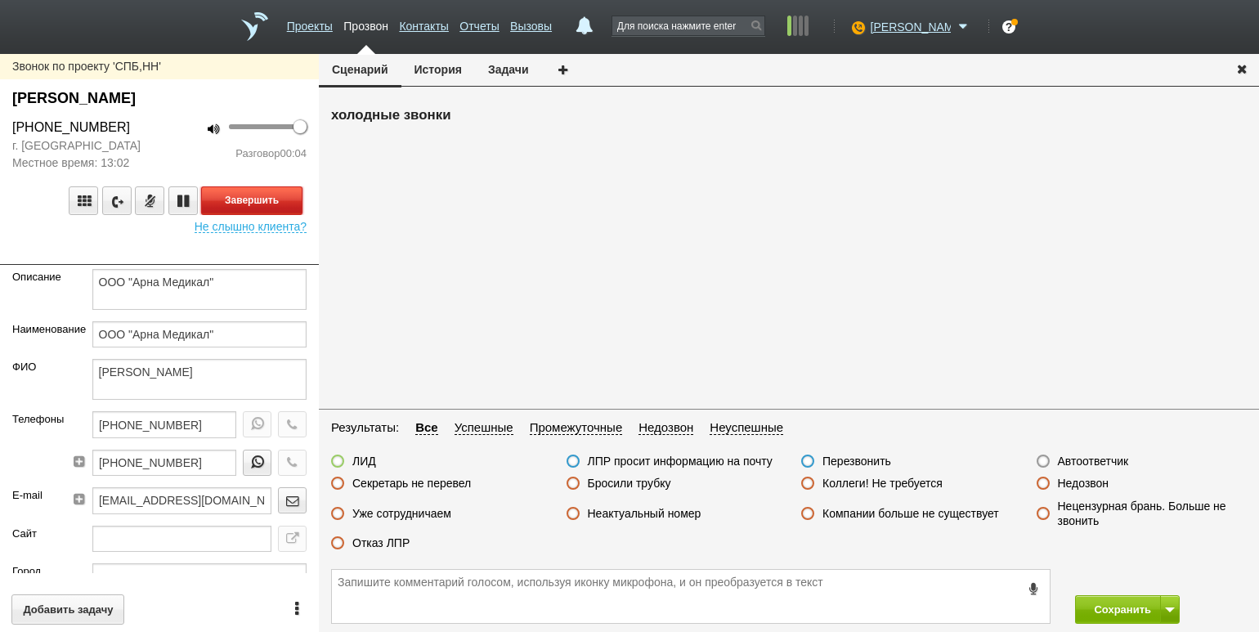
drag, startPoint x: 227, startPoint y: 196, endPoint x: 434, endPoint y: 302, distance: 232.5
click at [228, 196] on button "Завершить" at bounding box center [251, 200] width 101 height 29
drag, startPoint x: 1078, startPoint y: 479, endPoint x: 1082, endPoint y: 494, distance: 15.3
click at [1078, 479] on label "Недозвон" at bounding box center [1083, 483] width 51 height 15
click at [0, 0] on input "Недозвон" at bounding box center [0, 0] width 0 height 0
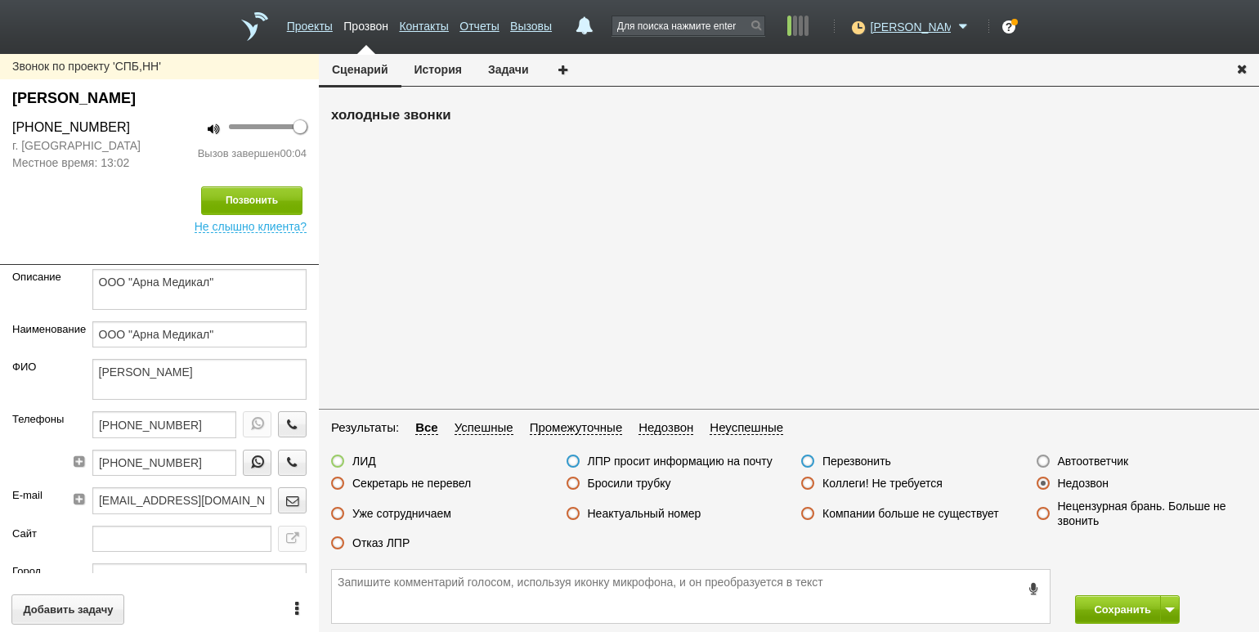
drag, startPoint x: 1098, startPoint y: 631, endPoint x: 1098, endPoint y: 614, distance: 17.2
click at [1098, 629] on div "Сохранить" at bounding box center [789, 596] width 940 height 71
click at [1098, 613] on button "Сохранить" at bounding box center [1118, 609] width 86 height 29
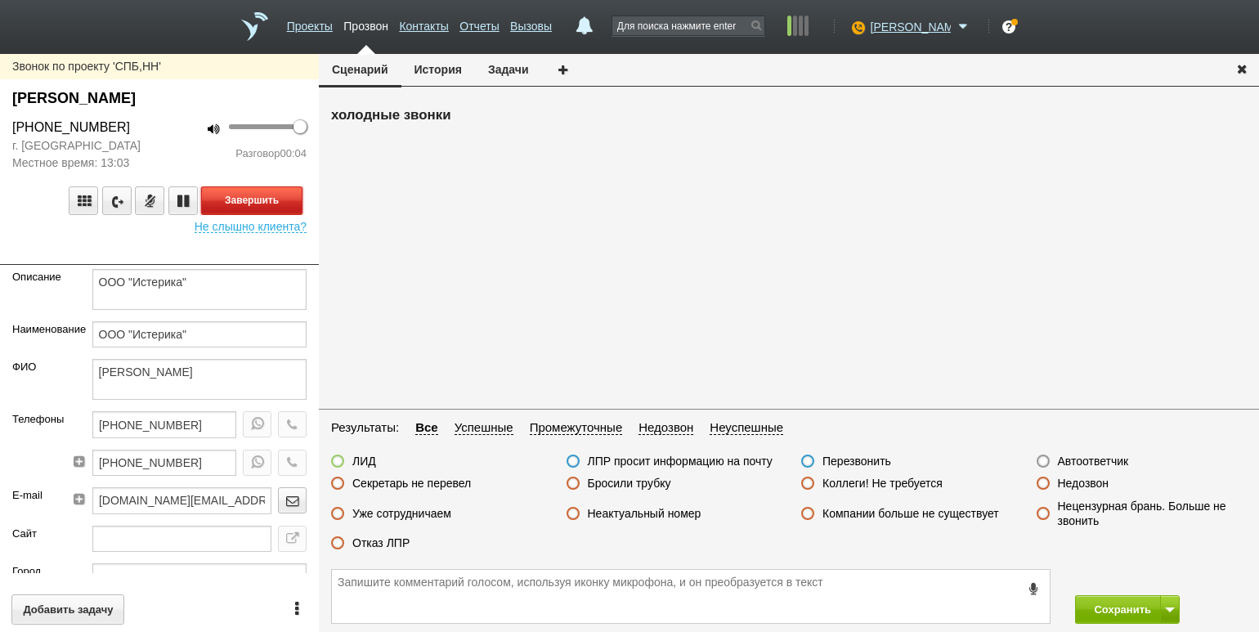
click at [284, 199] on button "Завершить" at bounding box center [251, 200] width 101 height 29
click at [1092, 458] on label "Автоответчик" at bounding box center [1093, 461] width 71 height 15
click at [0, 0] on input "Автоответчик" at bounding box center [0, 0] width 0 height 0
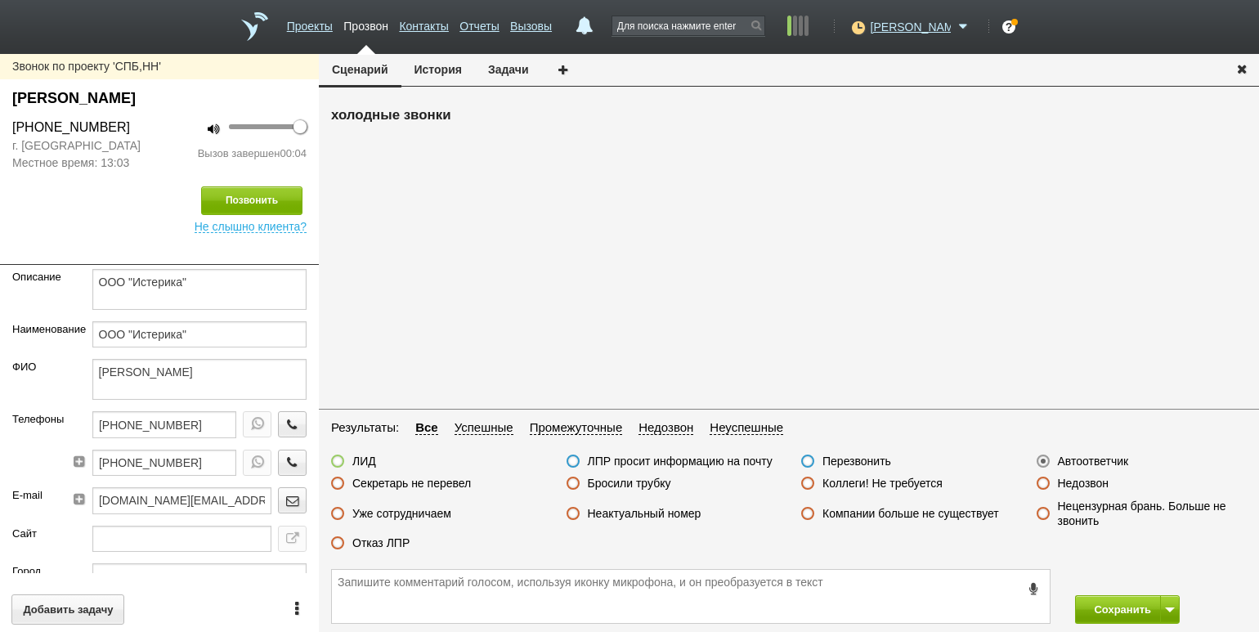
drag, startPoint x: 1107, startPoint y: 591, endPoint x: 1107, endPoint y: 604, distance: 13.1
click at [1107, 597] on div "Сохранить" at bounding box center [789, 596] width 940 height 71
click at [1107, 607] on button "Сохранить" at bounding box center [1118, 609] width 86 height 29
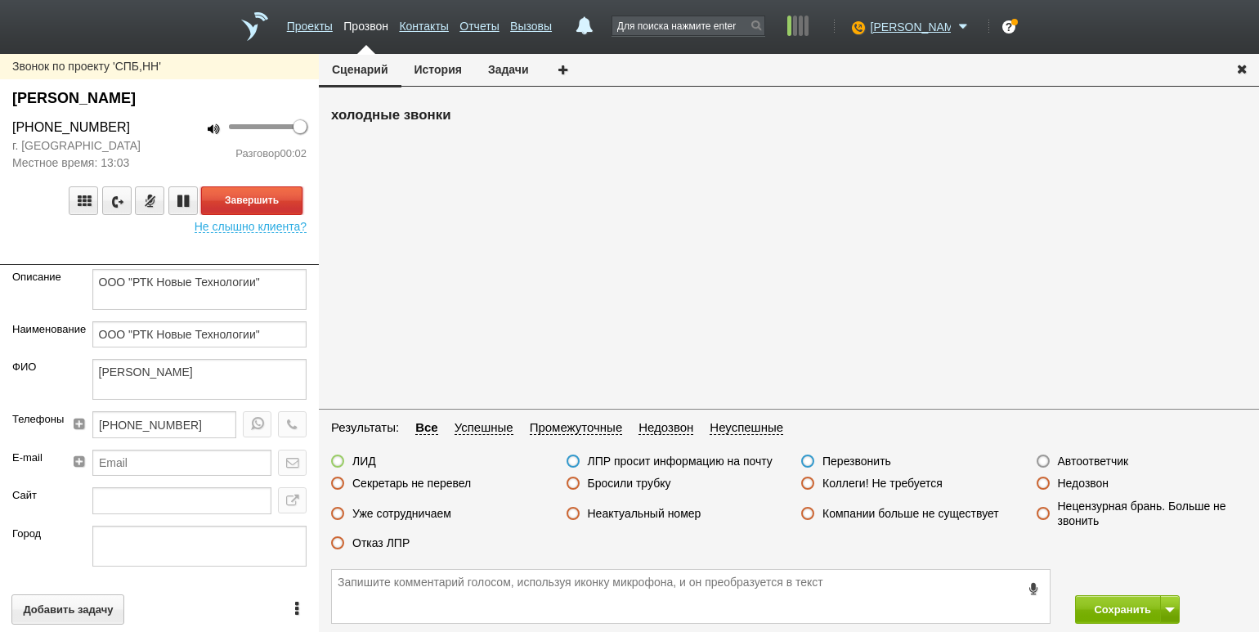
drag, startPoint x: 275, startPoint y: 193, endPoint x: 324, endPoint y: 226, distance: 58.9
click at [275, 193] on button "Завершить" at bounding box center [251, 200] width 101 height 29
click at [1093, 465] on label "Автоответчик" at bounding box center [1093, 461] width 71 height 15
click at [0, 0] on input "Автоответчик" at bounding box center [0, 0] width 0 height 0
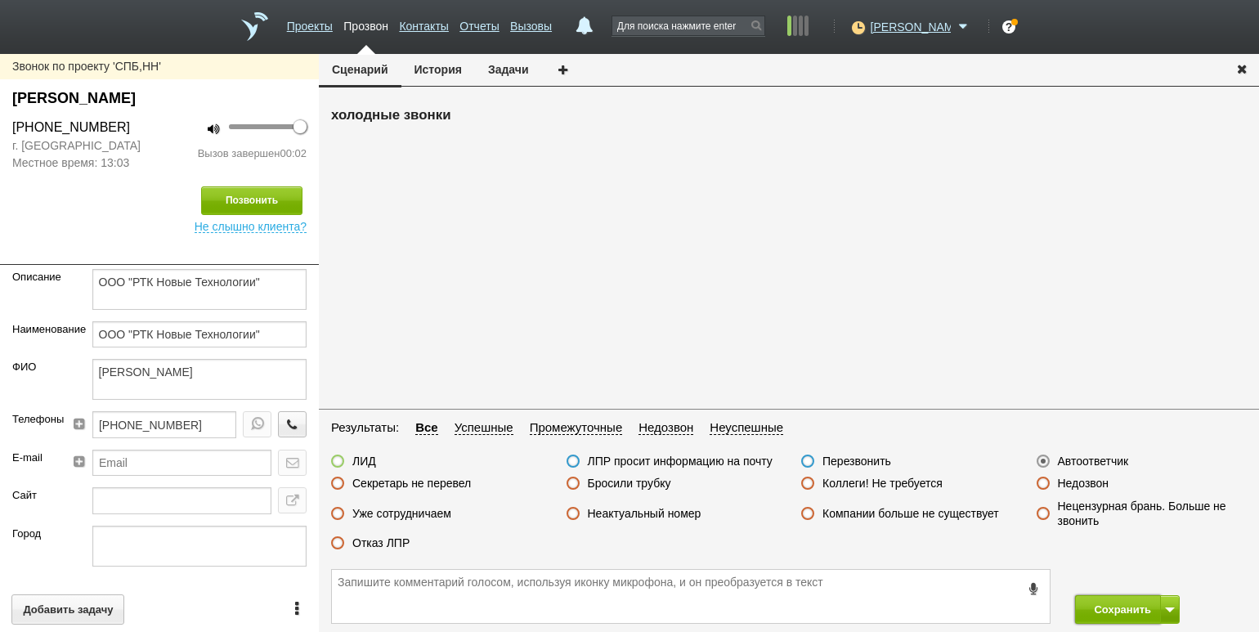
drag, startPoint x: 1109, startPoint y: 603, endPoint x: 1079, endPoint y: 563, distance: 50.2
click at [1108, 603] on button "Сохранить" at bounding box center [1118, 609] width 86 height 29
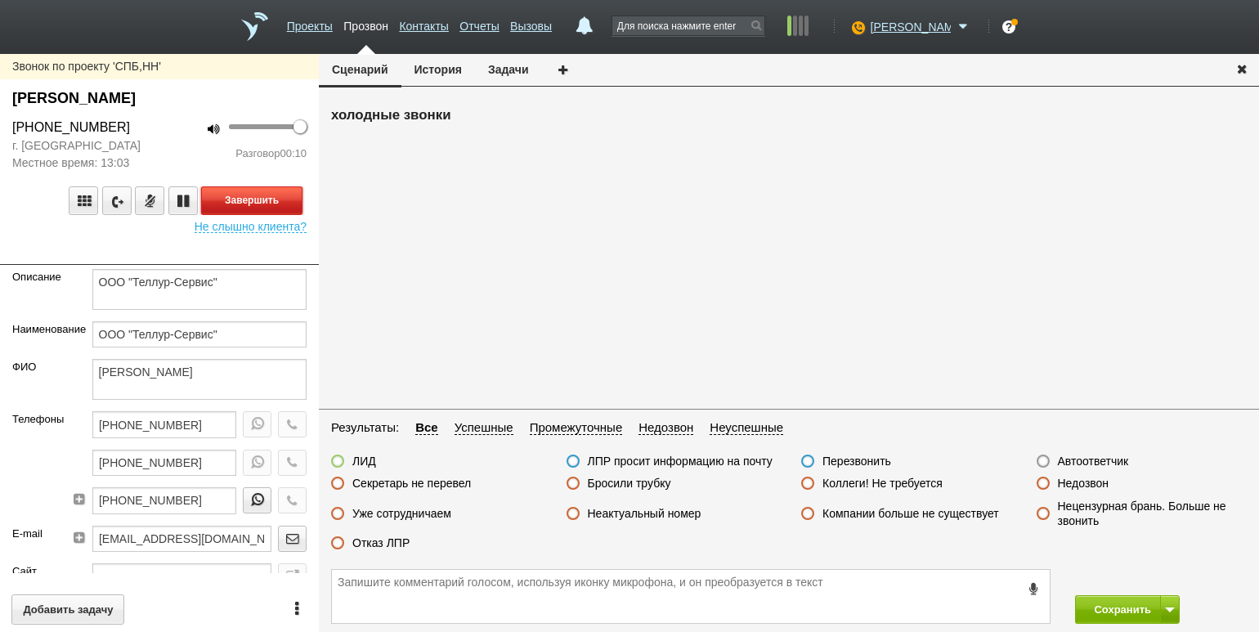
click at [286, 204] on button "Завершить" at bounding box center [251, 200] width 101 height 29
drag, startPoint x: 387, startPoint y: 540, endPoint x: 452, endPoint y: 560, distance: 67.5
click at [387, 540] on label "Отказ ЛПР" at bounding box center [380, 542] width 57 height 15
click at [0, 0] on input "Отказ ЛПР" at bounding box center [0, 0] width 0 height 0
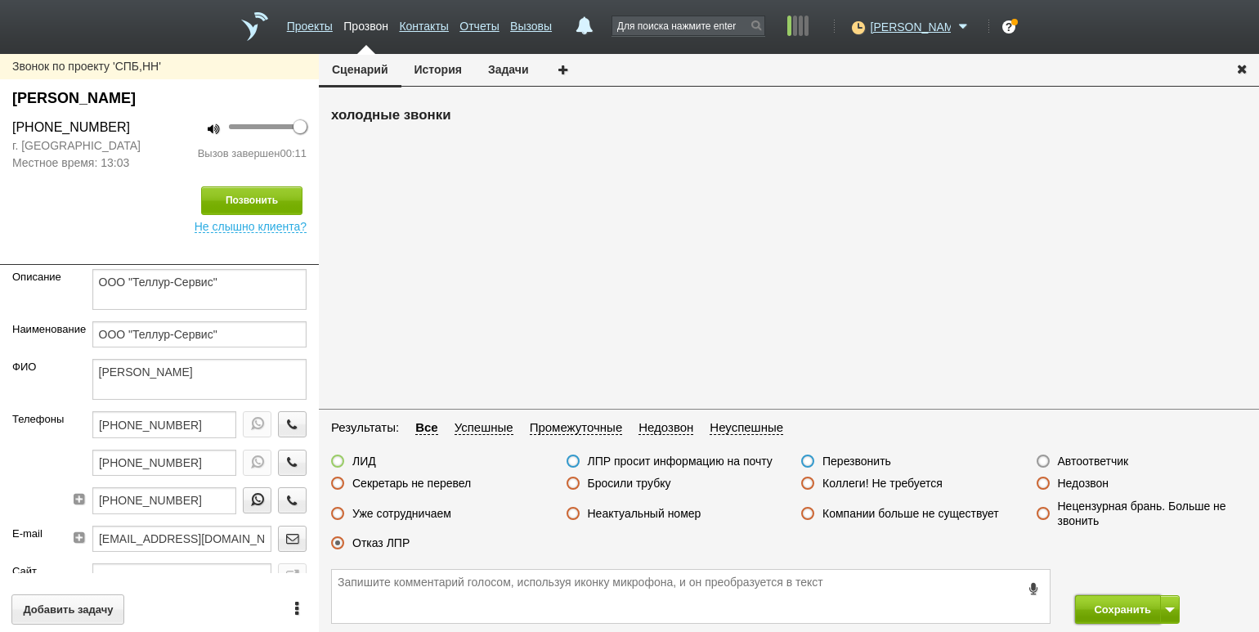
click at [1102, 599] on button "Сохранить" at bounding box center [1118, 609] width 86 height 29
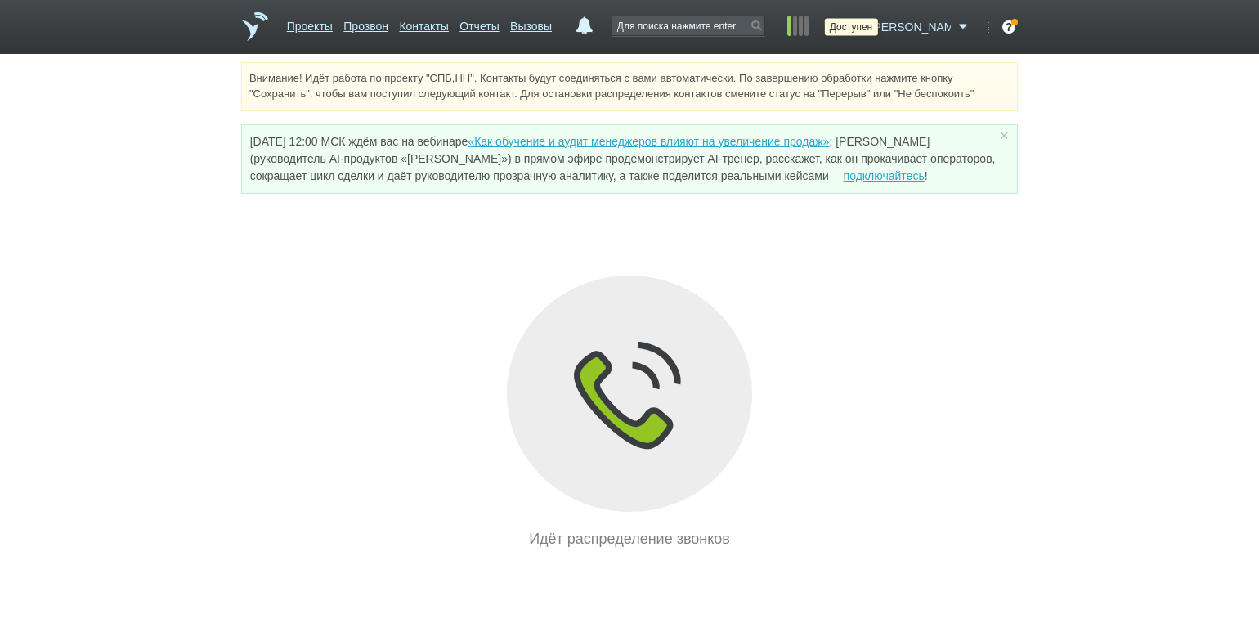
click at [867, 26] on icon at bounding box center [856, 27] width 22 height 16
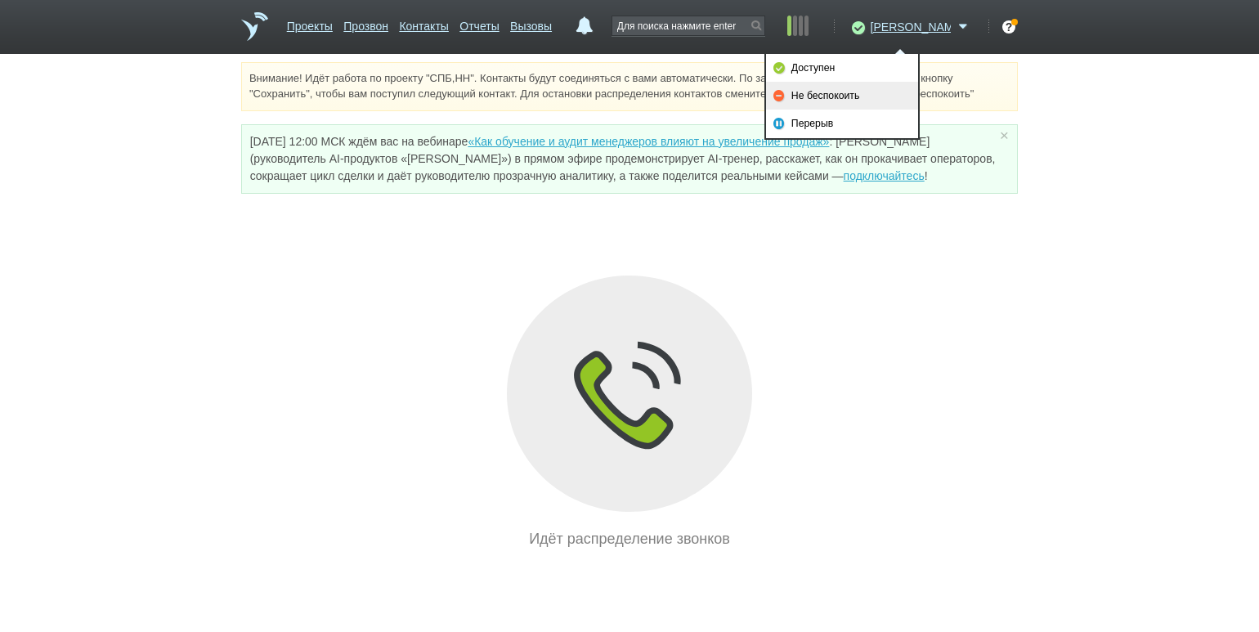
click at [880, 92] on link "Не беспокоить" at bounding box center [842, 96] width 152 height 28
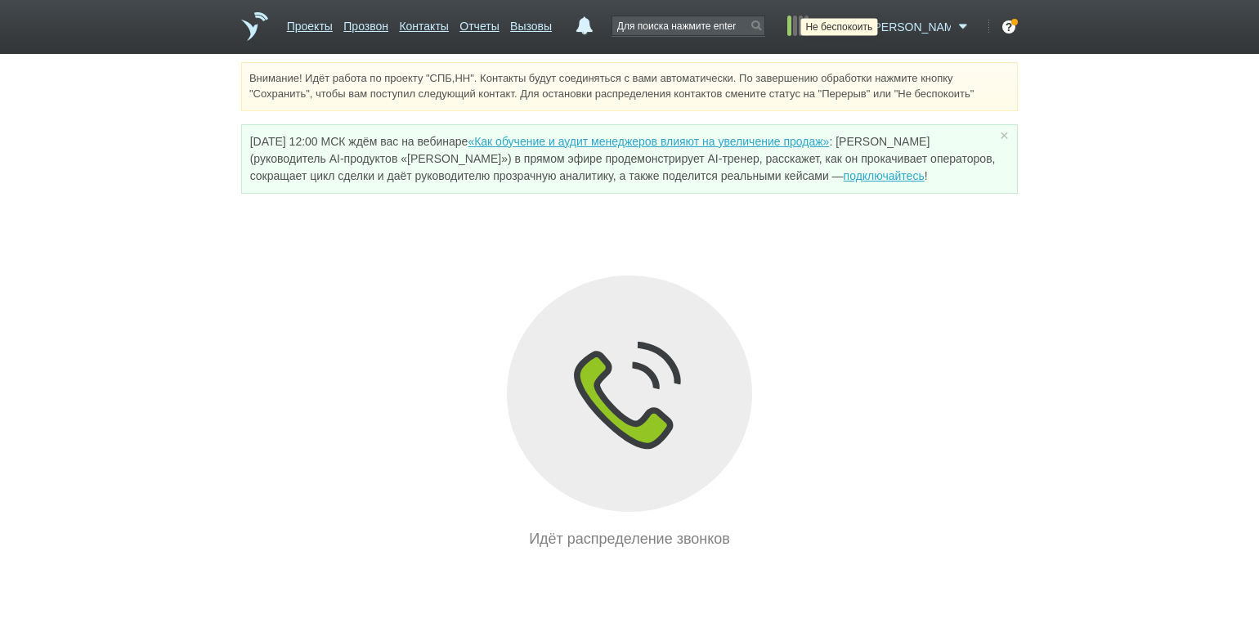
click at [867, 30] on icon at bounding box center [856, 27] width 22 height 16
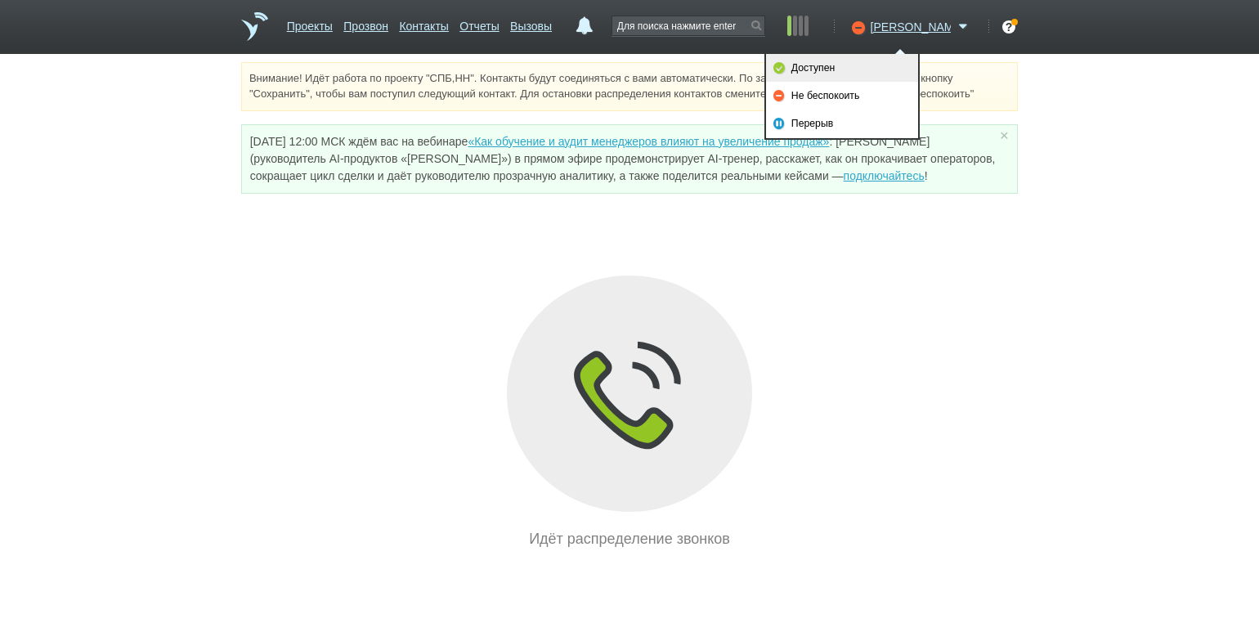
click at [872, 71] on link "Доступен" at bounding box center [842, 68] width 152 height 28
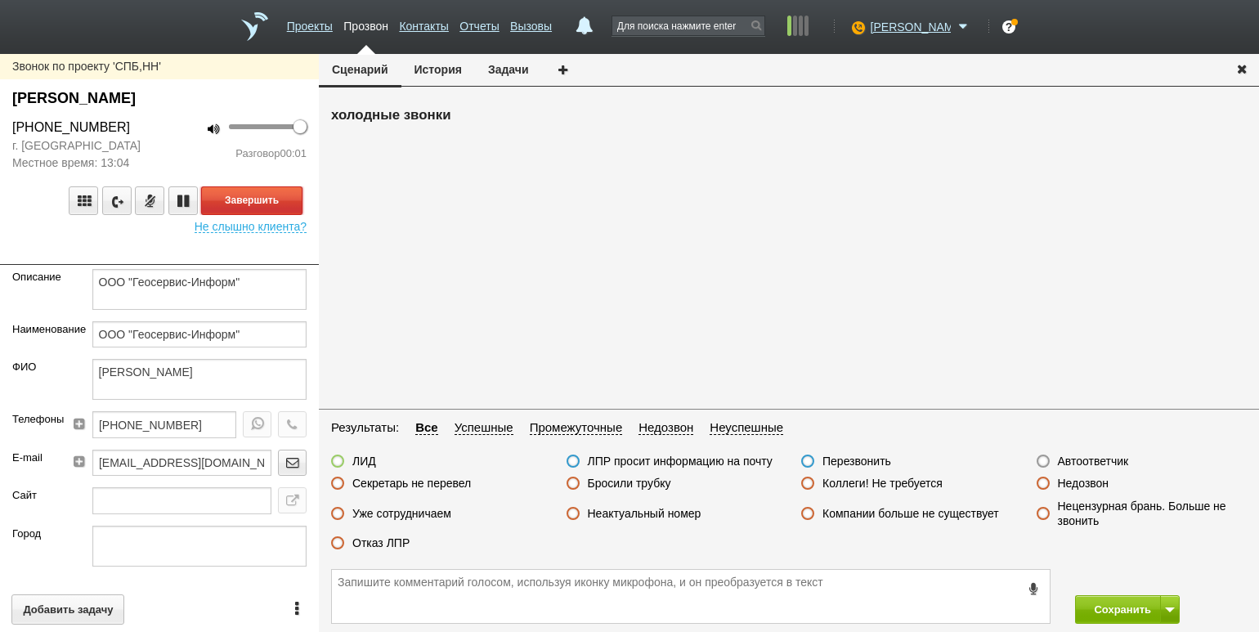
drag, startPoint x: 290, startPoint y: 198, endPoint x: 302, endPoint y: 210, distance: 17.3
click at [290, 198] on button "Завершить" at bounding box center [251, 200] width 101 height 29
click at [1061, 452] on fieldset "Результаты: Все Успешные Промежуточные Недозвон Неуспешные ЛИД ЛПР просит инфор…" at bounding box center [789, 490] width 940 height 144
click at [1068, 455] on label "Автоответчик" at bounding box center [1093, 461] width 71 height 15
click at [0, 0] on input "Автоответчик" at bounding box center [0, 0] width 0 height 0
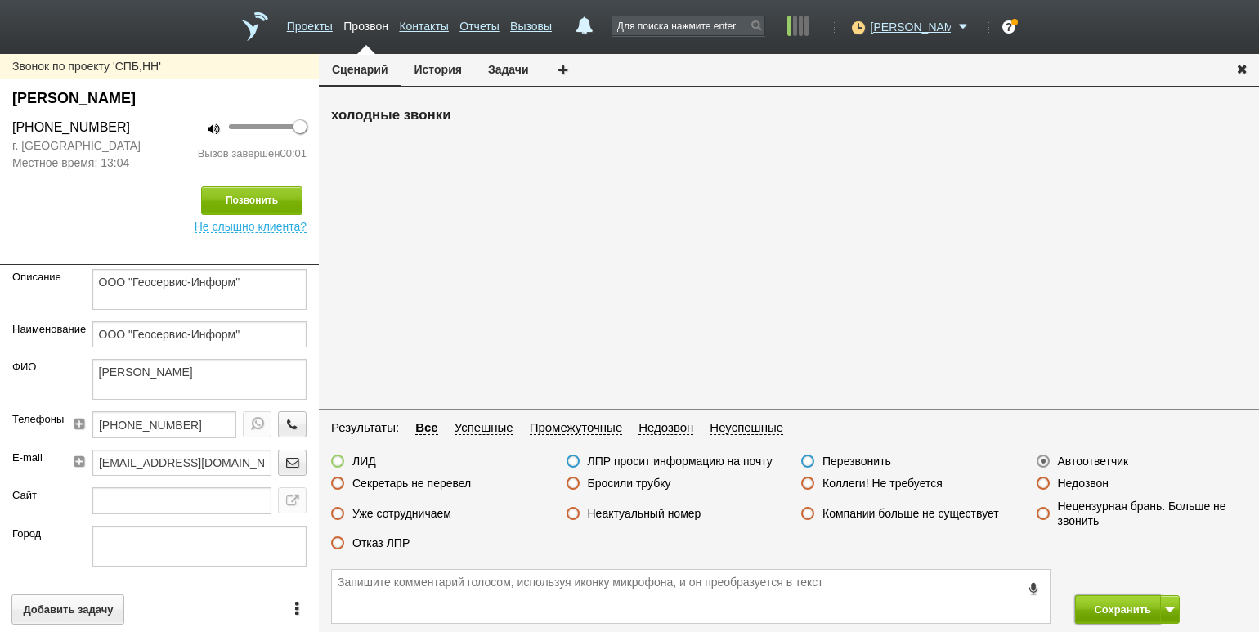
click at [1093, 595] on button "Сохранить" at bounding box center [1118, 609] width 86 height 29
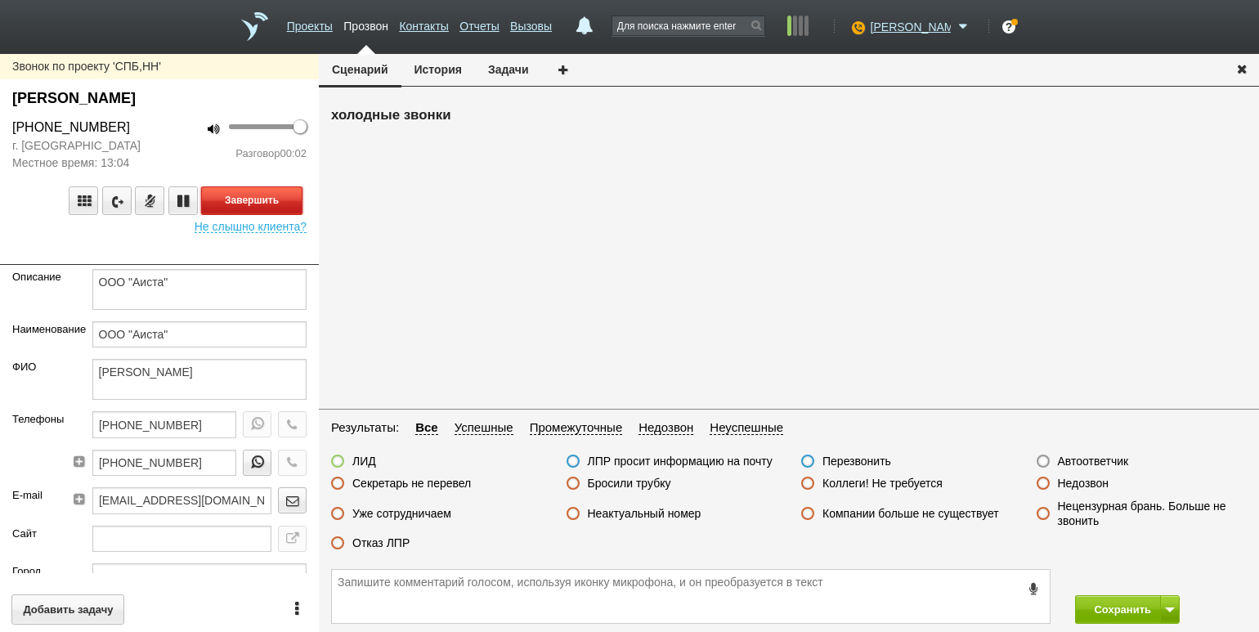
click at [247, 203] on button "Завершить" at bounding box center [251, 200] width 101 height 29
drag, startPoint x: 1079, startPoint y: 459, endPoint x: 1087, endPoint y: 467, distance: 11.0
click at [1079, 459] on label "Автоответчик" at bounding box center [1093, 461] width 71 height 15
click at [0, 0] on input "Автоответчик" at bounding box center [0, 0] width 0 height 0
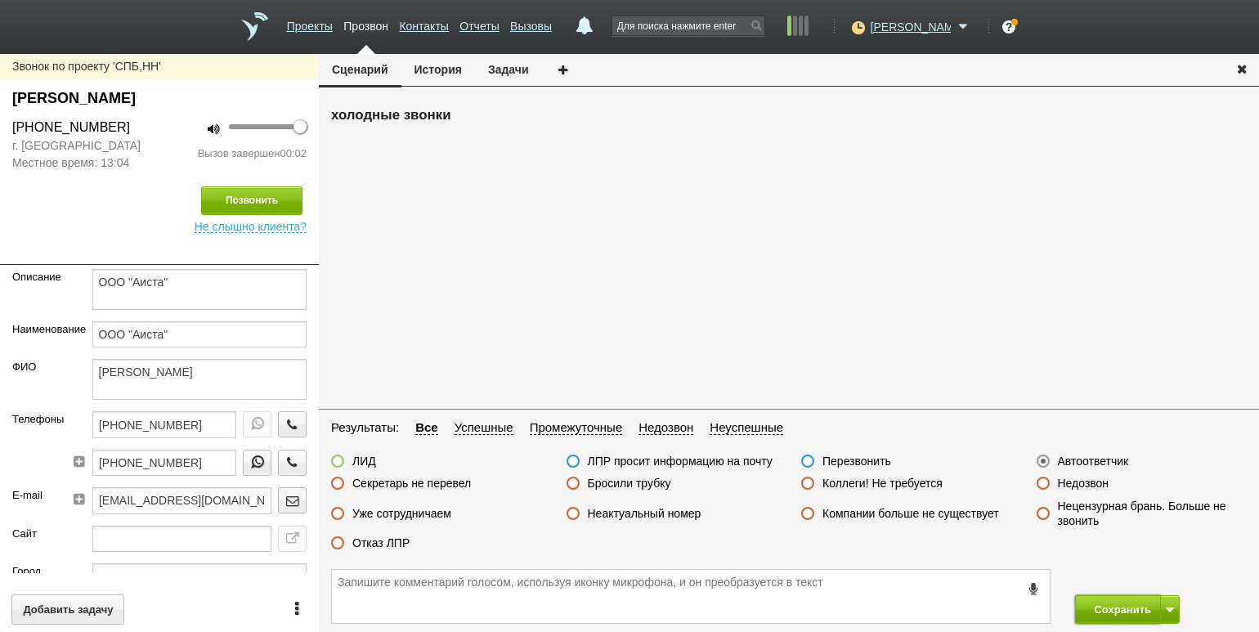
click at [1102, 602] on button "Сохранить" at bounding box center [1118, 609] width 86 height 29
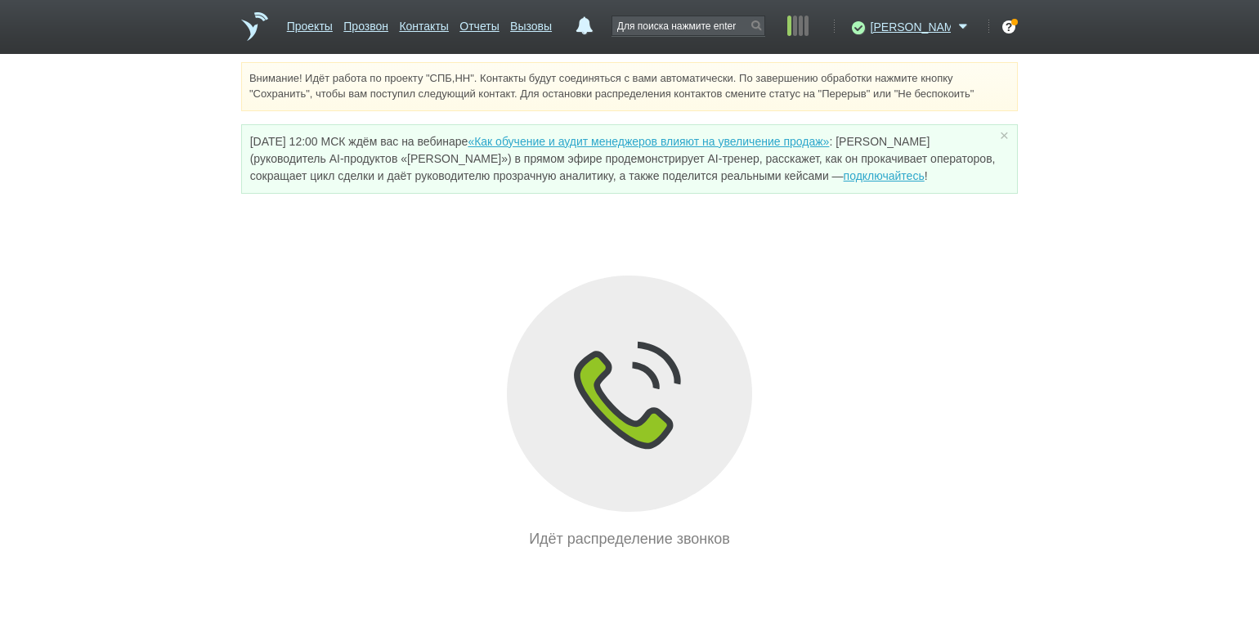
click at [310, 302] on div "Идёт распределение звонков" at bounding box center [629, 412] width 776 height 275
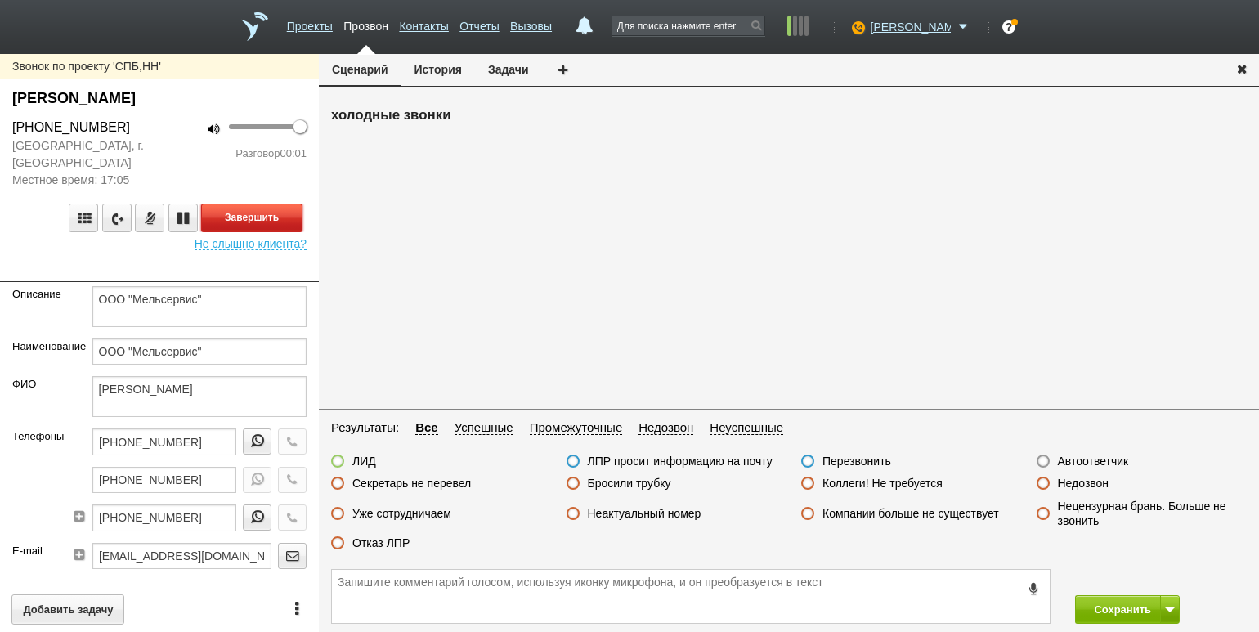
click at [253, 212] on button "Завершить" at bounding box center [251, 217] width 101 height 29
click at [1099, 468] on div "Автоответчик" at bounding box center [1082, 462] width 92 height 17
click at [1111, 457] on label "Автоответчик" at bounding box center [1093, 461] width 71 height 15
click at [0, 0] on input "Автоответчик" at bounding box center [0, 0] width 0 height 0
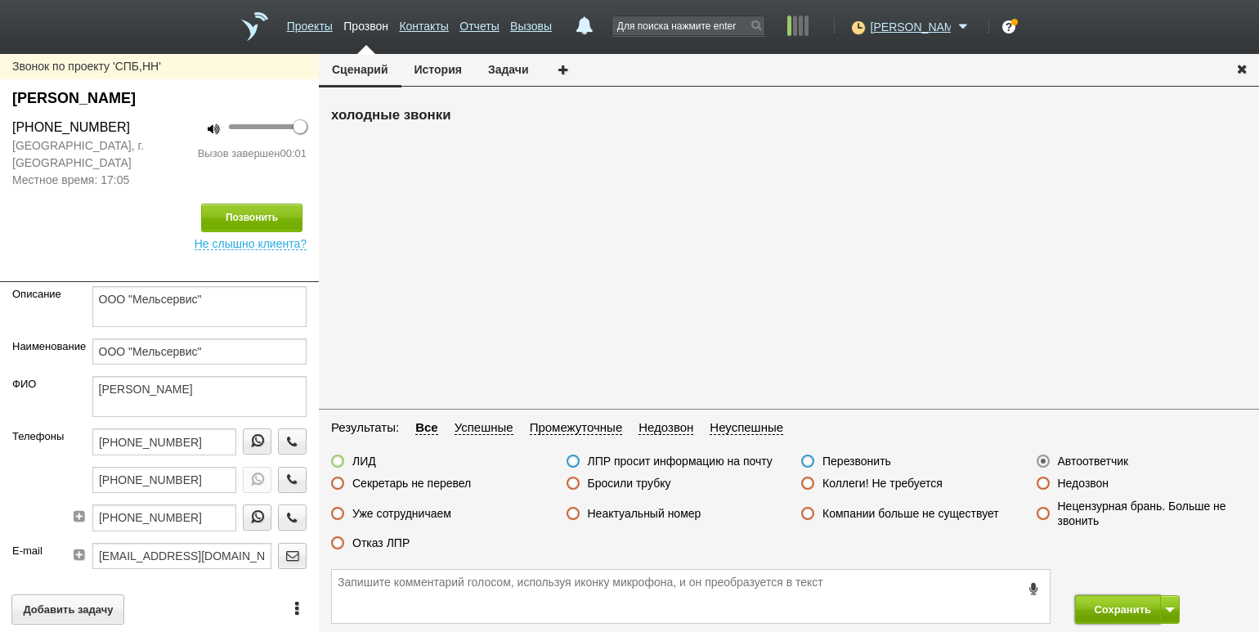
click at [1120, 615] on button "Сохранить" at bounding box center [1118, 609] width 86 height 29
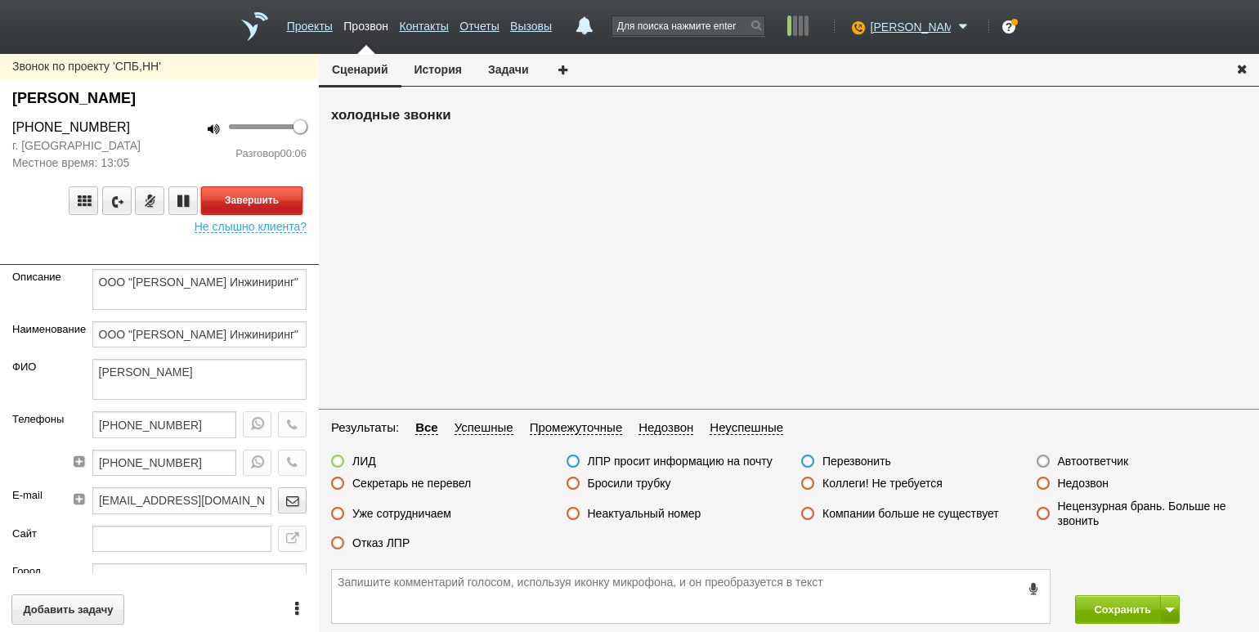
click at [283, 197] on button "Завершить" at bounding box center [251, 200] width 101 height 29
click at [391, 538] on label "Отказ ЛПР" at bounding box center [380, 542] width 57 height 15
click at [0, 0] on input "Отказ ЛПР" at bounding box center [0, 0] width 0 height 0
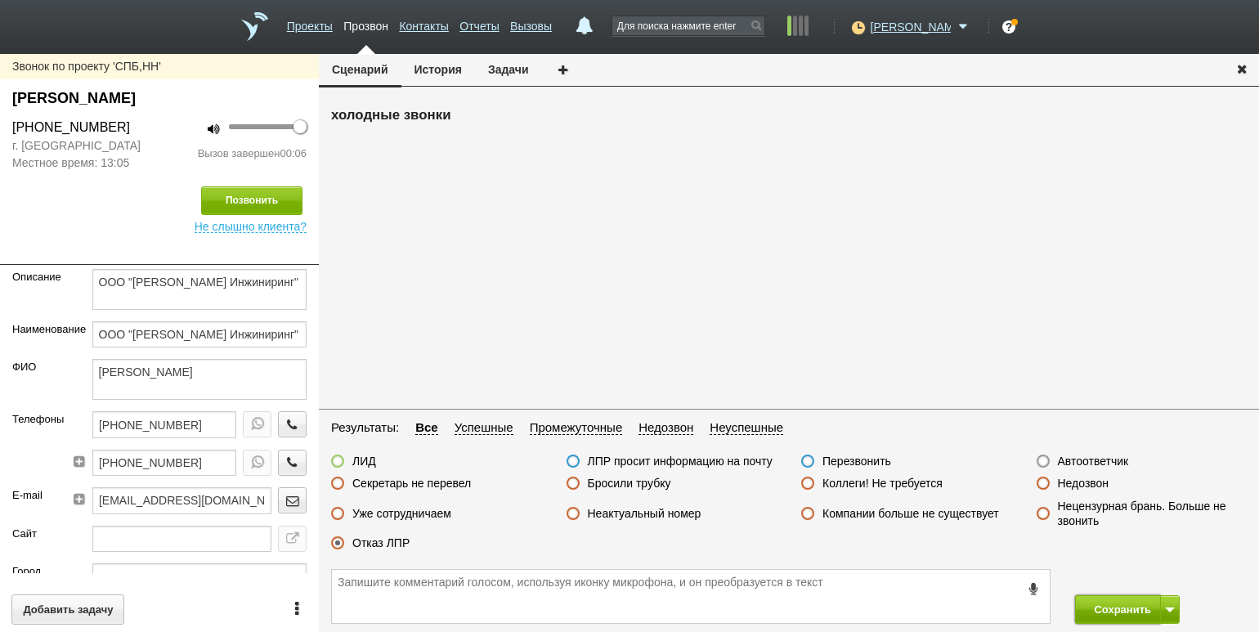
click at [1116, 613] on button "Сохранить" at bounding box center [1118, 609] width 86 height 29
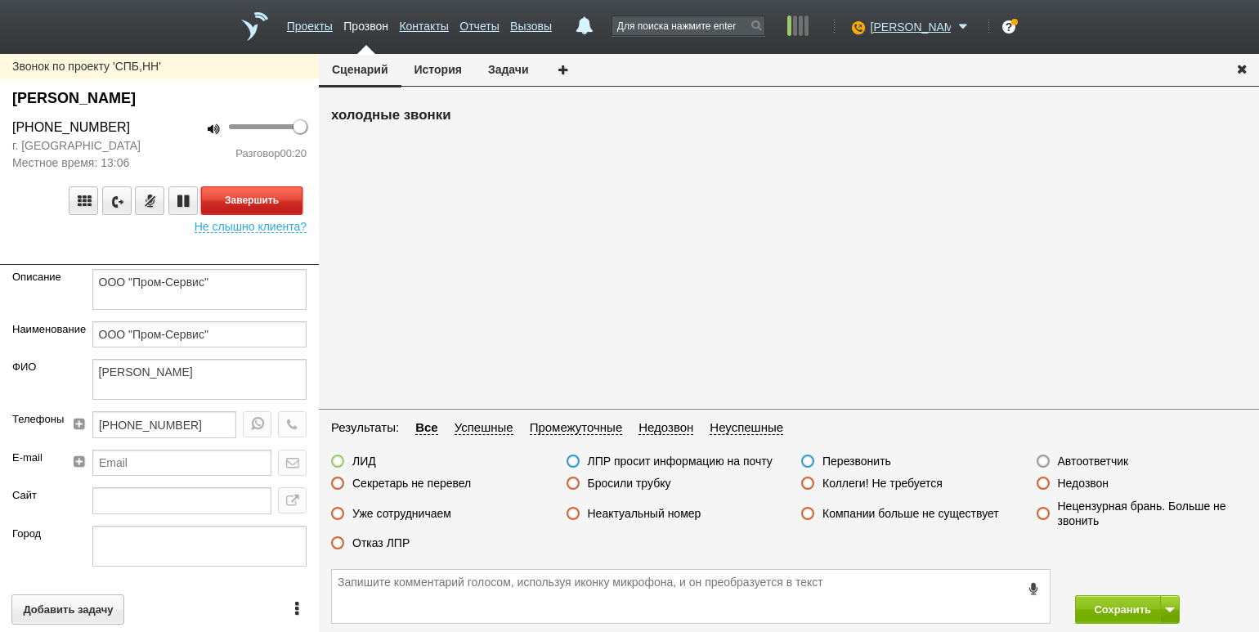
click at [266, 198] on button "Завершить" at bounding box center [251, 200] width 101 height 29
drag, startPoint x: 381, startPoint y: 544, endPoint x: 405, endPoint y: 546, distance: 23.8
click at [381, 543] on label "Отказ ЛПР" at bounding box center [380, 542] width 57 height 15
click at [0, 0] on input "Отказ ЛПР" at bounding box center [0, 0] width 0 height 0
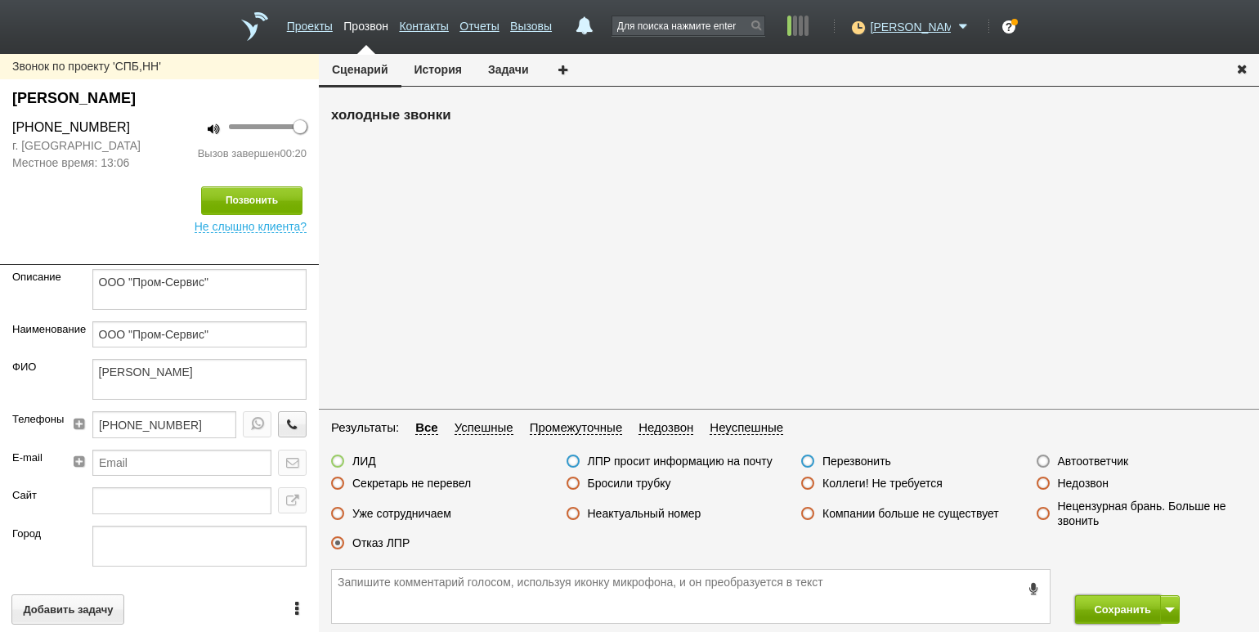
click at [1098, 616] on button "Сохранить" at bounding box center [1118, 609] width 86 height 29
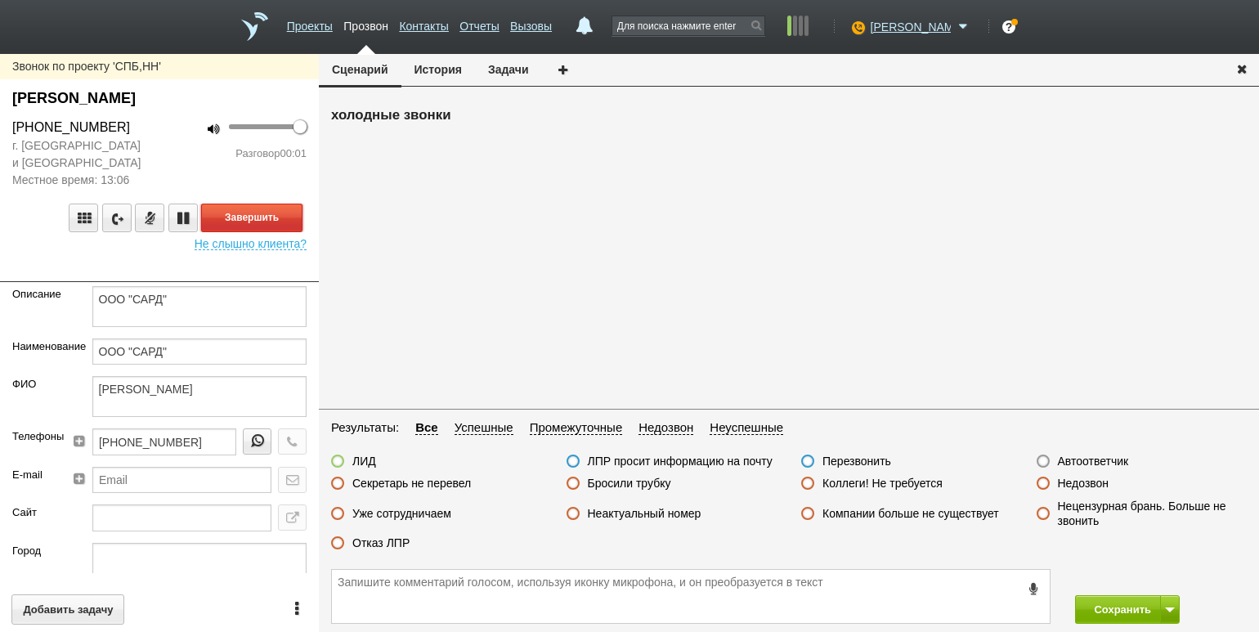
drag, startPoint x: 271, startPoint y: 211, endPoint x: 297, endPoint y: 226, distance: 31.1
click at [271, 210] on button "Завершить" at bounding box center [251, 217] width 101 height 29
click at [1100, 464] on label "Автоответчик" at bounding box center [1093, 461] width 71 height 15
click at [0, 0] on input "Автоответчик" at bounding box center [0, 0] width 0 height 0
drag, startPoint x: 1121, startPoint y: 615, endPoint x: 1103, endPoint y: 589, distance: 31.1
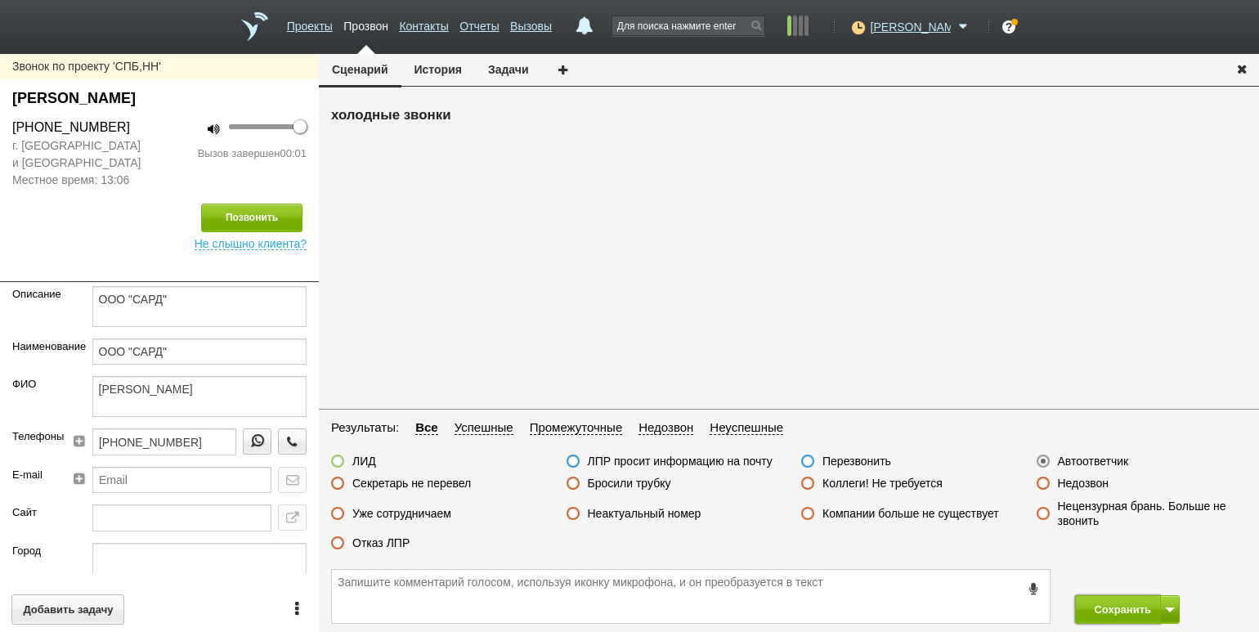
click at [1118, 612] on button "Сохранить" at bounding box center [1118, 609] width 86 height 29
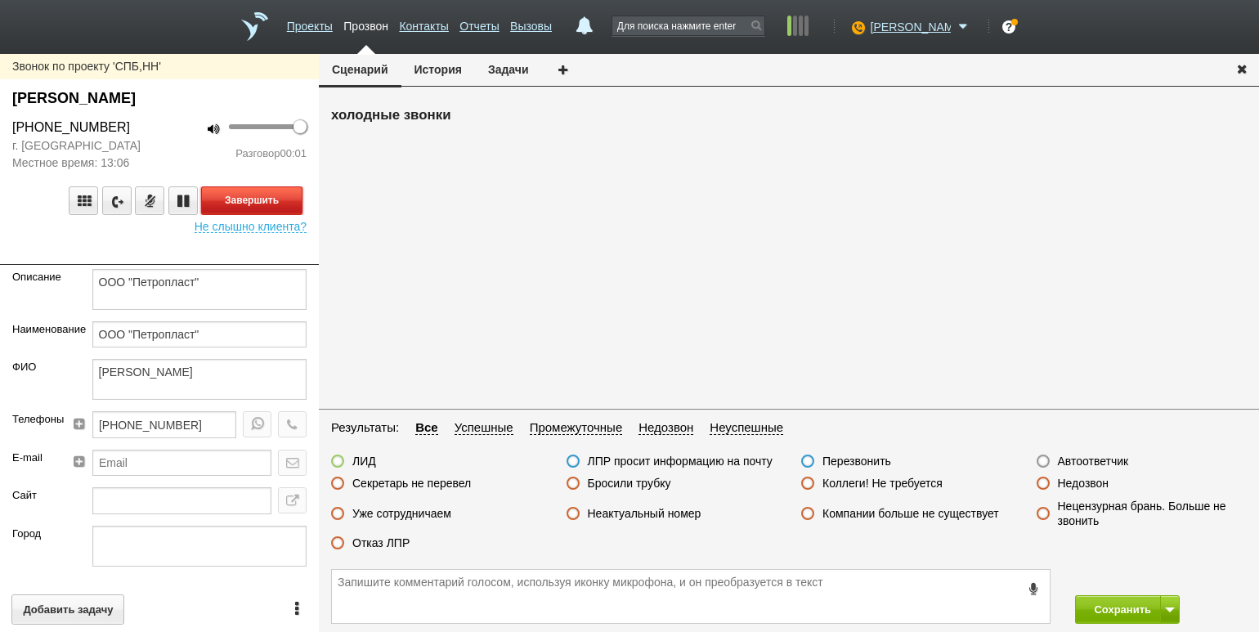
click at [285, 199] on button "Завершить" at bounding box center [251, 200] width 101 height 29
drag, startPoint x: 1074, startPoint y: 461, endPoint x: 1078, endPoint y: 469, distance: 9.1
click at [1074, 461] on label "Автоответчик" at bounding box center [1093, 461] width 71 height 15
click at [0, 0] on input "Автоответчик" at bounding box center [0, 0] width 0 height 0
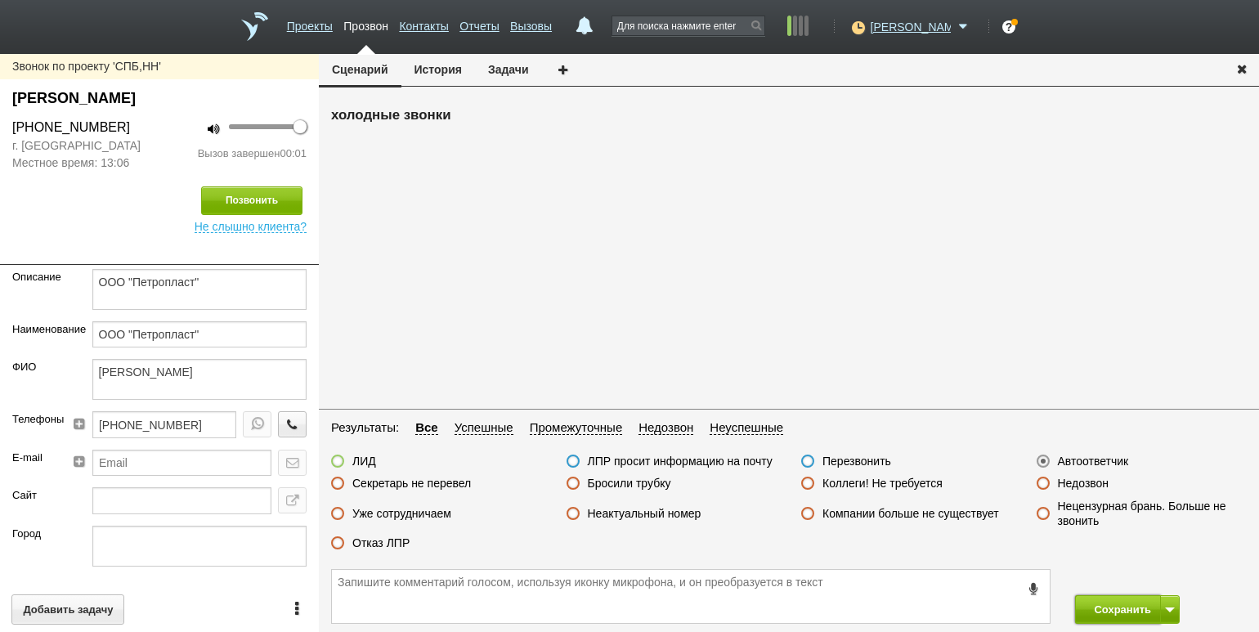
drag, startPoint x: 1119, startPoint y: 614, endPoint x: 1097, endPoint y: 585, distance: 36.1
click at [1117, 613] on button "Сохранить" at bounding box center [1118, 609] width 86 height 29
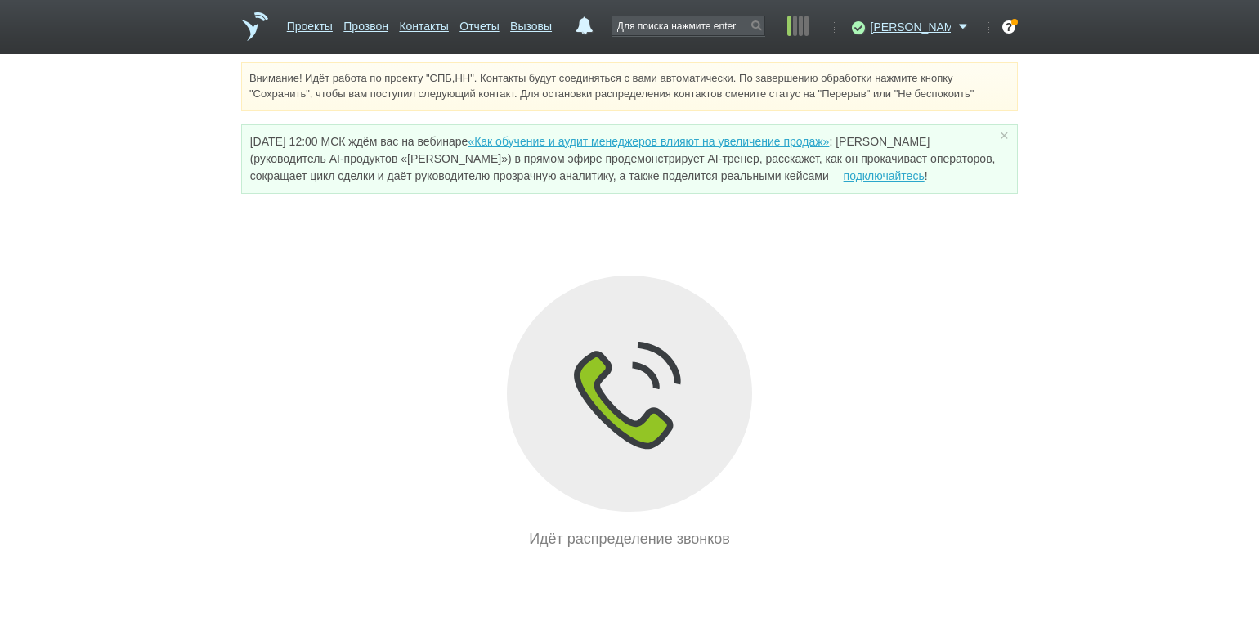
click at [282, 299] on div "Идёт распределение звонков" at bounding box center [629, 412] width 776 height 275
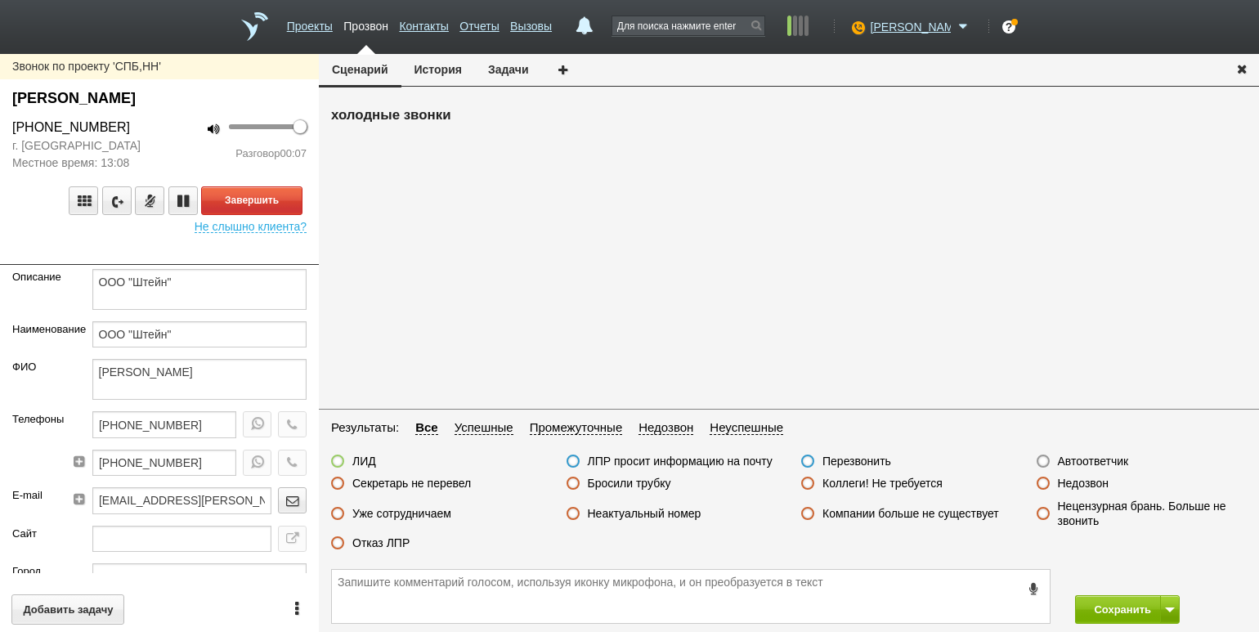
click at [204, 164] on div "100 Разговор 00:07" at bounding box center [238, 145] width 159 height 54
click at [280, 203] on button "Завершить" at bounding box center [251, 200] width 101 height 29
click at [429, 480] on label "Секретарь не перевел" at bounding box center [411, 483] width 119 height 15
click at [0, 0] on input "Секретарь не перевел" at bounding box center [0, 0] width 0 height 0
